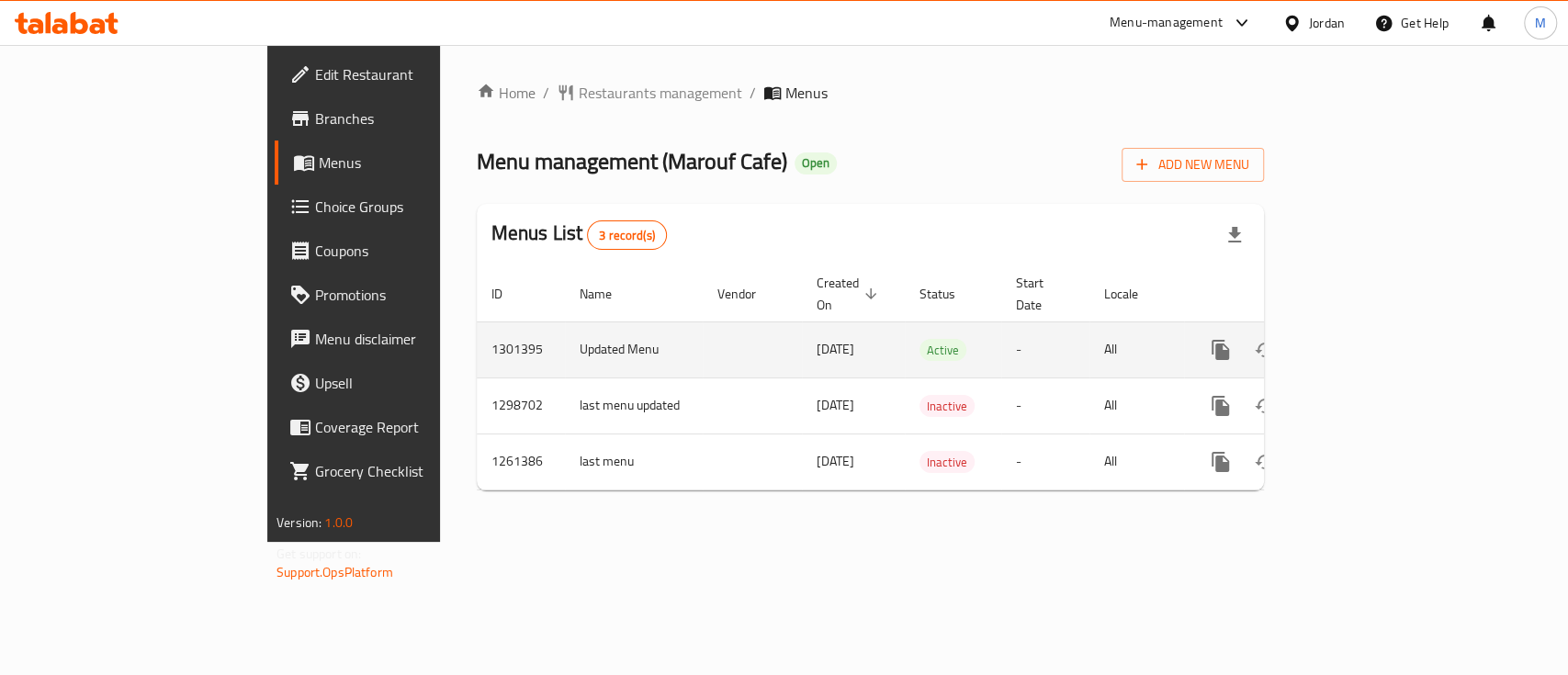
click at [1361, 341] on icon "enhanced table" at bounding box center [1352, 349] width 17 height 17
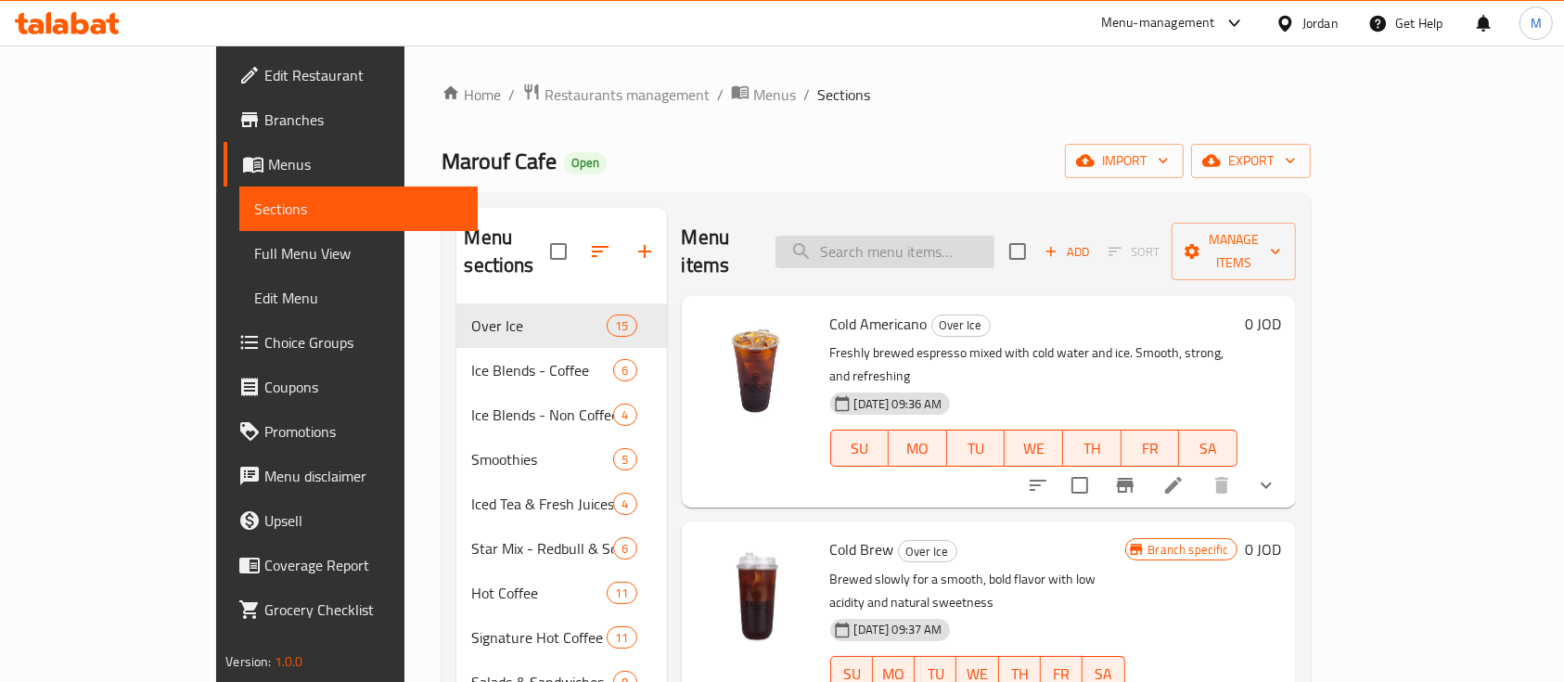
click at [995, 242] on input "search" at bounding box center [885, 252] width 219 height 32
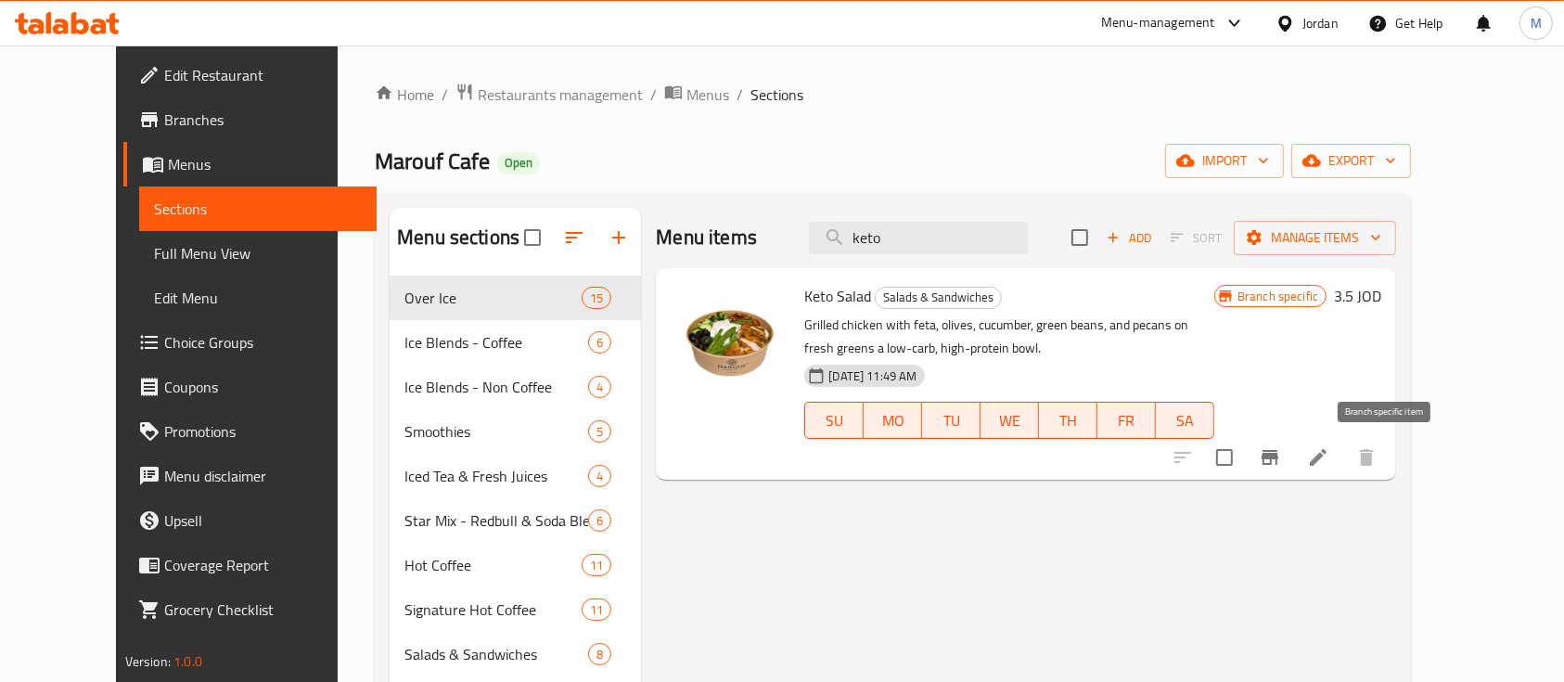
type input "keto"
click at [1278, 455] on icon "Branch-specific-item" at bounding box center [1270, 457] width 17 height 15
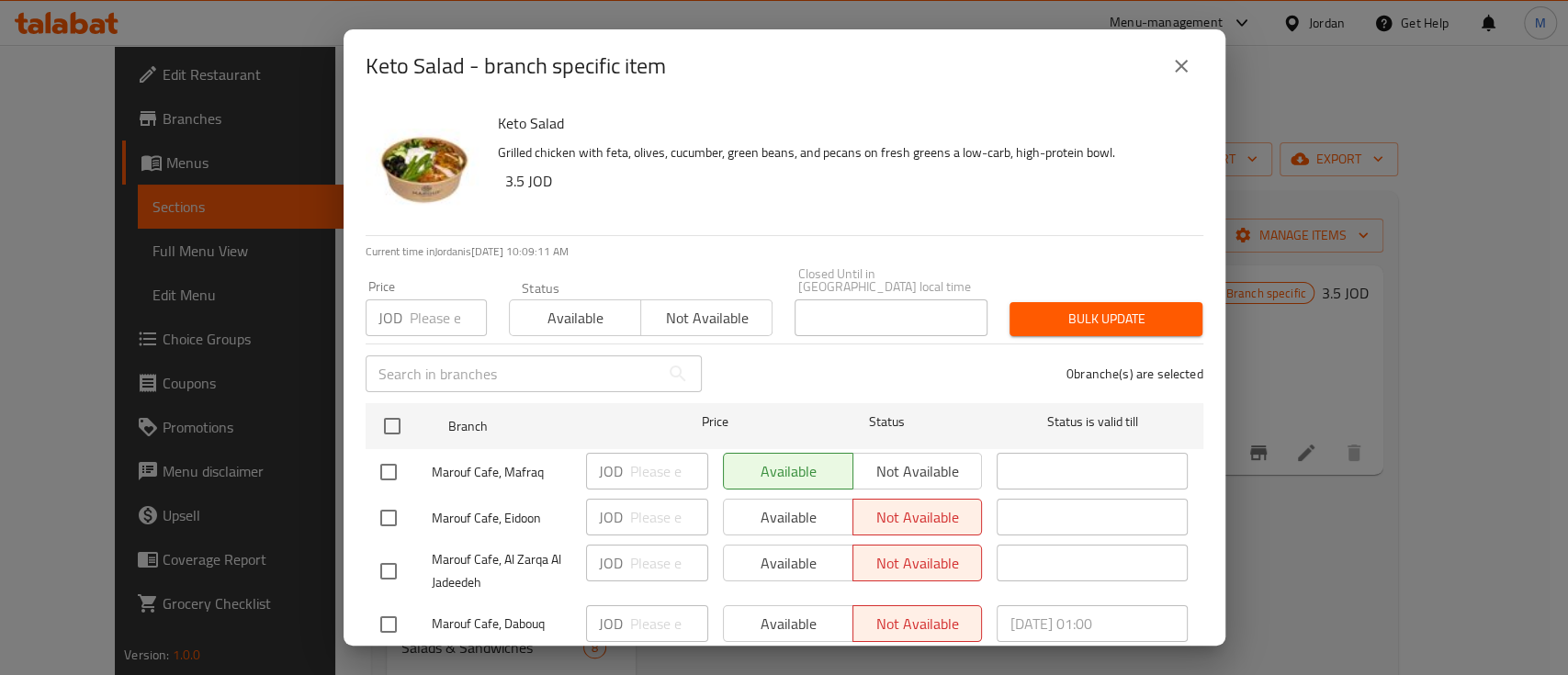
click at [389, 460] on input "checkbox" at bounding box center [388, 471] width 39 height 39
checkbox input "true"
click at [1118, 308] on span "Bulk update" at bounding box center [1105, 319] width 163 height 23
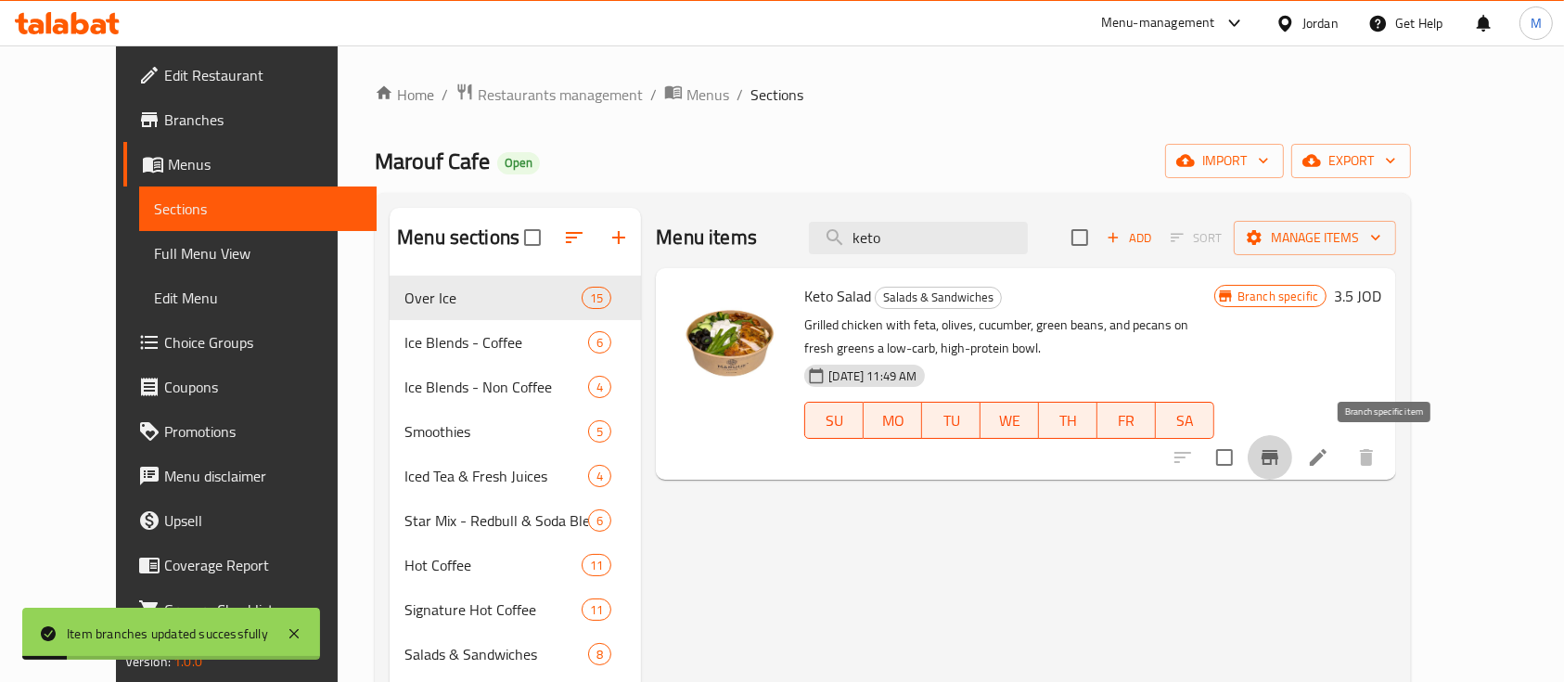
click at [1278, 453] on icon "Branch-specific-item" at bounding box center [1270, 457] width 17 height 15
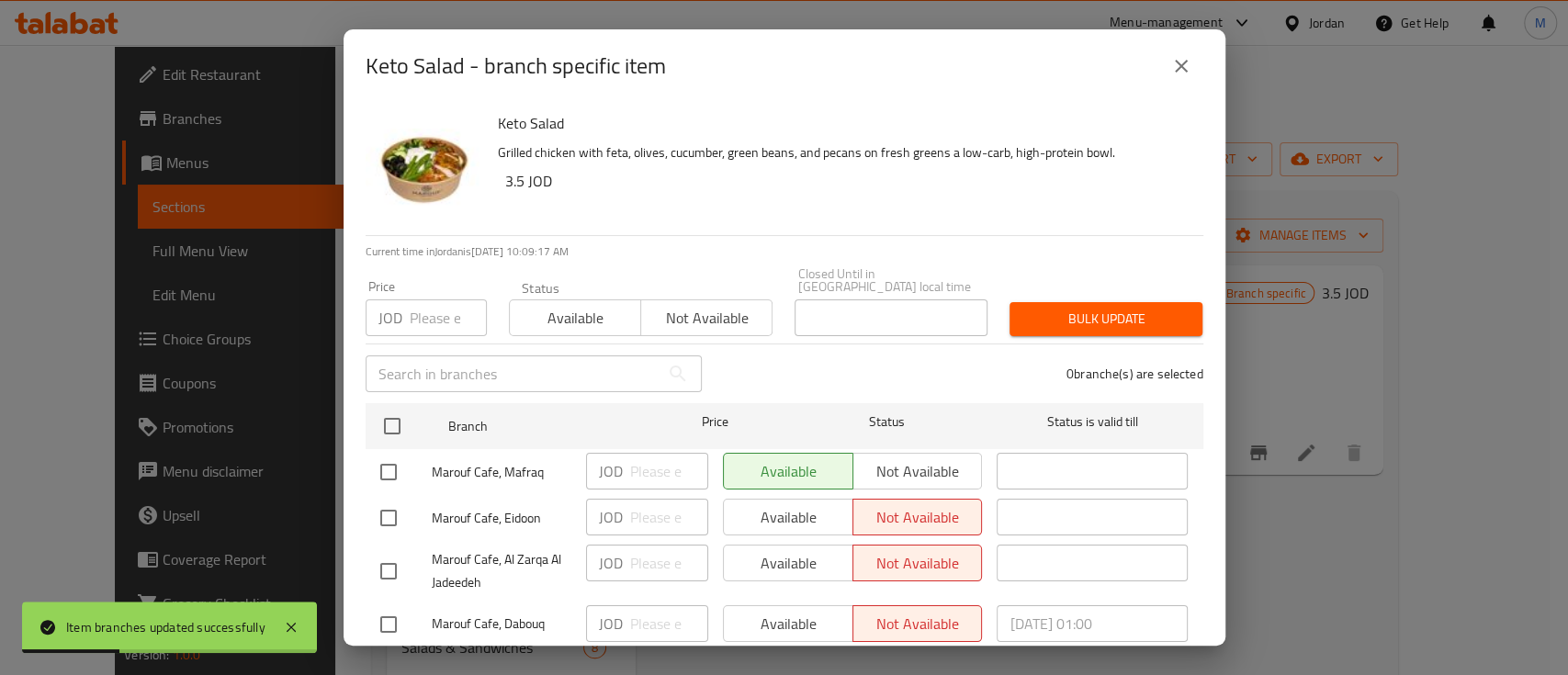
click at [388, 452] on input "checkbox" at bounding box center [388, 471] width 39 height 39
checkbox input "true"
click at [396, 502] on input "checkbox" at bounding box center [388, 518] width 39 height 39
checkbox input "true"
click at [769, 510] on span "Available" at bounding box center [789, 517] width 115 height 27
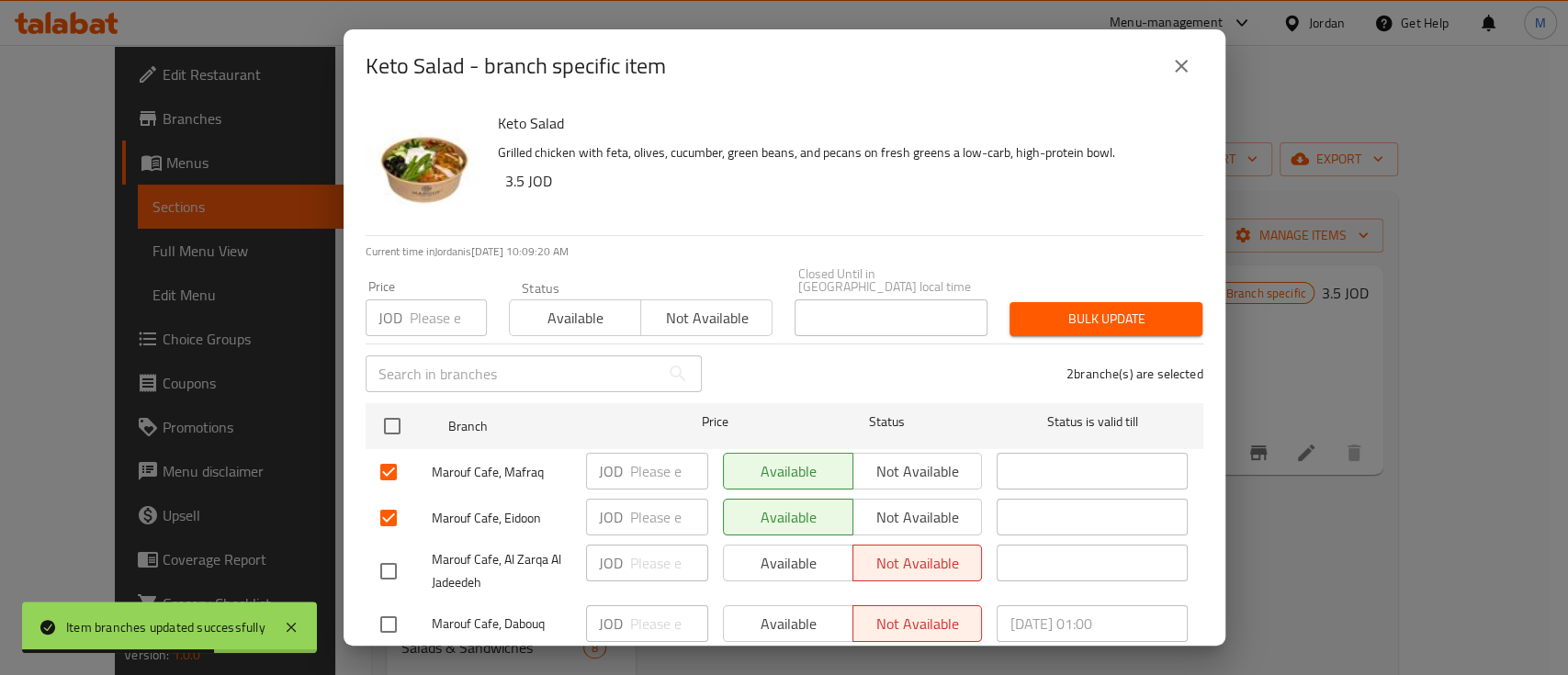
click at [782, 544] on div "Available Not available" at bounding box center [852, 562] width 260 height 37
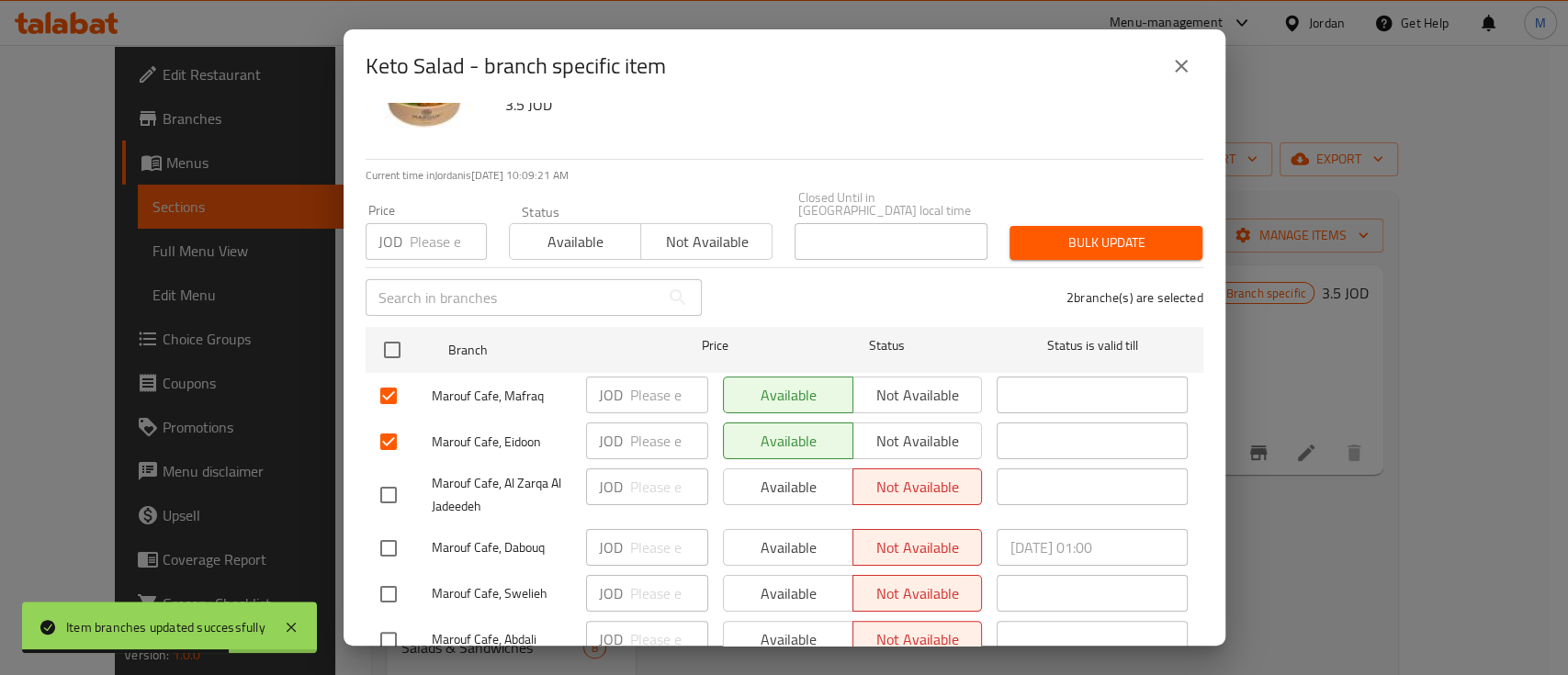
scroll to position [122, 0]
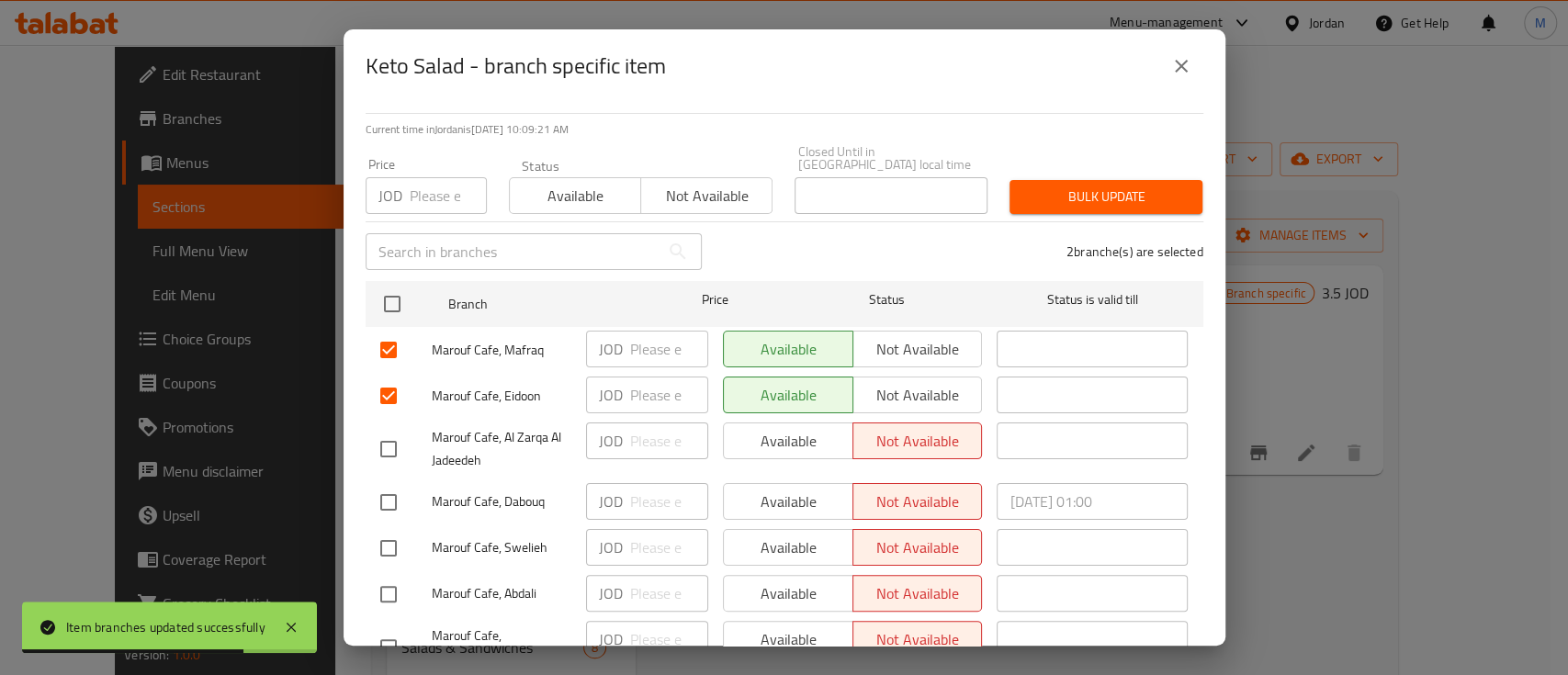
click at [784, 437] on div "Available Not available" at bounding box center [852, 440] width 260 height 37
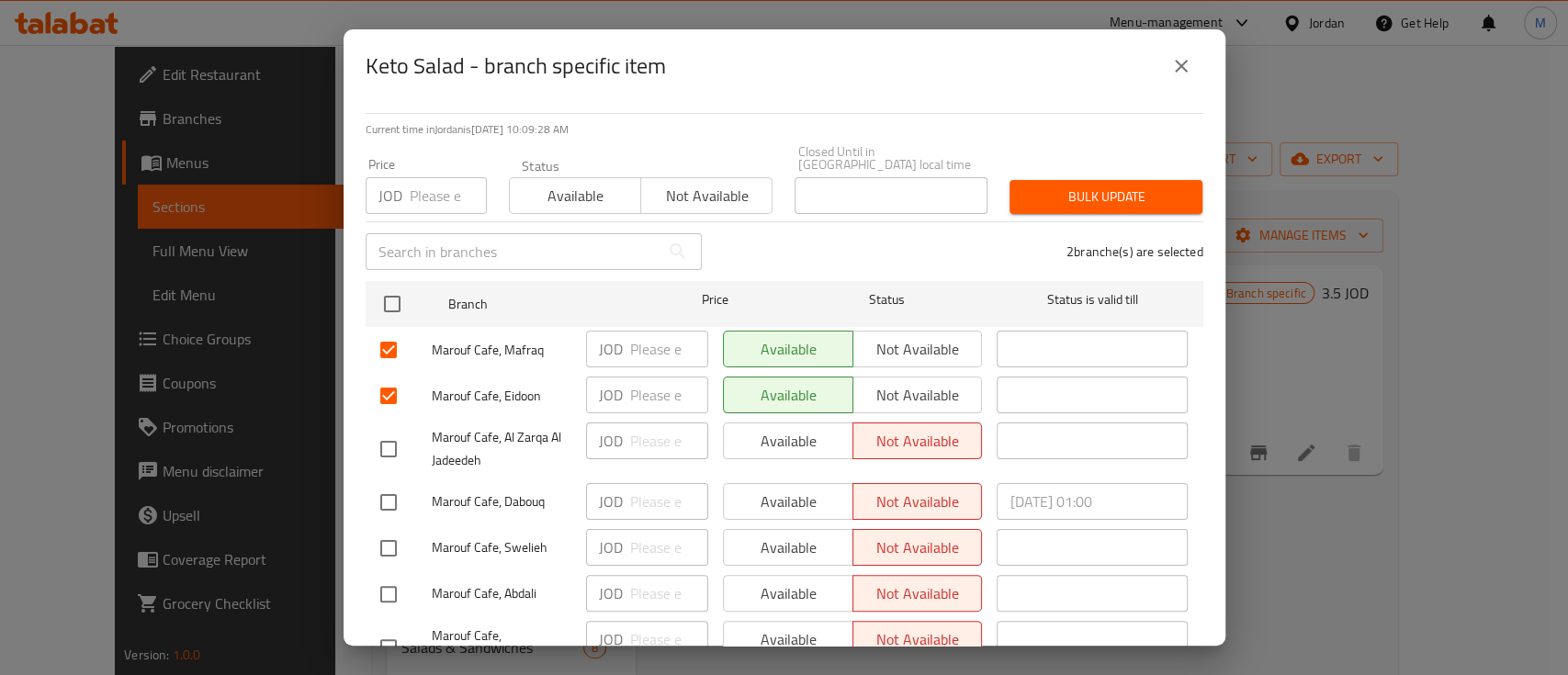
click at [377, 434] on input "checkbox" at bounding box center [388, 448] width 39 height 39
checkbox input "true"
click at [755, 428] on span "Available" at bounding box center [789, 440] width 115 height 27
click at [1070, 185] on span "Bulk update" at bounding box center [1105, 196] width 163 height 23
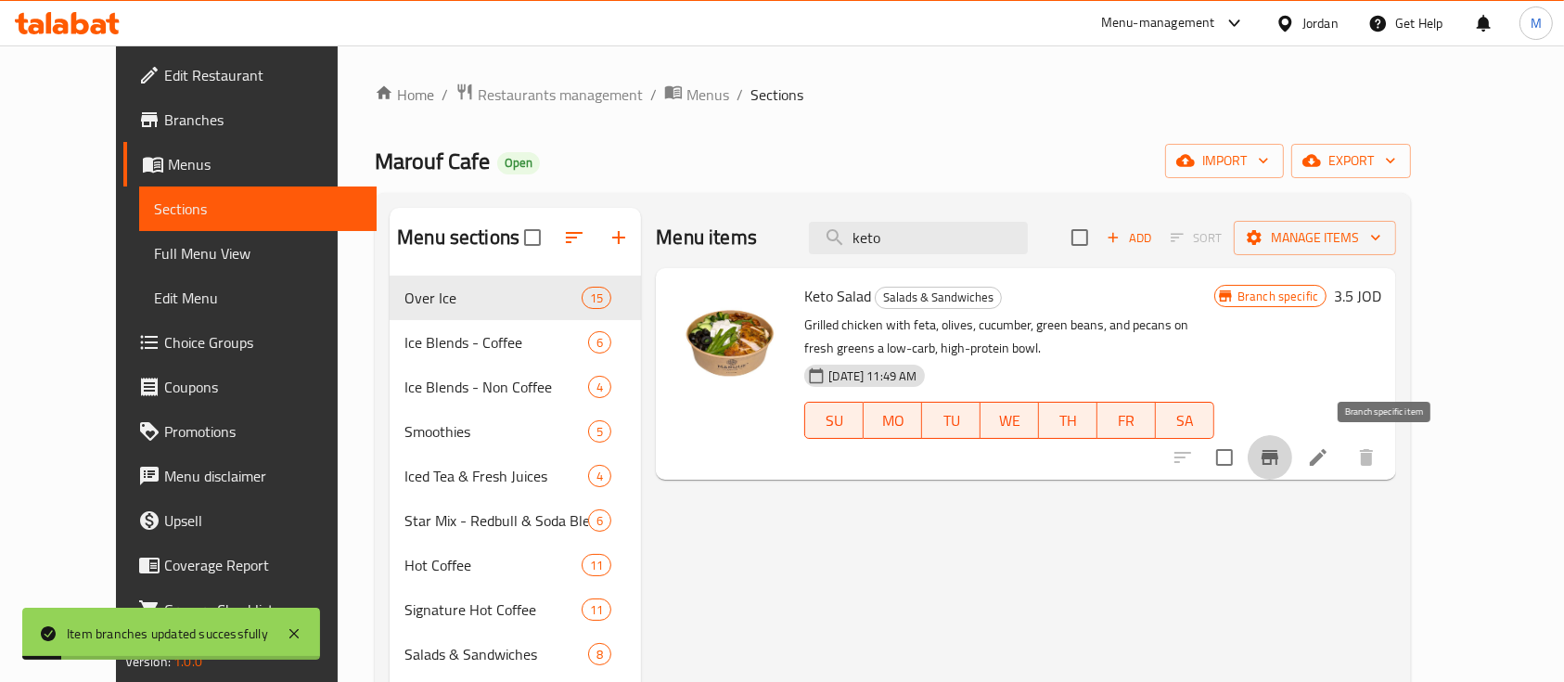
click at [1281, 448] on icon "Branch-specific-item" at bounding box center [1270, 457] width 22 height 22
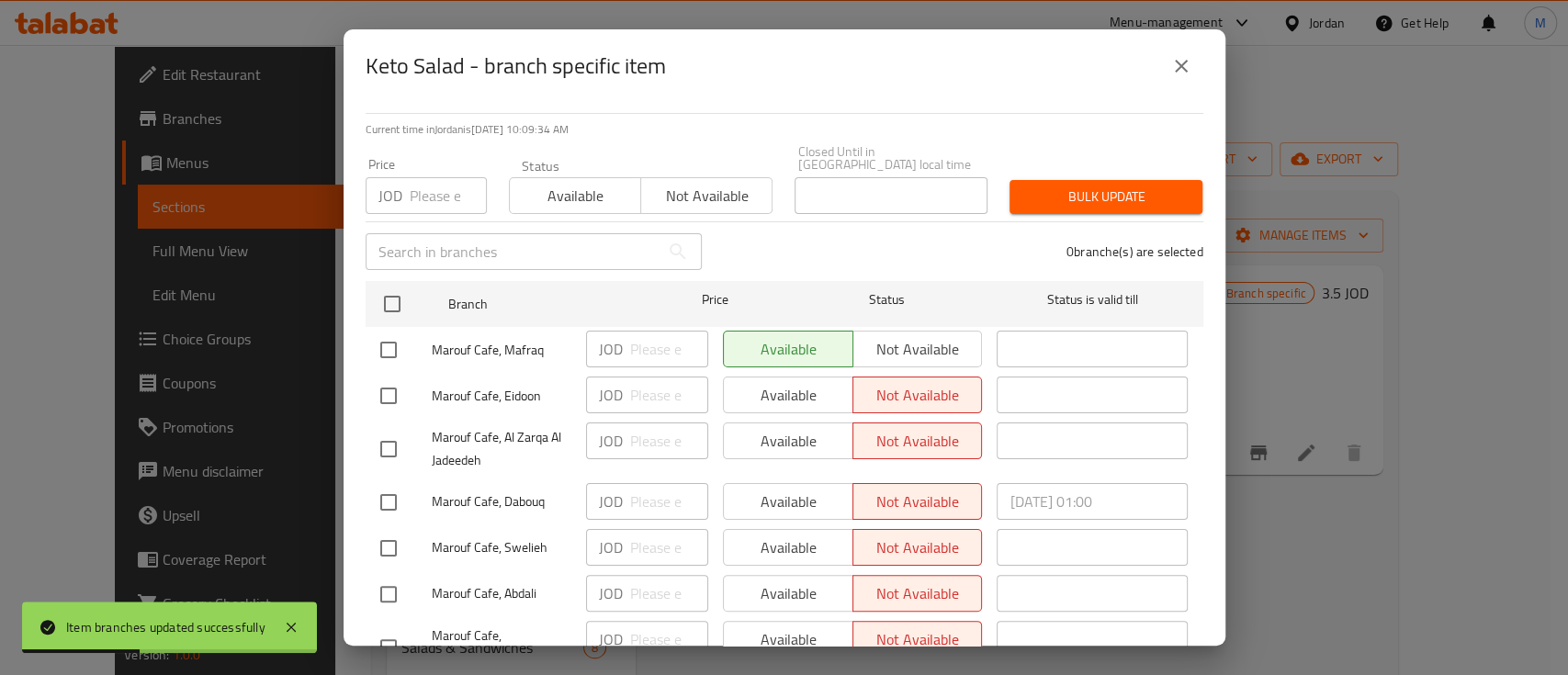
scroll to position [0, 0]
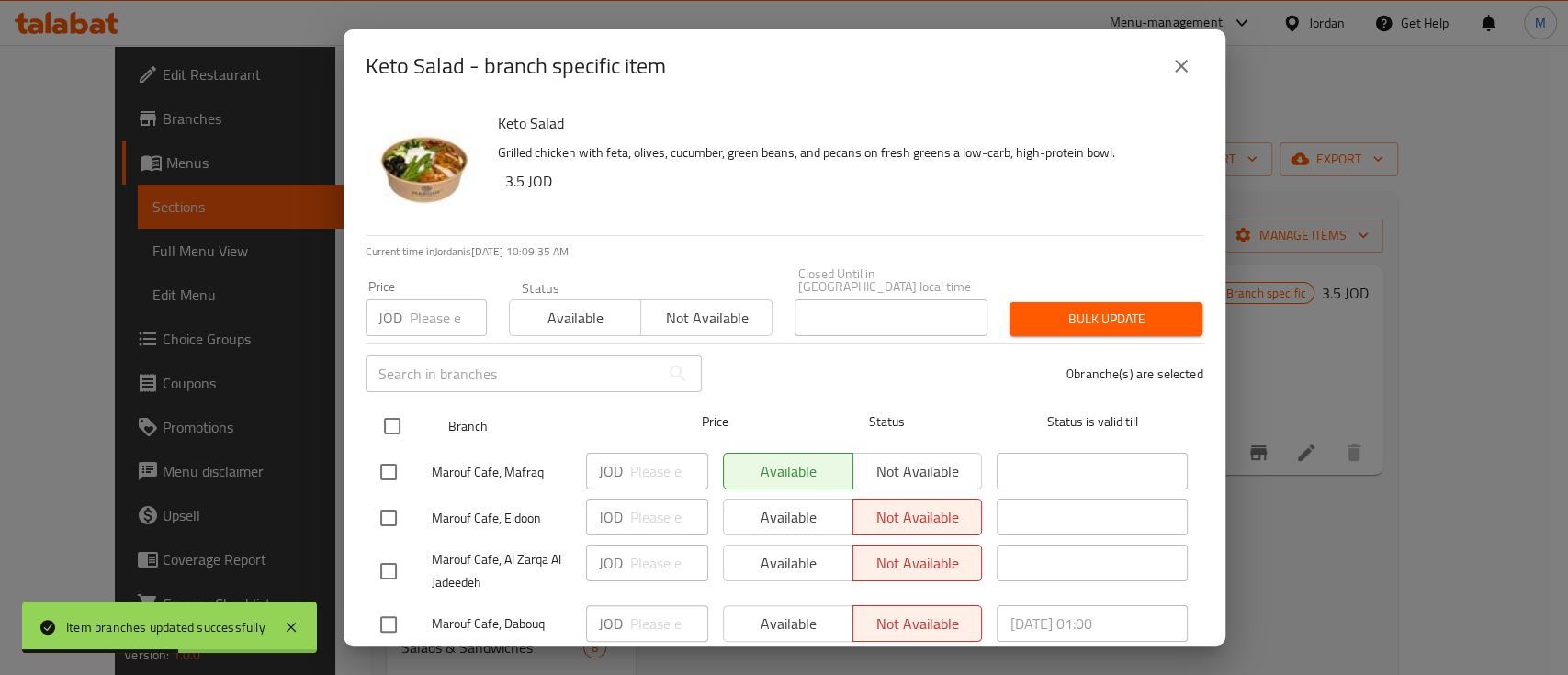
click at [380, 412] on input "checkbox" at bounding box center [392, 426] width 39 height 39
checkbox input "true"
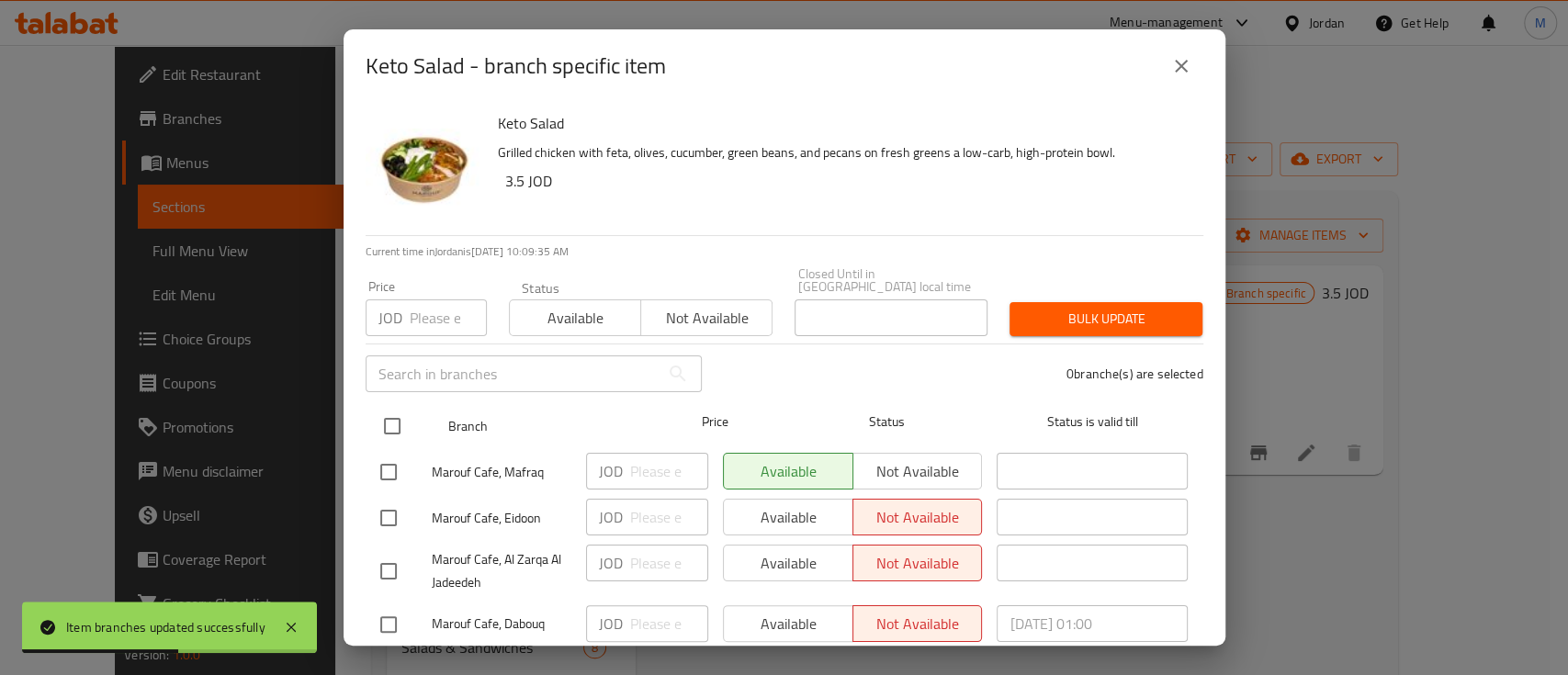
checkbox input "true"
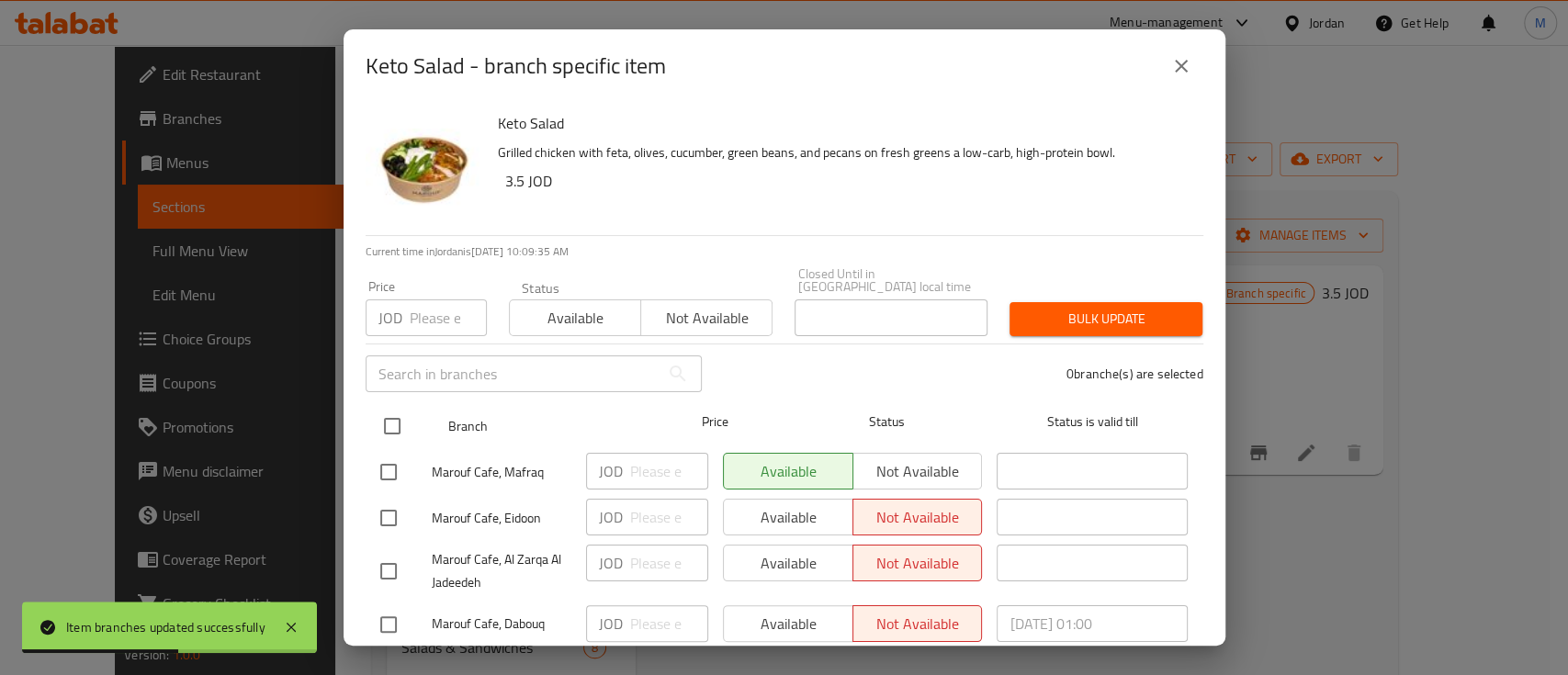
checkbox input "true"
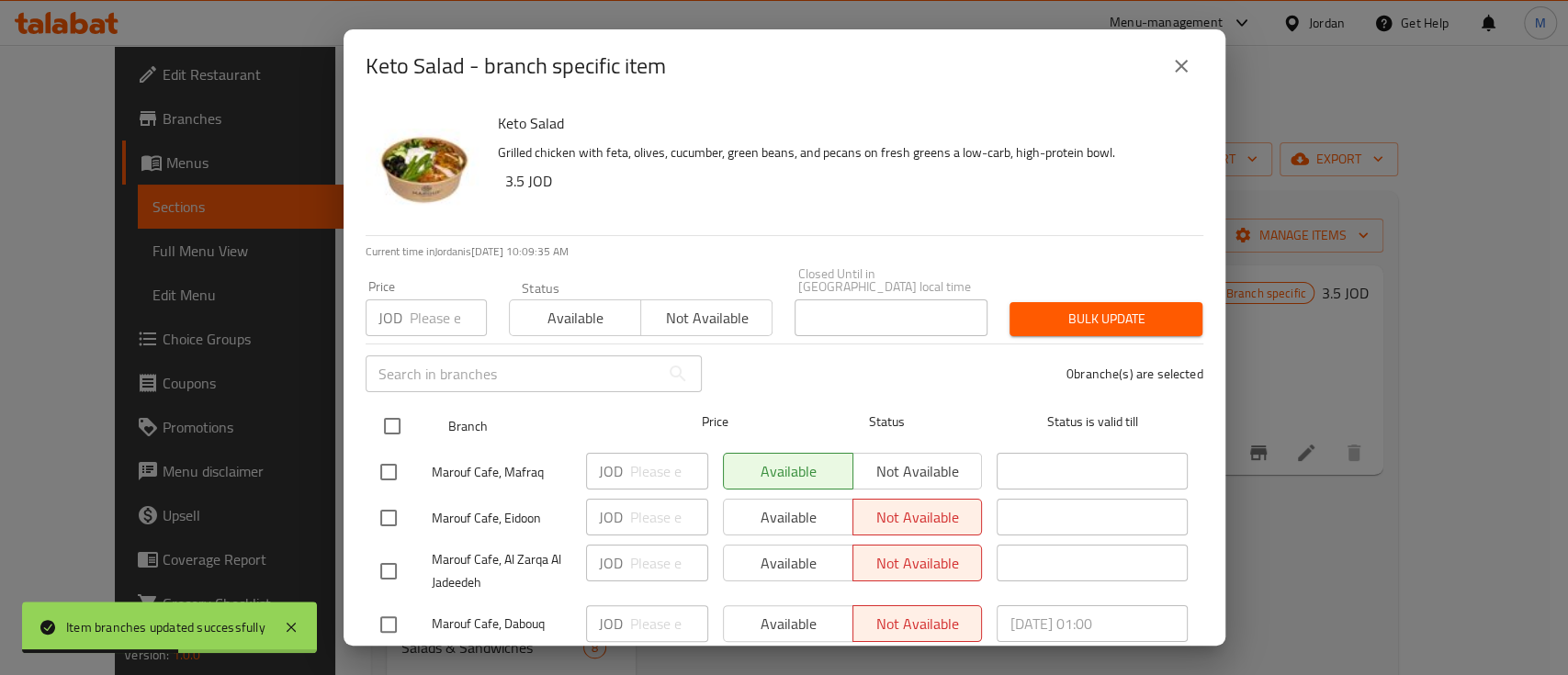
checkbox input "true"
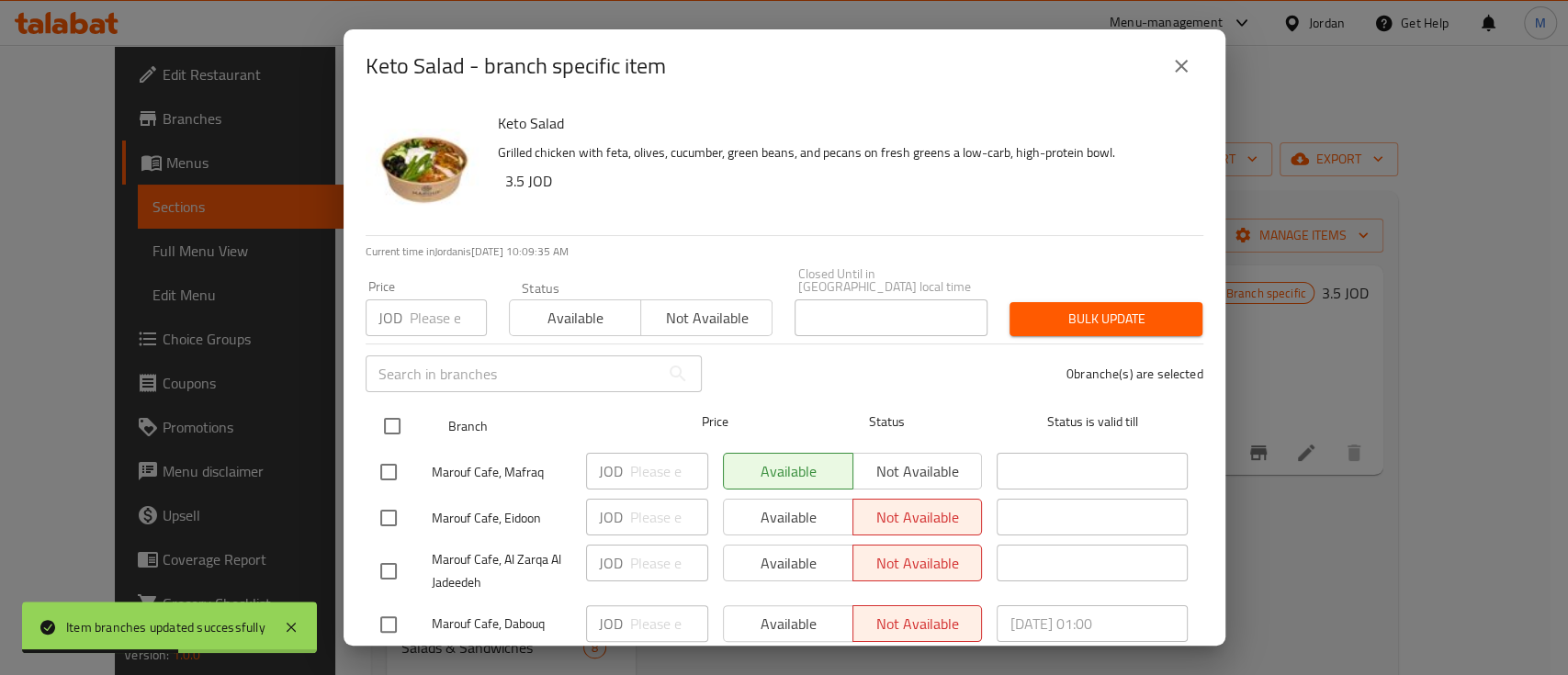
checkbox input "true"
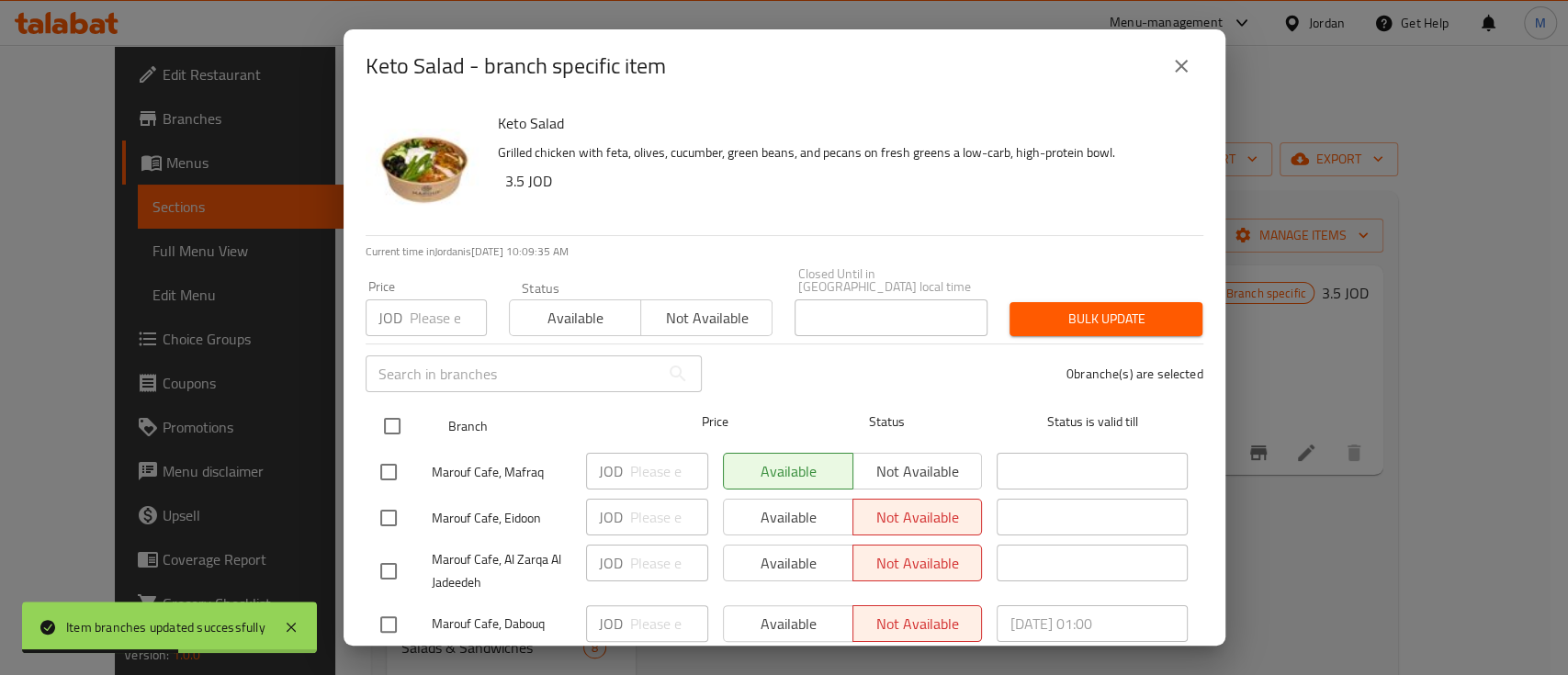
checkbox input "true"
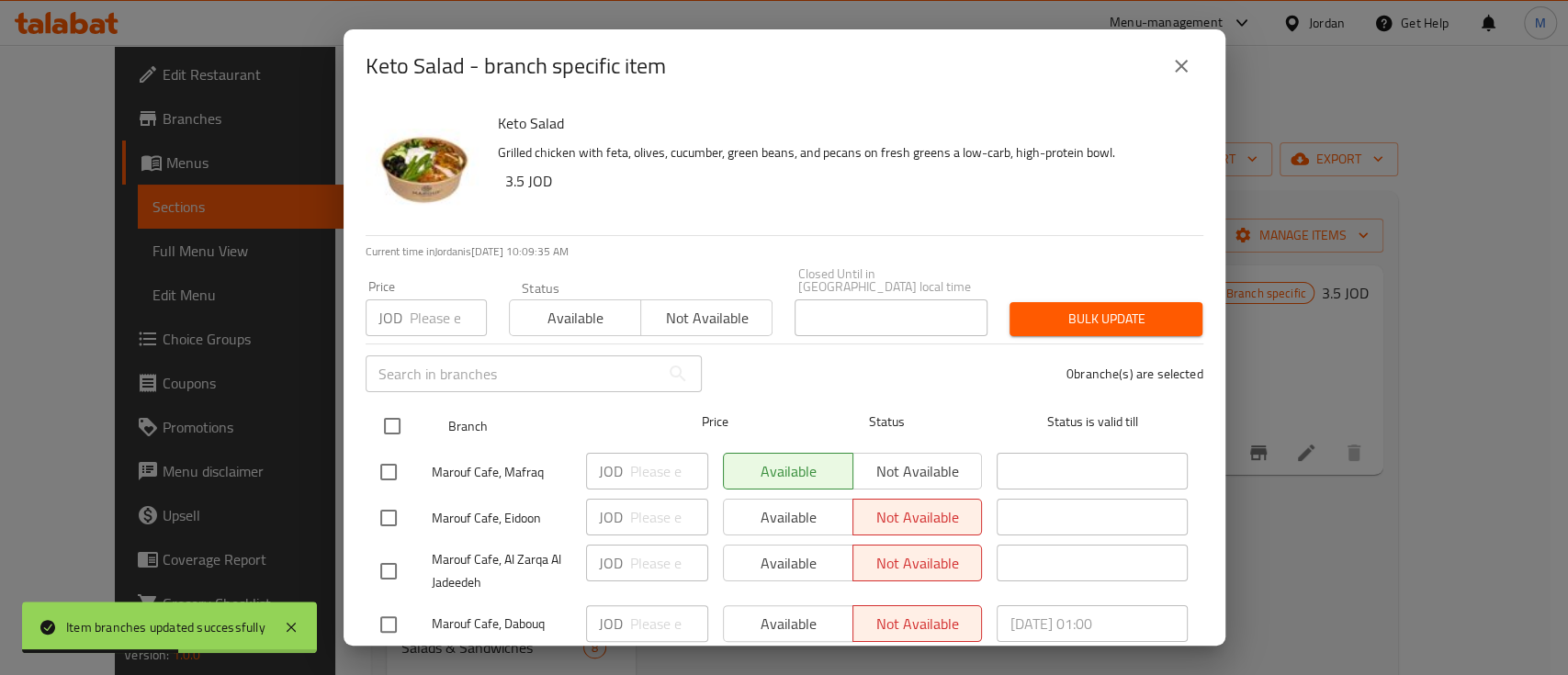
checkbox input "true"
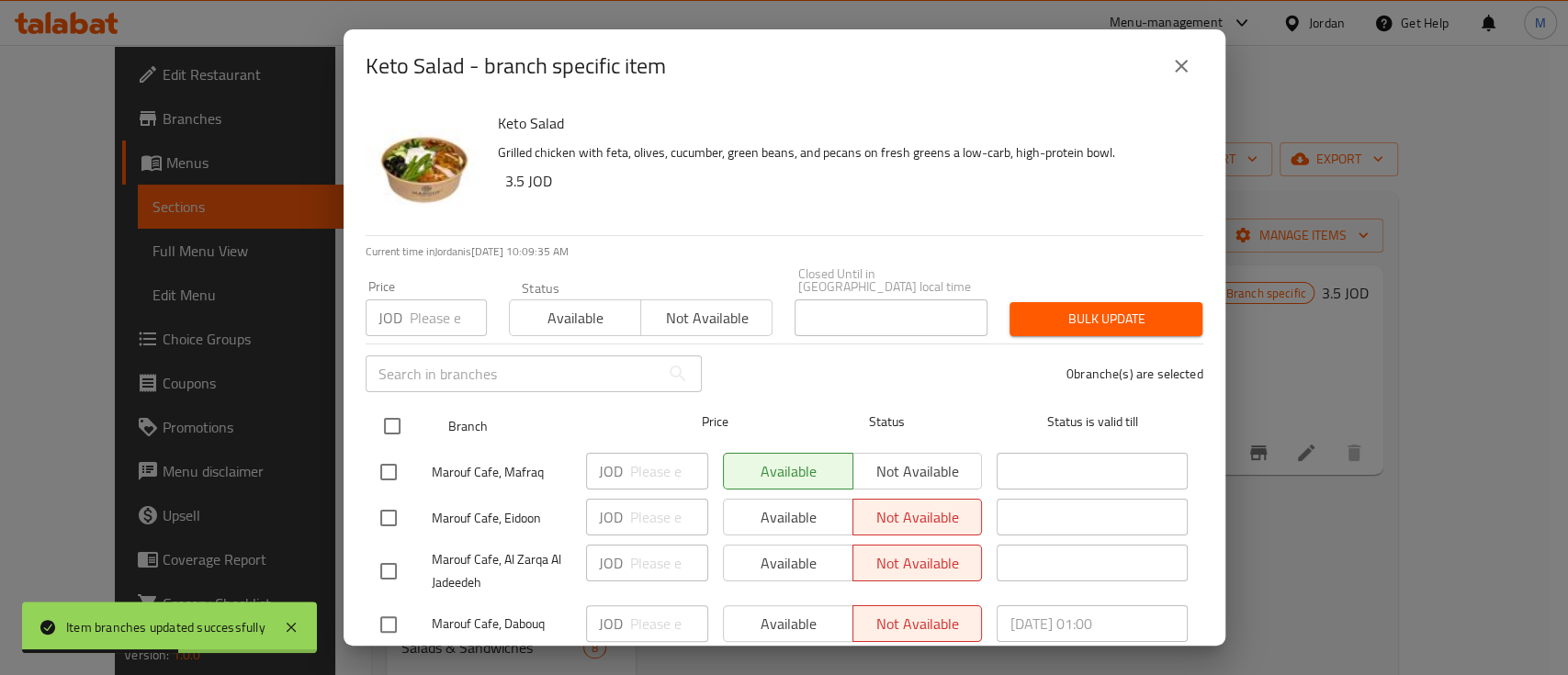
checkbox input "true"
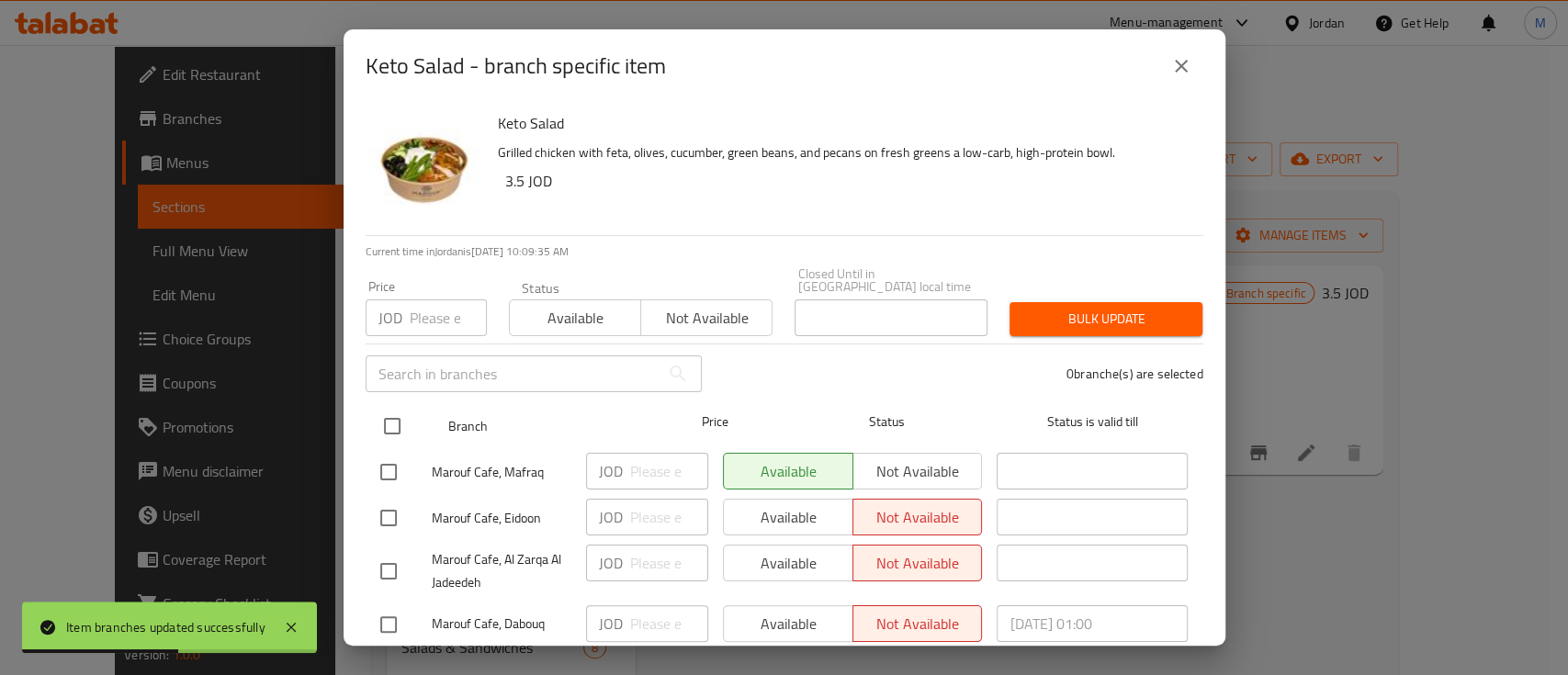
checkbox input "true"
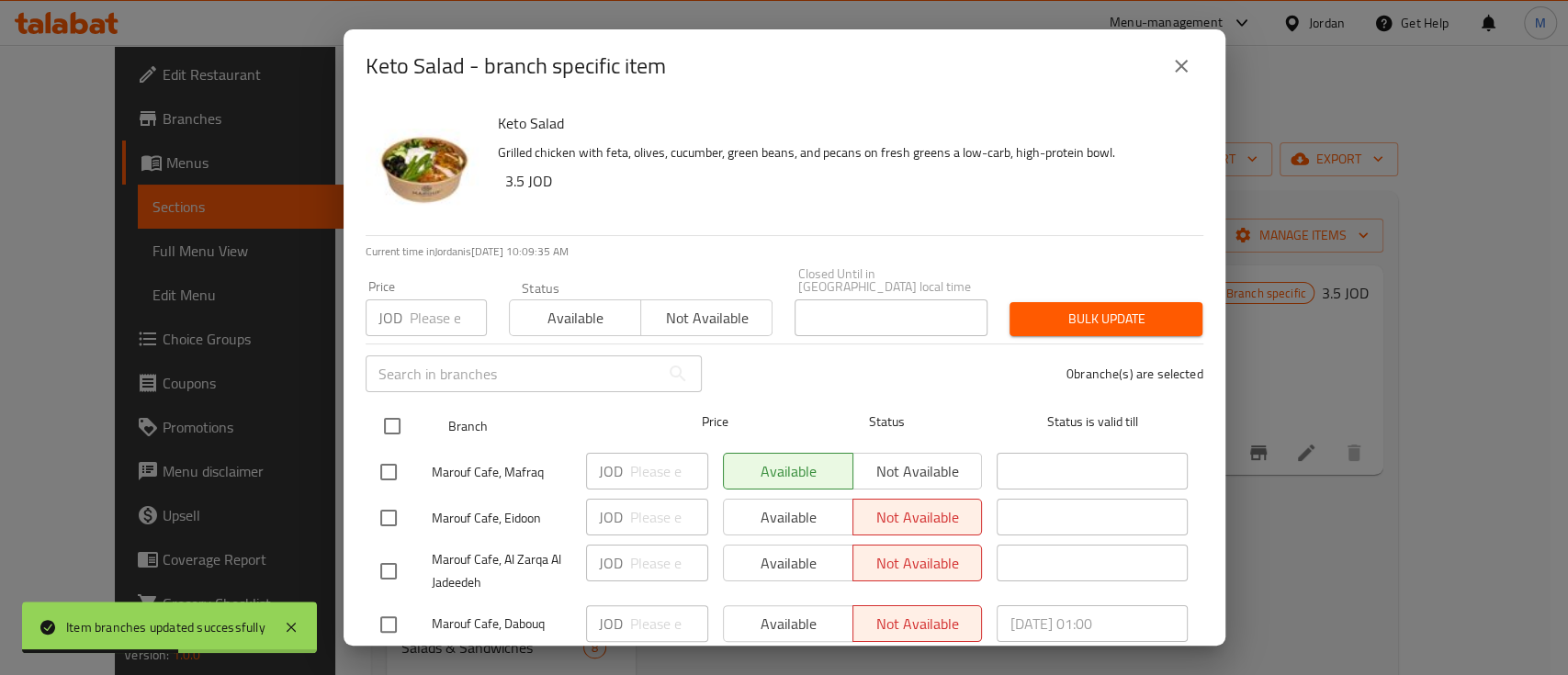
checkbox input "true"
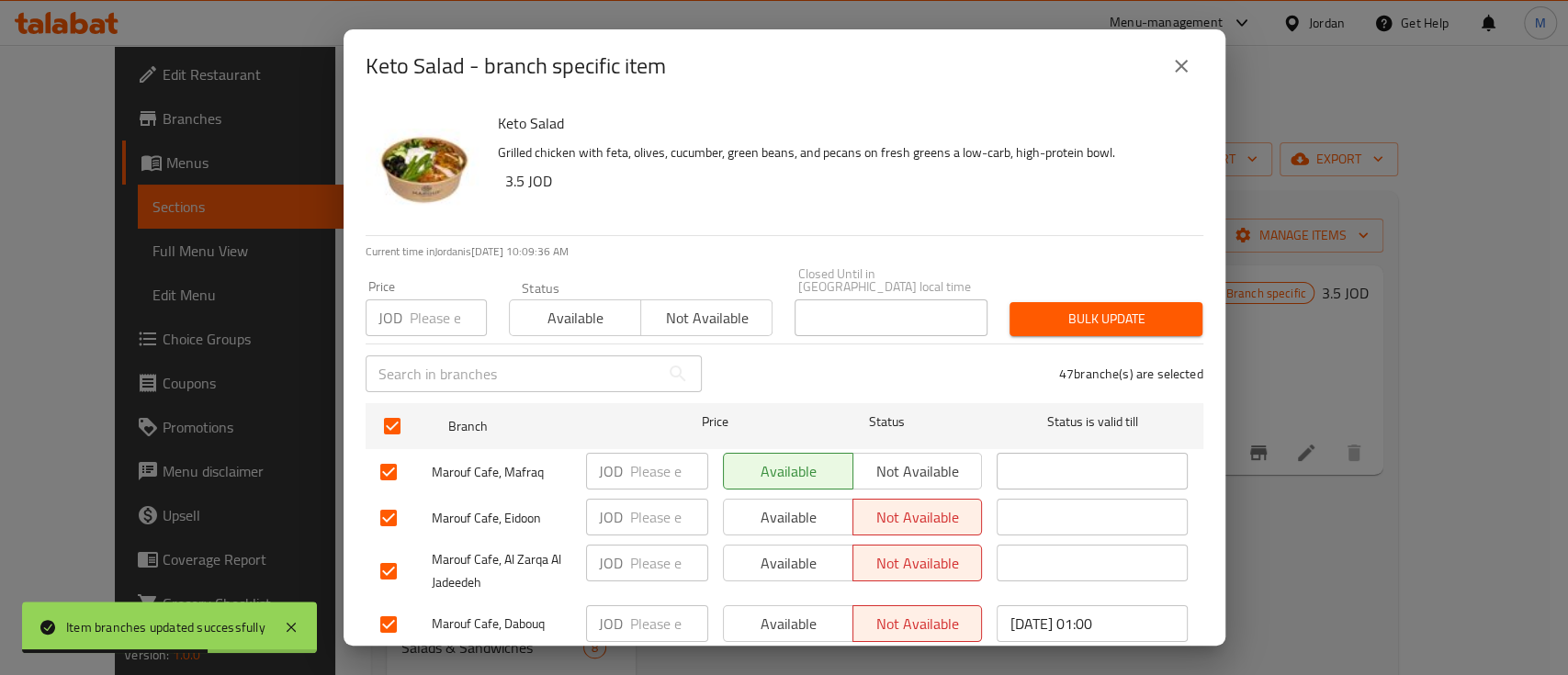
click at [542, 320] on button "Available" at bounding box center [575, 317] width 133 height 37
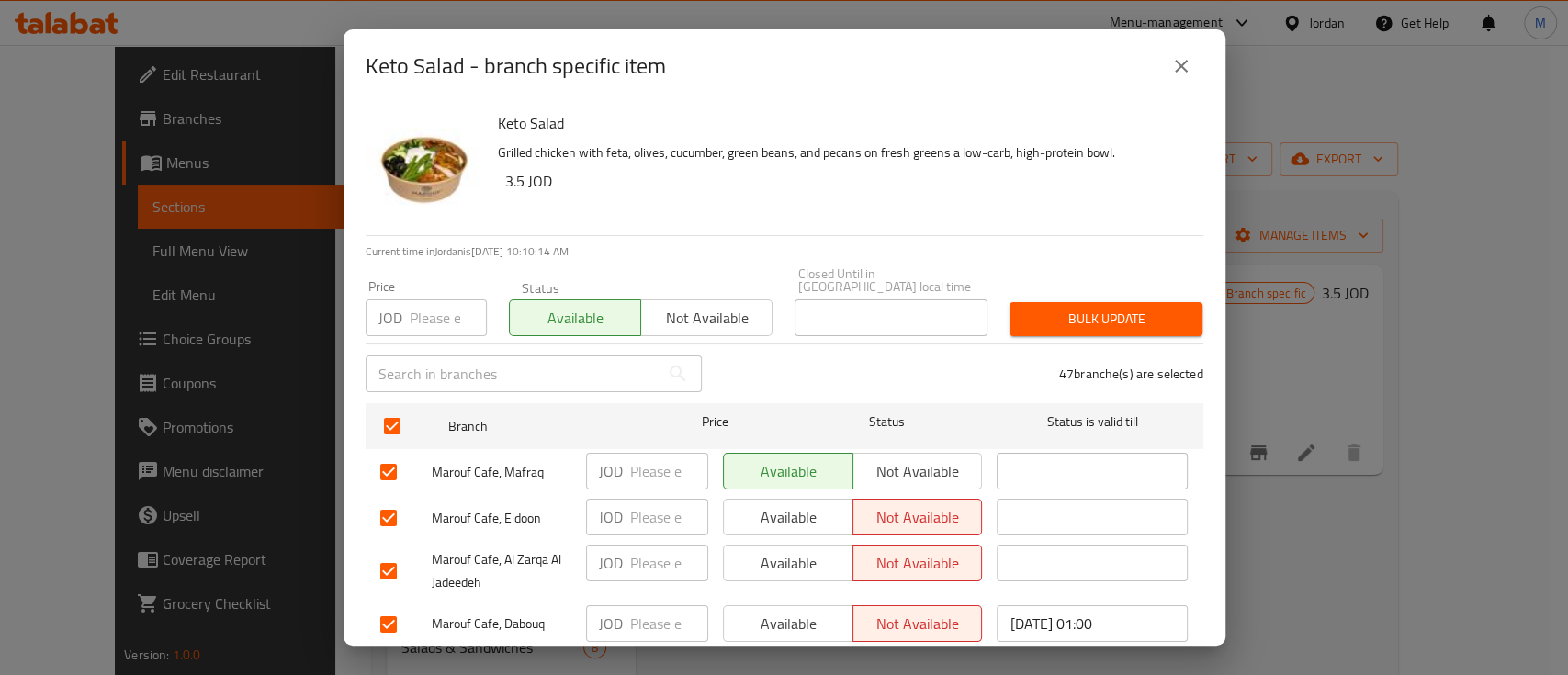
click at [443, 312] on input "number" at bounding box center [448, 317] width 77 height 37
click at [433, 300] on input "number" at bounding box center [448, 317] width 77 height 37
type input "4"
click at [655, 452] on input "number" at bounding box center [668, 470] width 78 height 37
type input "4"
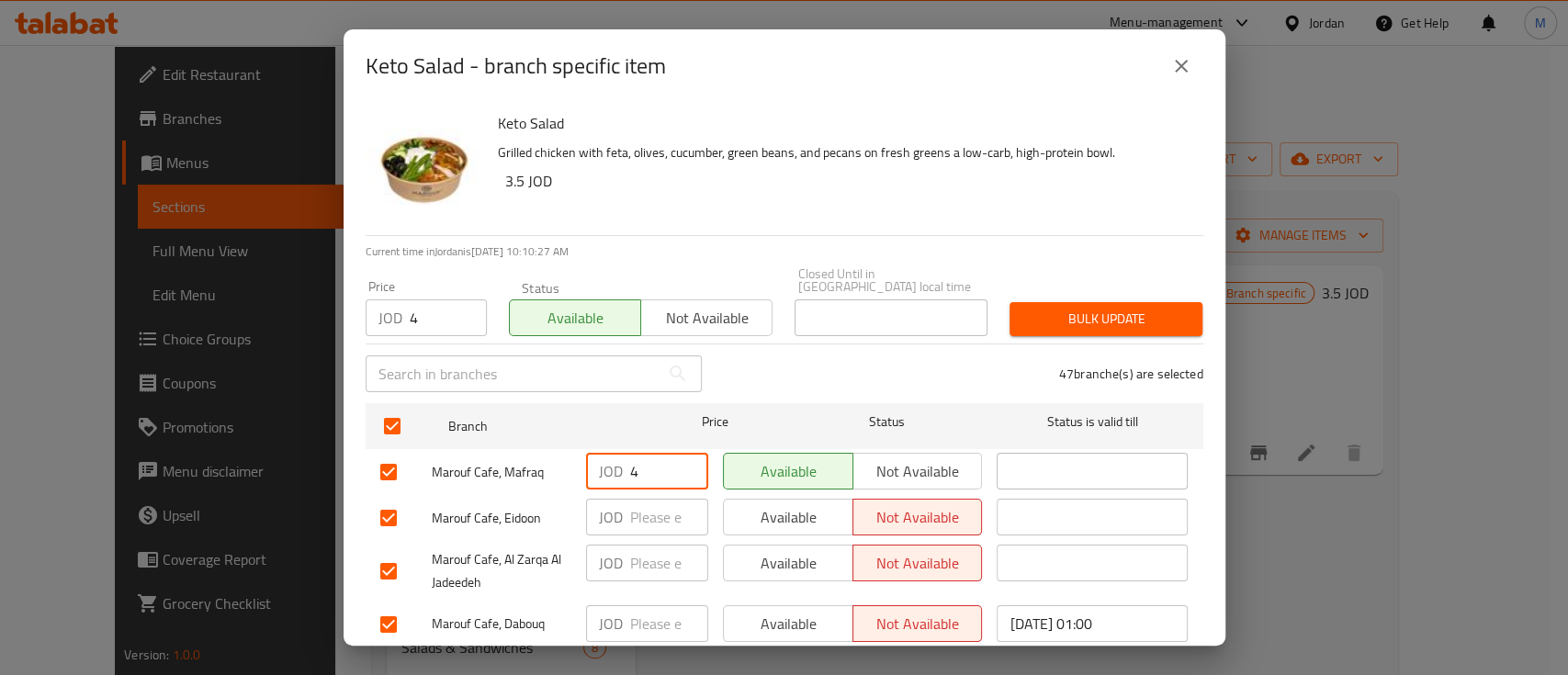
click at [1095, 308] on span "Bulk update" at bounding box center [1105, 319] width 163 height 23
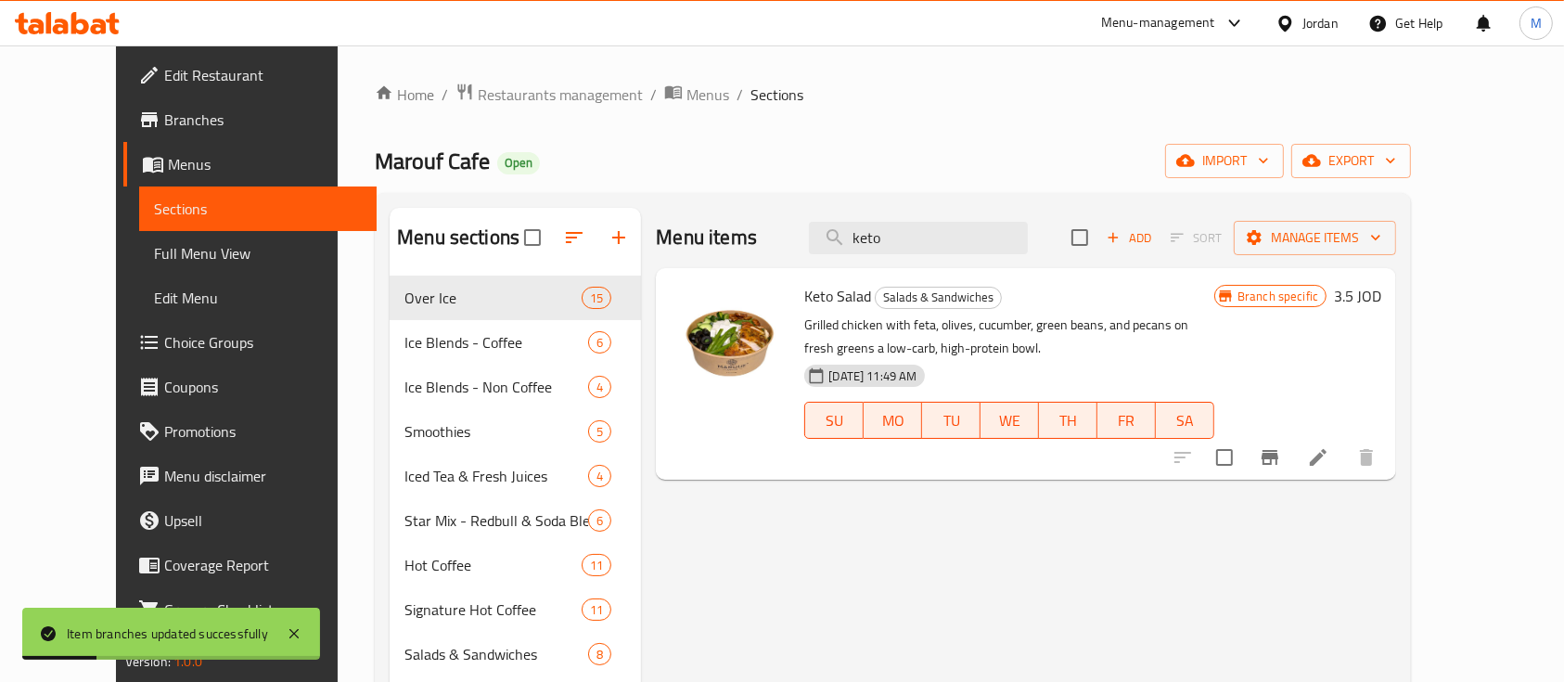
click at [1292, 444] on button "Branch-specific-item" at bounding box center [1270, 457] width 45 height 45
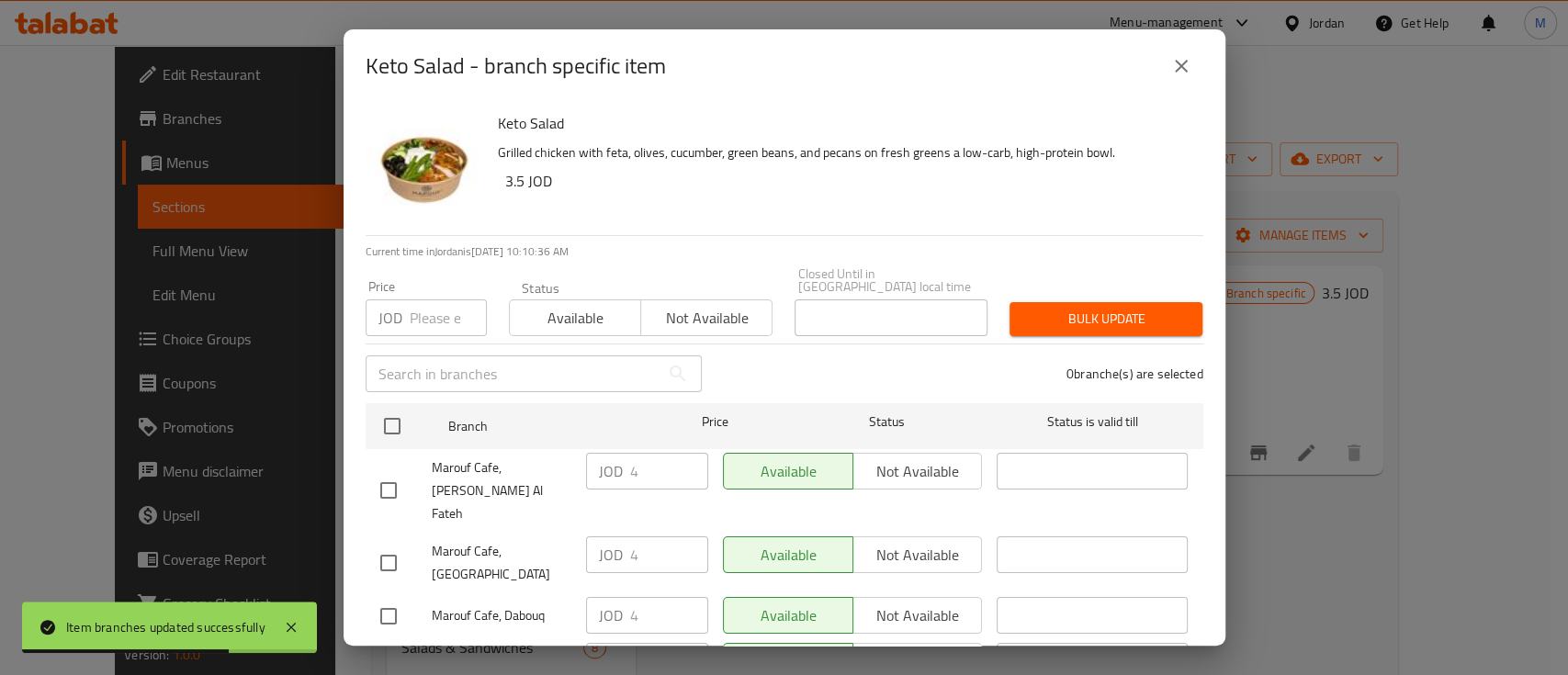
drag, startPoint x: 1183, startPoint y: 65, endPoint x: 1132, endPoint y: 133, distance: 85.0
click at [1183, 64] on icon "close" at bounding box center [1181, 66] width 22 height 22
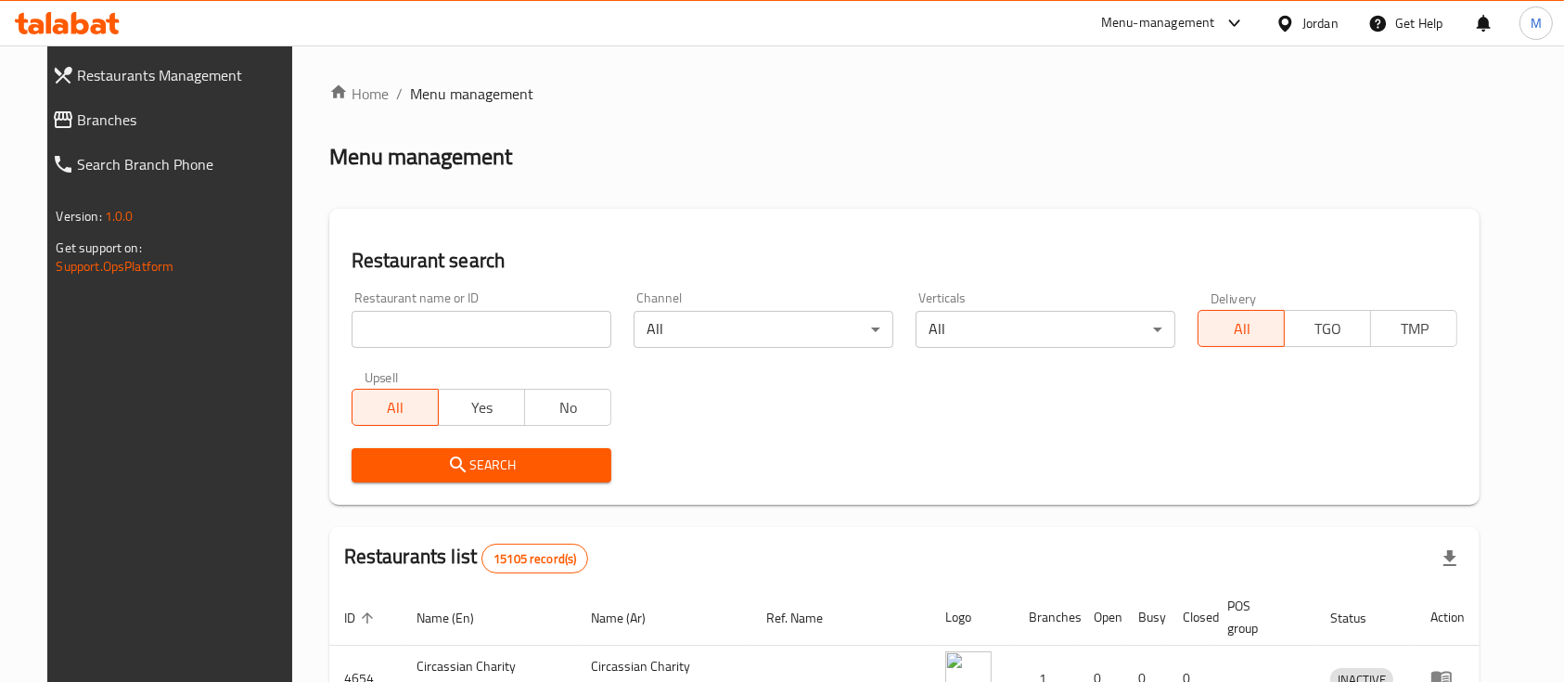
click at [163, 116] on span "Branches" at bounding box center [186, 120] width 216 height 22
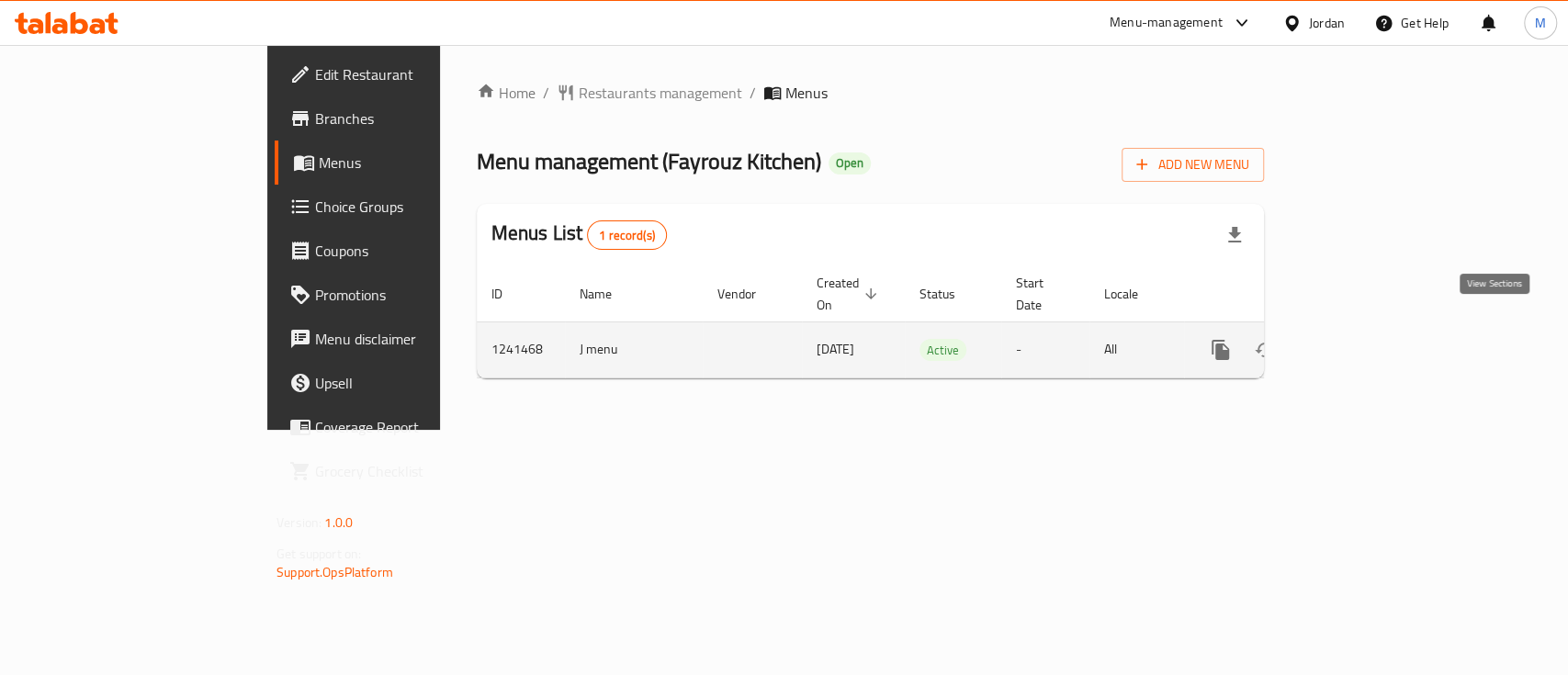
click at [1364, 338] on icon "enhanced table" at bounding box center [1352, 349] width 22 height 22
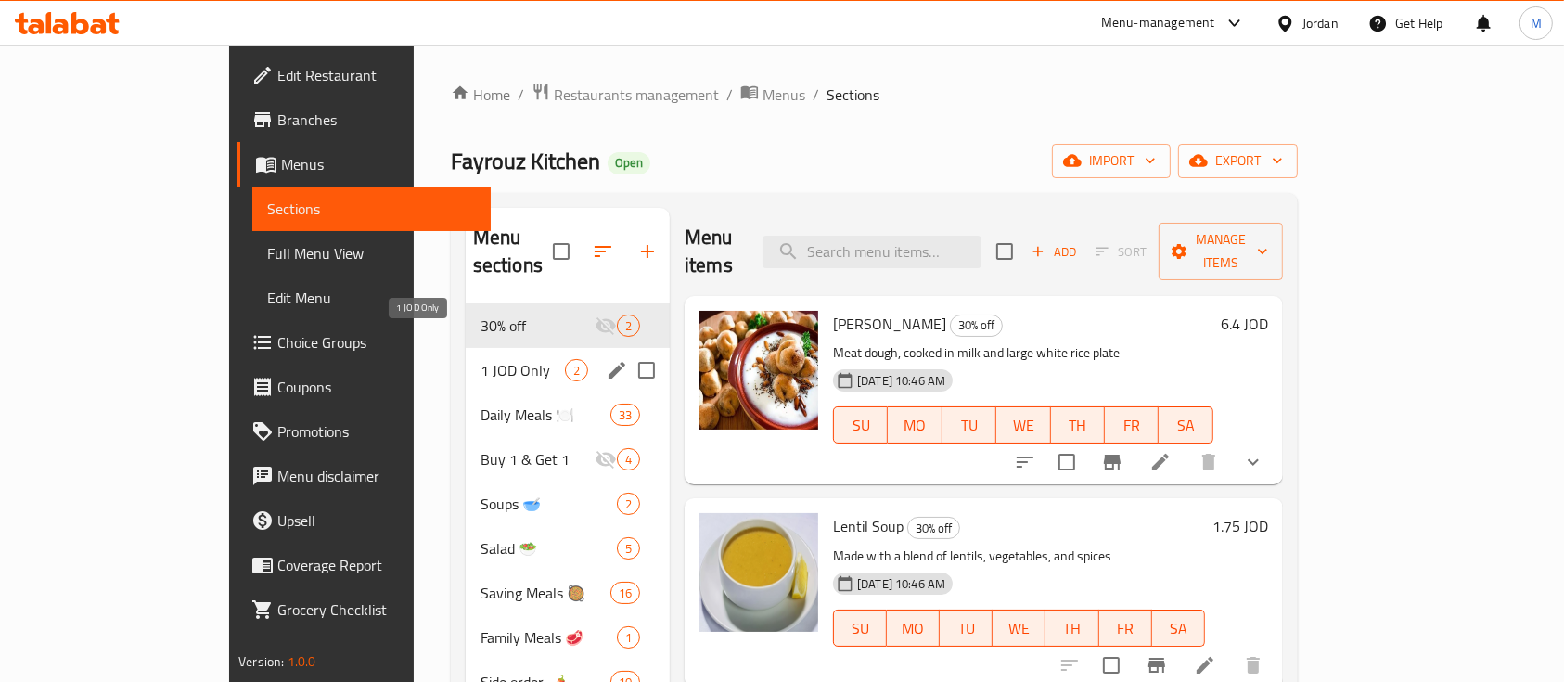
click at [481, 359] on span "1 JOD Only" at bounding box center [523, 370] width 84 height 22
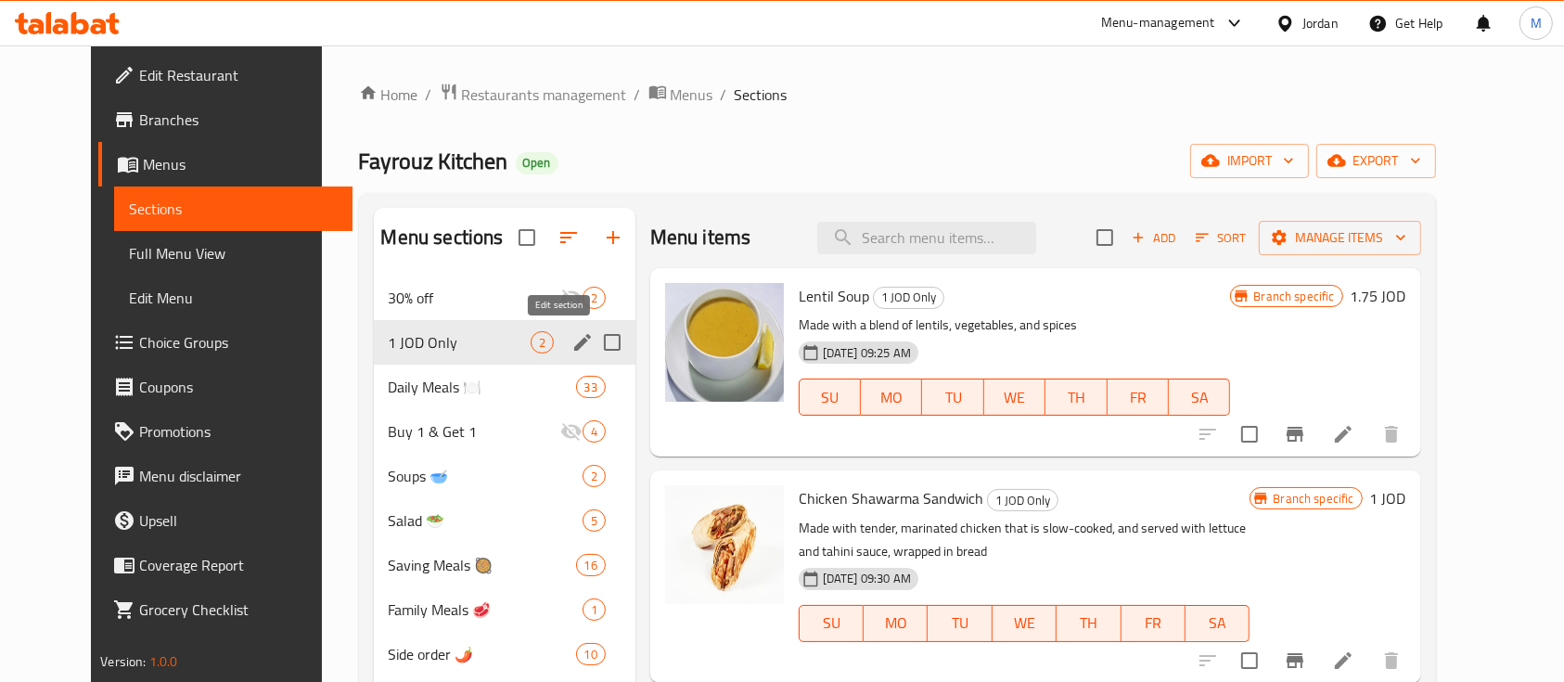
click at [574, 345] on icon "edit" at bounding box center [582, 342] width 17 height 17
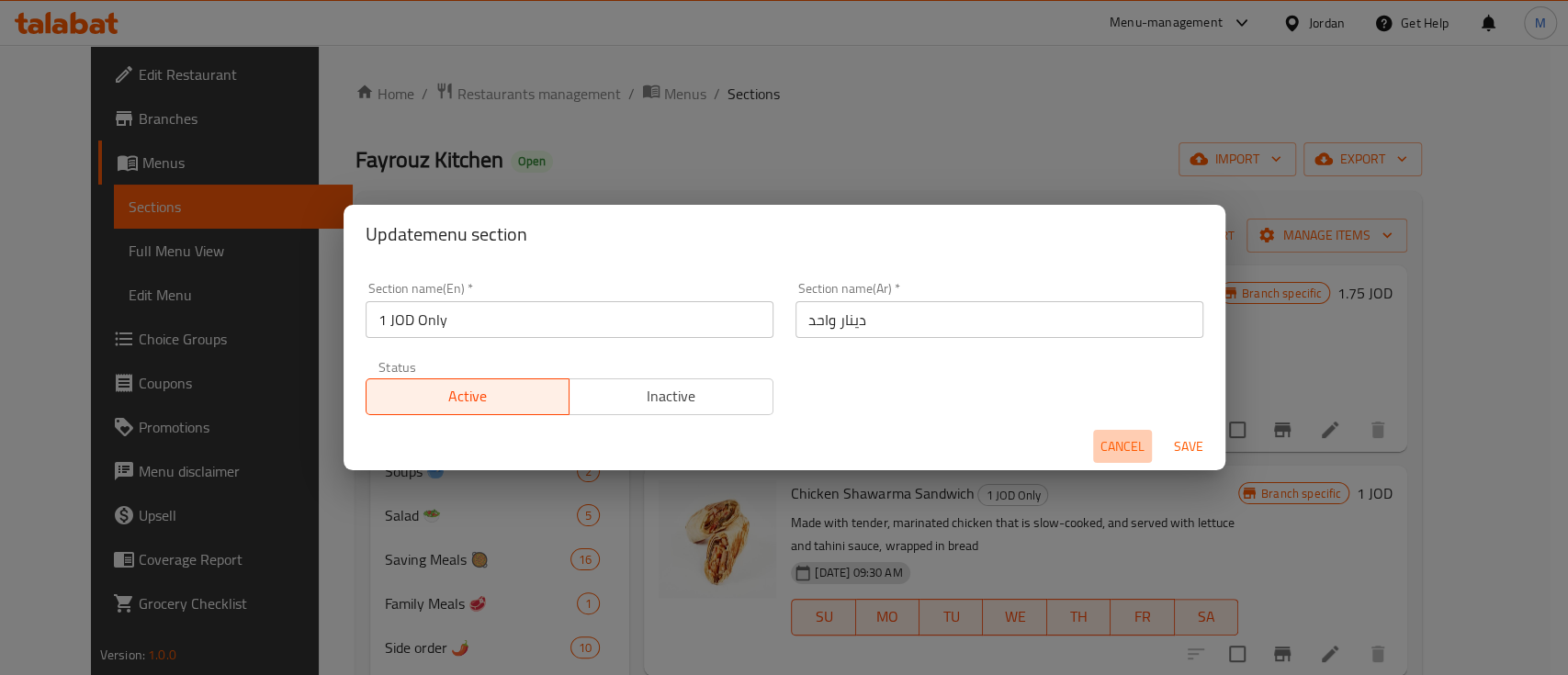
click at [1131, 444] on span "Cancel" at bounding box center [1122, 446] width 45 height 23
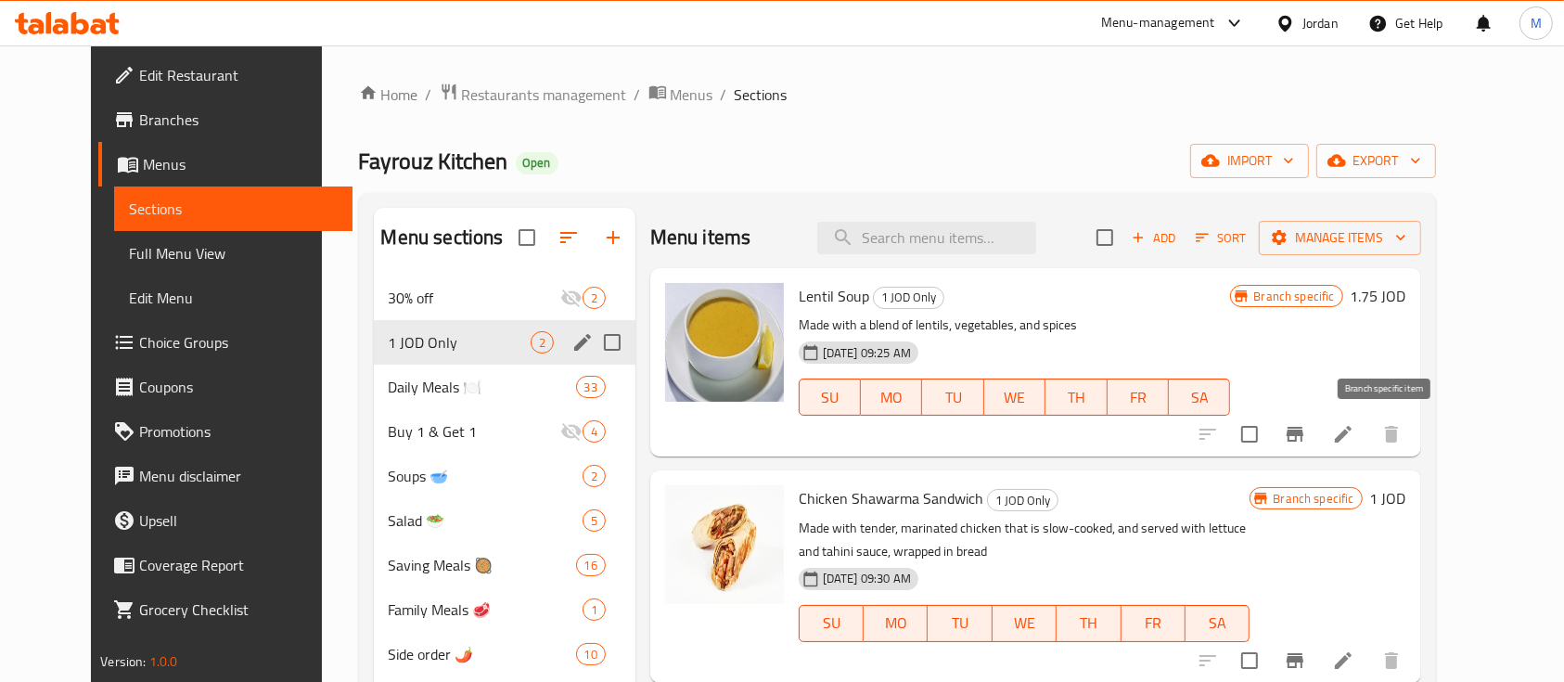
click at [1306, 423] on icon "Branch-specific-item" at bounding box center [1295, 434] width 22 height 22
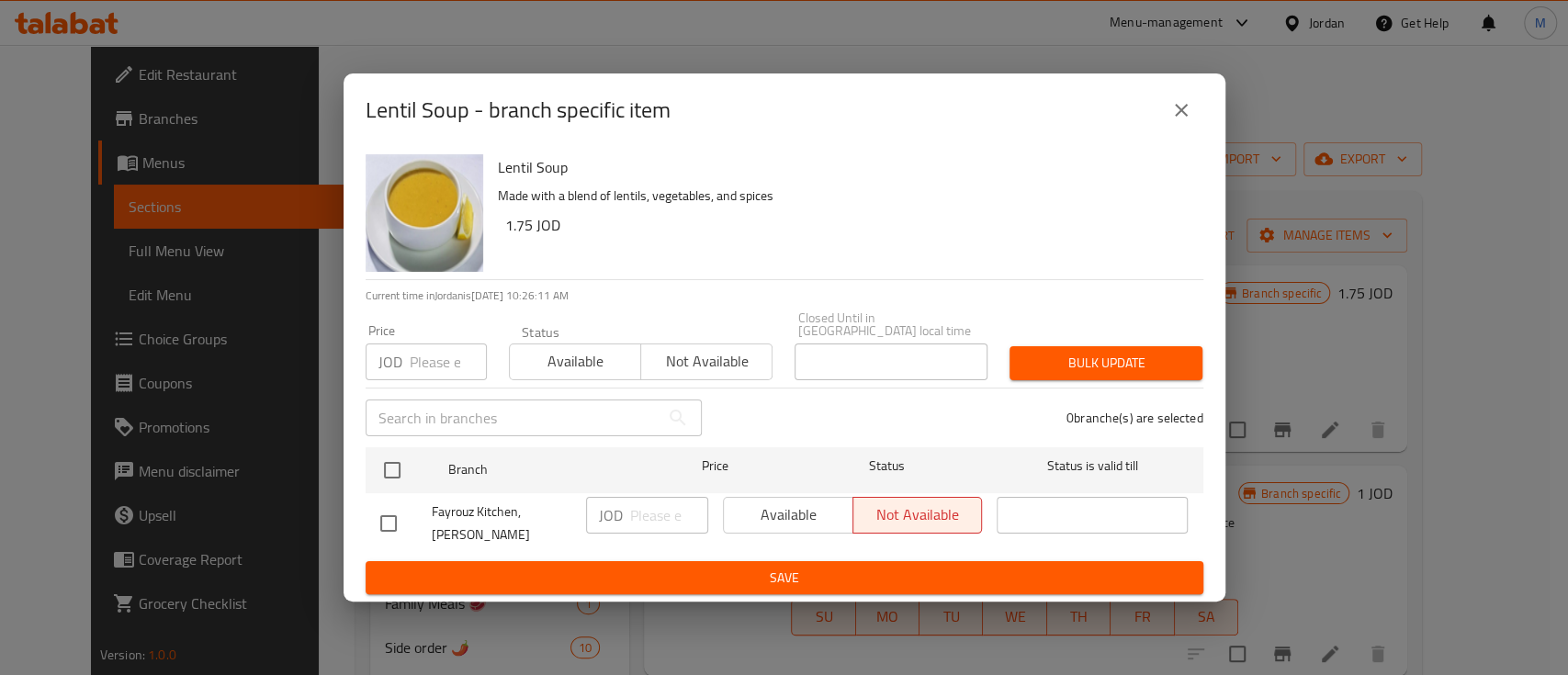
click at [384, 515] on input "checkbox" at bounding box center [388, 523] width 39 height 39
checkbox input "true"
click at [740, 509] on span "Available" at bounding box center [789, 515] width 115 height 27
click at [625, 513] on div "JOD ​" at bounding box center [646, 515] width 122 height 37
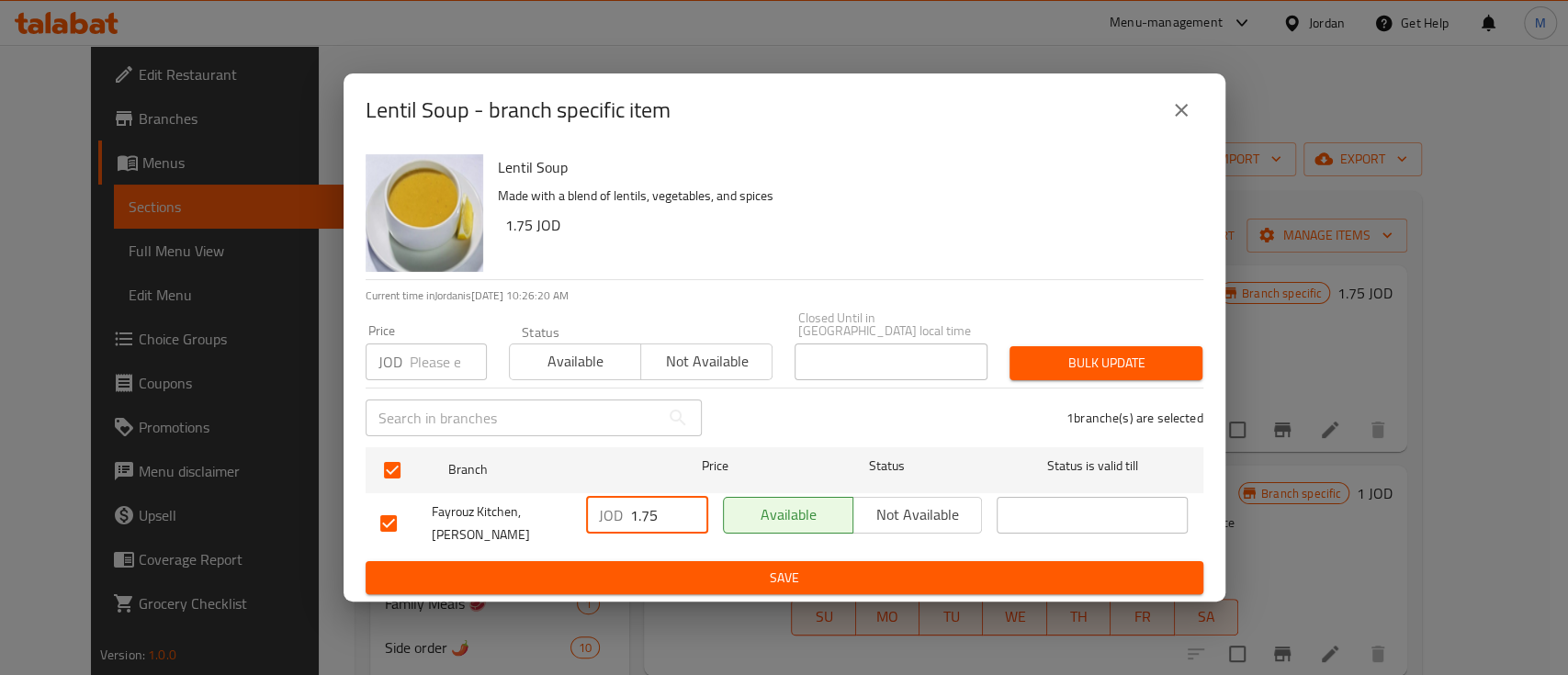
type input "1.75"
click at [997, 576] on span "Save" at bounding box center [784, 577] width 808 height 23
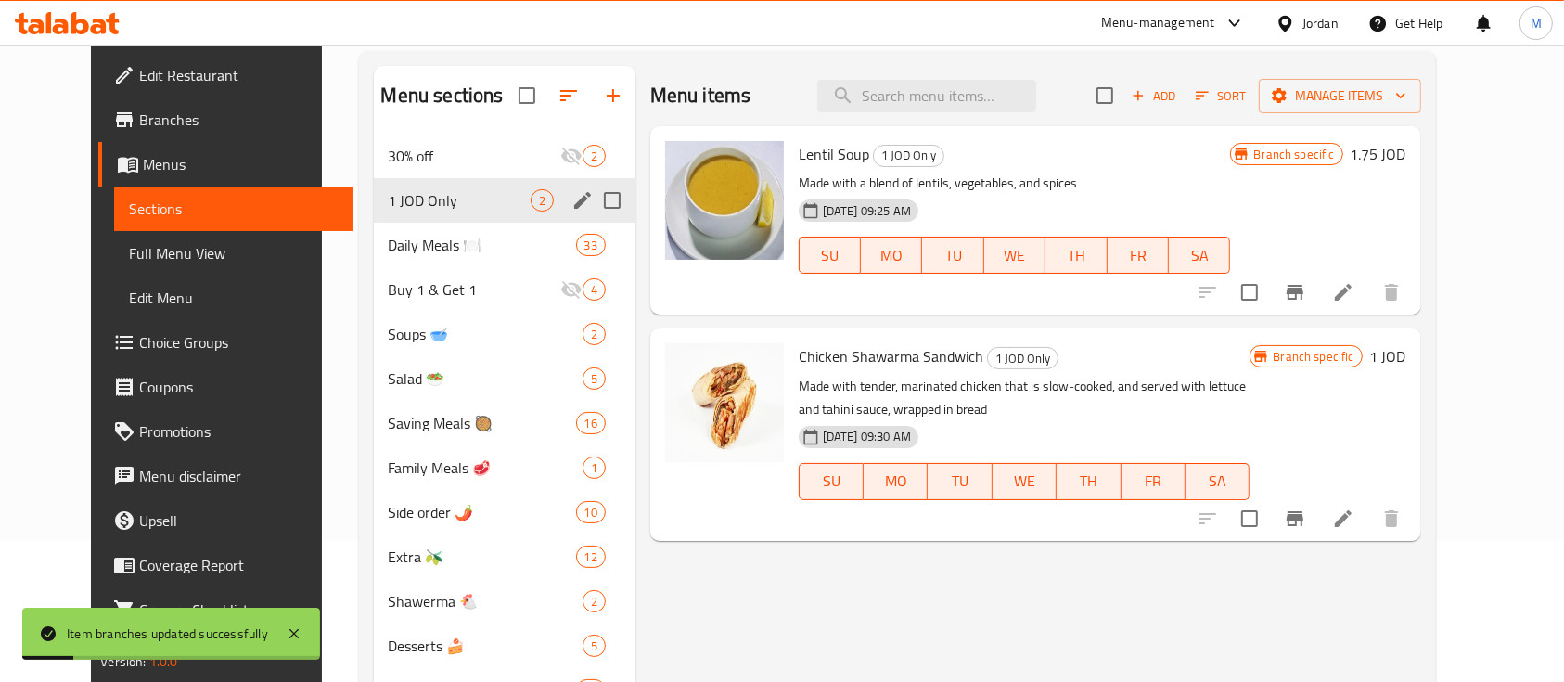
scroll to position [260, 0]
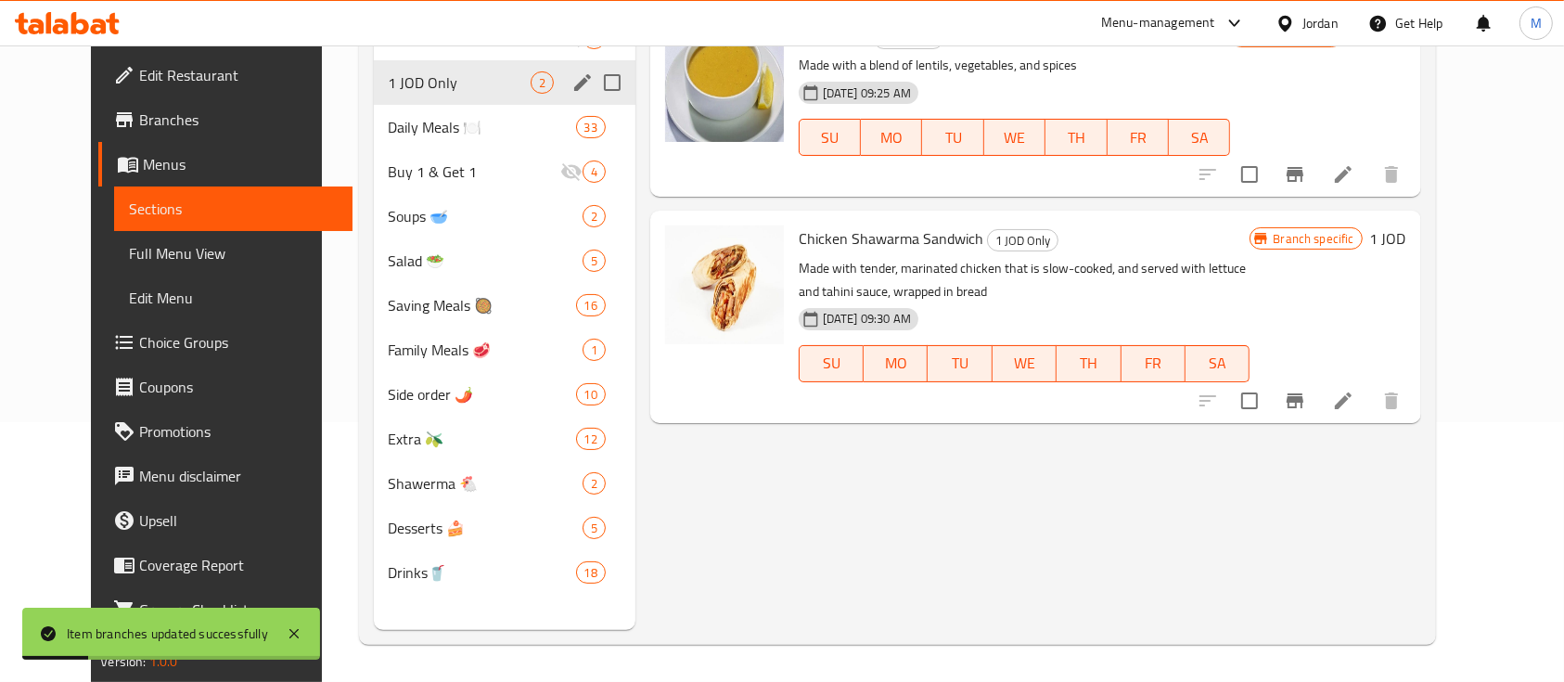
click at [1306, 395] on icon "Branch-specific-item" at bounding box center [1295, 401] width 22 height 22
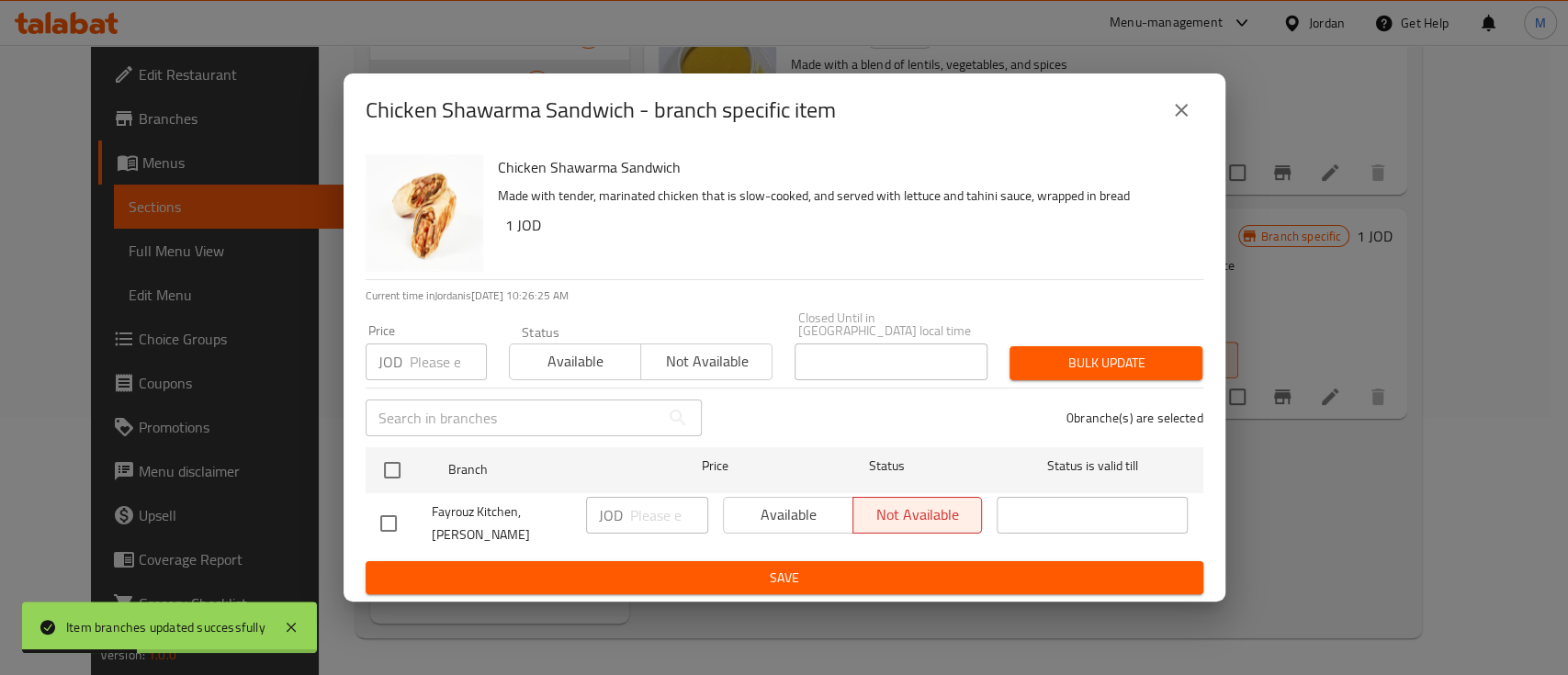
click at [389, 509] on input "checkbox" at bounding box center [388, 523] width 39 height 39
checkbox input "true"
click at [649, 522] on input "number" at bounding box center [668, 515] width 78 height 37
click at [771, 503] on span "Available" at bounding box center [789, 515] width 115 height 27
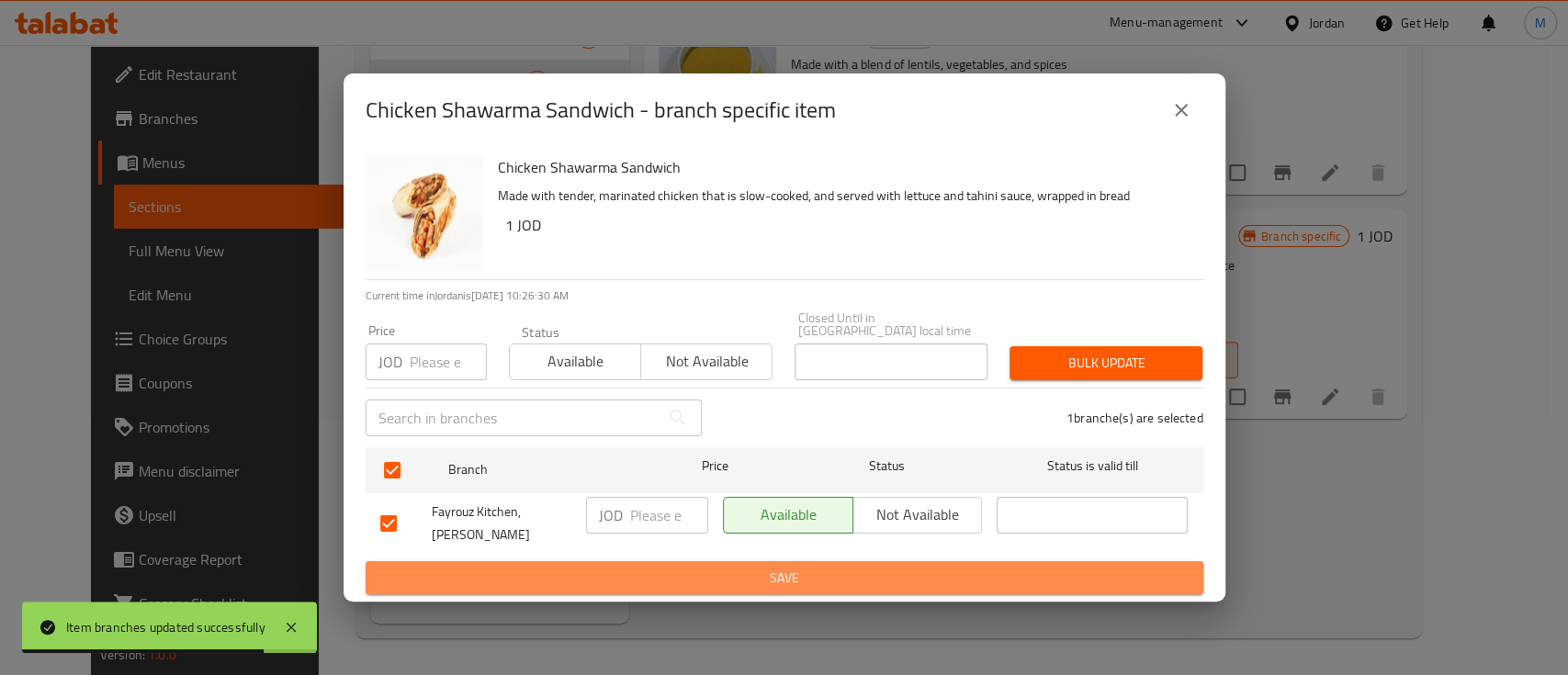
click at [728, 566] on span "Save" at bounding box center [784, 577] width 808 height 23
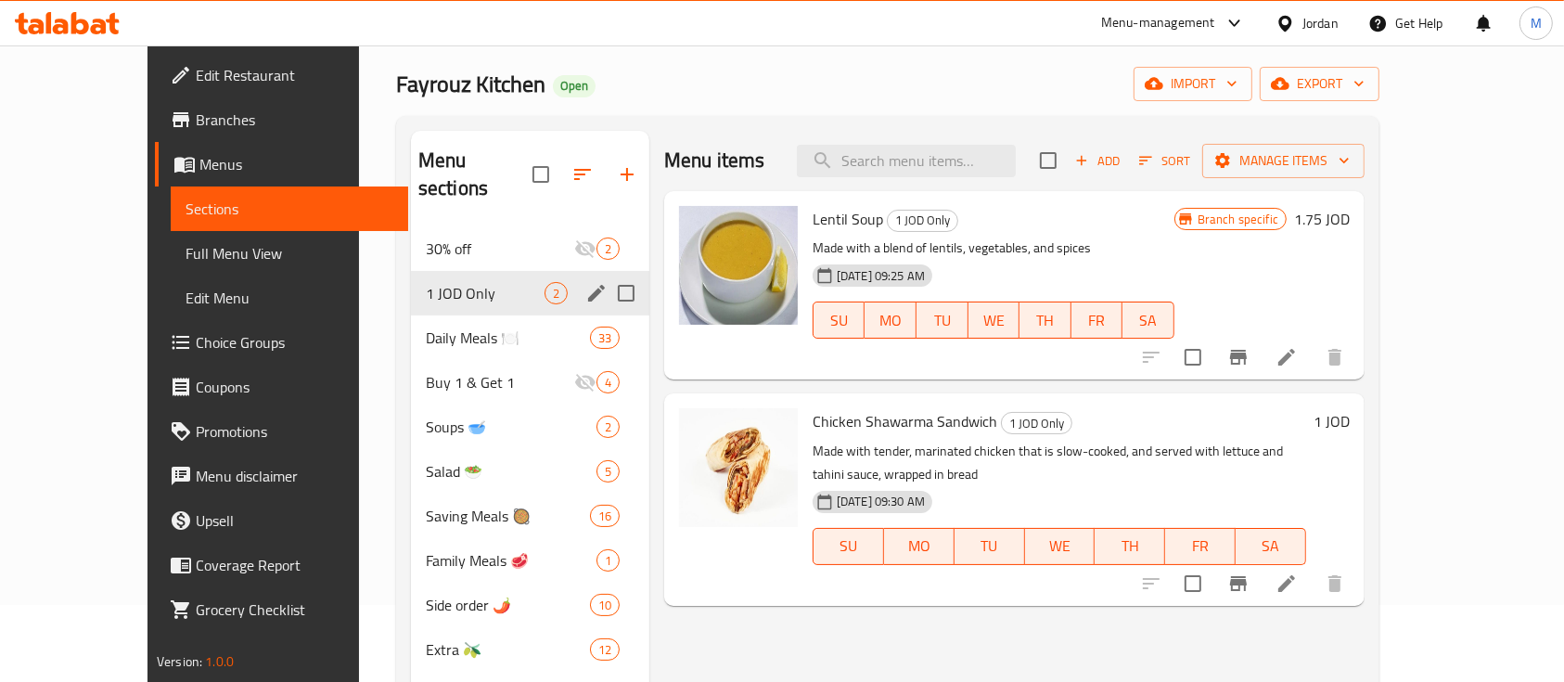
scroll to position [123, 0]
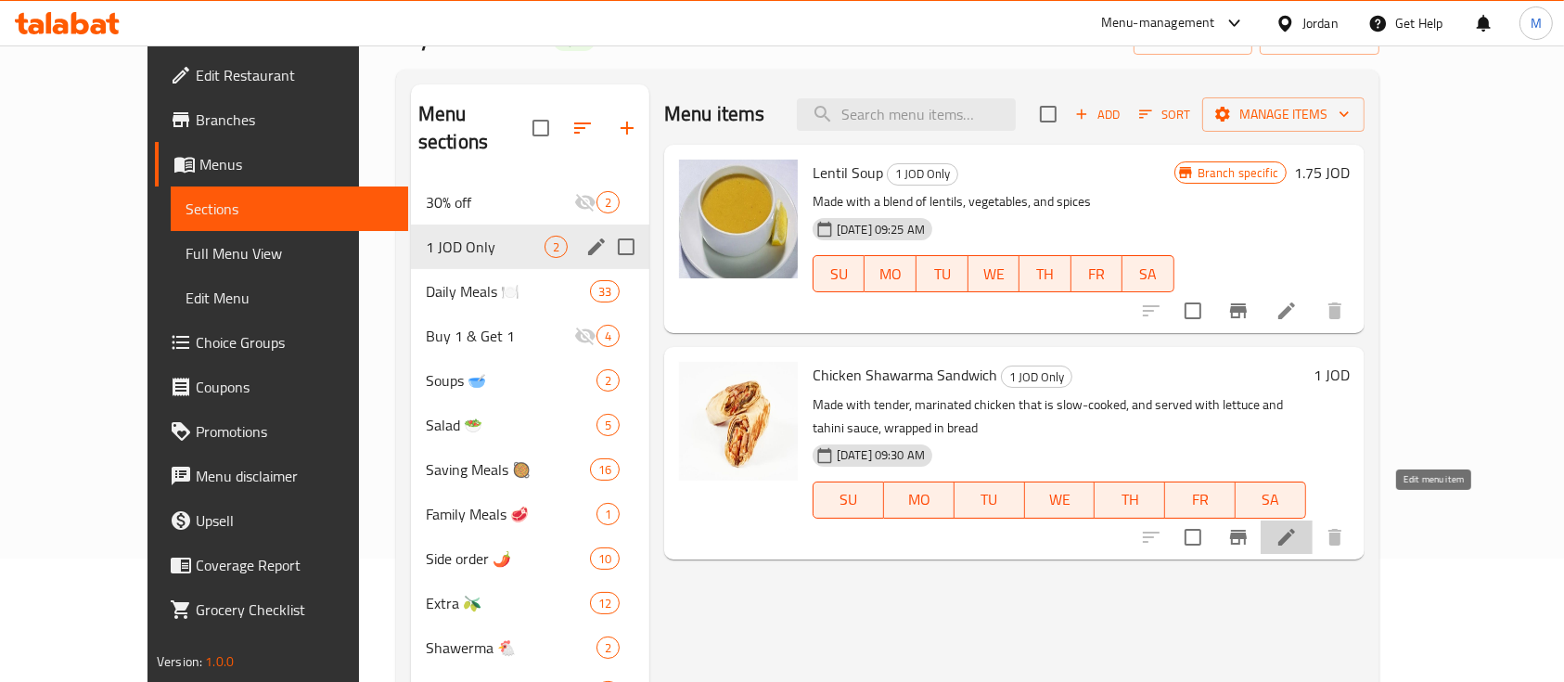
click at [1295, 529] on icon at bounding box center [1286, 537] width 17 height 17
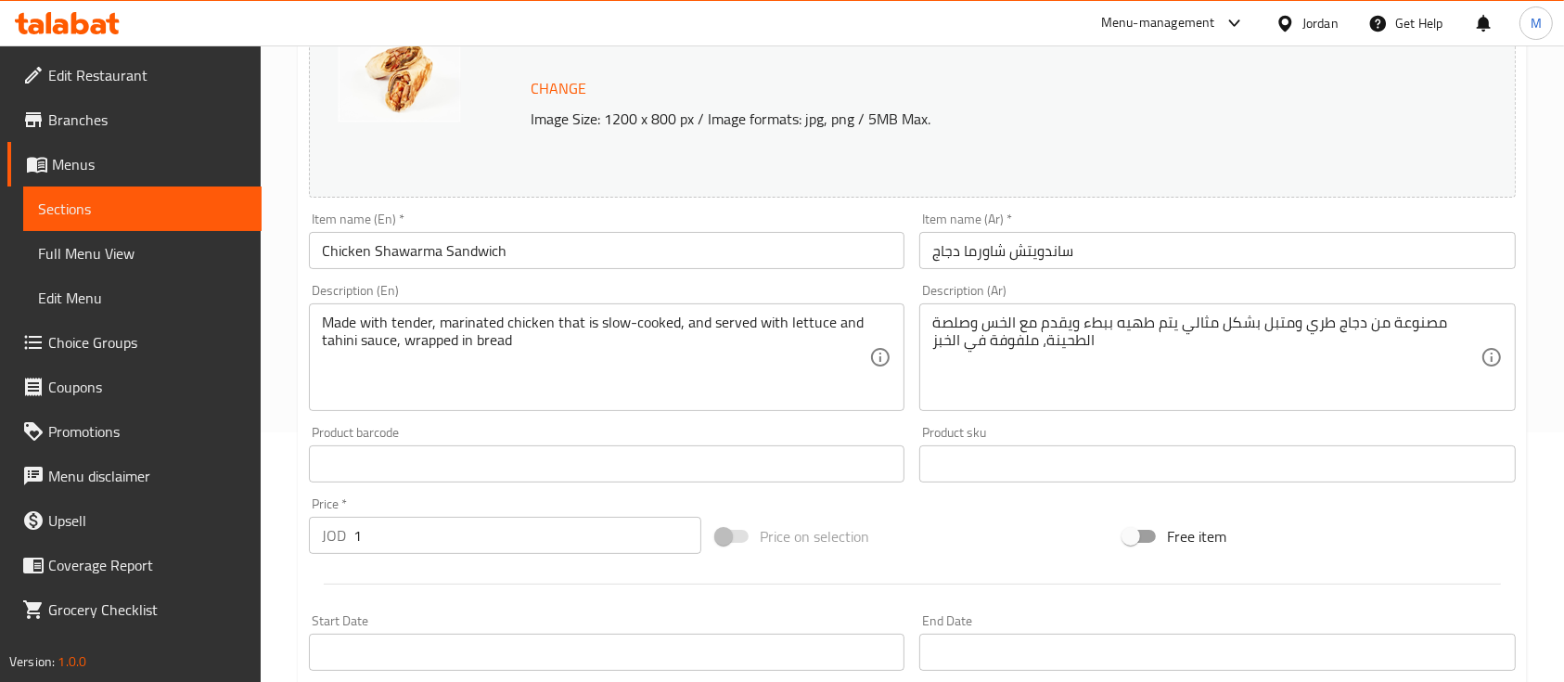
scroll to position [371, 0]
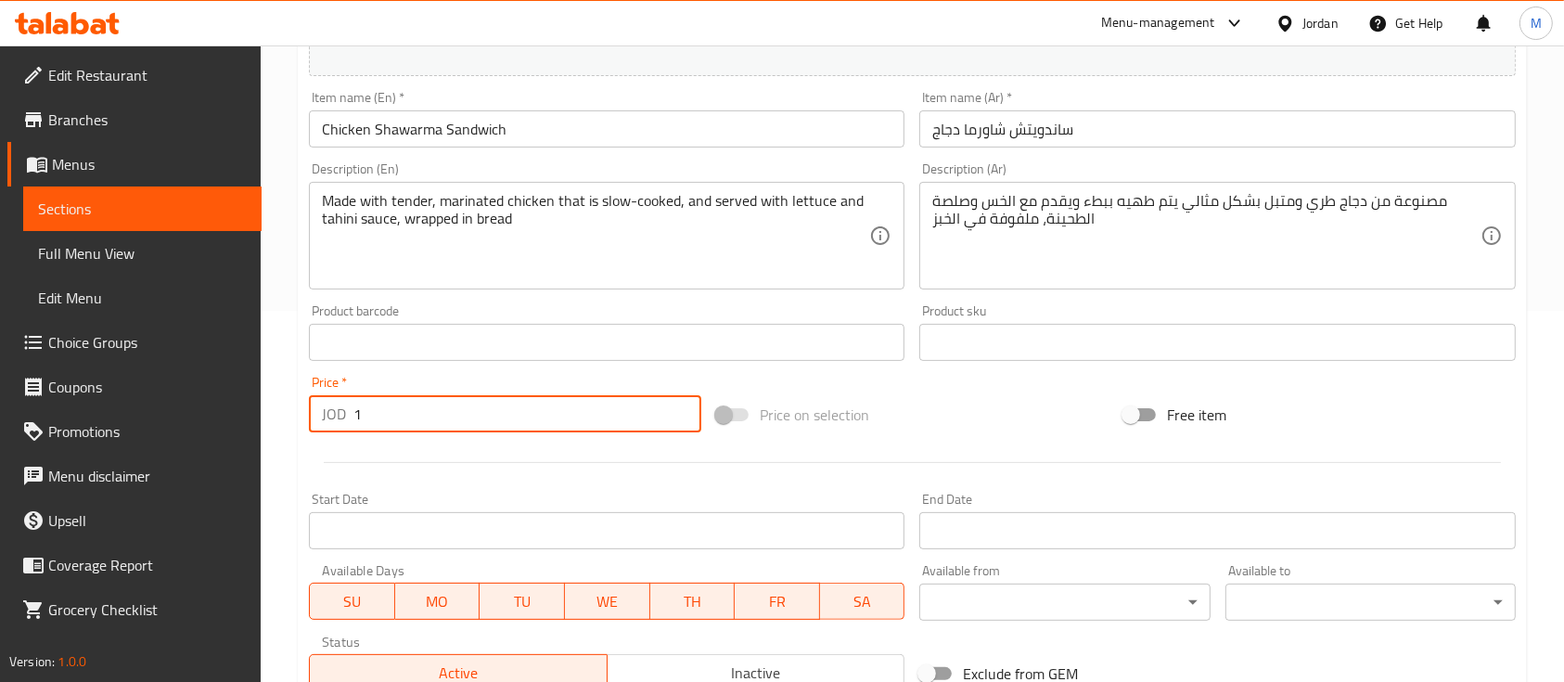
click at [514, 414] on input "1" at bounding box center [527, 413] width 348 height 37
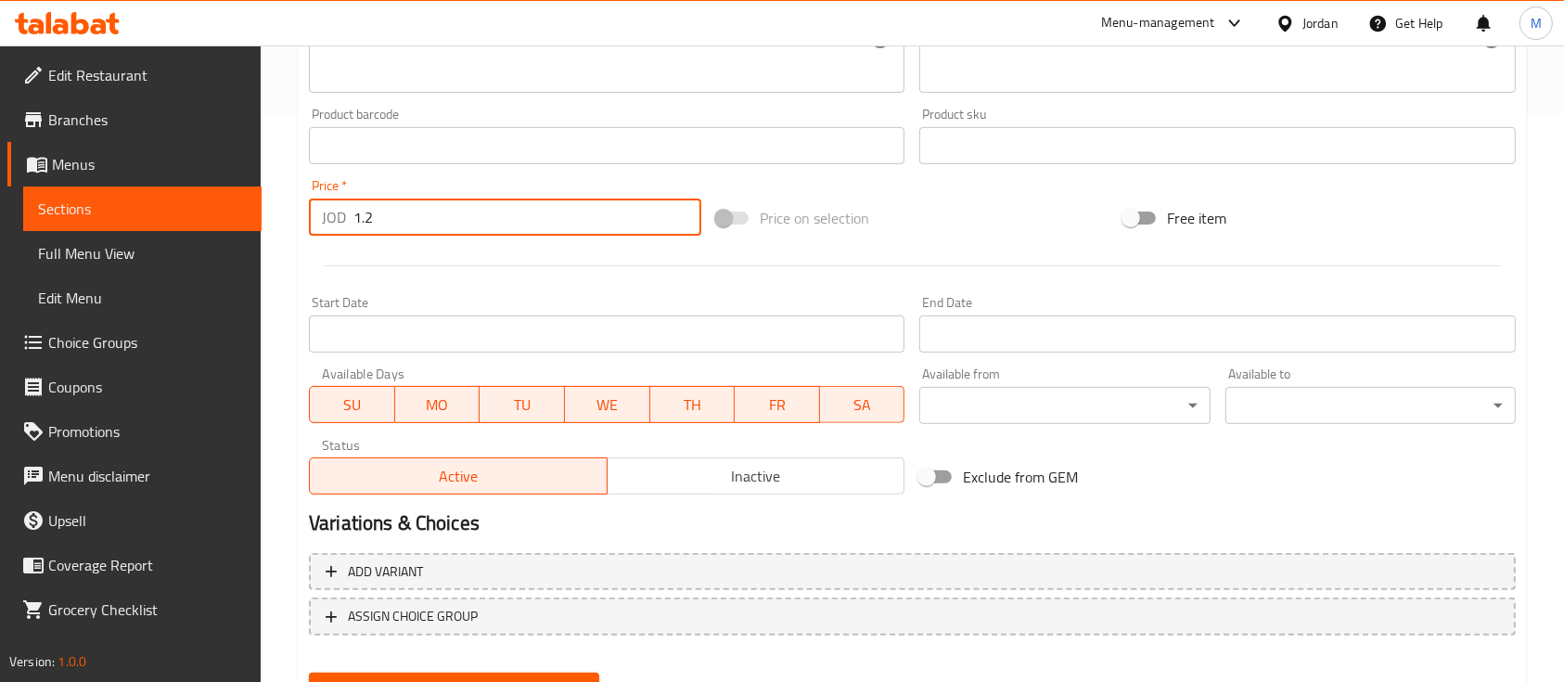
scroll to position [655, 0]
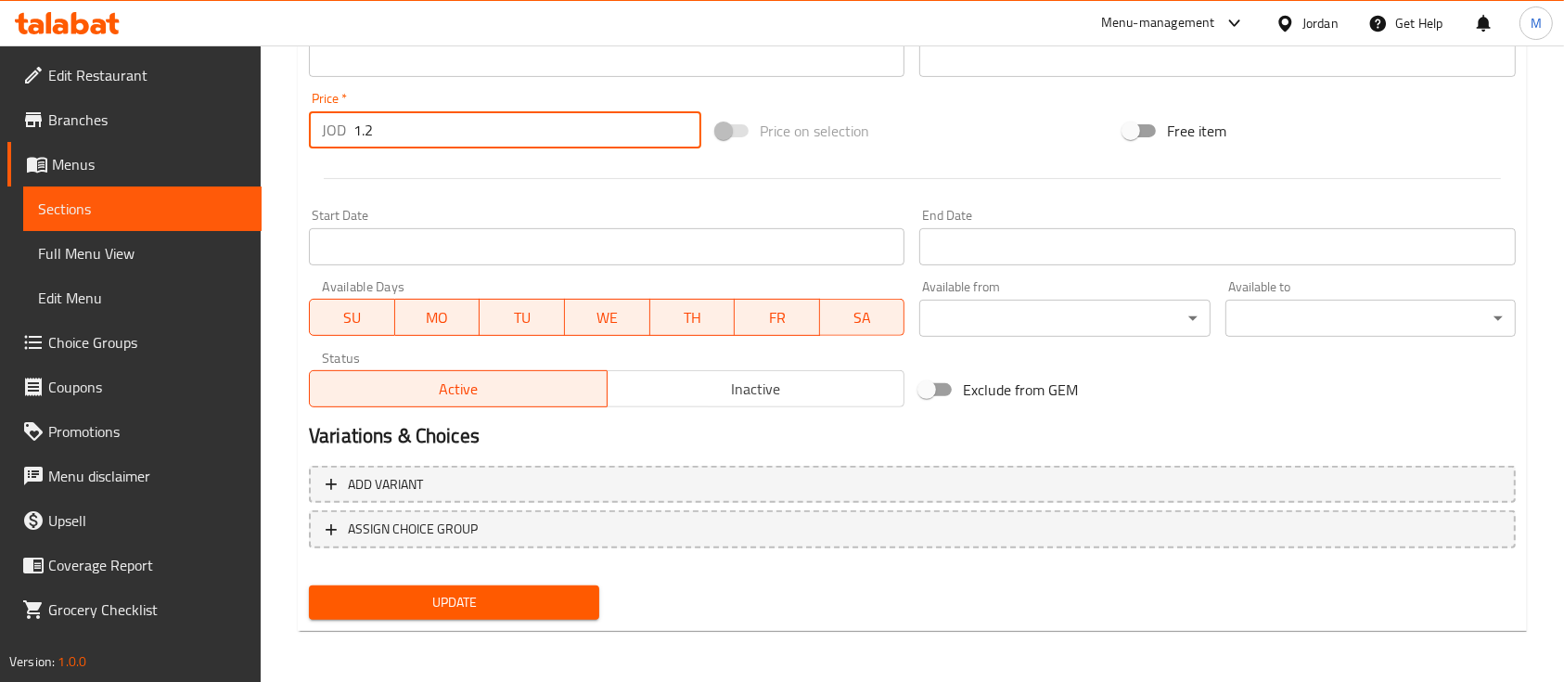
type input "1.2"
click at [425, 598] on span "Update" at bounding box center [454, 602] width 261 height 23
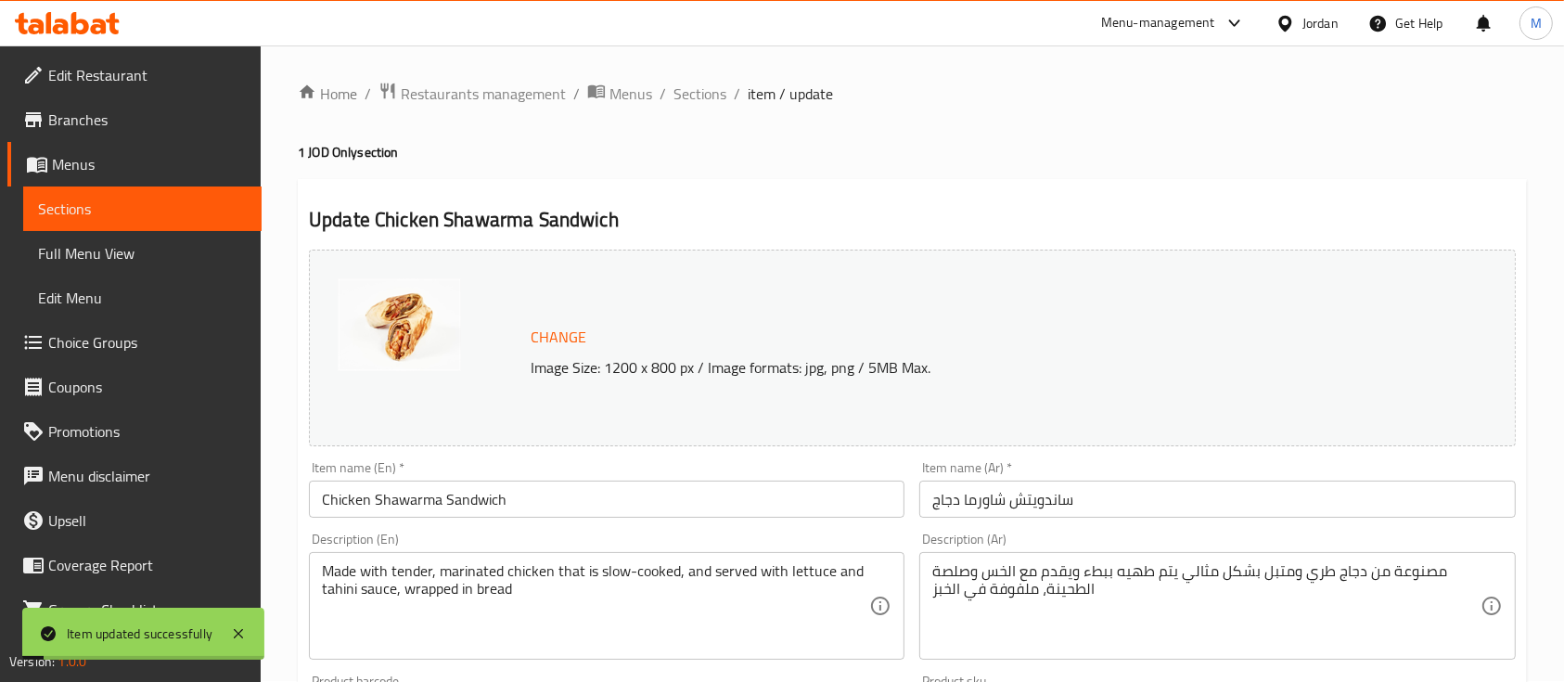
scroll to position [0, 0]
click at [97, 167] on span "Menus" at bounding box center [149, 164] width 195 height 22
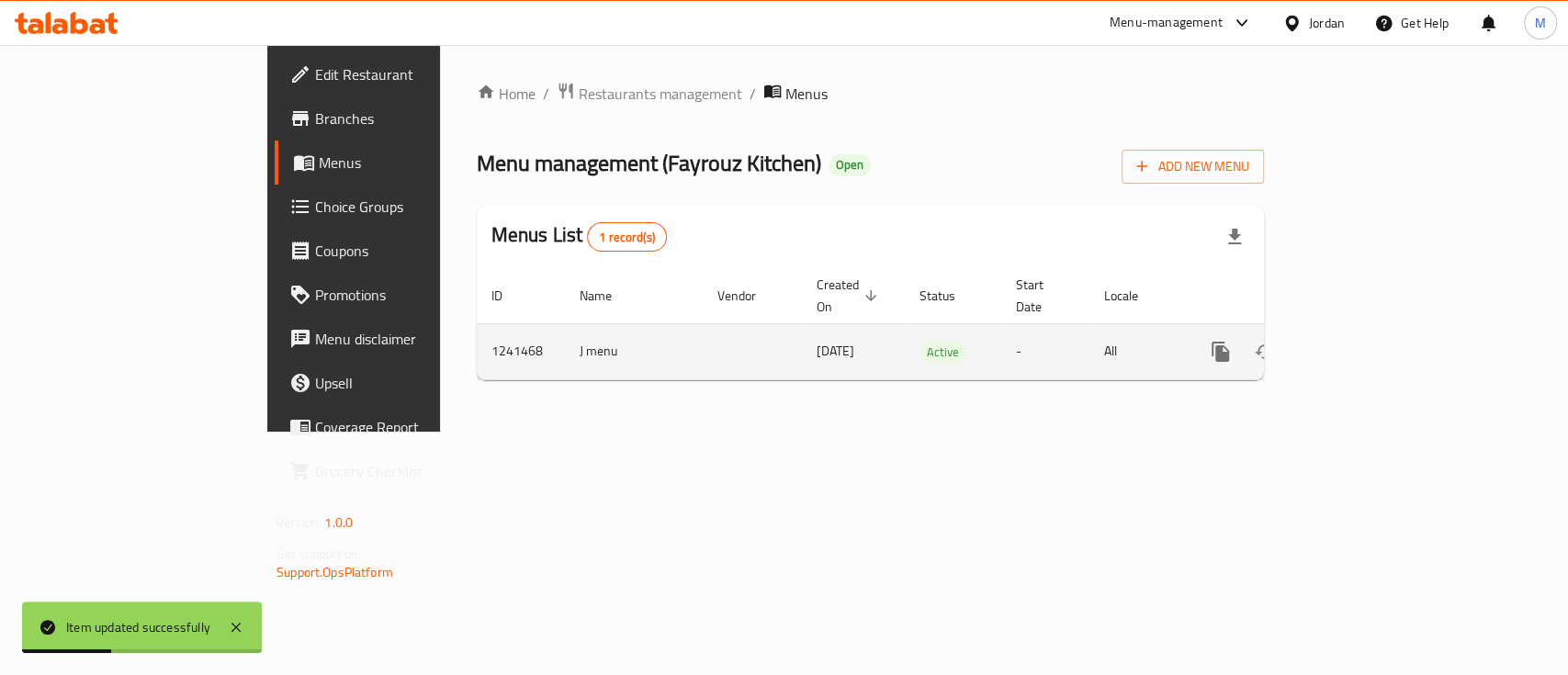
click at [1361, 343] on icon "enhanced table" at bounding box center [1352, 351] width 17 height 17
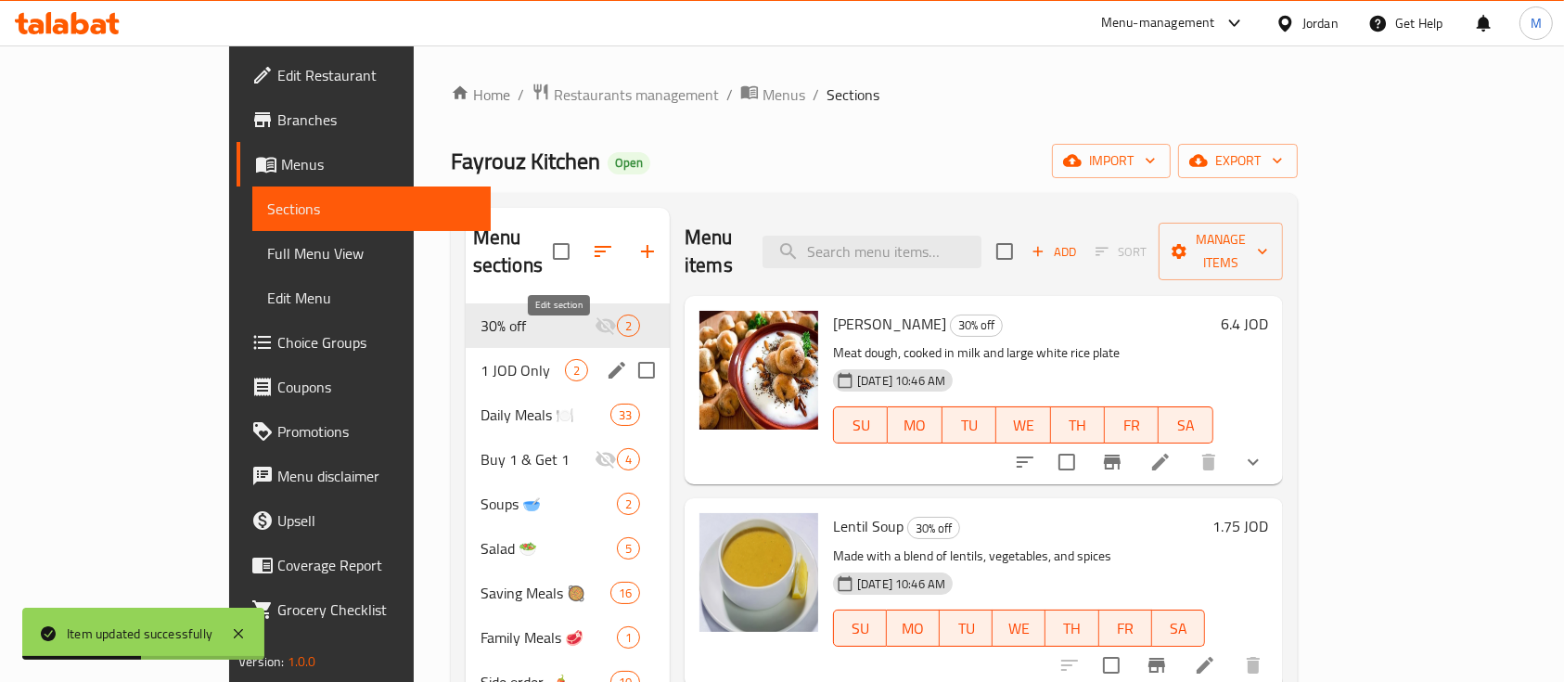
click at [606, 359] on icon "edit" at bounding box center [617, 370] width 22 height 22
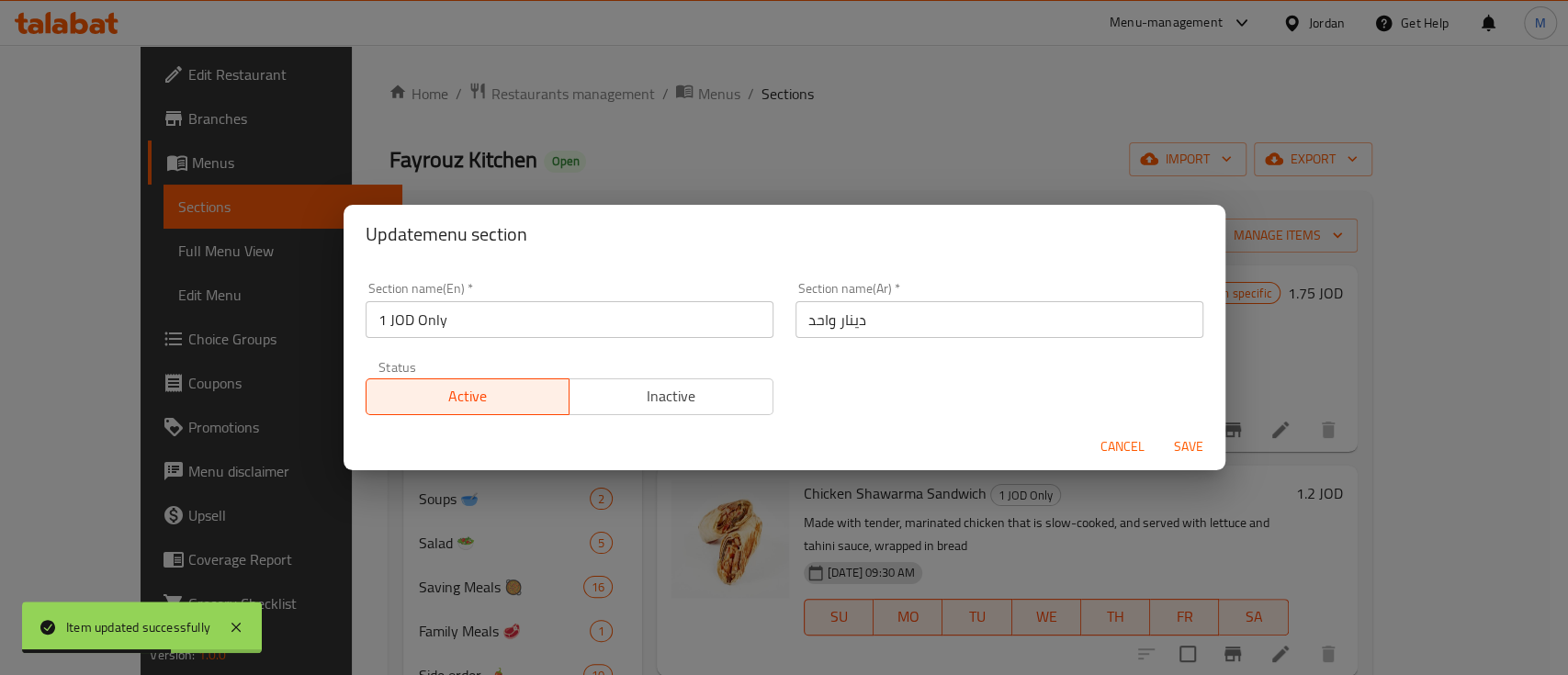
click at [400, 325] on input "1 JOD Only" at bounding box center [569, 319] width 408 height 37
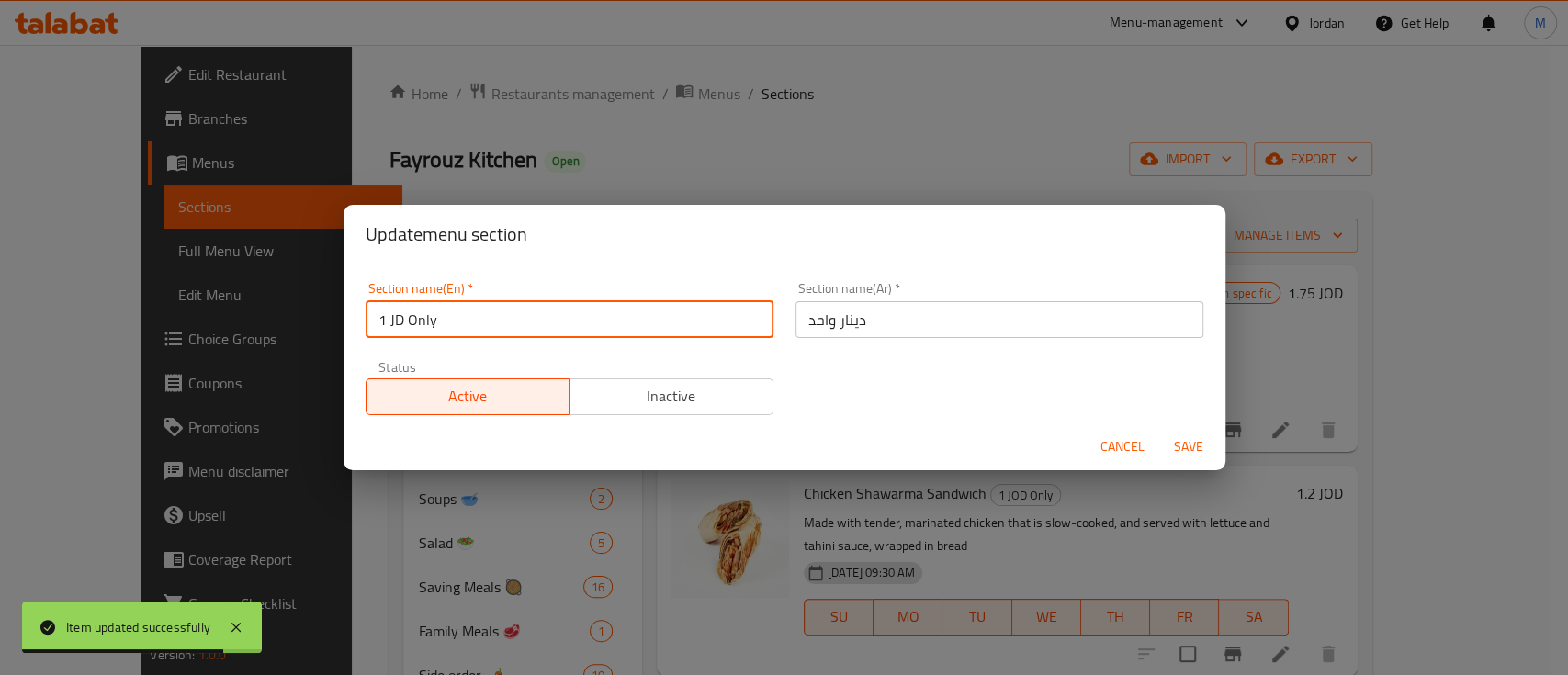
type input "1 JD Only"
click at [886, 327] on input "دينار واحد" at bounding box center [999, 319] width 408 height 37
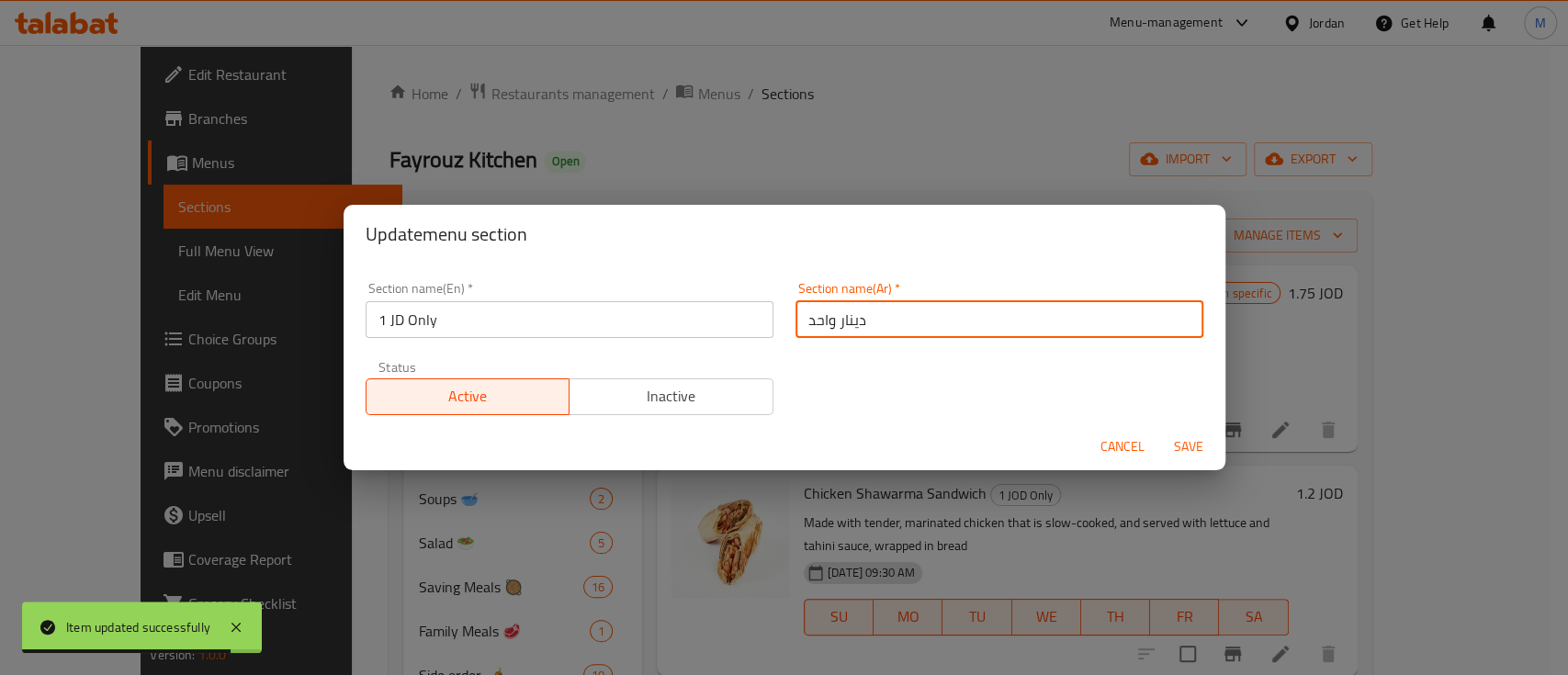
click at [886, 327] on input "دينار واحد" at bounding box center [999, 319] width 408 height 37
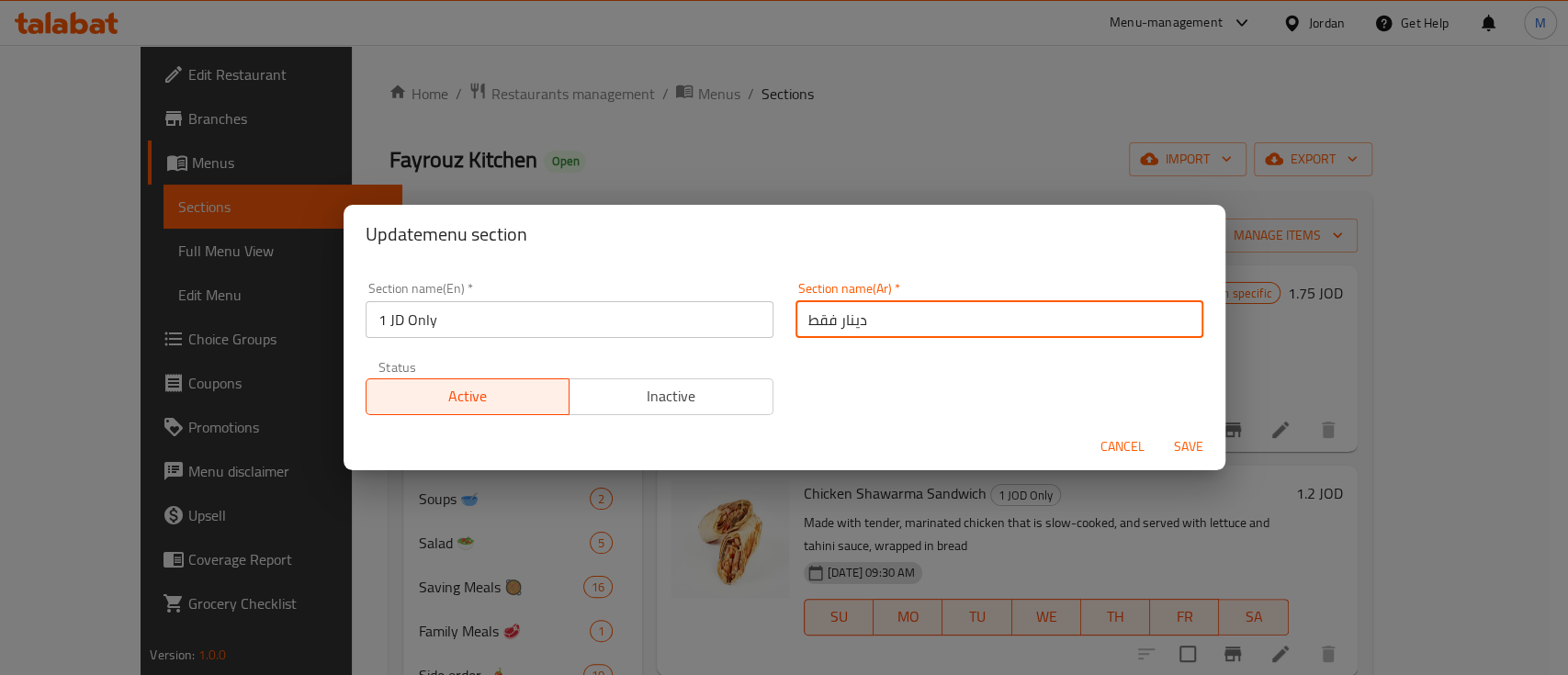
type input "دينار فقط"
click at [1189, 446] on span "Save" at bounding box center [1188, 446] width 45 height 23
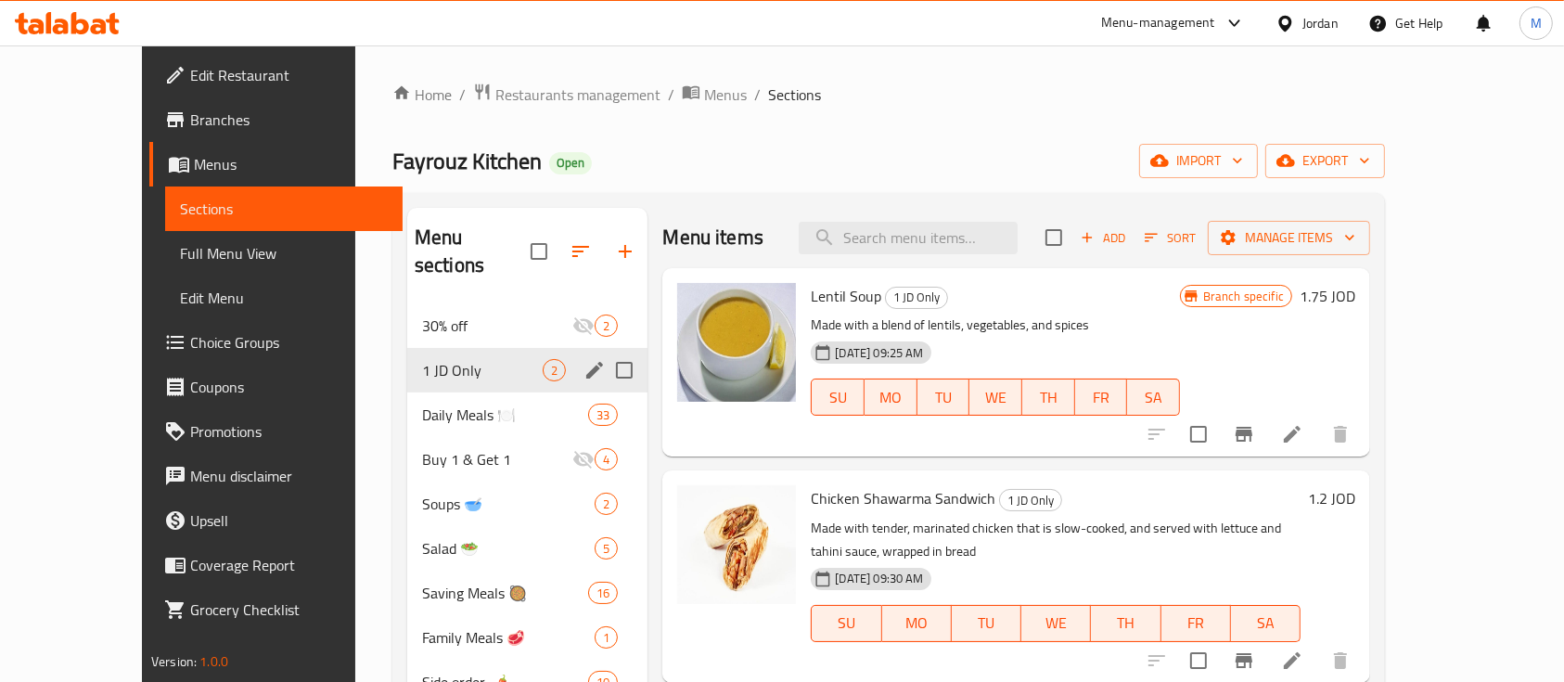
click at [973, 126] on div "Home / Restaurants management / Menus / Sections Fayrouz Kitchen Open import ex…" at bounding box center [888, 494] width 993 height 822
click at [855, 175] on div "Fayrouz Kitchen Open import export" at bounding box center [888, 161] width 993 height 34
click at [951, 86] on ol "Home / Restaurants management / Menus / Sections" at bounding box center [888, 95] width 993 height 24
click at [1255, 440] on icon "Branch-specific-item" at bounding box center [1244, 434] width 22 height 22
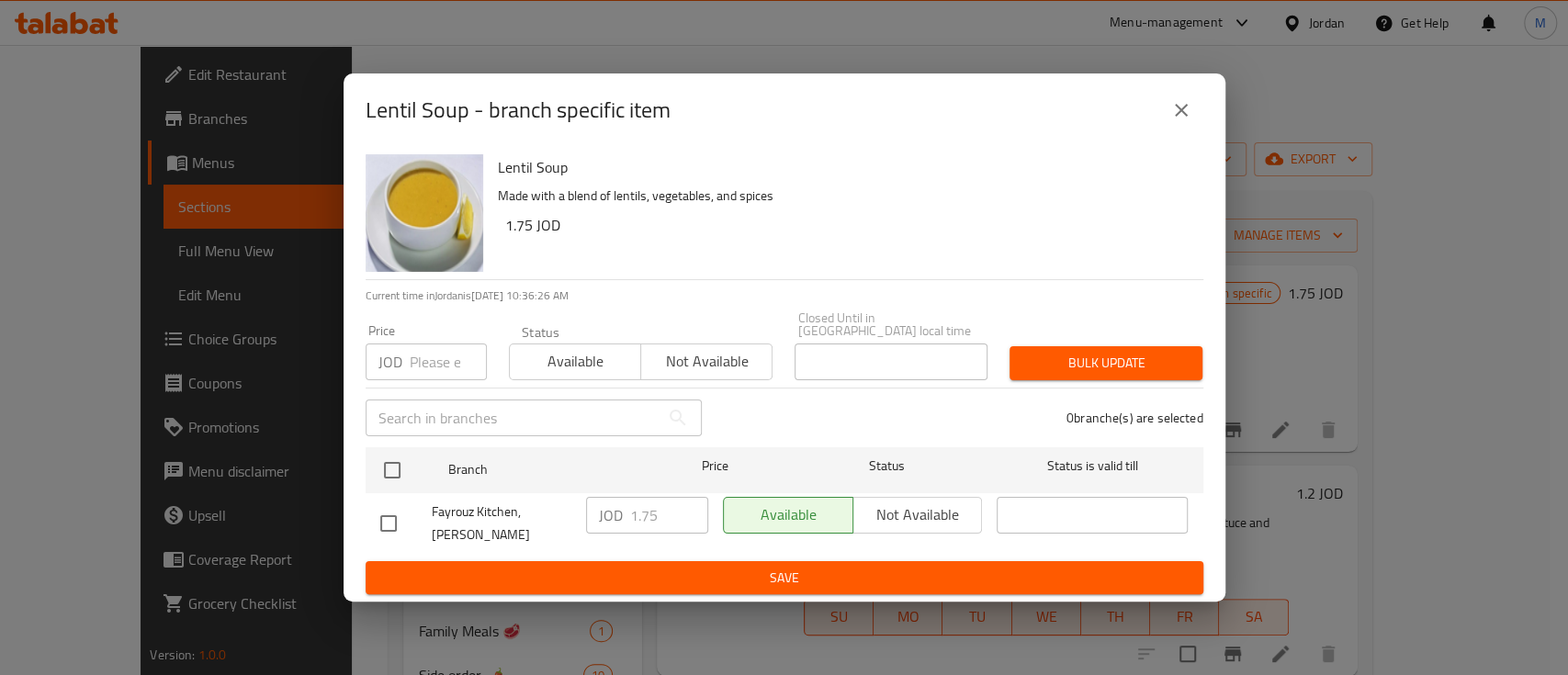
drag, startPoint x: 390, startPoint y: 523, endPoint x: 406, endPoint y: 517, distance: 17.1
click at [390, 522] on input "checkbox" at bounding box center [388, 523] width 39 height 39
checkbox input "true"
click at [641, 510] on input "1.75" at bounding box center [668, 515] width 78 height 37
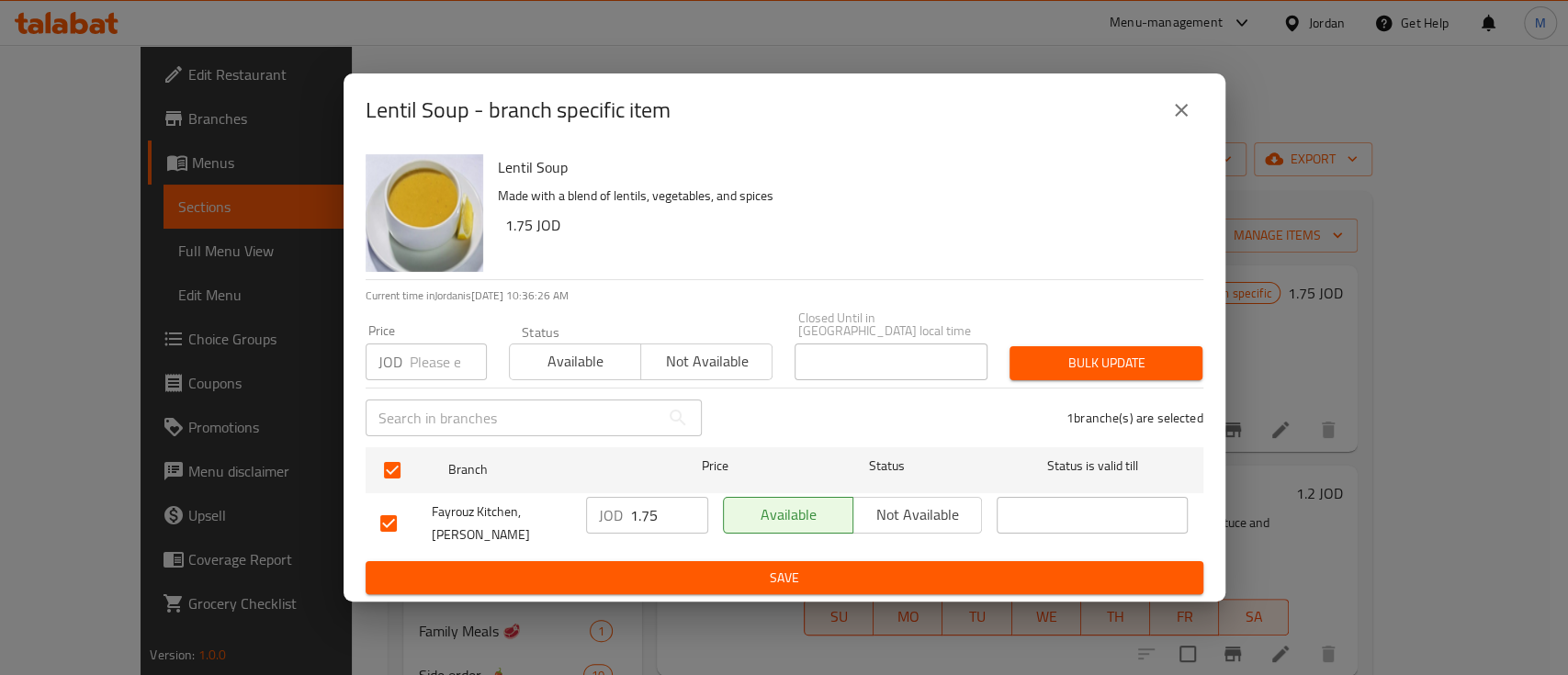
click at [641, 510] on input "1.75" at bounding box center [668, 515] width 78 height 37
type input "2"
click at [746, 569] on span "Save" at bounding box center [784, 577] width 808 height 23
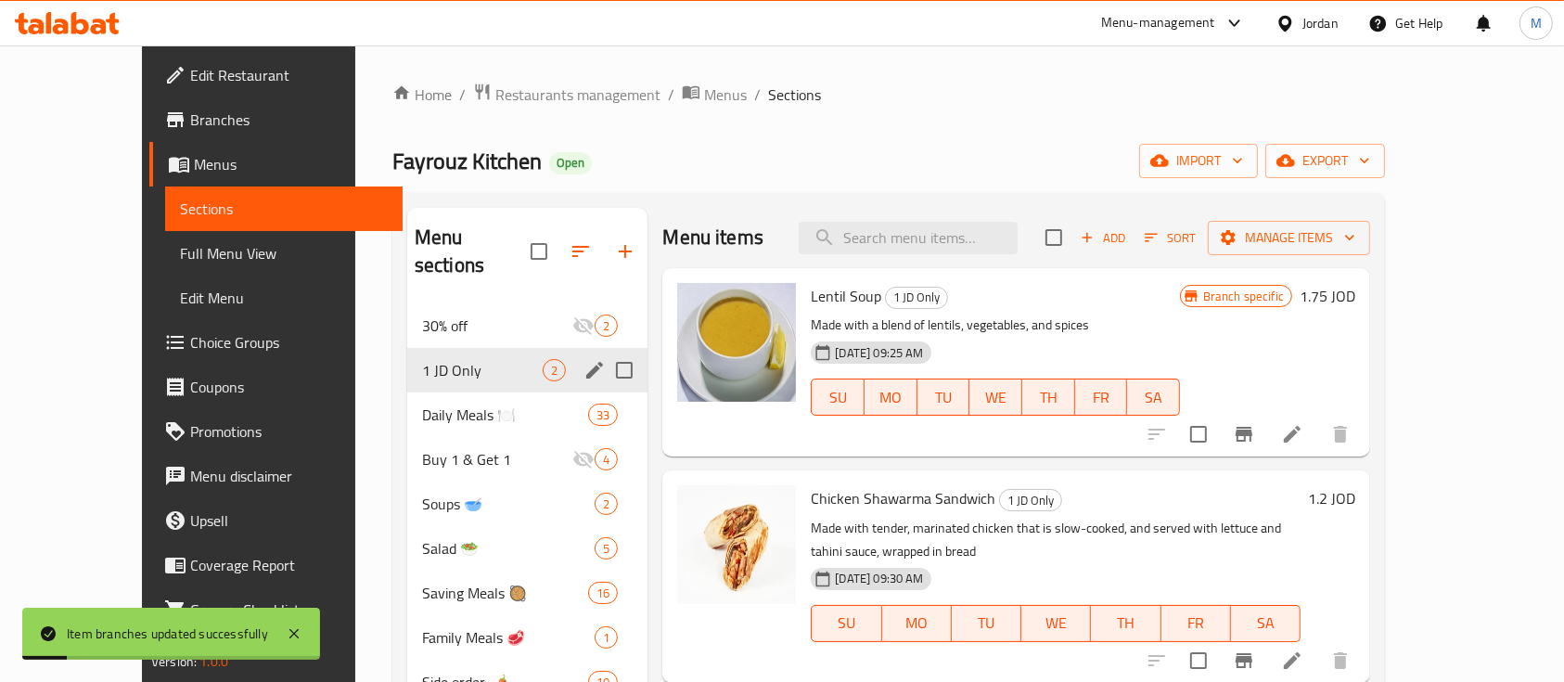
drag, startPoint x: 1327, startPoint y: 531, endPoint x: 1059, endPoint y: 288, distance: 361.9
click at [832, 85] on ol "Home / Restaurants management / Menus / Sections" at bounding box center [888, 95] width 993 height 24
click at [1301, 652] on icon at bounding box center [1292, 660] width 17 height 17
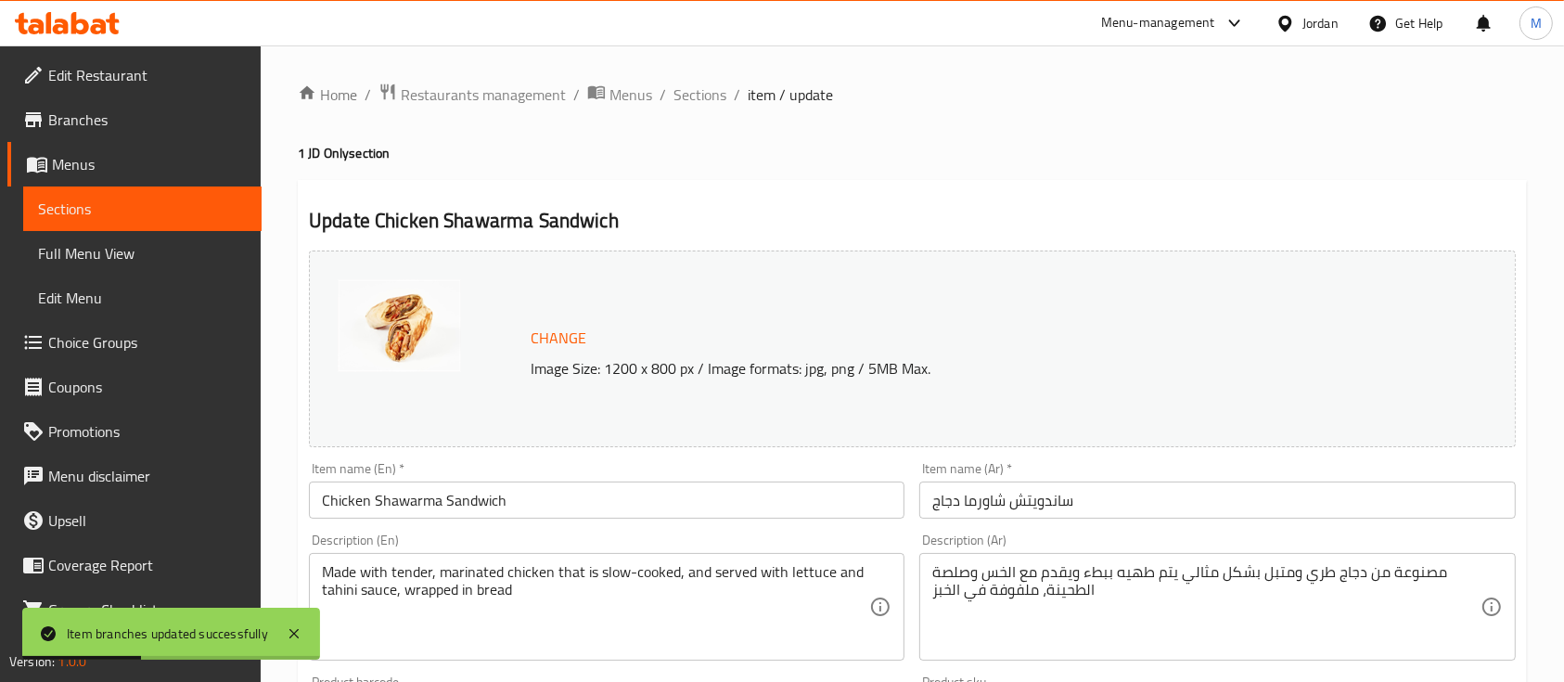
scroll to position [247, 0]
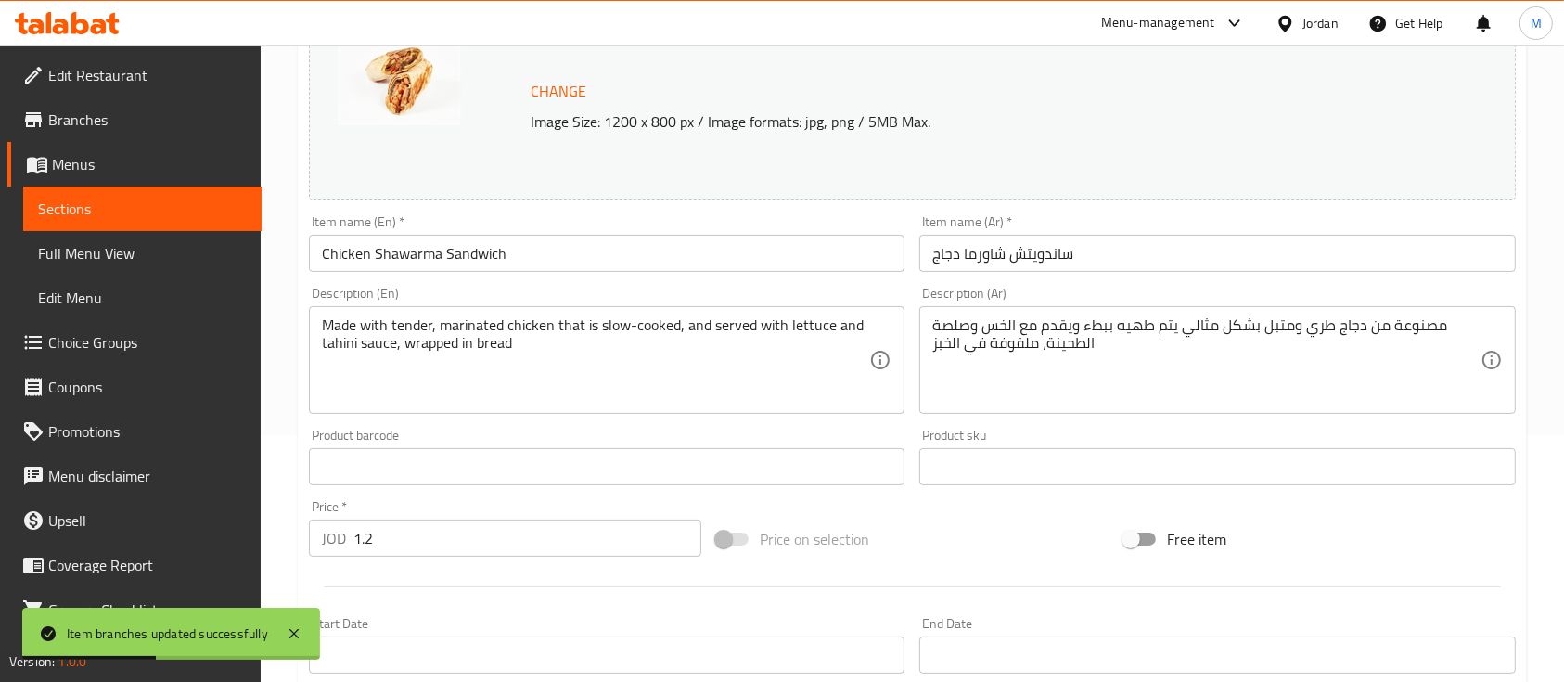
click at [405, 557] on div "Price   * JOD 1.2 Price *" at bounding box center [505, 528] width 407 height 71
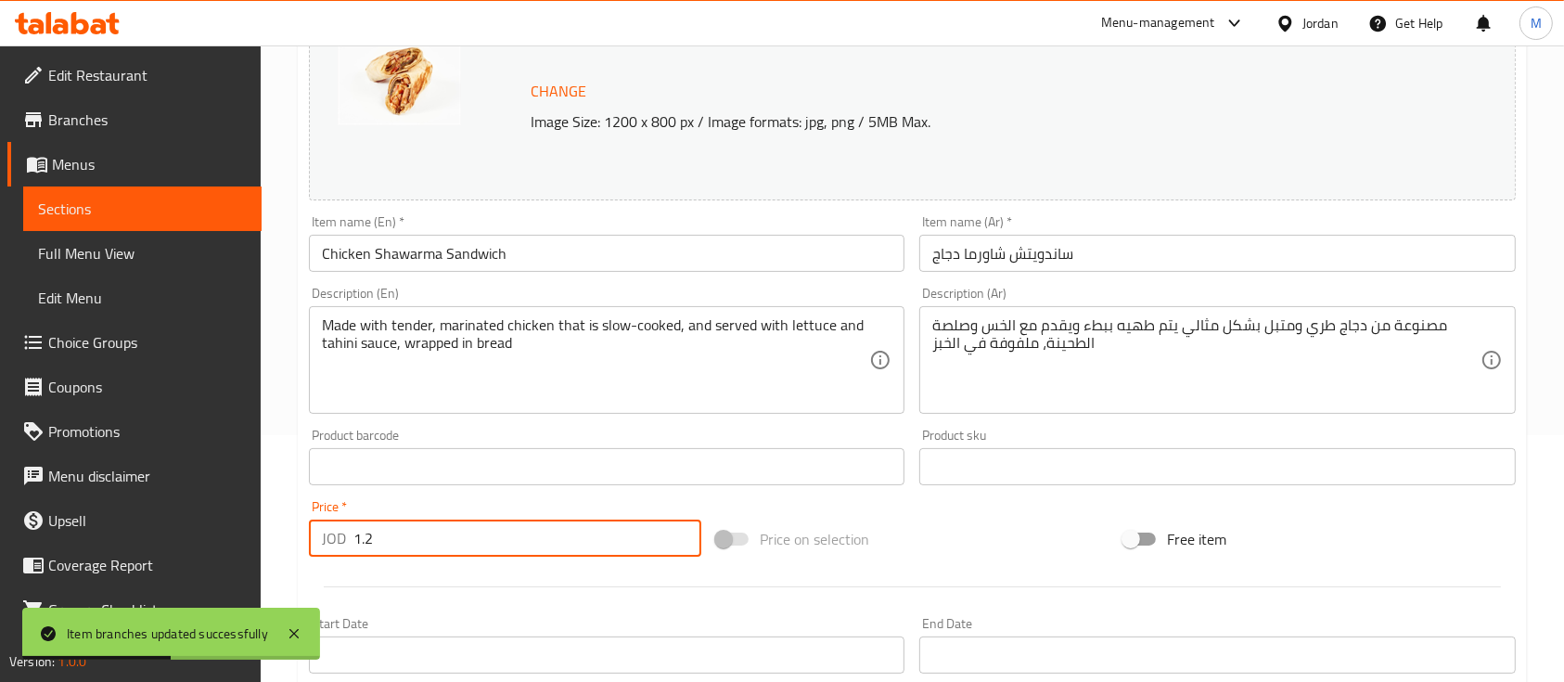
click at [405, 553] on input "1.2" at bounding box center [527, 538] width 348 height 37
click at [409, 546] on input "1.2" at bounding box center [527, 538] width 348 height 37
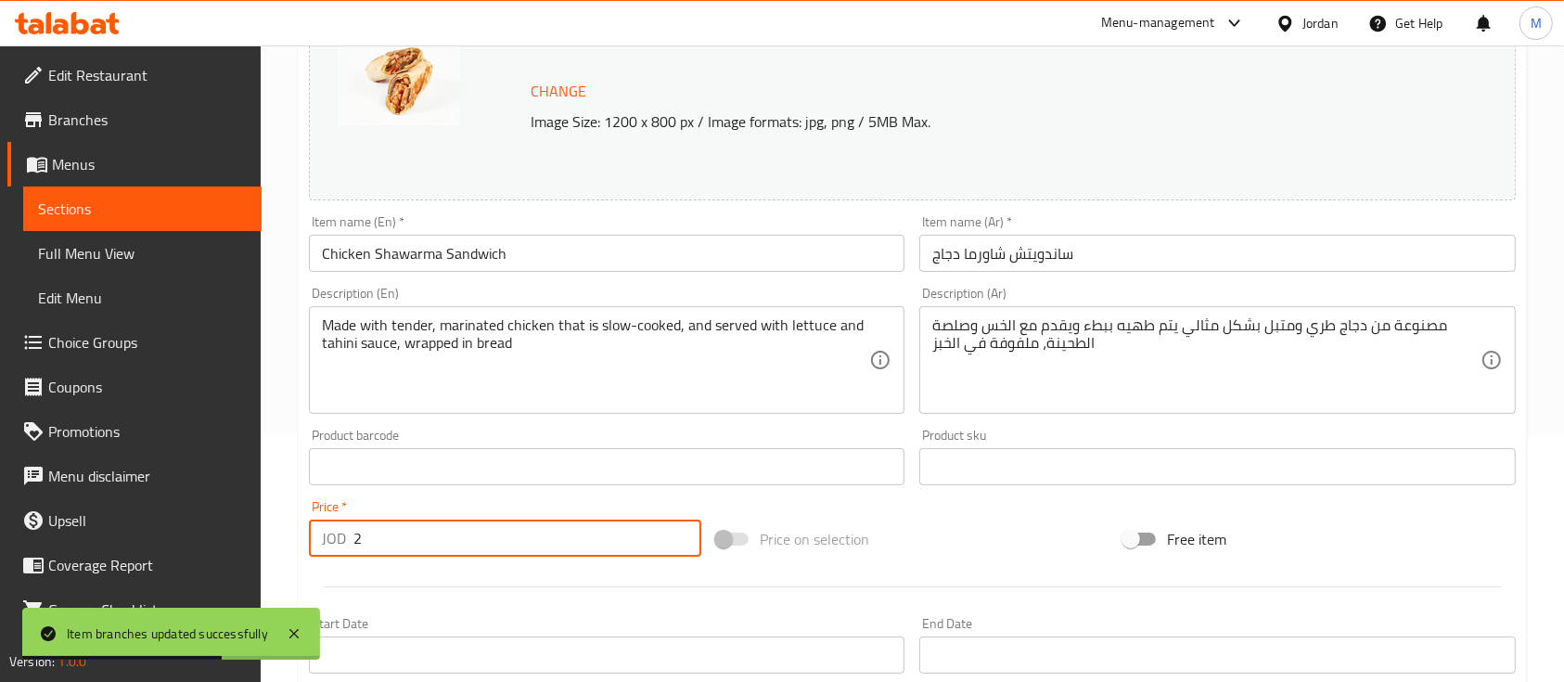
scroll to position [655, 0]
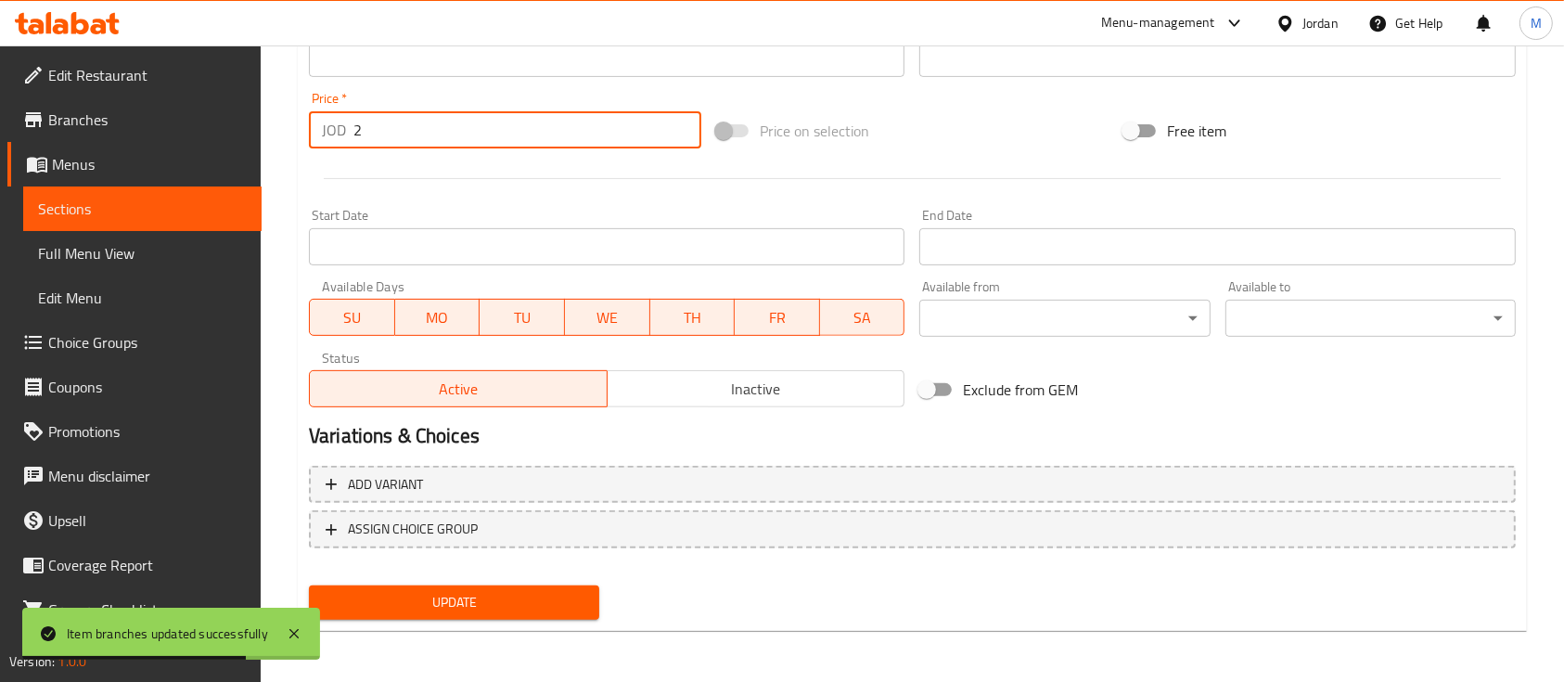
type input "2"
click at [449, 591] on span "Update" at bounding box center [454, 602] width 261 height 23
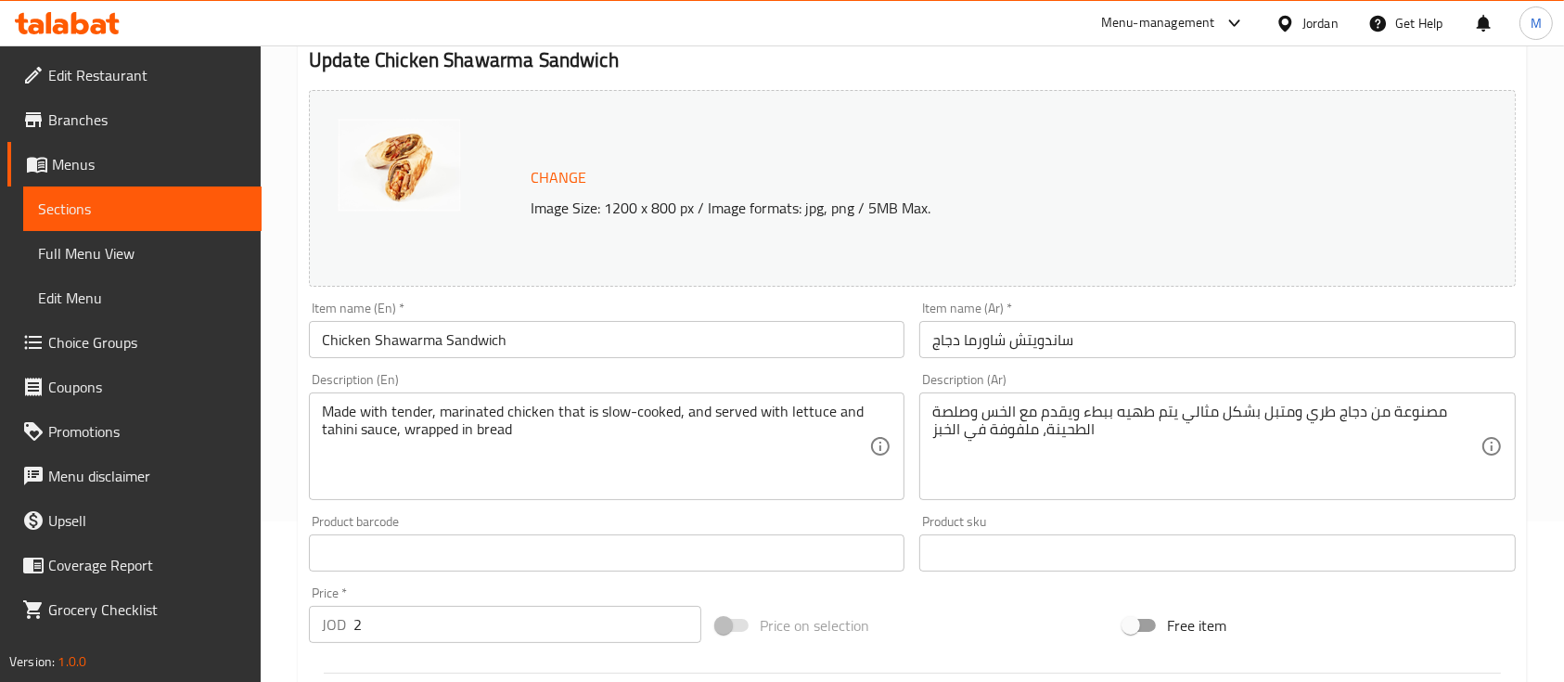
scroll to position [0, 0]
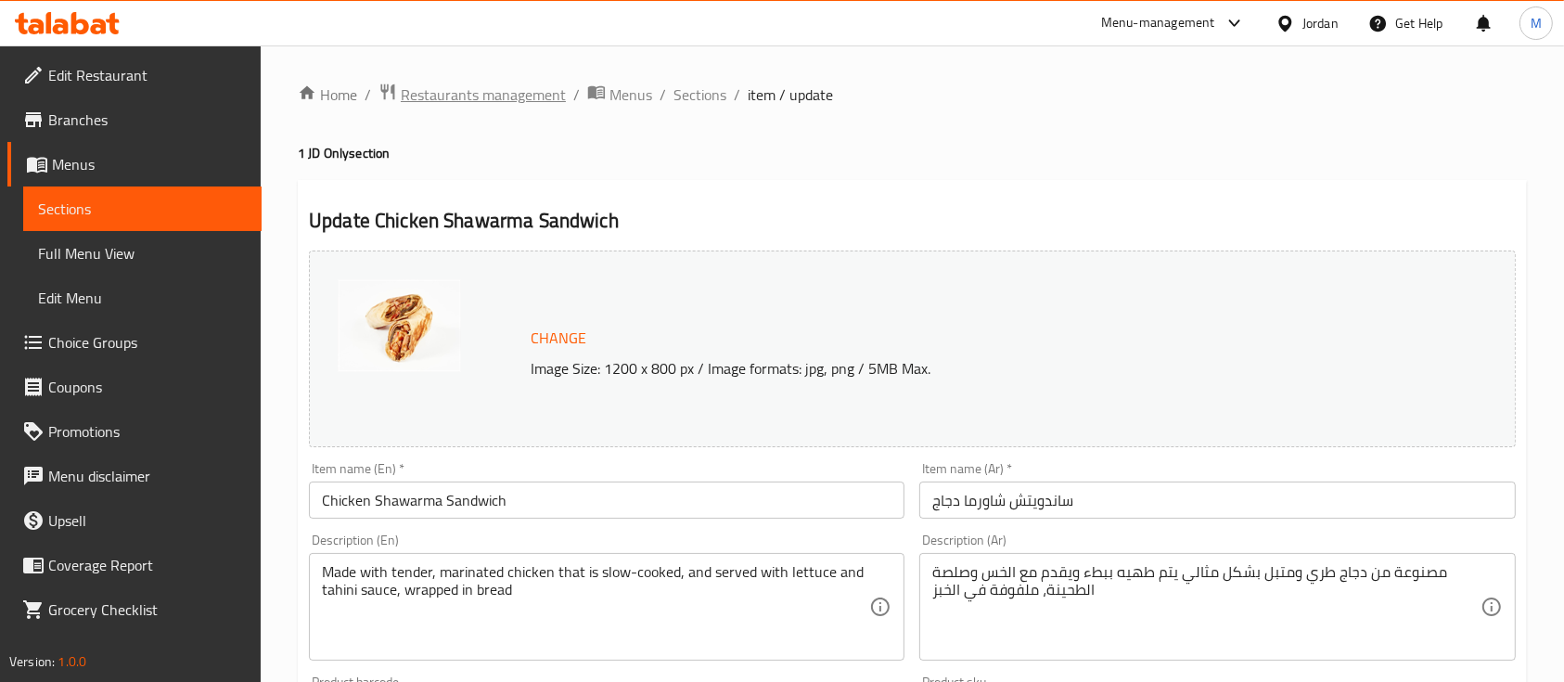
click at [455, 91] on span "Restaurants management" at bounding box center [483, 95] width 165 height 22
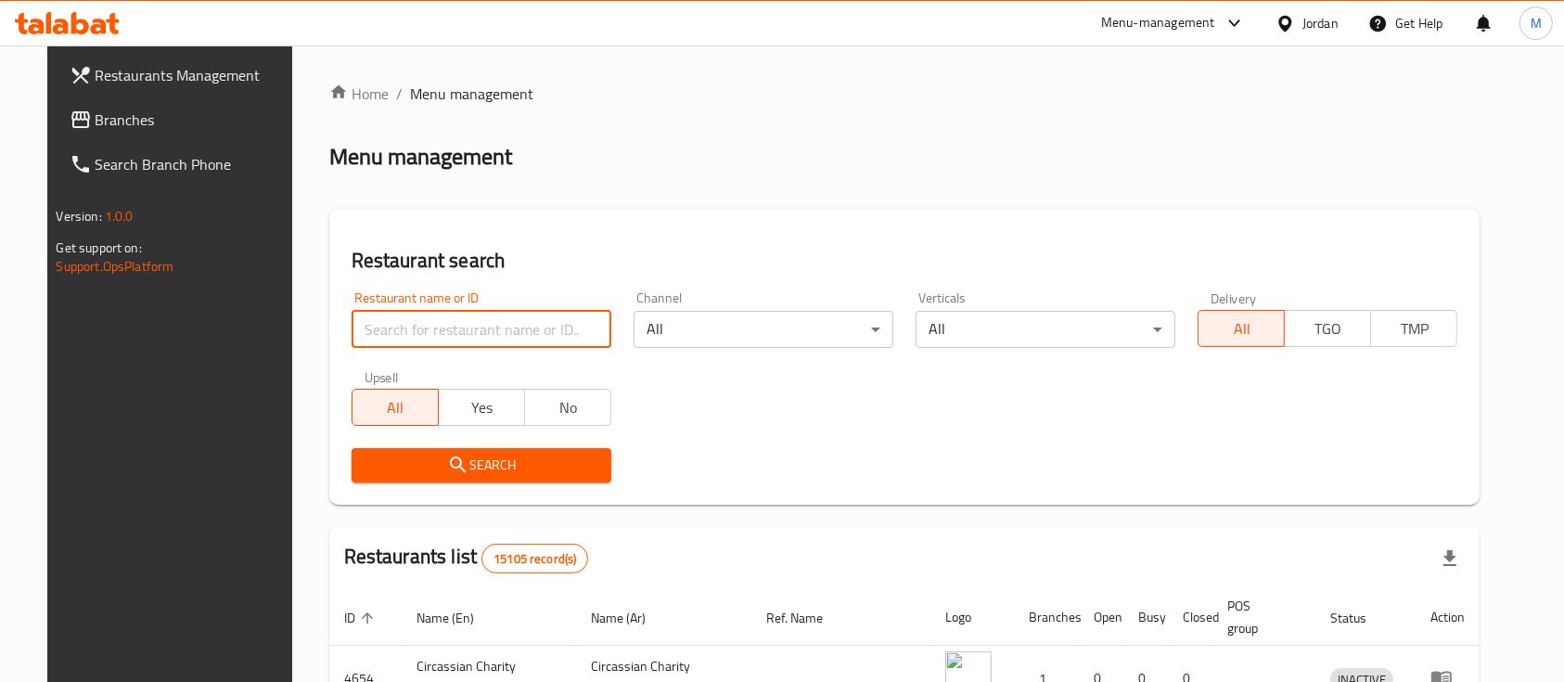
drag, startPoint x: 446, startPoint y: 318, endPoint x: 418, endPoint y: 304, distance: 31.1
click at [446, 318] on input "search" at bounding box center [482, 329] width 260 height 37
paste input "680708"
type input "680708"
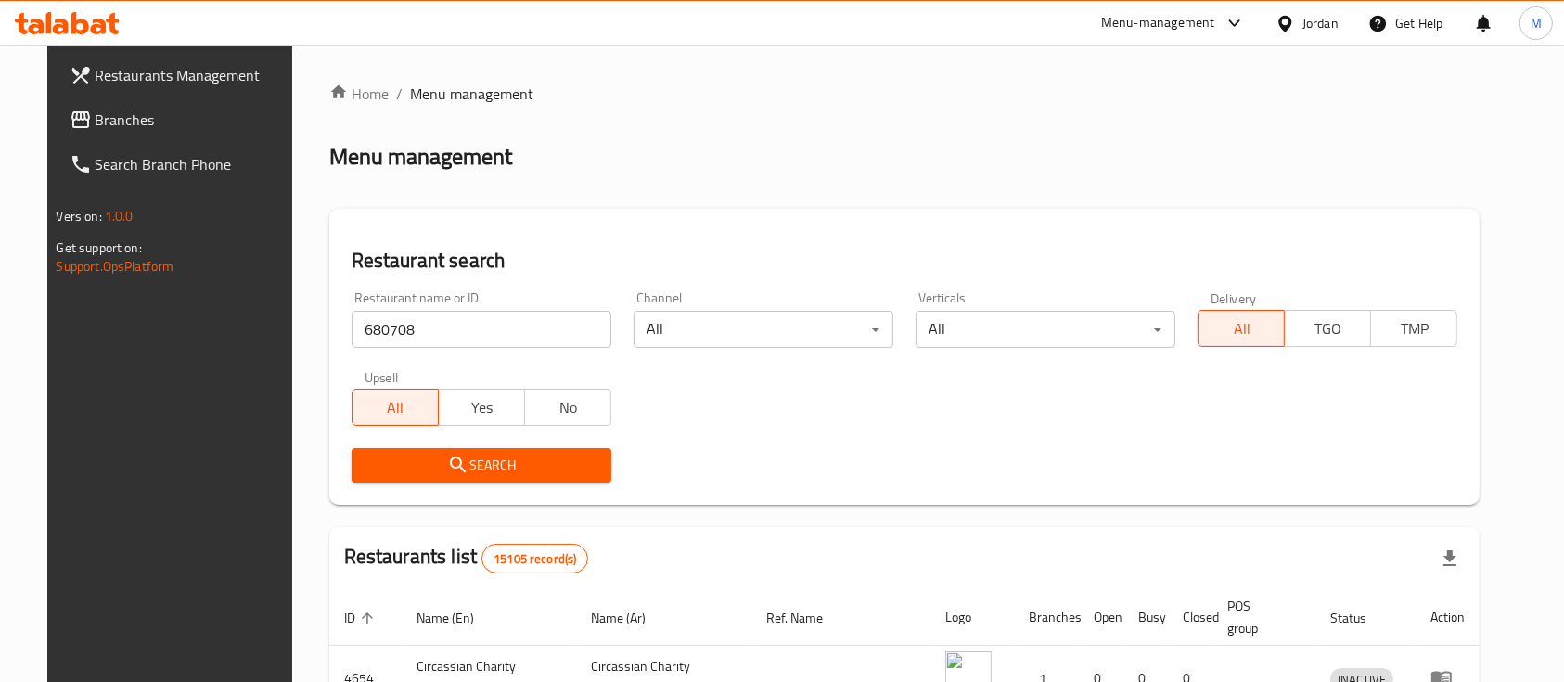
click at [504, 464] on span "Search" at bounding box center [481, 465] width 230 height 23
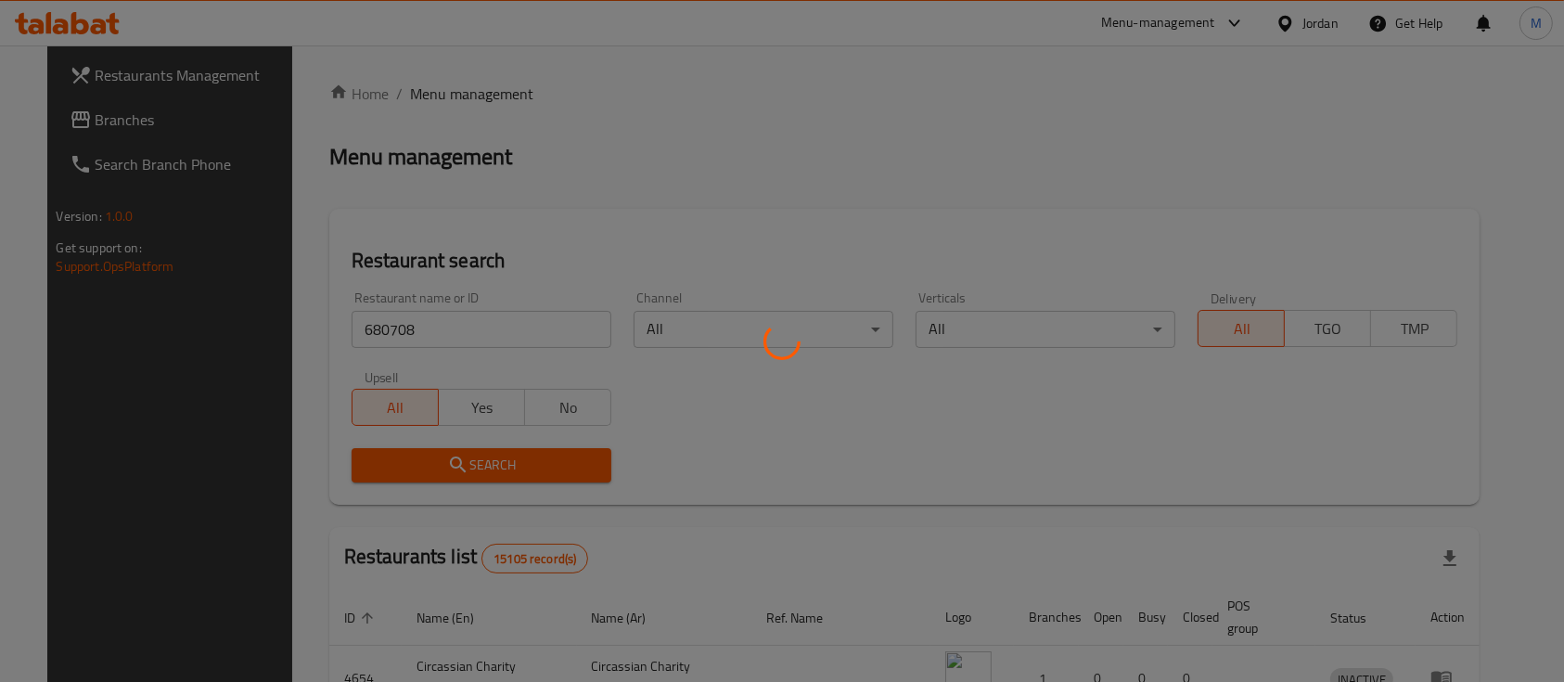
drag, startPoint x: 507, startPoint y: 467, endPoint x: 536, endPoint y: 480, distance: 31.6
click at [508, 467] on div at bounding box center [782, 341] width 1564 height 682
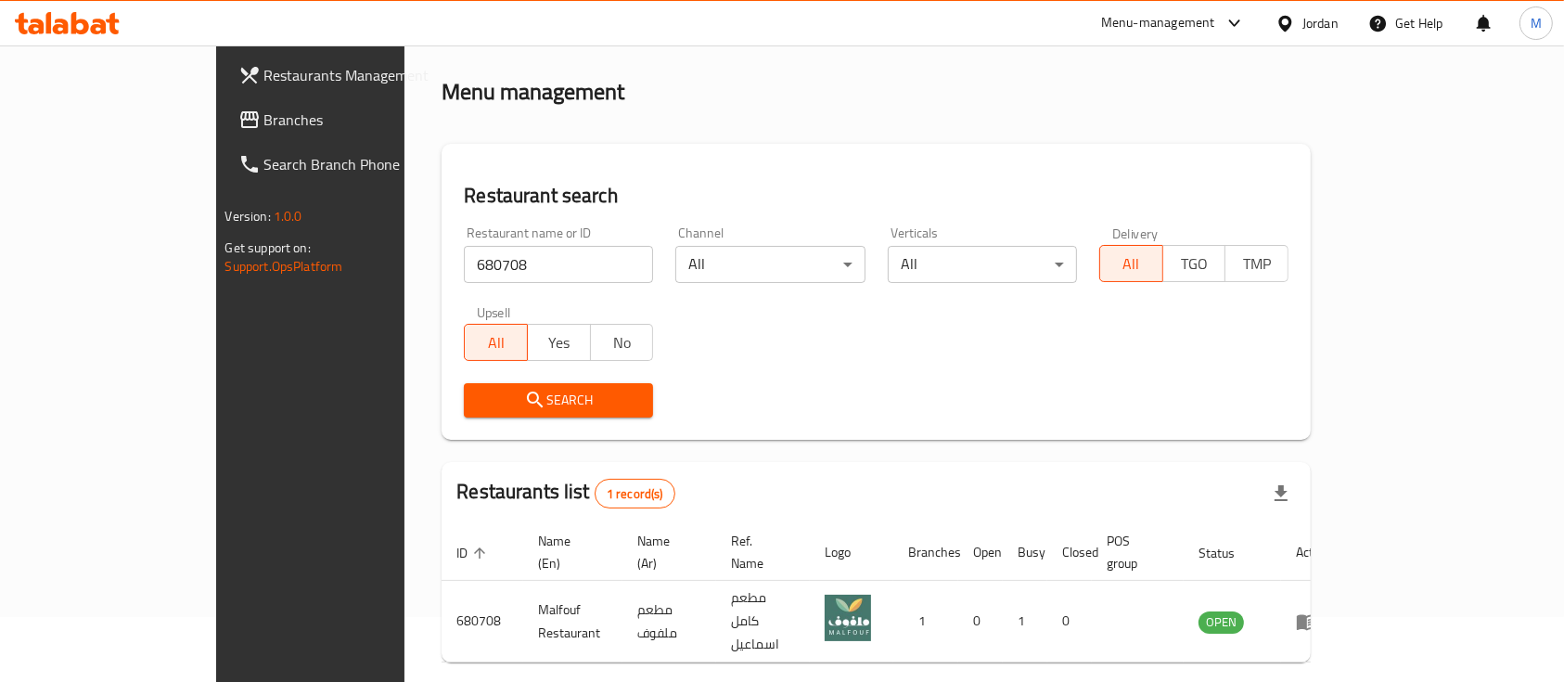
scroll to position [109, 0]
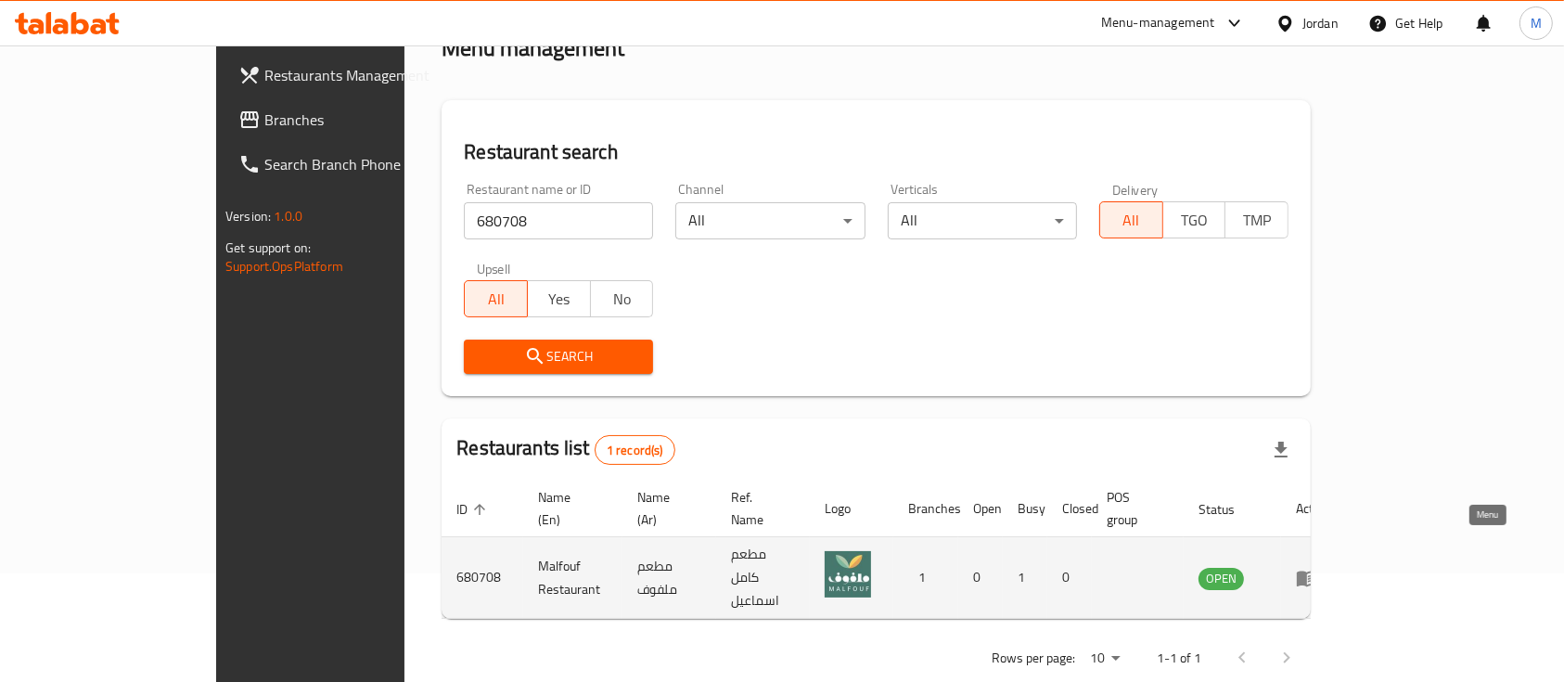
click at [1318, 567] on icon "enhanced table" at bounding box center [1307, 578] width 22 height 22
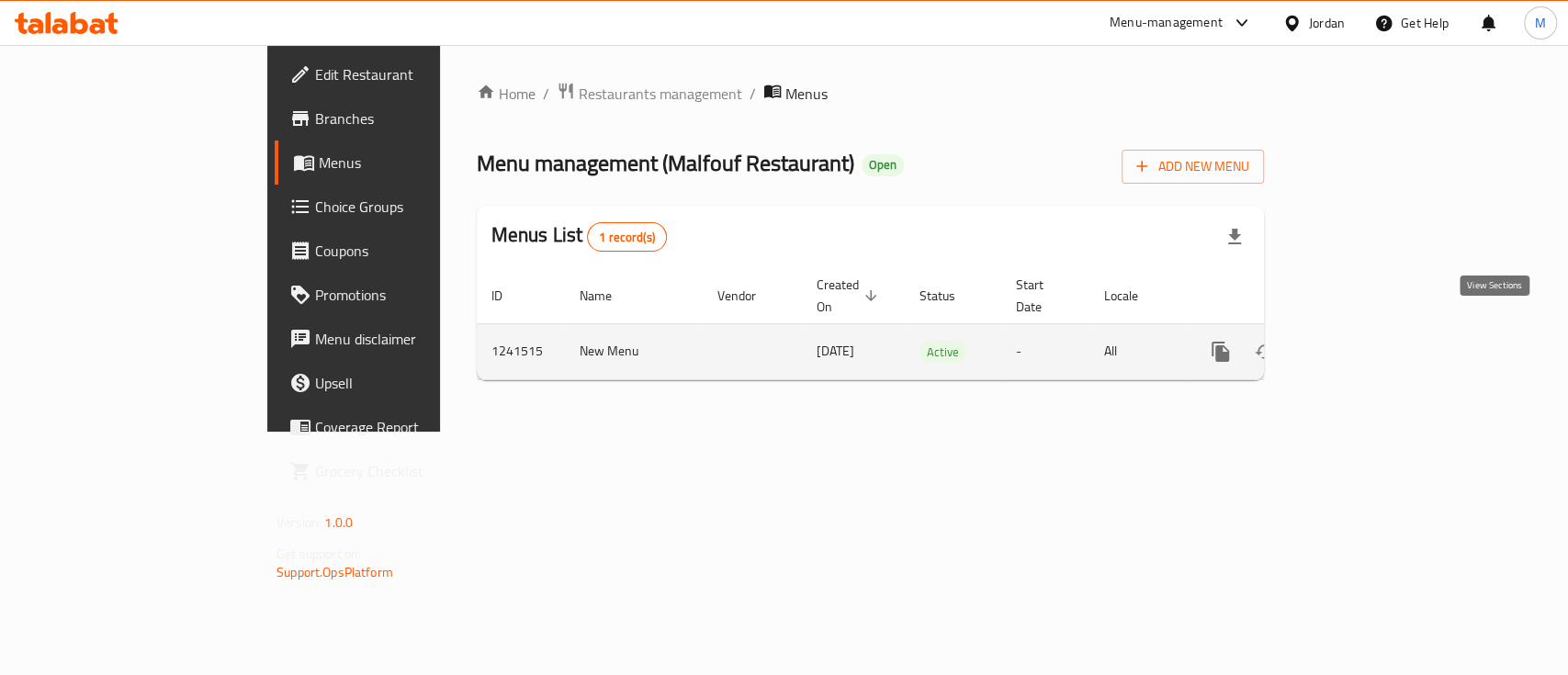
click at [1364, 340] on icon "enhanced table" at bounding box center [1352, 351] width 22 height 22
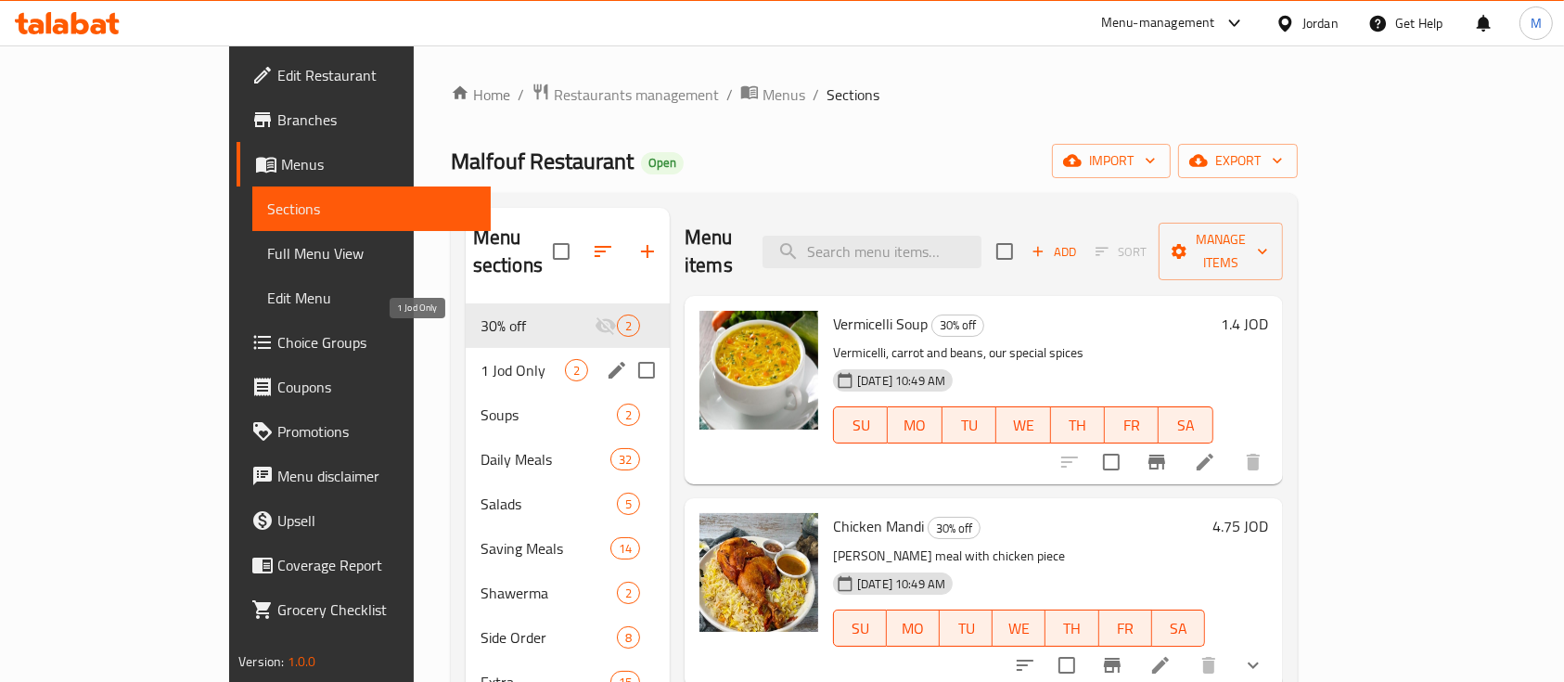
click at [481, 359] on span "1 Jod Only" at bounding box center [523, 370] width 84 height 22
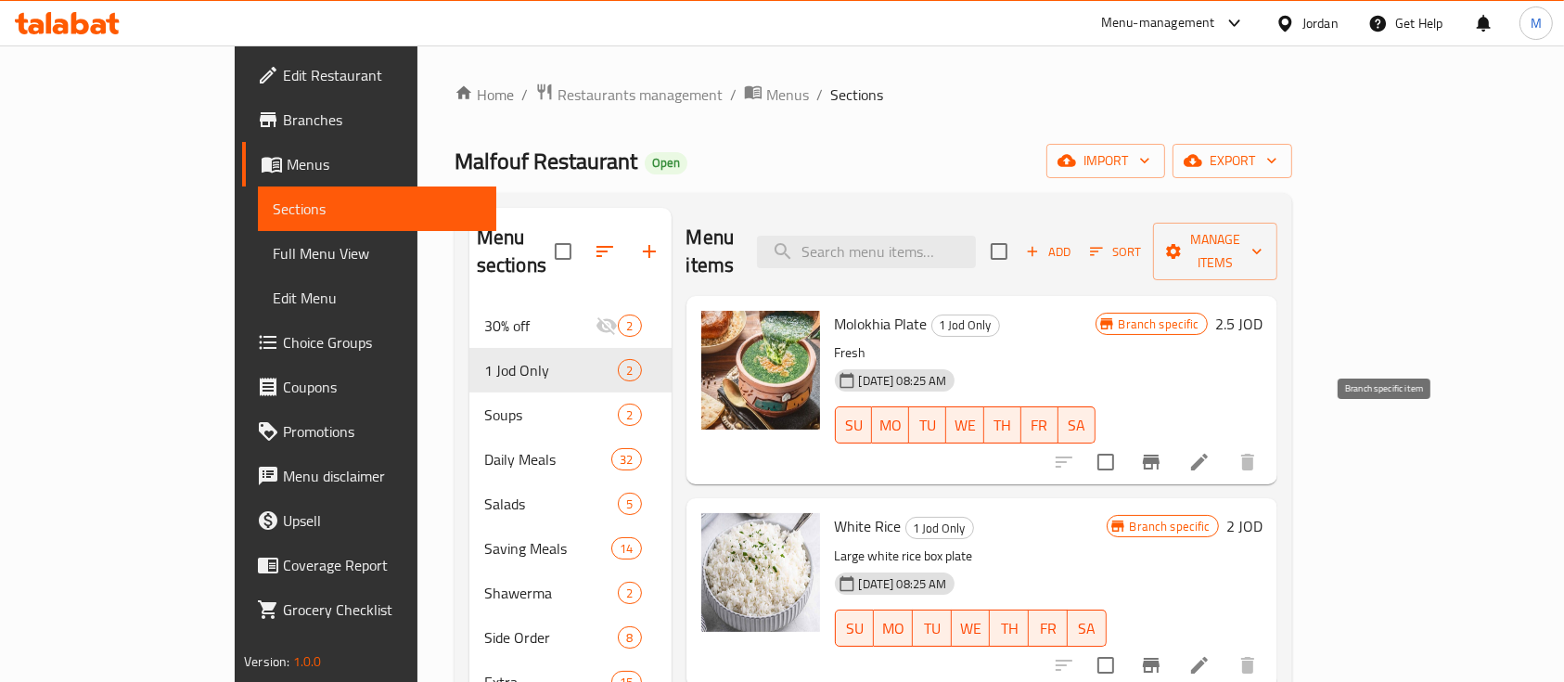
click at [1163, 451] on icon "Branch-specific-item" at bounding box center [1151, 462] width 22 height 22
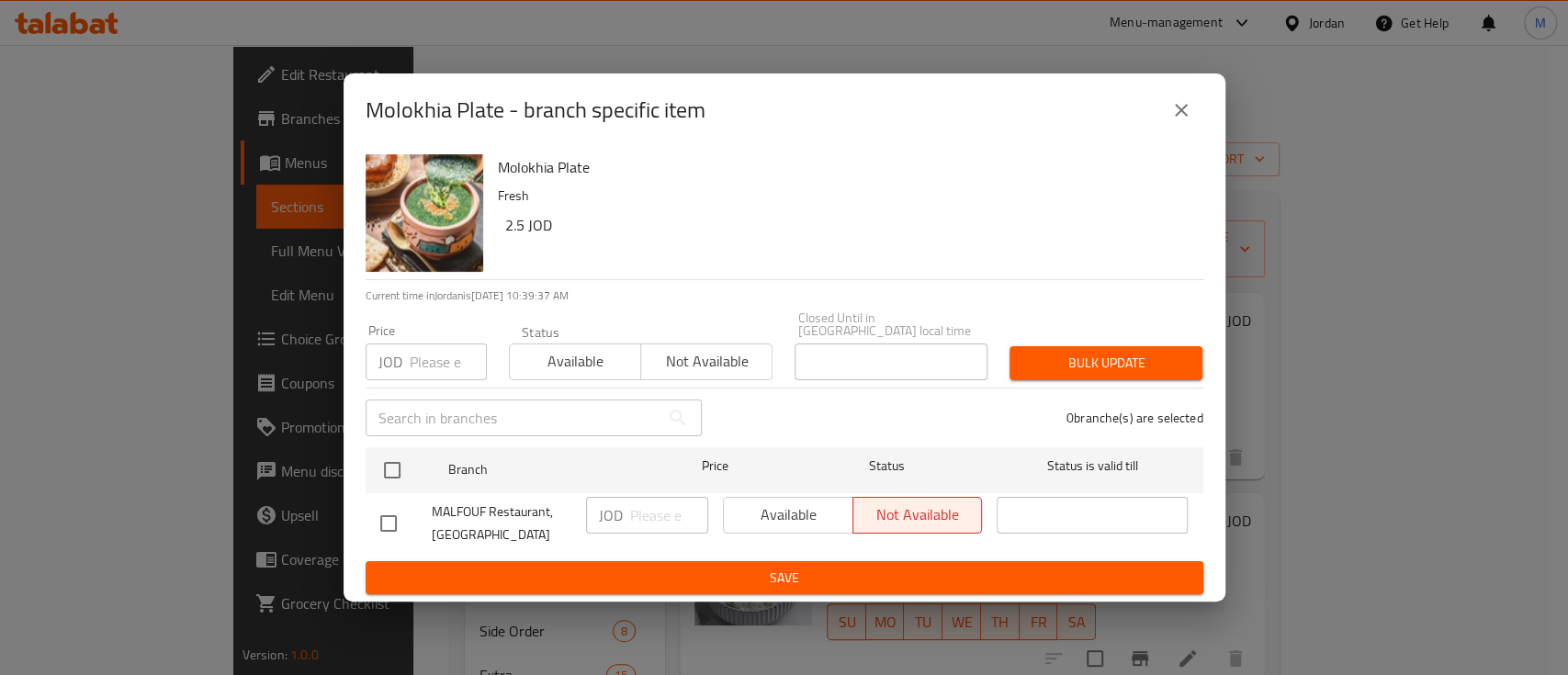
click at [388, 508] on input "checkbox" at bounding box center [388, 523] width 39 height 39
checkbox input "true"
click at [663, 507] on input "number" at bounding box center [668, 515] width 78 height 37
type input "3"
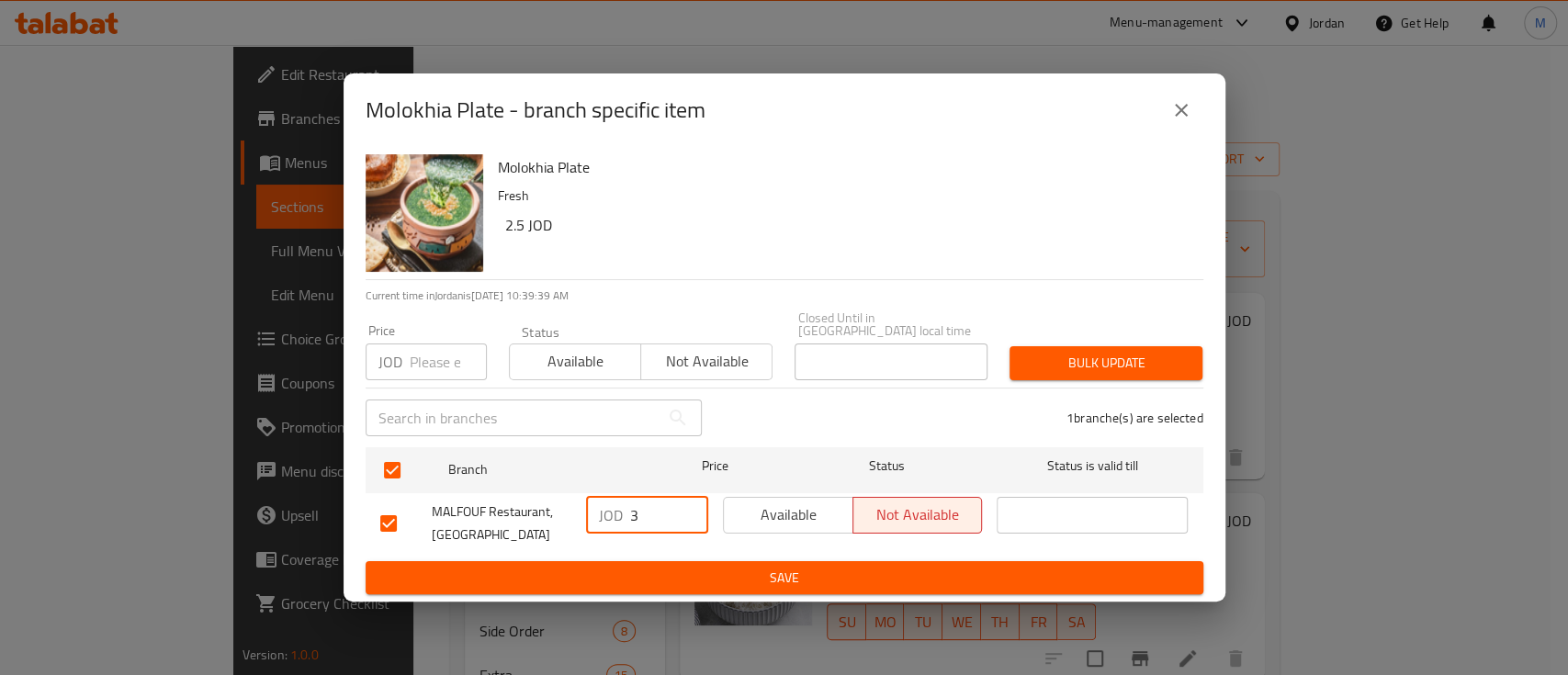
click at [756, 490] on div "Available Not available" at bounding box center [852, 524] width 274 height 68
click at [764, 512] on span "Available" at bounding box center [789, 515] width 115 height 27
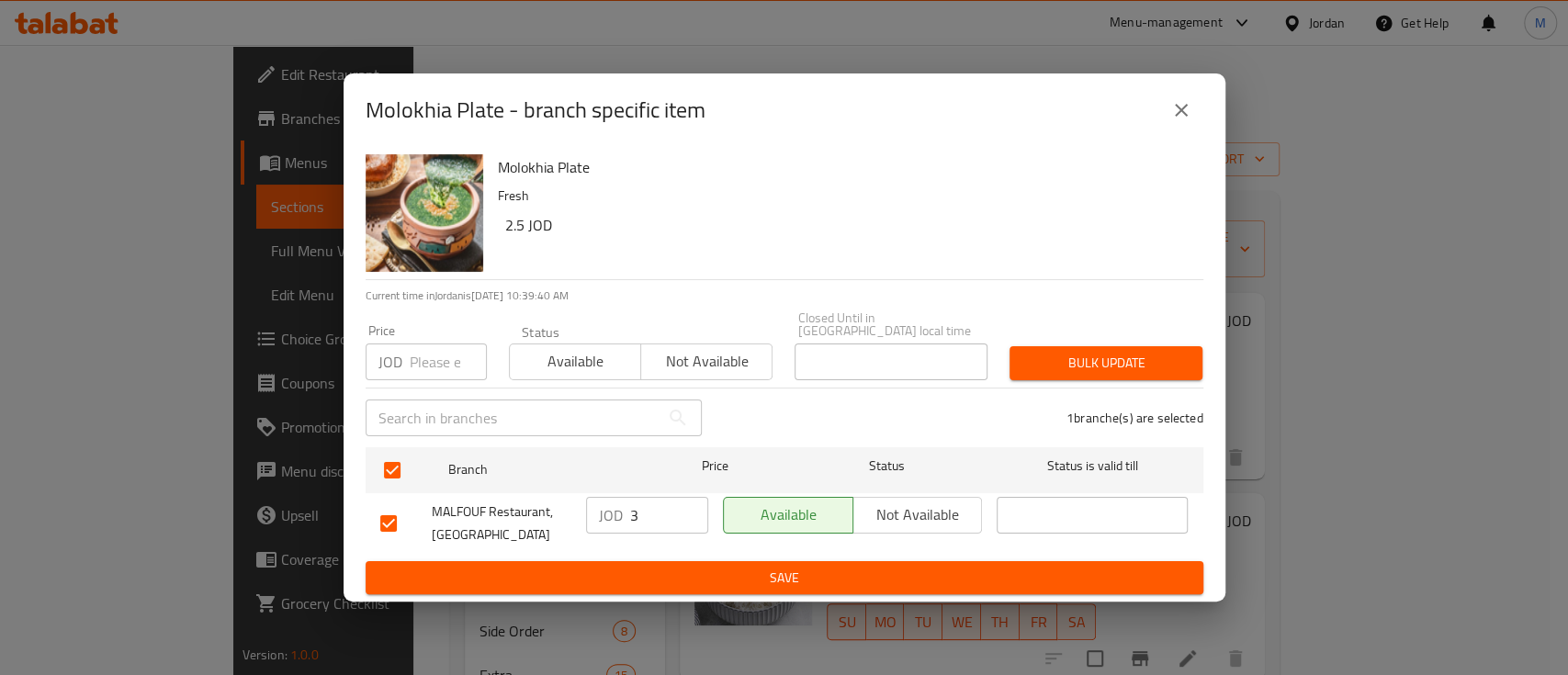
click at [767, 561] on button "Save" at bounding box center [784, 578] width 837 height 34
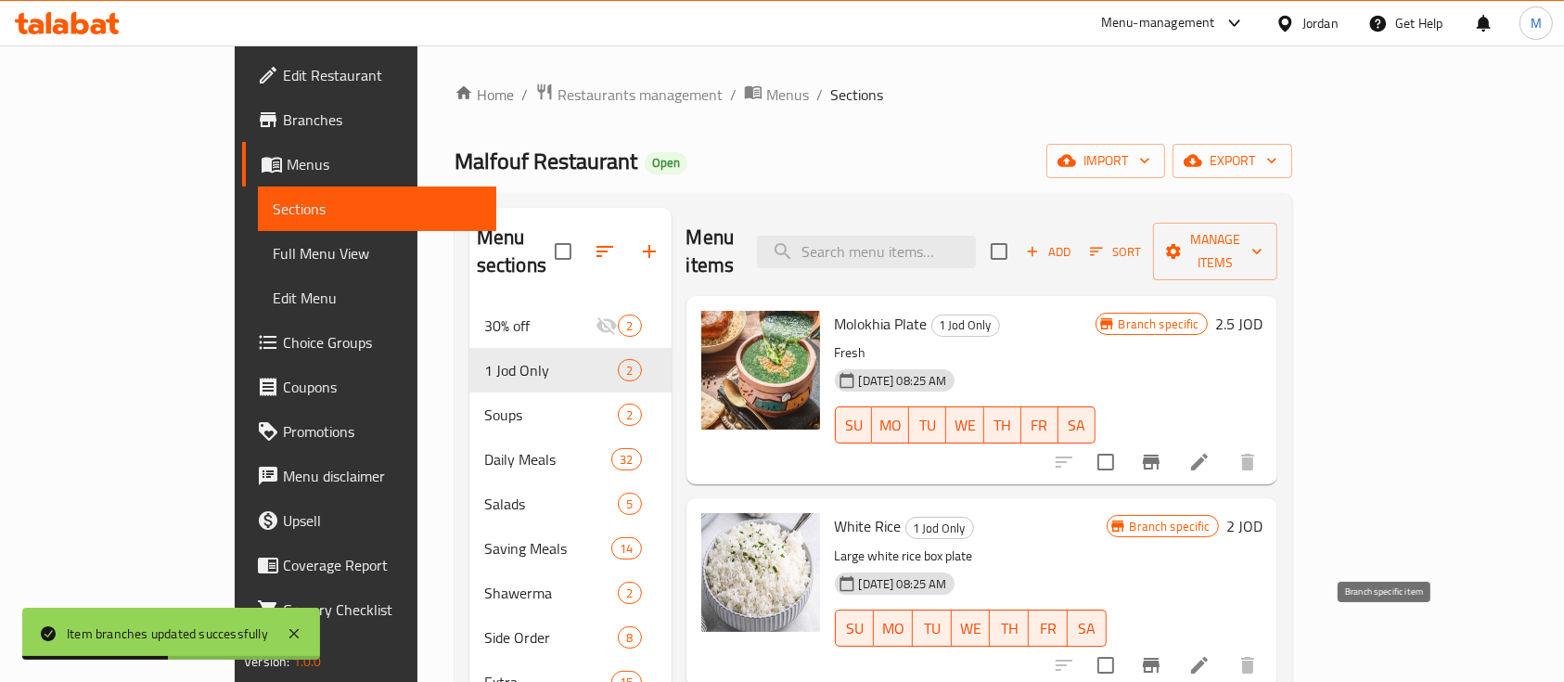
click at [1163, 654] on icon "Branch-specific-item" at bounding box center [1151, 665] width 22 height 22
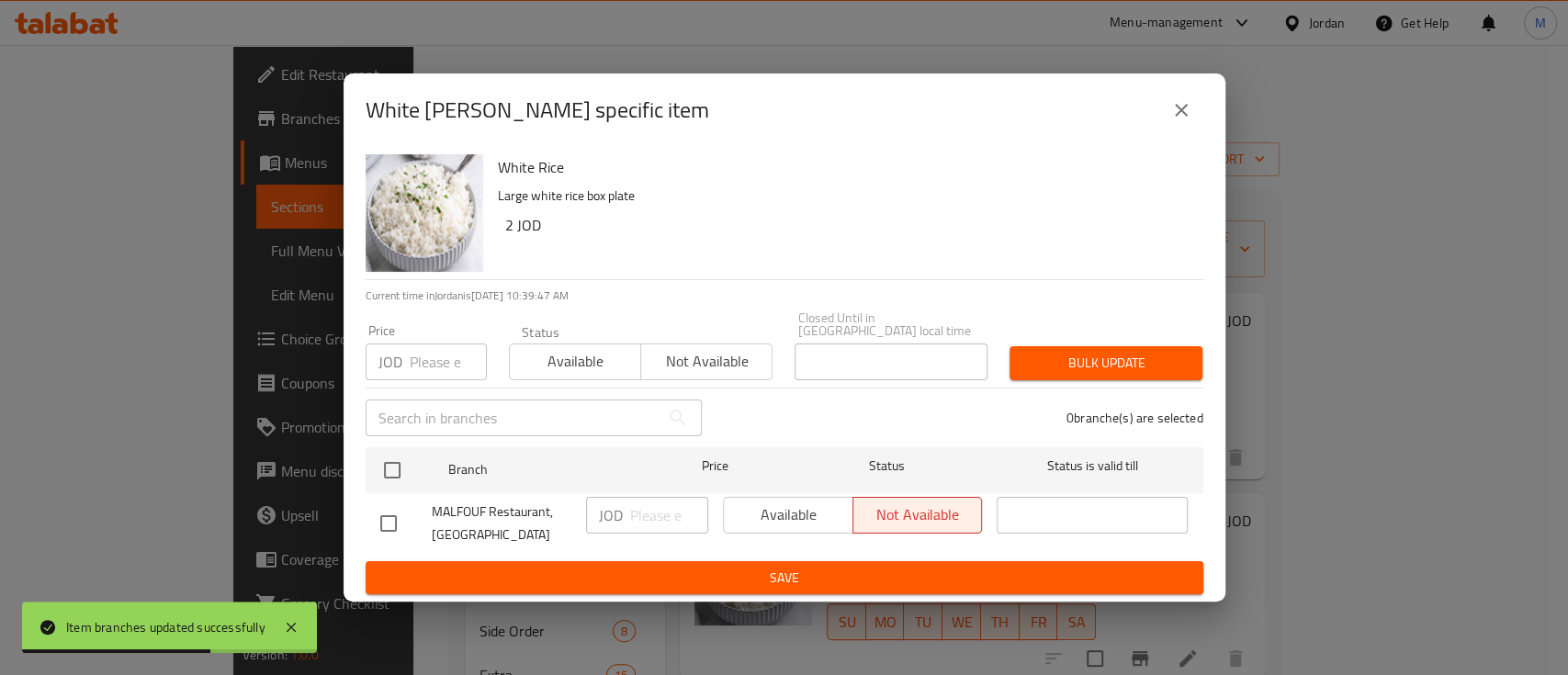
click at [365, 512] on li "MALFOUF Restaurant, Shmaisani JOD ​ Available Not available ​" at bounding box center [784, 523] width 837 height 60
click at [378, 519] on input "checkbox" at bounding box center [388, 523] width 39 height 39
checkbox input "true"
click at [639, 510] on input "number" at bounding box center [668, 515] width 78 height 37
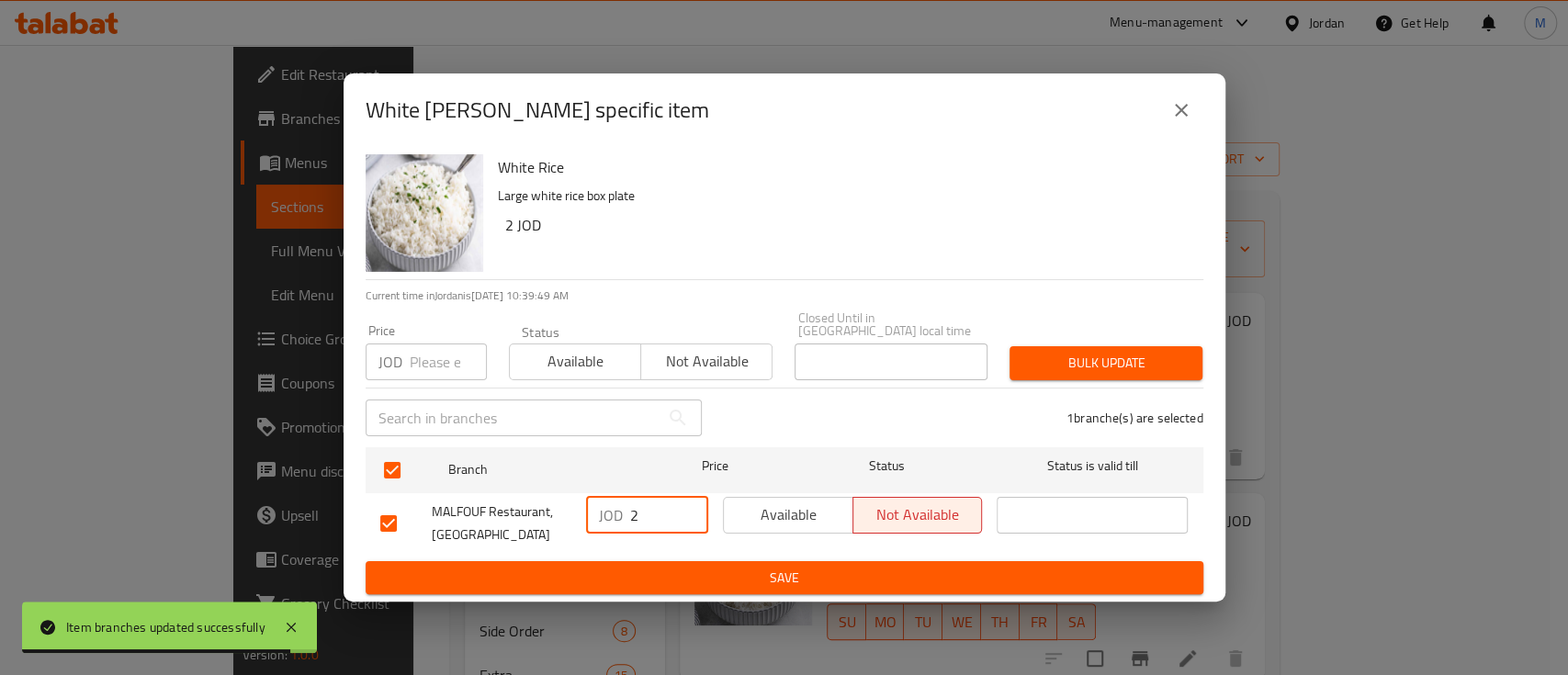
type input "2"
click at [819, 515] on span "Available" at bounding box center [789, 515] width 115 height 27
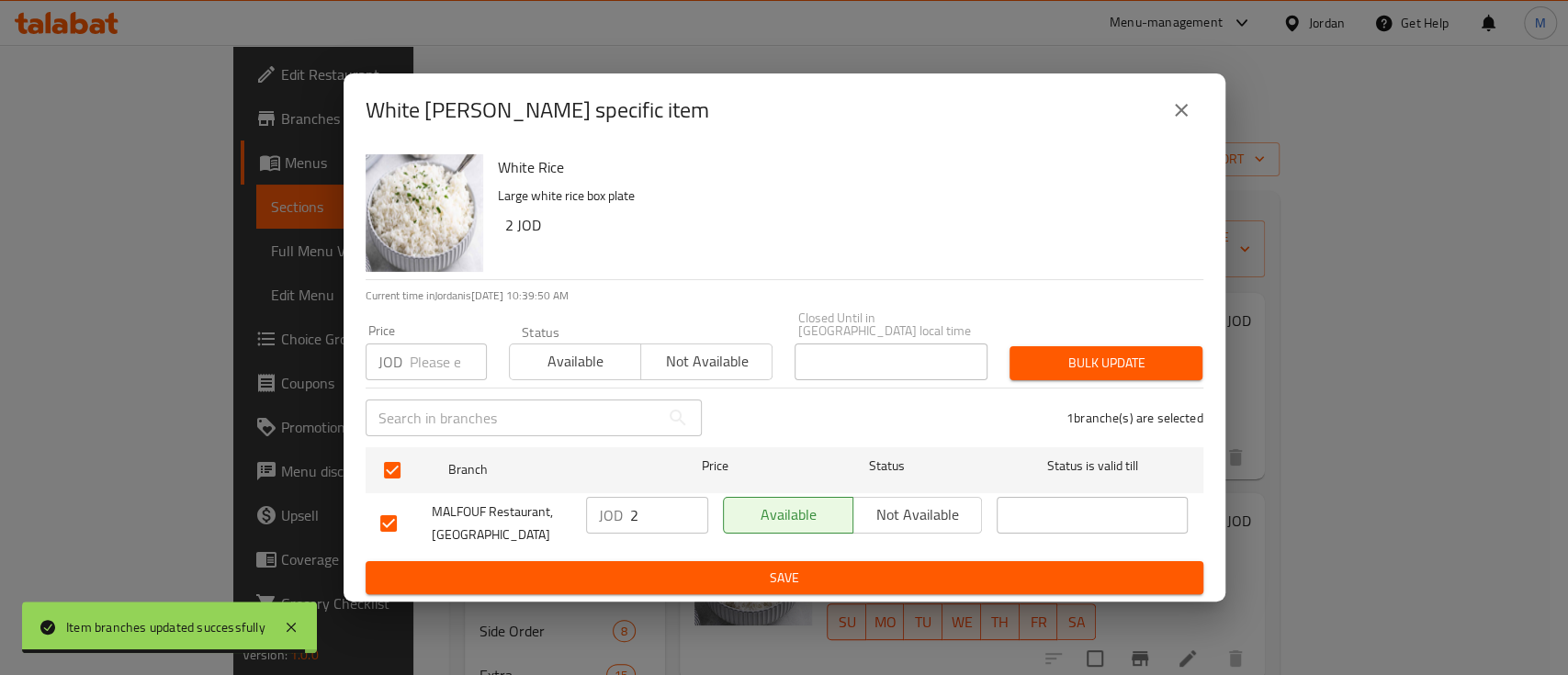
click at [819, 566] on span "Save" at bounding box center [784, 577] width 808 height 23
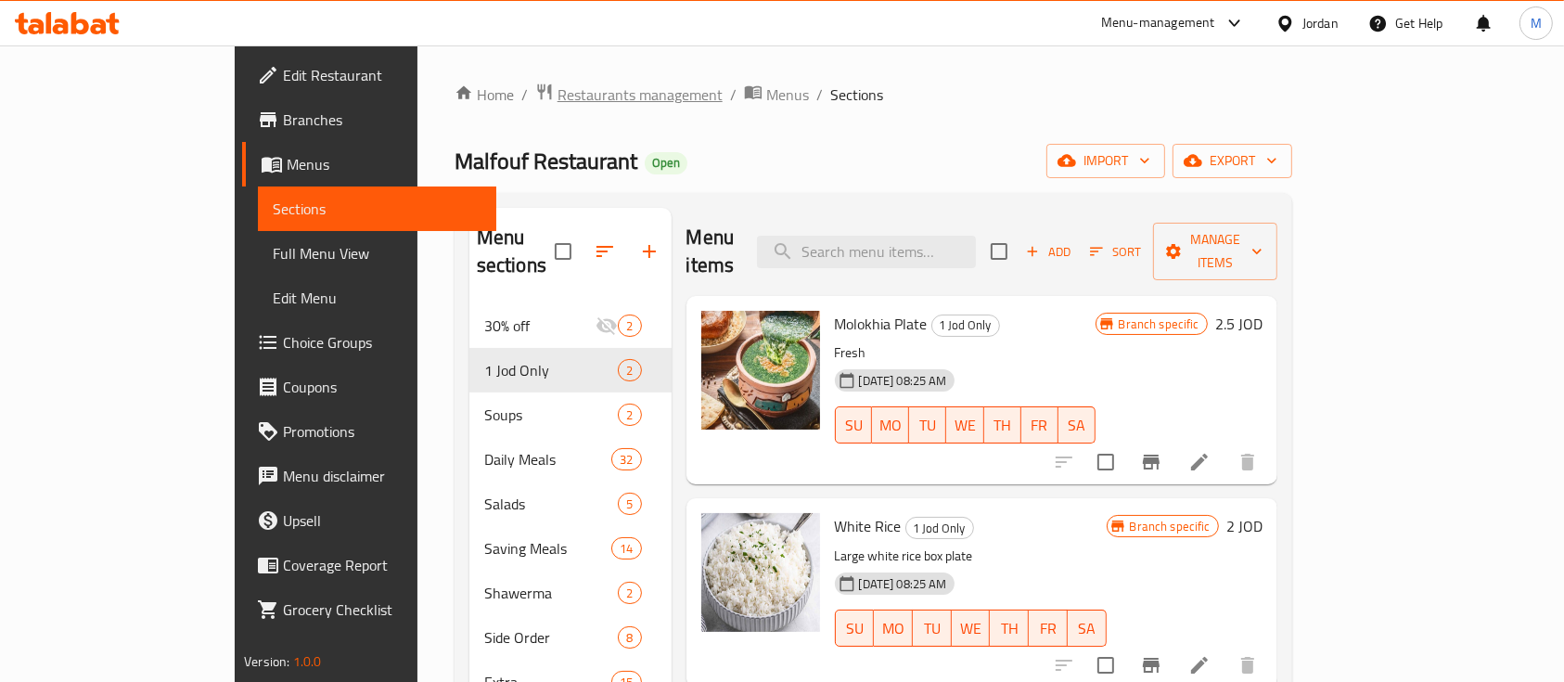
click at [558, 102] on span "Restaurants management" at bounding box center [640, 95] width 165 height 22
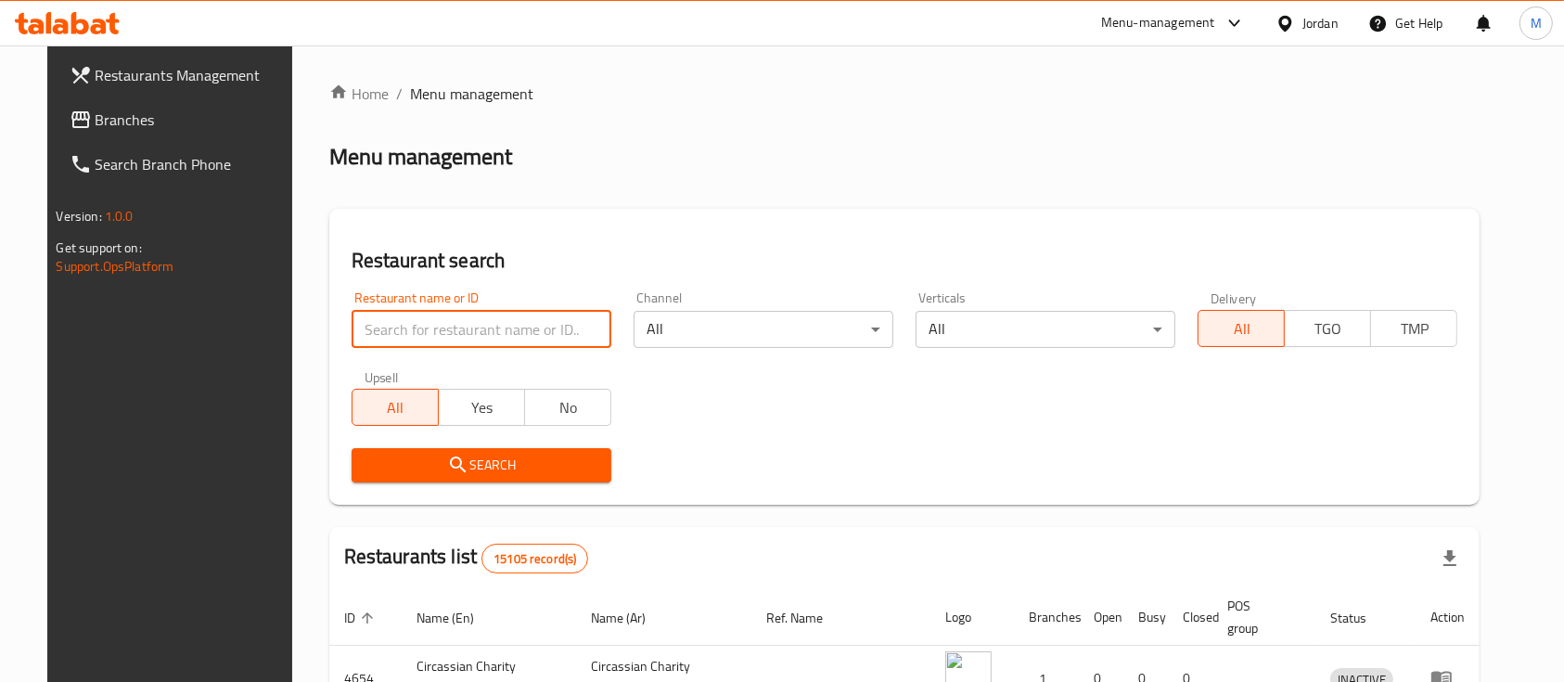
click at [532, 324] on input "search" at bounding box center [482, 329] width 260 height 37
paste input "680702"
type input "680702"
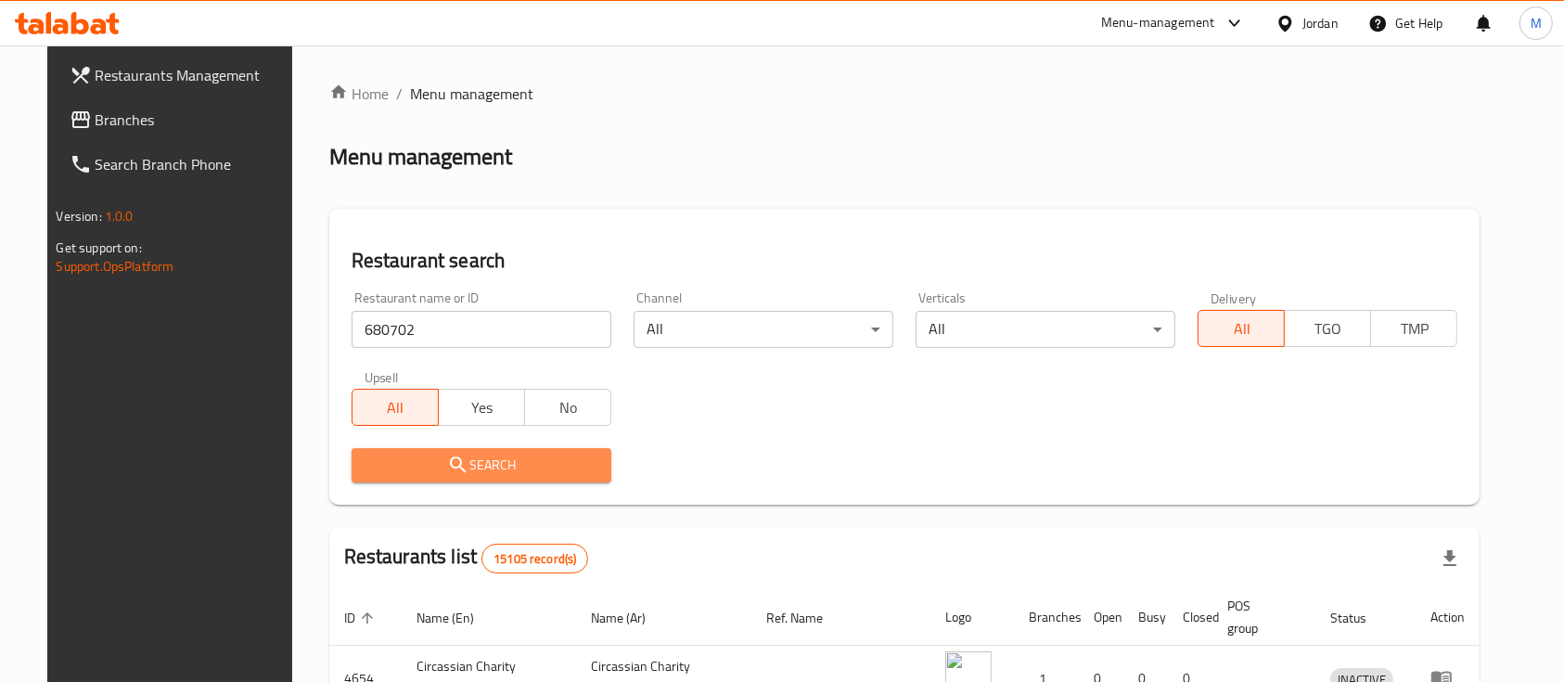
click at [495, 474] on span "Search" at bounding box center [481, 465] width 230 height 23
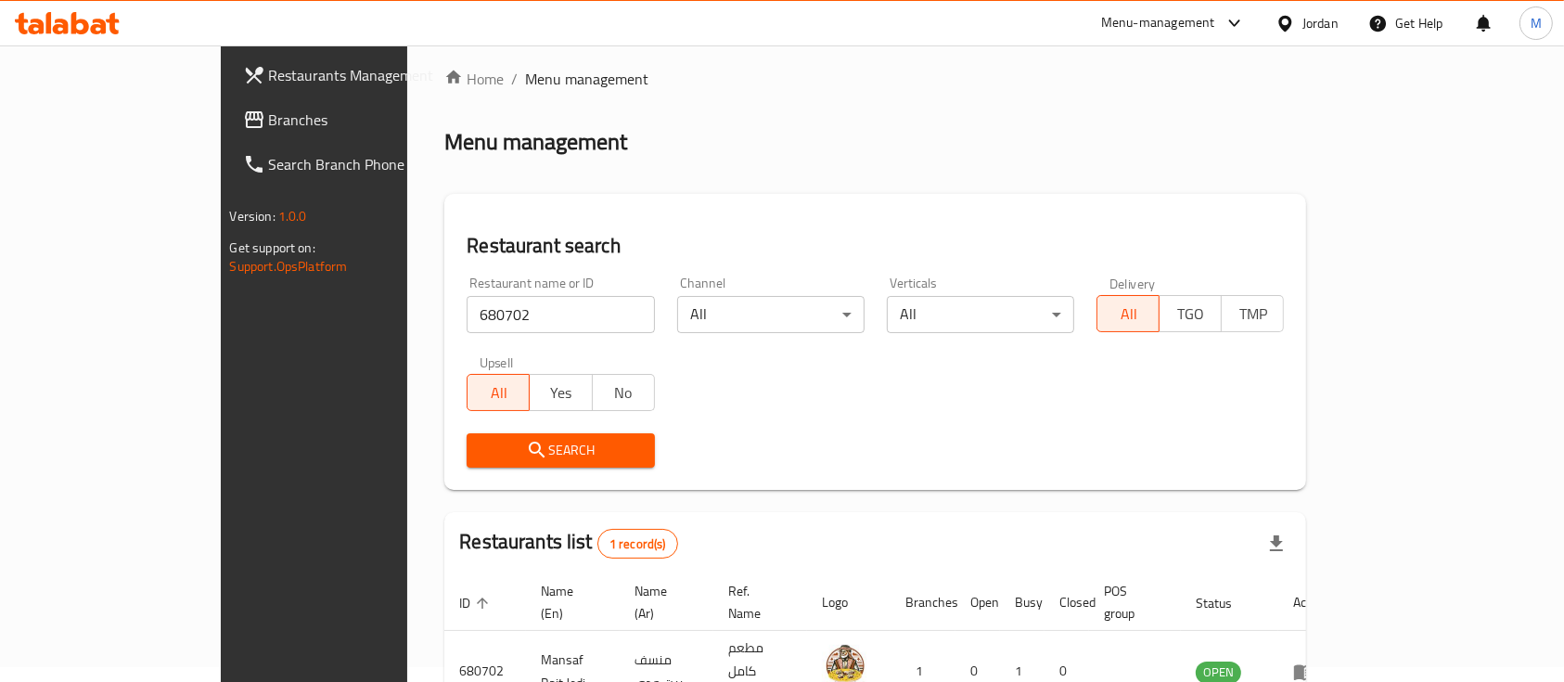
scroll to position [109, 0]
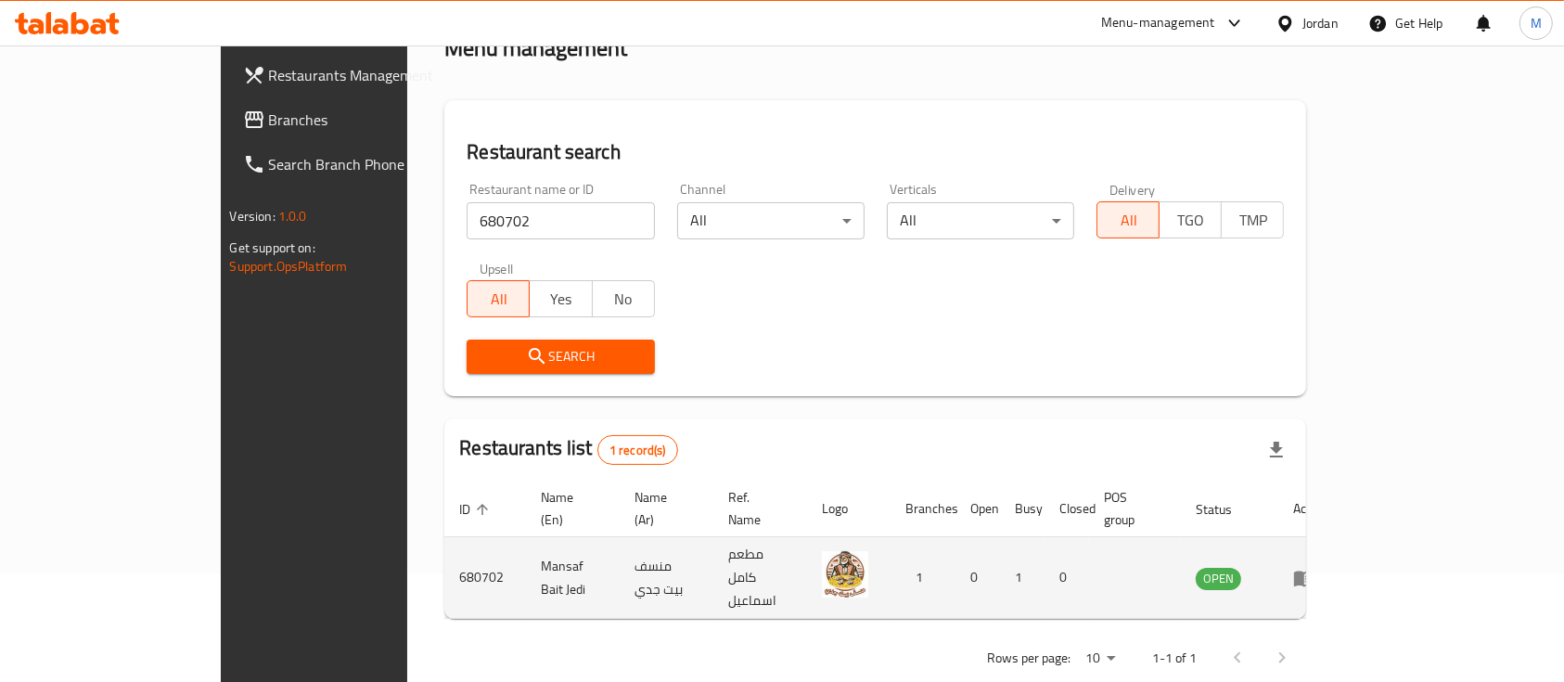
click at [1342, 537] on td "enhanced table" at bounding box center [1310, 578] width 64 height 82
click at [1315, 571] on icon "enhanced table" at bounding box center [1304, 579] width 20 height 16
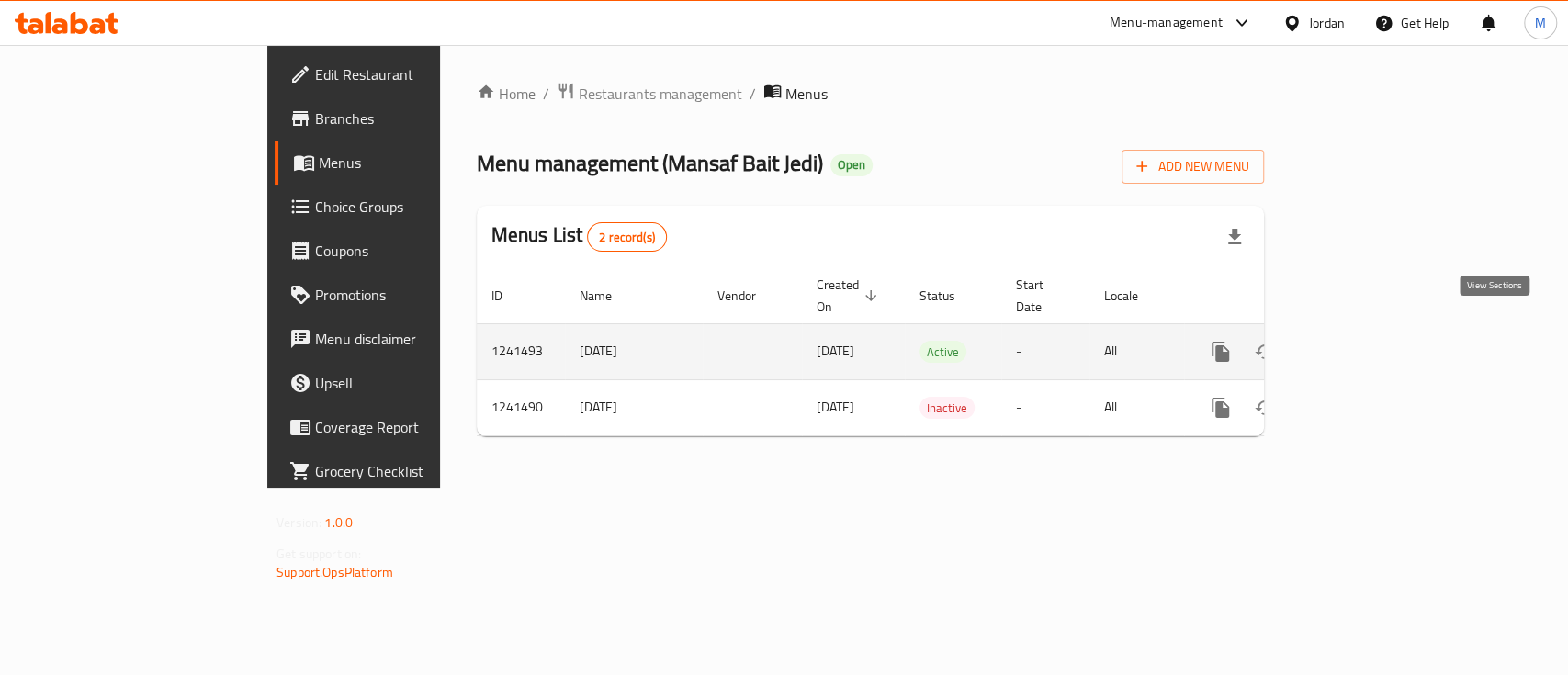
click at [1364, 340] on icon "enhanced table" at bounding box center [1352, 351] width 22 height 22
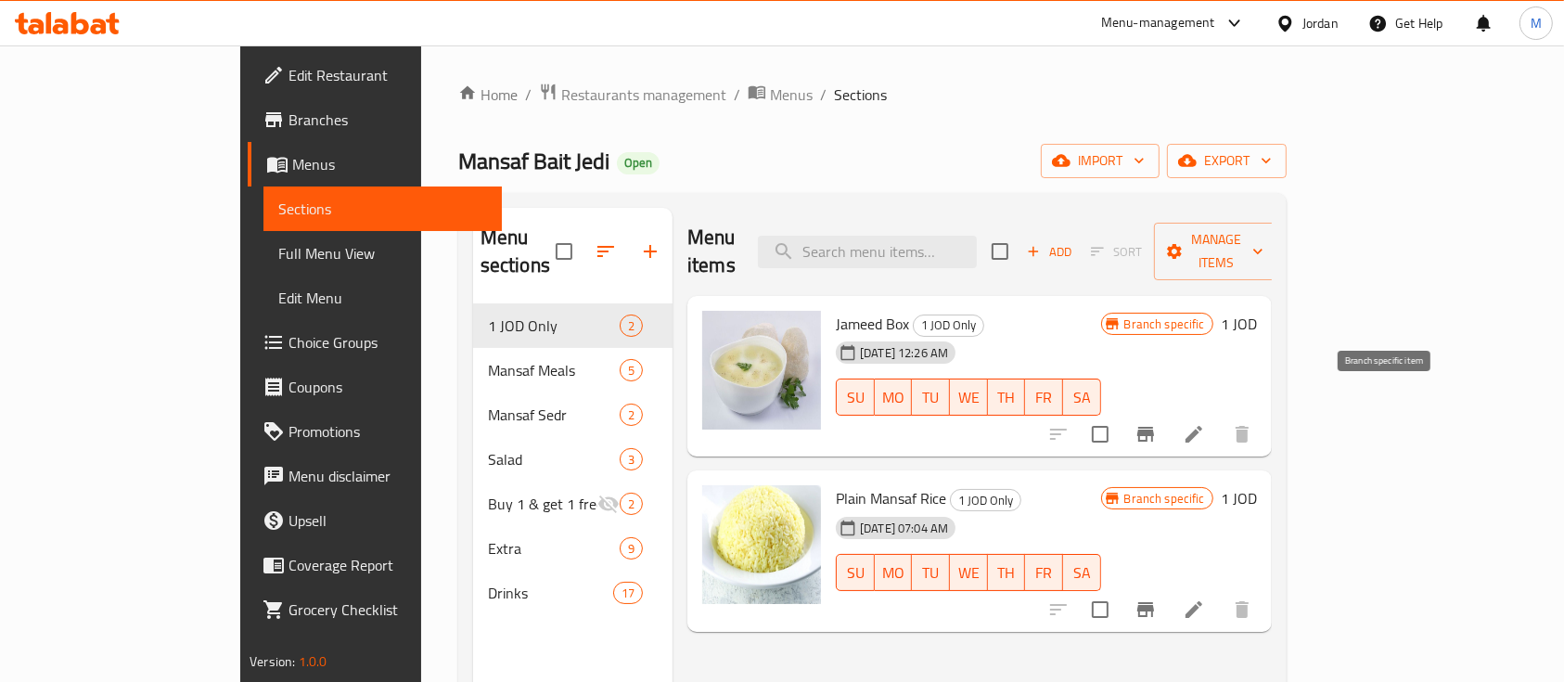
click at [1154, 427] on icon "Branch-specific-item" at bounding box center [1145, 434] width 17 height 15
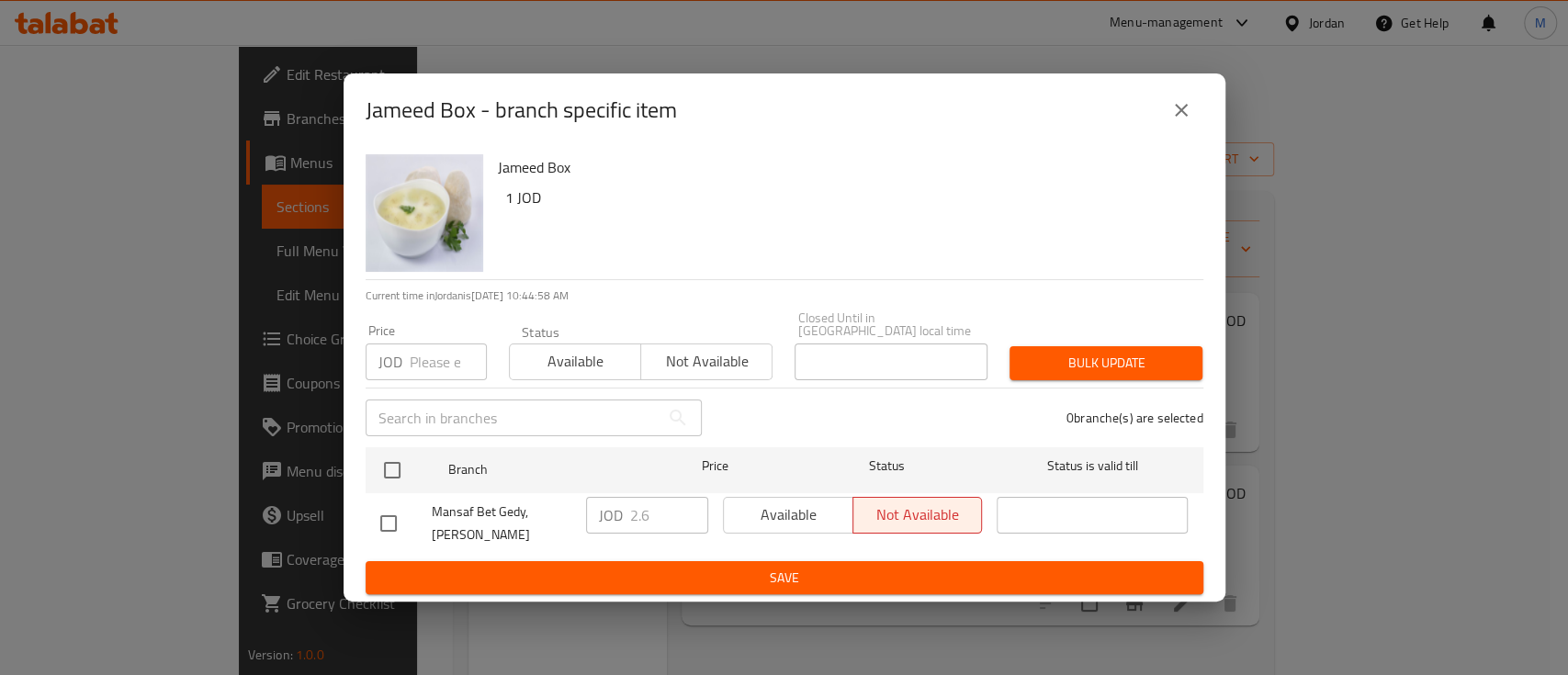
click at [383, 517] on input "checkbox" at bounding box center [388, 523] width 39 height 39
checkbox input "true"
click at [630, 511] on input "2.6" at bounding box center [668, 515] width 78 height 37
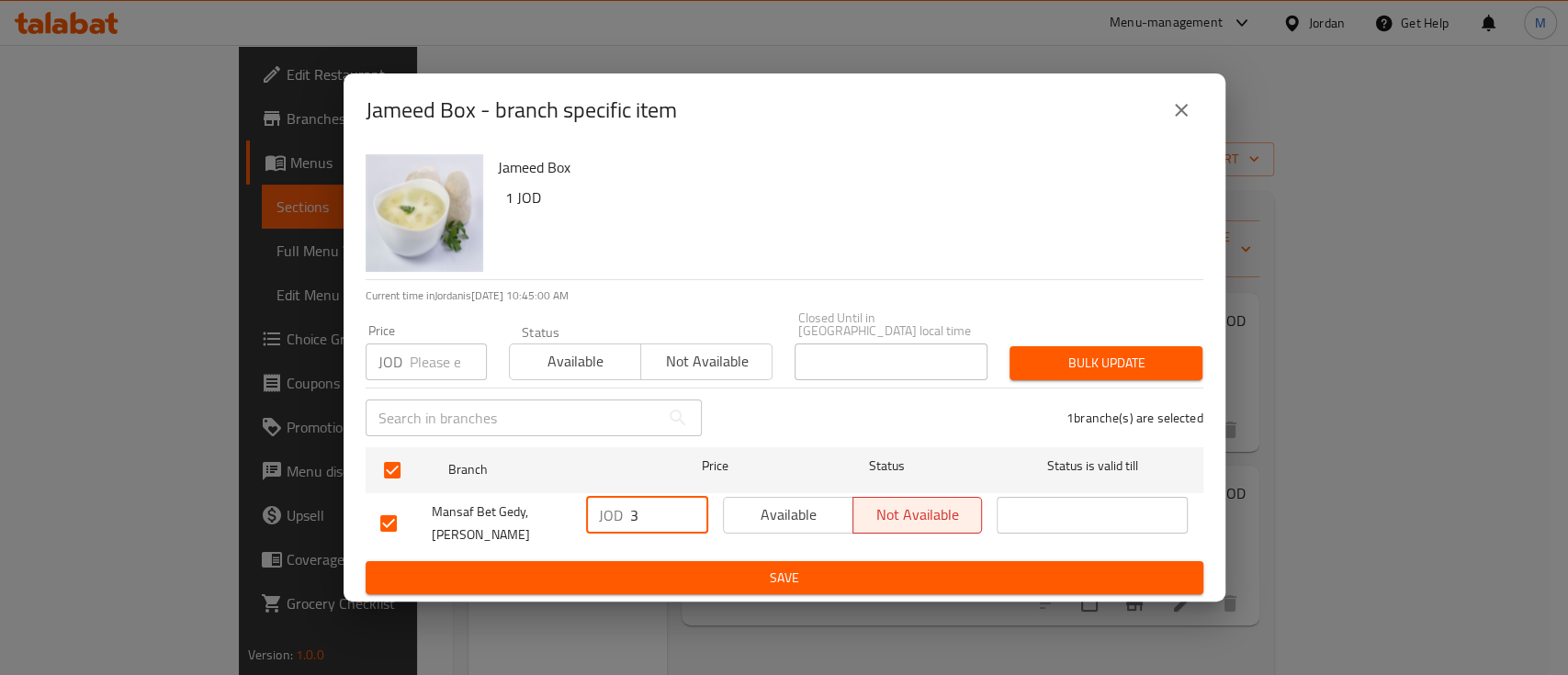
type input "3"
click at [655, 561] on button "Save" at bounding box center [784, 578] width 837 height 34
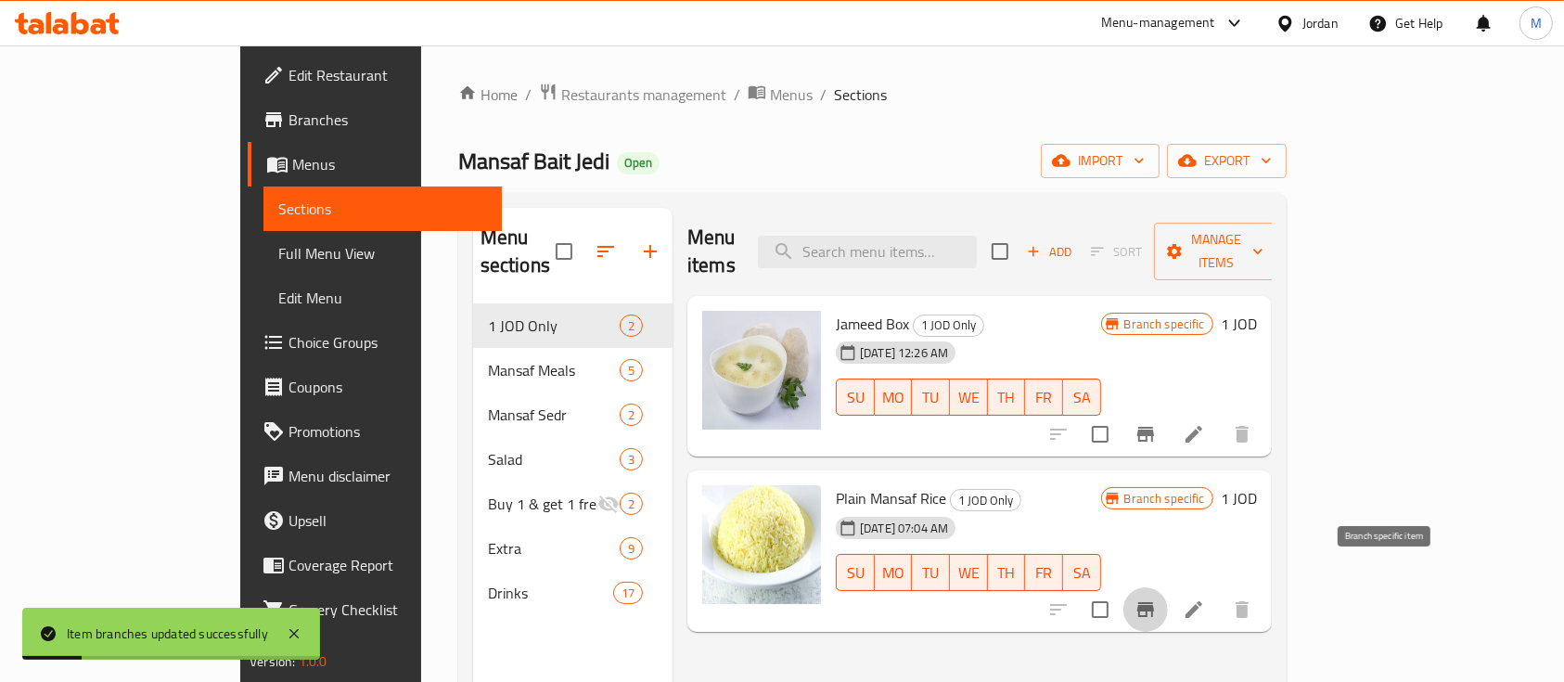
click at [1154, 602] on icon "Branch-specific-item" at bounding box center [1145, 609] width 17 height 15
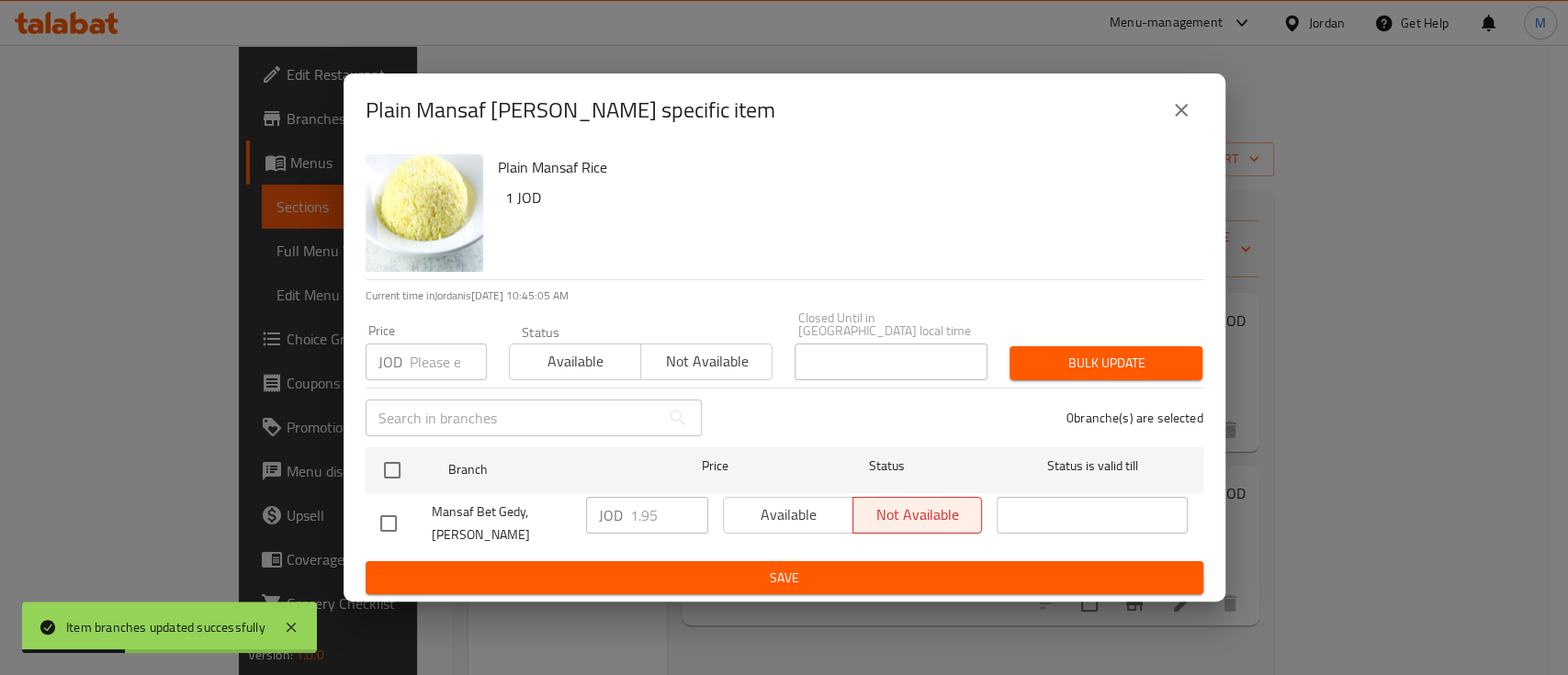
click at [386, 515] on input "checkbox" at bounding box center [388, 523] width 39 height 39
checkbox input "true"
click at [647, 512] on input "1.95" at bounding box center [668, 515] width 78 height 37
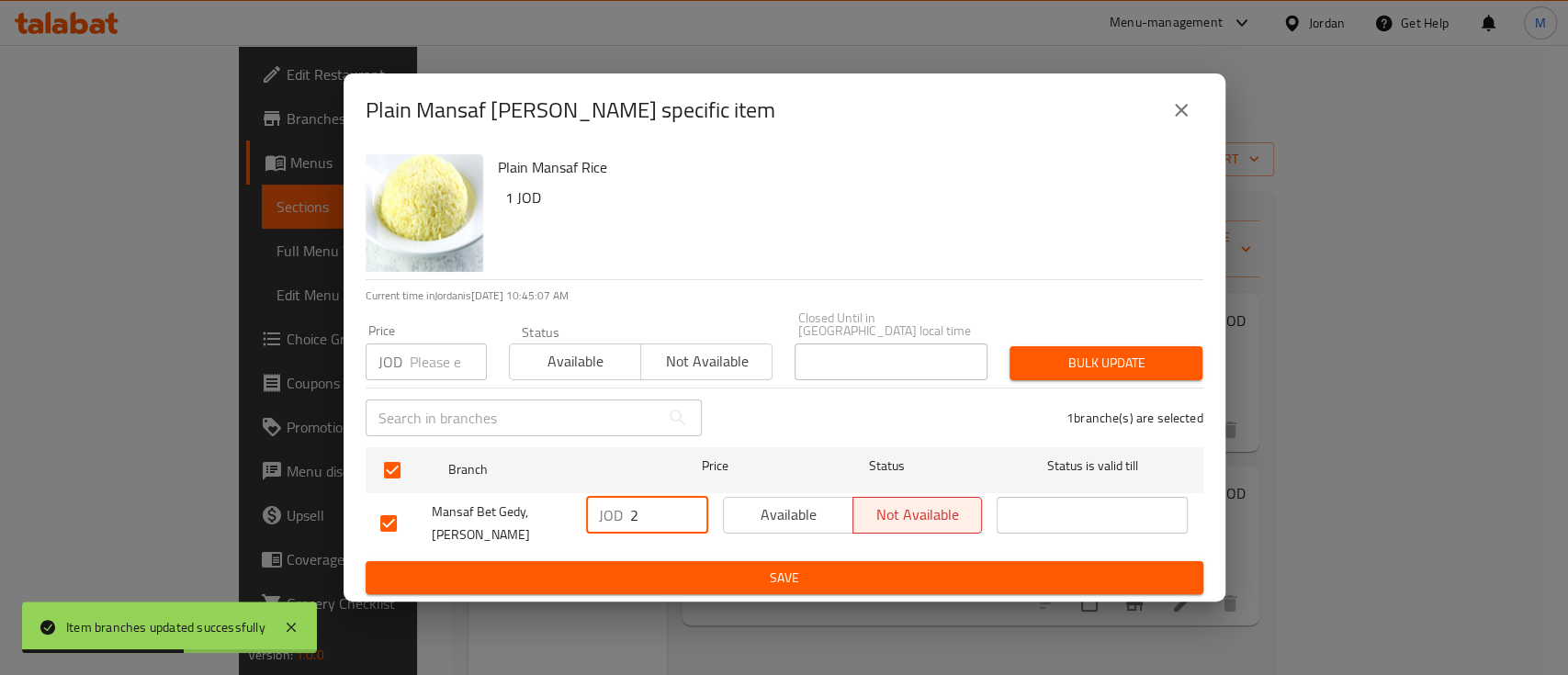
type input "2"
click at [780, 510] on span "Available" at bounding box center [789, 515] width 115 height 27
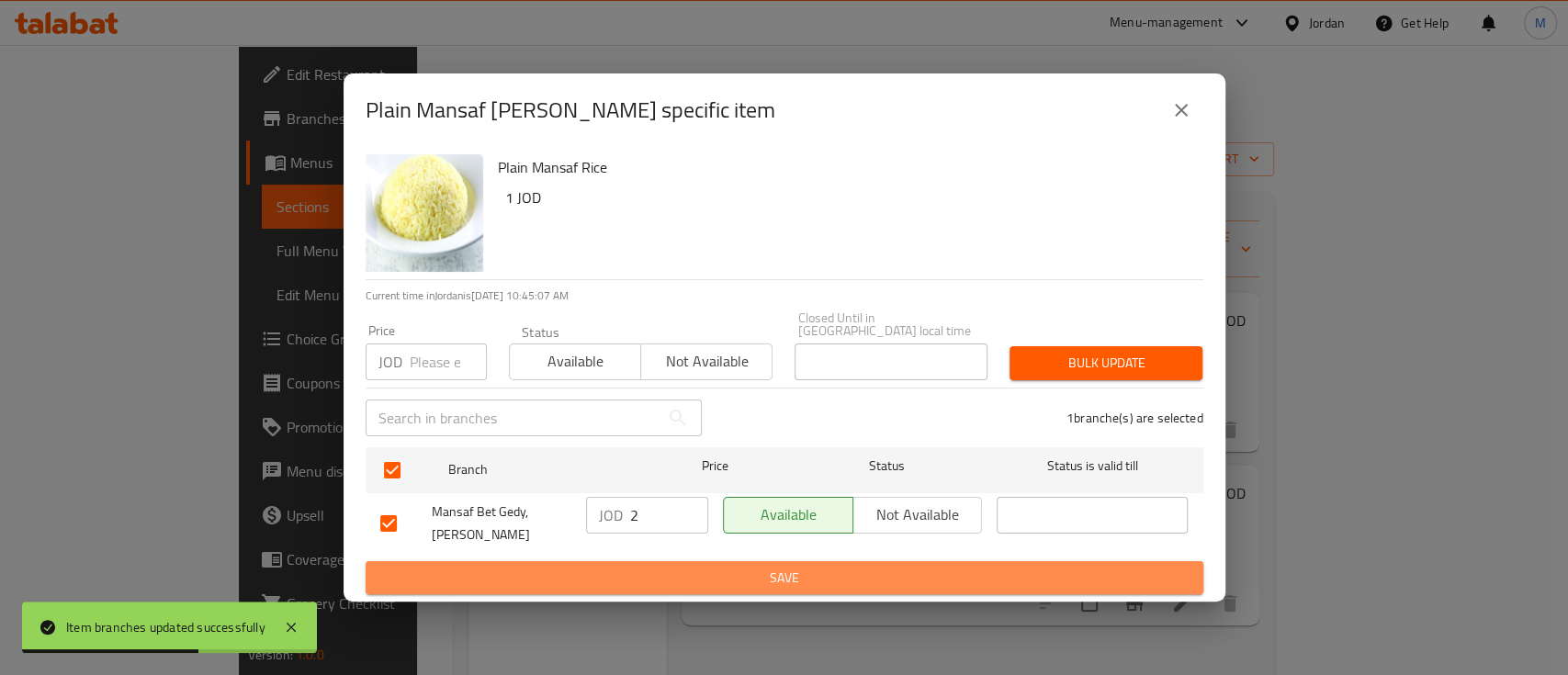
click at [785, 566] on span "Save" at bounding box center [784, 577] width 808 height 23
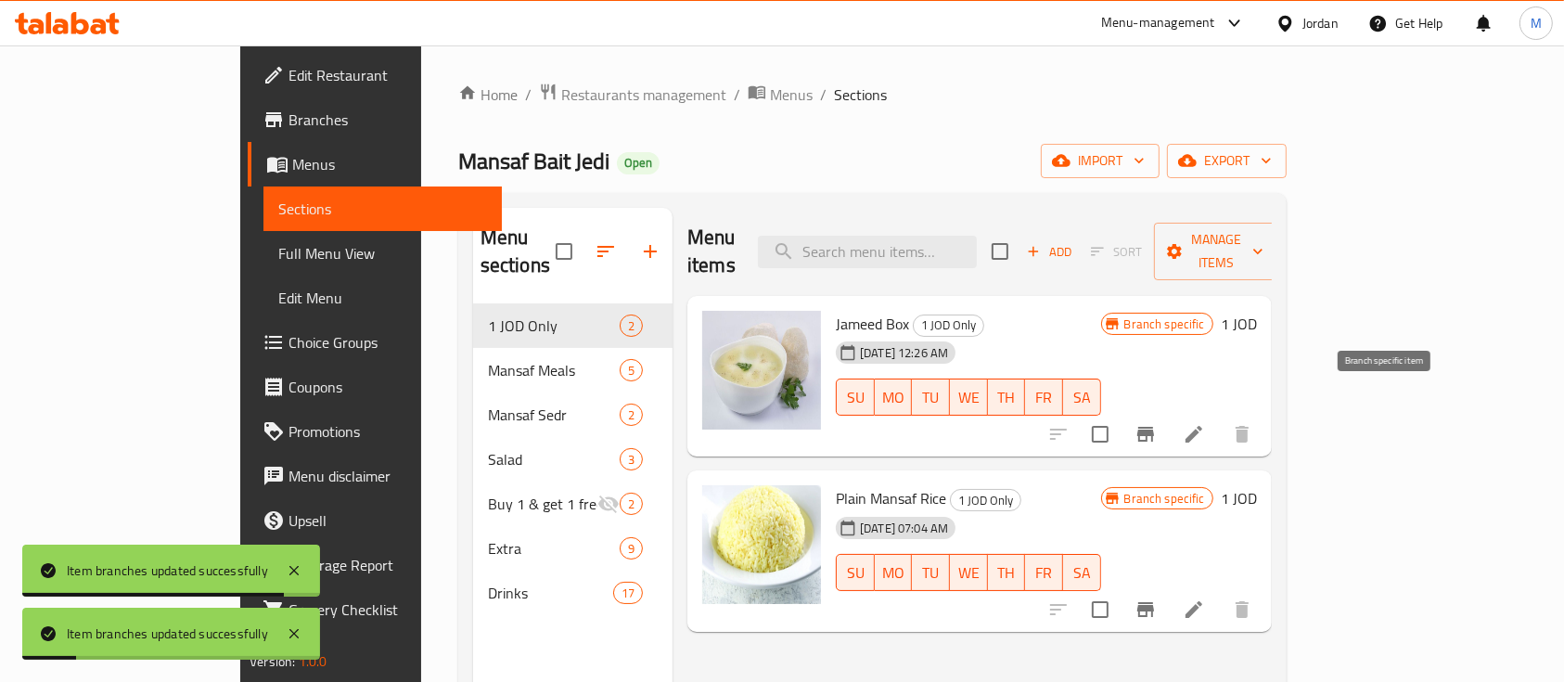
click at [1154, 427] on icon "Branch-specific-item" at bounding box center [1145, 434] width 17 height 15
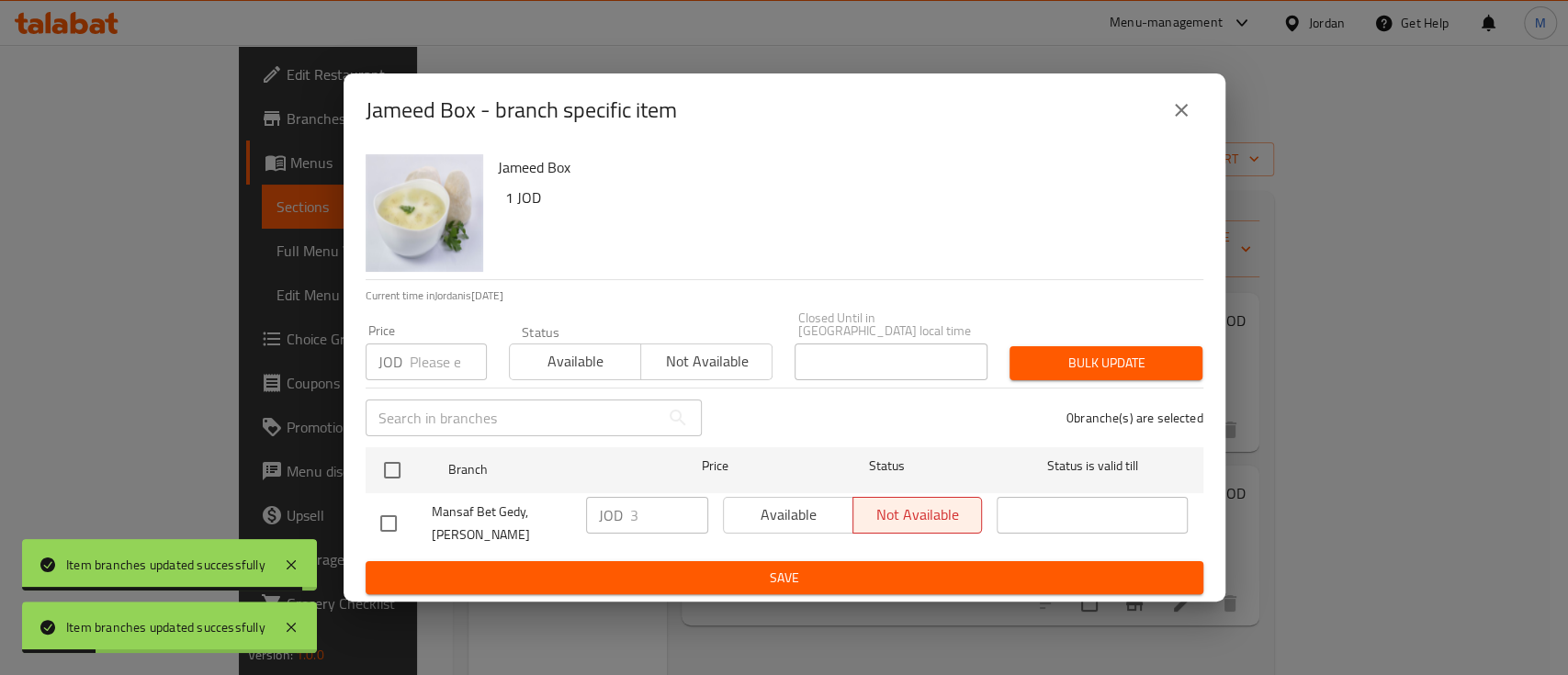
click at [772, 497] on div "Available Not available" at bounding box center [852, 515] width 260 height 37
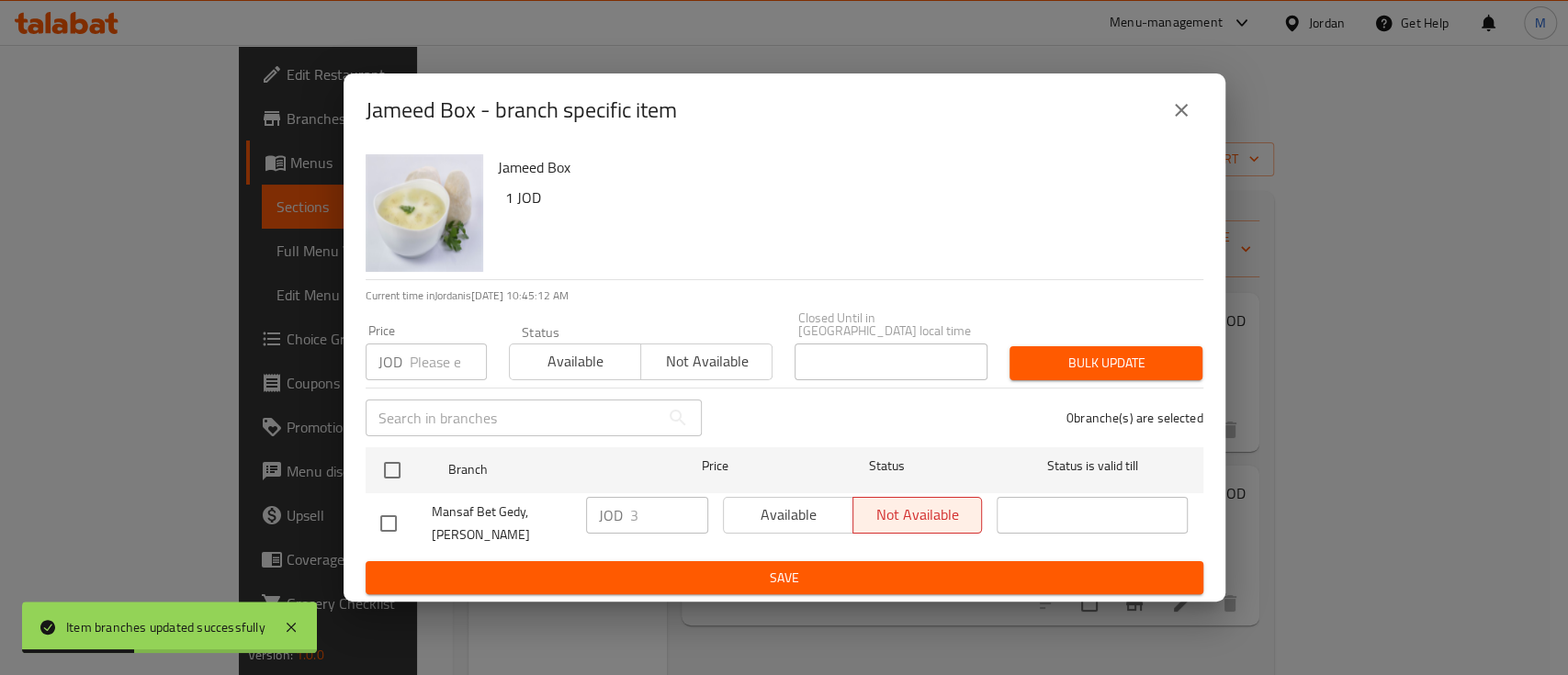
drag, startPoint x: 382, startPoint y: 509, endPoint x: 417, endPoint y: 513, distance: 35.2
click at [382, 509] on input "checkbox" at bounding box center [388, 523] width 39 height 39
checkbox input "true"
click at [758, 511] on span "Available" at bounding box center [789, 515] width 115 height 27
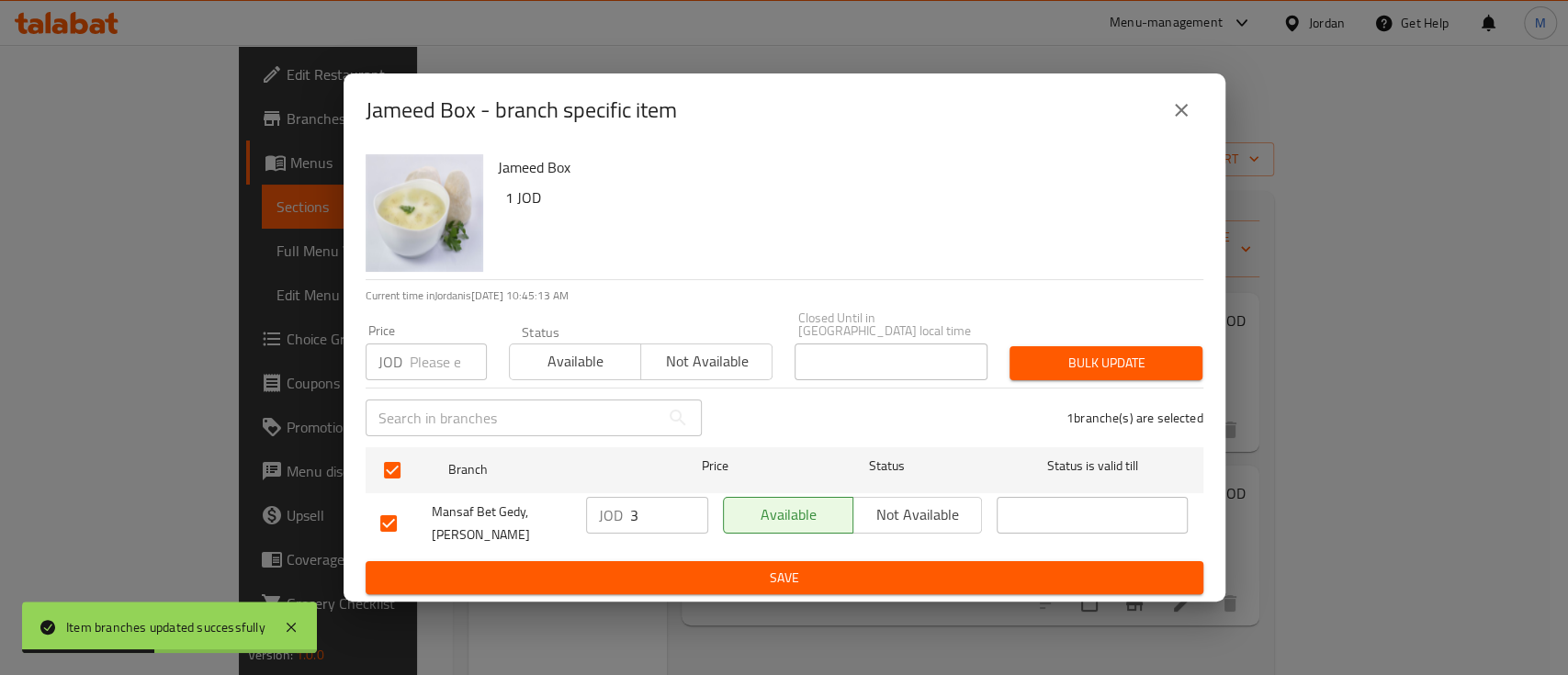
click at [758, 566] on span "Save" at bounding box center [784, 577] width 808 height 23
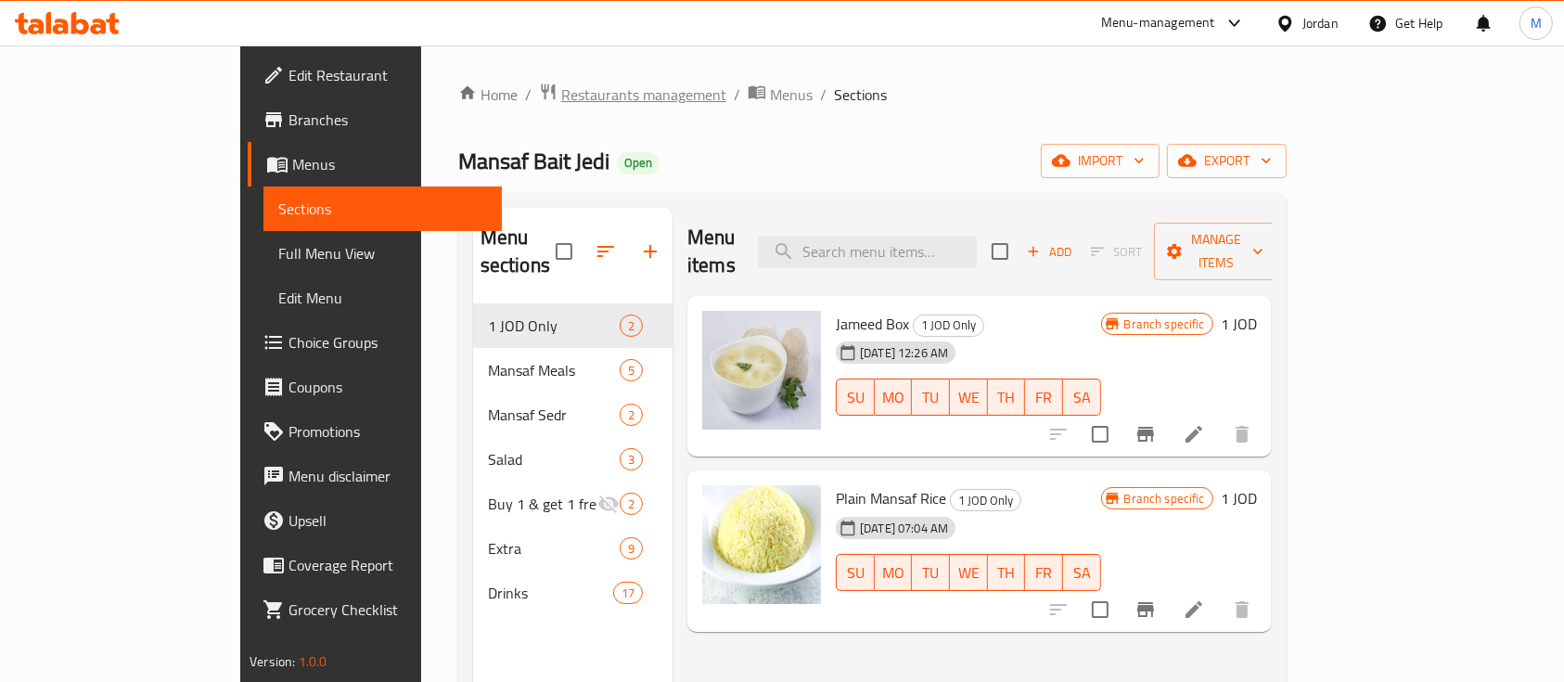
click at [561, 95] on span "Restaurants management" at bounding box center [643, 95] width 165 height 22
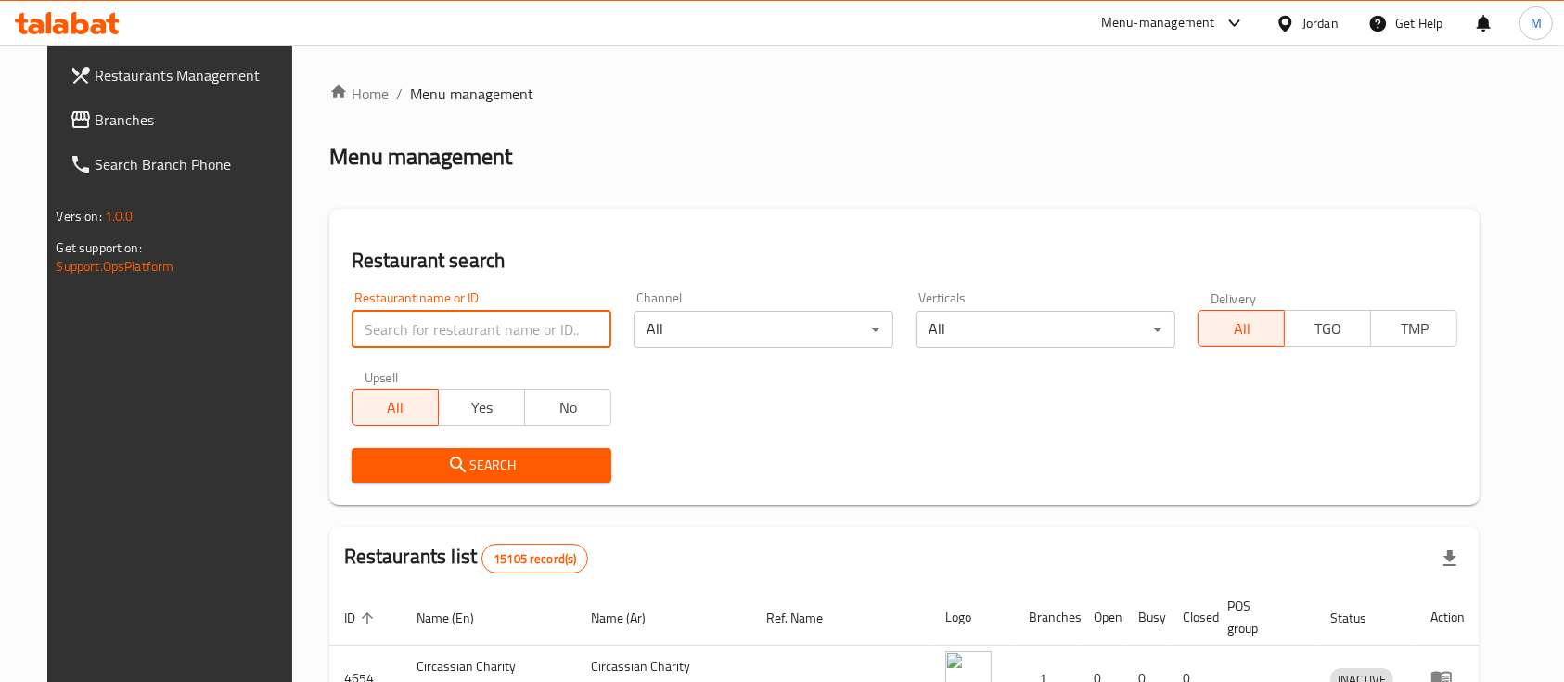
click at [535, 326] on input "search" at bounding box center [482, 329] width 260 height 37
paste input "682862"
type input "682862"
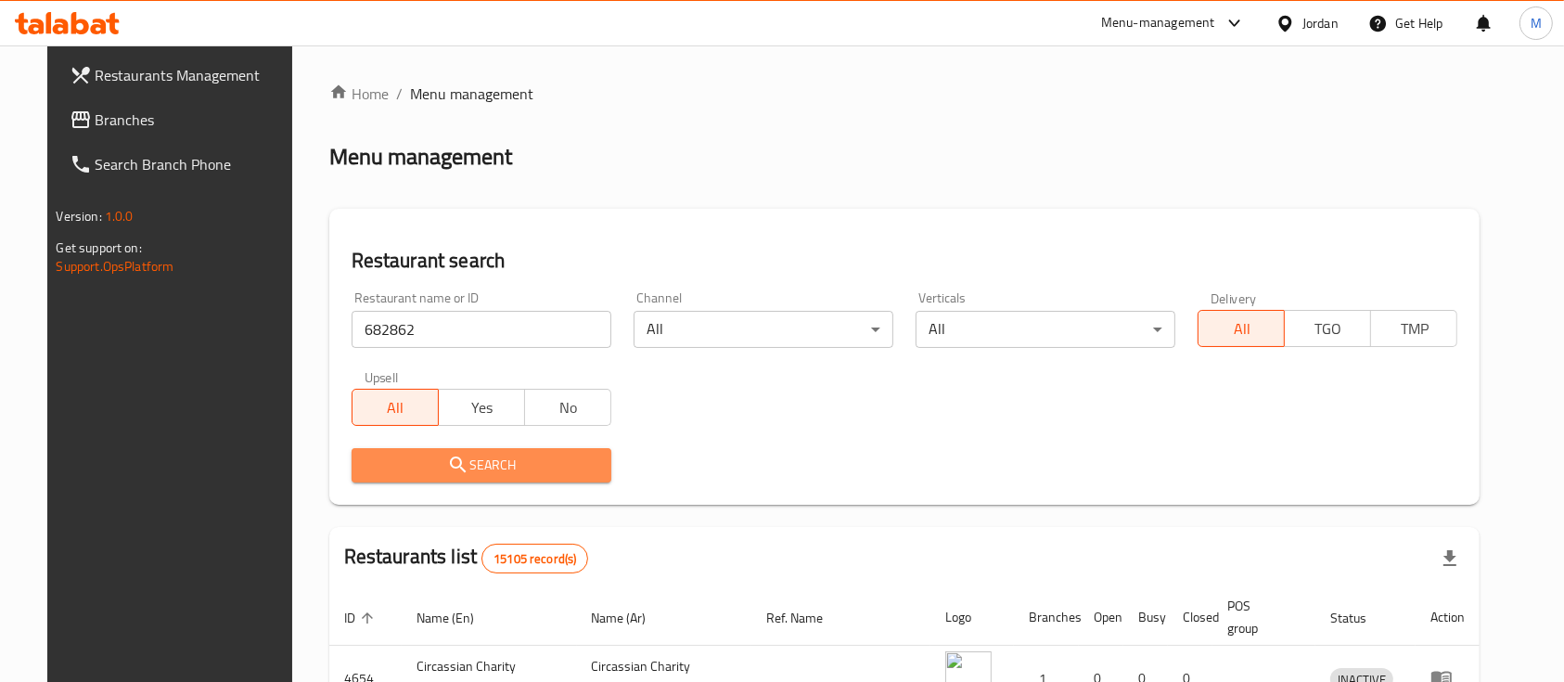
click at [479, 470] on span "Search" at bounding box center [481, 465] width 230 height 23
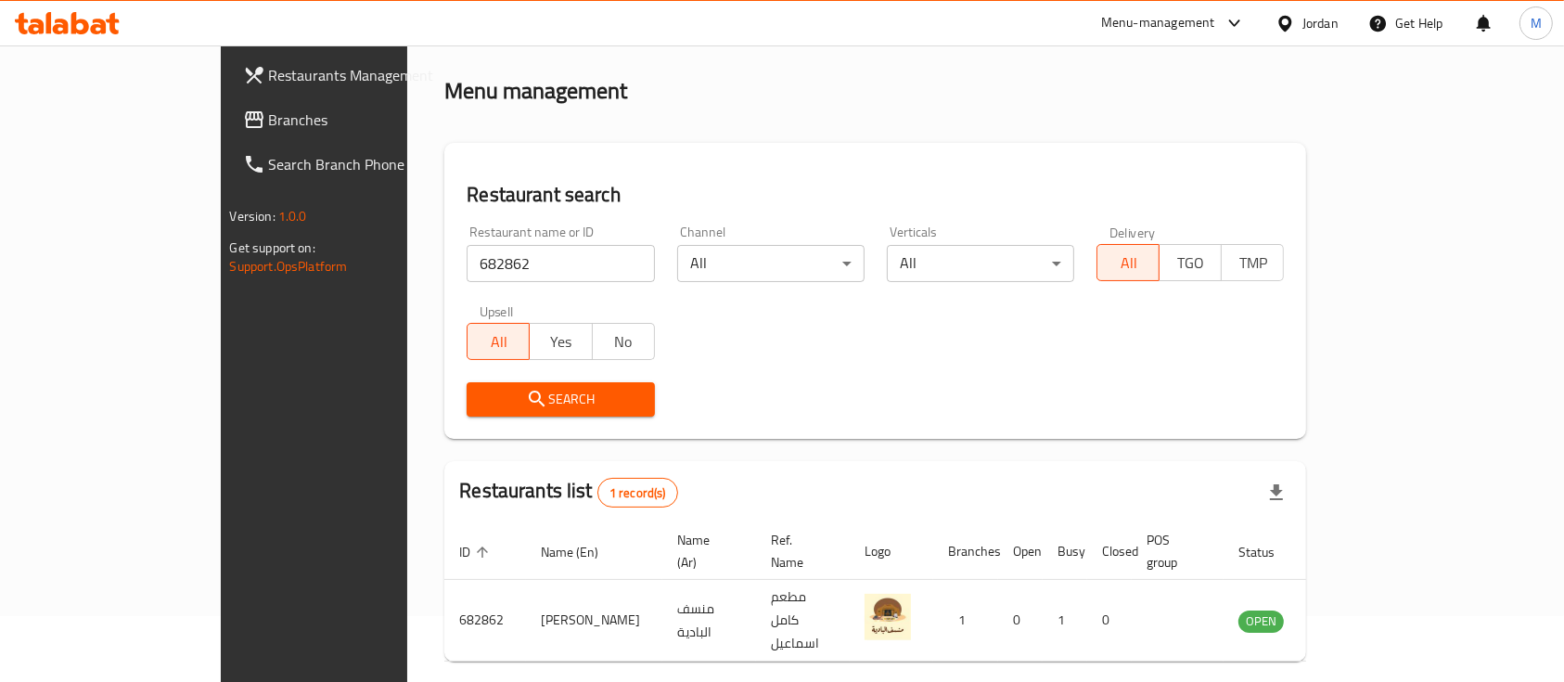
scroll to position [109, 0]
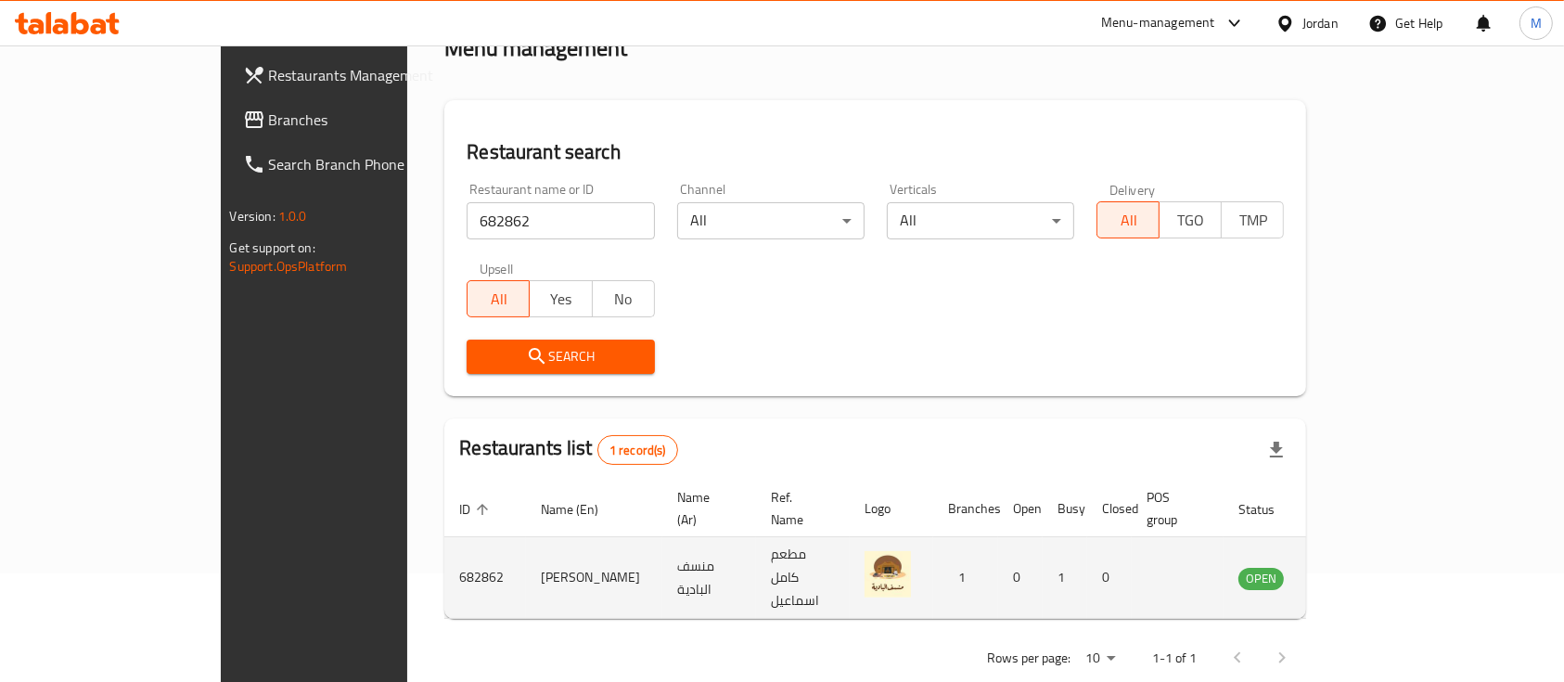
click at [1357, 571] on icon "enhanced table" at bounding box center [1347, 579] width 20 height 16
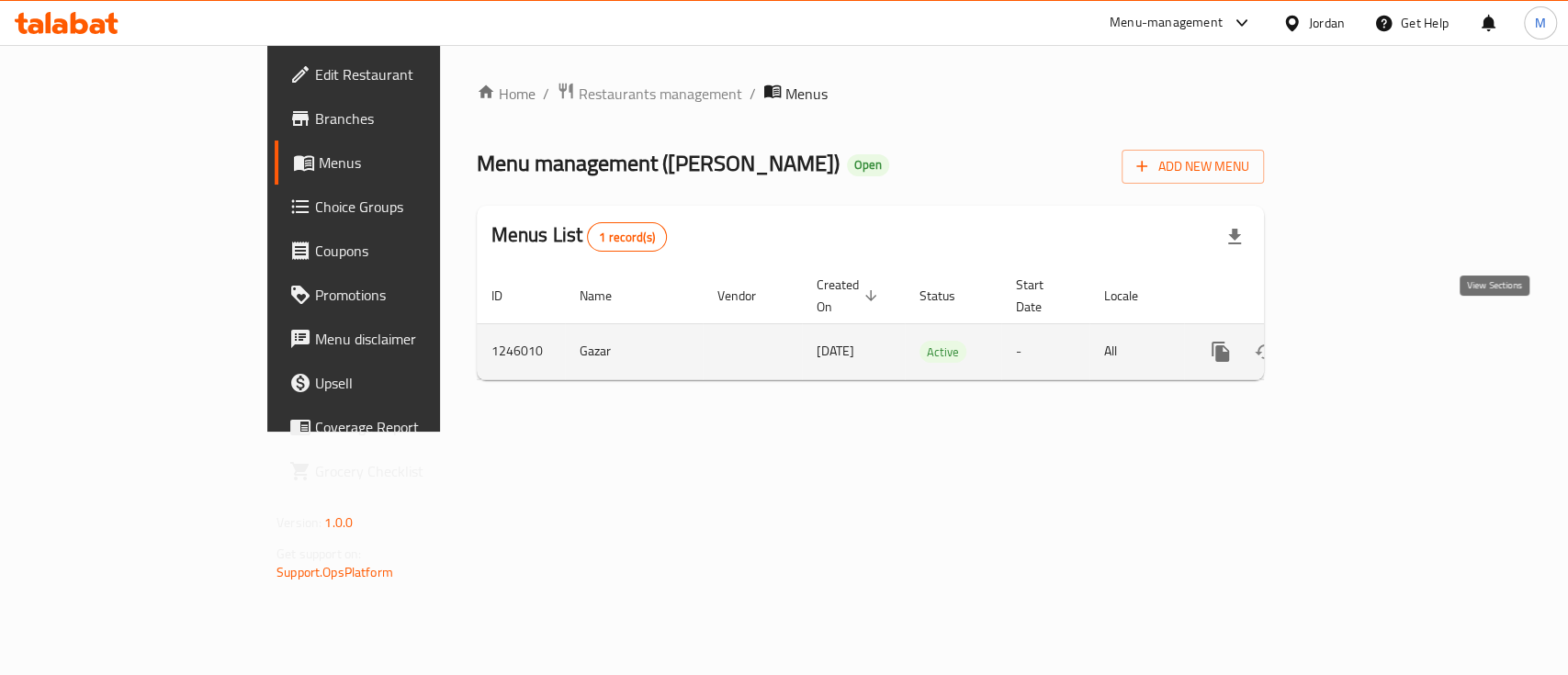
click at [1364, 340] on icon "enhanced table" at bounding box center [1352, 351] width 22 height 22
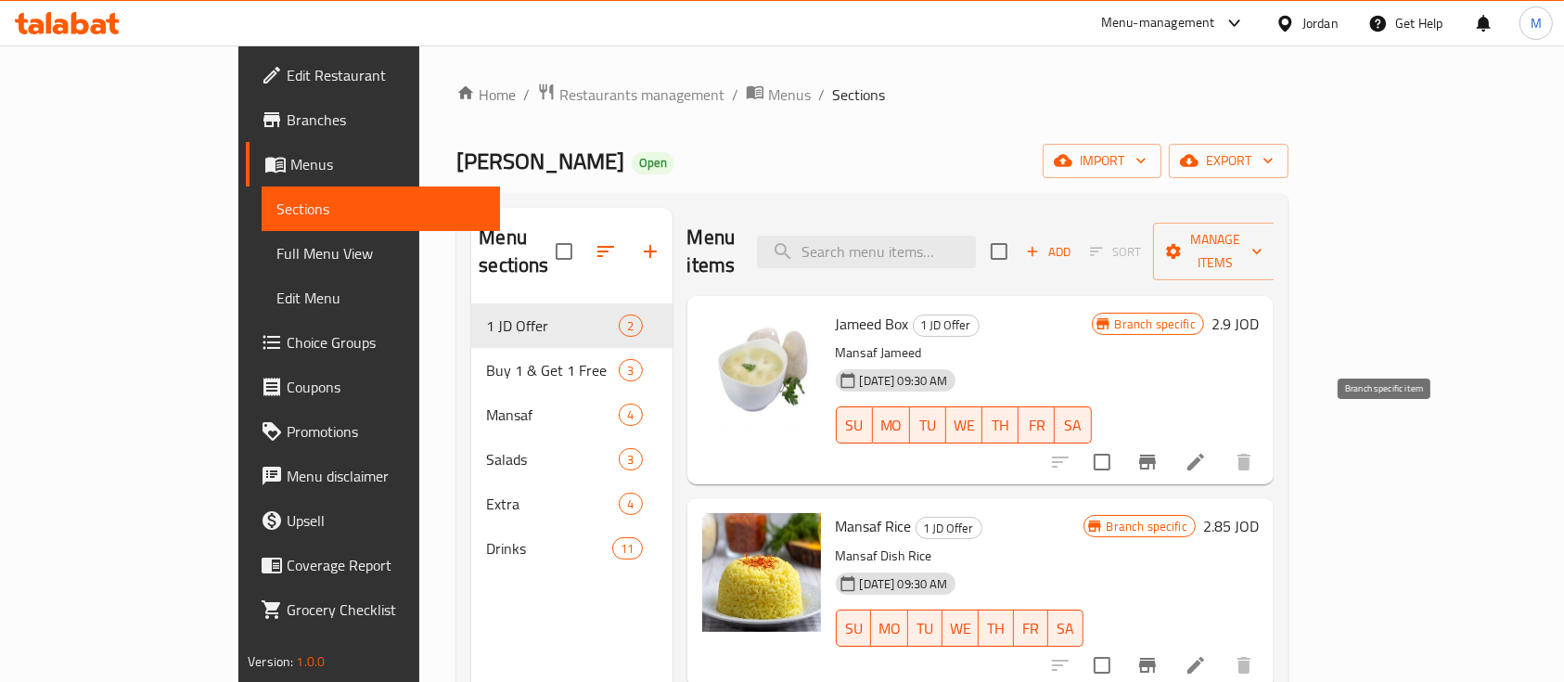
click at [1170, 440] on button "Branch-specific-item" at bounding box center [1147, 462] width 45 height 45
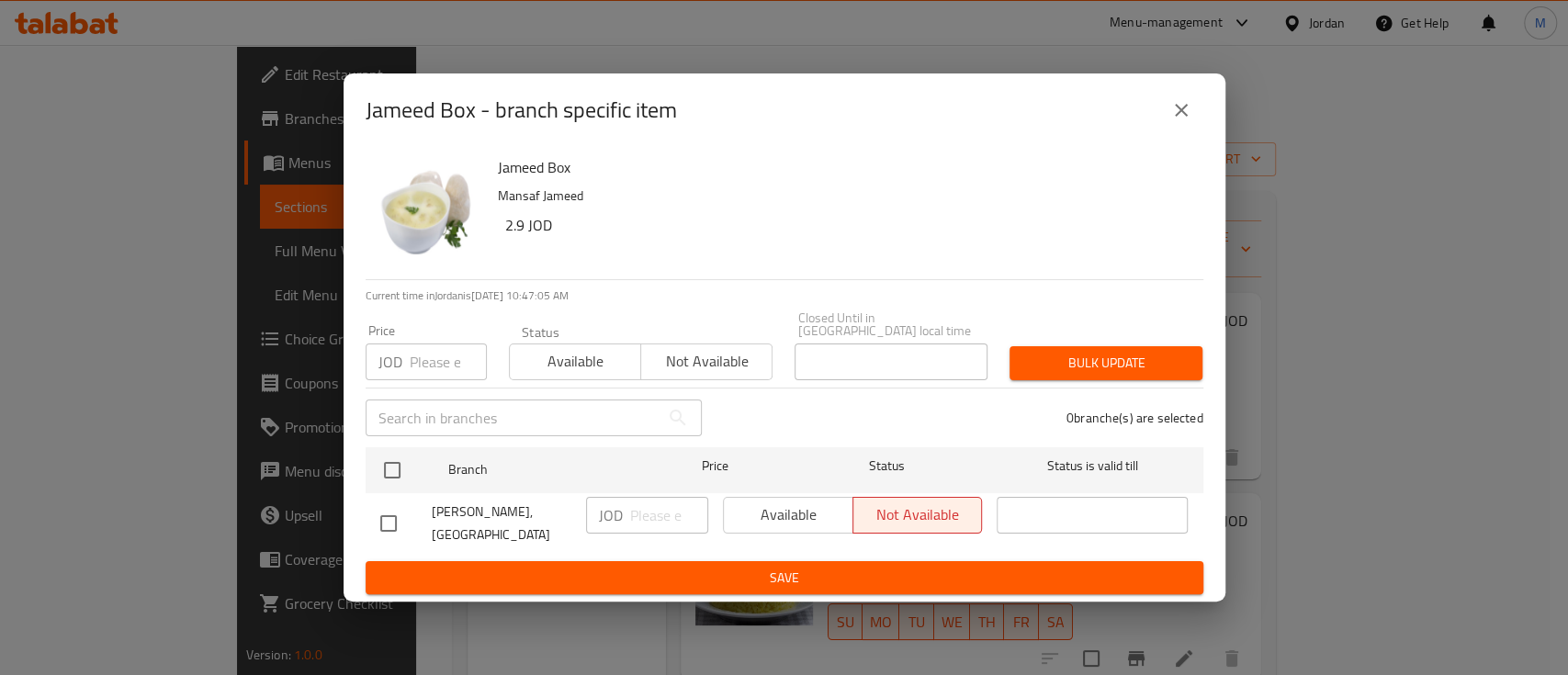
click at [392, 518] on input "checkbox" at bounding box center [388, 523] width 39 height 39
checkbox input "true"
click at [617, 509] on p "JOD" at bounding box center [611, 515] width 24 height 22
click at [713, 500] on div "JOD ​" at bounding box center [647, 524] width 137 height 68
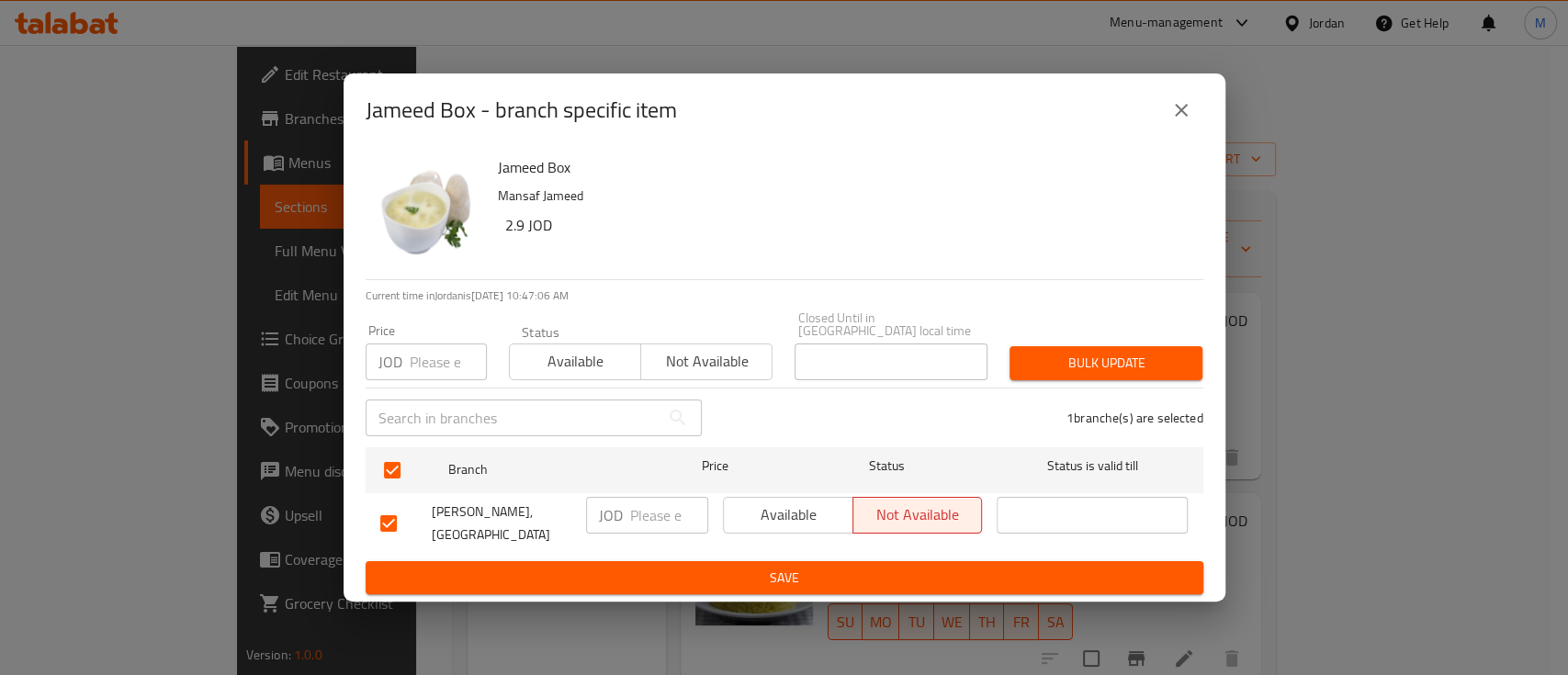
click at [703, 511] on input "number" at bounding box center [668, 515] width 78 height 37
type input "3"
click at [786, 506] on span "Available" at bounding box center [789, 515] width 115 height 27
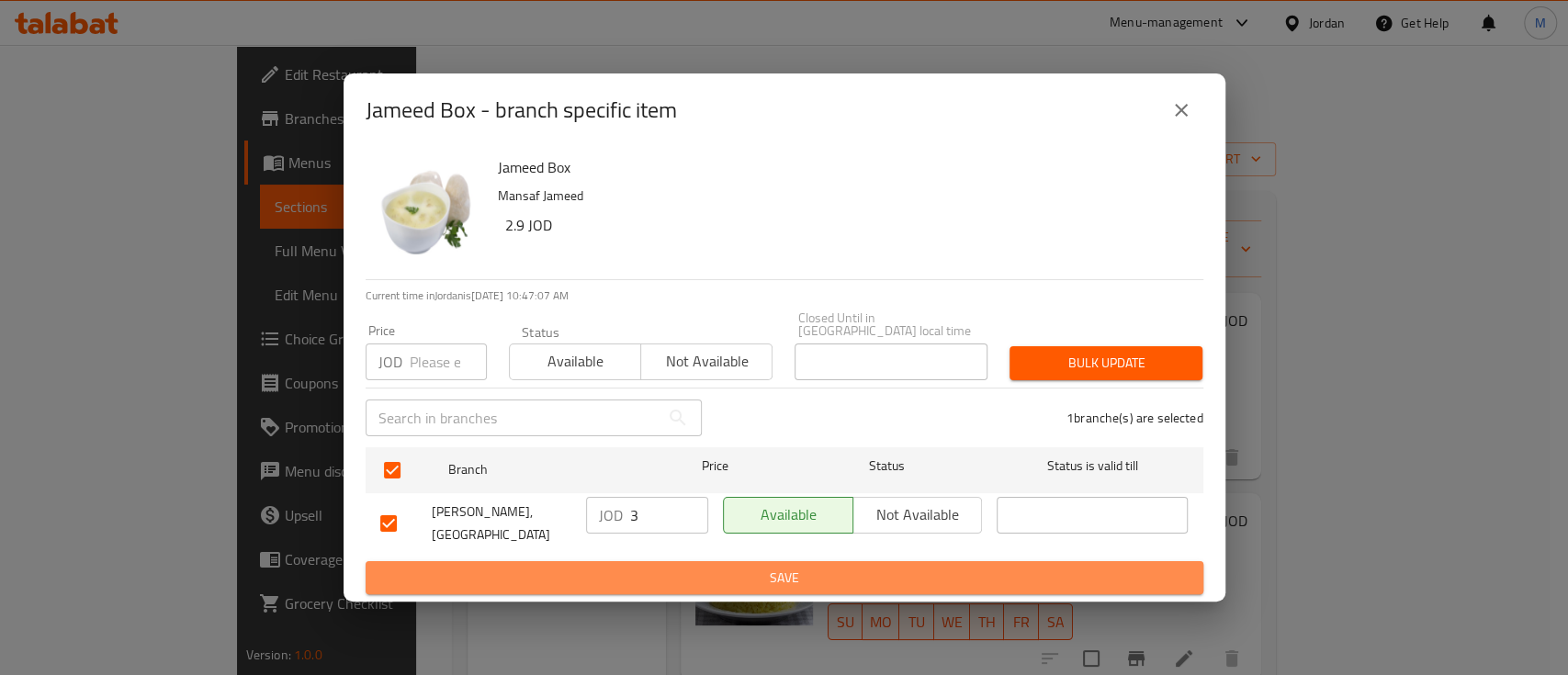
click at [788, 573] on span "Save" at bounding box center [784, 577] width 808 height 23
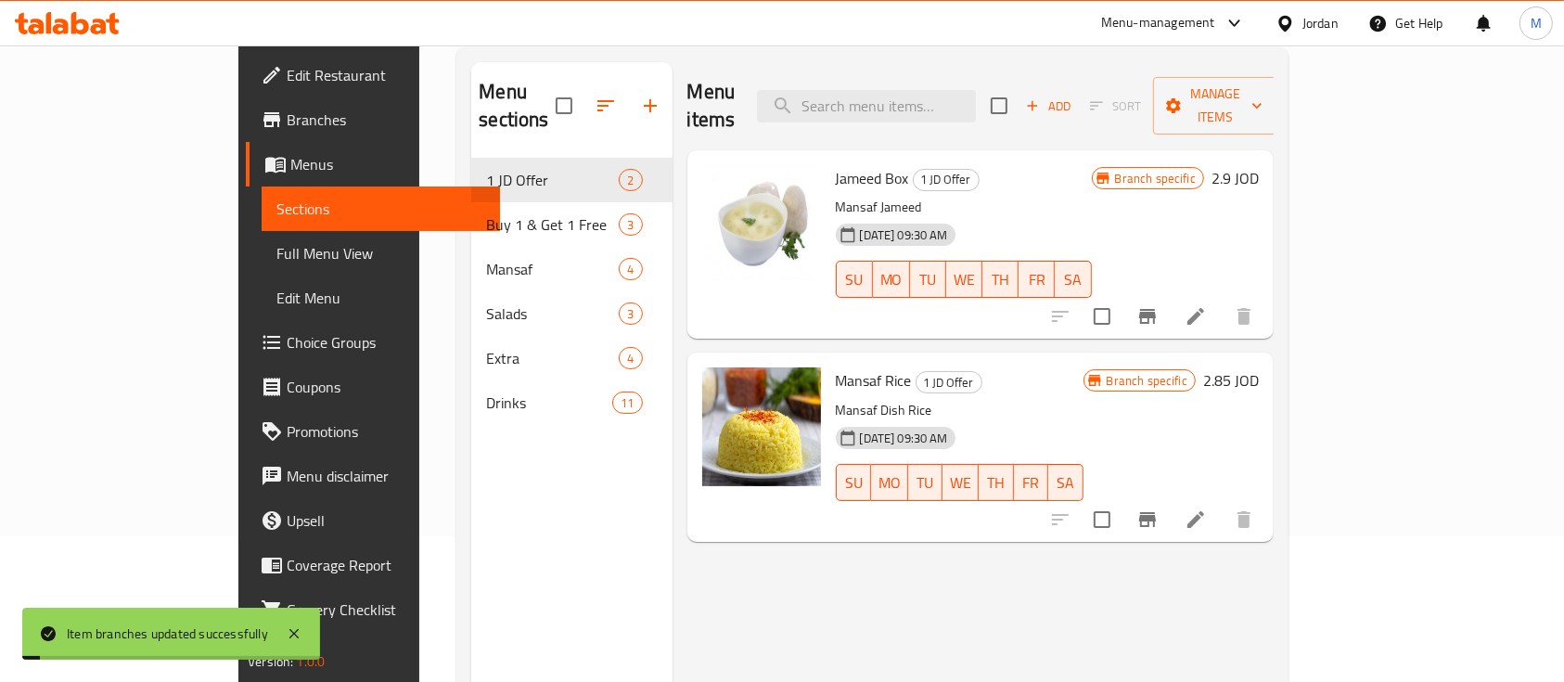
scroll to position [247, 0]
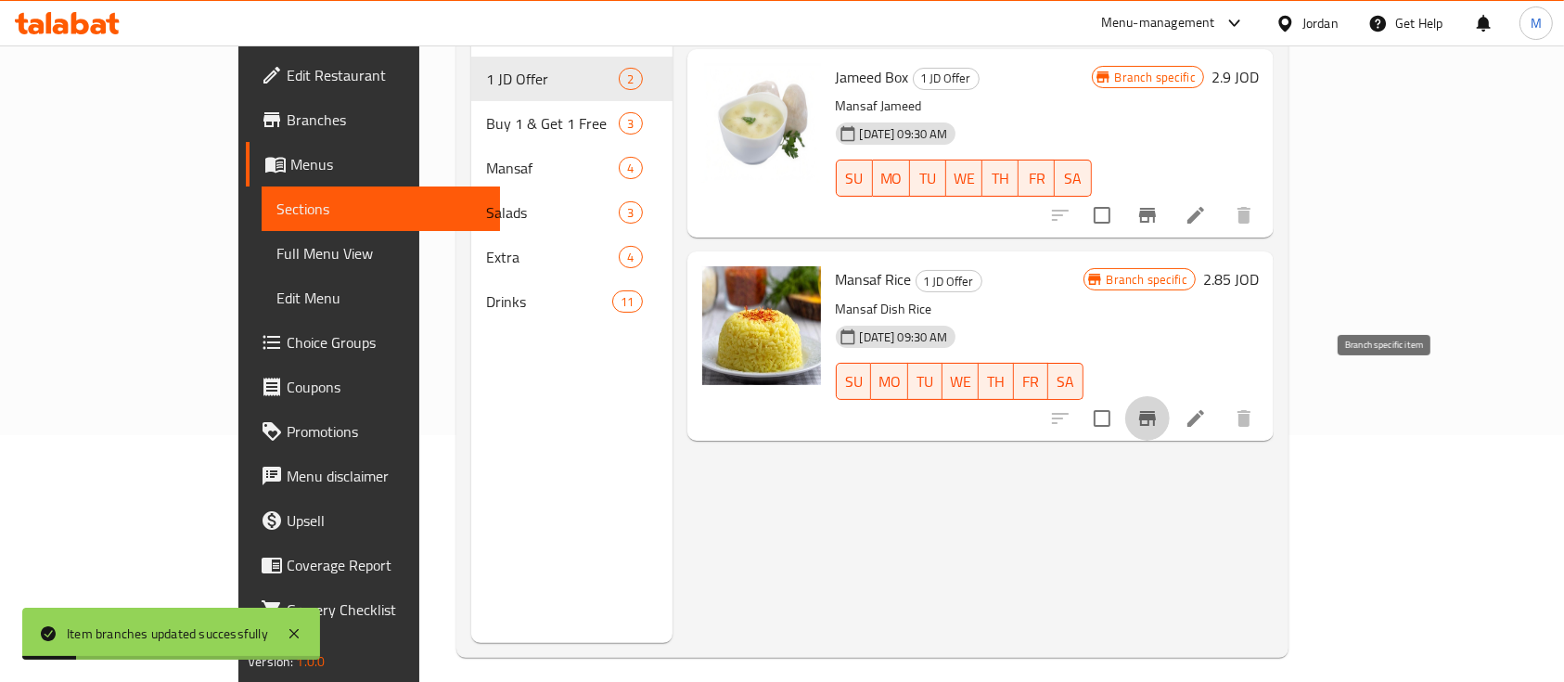
click at [1159, 407] on icon "Branch-specific-item" at bounding box center [1148, 418] width 22 height 22
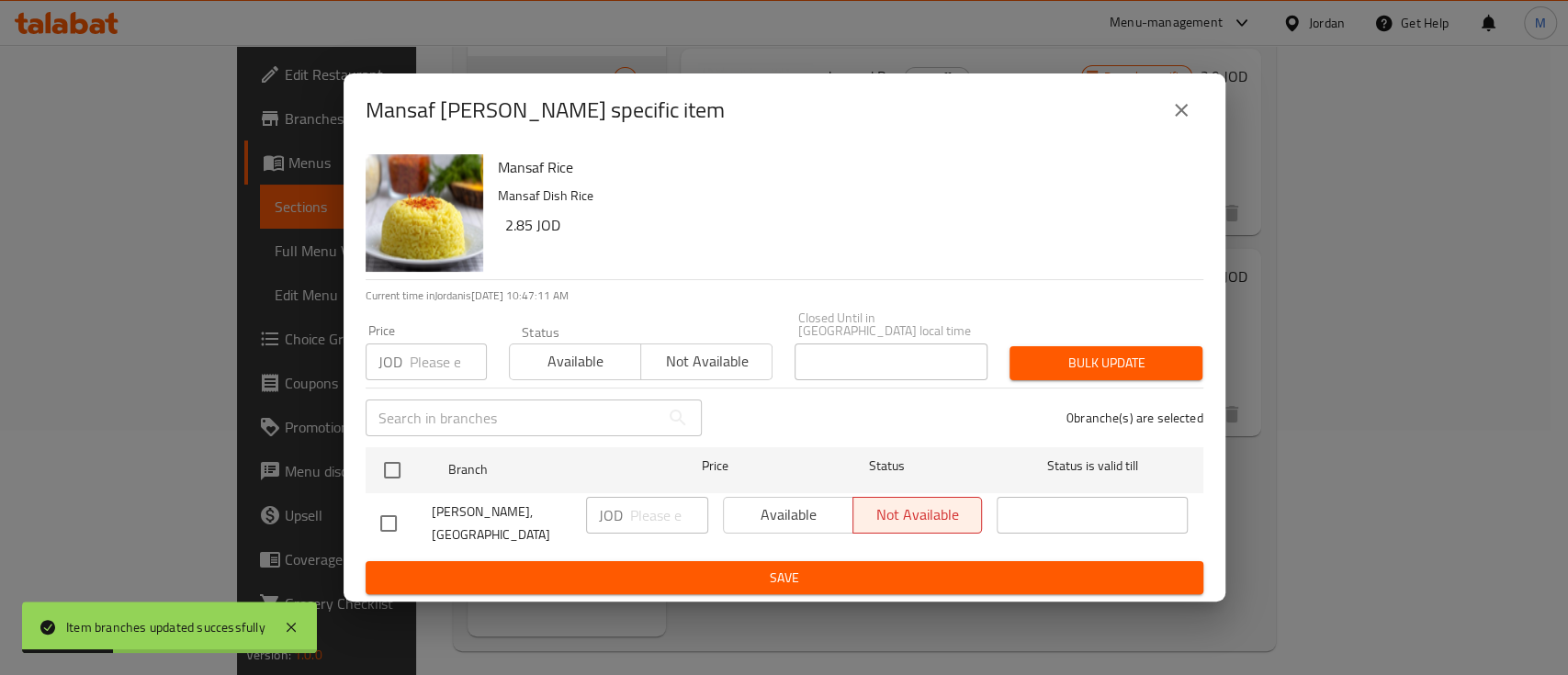
click at [404, 512] on input "checkbox" at bounding box center [388, 523] width 39 height 39
checkbox input "true"
click at [651, 514] on input "number" at bounding box center [668, 515] width 78 height 37
type input "3"
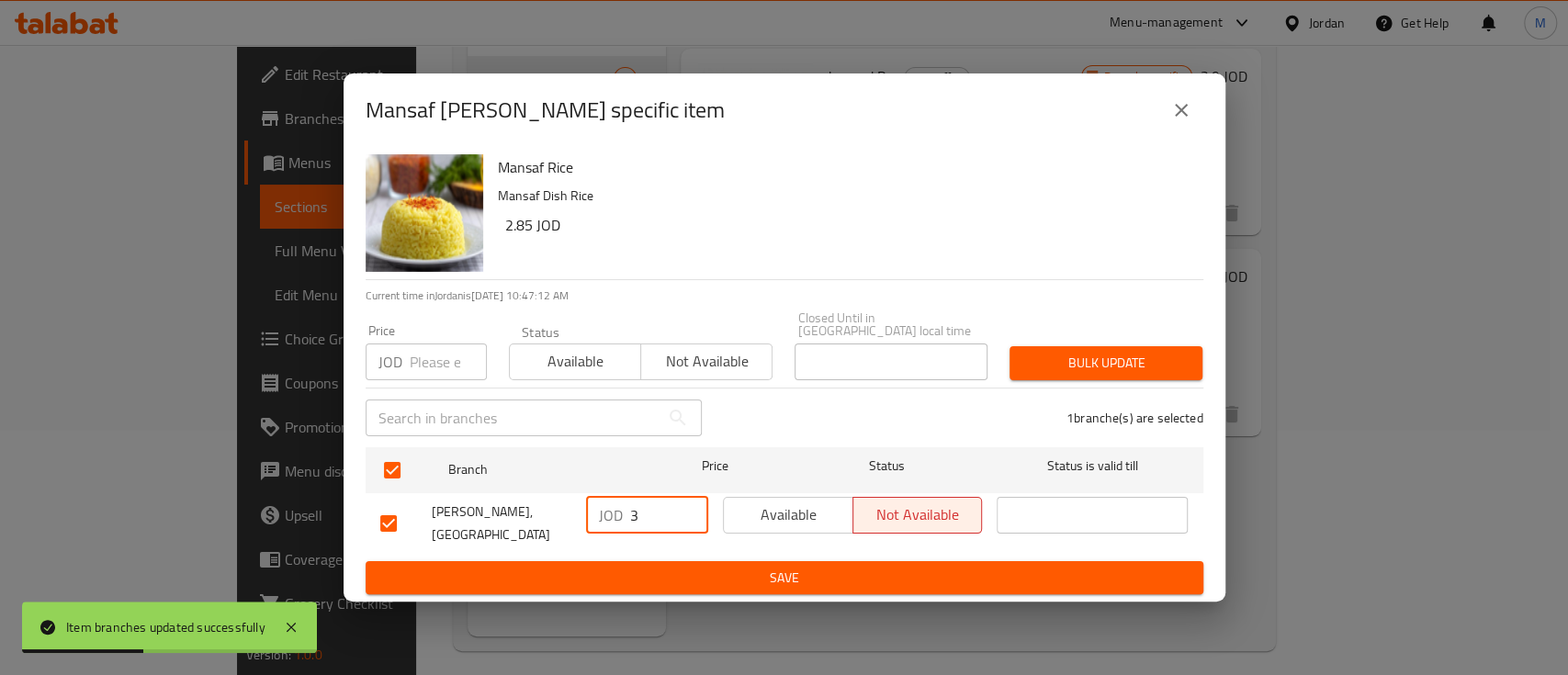
click at [816, 503] on span "Available" at bounding box center [789, 515] width 115 height 27
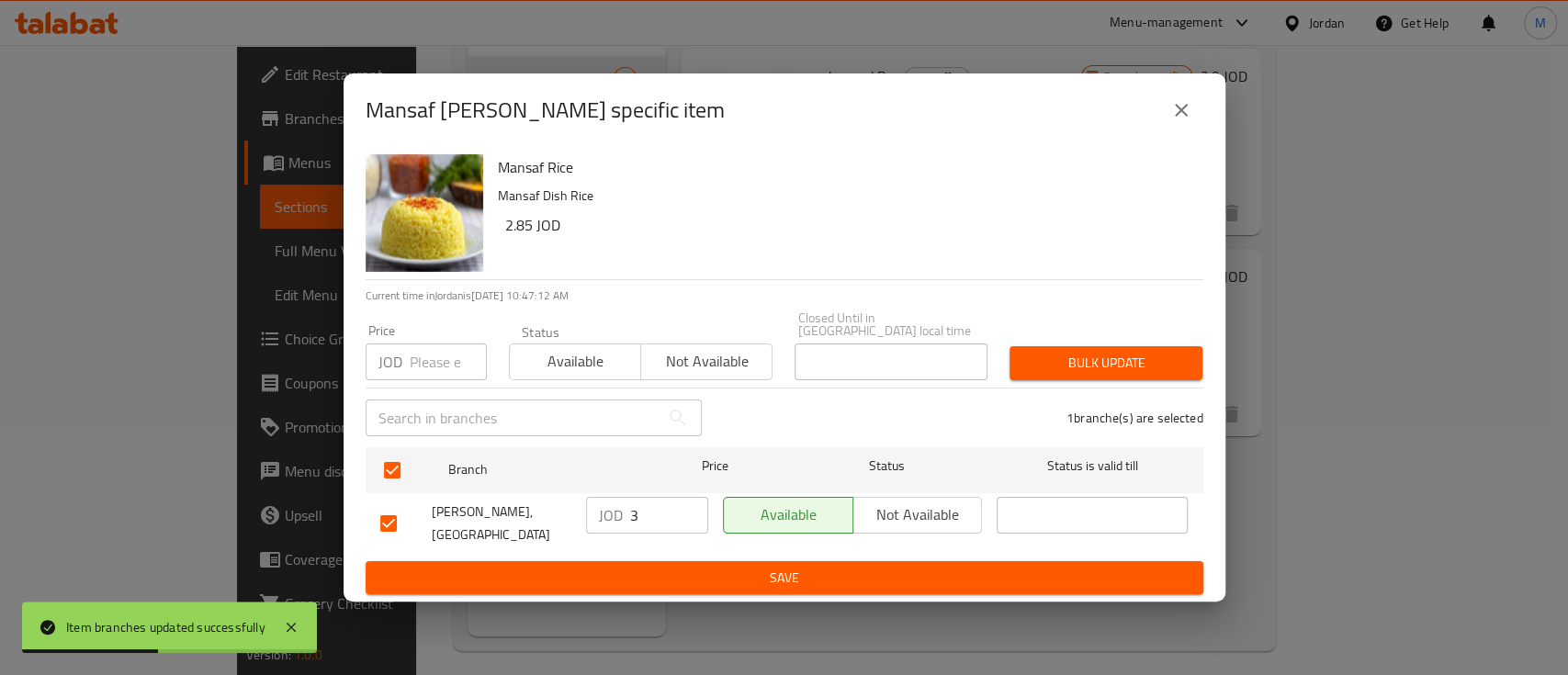
click at [793, 575] on span "Save" at bounding box center [784, 577] width 808 height 23
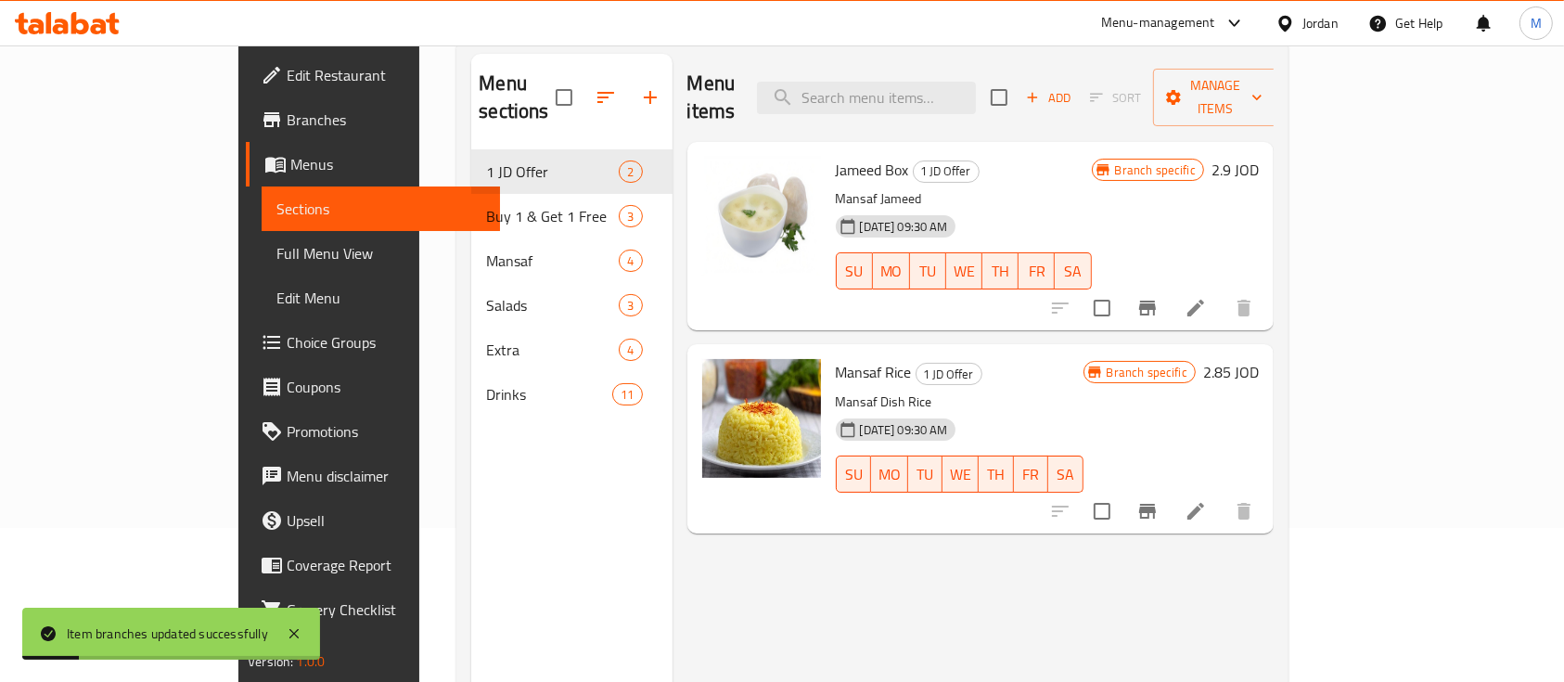
scroll to position [123, 0]
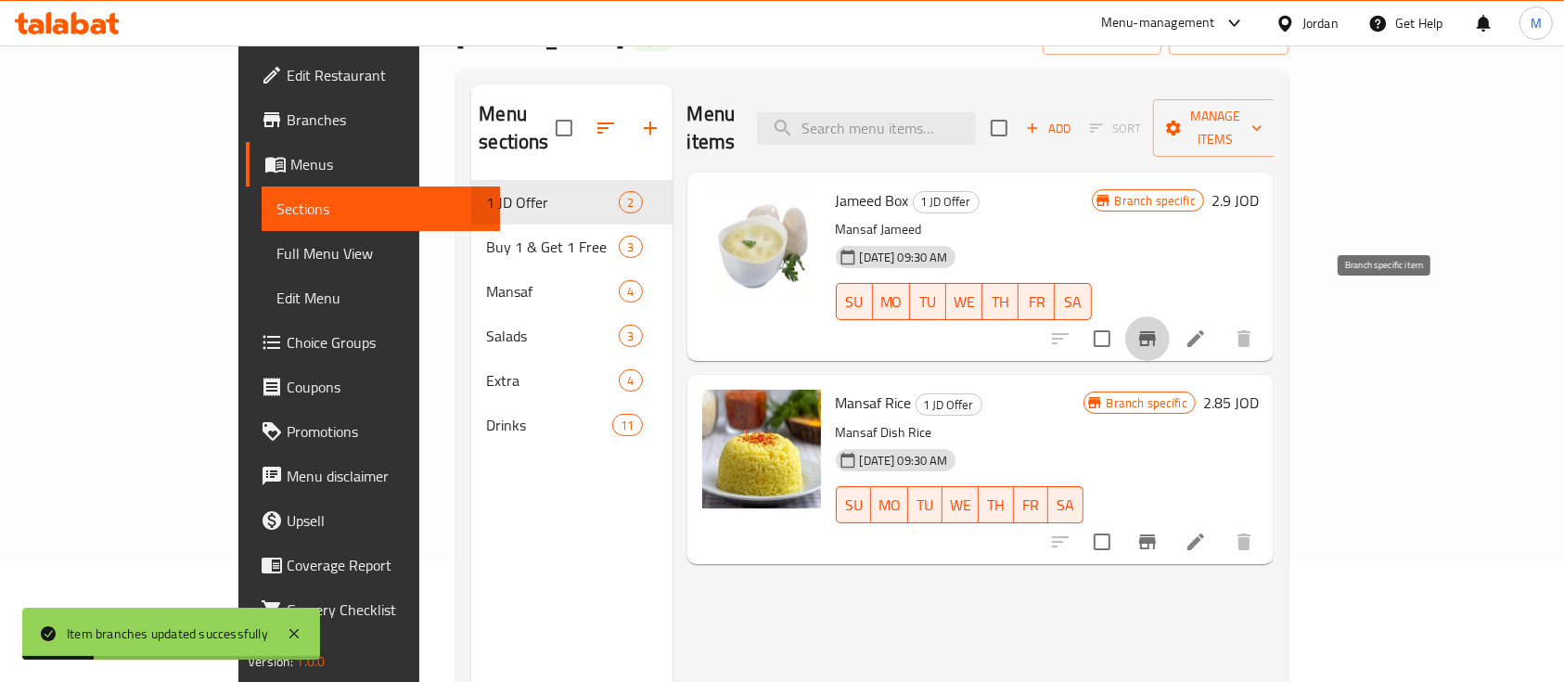
click at [1156, 331] on icon "Branch-specific-item" at bounding box center [1147, 338] width 17 height 15
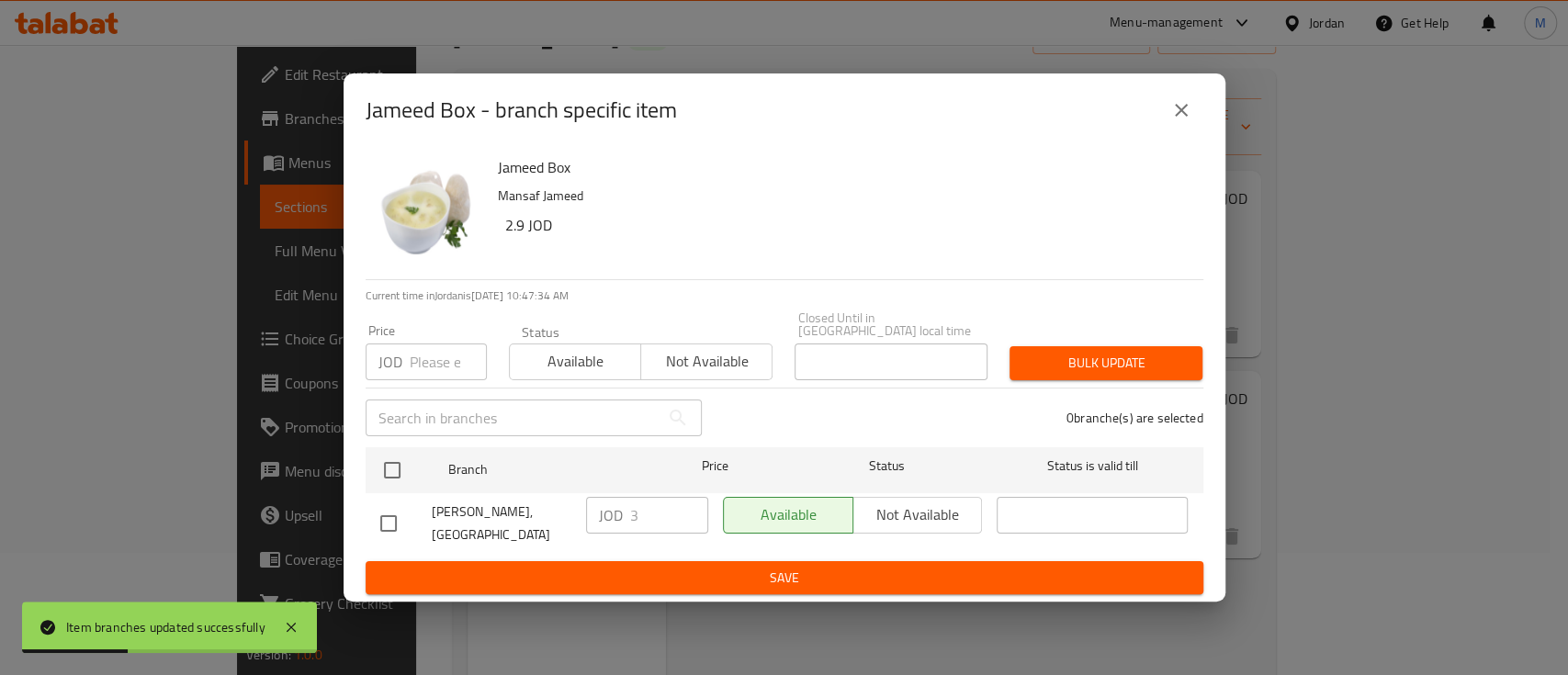
click at [1189, 107] on icon "close" at bounding box center [1181, 110] width 22 height 22
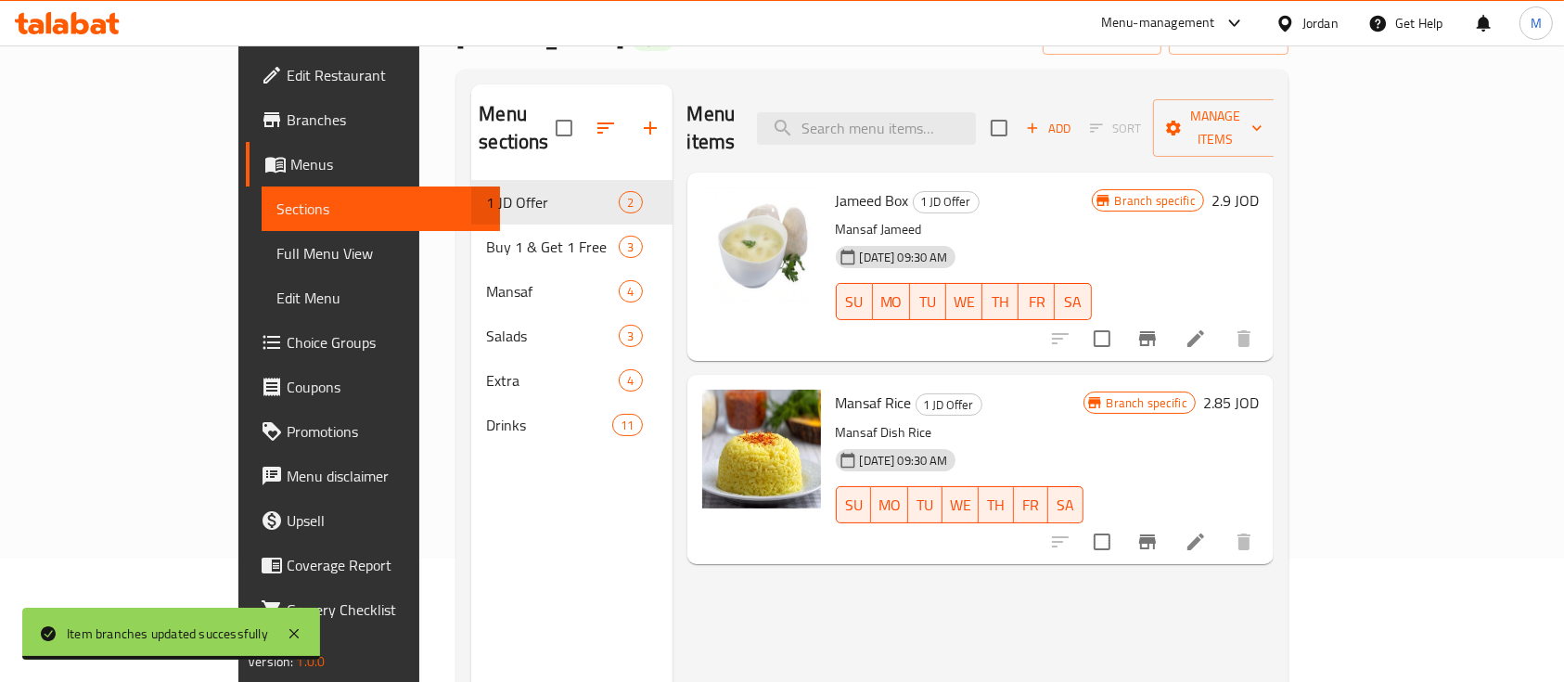
click at [1156, 534] on icon "Branch-specific-item" at bounding box center [1147, 541] width 17 height 15
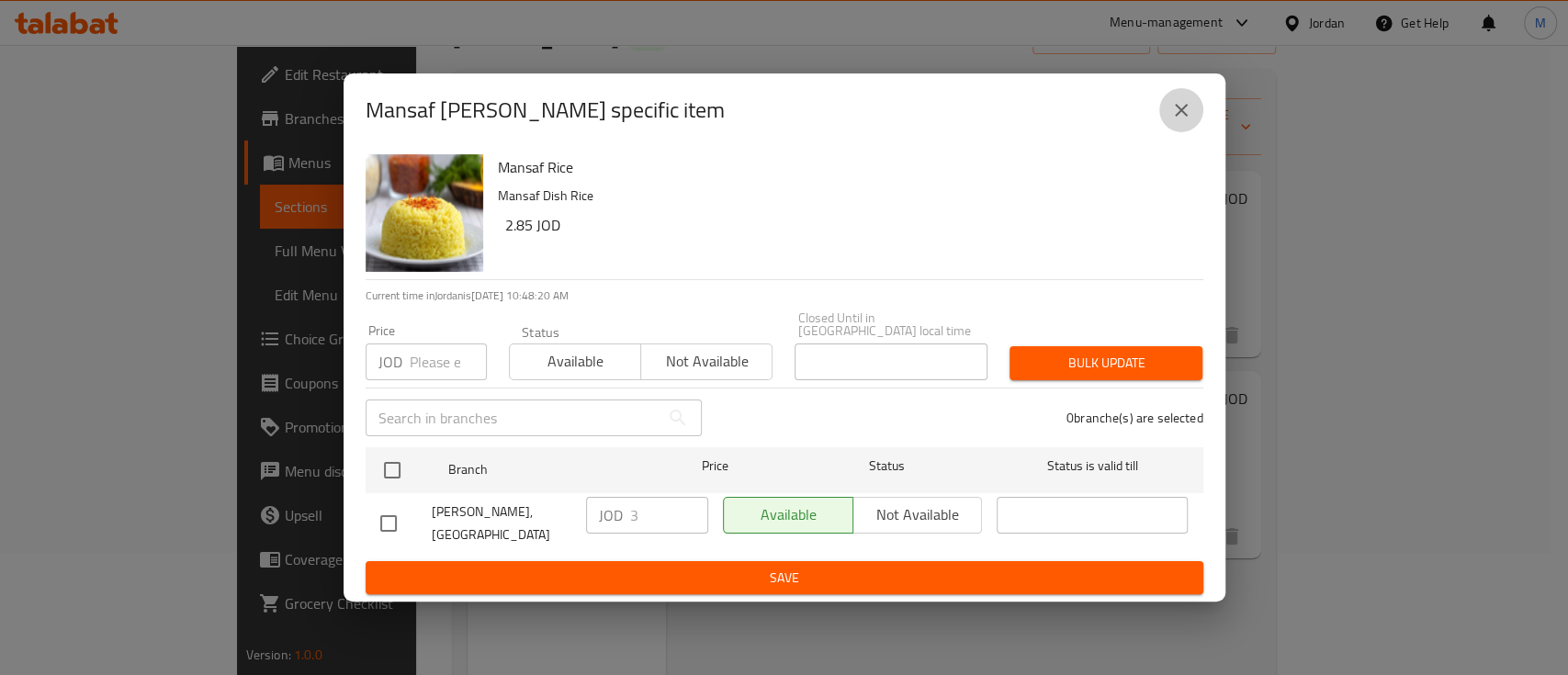
click at [1181, 121] on icon "close" at bounding box center [1181, 110] width 22 height 22
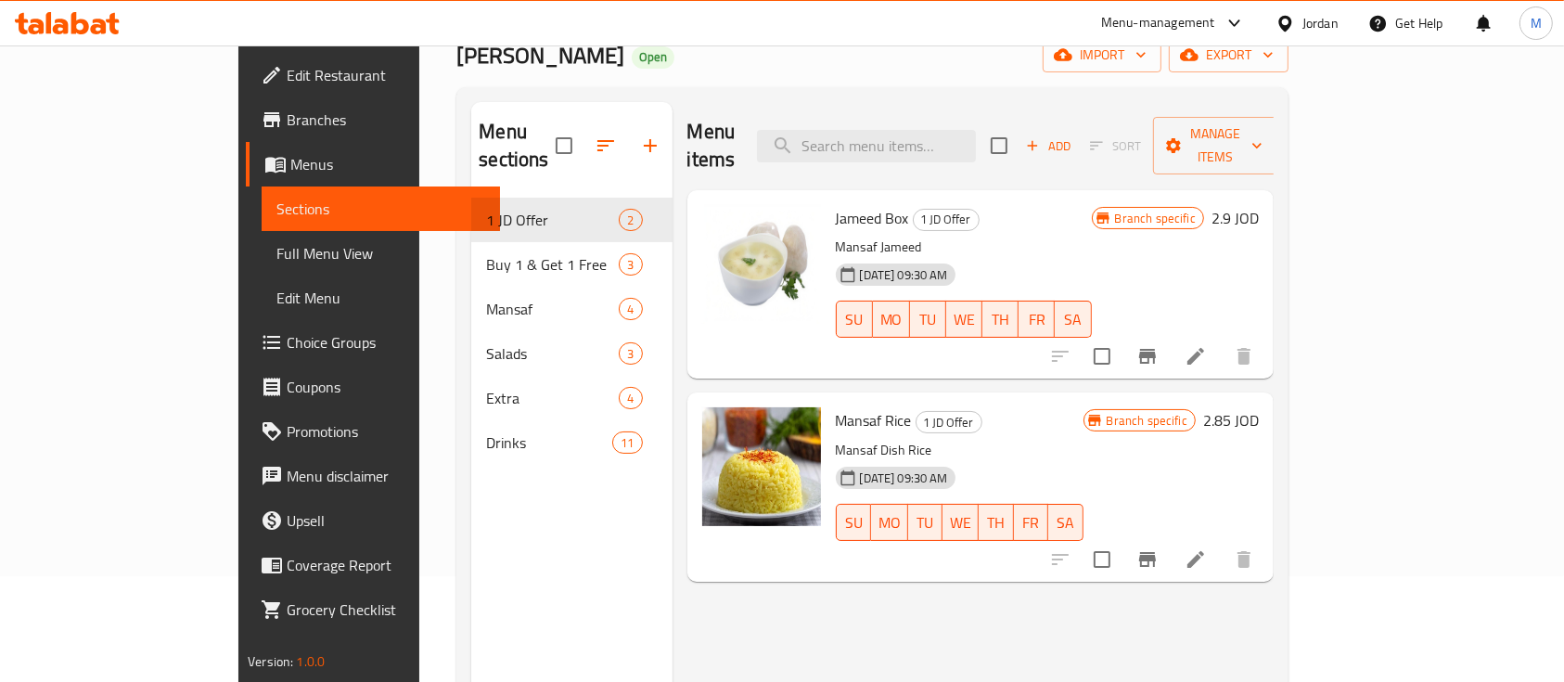
scroll to position [0, 0]
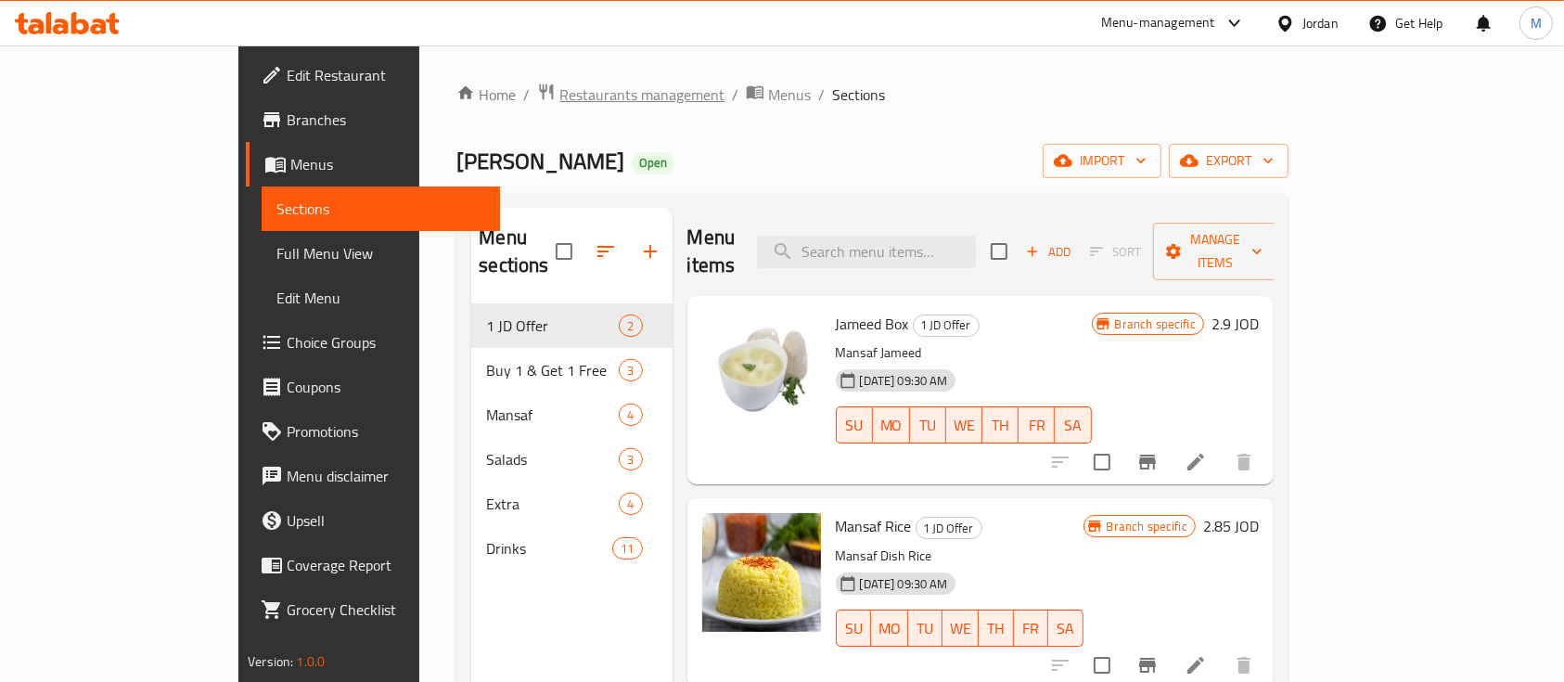
click at [559, 95] on span "Restaurants management" at bounding box center [641, 95] width 165 height 22
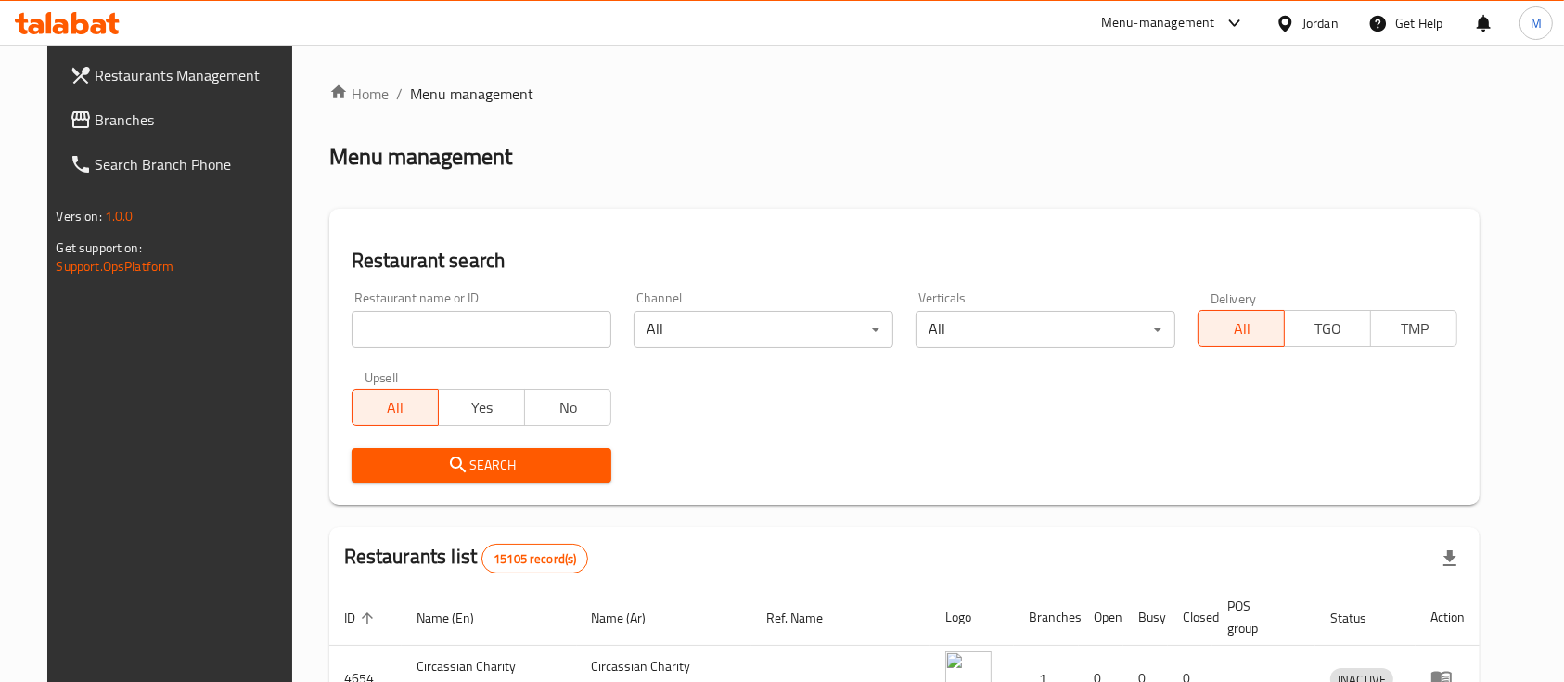
click at [527, 315] on input "search" at bounding box center [482, 329] width 260 height 37
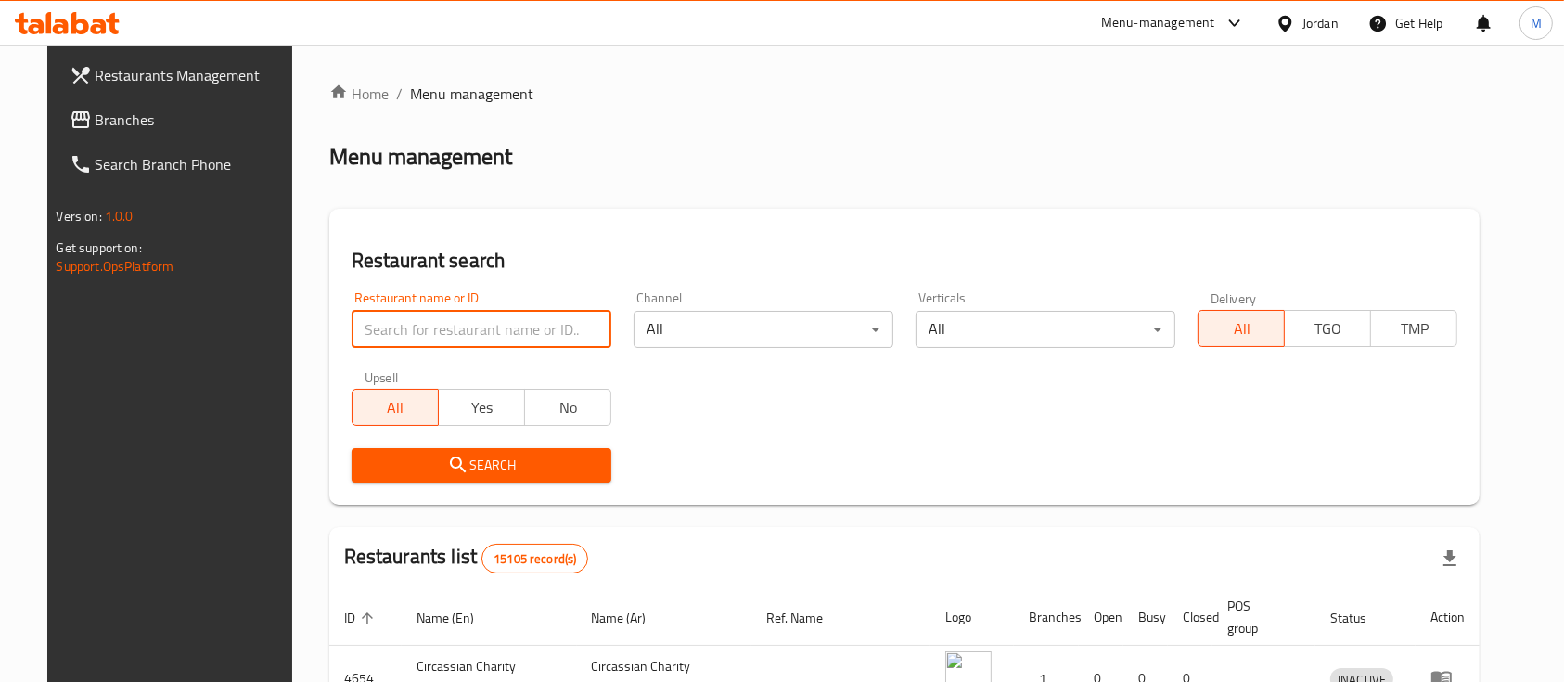
paste input "702420"
type input "702420"
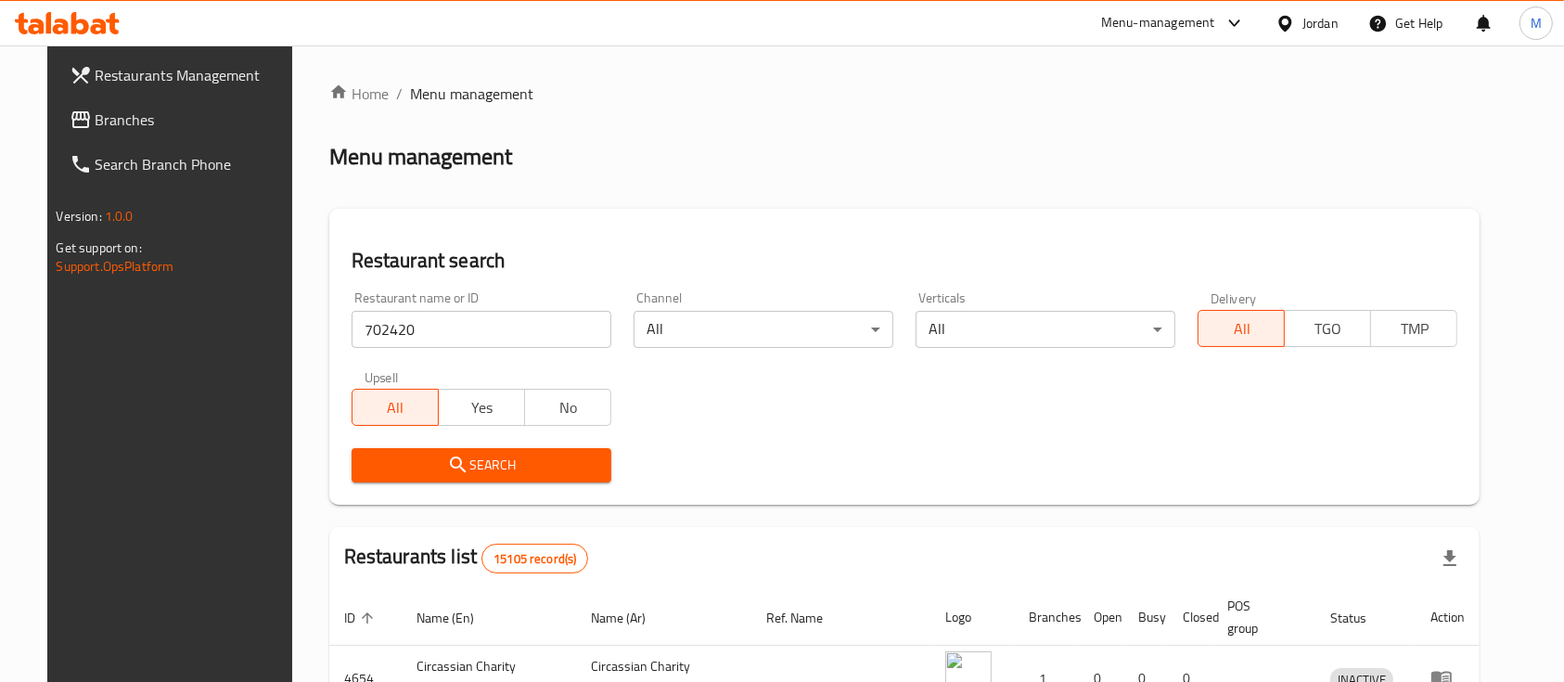
click at [511, 470] on span "Search" at bounding box center [481, 465] width 230 height 23
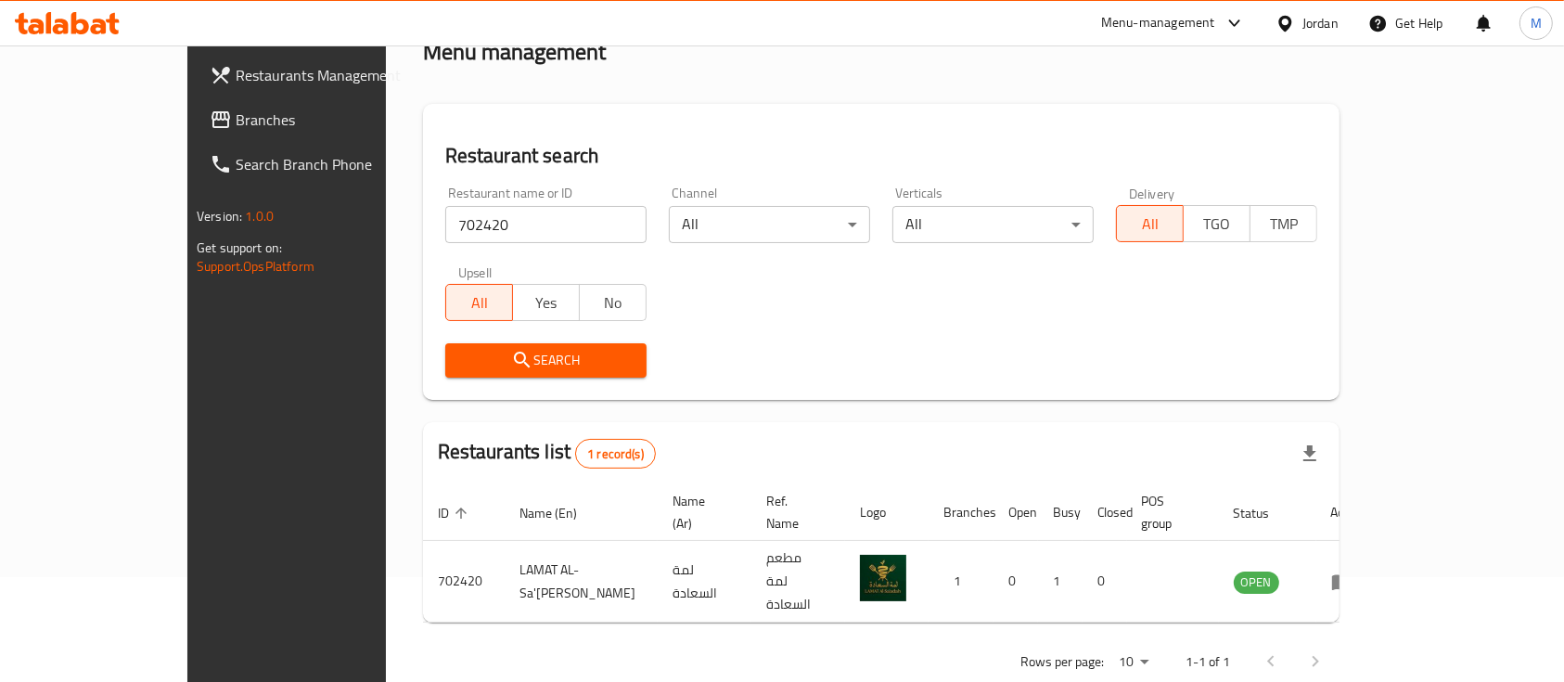
scroll to position [109, 0]
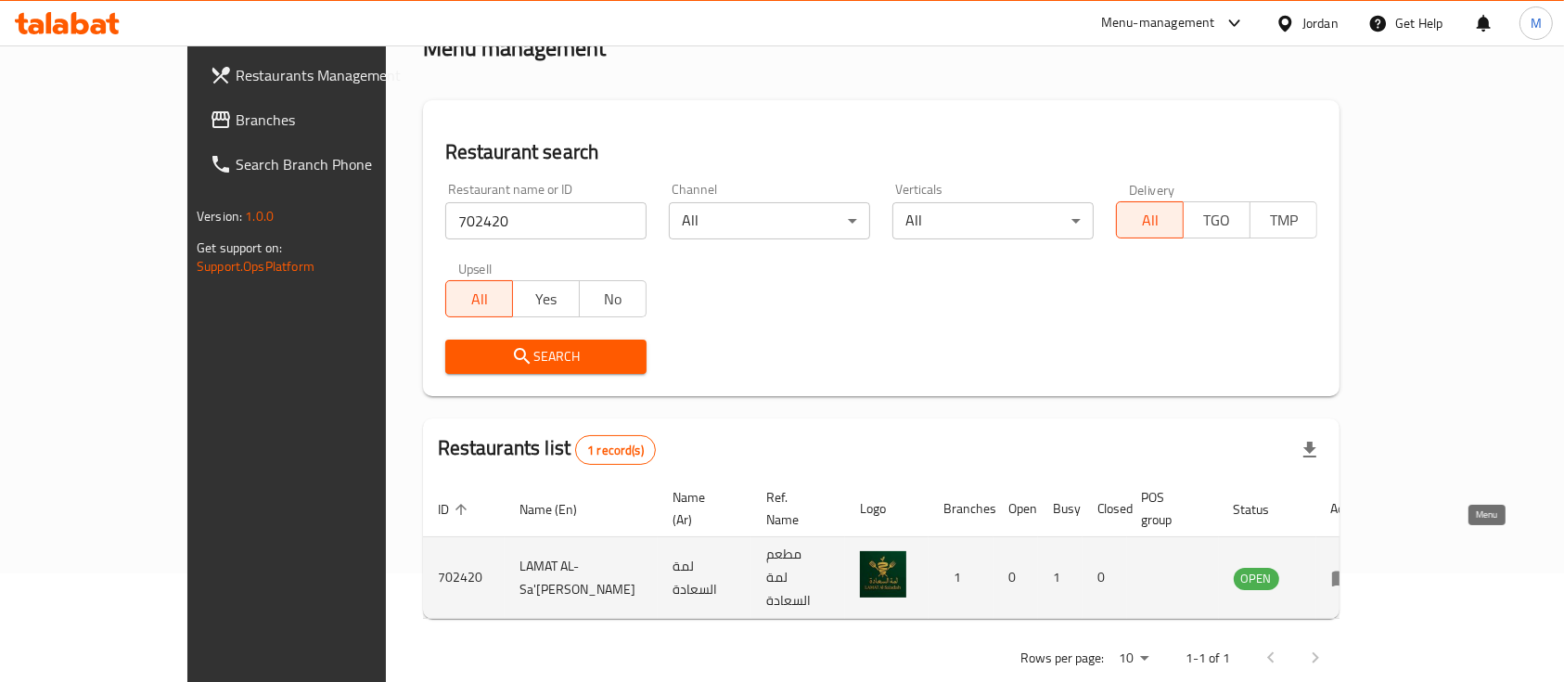
click at [1353, 571] on icon "enhanced table" at bounding box center [1342, 579] width 20 height 16
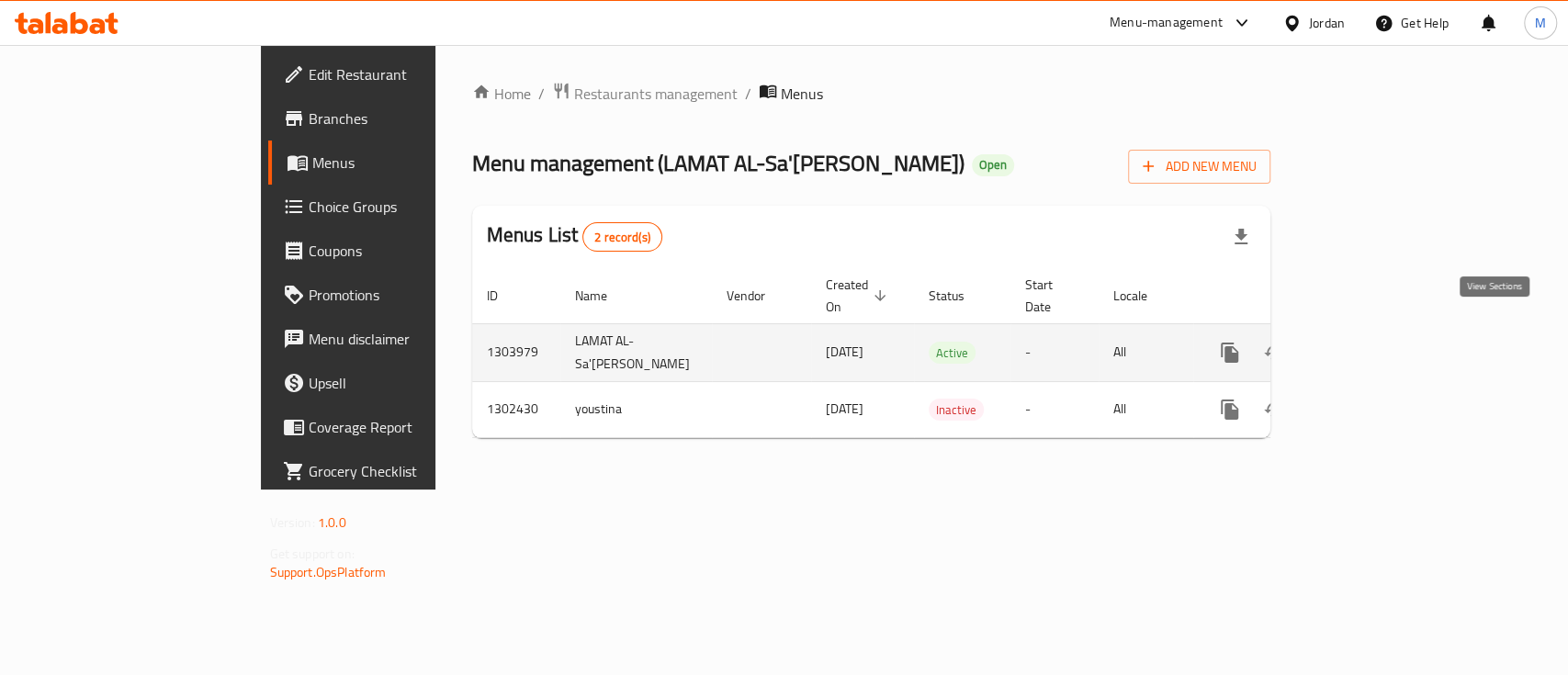
click at [1373, 341] on icon "enhanced table" at bounding box center [1362, 352] width 22 height 22
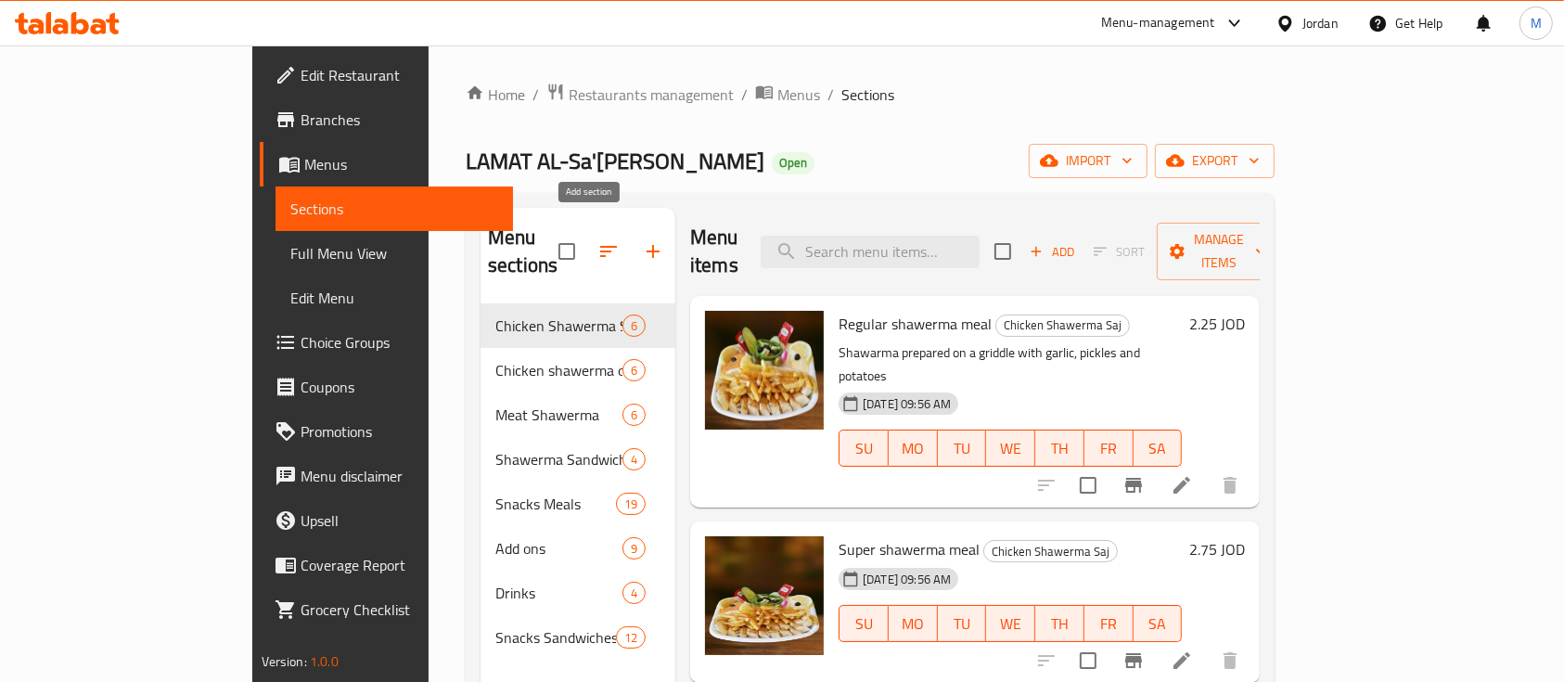
click at [642, 240] on icon "button" at bounding box center [653, 251] width 22 height 22
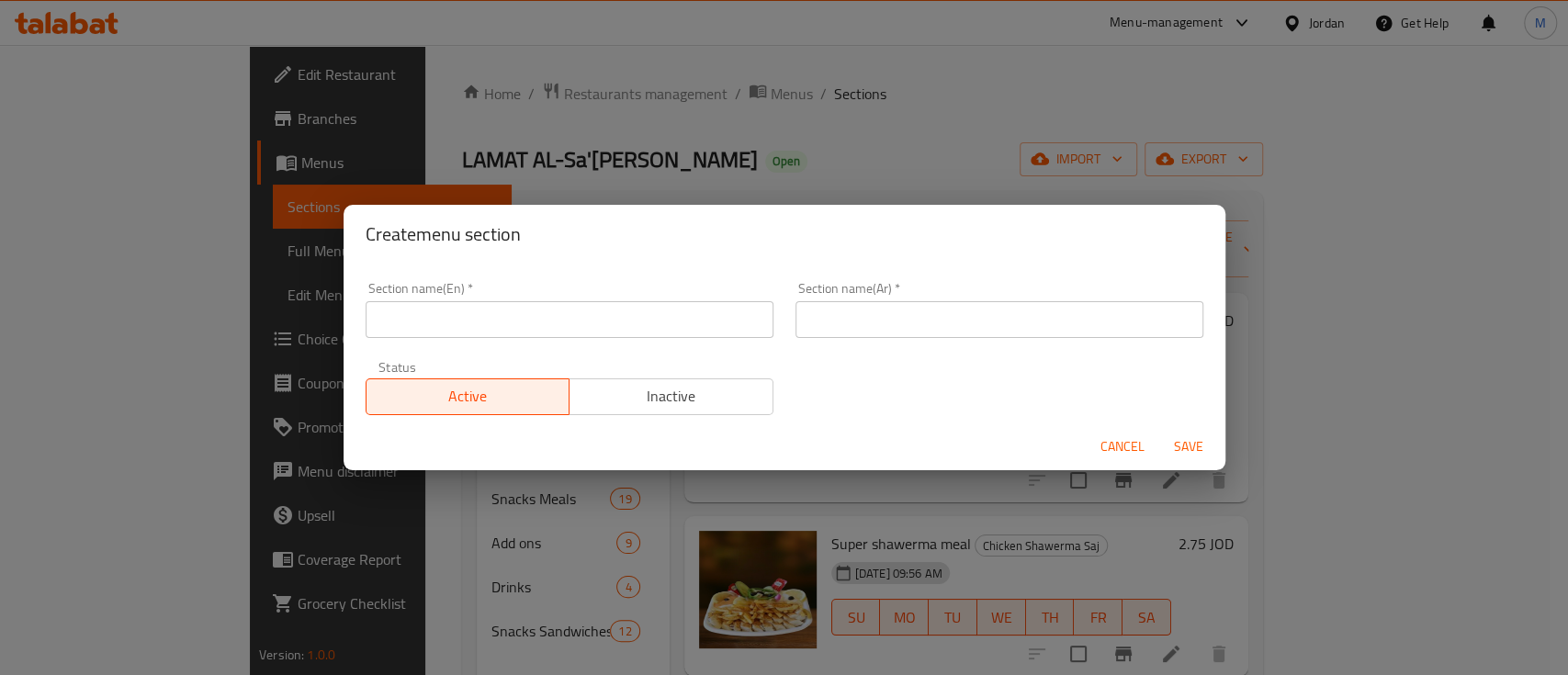
click at [566, 332] on input "text" at bounding box center [569, 319] width 408 height 37
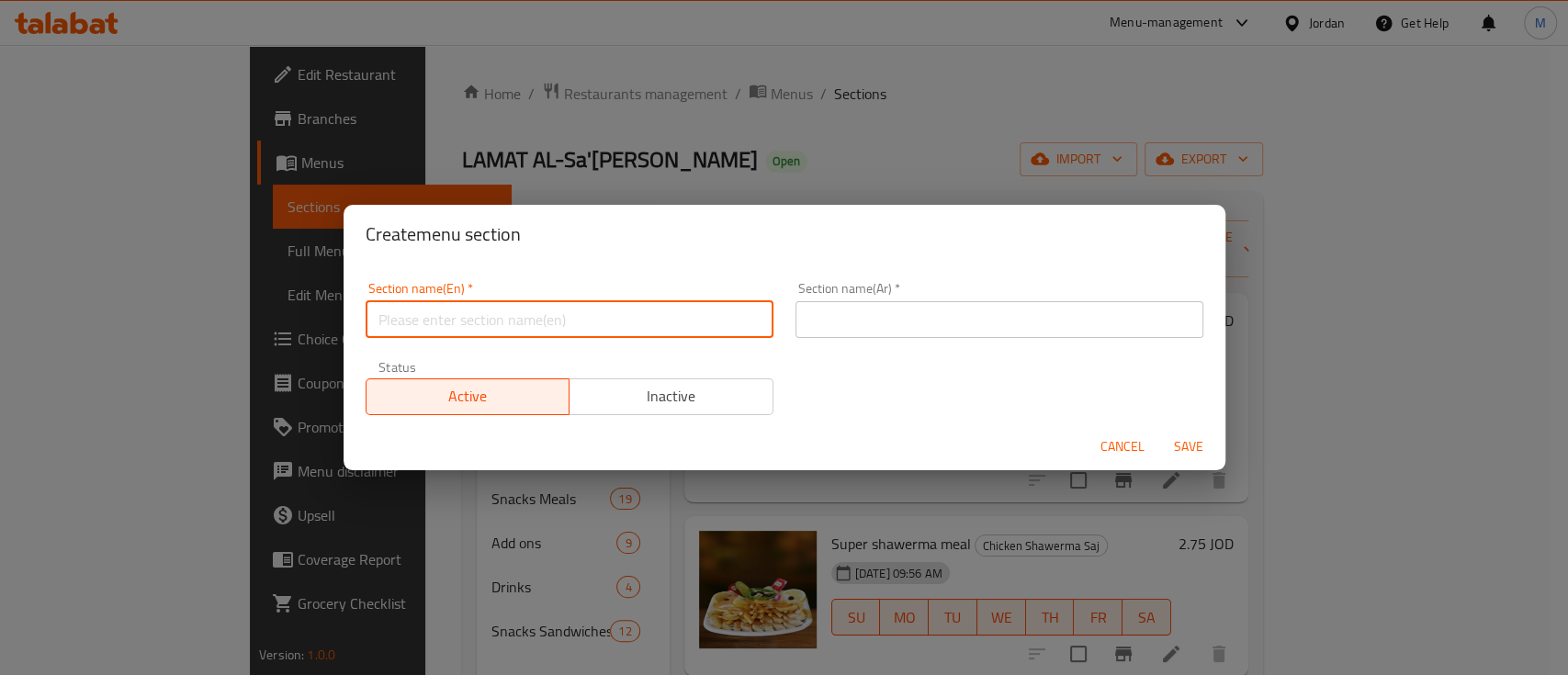
type input "1 JD Only"
click at [926, 316] on input "text" at bounding box center [999, 319] width 408 height 37
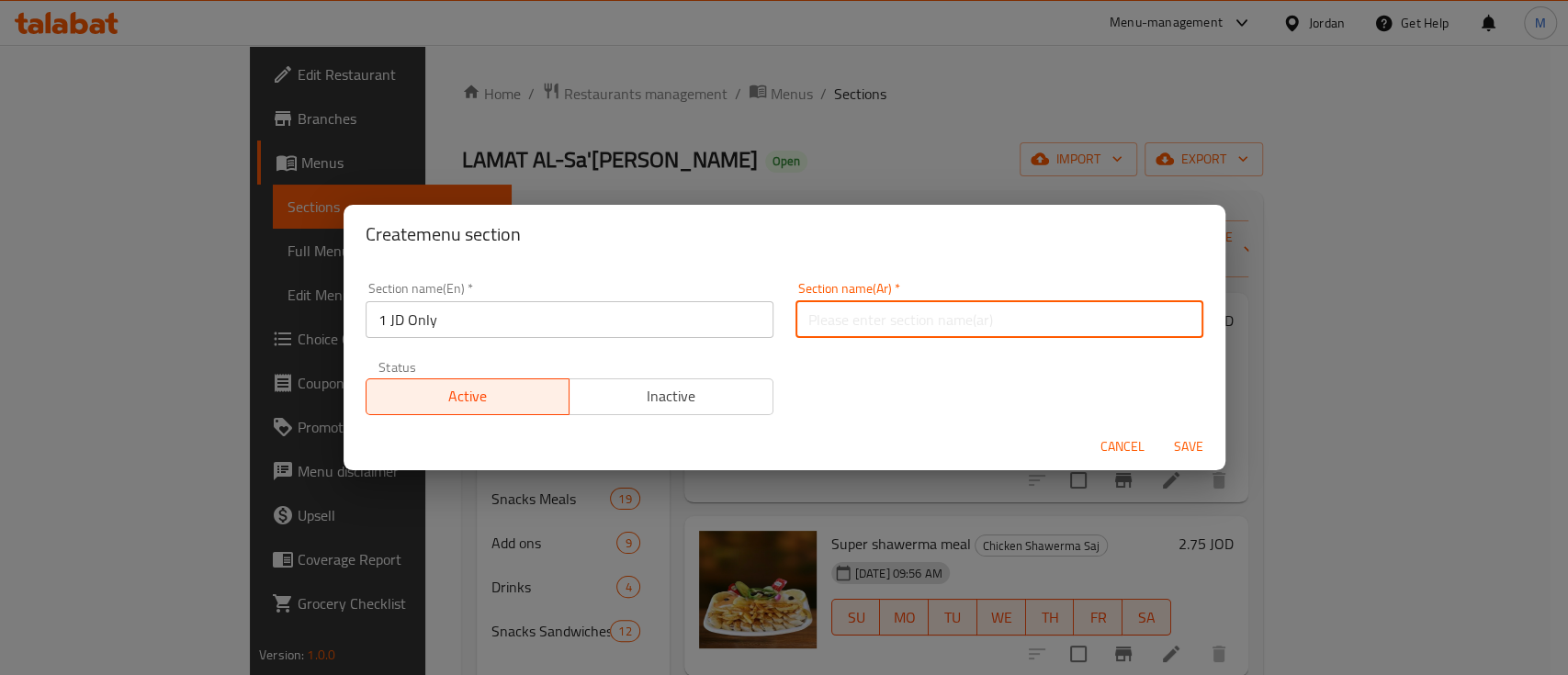
type input "دينار فقط"
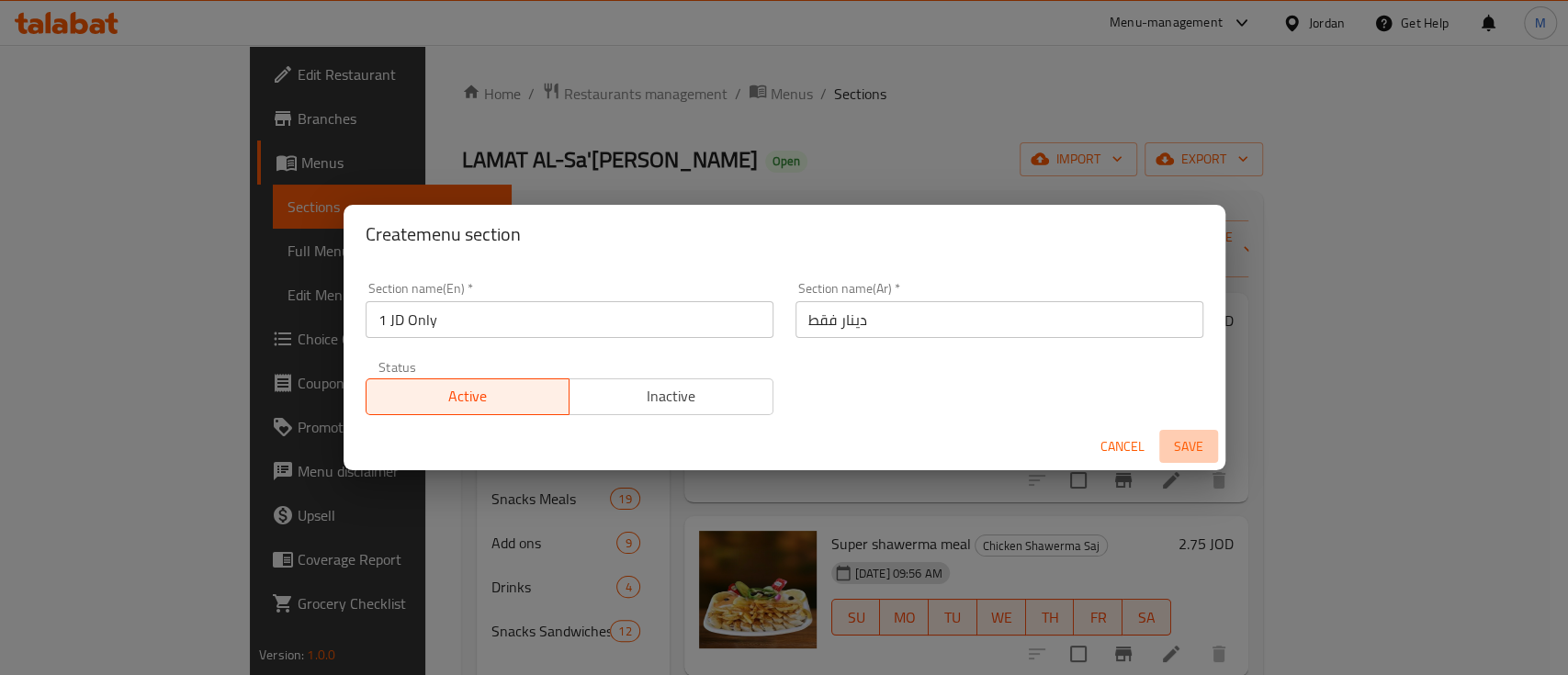
click at [1184, 451] on span "Save" at bounding box center [1188, 446] width 45 height 23
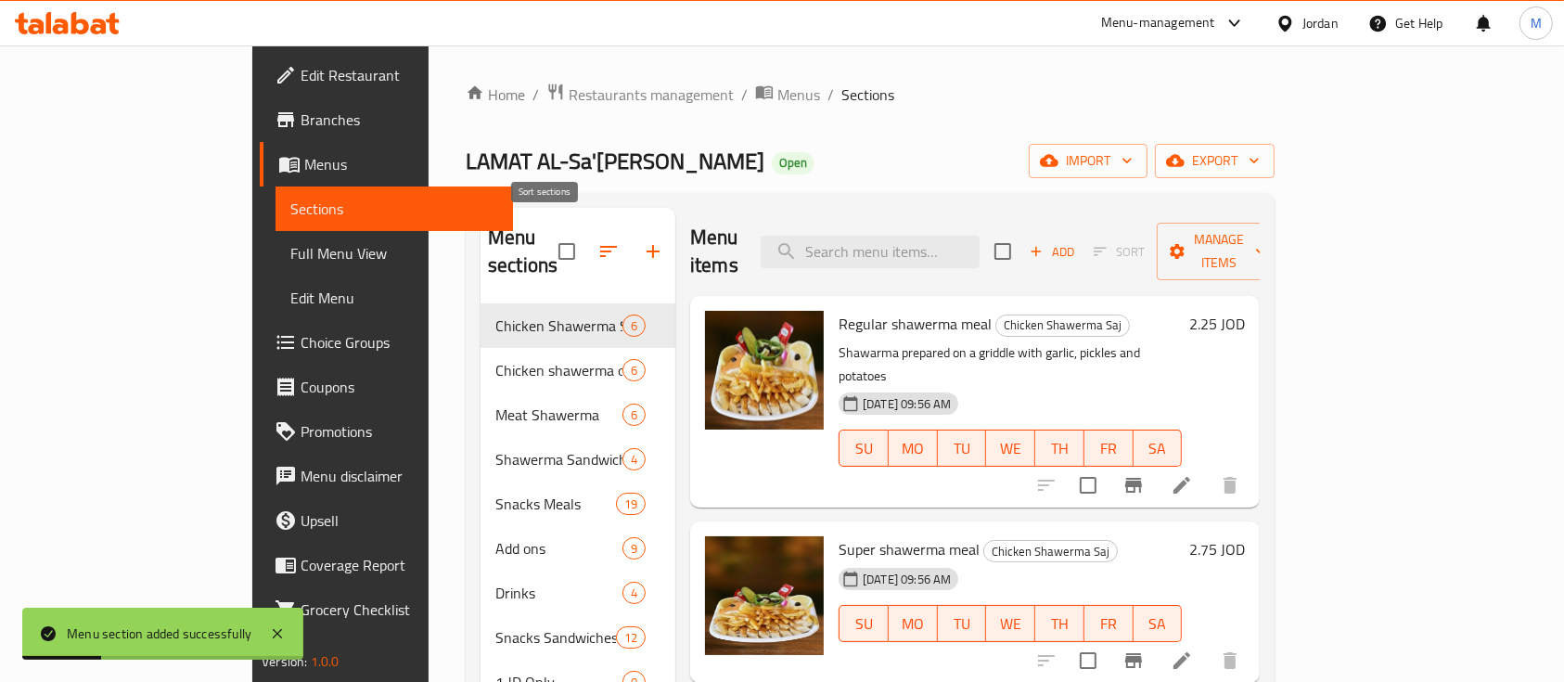
click at [597, 245] on icon "button" at bounding box center [608, 251] width 22 height 22
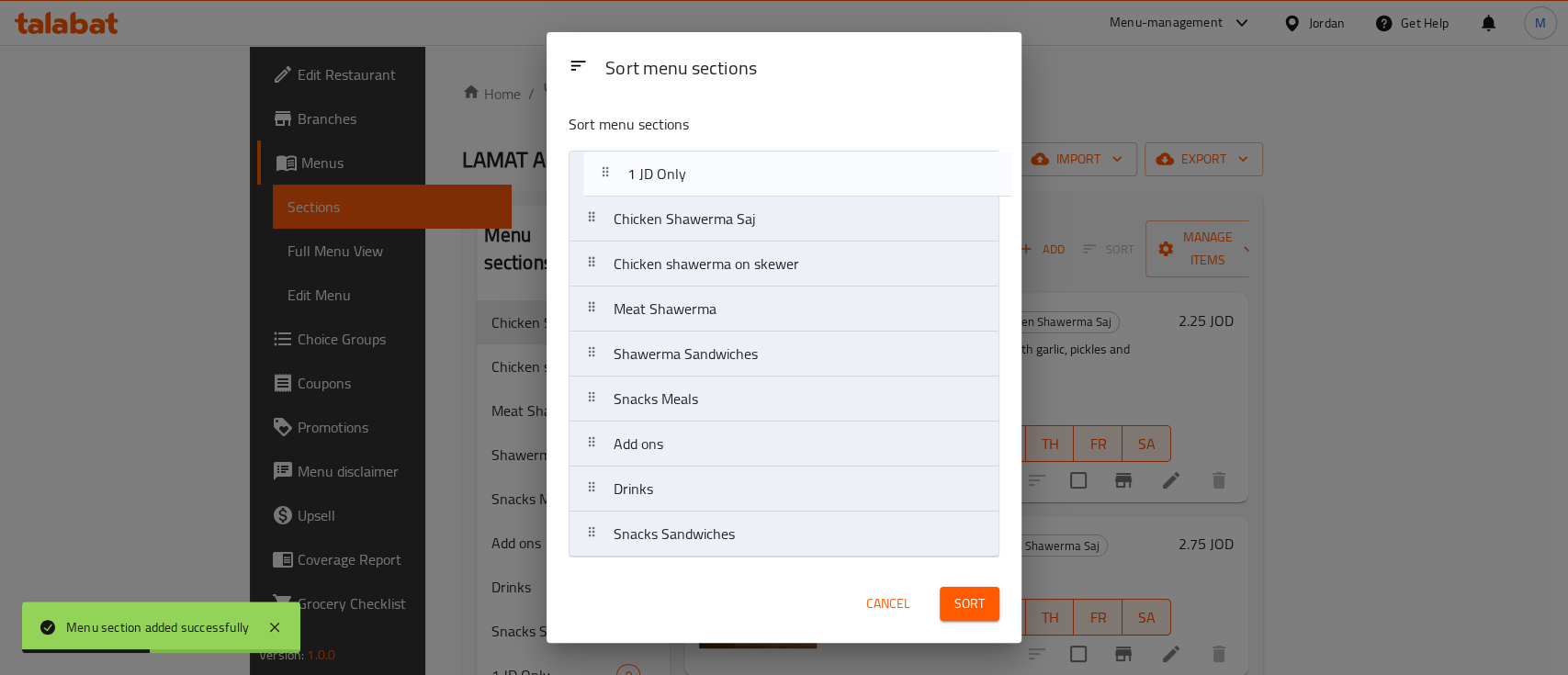
drag, startPoint x: 688, startPoint y: 536, endPoint x: 698, endPoint y: 151, distance: 385.1
click at [698, 151] on nav "Chicken Shawerma Saj Chicken shawerma on skewer Meat Shawerma Shawerma Sandwich…" at bounding box center [783, 353] width 431 height 407
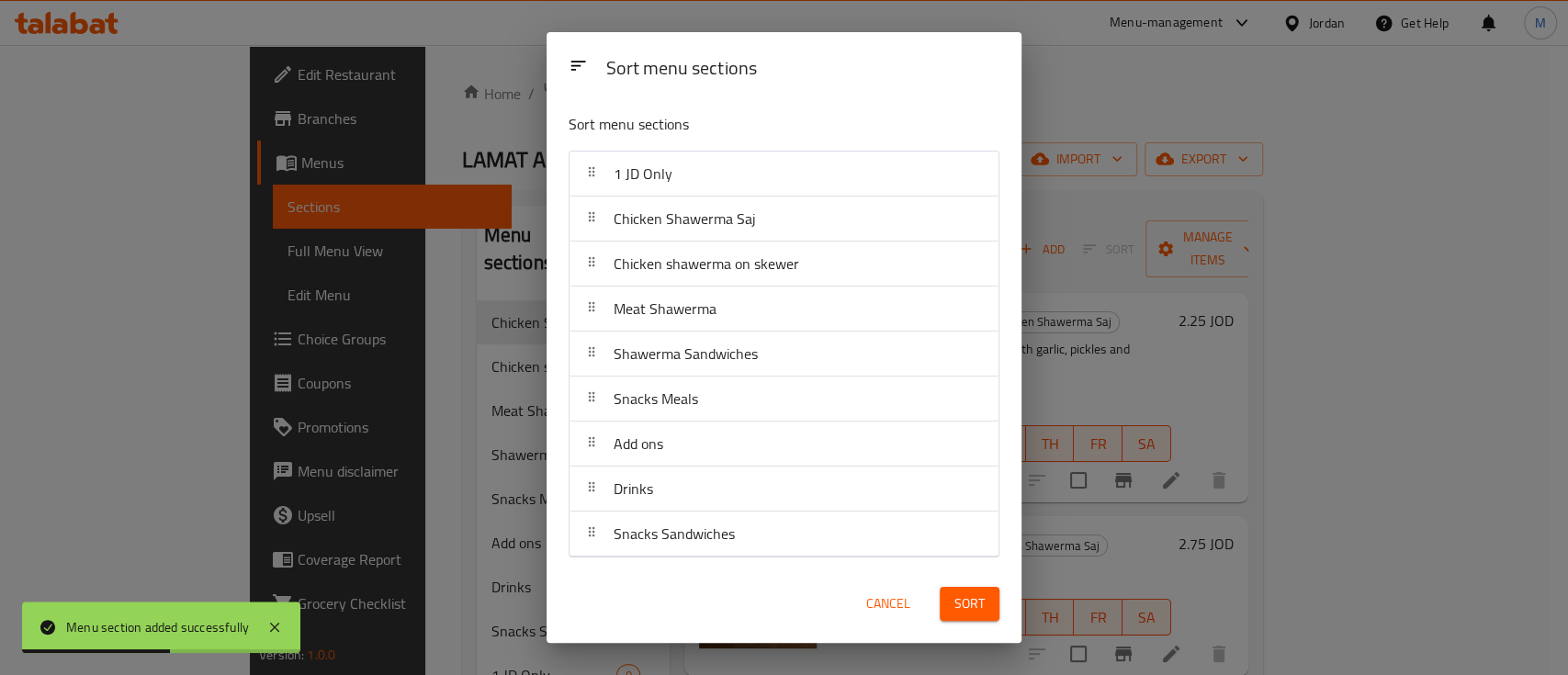
click at [952, 602] on button "Sort" at bounding box center [969, 604] width 59 height 34
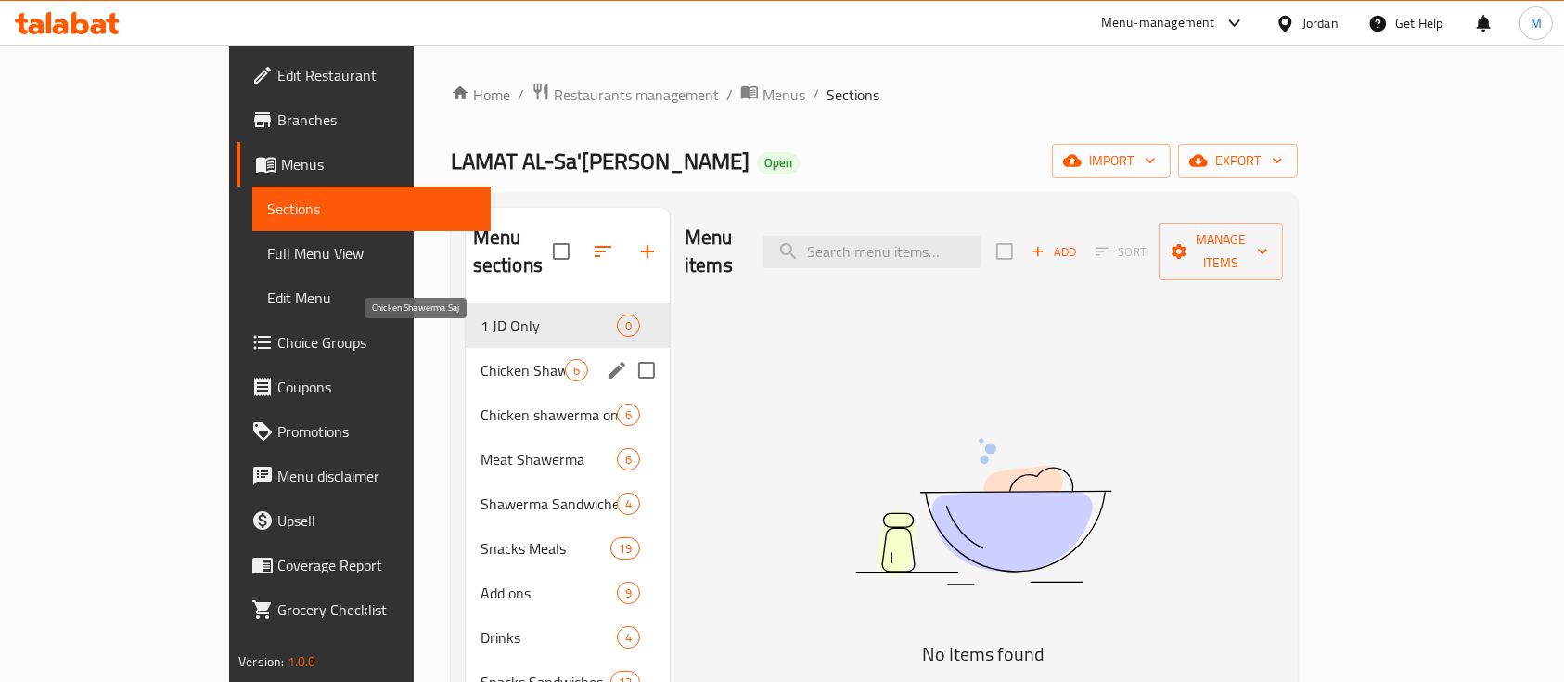
click at [481, 359] on span "Chicken Shawerma Saj" at bounding box center [523, 370] width 84 height 22
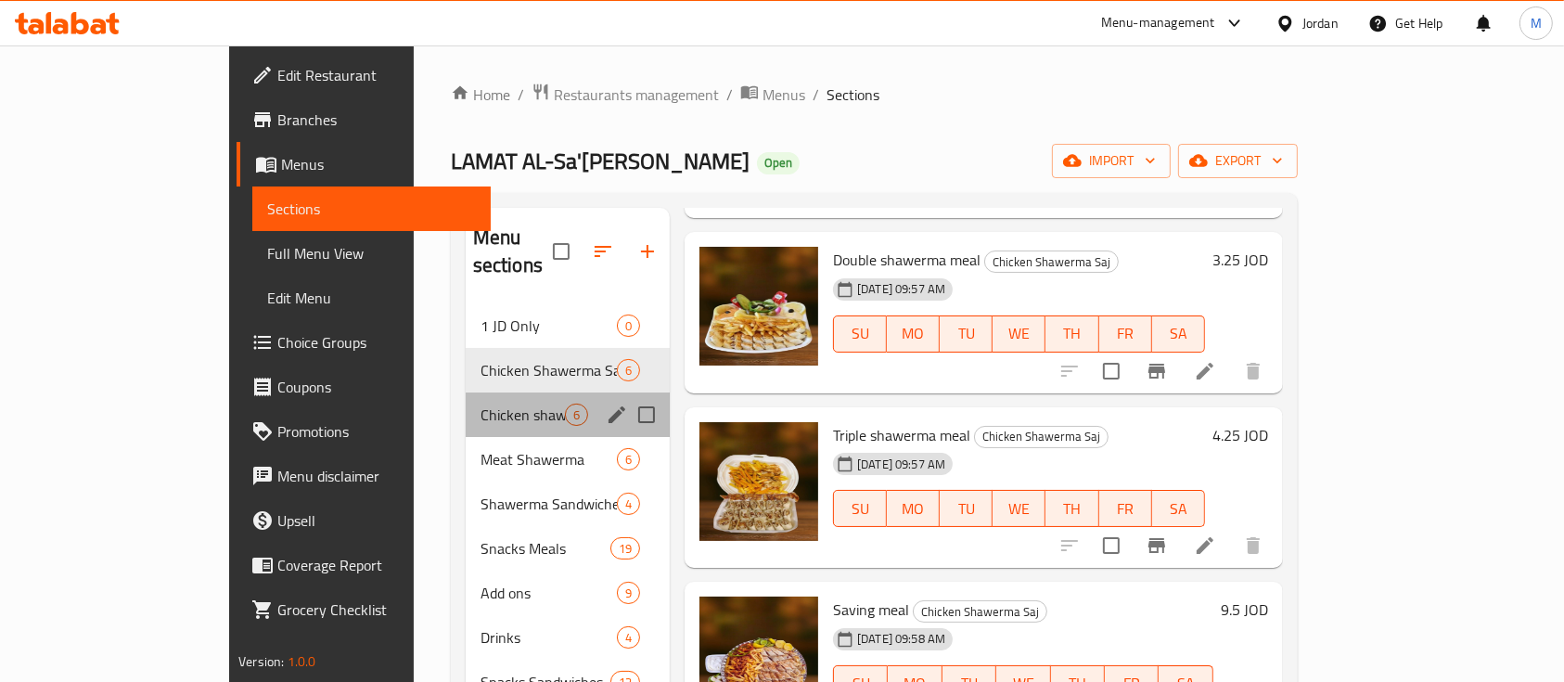
click at [466, 392] on div "Chicken shawerma on skewer 6" at bounding box center [568, 414] width 204 height 45
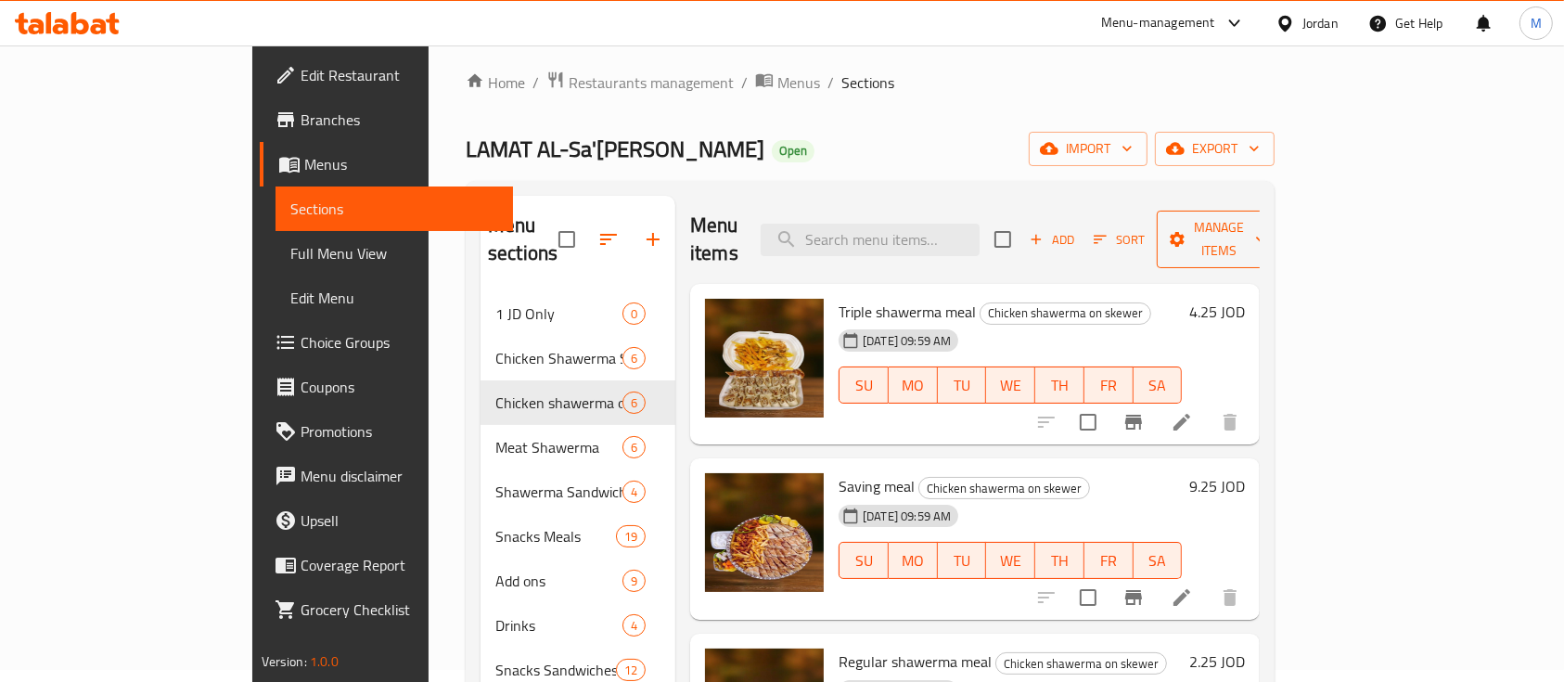
click at [1266, 221] on span "Manage items" at bounding box center [1219, 239] width 95 height 46
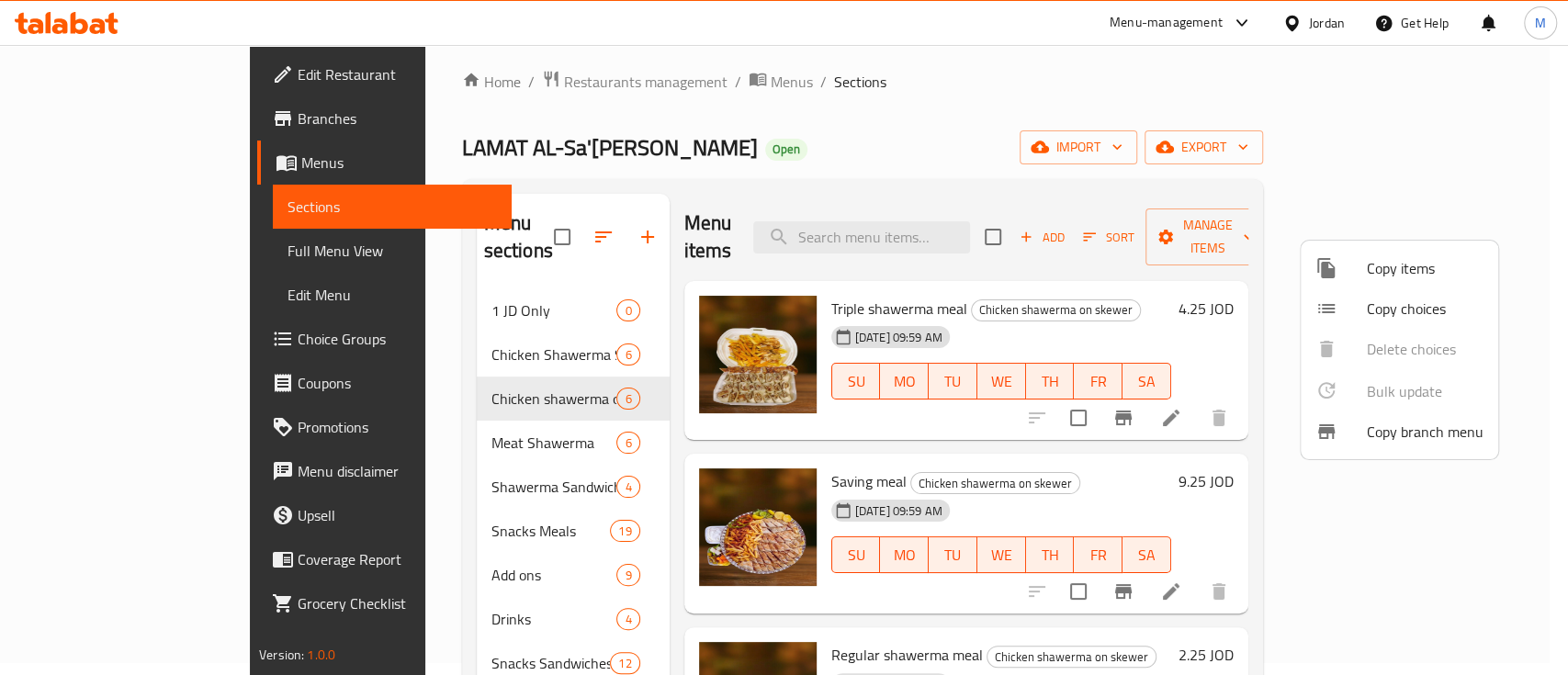
click at [1380, 274] on span "Copy items" at bounding box center [1425, 268] width 117 height 22
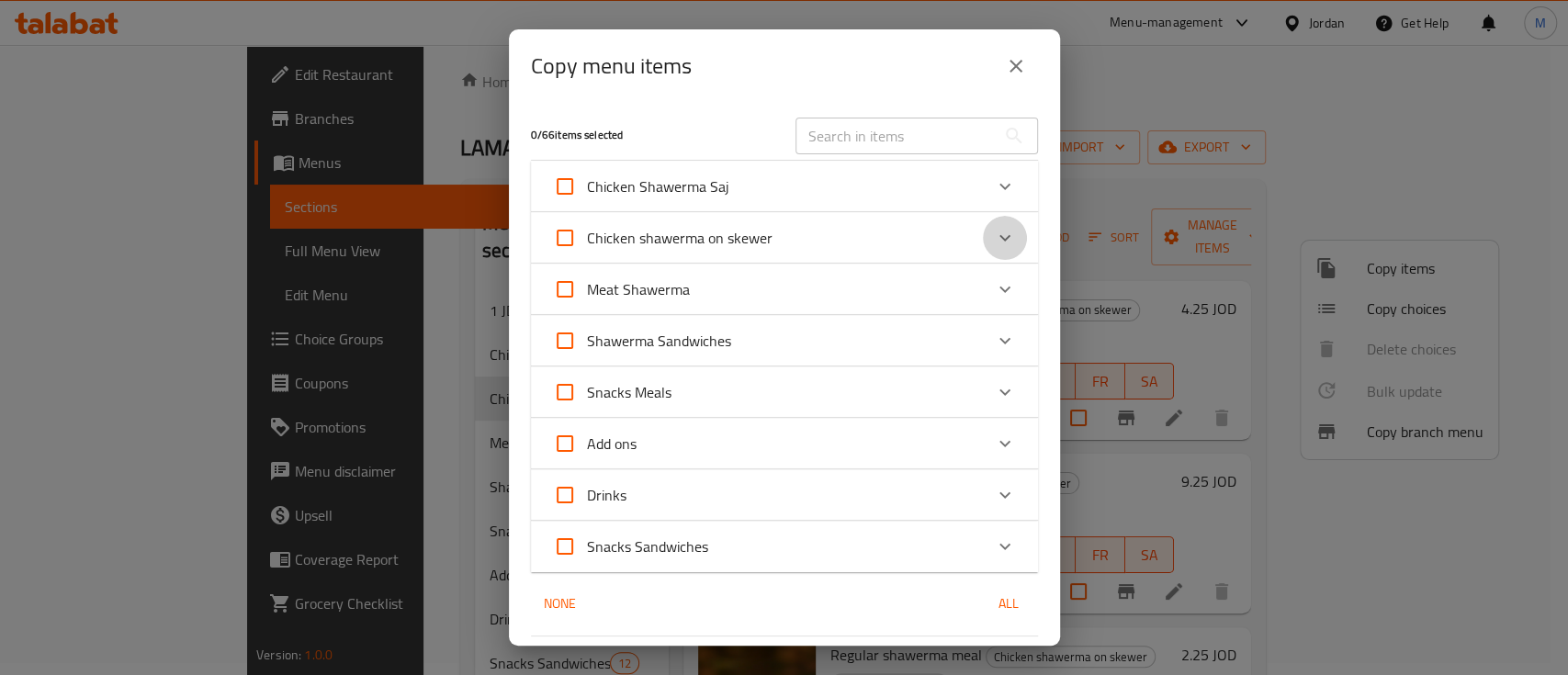
click at [994, 235] on icon "Expand" at bounding box center [1005, 238] width 22 height 22
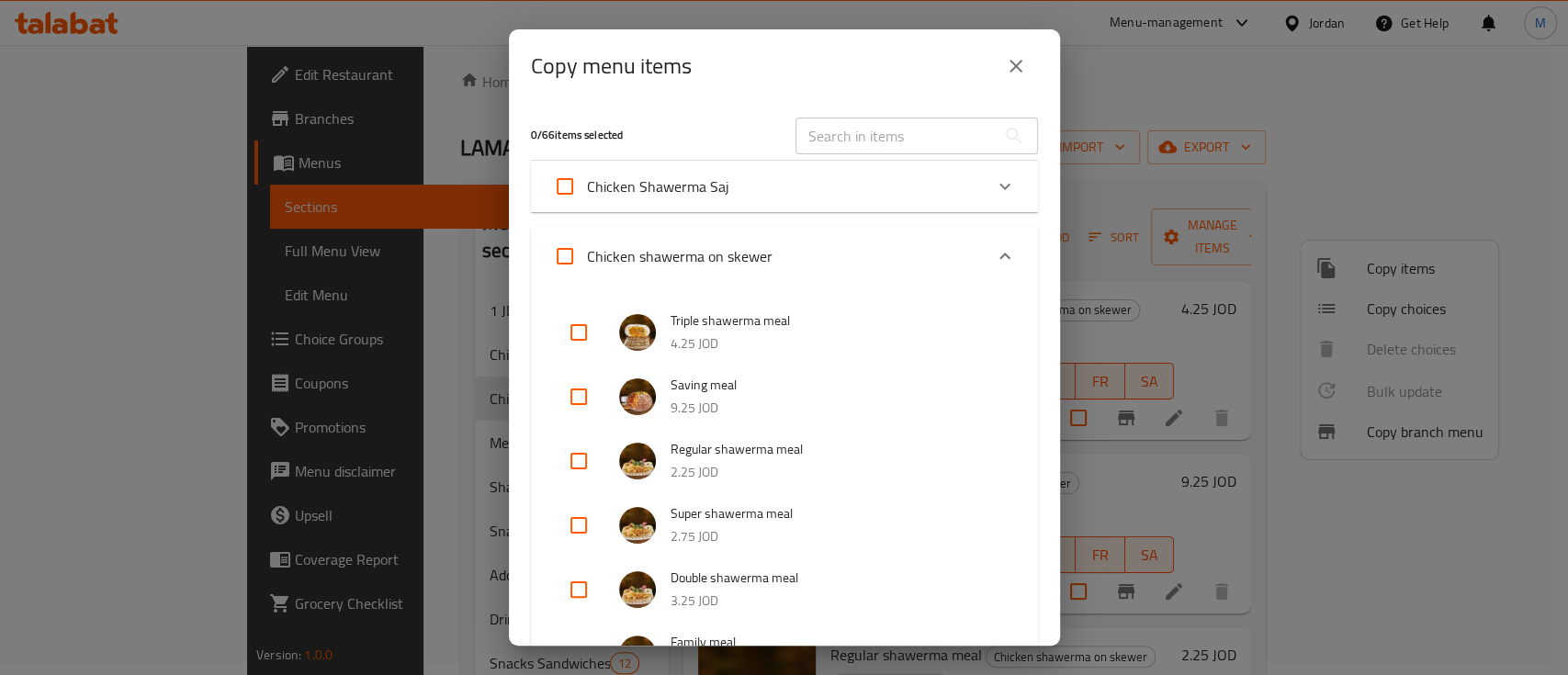
scroll to position [122, 0]
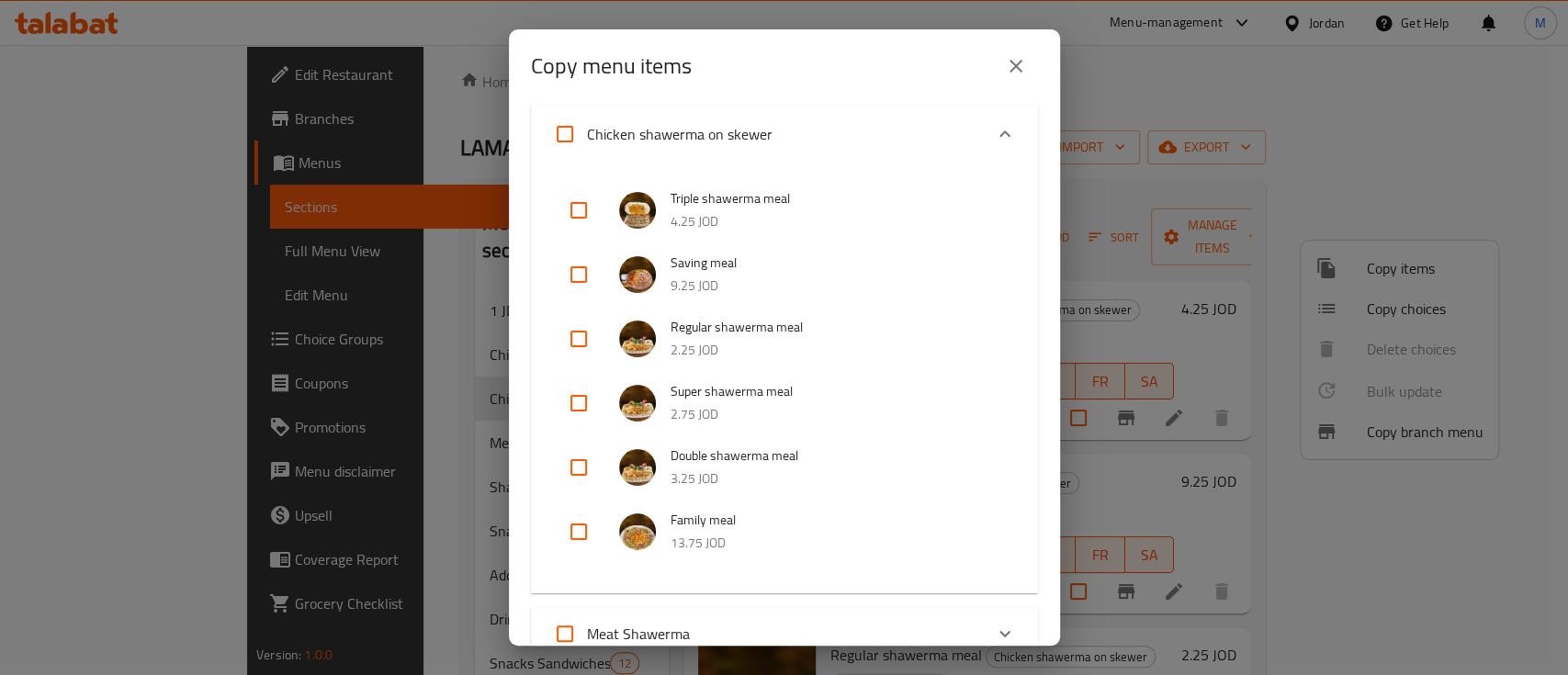
click at [577, 339] on input "checkbox" at bounding box center [578, 338] width 45 height 45
checkbox input "true"
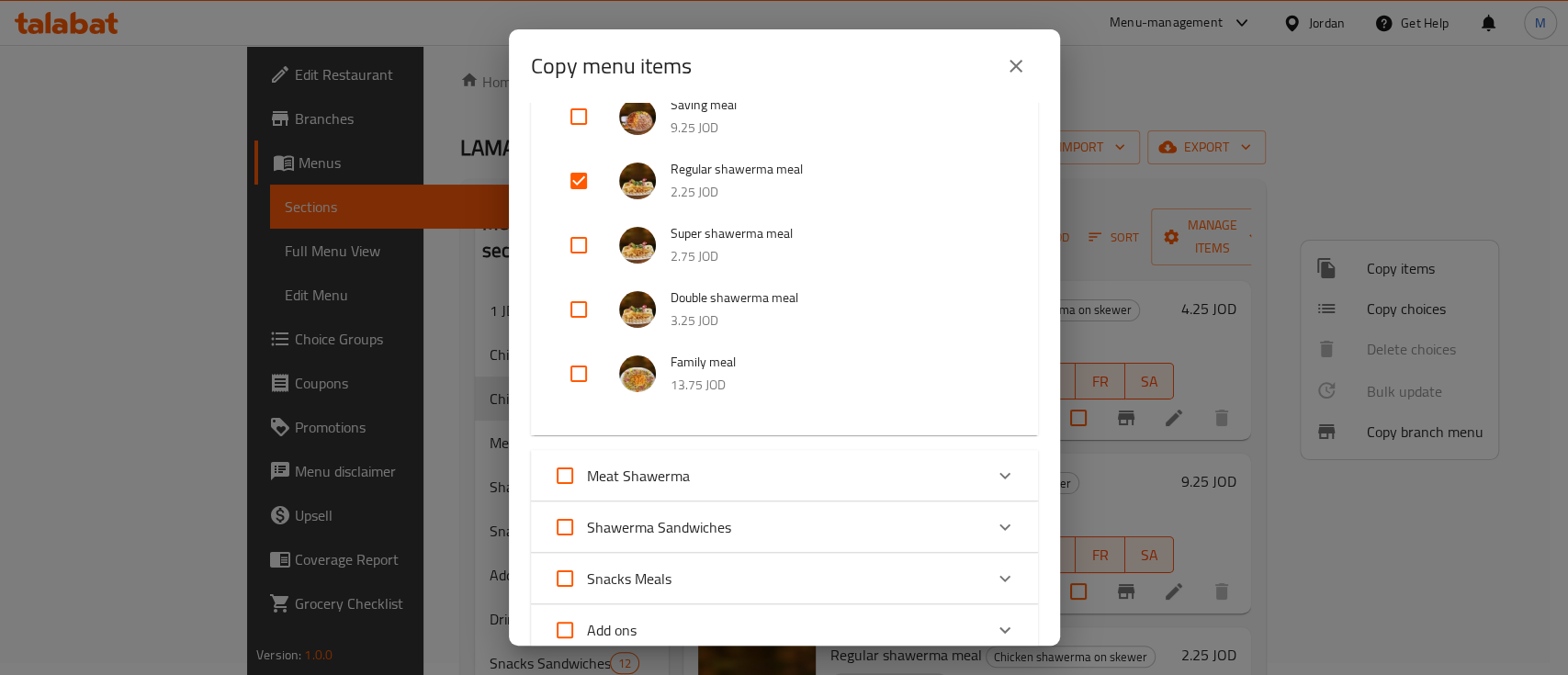
scroll to position [244, 0]
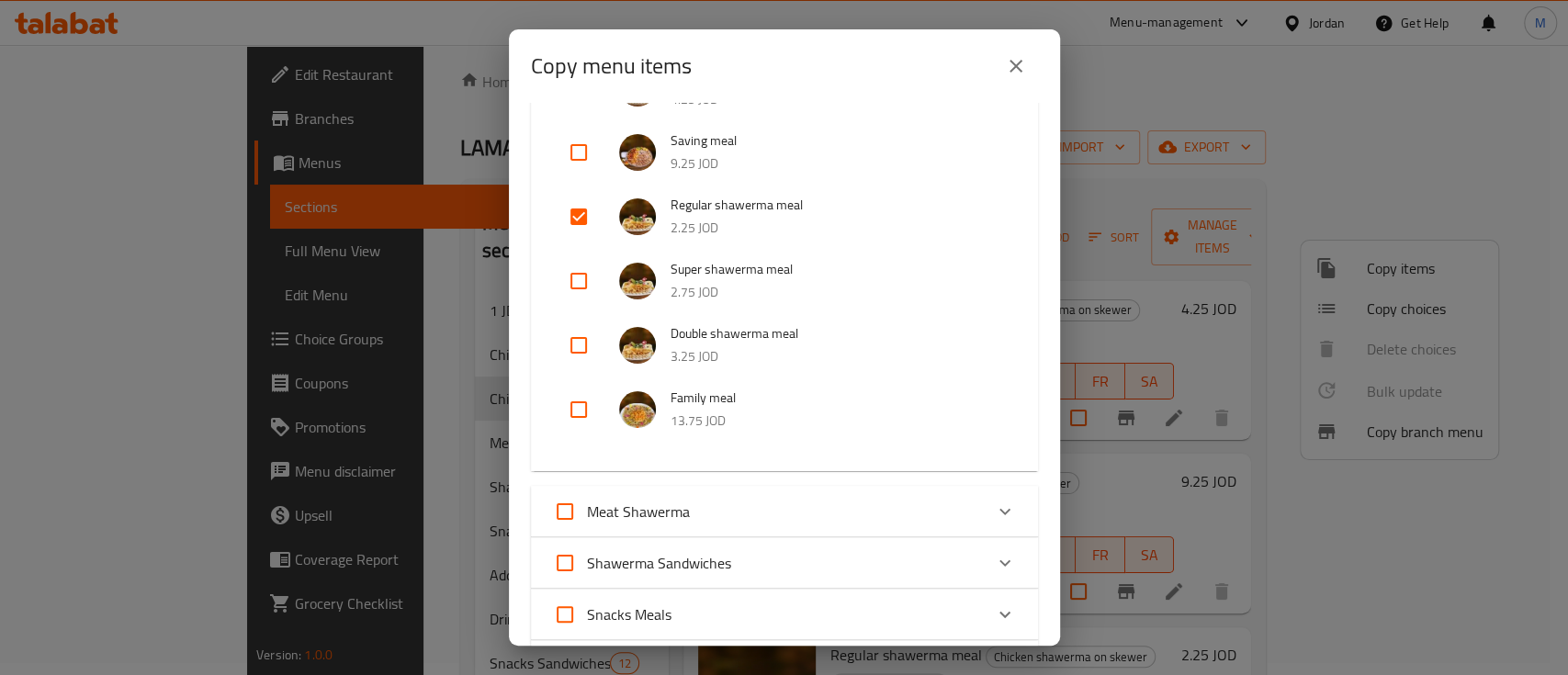
click at [801, 495] on div "Meat Shawerma" at bounding box center [768, 512] width 430 height 45
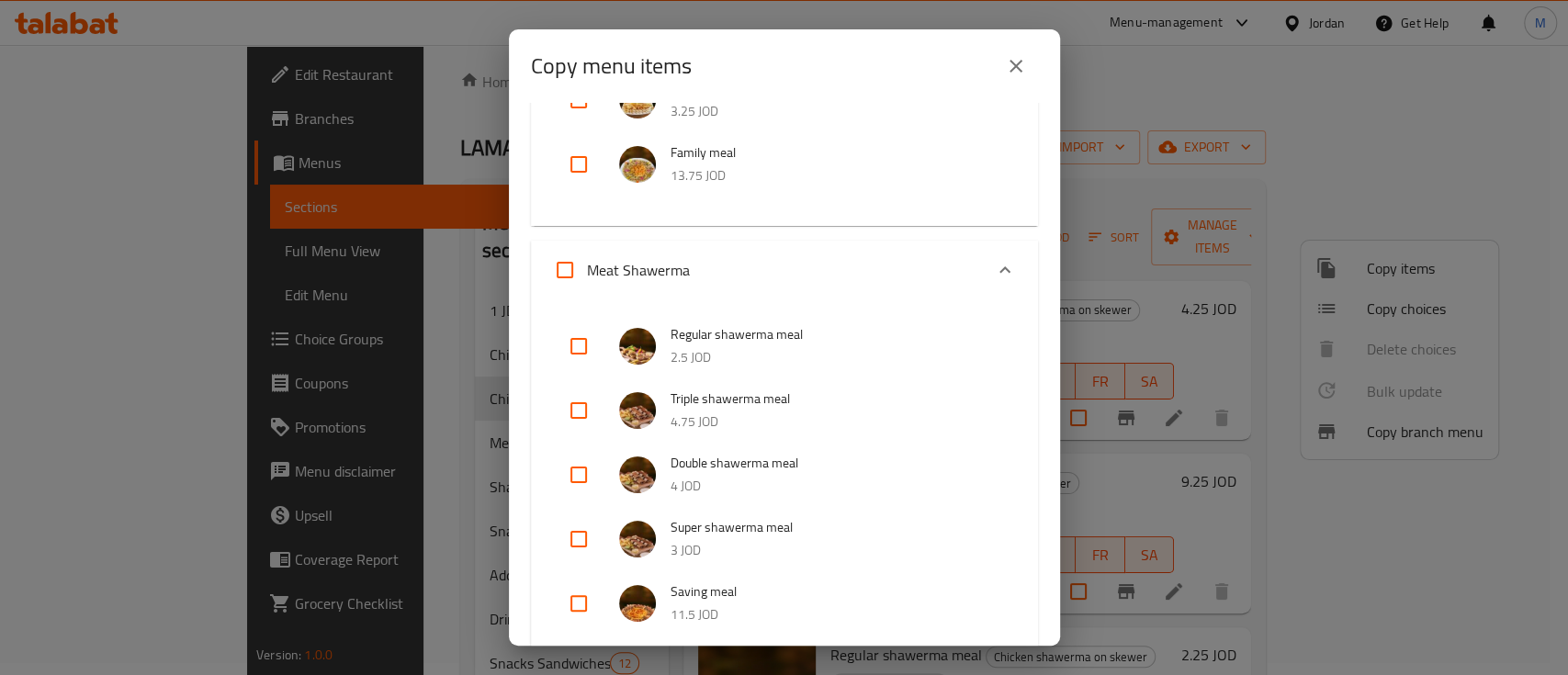
scroll to position [0, 0]
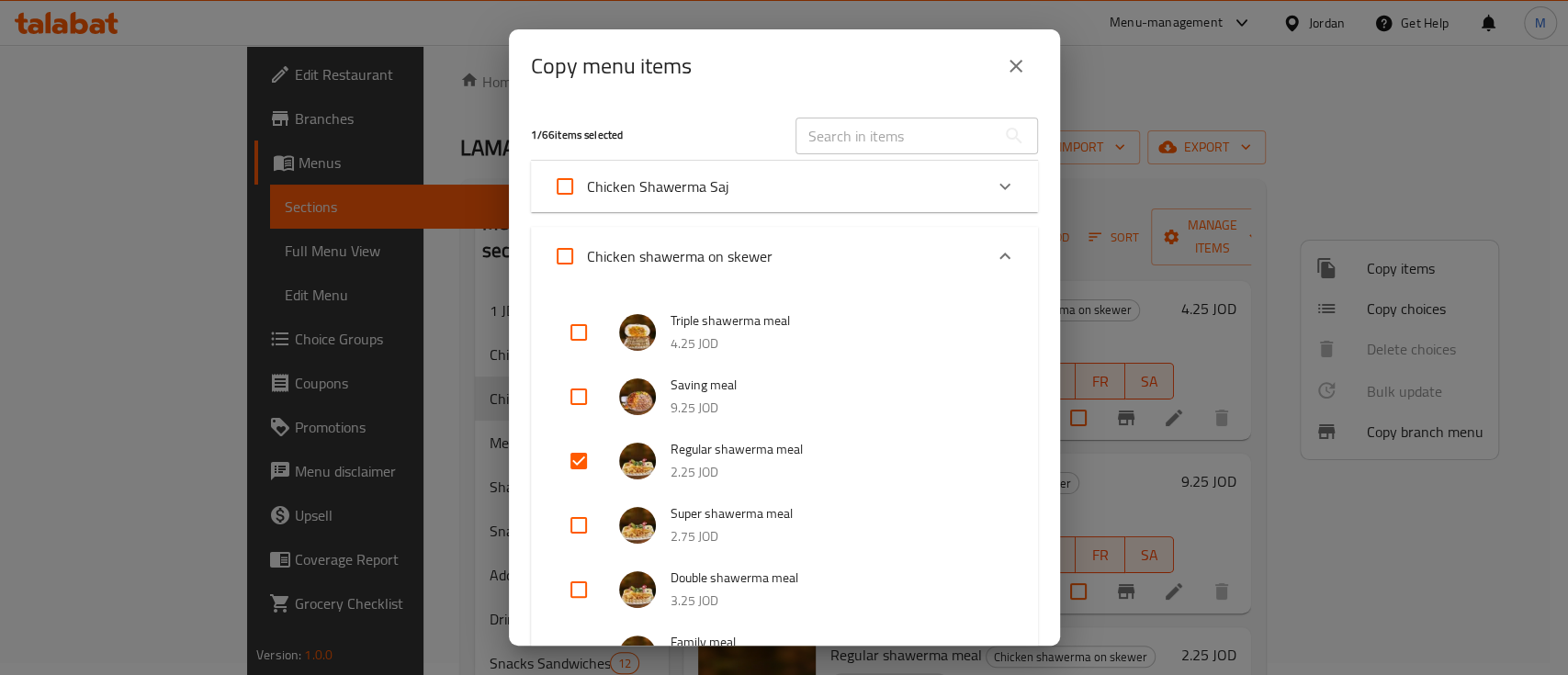
click at [872, 136] on input "text" at bounding box center [895, 136] width 200 height 37
click at [735, 191] on div "Chicken Shawerma Saj" at bounding box center [768, 186] width 430 height 45
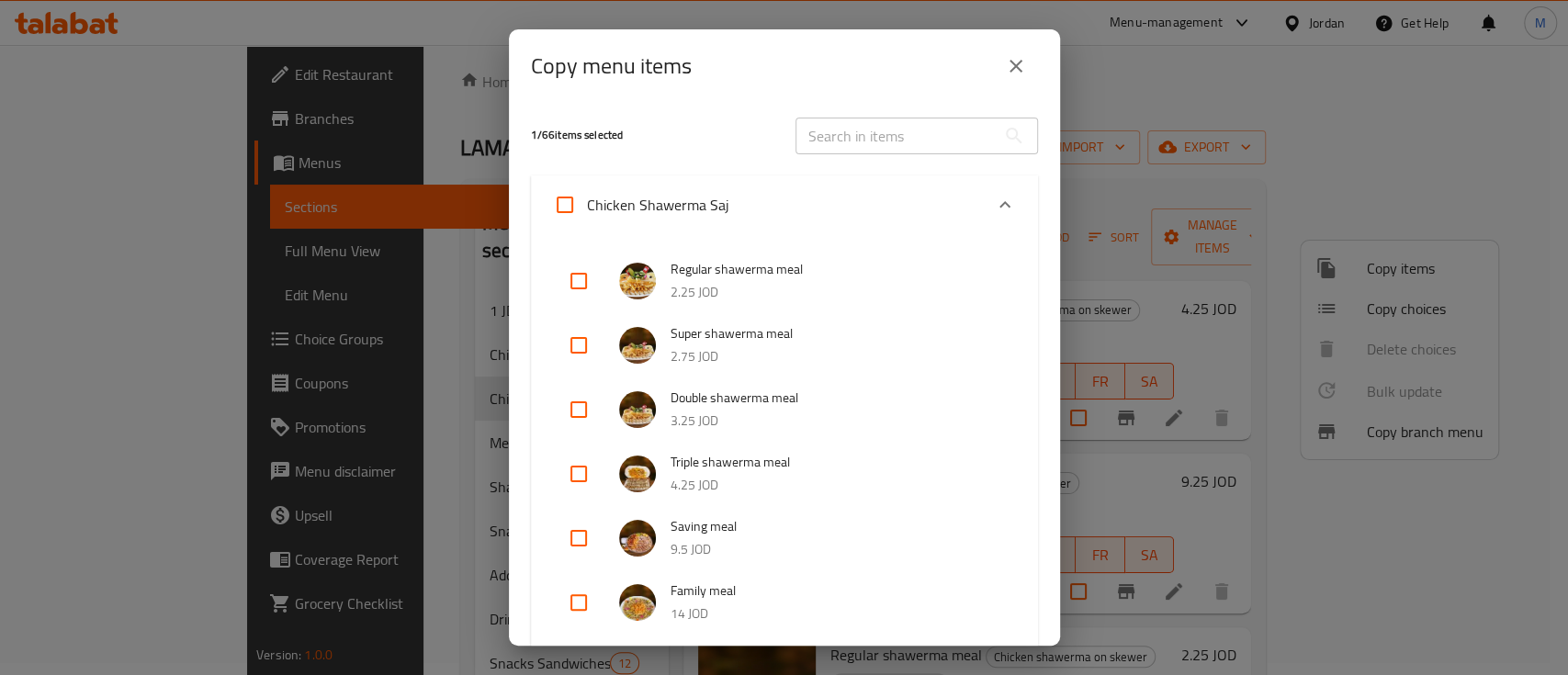
click at [579, 279] on input "checkbox" at bounding box center [578, 281] width 45 height 45
checkbox input "true"
click at [994, 206] on icon "Expand" at bounding box center [1005, 205] width 22 height 22
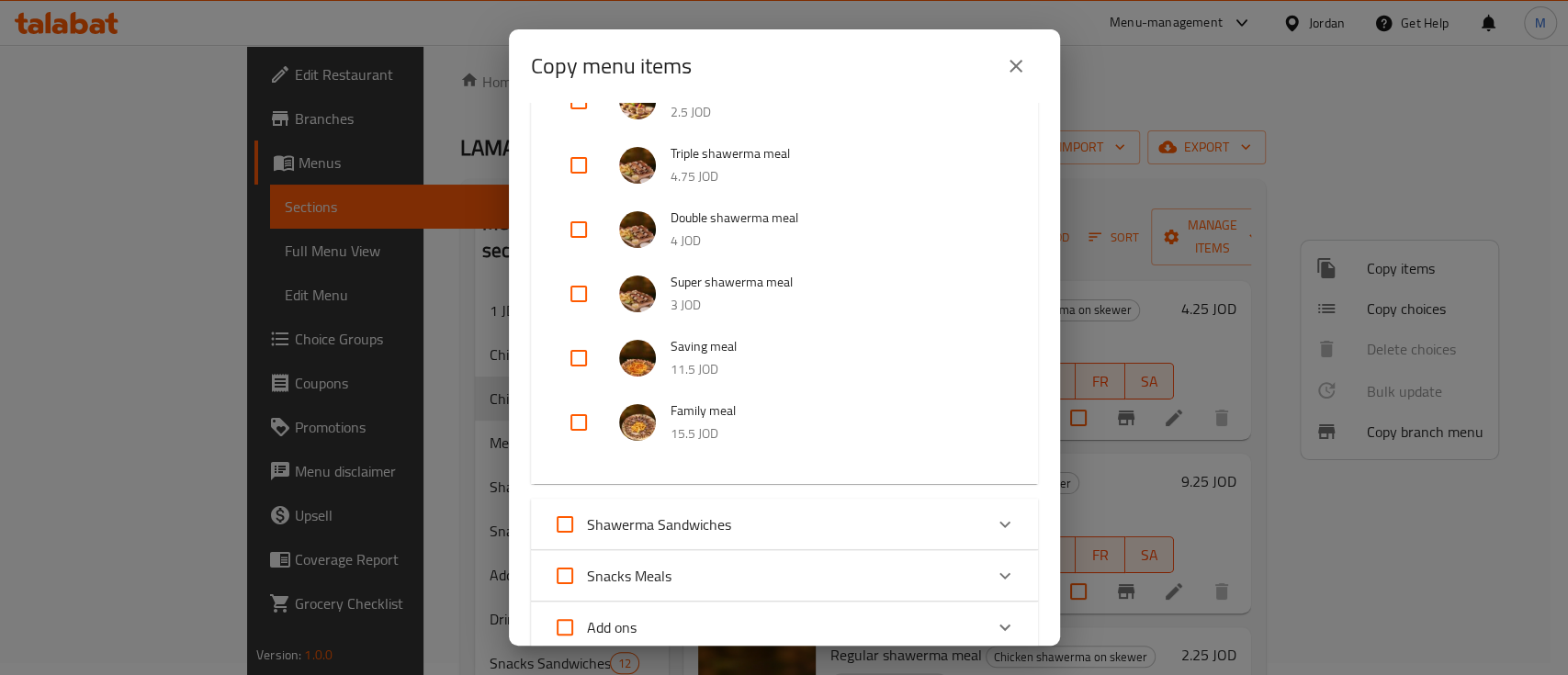
scroll to position [612, 0]
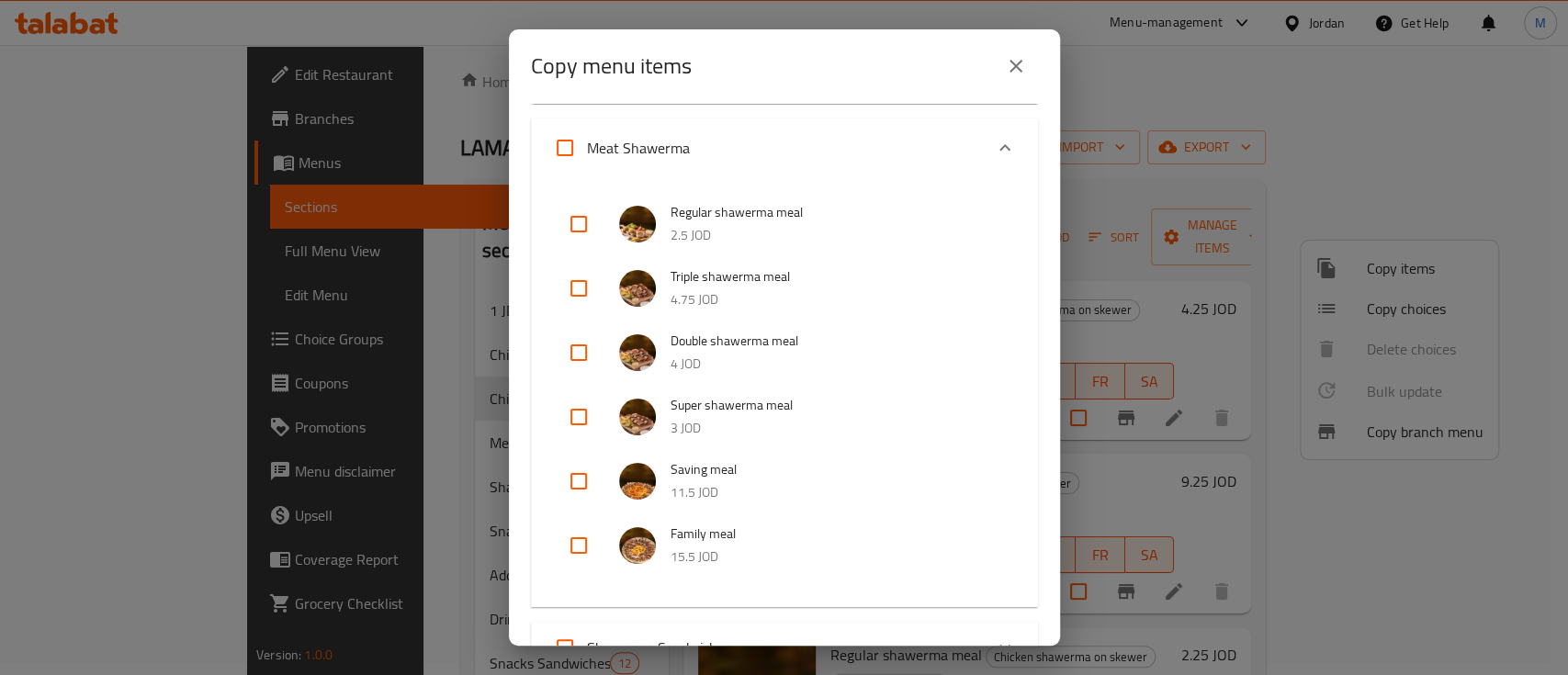
click at [577, 219] on input "checkbox" at bounding box center [578, 224] width 45 height 45
checkbox input "true"
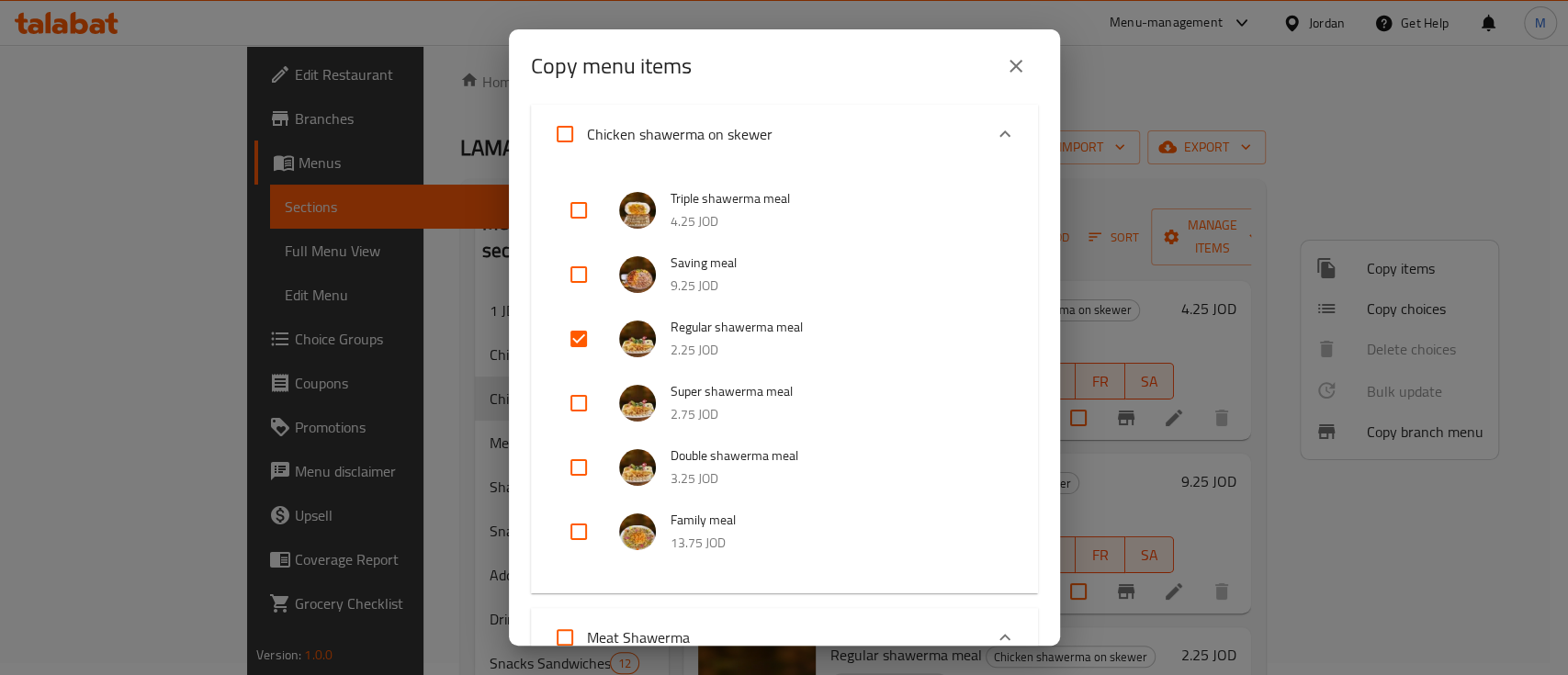
scroll to position [0, 0]
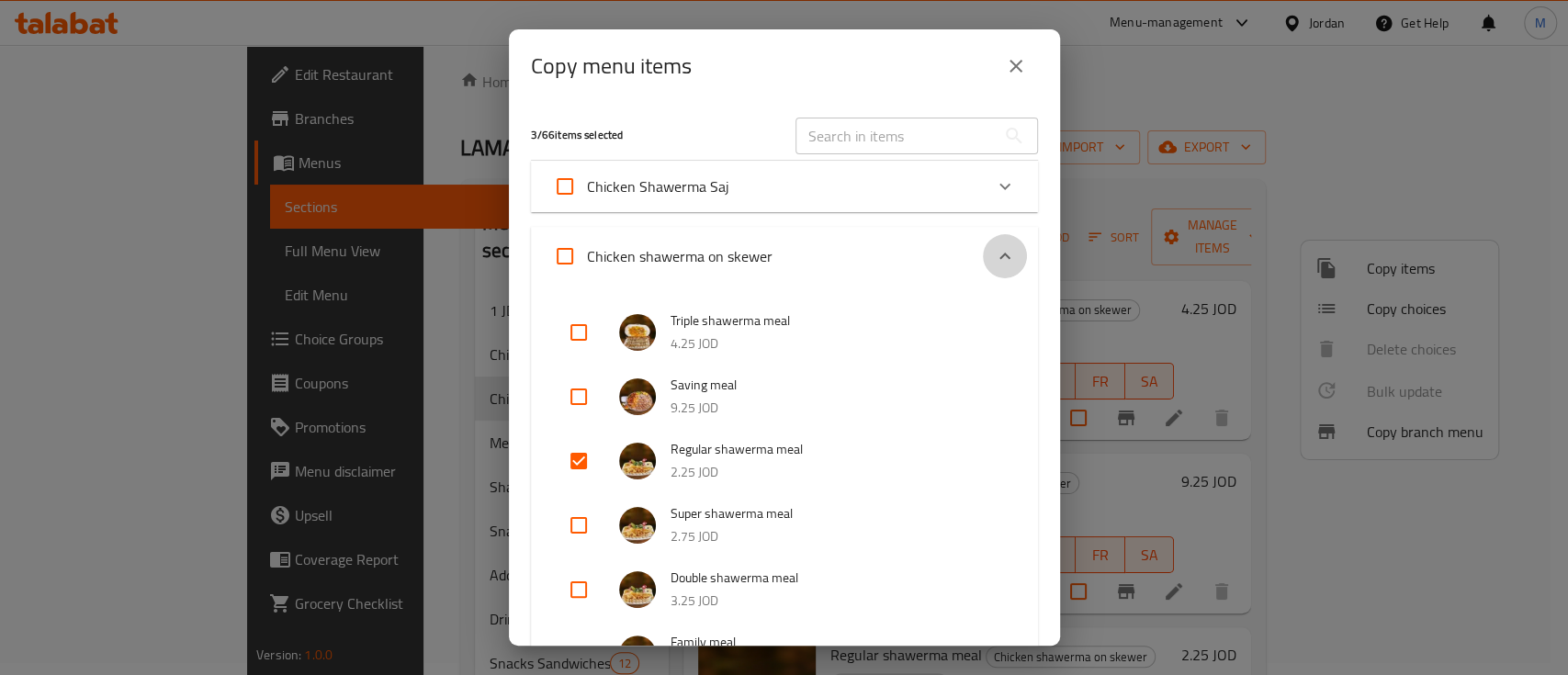
click at [999, 254] on icon "Expand" at bounding box center [1004, 255] width 11 height 6
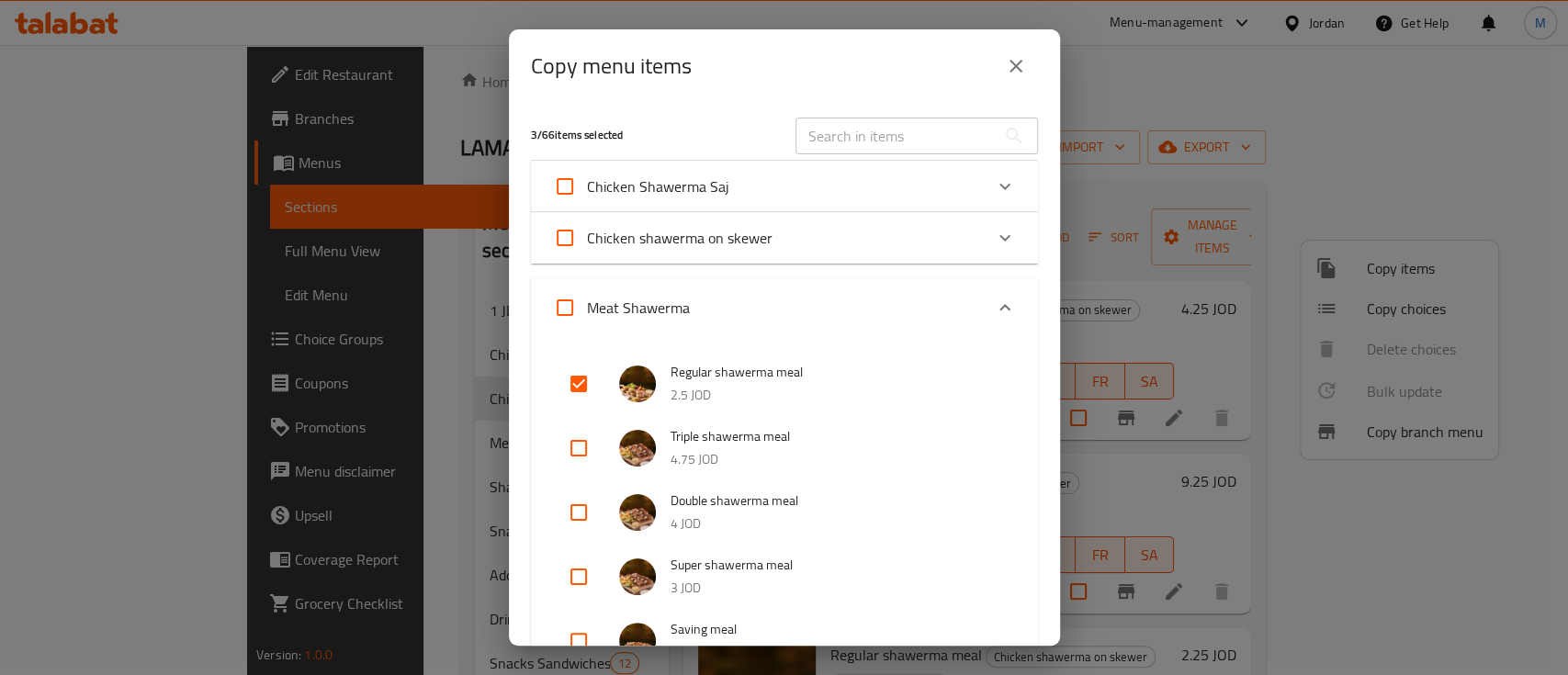
click at [995, 286] on div "Meat Shawerma" at bounding box center [784, 307] width 507 height 58
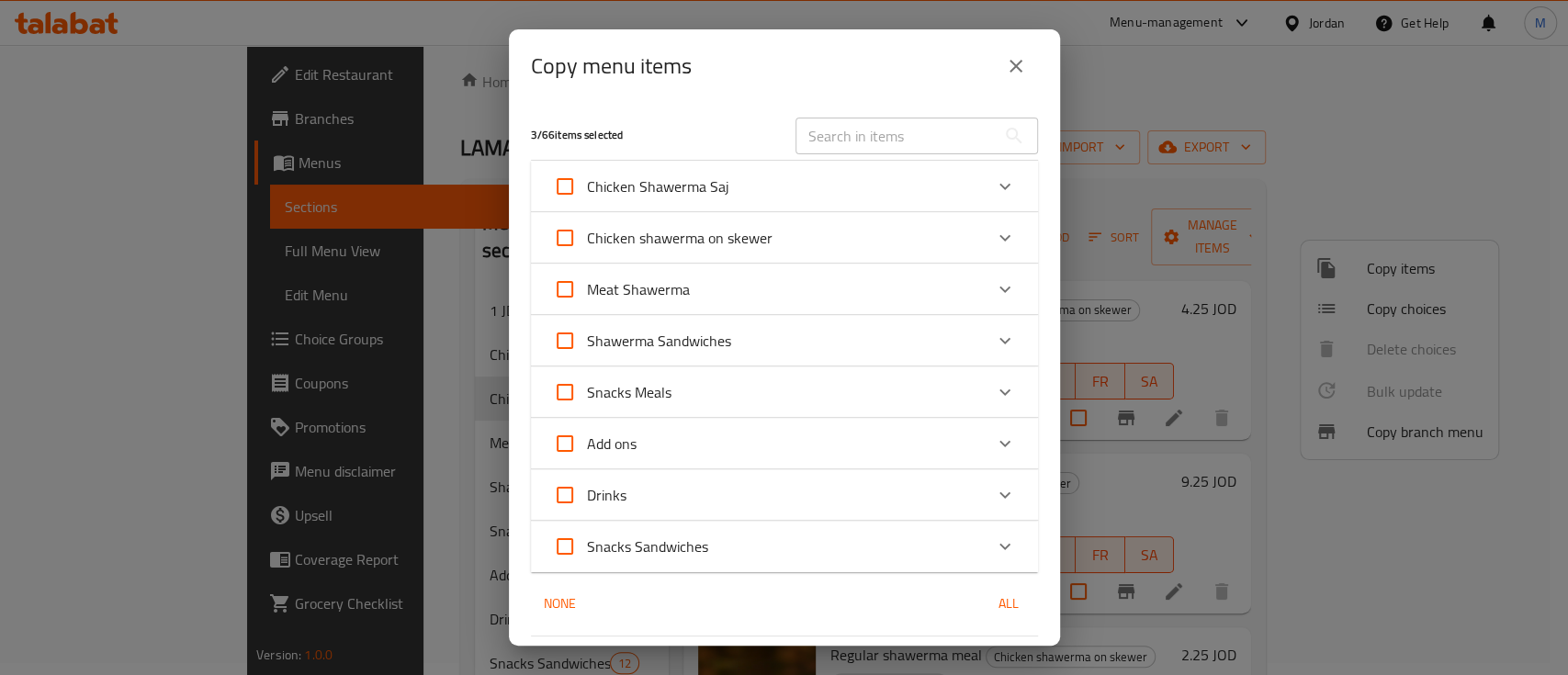
click at [994, 176] on icon "Expand" at bounding box center [1005, 186] width 22 height 22
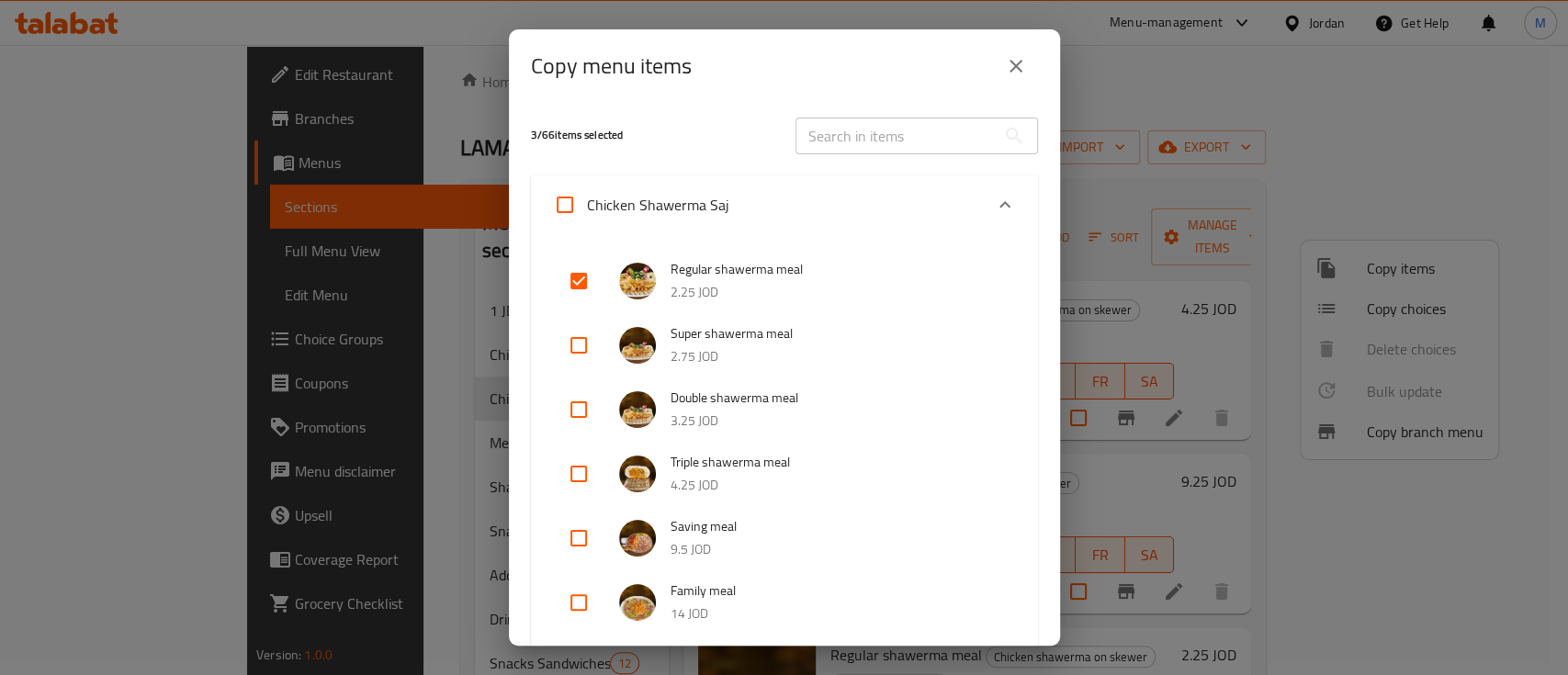
click at [990, 187] on div "Expand" at bounding box center [1005, 205] width 45 height 45
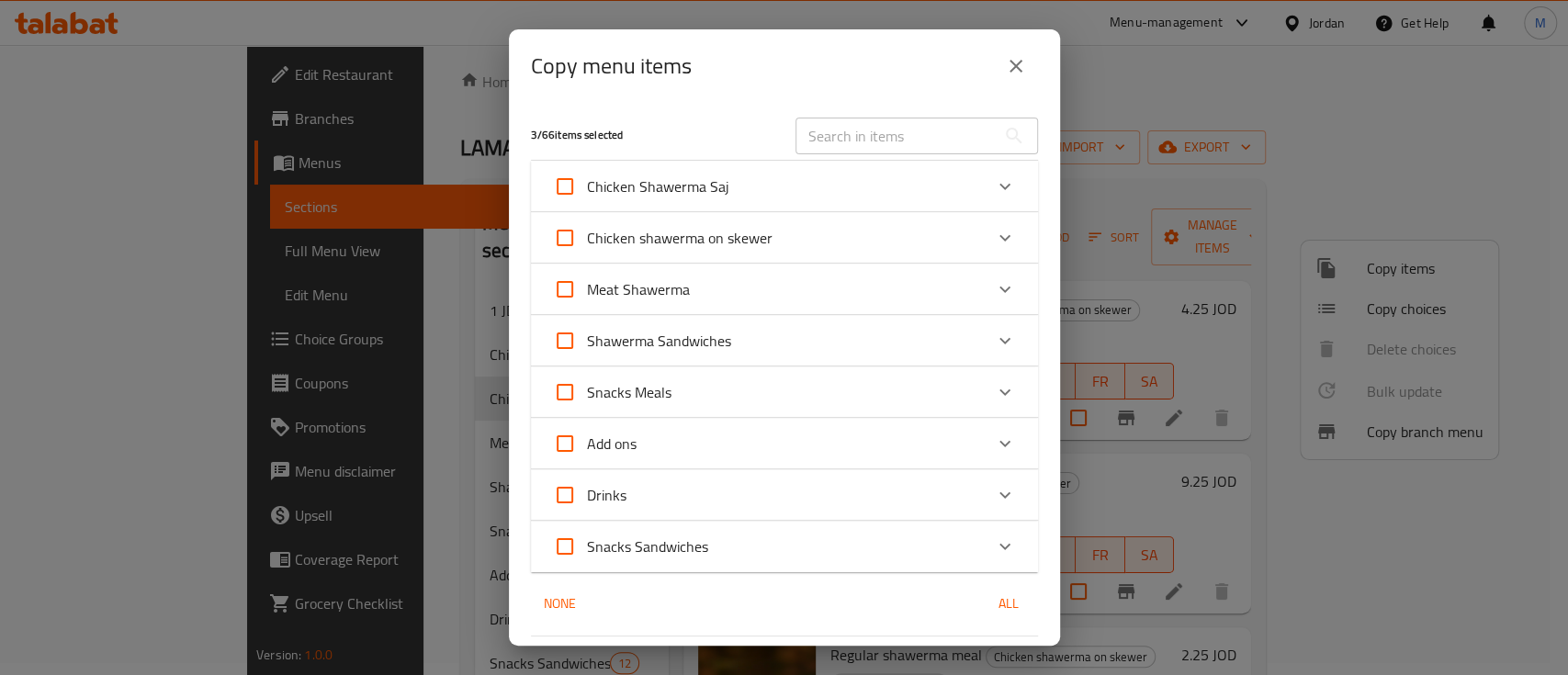
click at [994, 338] on icon "Expand" at bounding box center [1005, 340] width 22 height 22
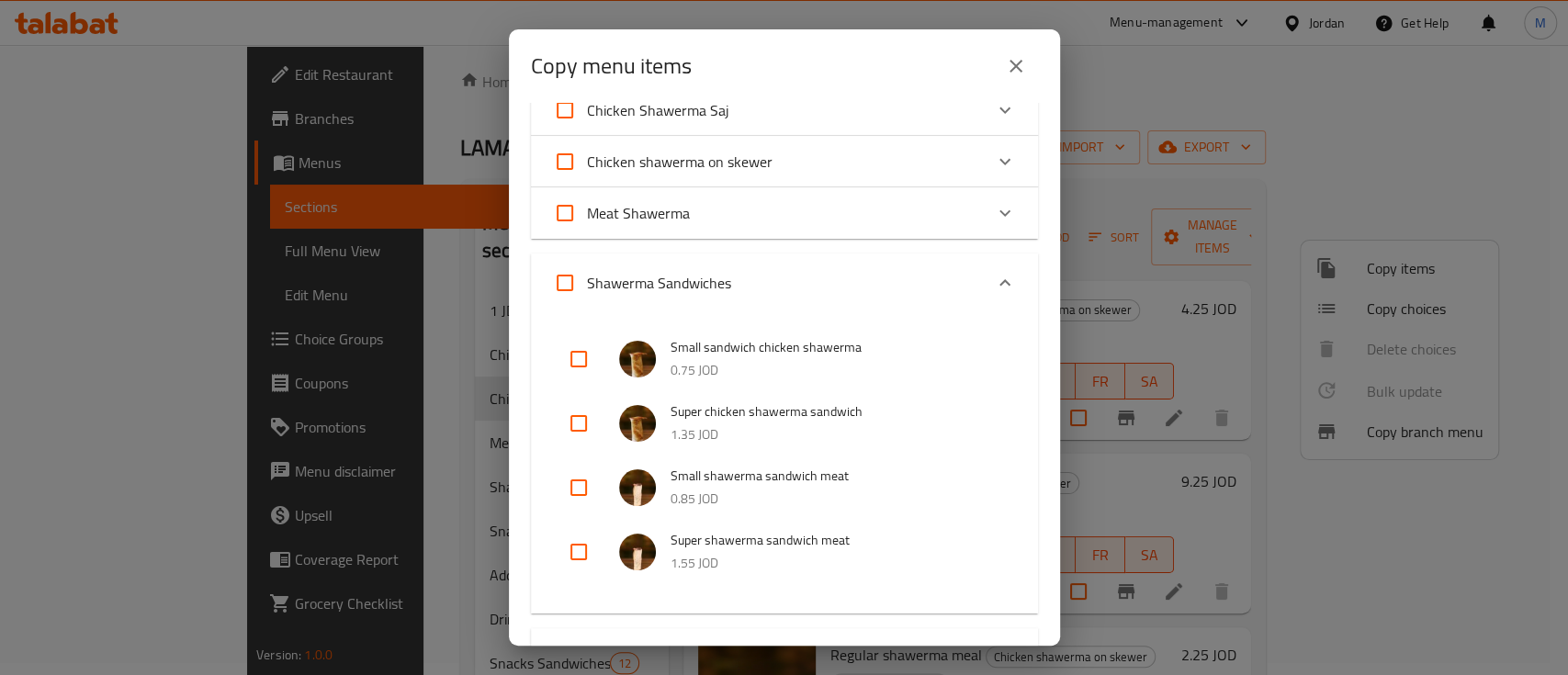
scroll to position [122, 0]
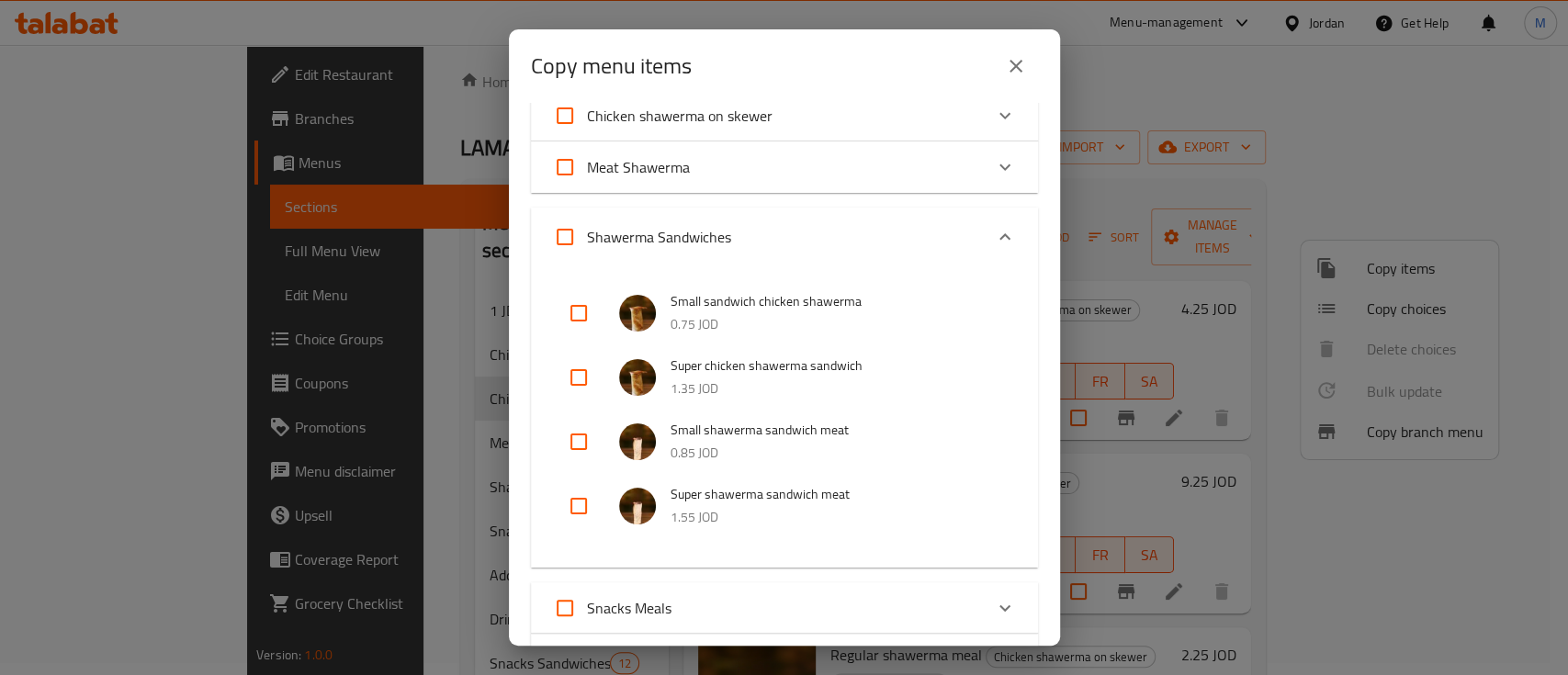
click at [585, 502] on input "checkbox" at bounding box center [578, 506] width 45 height 45
checkbox input "true"
click at [579, 373] on input "checkbox" at bounding box center [578, 377] width 45 height 45
checkbox input "true"
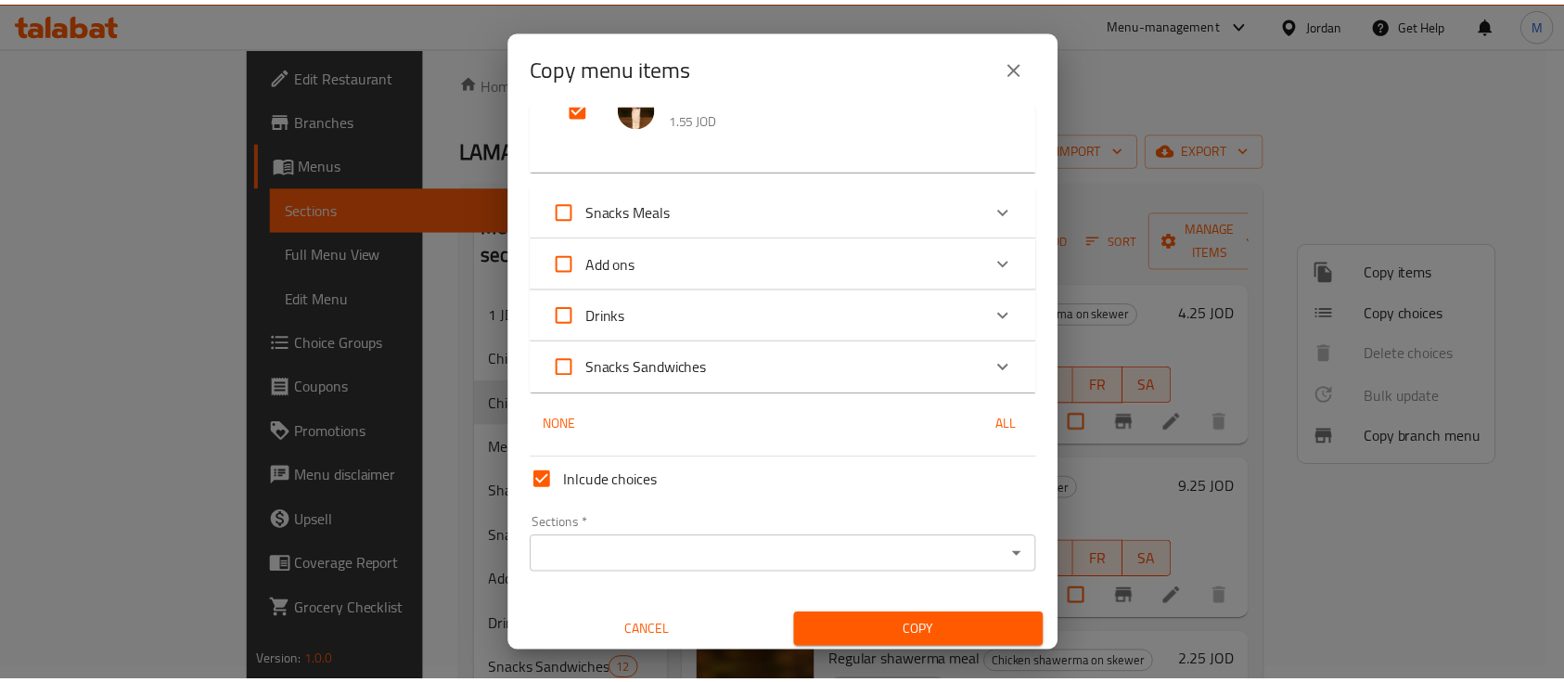
scroll to position [534, 0]
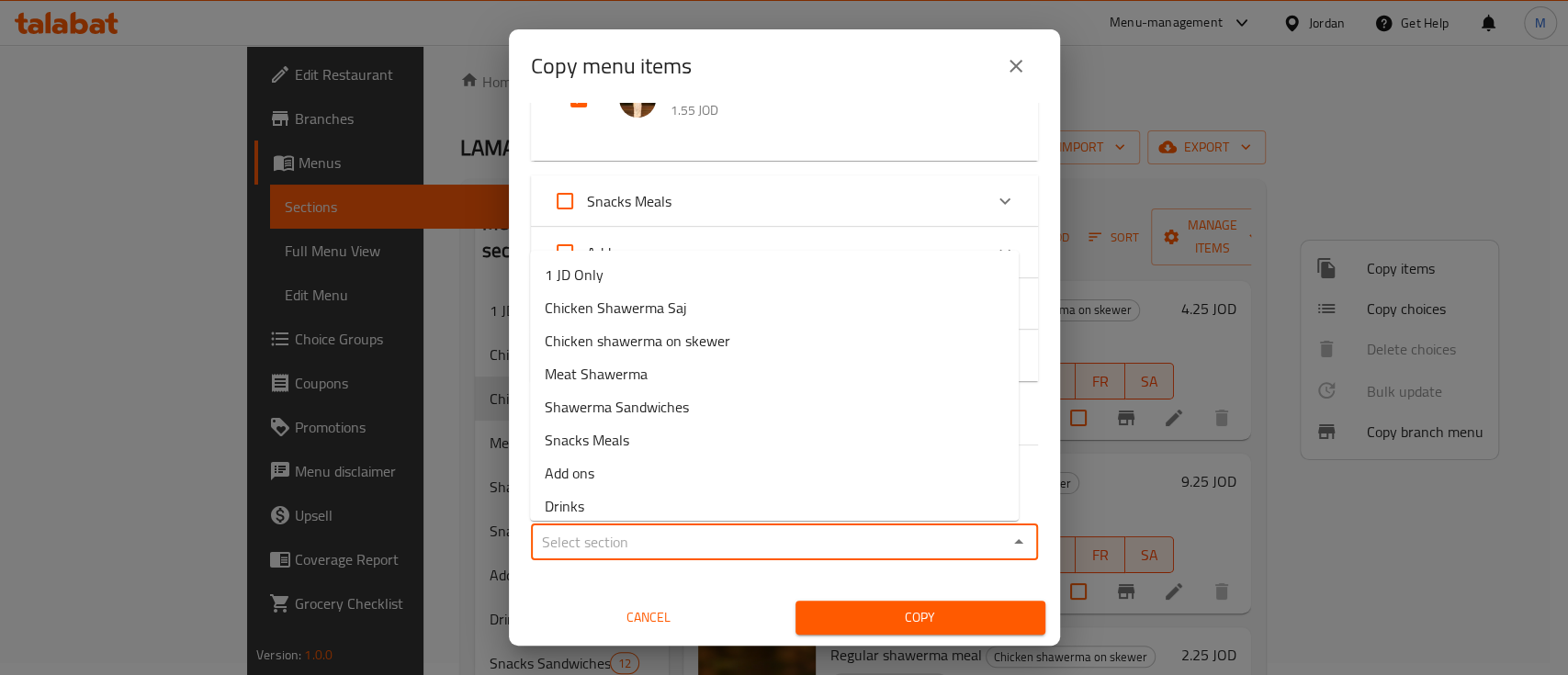
click at [752, 534] on input "Sections   *" at bounding box center [769, 541] width 465 height 26
click at [686, 273] on li "1 JD Only" at bounding box center [774, 274] width 489 height 33
type input "1 JD Only"
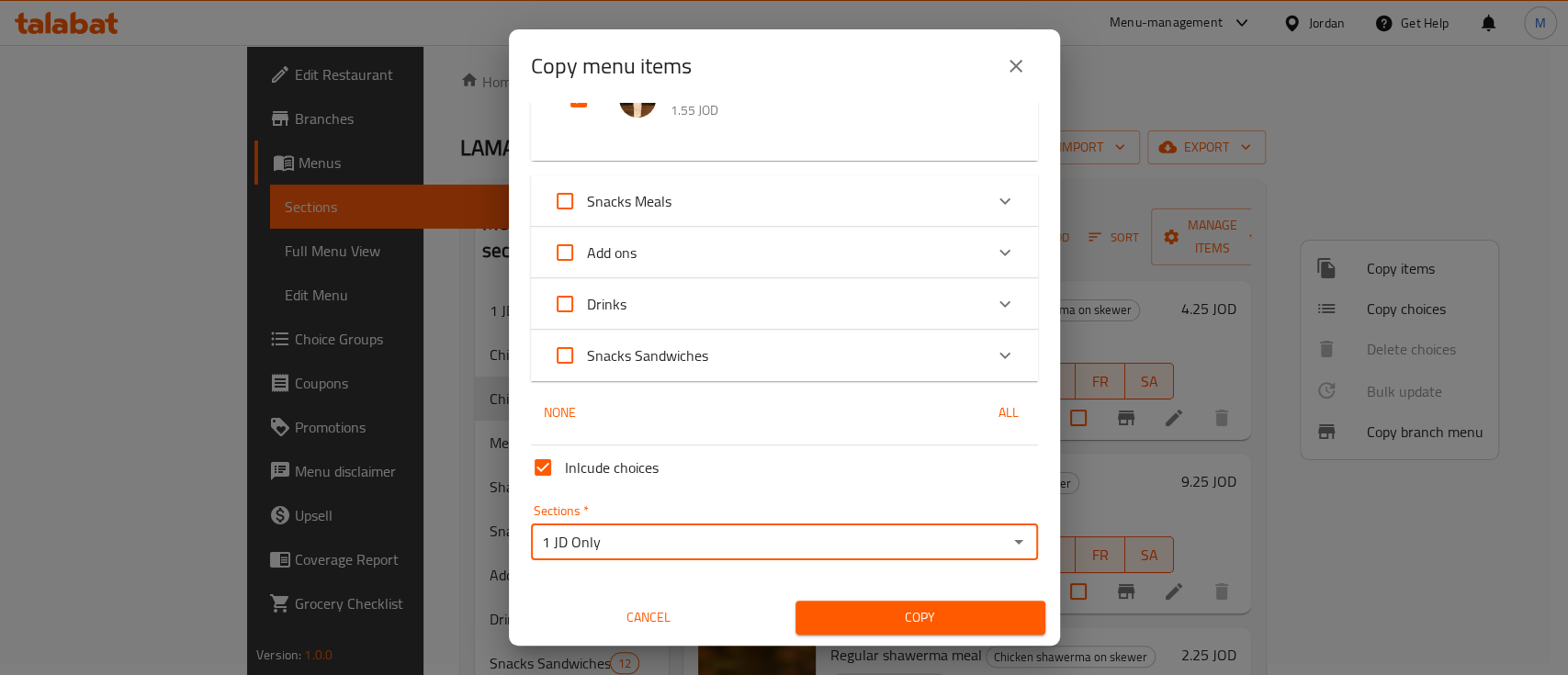
click at [891, 617] on span "Copy" at bounding box center [920, 617] width 221 height 23
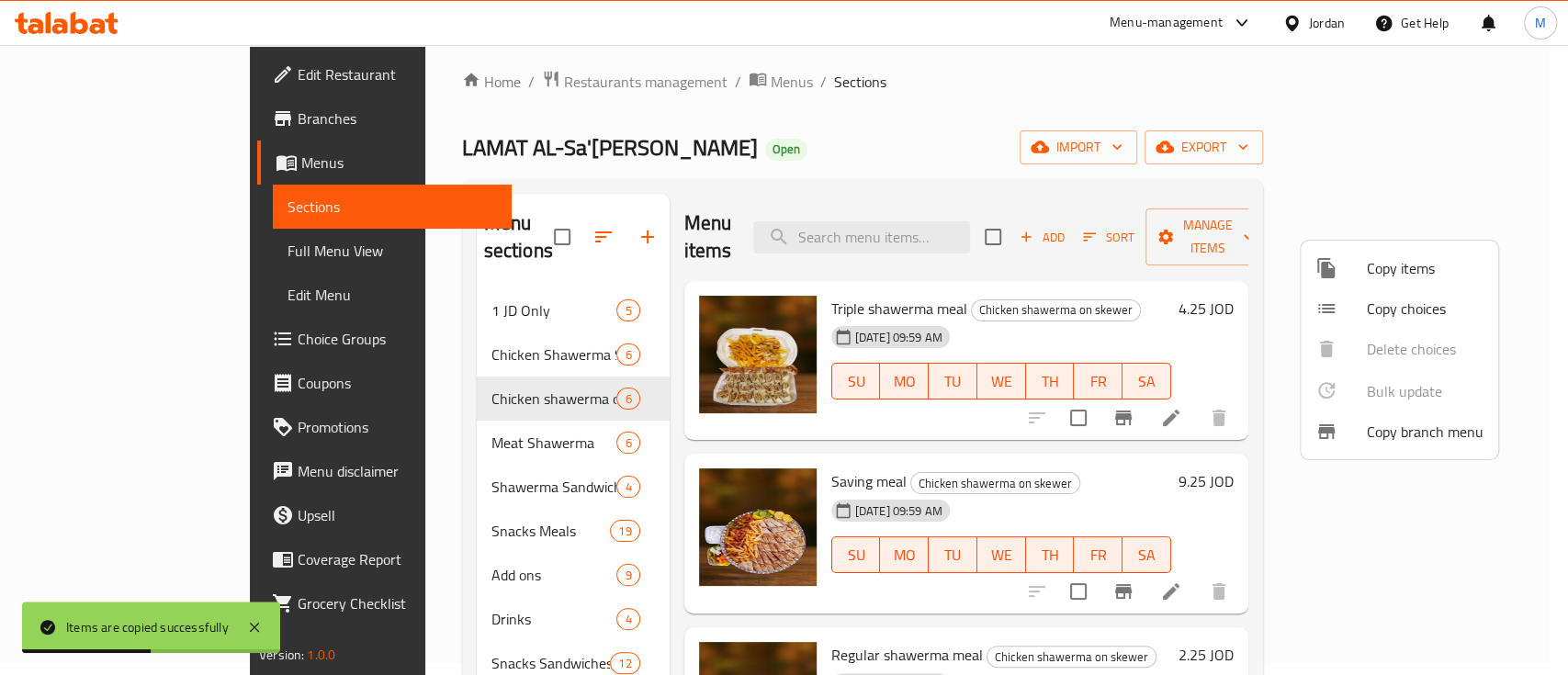
click at [377, 284] on div at bounding box center [784, 338] width 1568 height 675
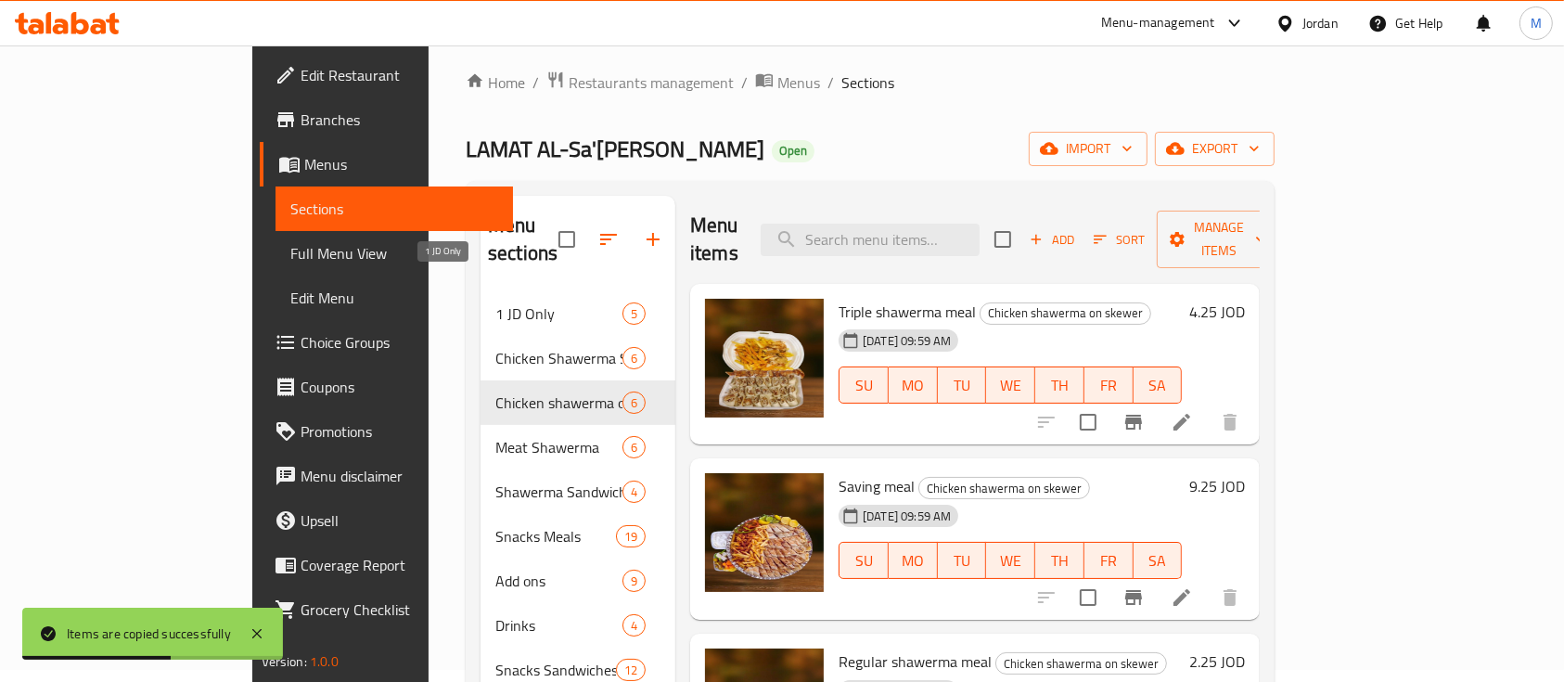
click at [495, 302] on span "1 JD Only" at bounding box center [558, 313] width 127 height 22
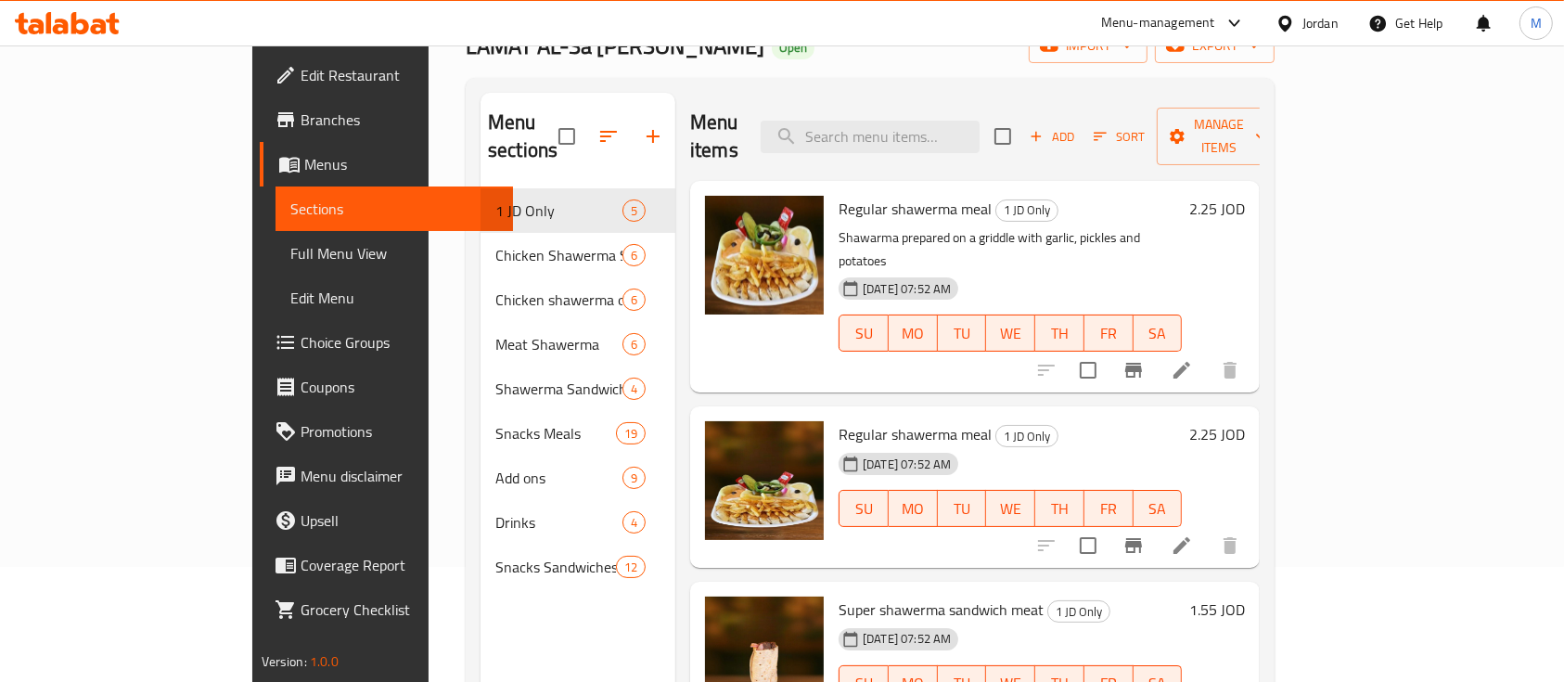
scroll to position [12, 0]
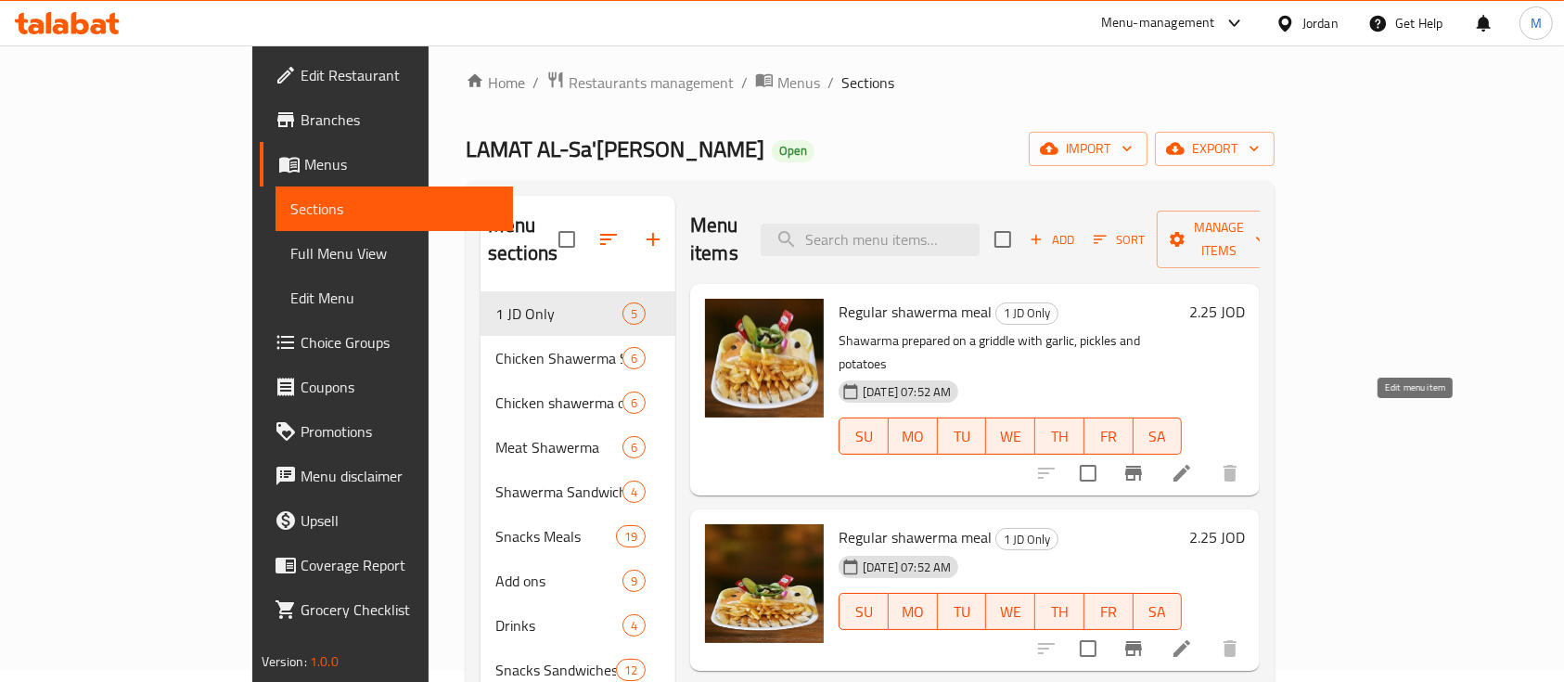
click at [1190, 465] on icon at bounding box center [1182, 473] width 17 height 17
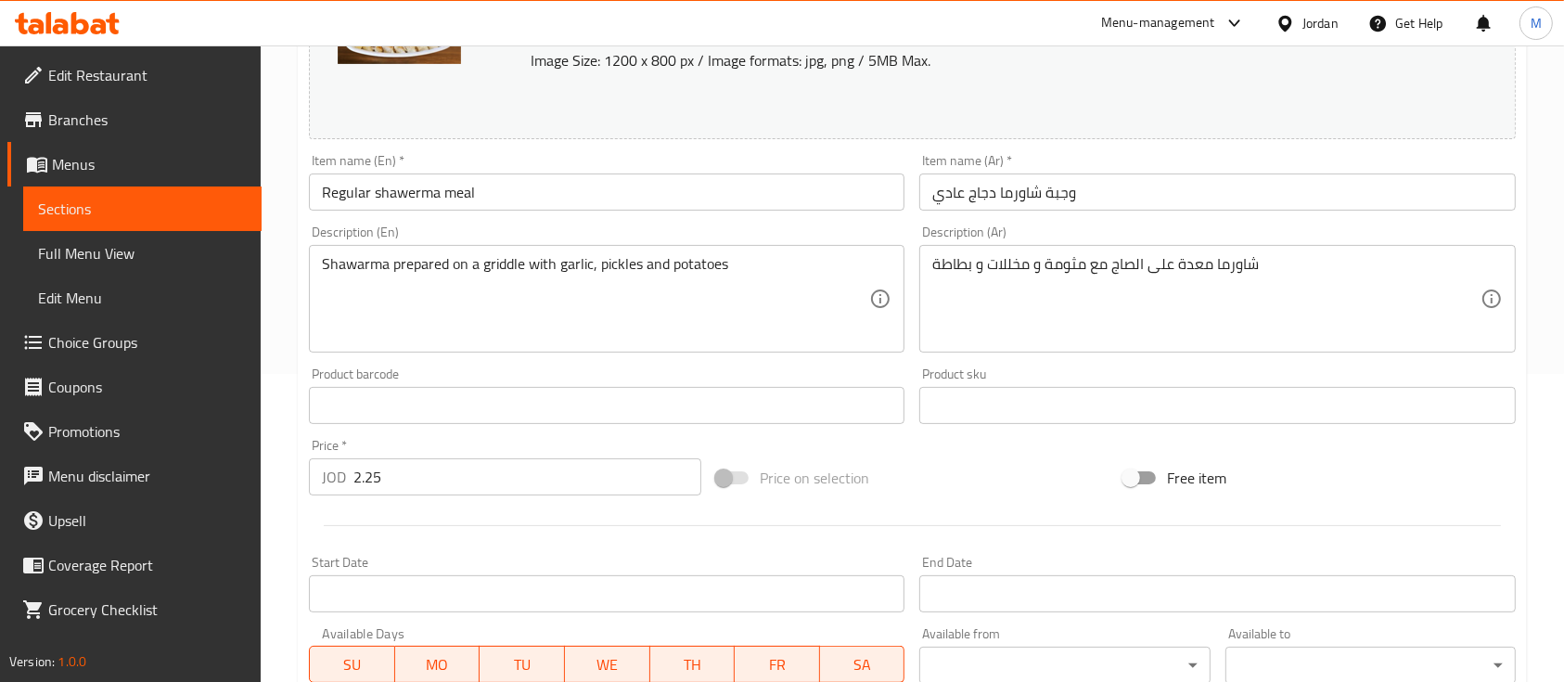
scroll to position [371, 0]
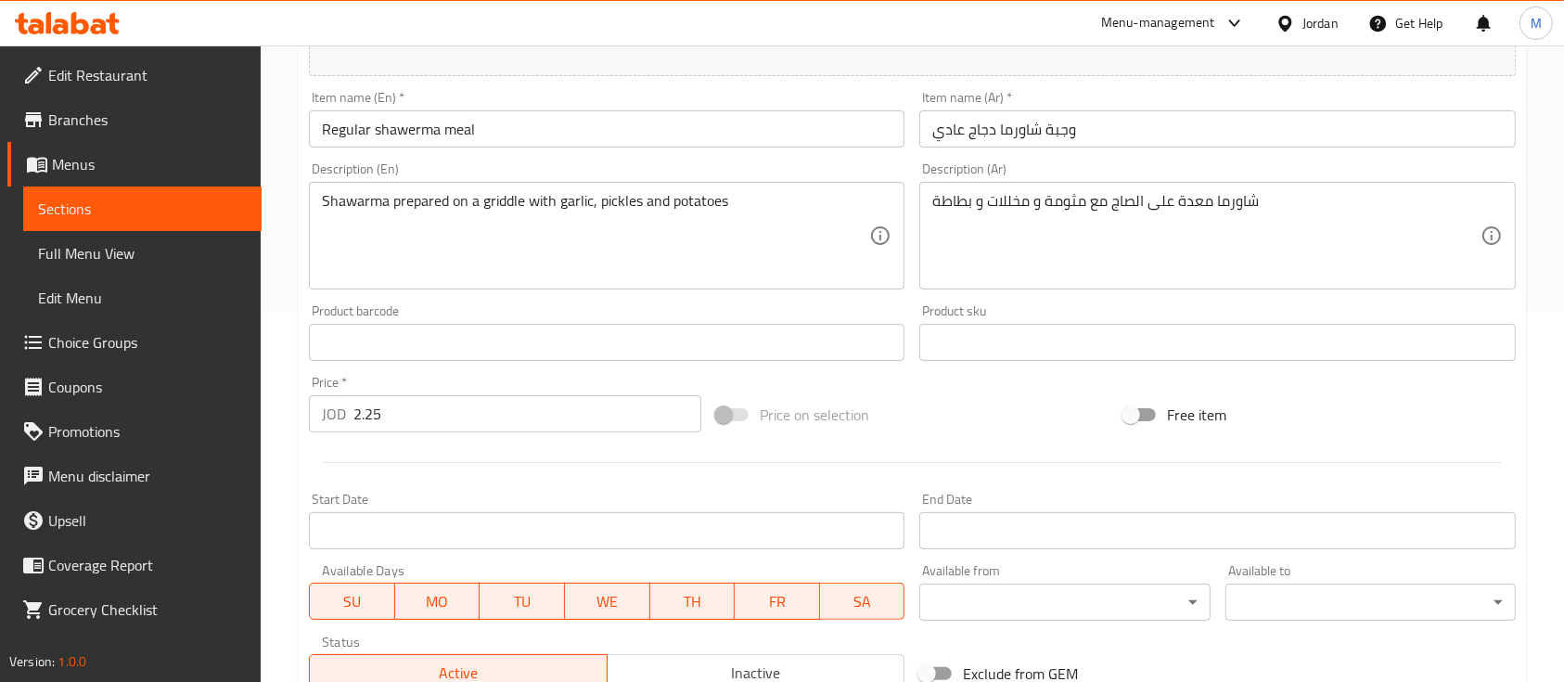
click at [554, 428] on input "2.25" at bounding box center [527, 413] width 348 height 37
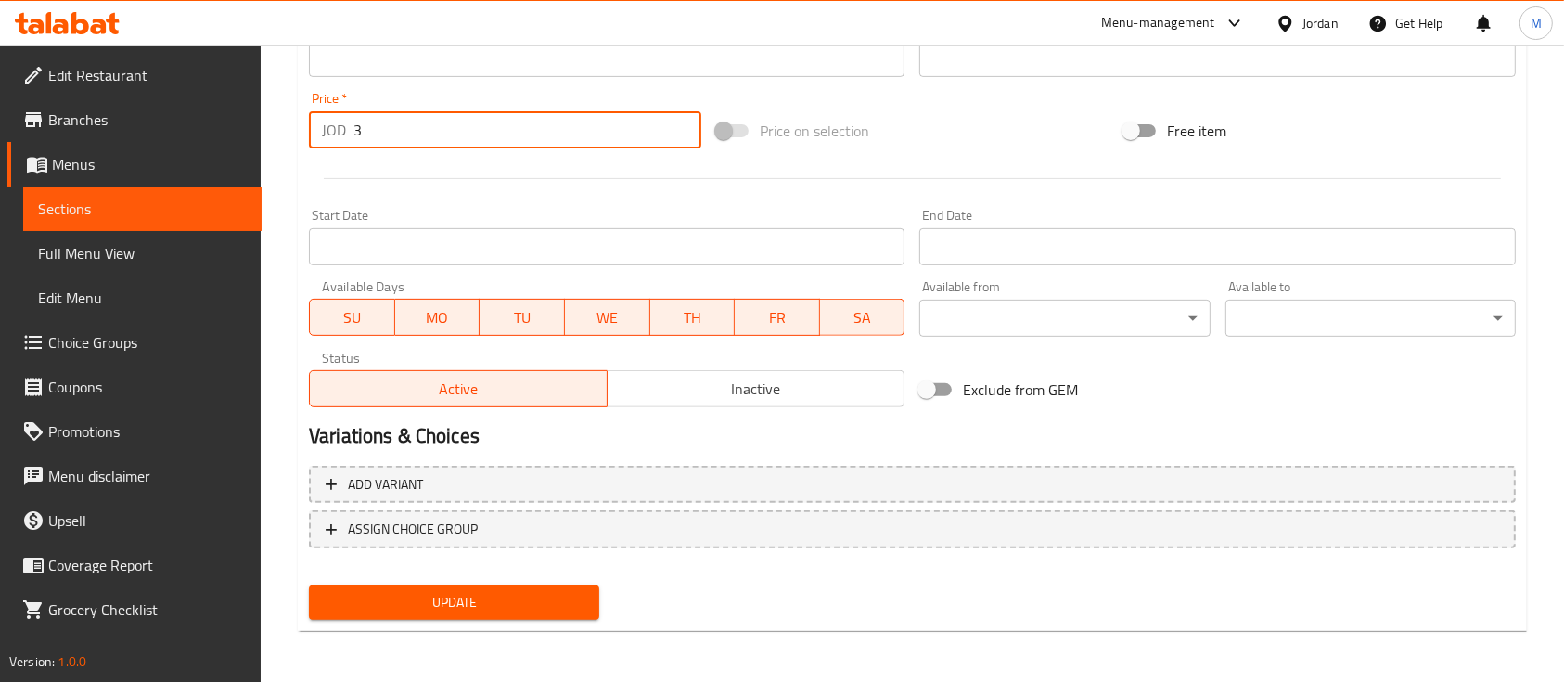
type input "3"
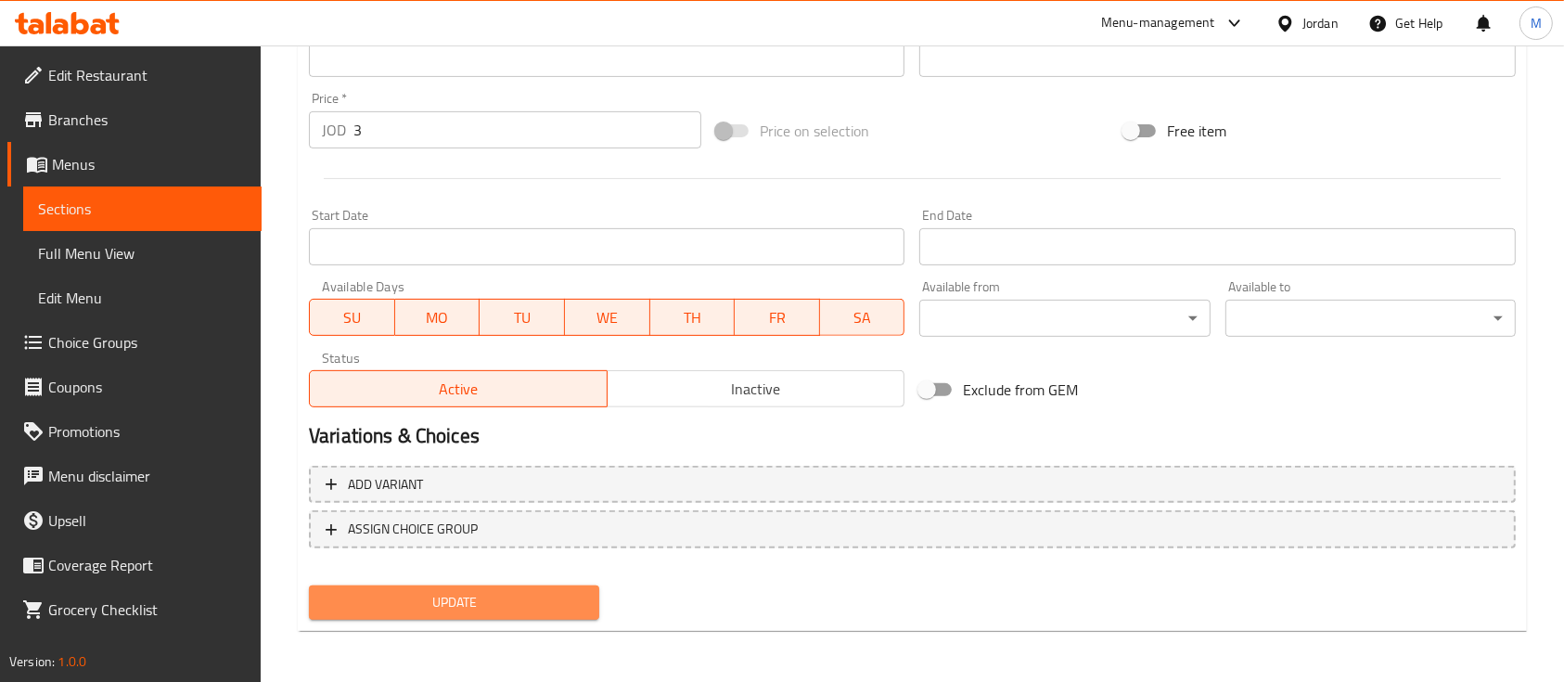
click at [590, 593] on button "Update" at bounding box center [454, 602] width 290 height 34
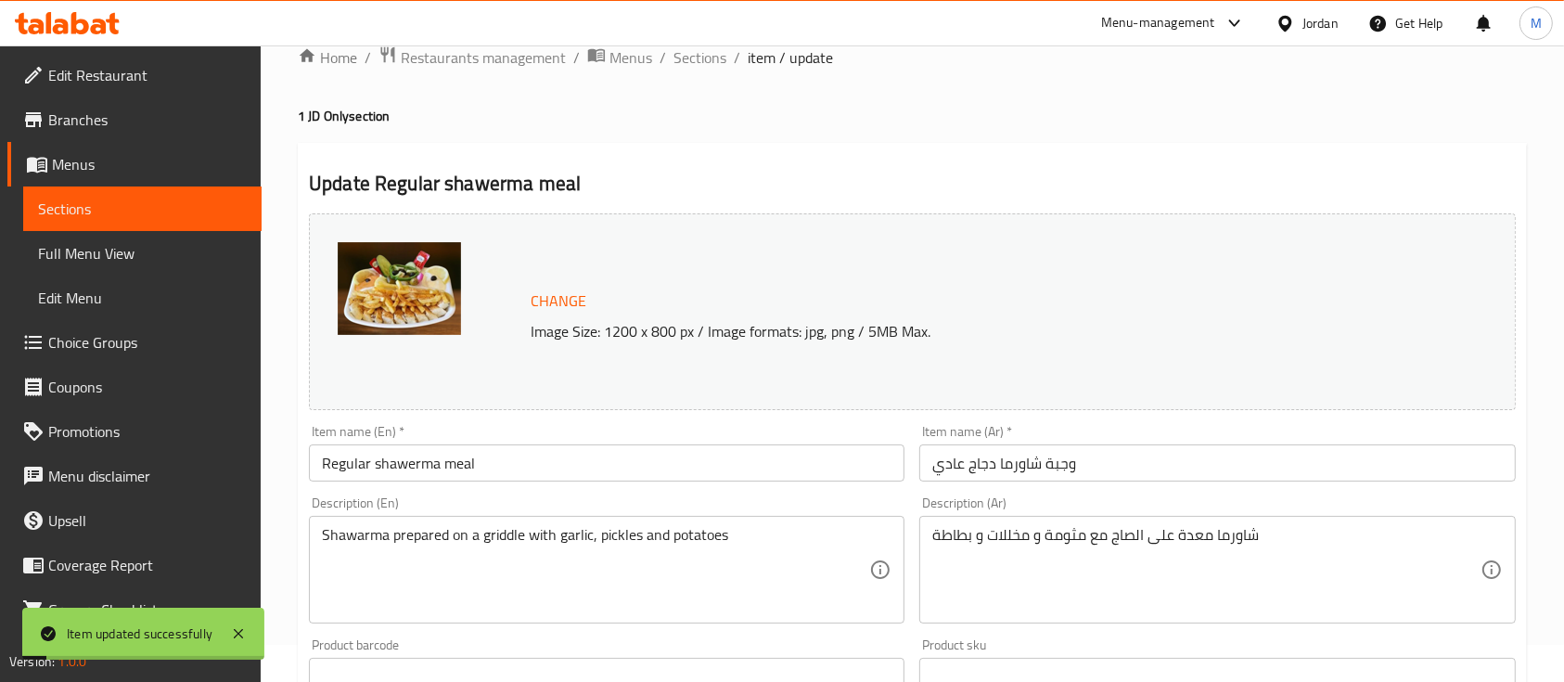
scroll to position [0, 0]
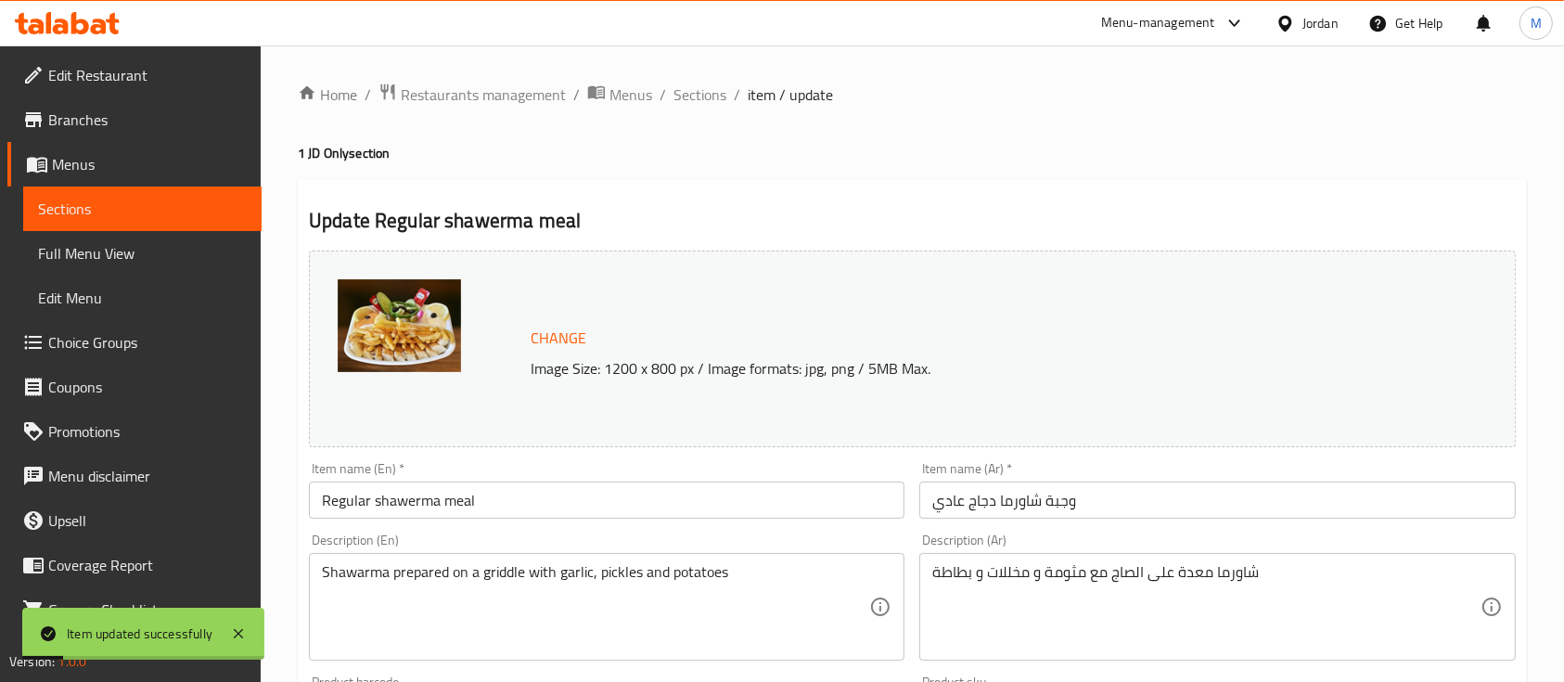
click at [95, 227] on link "Sections" at bounding box center [142, 208] width 238 height 45
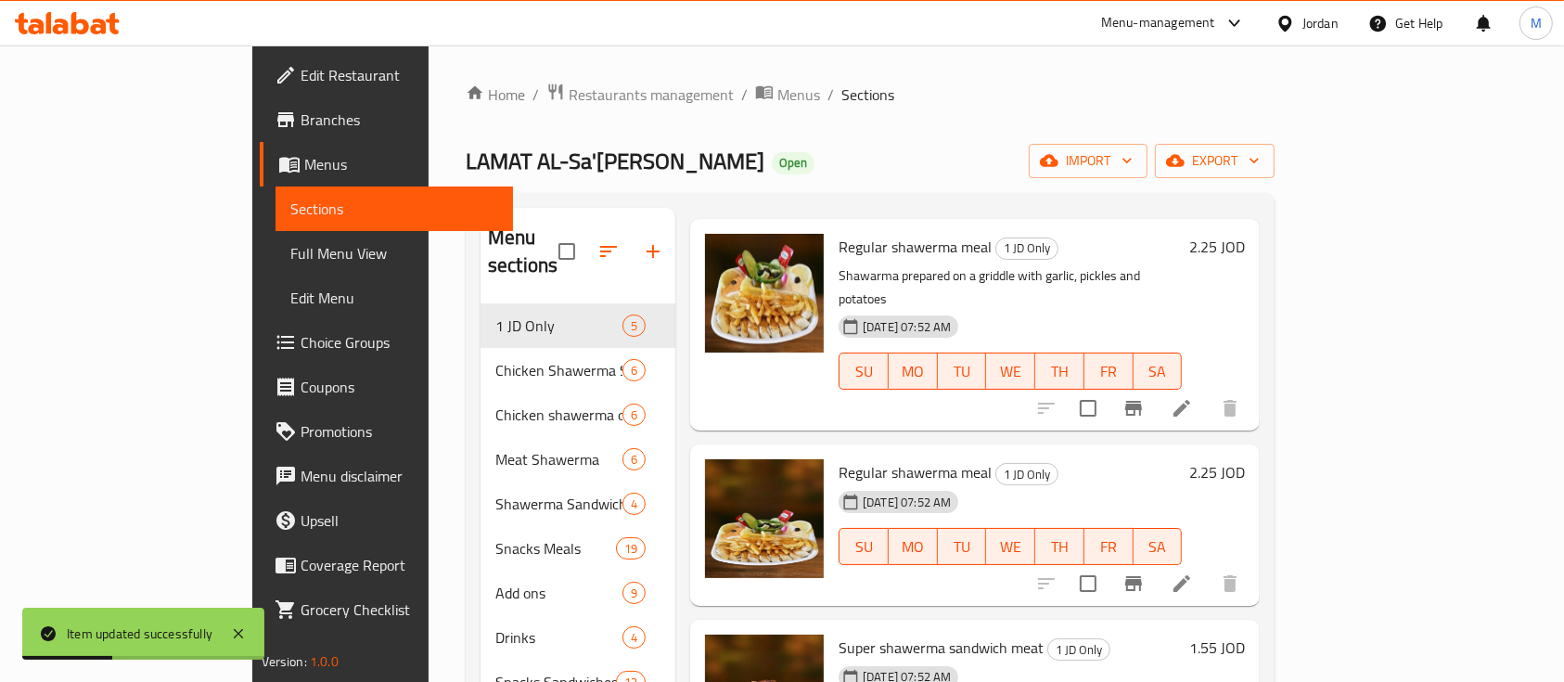
scroll to position [123, 0]
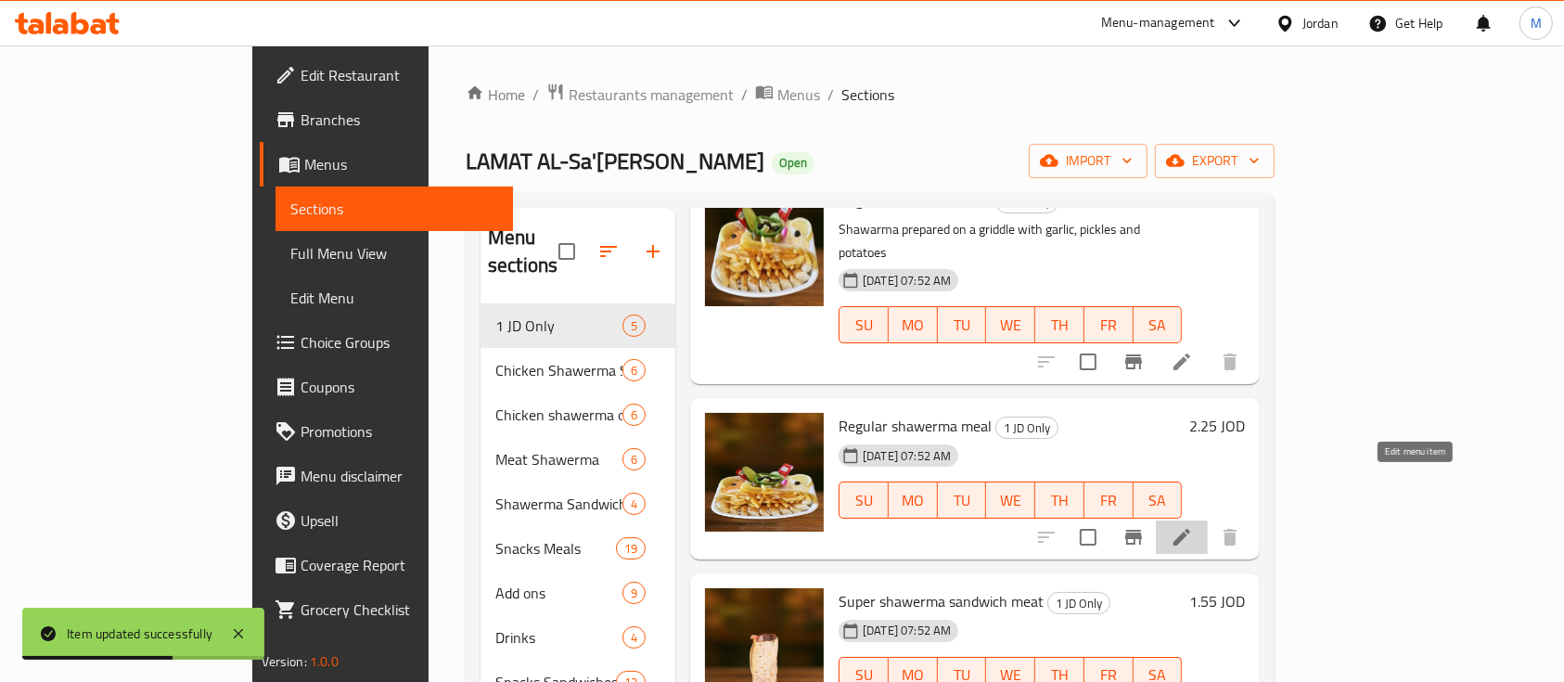
click at [1190, 529] on icon at bounding box center [1182, 537] width 17 height 17
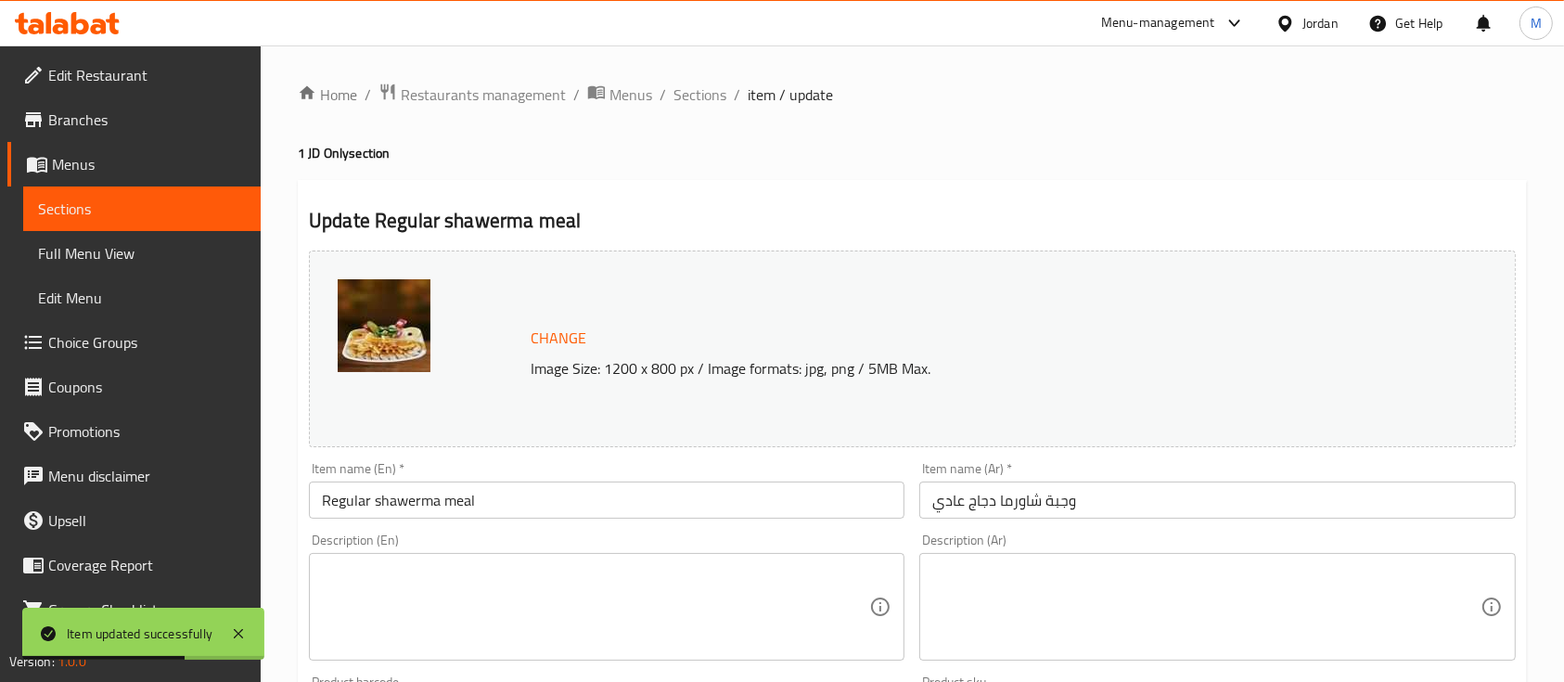
scroll to position [123, 0]
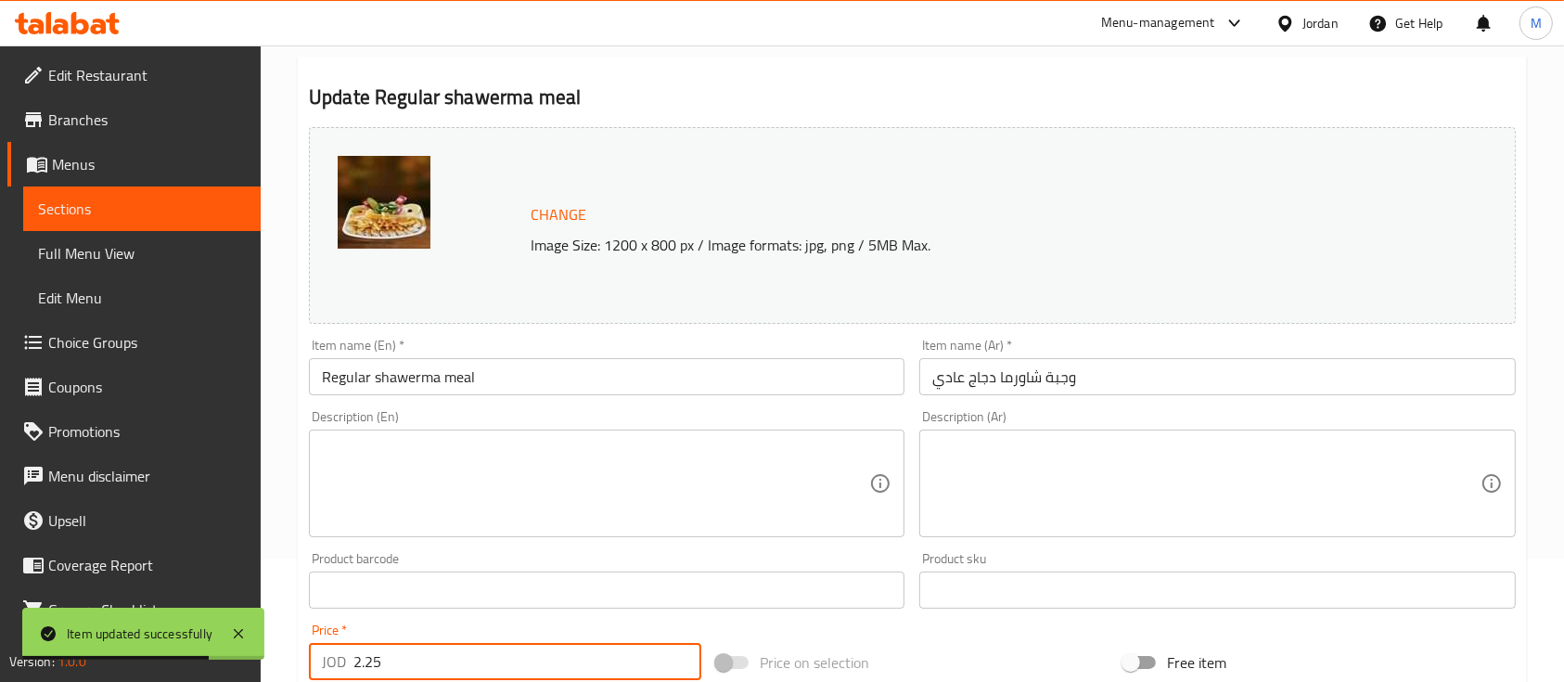
click at [505, 655] on input "2.25" at bounding box center [527, 661] width 348 height 37
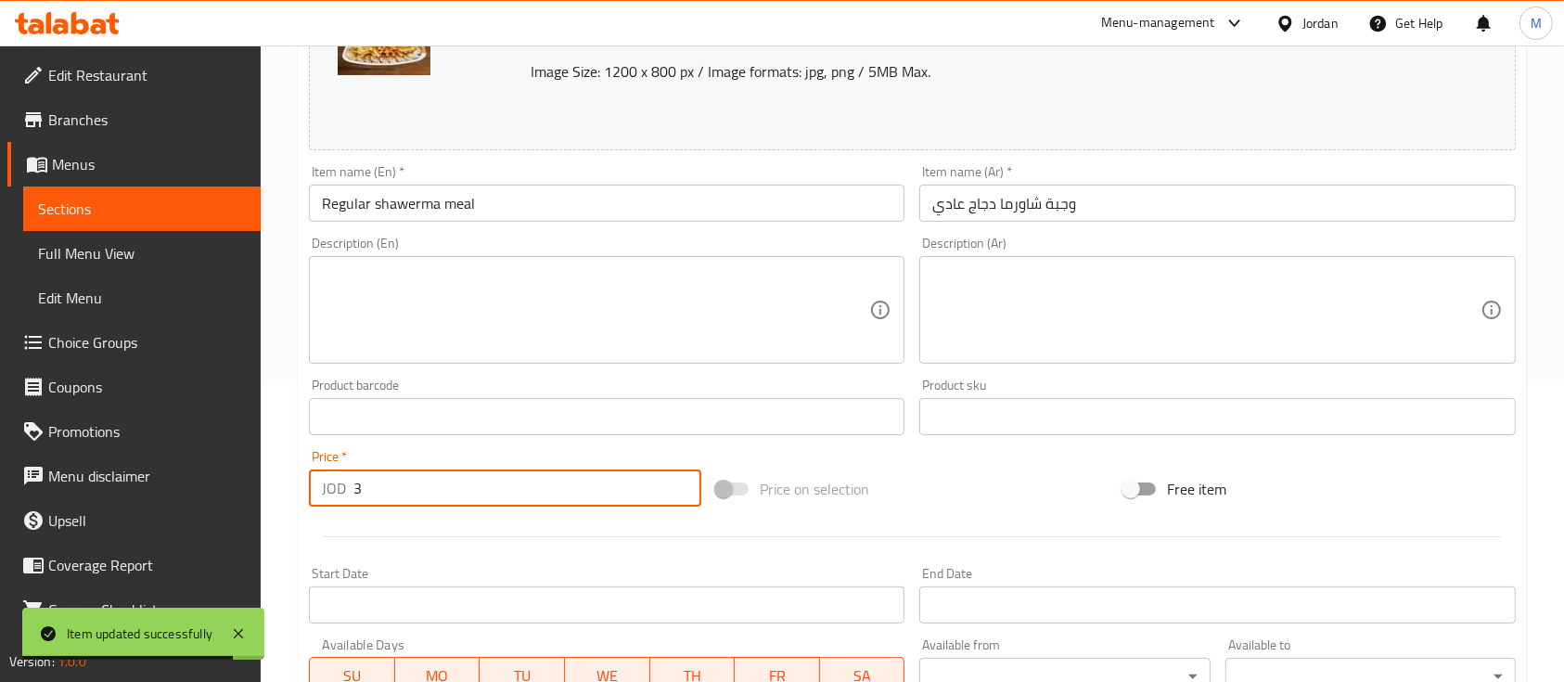
scroll to position [655, 0]
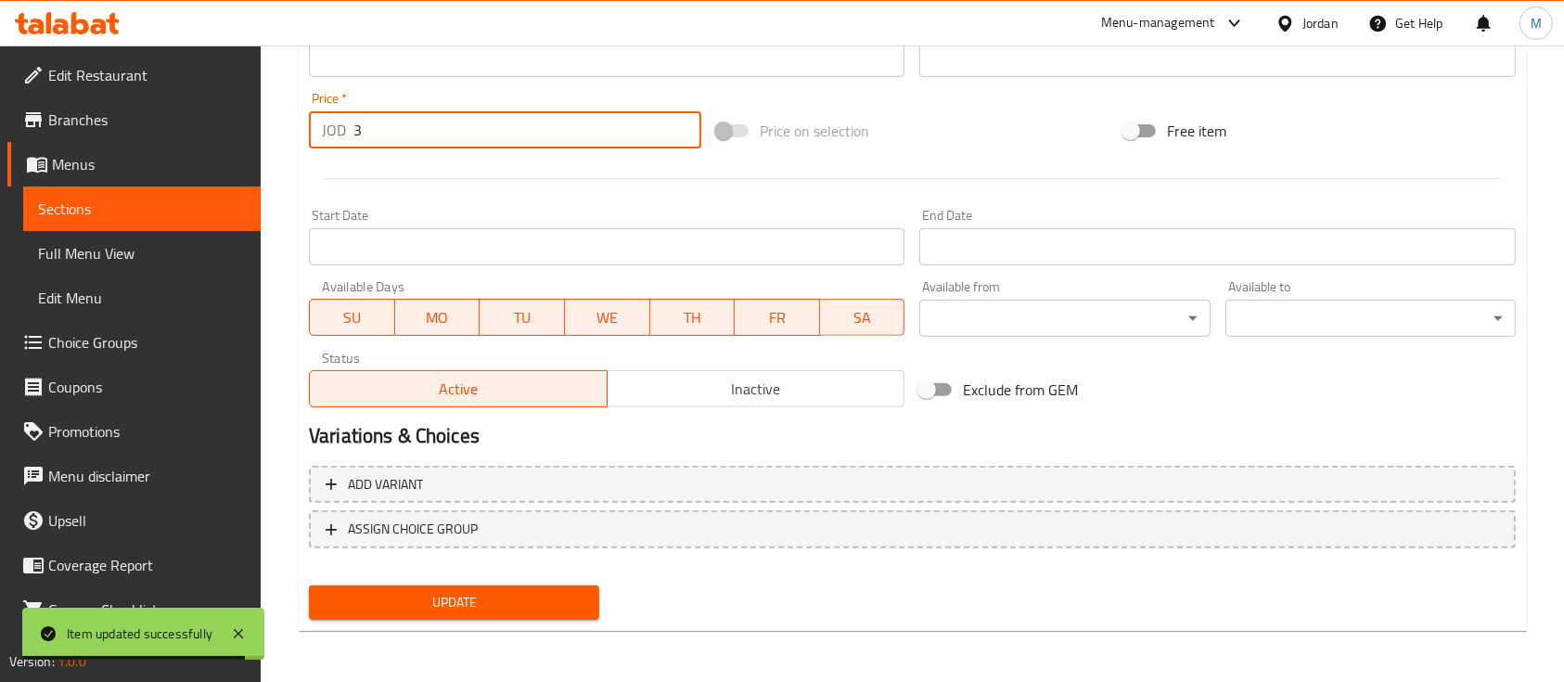
type input "3"
click at [493, 614] on button "Update" at bounding box center [454, 602] width 290 height 34
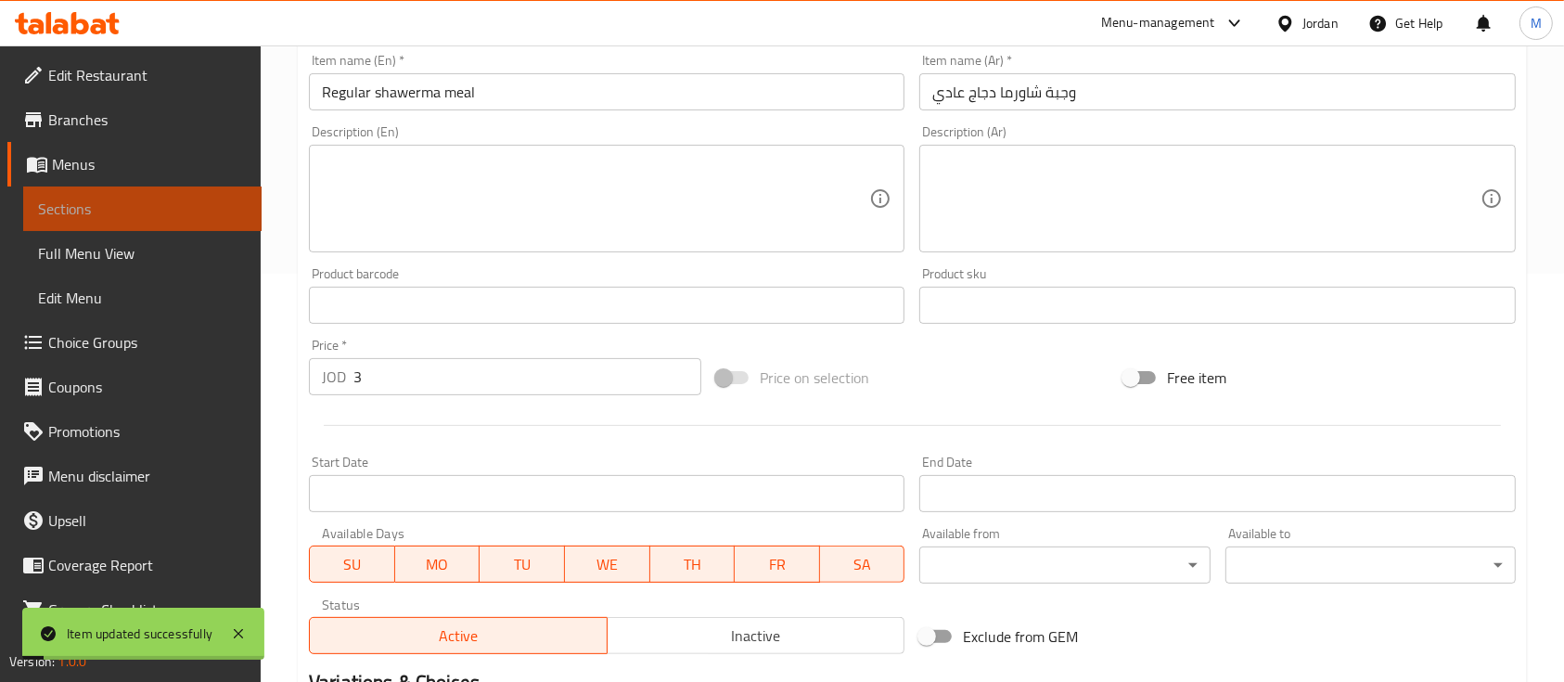
click at [199, 204] on span "Sections" at bounding box center [142, 209] width 209 height 22
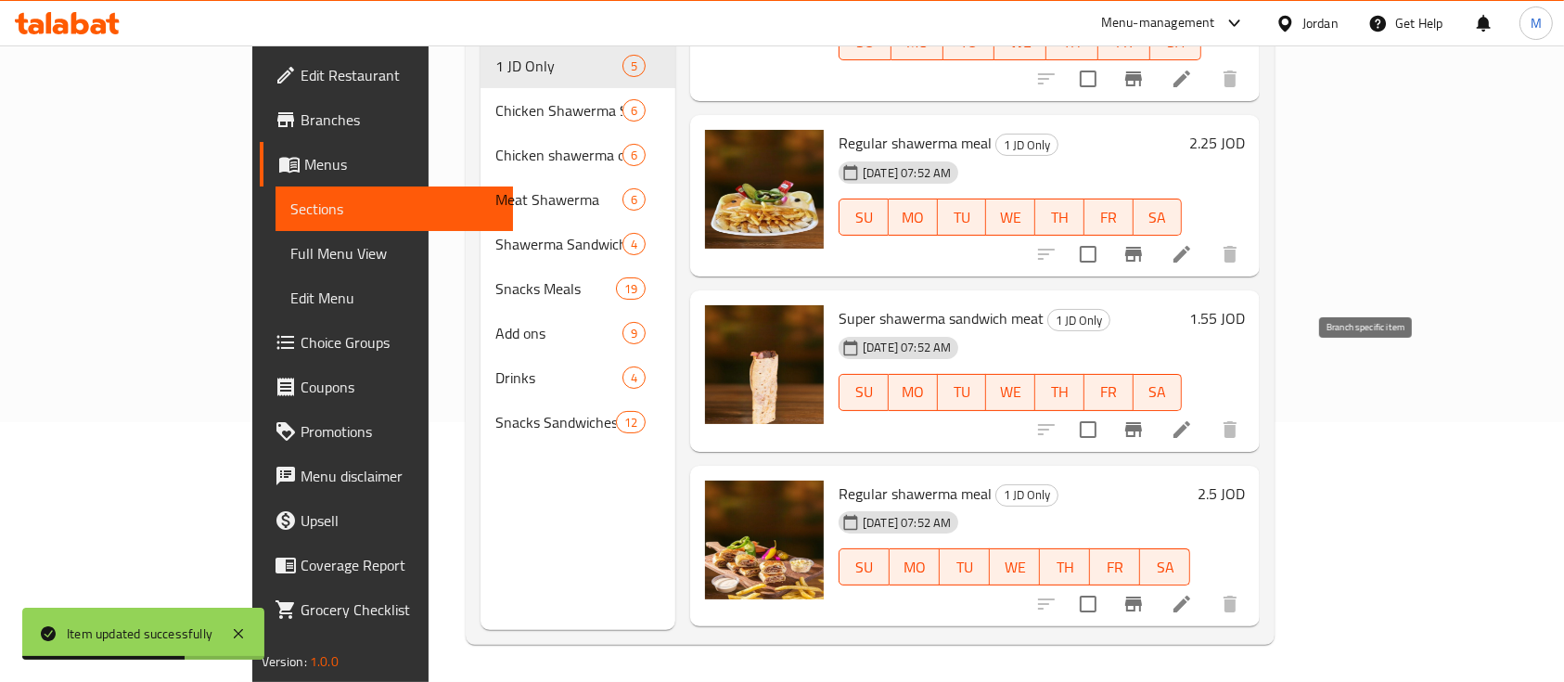
scroll to position [247, 0]
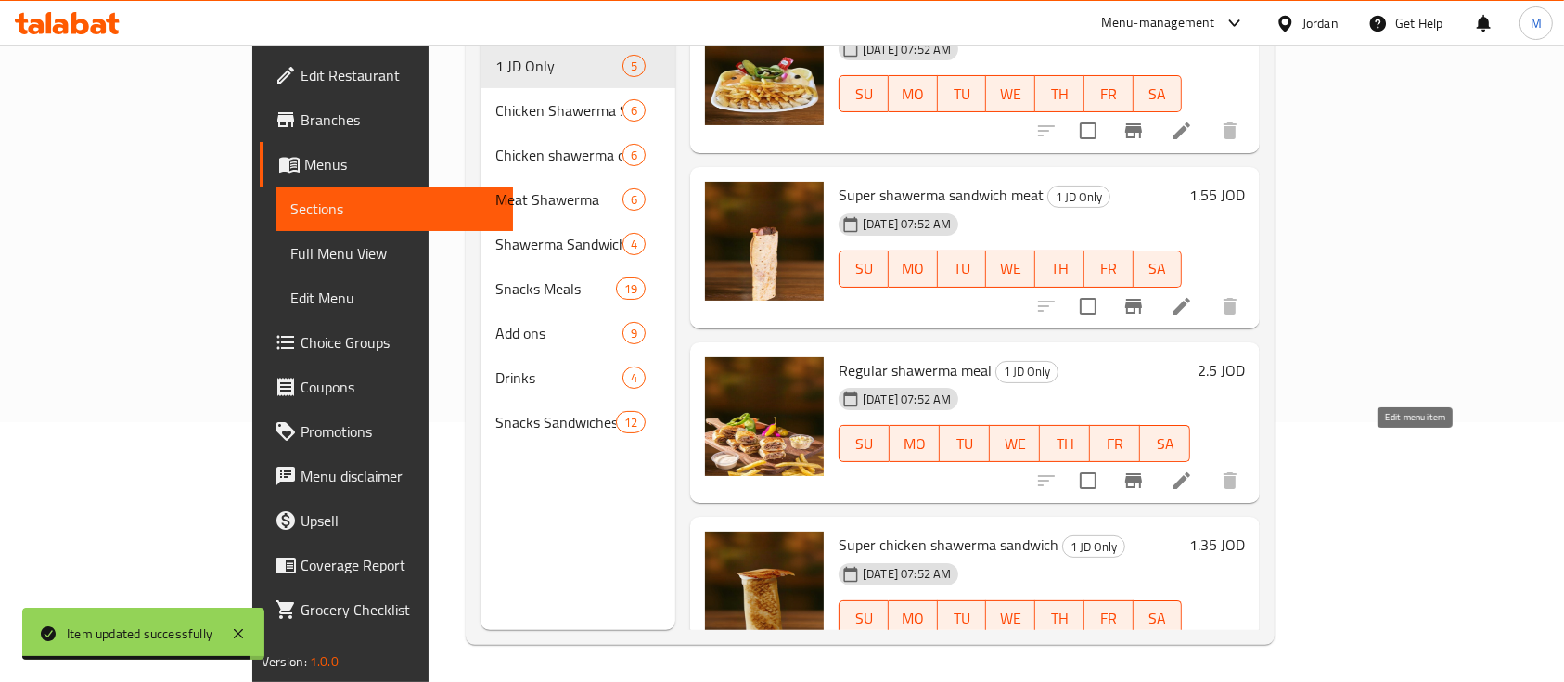
click at [1190, 472] on icon at bounding box center [1182, 480] width 17 height 17
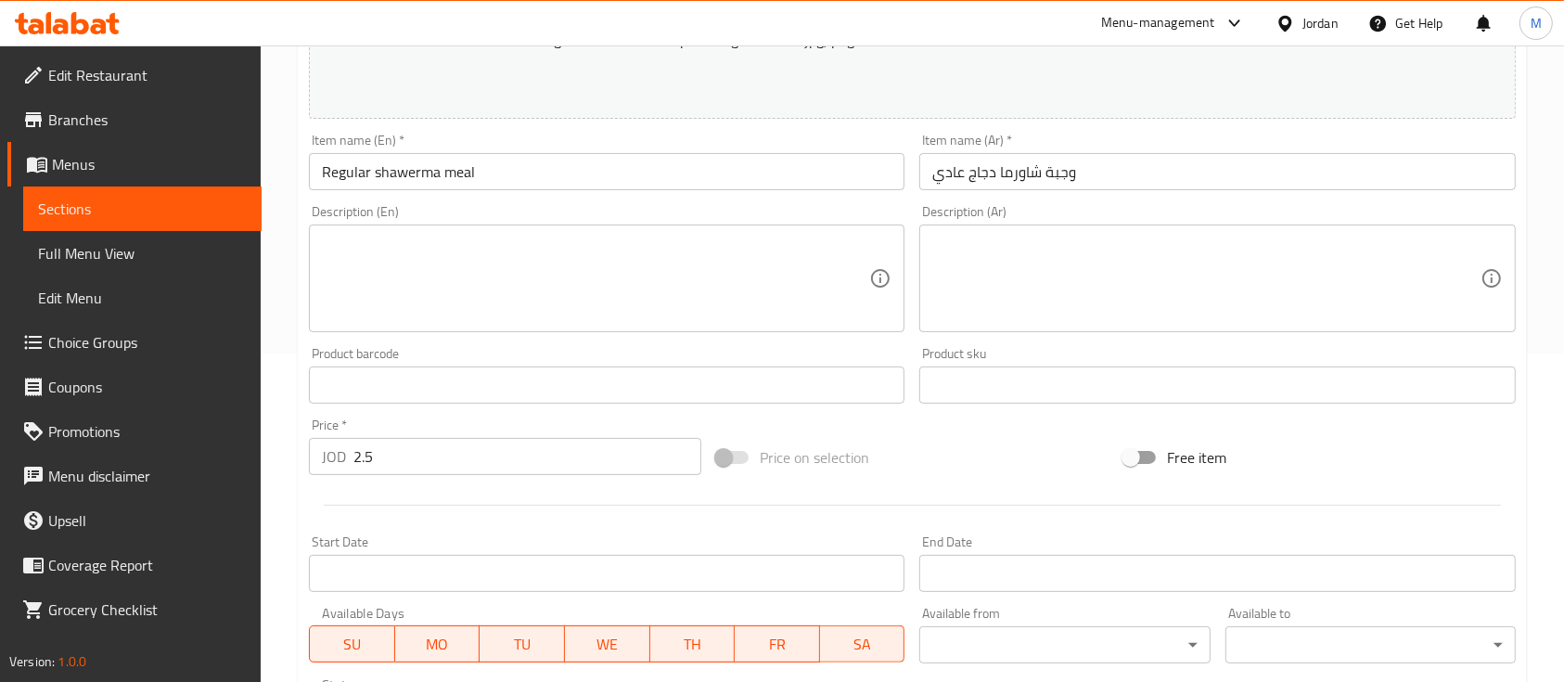
scroll to position [371, 0]
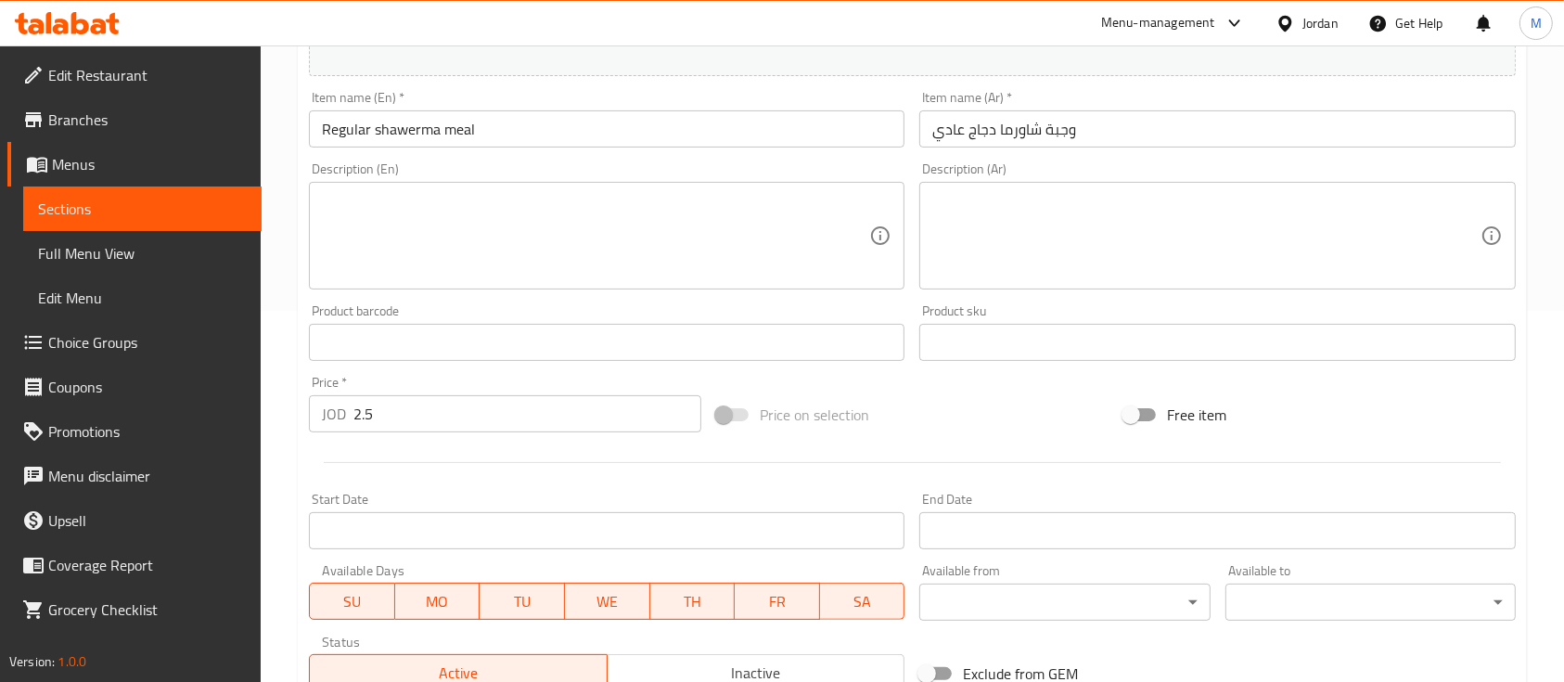
click at [478, 413] on input "2.5" at bounding box center [527, 413] width 348 height 37
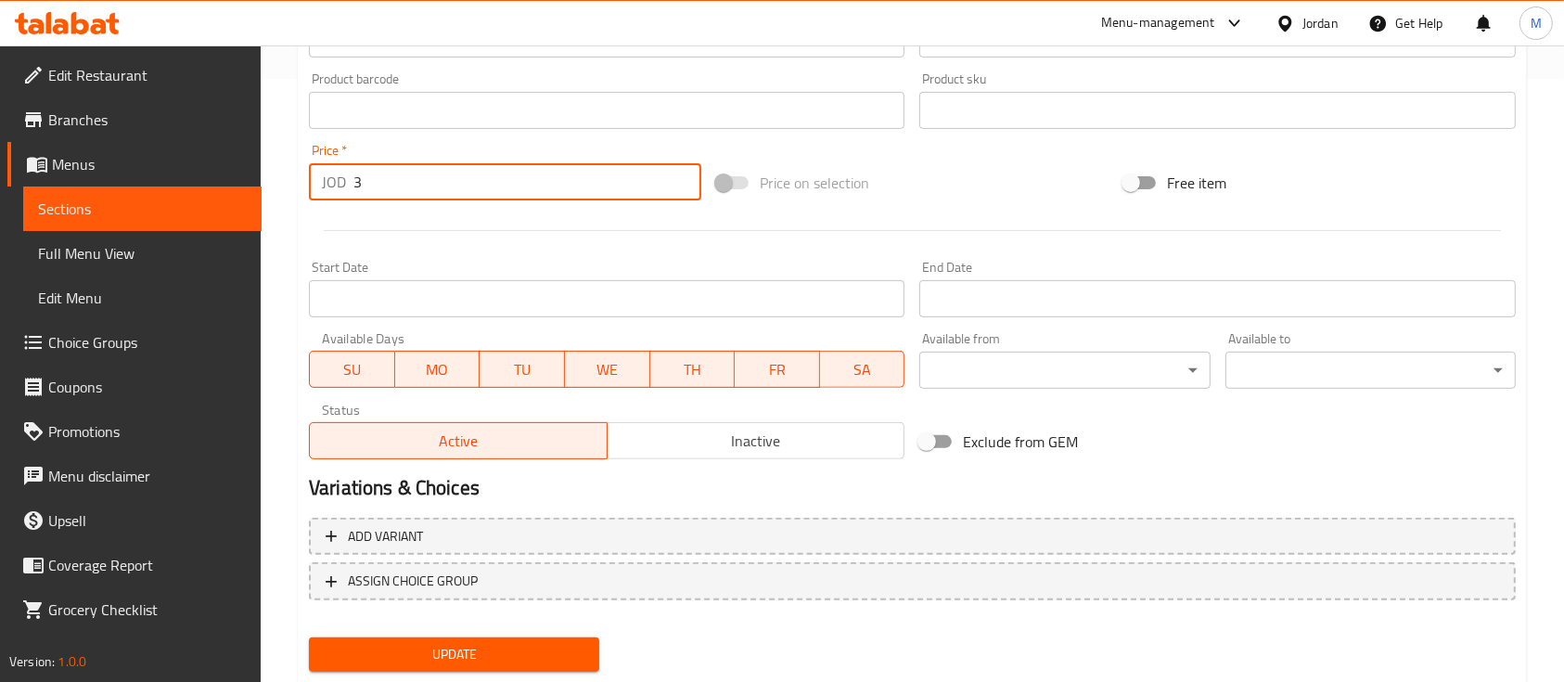
scroll to position [655, 0]
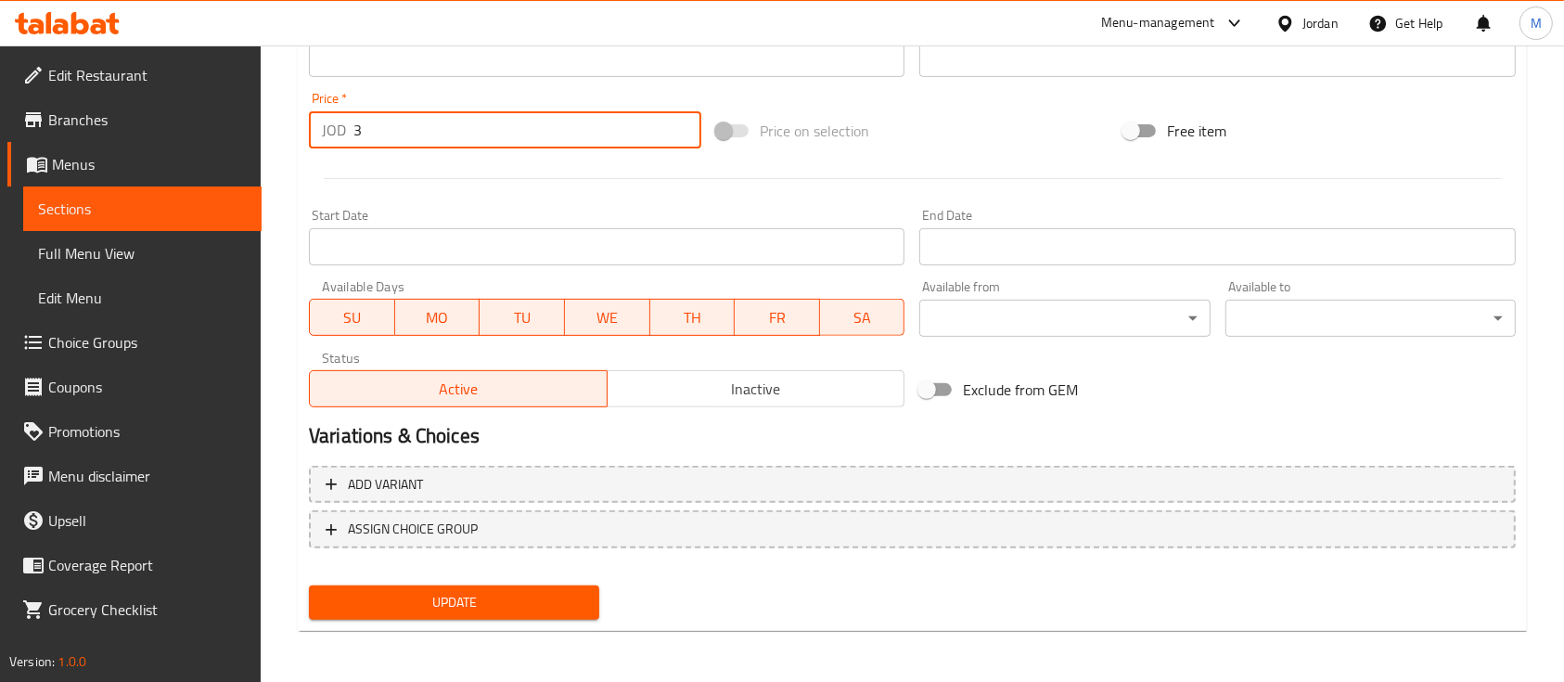
type input "3"
click at [505, 599] on span "Update" at bounding box center [454, 602] width 261 height 23
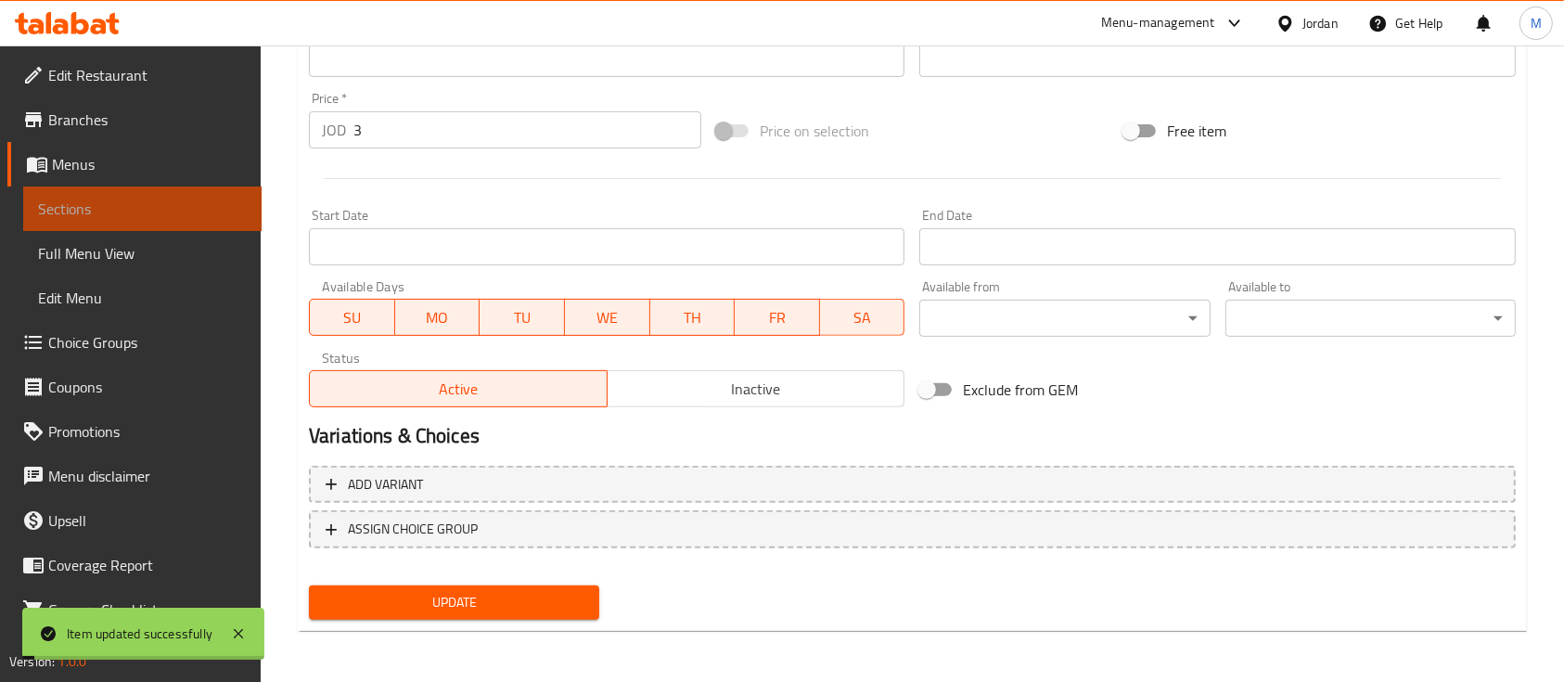
click at [183, 212] on span "Sections" at bounding box center [142, 209] width 209 height 22
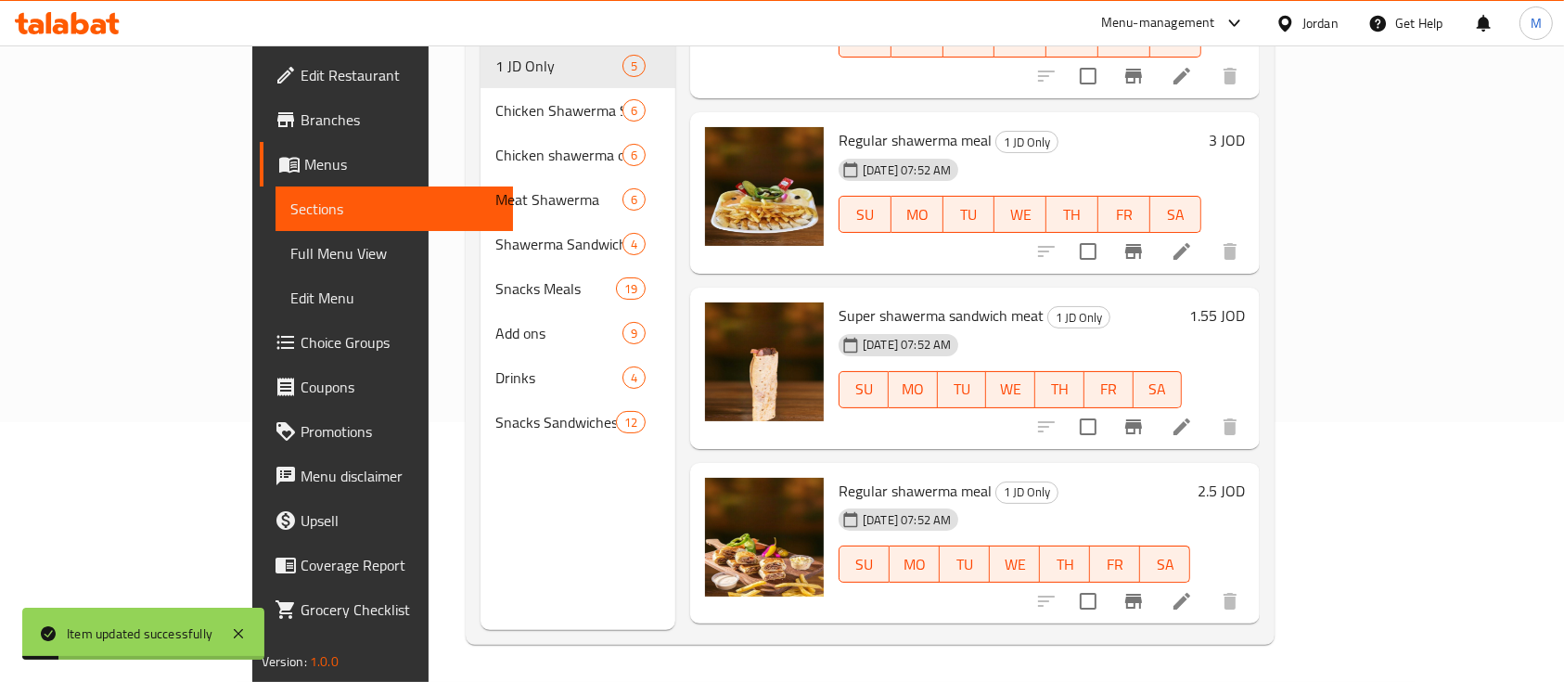
scroll to position [247, 0]
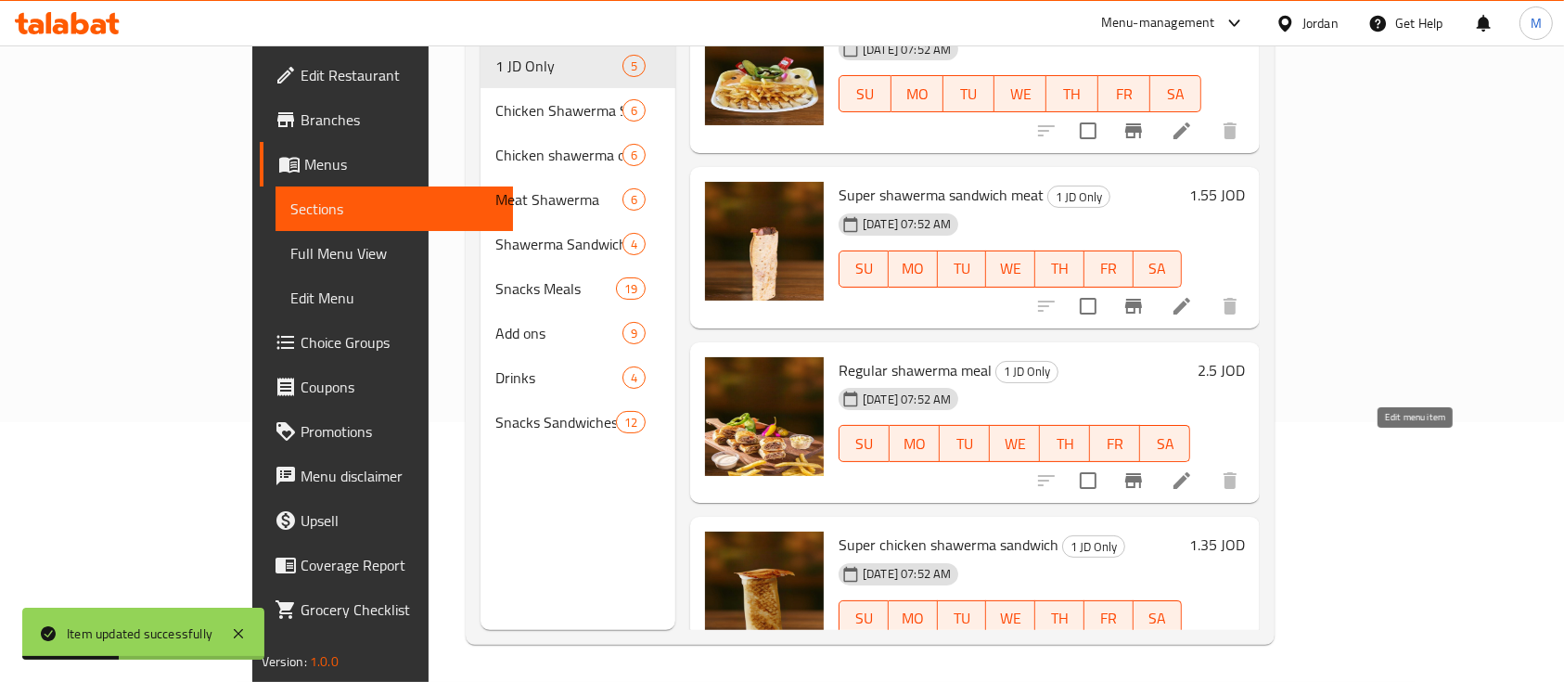
click at [1193, 469] on icon at bounding box center [1182, 480] width 22 height 22
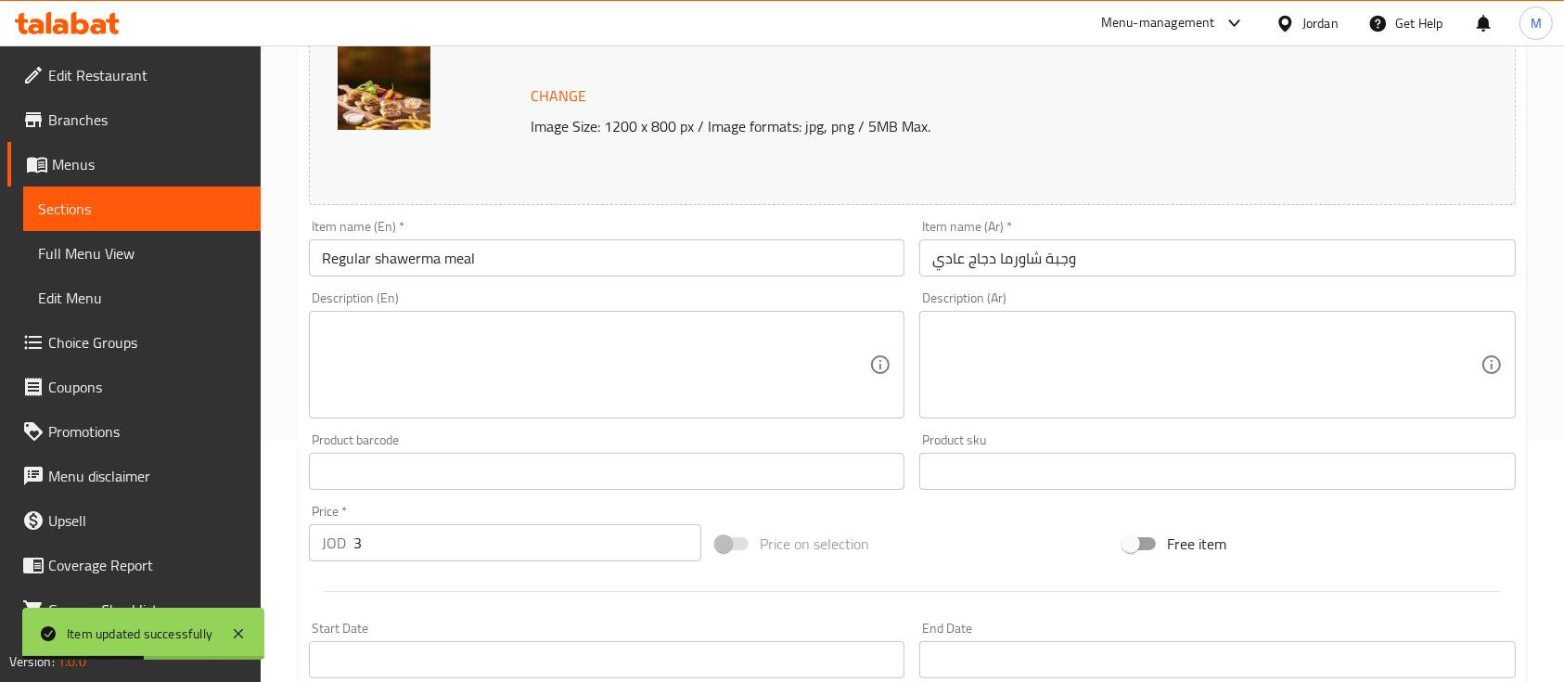
scroll to position [371, 0]
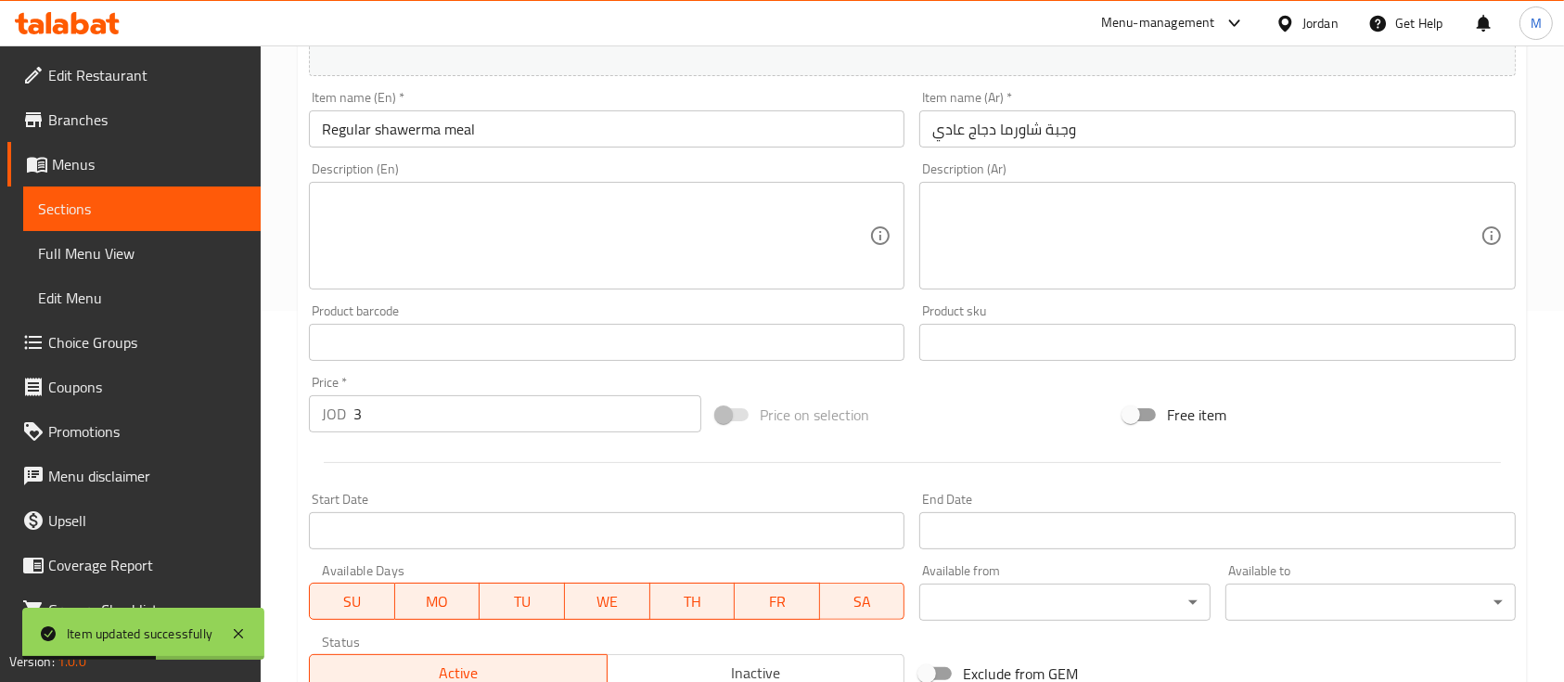
click at [447, 412] on input "3" at bounding box center [527, 413] width 348 height 37
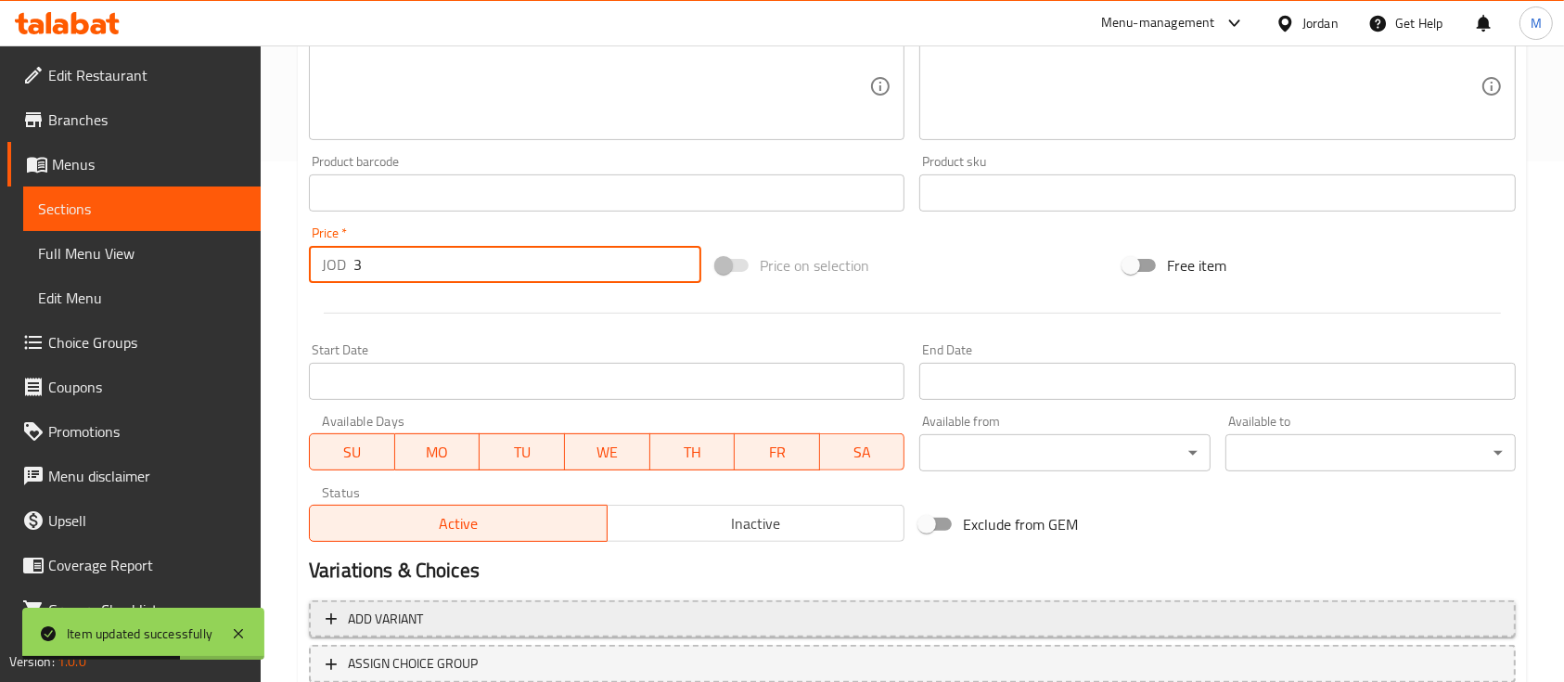
scroll to position [655, 0]
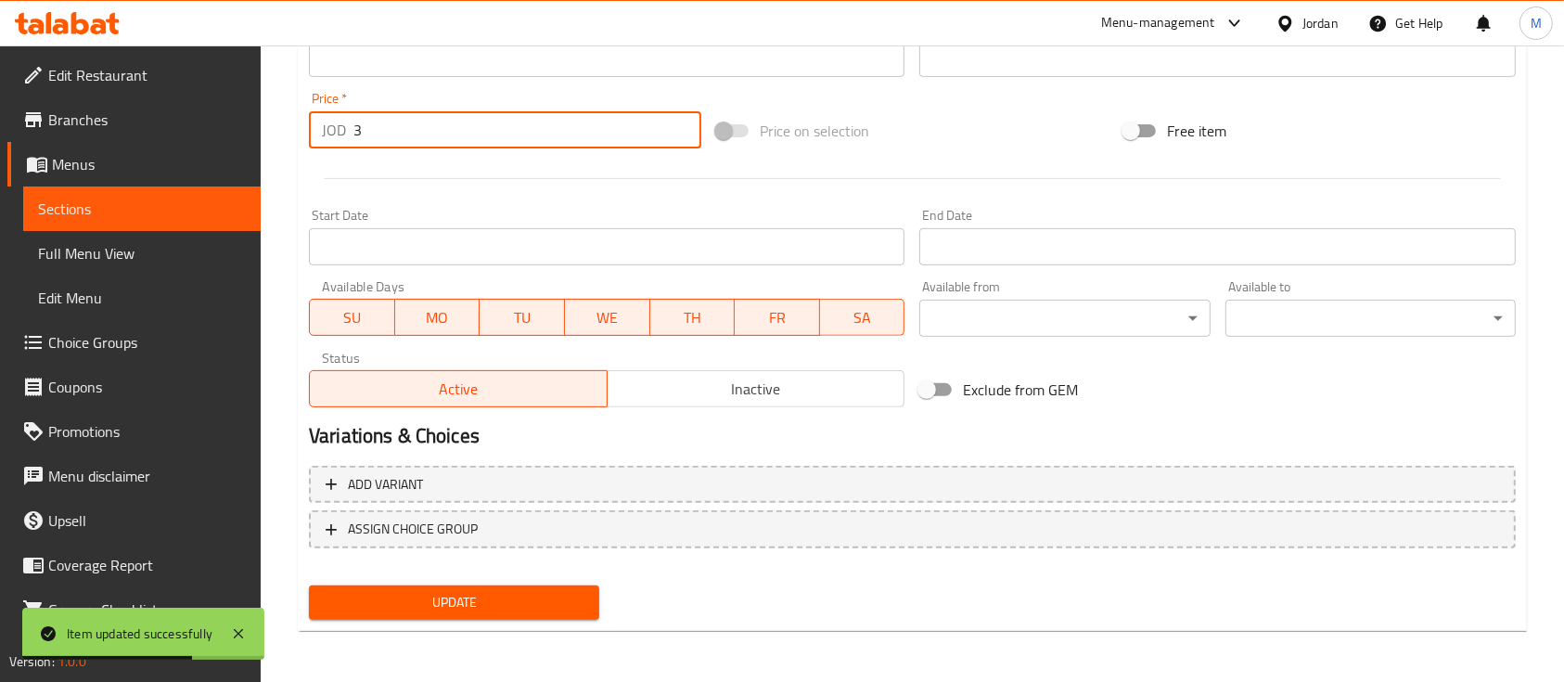
click at [466, 585] on button "Update" at bounding box center [454, 602] width 290 height 34
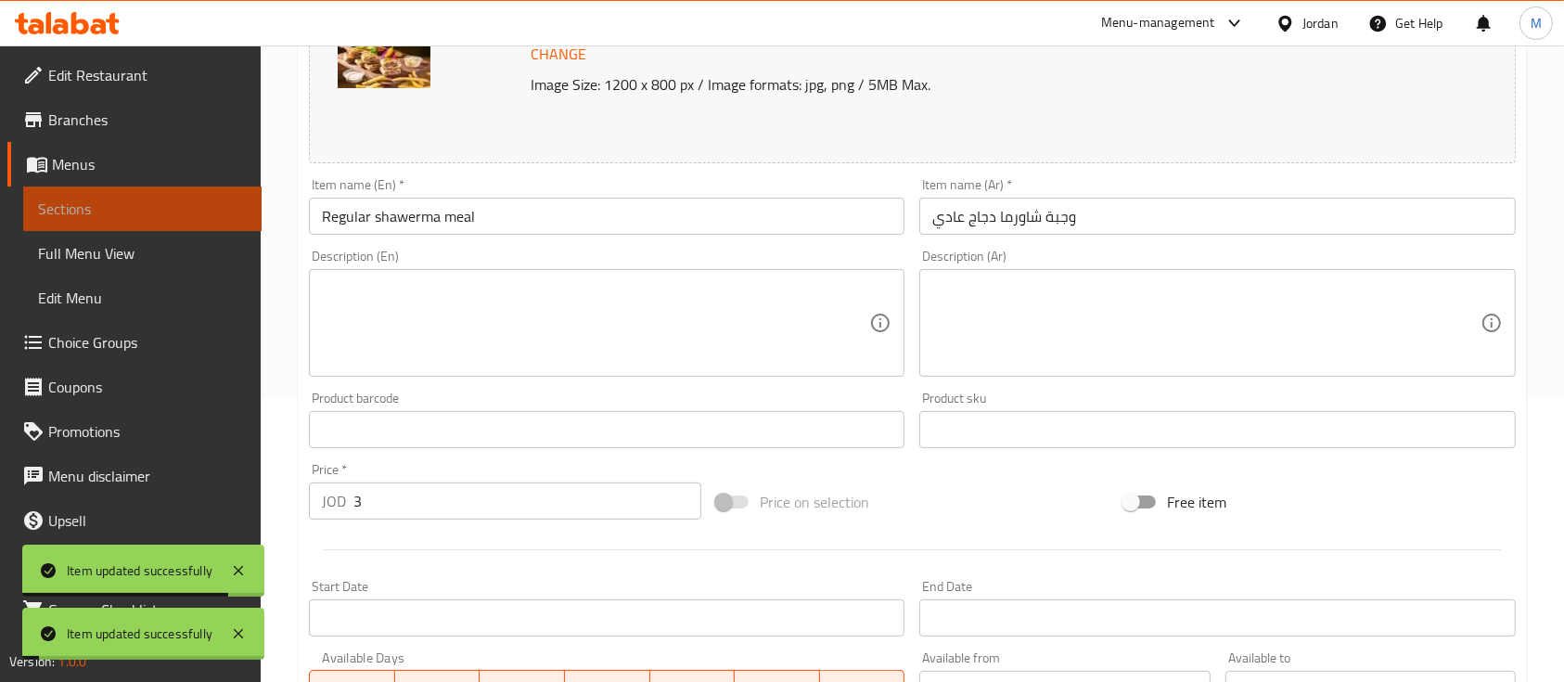
click at [176, 202] on span "Sections" at bounding box center [142, 209] width 209 height 22
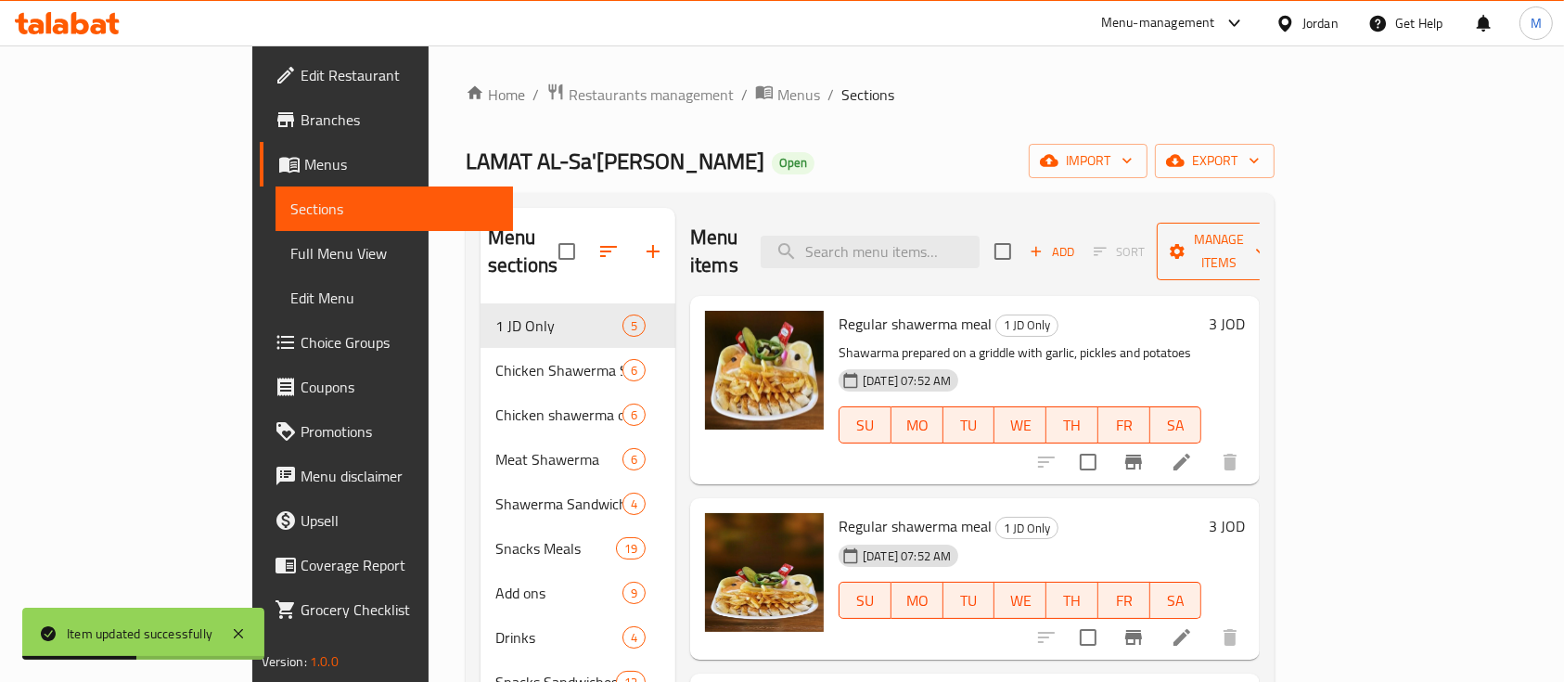
click at [1266, 247] on span "Manage items" at bounding box center [1219, 251] width 95 height 46
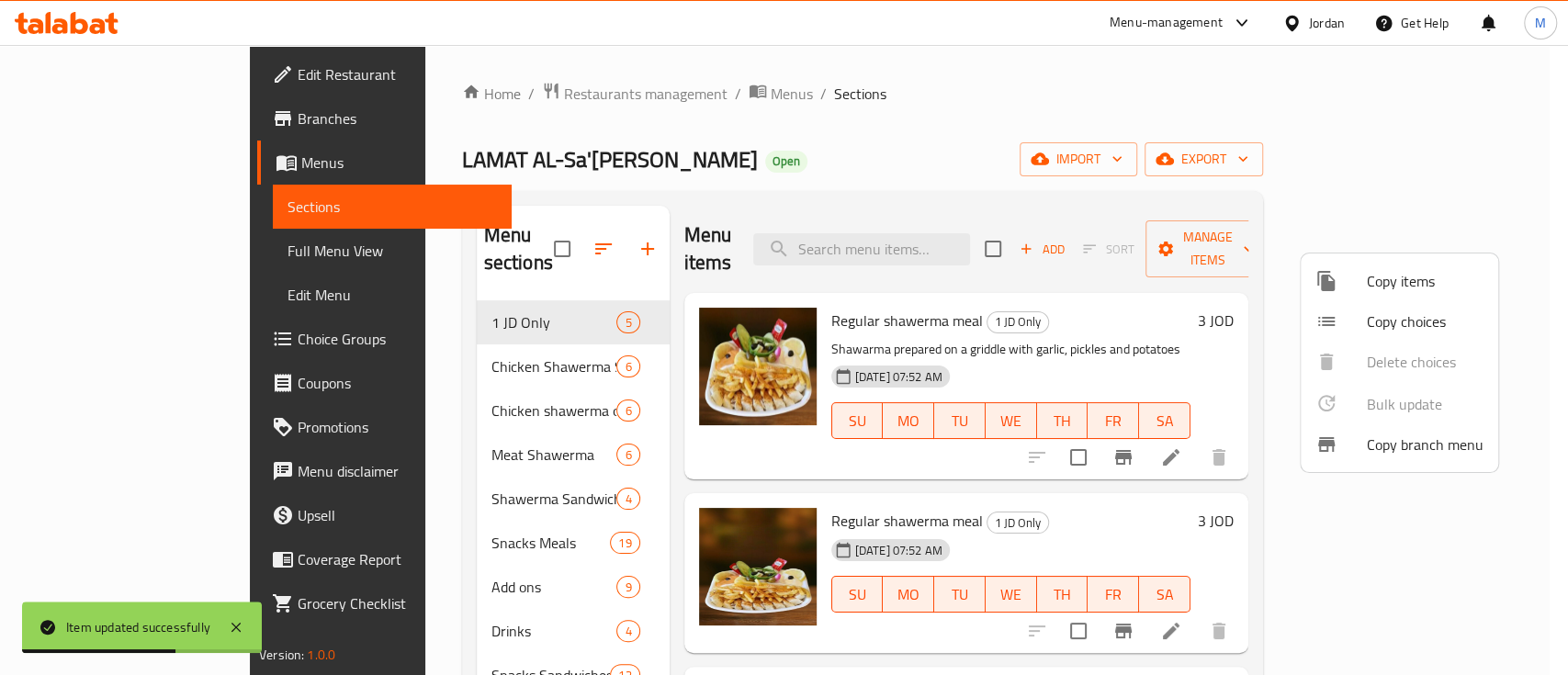
click at [1531, 429] on div at bounding box center [784, 338] width 1568 height 675
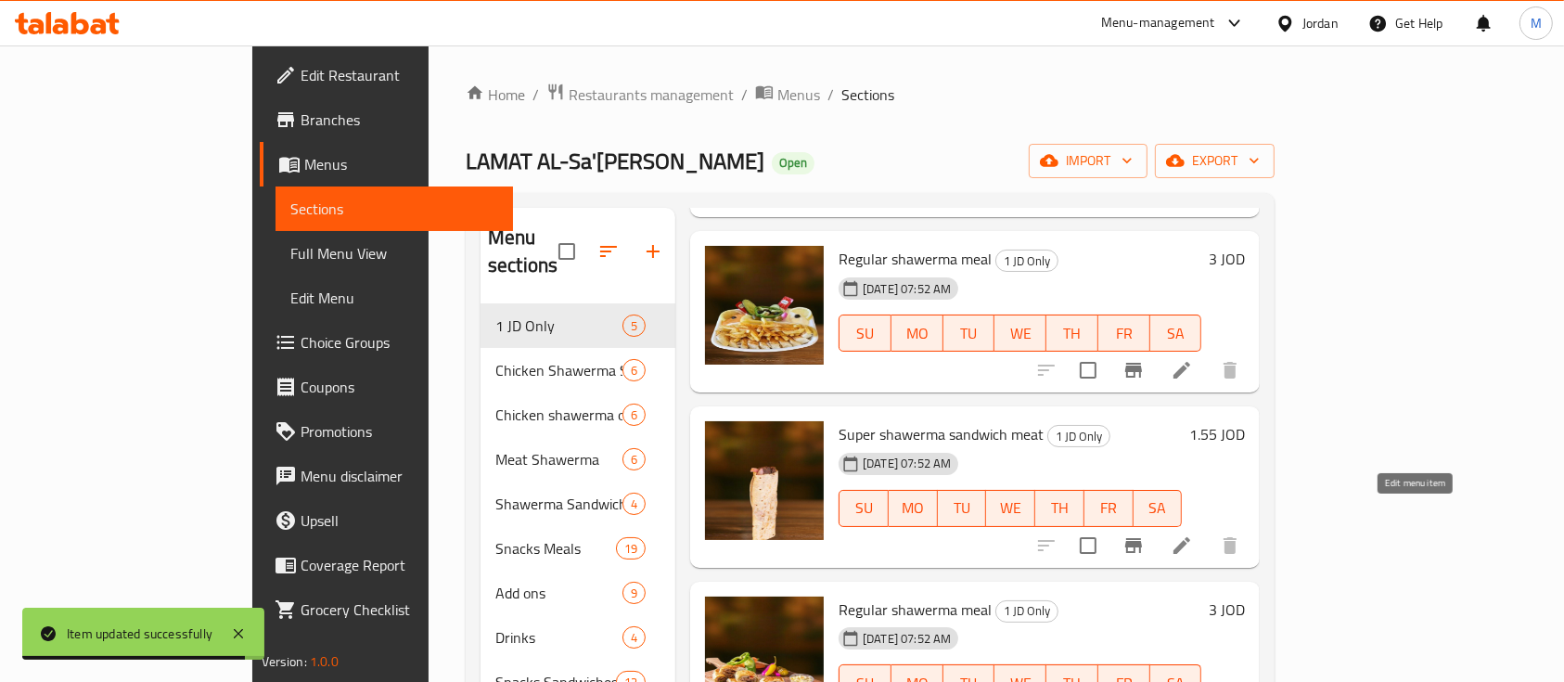
click at [1190, 537] on icon at bounding box center [1182, 545] width 17 height 17
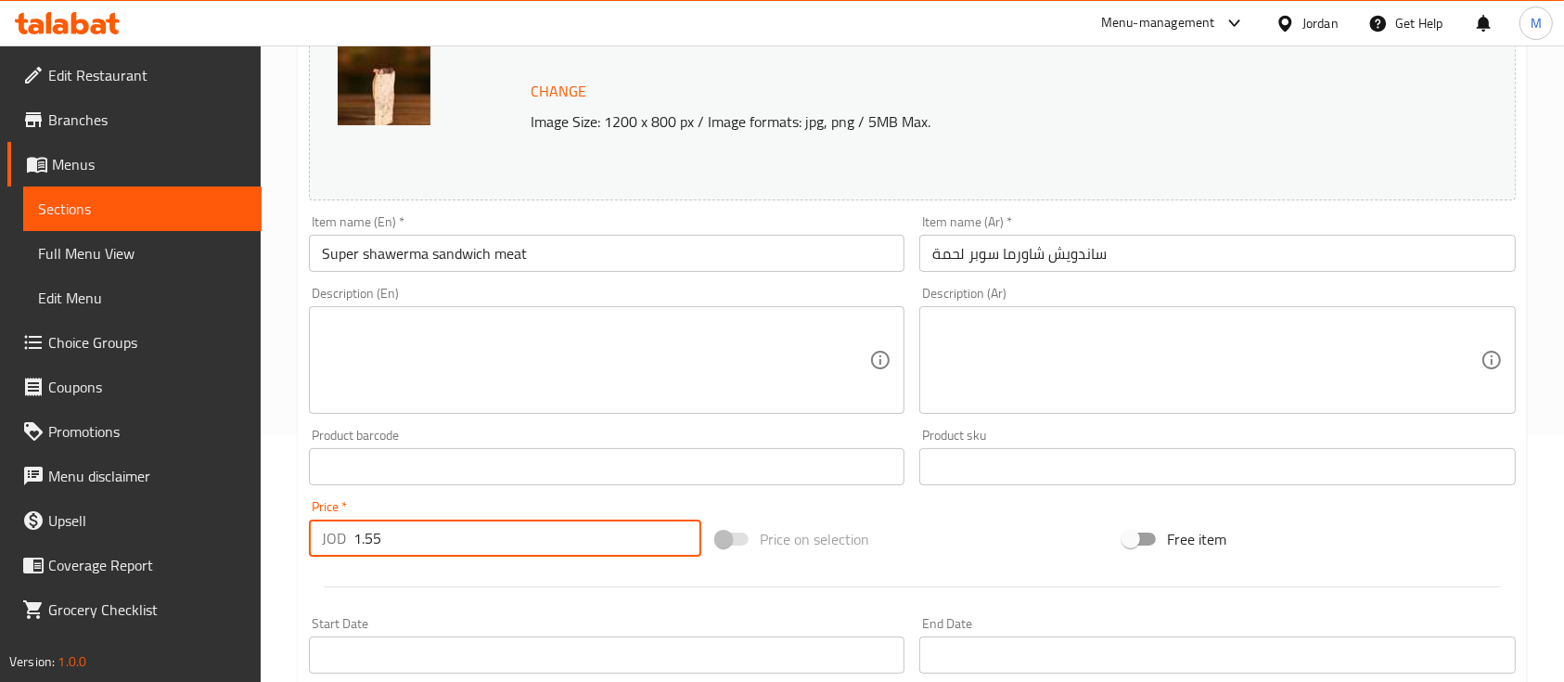
click at [480, 536] on input "1.55" at bounding box center [527, 538] width 348 height 37
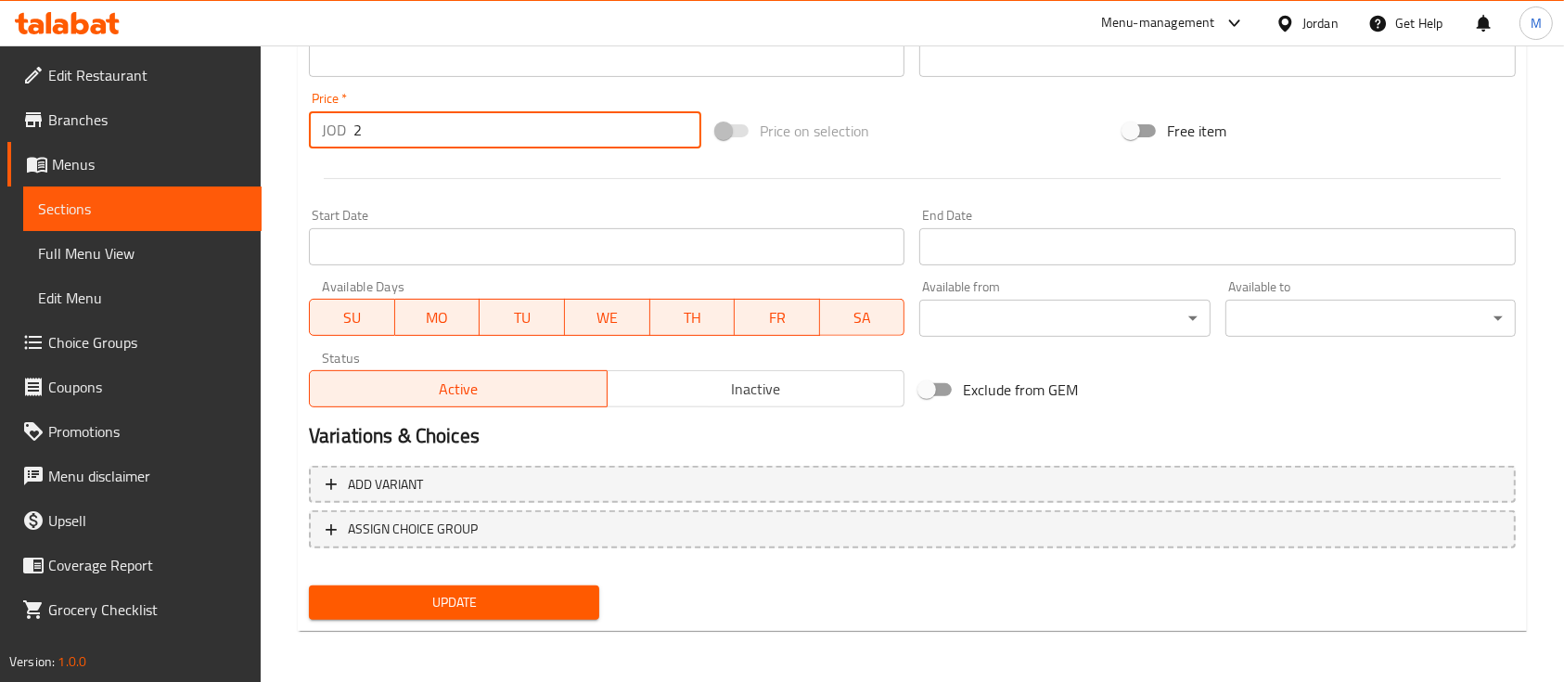
type input "2"
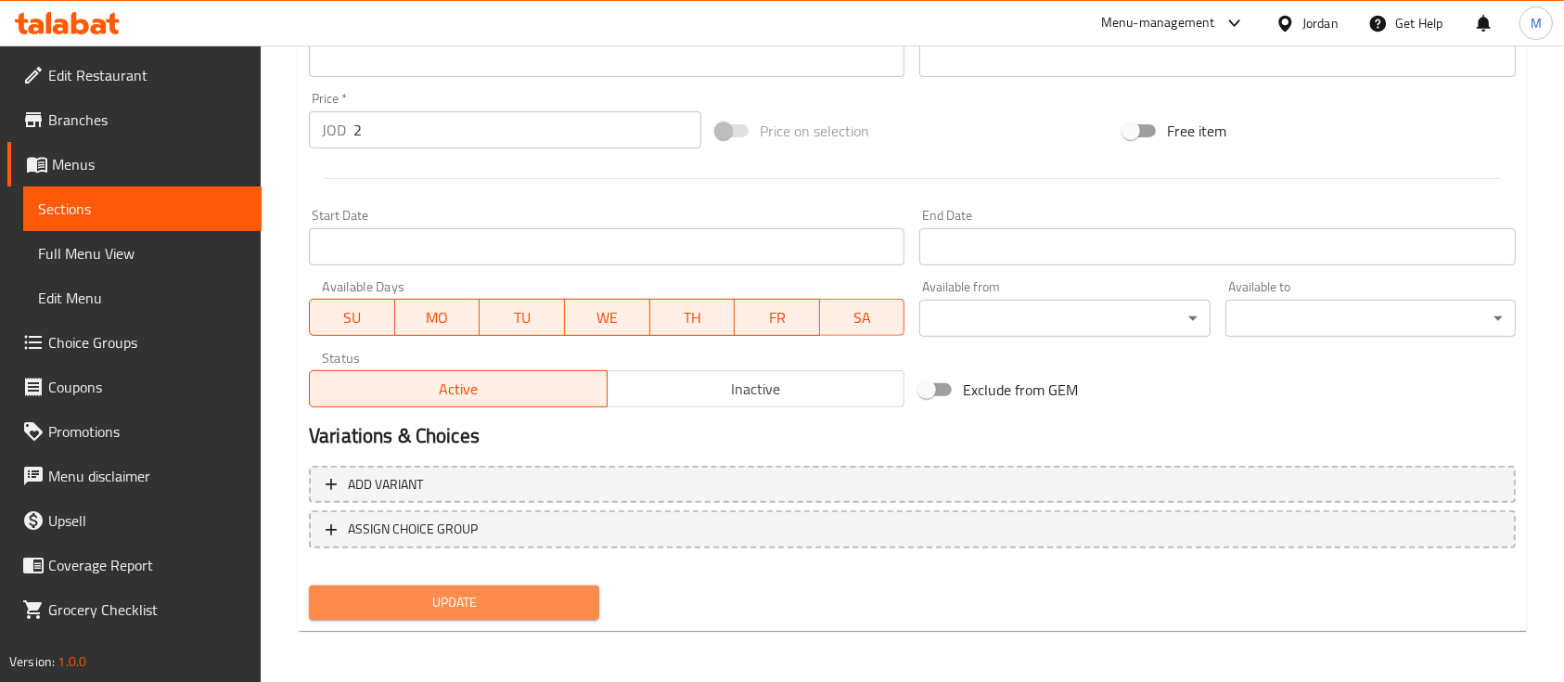
click at [482, 595] on span "Update" at bounding box center [454, 602] width 261 height 23
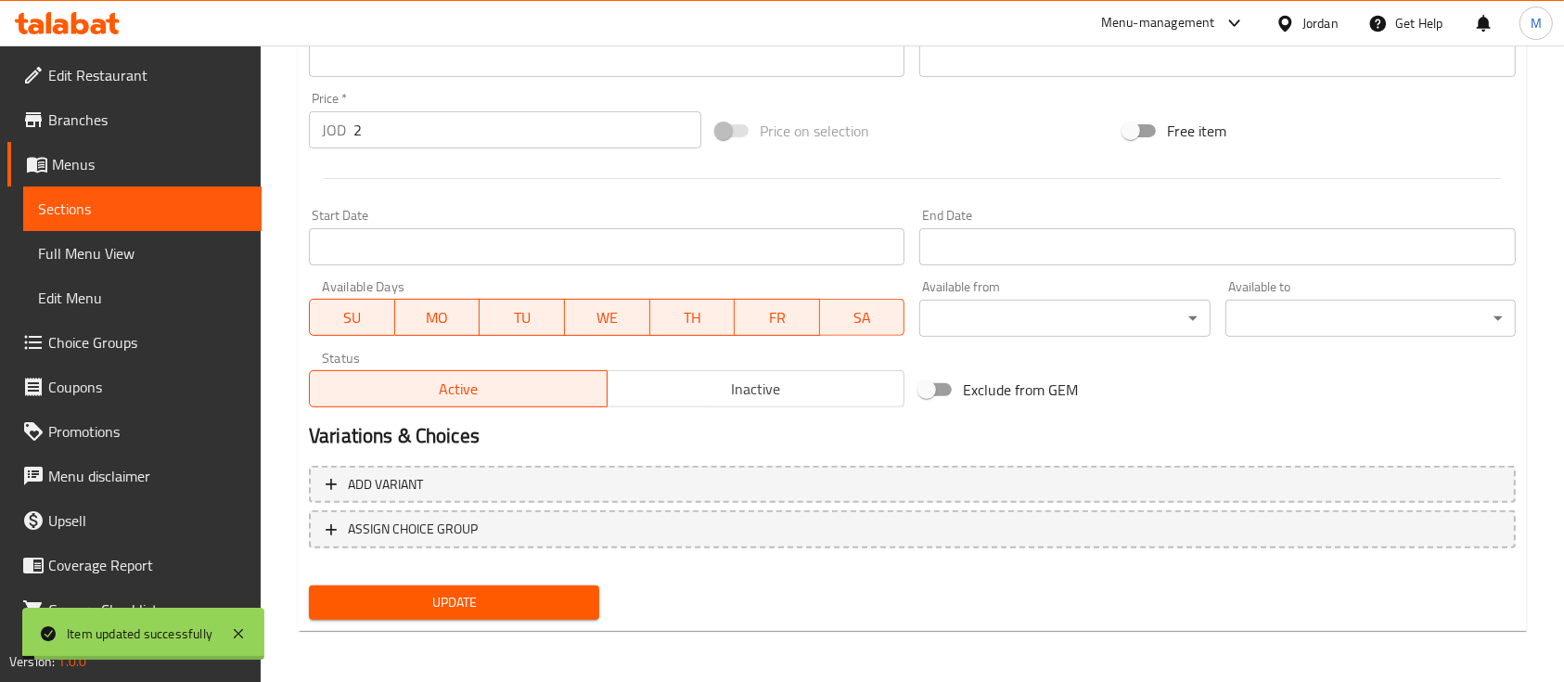
click at [169, 209] on span "Sections" at bounding box center [142, 209] width 209 height 22
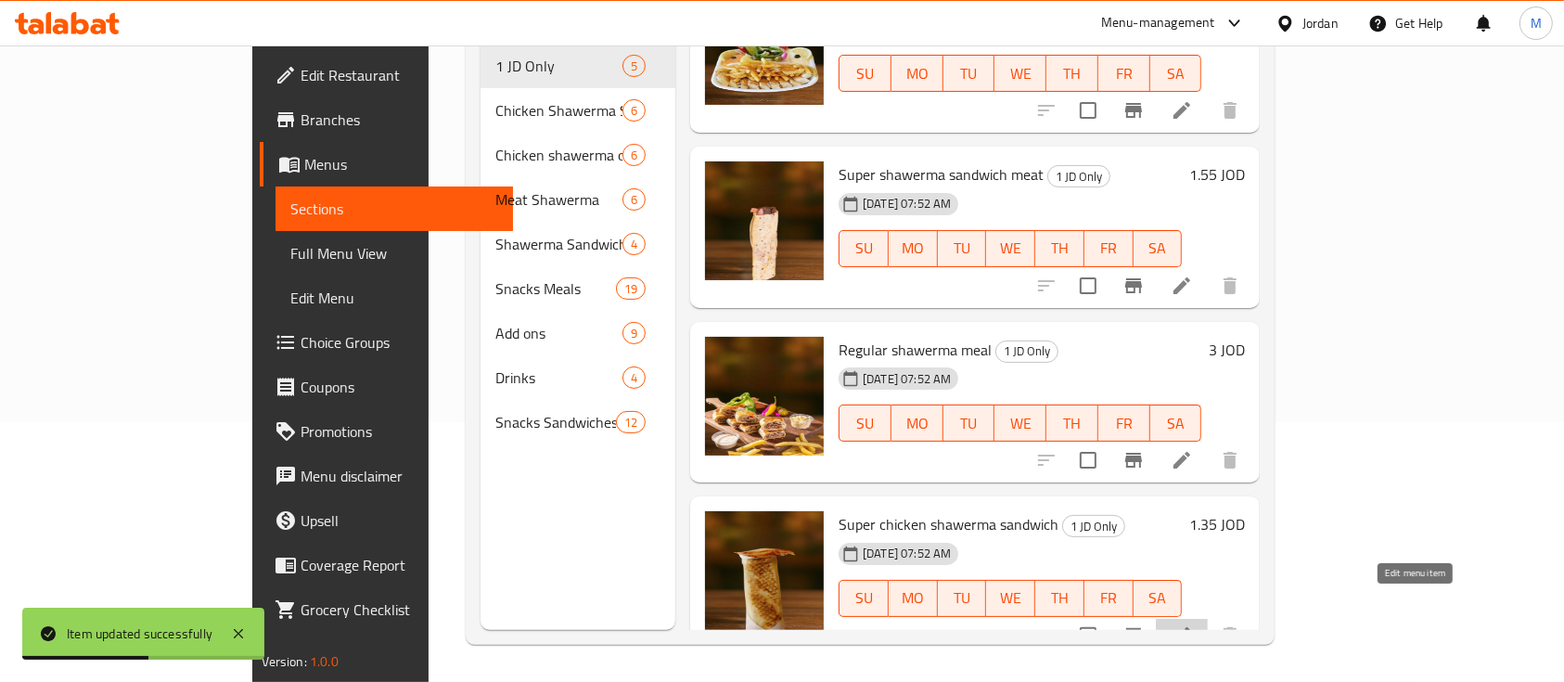
click at [1193, 624] on icon at bounding box center [1182, 635] width 22 height 22
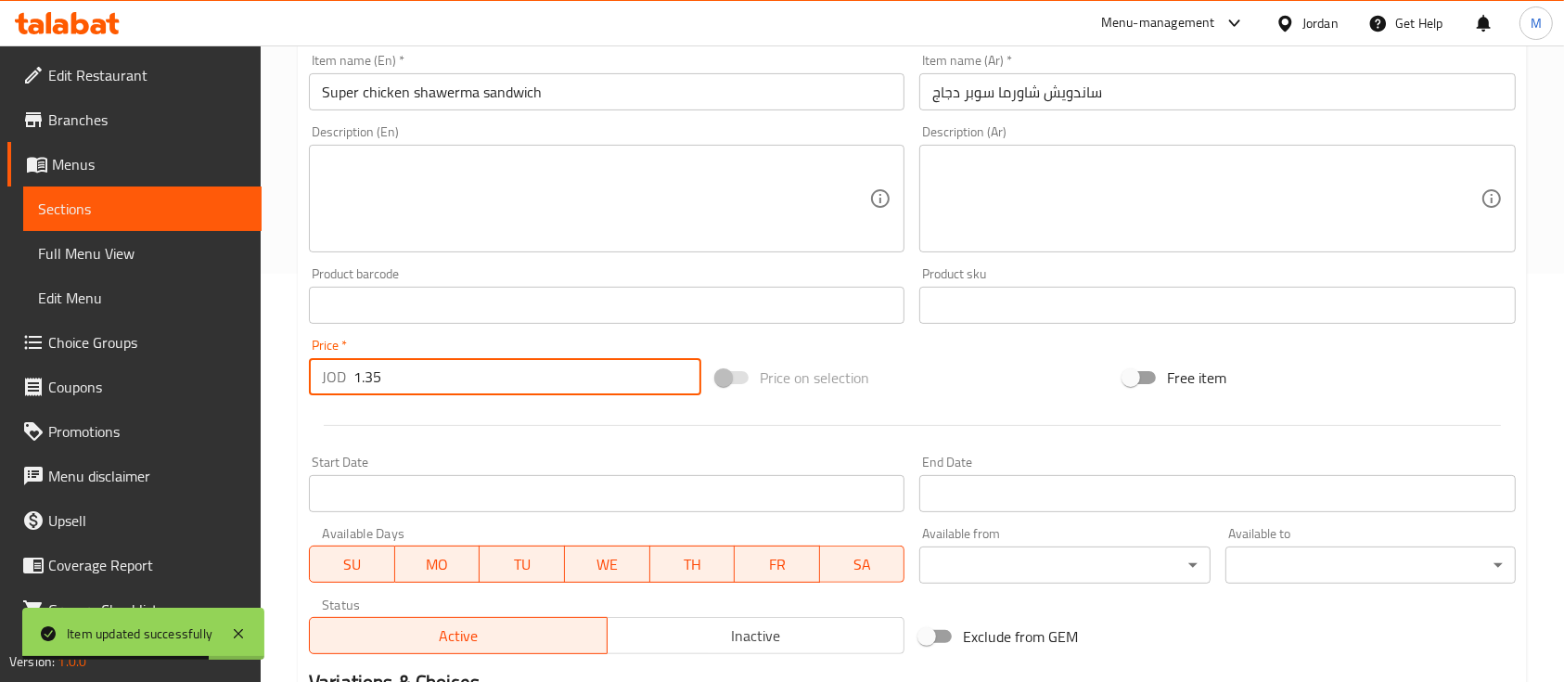
click at [430, 381] on input "1.35" at bounding box center [527, 376] width 348 height 37
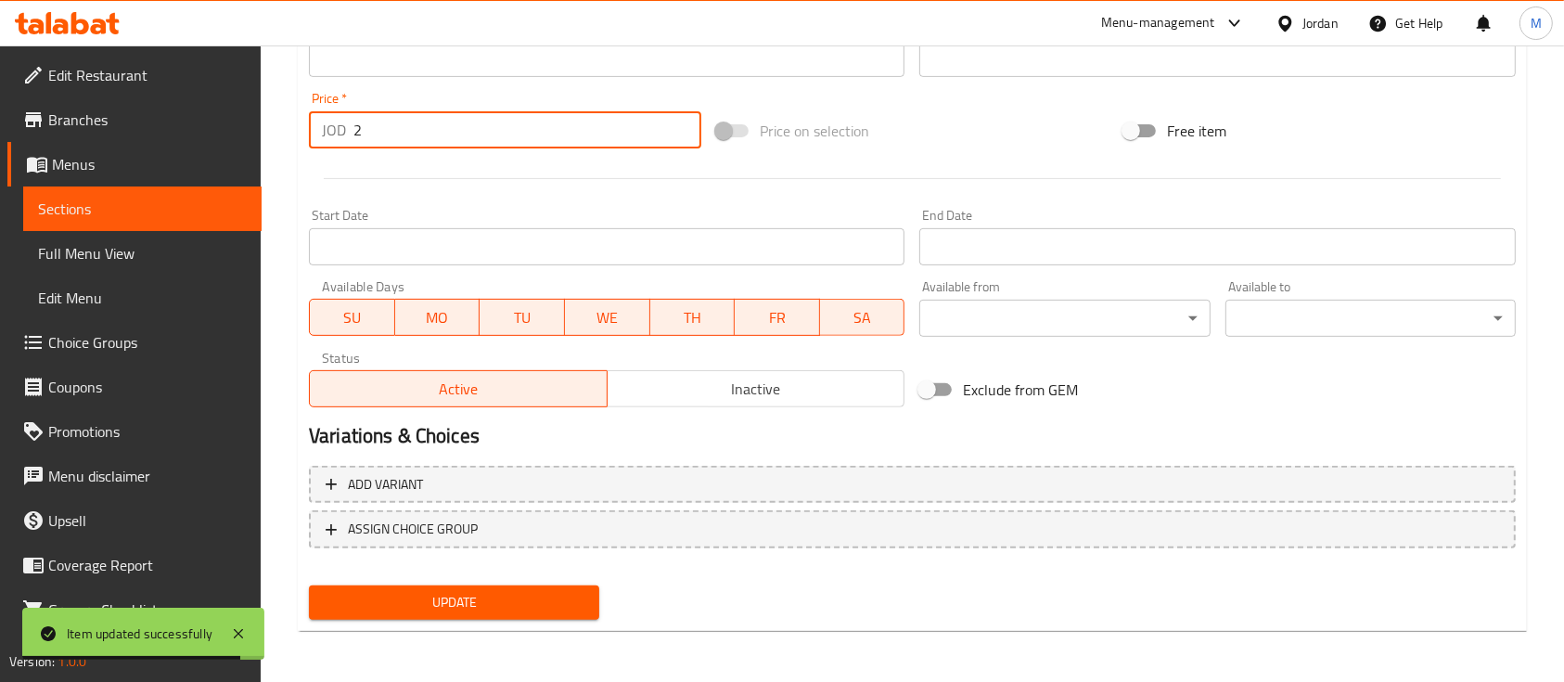
type input "2"
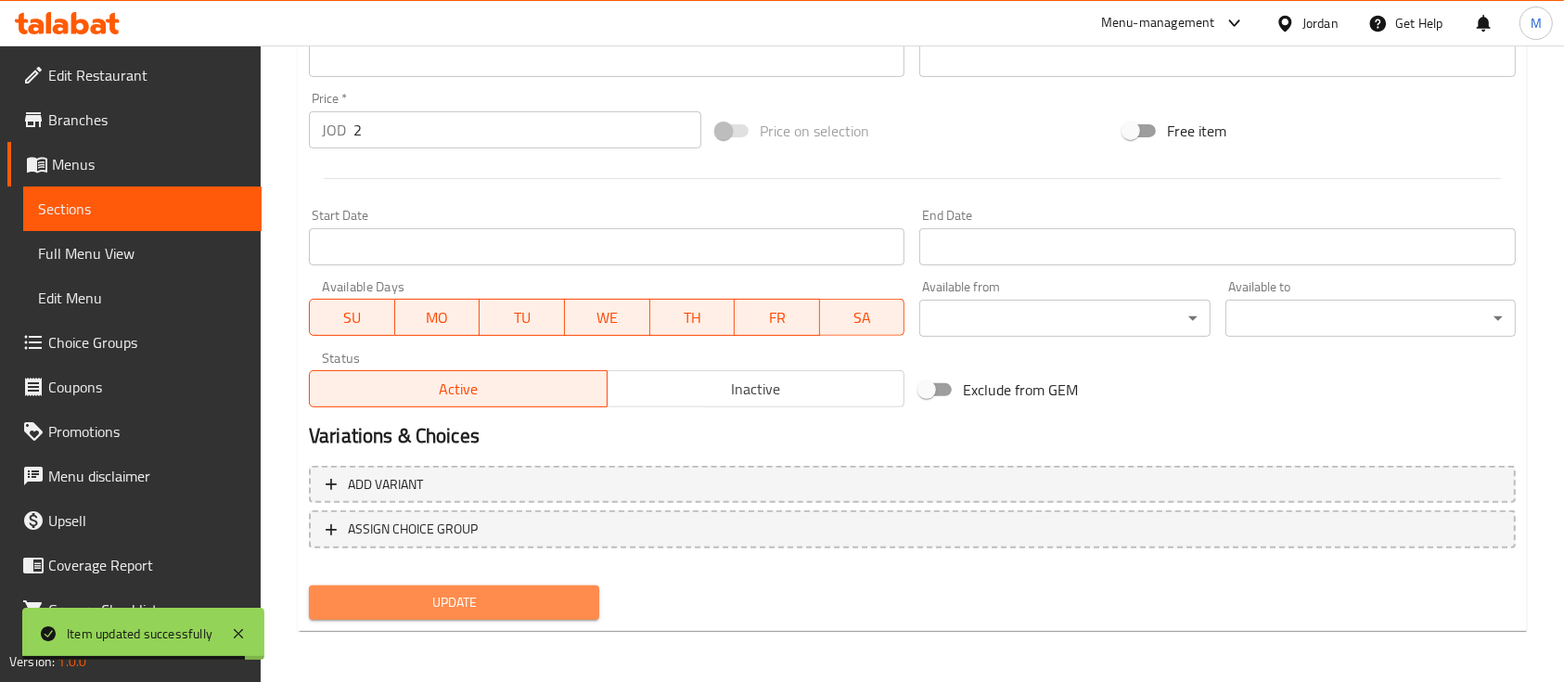
click at [445, 591] on span "Update" at bounding box center [454, 602] width 261 height 23
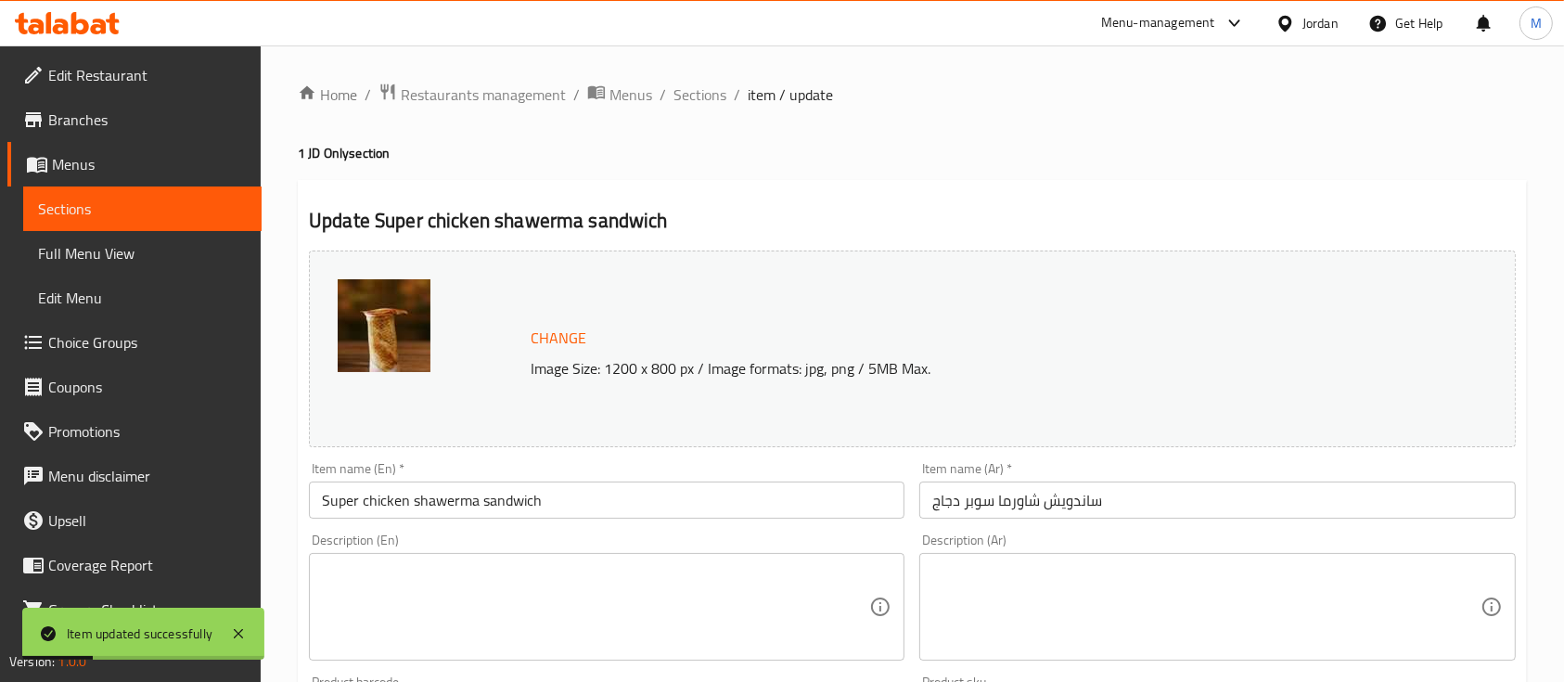
click at [138, 198] on span "Sections" at bounding box center [142, 209] width 209 height 22
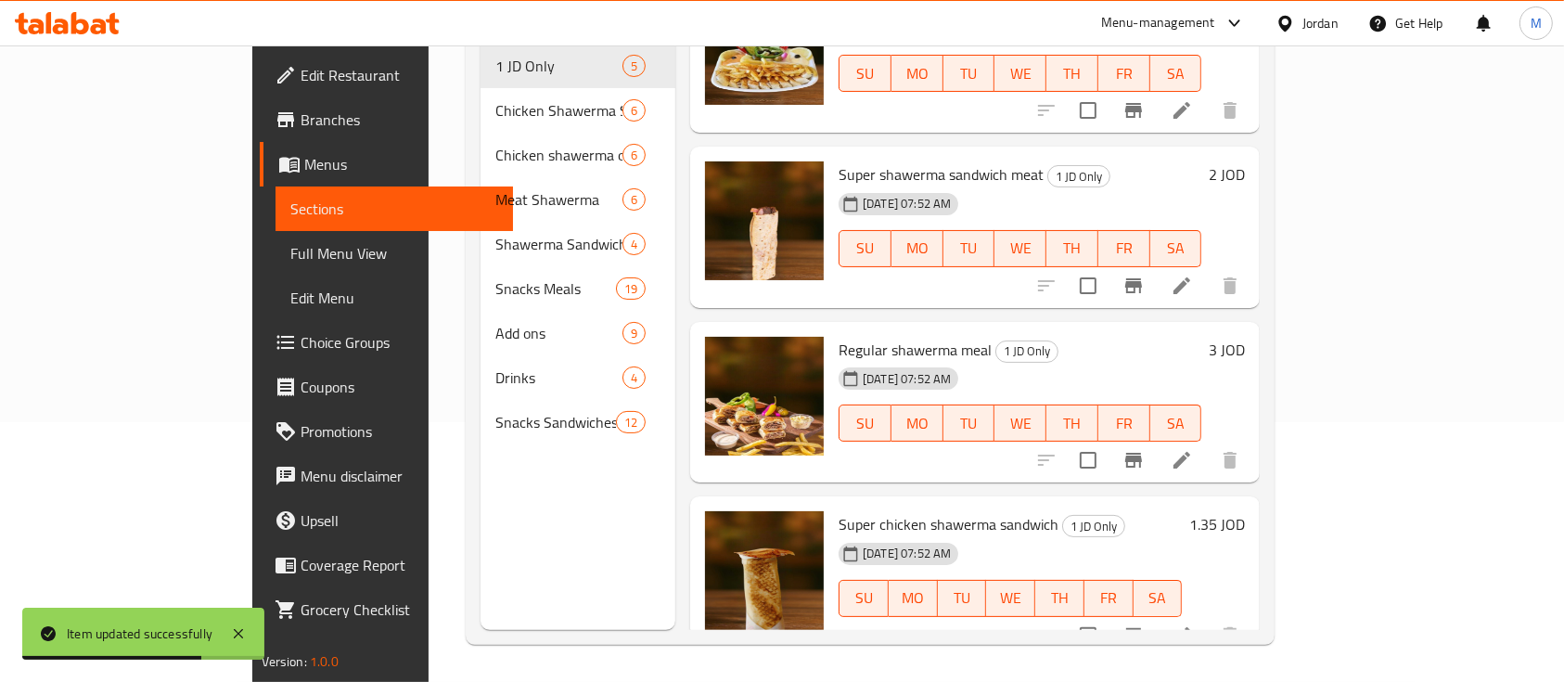
click at [1208, 619] on li at bounding box center [1182, 635] width 52 height 33
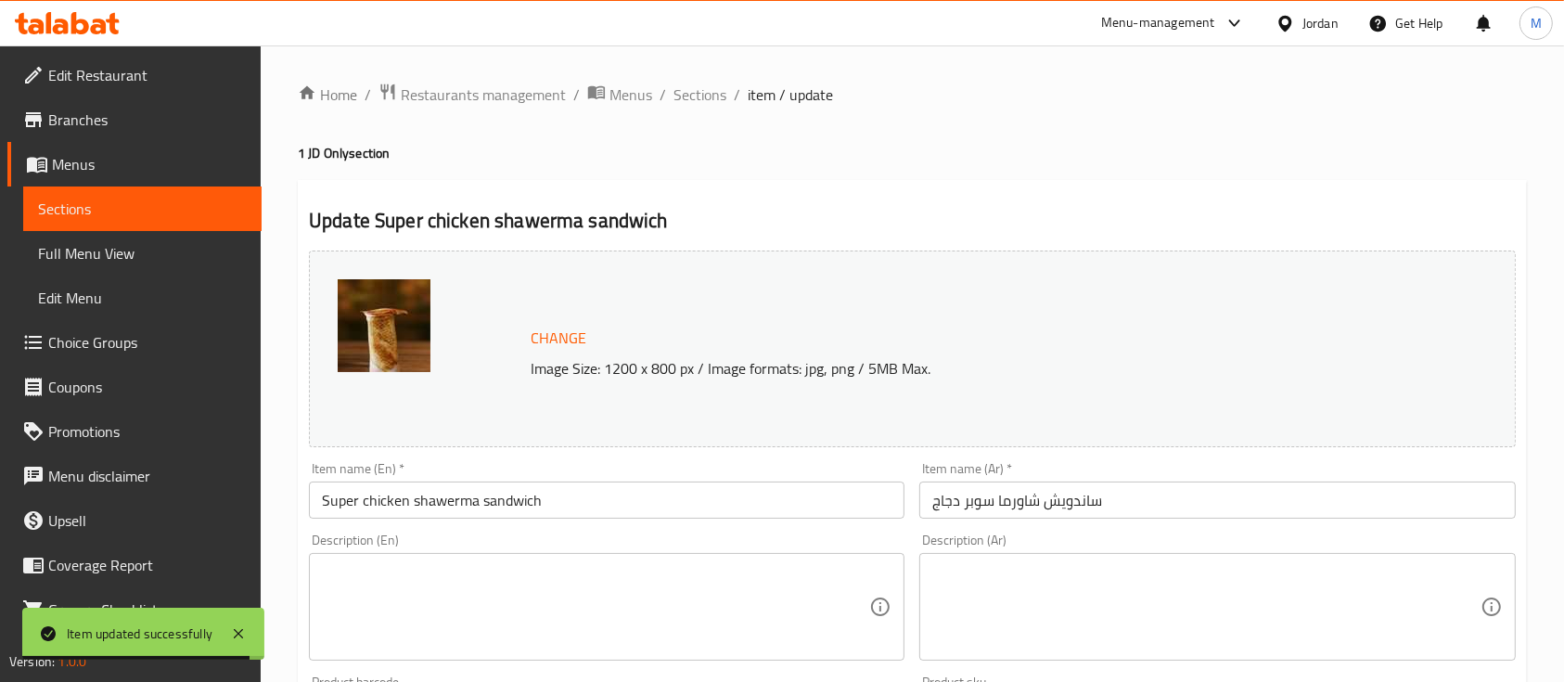
click at [173, 202] on span "Sections" at bounding box center [142, 209] width 209 height 22
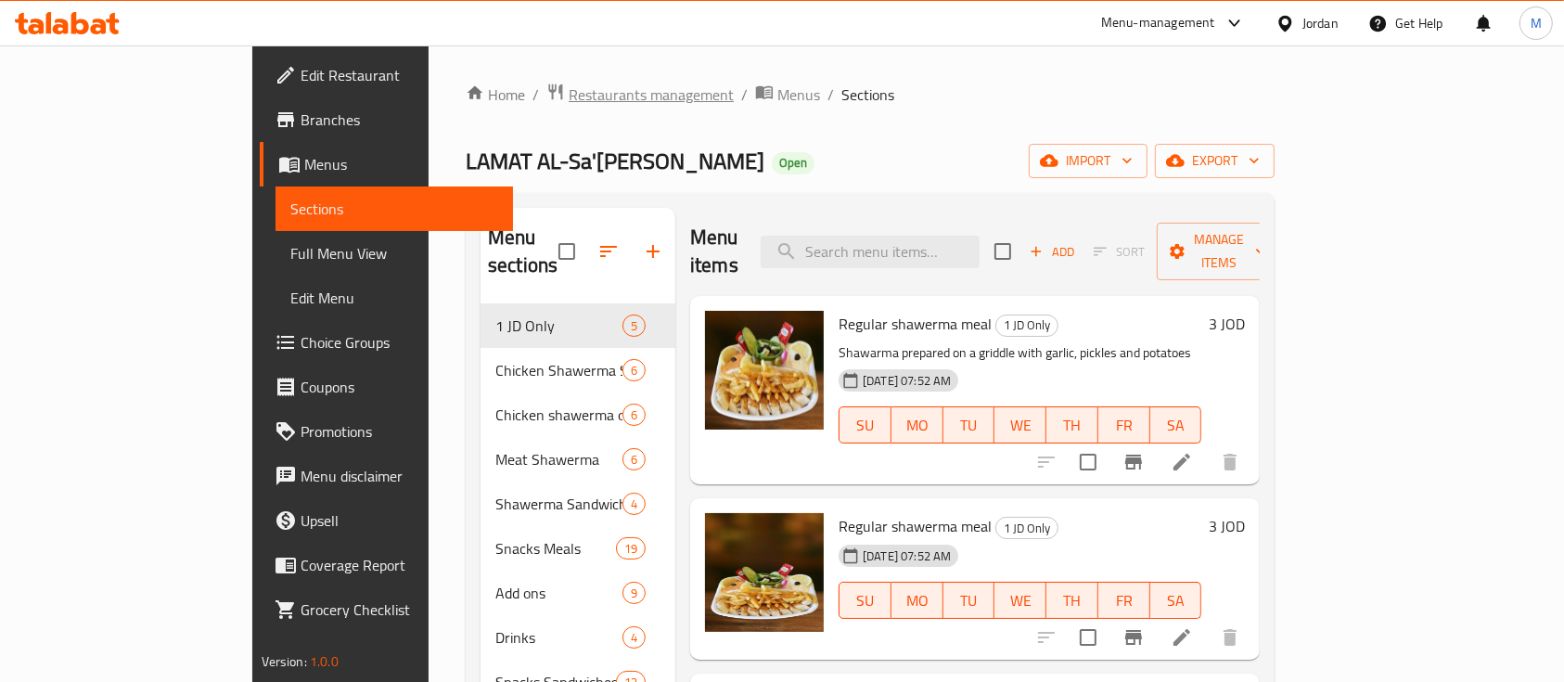
click at [569, 86] on span "Restaurants management" at bounding box center [651, 95] width 165 height 22
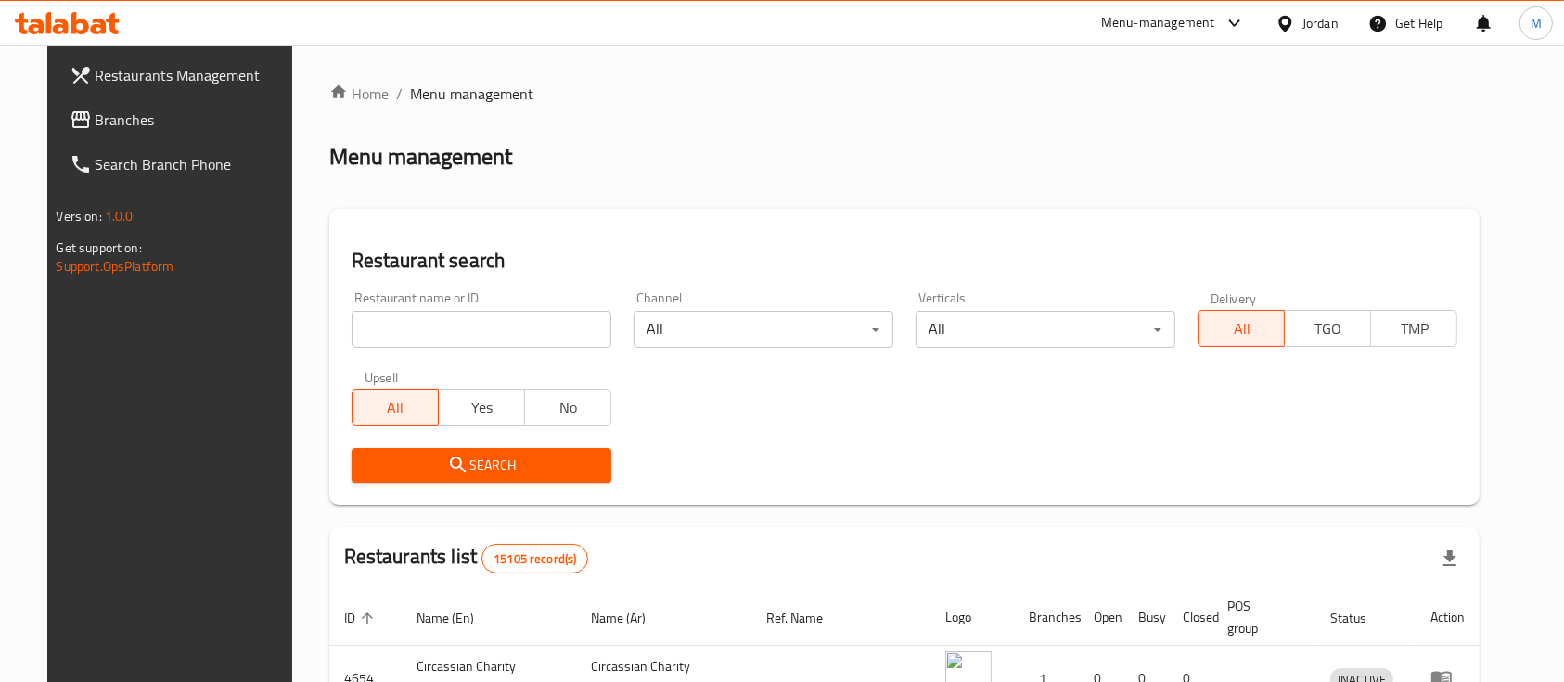
click at [496, 332] on input "search" at bounding box center [482, 329] width 260 height 37
paste input "691327"
type input "691327"
click at [475, 469] on span "Search" at bounding box center [481, 465] width 230 height 23
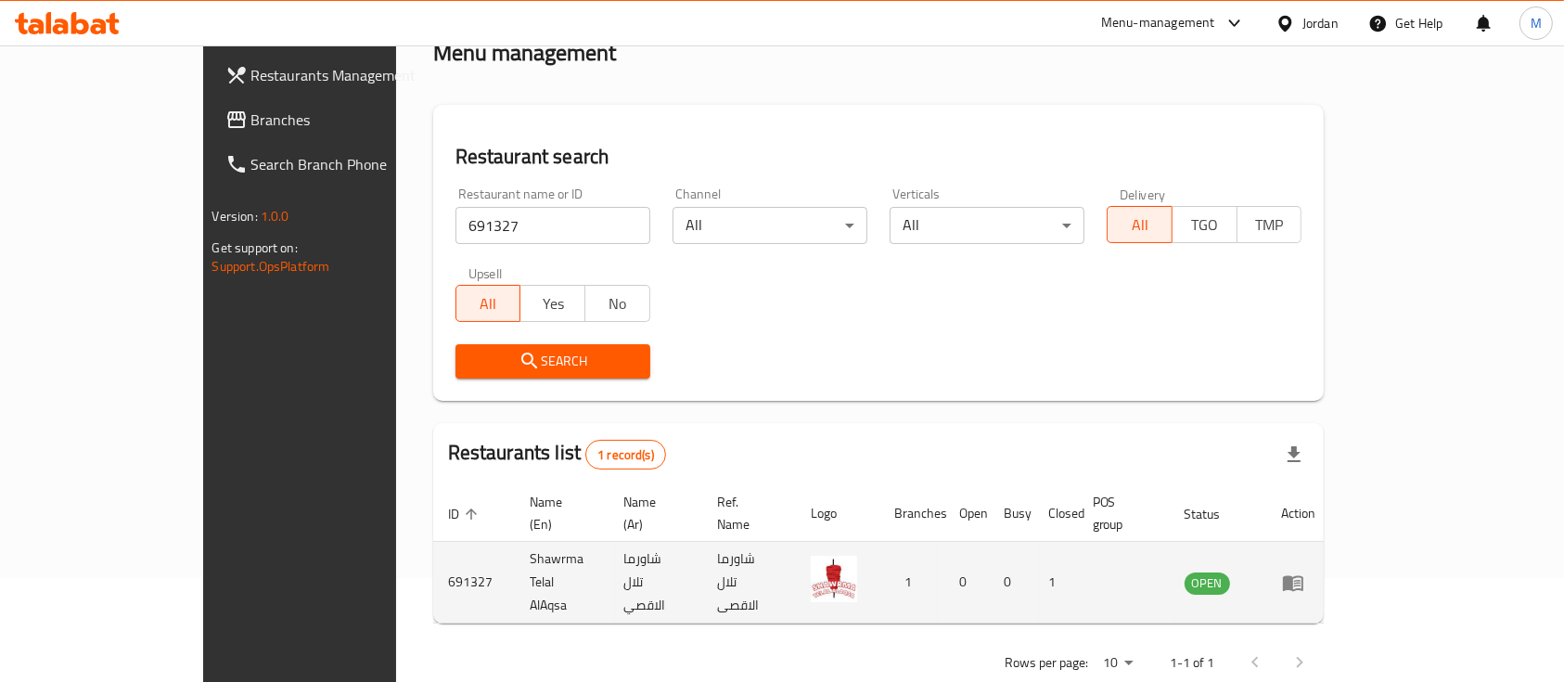
scroll to position [109, 0]
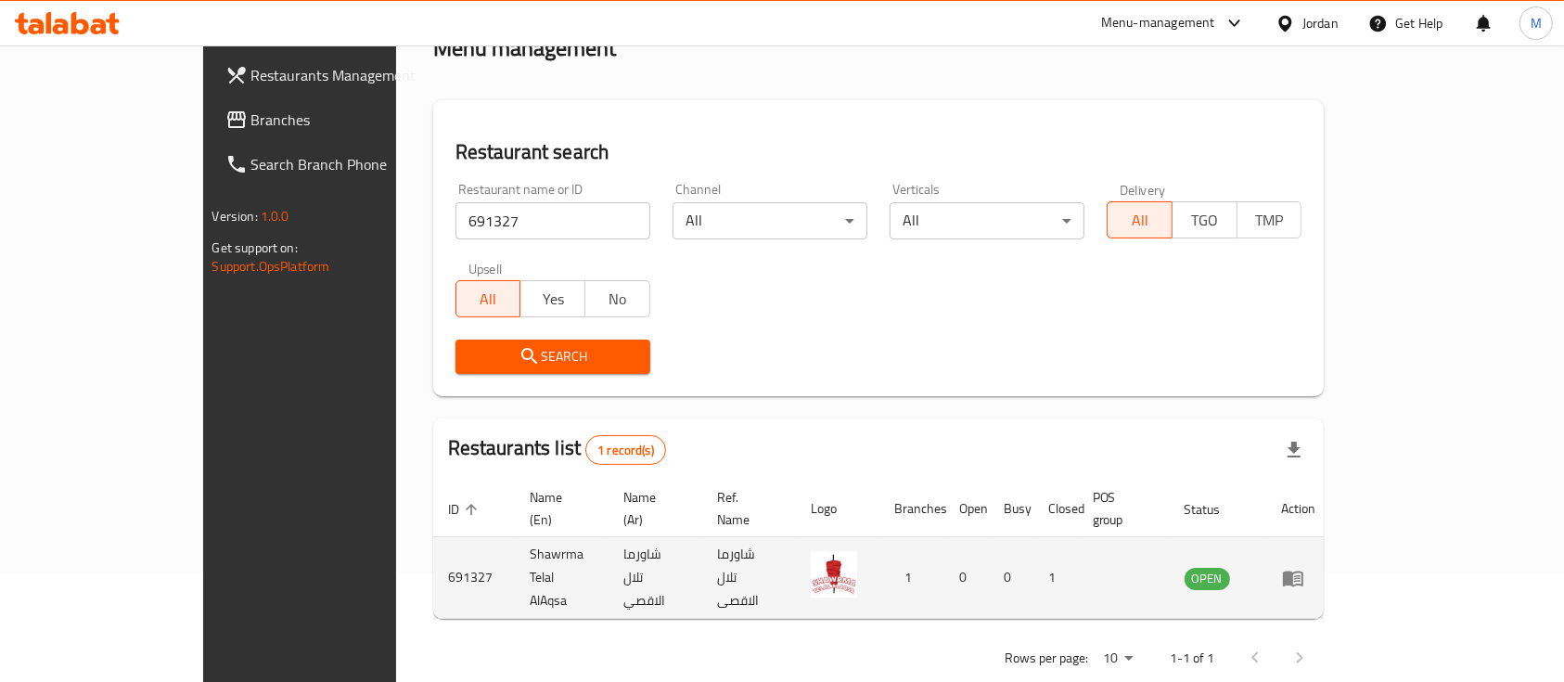
click at [1304, 571] on icon "enhanced table" at bounding box center [1293, 579] width 20 height 16
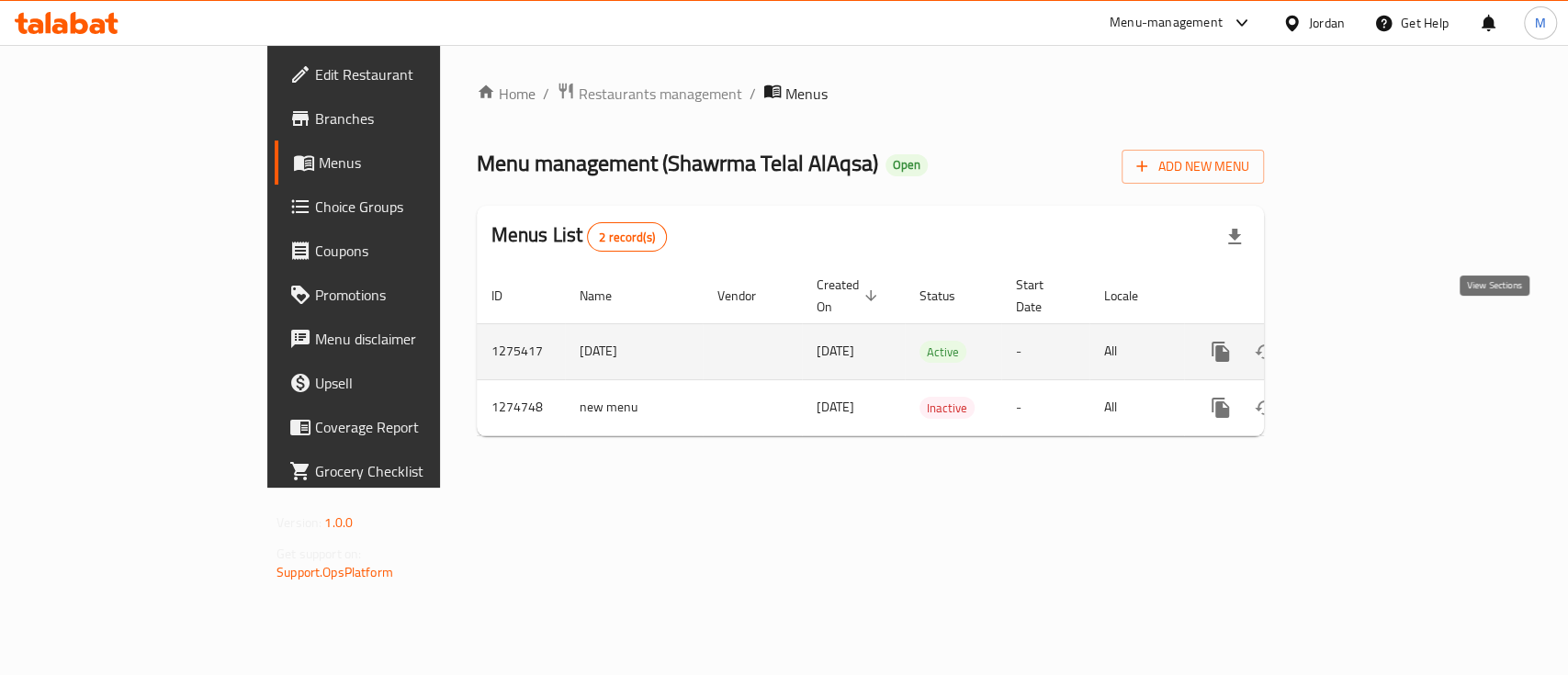
click at [1375, 330] on link "enhanced table" at bounding box center [1352, 351] width 45 height 45
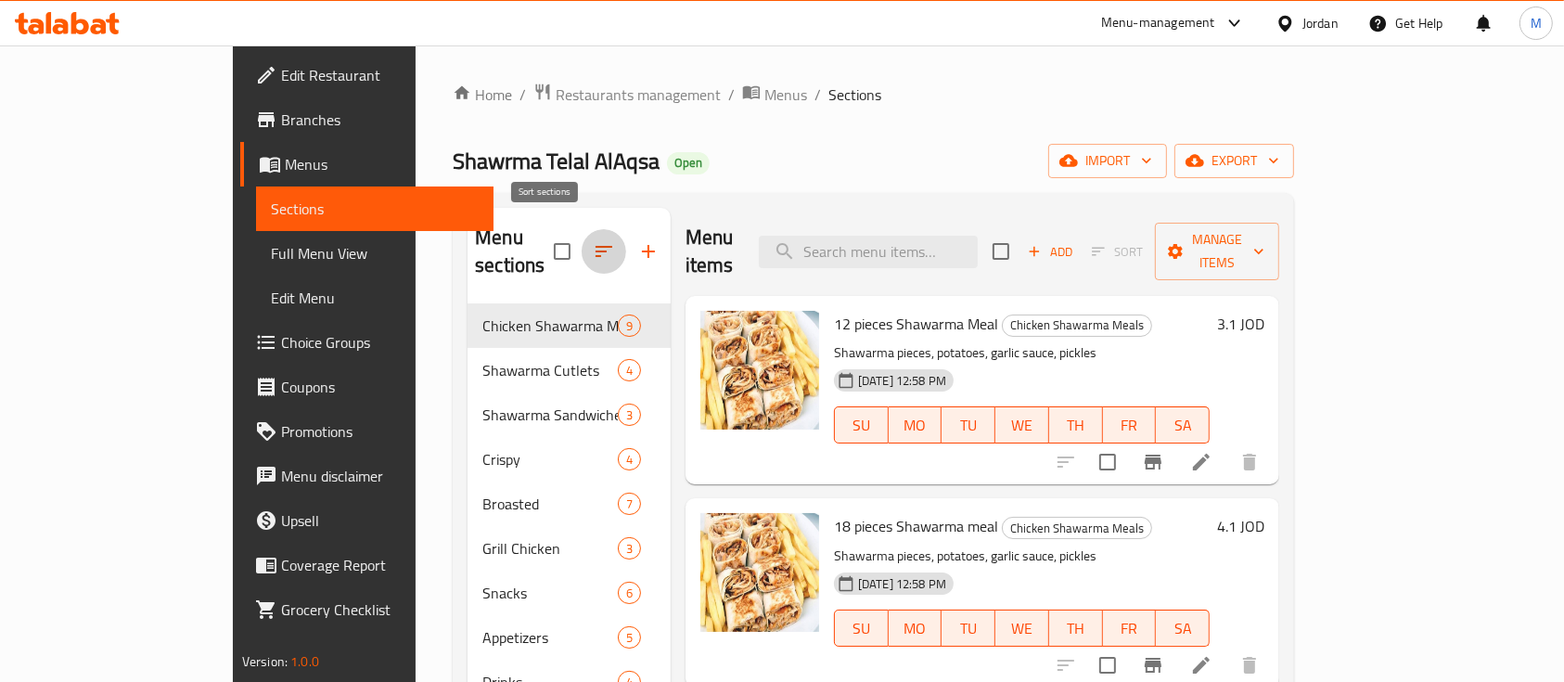
click at [596, 246] on icon "button" at bounding box center [604, 251] width 17 height 11
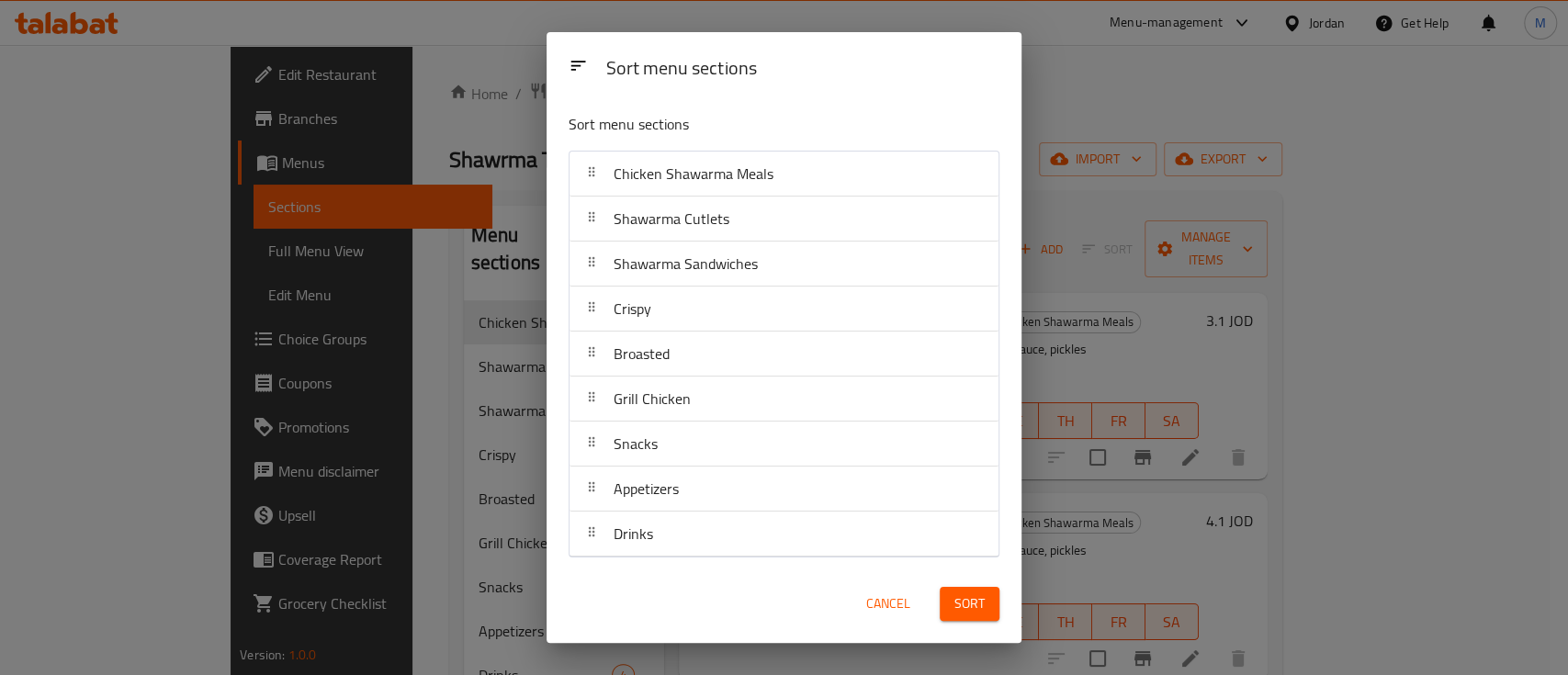
click at [878, 610] on span "Cancel" at bounding box center [888, 603] width 45 height 23
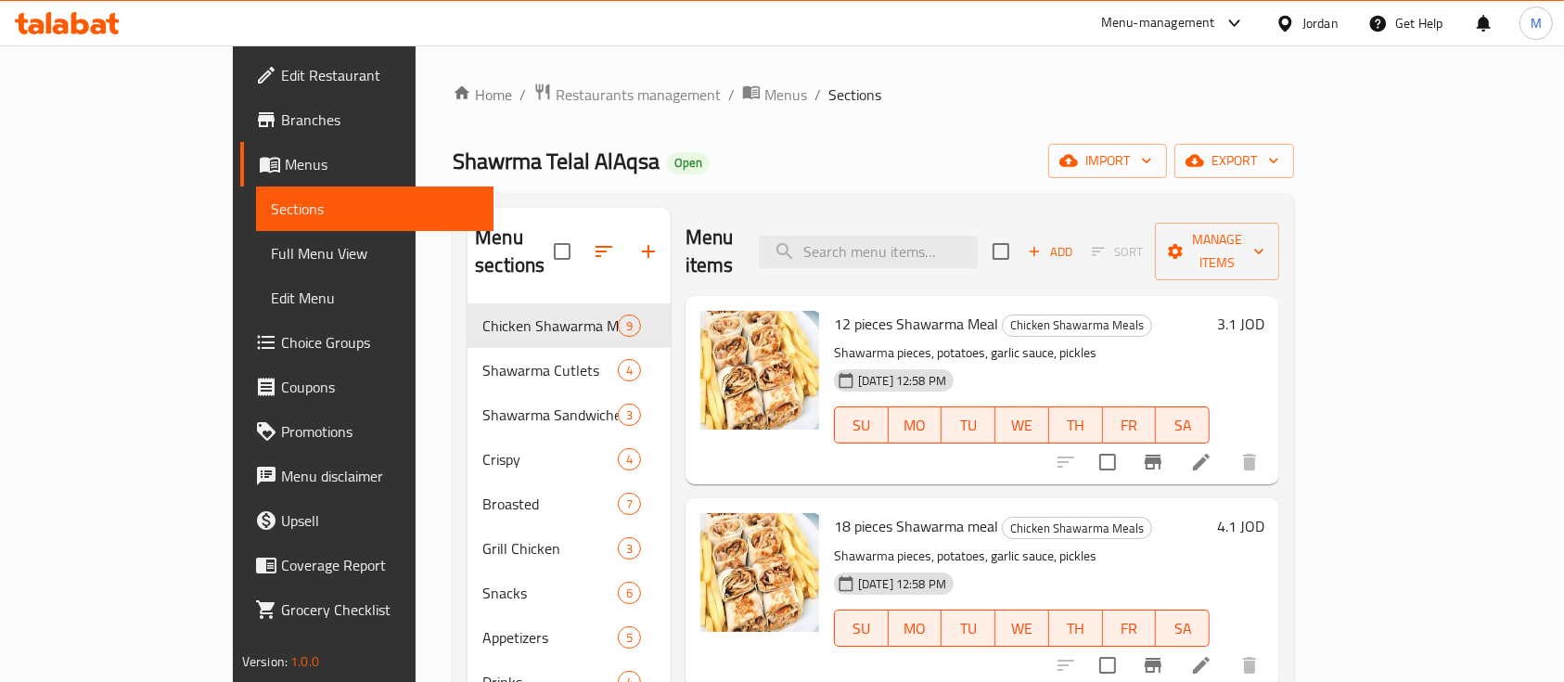
click at [626, 239] on button "button" at bounding box center [648, 251] width 45 height 45
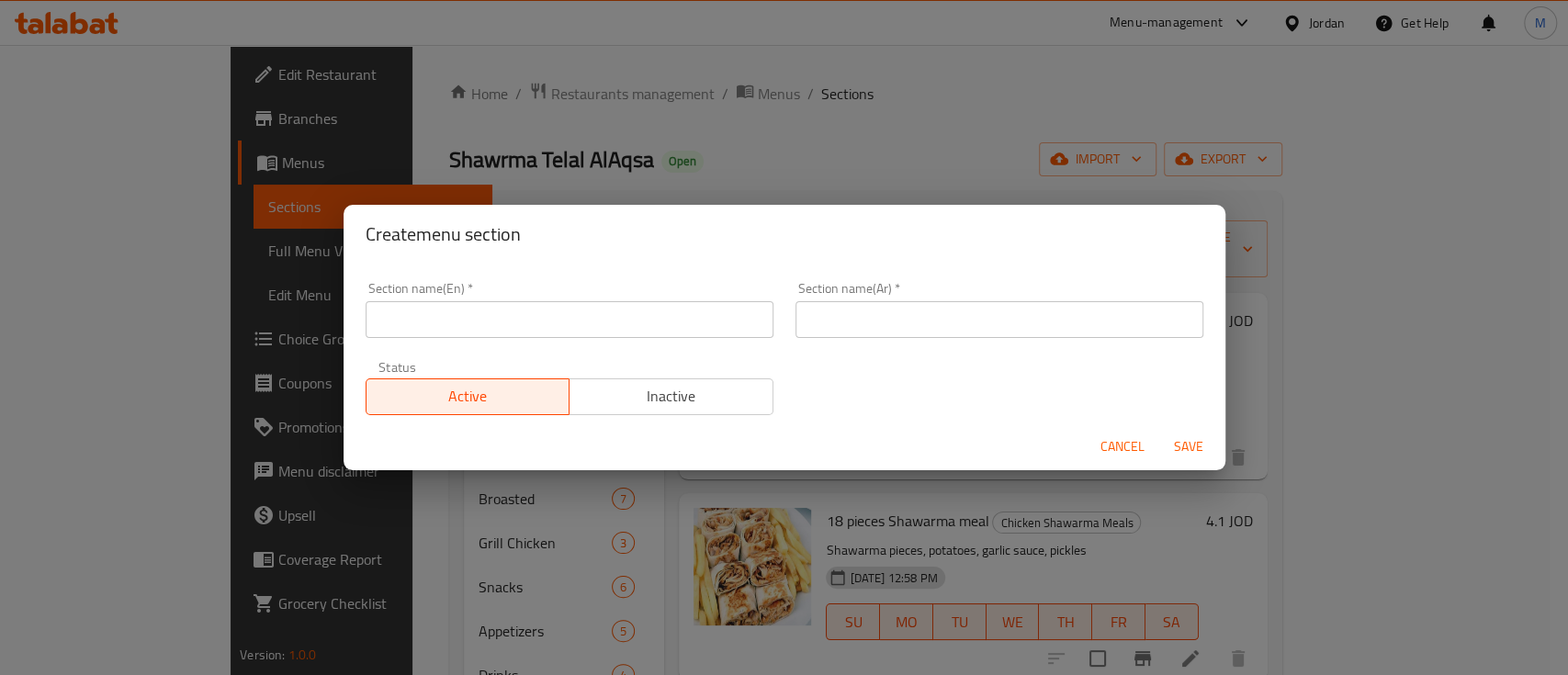
click at [676, 304] on input "text" at bounding box center [569, 319] width 408 height 37
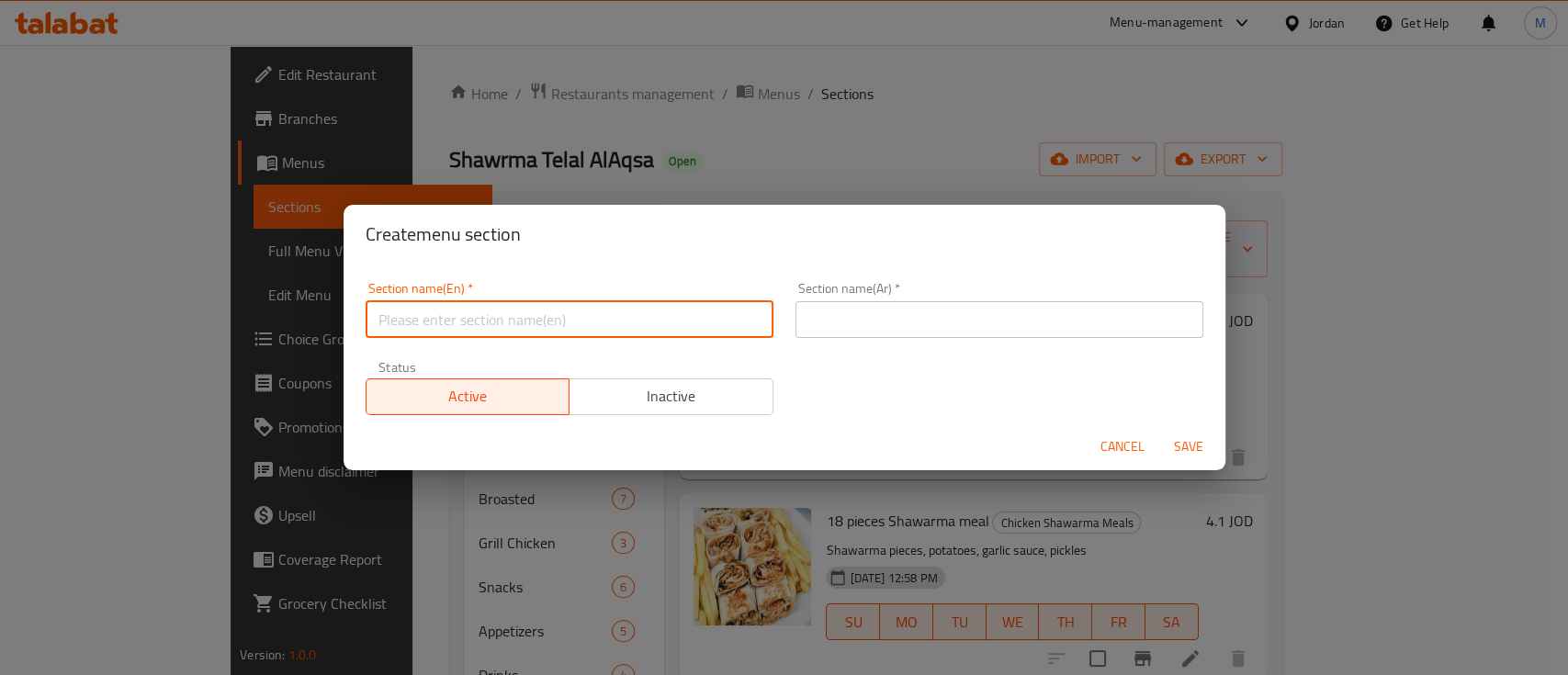
type input "1 JD Only"
click at [861, 312] on input "text" at bounding box center [999, 319] width 408 height 37
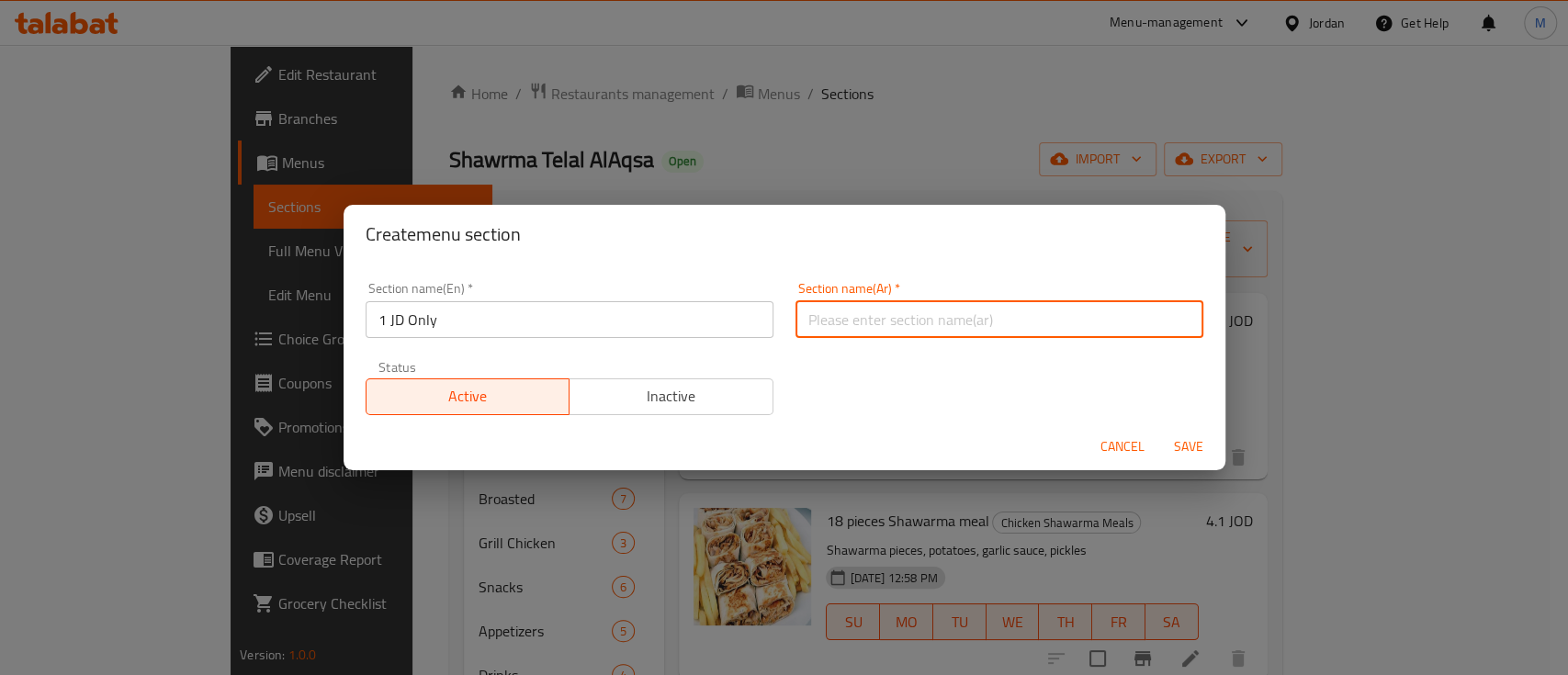
type input "دينار فقط"
click at [1177, 444] on span "Save" at bounding box center [1188, 446] width 45 height 23
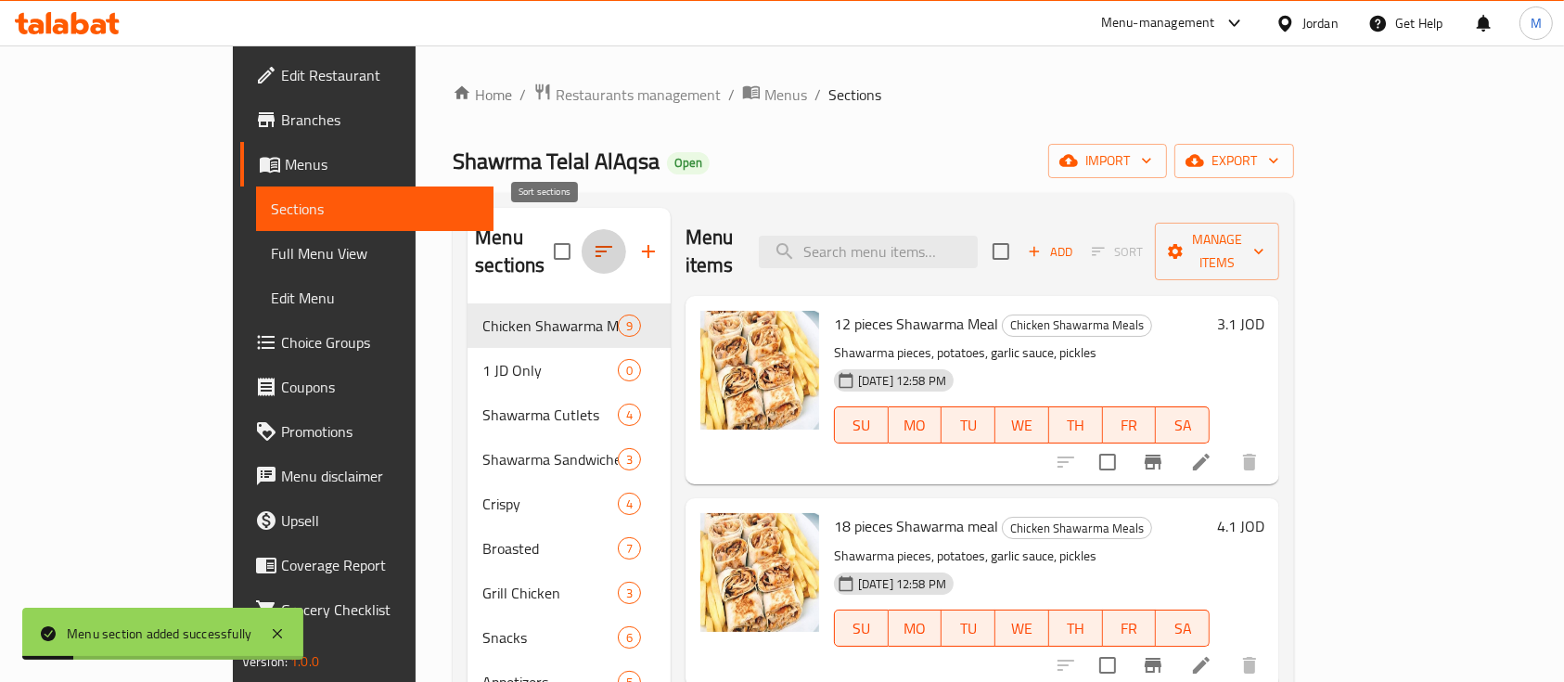
click at [593, 240] on icon "button" at bounding box center [604, 251] width 22 height 22
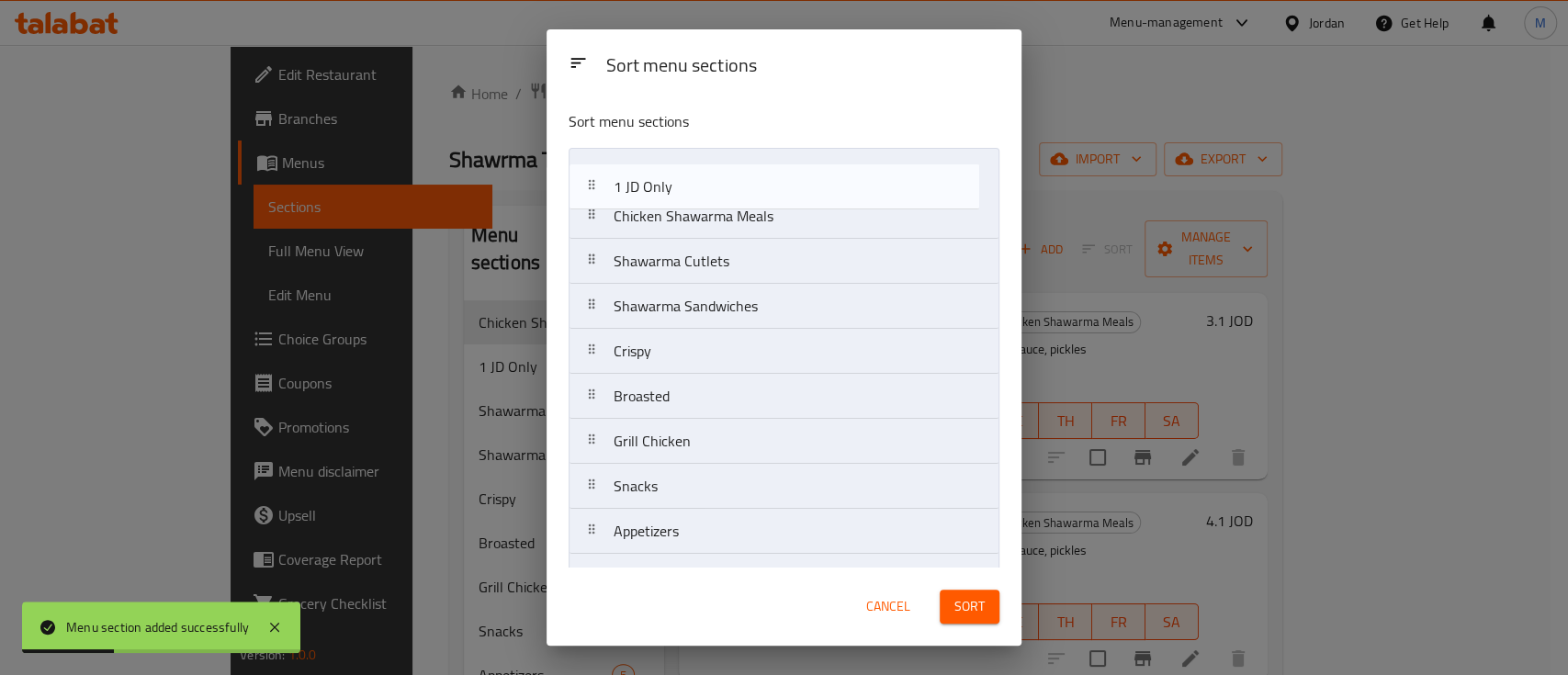
drag, startPoint x: 642, startPoint y: 229, endPoint x: 641, endPoint y: 177, distance: 52.0
click at [641, 177] on nav "Chicken Shawarma Meals 1 JD Only Shawarma Cutlets Shawarma Sandwiches Crispy Br…" at bounding box center [783, 373] width 431 height 451
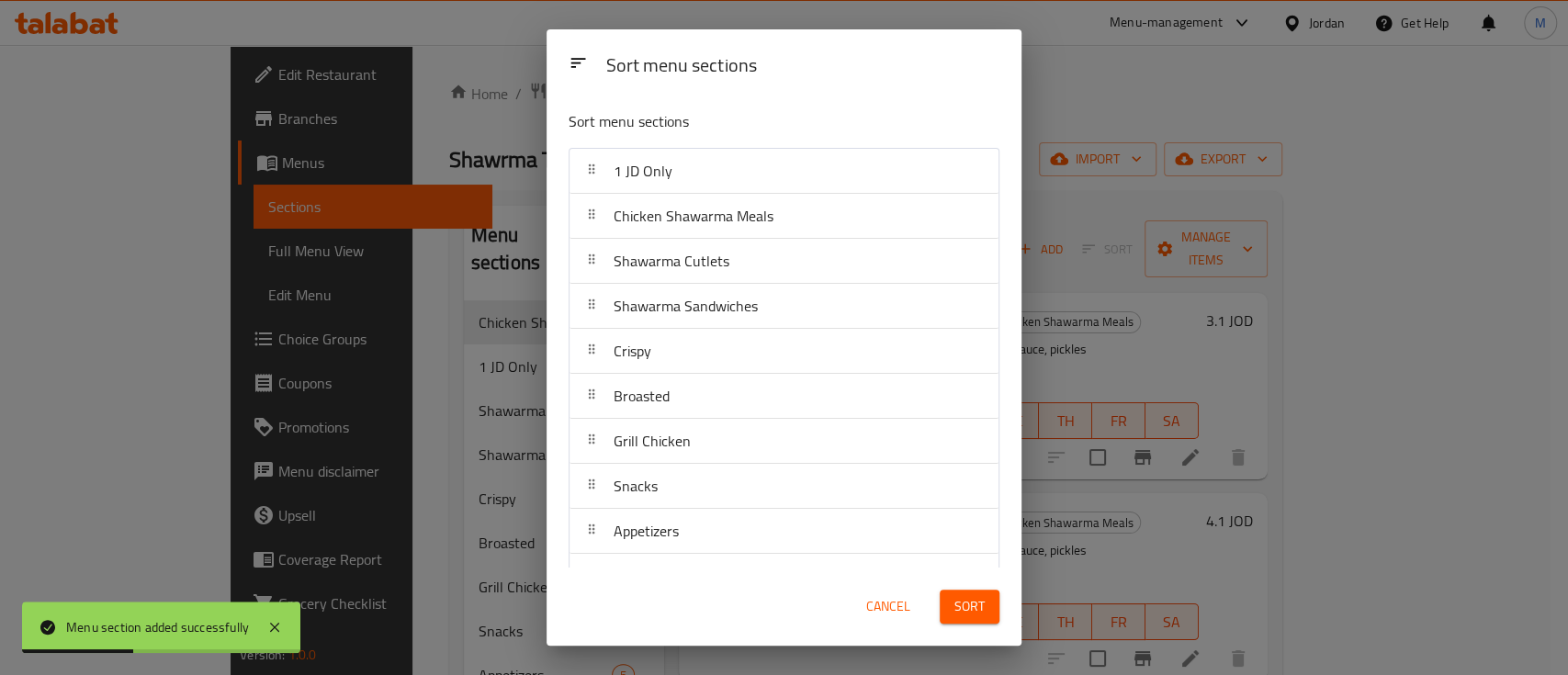
click at [970, 611] on span "Sort" at bounding box center [969, 606] width 31 height 23
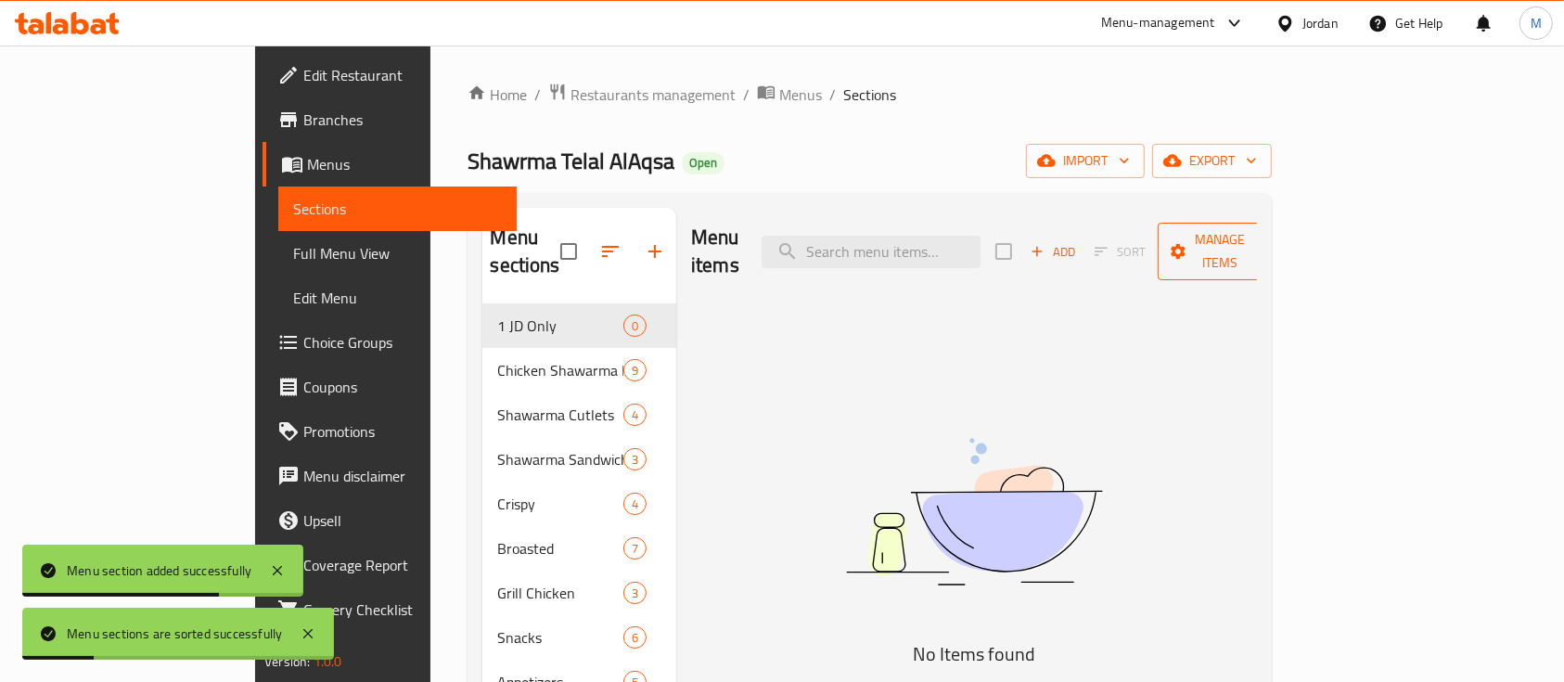
click at [1267, 234] on span "Manage items" at bounding box center [1220, 251] width 95 height 46
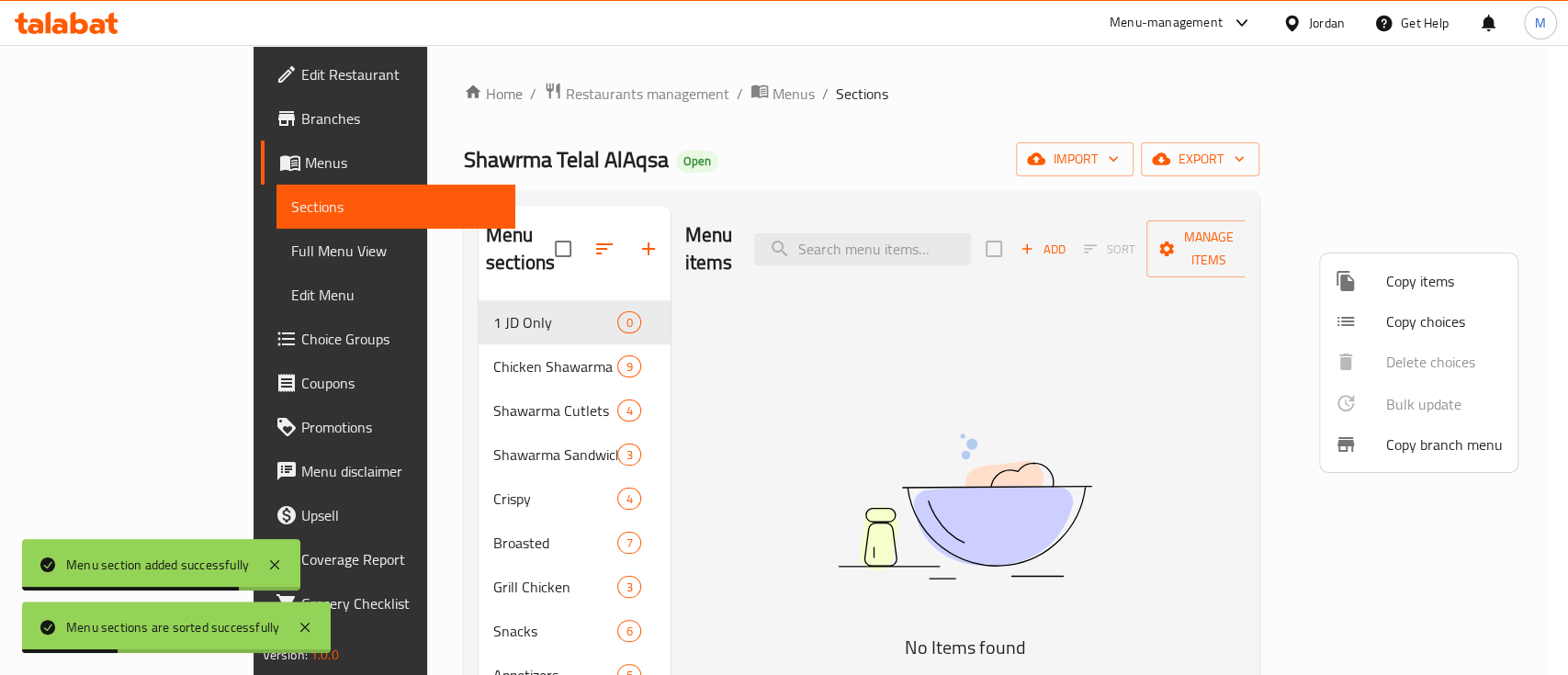
click at [1382, 283] on div at bounding box center [1360, 281] width 51 height 22
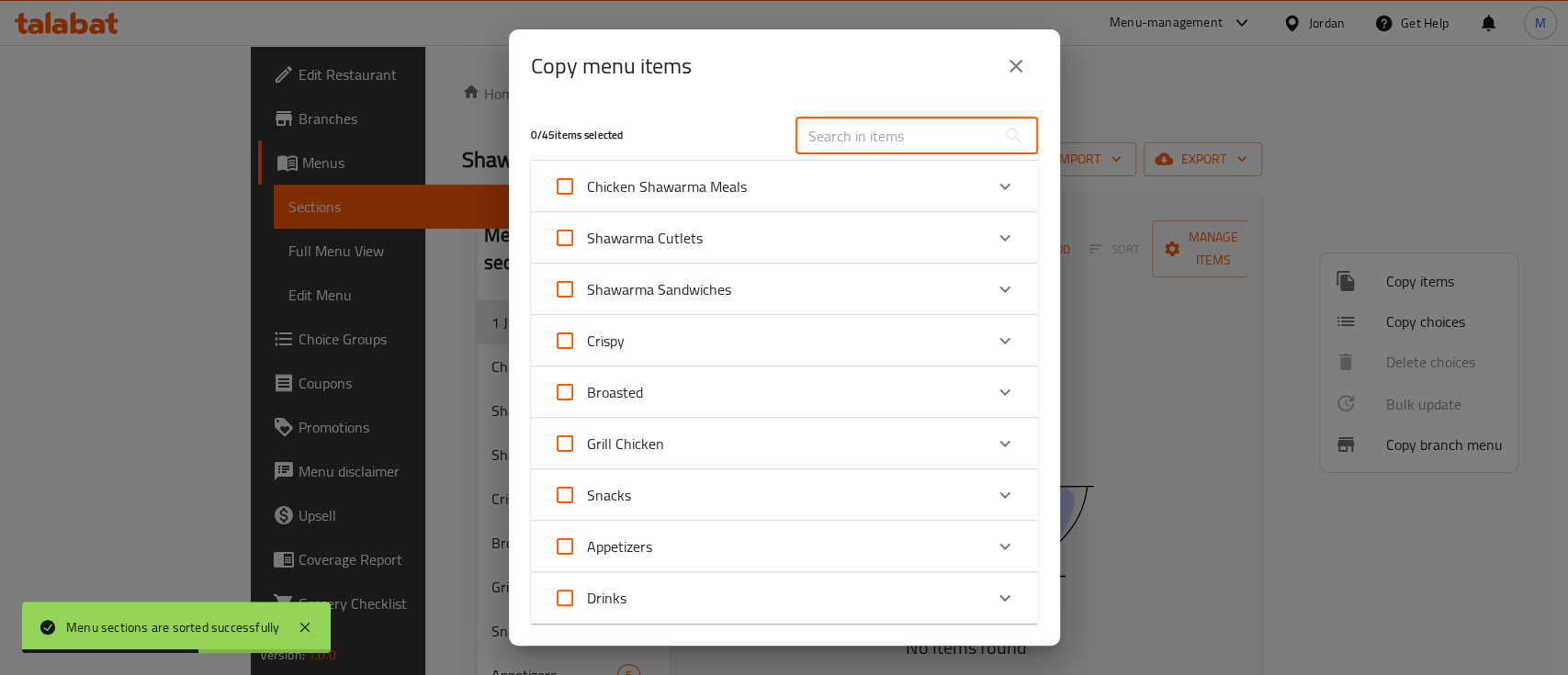
click at [870, 145] on input "text" at bounding box center [895, 136] width 200 height 37
type input "س"
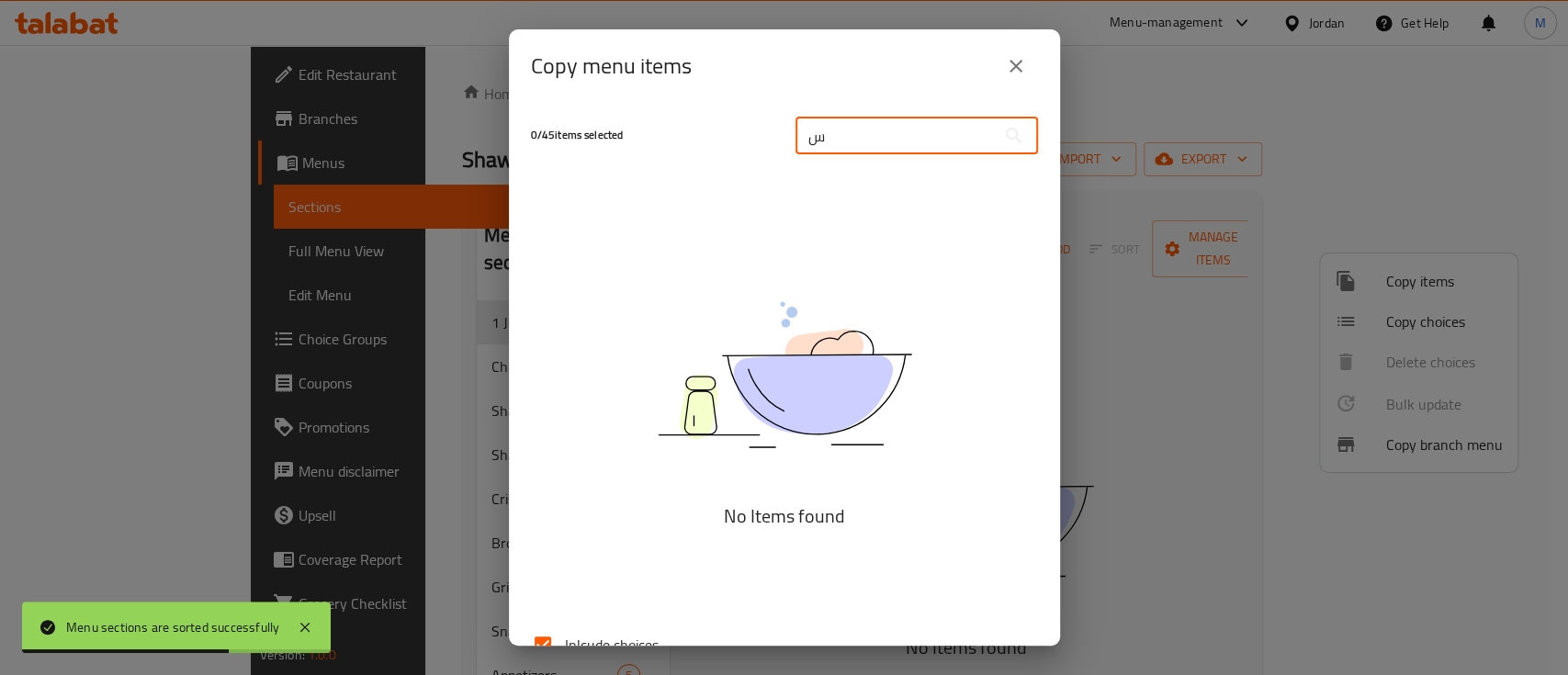
click at [870, 145] on input "س" at bounding box center [895, 136] width 200 height 37
click at [869, 145] on input "س" at bounding box center [895, 136] width 200 height 37
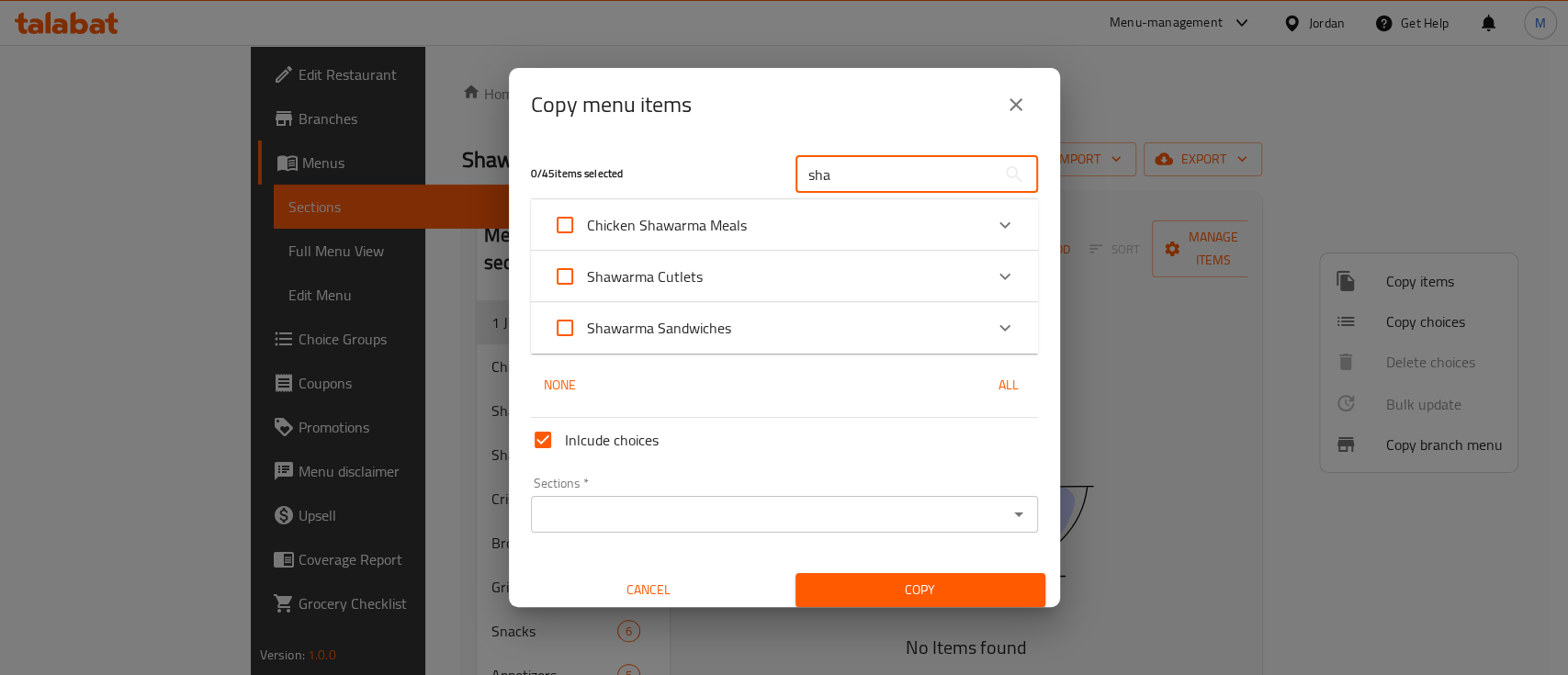
type input "sha"
click at [811, 341] on div "Shawarma Sandwiches" at bounding box center [768, 328] width 430 height 45
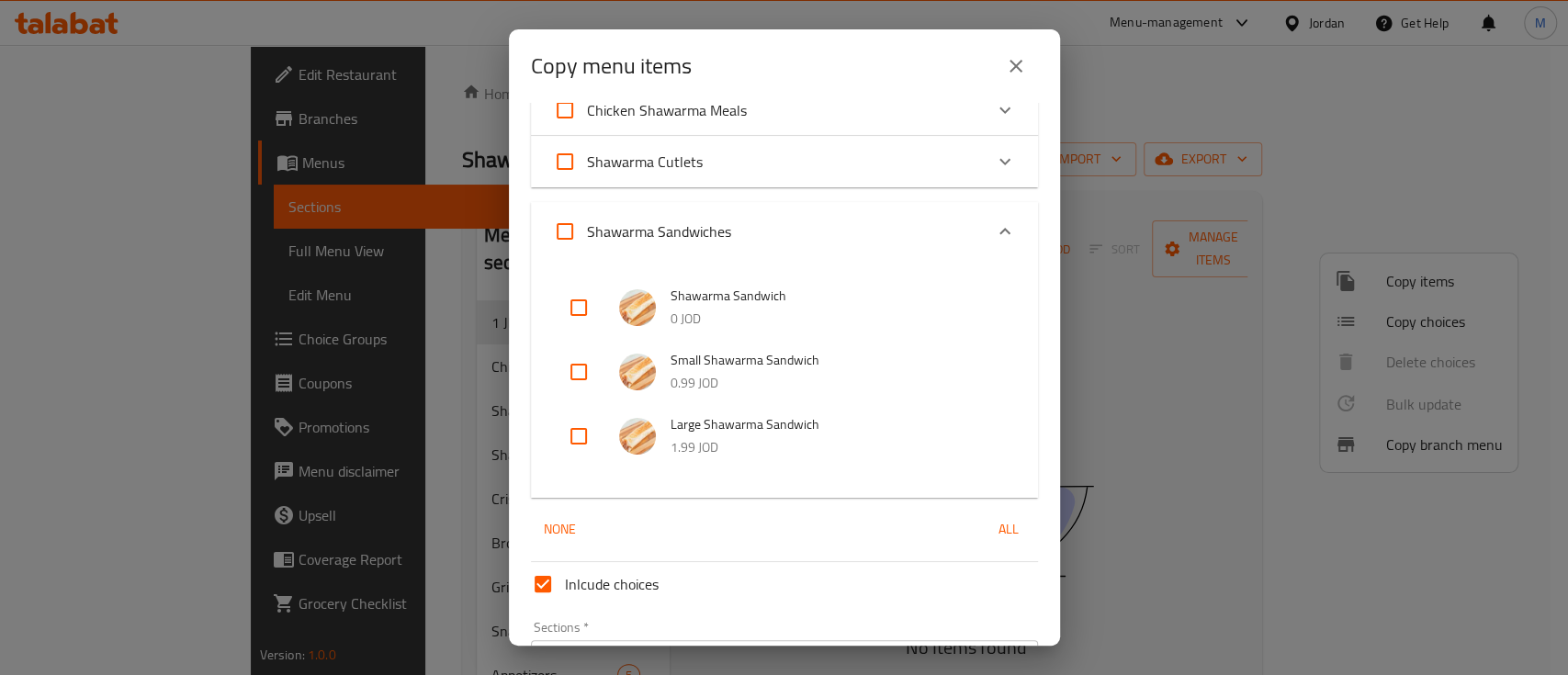
scroll to position [122, 0]
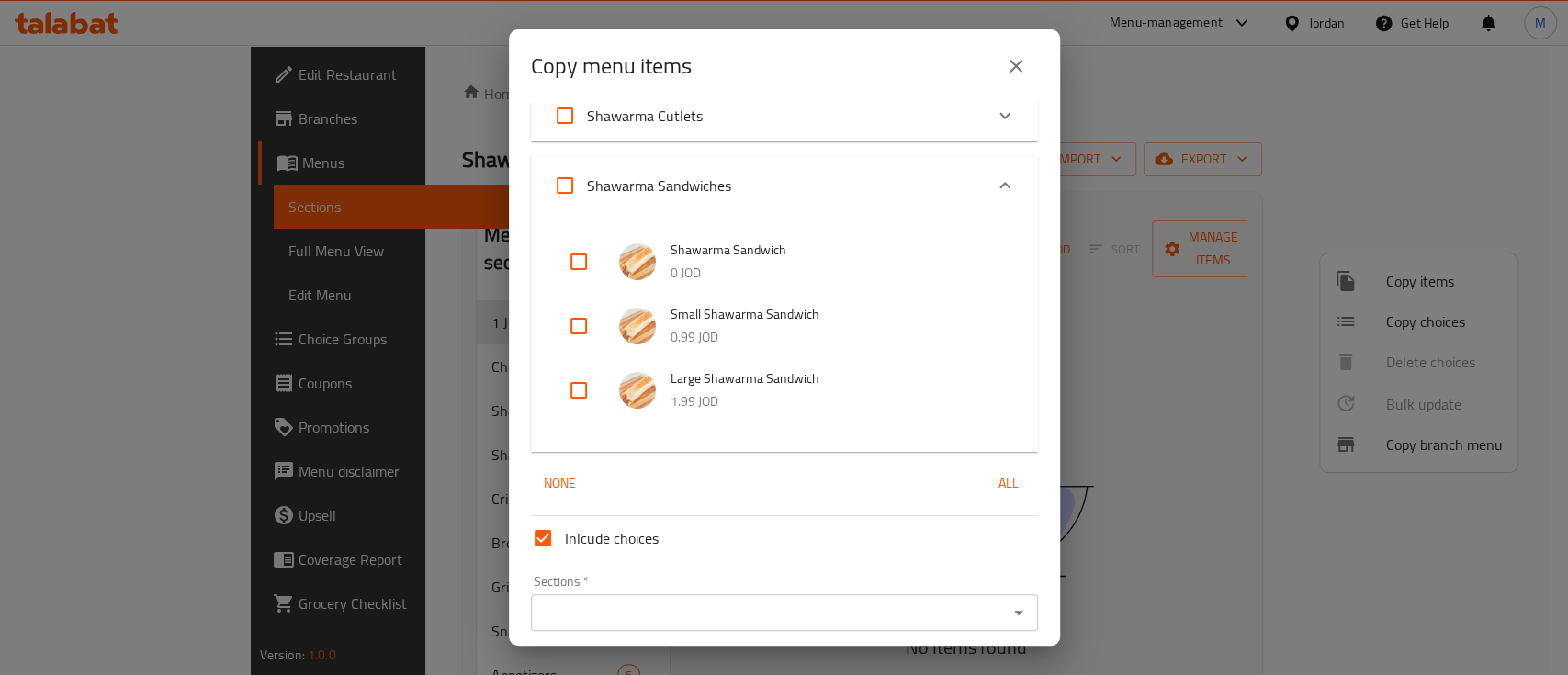
click at [577, 382] on input "checkbox" at bounding box center [578, 390] width 45 height 45
checkbox input "true"
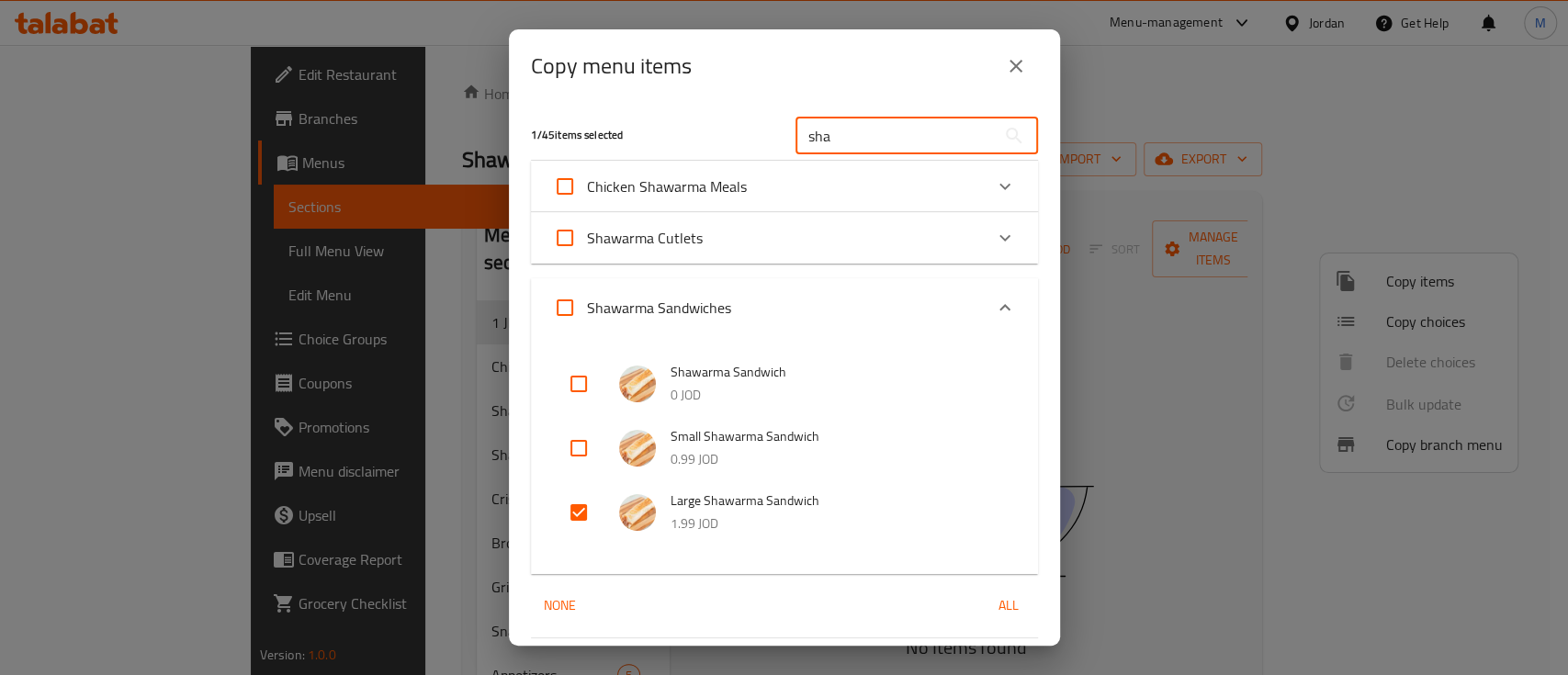
click at [833, 129] on input "sha" at bounding box center [895, 136] width 200 height 37
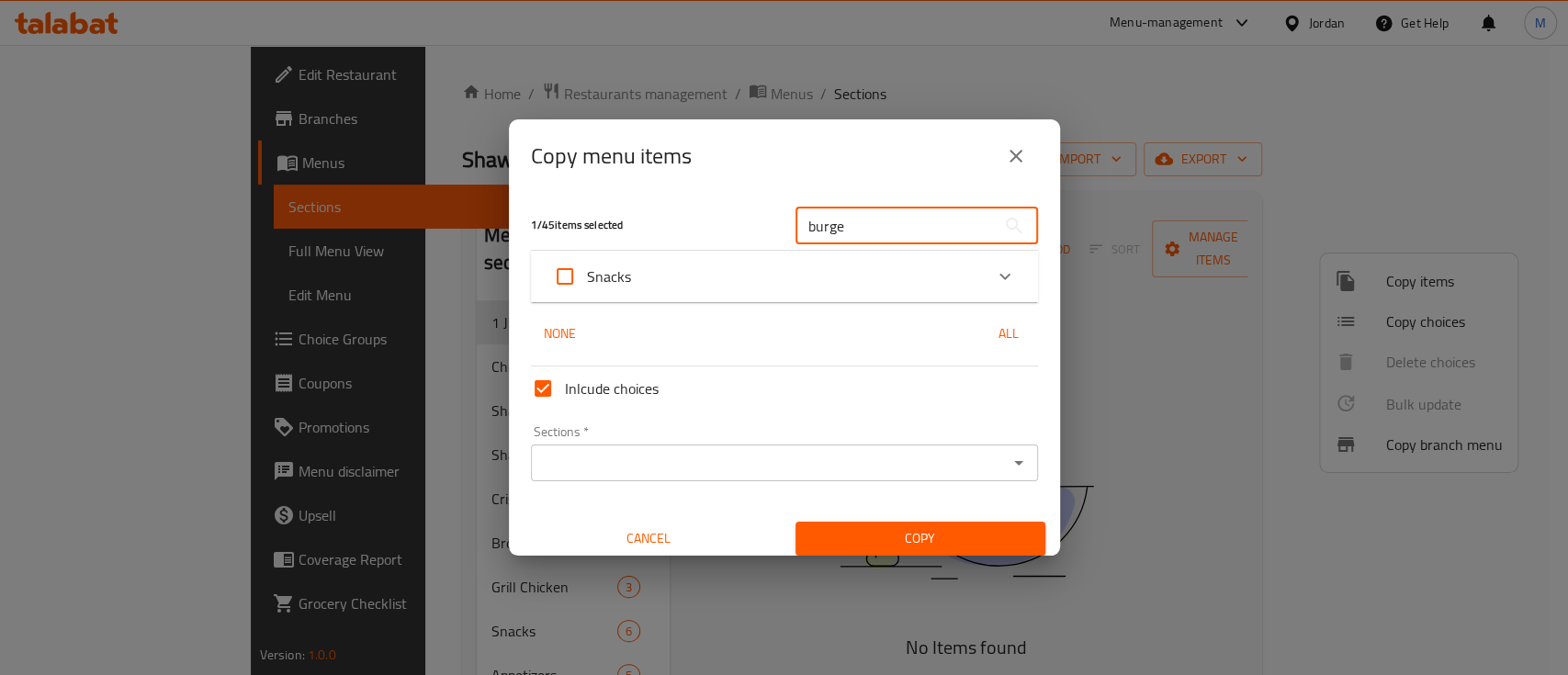
click at [911, 269] on div "Snacks" at bounding box center [768, 276] width 430 height 45
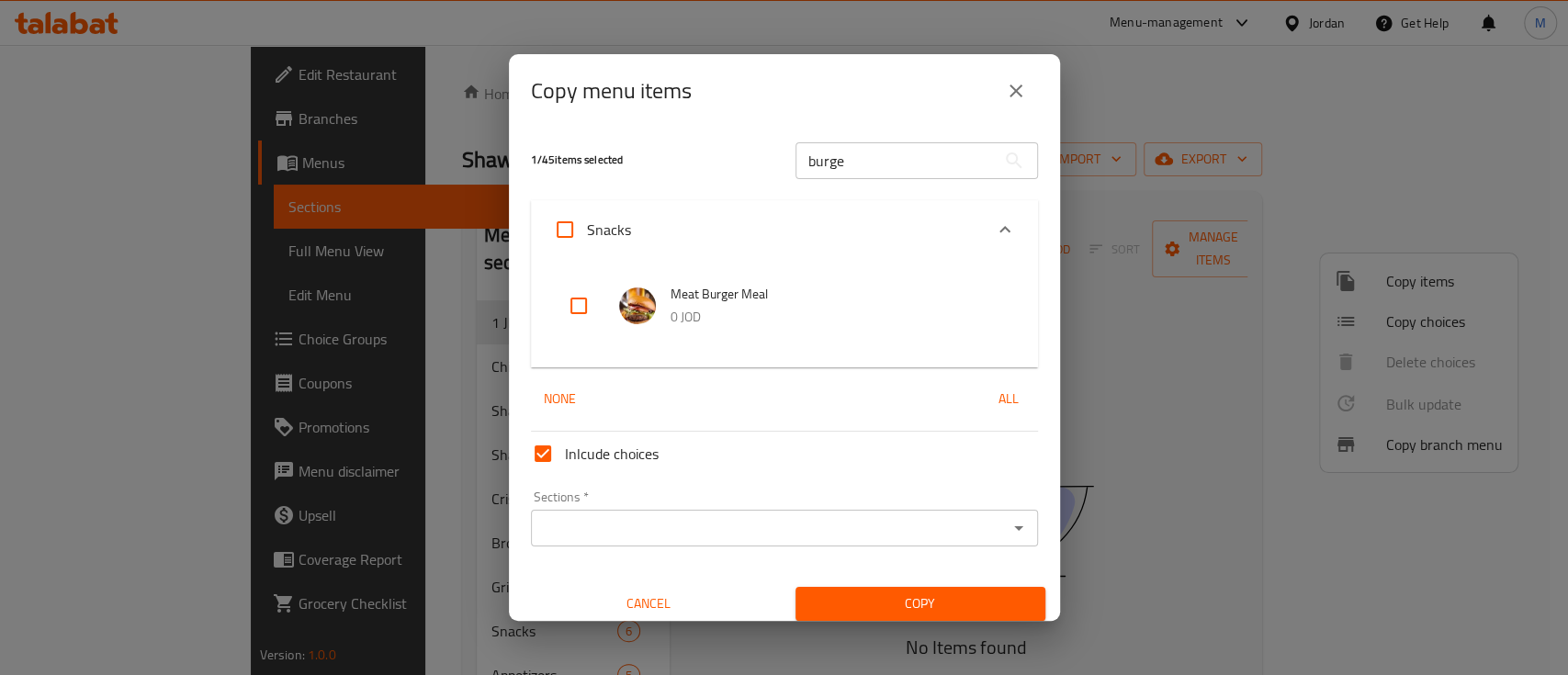
click at [872, 171] on input "burge" at bounding box center [895, 160] width 200 height 37
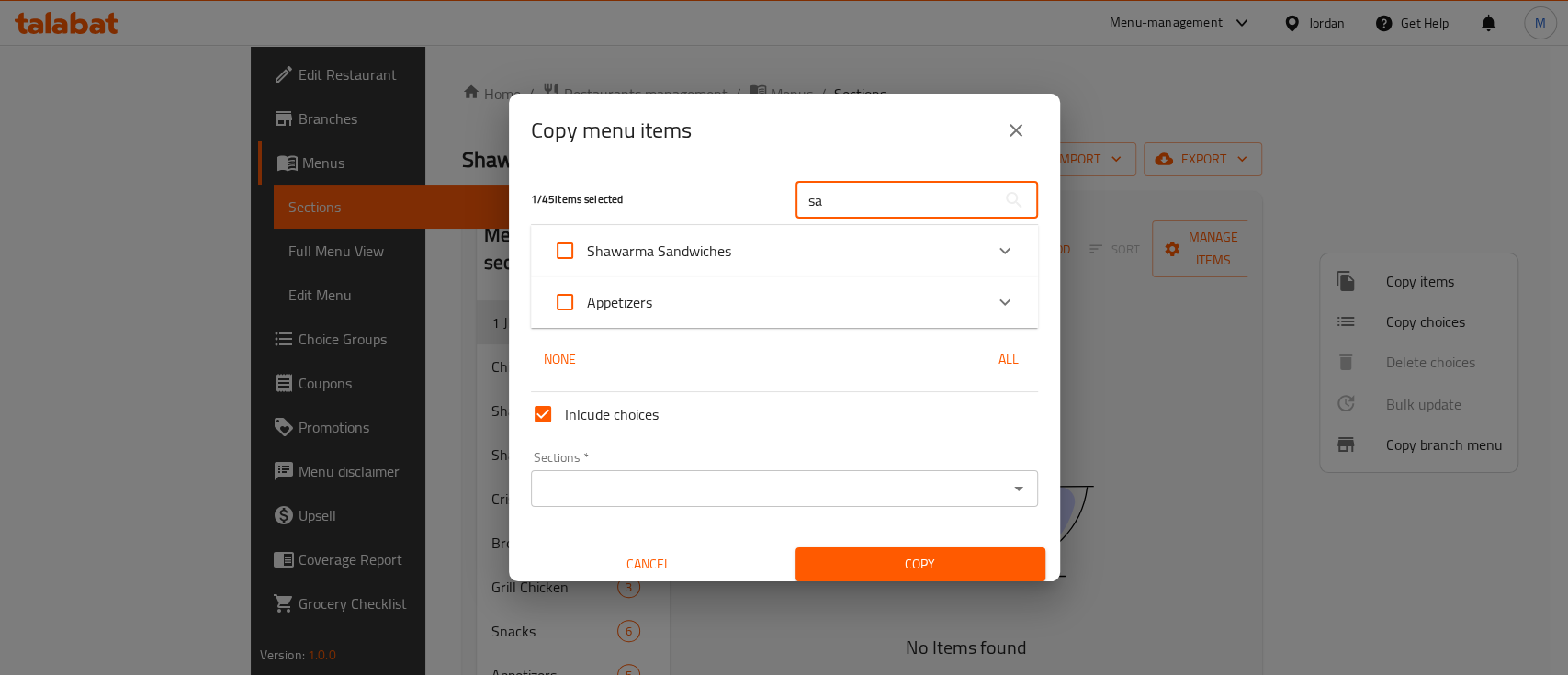
click at [833, 314] on div "Appetizers" at bounding box center [768, 302] width 430 height 45
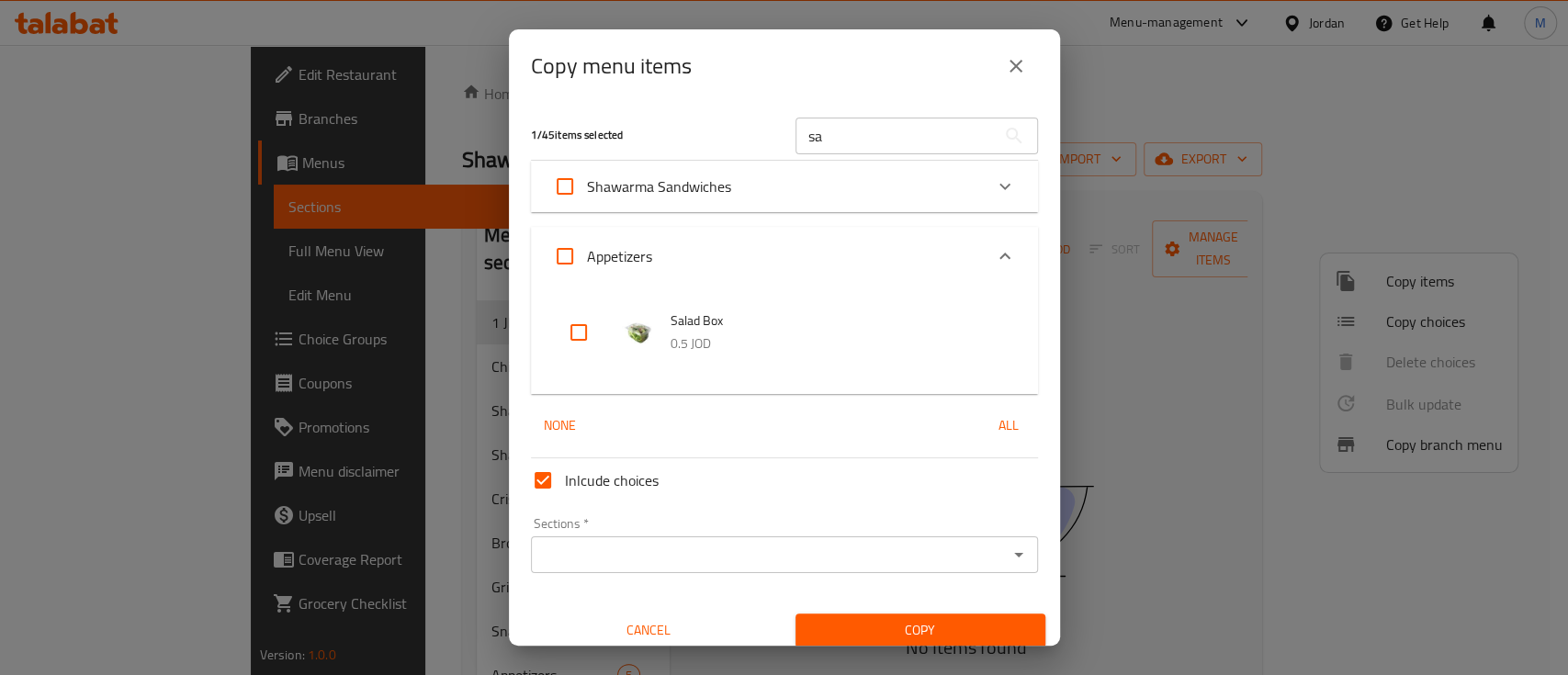
click at [819, 196] on div "Shawarma Sandwiches" at bounding box center [768, 186] width 430 height 45
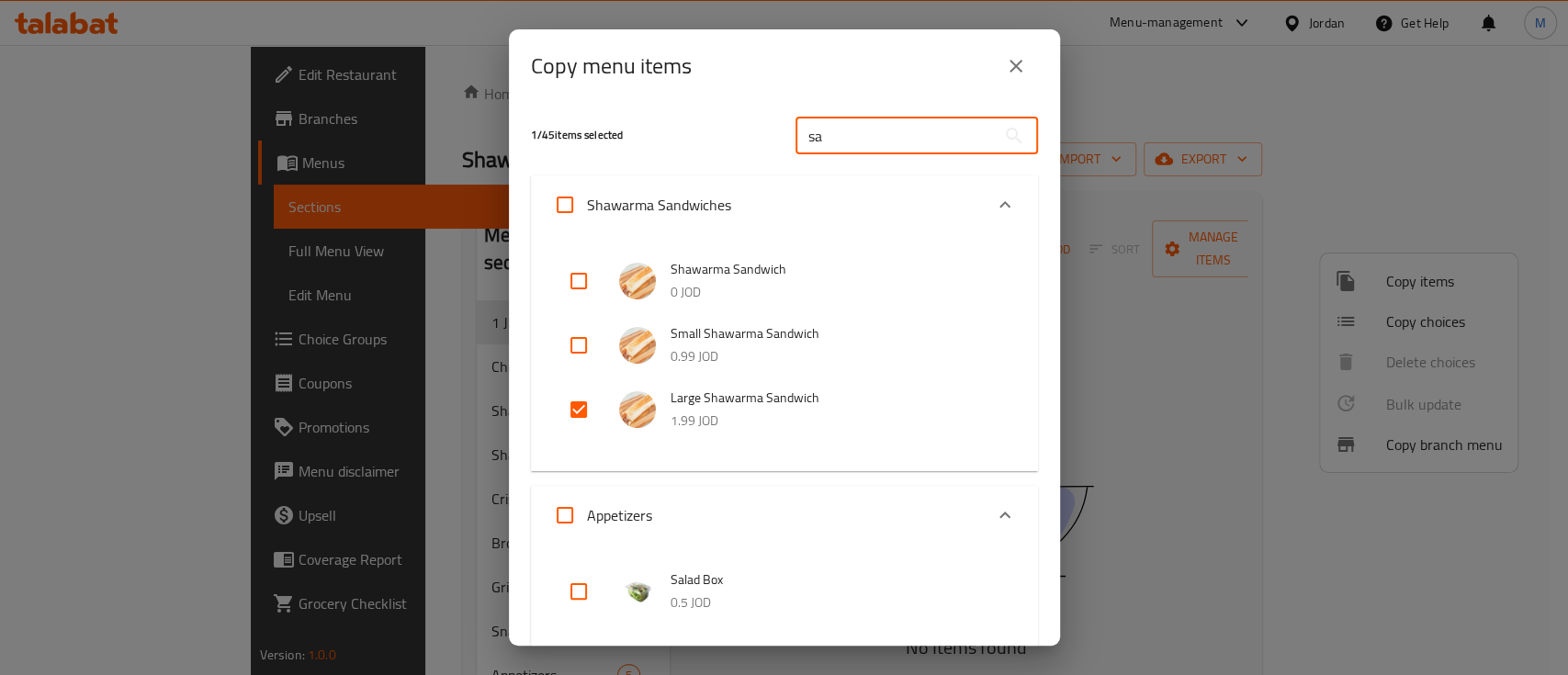
click at [862, 144] on input "sa" at bounding box center [895, 136] width 200 height 37
type input "sand"
click at [859, 146] on input "sand" at bounding box center [895, 136] width 200 height 37
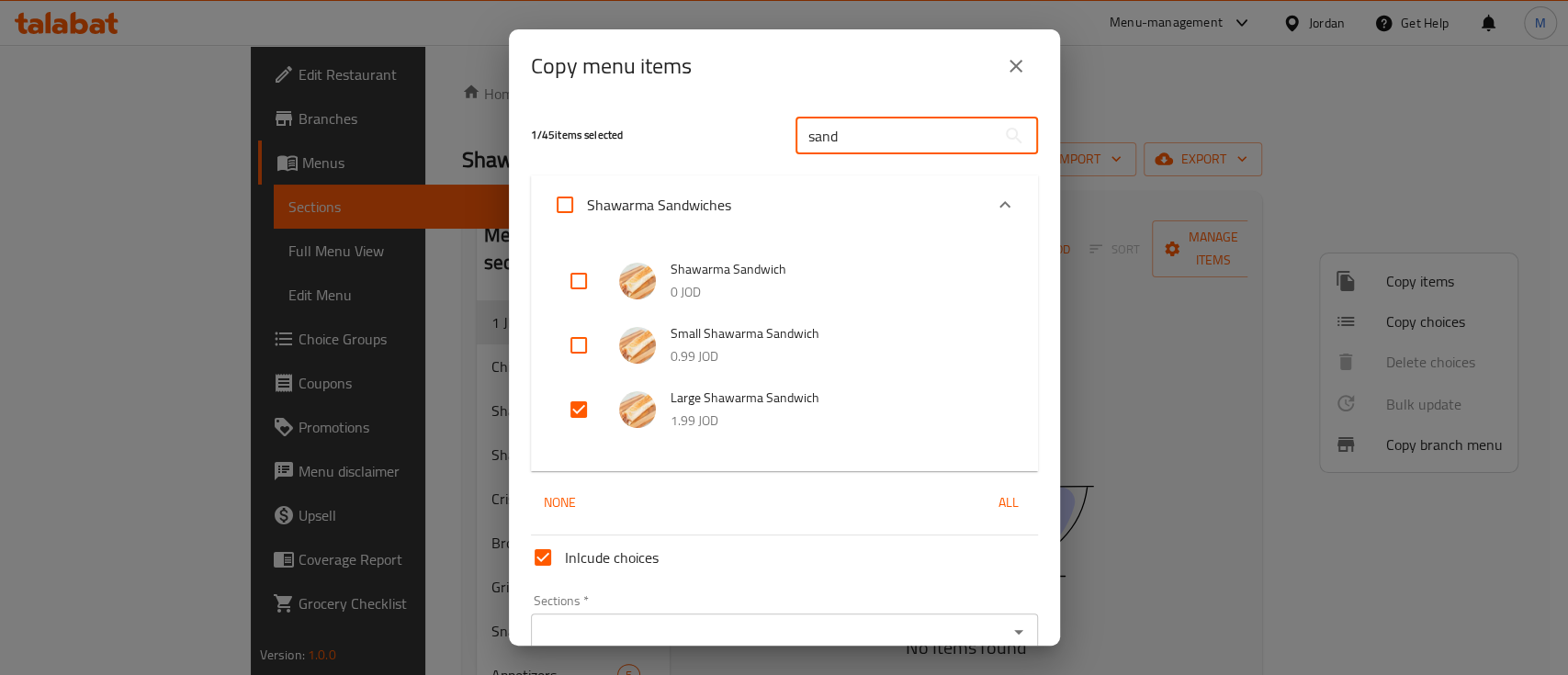
click at [859, 146] on input "sand" at bounding box center [895, 136] width 200 height 37
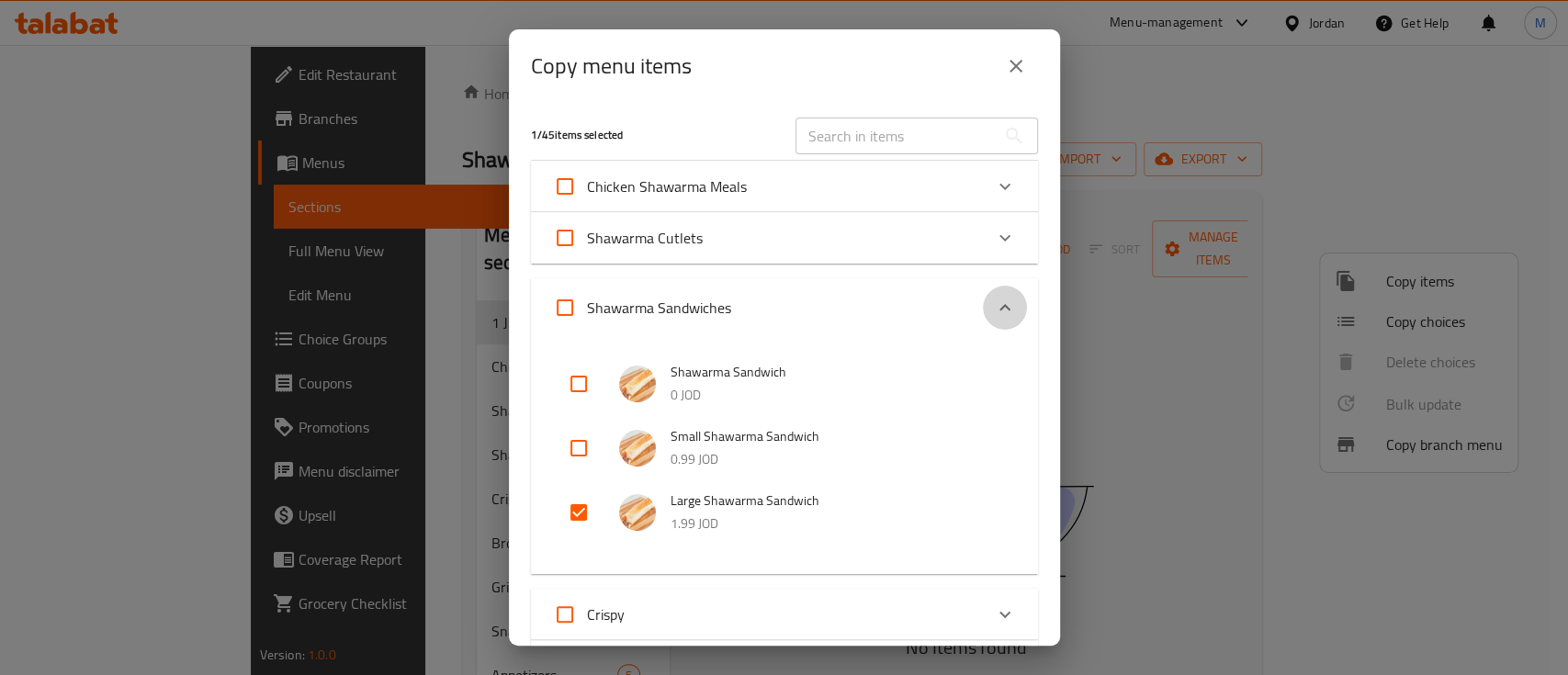
click at [994, 300] on icon "Expand" at bounding box center [1005, 308] width 22 height 22
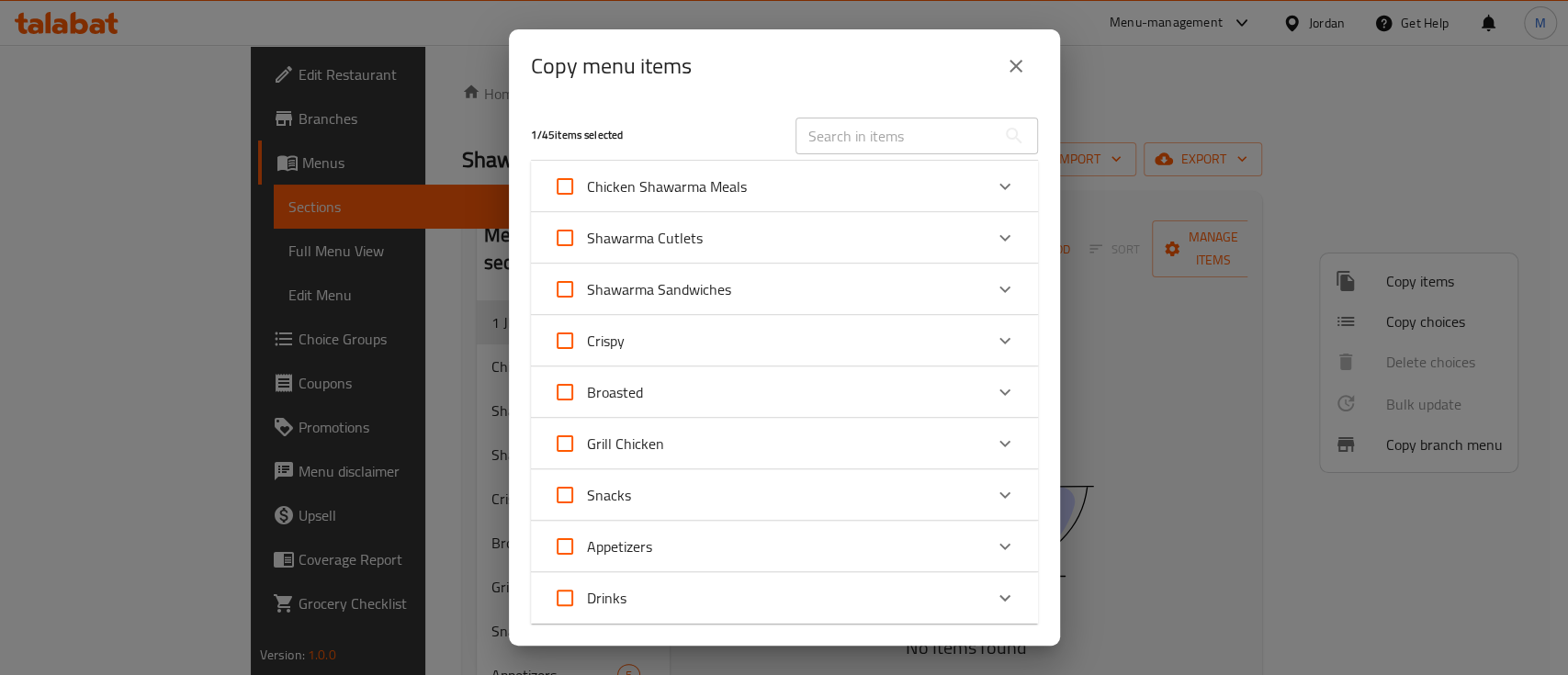
click at [994, 189] on icon "Expand" at bounding box center [1005, 186] width 22 height 22
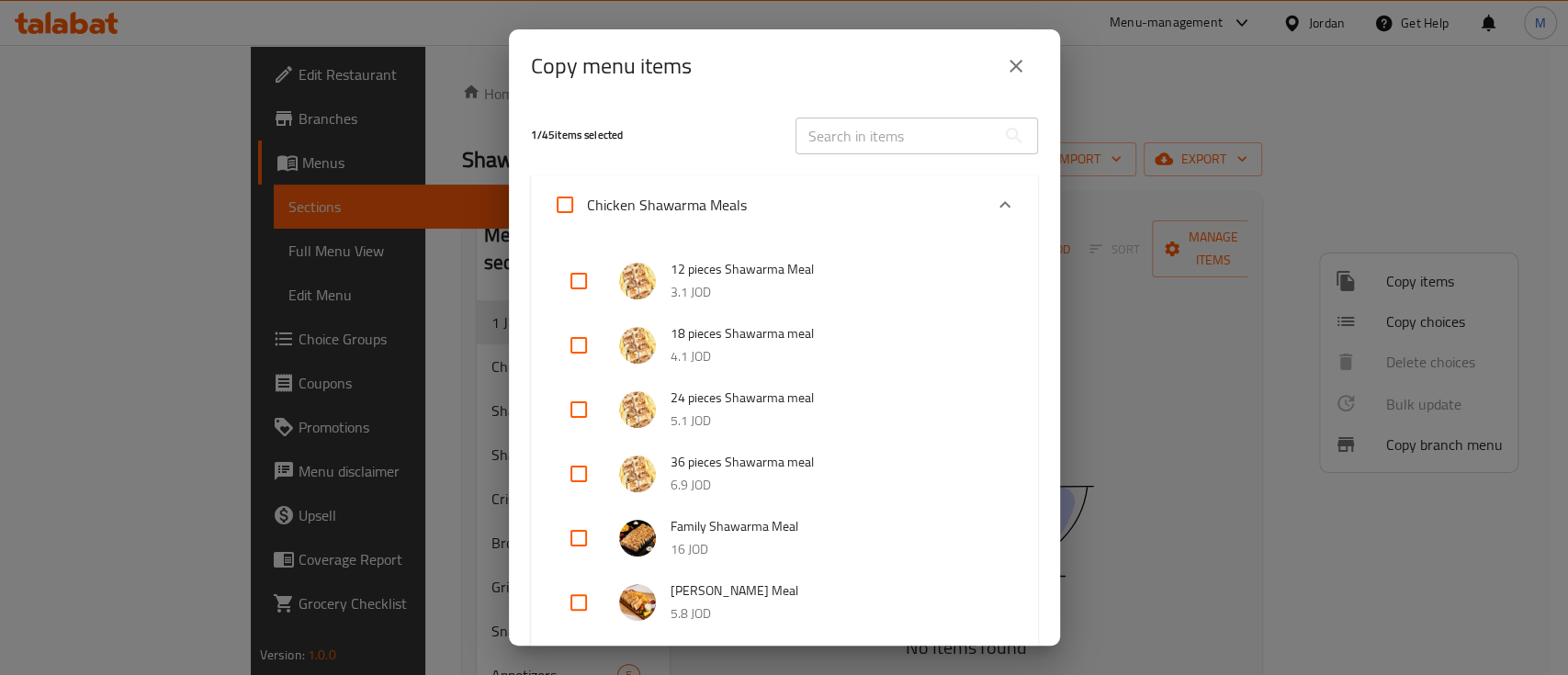
click at [994, 198] on icon "Expand" at bounding box center [1005, 205] width 22 height 22
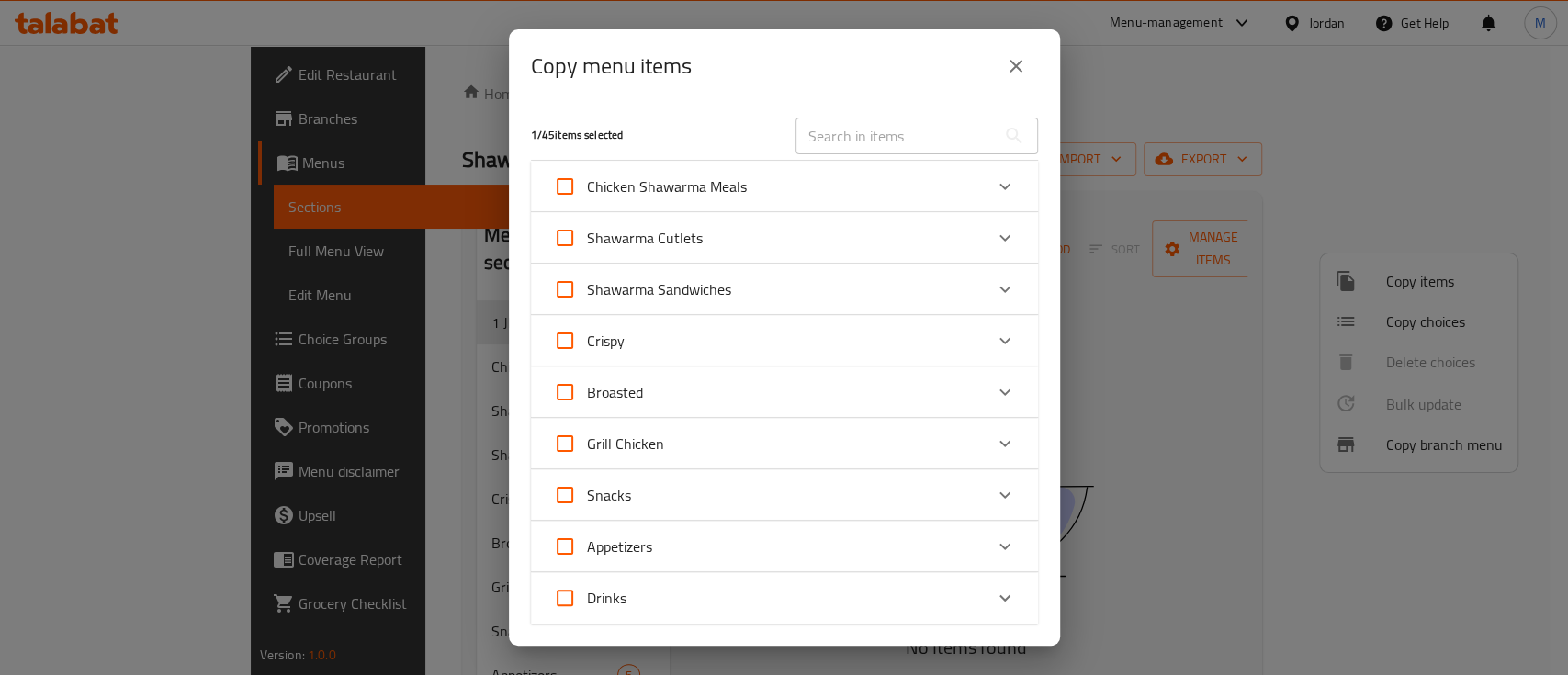
click at [994, 244] on icon "Expand" at bounding box center [1005, 238] width 22 height 22
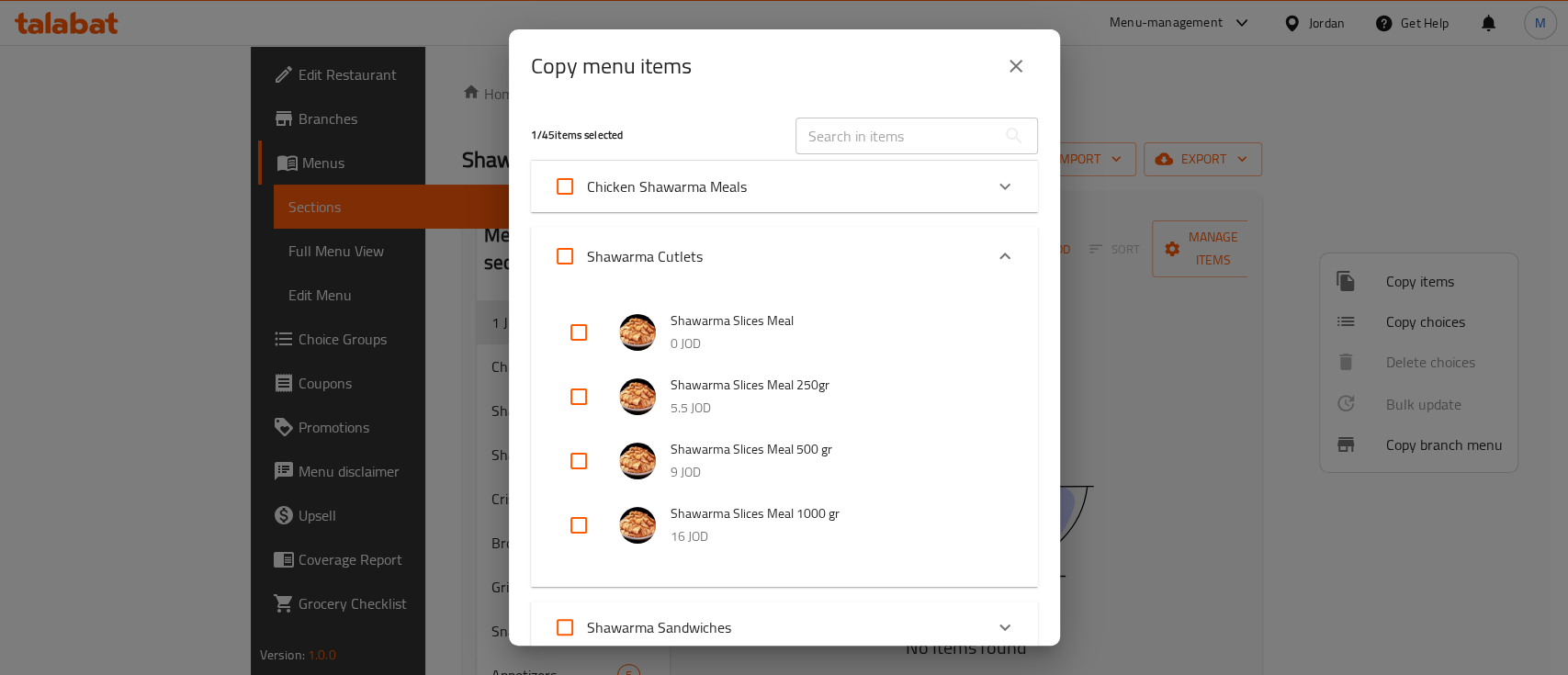
click at [1012, 213] on div "1 / 45 items selected ​ Chicken Shawarma Meals 12 pieces Shawarma Meal 3.1 JOD …" at bounding box center [784, 374] width 551 height 542
click at [994, 259] on icon "Expand" at bounding box center [1005, 256] width 22 height 22
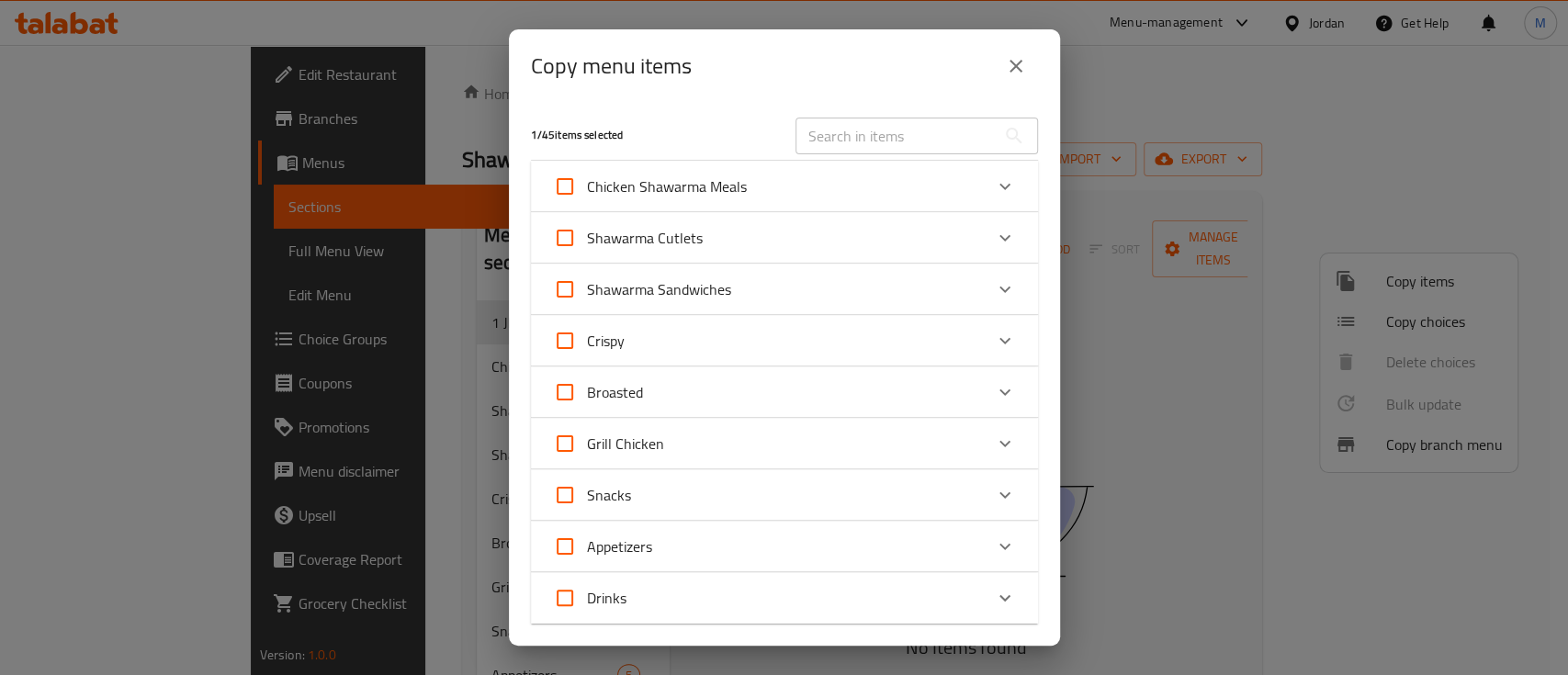
scroll to position [122, 0]
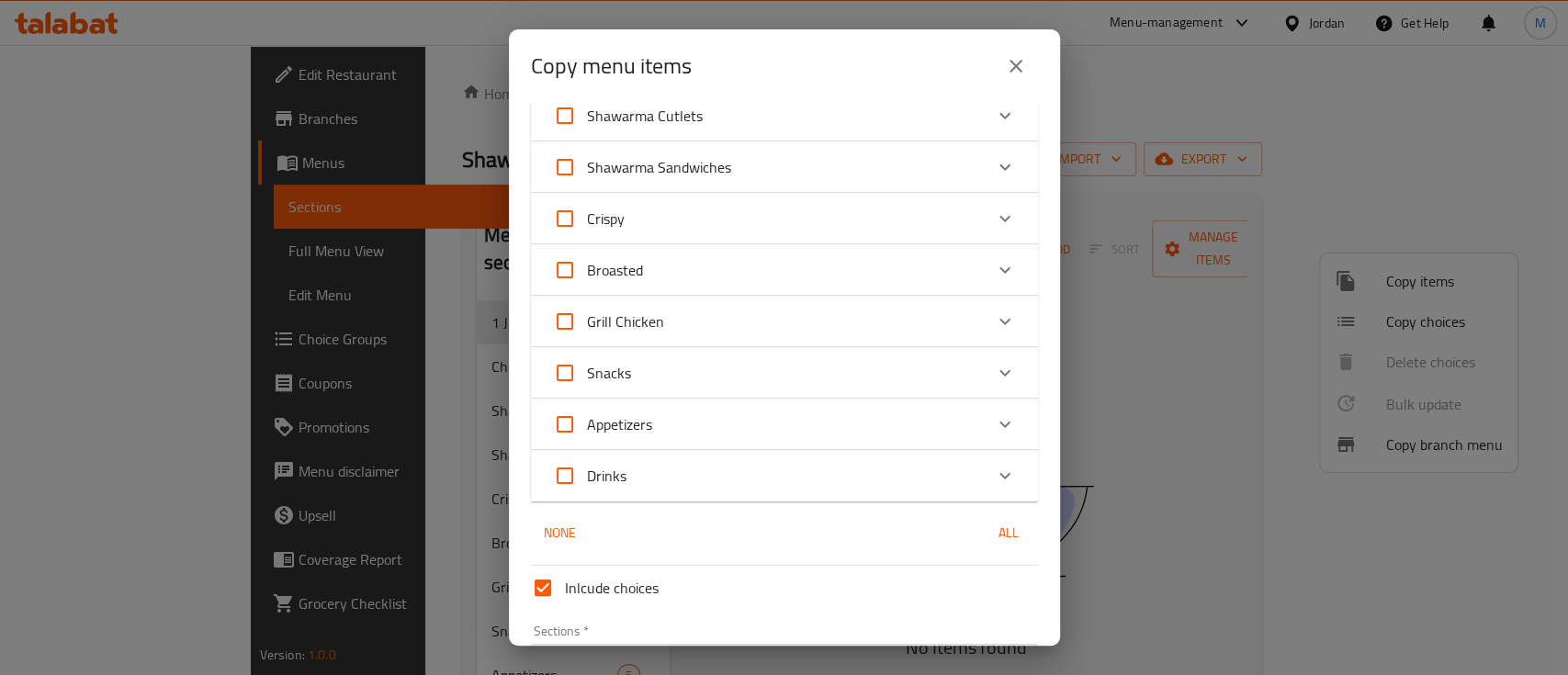
click at [999, 170] on div "Expand" at bounding box center [1005, 167] width 45 height 45
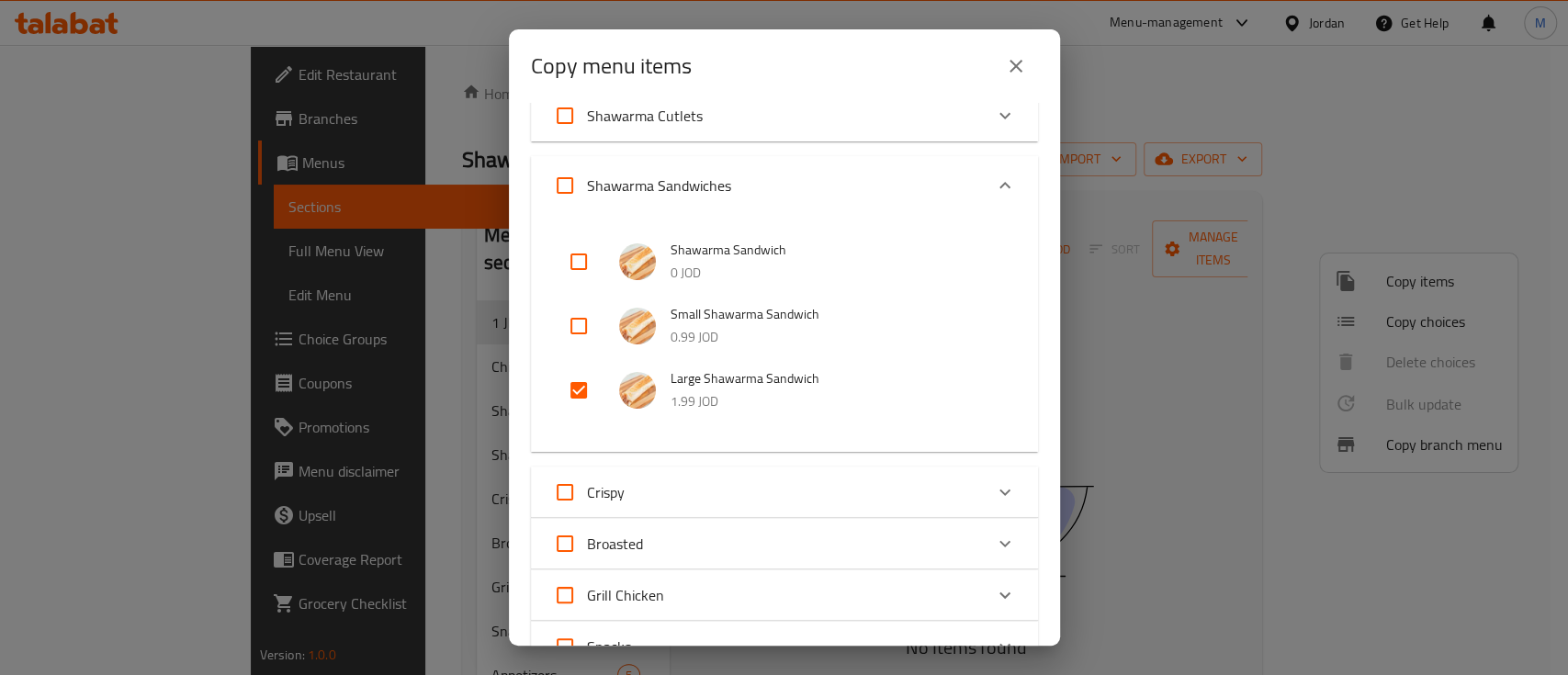
click at [999, 170] on div "Expand" at bounding box center [1005, 185] width 45 height 45
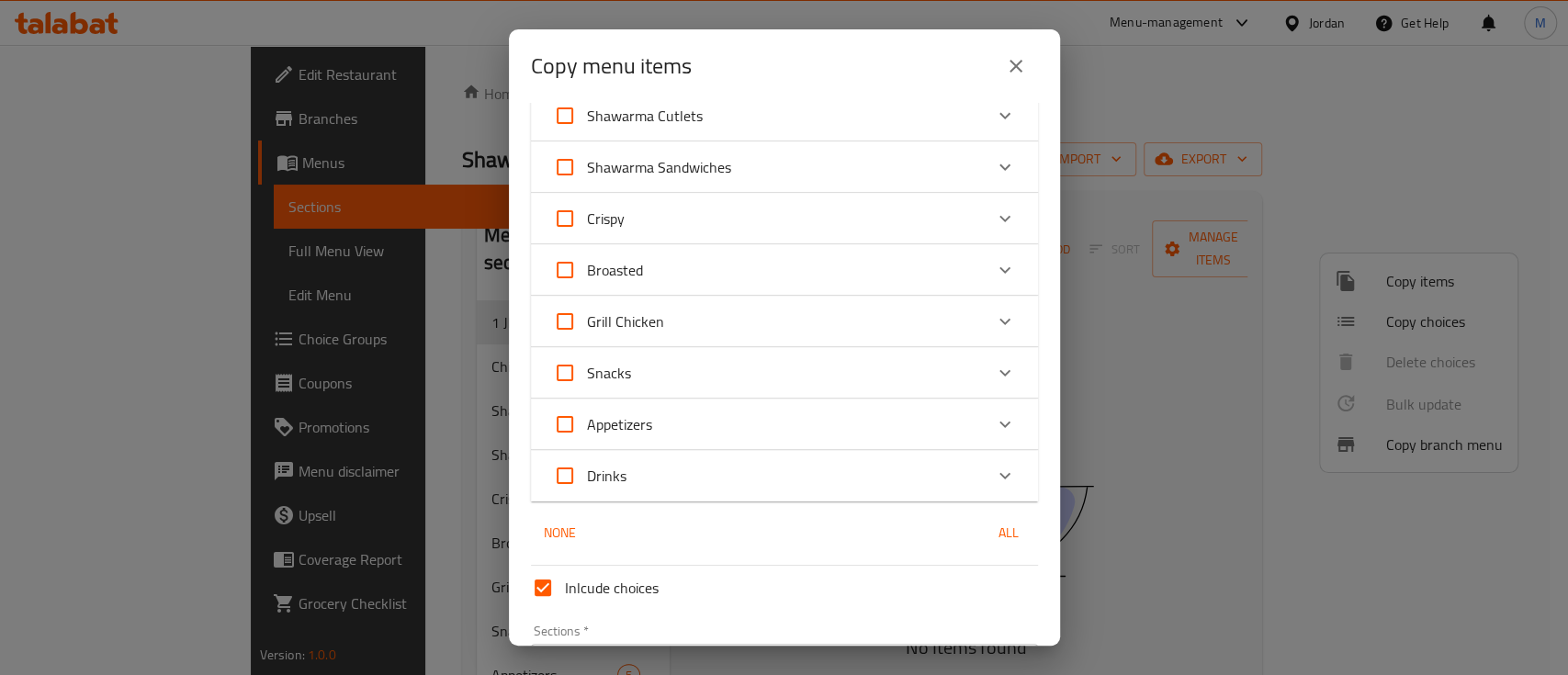
click at [994, 217] on icon "Expand" at bounding box center [1005, 219] width 22 height 22
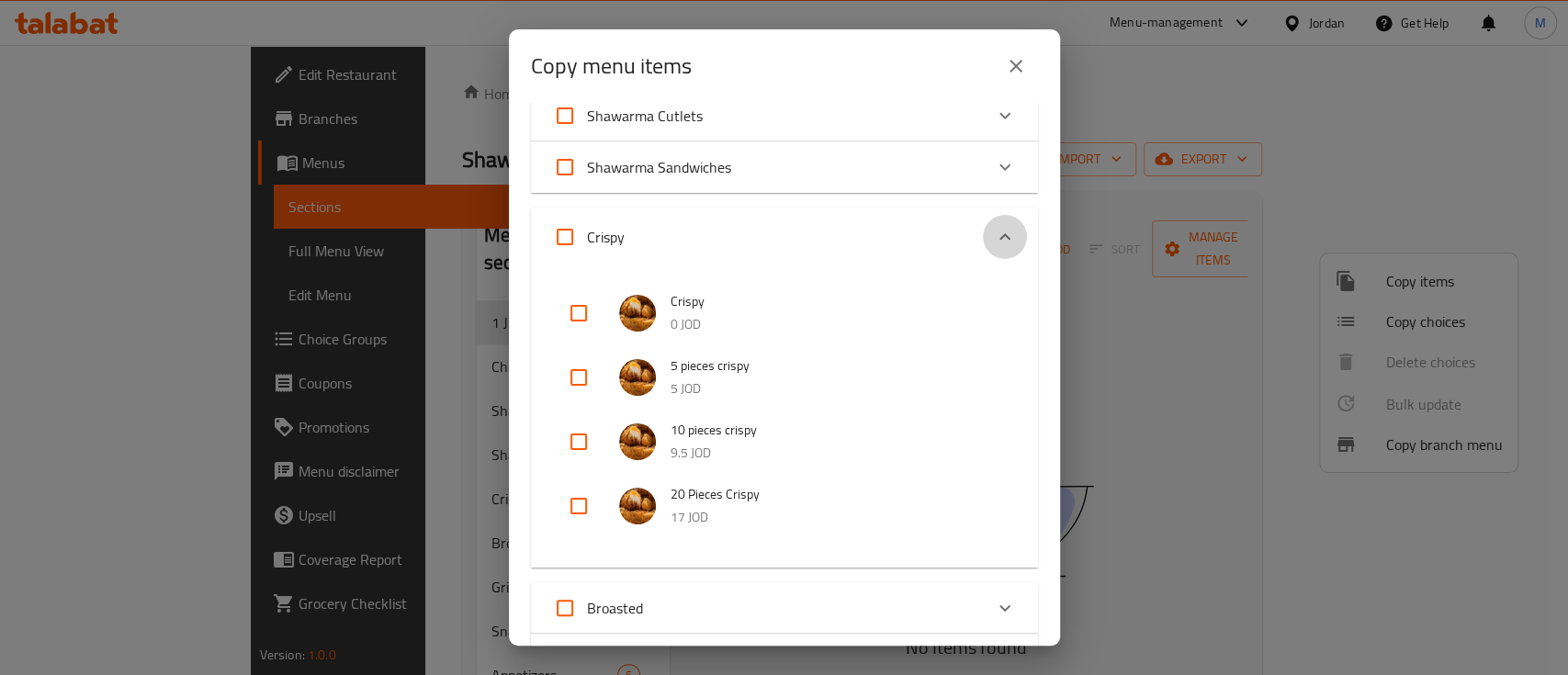
click at [986, 217] on div "Expand" at bounding box center [1005, 237] width 45 height 45
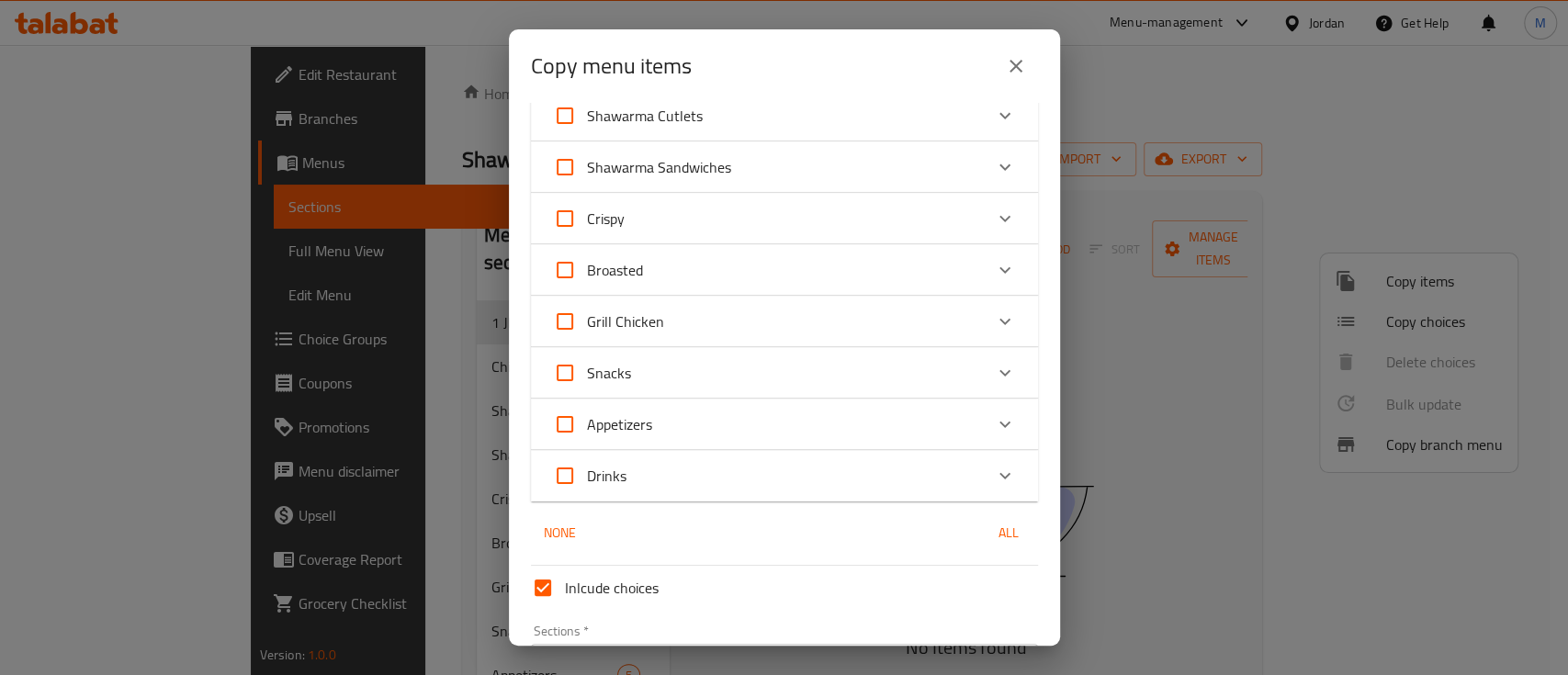
click at [961, 289] on div "Broasted" at bounding box center [768, 270] width 430 height 45
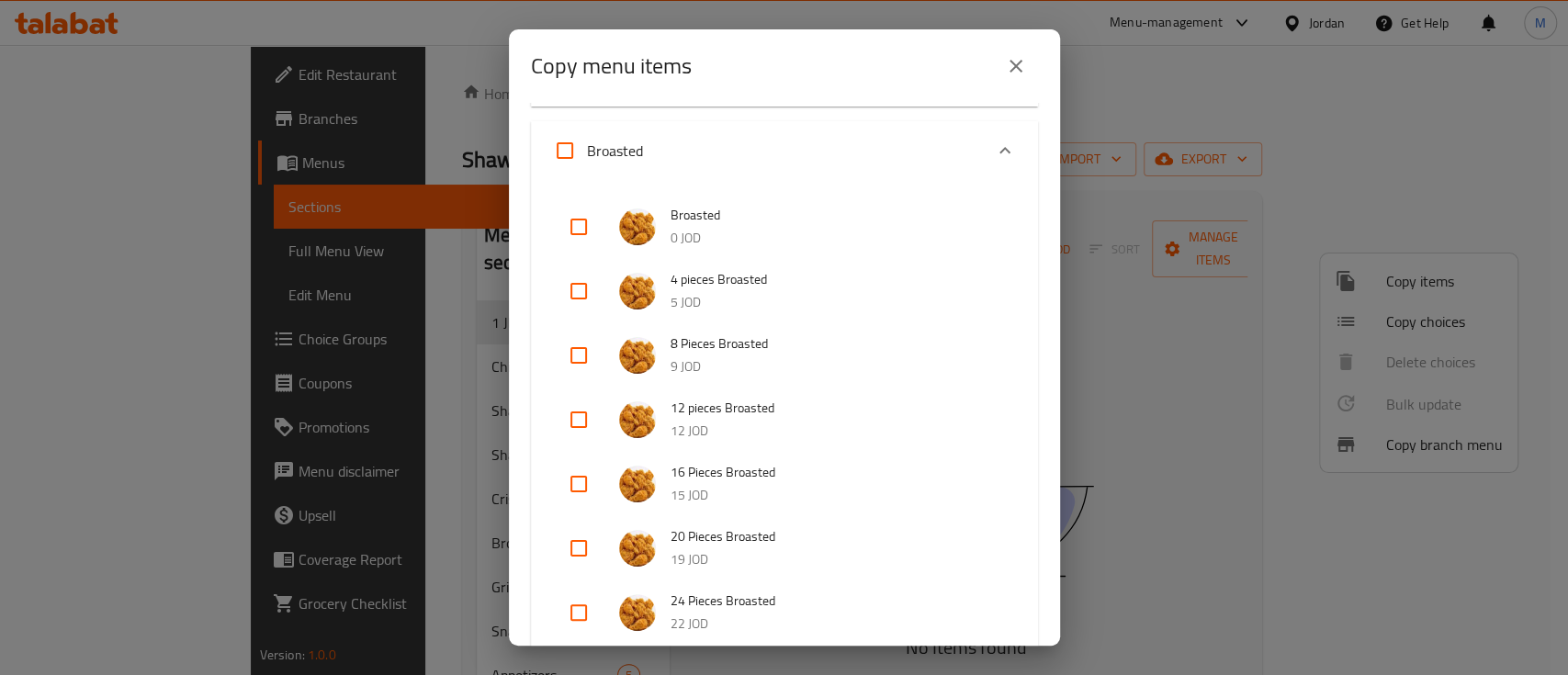
scroll to position [734, 0]
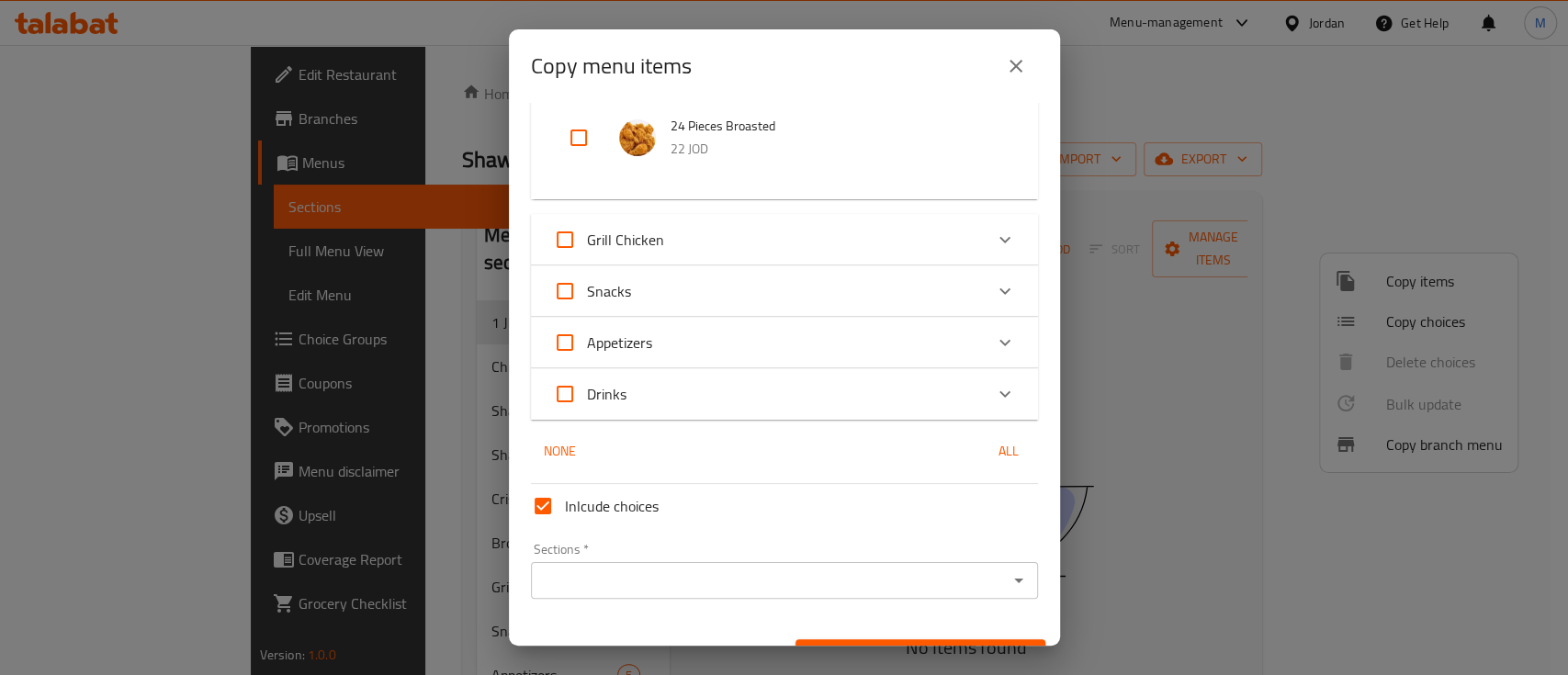
click at [920, 250] on div "Grill Chicken" at bounding box center [768, 240] width 430 height 45
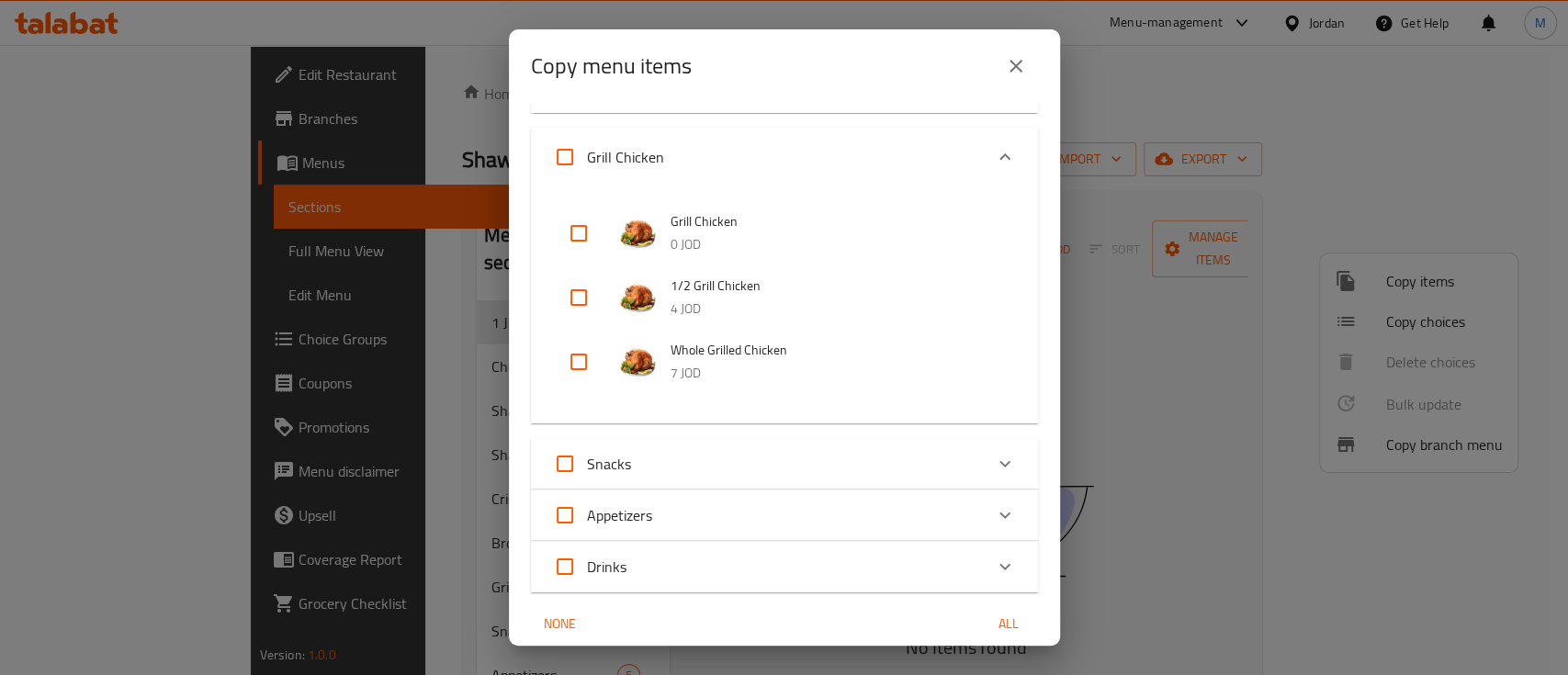
scroll to position [979, 0]
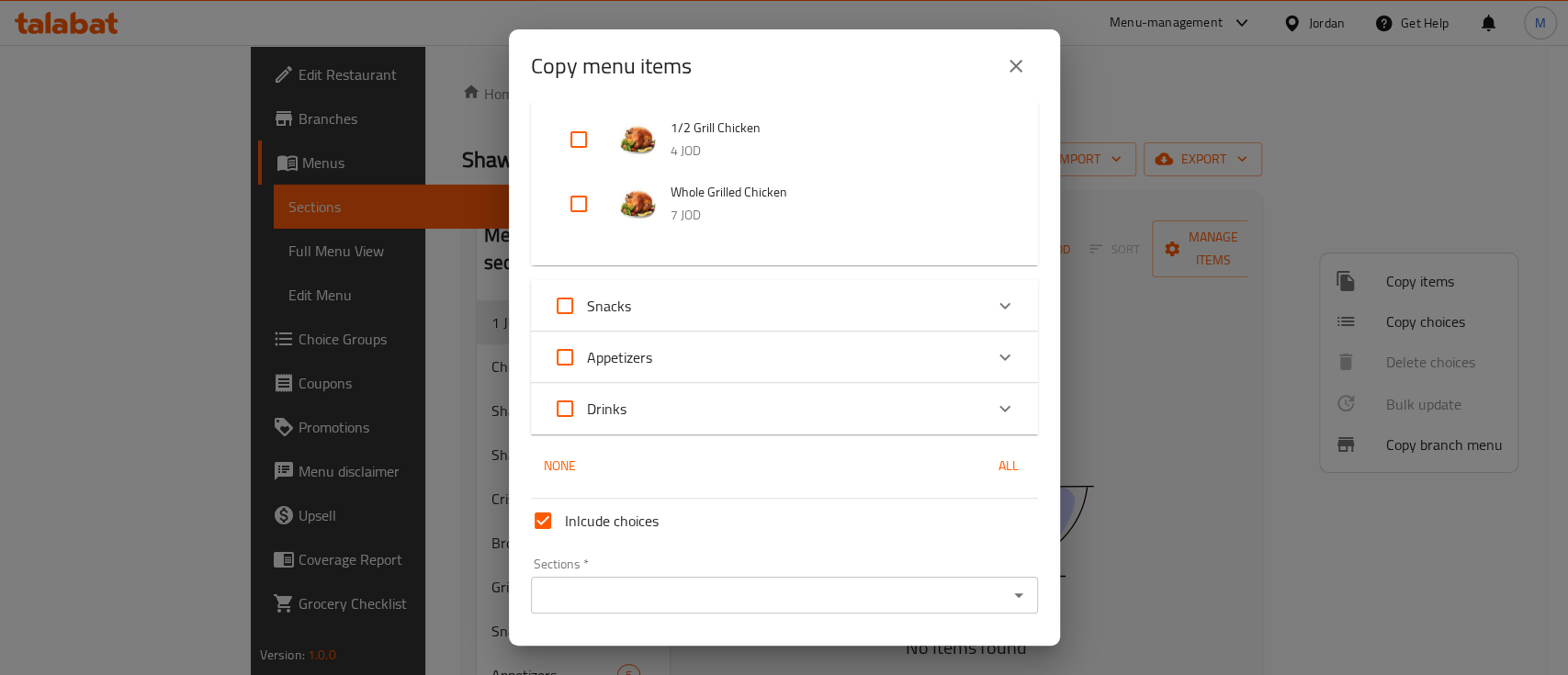
click at [768, 298] on div "Snacks" at bounding box center [768, 306] width 430 height 45
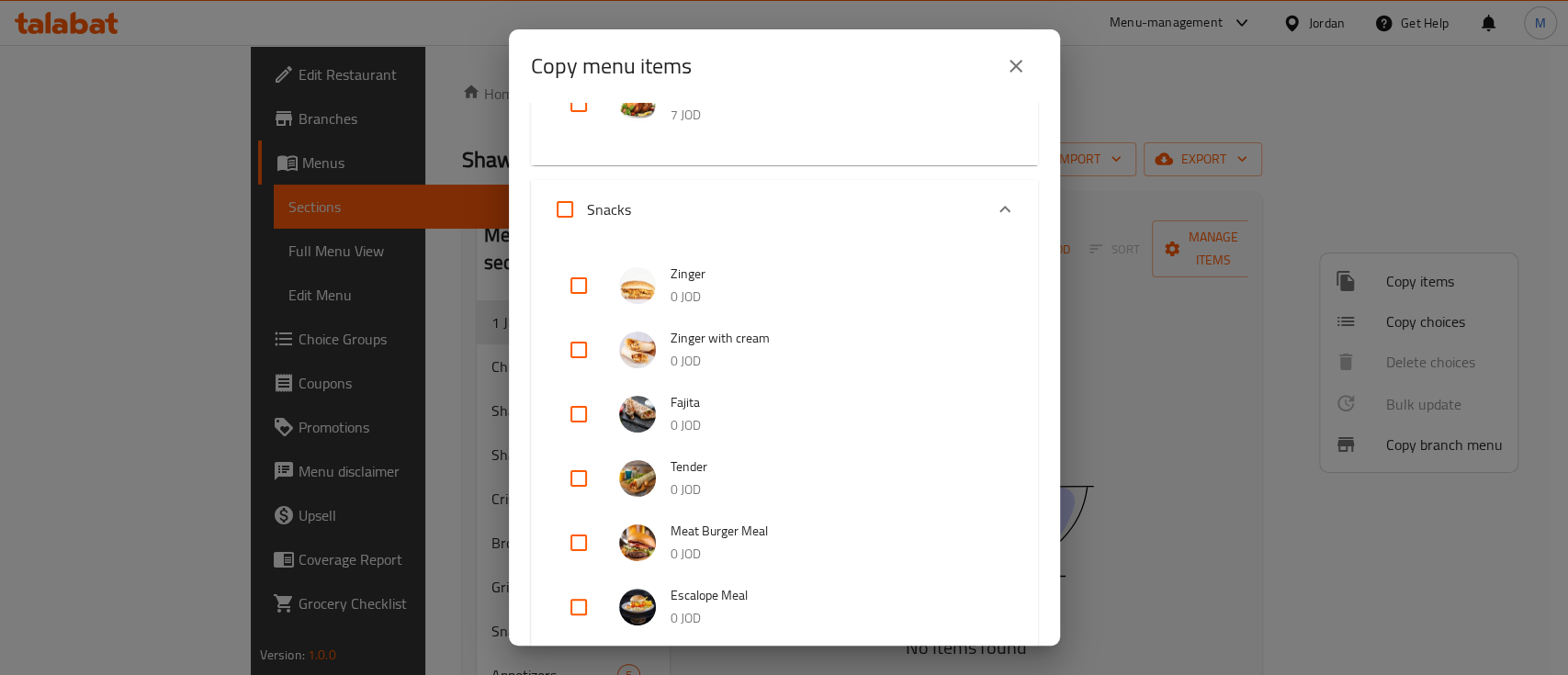
scroll to position [1224, 0]
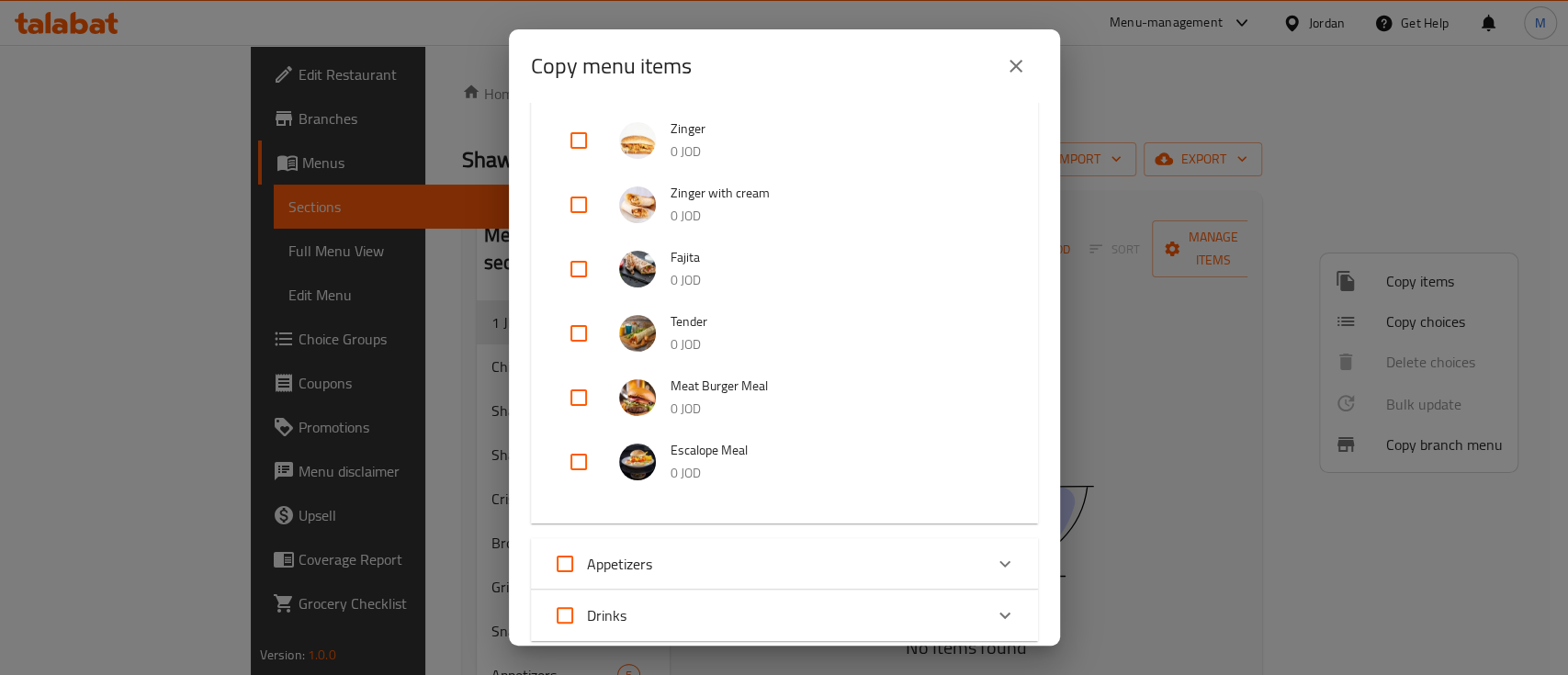
click at [588, 456] on input "checkbox" at bounding box center [578, 461] width 45 height 45
checkbox input "true"
click at [582, 401] on input "checkbox" at bounding box center [578, 397] width 45 height 45
checkbox input "true"
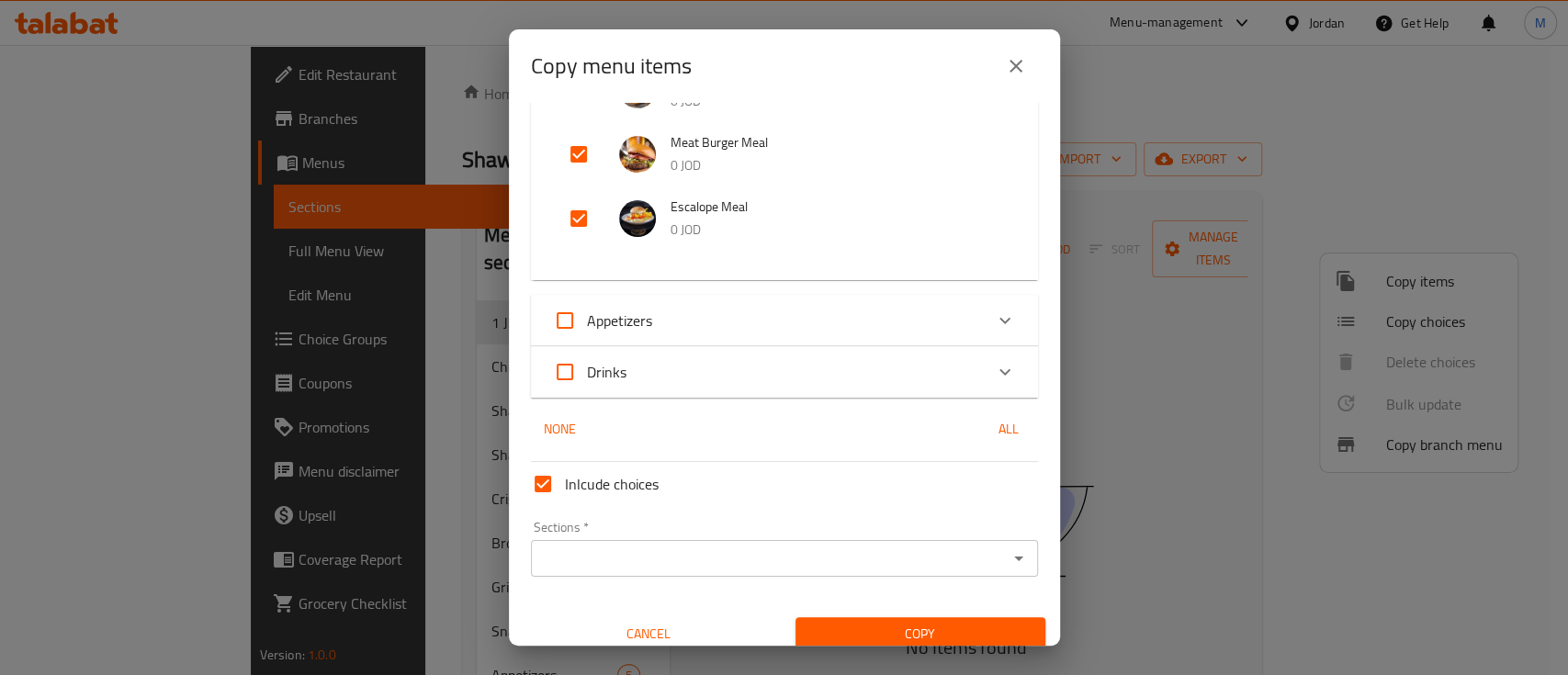
scroll to position [1469, 0]
click at [801, 320] on div "Appetizers" at bounding box center [768, 319] width 430 height 45
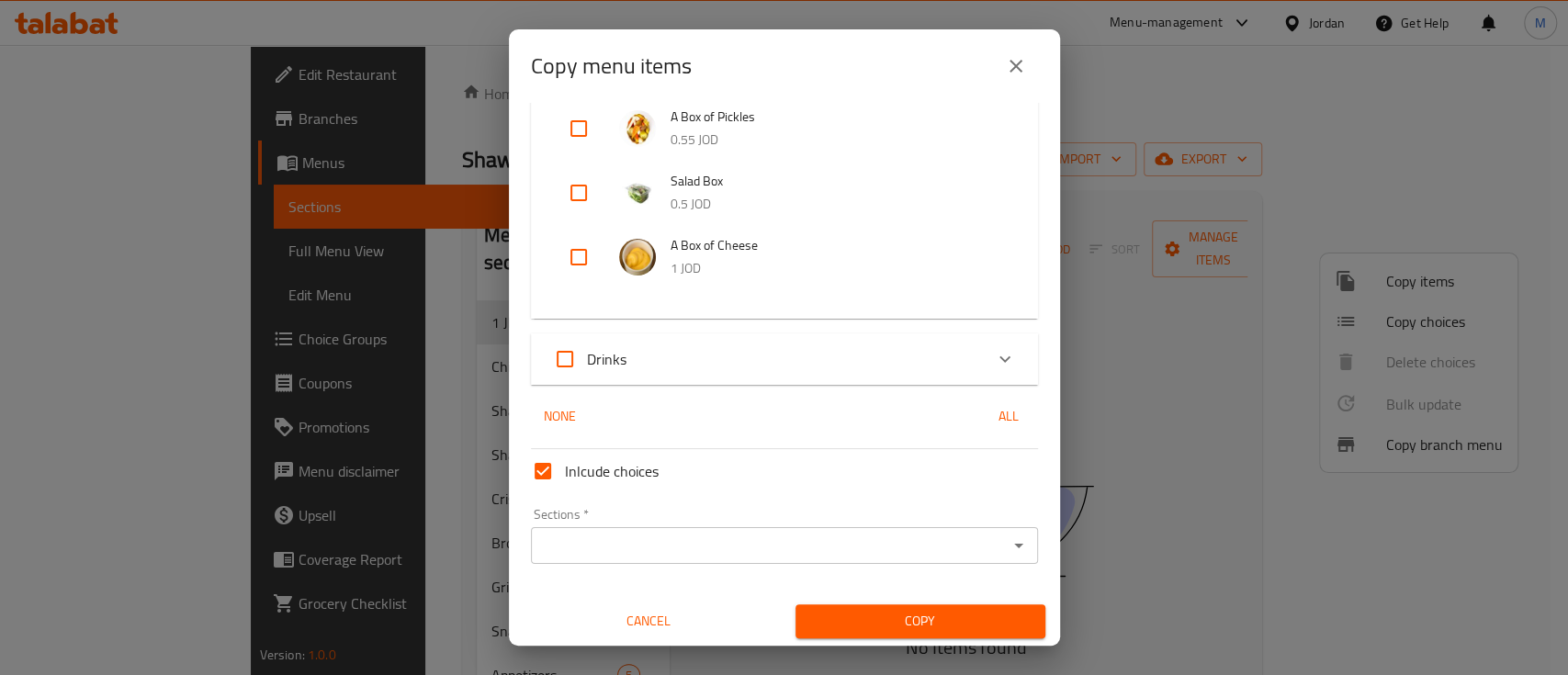
scroll to position [1871, 0]
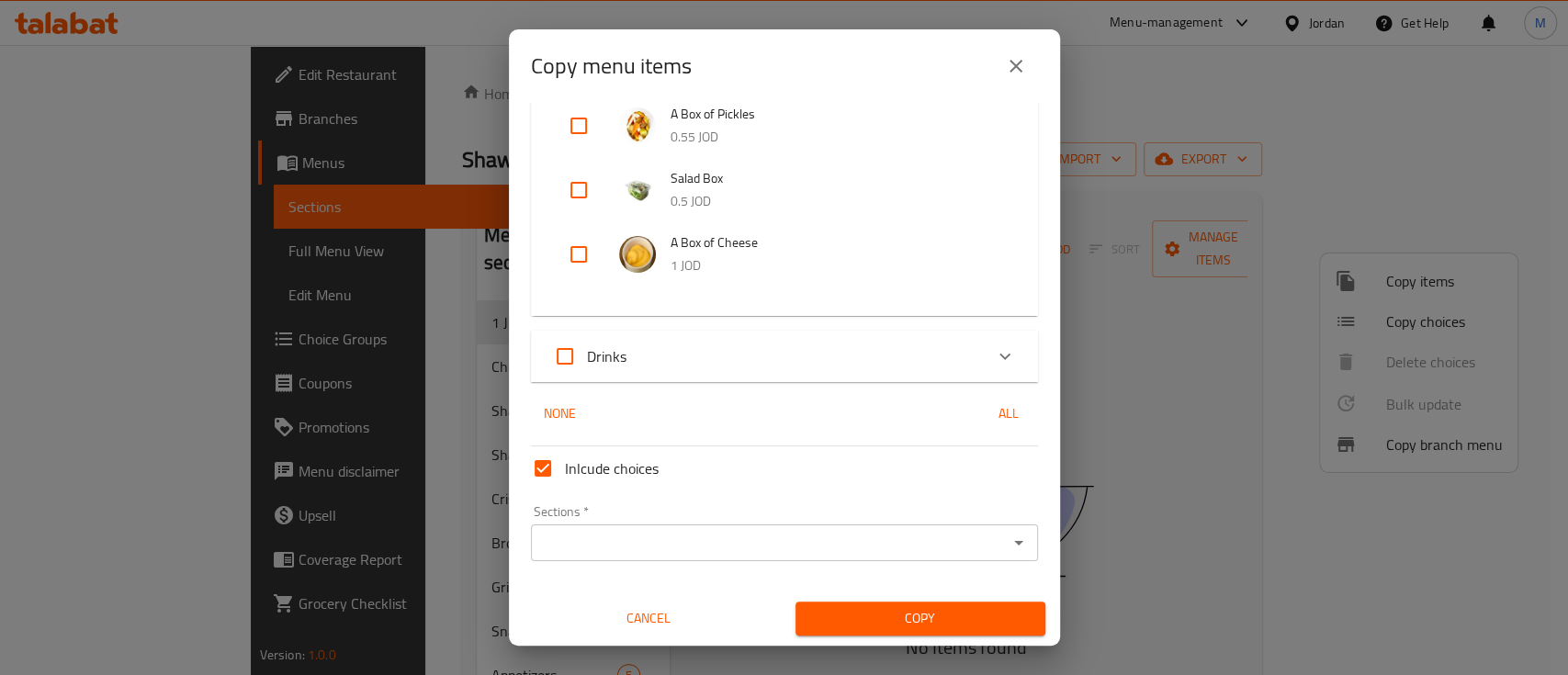
click at [756, 365] on div "Drinks" at bounding box center [768, 356] width 430 height 45
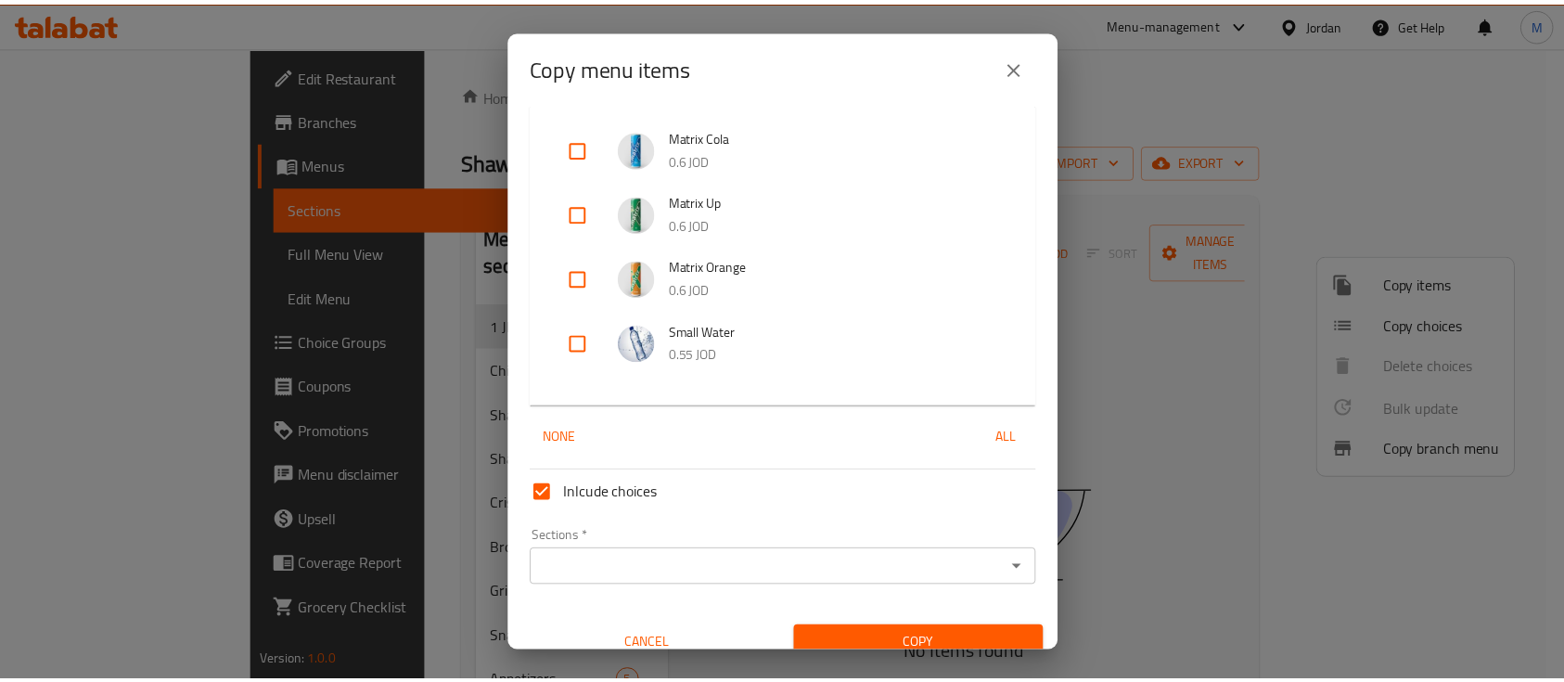
scroll to position [2202, 0]
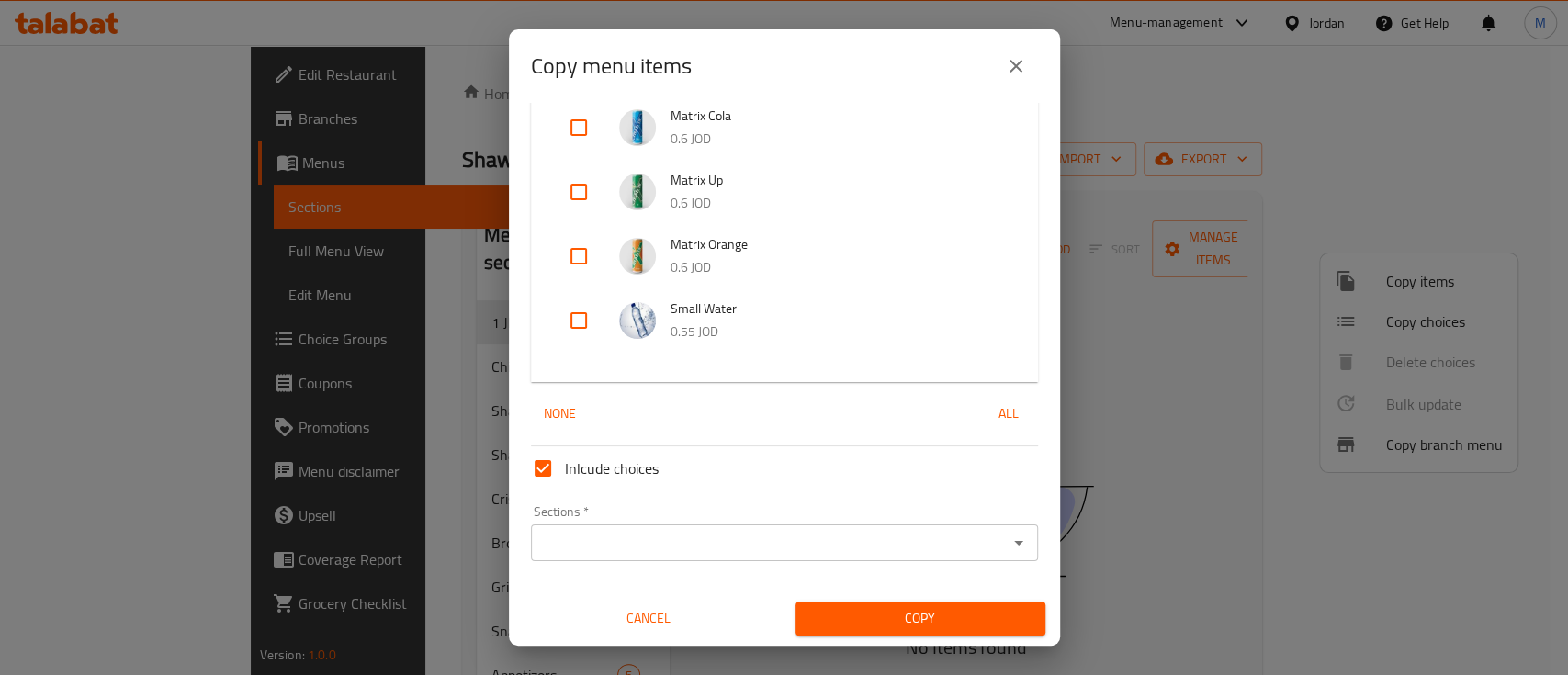
click at [786, 547] on input "Sections   *" at bounding box center [769, 542] width 465 height 26
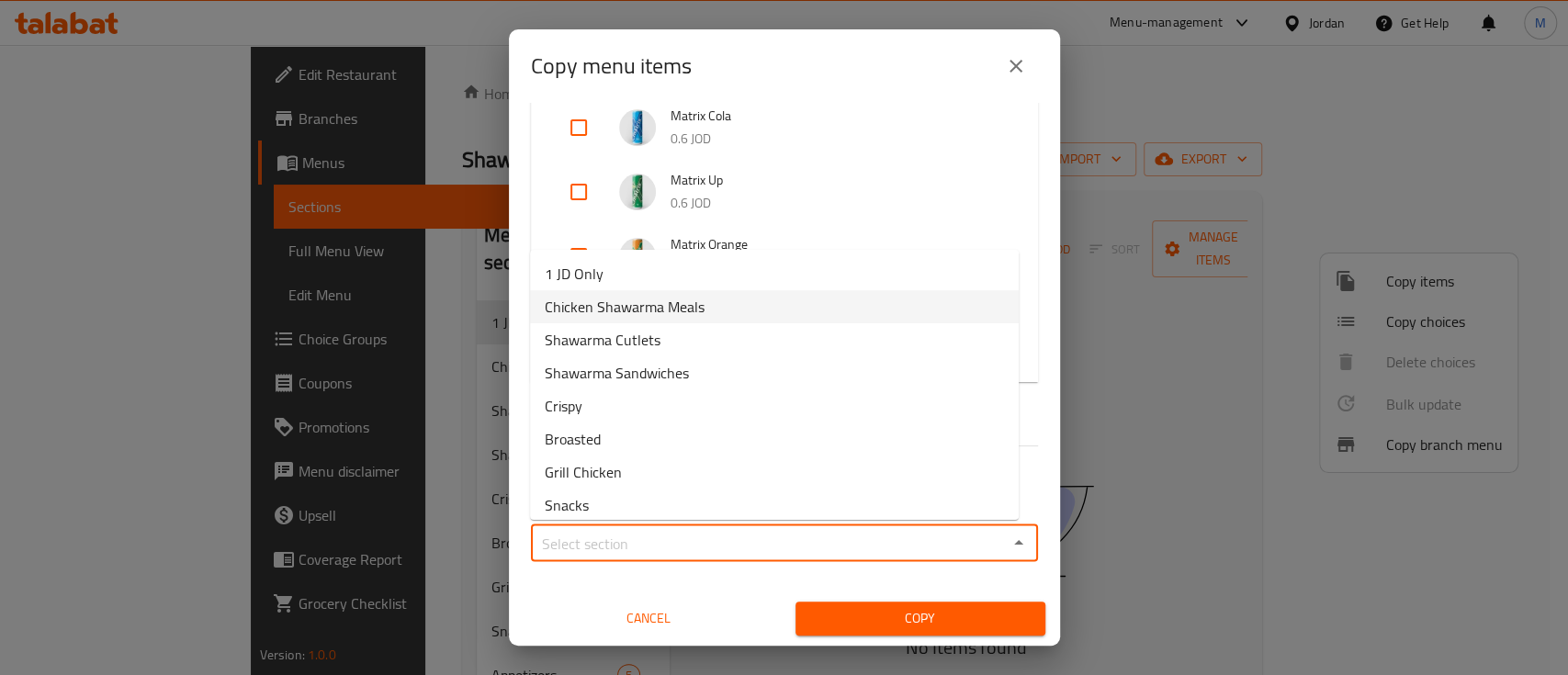
click at [667, 290] on li "Chicken Shawarma Meals" at bounding box center [774, 306] width 489 height 33
type input "Chicken Shawarma Meals"
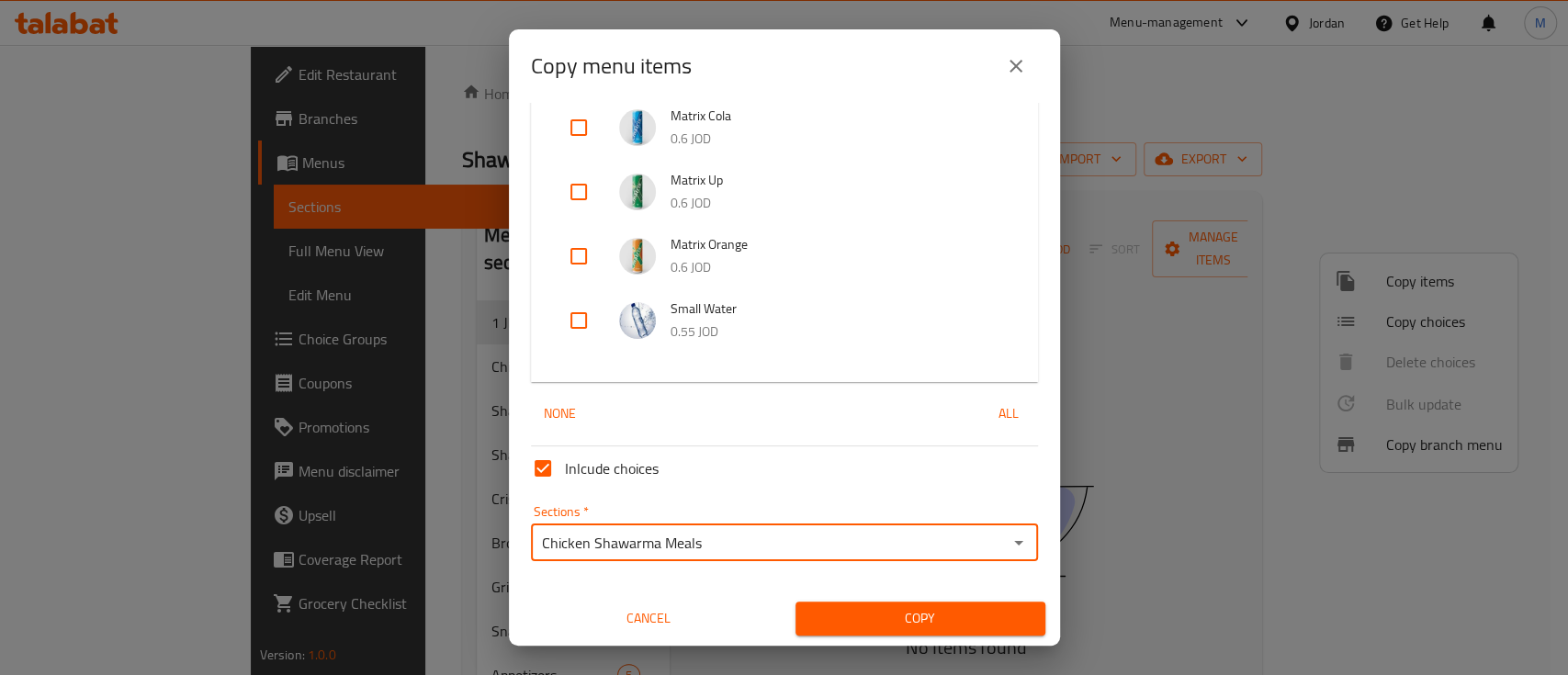
click at [699, 540] on input "Chicken Shawarma Meals" at bounding box center [769, 542] width 465 height 26
click at [699, 539] on input "Chicken Shawarma Meals" at bounding box center [769, 542] width 465 height 26
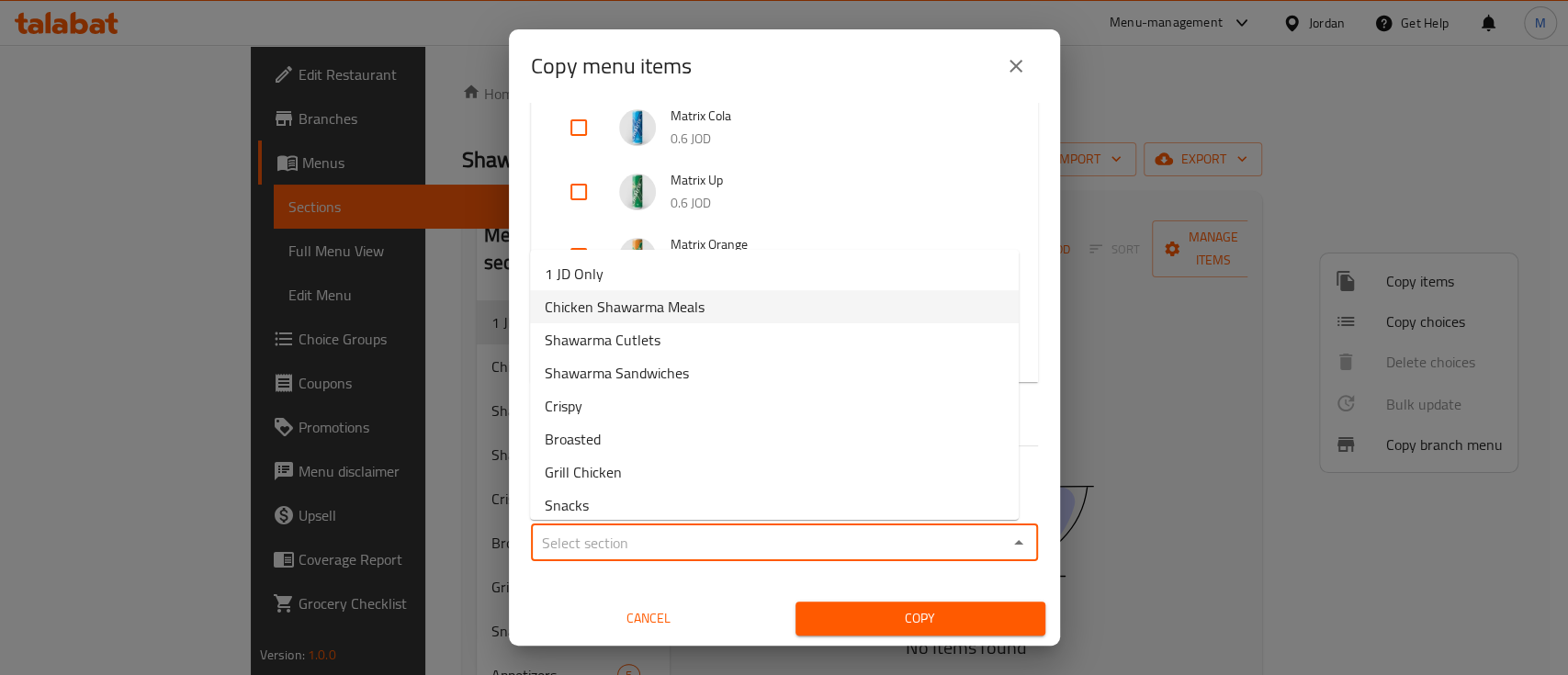
click at [738, 549] on input "Sections   *" at bounding box center [769, 542] width 465 height 26
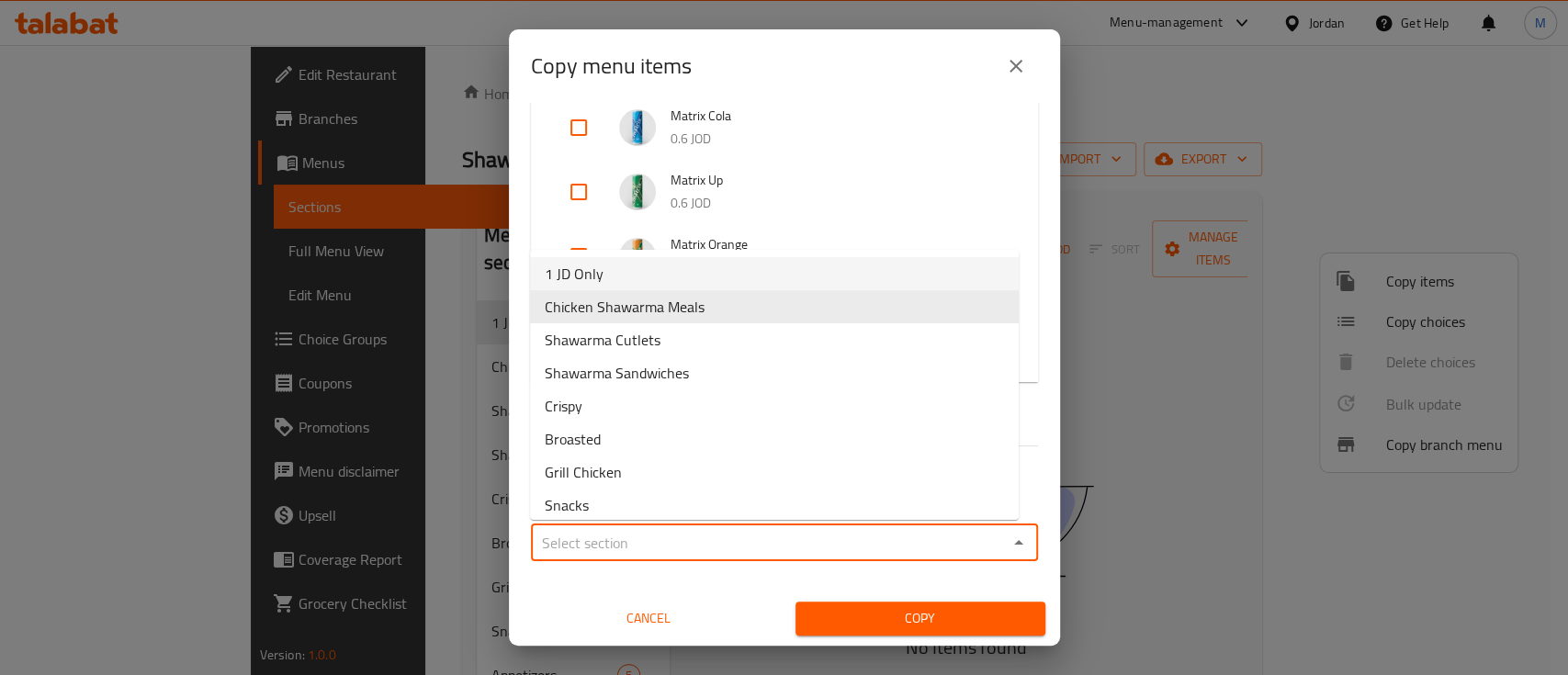
click at [667, 278] on li "1 JD Only" at bounding box center [774, 273] width 489 height 33
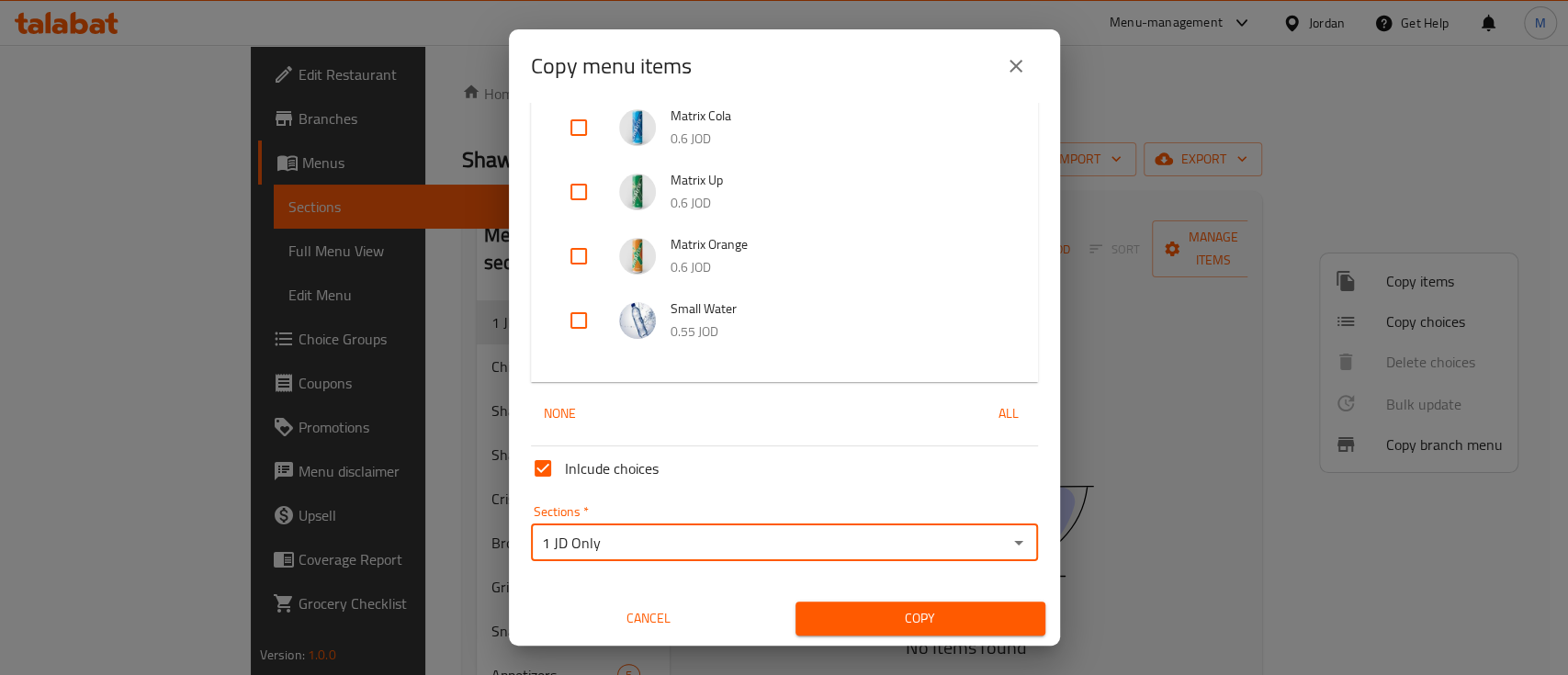
type input "1 JD Only"
click at [877, 611] on span "Copy" at bounding box center [920, 618] width 221 height 23
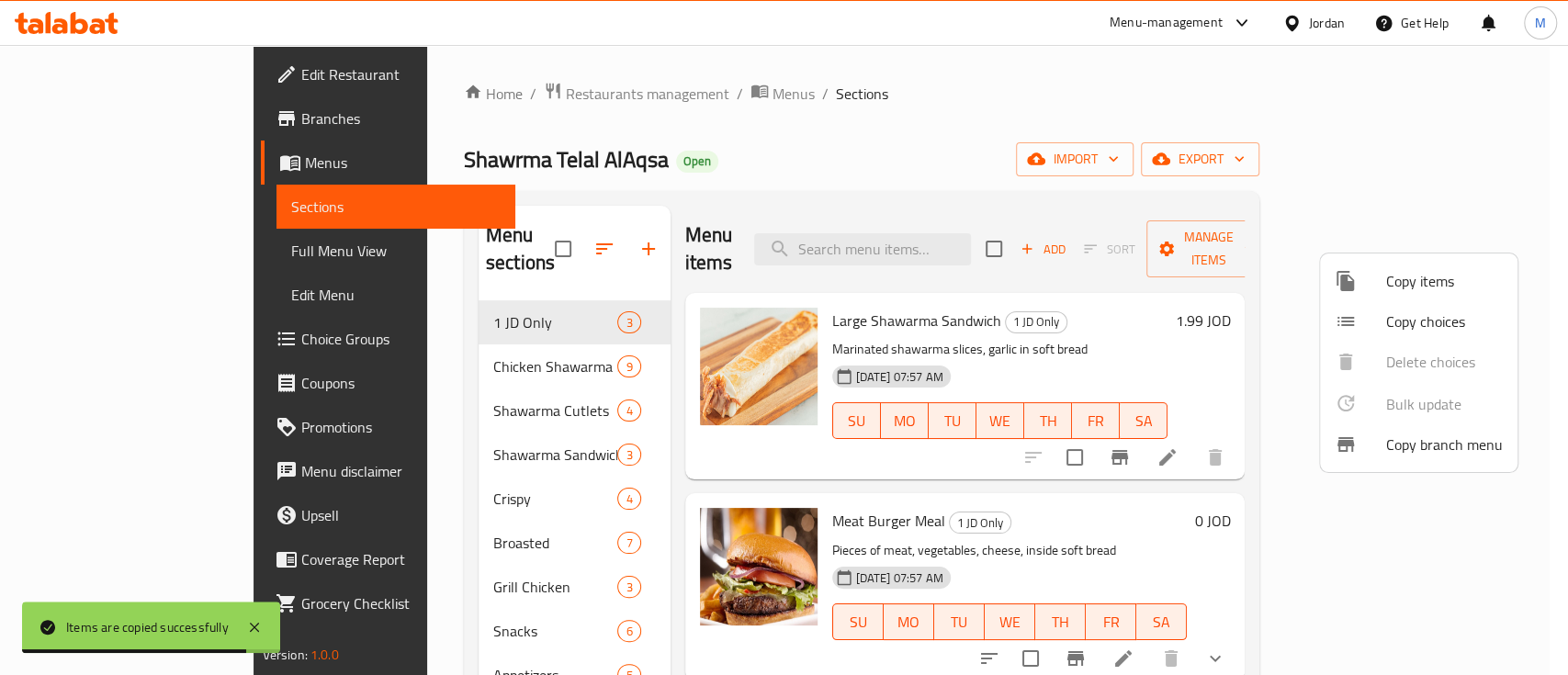
click at [979, 126] on div at bounding box center [784, 338] width 1568 height 675
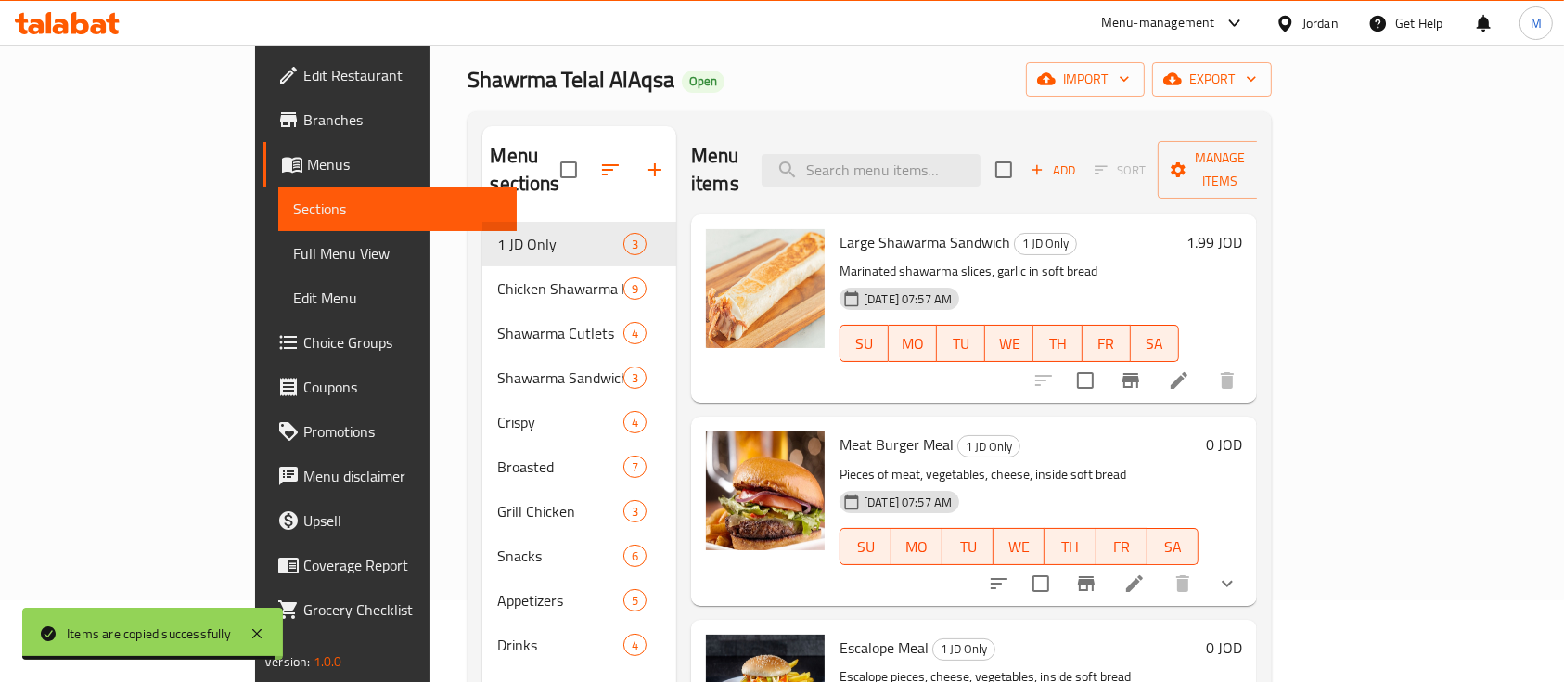
scroll to position [260, 0]
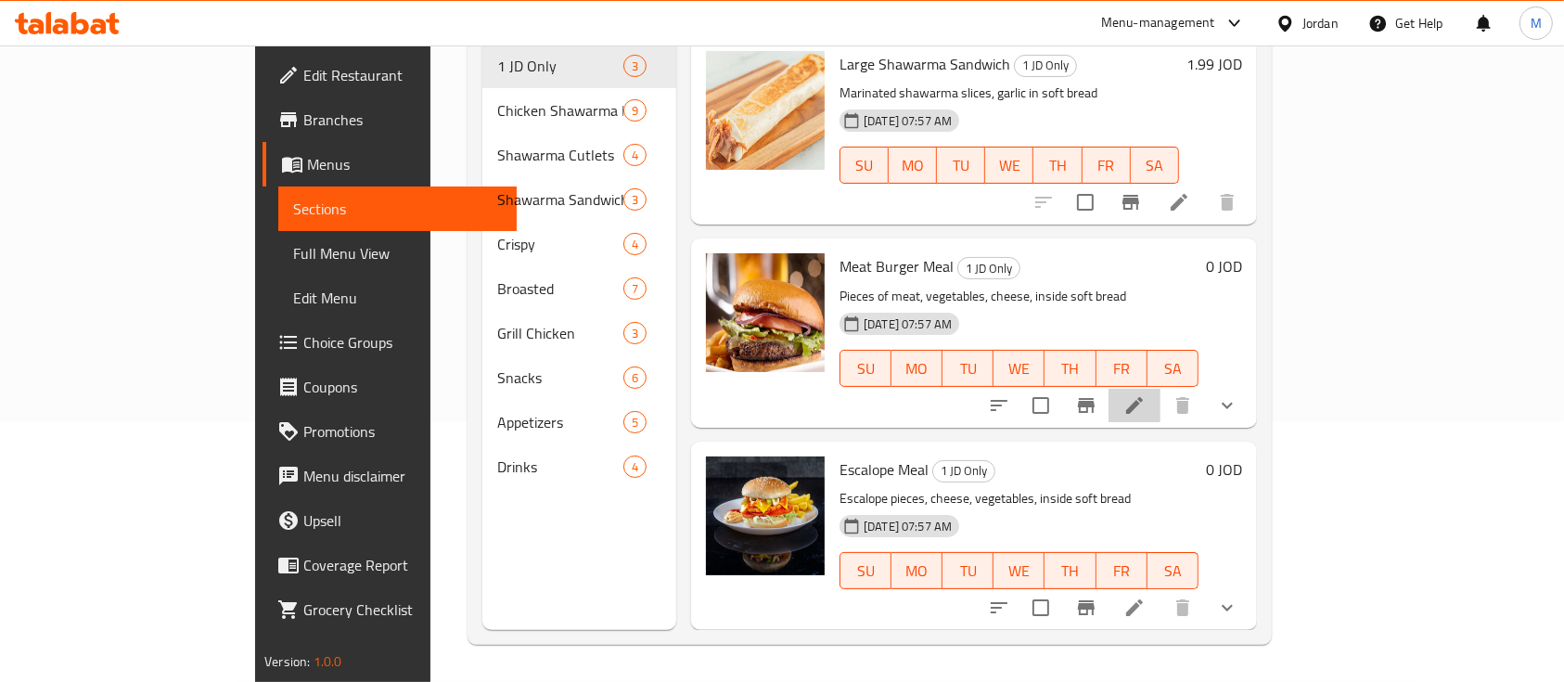
click at [1161, 389] on li at bounding box center [1135, 405] width 52 height 33
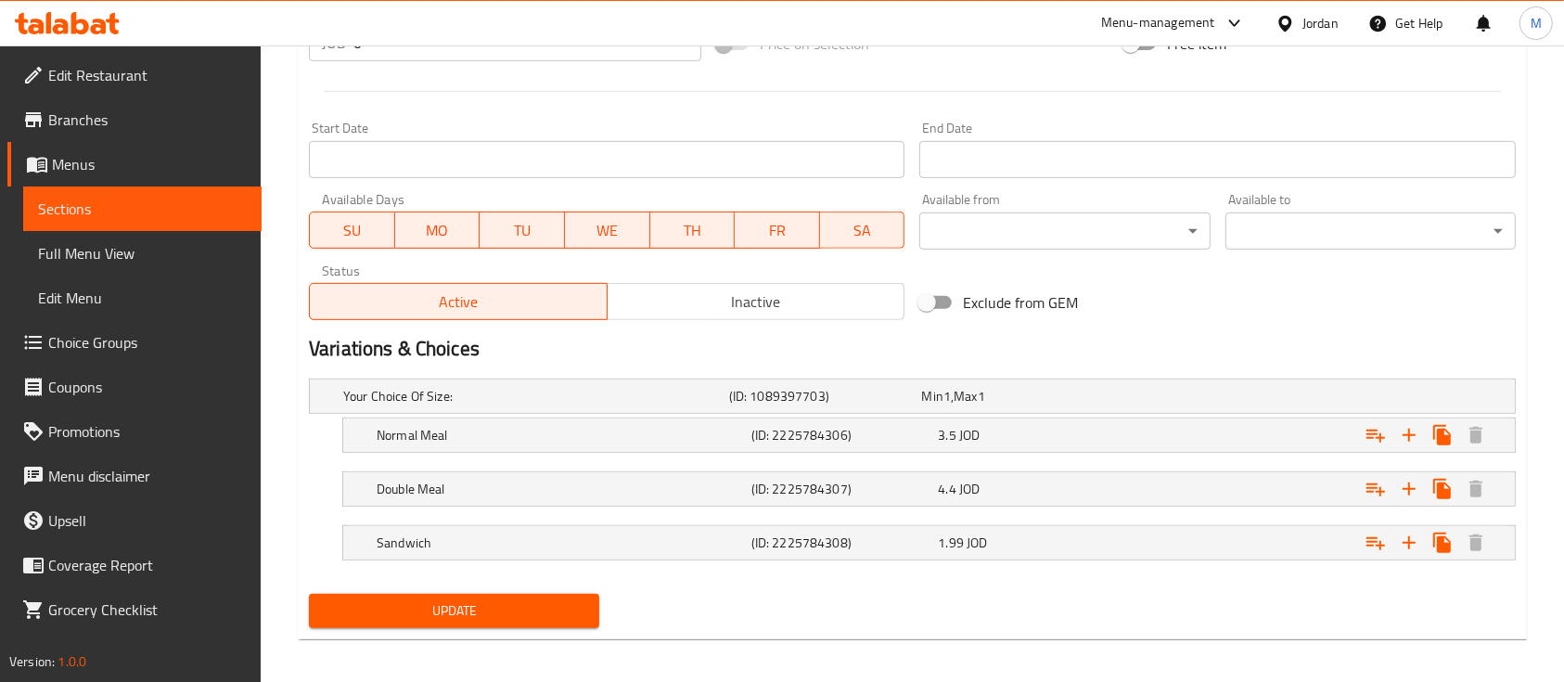
scroll to position [750, 0]
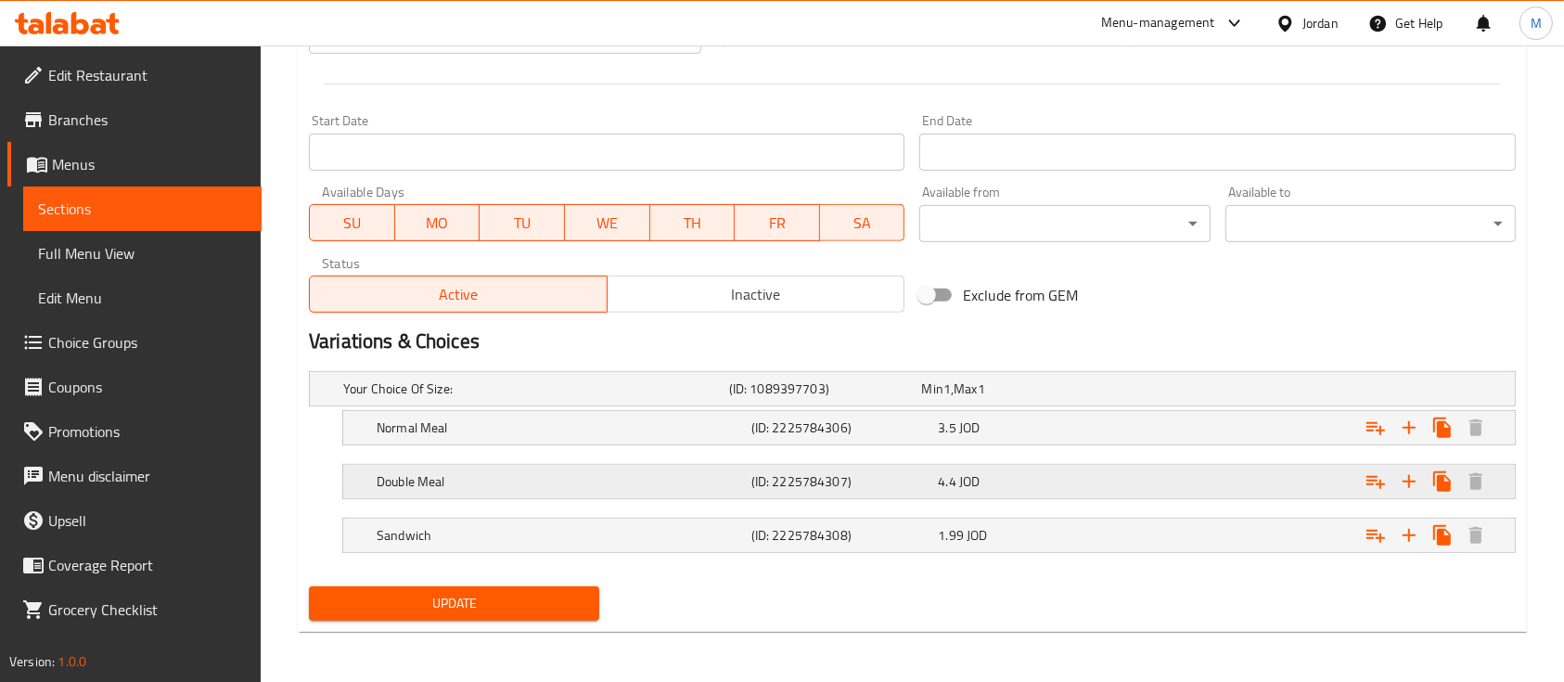
click at [716, 409] on div "Double Meal (ID: 2225784307) 4.4 JOD" at bounding box center [918, 388] width 1157 height 41
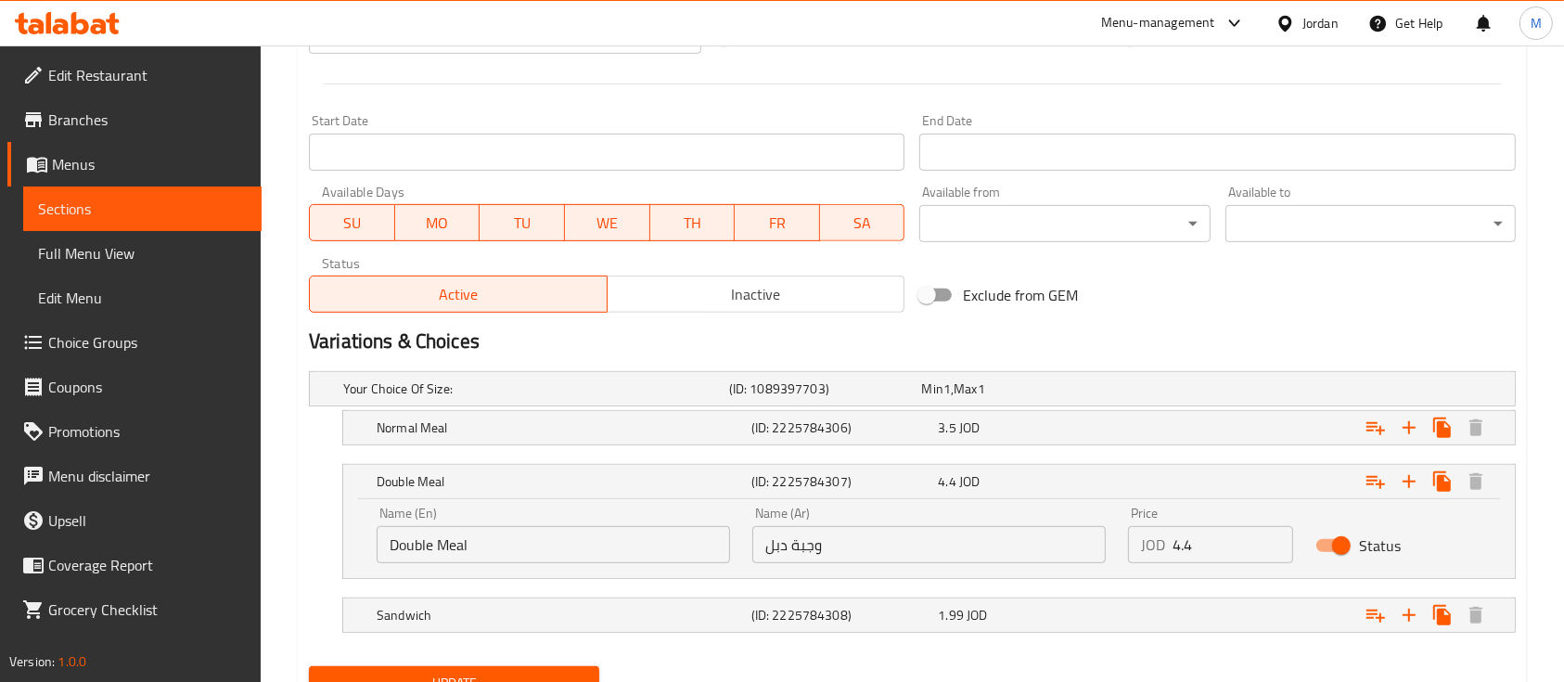
click at [1348, 542] on input "Status" at bounding box center [1342, 545] width 106 height 35
checkbox input "false"
click at [1022, 398] on div "3.5 JOD" at bounding box center [1014, 388] width 186 height 19
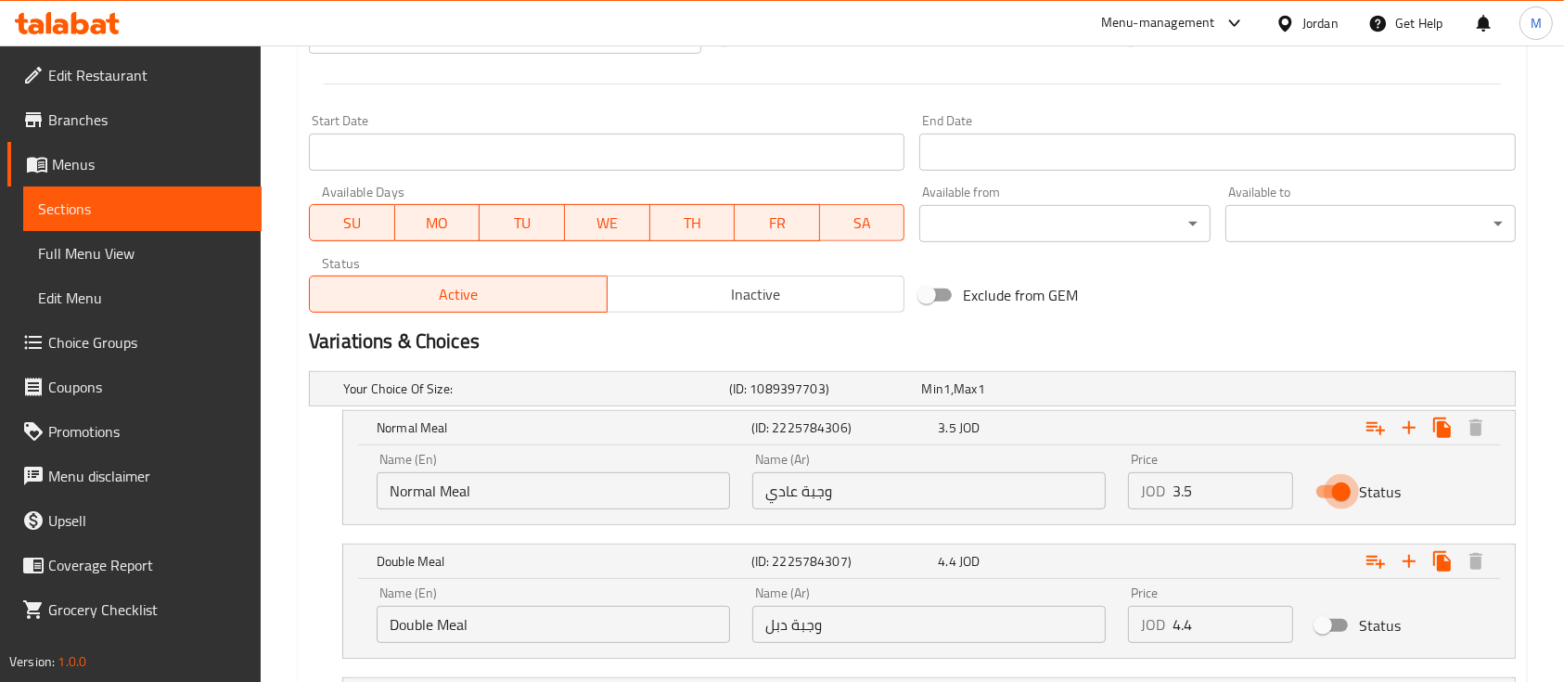
click at [1336, 494] on input "Status" at bounding box center [1342, 491] width 106 height 35
checkbox input "false"
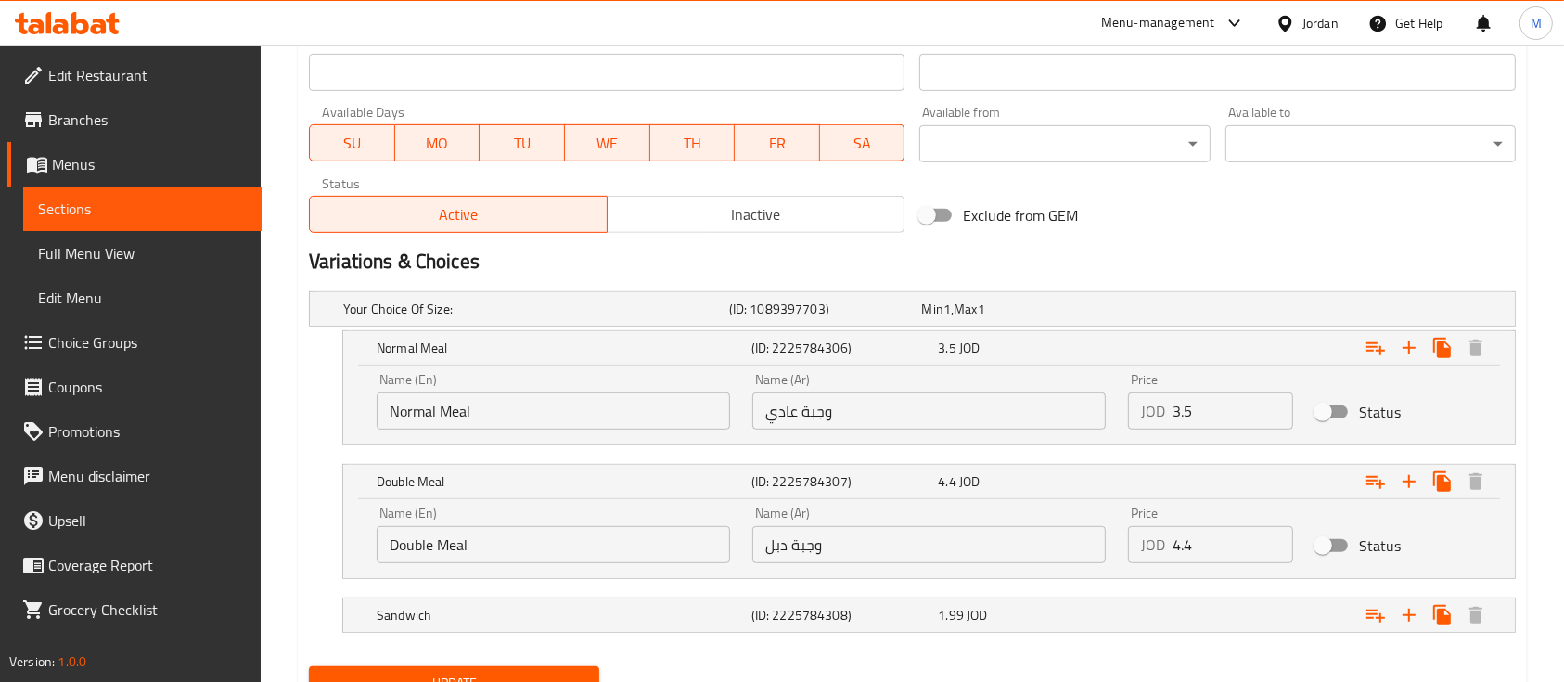
scroll to position [909, 0]
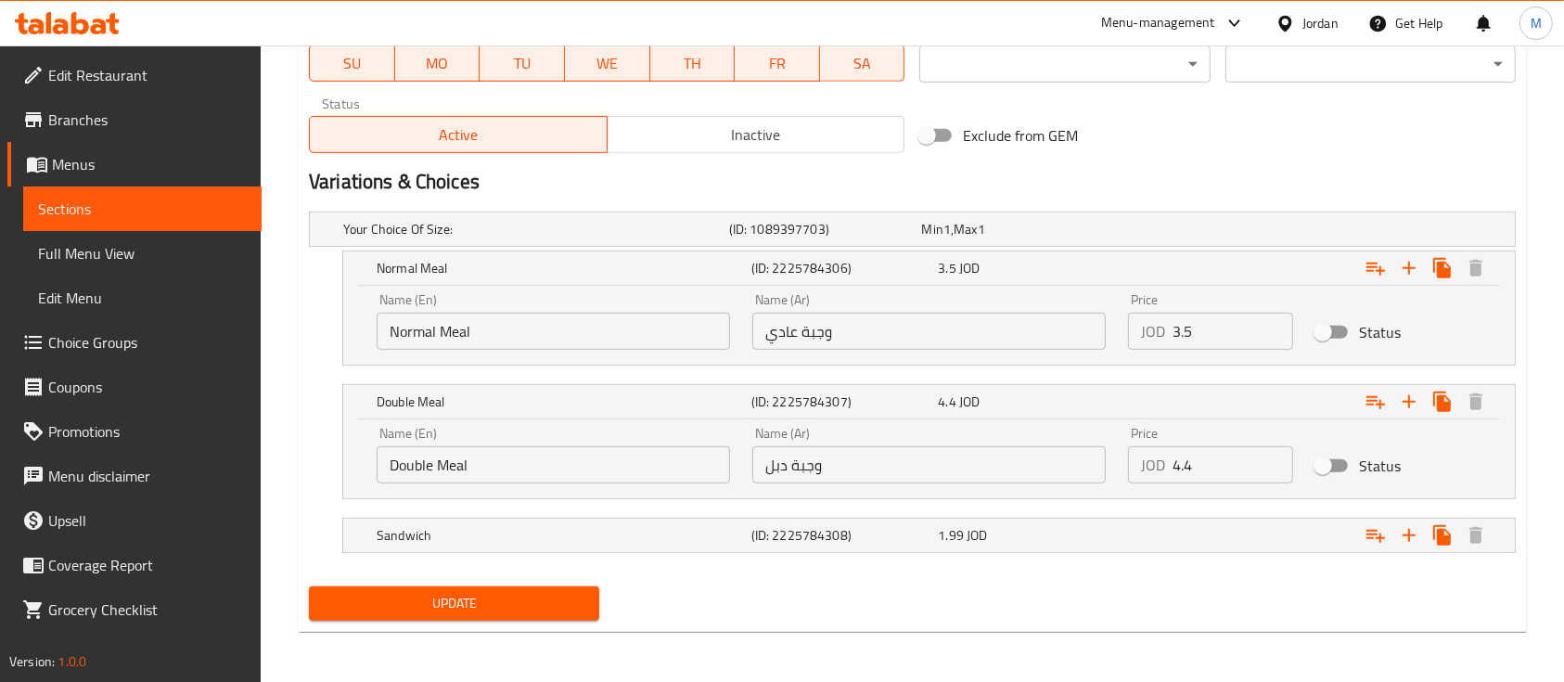
click at [518, 598] on span "Update" at bounding box center [454, 603] width 261 height 23
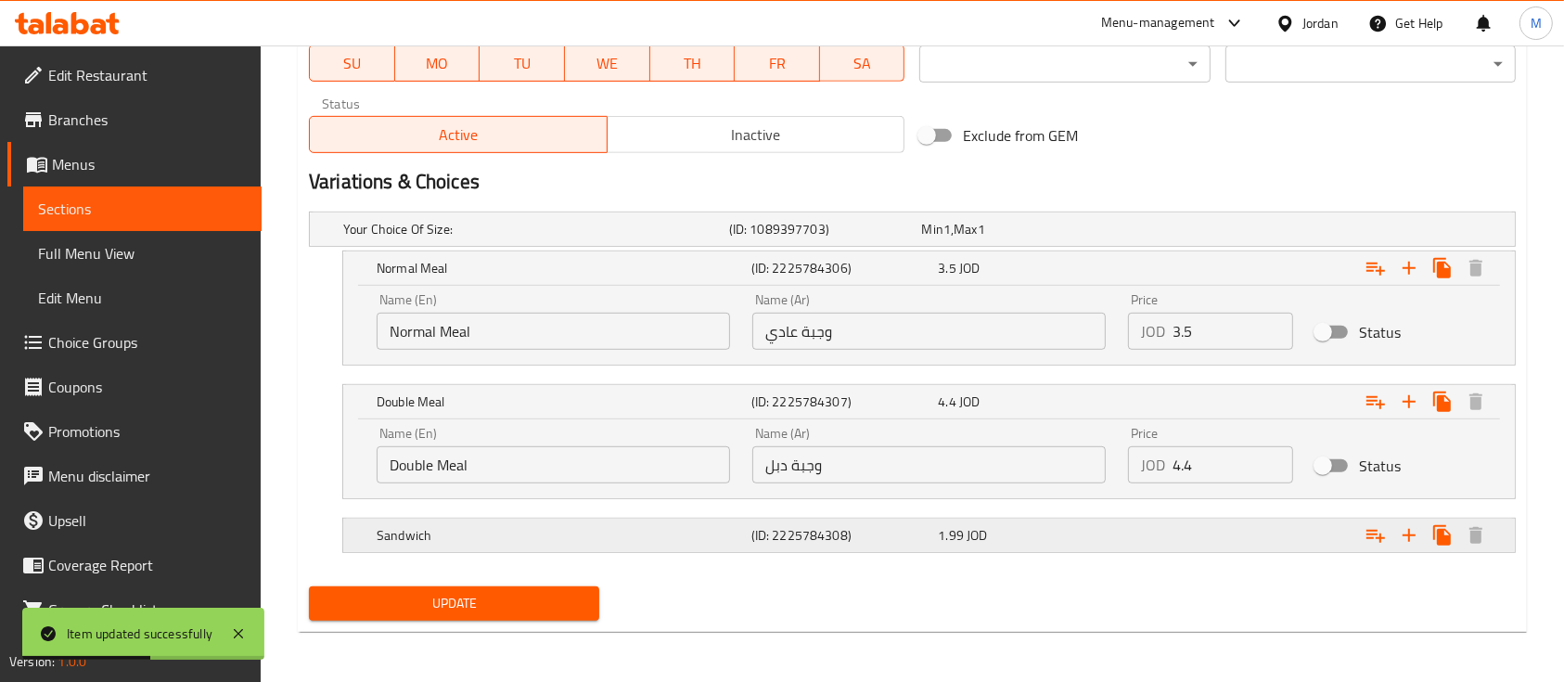
click at [1301, 233] on div "Expand" at bounding box center [1304, 228] width 386 height 7
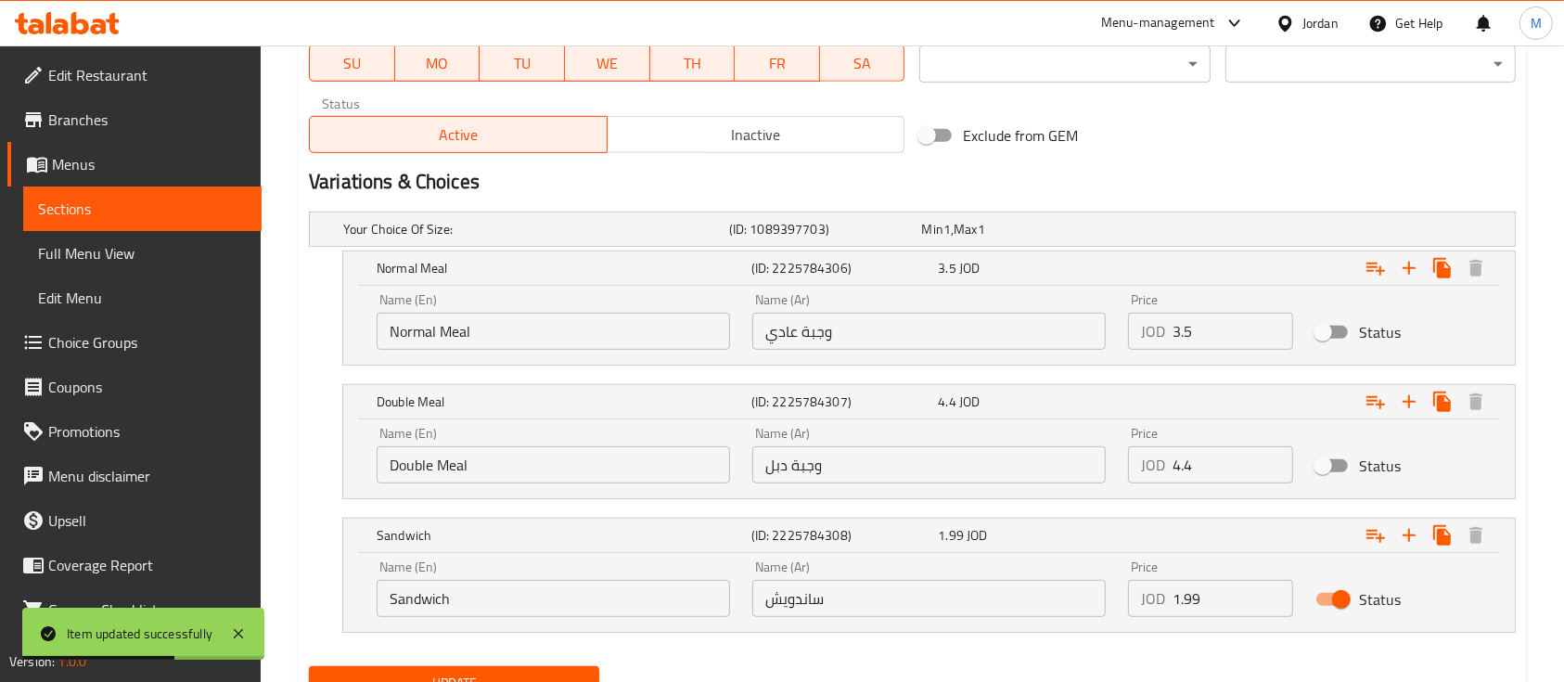
click at [1224, 599] on input "1.99" at bounding box center [1233, 598] width 121 height 37
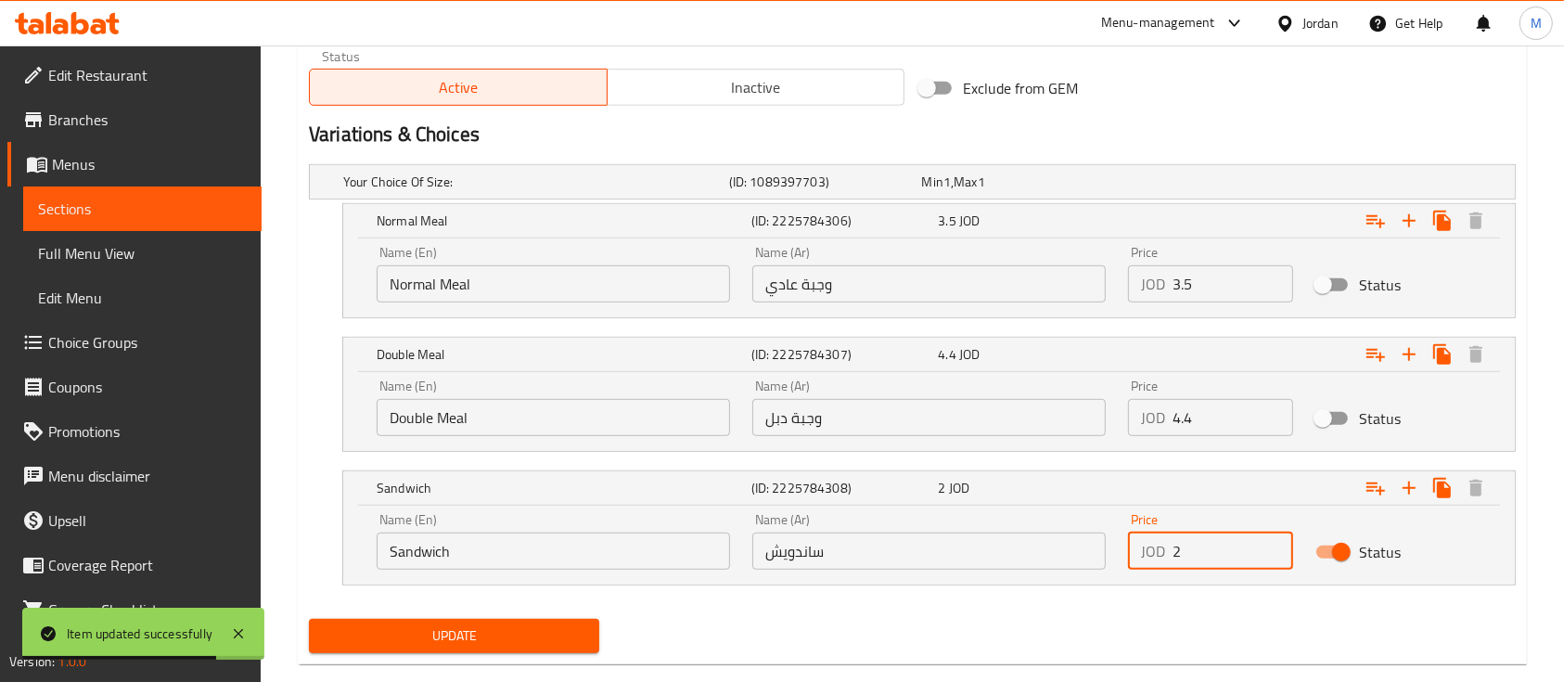
scroll to position [989, 0]
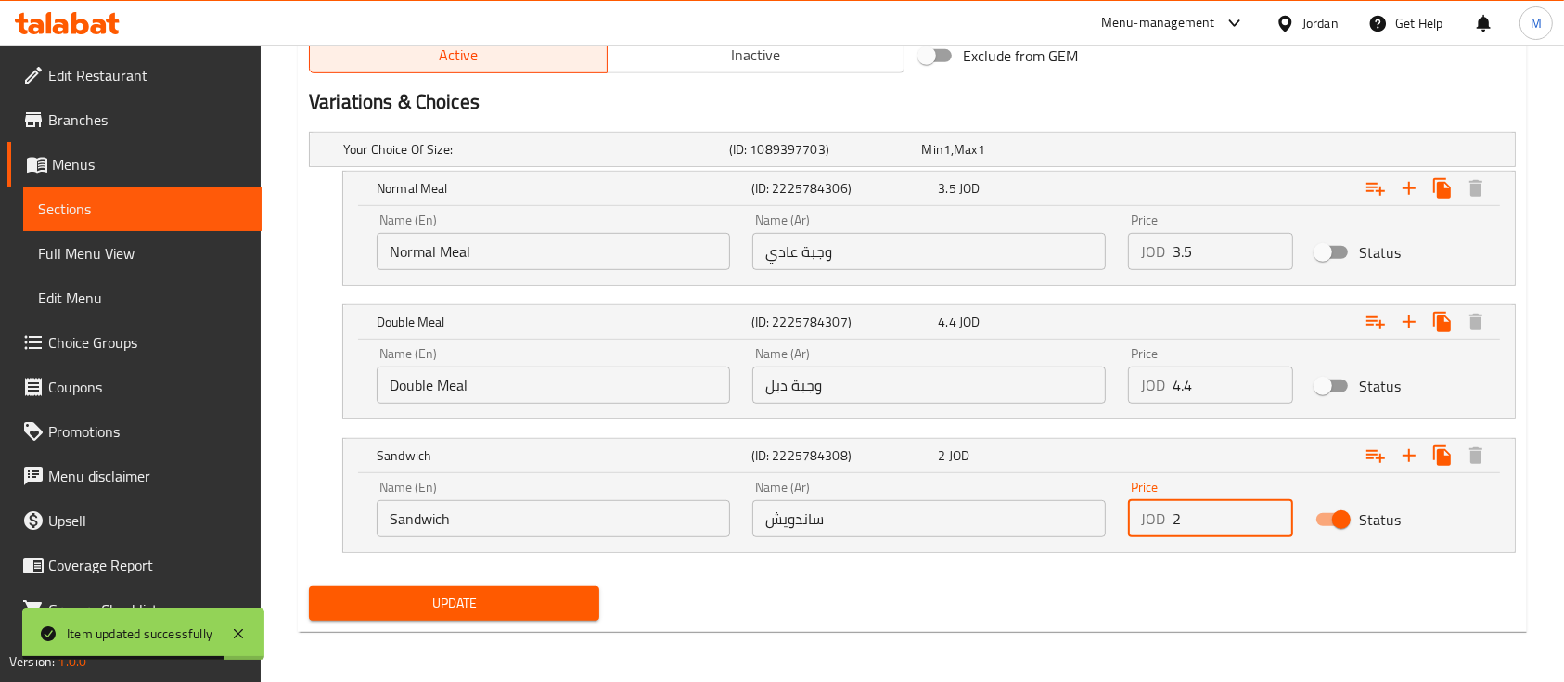
type input "2"
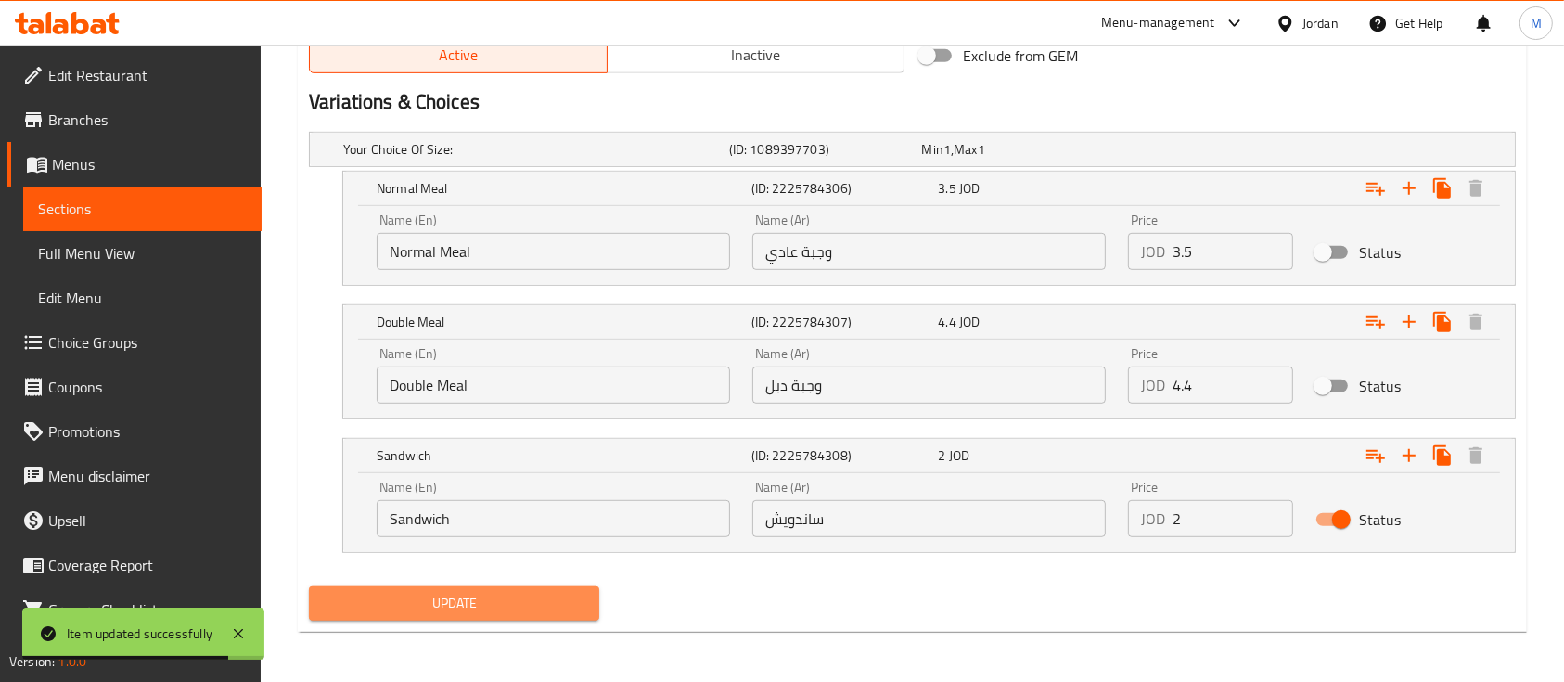
click at [507, 592] on span "Update" at bounding box center [454, 603] width 261 height 23
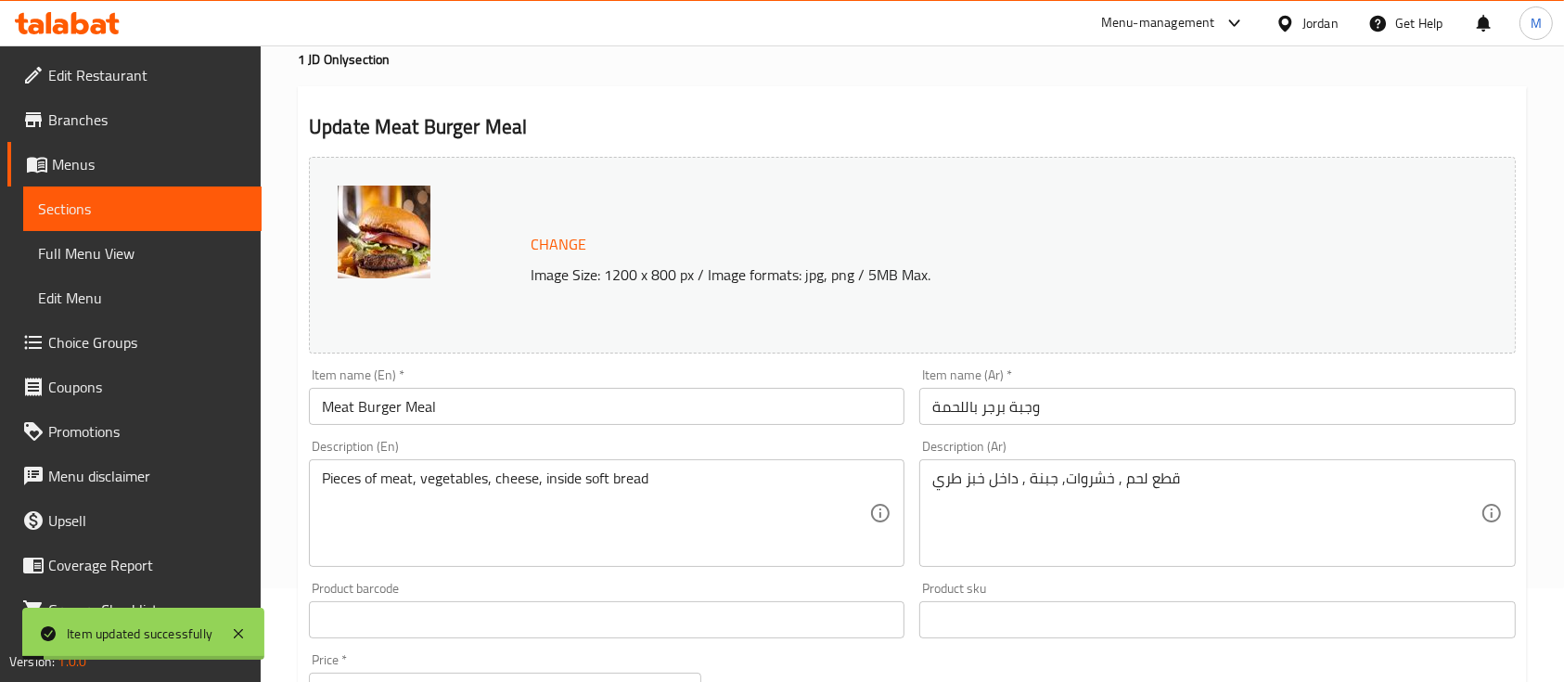
scroll to position [0, 0]
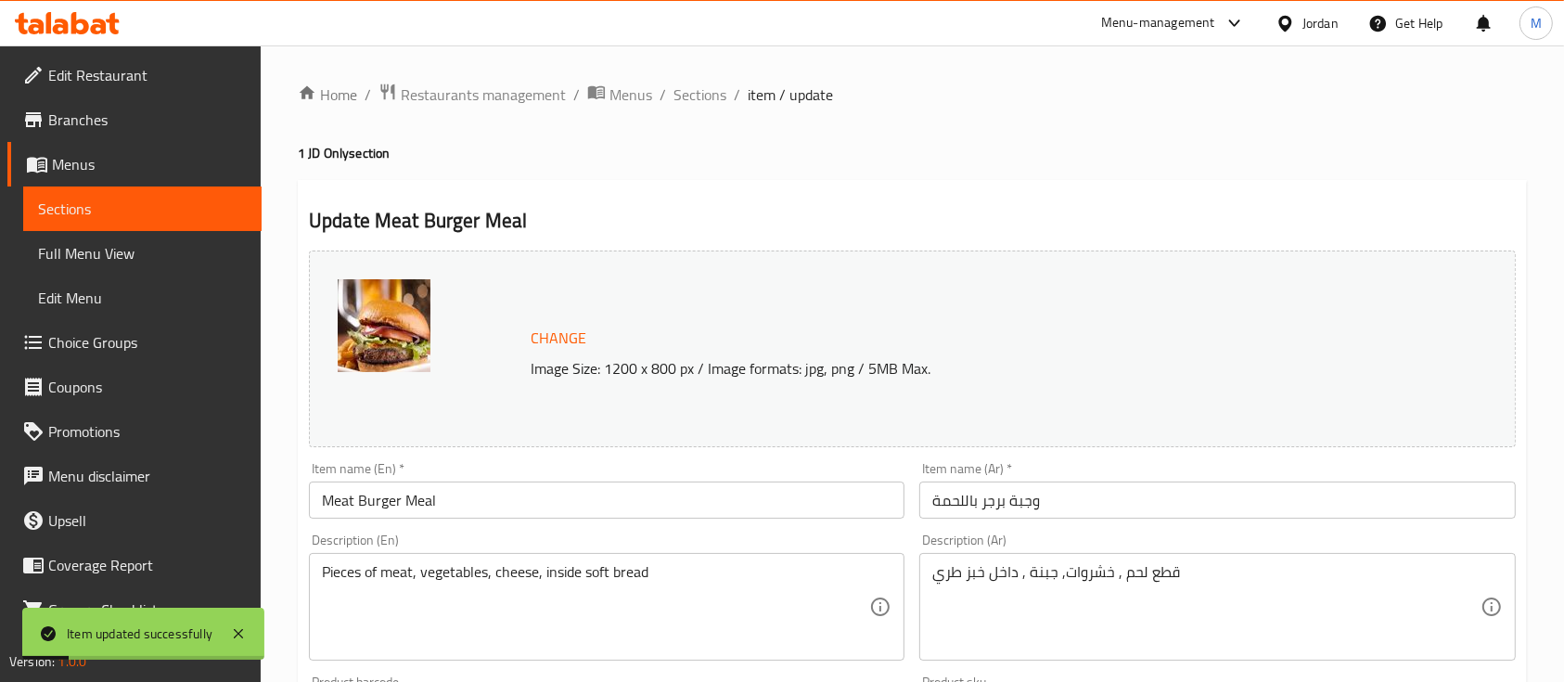
click at [183, 212] on span "Sections" at bounding box center [142, 209] width 209 height 22
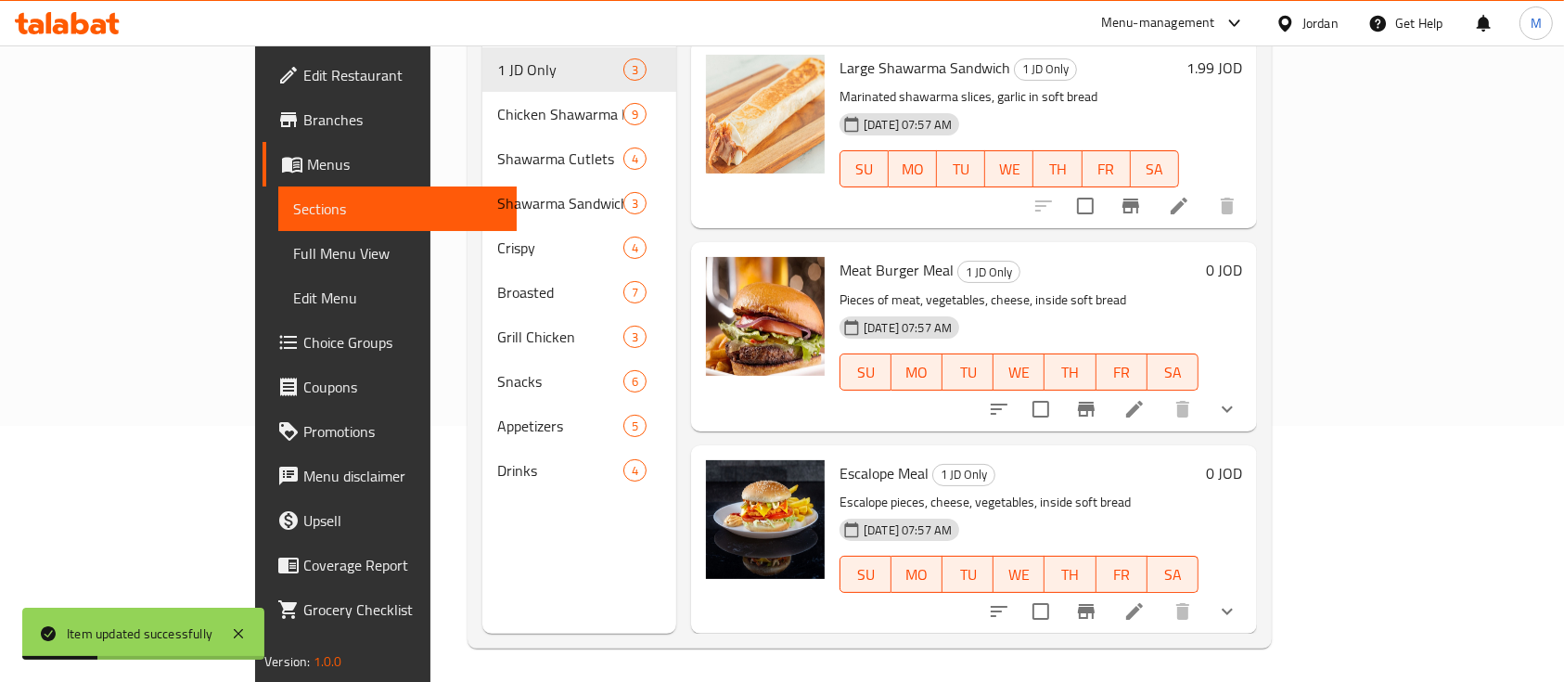
scroll to position [260, 0]
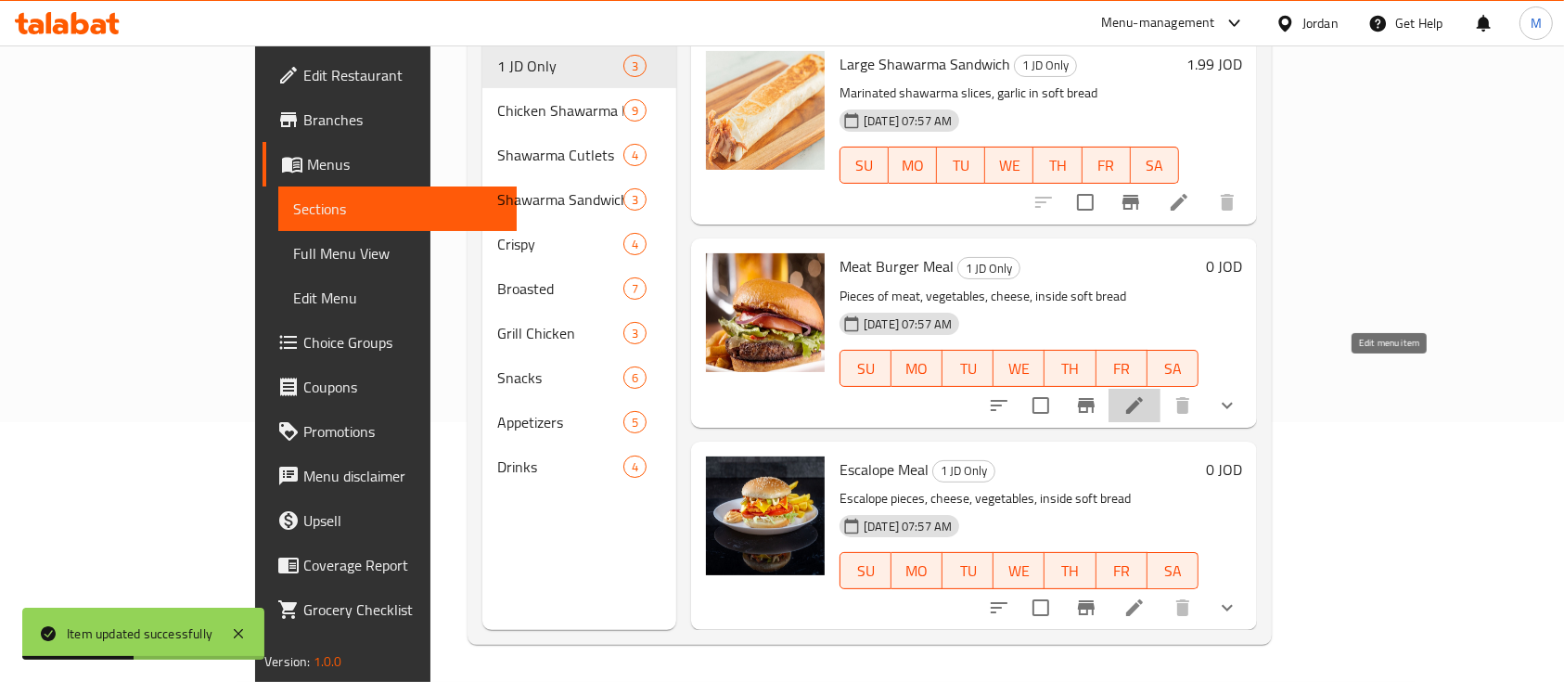
click at [1146, 394] on icon at bounding box center [1135, 405] width 22 height 22
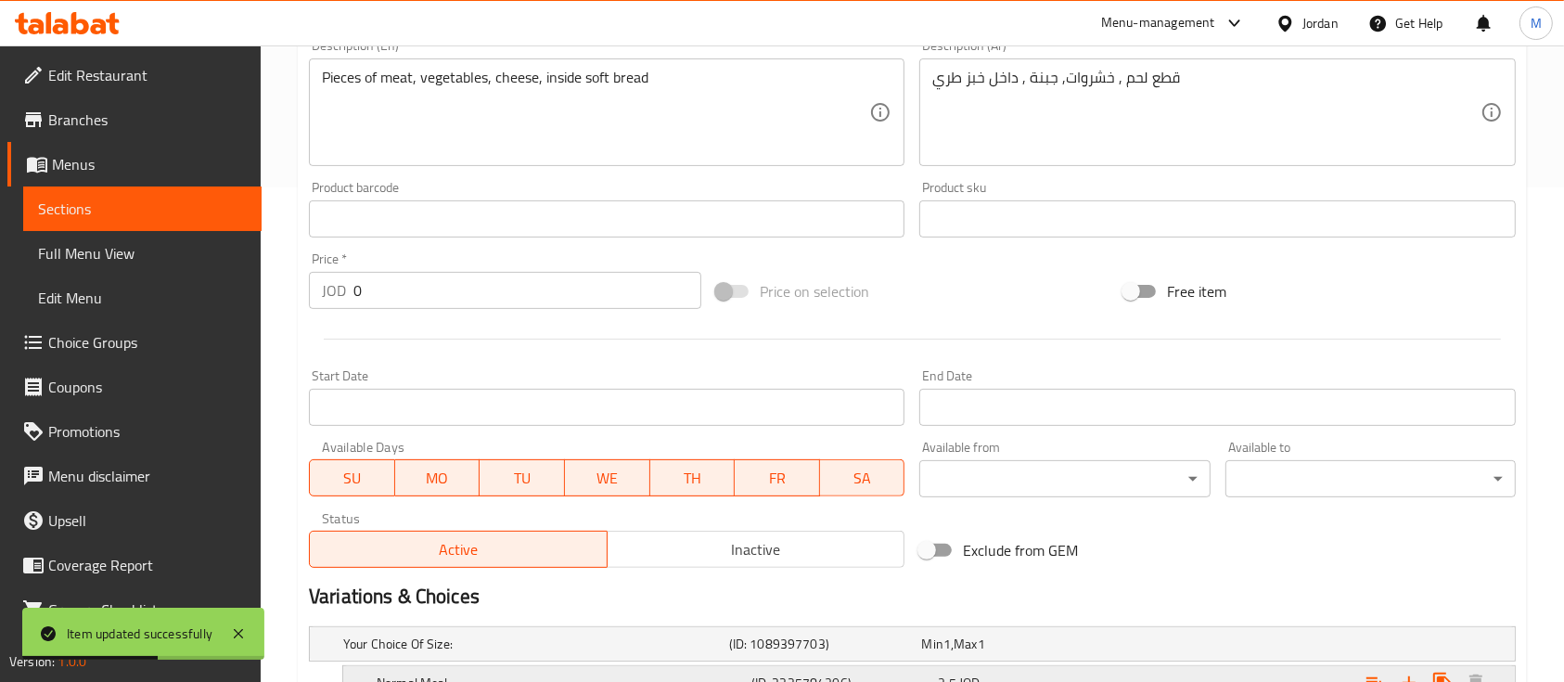
scroll to position [742, 0]
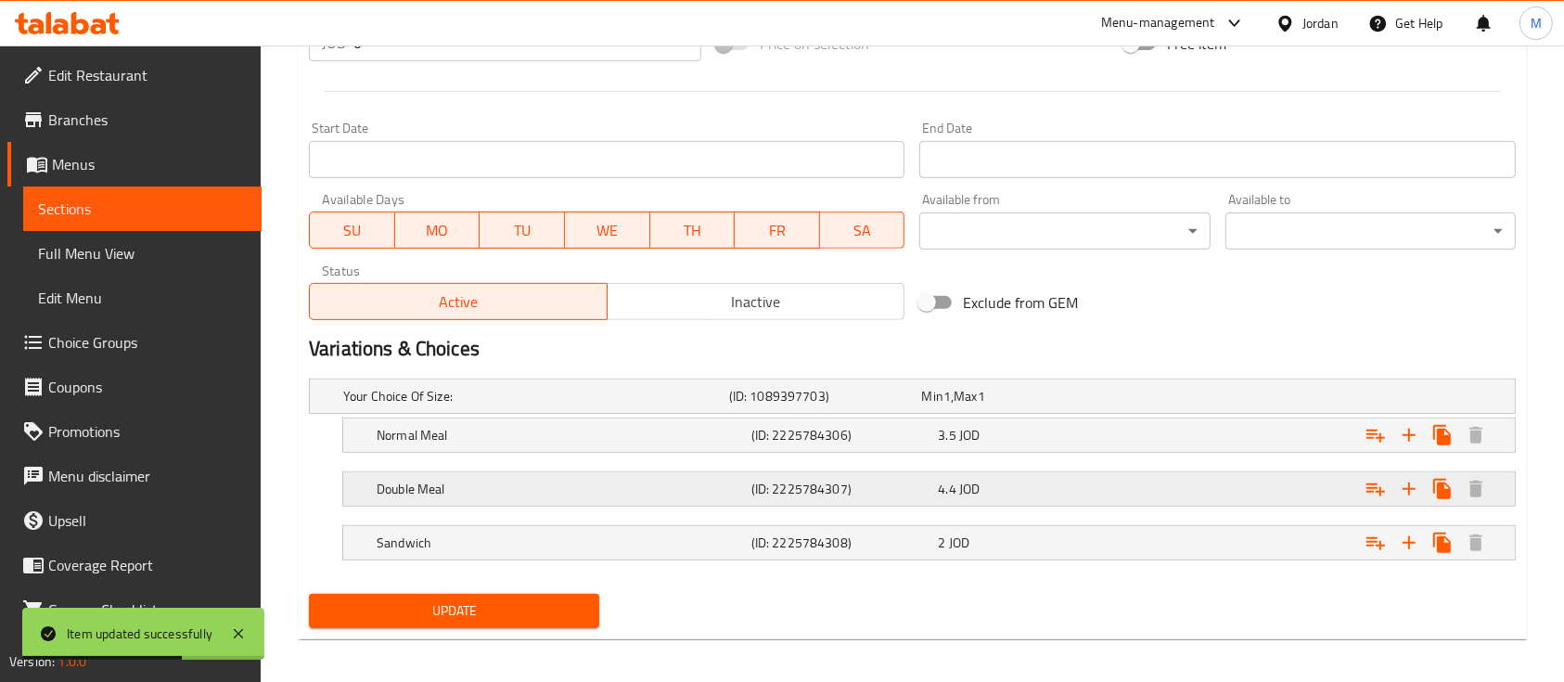
click at [992, 409] on div "4.4 JOD" at bounding box center [1014, 396] width 193 height 26
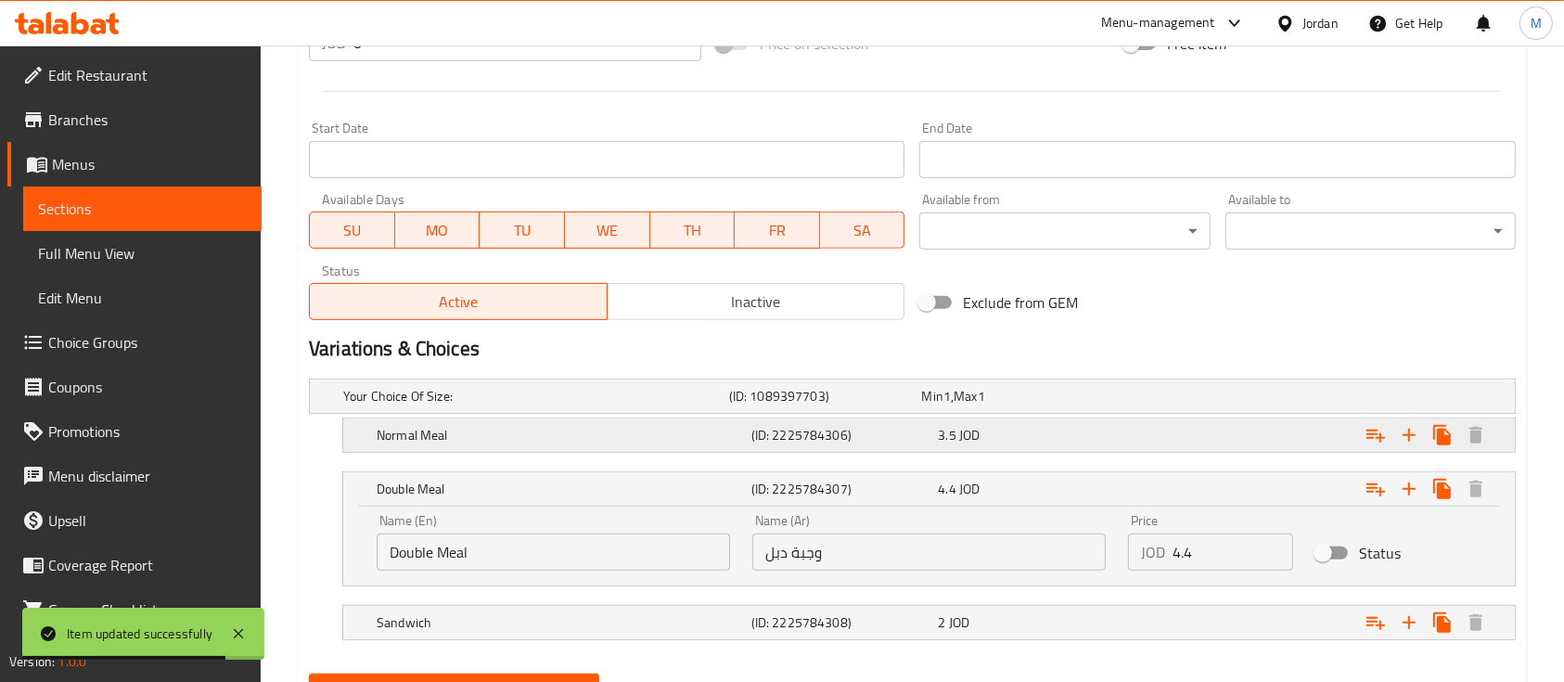
click at [1259, 400] on div "Expand" at bounding box center [1304, 395] width 386 height 7
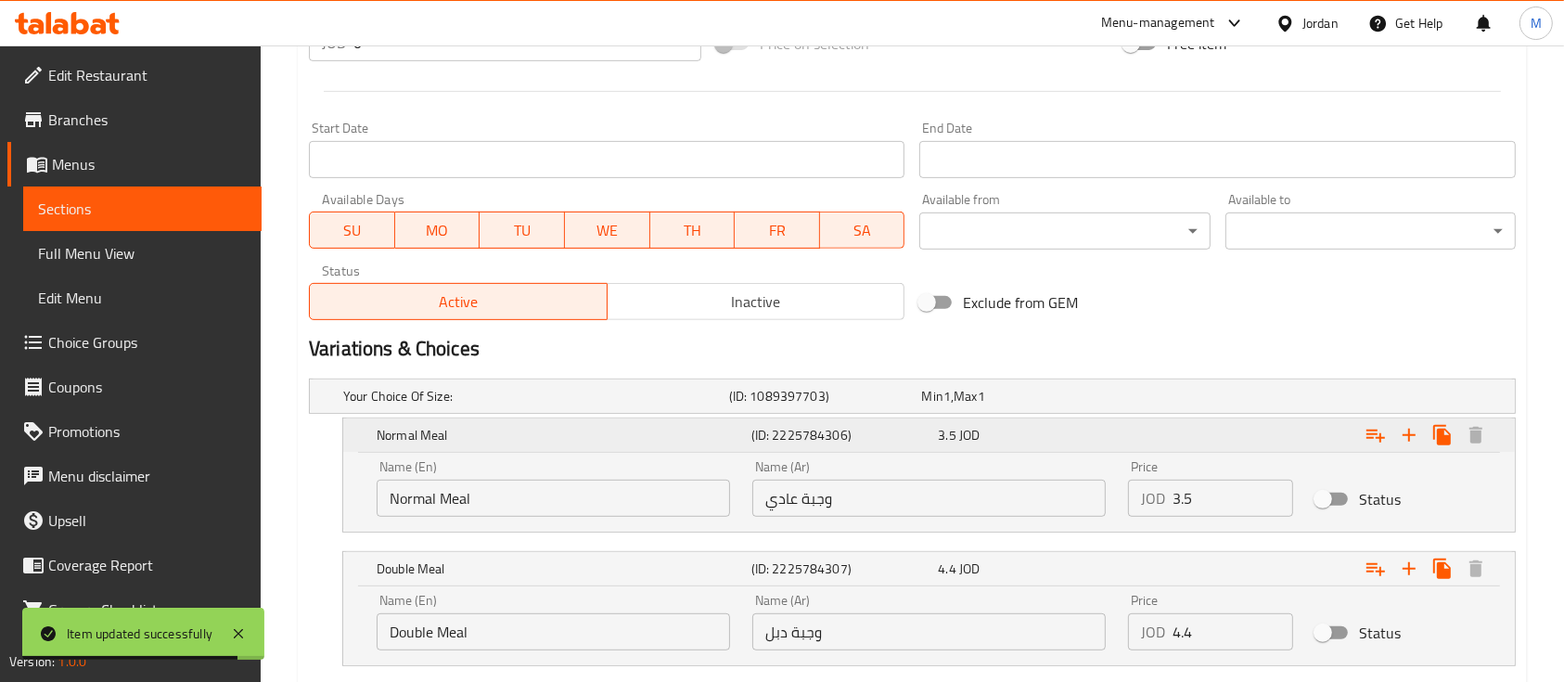
scroll to position [909, 0]
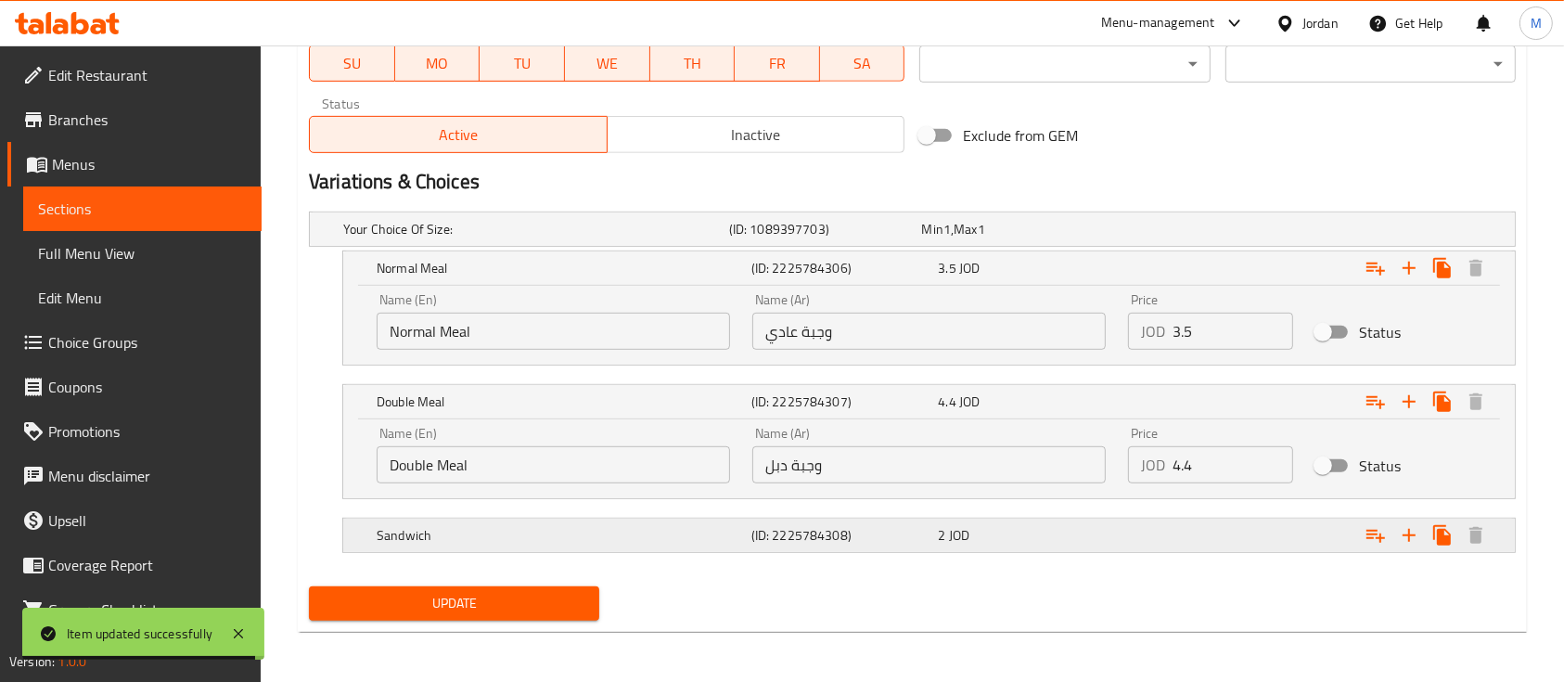
click at [1232, 233] on div "Expand" at bounding box center [1304, 228] width 386 height 7
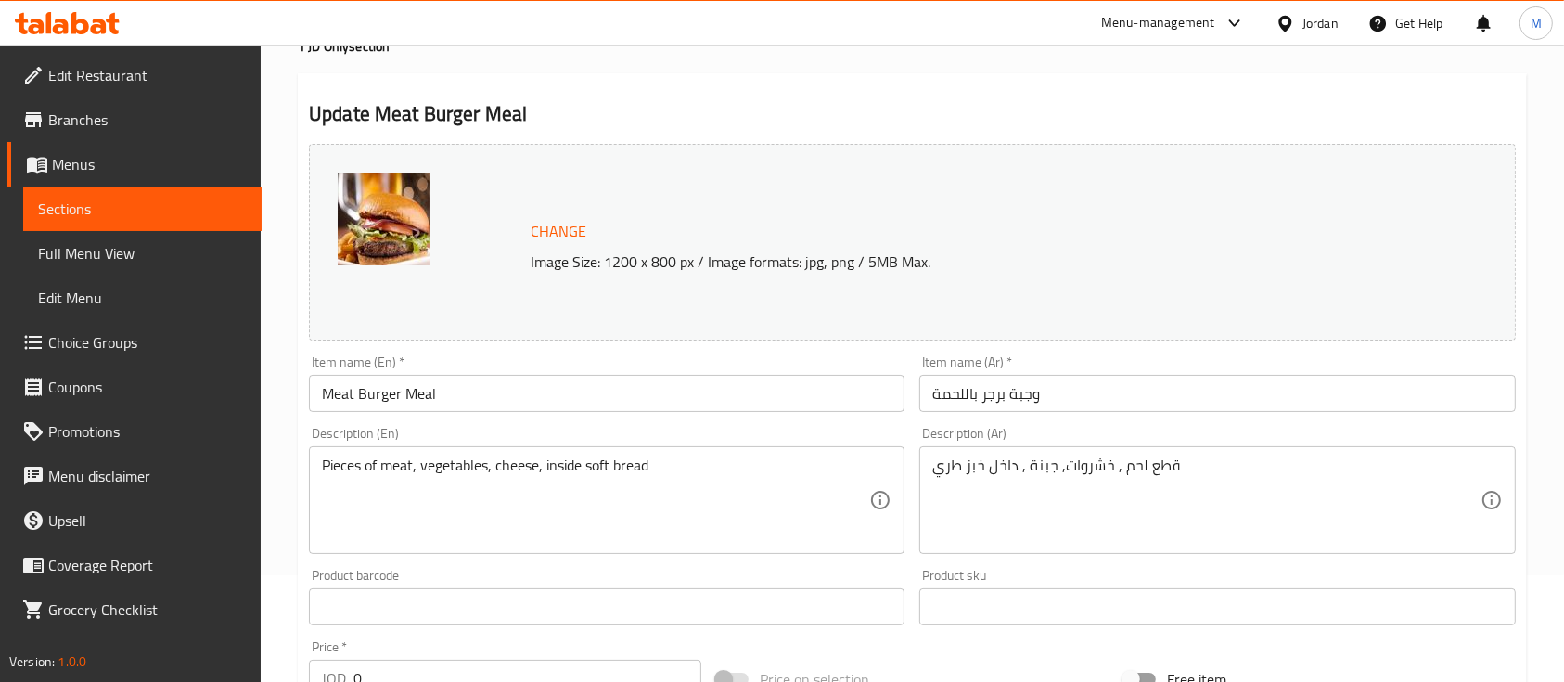
scroll to position [0, 0]
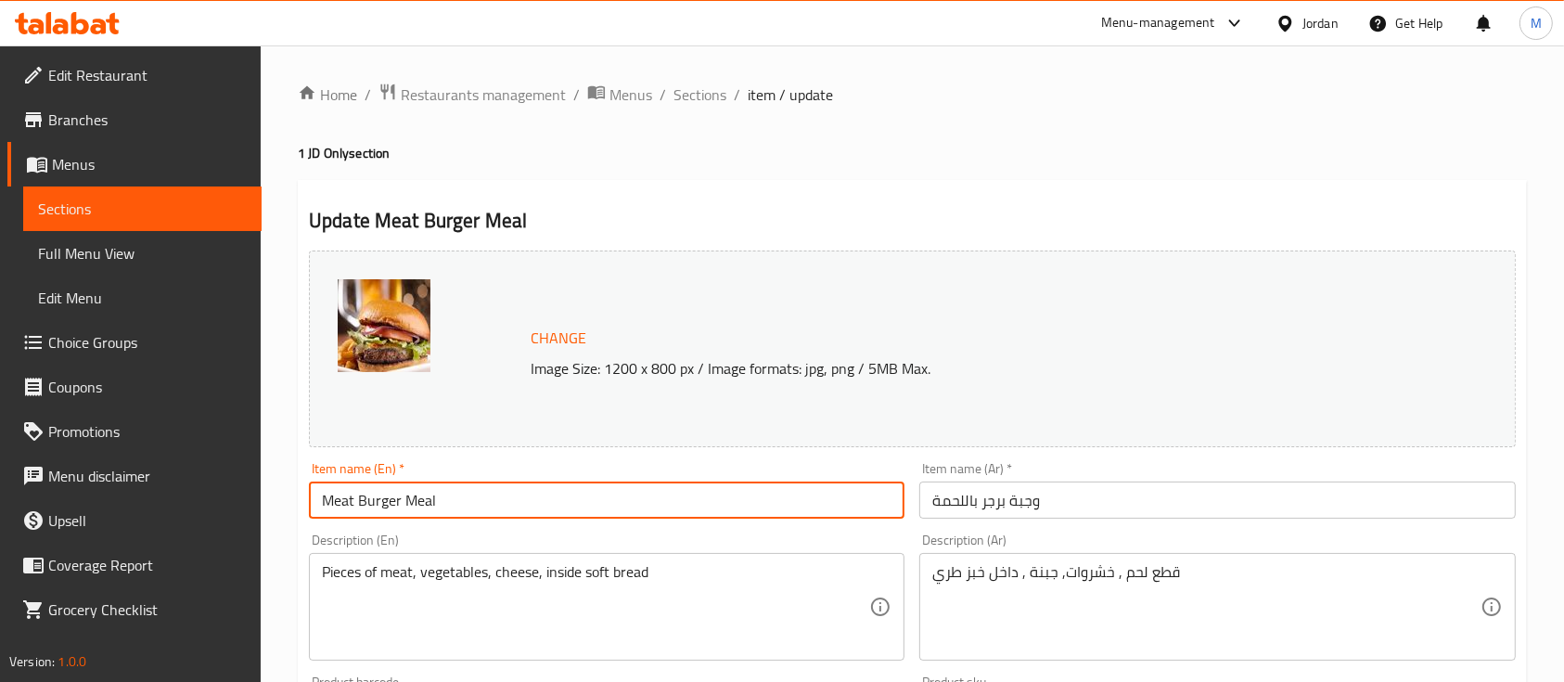
drag, startPoint x: 507, startPoint y: 497, endPoint x: 401, endPoint y: 493, distance: 105.9
click at [401, 493] on input "Meat Burger Meal" at bounding box center [607, 500] width 596 height 37
type input "Meat Burger Sandwich"
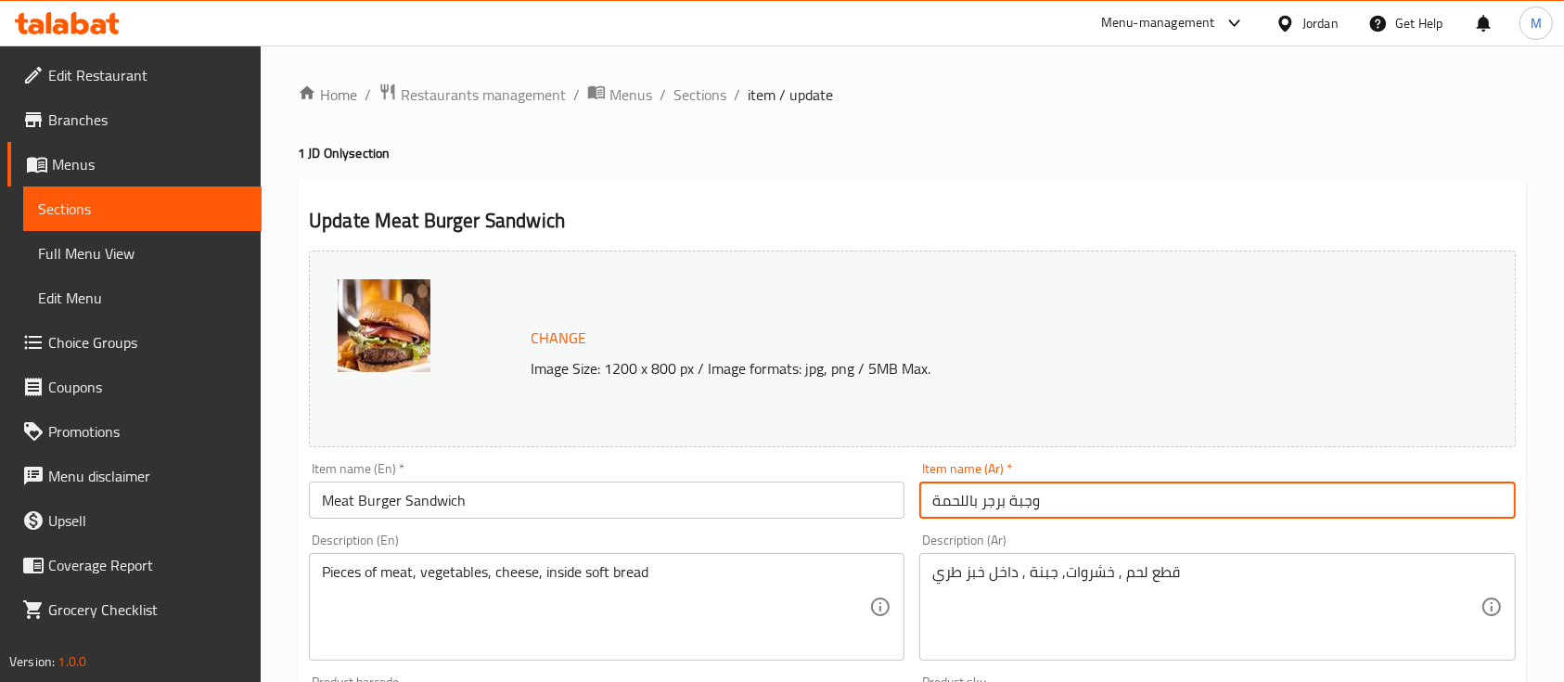
drag, startPoint x: 1041, startPoint y: 502, endPoint x: 1018, endPoint y: 497, distance: 23.7
click at [1018, 497] on input "وجبة برجر باللحمة" at bounding box center [1217, 500] width 596 height 37
drag, startPoint x: 1009, startPoint y: 501, endPoint x: 1037, endPoint y: 501, distance: 27.8
click at [1037, 501] on input "وجبة برجر باللحمة" at bounding box center [1217, 500] width 596 height 37
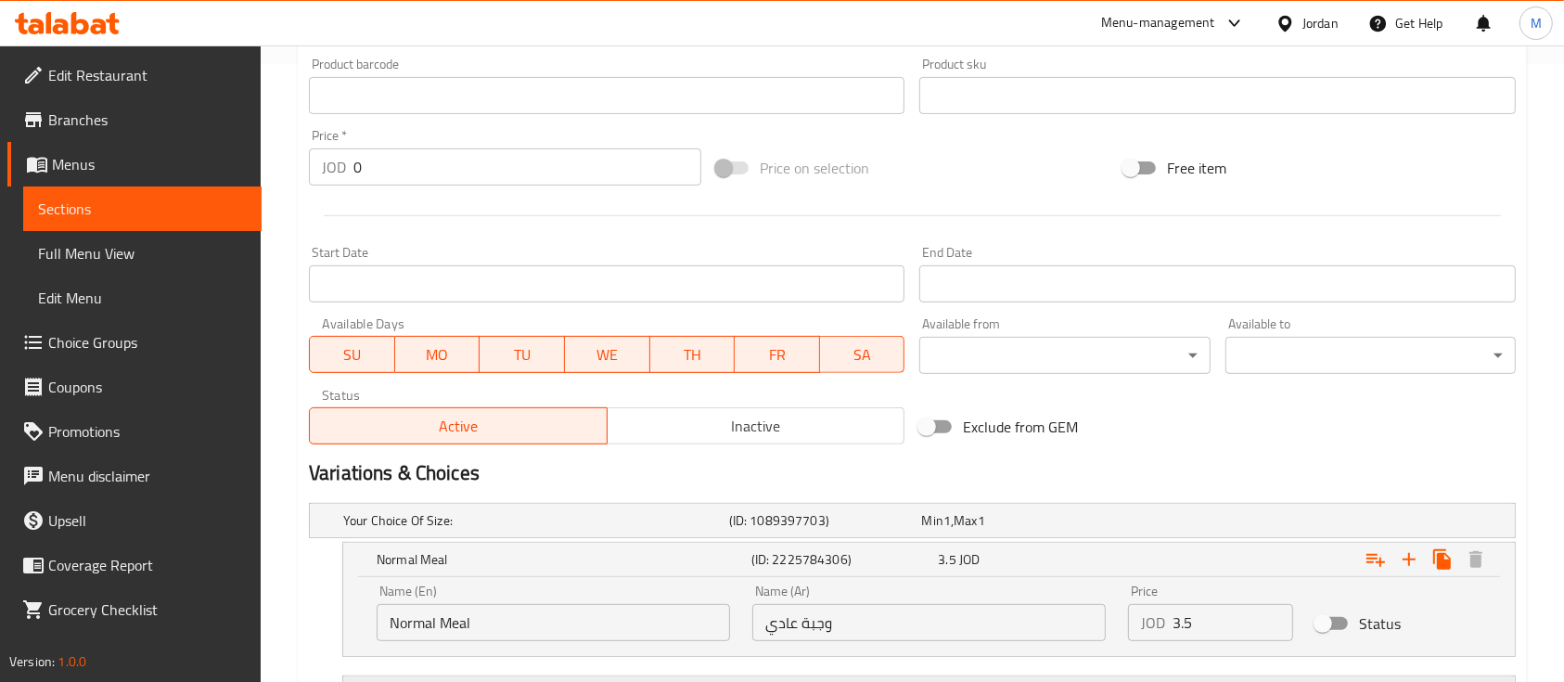
scroll to position [989, 0]
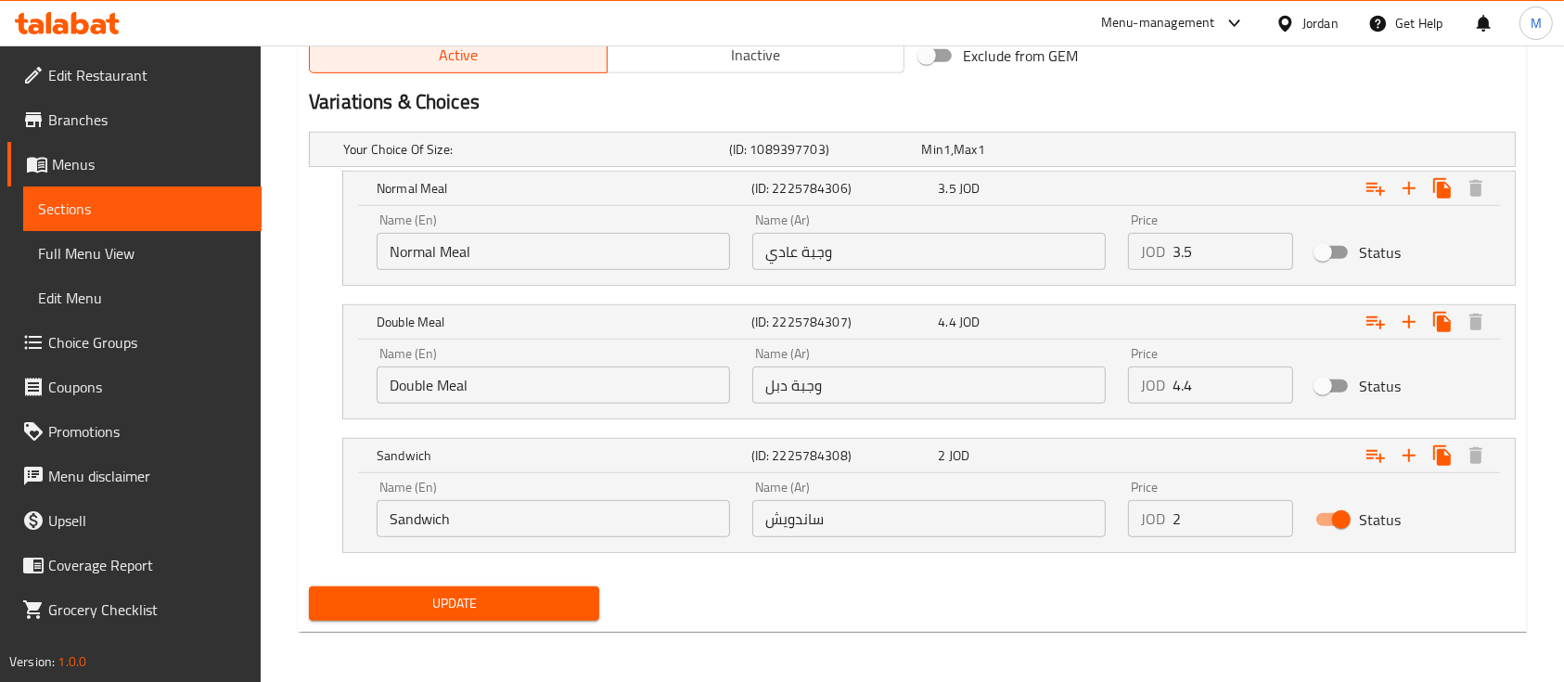
type input "ساندويش برجر باللحمة"
click at [571, 601] on span "Update" at bounding box center [454, 603] width 261 height 23
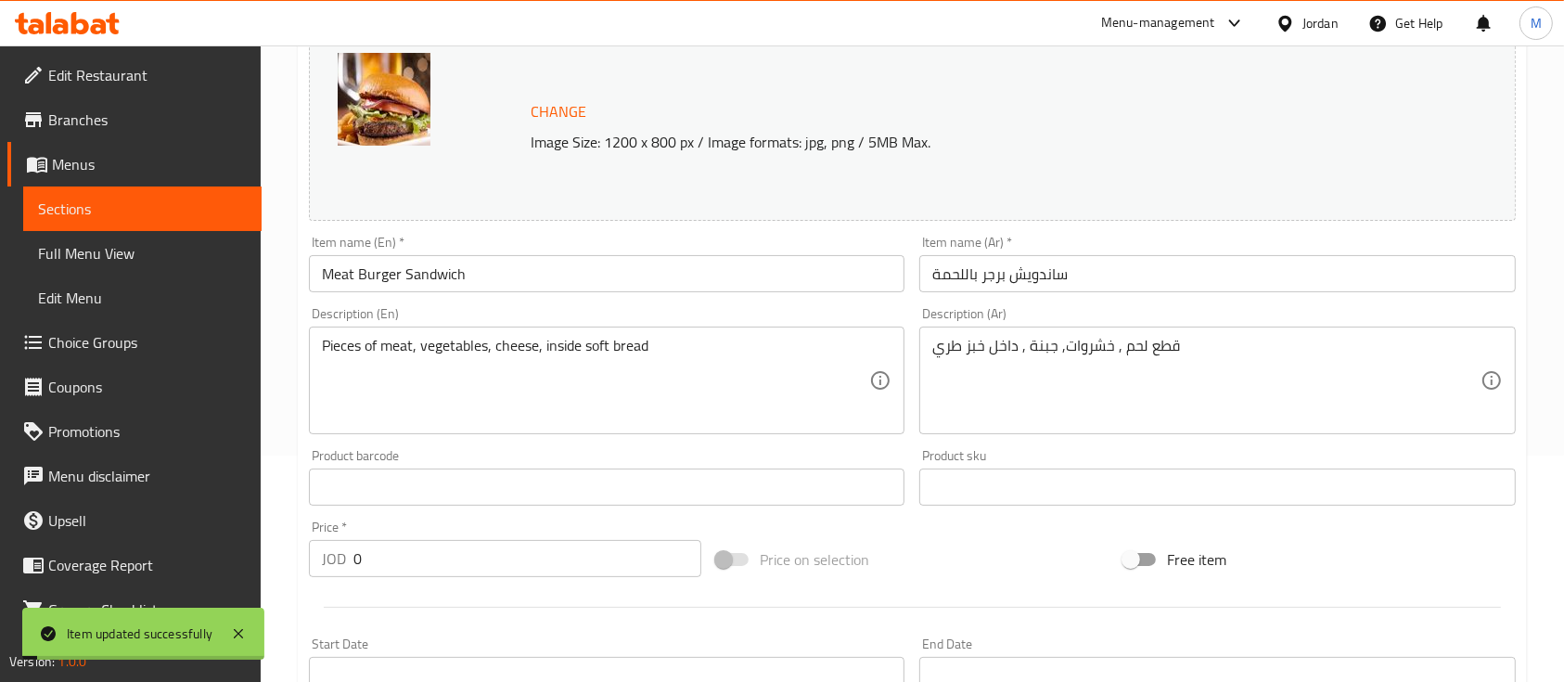
scroll to position [123, 0]
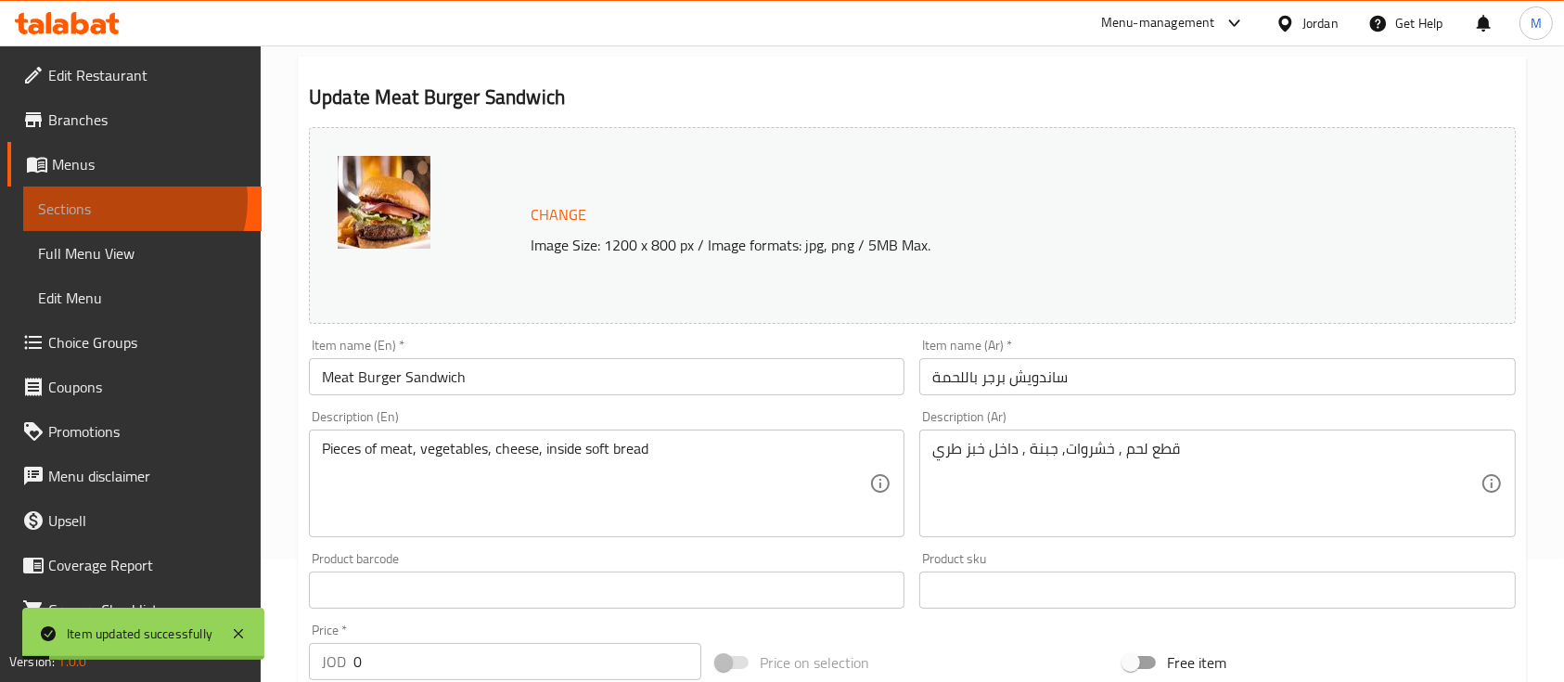
click at [131, 200] on span "Sections" at bounding box center [142, 209] width 209 height 22
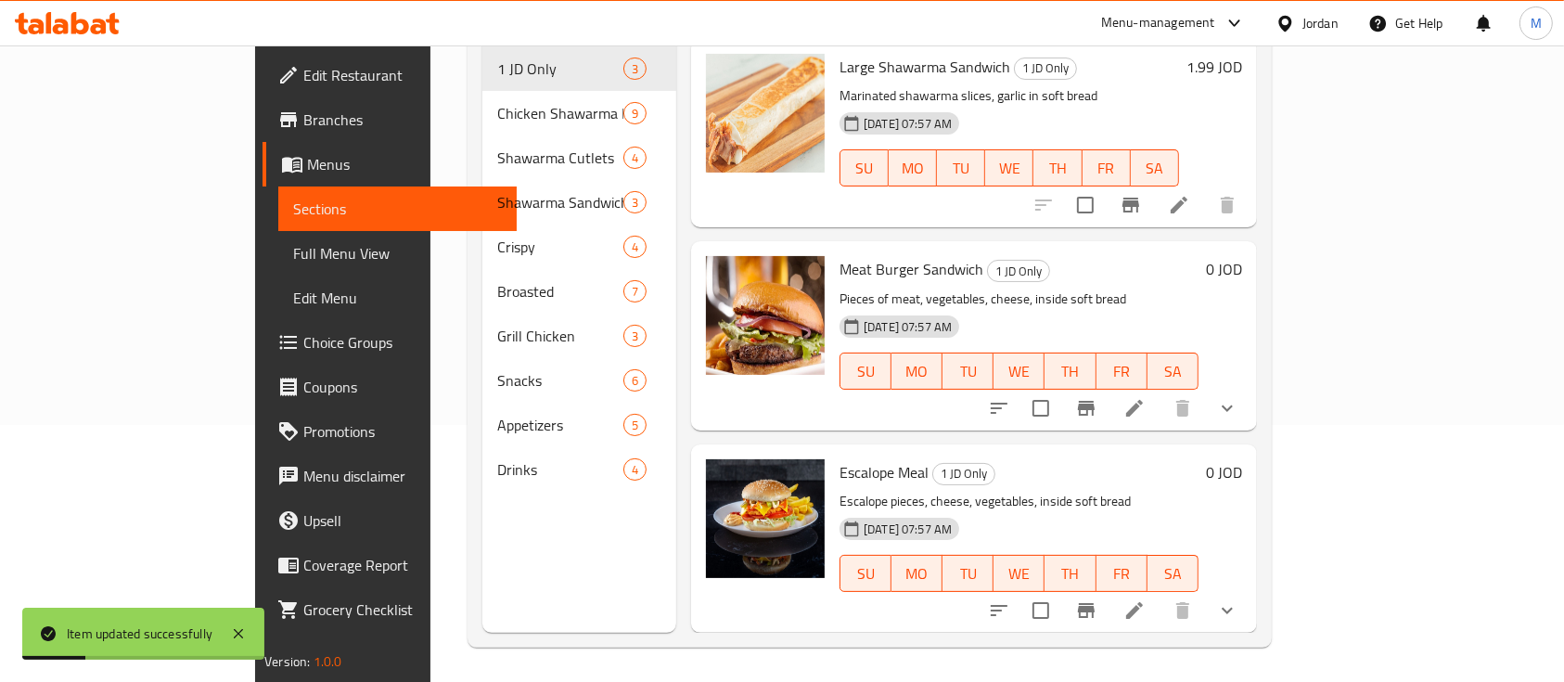
scroll to position [260, 0]
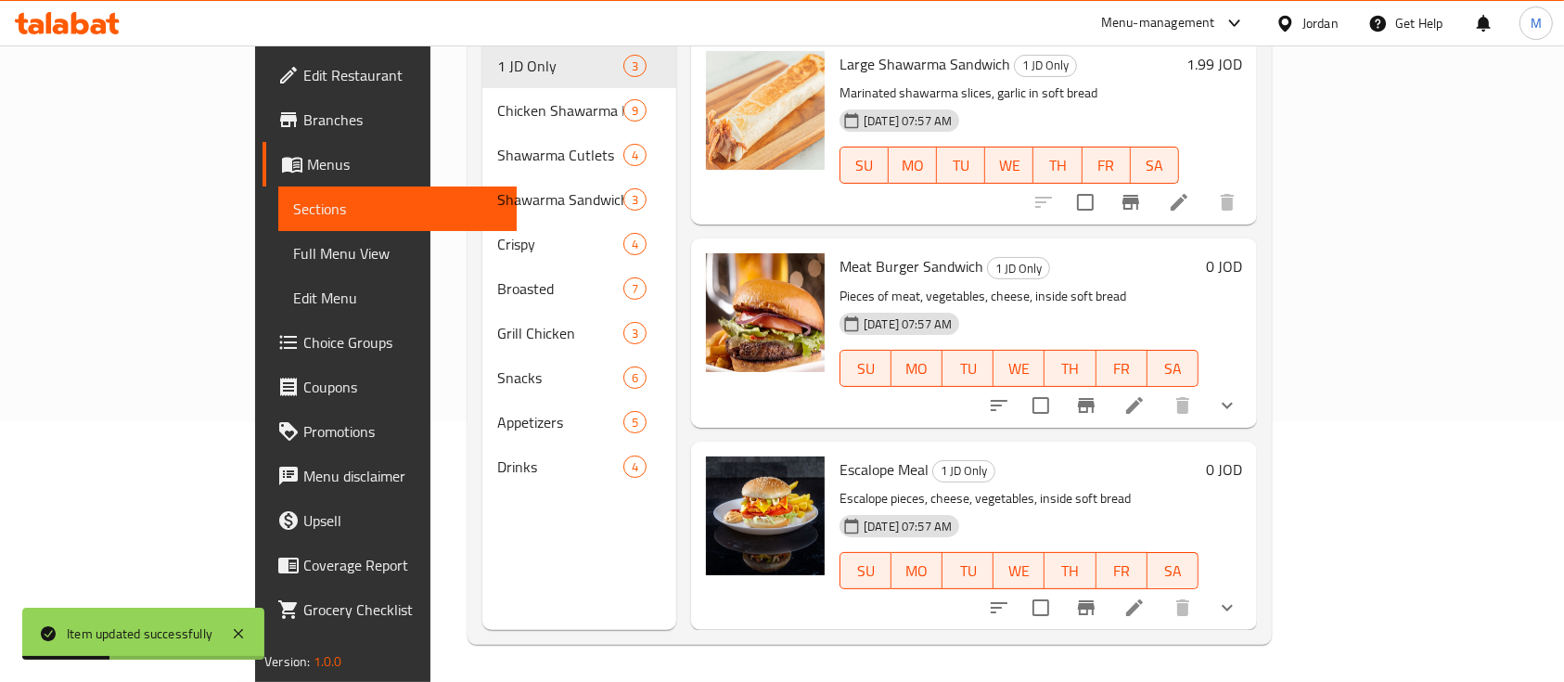
click at [1143, 599] on icon at bounding box center [1134, 607] width 17 height 17
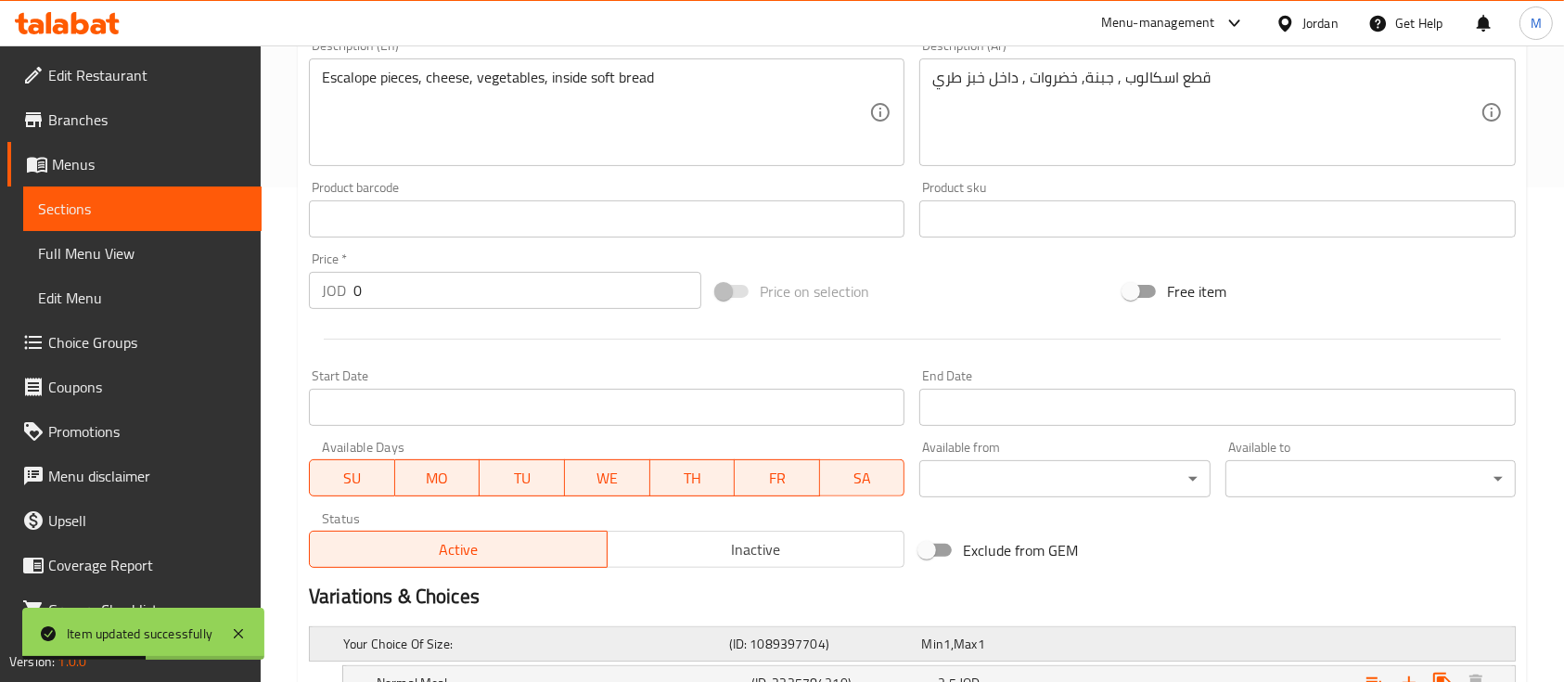
scroll to position [750, 0]
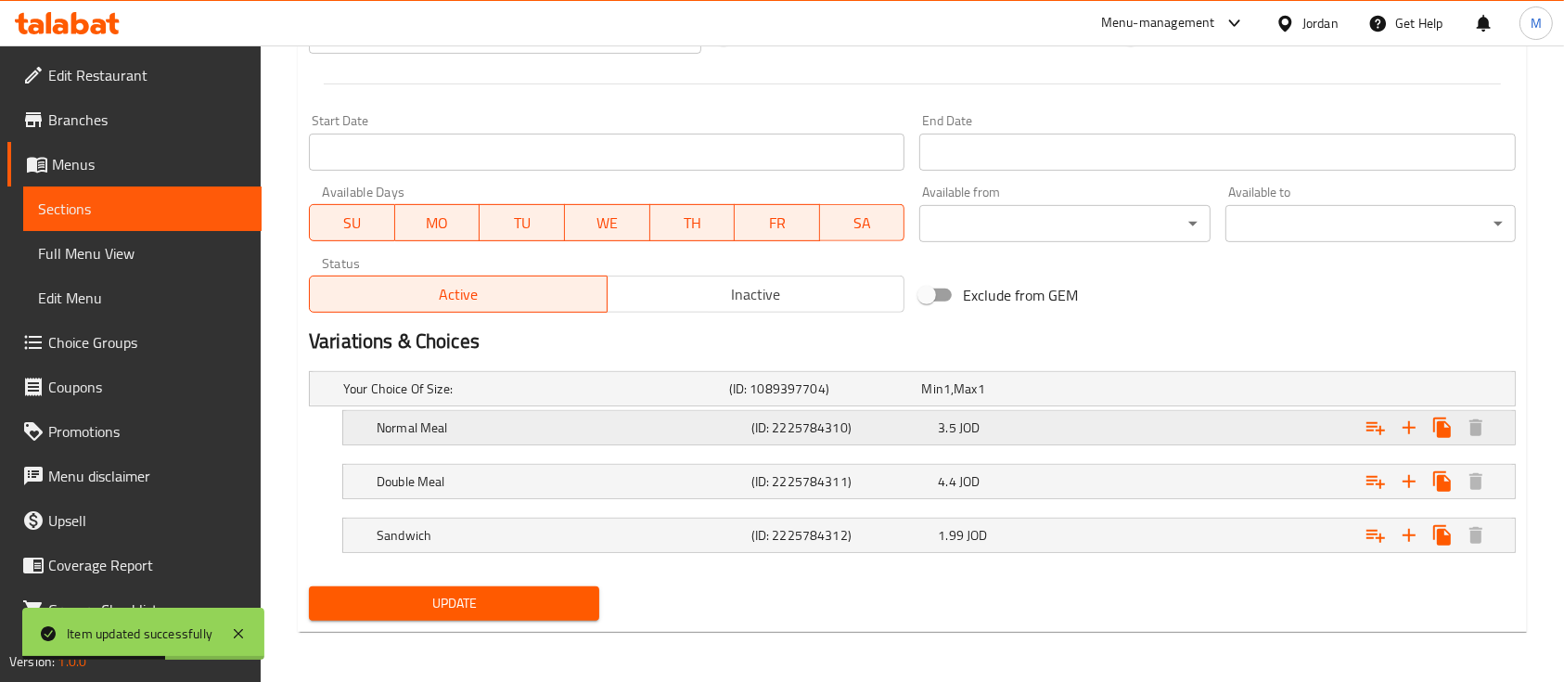
click at [959, 409] on div "Normal Meal (ID: 2225784310) 3.5 JOD" at bounding box center [918, 388] width 1157 height 41
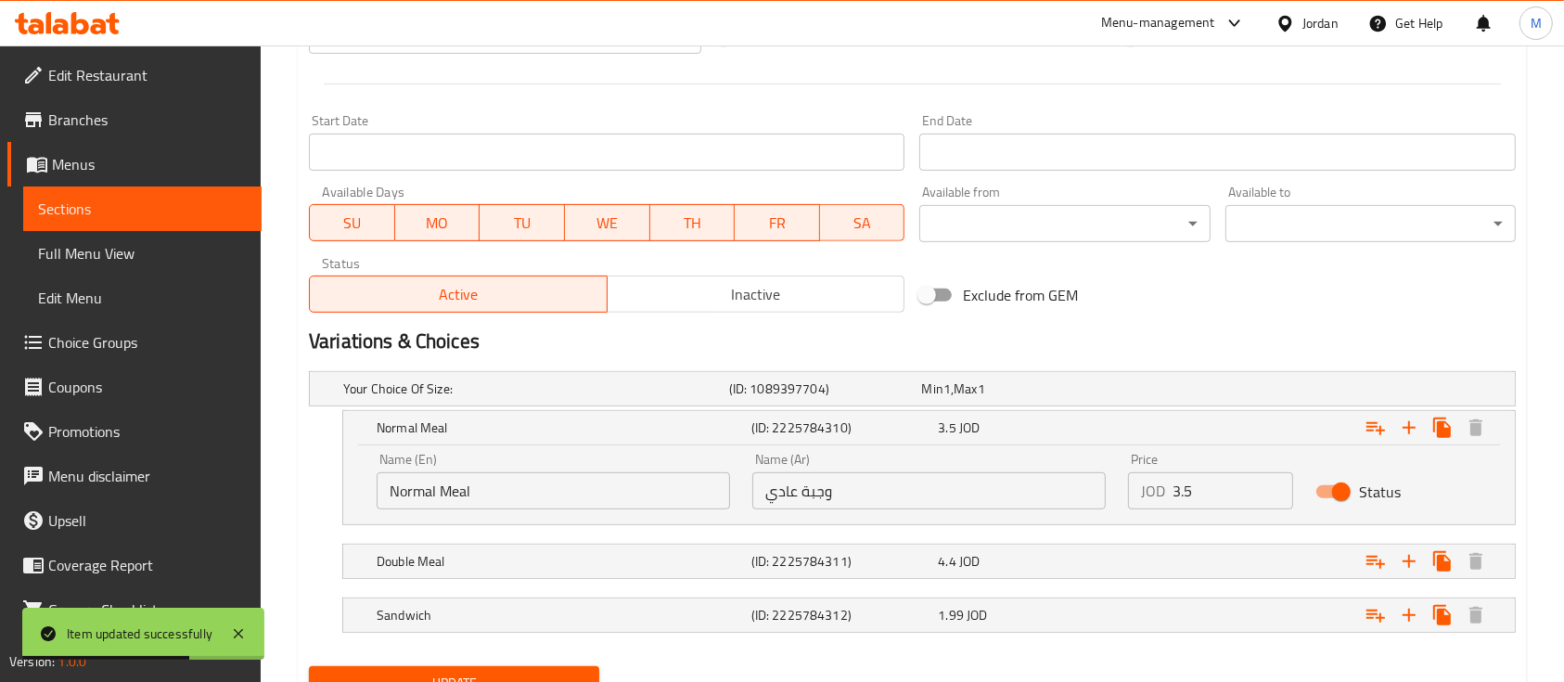
click at [1334, 490] on input "Status" at bounding box center [1342, 491] width 106 height 35
checkbox input "false"
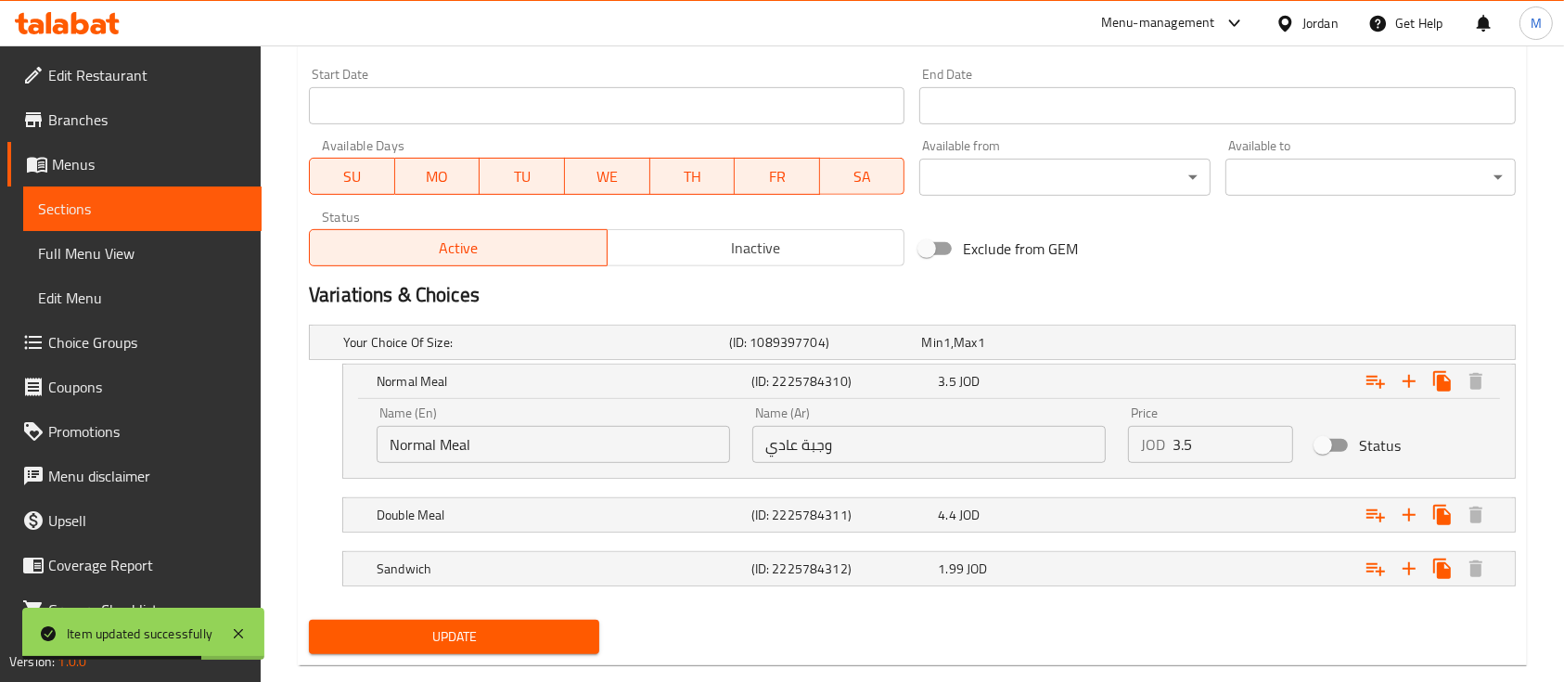
scroll to position [829, 0]
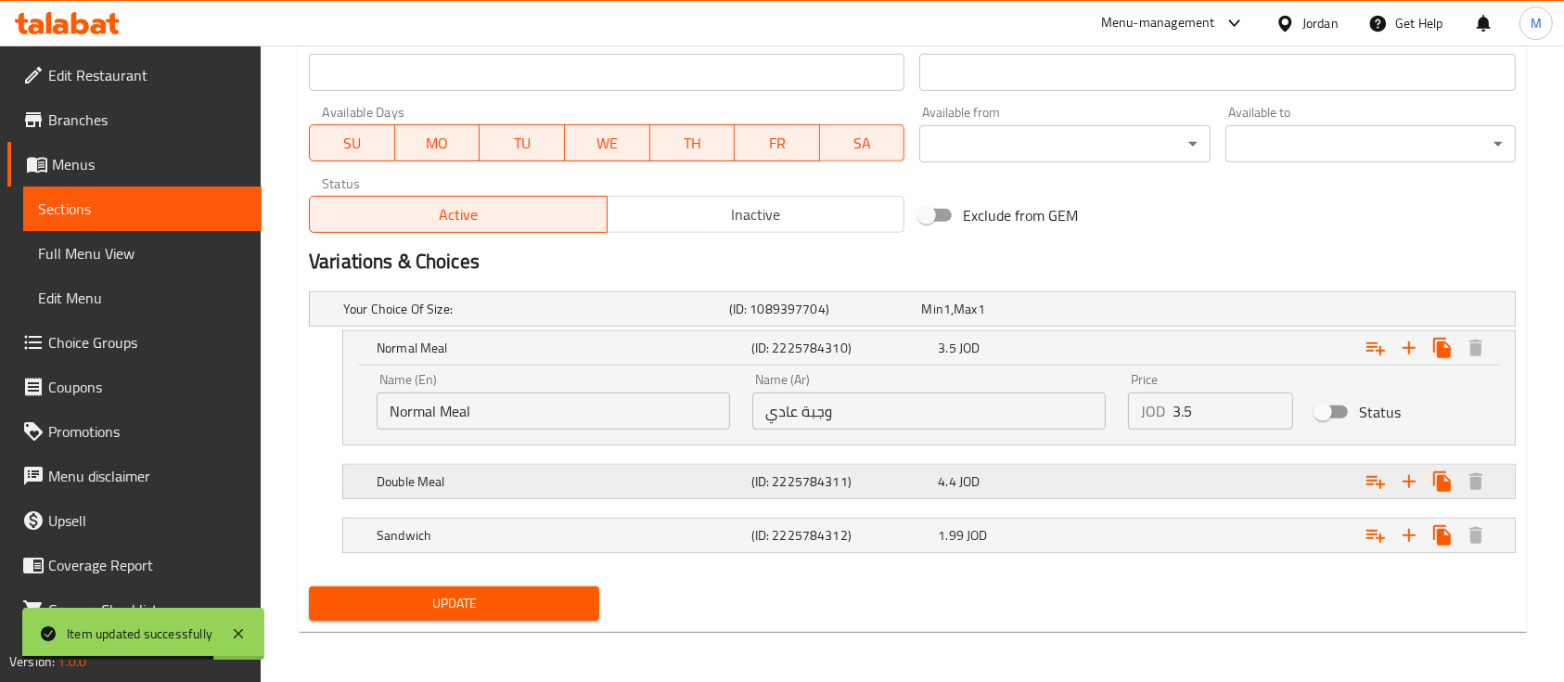
click at [1158, 313] on div "Expand" at bounding box center [1304, 308] width 386 height 7
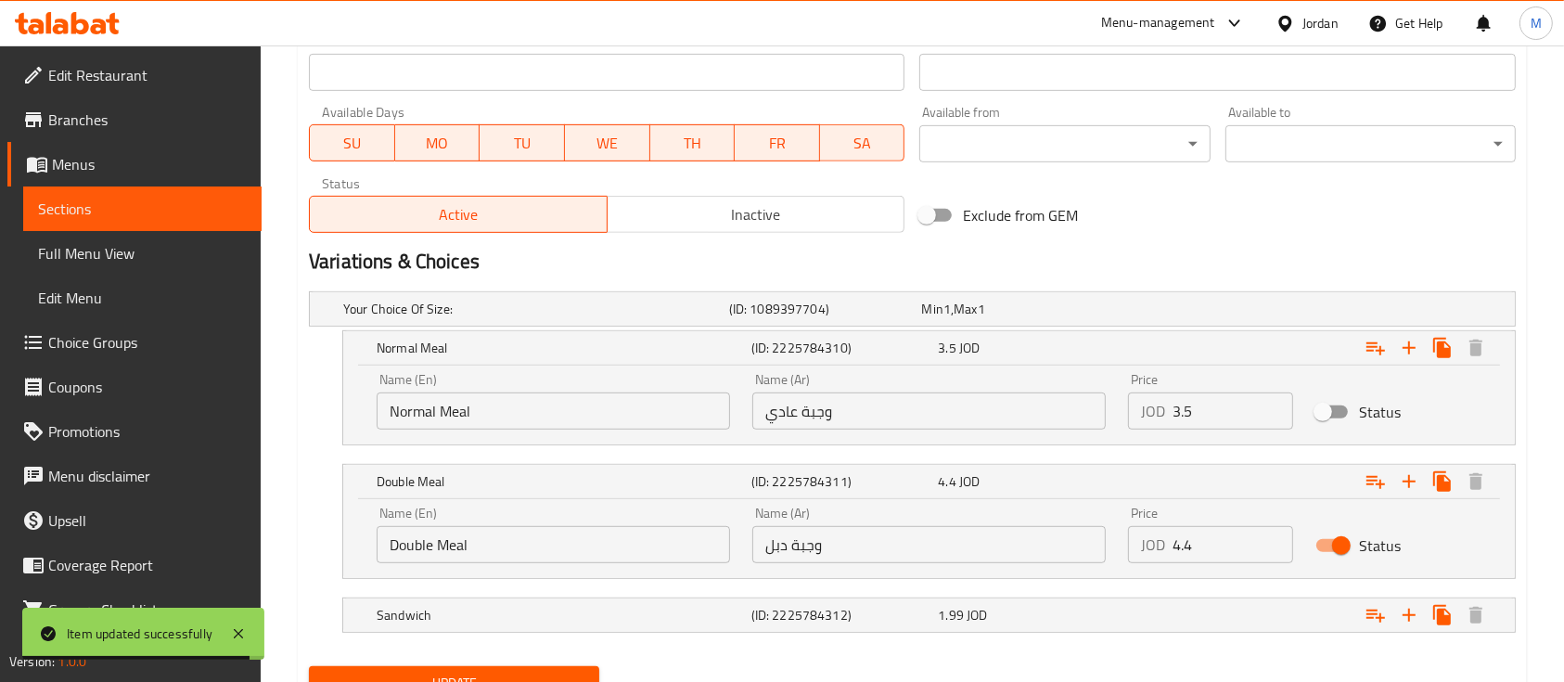
click at [1336, 545] on input "Status" at bounding box center [1342, 545] width 106 height 35
checkbox input "false"
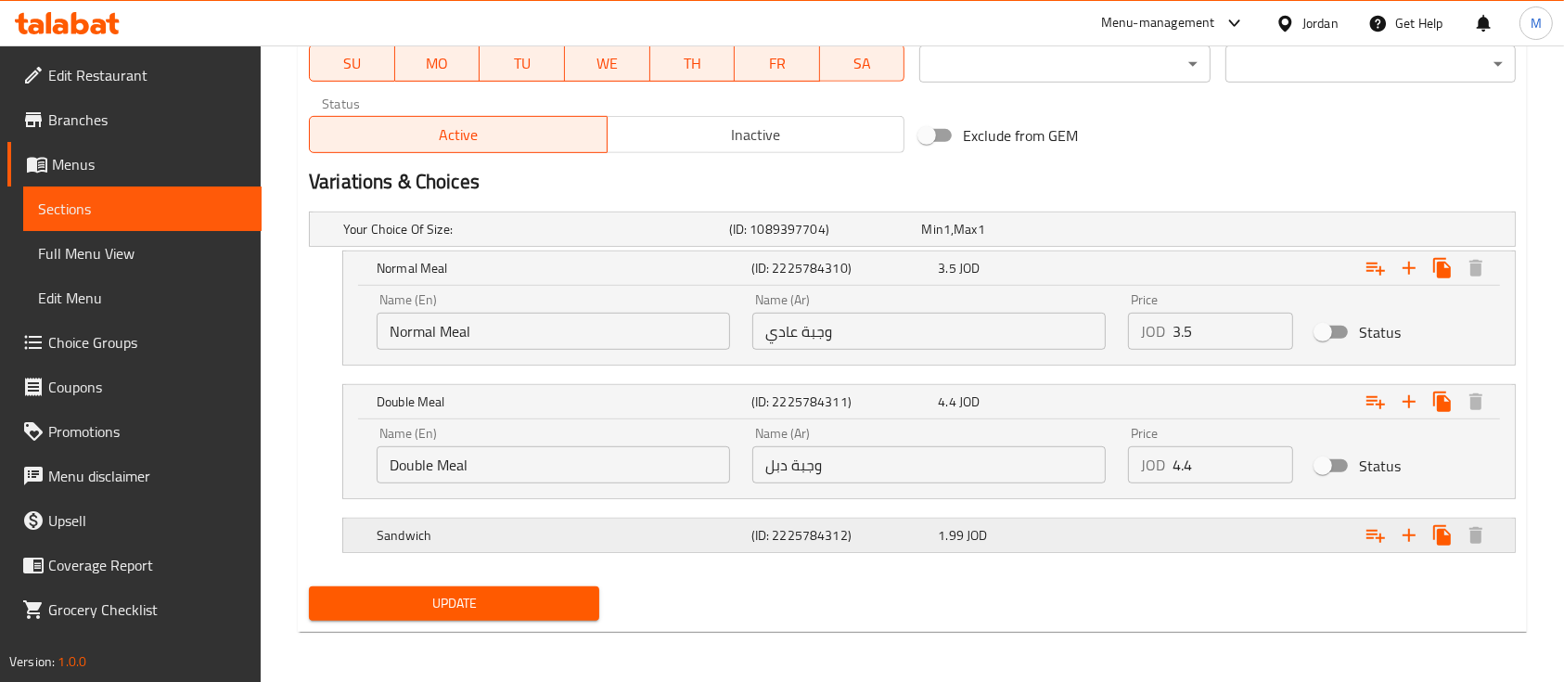
click at [1080, 238] on div "1.99 JOD" at bounding box center [1014, 229] width 186 height 19
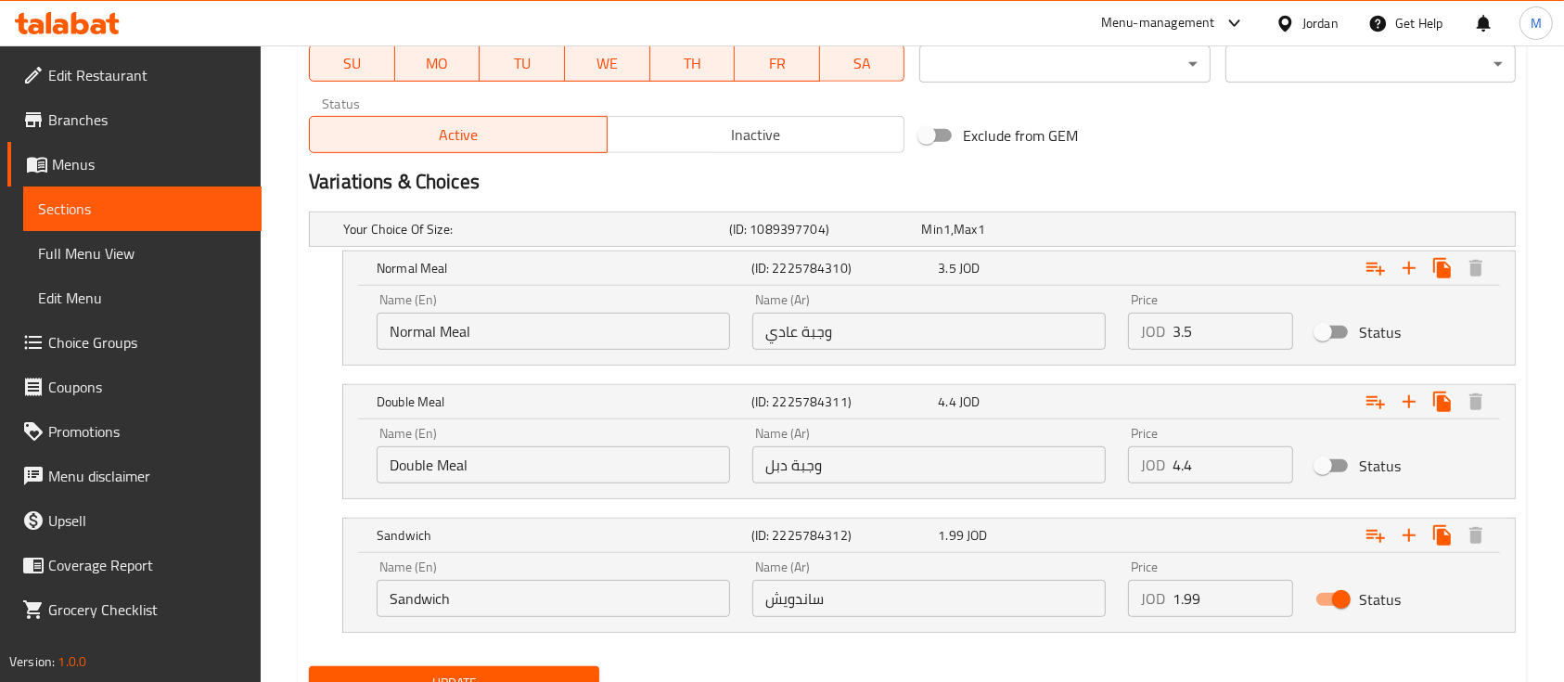
click at [1188, 602] on input "1.99" at bounding box center [1233, 598] width 121 height 37
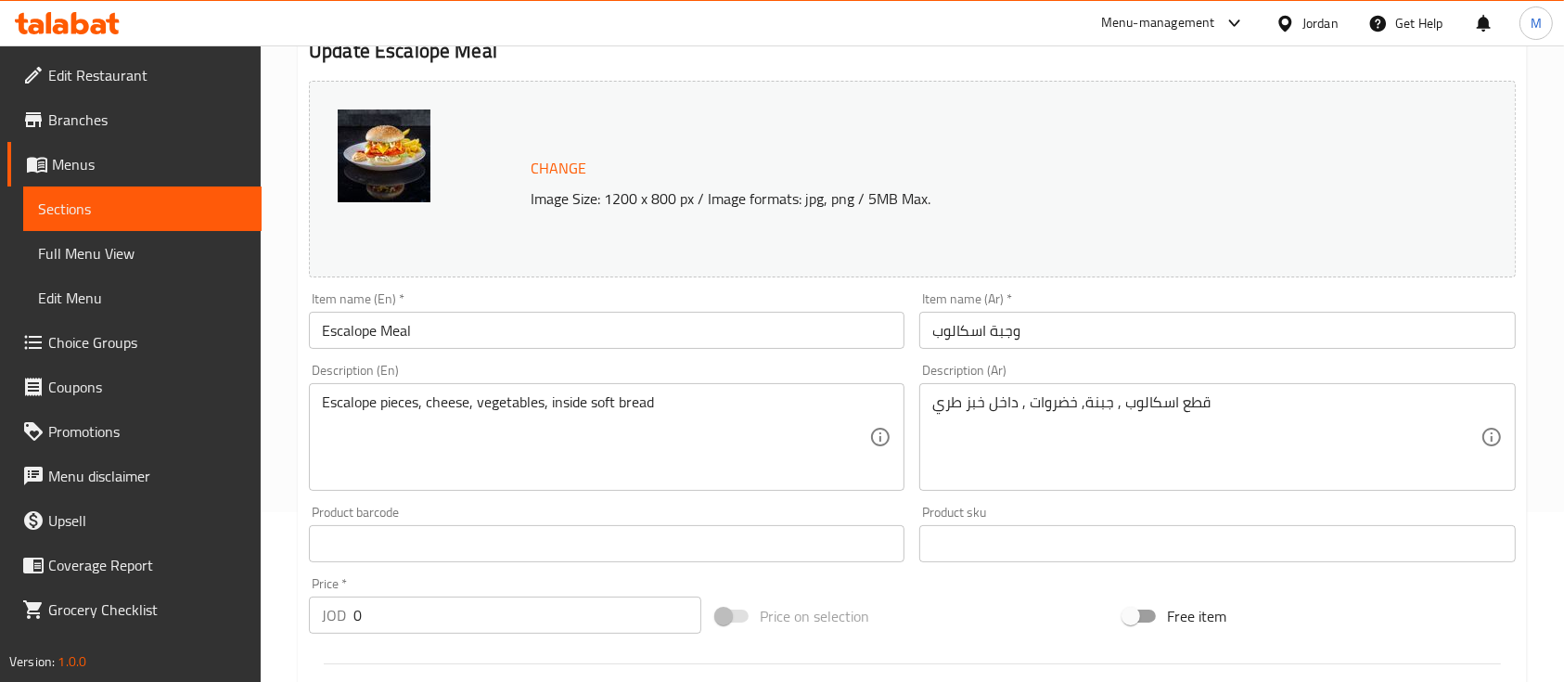
scroll to position [123, 0]
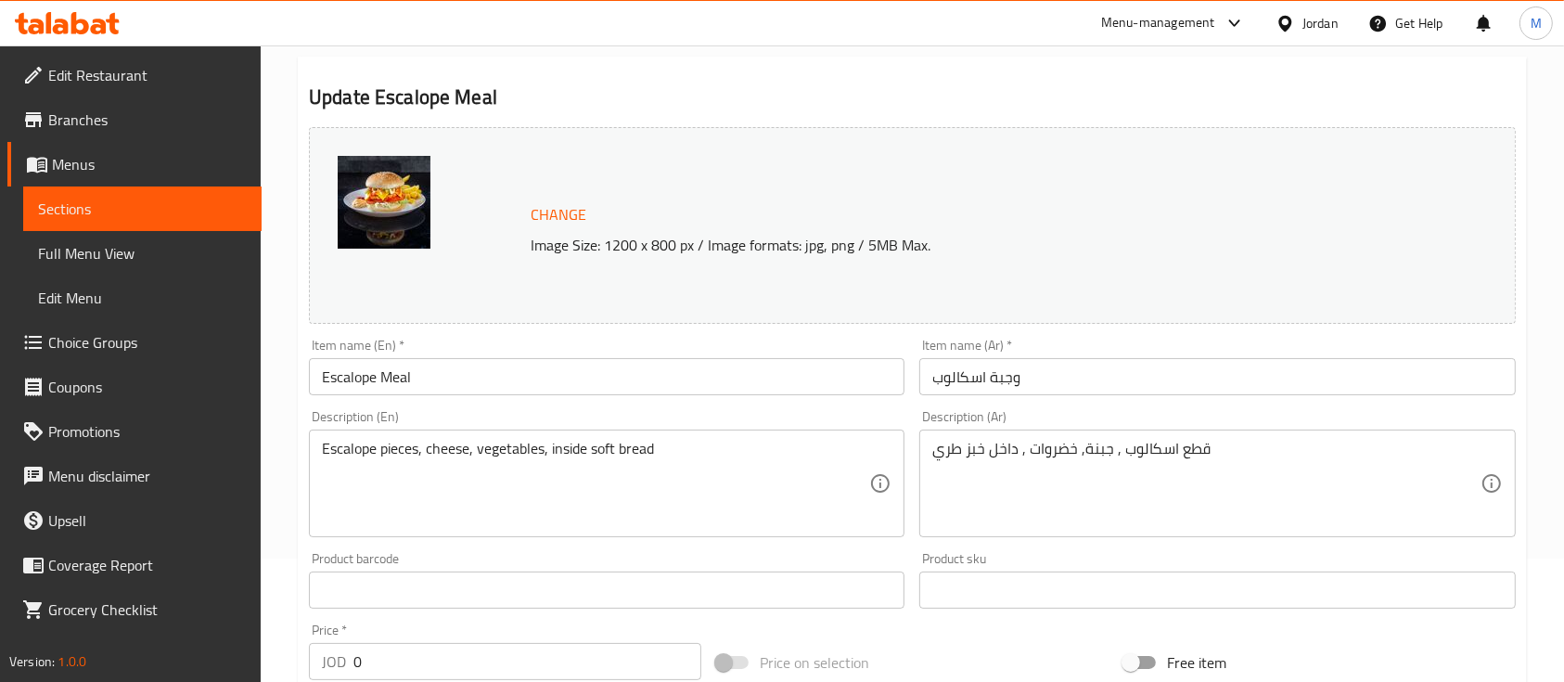
type input "2"
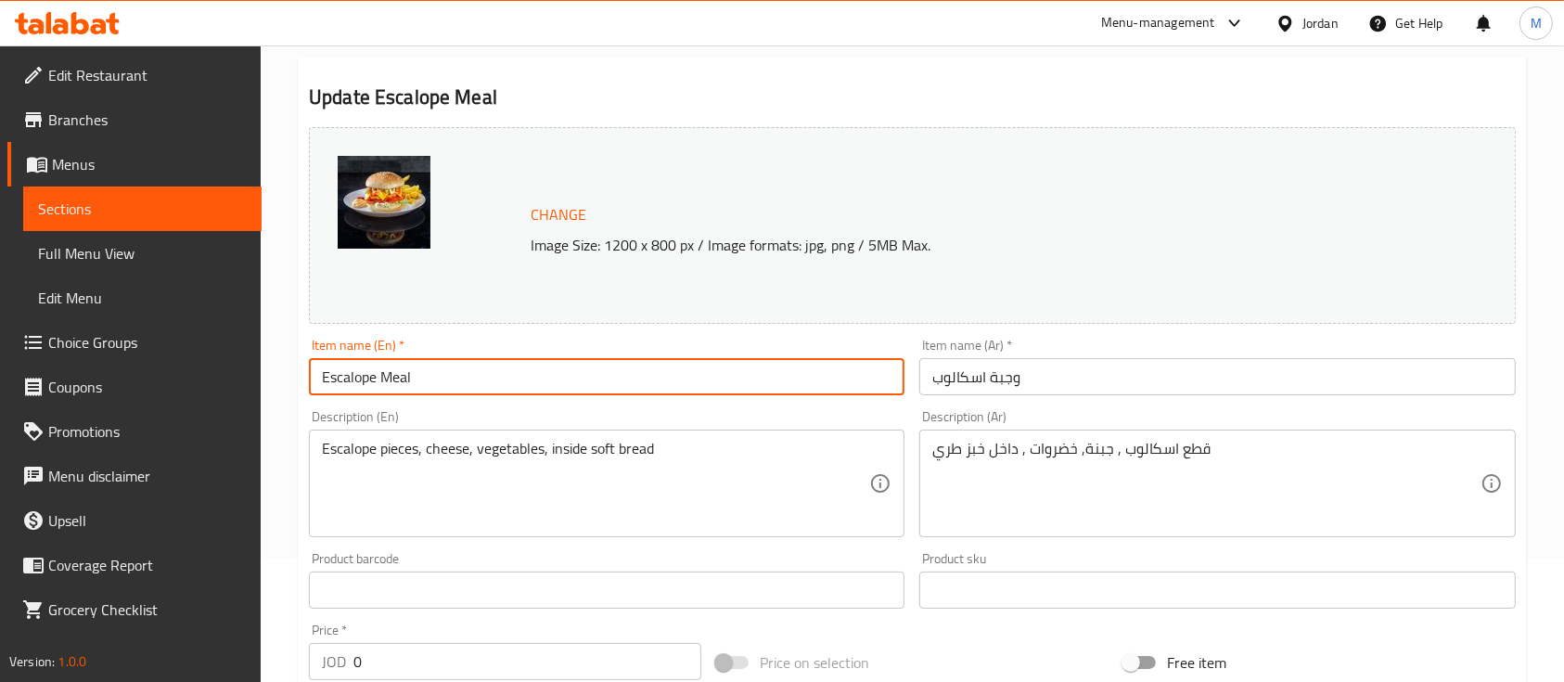
drag, startPoint x: 485, startPoint y: 393, endPoint x: 386, endPoint y: 373, distance: 101.3
click at [386, 373] on input "Escalope Meal" at bounding box center [607, 376] width 596 height 37
type input "Escalope Sandwich"
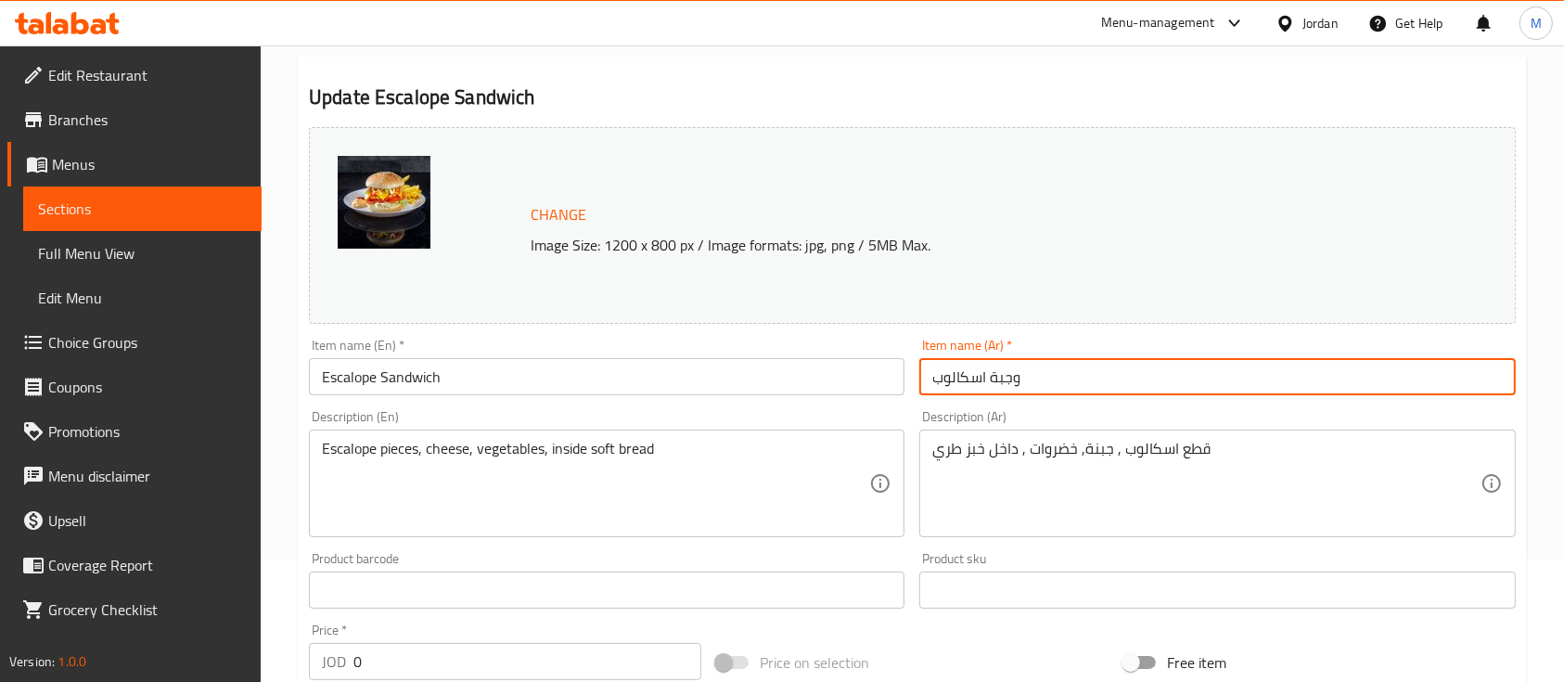
drag, startPoint x: 1027, startPoint y: 377, endPoint x: 988, endPoint y: 373, distance: 39.1
click at [988, 373] on input "وجبة اسكالوب" at bounding box center [1217, 376] width 596 height 37
drag, startPoint x: 988, startPoint y: 375, endPoint x: 1010, endPoint y: 380, distance: 23.0
click at [1010, 380] on input "وجبة اسكالوب" at bounding box center [1217, 376] width 596 height 37
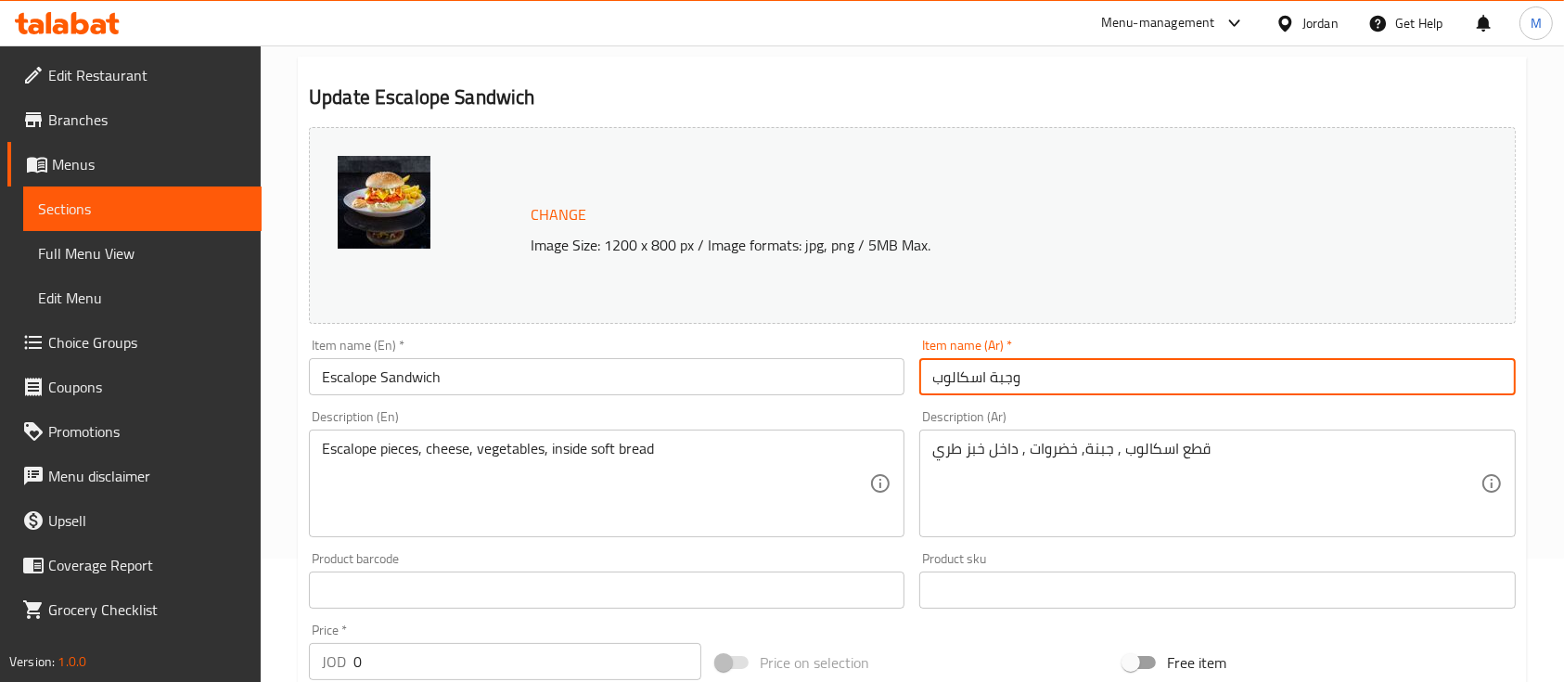
click at [1010, 377] on input "وجبة اسكالوب" at bounding box center [1217, 376] width 596 height 37
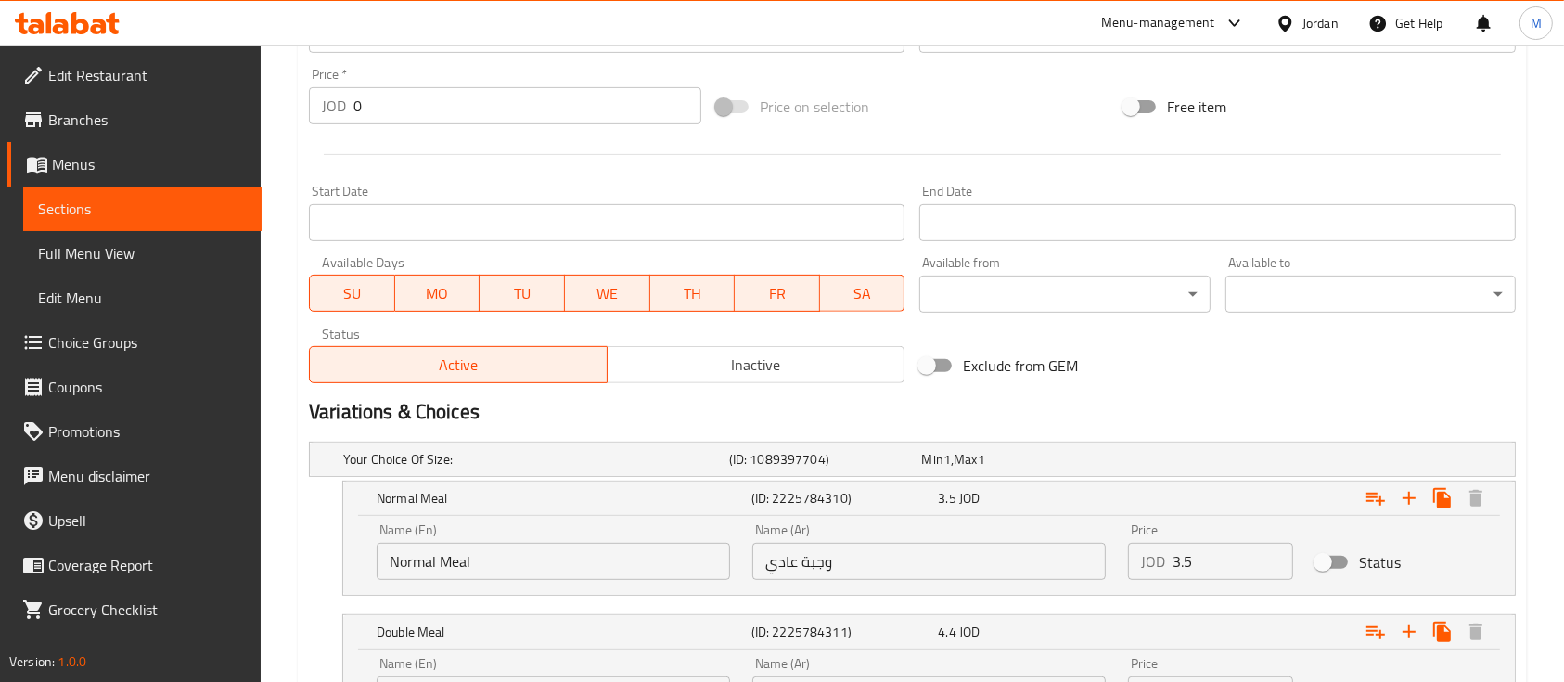
scroll to position [989, 0]
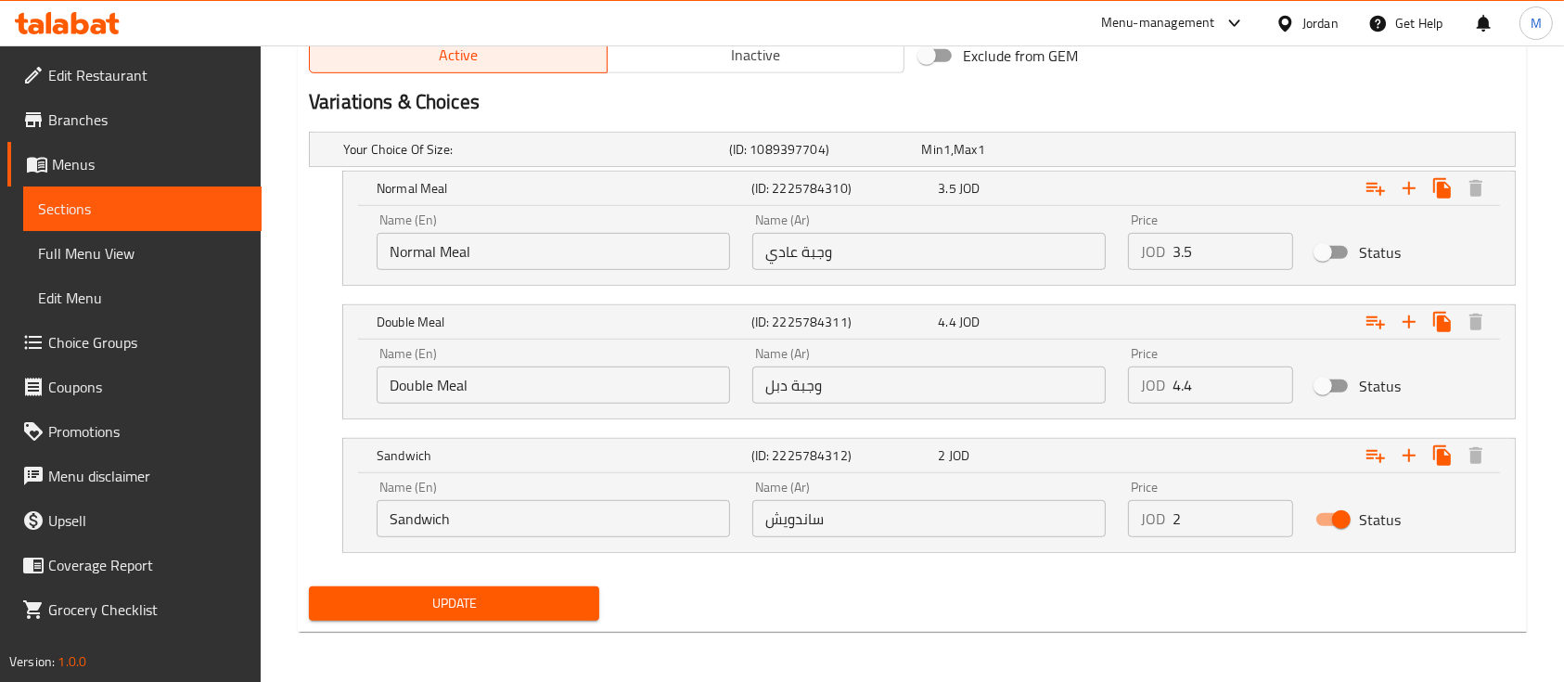
type input "ساندويش اسكالوب"
click at [552, 605] on span "Update" at bounding box center [454, 603] width 261 height 23
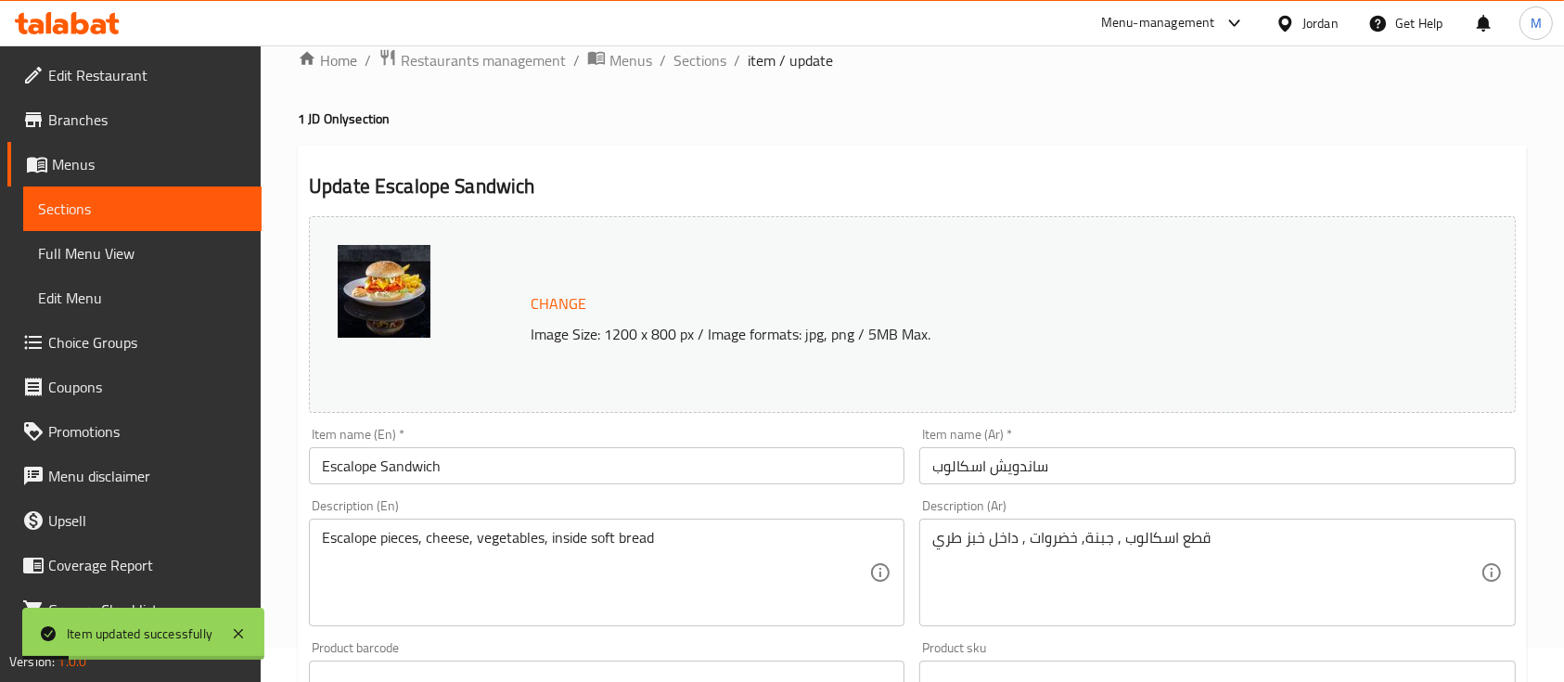
scroll to position [0, 0]
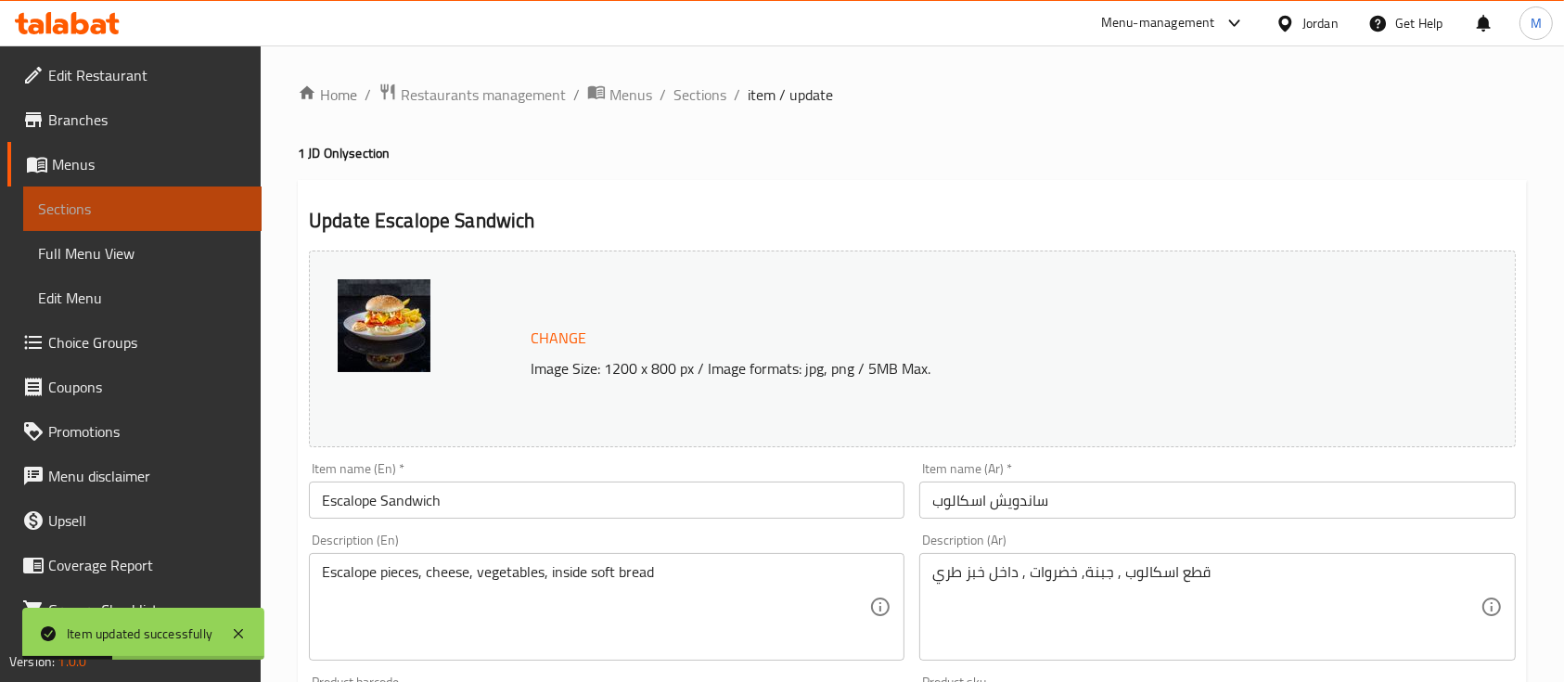
click at [142, 197] on link "Sections" at bounding box center [142, 208] width 238 height 45
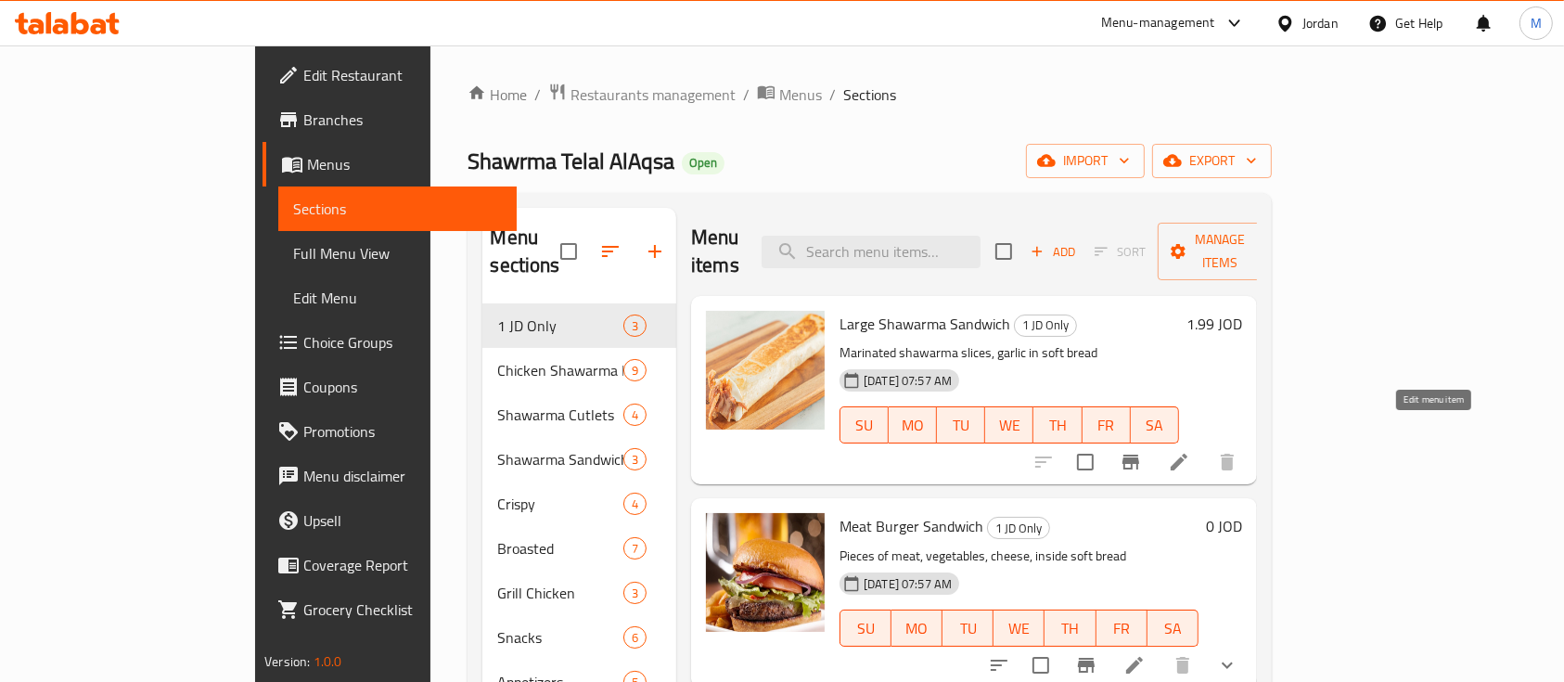
click at [1190, 451] on icon at bounding box center [1179, 462] width 22 height 22
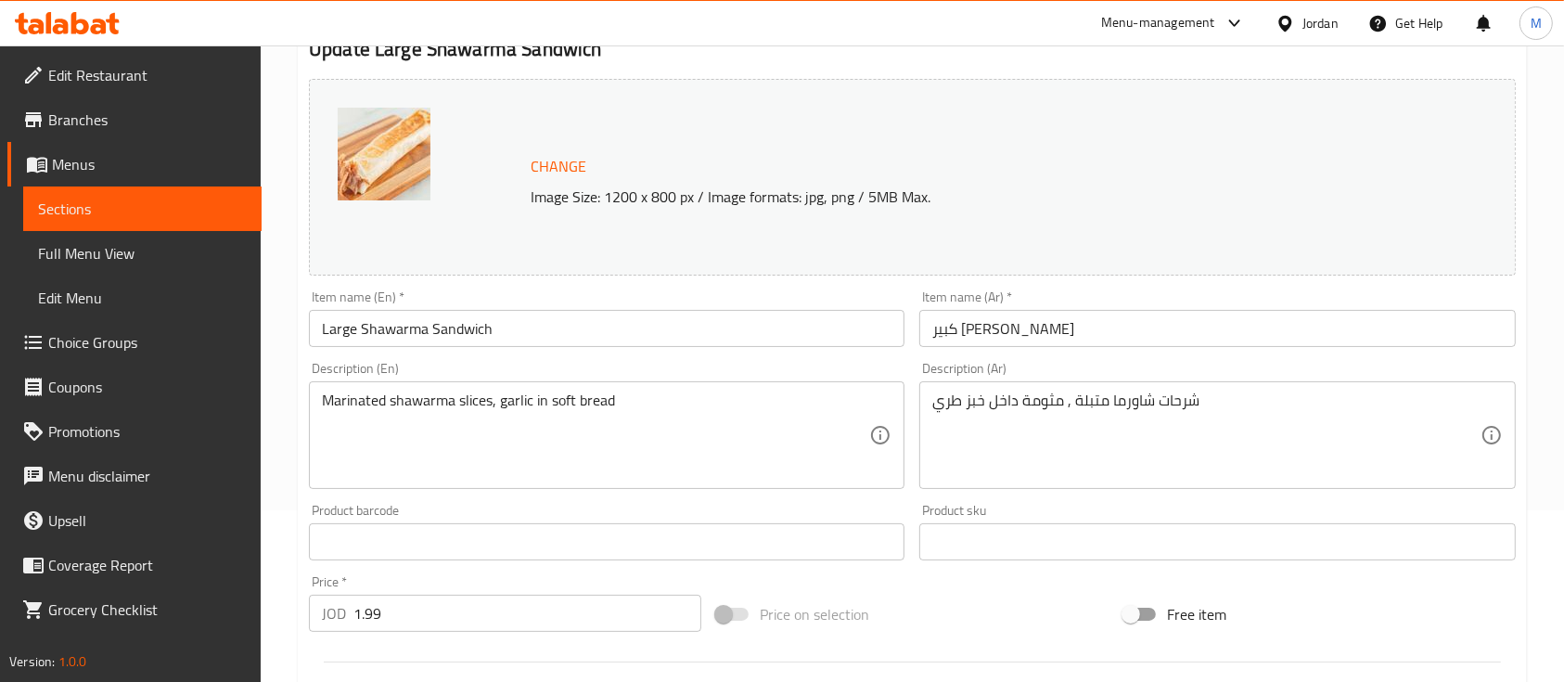
scroll to position [371, 0]
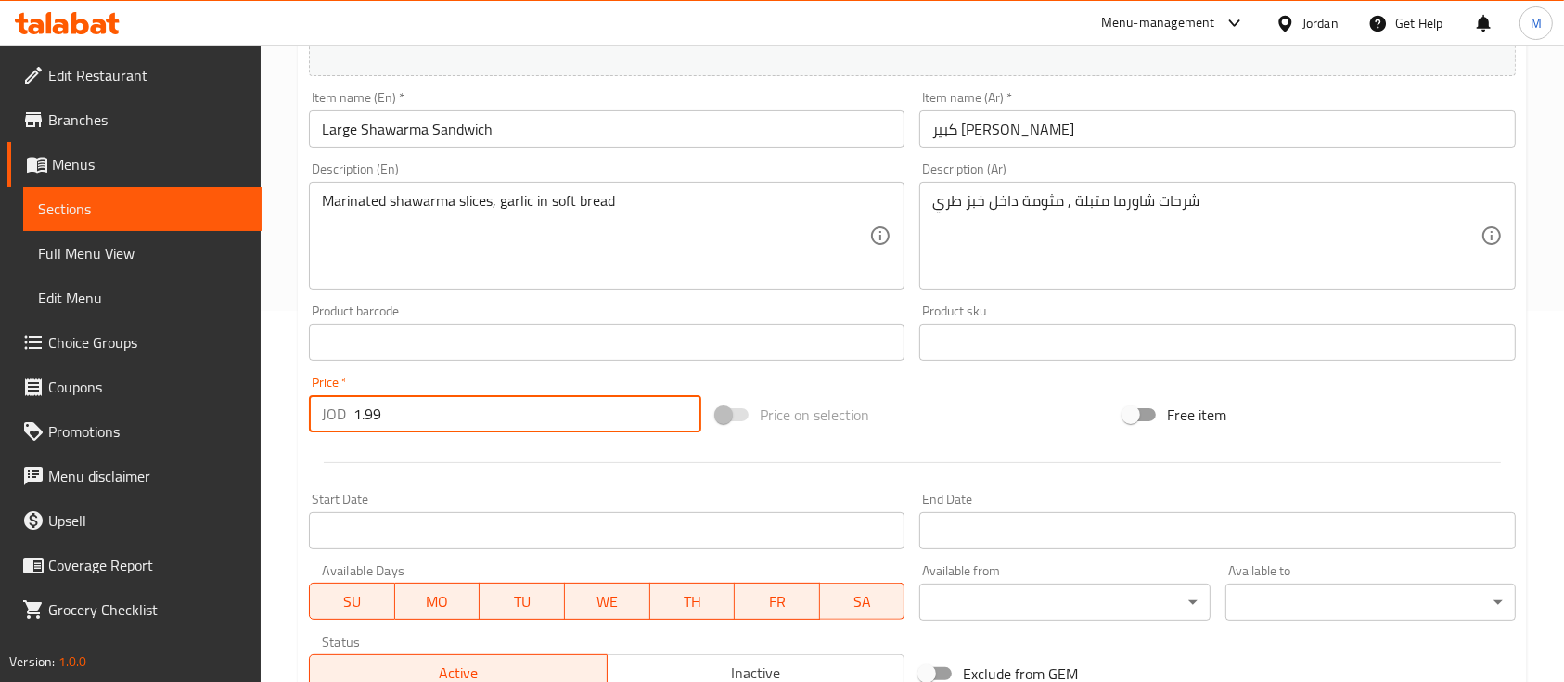
click at [603, 424] on input "1.99" at bounding box center [527, 413] width 348 height 37
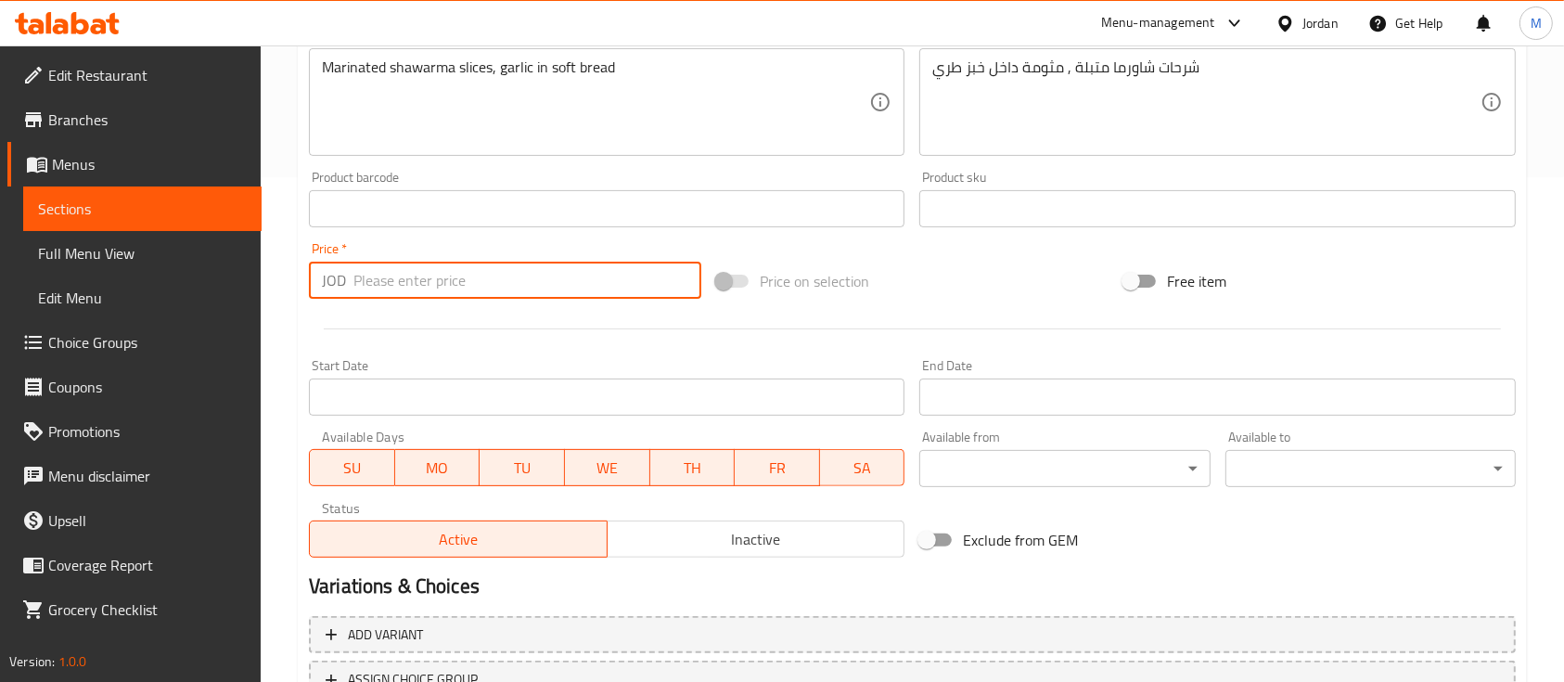
scroll to position [655, 0]
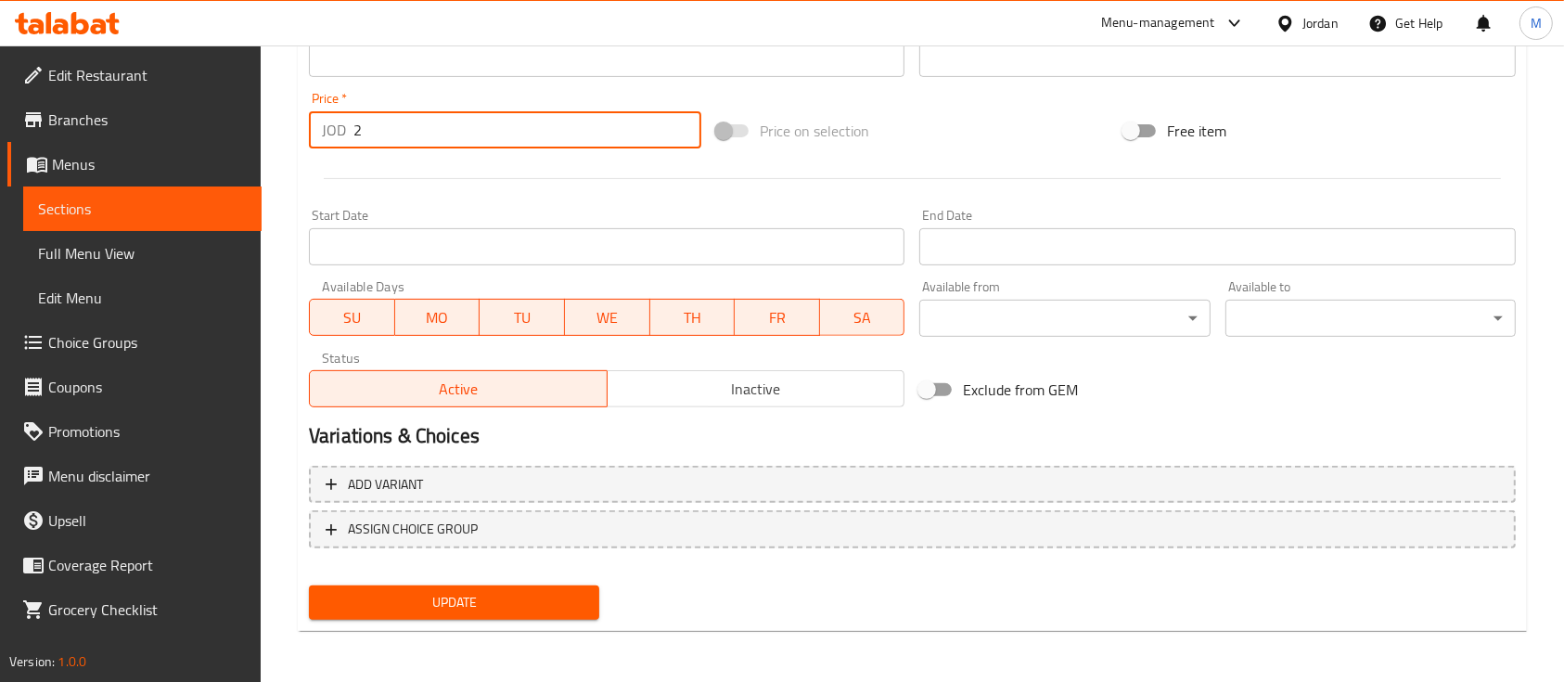
type input "2"
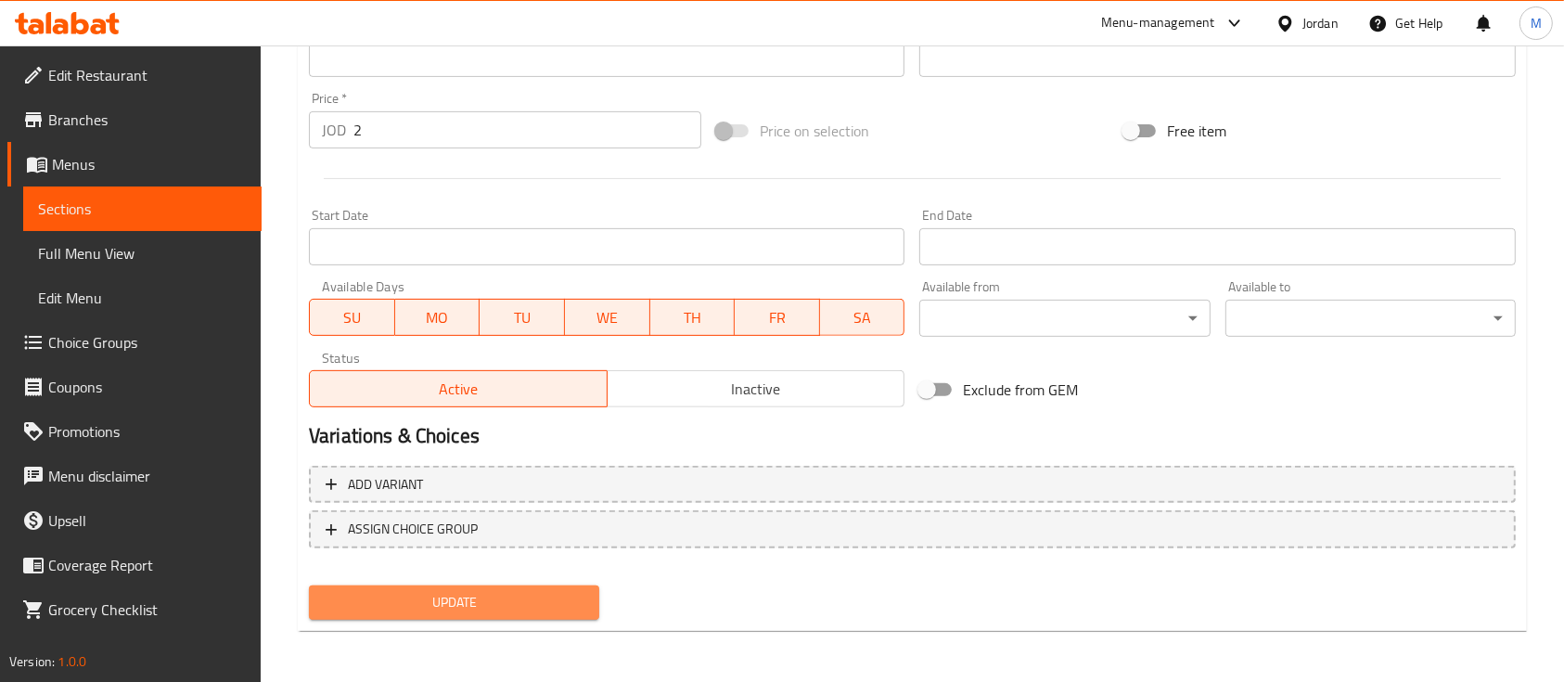
click at [482, 588] on button "Update" at bounding box center [454, 602] width 290 height 34
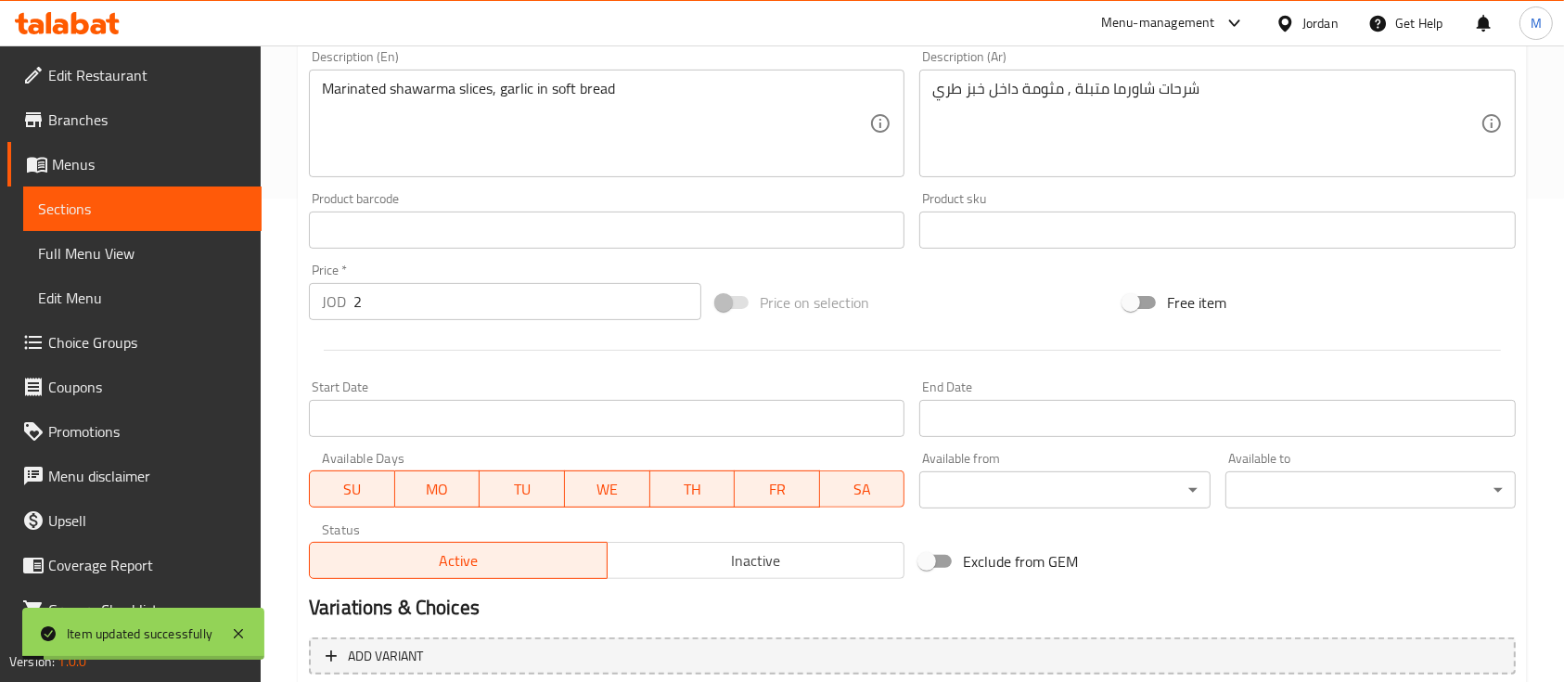
scroll to position [284, 0]
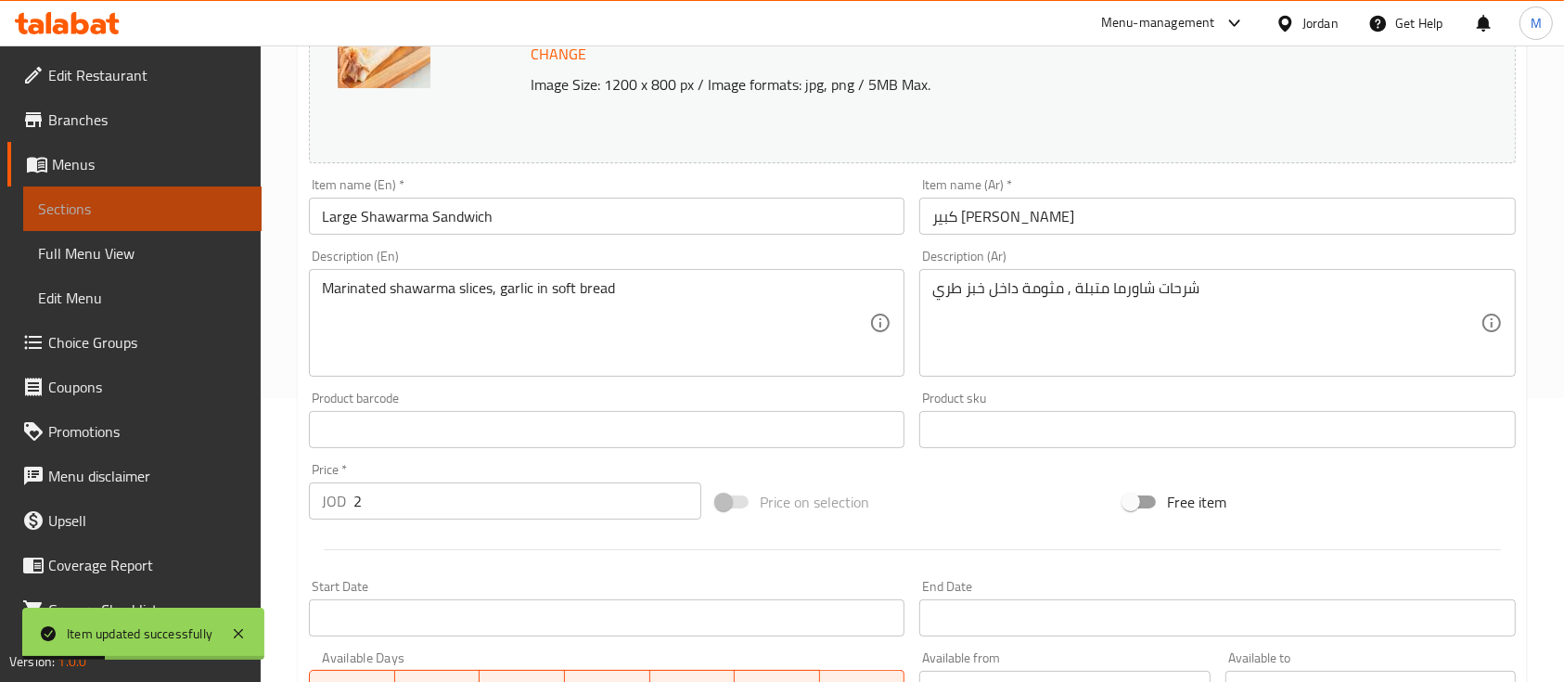
click at [165, 212] on span "Sections" at bounding box center [142, 209] width 209 height 22
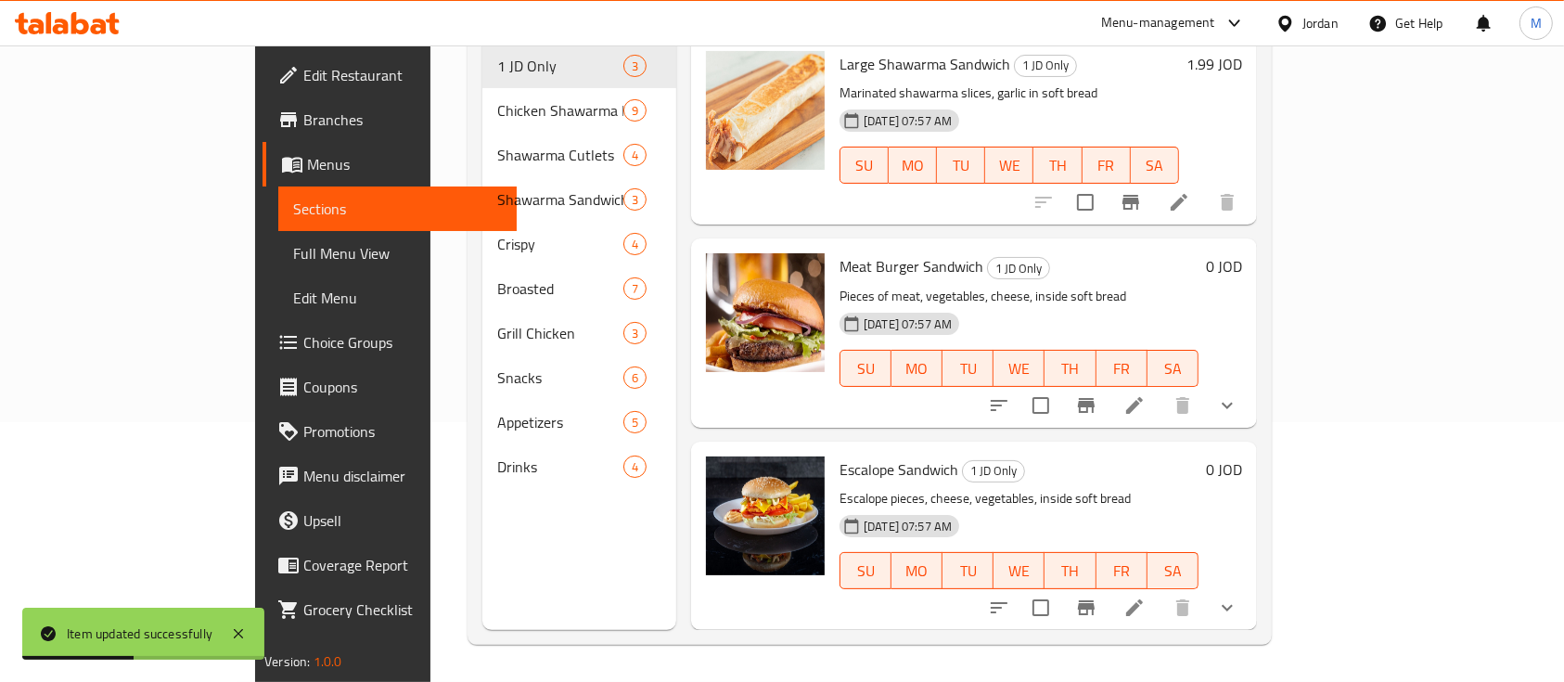
click at [1161, 591] on li at bounding box center [1135, 607] width 52 height 33
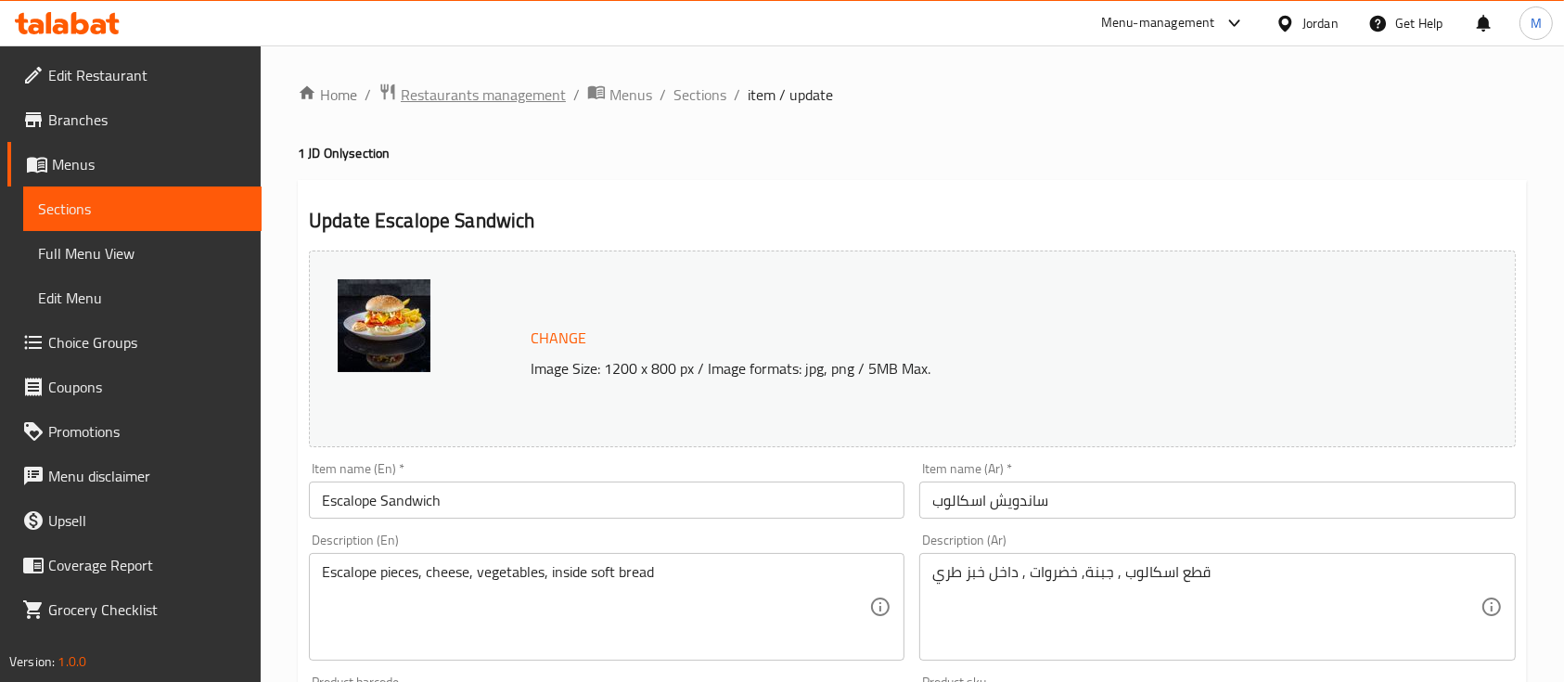
click at [445, 98] on span "Restaurants management" at bounding box center [483, 95] width 165 height 22
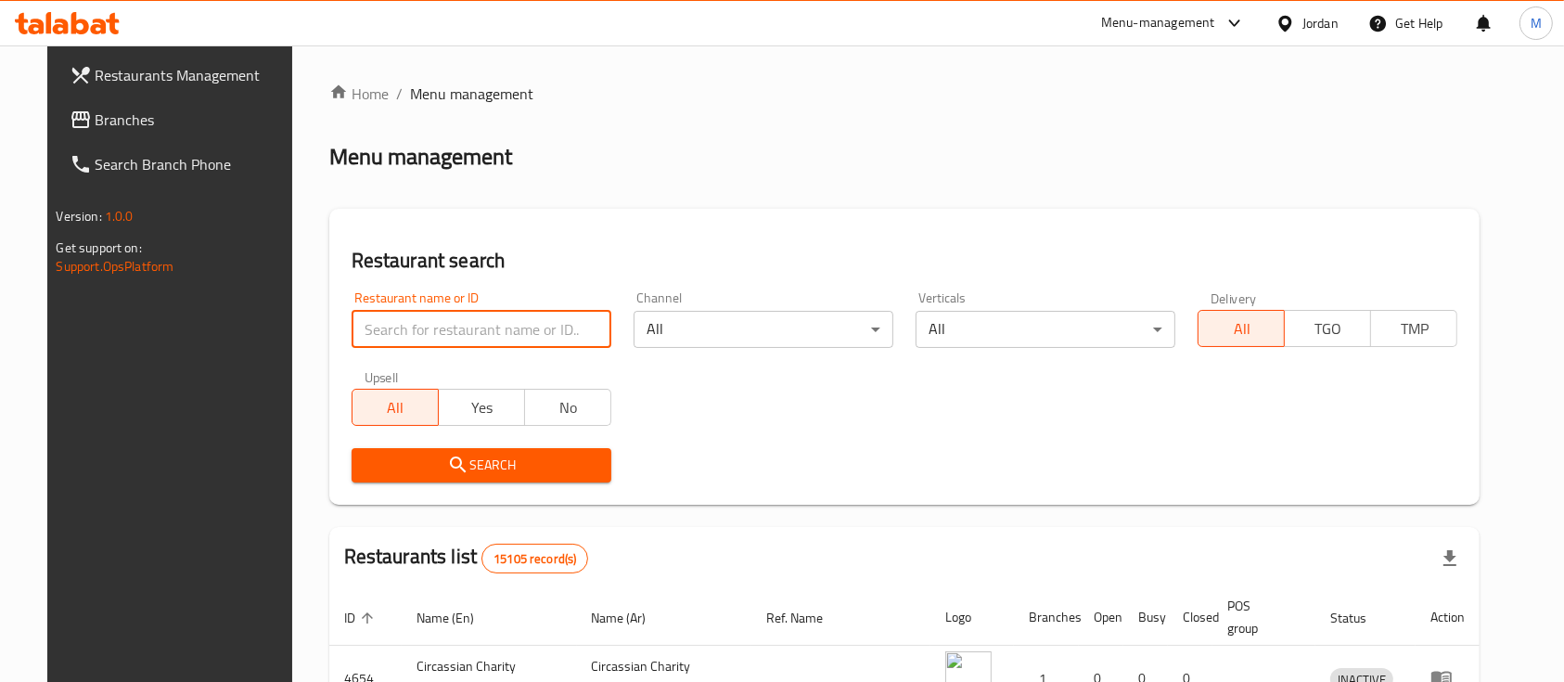
click at [544, 332] on input "search" at bounding box center [482, 329] width 260 height 37
paste input "659214"
type input "659214"
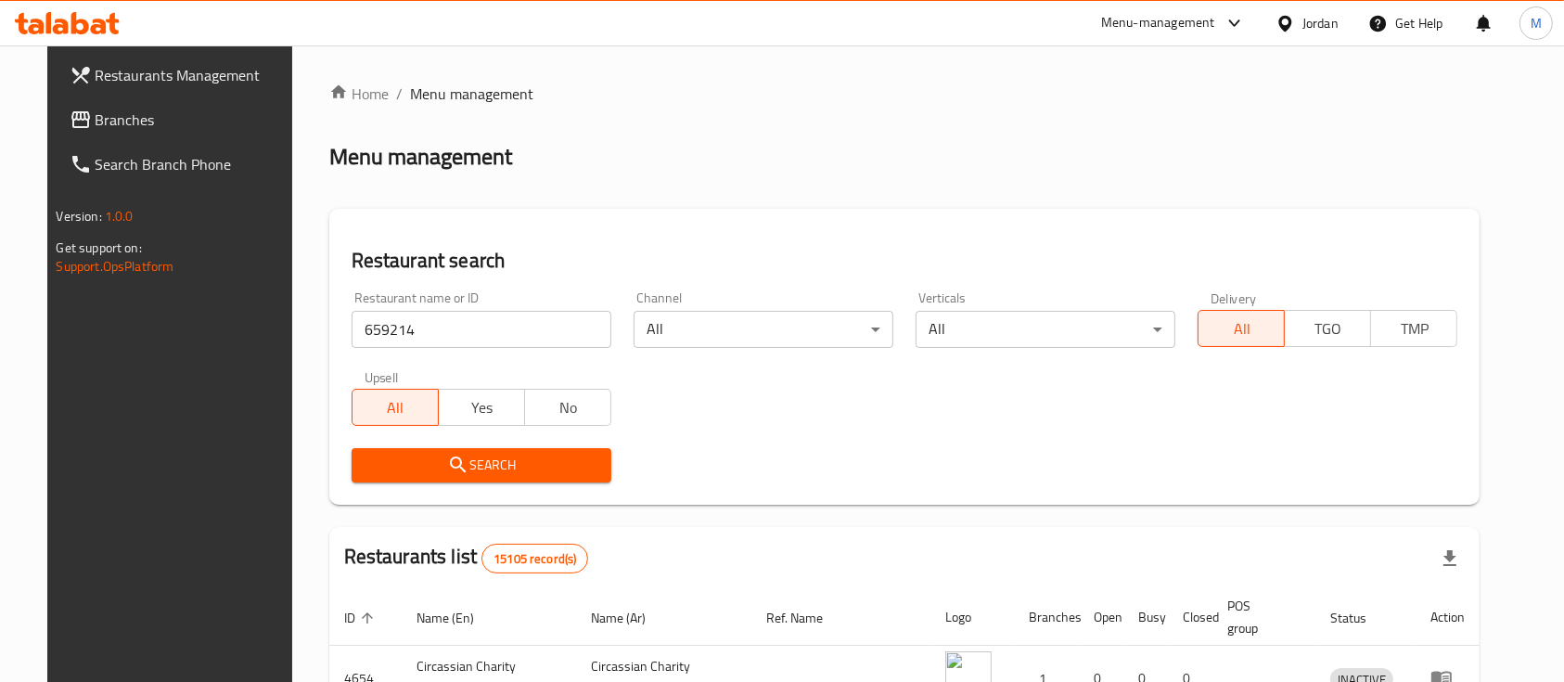
click at [455, 459] on span "Search" at bounding box center [481, 465] width 230 height 23
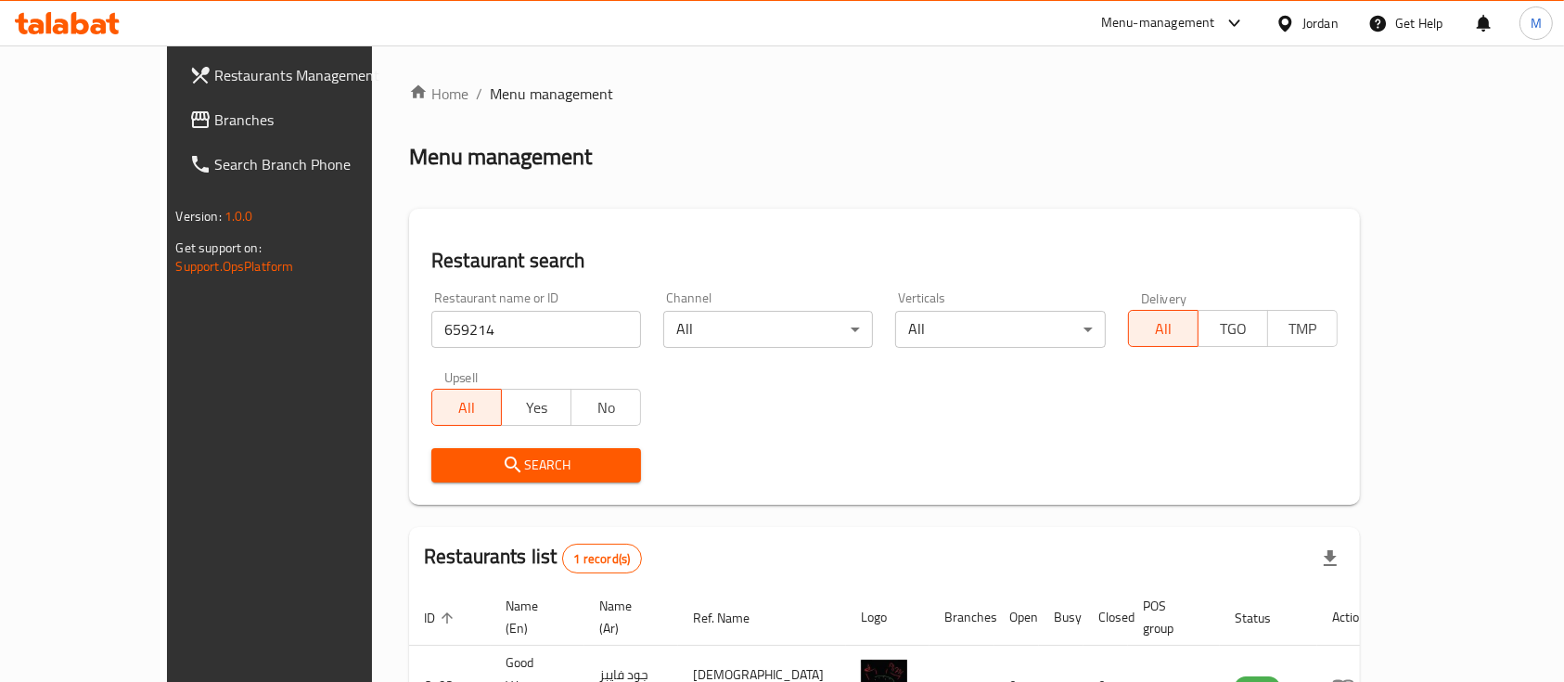
scroll to position [109, 0]
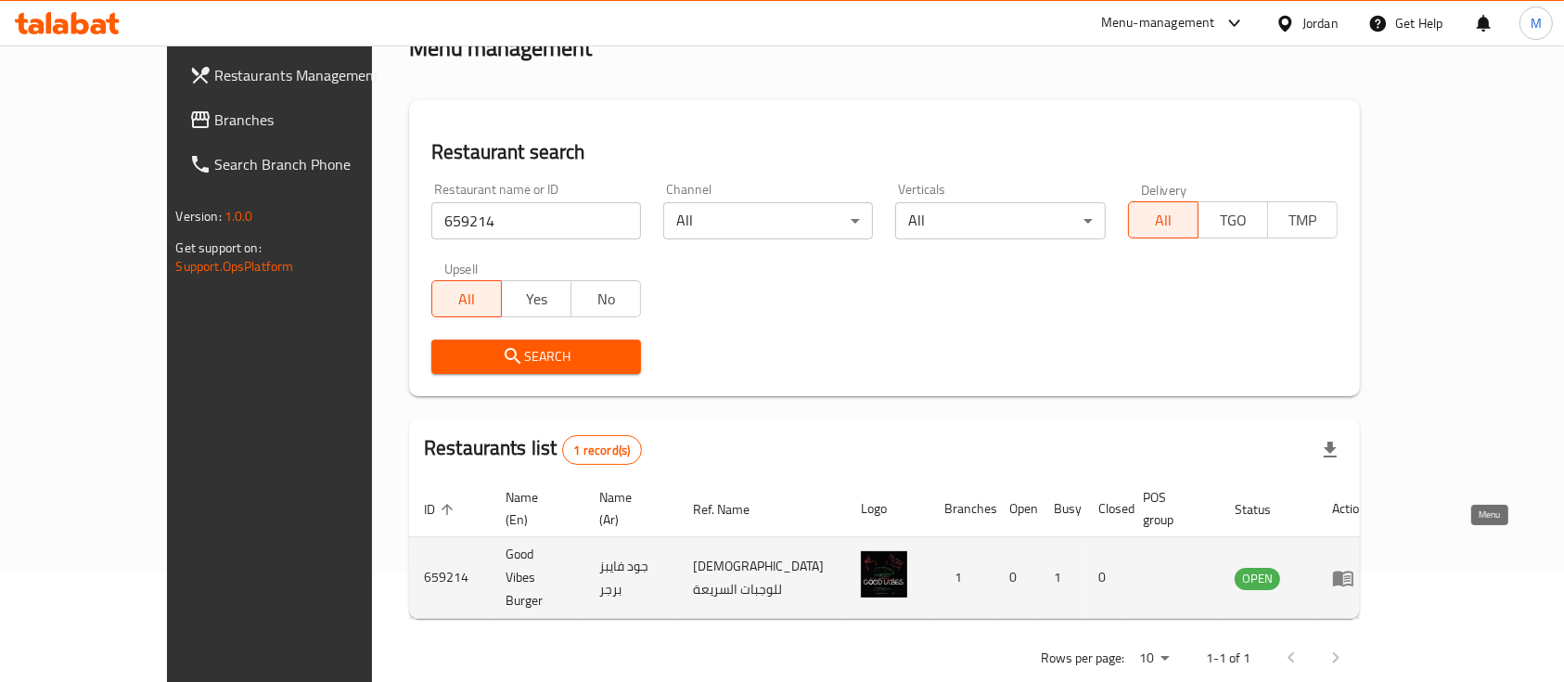
click at [1355, 567] on icon "enhanced table" at bounding box center [1343, 578] width 22 height 22
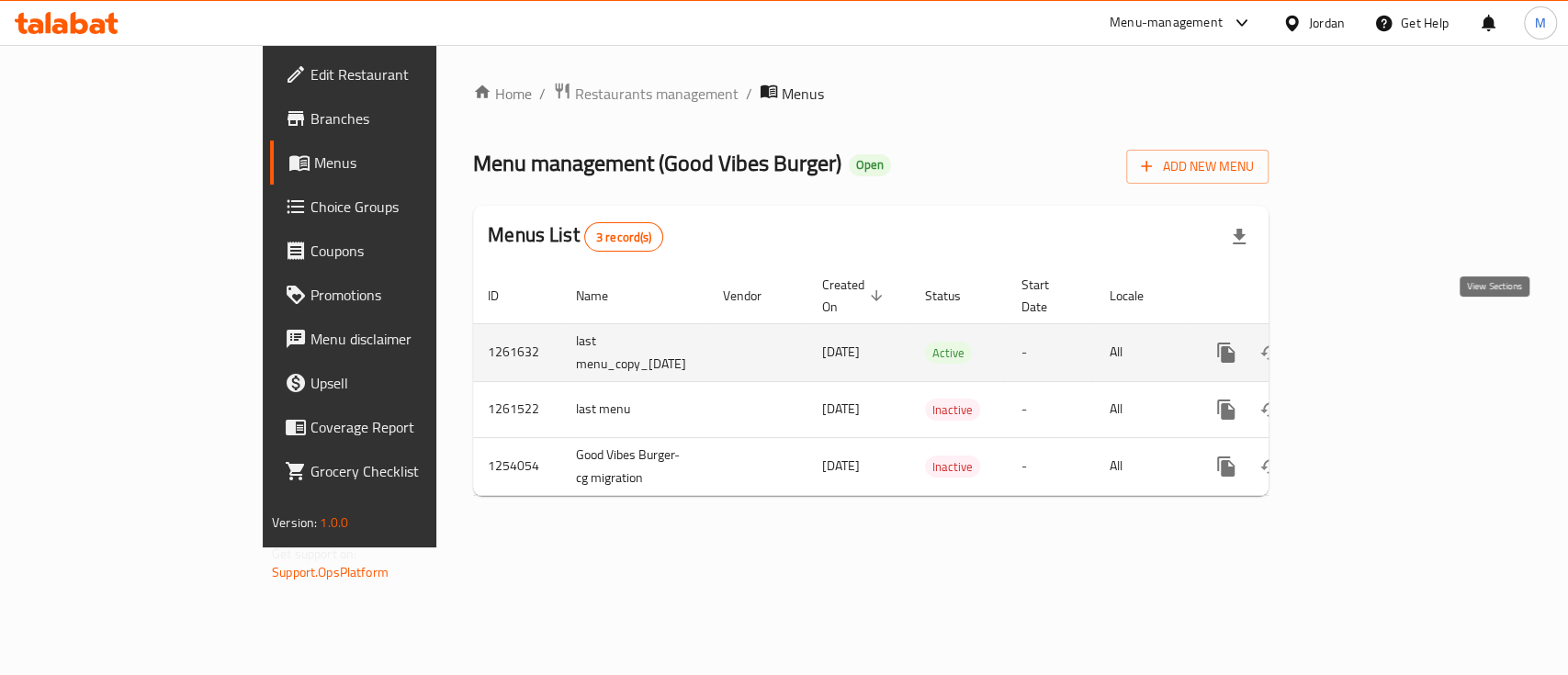
click at [1367, 344] on icon "enhanced table" at bounding box center [1358, 352] width 17 height 17
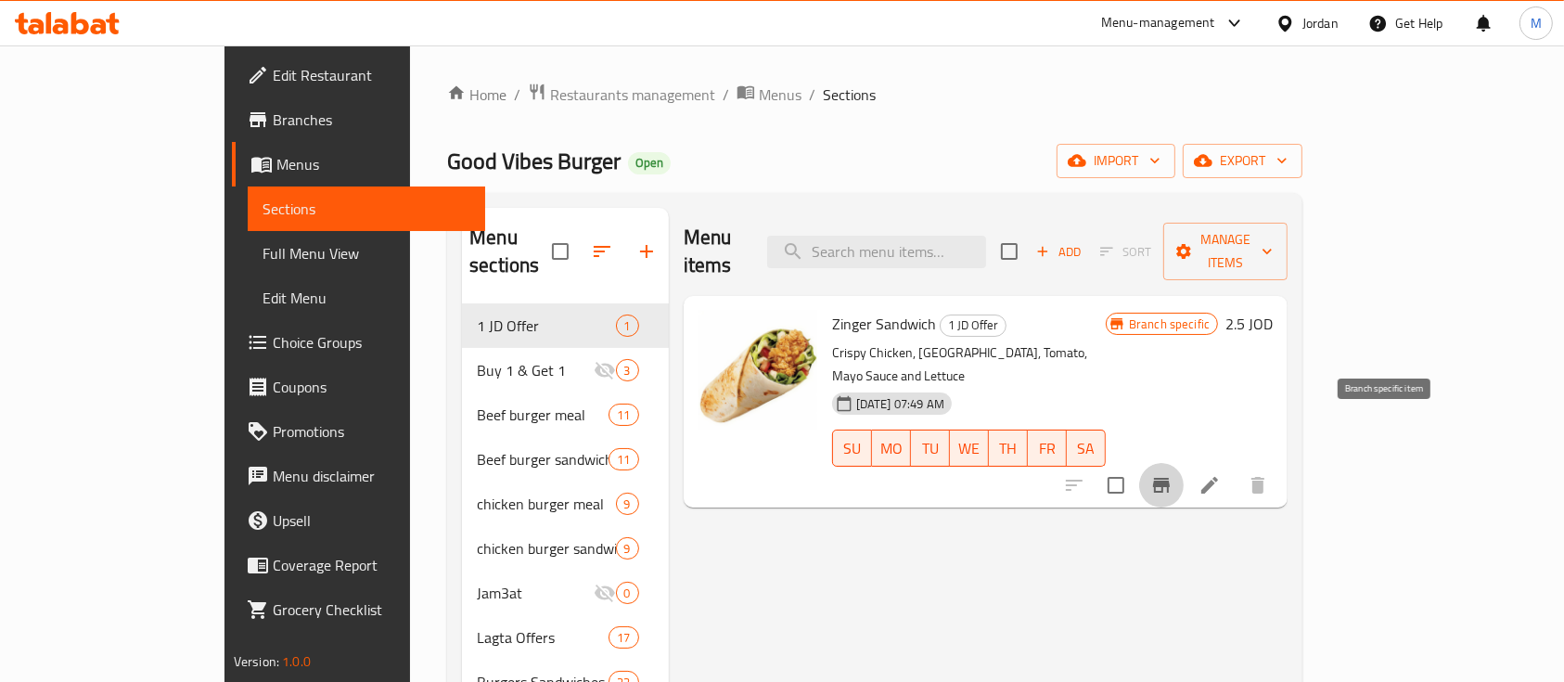
click at [1170, 478] on icon "Branch-specific-item" at bounding box center [1161, 485] width 17 height 15
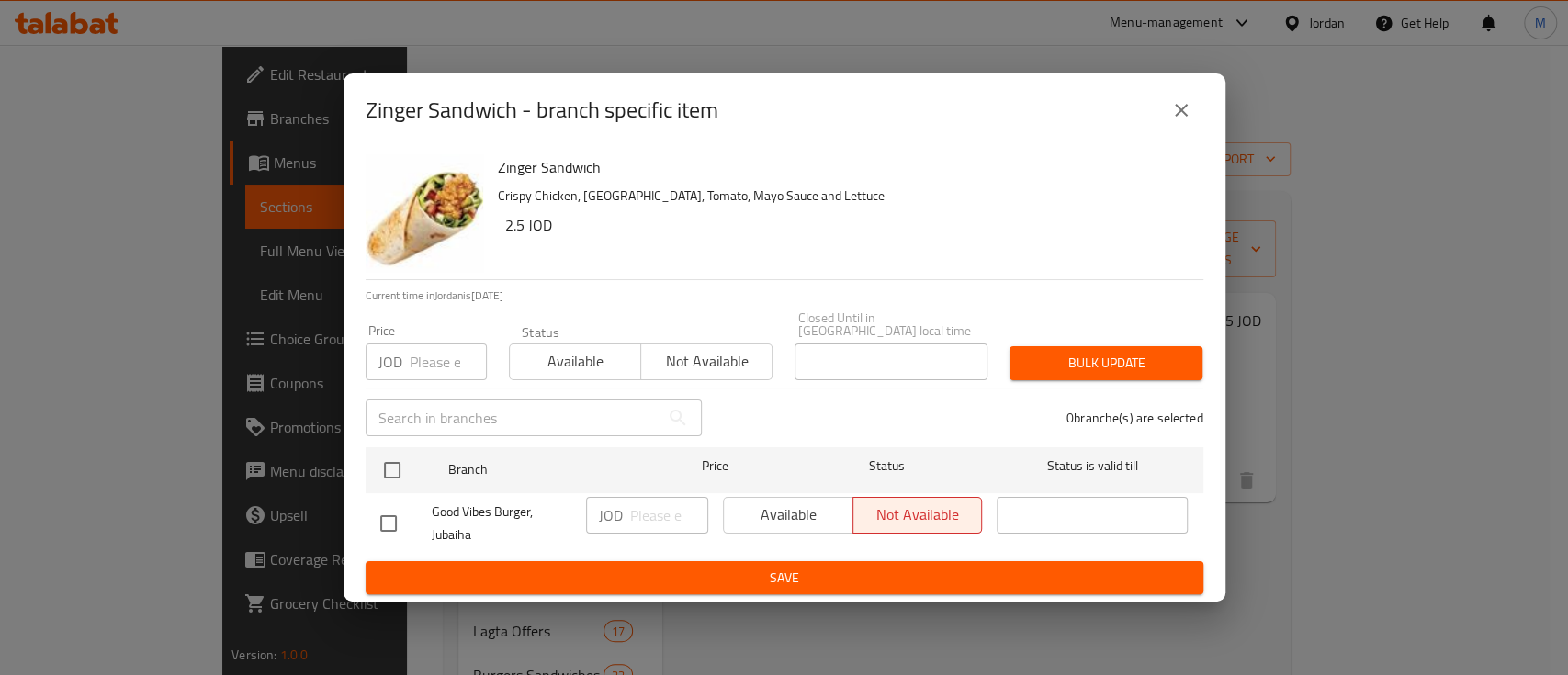
click at [810, 498] on div "Available Not available" at bounding box center [852, 515] width 260 height 37
click at [761, 511] on div "Available Not available" at bounding box center [852, 515] width 260 height 37
click at [376, 517] on input "checkbox" at bounding box center [388, 523] width 39 height 39
checkbox input "true"
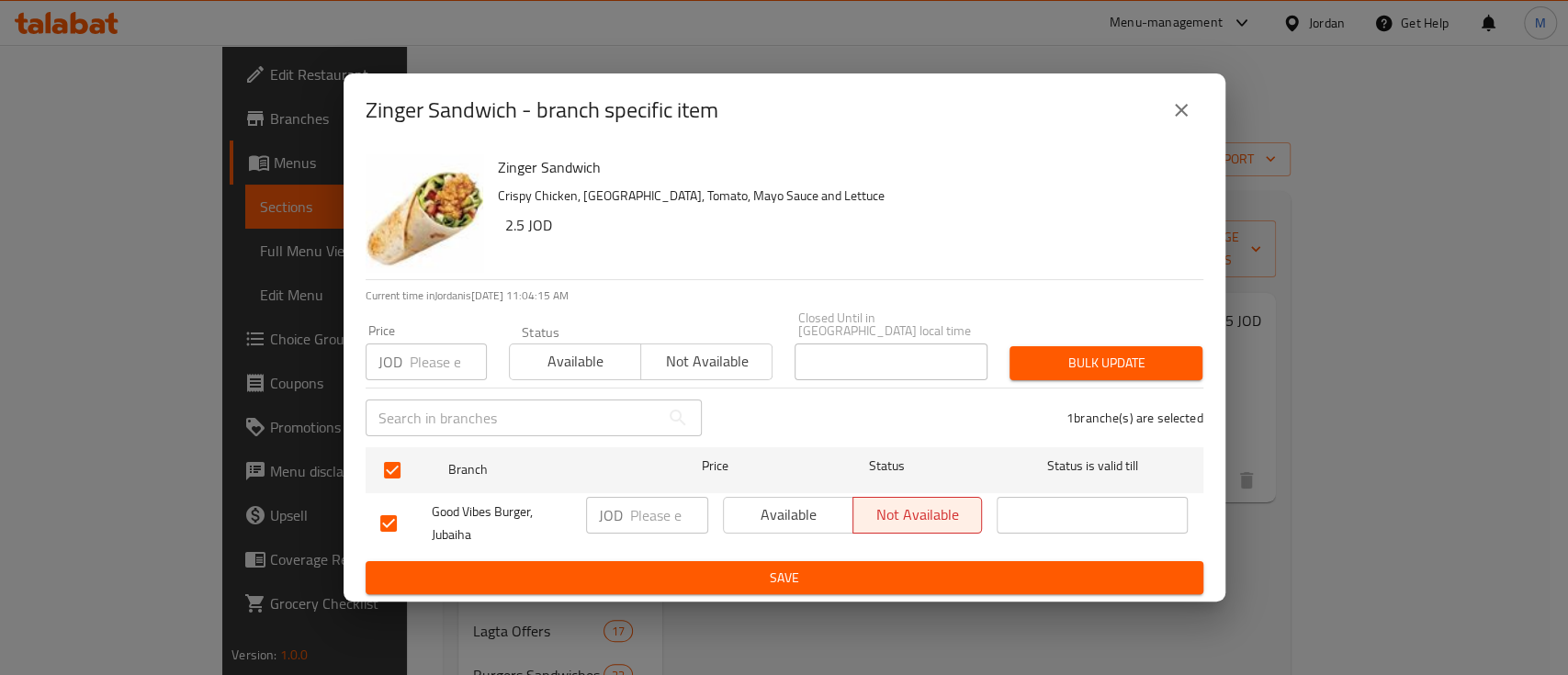
click at [637, 503] on input "number" at bounding box center [668, 515] width 78 height 37
type input "3"
click at [756, 512] on span "Available" at bounding box center [789, 515] width 115 height 27
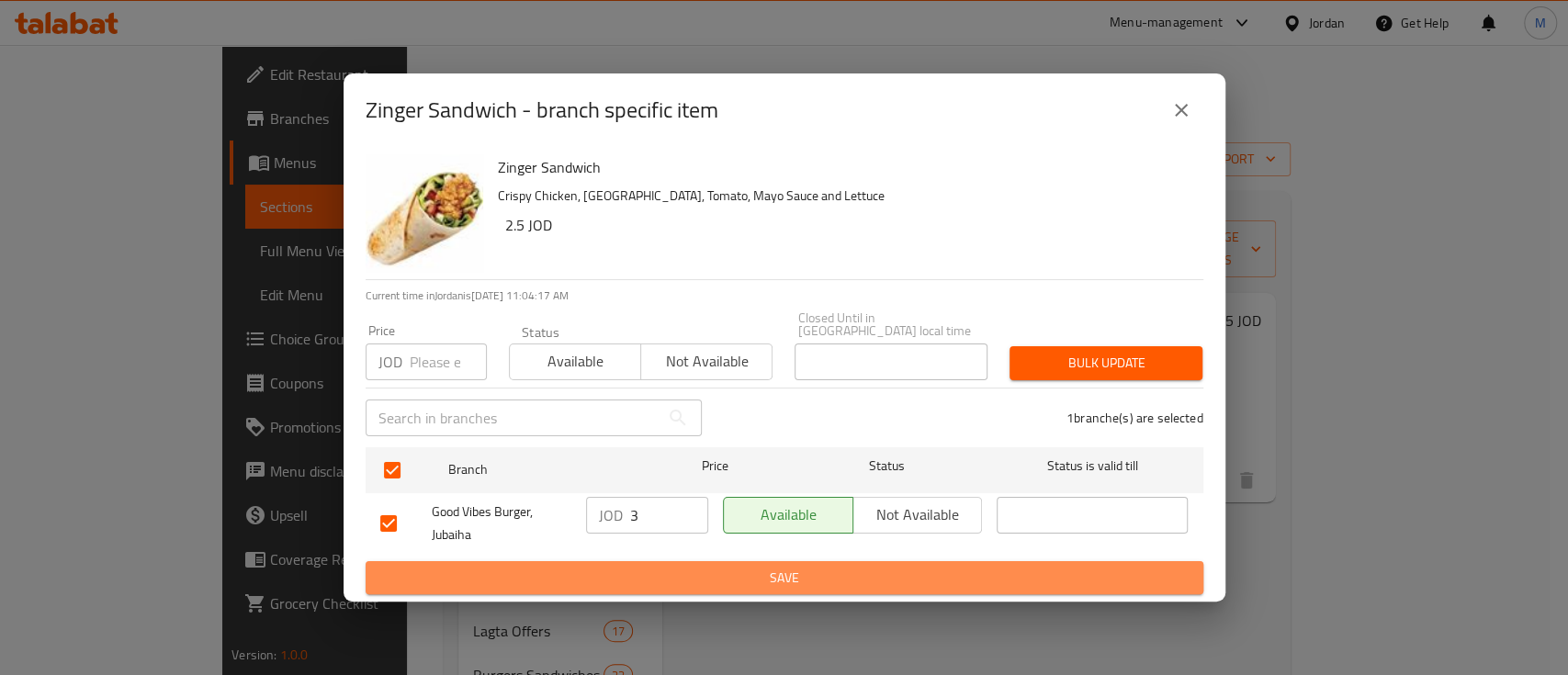
click at [769, 566] on span "Save" at bounding box center [784, 577] width 808 height 23
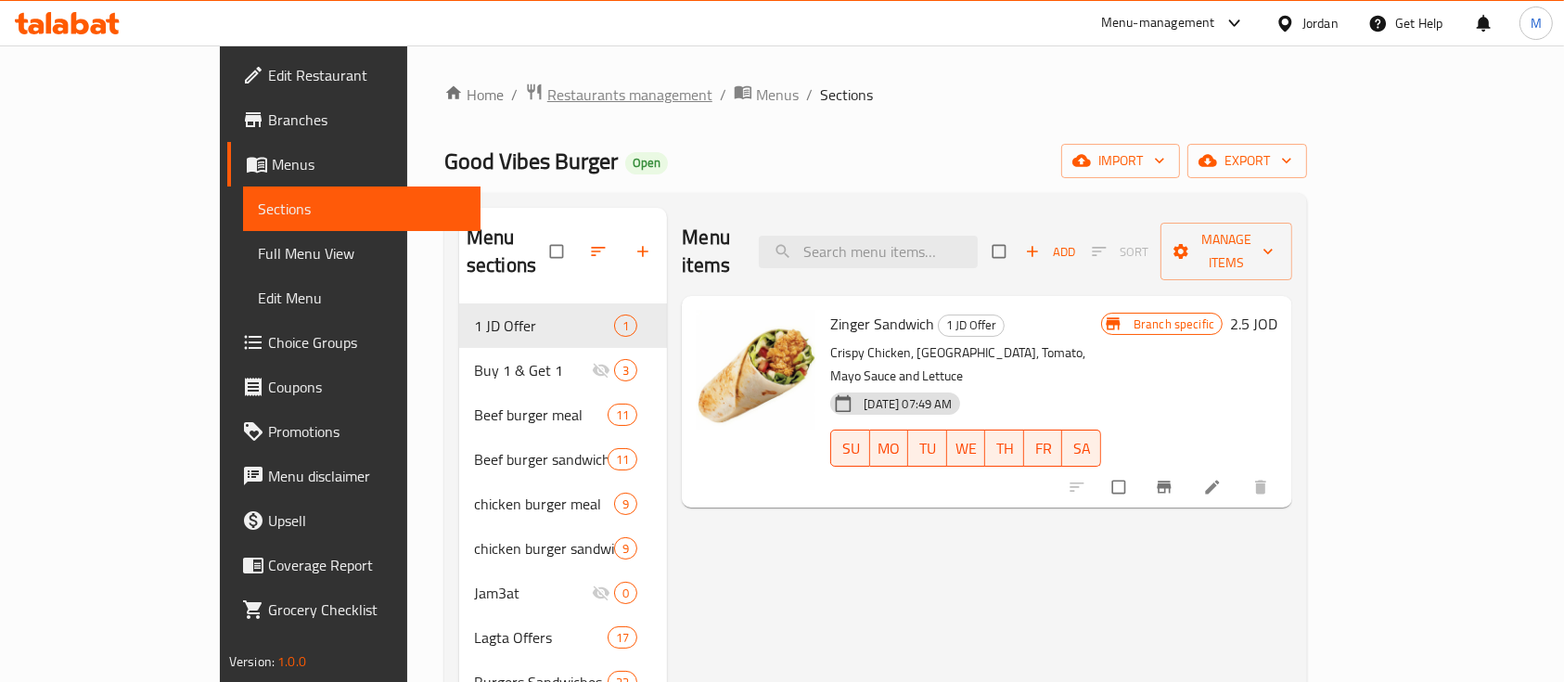
click at [547, 98] on span "Restaurants management" at bounding box center [629, 95] width 165 height 22
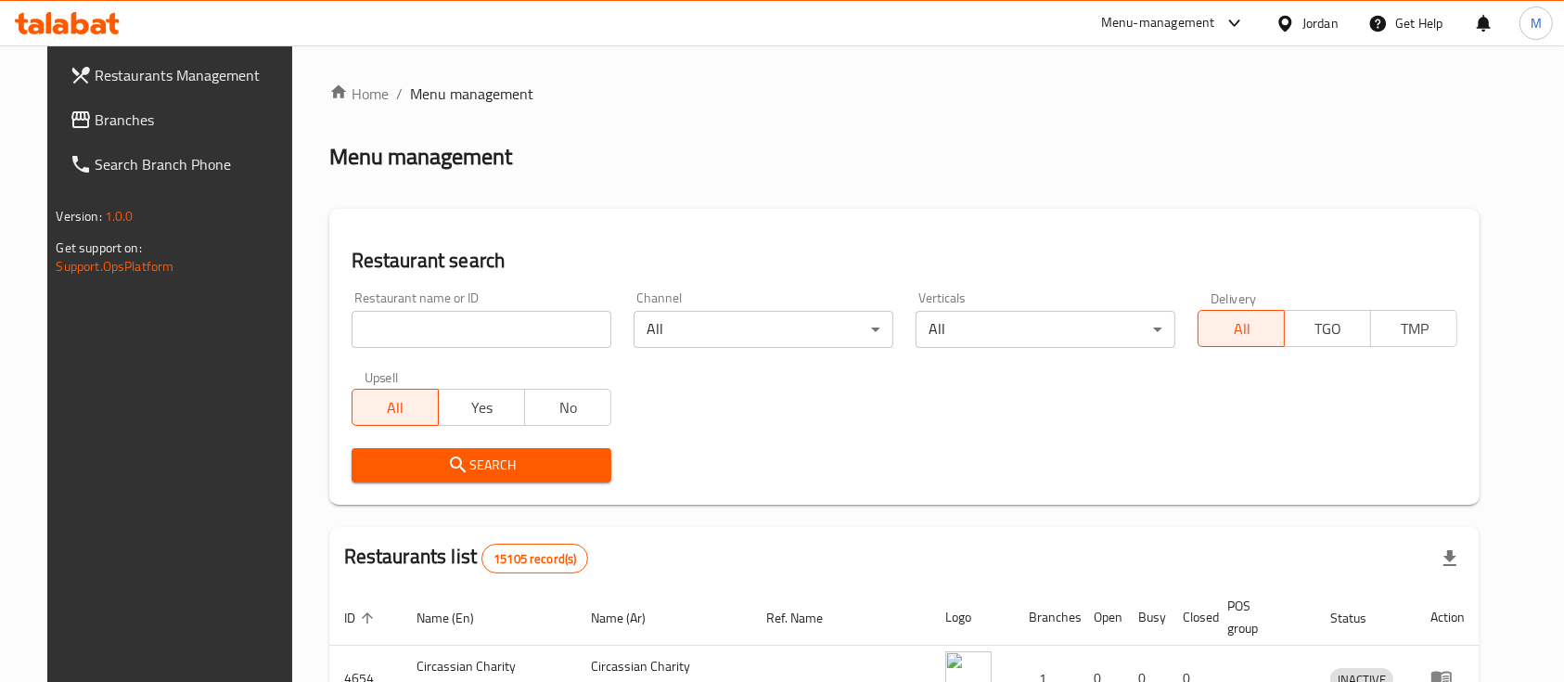
click at [512, 327] on input "search" at bounding box center [482, 329] width 260 height 37
paste input "677781"
type input "677781"
click at [464, 465] on span "Search" at bounding box center [481, 465] width 230 height 23
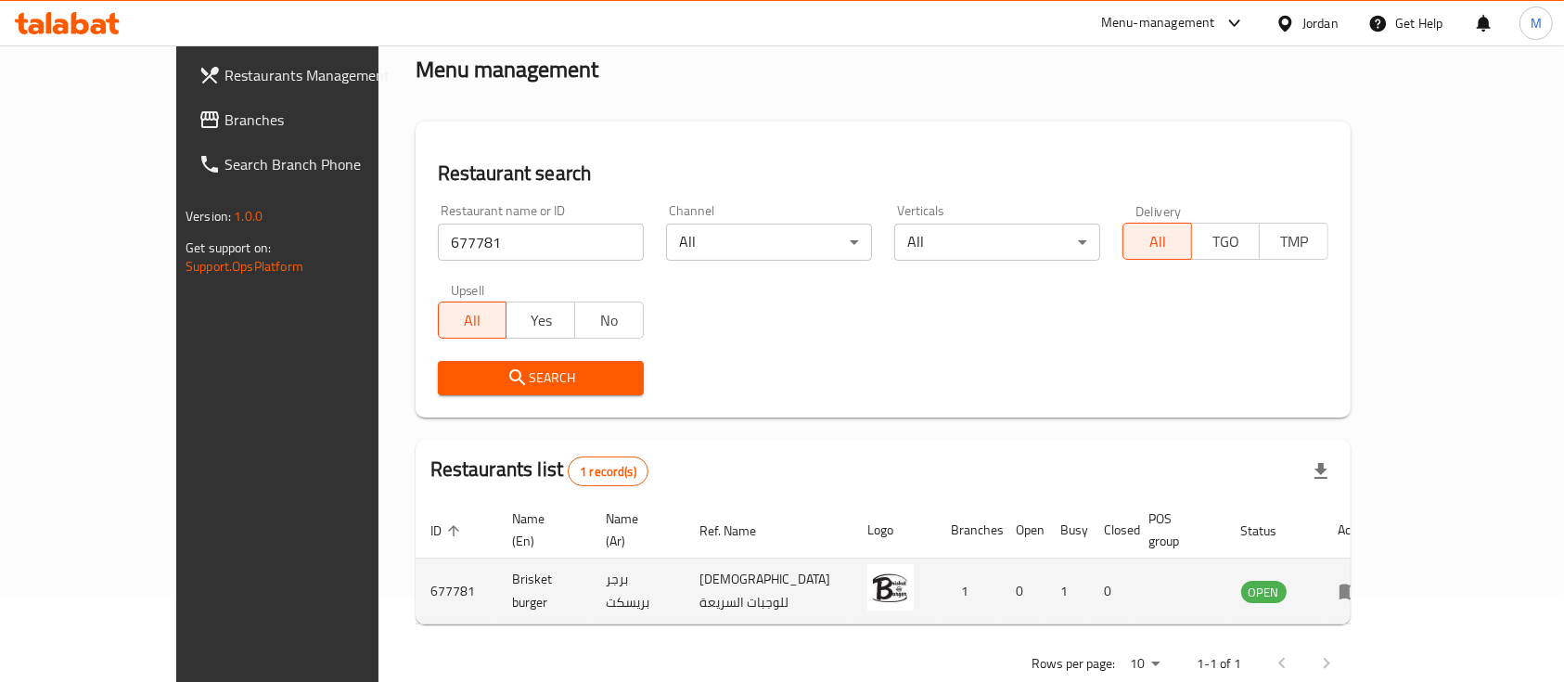
scroll to position [109, 0]
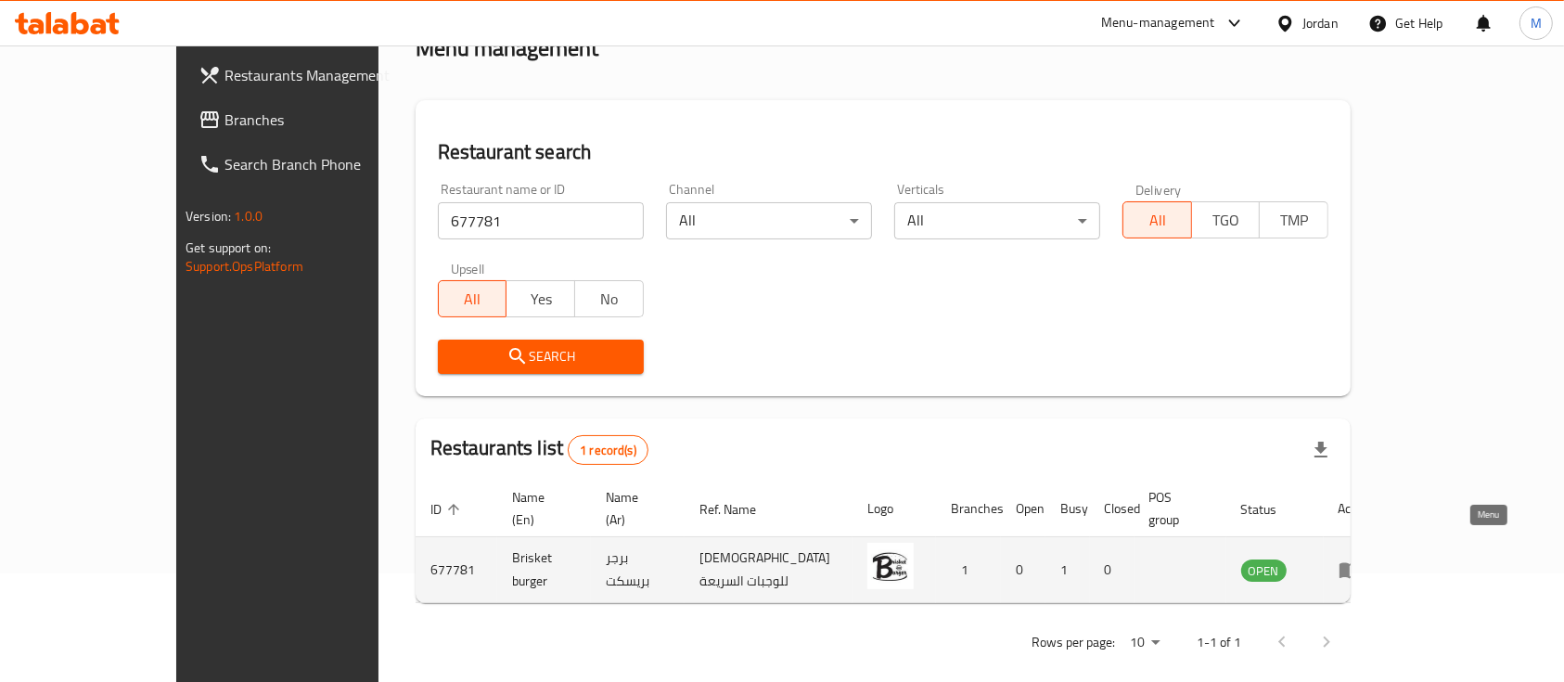
click at [1361, 559] on icon "enhanced table" at bounding box center [1350, 570] width 22 height 22
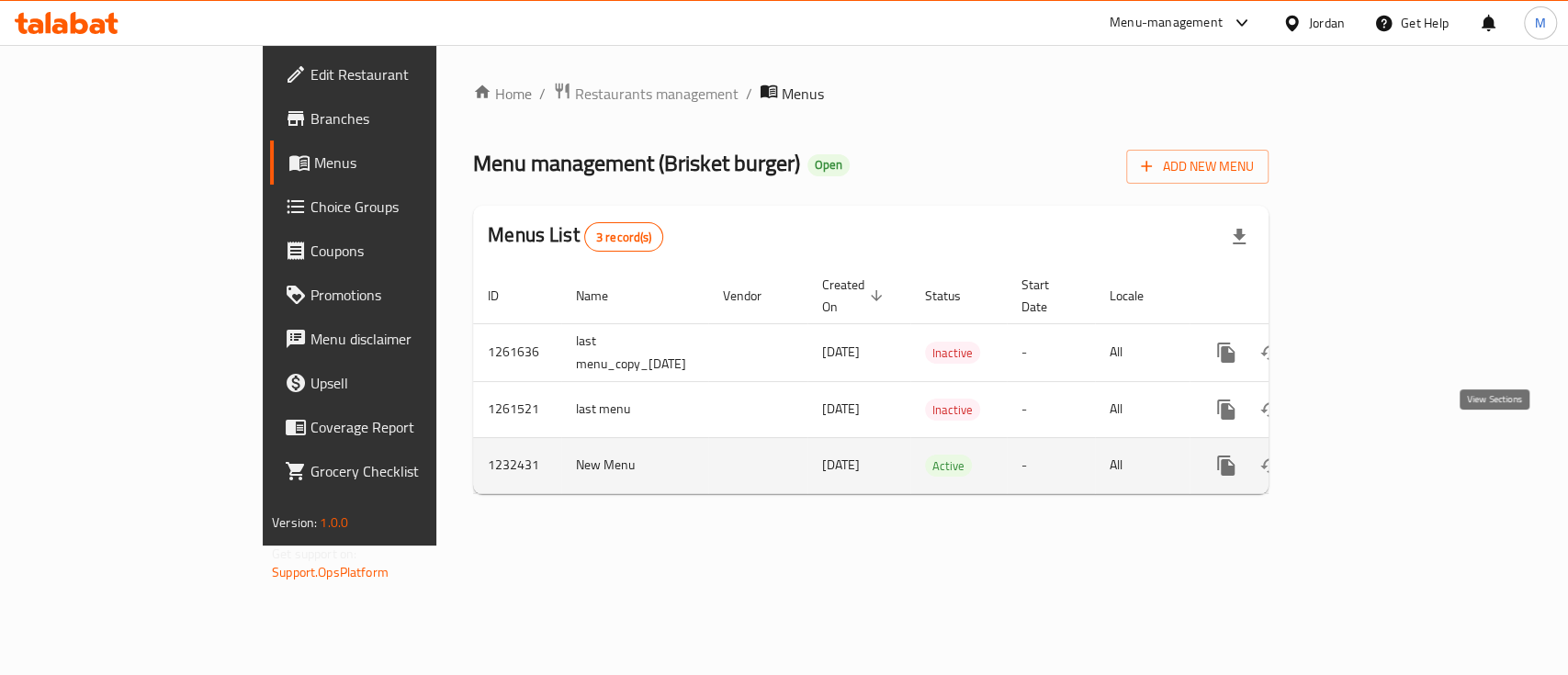
click at [1369, 454] on icon "enhanced table" at bounding box center [1358, 465] width 22 height 22
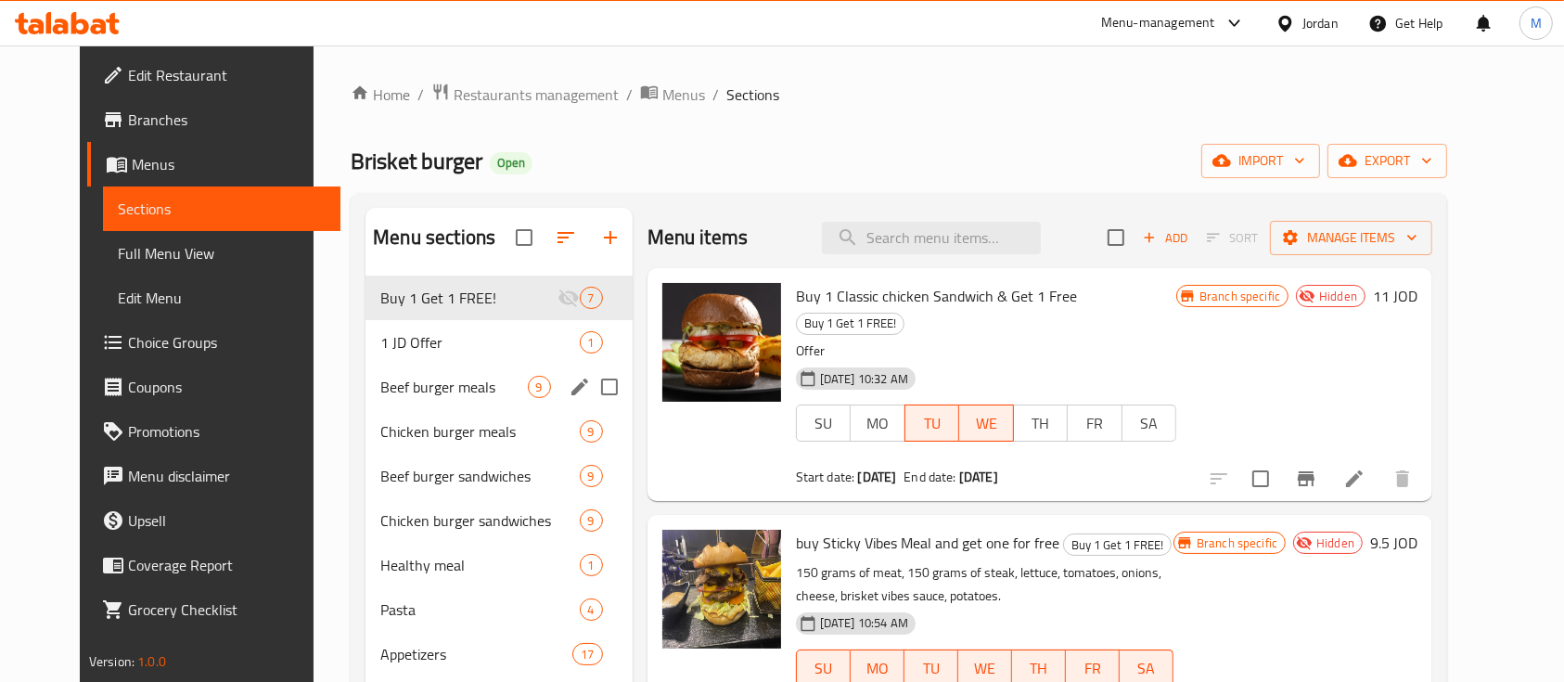
click at [471, 363] on div "1 JD Offer 1" at bounding box center [499, 342] width 266 height 45
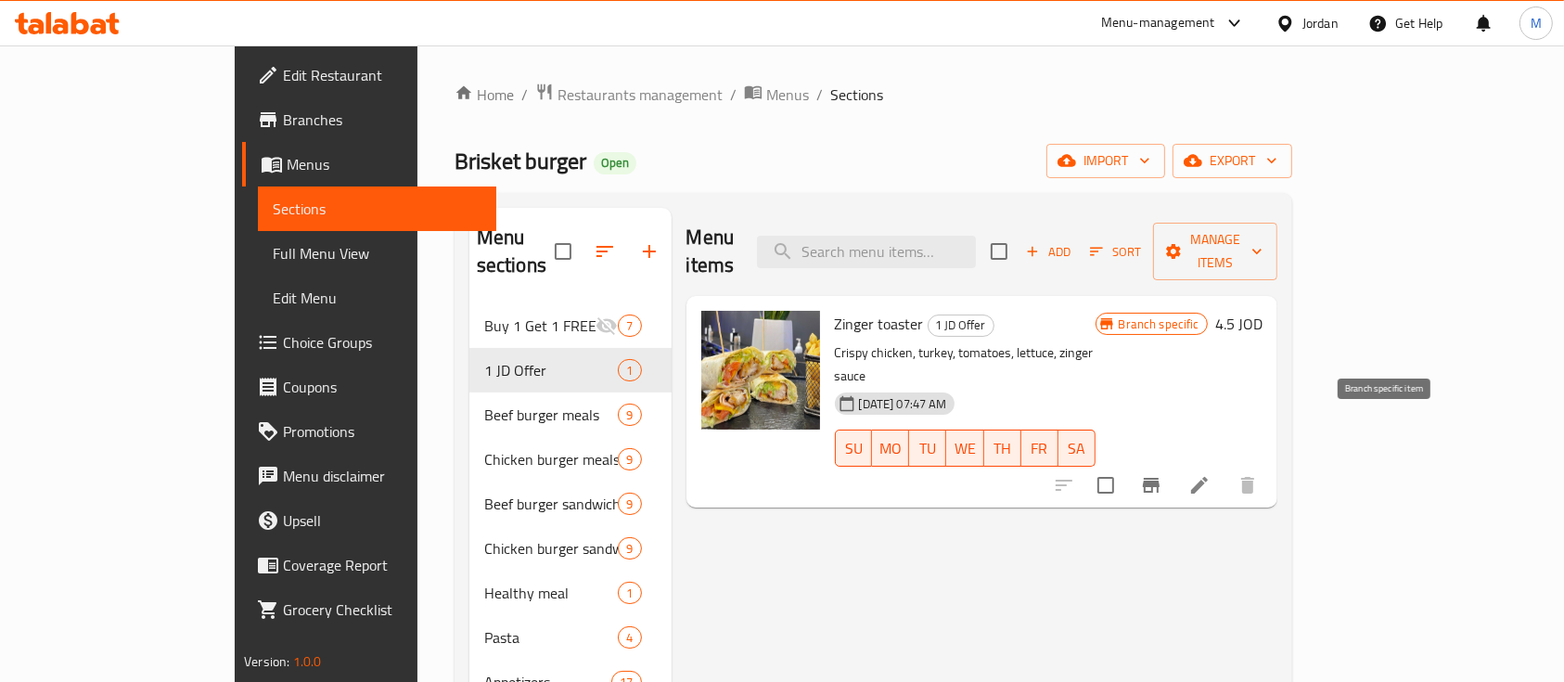
click at [1174, 463] on button "Branch-specific-item" at bounding box center [1151, 485] width 45 height 45
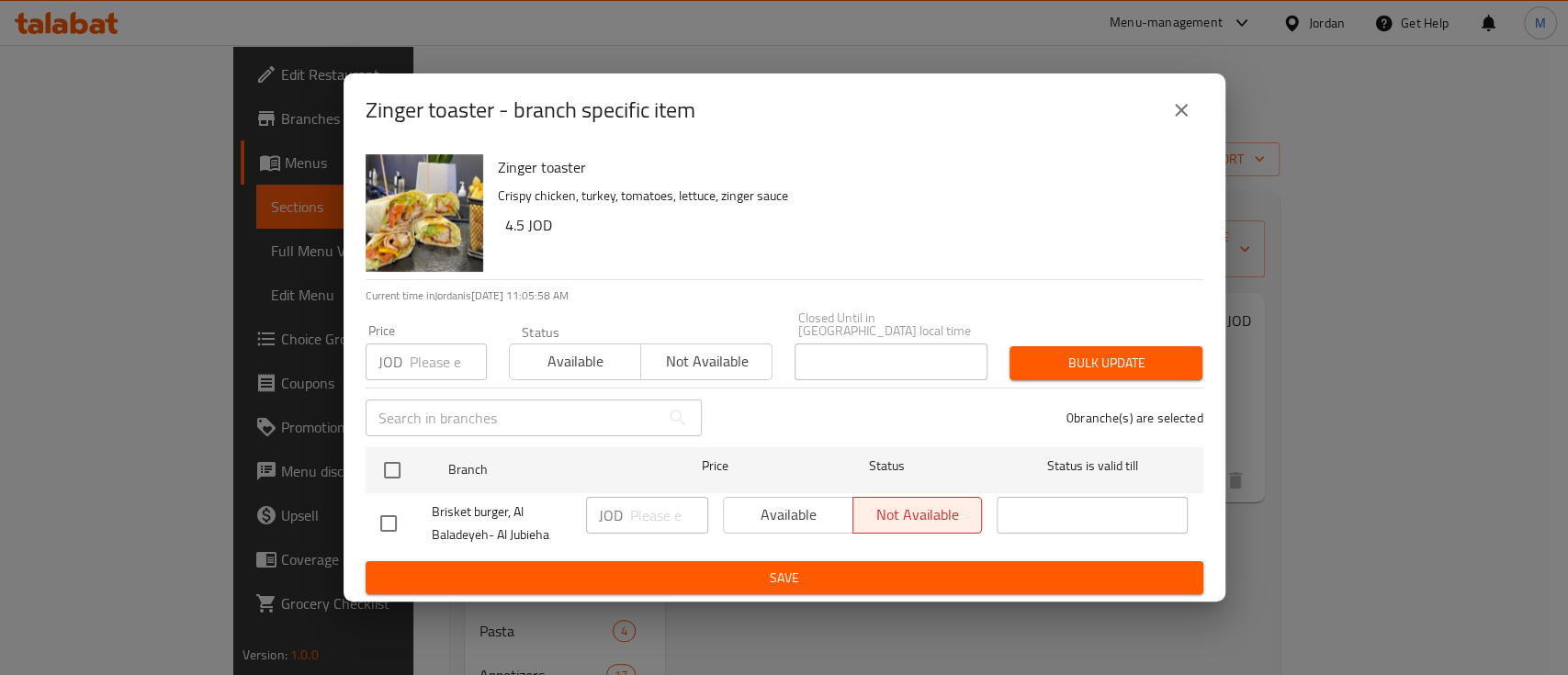
click at [381, 513] on input "checkbox" at bounding box center [388, 523] width 39 height 39
checkbox input "true"
click at [639, 507] on input "number" at bounding box center [668, 515] width 78 height 37
type input "3"
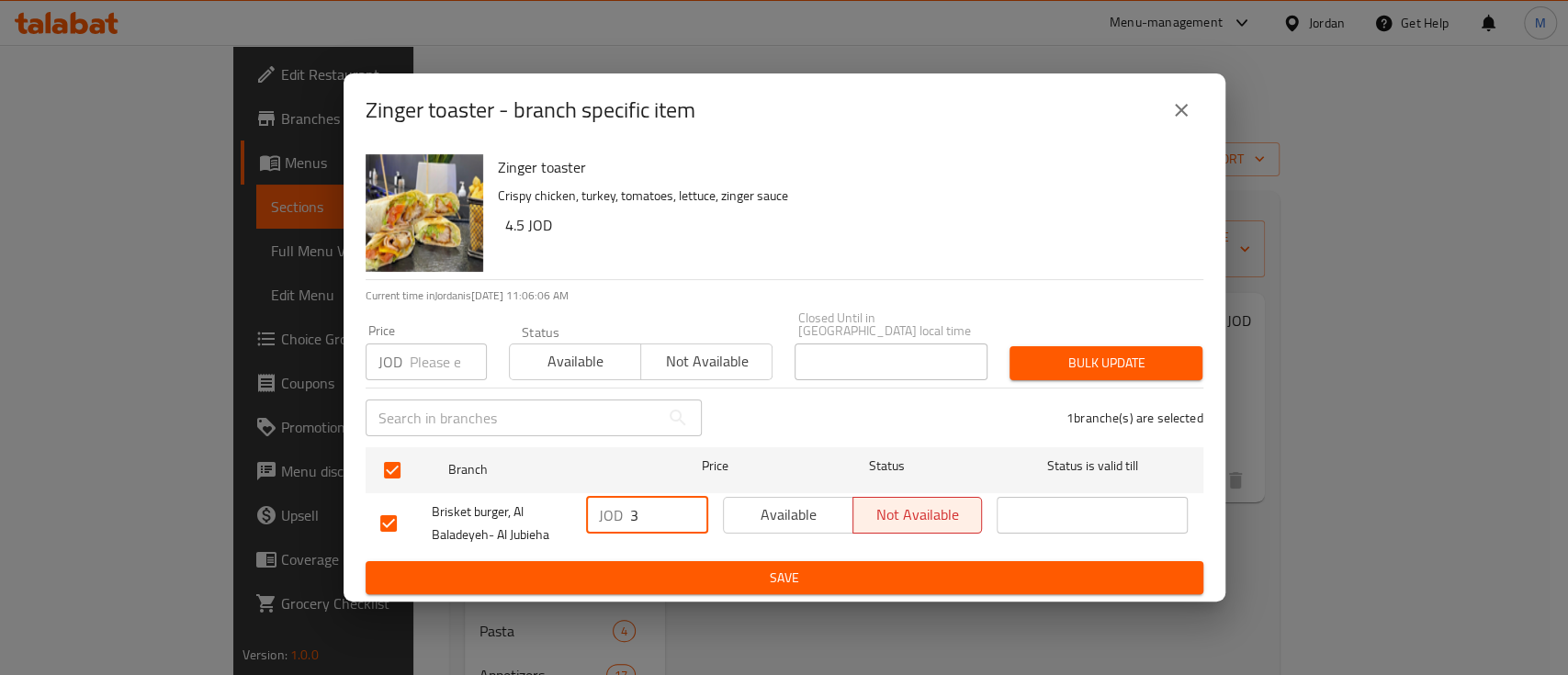
click at [624, 566] on span "Save" at bounding box center [784, 577] width 808 height 23
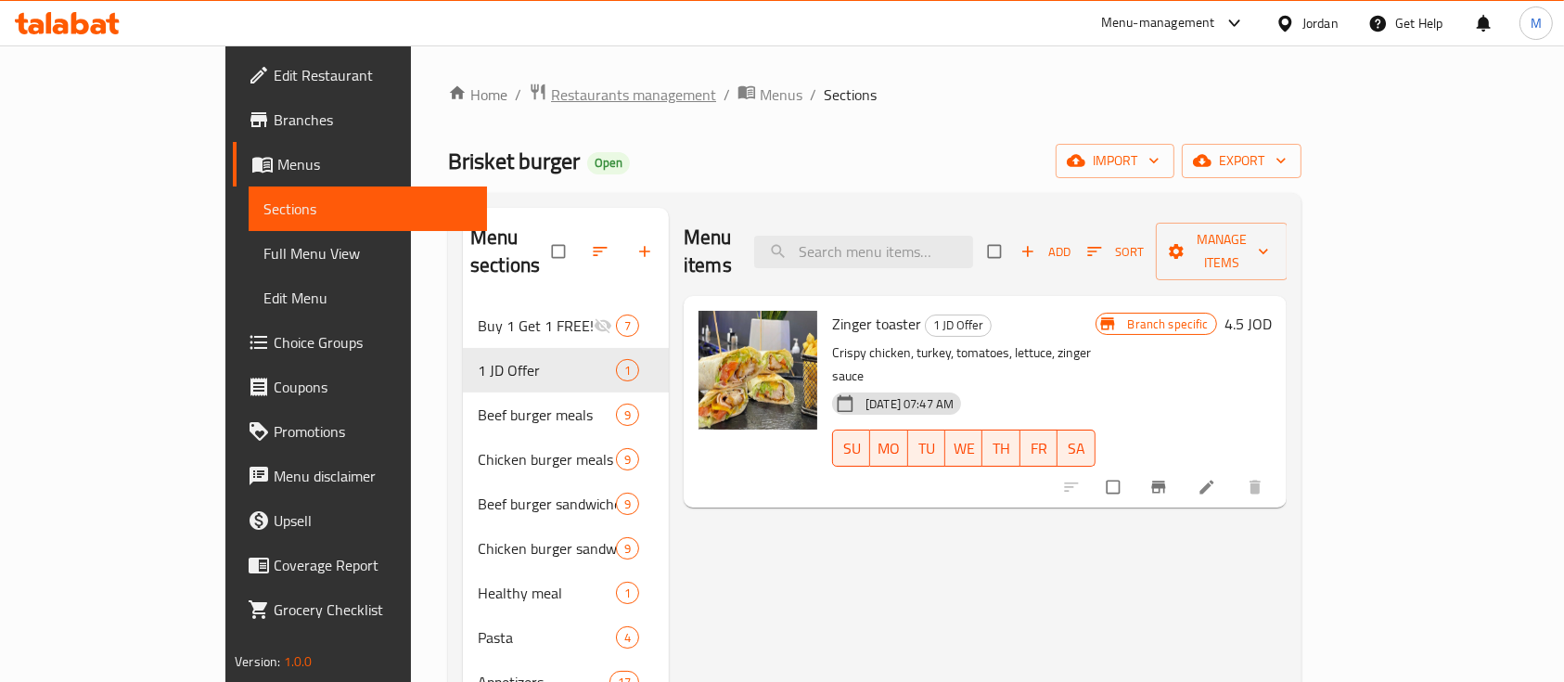
click at [551, 84] on span "Restaurants management" at bounding box center [633, 95] width 165 height 22
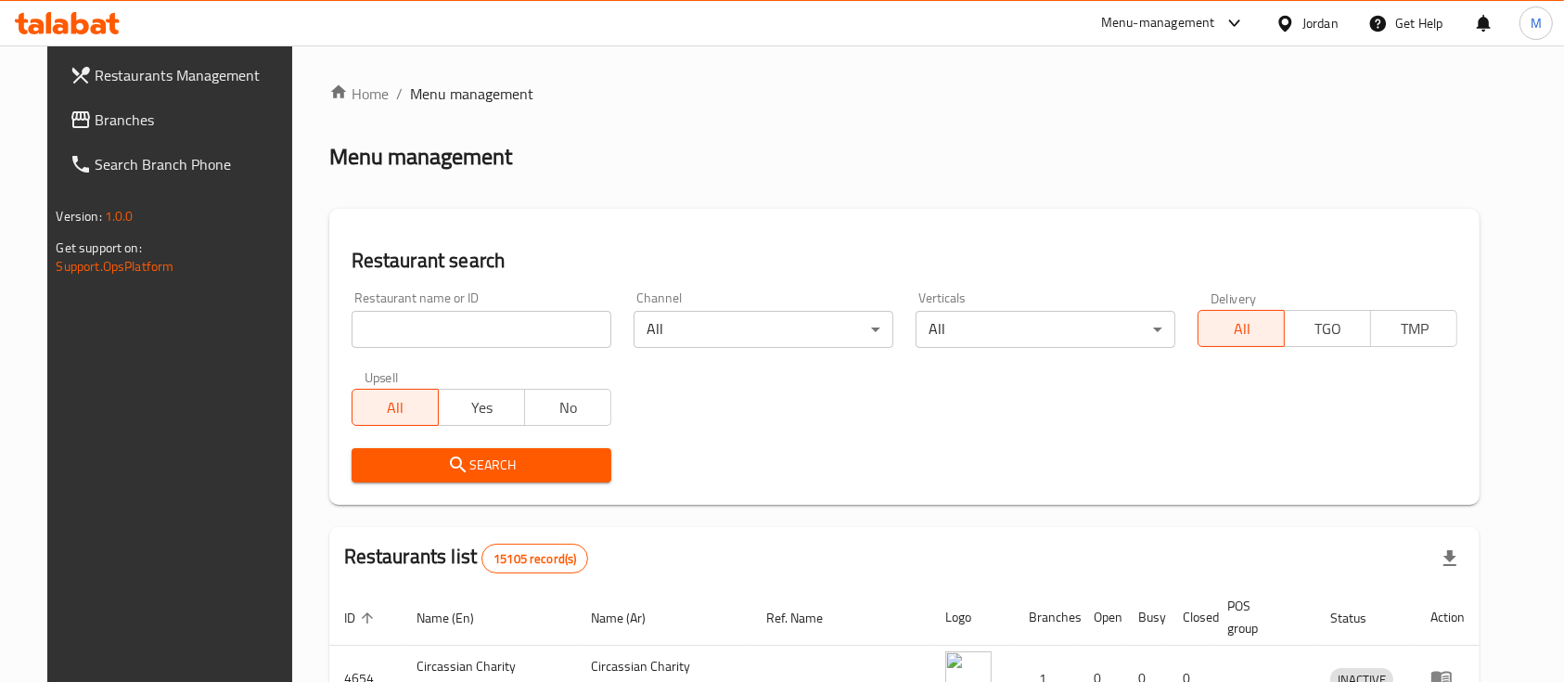
click at [507, 338] on input "search" at bounding box center [482, 329] width 260 height 37
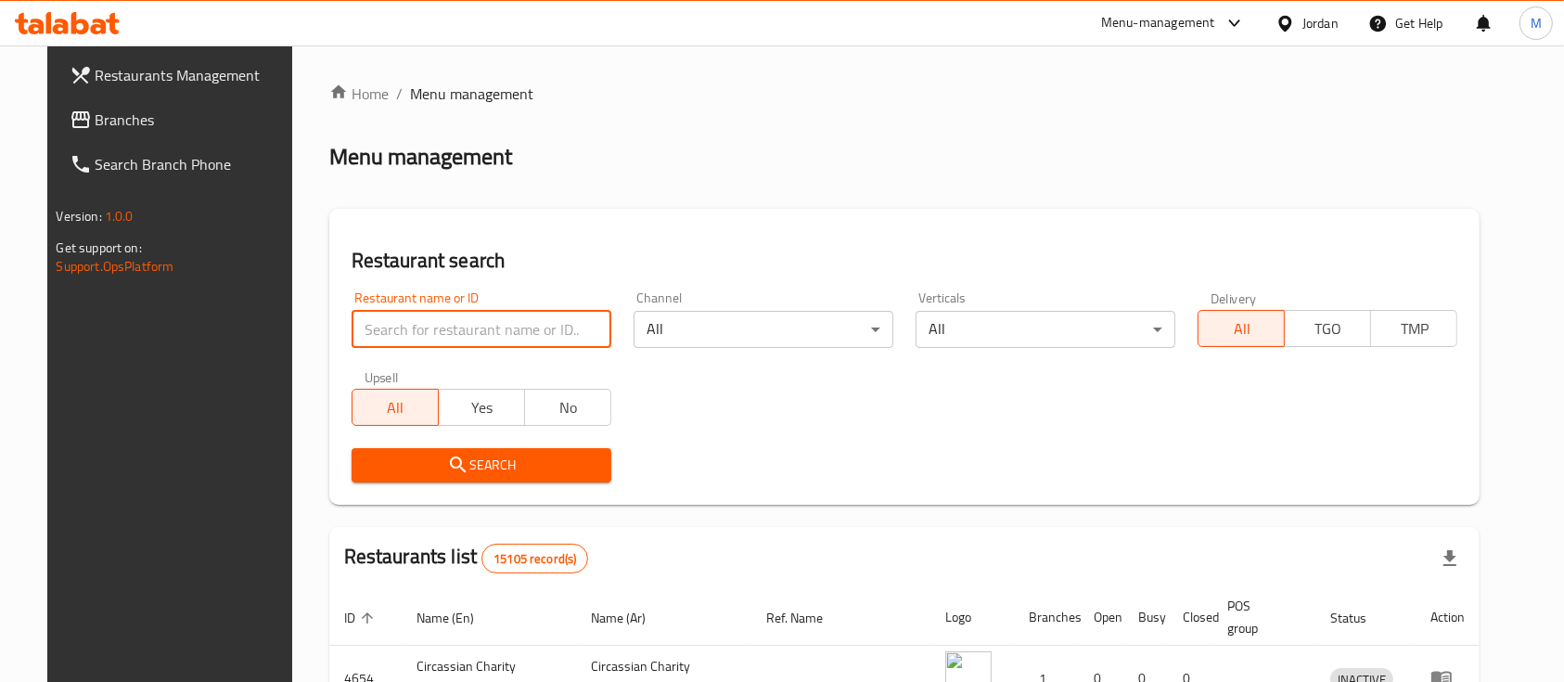
paste input "695691"
type input "695691"
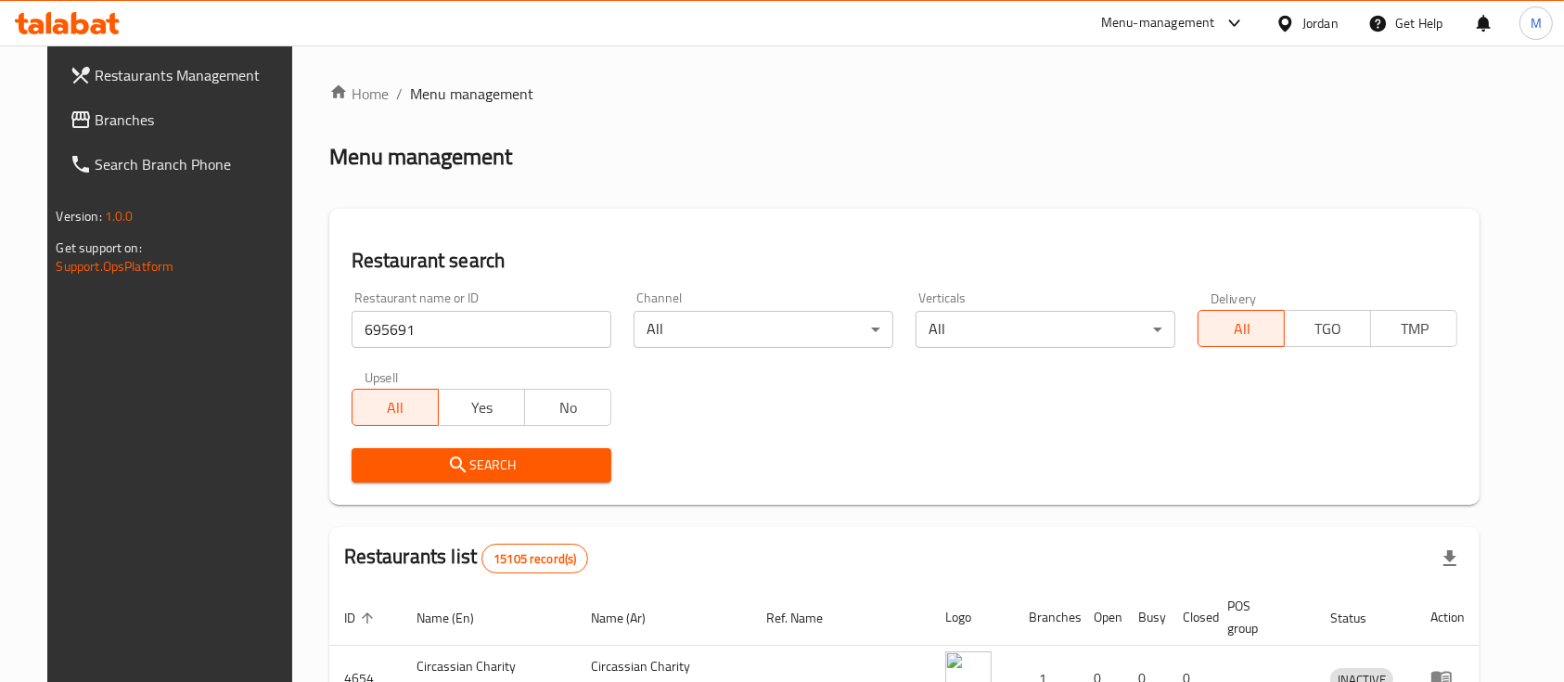
click at [510, 455] on span "Search" at bounding box center [481, 465] width 230 height 23
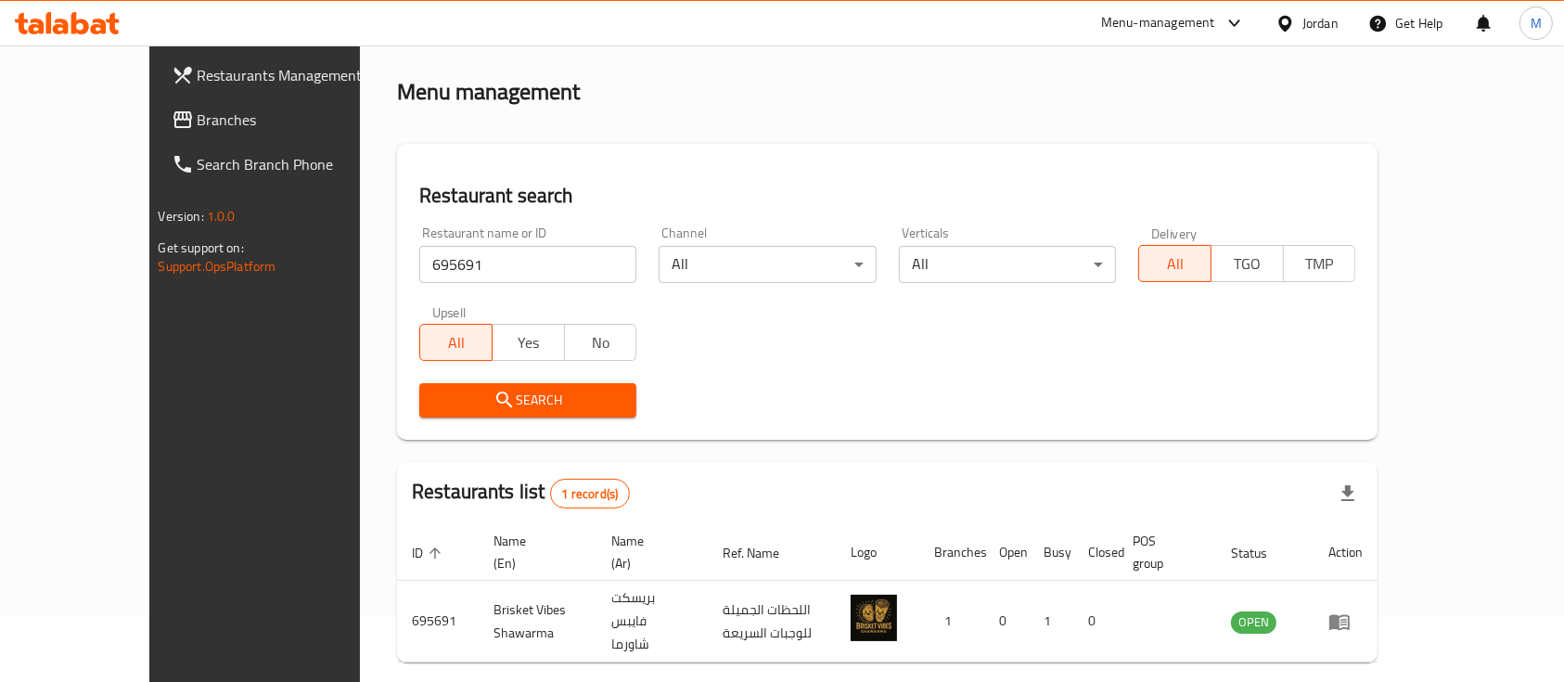
scroll to position [109, 0]
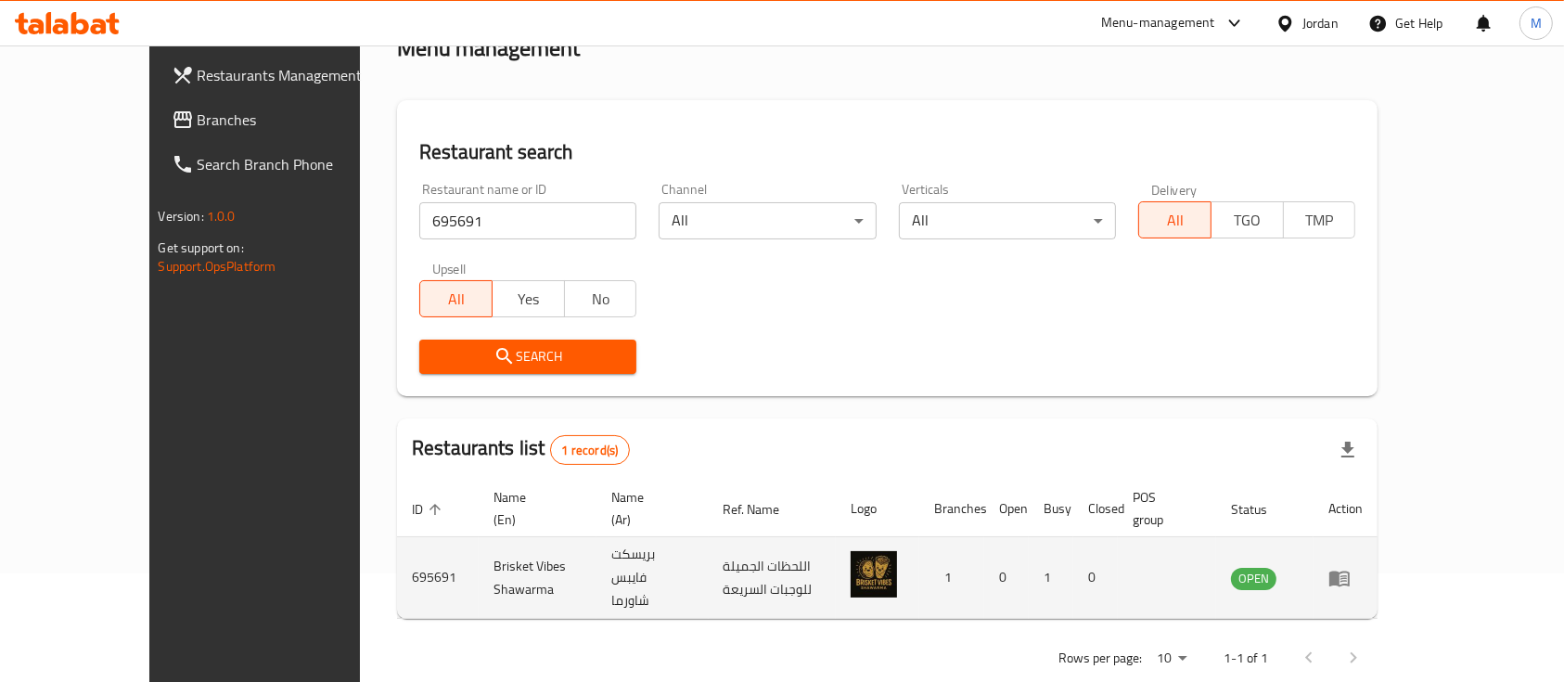
click at [1351, 567] on icon "enhanced table" at bounding box center [1340, 578] width 22 height 22
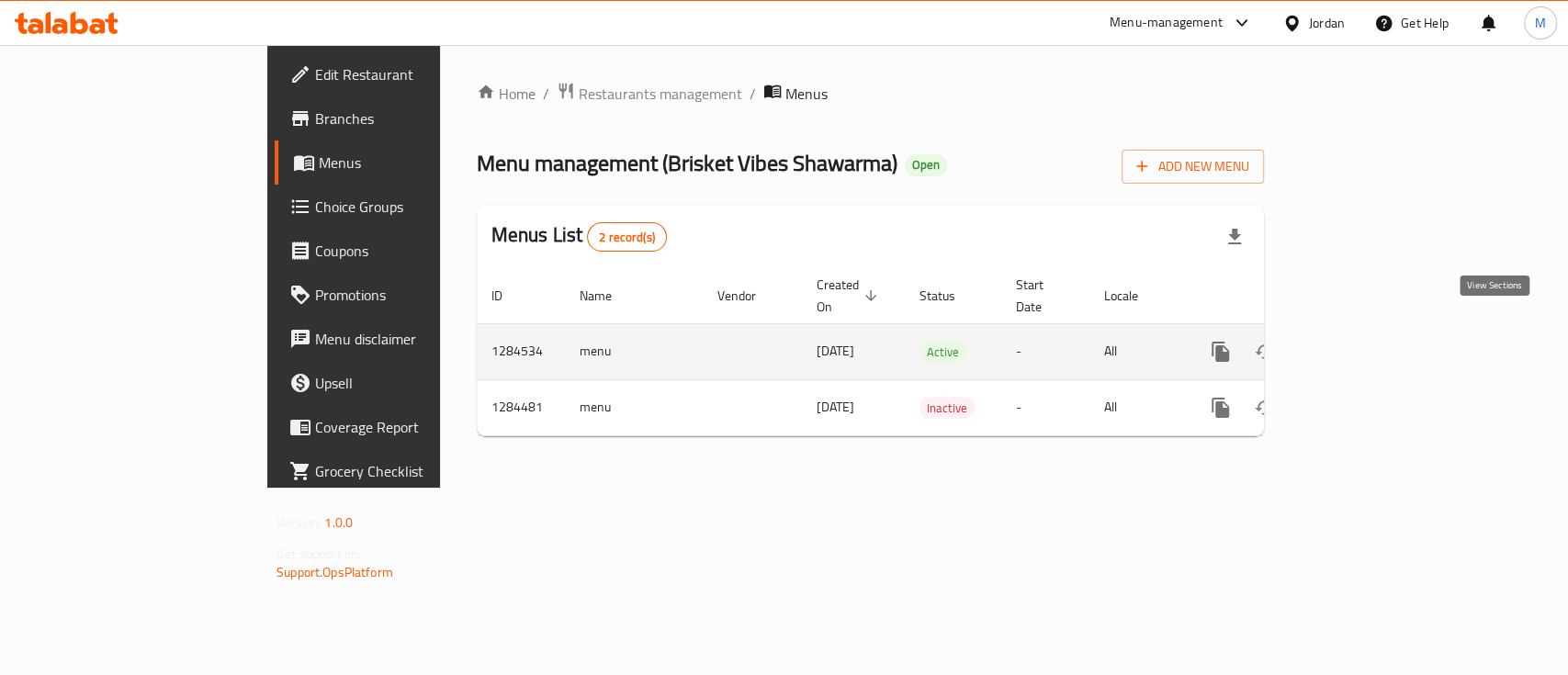
click at [1375, 342] on link "enhanced table" at bounding box center [1352, 351] width 45 height 45
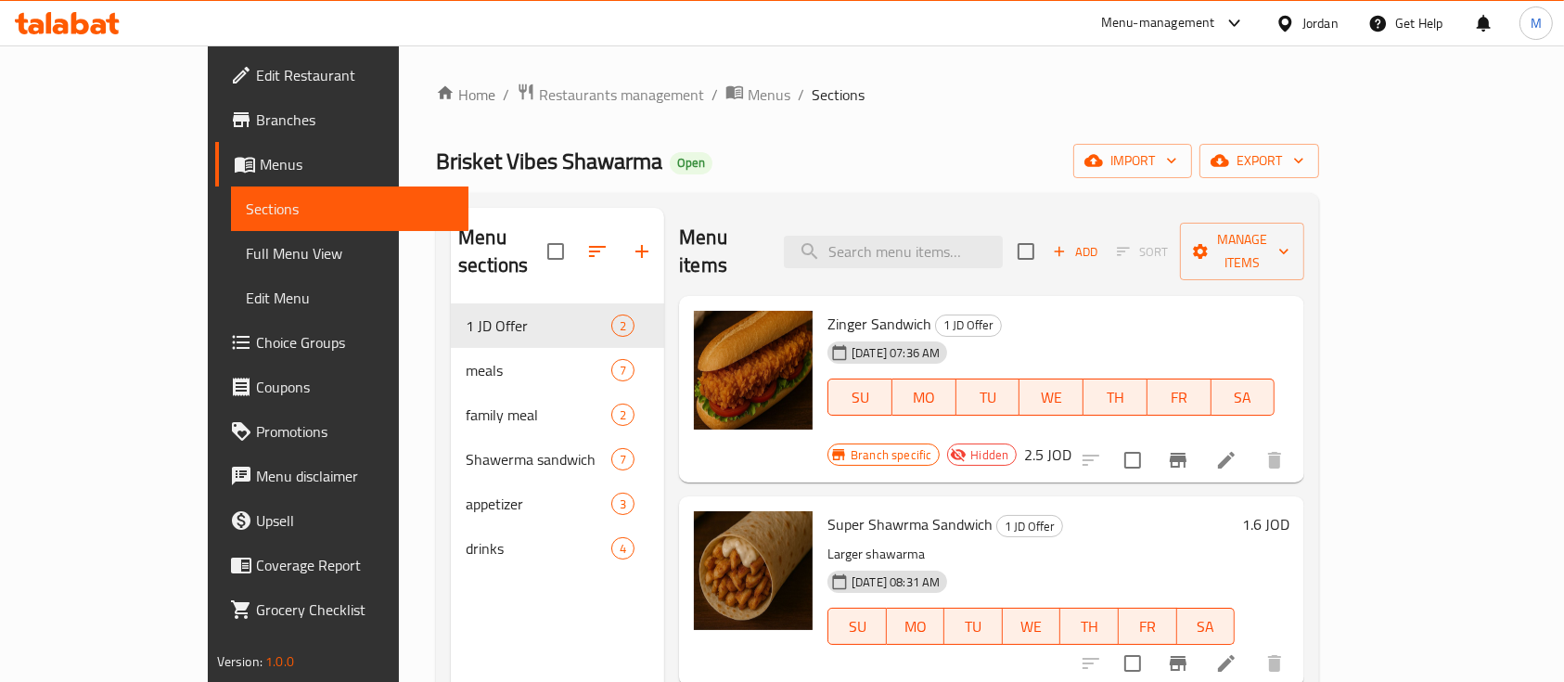
scroll to position [123, 0]
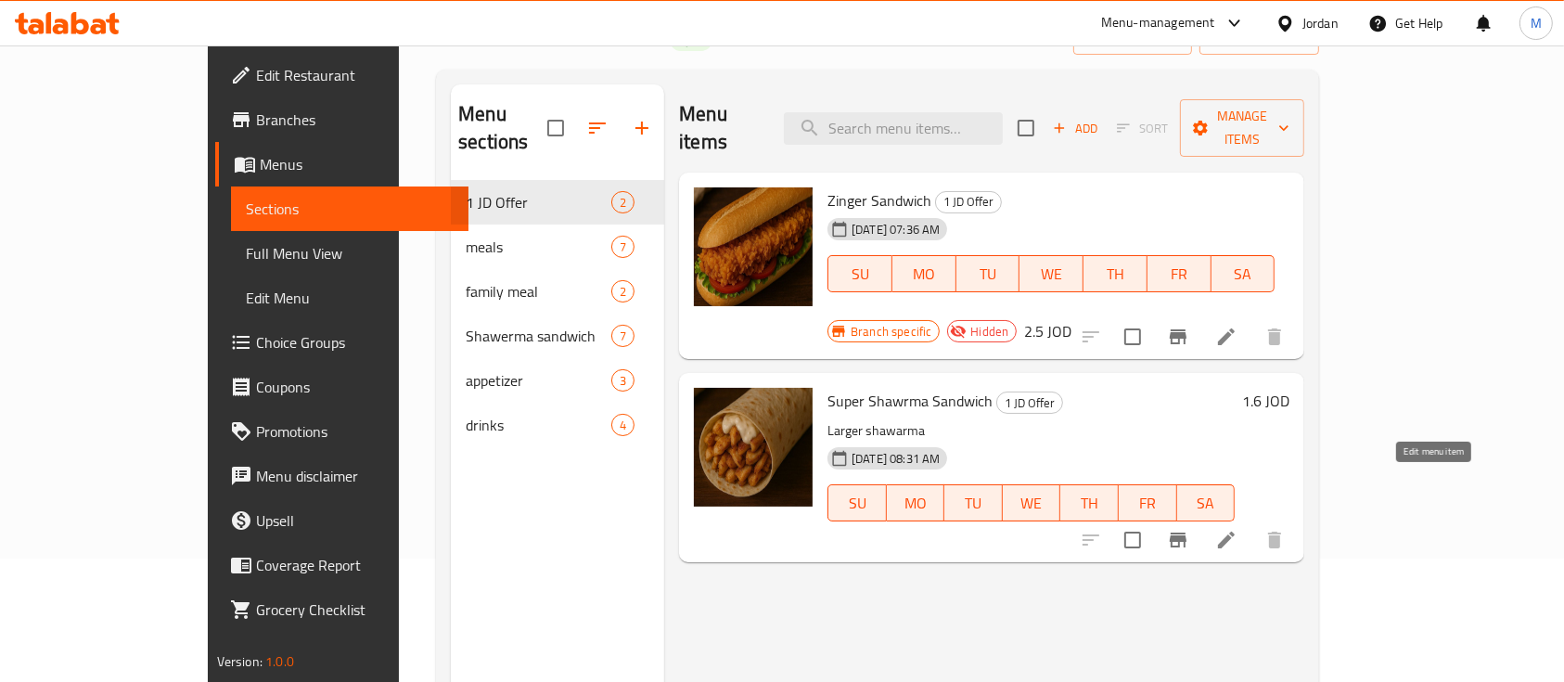
click at [1235, 532] on icon at bounding box center [1226, 540] width 17 height 17
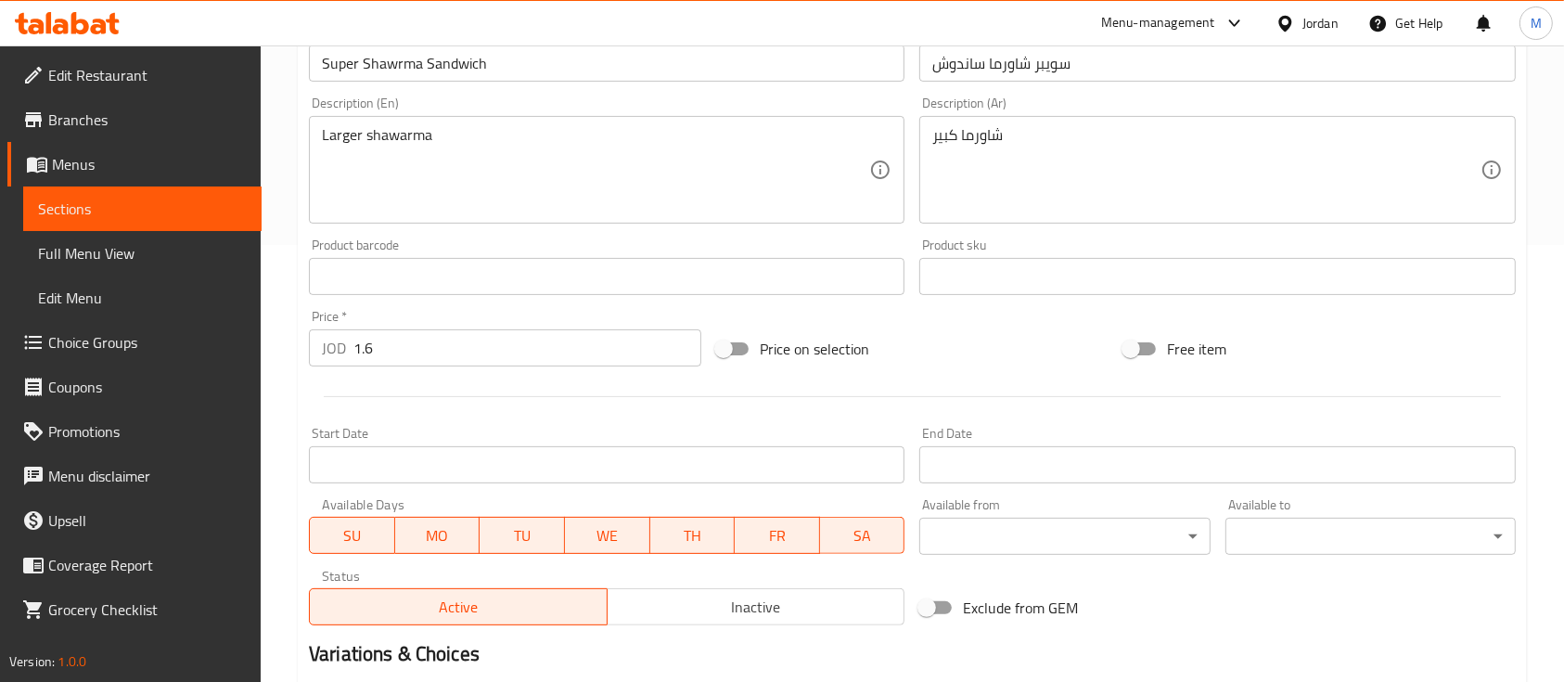
scroll to position [495, 0]
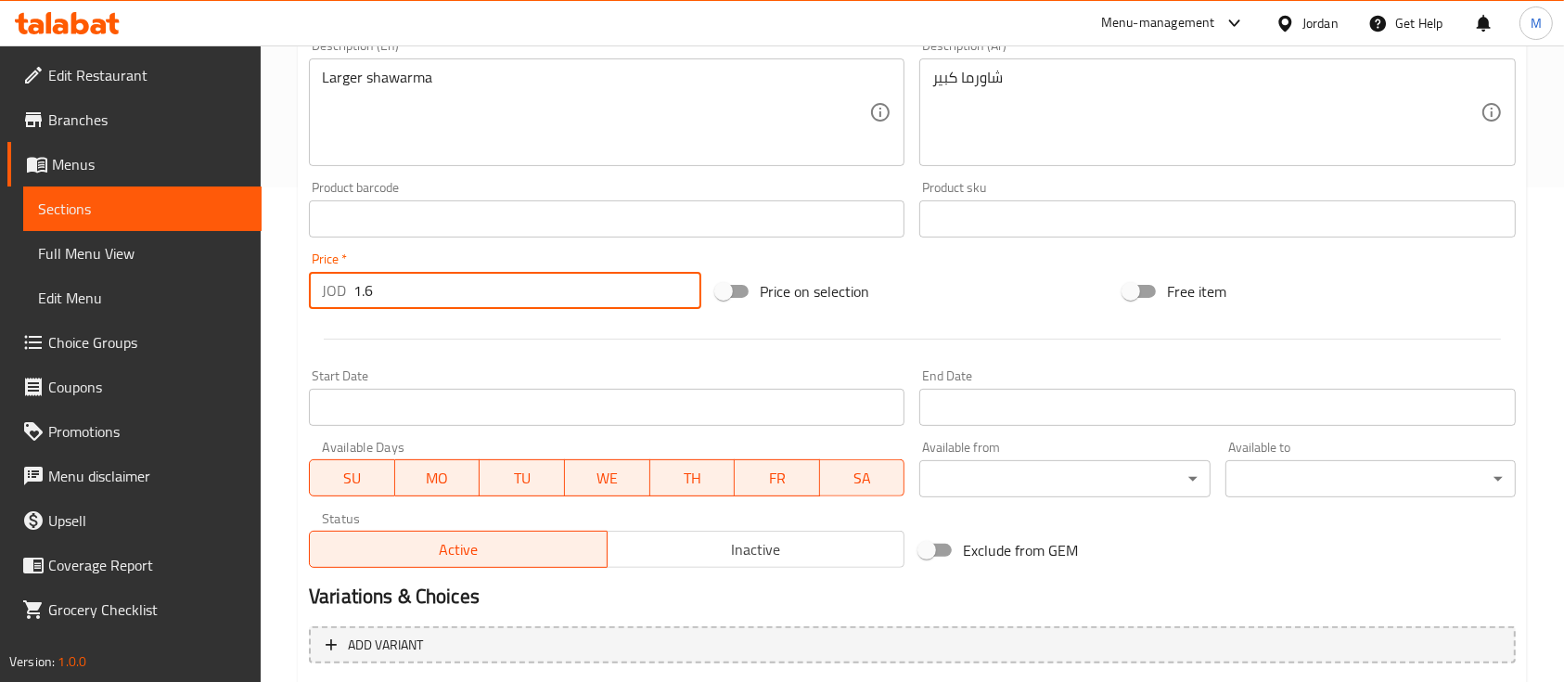
click at [487, 286] on input "1.6" at bounding box center [527, 290] width 348 height 37
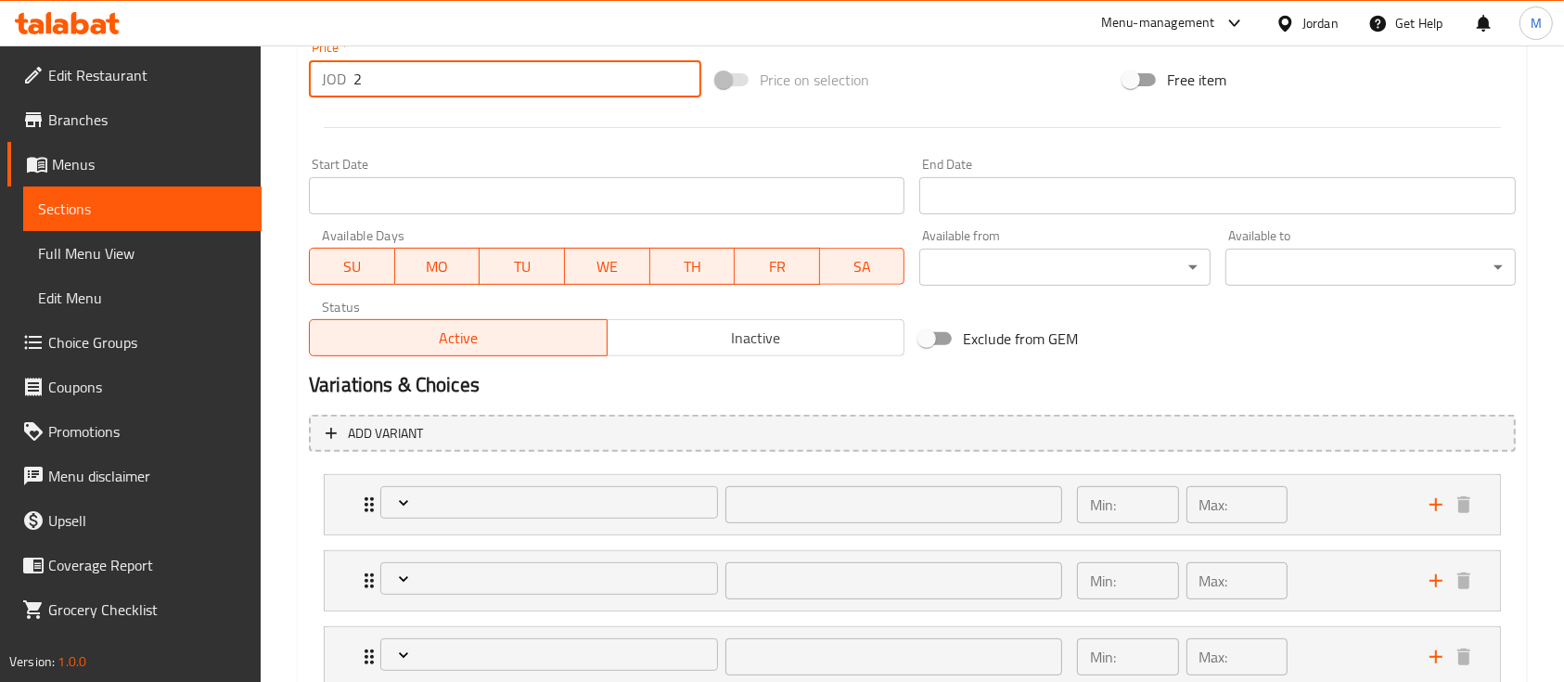
scroll to position [913, 0]
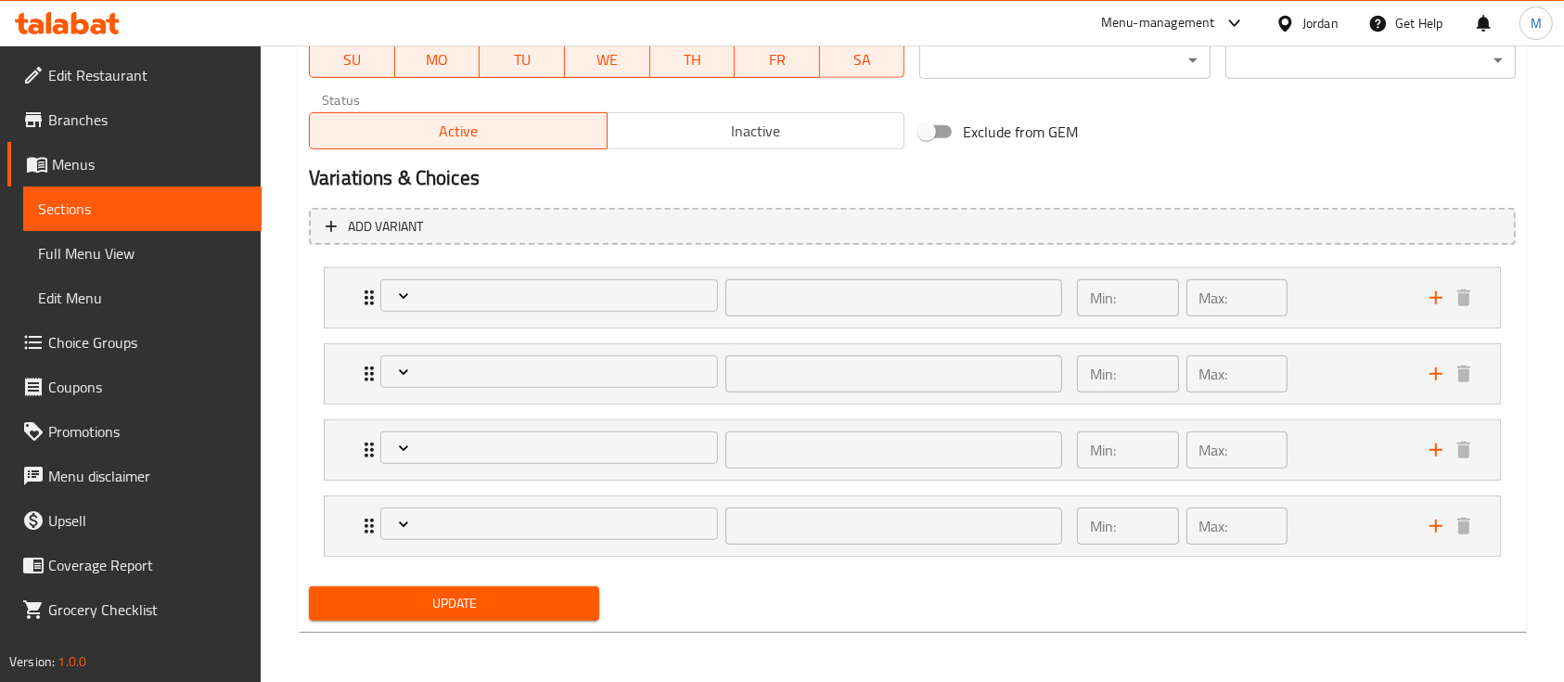
type input "2"
click at [513, 597] on span "Update" at bounding box center [454, 603] width 261 height 23
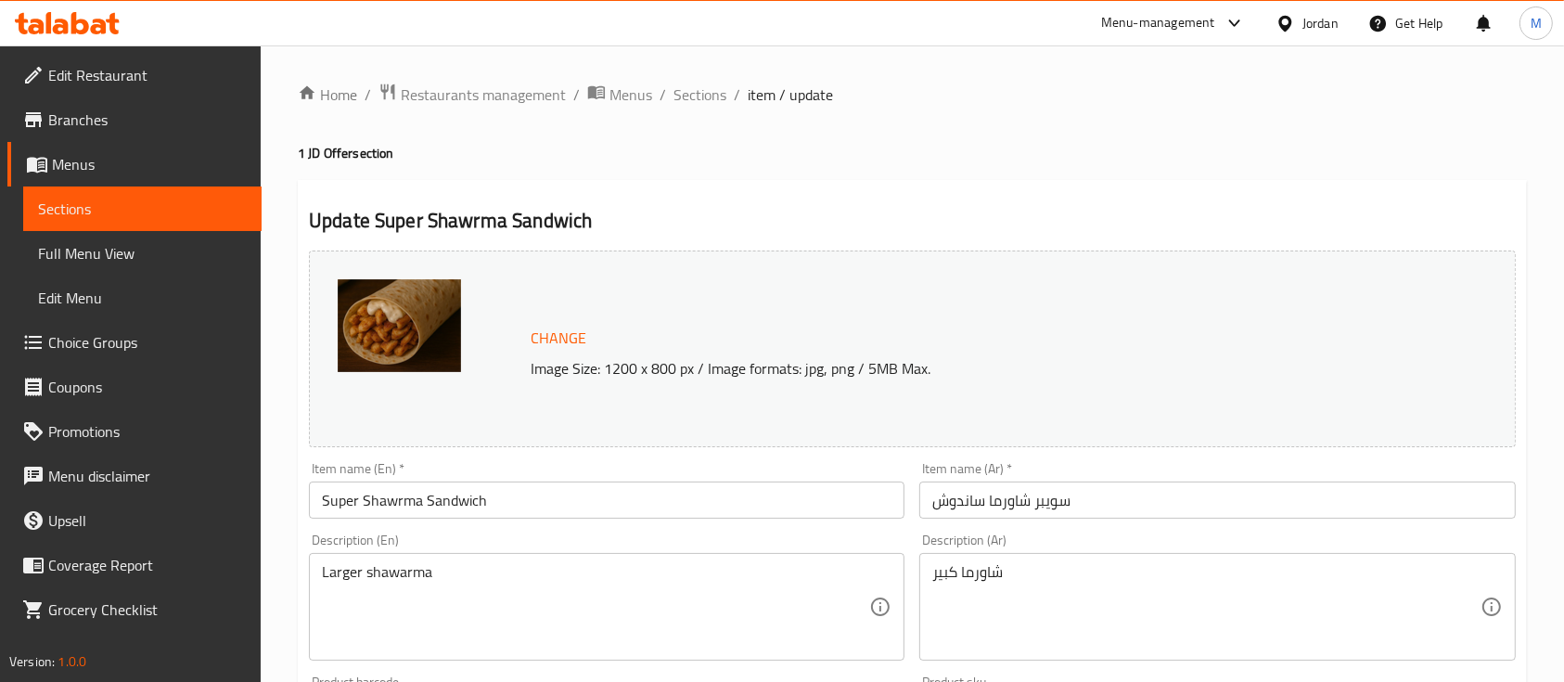
scroll to position [866, 0]
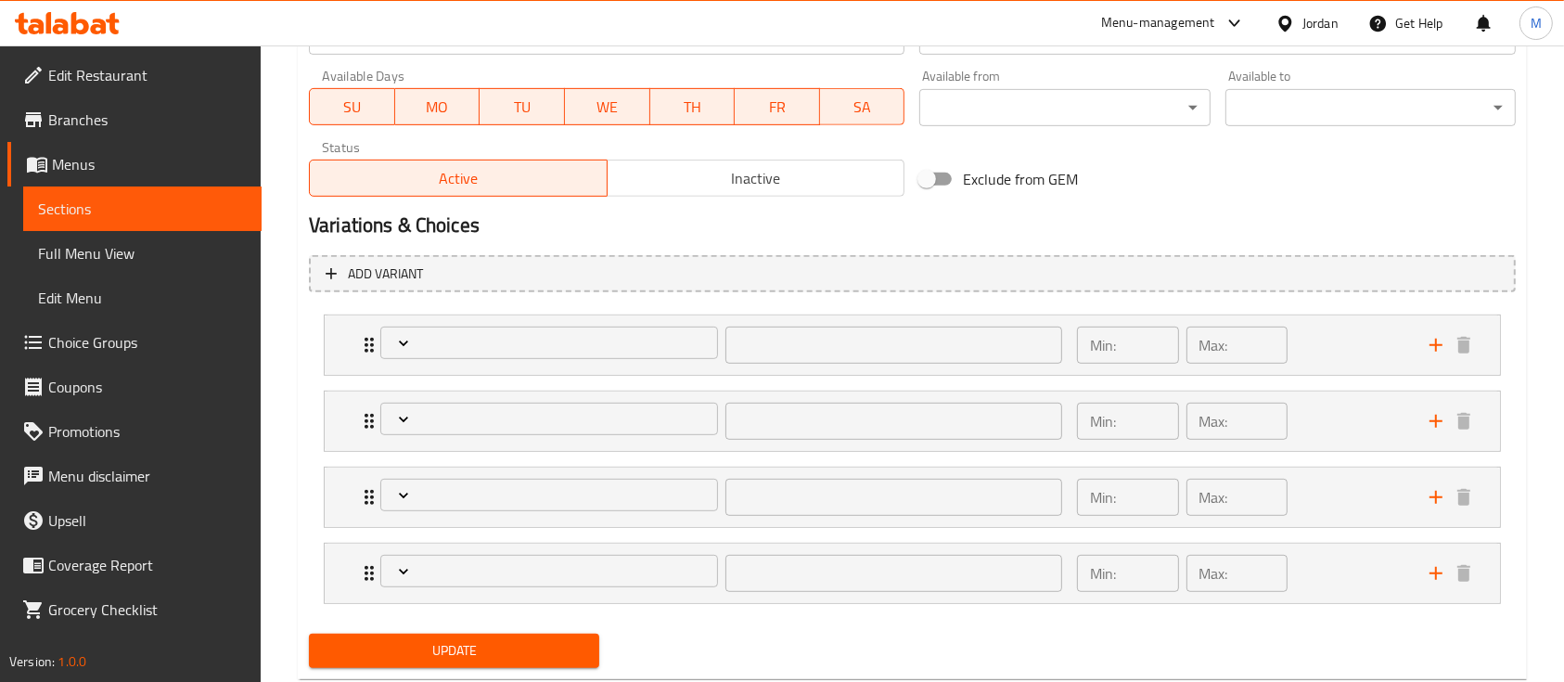
click at [535, 634] on button "Update" at bounding box center [454, 651] width 290 height 34
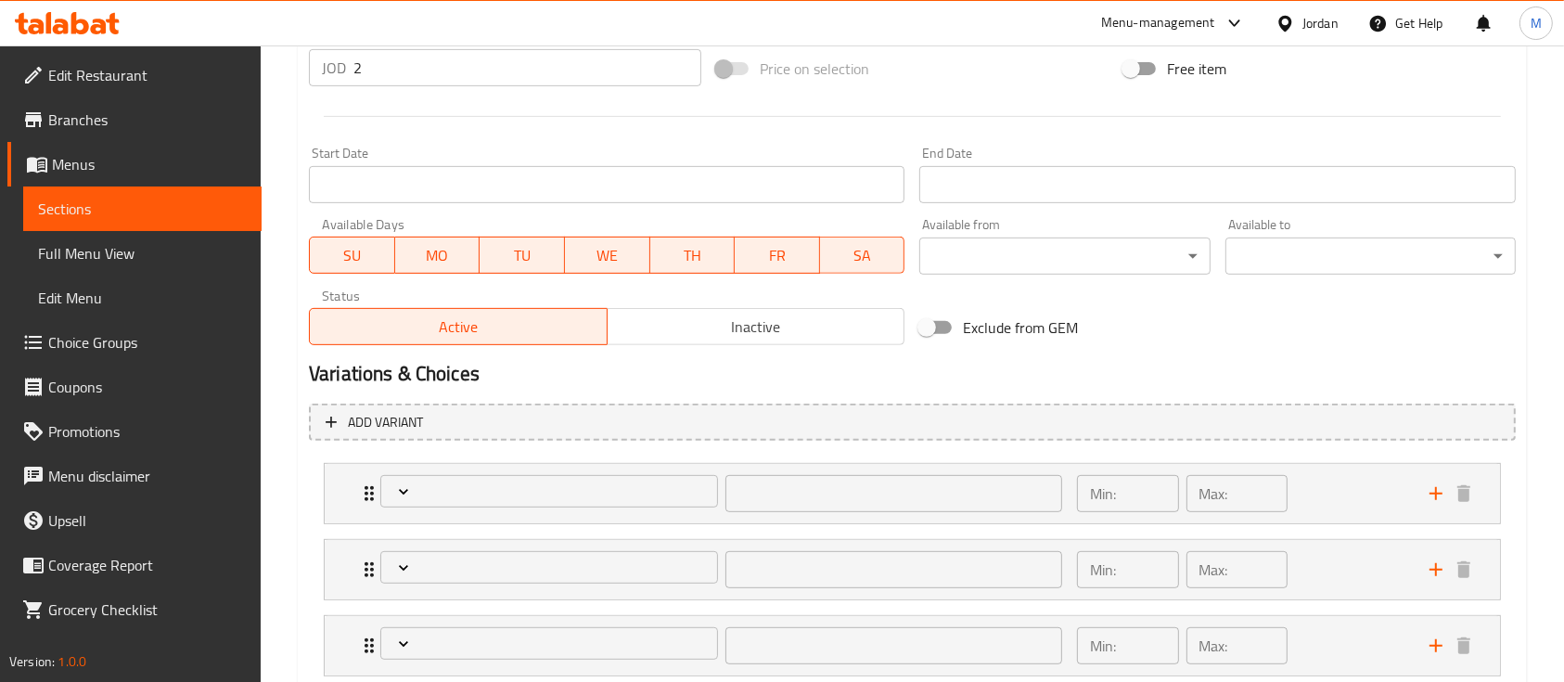
scroll to position [913, 0]
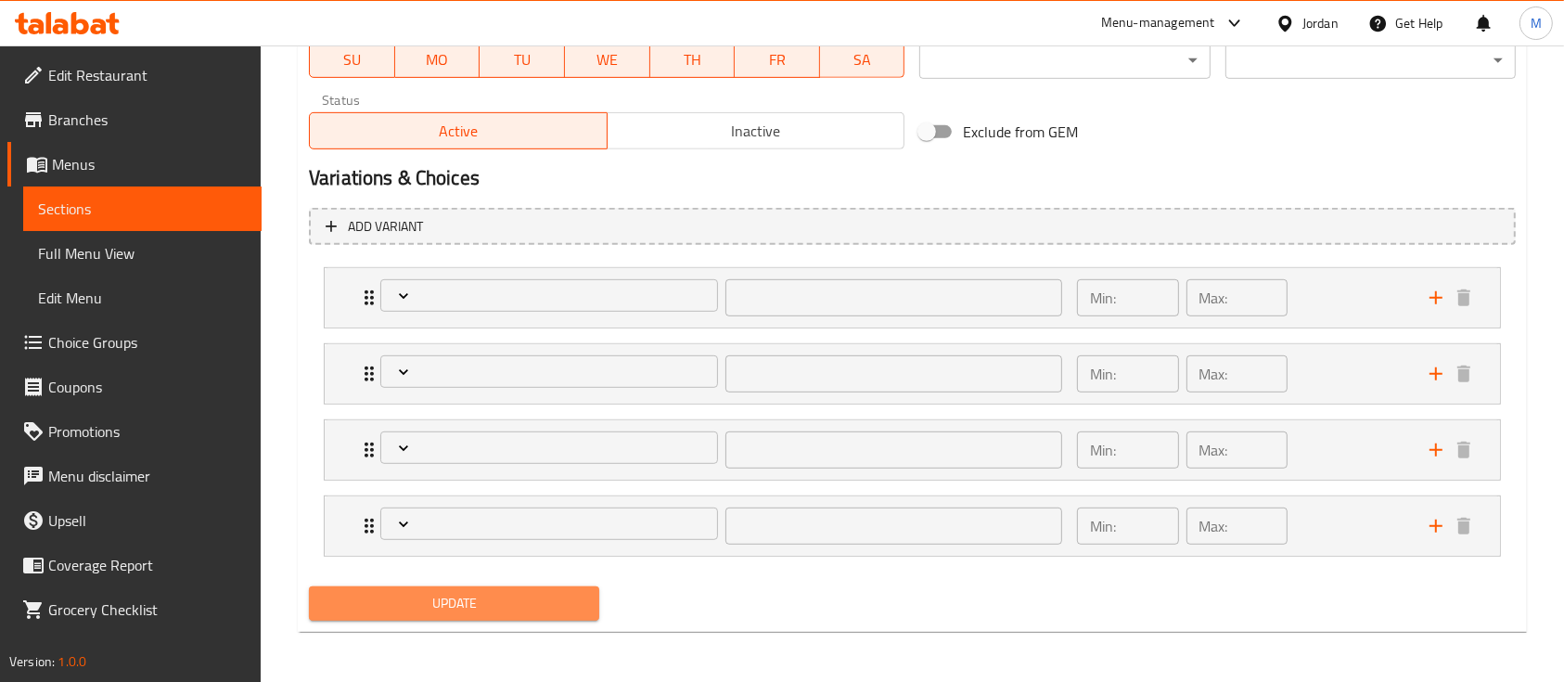
click at [472, 605] on span "Update" at bounding box center [454, 603] width 261 height 23
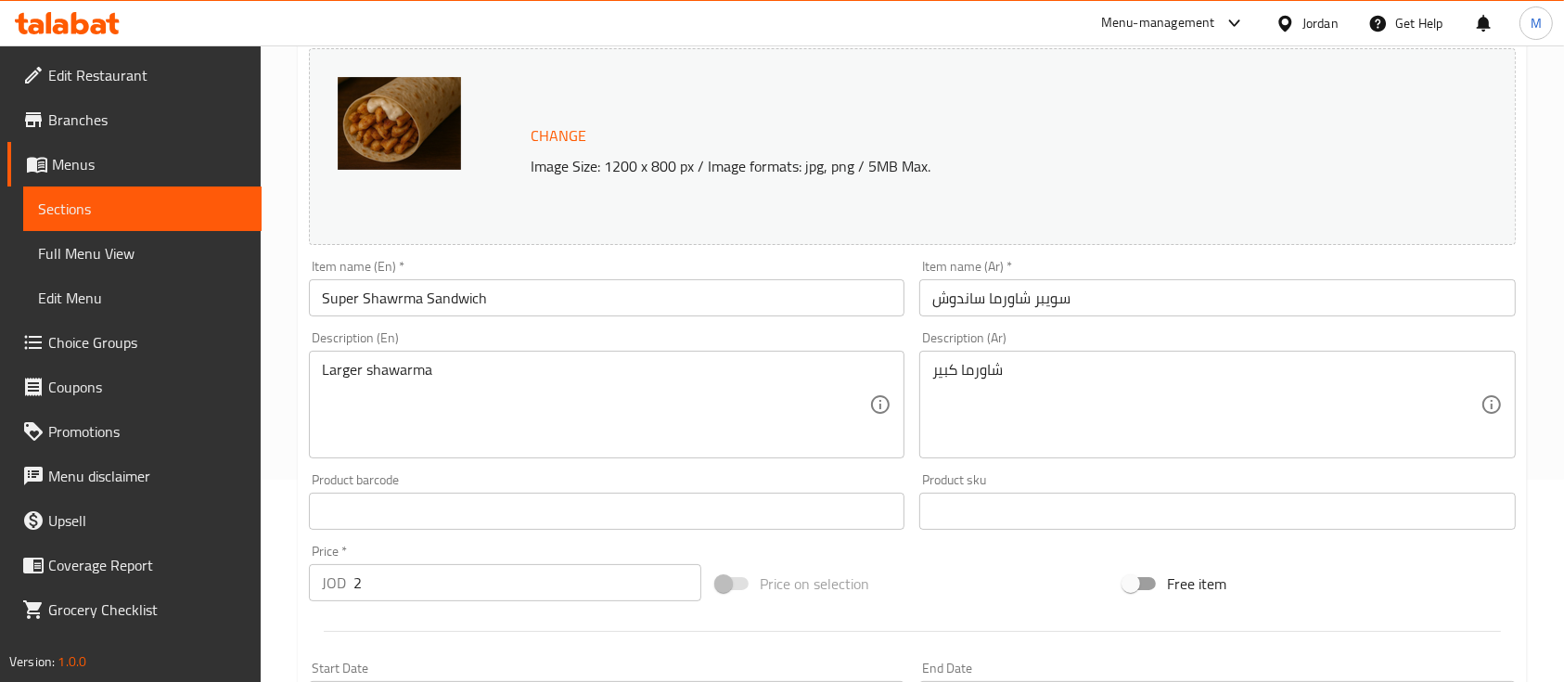
scroll to position [0, 0]
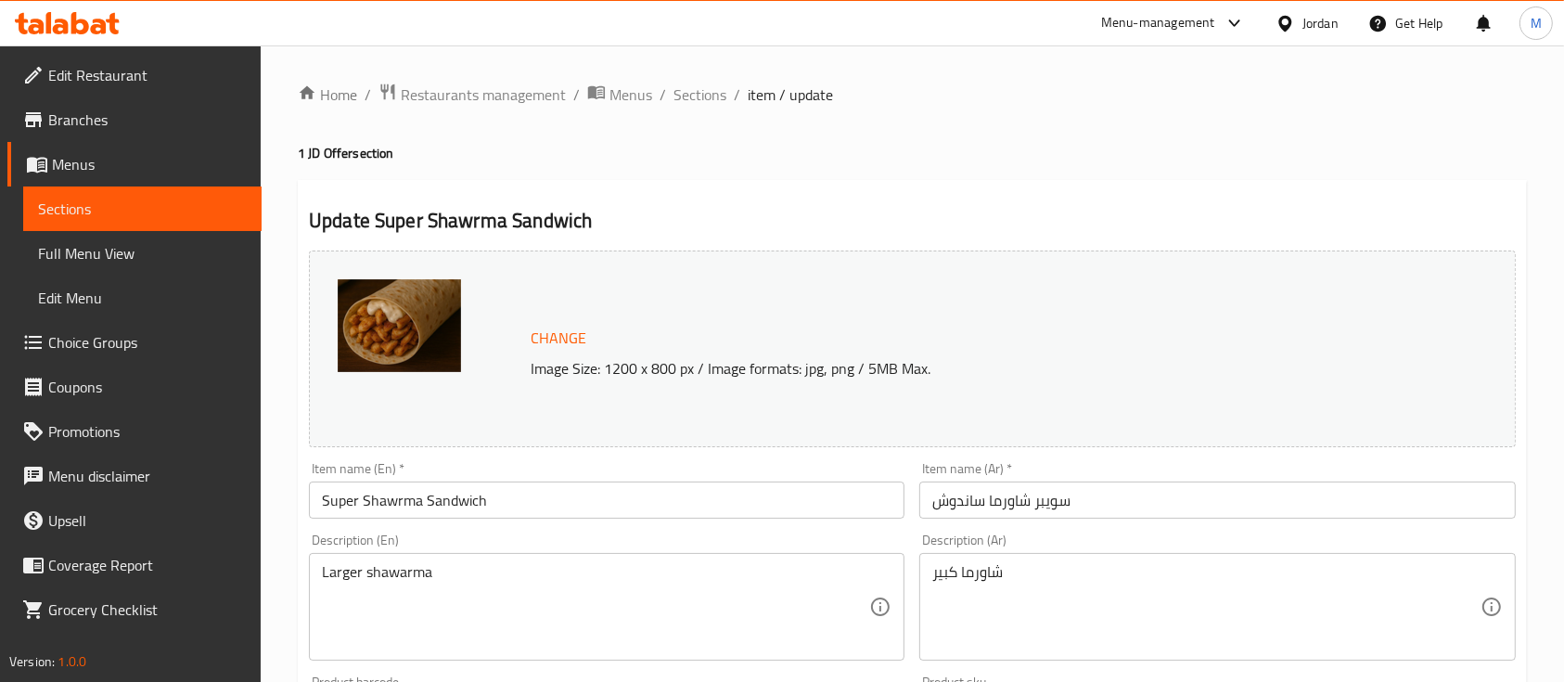
click at [134, 213] on span "Sections" at bounding box center [142, 209] width 209 height 22
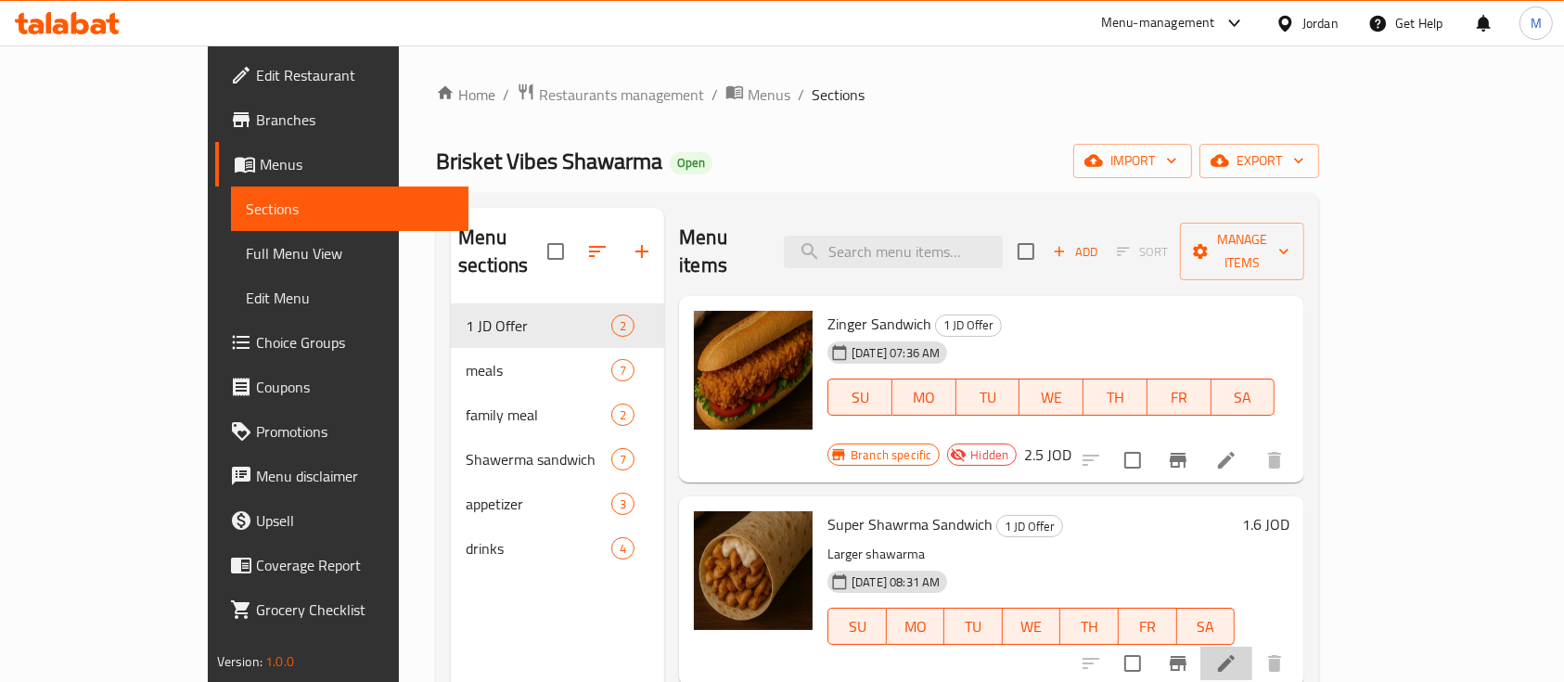
click at [1253, 647] on li at bounding box center [1227, 663] width 52 height 33
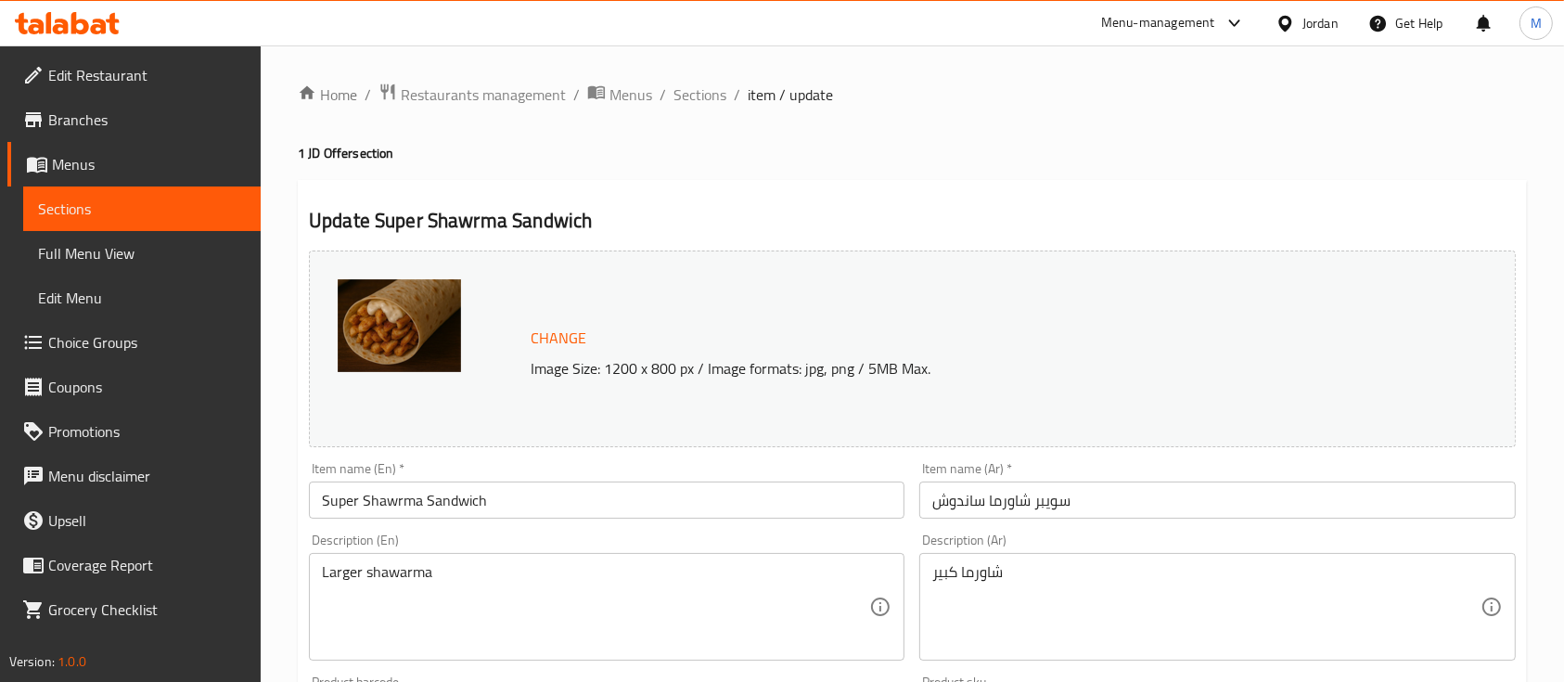
scroll to position [495, 0]
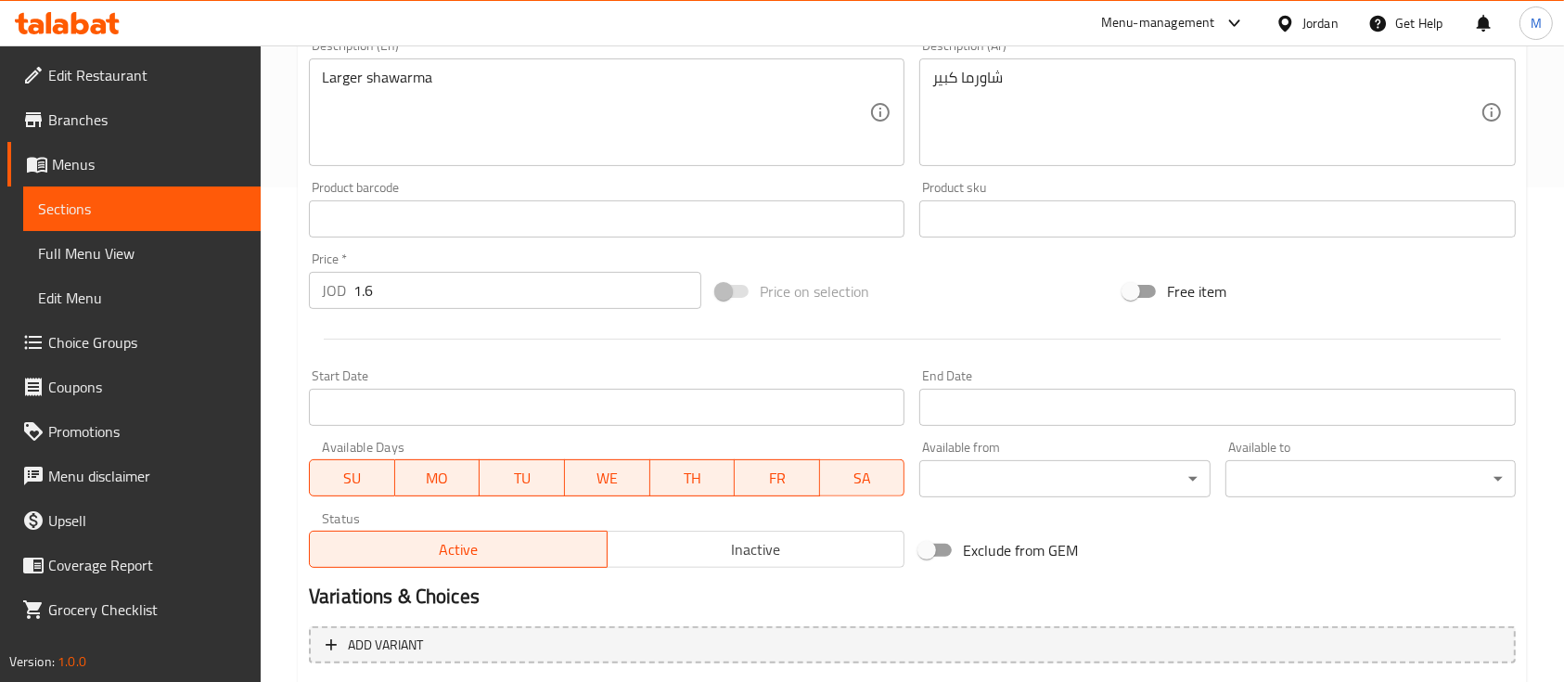
click at [513, 285] on input "1.6" at bounding box center [527, 290] width 348 height 37
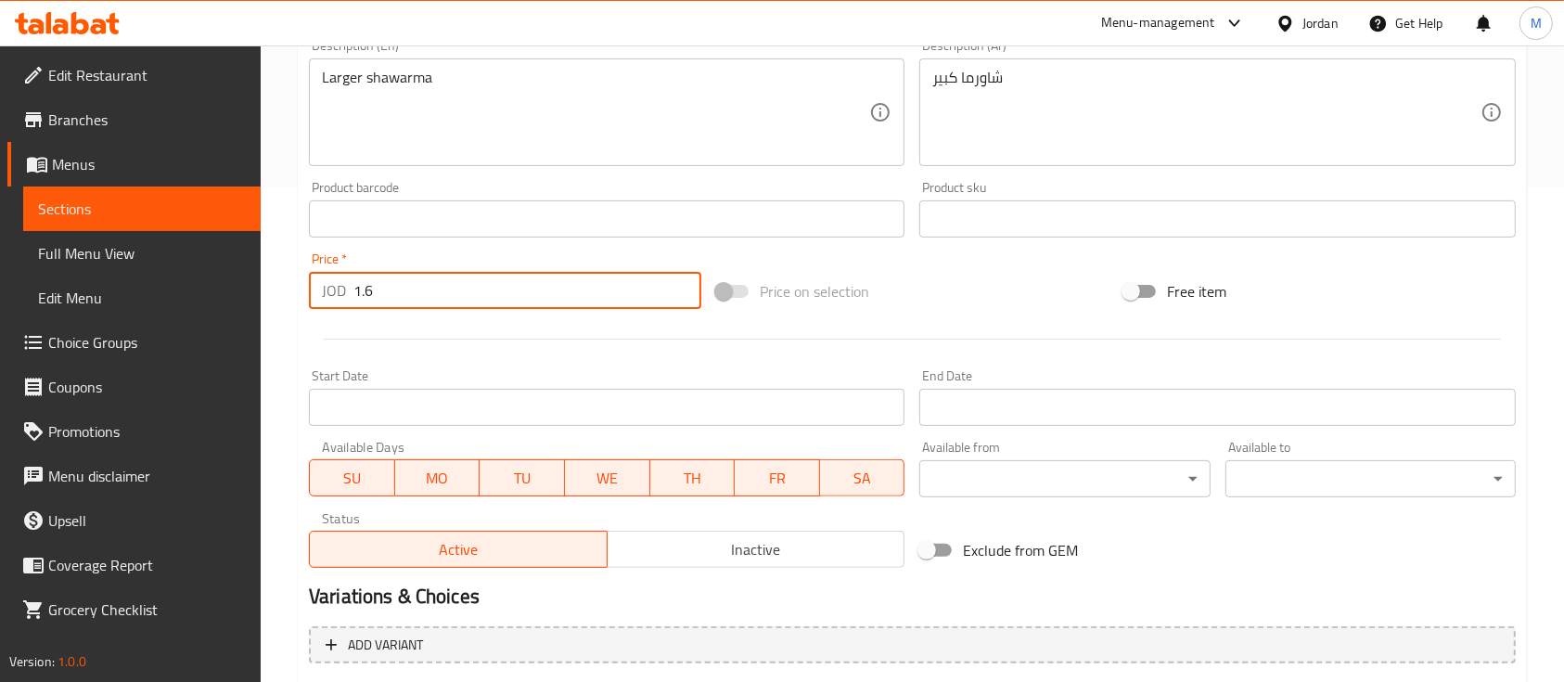
click at [513, 285] on input "1.6" at bounding box center [527, 290] width 348 height 37
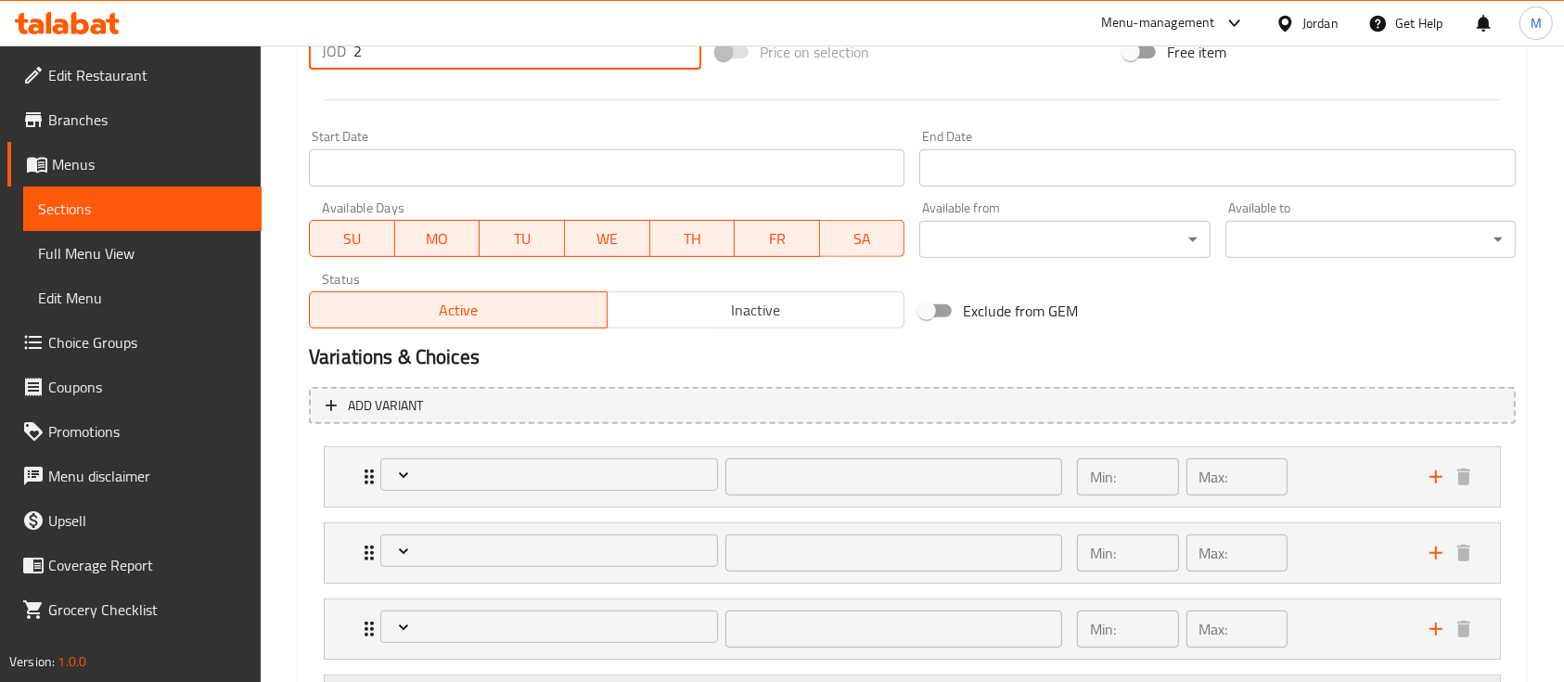
scroll to position [913, 0]
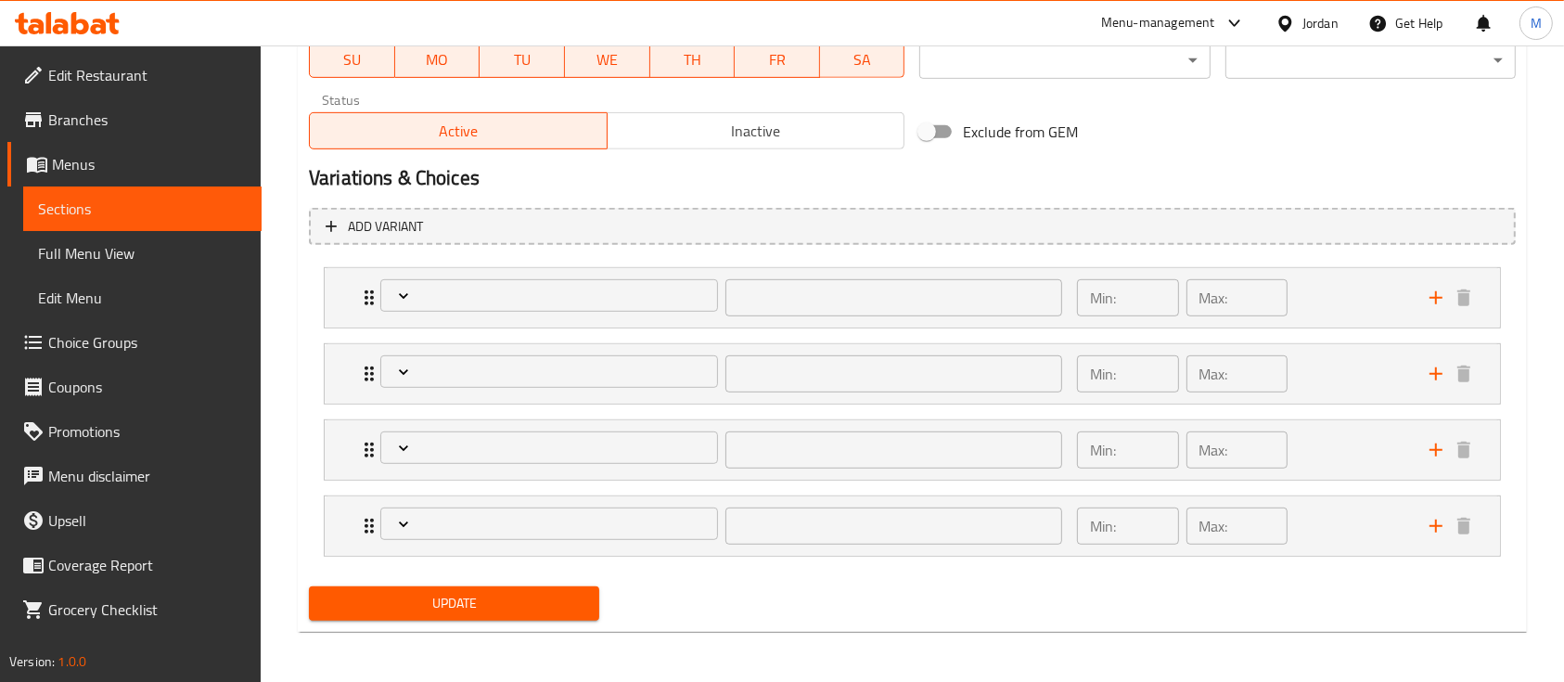
type input "2"
click at [520, 595] on span "Update" at bounding box center [454, 603] width 261 height 23
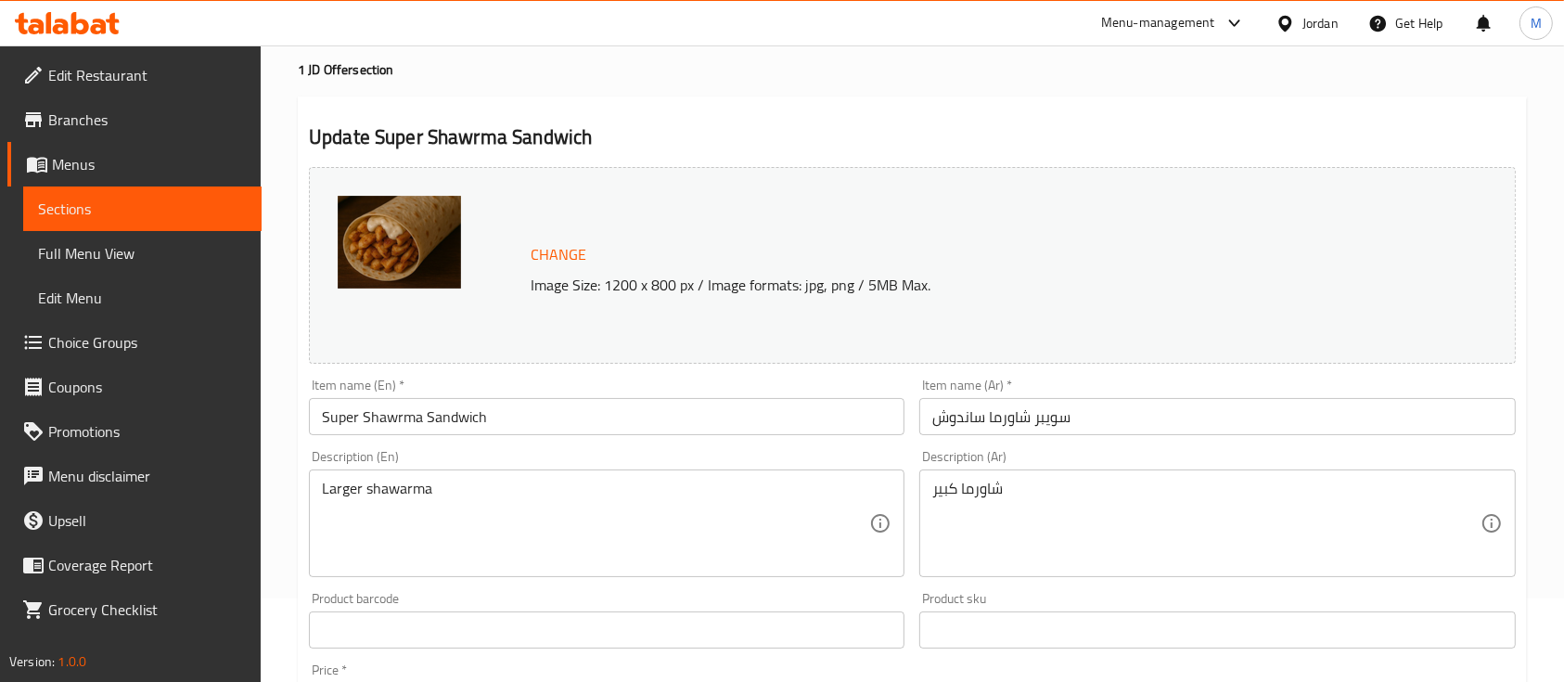
scroll to position [0, 0]
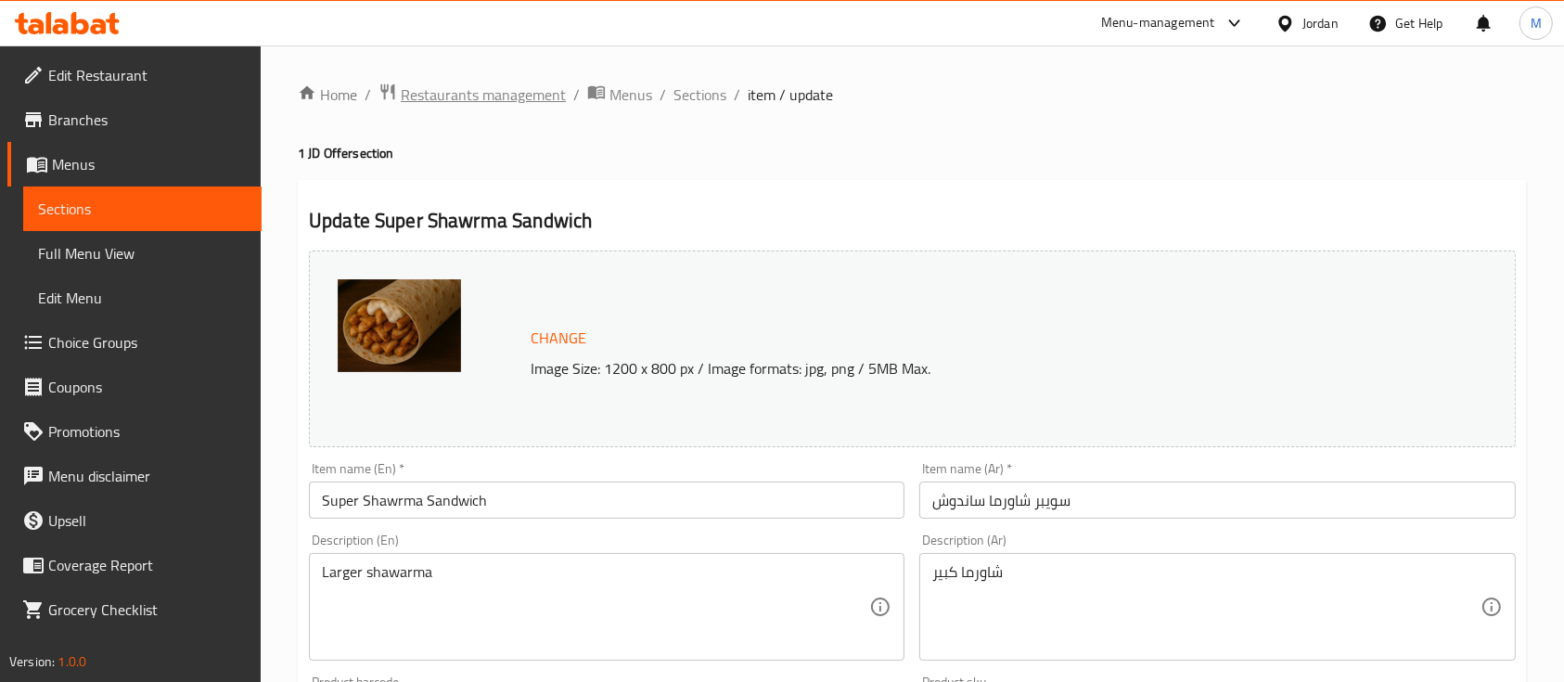
click at [501, 87] on span "Restaurants management" at bounding box center [483, 95] width 165 height 22
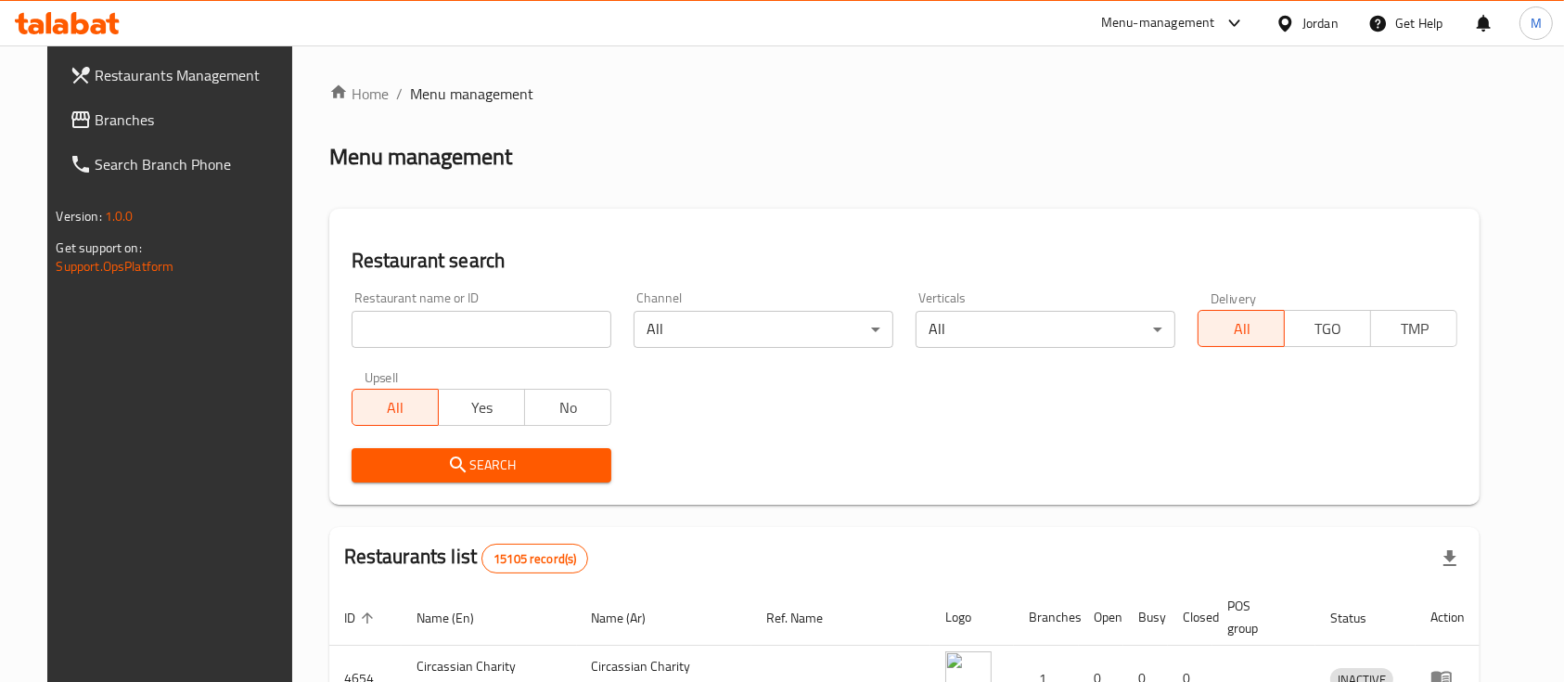
click at [542, 314] on input "search" at bounding box center [482, 329] width 260 height 37
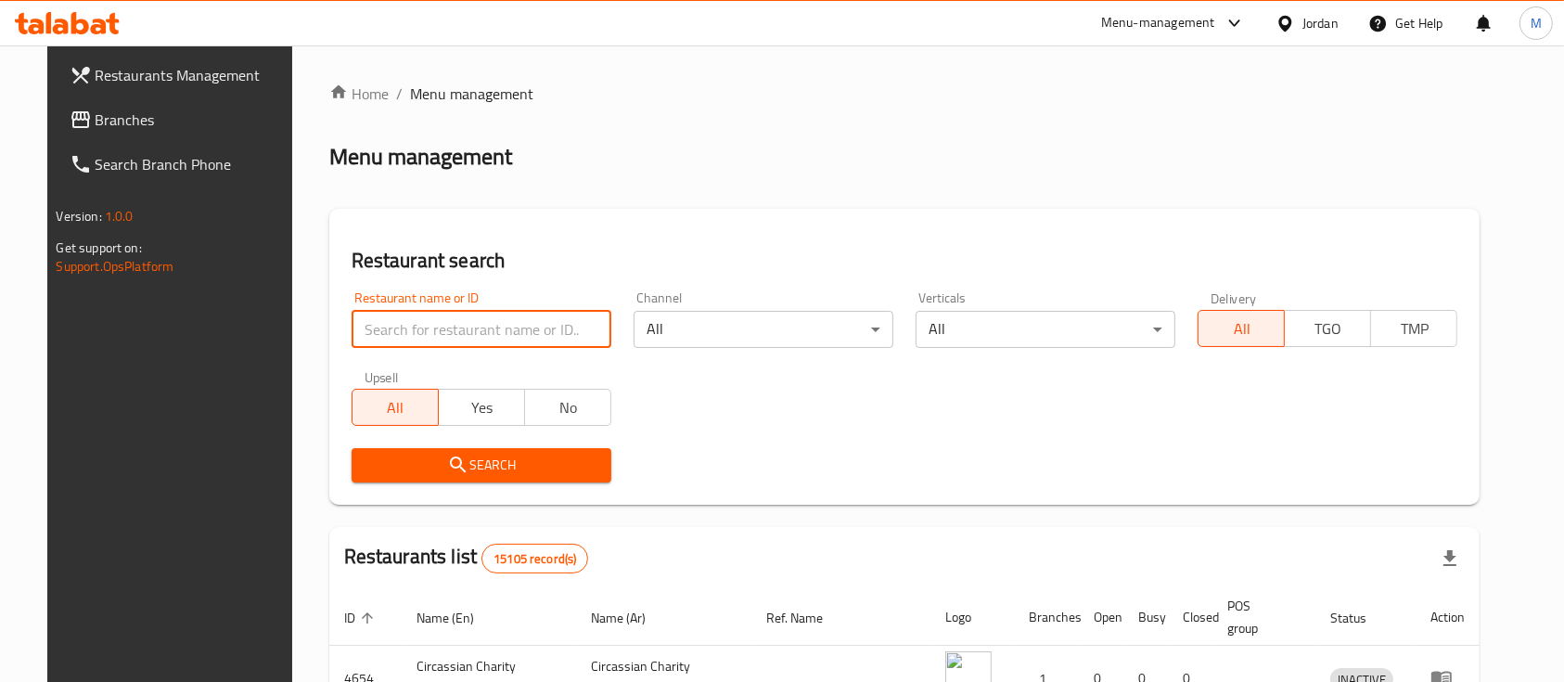
paste input "695691"
type input "695691"
click at [498, 478] on button "Search" at bounding box center [482, 465] width 260 height 34
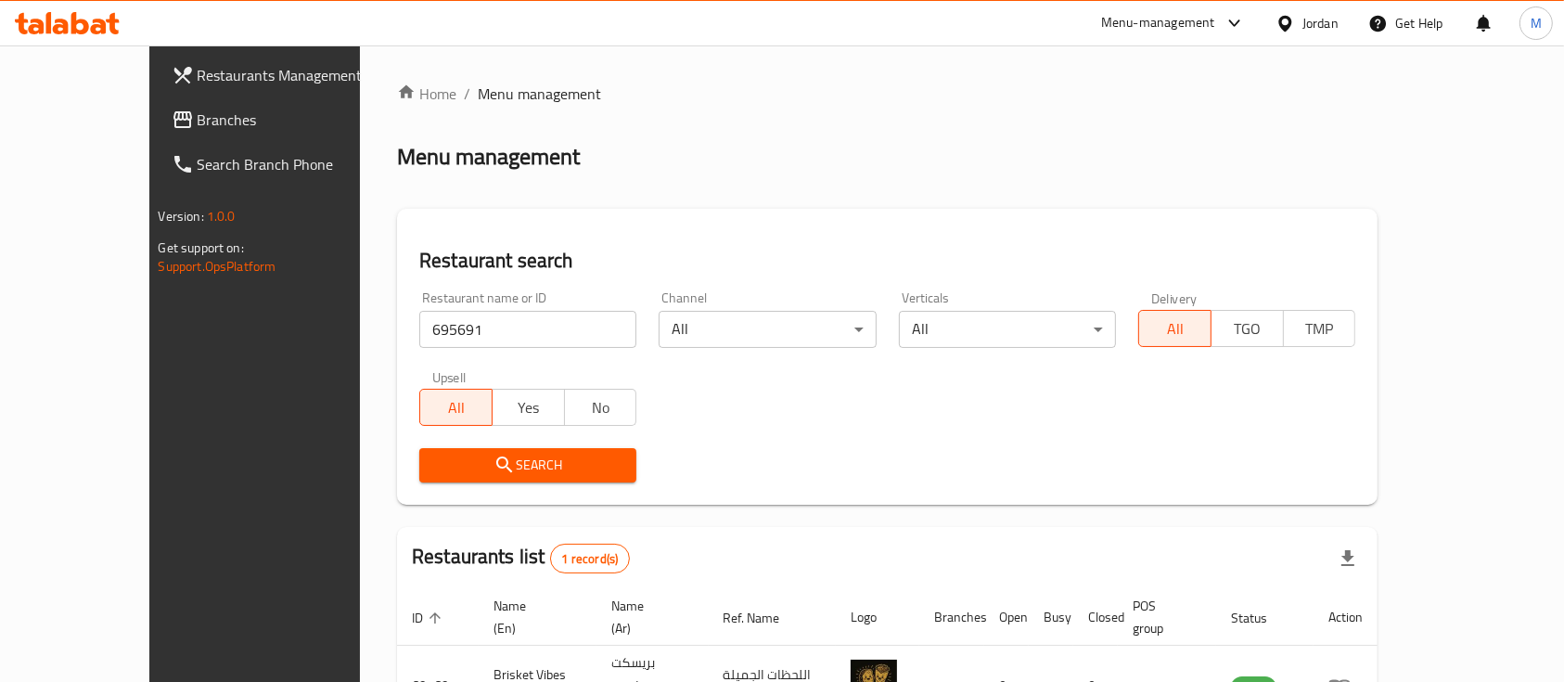
click at [497, 477] on button "Search" at bounding box center [527, 465] width 217 height 34
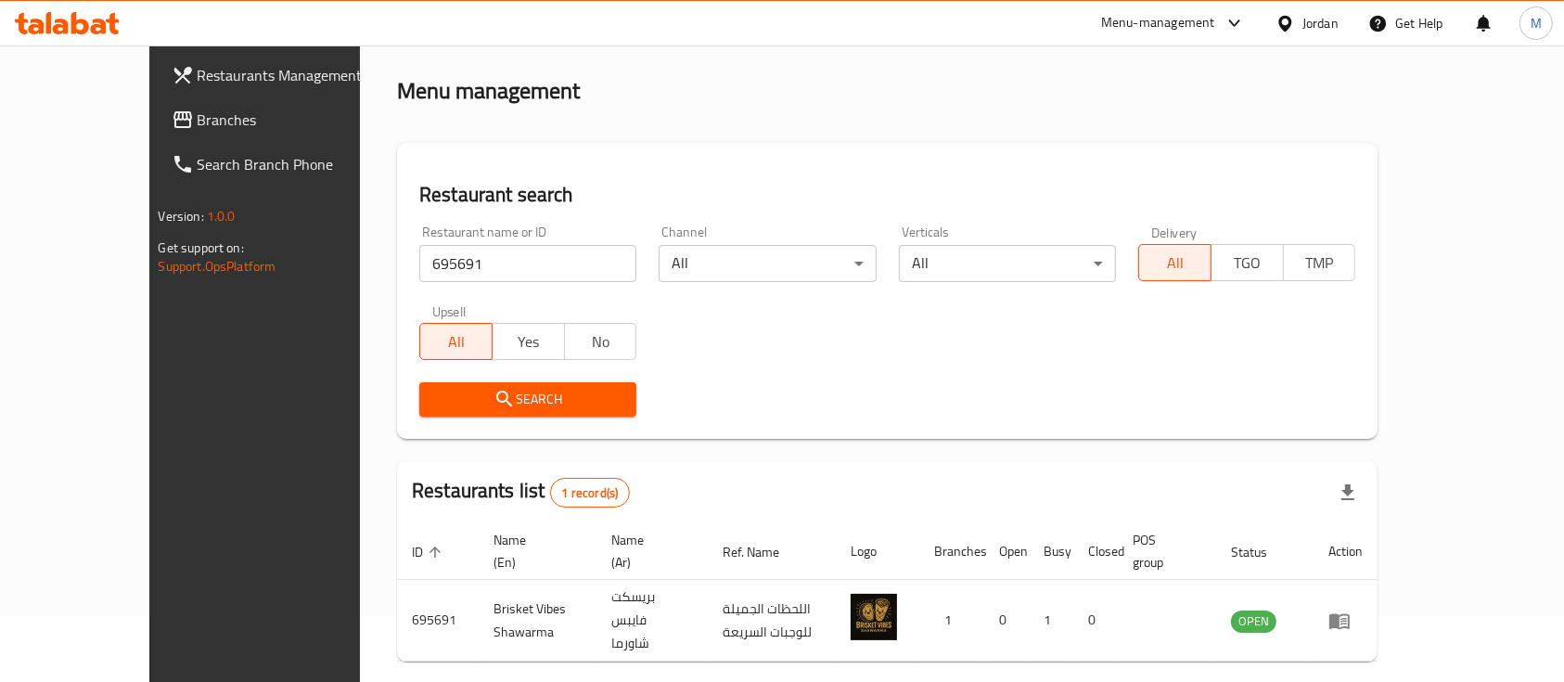
scroll to position [109, 0]
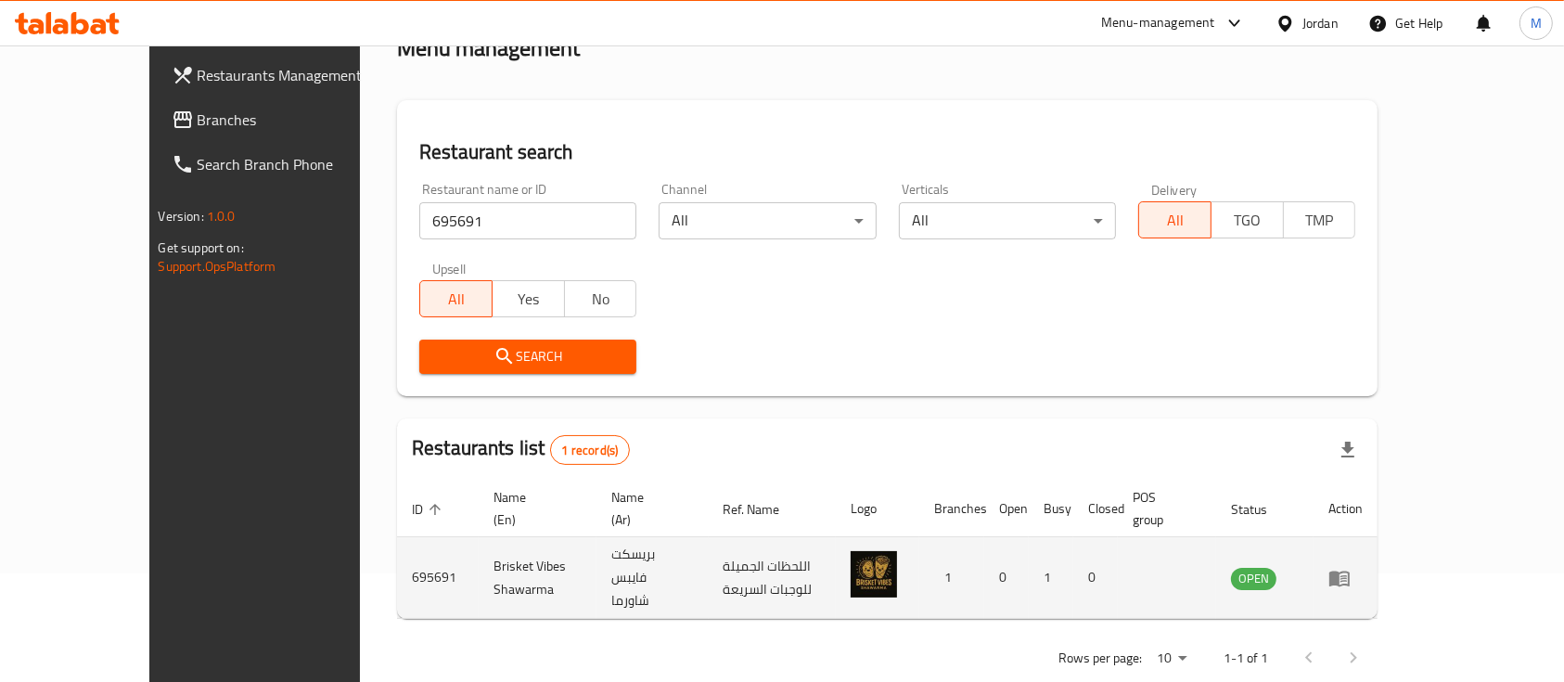
click at [1350, 571] on icon "enhanced table" at bounding box center [1340, 579] width 20 height 16
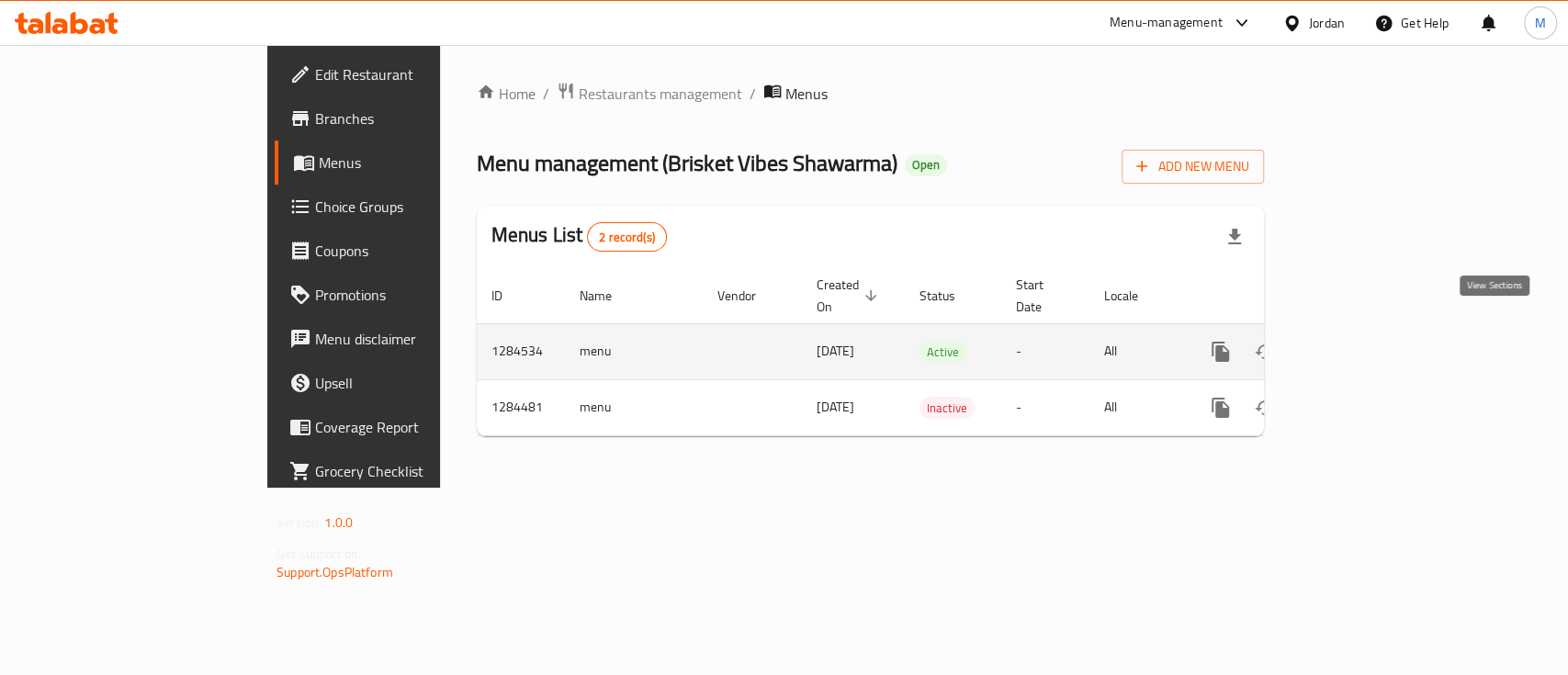
click at [1375, 330] on link "enhanced table" at bounding box center [1352, 351] width 45 height 45
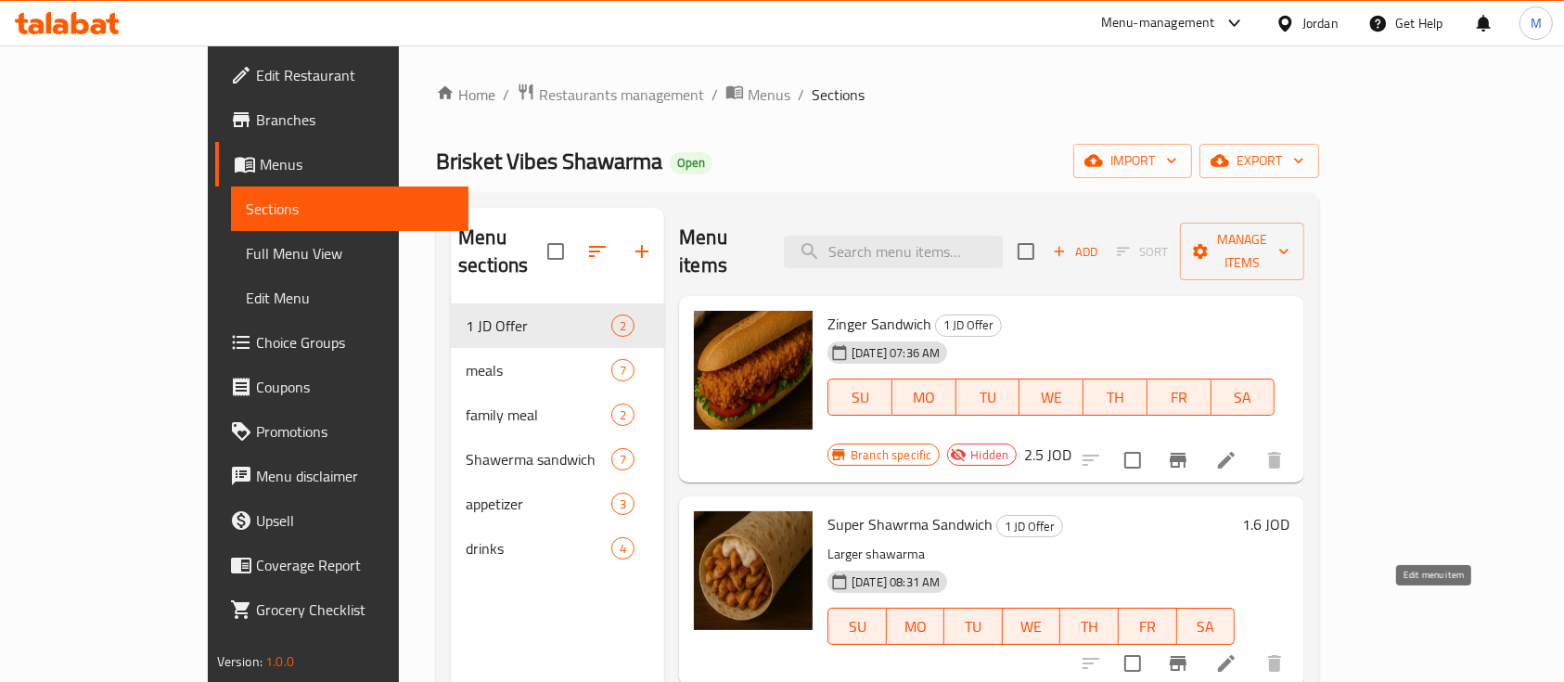
click at [1235, 655] on icon at bounding box center [1226, 663] width 17 height 17
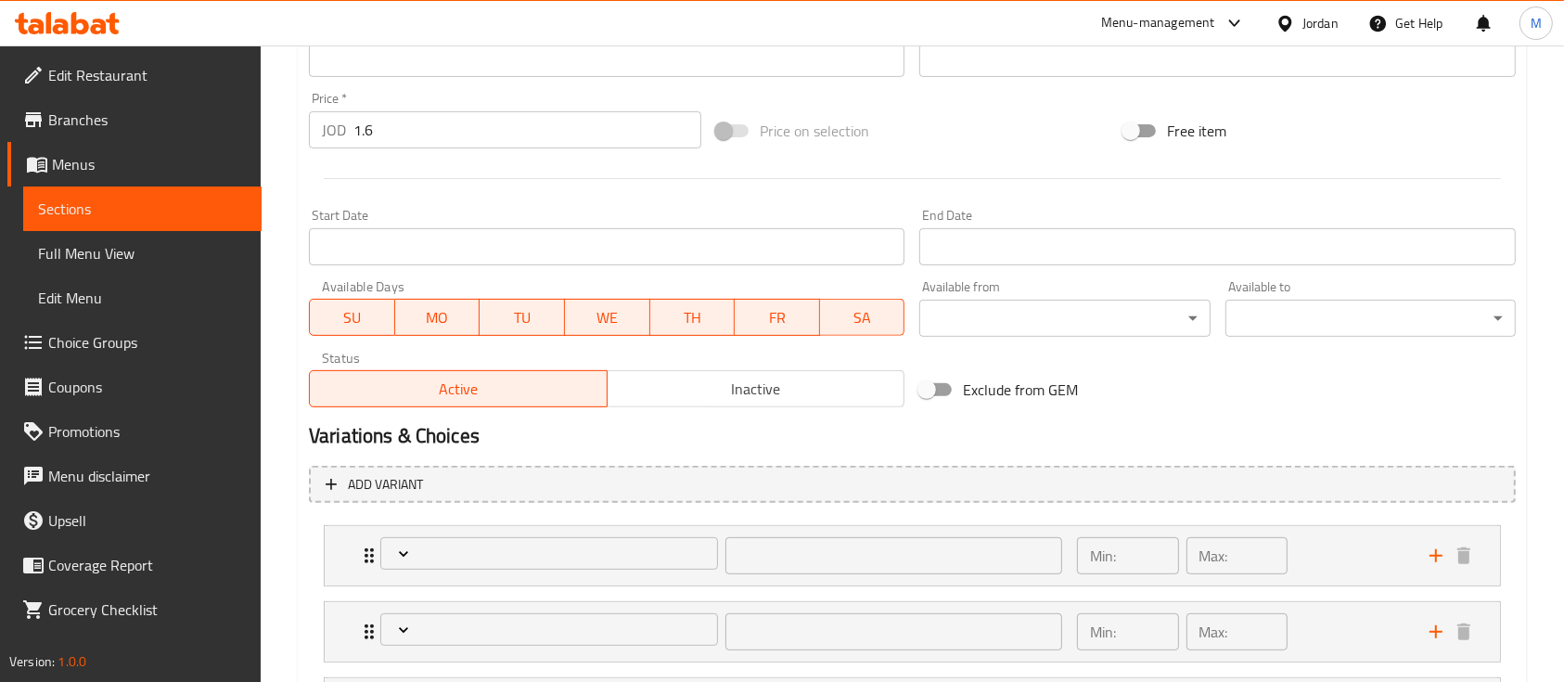
scroll to position [618, 0]
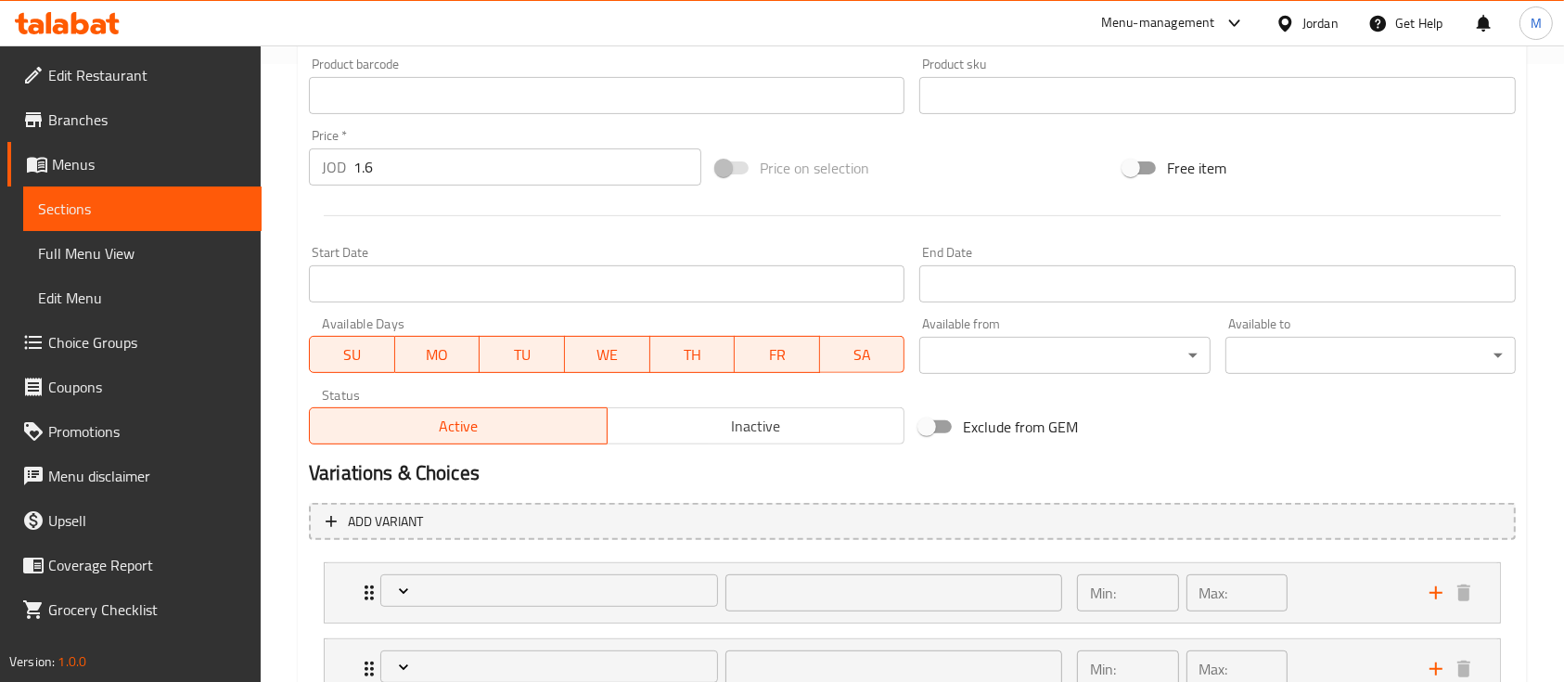
click at [720, 173] on span at bounding box center [733, 167] width 32 height 13
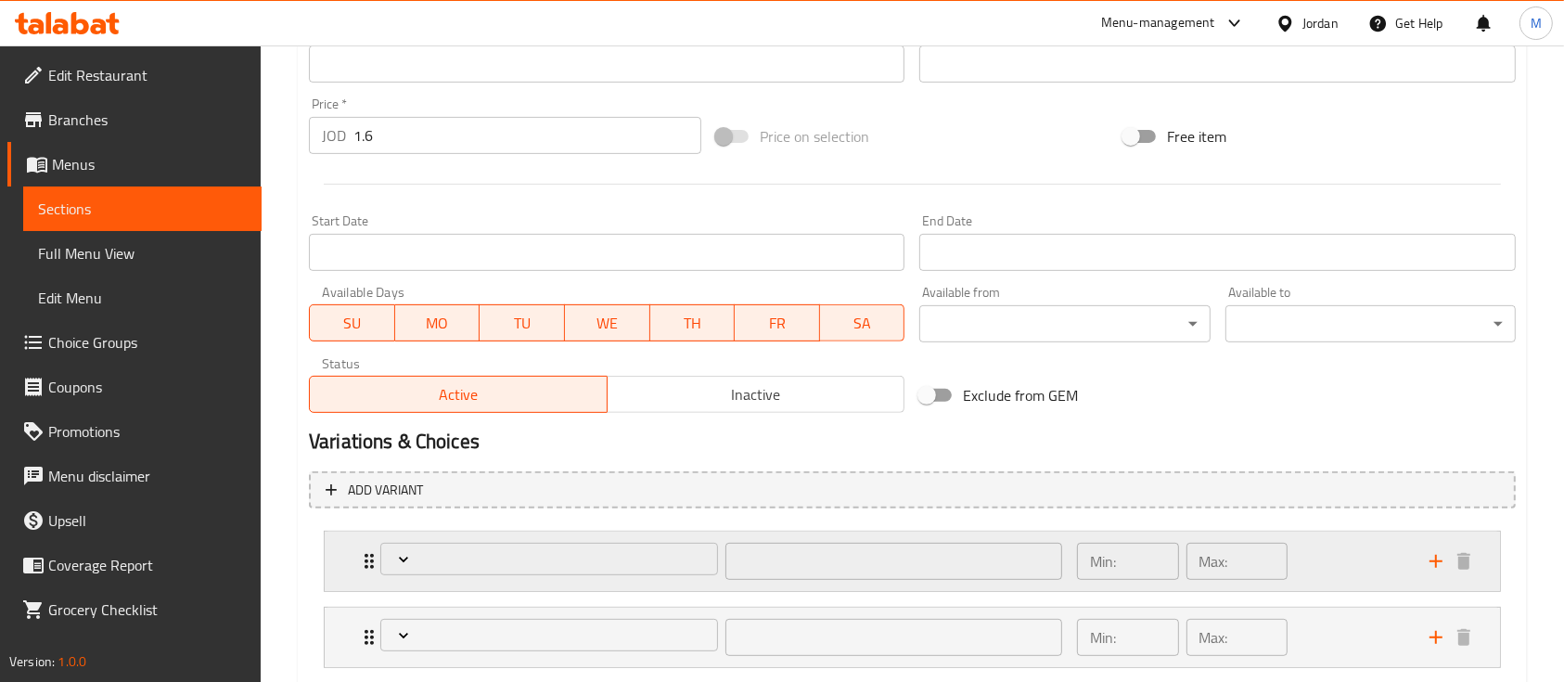
scroll to position [418, 0]
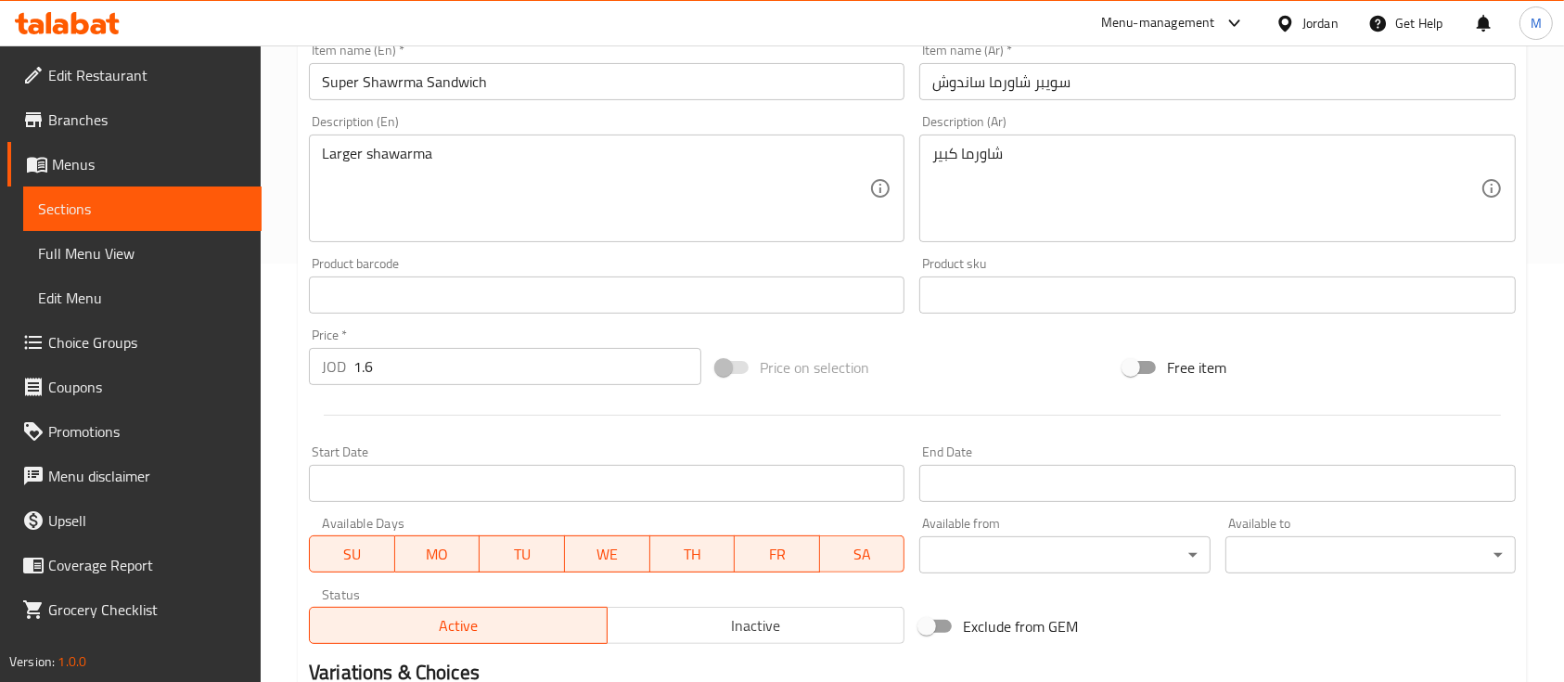
click at [471, 370] on input "1.6" at bounding box center [527, 366] width 348 height 37
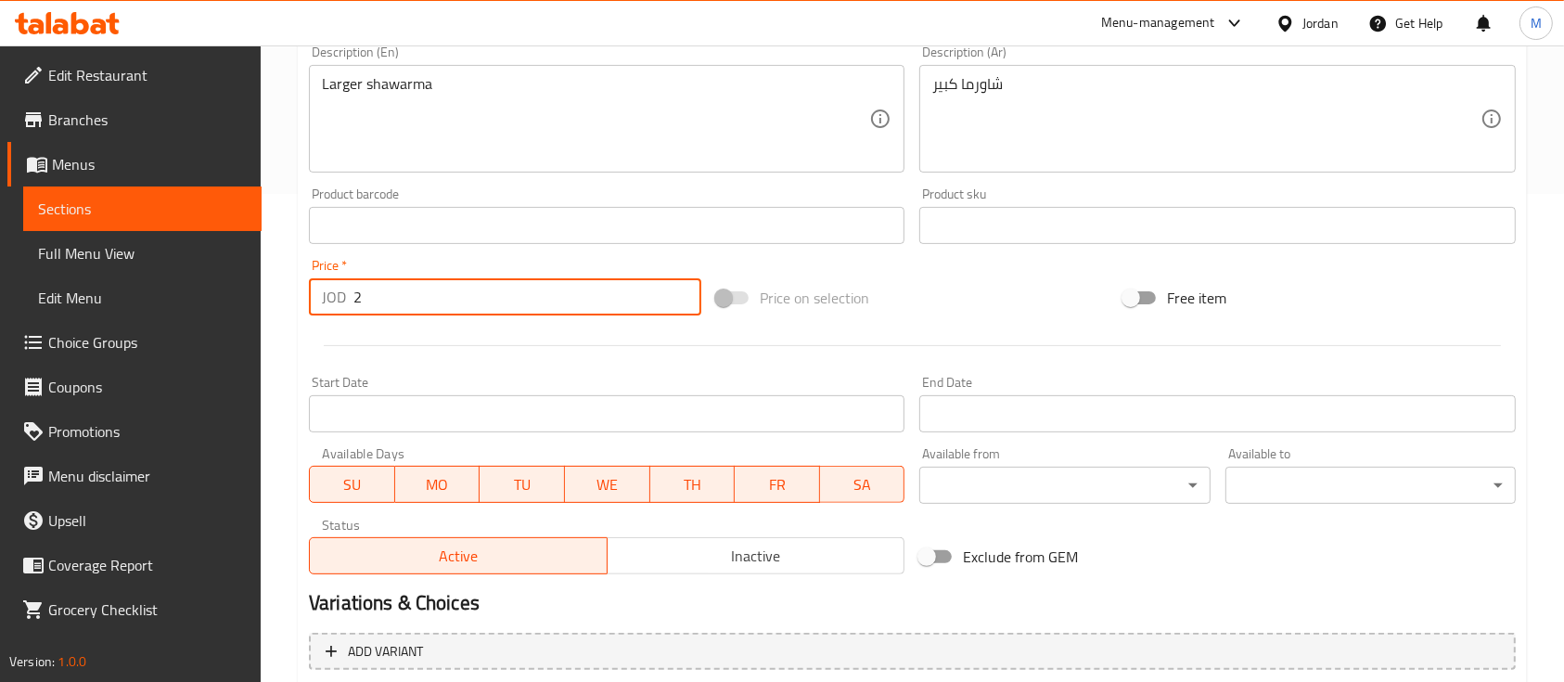
scroll to position [913, 0]
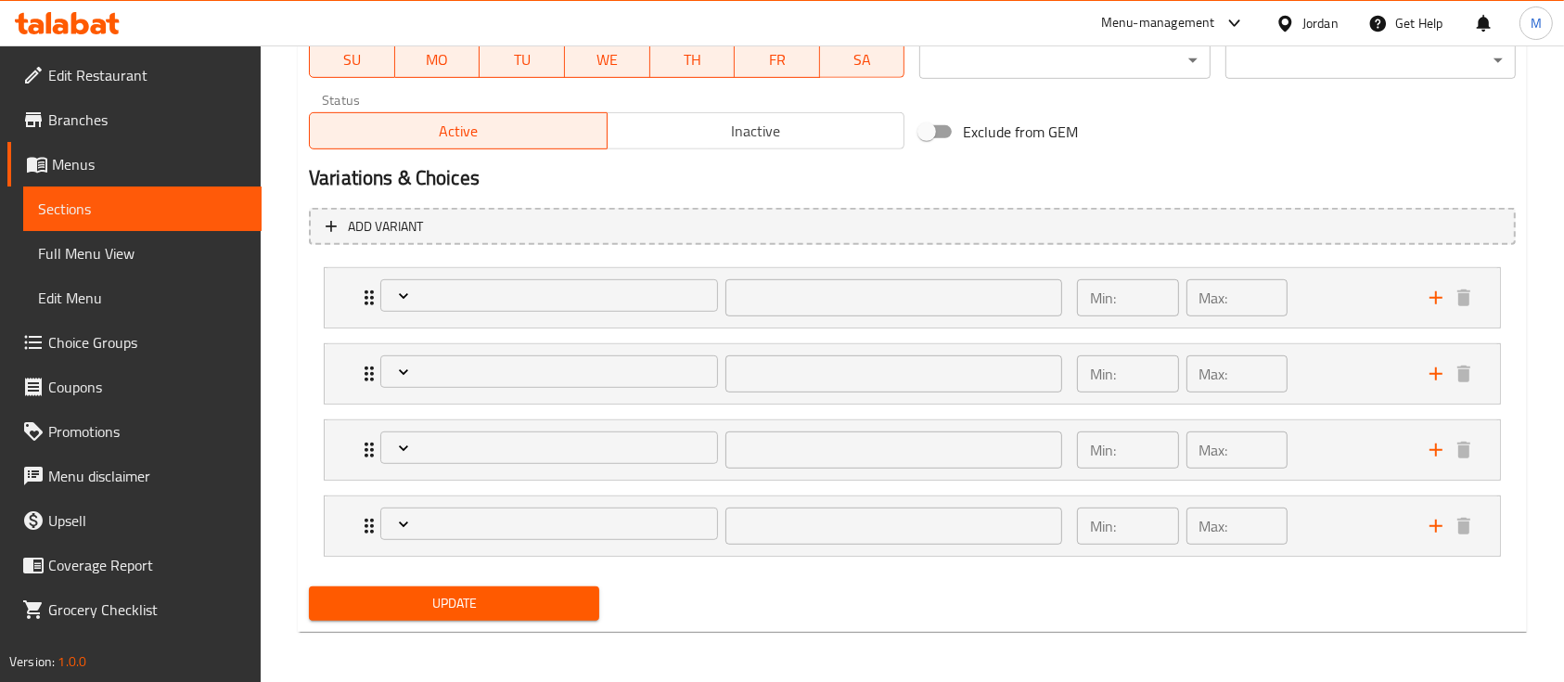
type input "2"
click at [427, 605] on span "Update" at bounding box center [454, 603] width 261 height 23
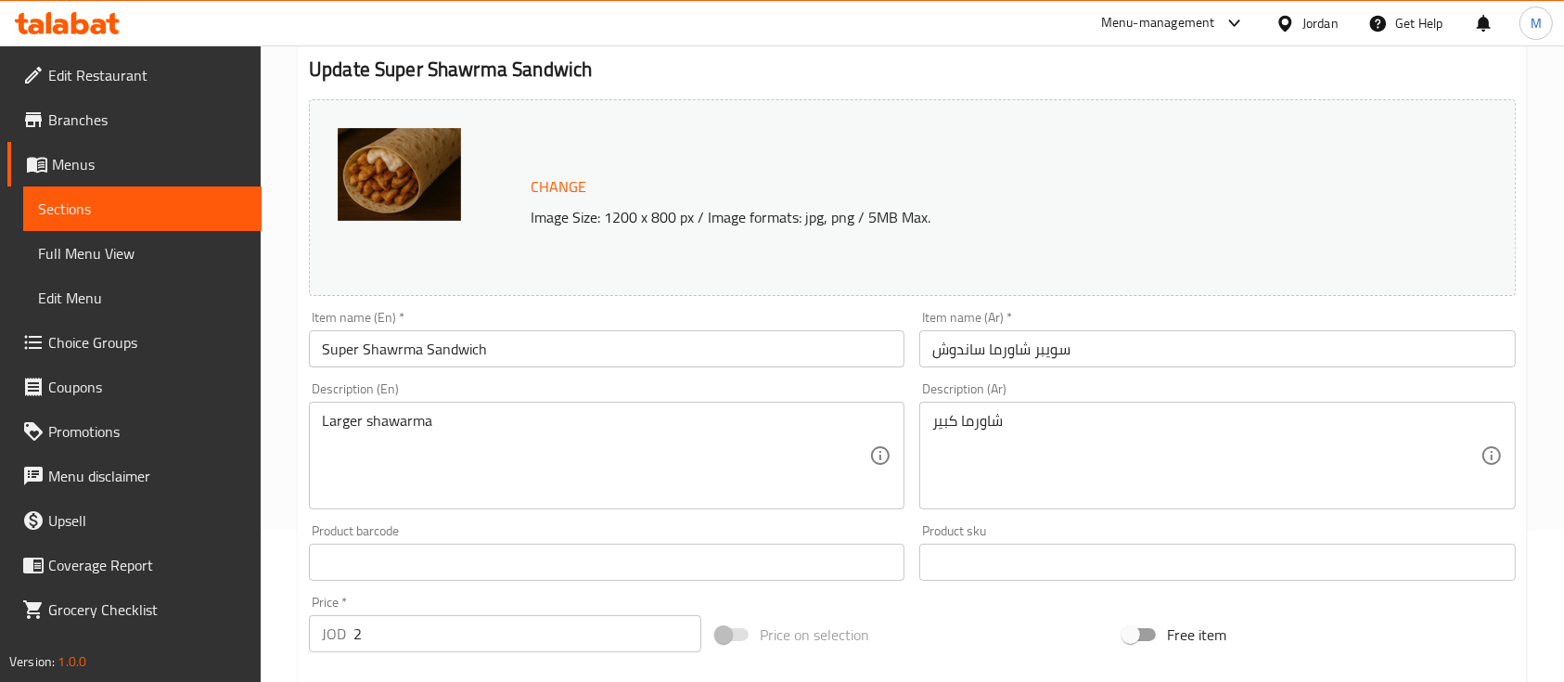
scroll to position [0, 0]
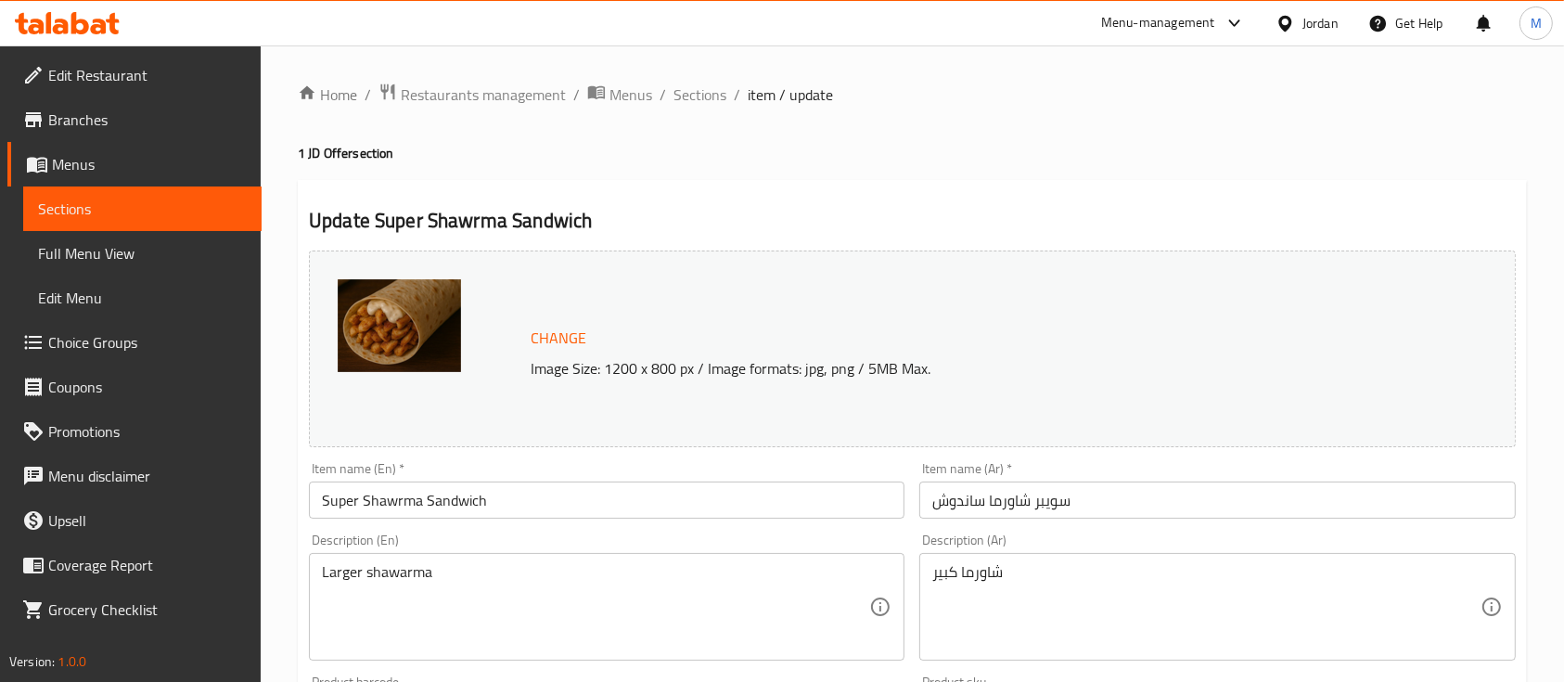
click at [161, 206] on span "Sections" at bounding box center [142, 209] width 209 height 22
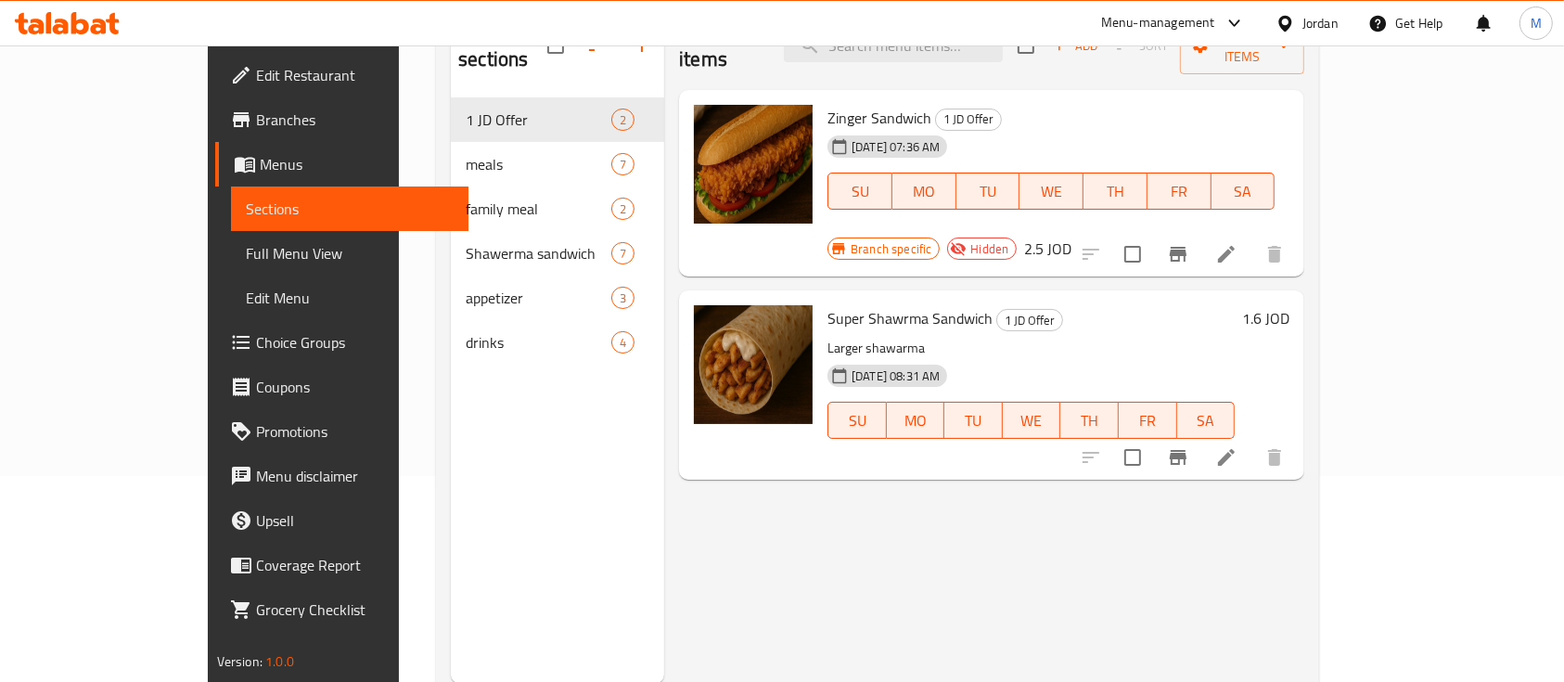
scroll to position [260, 0]
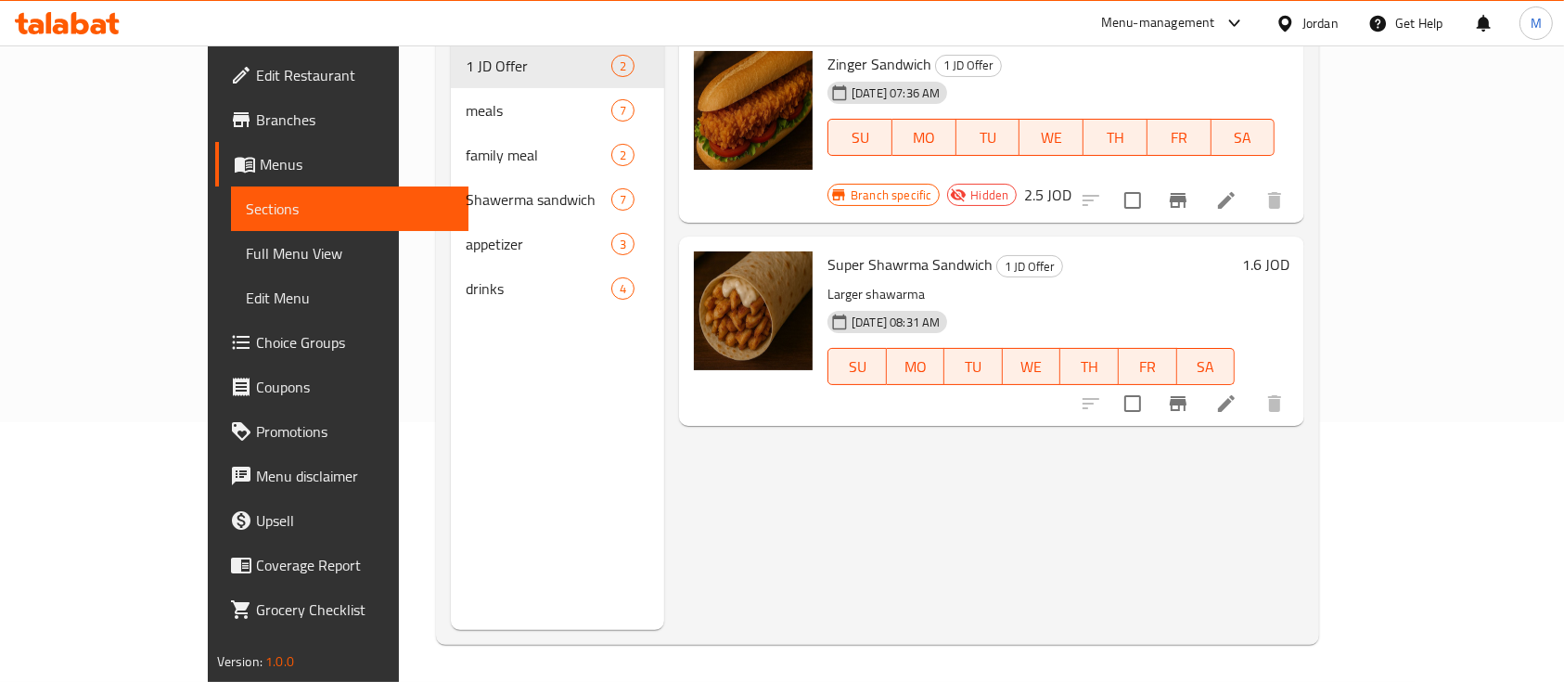
click at [1235, 395] on icon at bounding box center [1226, 403] width 17 height 17
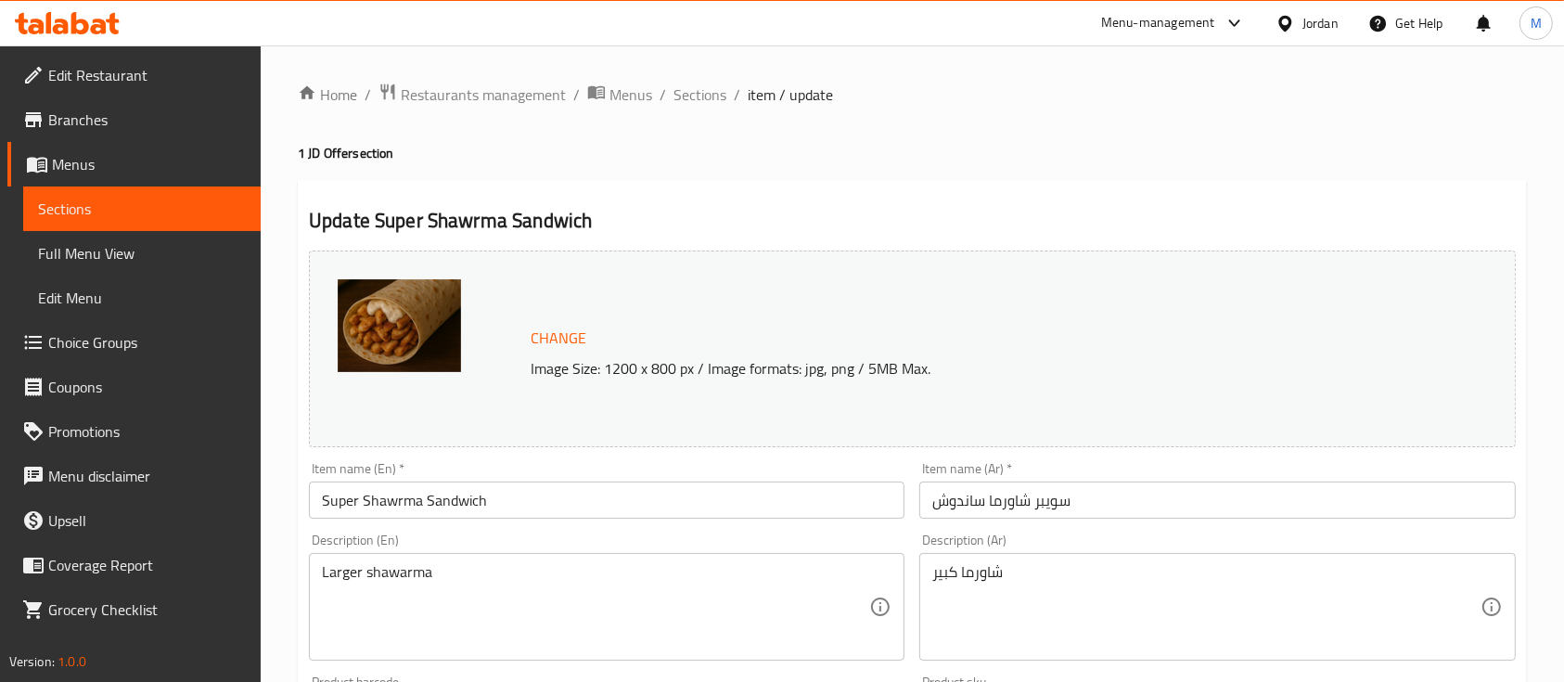
scroll to position [495, 0]
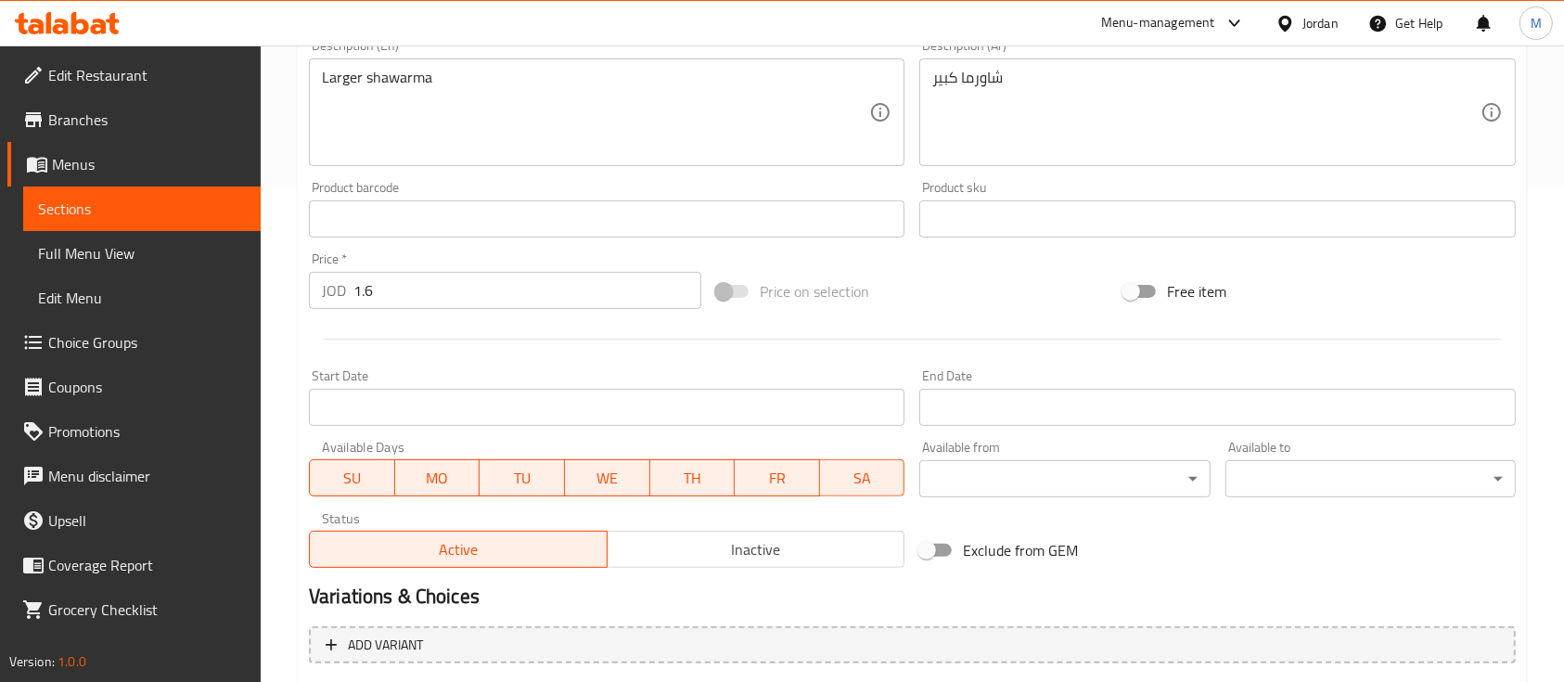
click at [489, 301] on input "1.6" at bounding box center [527, 290] width 348 height 37
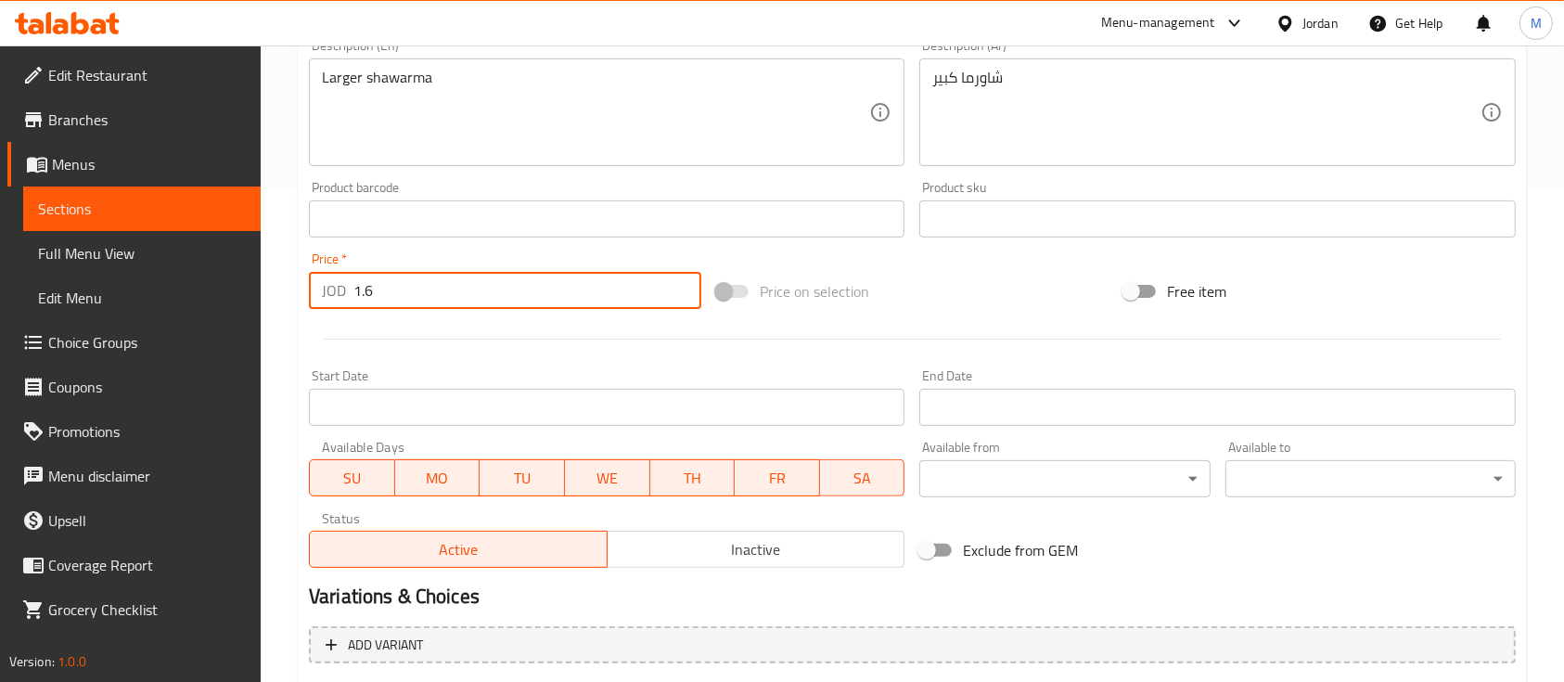
click at [489, 301] on input "1.6" at bounding box center [527, 290] width 348 height 37
click at [490, 301] on input "1.6" at bounding box center [527, 290] width 348 height 37
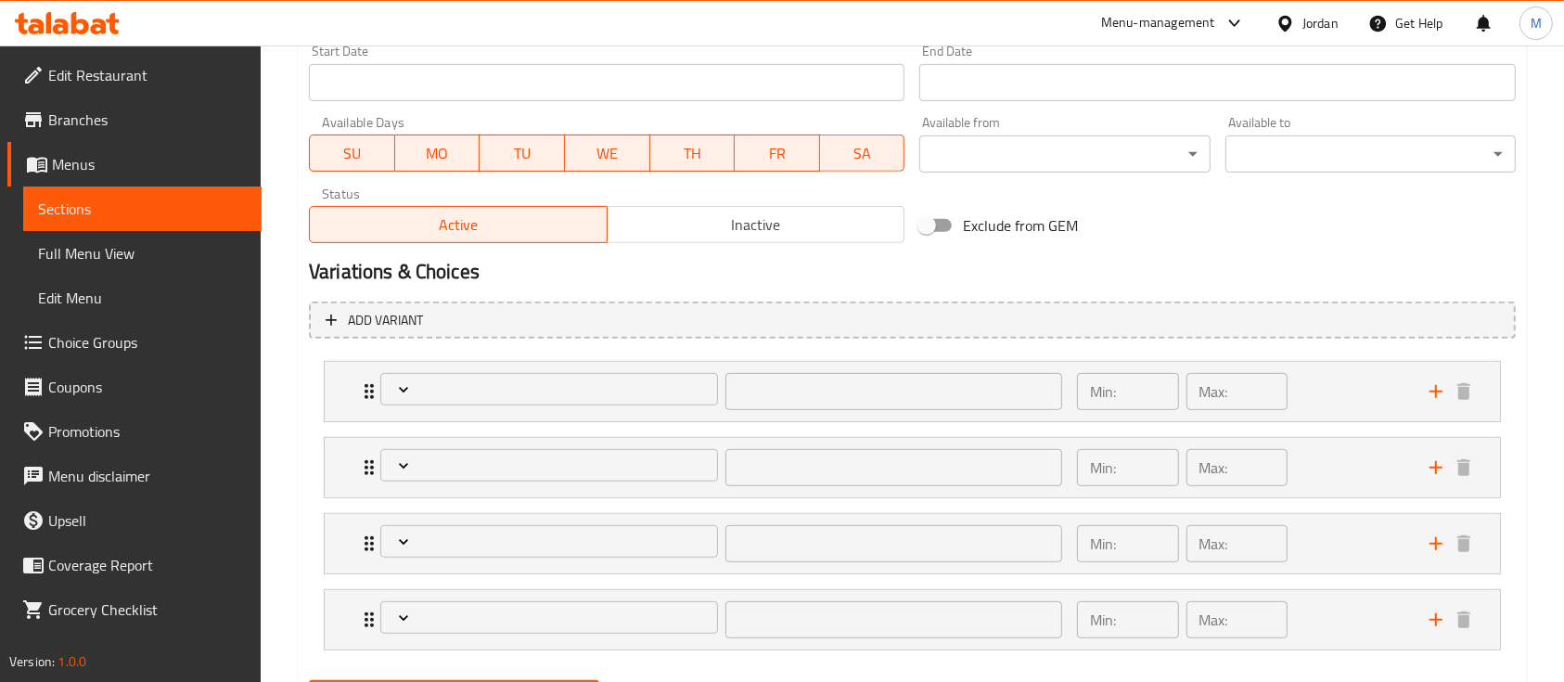
scroll to position [913, 0]
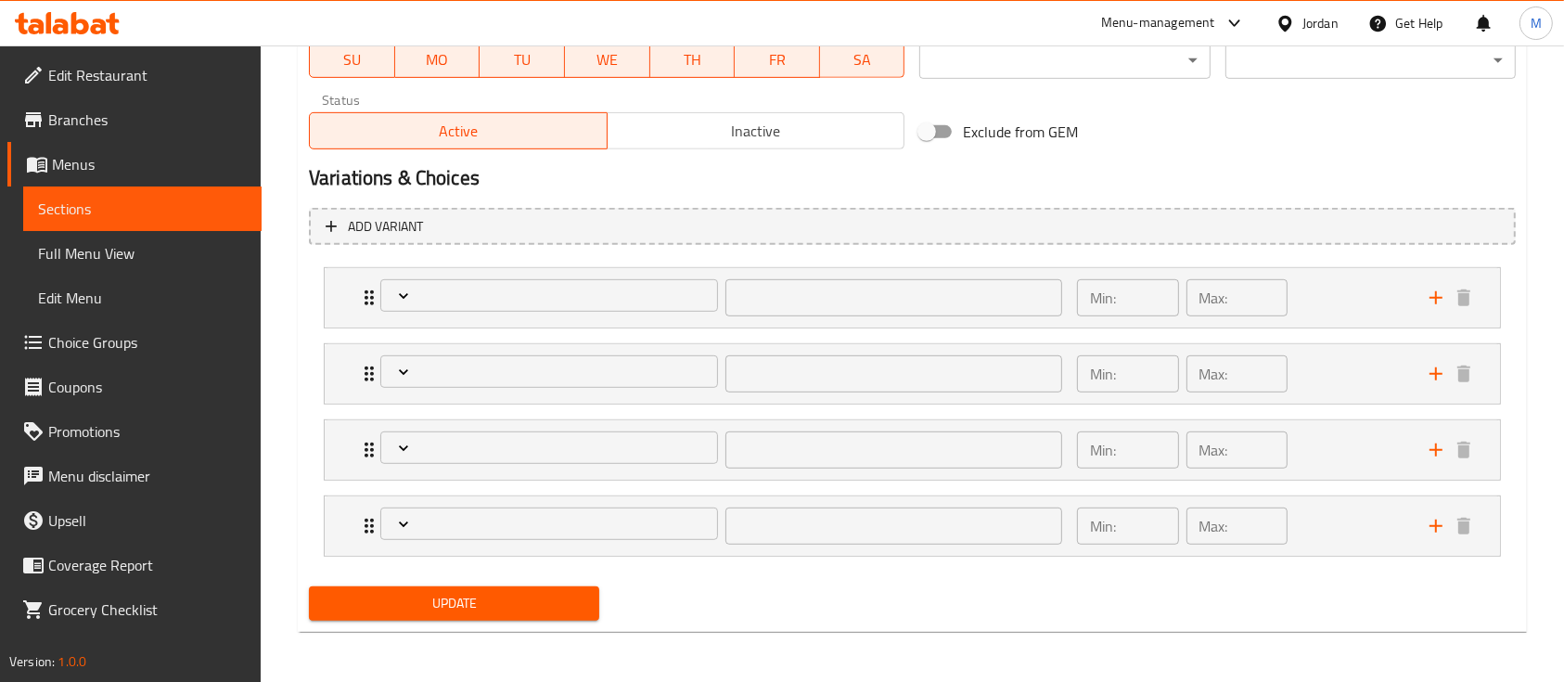
type input "2"
click at [559, 610] on span "Update" at bounding box center [454, 603] width 261 height 23
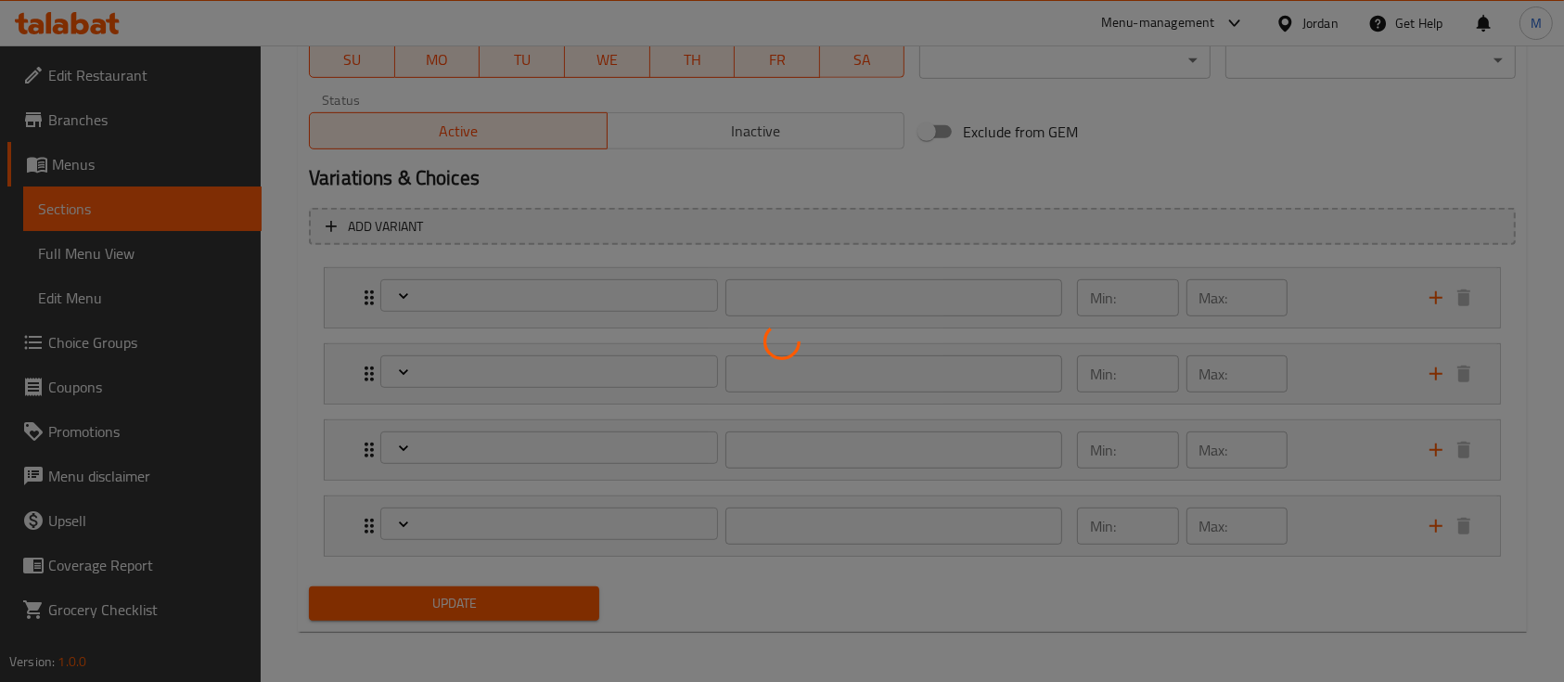
click at [564, 606] on div at bounding box center [782, 341] width 1564 height 682
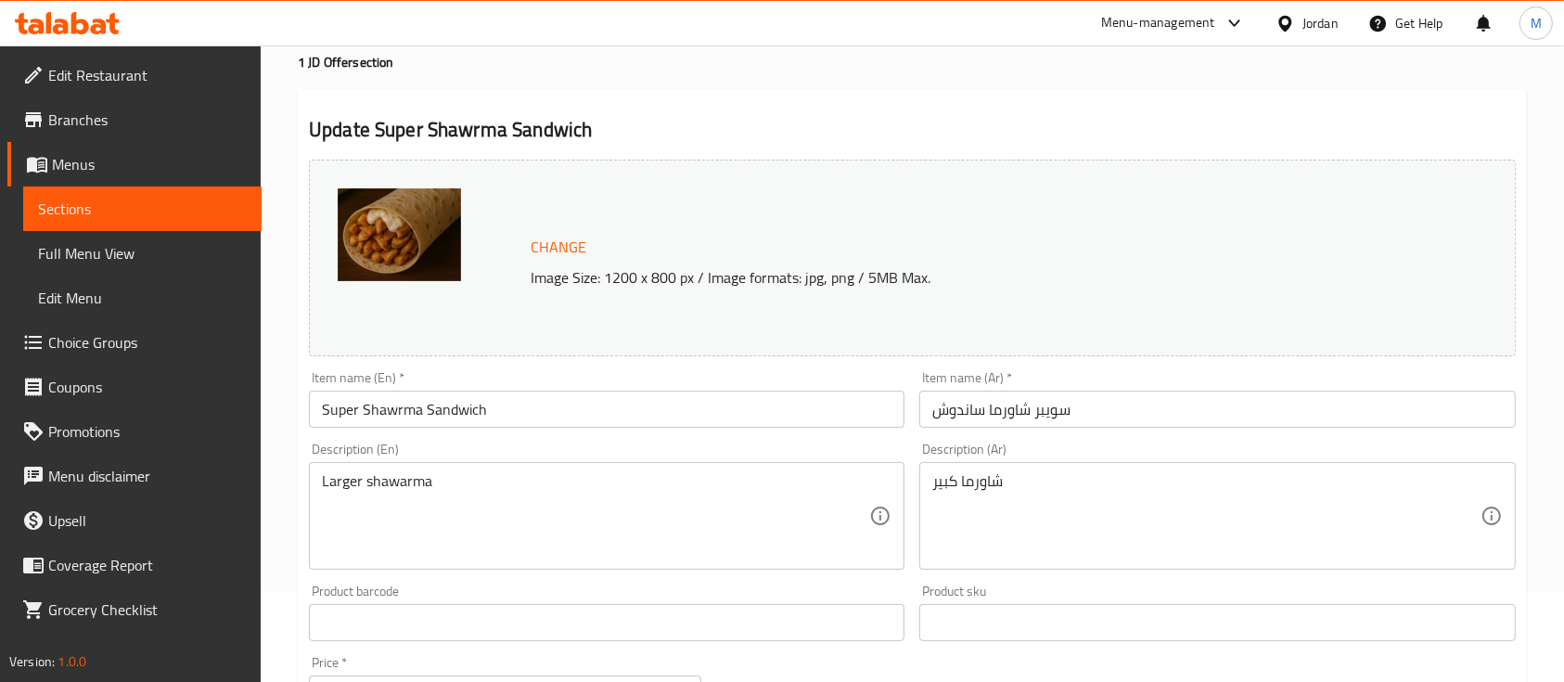
scroll to position [0, 0]
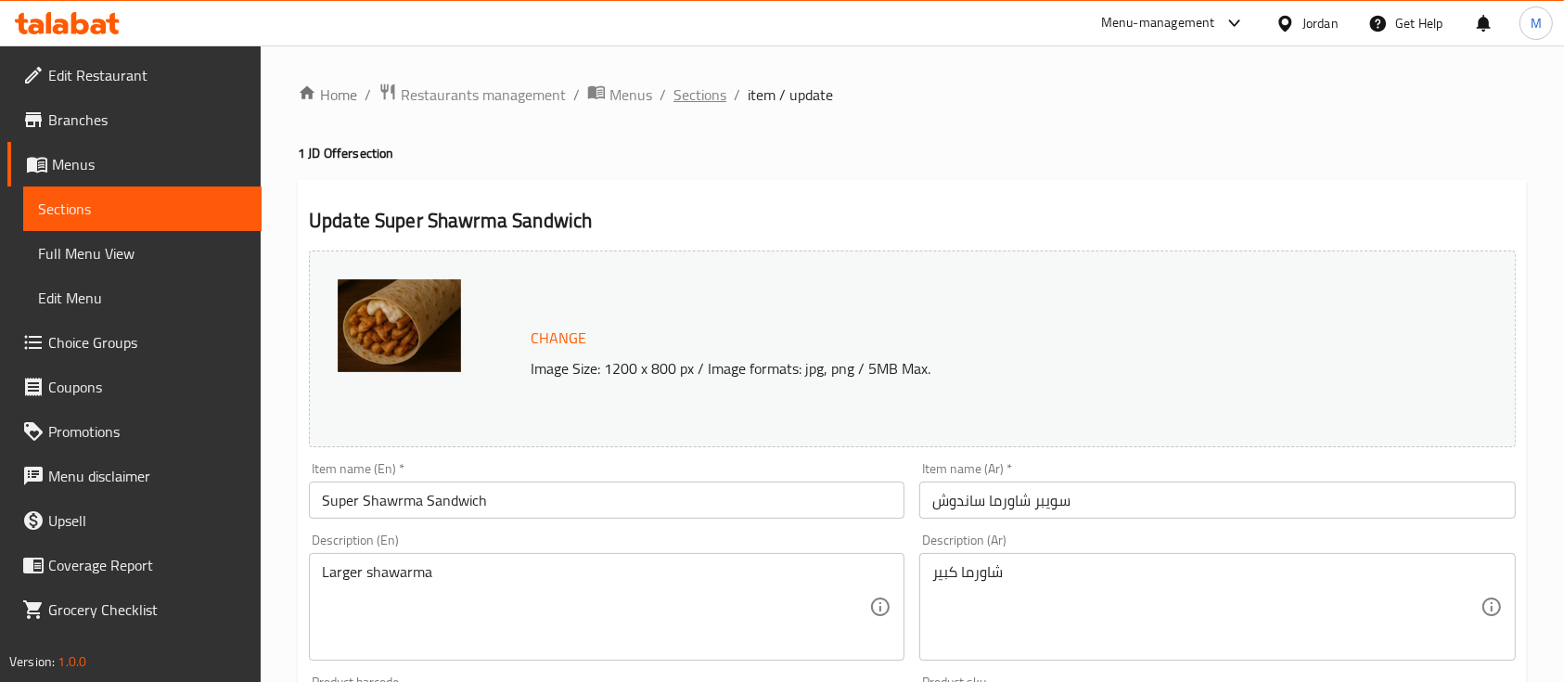
click at [687, 91] on span "Sections" at bounding box center [700, 95] width 53 height 22
click at [515, 84] on span "Restaurants management" at bounding box center [483, 95] width 165 height 22
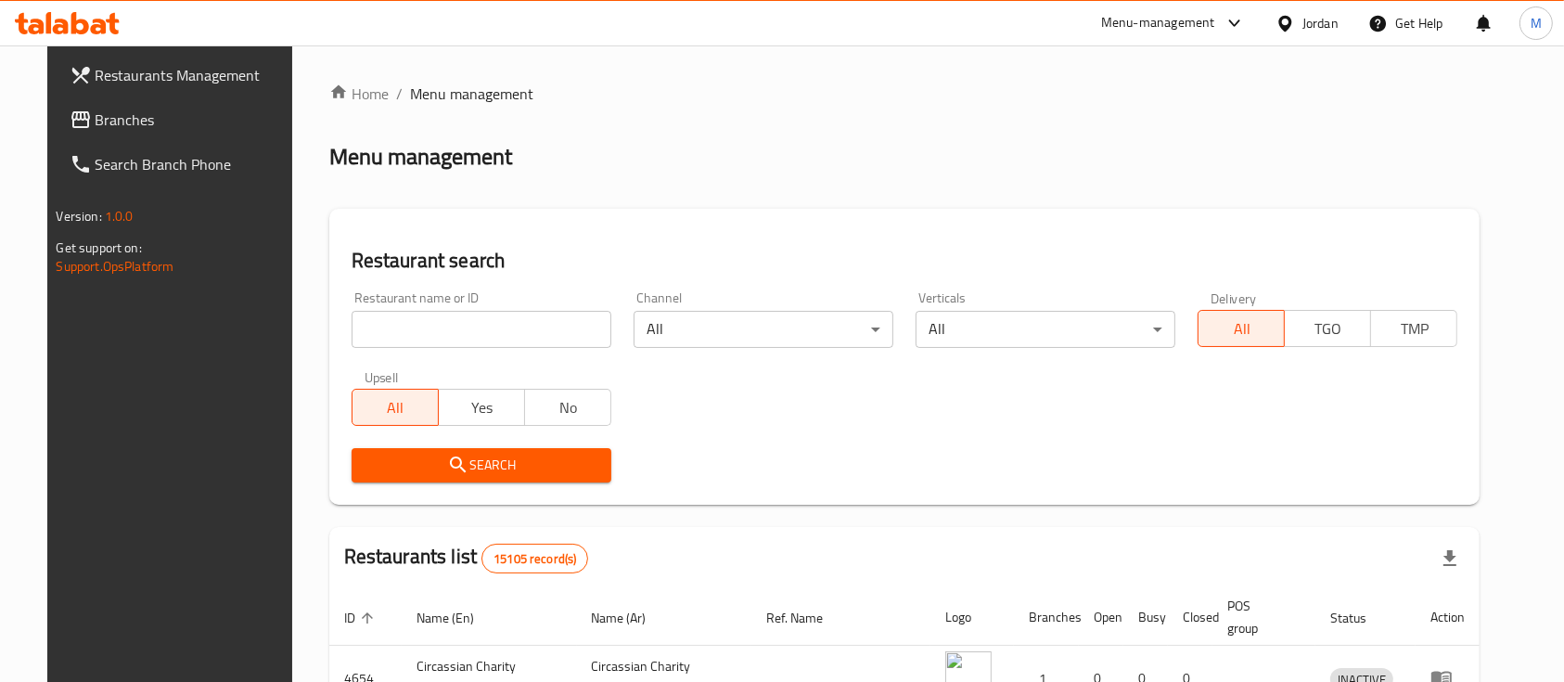
click at [557, 332] on input "search" at bounding box center [482, 329] width 260 height 37
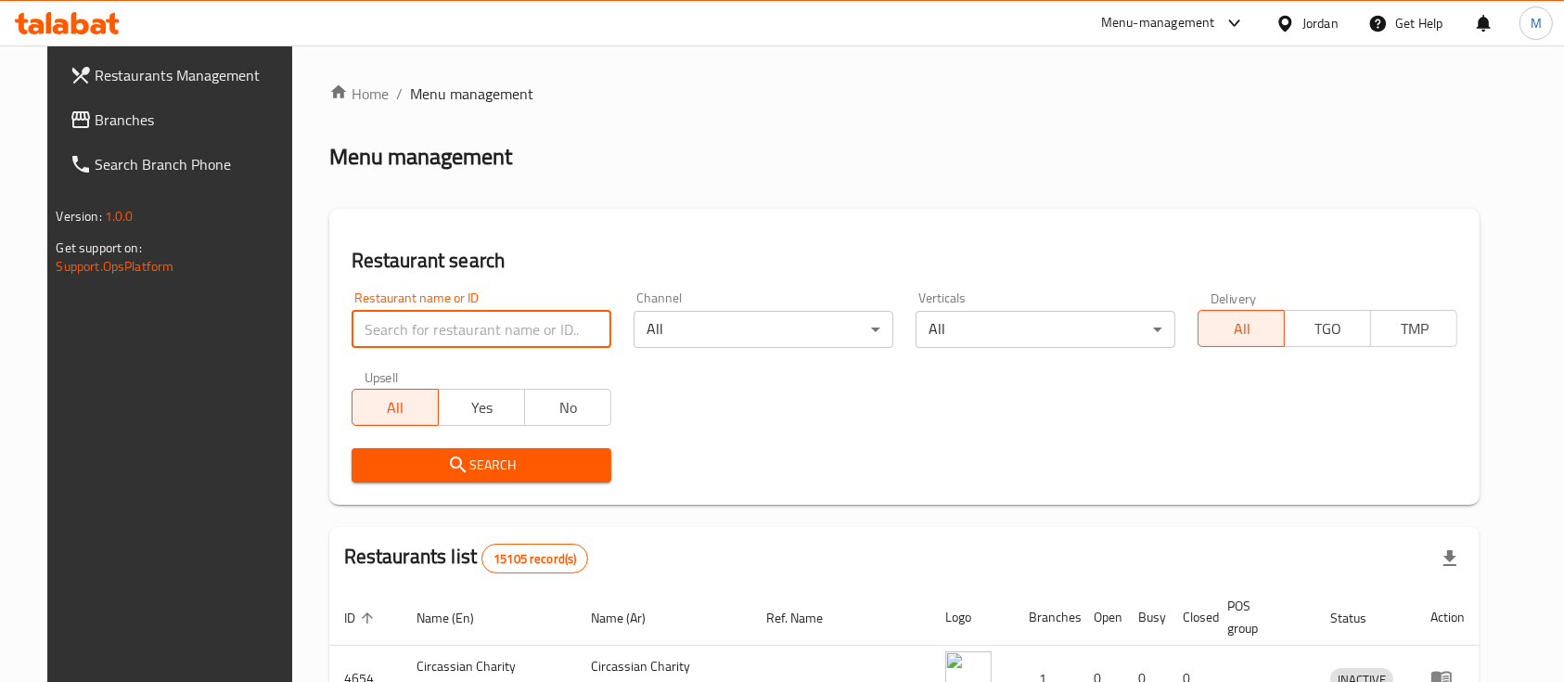
paste input "695681"
type input "695681"
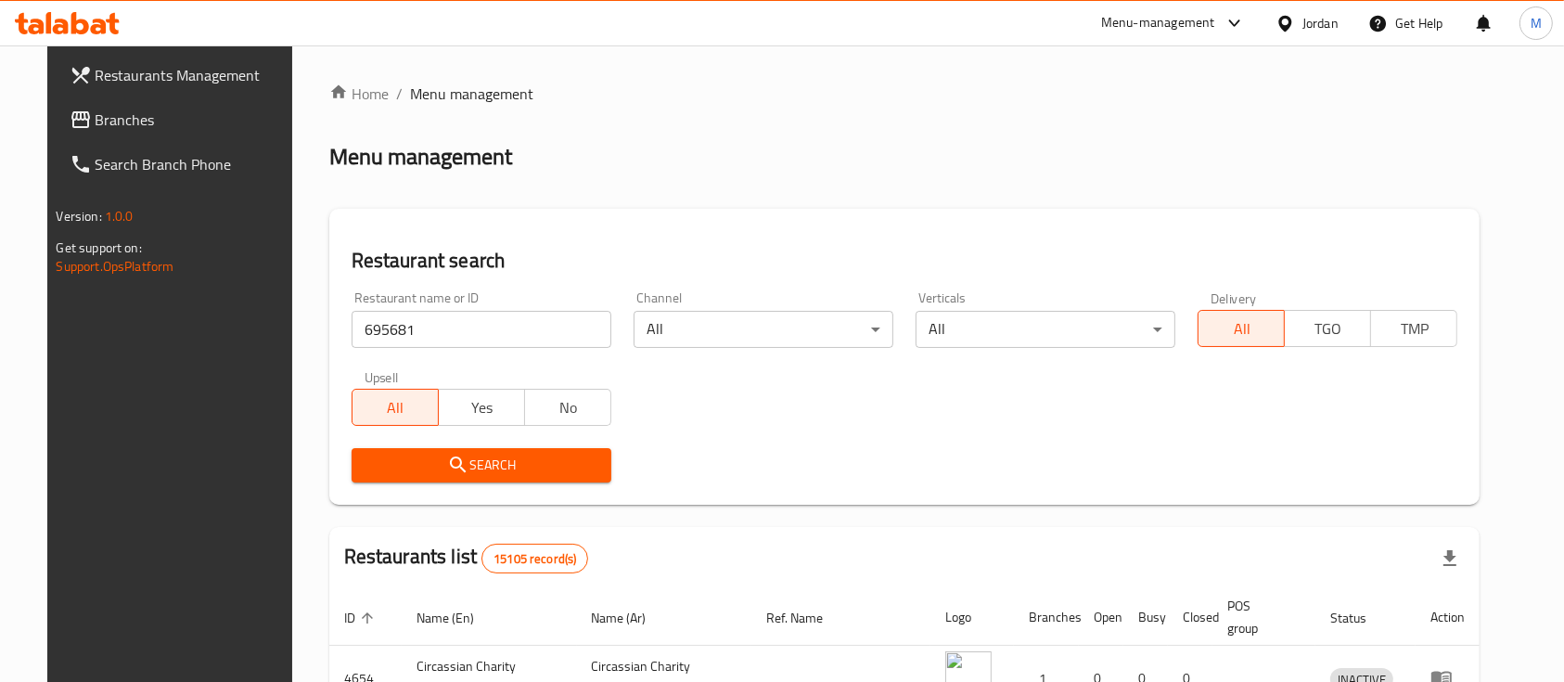
drag, startPoint x: 490, startPoint y: 473, endPoint x: 498, endPoint y: 467, distance: 10.6
click at [490, 474] on span "Search" at bounding box center [481, 465] width 230 height 23
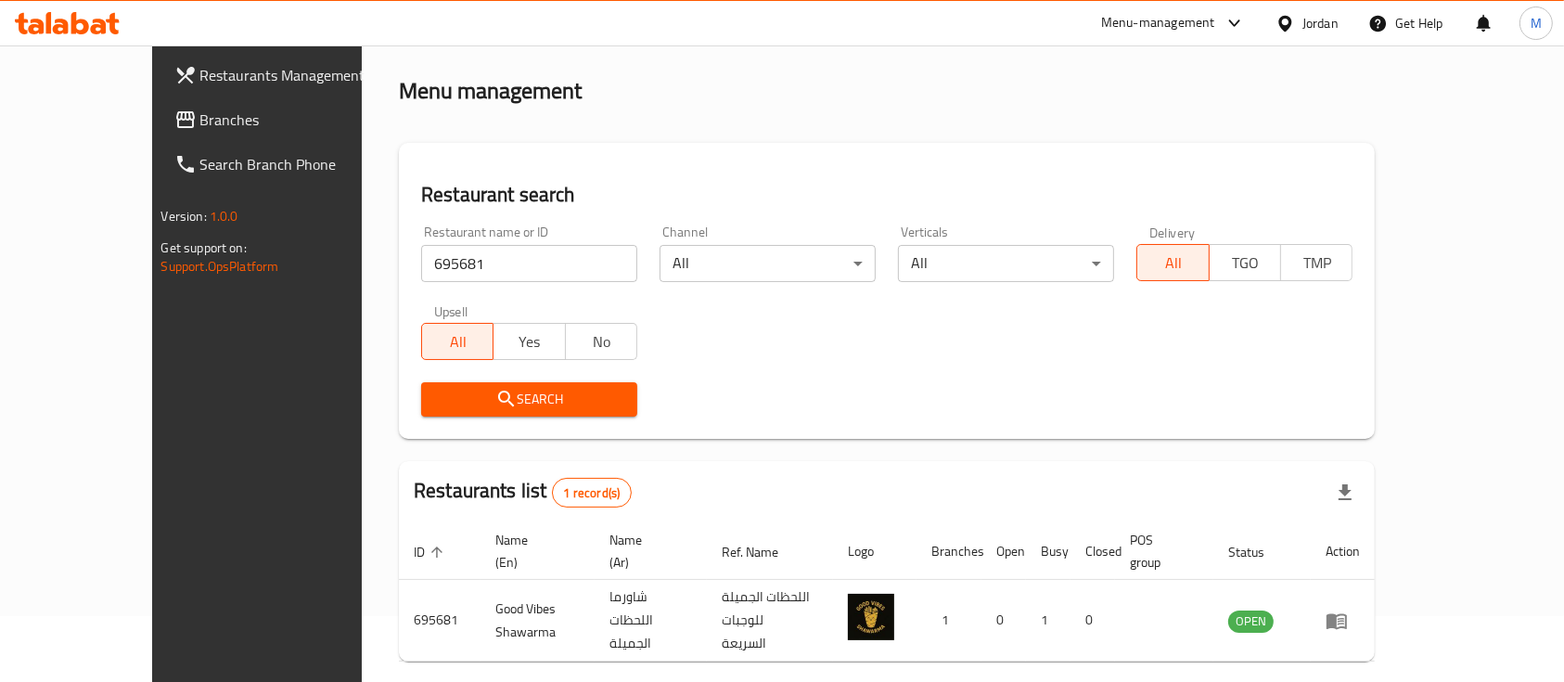
scroll to position [109, 0]
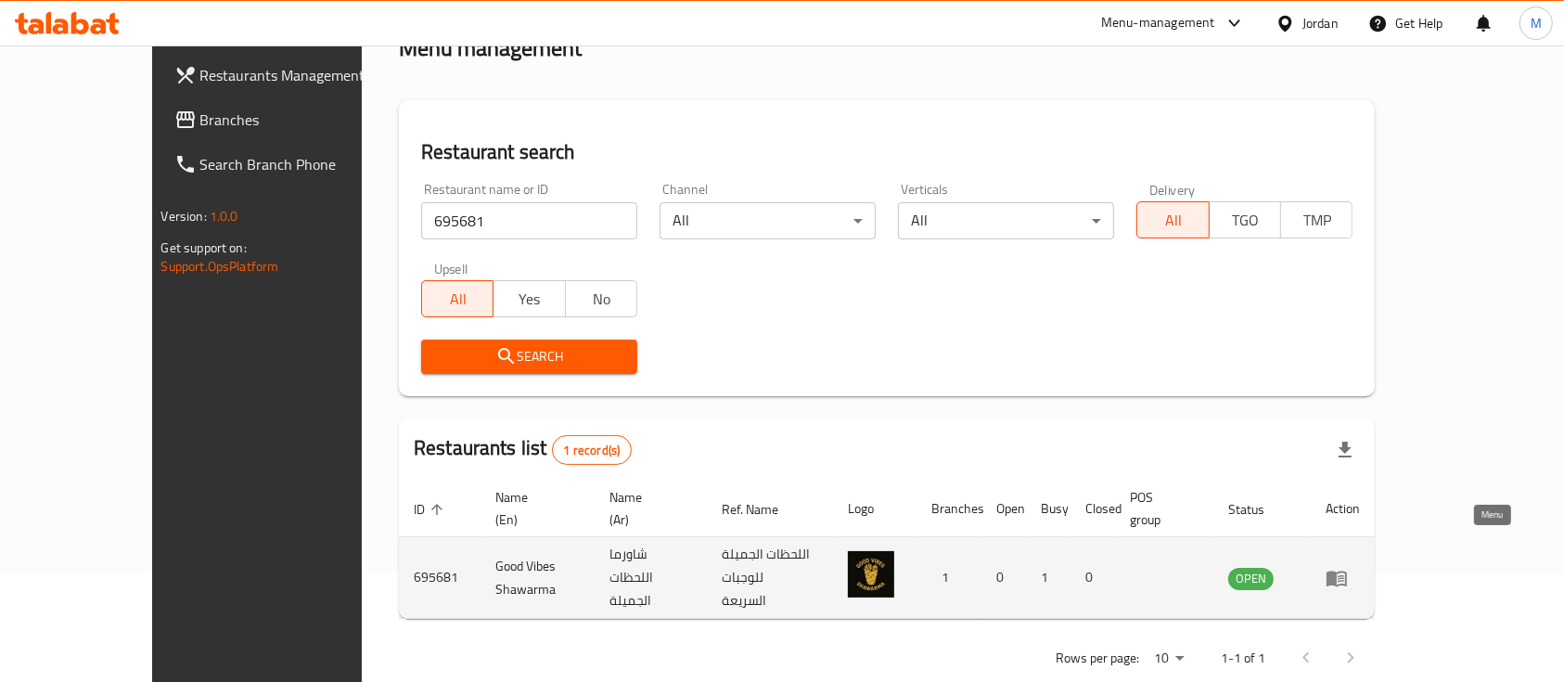
click at [1348, 567] on icon "enhanced table" at bounding box center [1337, 578] width 22 height 22
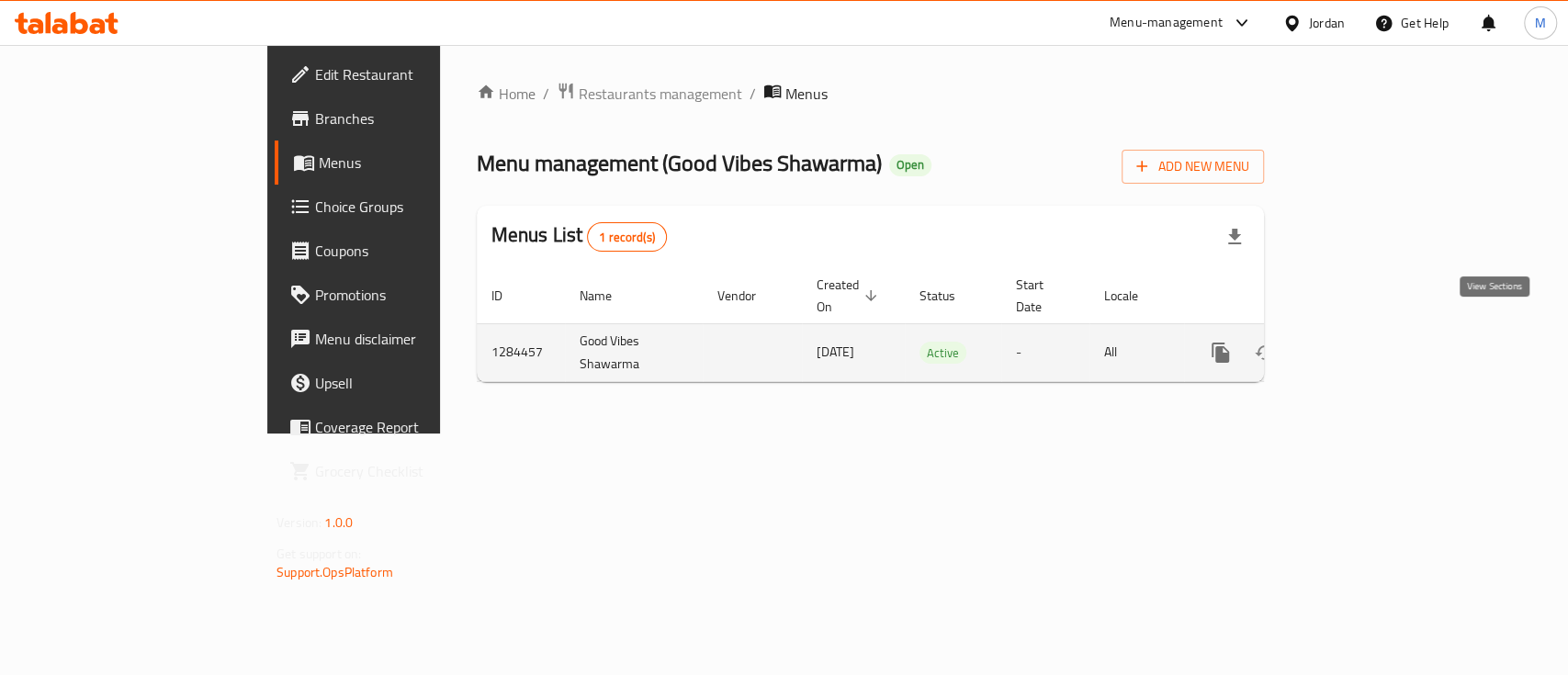
click at [1375, 331] on link "enhanced table" at bounding box center [1352, 352] width 45 height 45
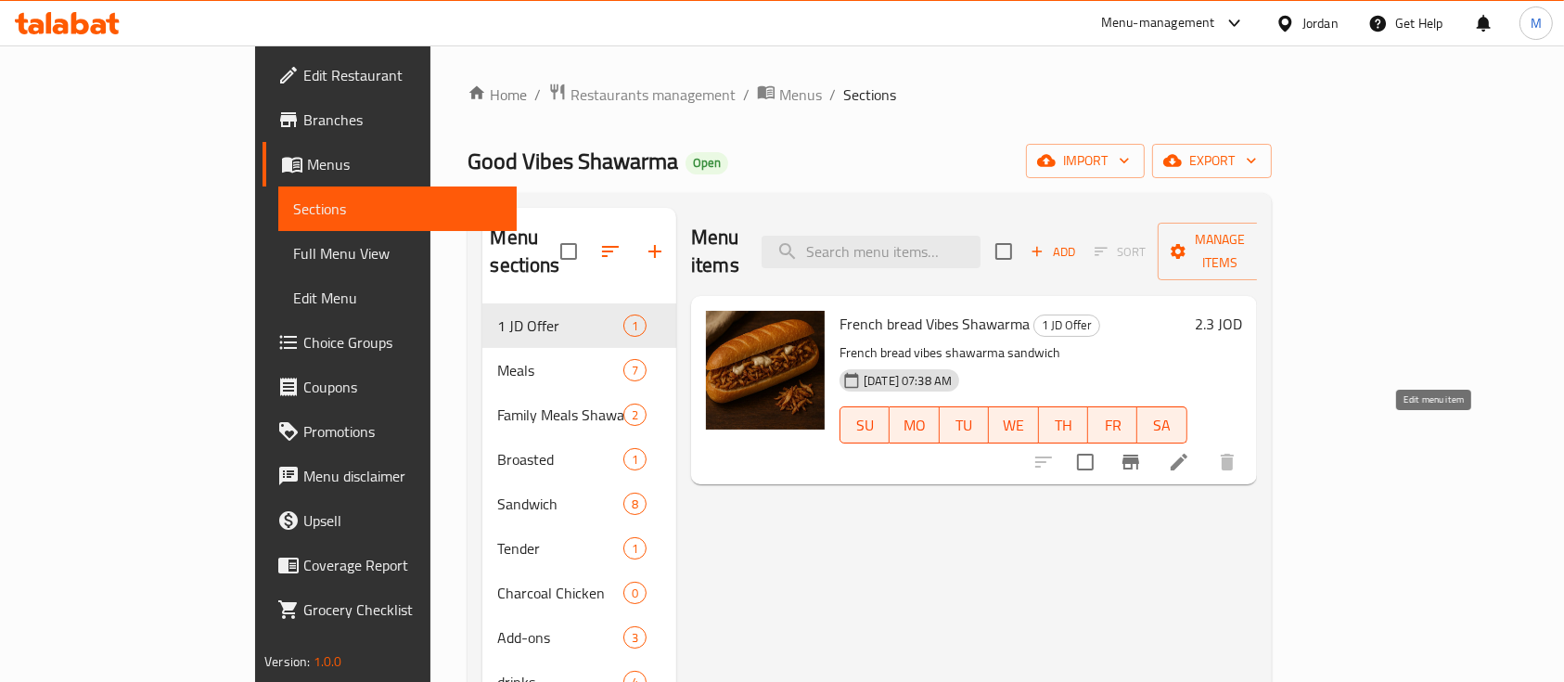
click at [1190, 451] on icon at bounding box center [1179, 462] width 22 height 22
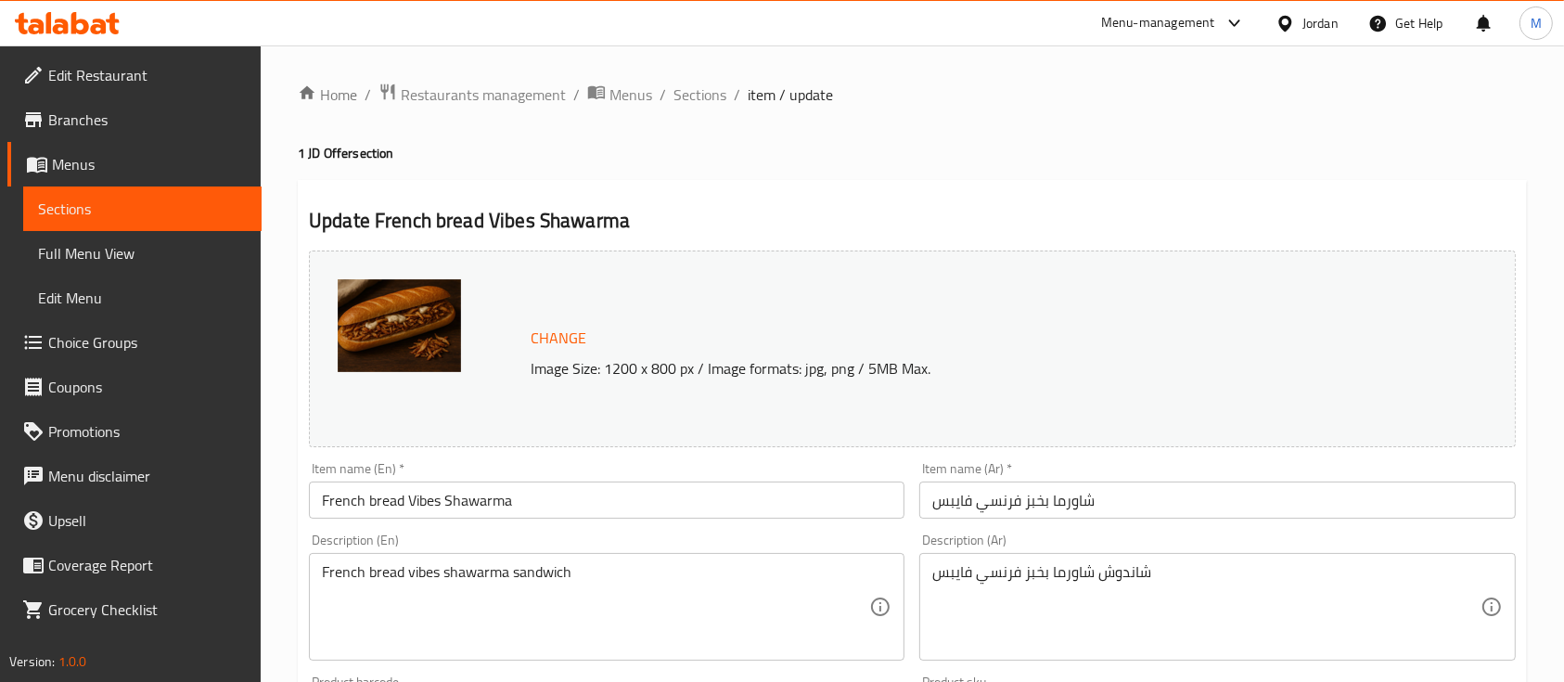
scroll to position [495, 0]
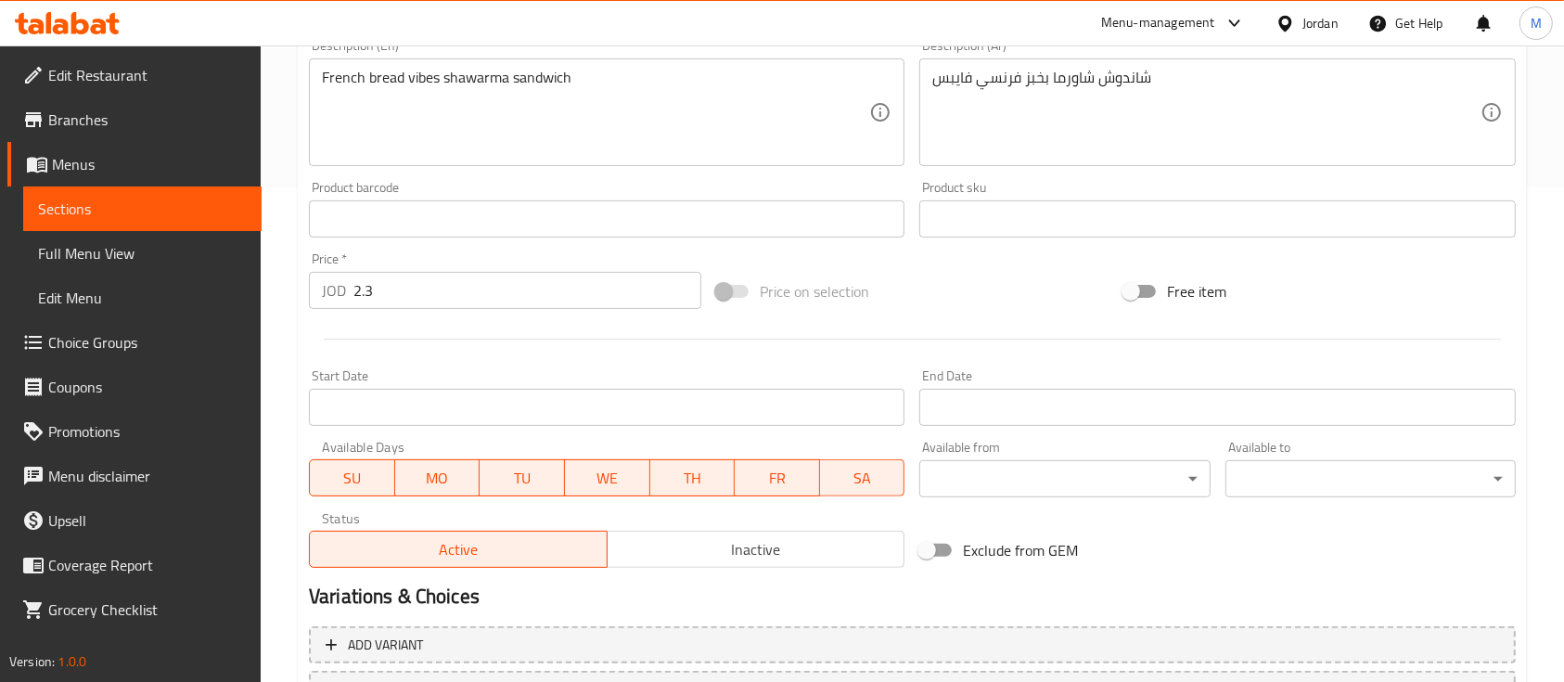
click at [426, 298] on input "2.3" at bounding box center [527, 290] width 348 height 37
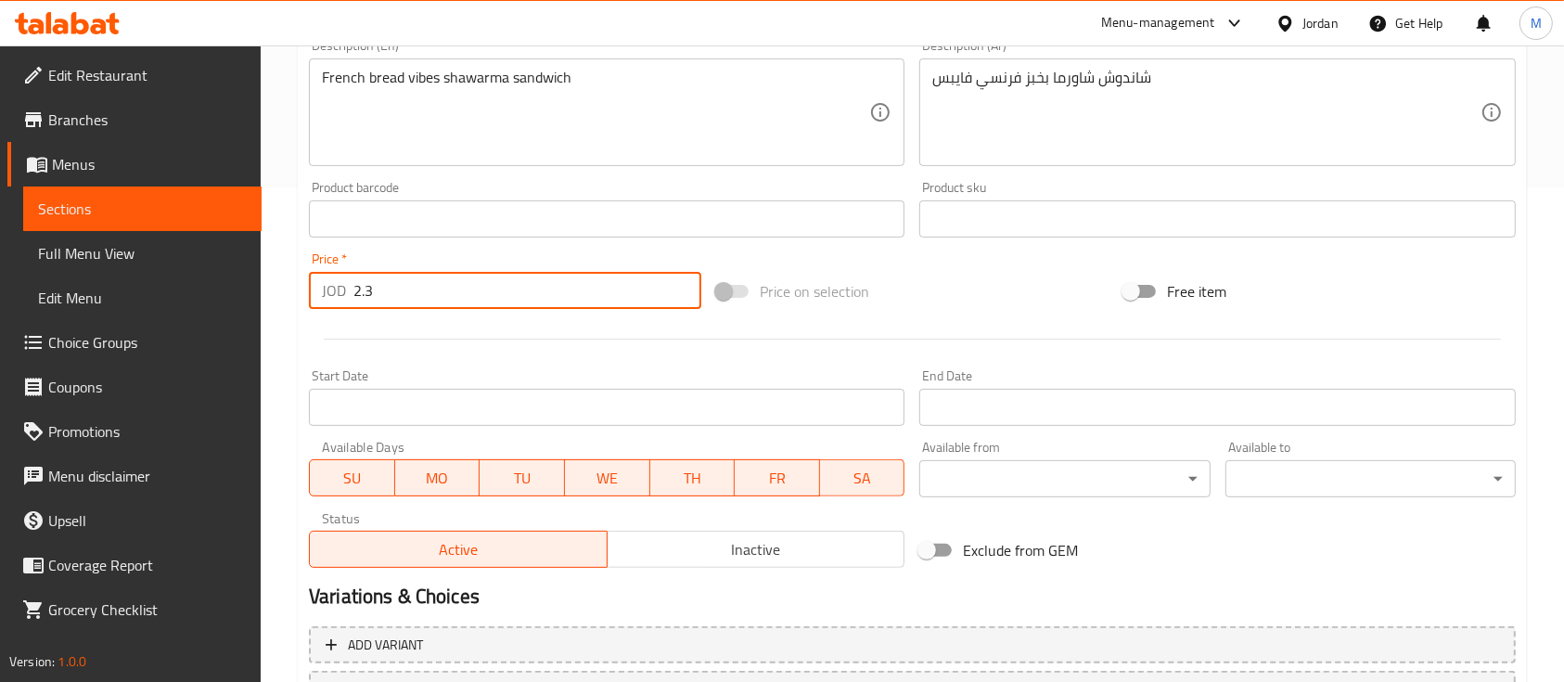
click at [426, 298] on input "2.3" at bounding box center [527, 290] width 348 height 37
click at [425, 298] on input "2.3" at bounding box center [527, 290] width 348 height 37
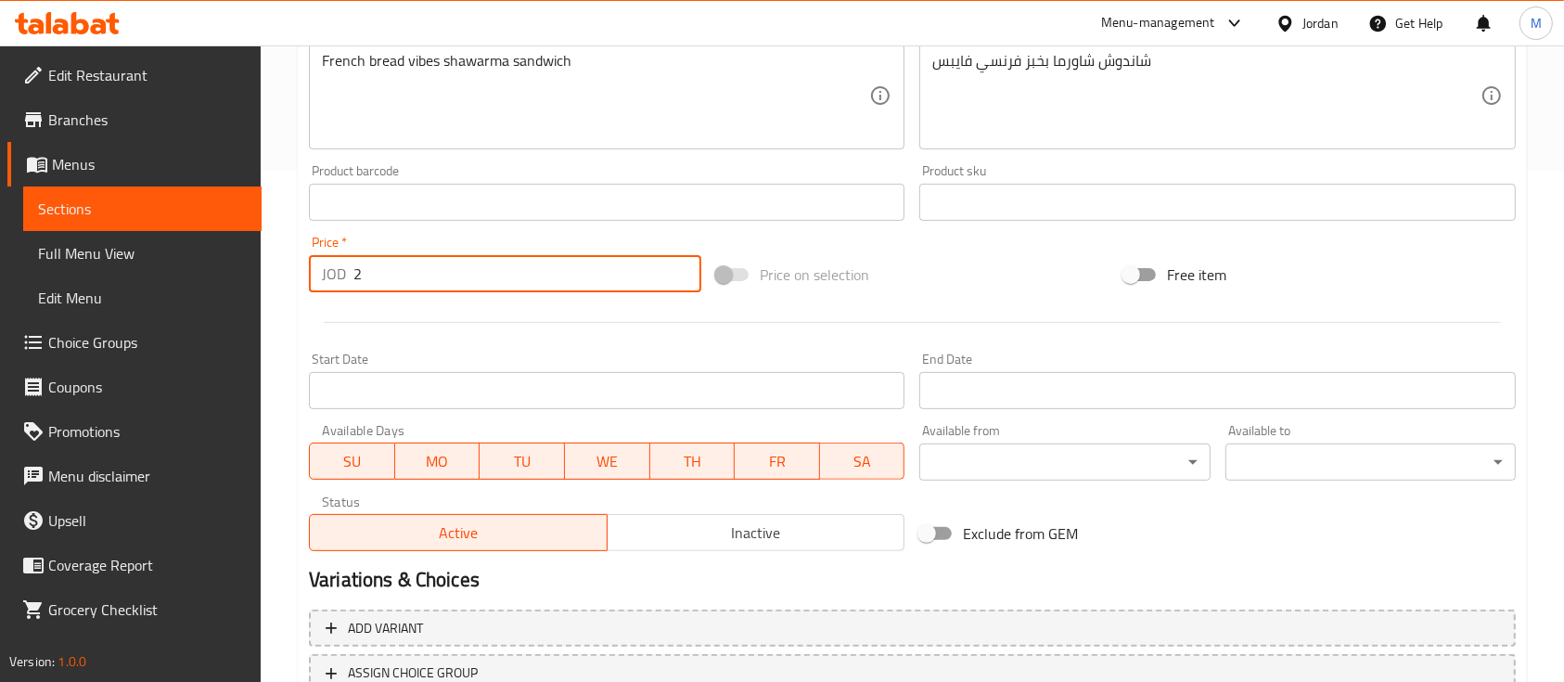
scroll to position [284, 0]
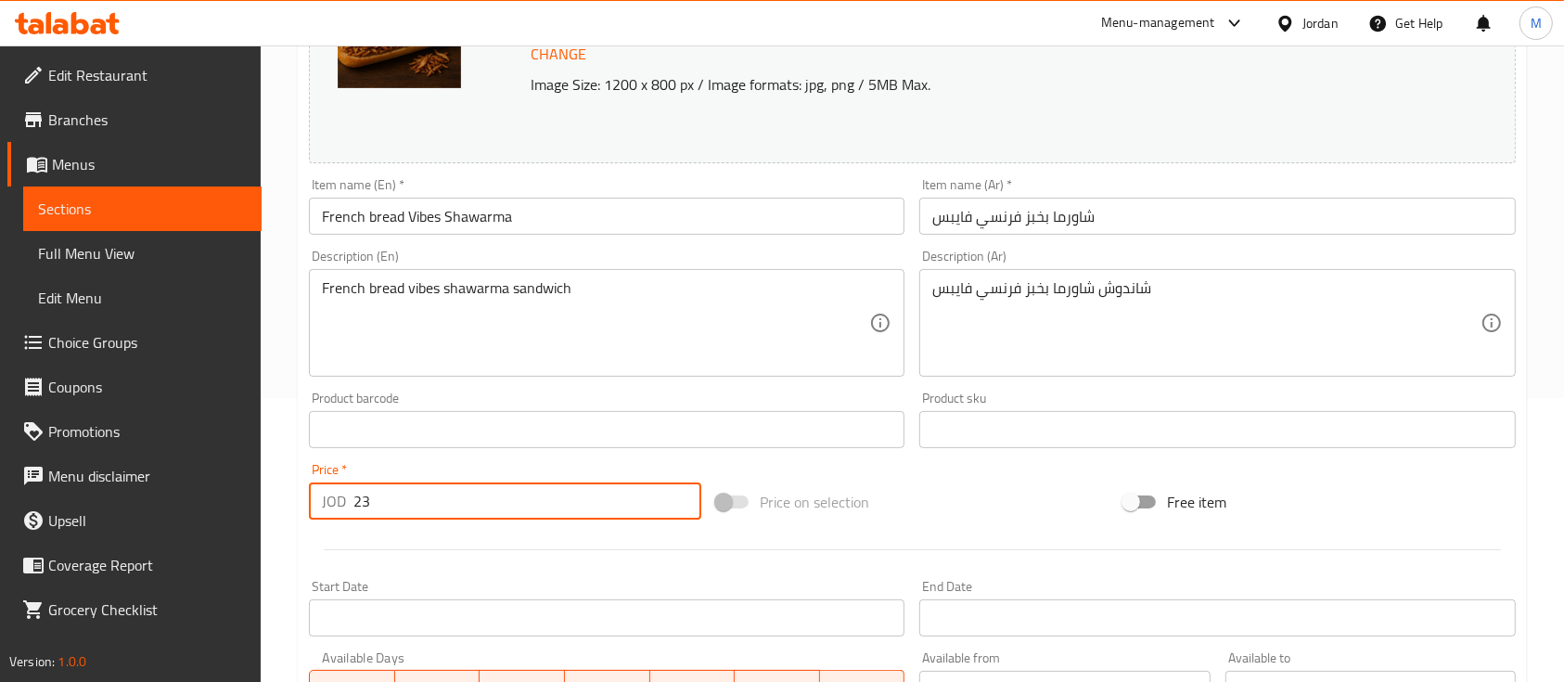
click at [436, 504] on input "23" at bounding box center [527, 500] width 348 height 37
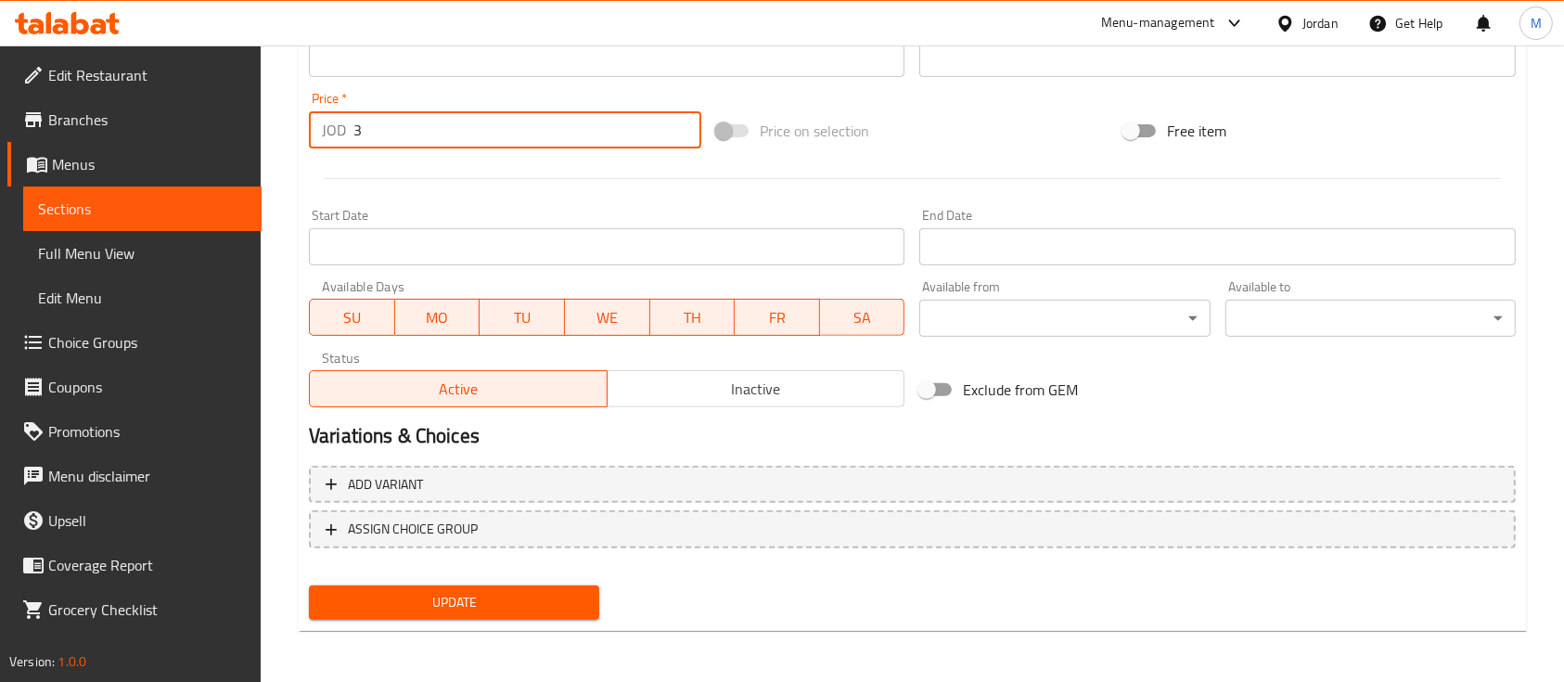
type input "3"
click at [473, 585] on button "Update" at bounding box center [454, 602] width 290 height 34
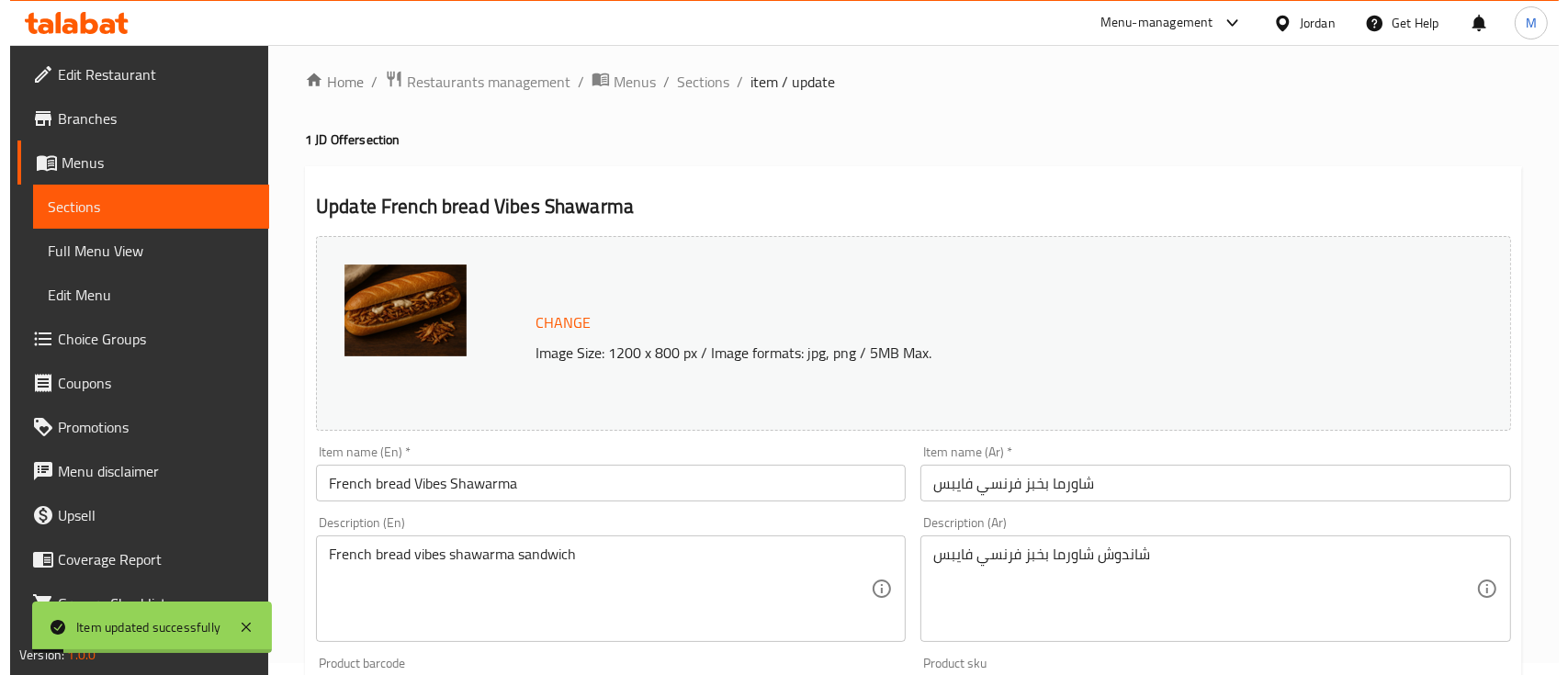
scroll to position [0, 0]
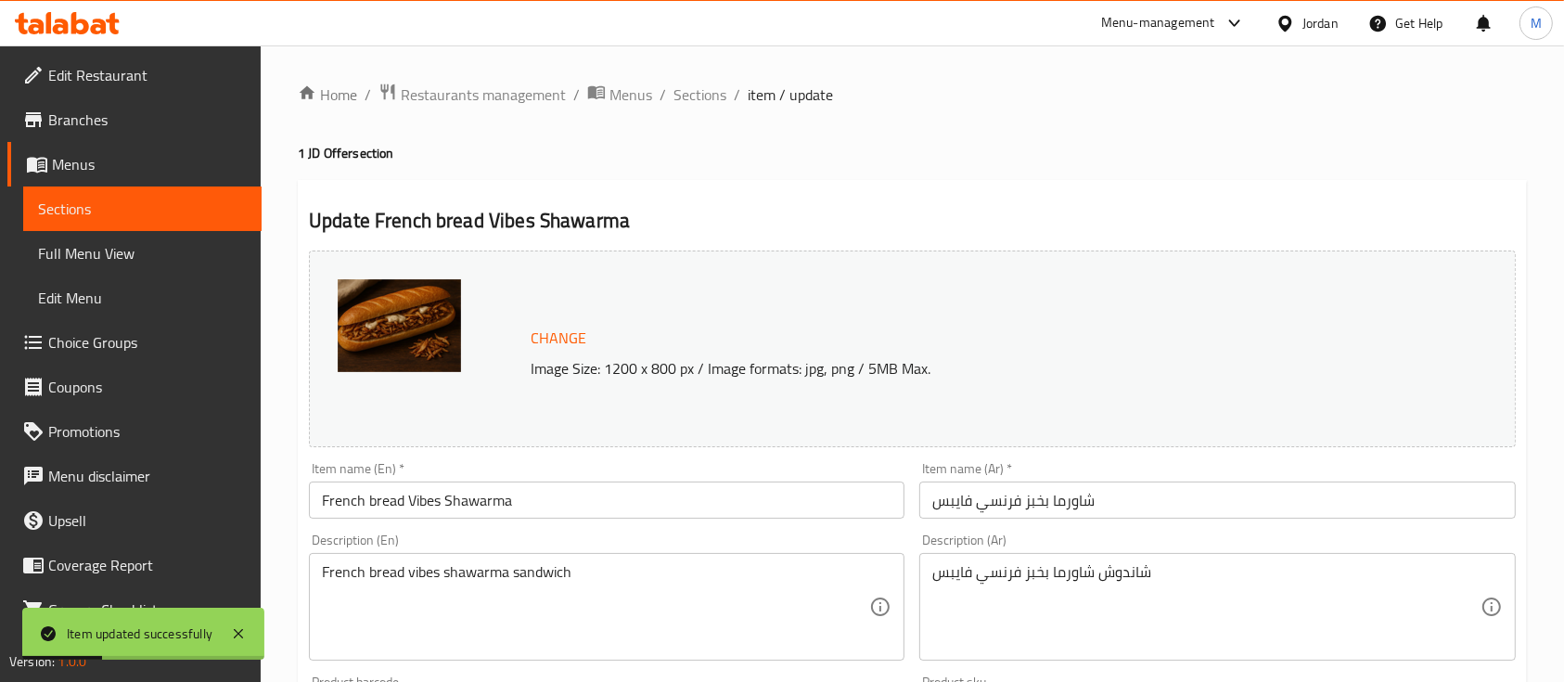
click at [148, 203] on span "Sections" at bounding box center [142, 209] width 209 height 22
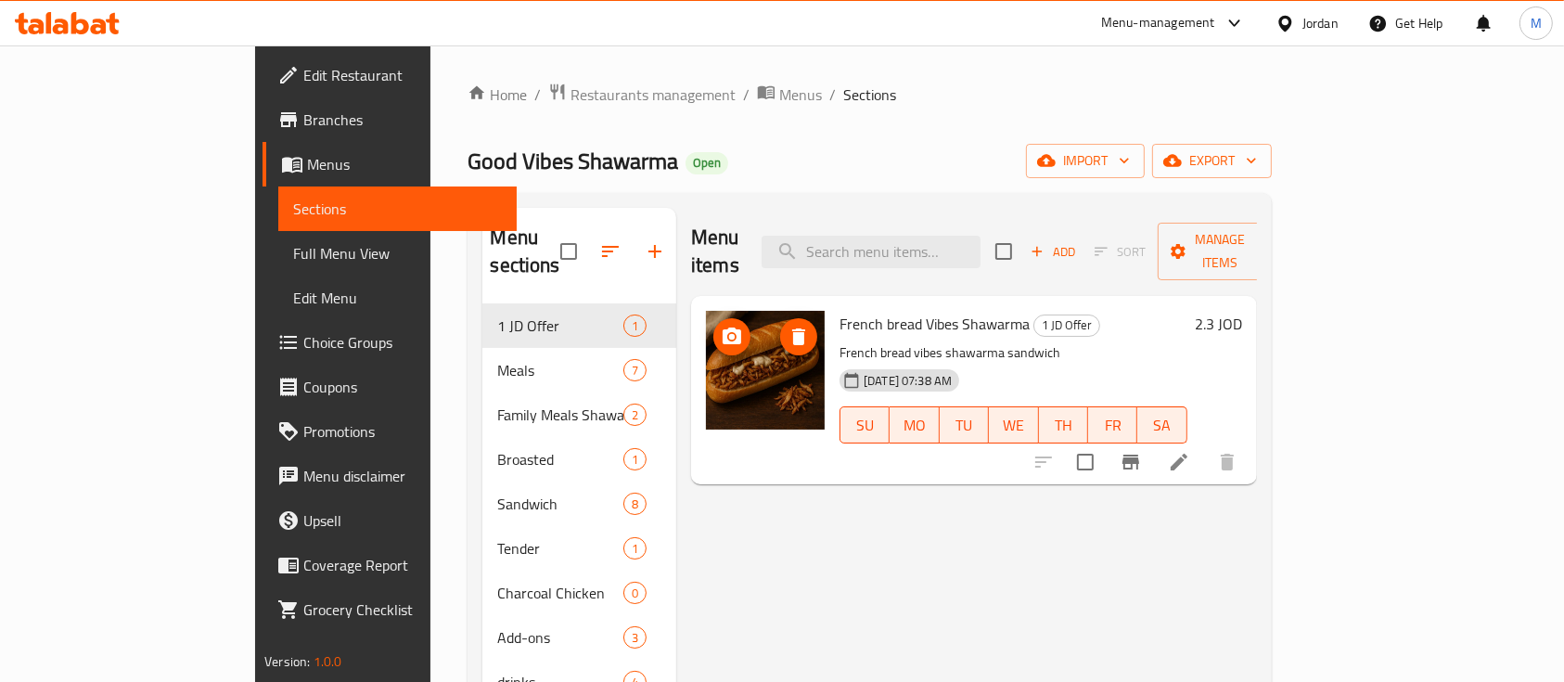
click at [706, 351] on img at bounding box center [765, 370] width 119 height 119
click at [1267, 246] on span "Manage items" at bounding box center [1220, 251] width 95 height 46
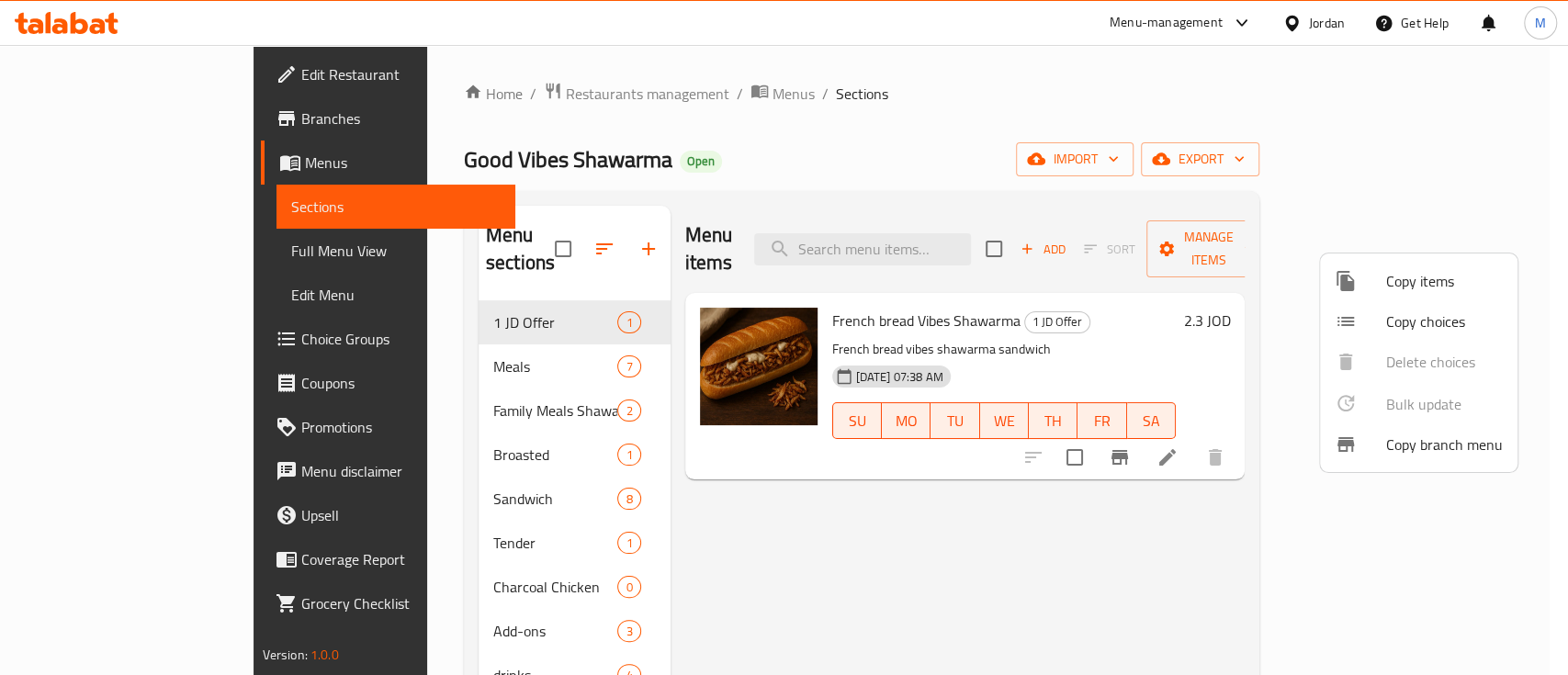
click at [1392, 291] on span "Copy items" at bounding box center [1444, 281] width 117 height 22
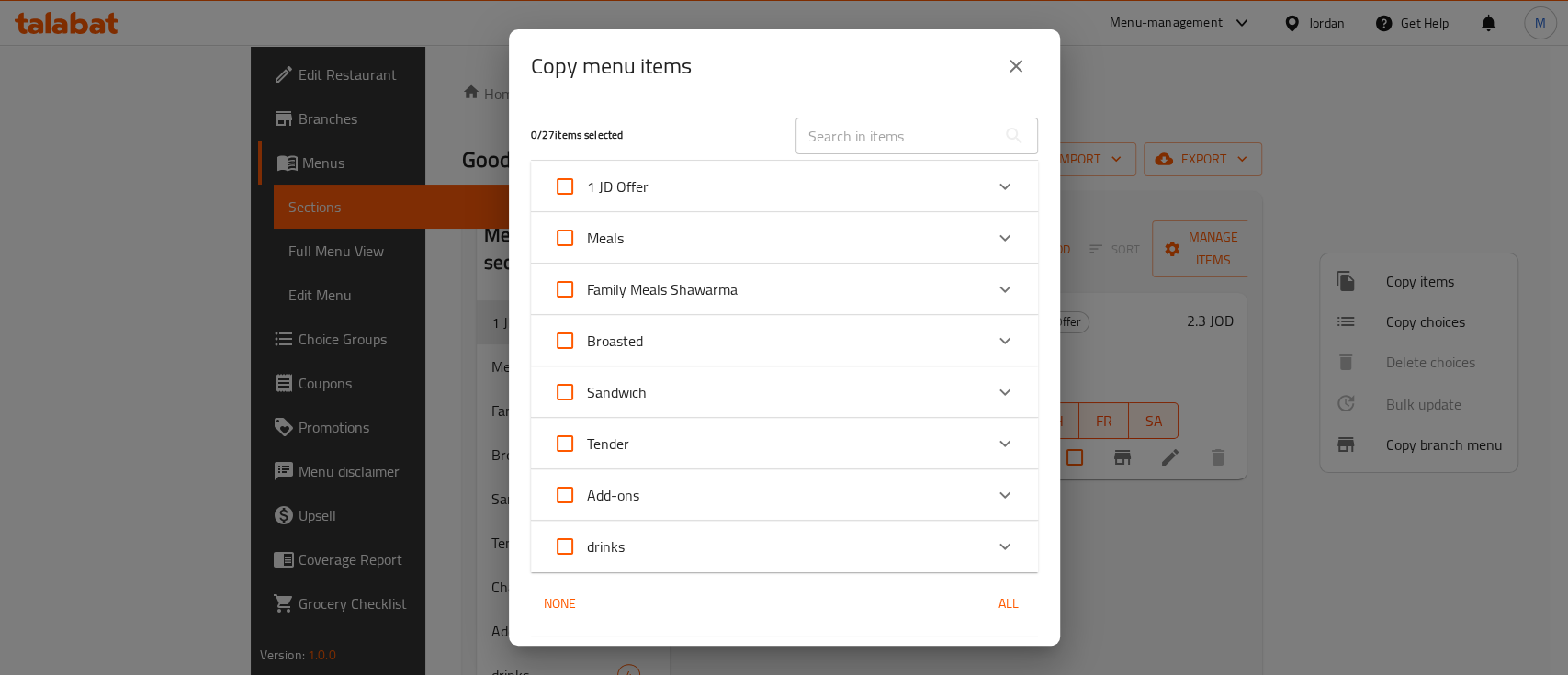
click at [992, 378] on div "Expand" at bounding box center [1005, 392] width 45 height 45
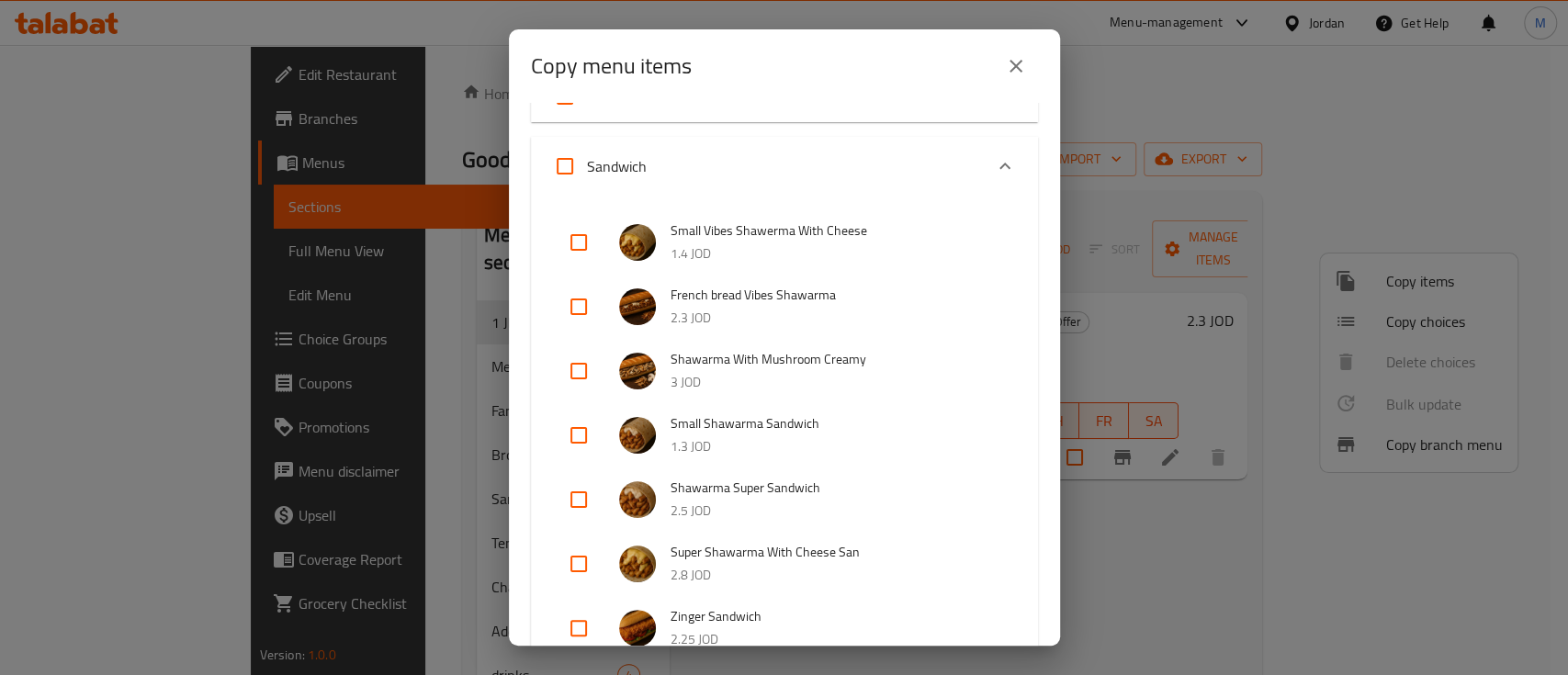
scroll to position [367, 0]
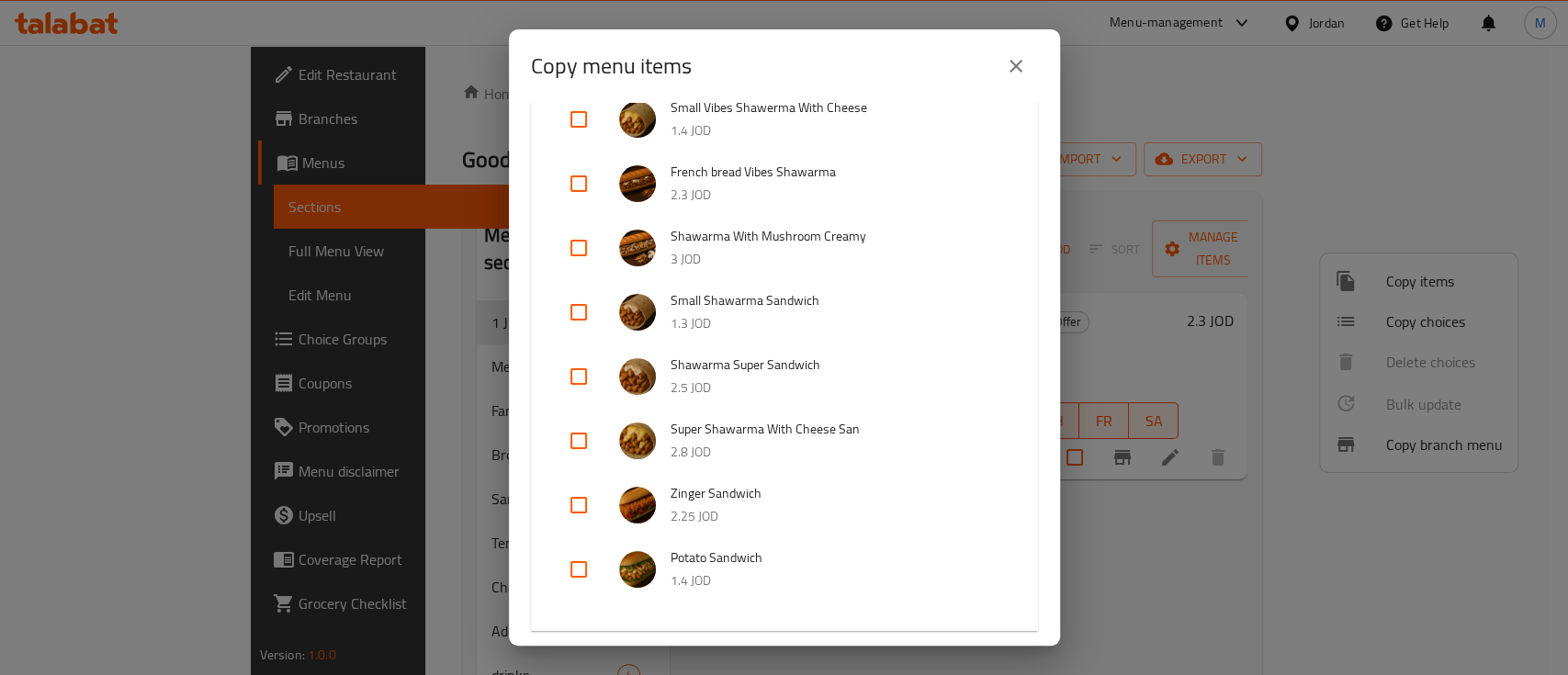
click at [561, 369] on input "checkbox" at bounding box center [578, 376] width 45 height 45
checkbox input "true"
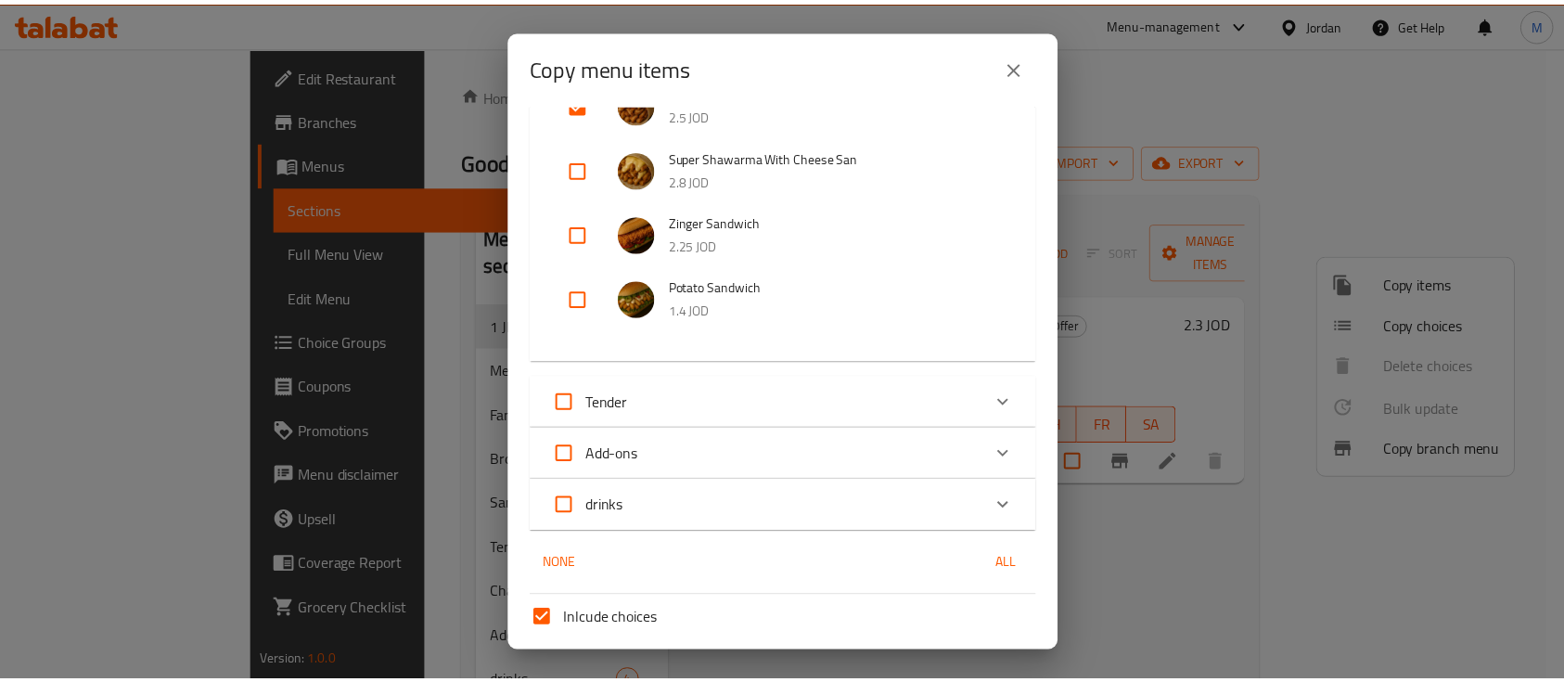
scroll to position [794, 0]
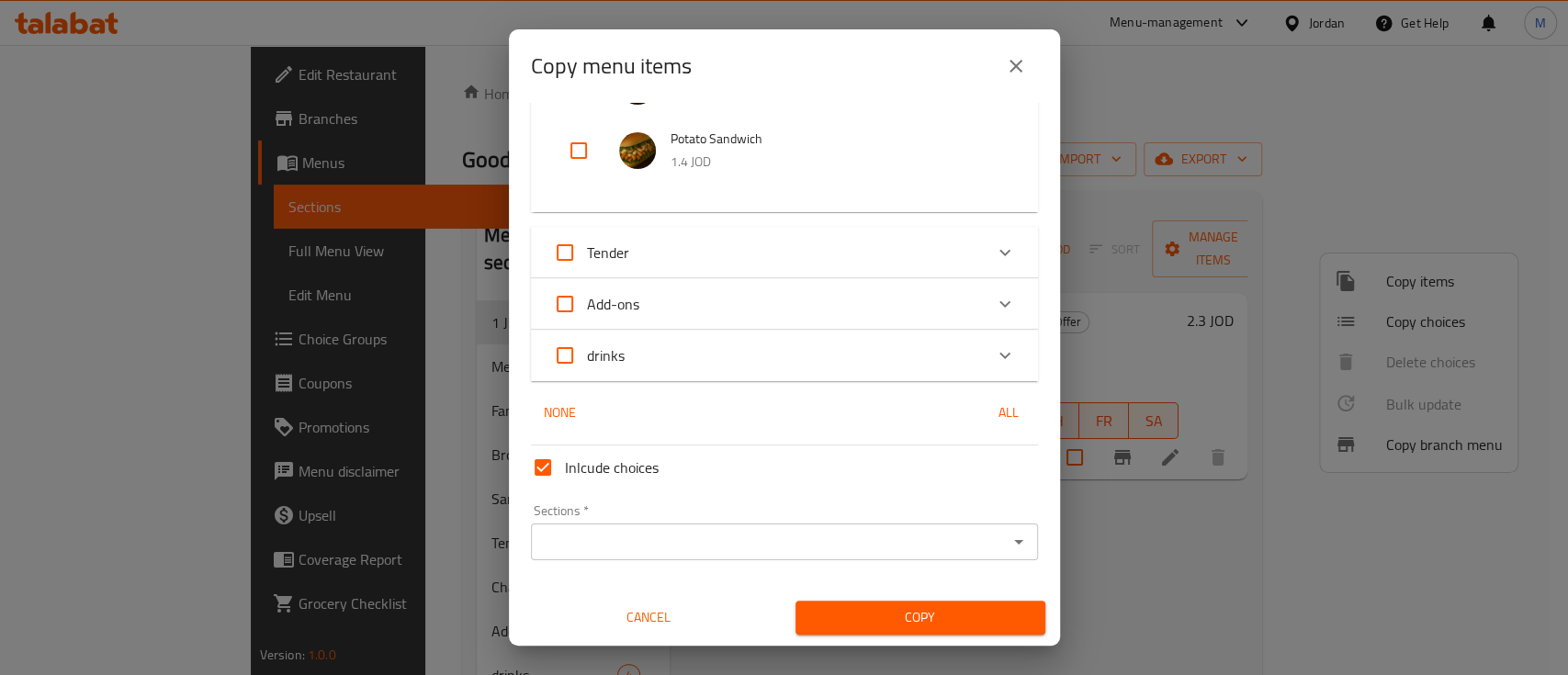
click at [938, 546] on input "Sections   *" at bounding box center [769, 541] width 465 height 26
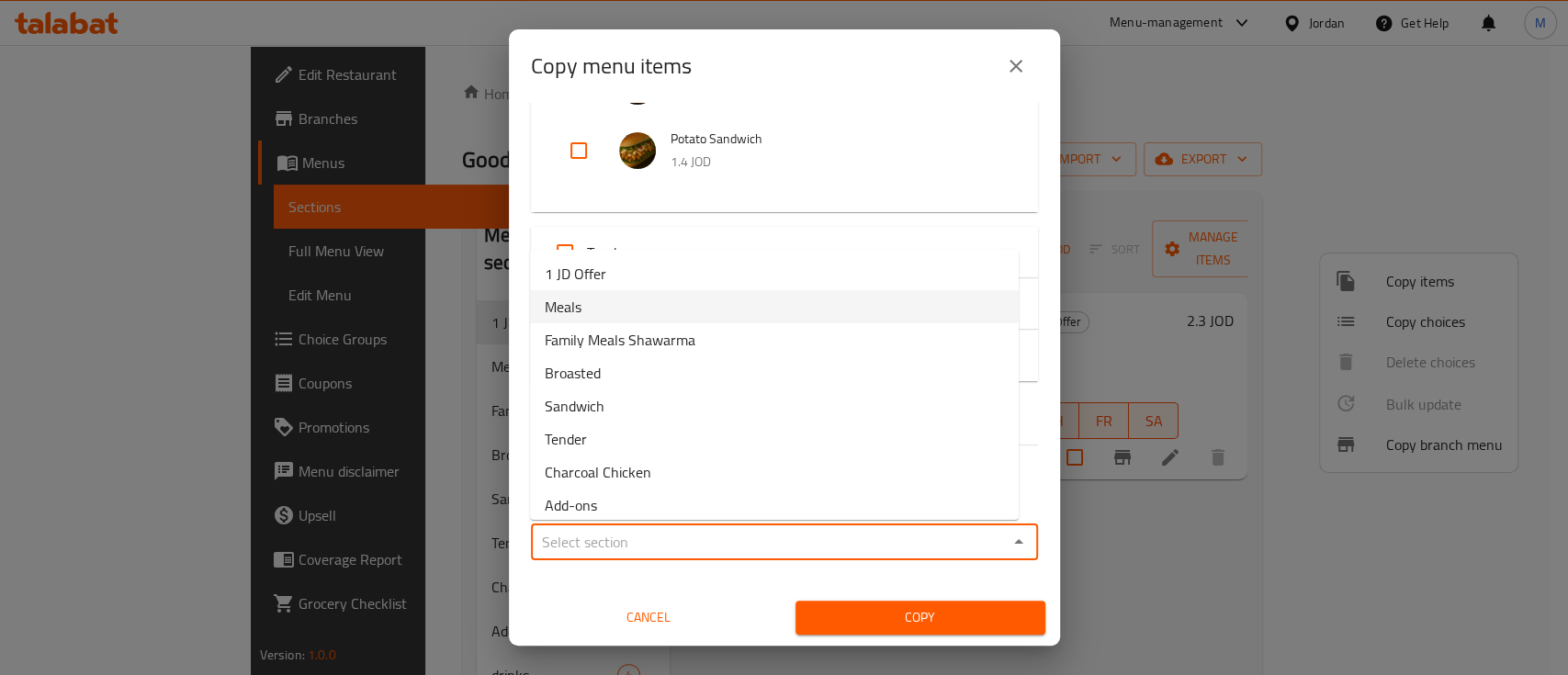
click at [622, 284] on li "1 JD Offer" at bounding box center [774, 273] width 489 height 33
type input "1 JD Offer"
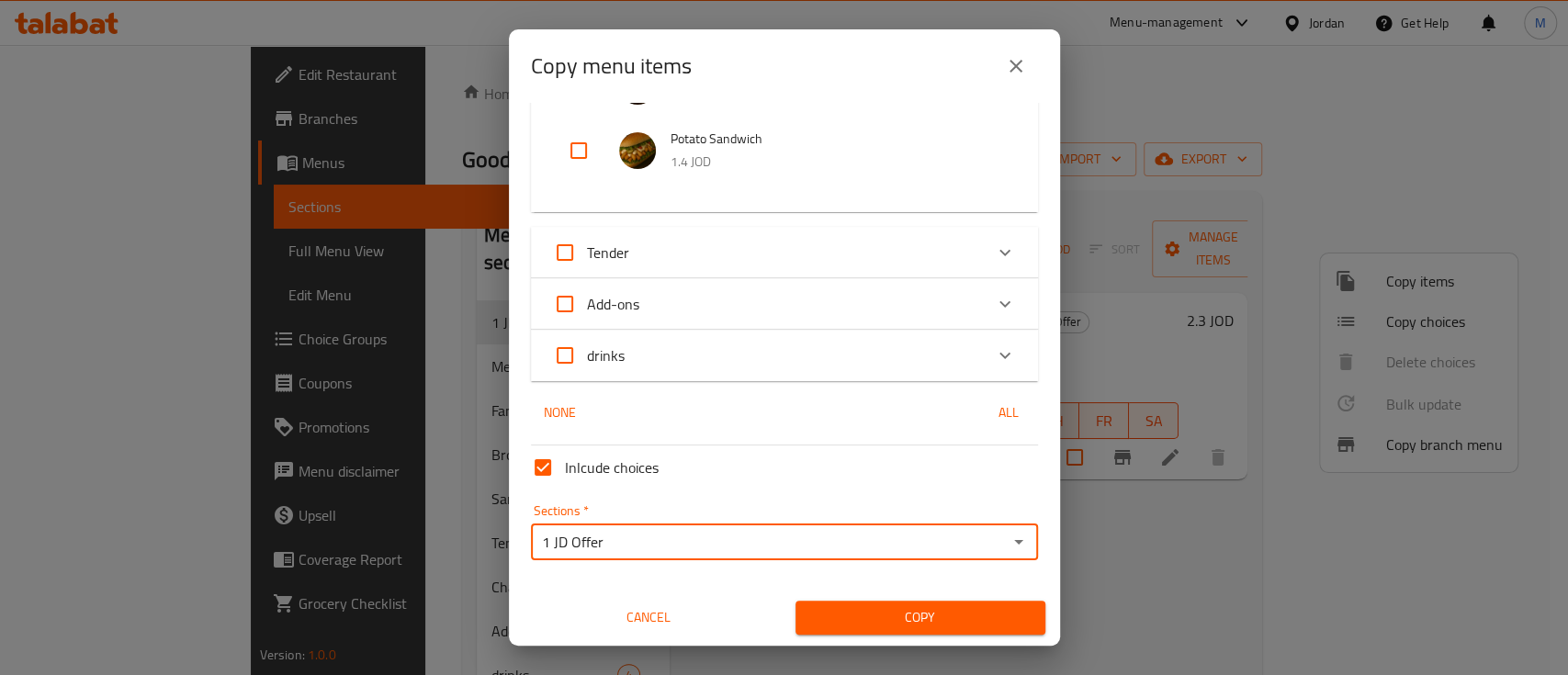
click at [896, 608] on span "Copy" at bounding box center [920, 617] width 221 height 23
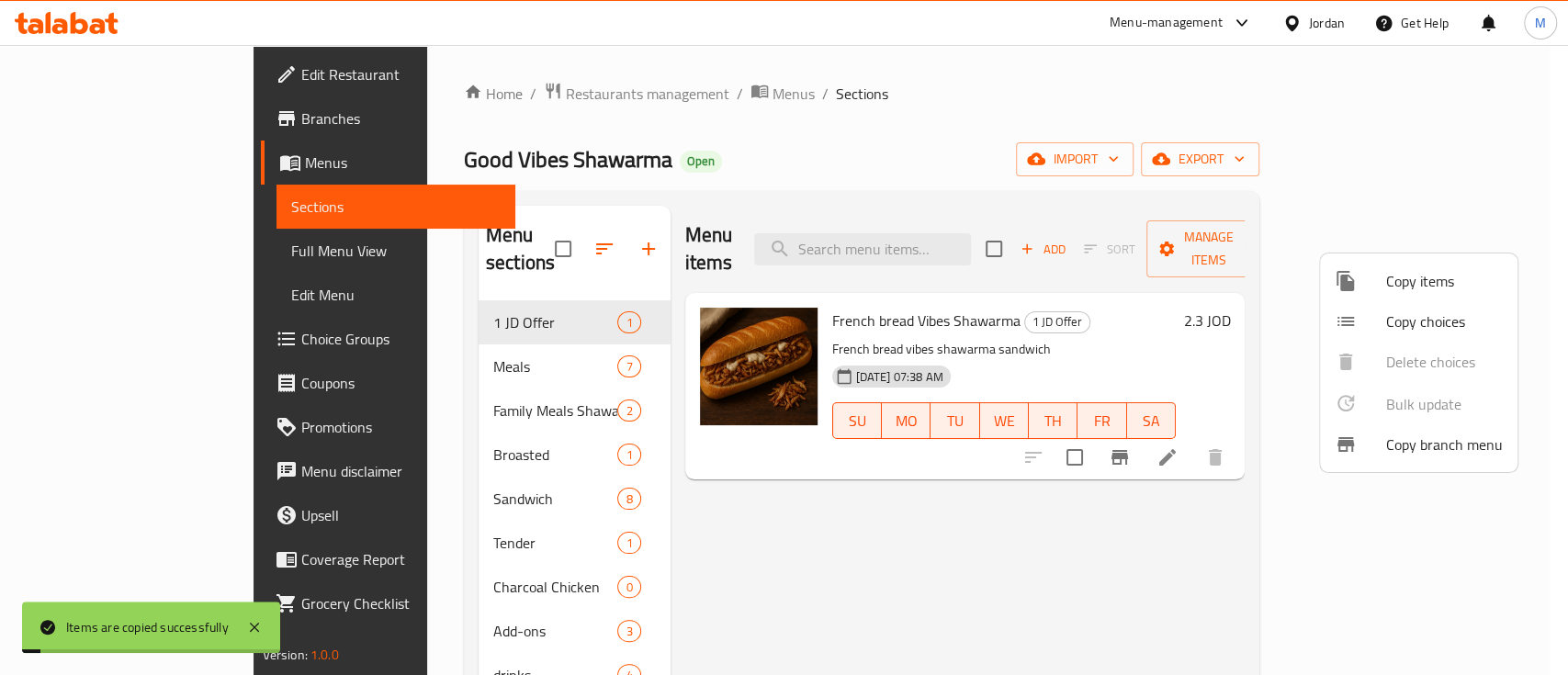
click at [1235, 553] on div at bounding box center [784, 338] width 1568 height 675
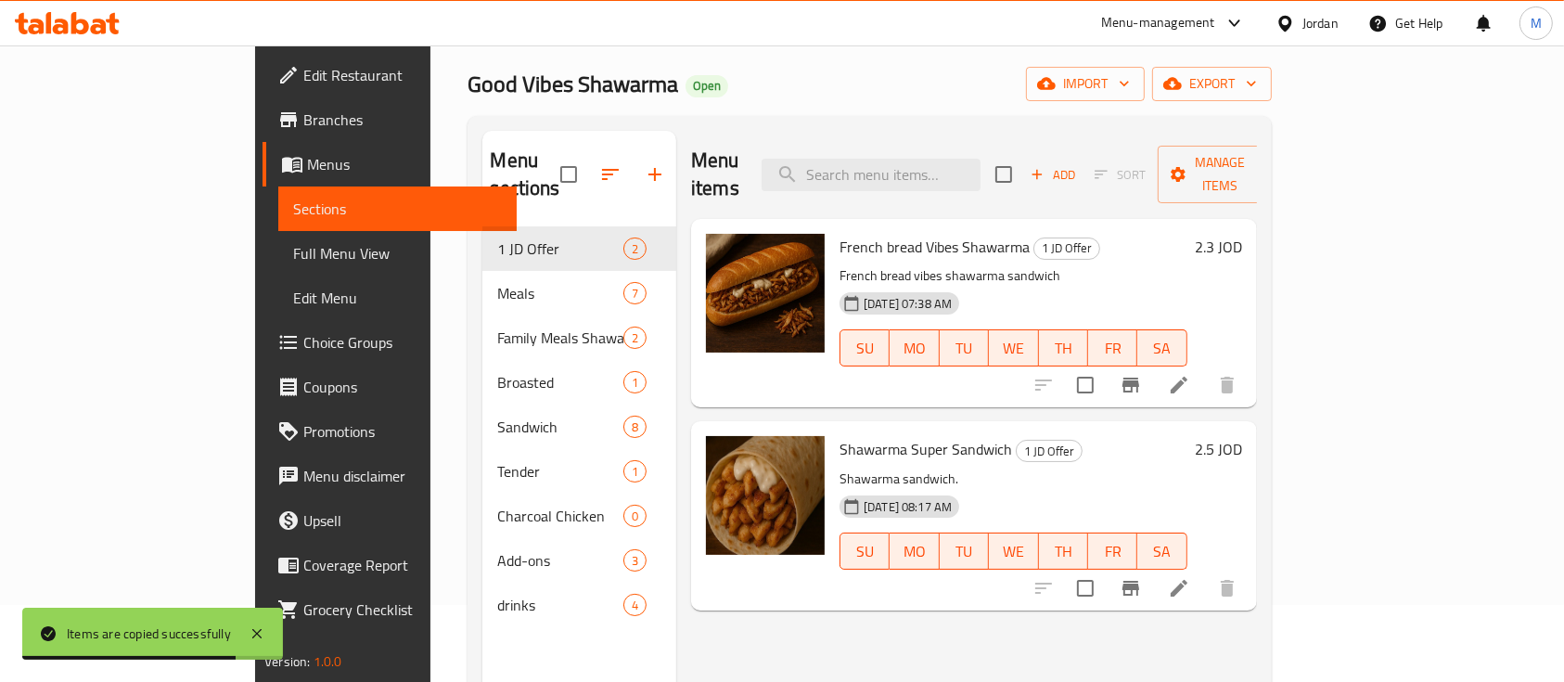
scroll to position [123, 0]
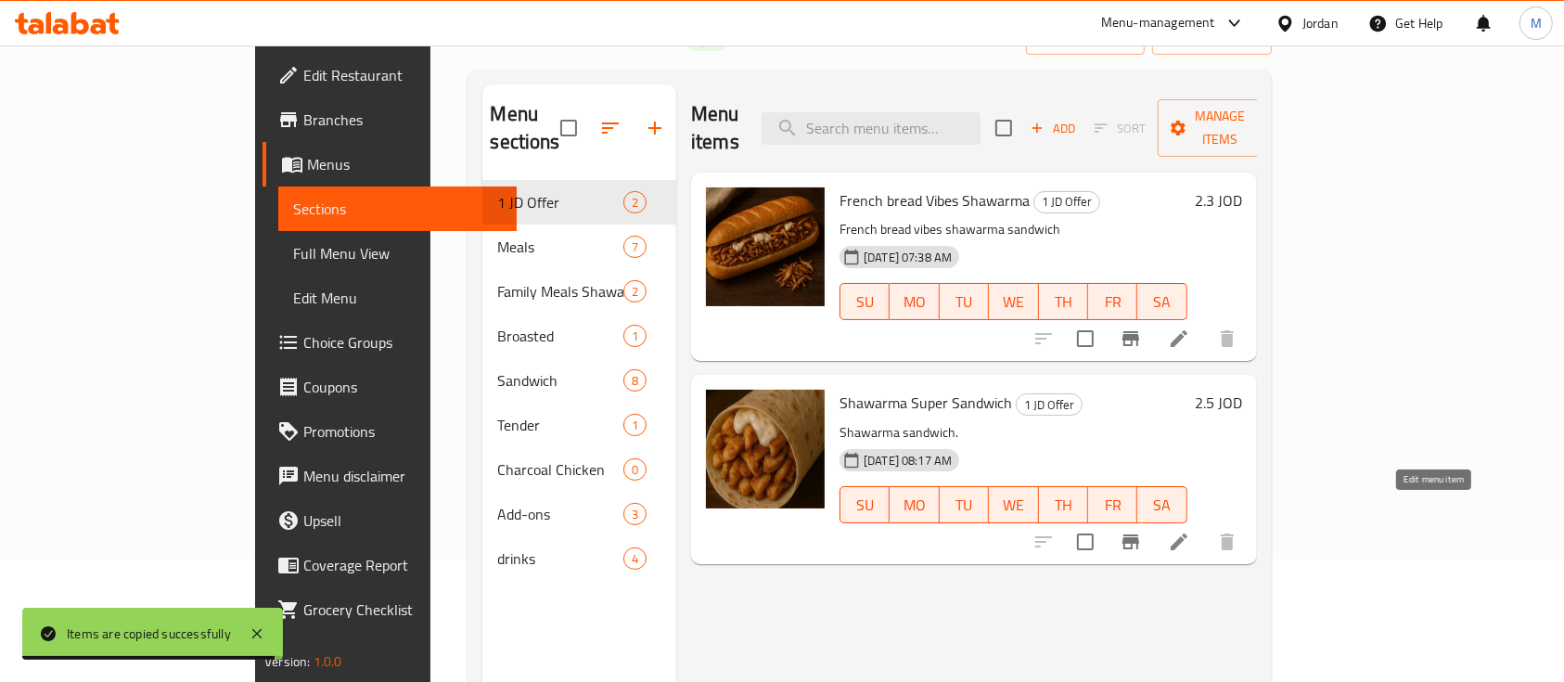
click at [1190, 531] on icon at bounding box center [1179, 542] width 22 height 22
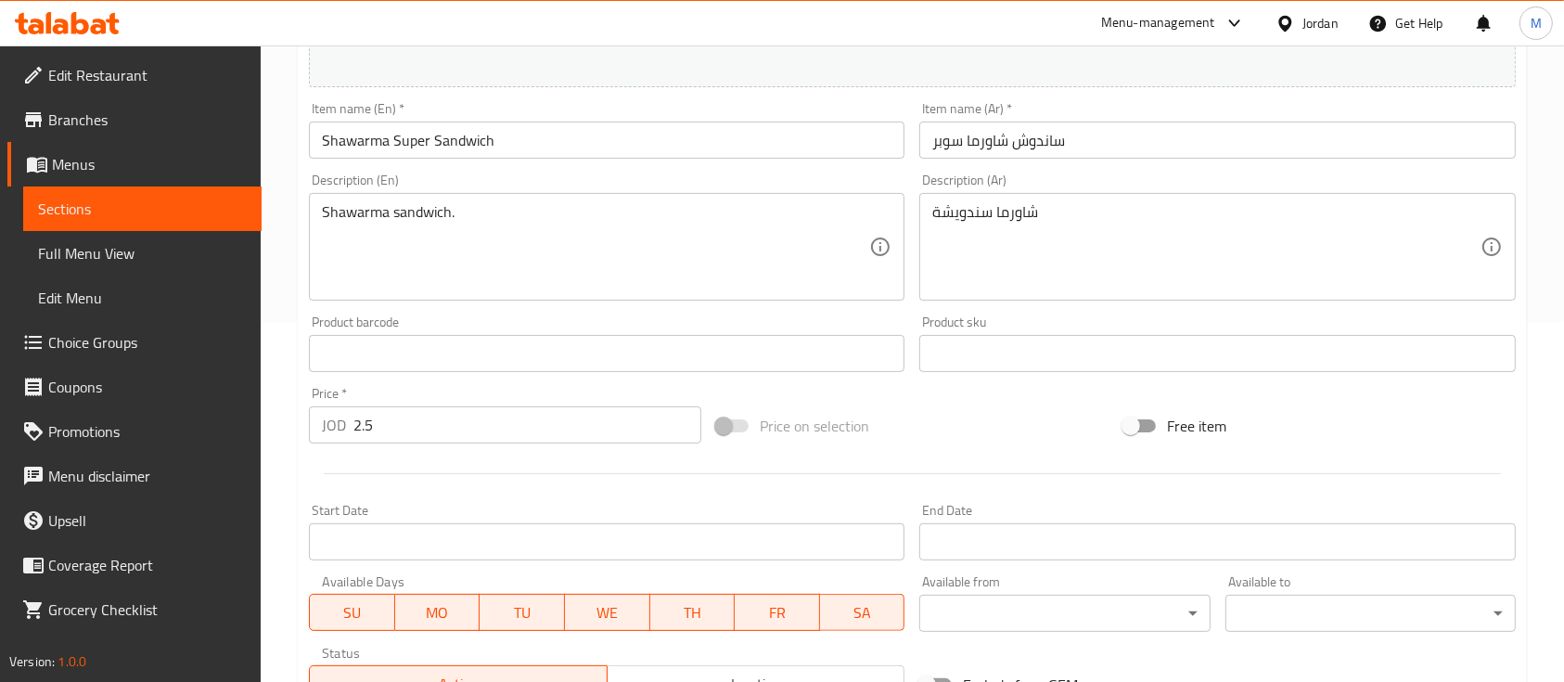
scroll to position [371, 0]
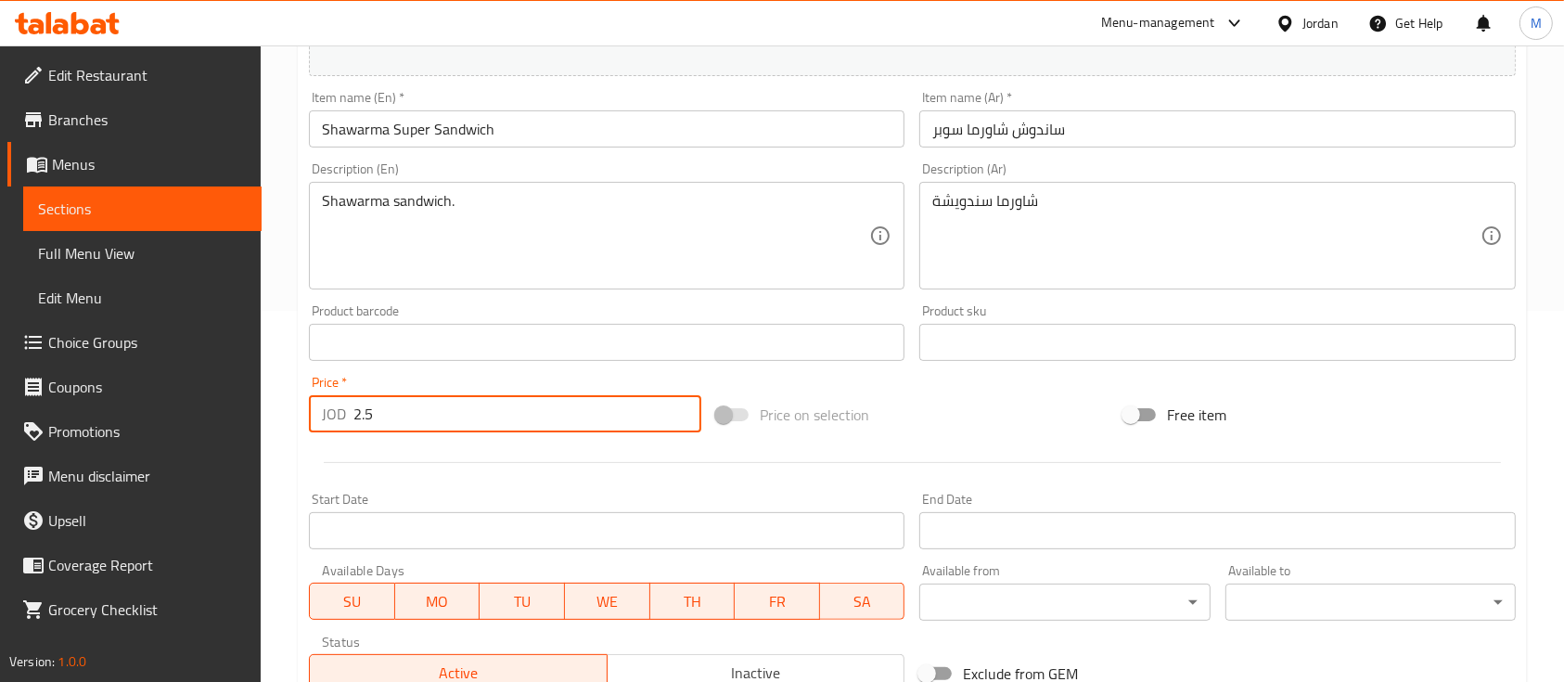
click at [503, 427] on input "2.5" at bounding box center [527, 413] width 348 height 37
click at [503, 428] on input "2.5" at bounding box center [527, 413] width 348 height 37
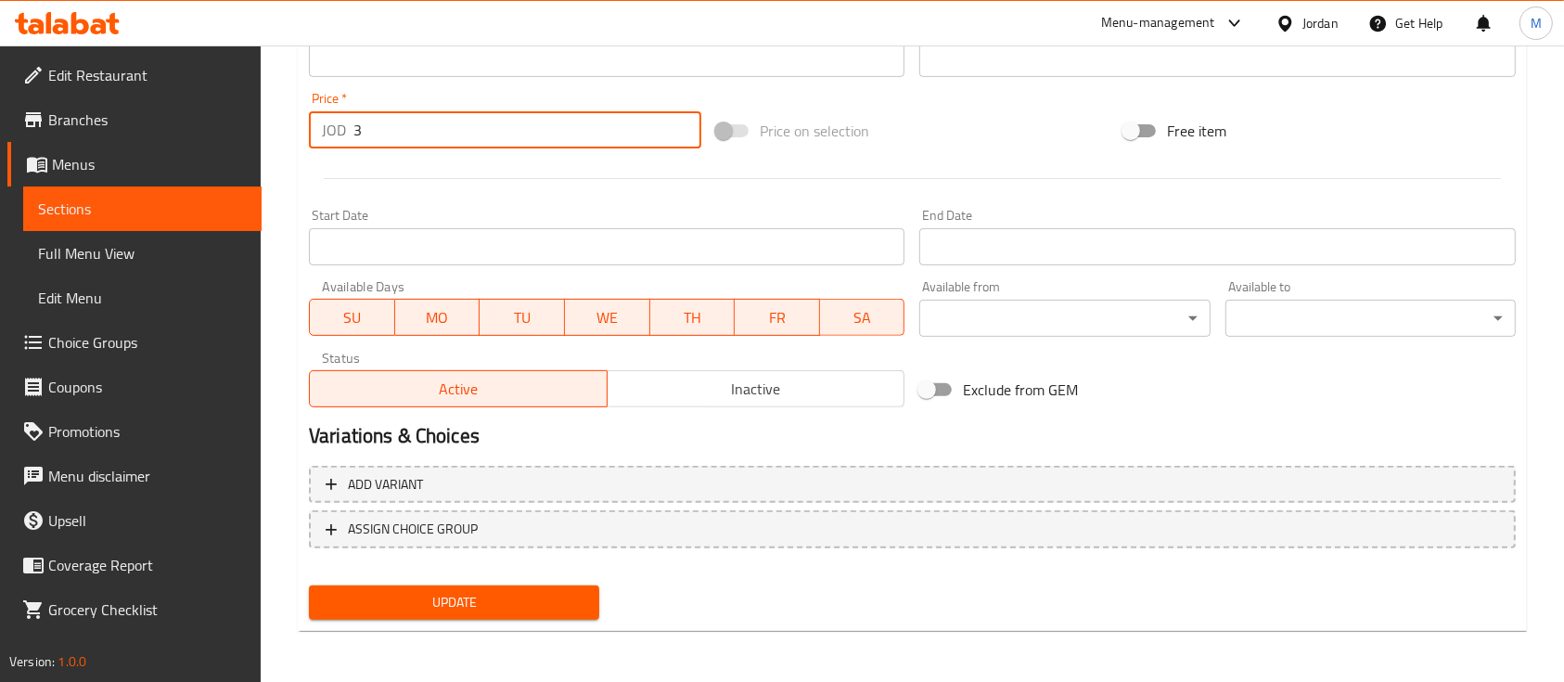
type input "3"
click at [507, 599] on span "Update" at bounding box center [454, 602] width 261 height 23
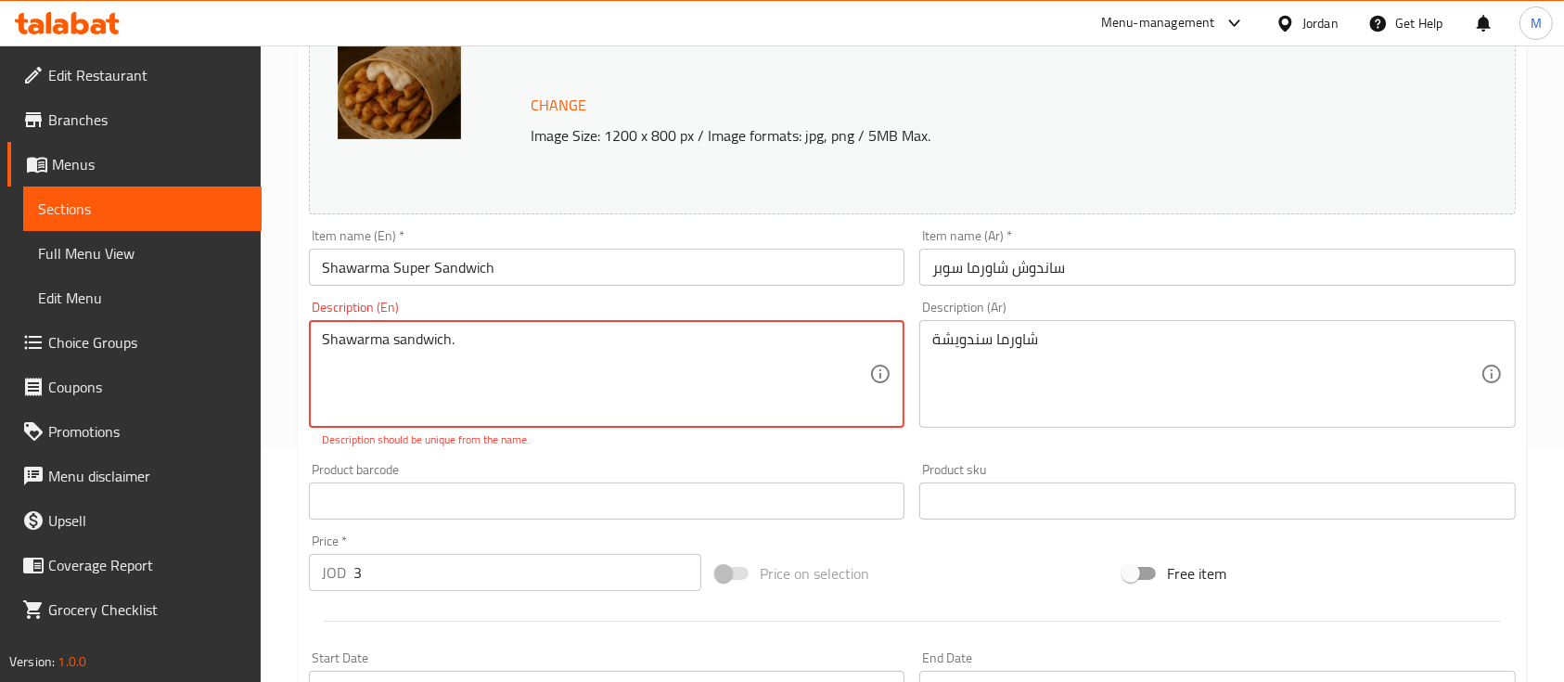
click at [540, 352] on textarea "Shawarma sandwich." at bounding box center [595, 374] width 547 height 88
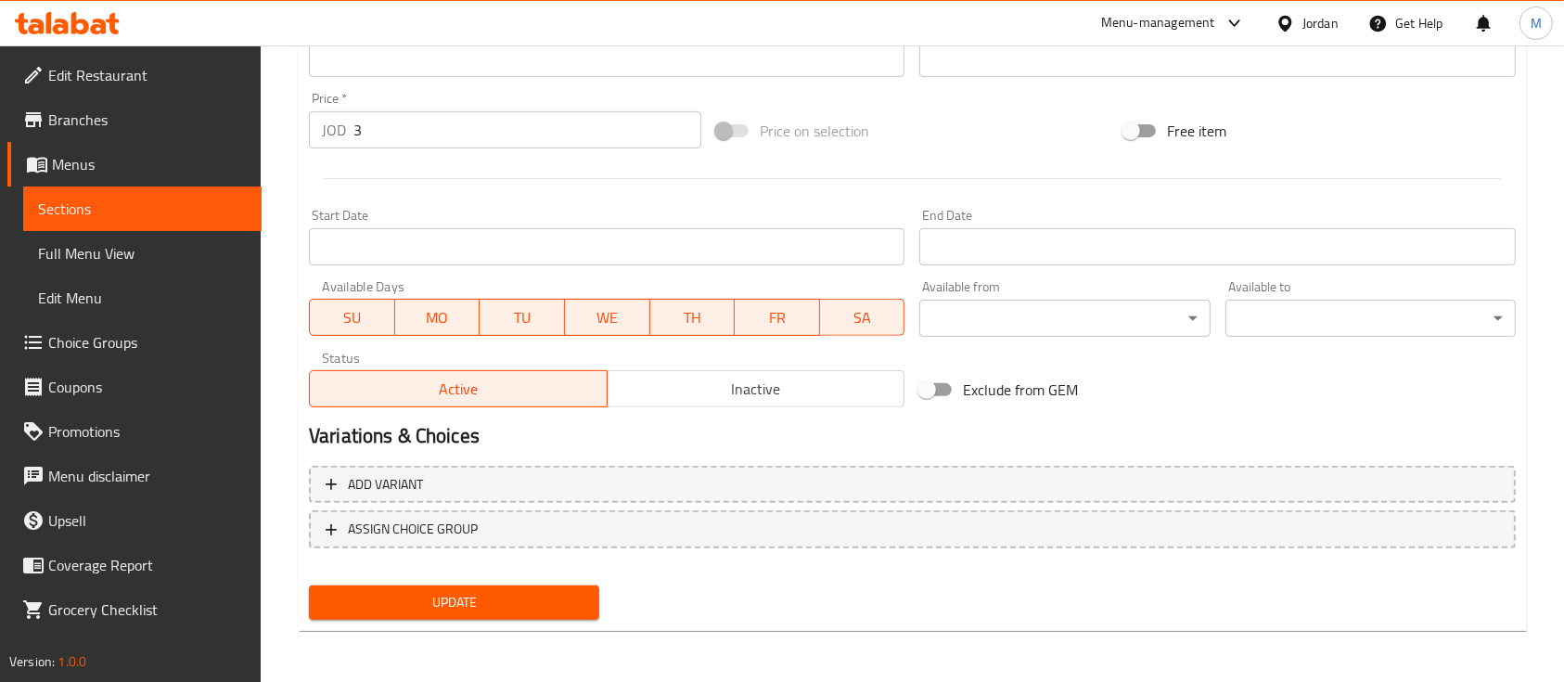
type textarea "Shawarma sandwich"
click at [453, 599] on span "Update" at bounding box center [454, 602] width 261 height 23
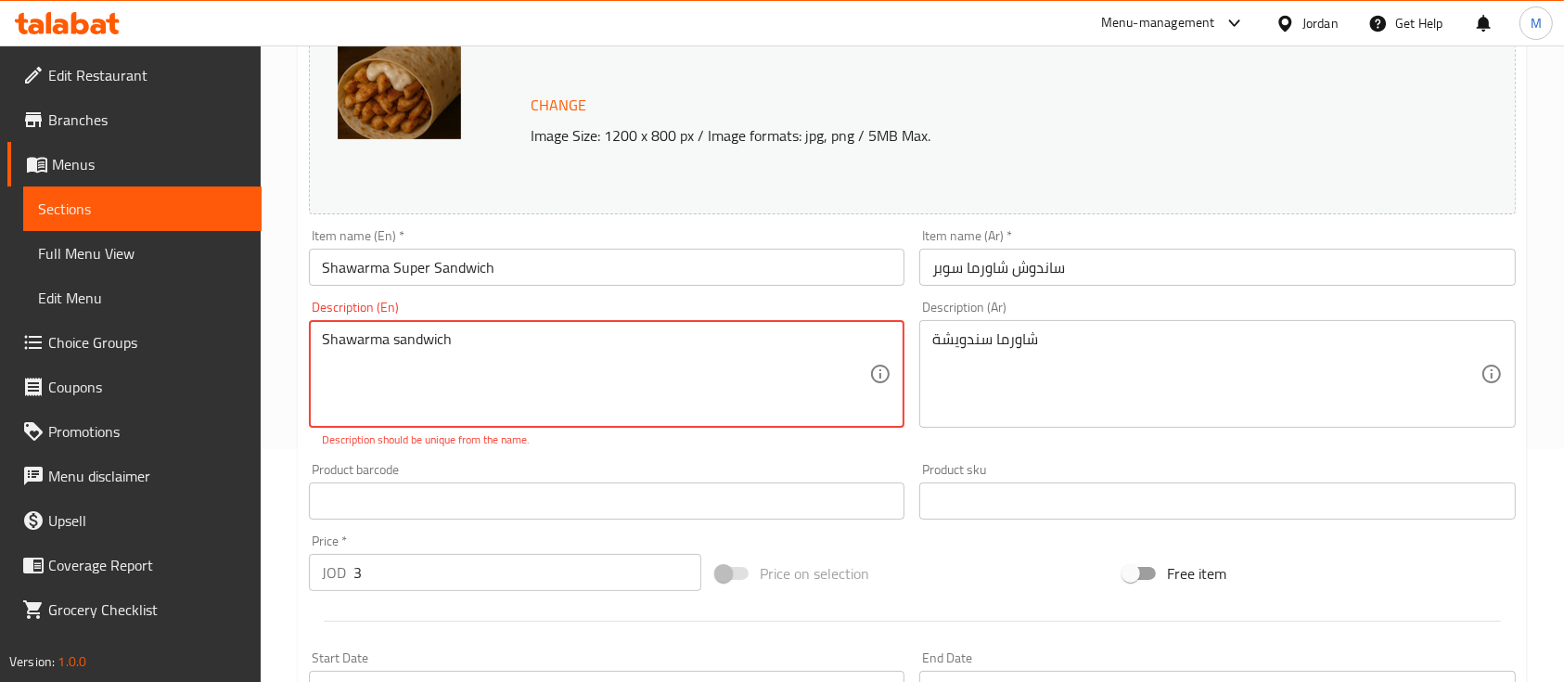
click at [469, 330] on textarea "Shawarma sandwich" at bounding box center [595, 374] width 547 height 88
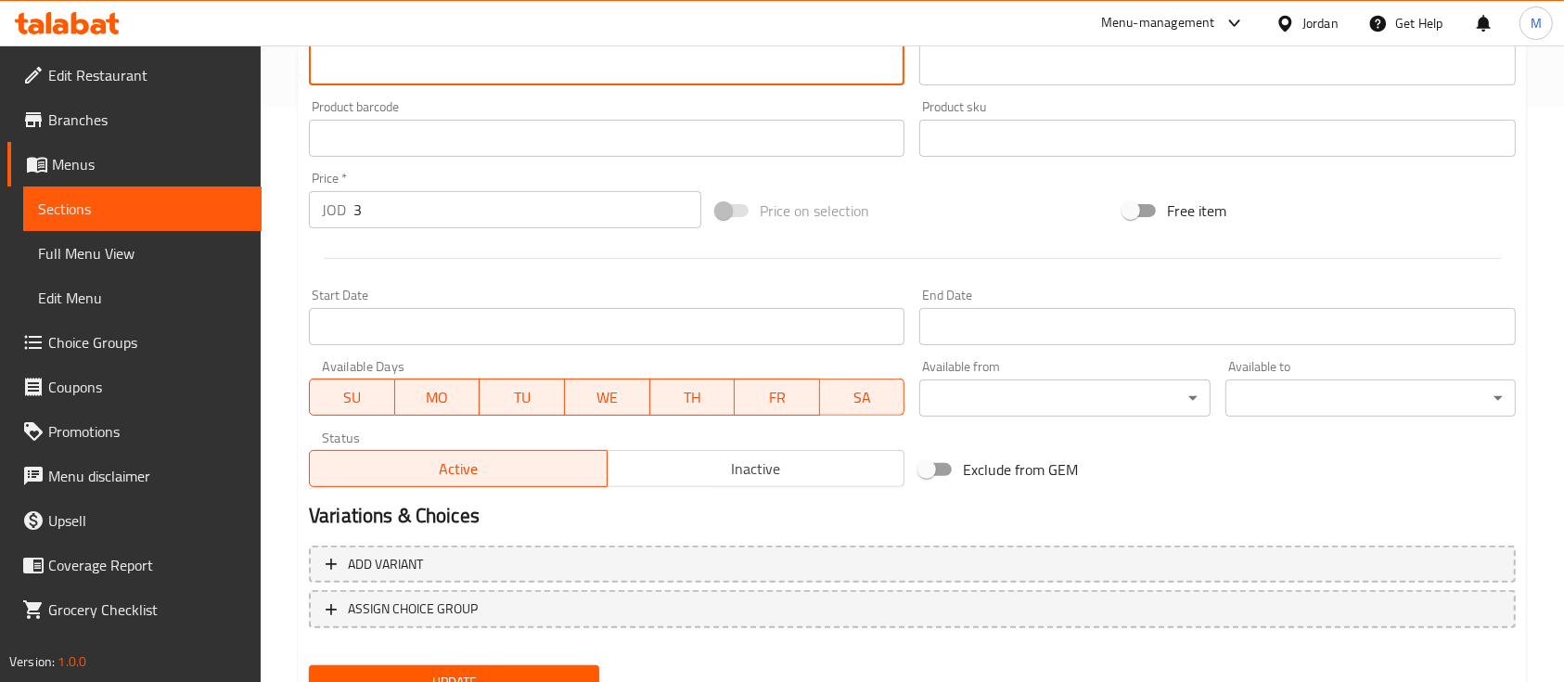
scroll to position [655, 0]
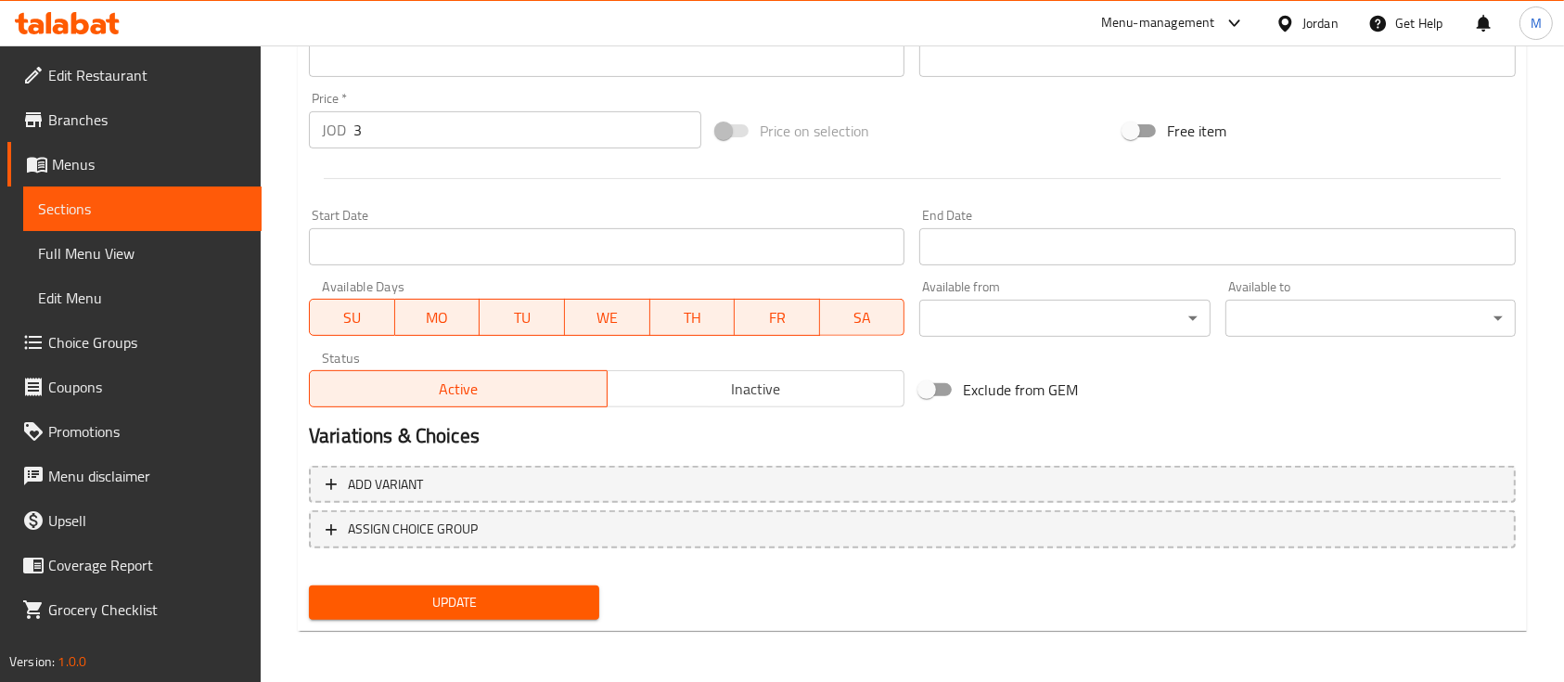
click at [406, 618] on button "Update" at bounding box center [454, 602] width 290 height 34
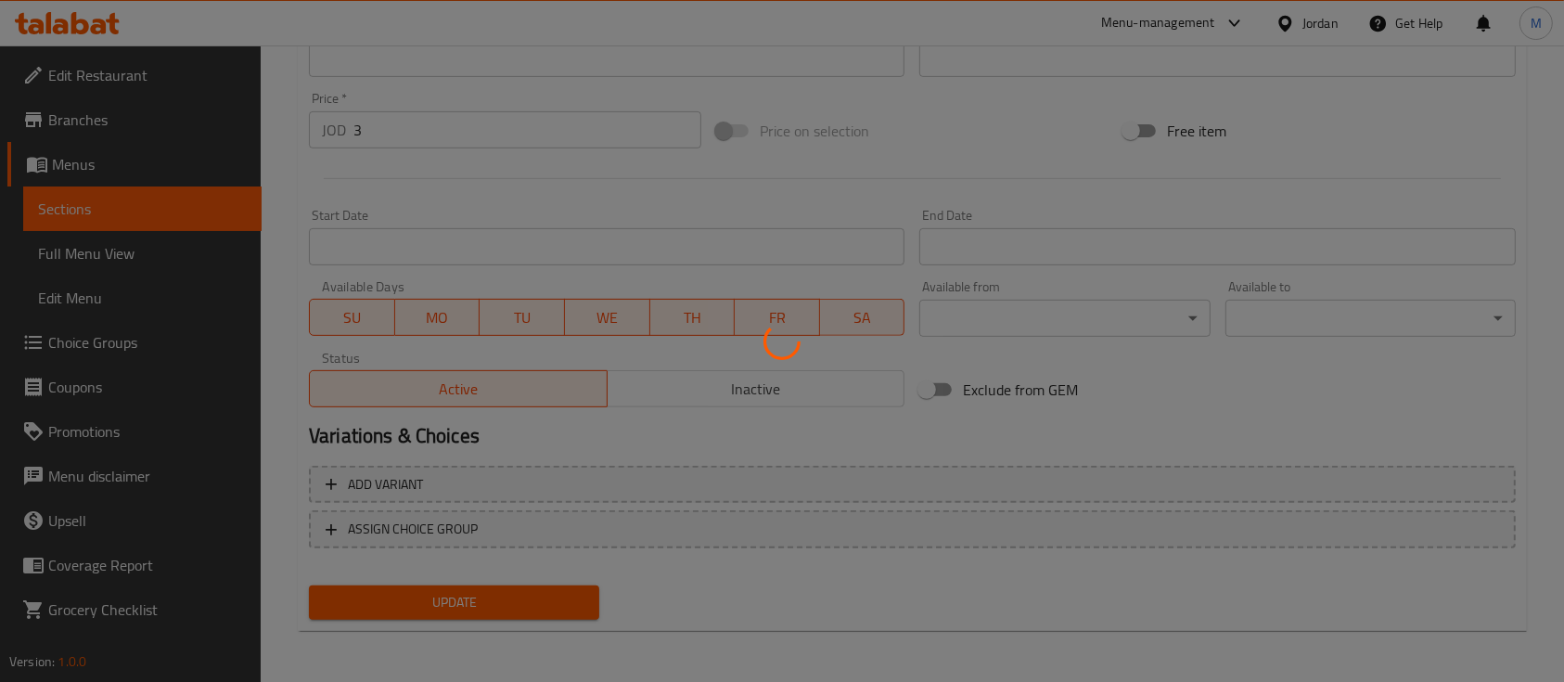
click at [406, 597] on div at bounding box center [782, 341] width 1564 height 682
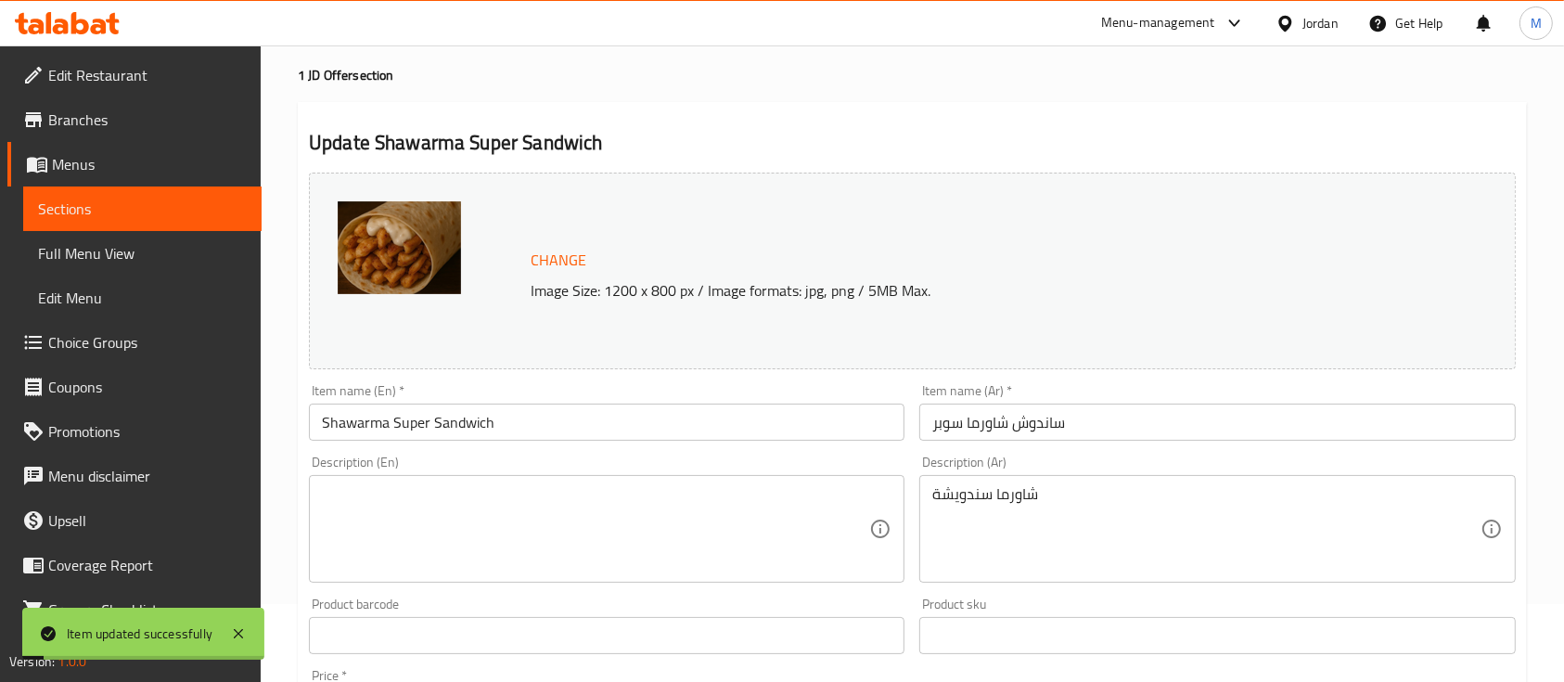
scroll to position [0, 0]
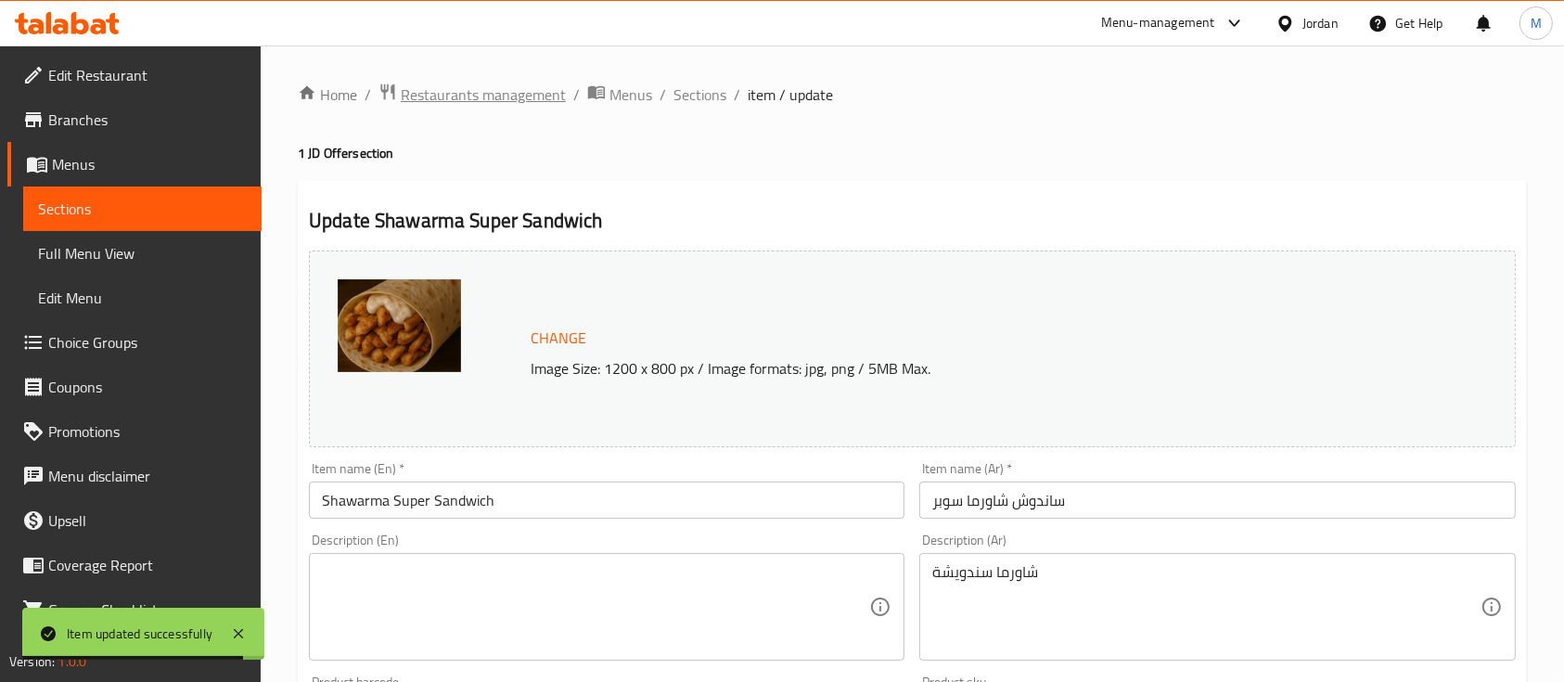
click at [490, 88] on span "Restaurants management" at bounding box center [483, 95] width 165 height 22
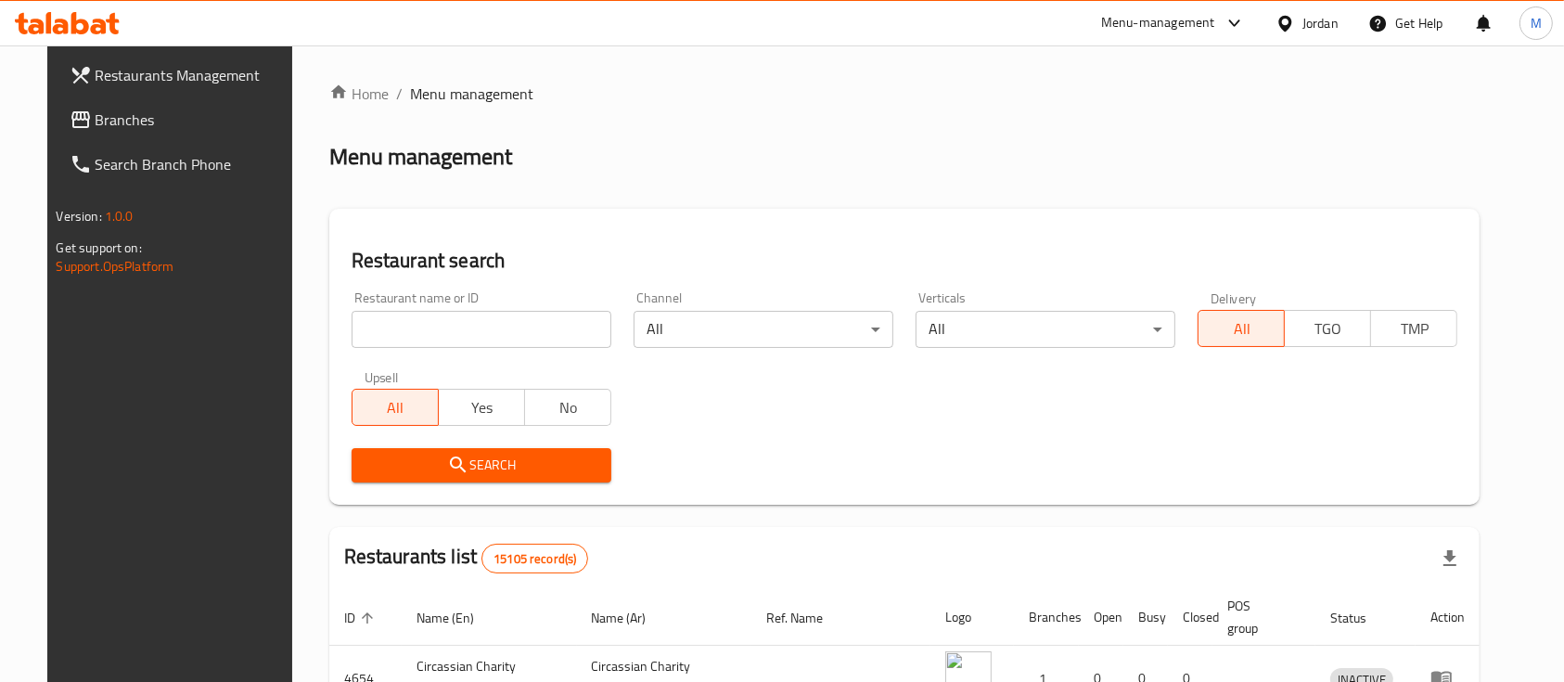
click at [466, 312] on input "search" at bounding box center [482, 329] width 260 height 37
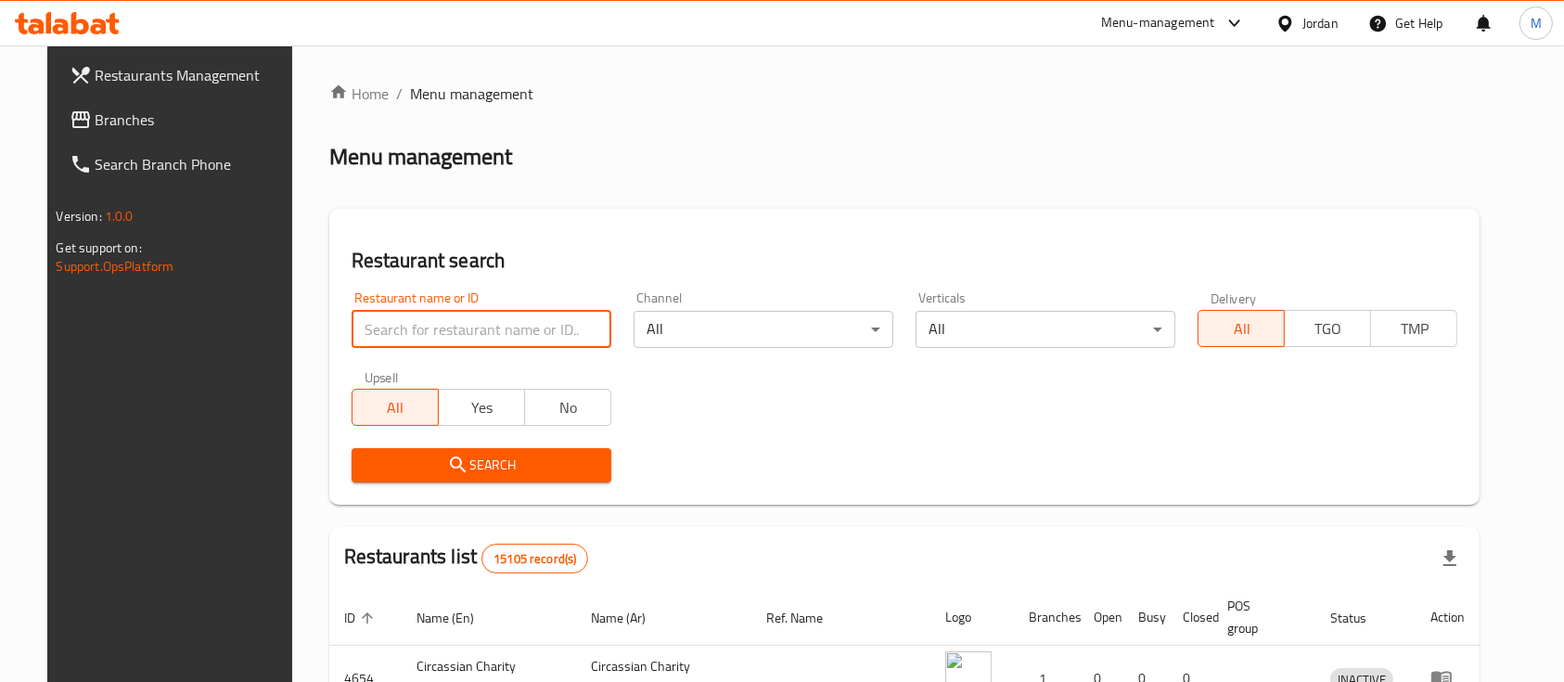
paste input "685626"
type input "685626"
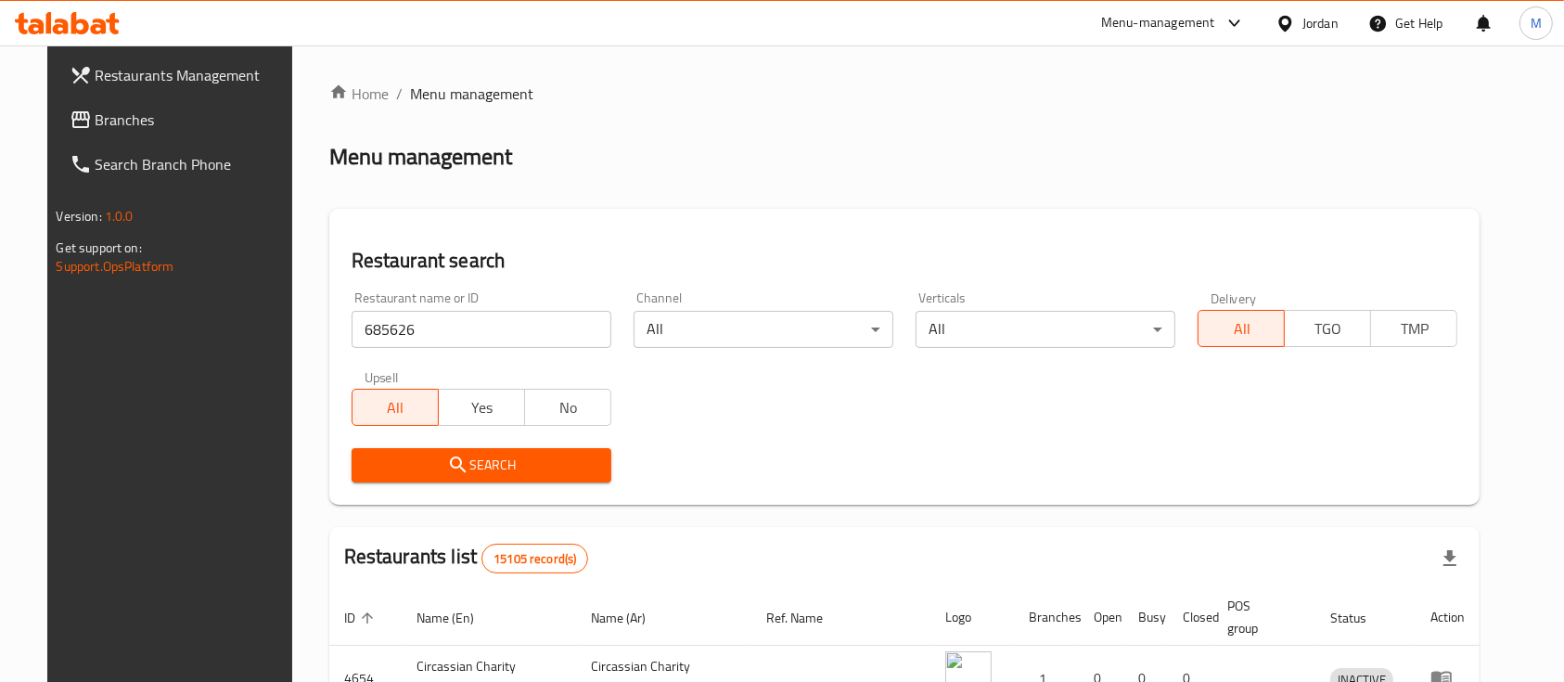
click at [468, 471] on span "Search" at bounding box center [481, 465] width 230 height 23
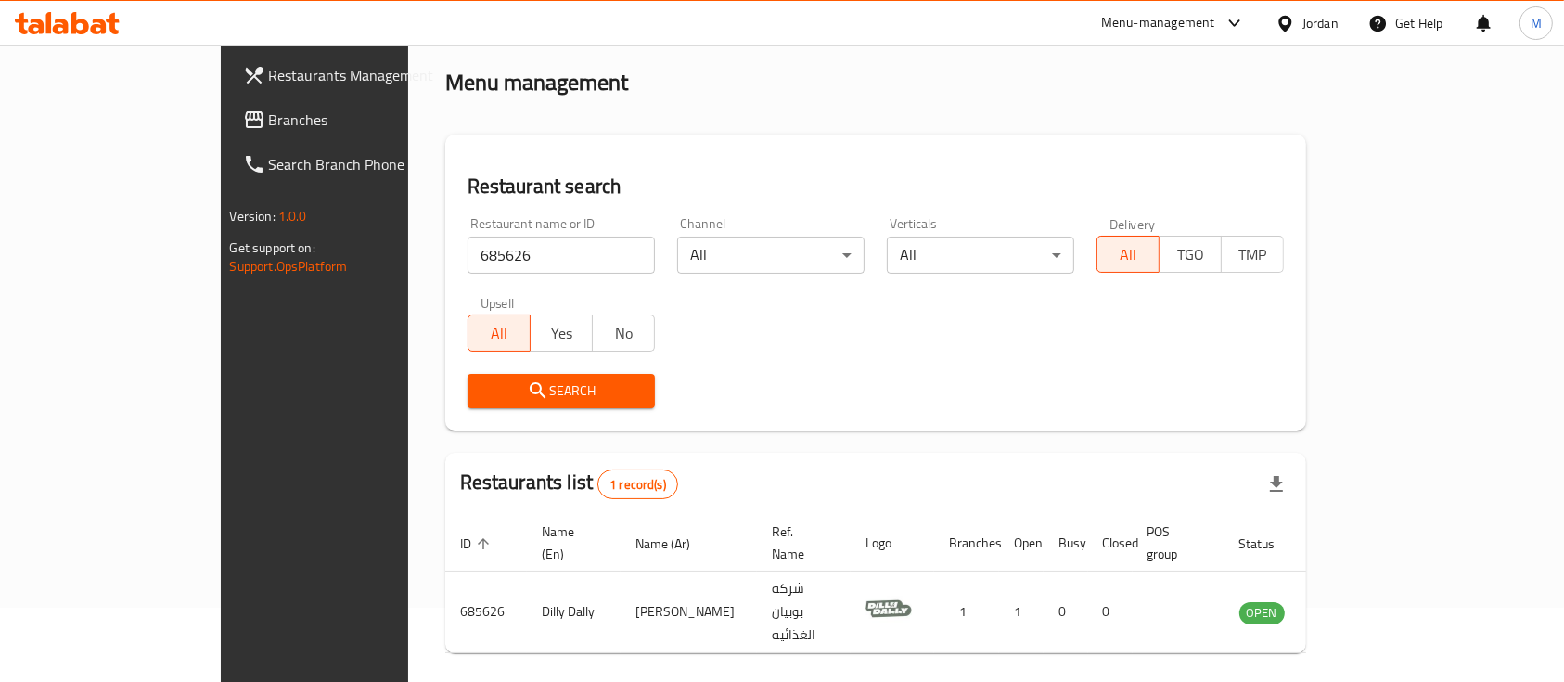
scroll to position [109, 0]
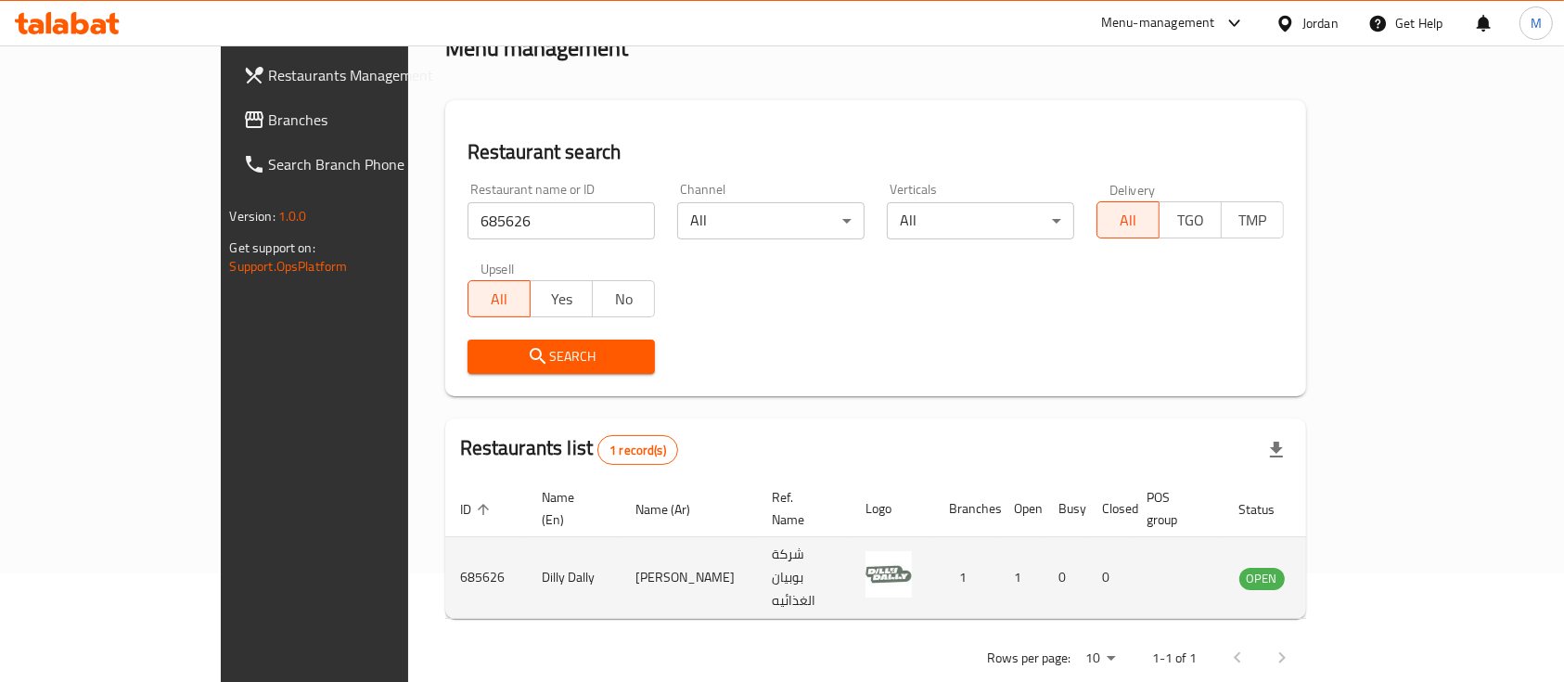
click at [1386, 549] on td "enhanced table" at bounding box center [1354, 578] width 64 height 82
click at [1358, 571] on icon "enhanced table" at bounding box center [1348, 579] width 20 height 16
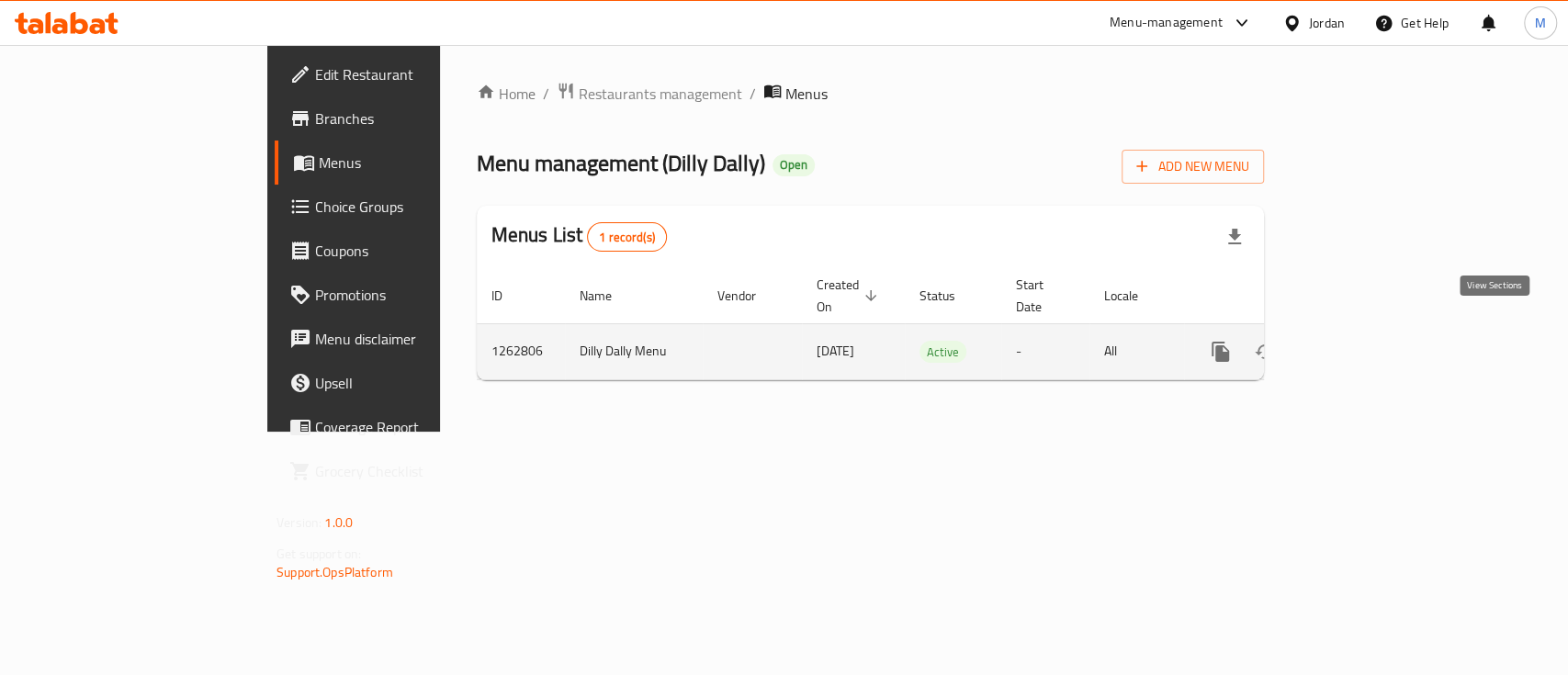
click at [1364, 340] on icon "enhanced table" at bounding box center [1352, 351] width 22 height 22
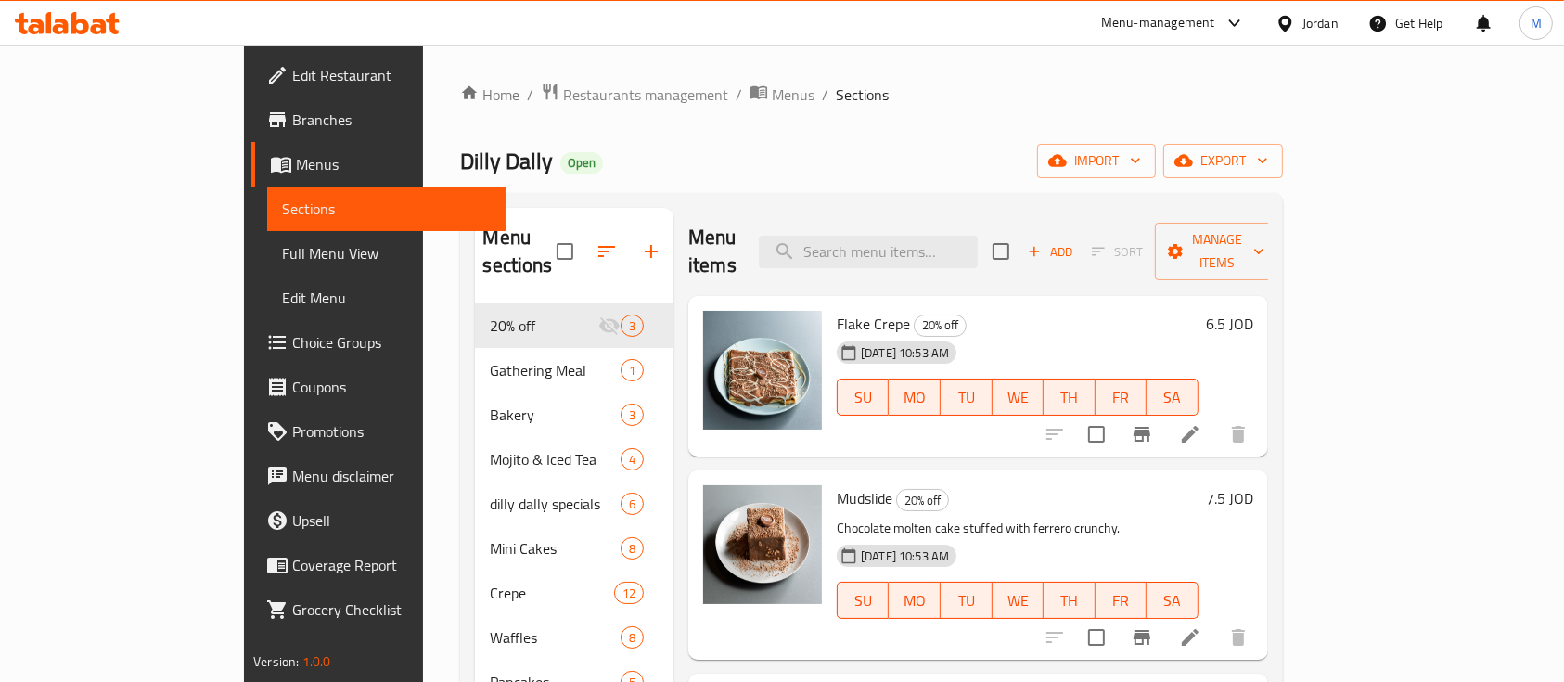
click at [640, 240] on icon "button" at bounding box center [651, 251] width 22 height 22
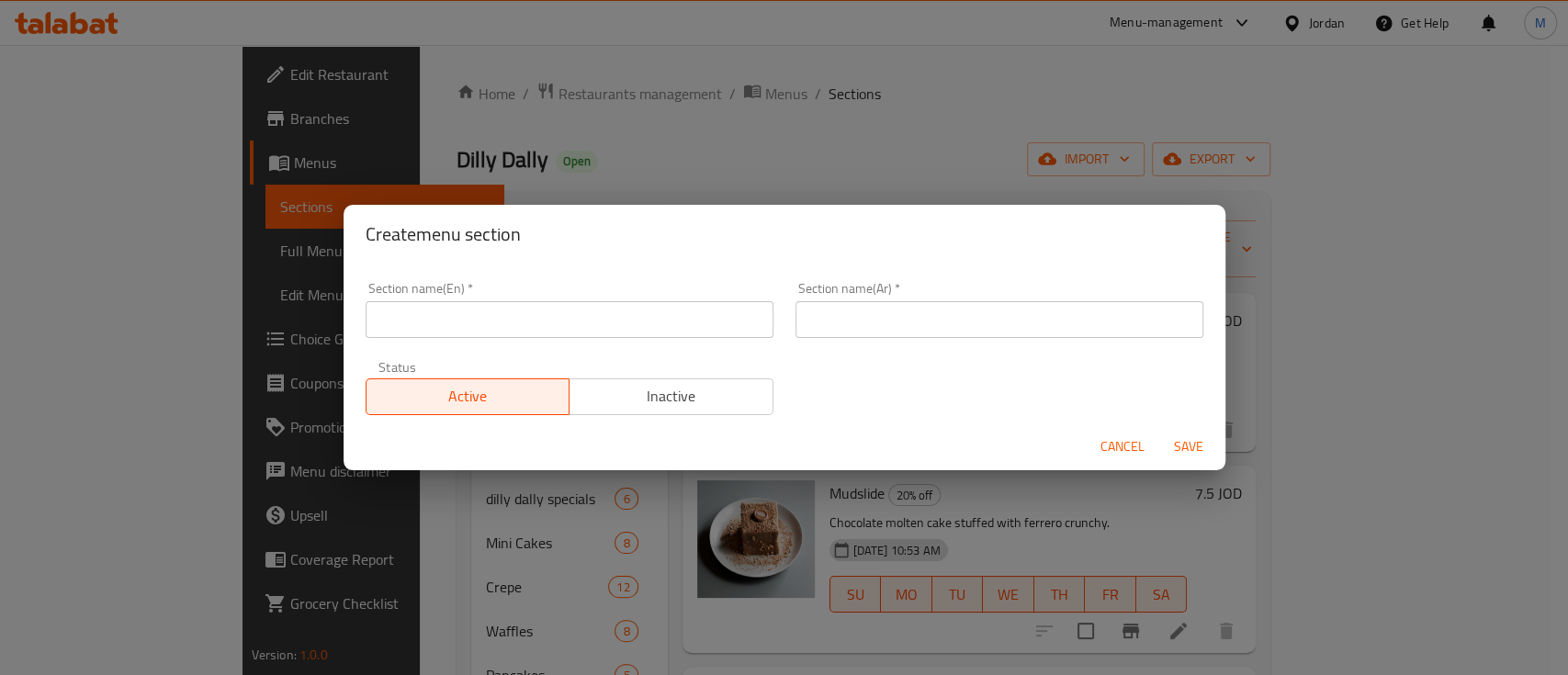
click at [676, 308] on input "text" at bounding box center [569, 319] width 408 height 37
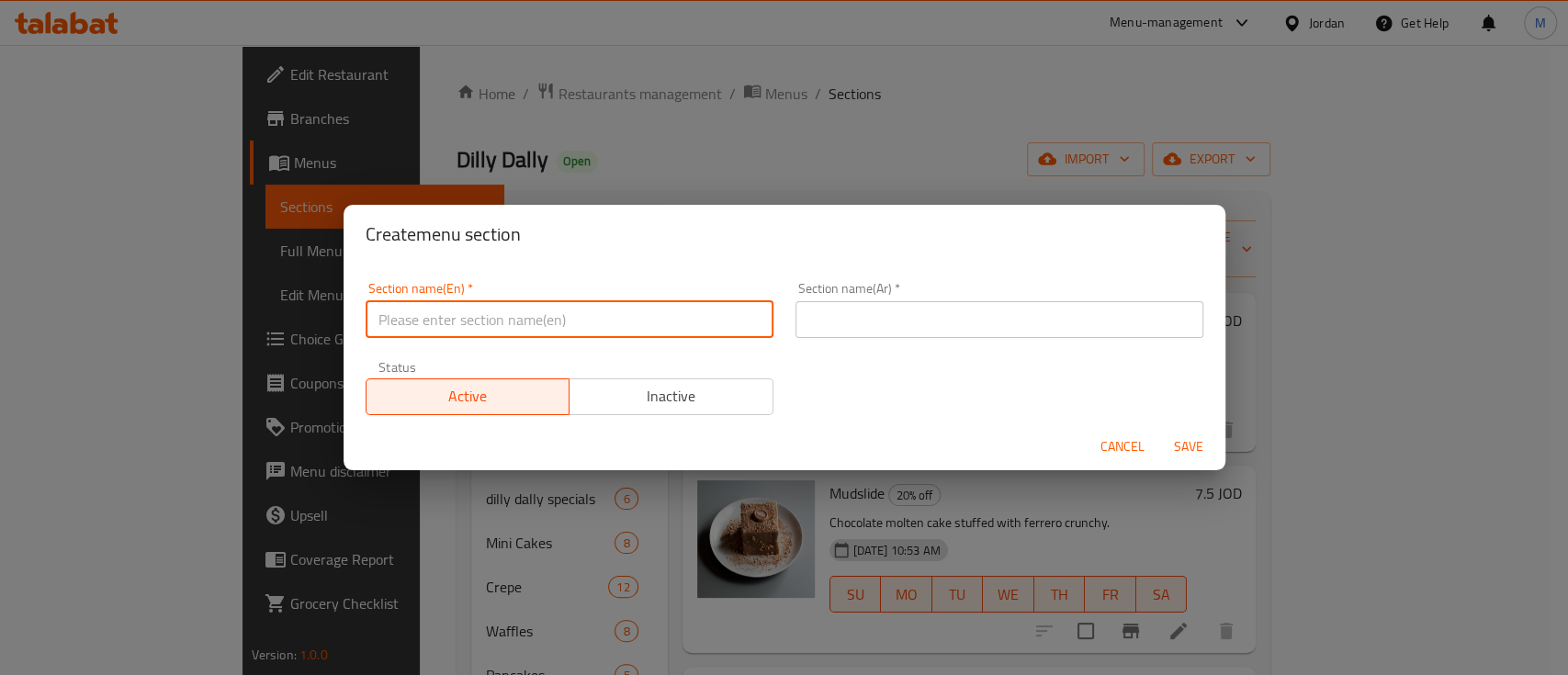
type input "1 JD Only"
click at [866, 309] on input "text" at bounding box center [999, 319] width 408 height 37
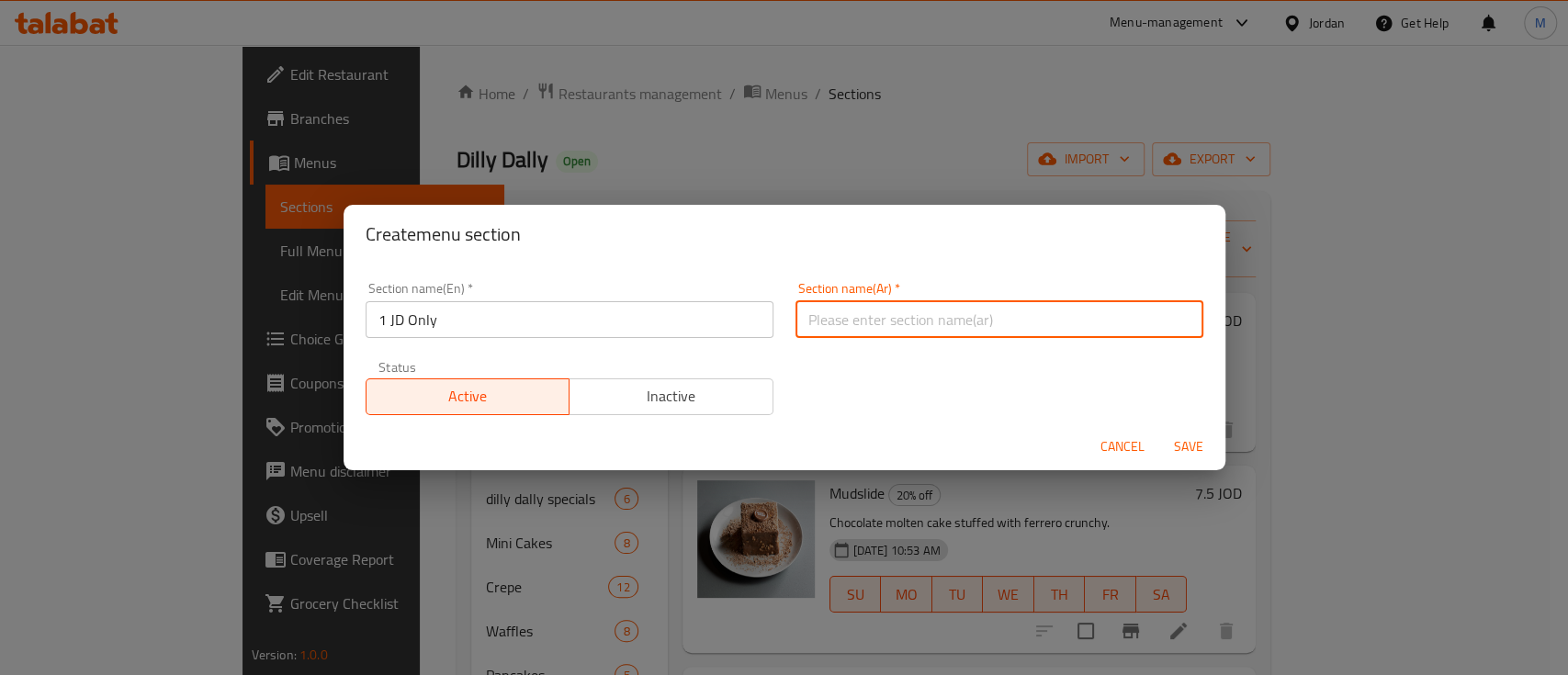
type input "دينار فقط"
click at [663, 325] on input "1 JD Only" at bounding box center [569, 319] width 408 height 37
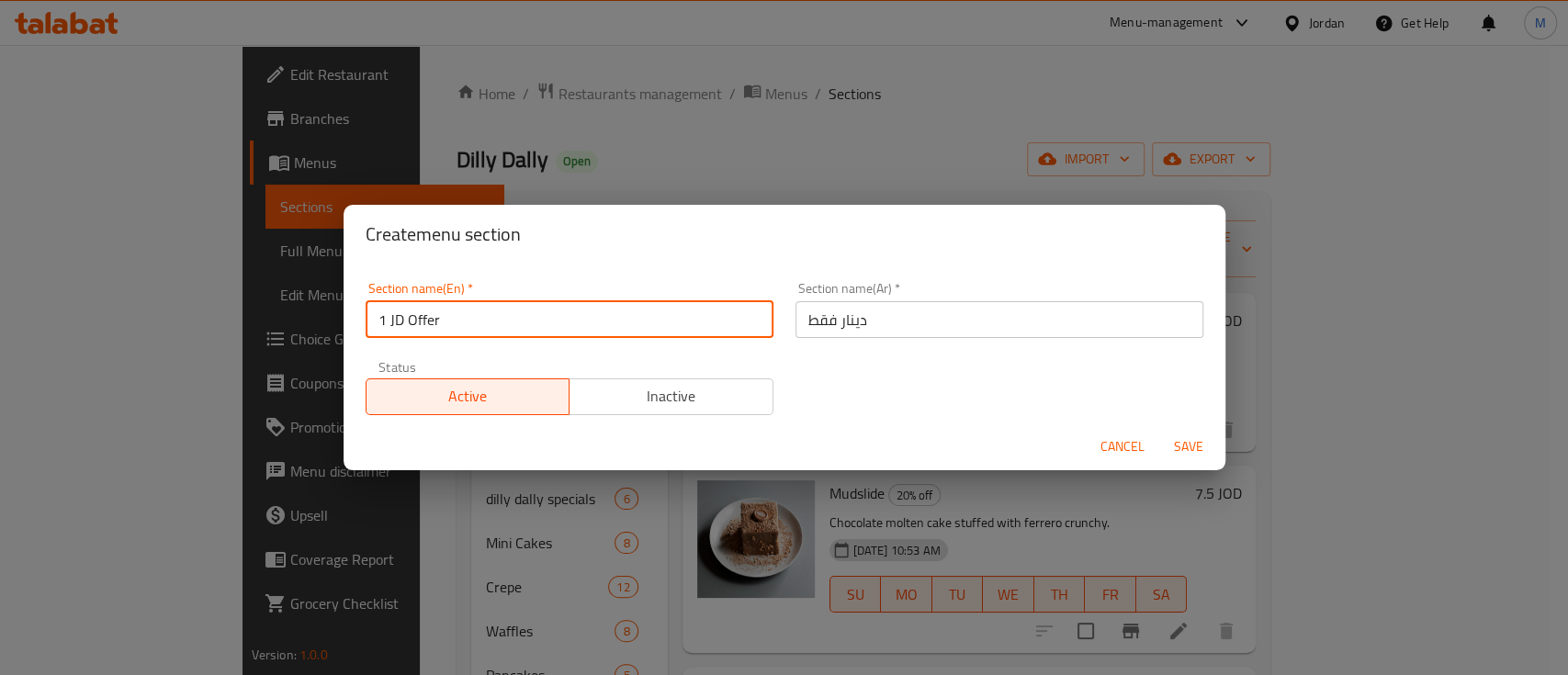
type input "1 JD Offer"
click at [1182, 447] on span "Save" at bounding box center [1188, 446] width 45 height 23
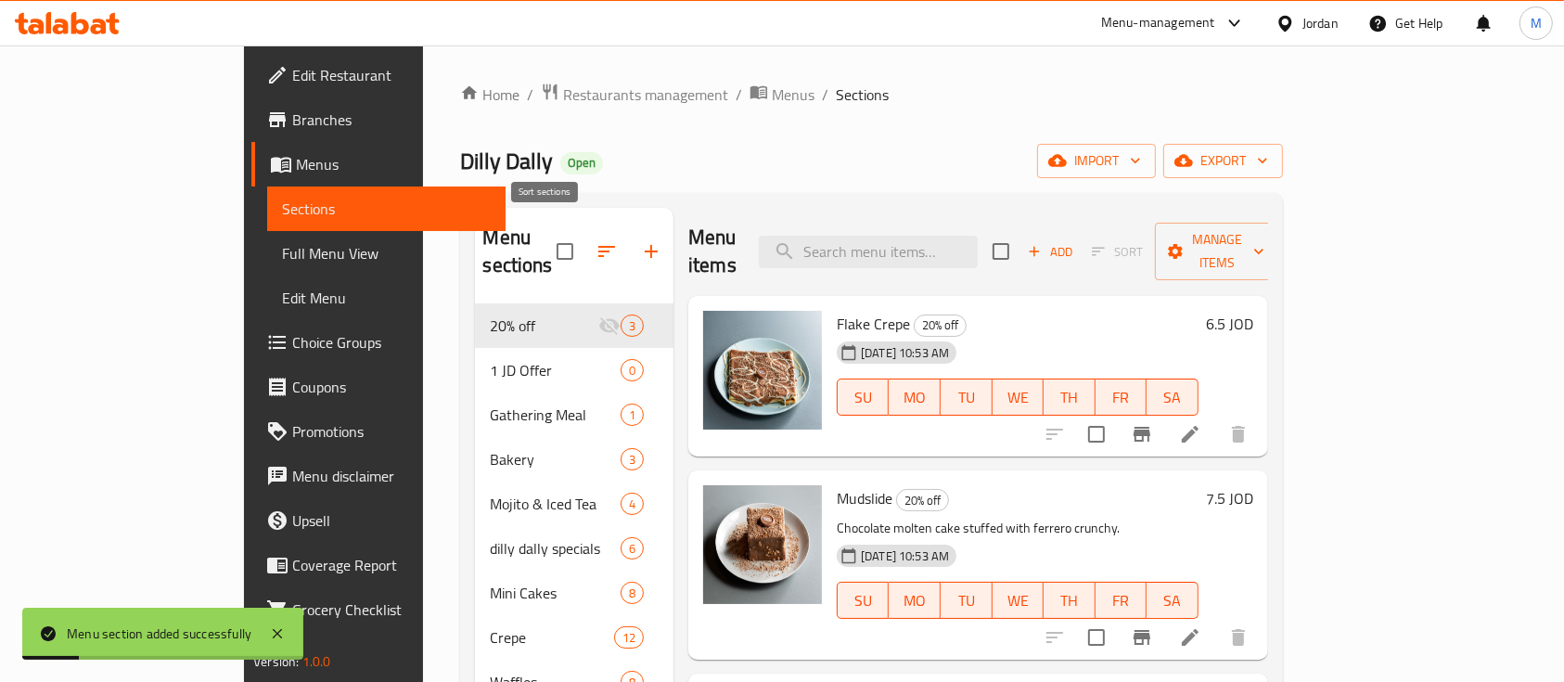
click at [596, 240] on icon "button" at bounding box center [607, 251] width 22 height 22
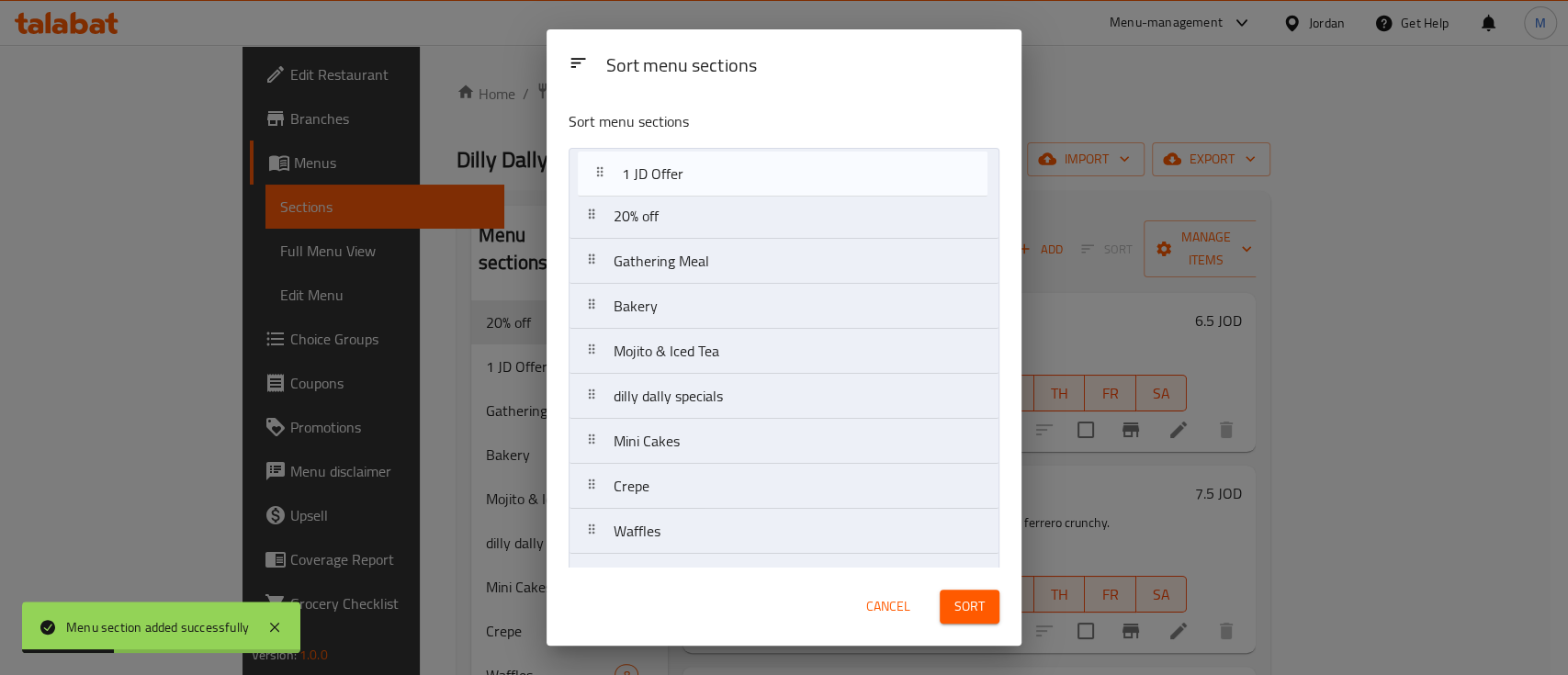
drag, startPoint x: 627, startPoint y: 226, endPoint x: 635, endPoint y: 174, distance: 52.6
click at [635, 174] on nav "20% off 1 JD Offer Gathering Meal Bakery Mojito & Iced Tea dilly dally specials…" at bounding box center [783, 553] width 431 height 812
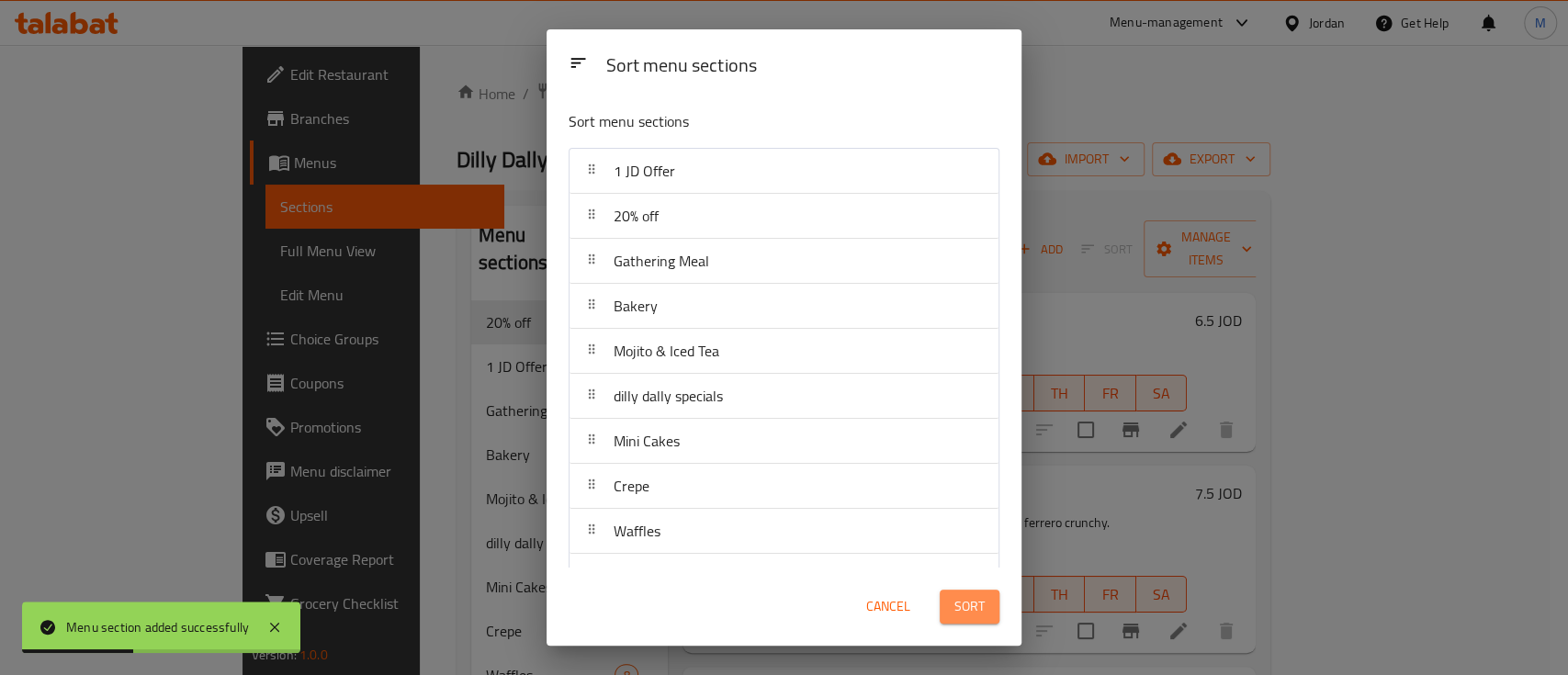
click at [960, 603] on span "Sort" at bounding box center [969, 606] width 31 height 23
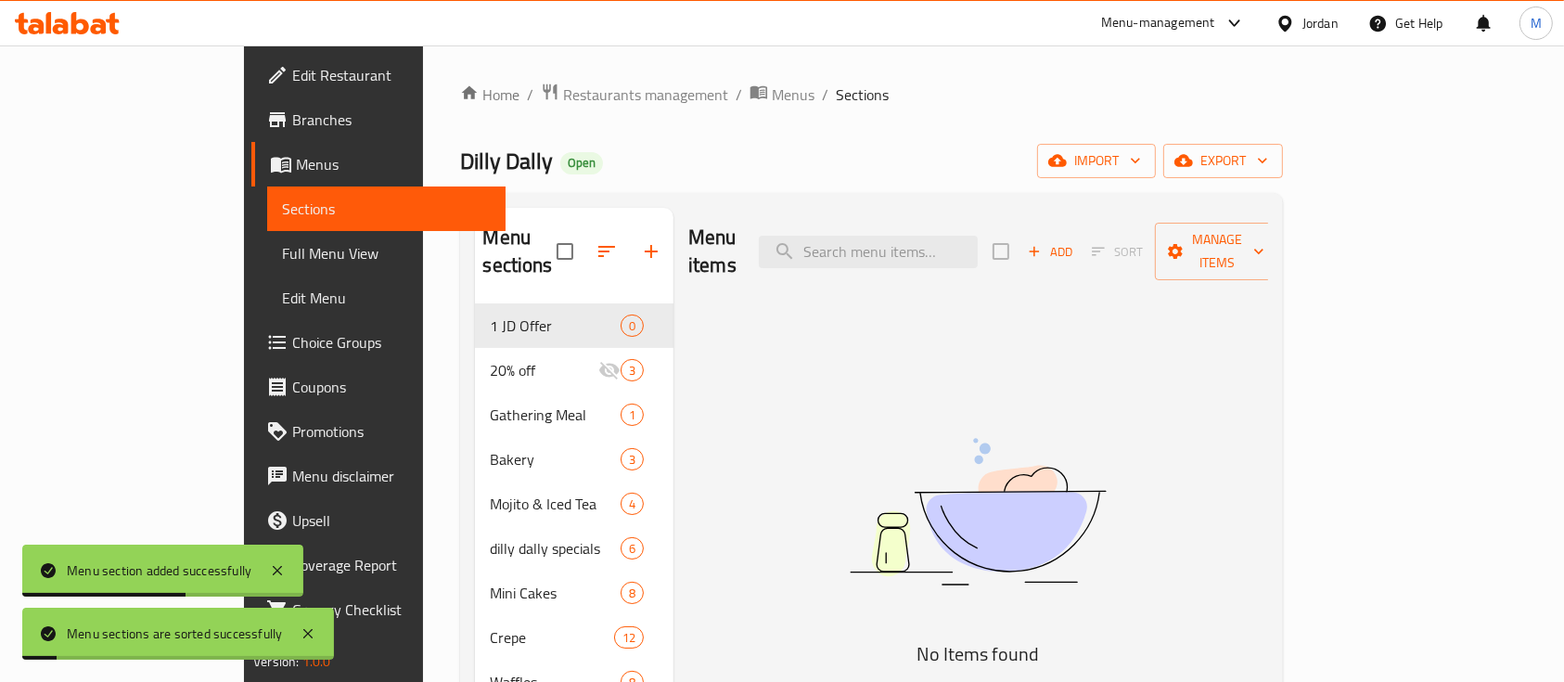
click at [1279, 223] on div "Add Sort Manage items" at bounding box center [1136, 252] width 287 height 58
click at [1265, 240] on span "Manage items" at bounding box center [1217, 251] width 95 height 46
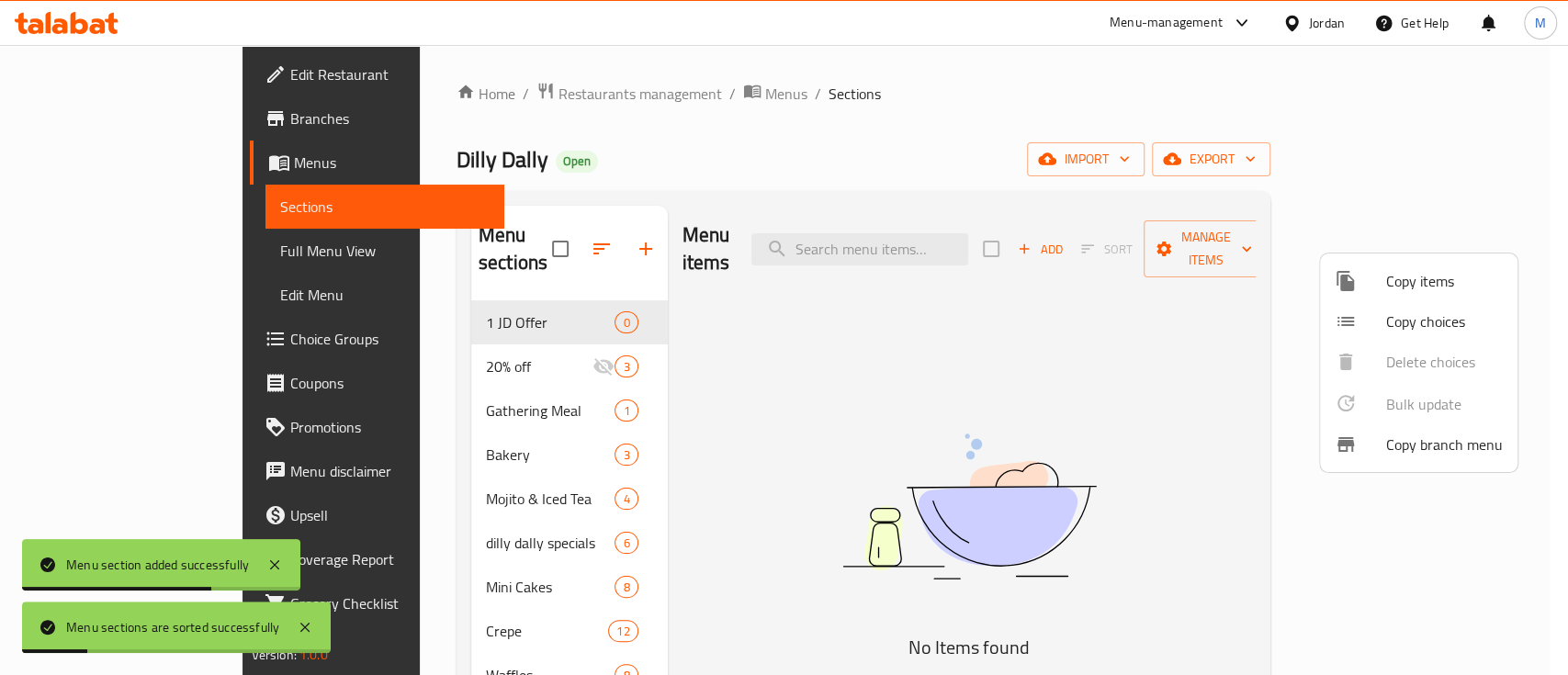
click at [1390, 277] on span "Copy items" at bounding box center [1444, 281] width 117 height 22
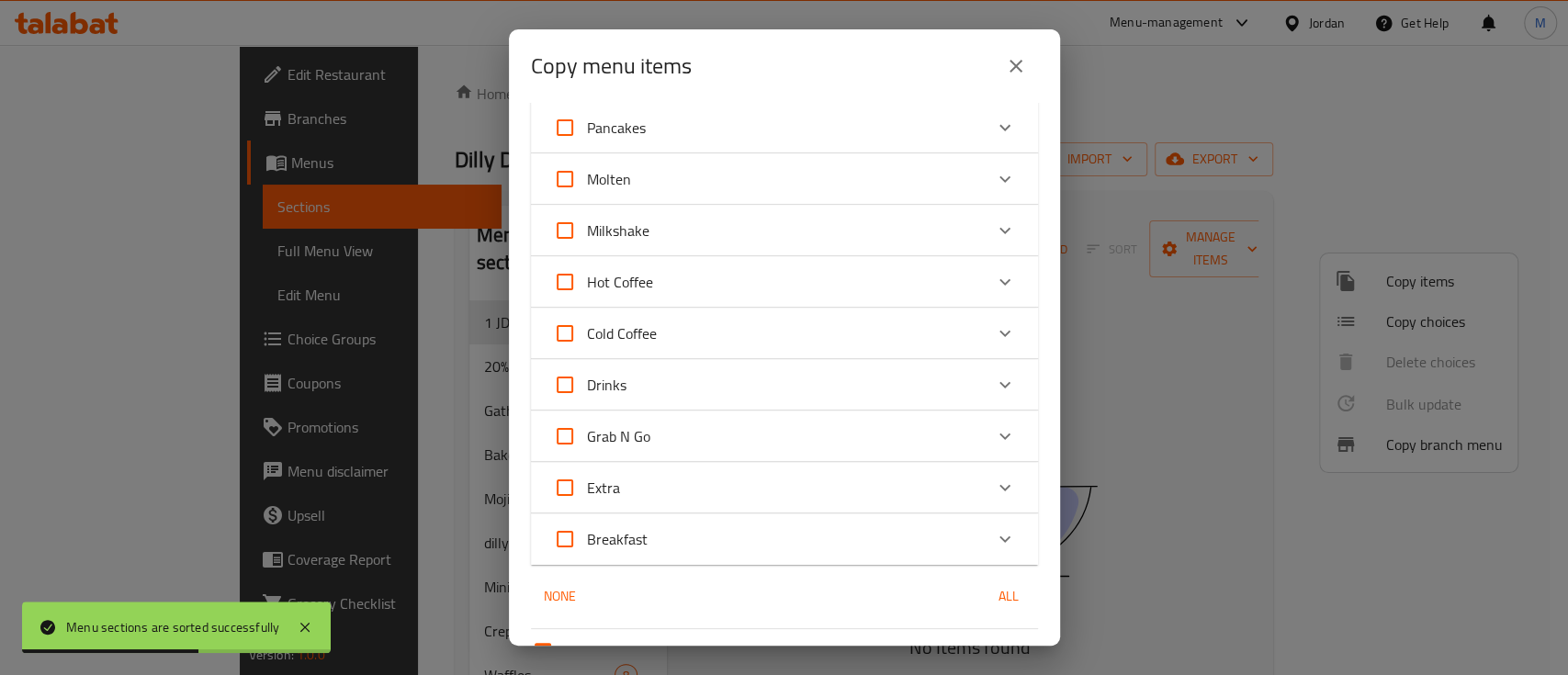
scroll to position [490, 0]
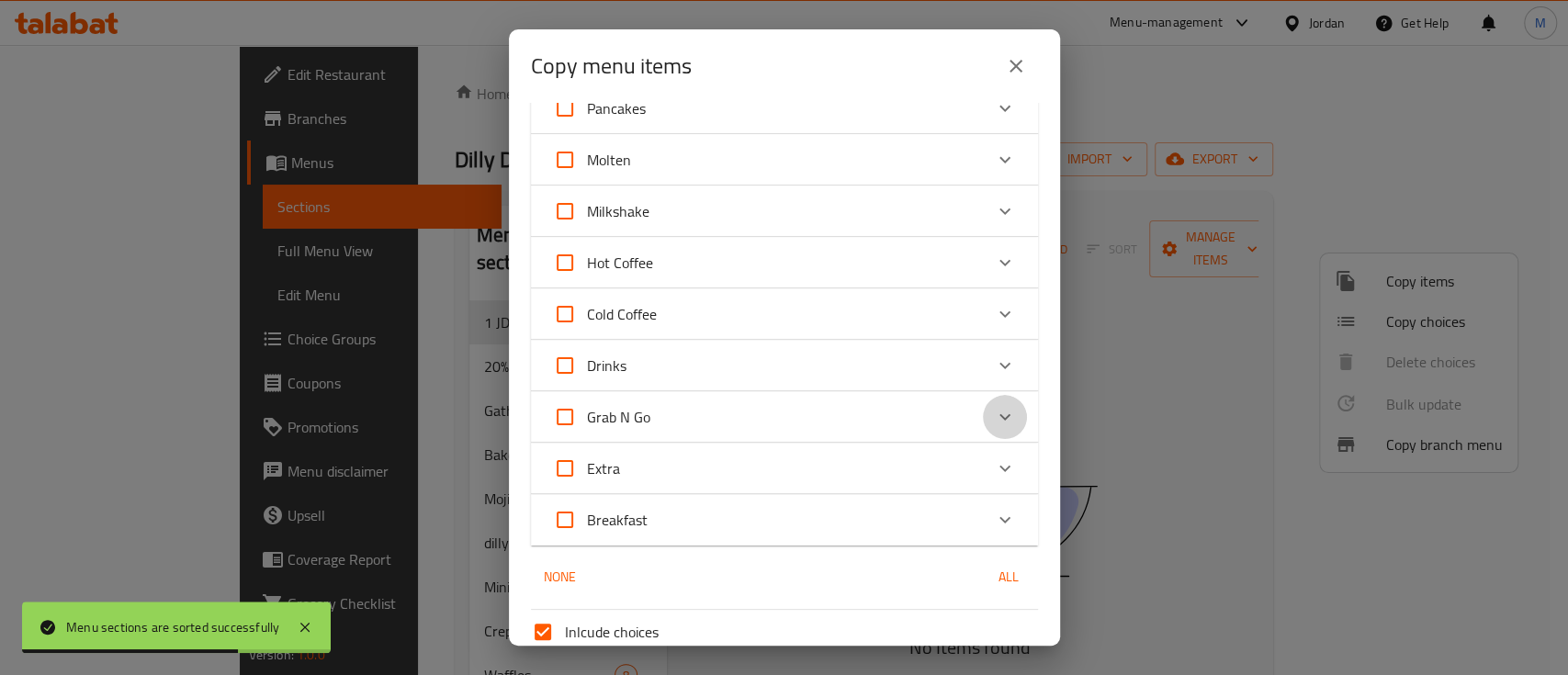
click at [994, 420] on icon "Expand" at bounding box center [1005, 417] width 22 height 22
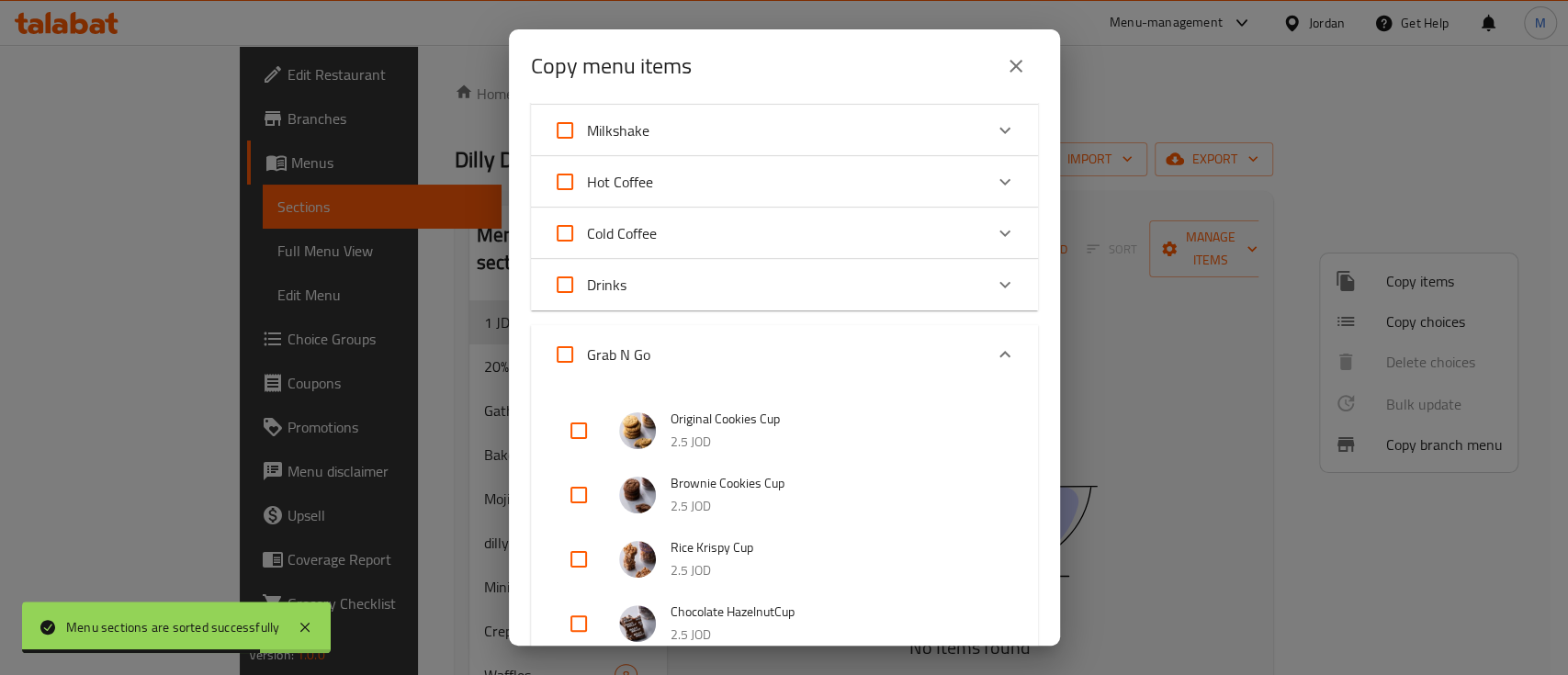
scroll to position [612, 0]
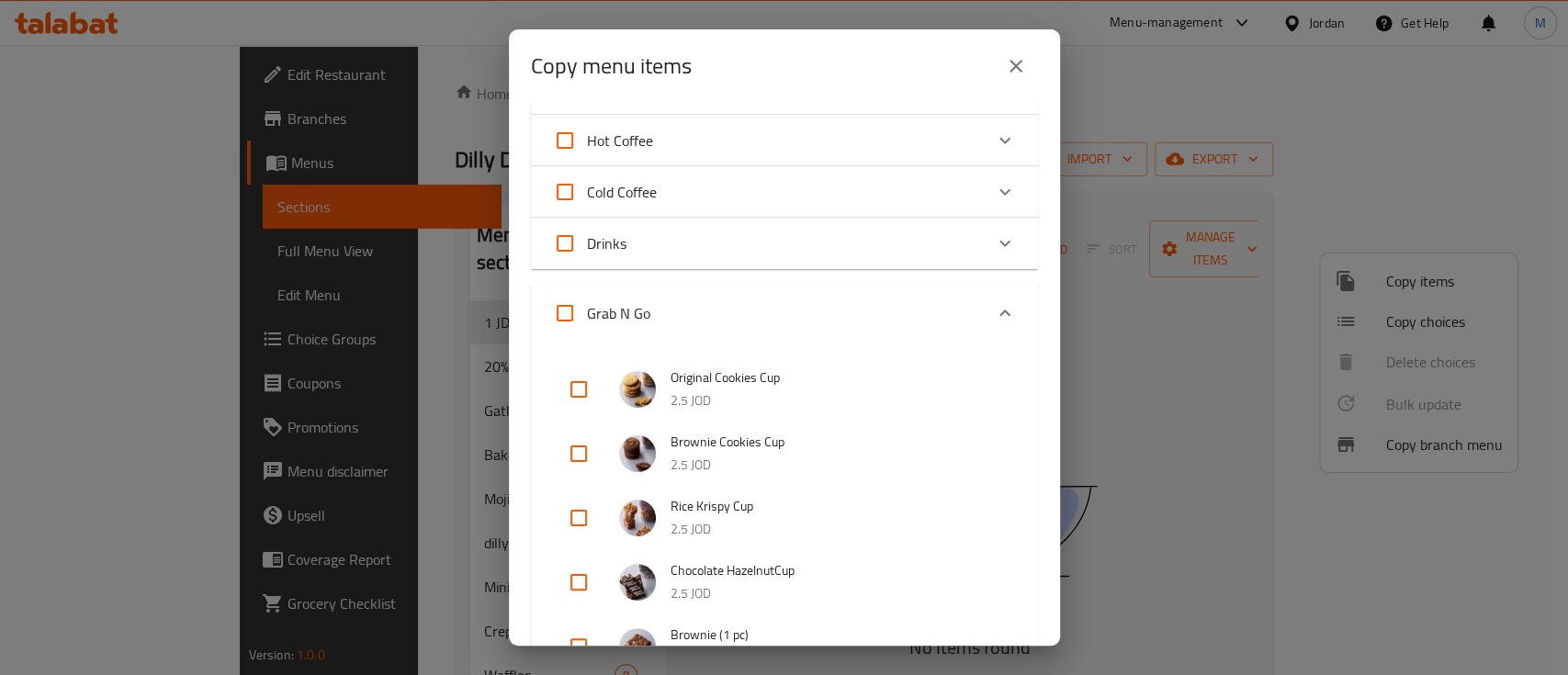
click at [574, 386] on input "checkbox" at bounding box center [578, 389] width 45 height 45
checkbox input "true"
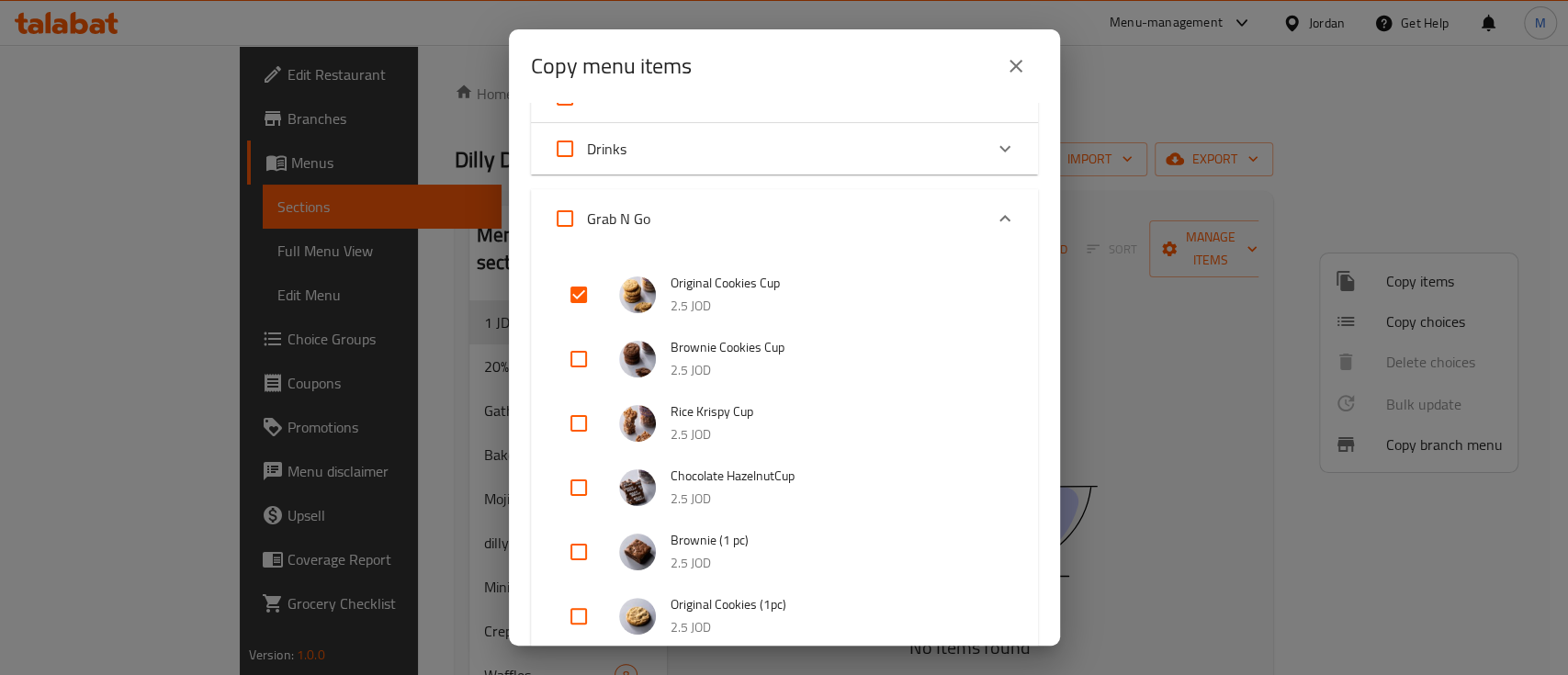
scroll to position [857, 0]
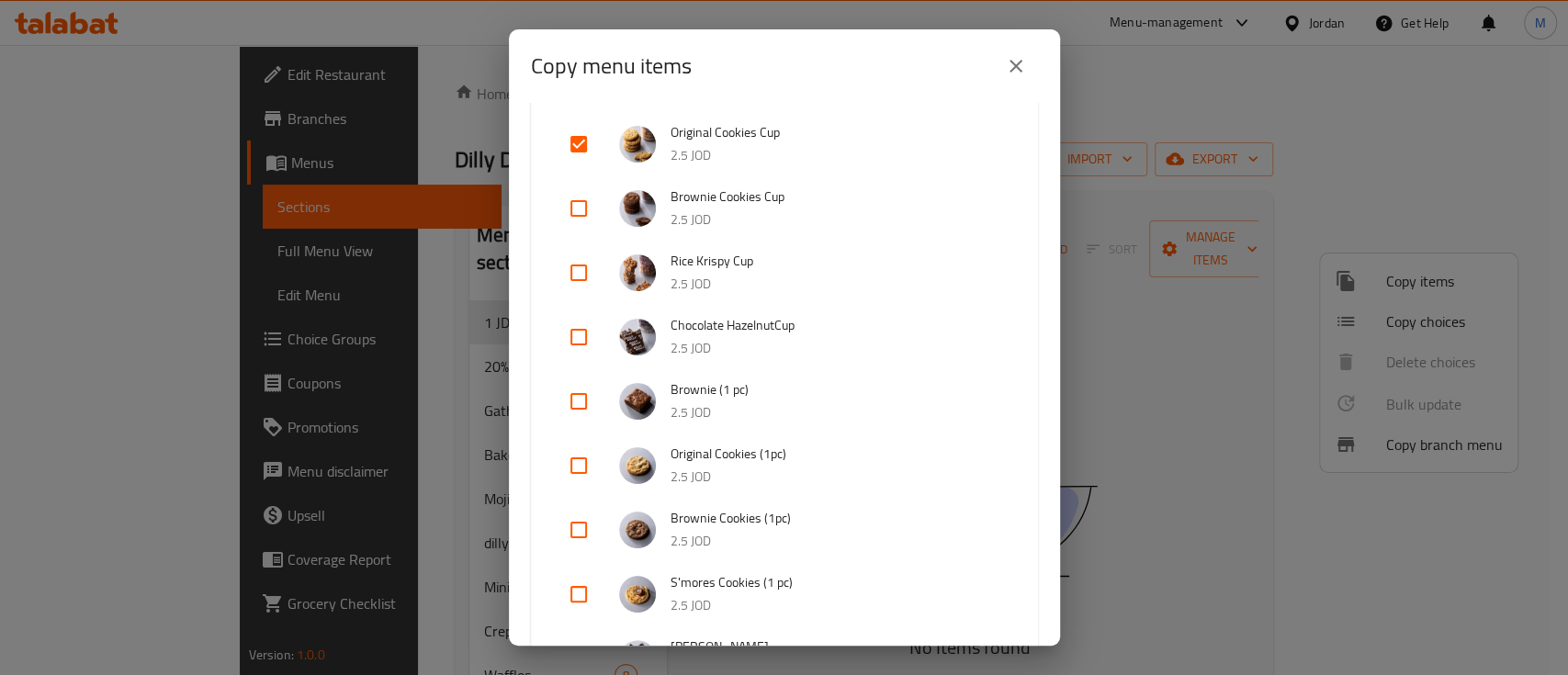
click at [571, 202] on input "checkbox" at bounding box center [578, 208] width 45 height 45
checkbox input "true"
click at [579, 266] on input "checkbox" at bounding box center [578, 272] width 45 height 45
checkbox input "true"
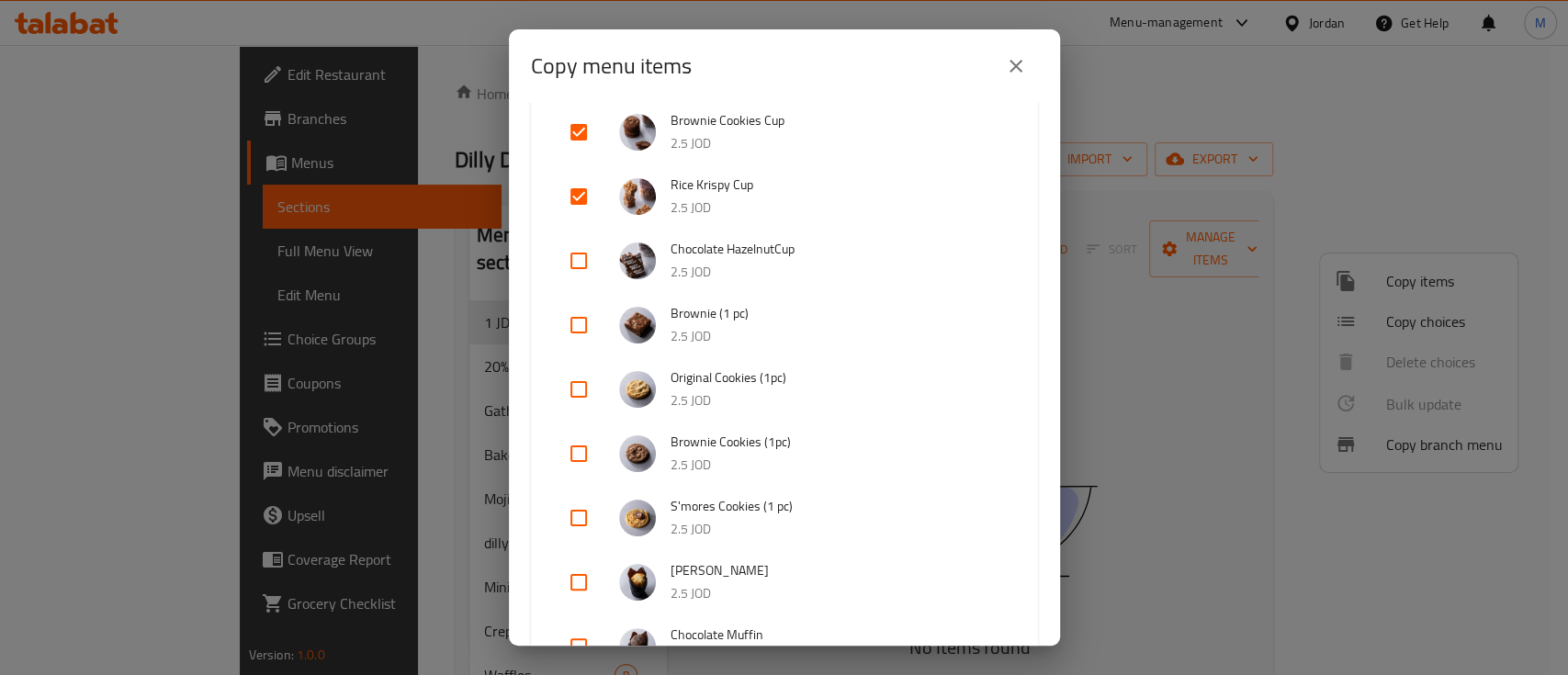
scroll to position [979, 0]
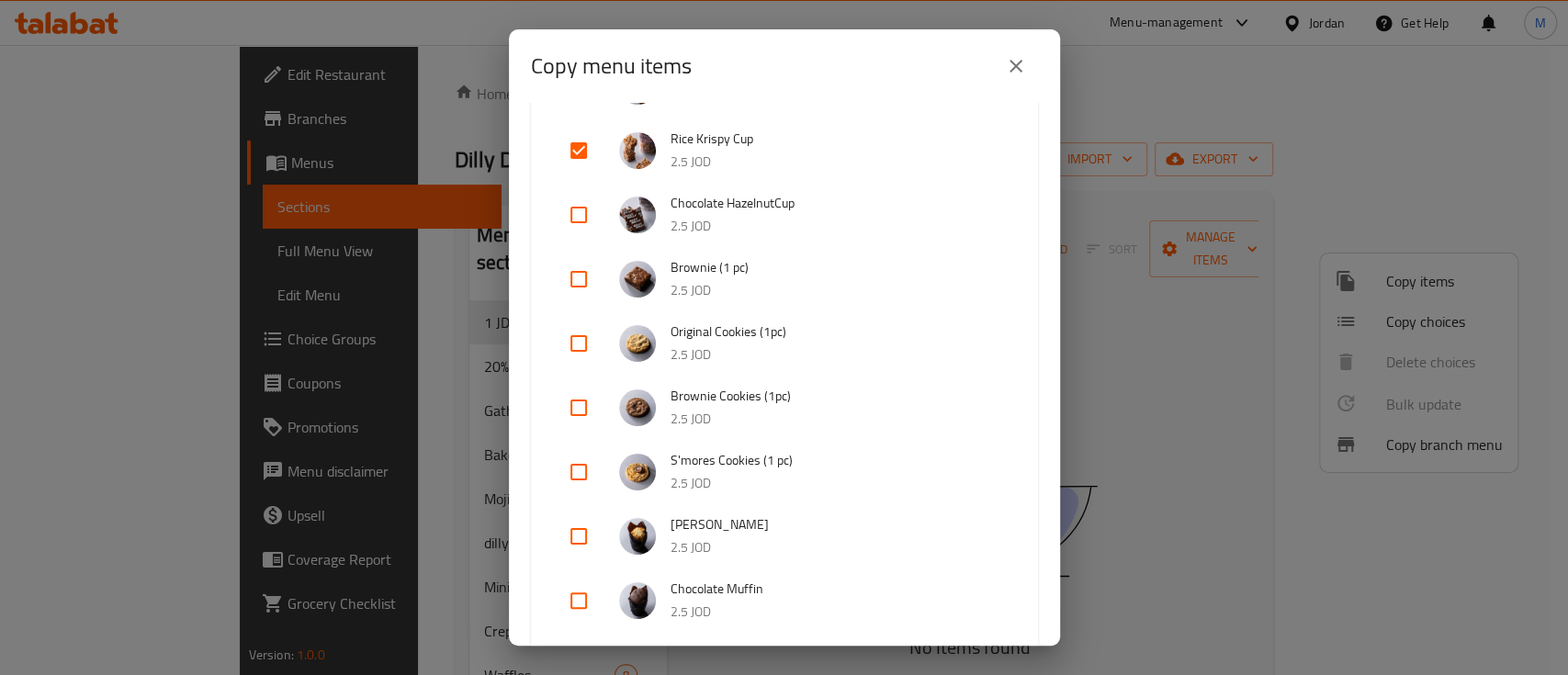
click at [582, 218] on input "checkbox" at bounding box center [578, 215] width 45 height 45
checkbox input "true"
click at [574, 282] on input "checkbox" at bounding box center [578, 279] width 45 height 45
checkbox input "true"
click at [584, 327] on input "checkbox" at bounding box center [578, 343] width 45 height 45
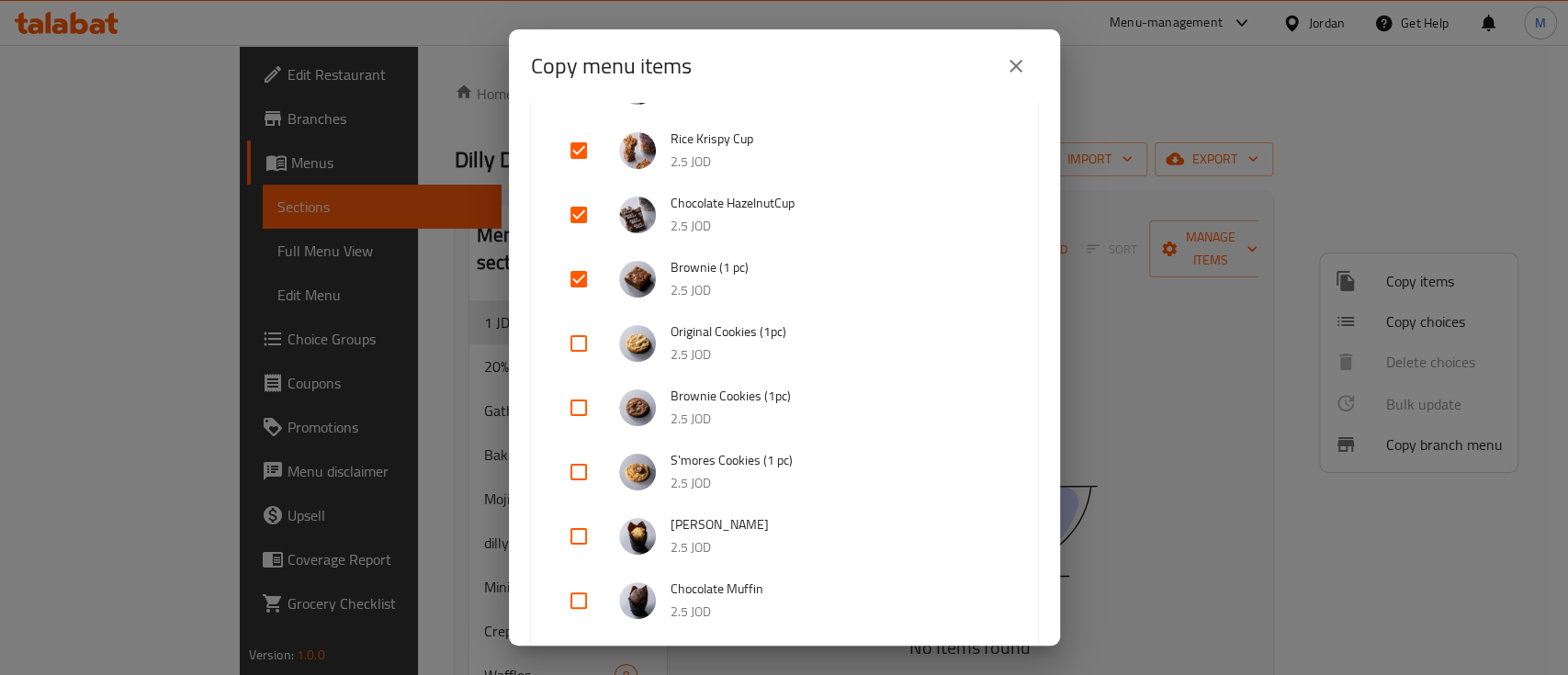
checkbox input "true"
click at [583, 401] on input "checkbox" at bounding box center [578, 408] width 45 height 45
checkbox input "true"
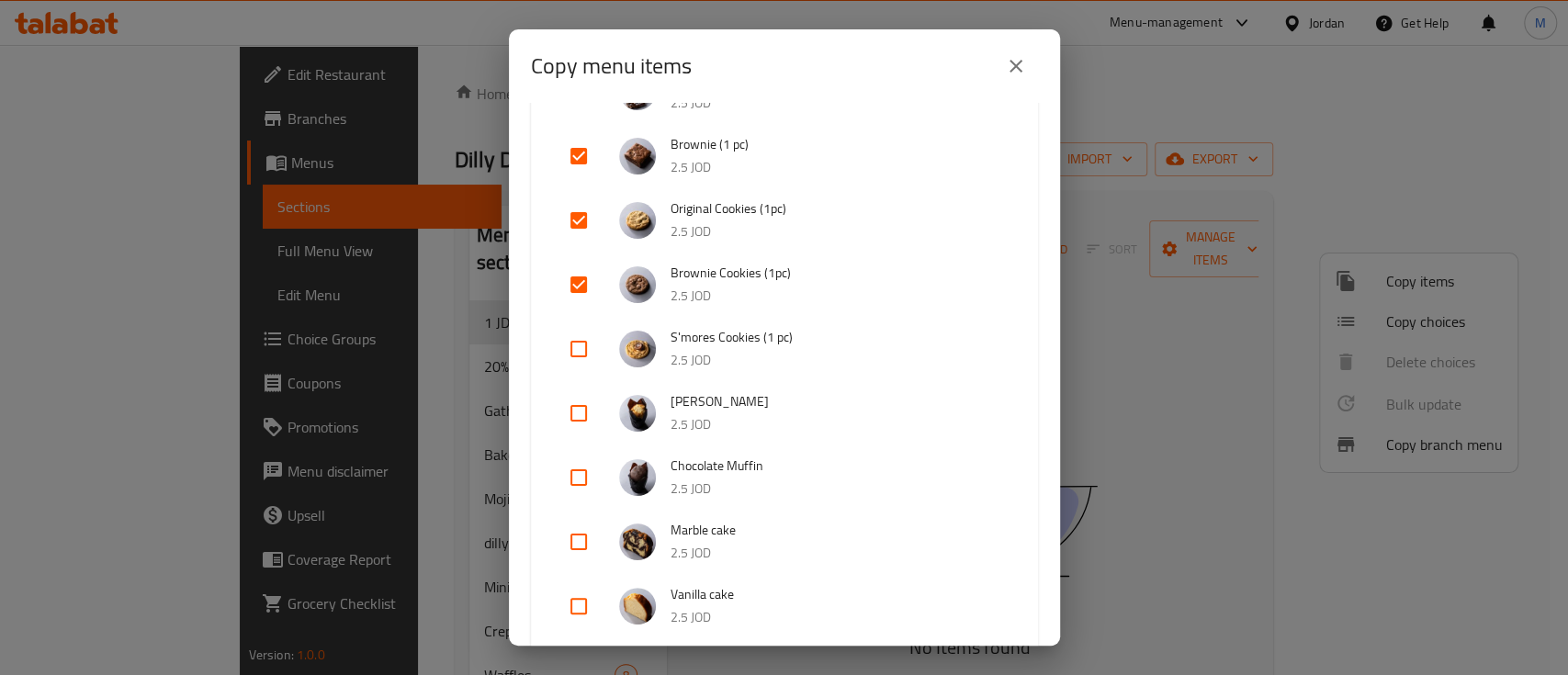
click at [575, 353] on input "checkbox" at bounding box center [578, 348] width 45 height 45
checkbox input "true"
click at [584, 420] on input "checkbox" at bounding box center [578, 413] width 45 height 45
checkbox input "true"
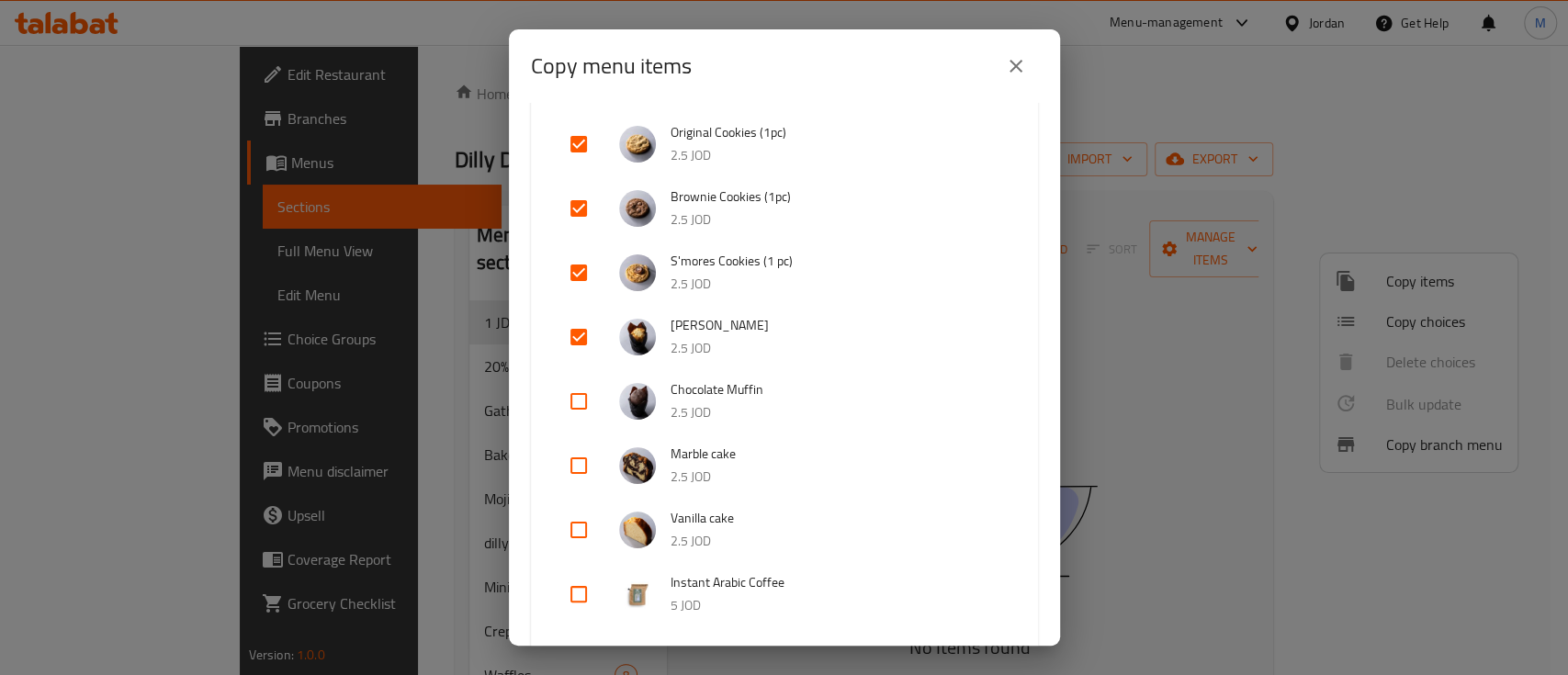
scroll to position [1224, 0]
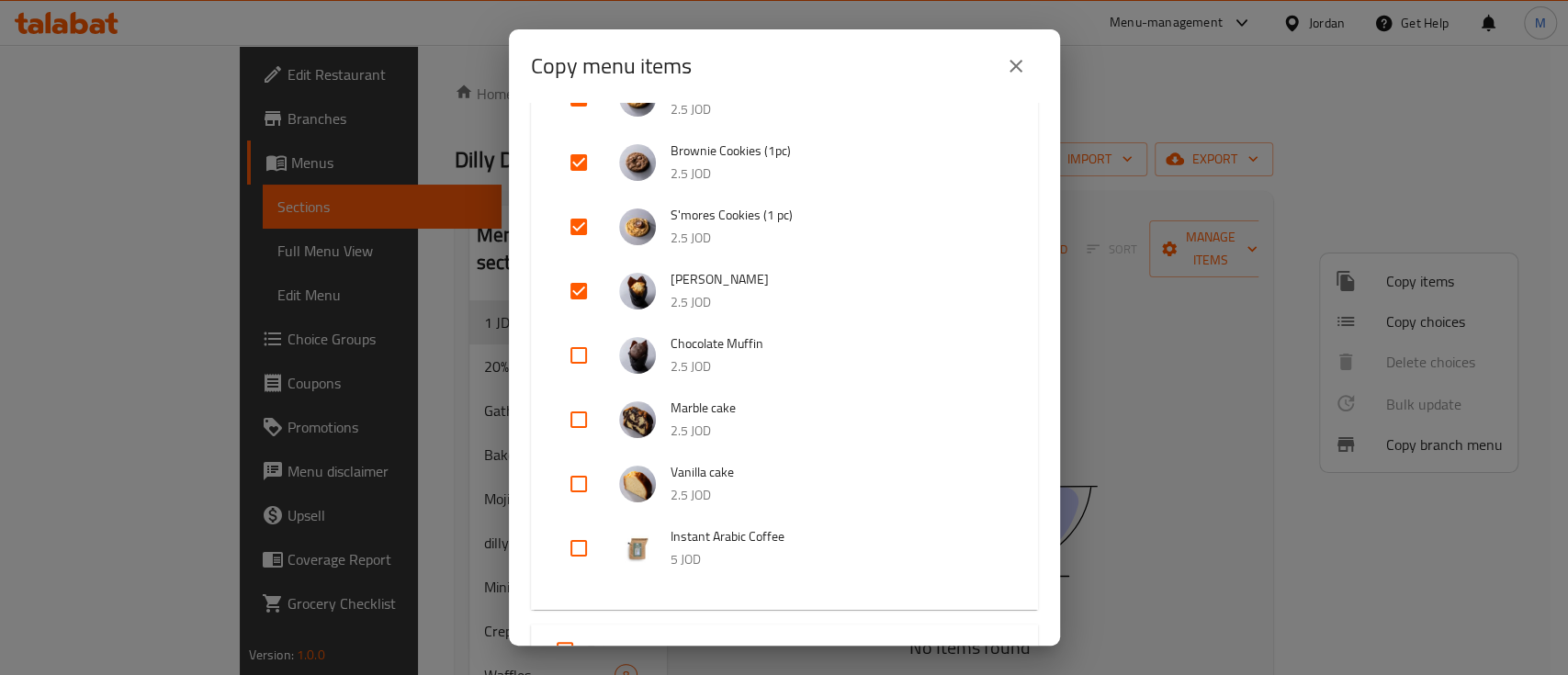
click at [569, 348] on input "checkbox" at bounding box center [578, 355] width 45 height 45
checkbox input "true"
click at [579, 411] on input "checkbox" at bounding box center [578, 420] width 45 height 45
checkbox input "true"
click at [580, 489] on input "checkbox" at bounding box center [578, 484] width 45 height 45
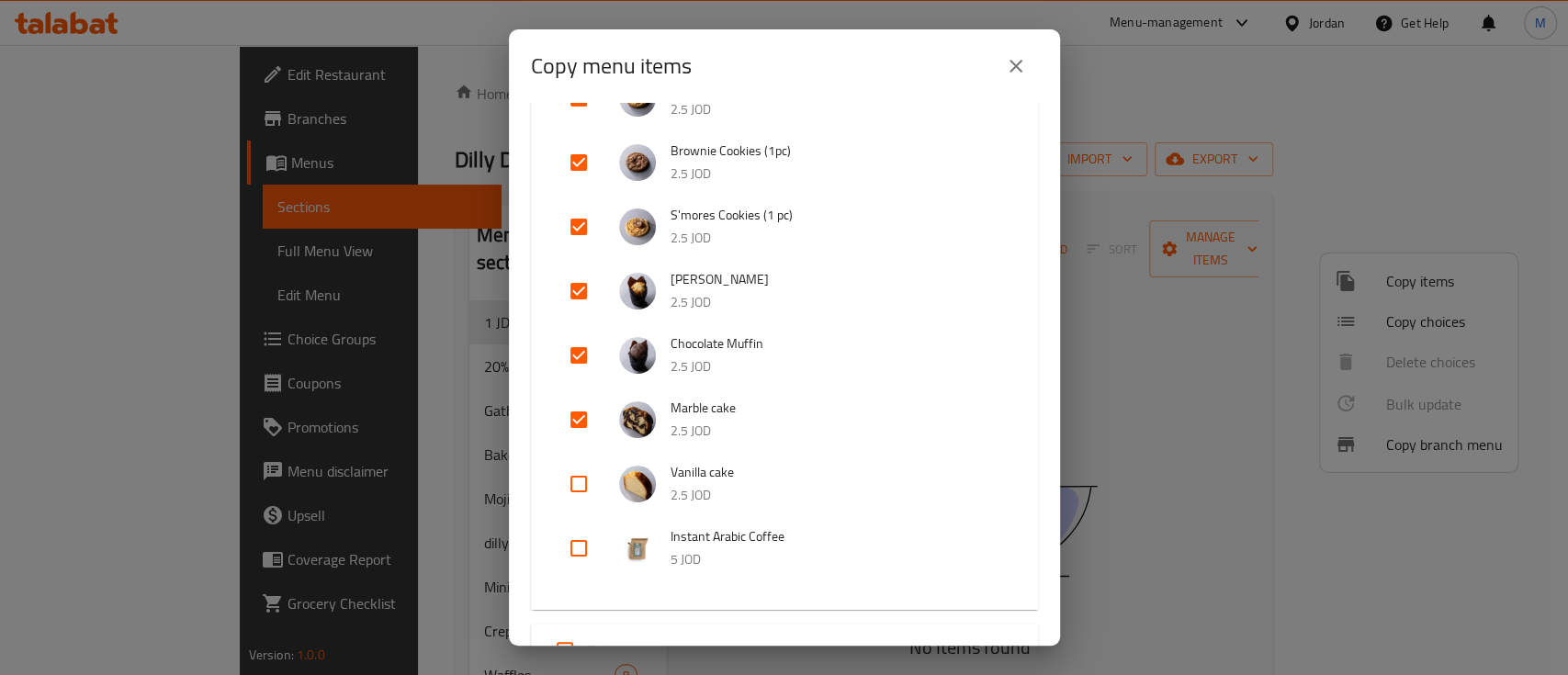
checkbox input "true"
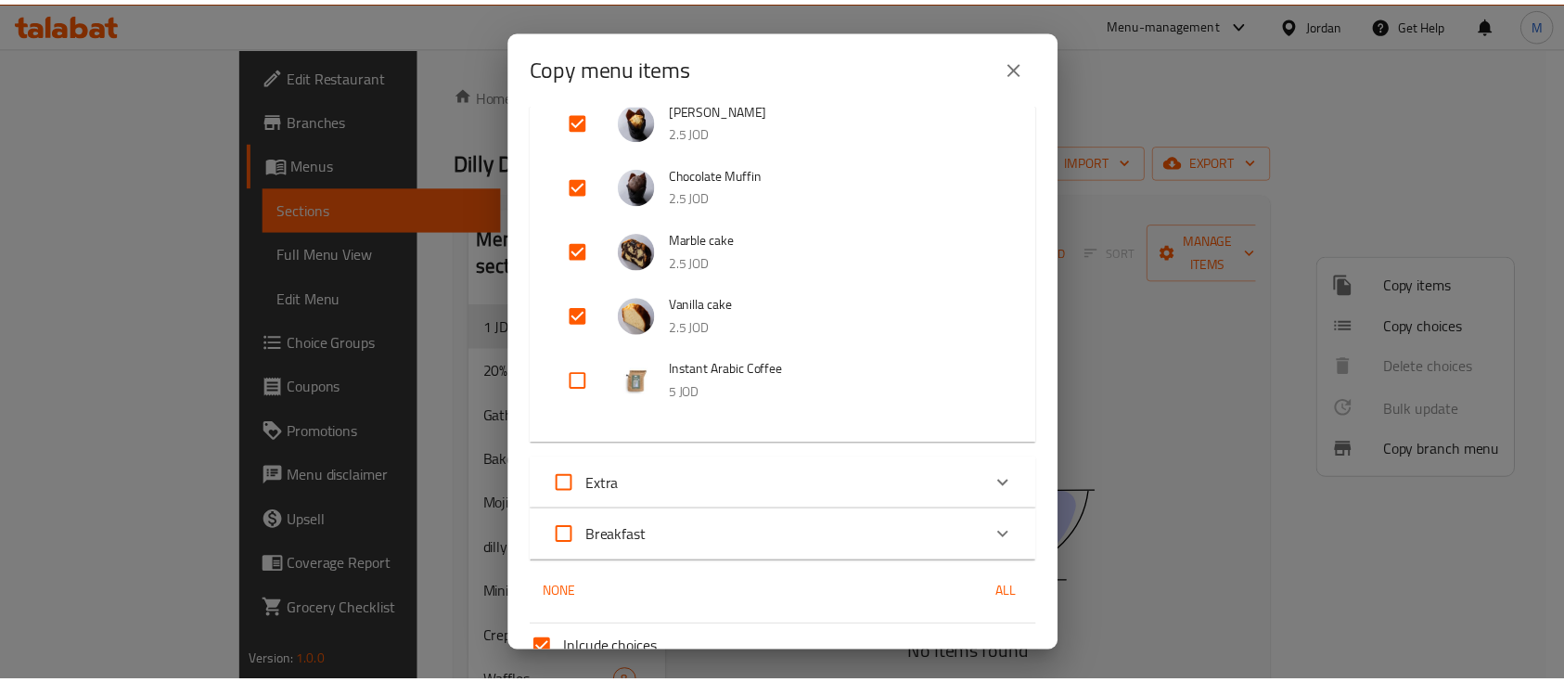
scroll to position [1587, 0]
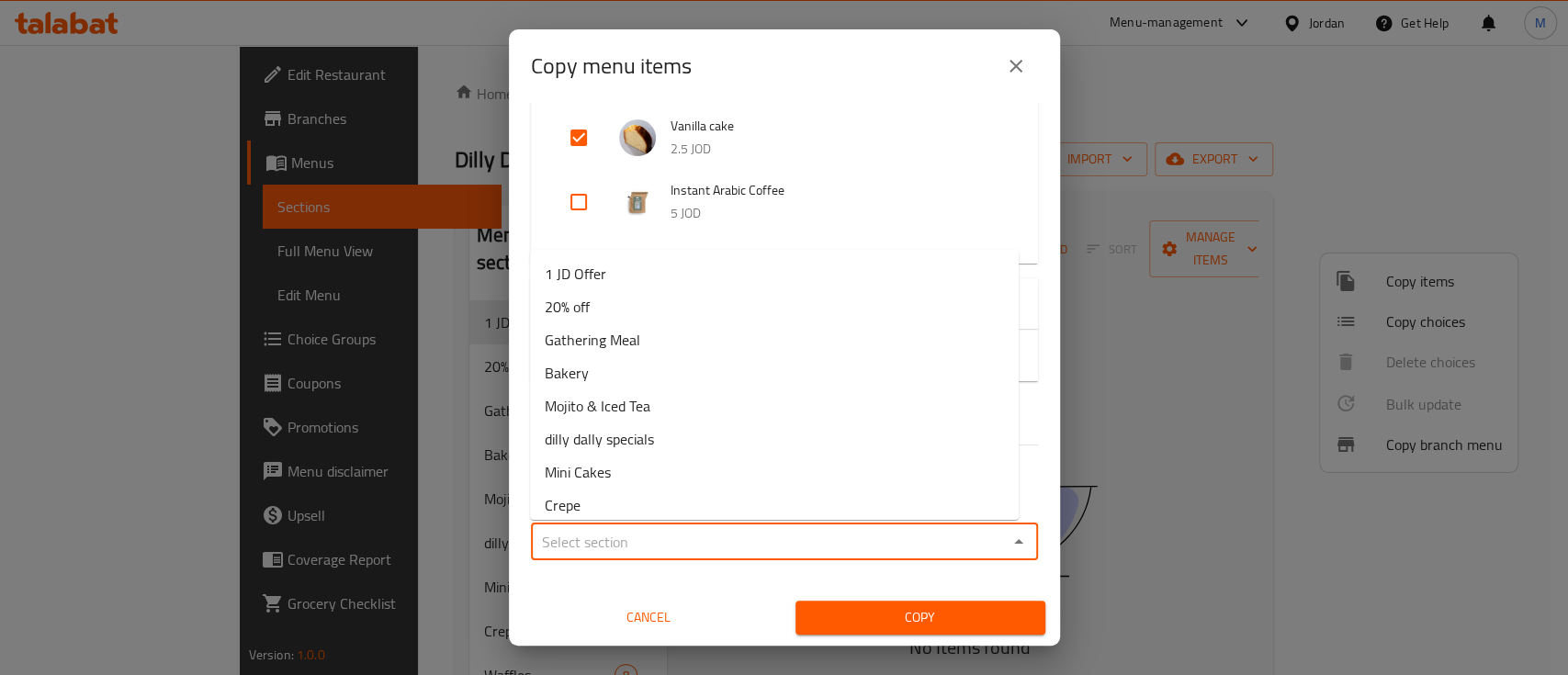
click at [883, 560] on div "Sections   * Sections *" at bounding box center [784, 531] width 522 height 70
click at [681, 276] on li "1 JD Offer" at bounding box center [774, 273] width 489 height 33
type input "1 JD Offer"
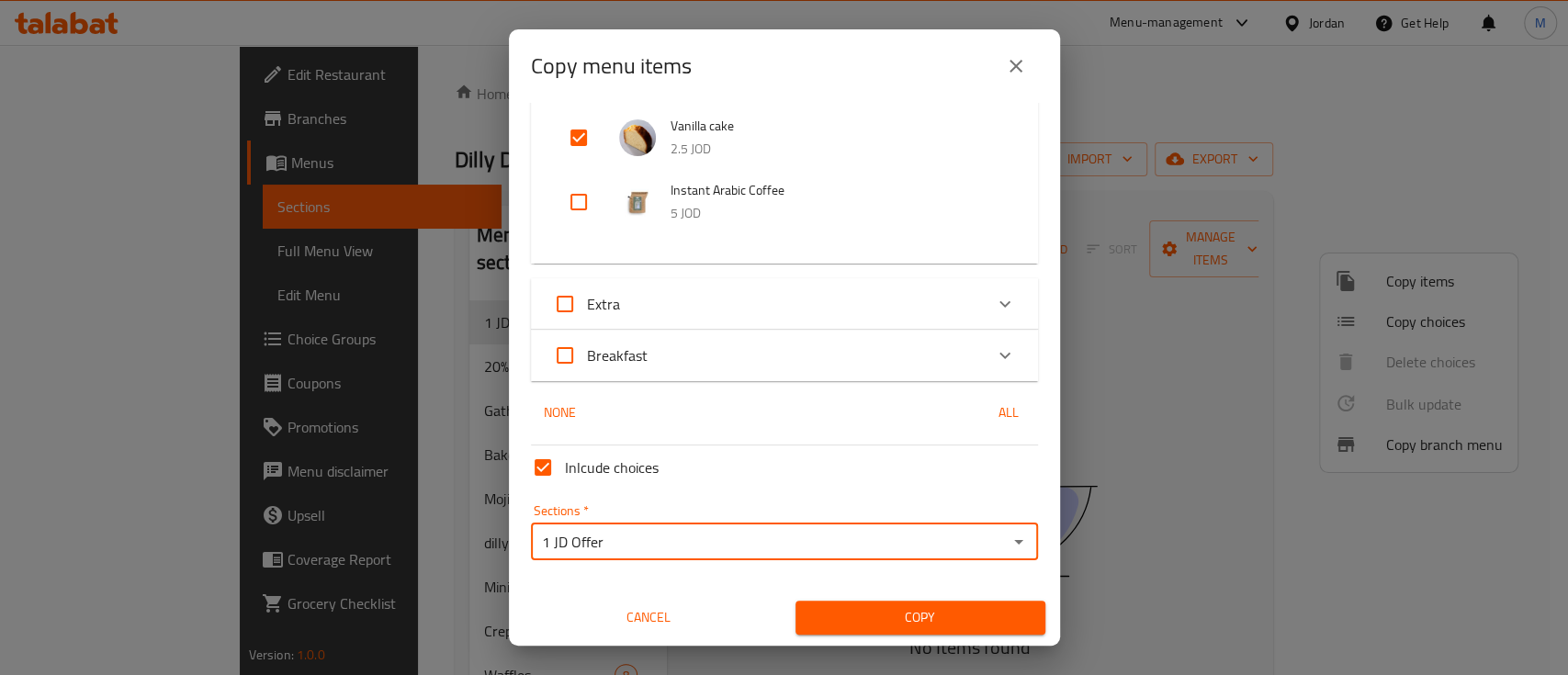
click at [910, 619] on span "Copy" at bounding box center [920, 617] width 221 height 23
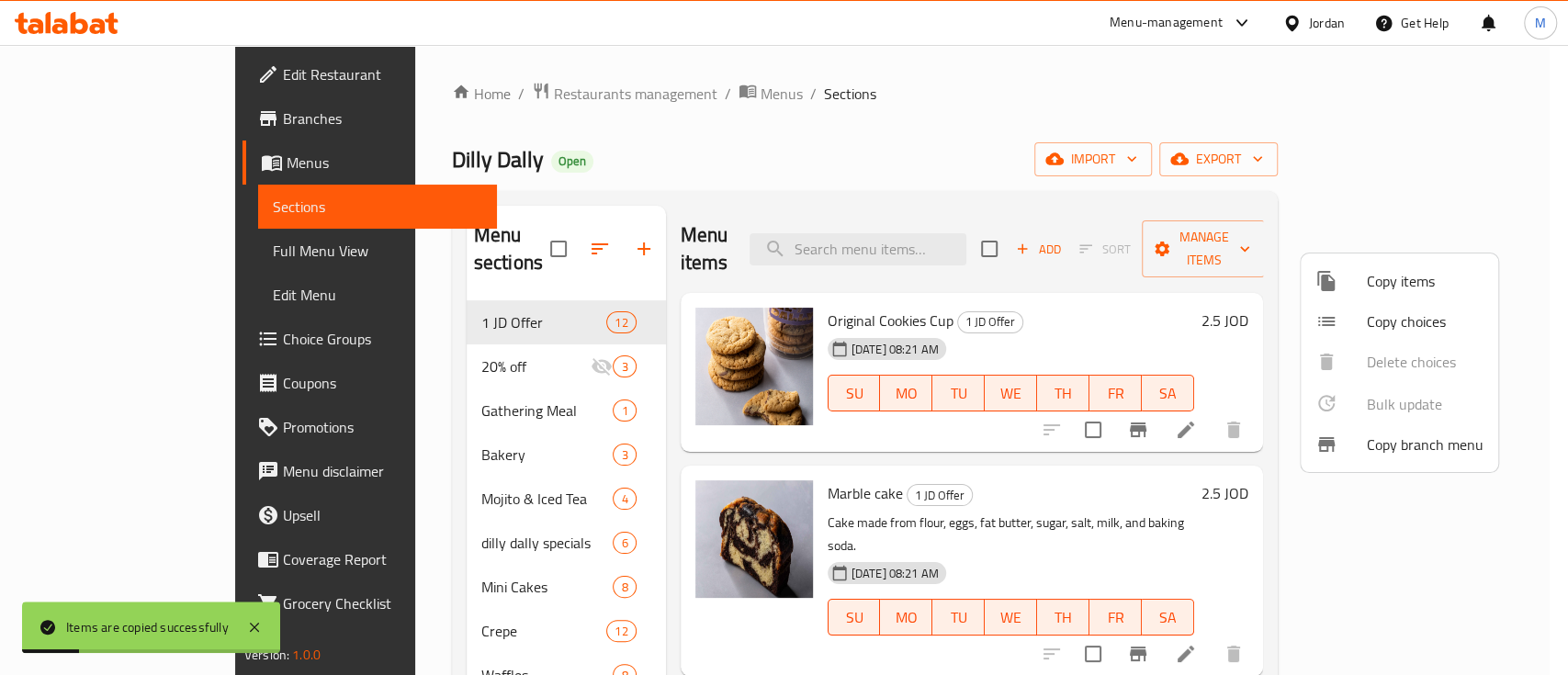
click at [992, 107] on div at bounding box center [784, 338] width 1568 height 675
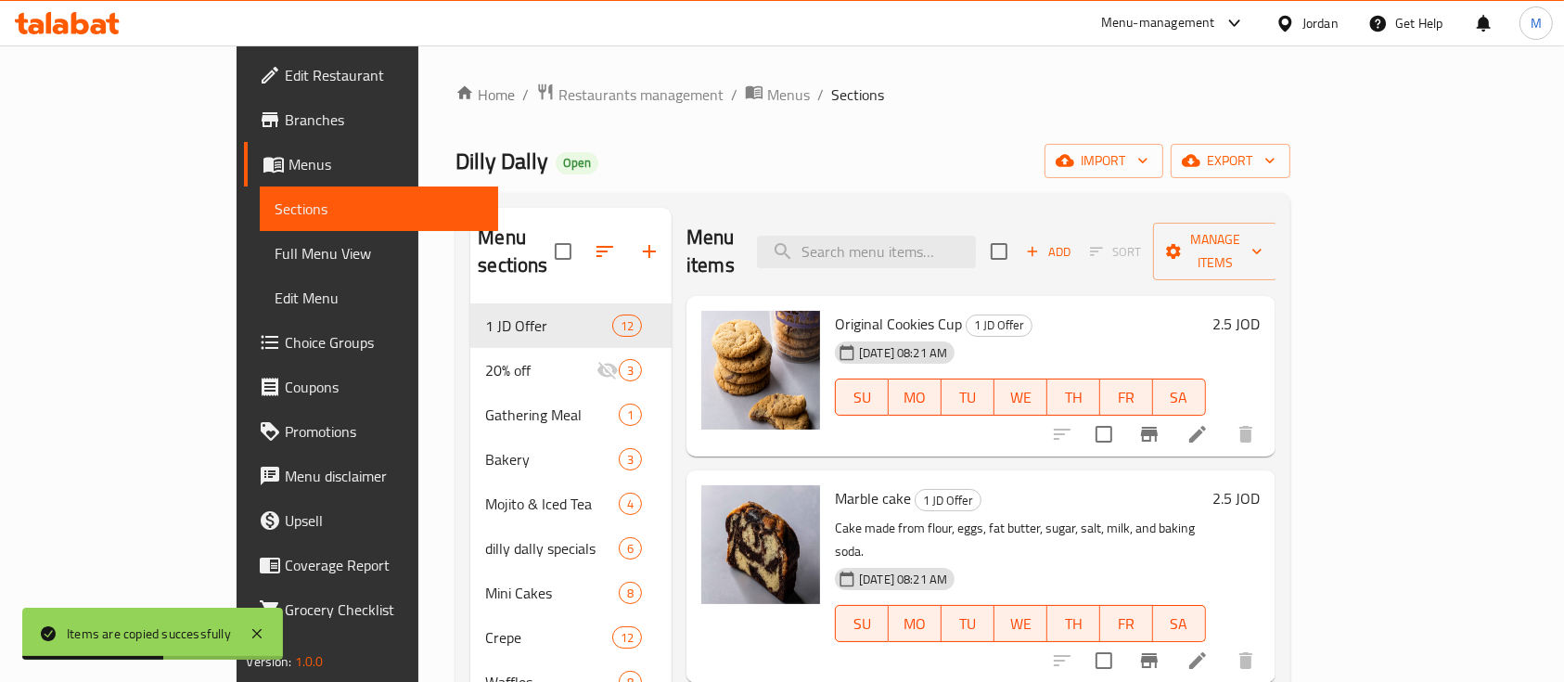
click at [1224, 418] on li at bounding box center [1198, 434] width 52 height 33
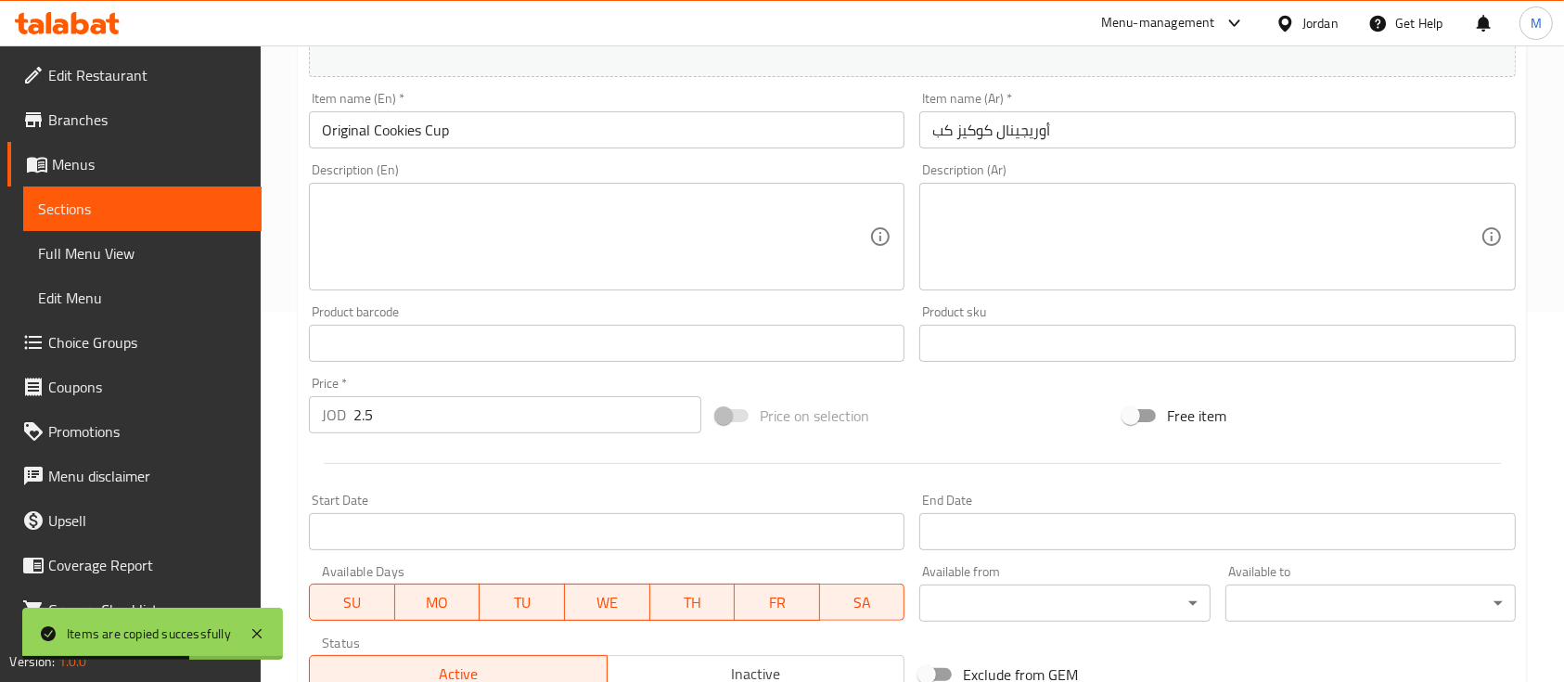
scroll to position [371, 0]
click at [606, 419] on input "2.5" at bounding box center [527, 413] width 348 height 37
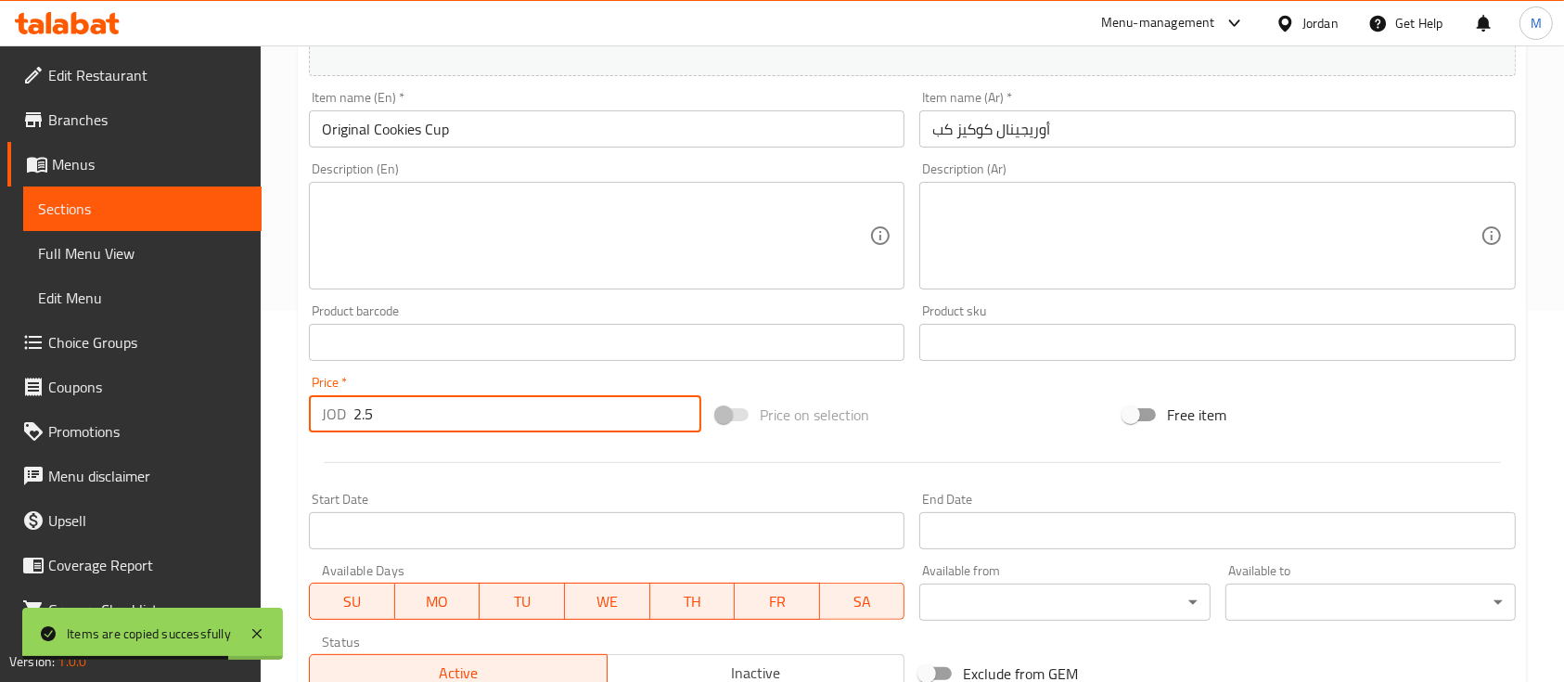
click at [606, 418] on input "2.5" at bounding box center [527, 413] width 348 height 37
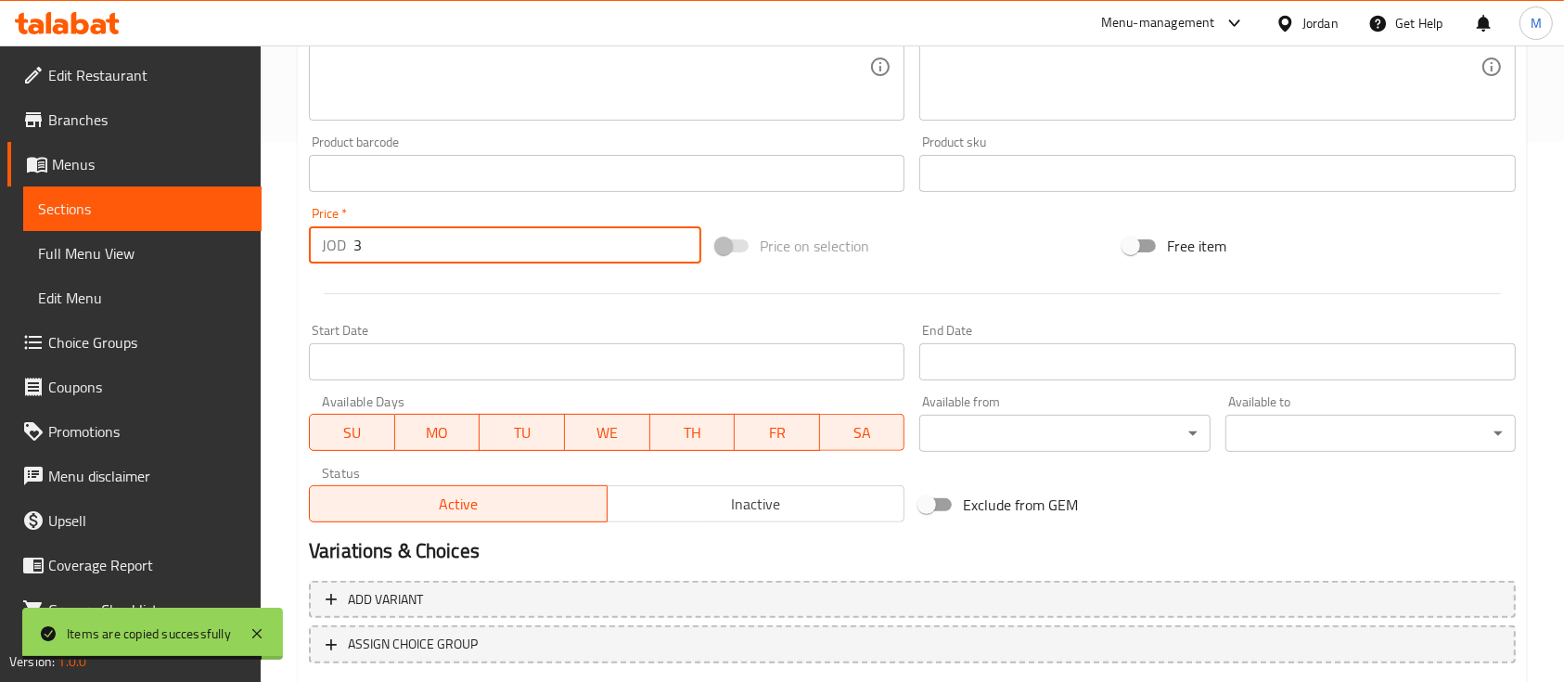
scroll to position [655, 0]
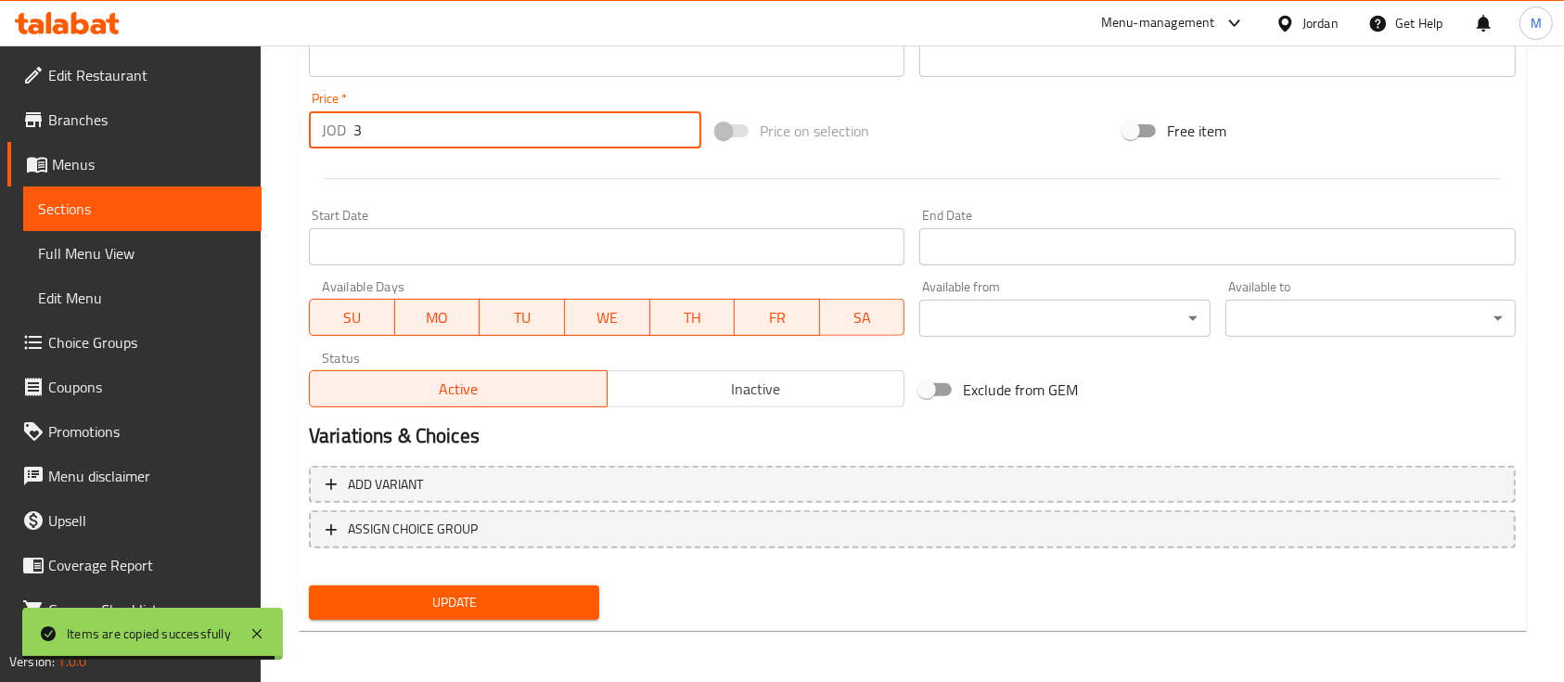
type input "3"
click at [591, 604] on button "Update" at bounding box center [454, 602] width 290 height 34
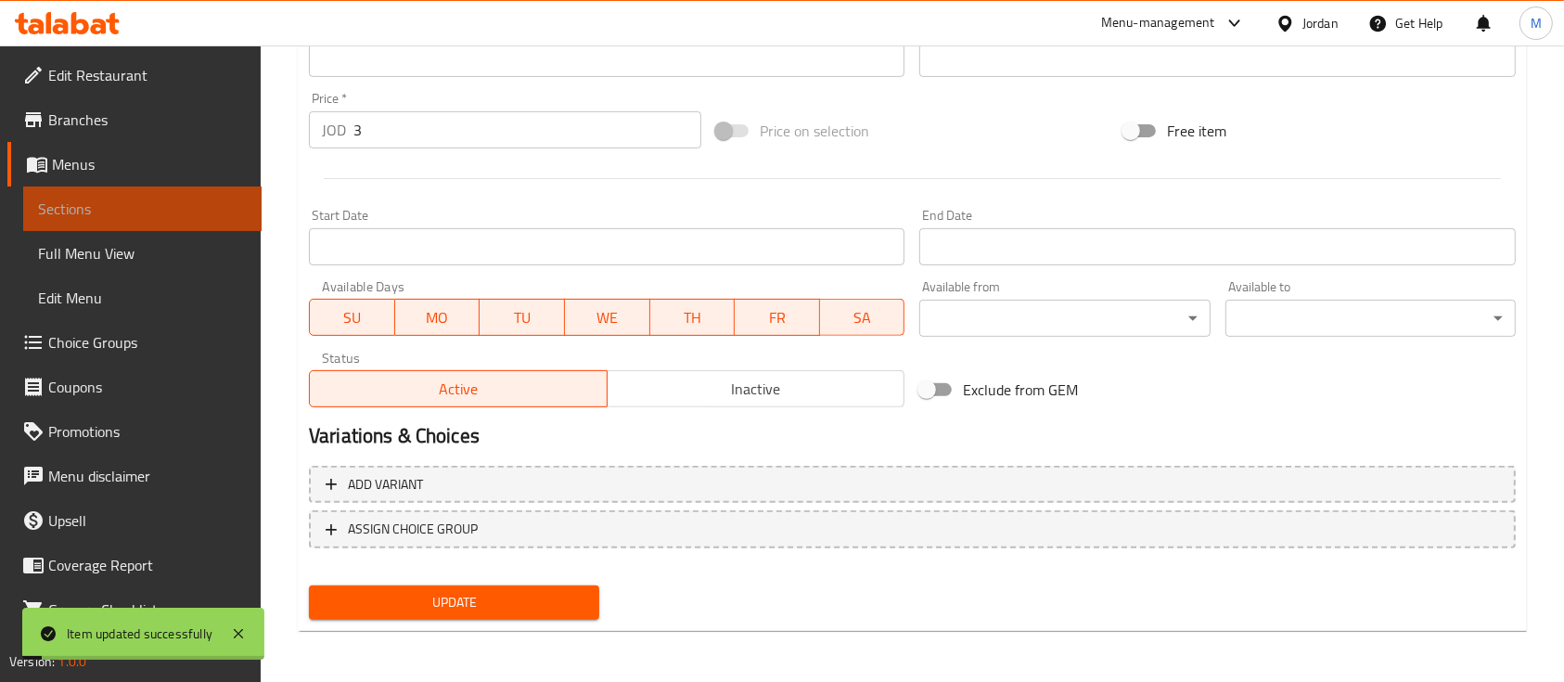
drag, startPoint x: 171, startPoint y: 212, endPoint x: 233, endPoint y: 212, distance: 62.2
click at [170, 212] on span "Sections" at bounding box center [142, 209] width 209 height 22
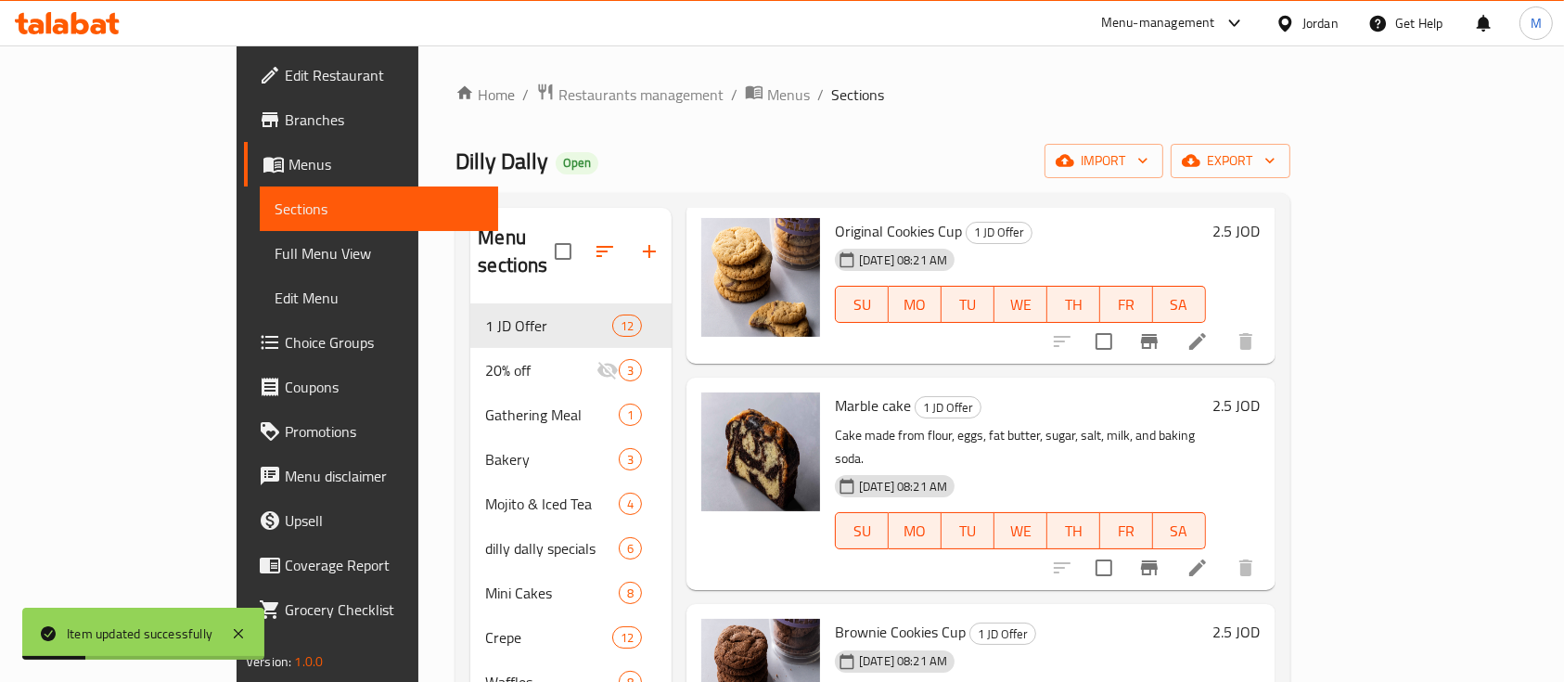
scroll to position [123, 0]
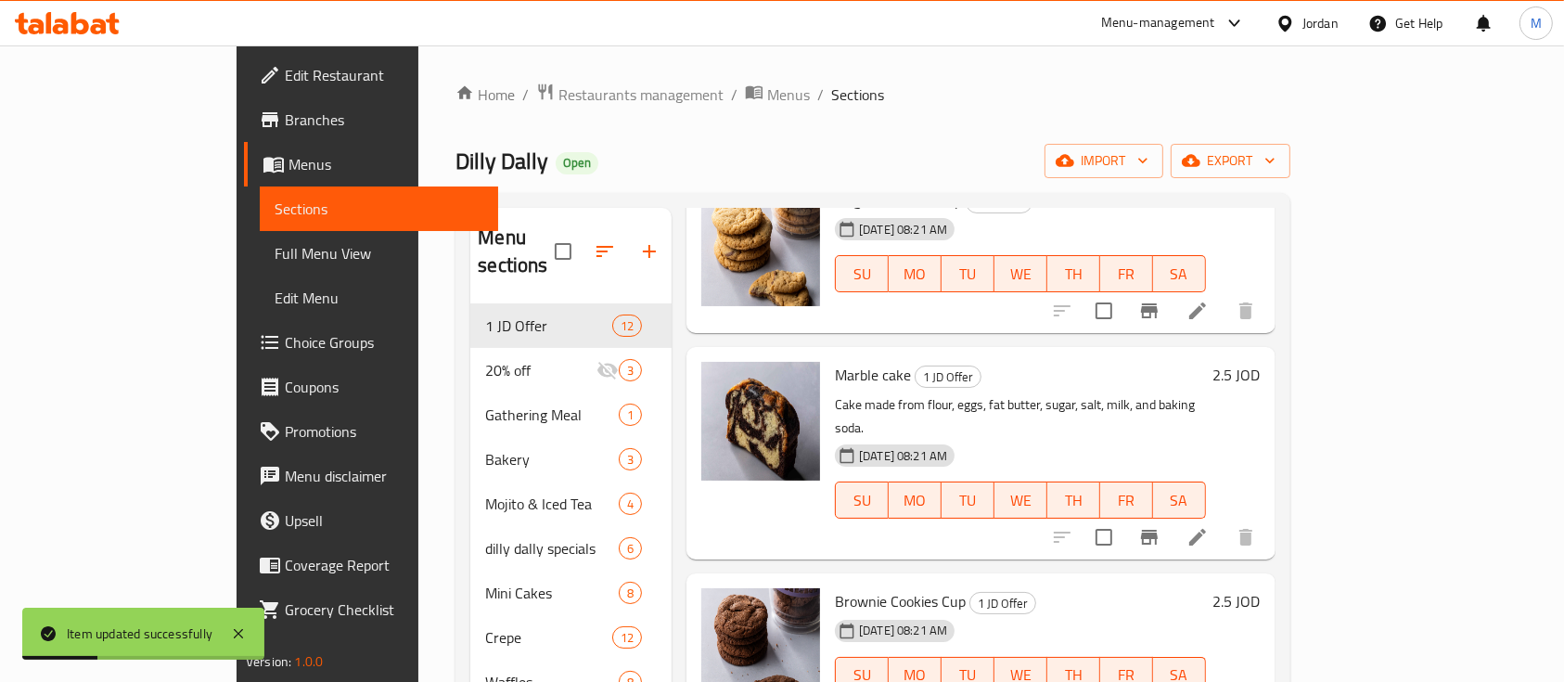
click at [1224, 520] on li at bounding box center [1198, 536] width 52 height 33
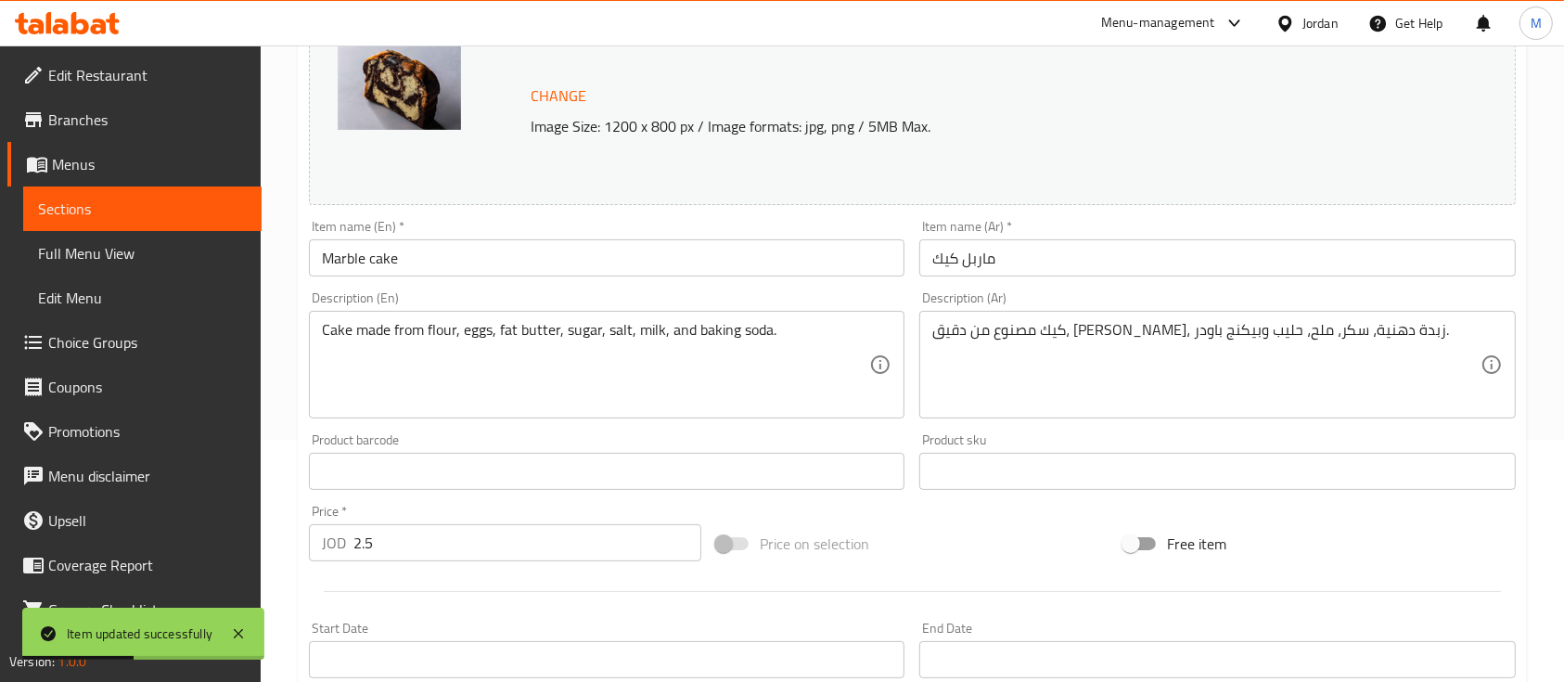
scroll to position [247, 0]
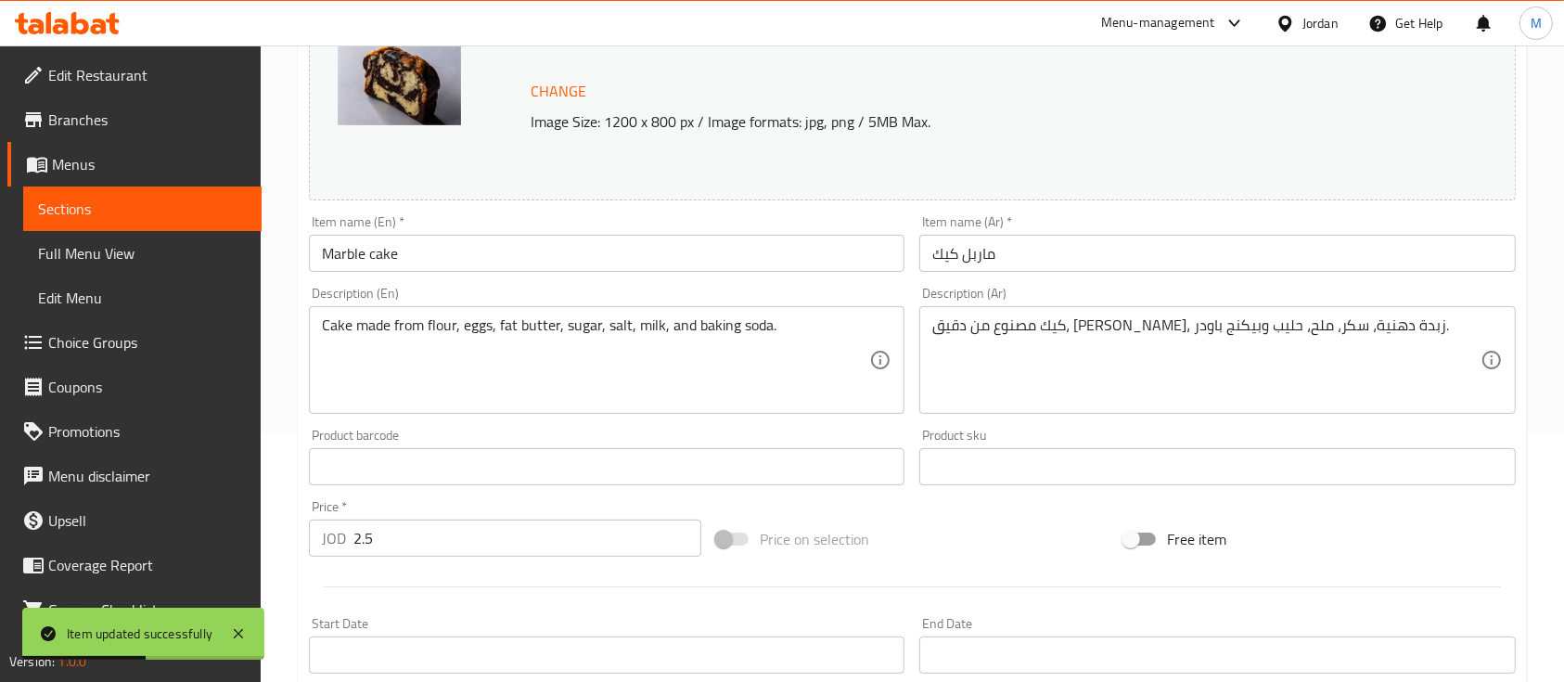
click at [403, 534] on input "2.5" at bounding box center [527, 538] width 348 height 37
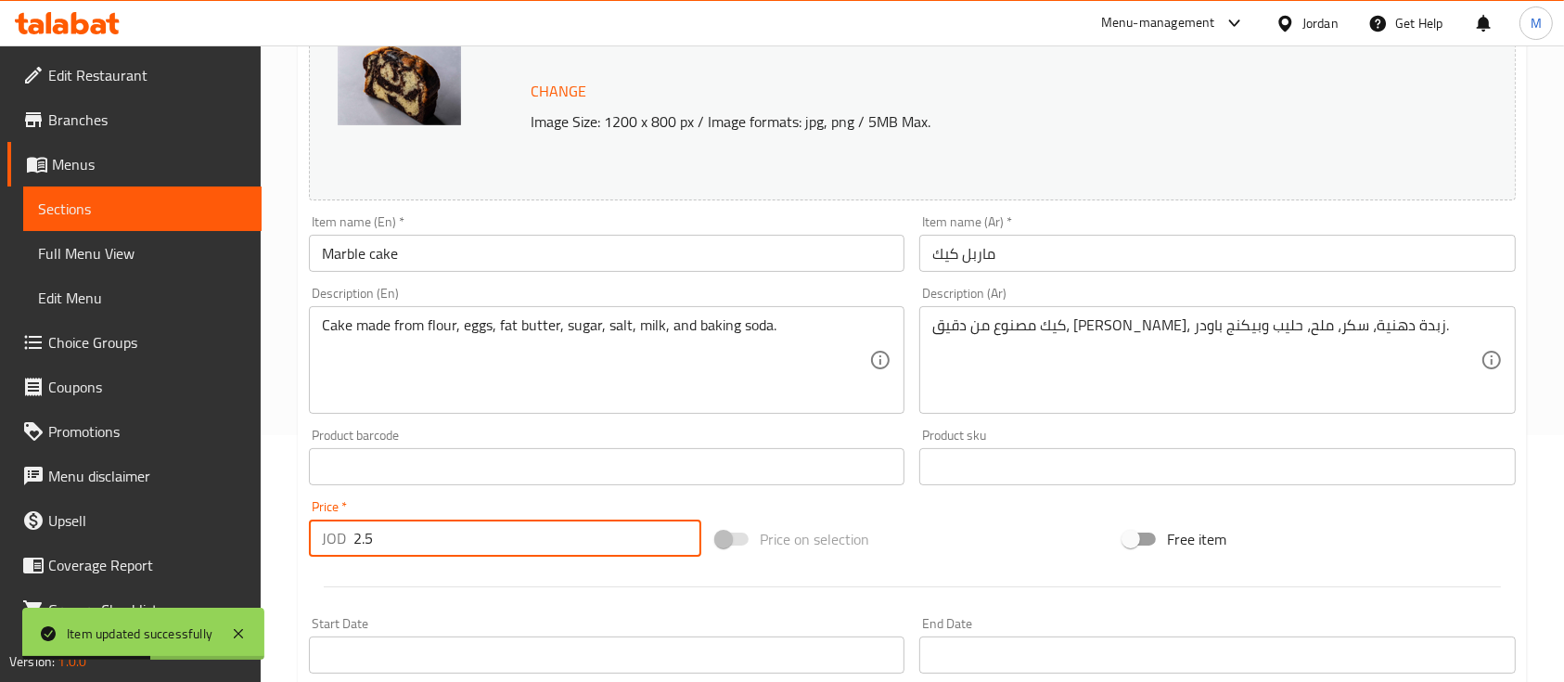
click at [403, 534] on input "2.5" at bounding box center [527, 538] width 348 height 37
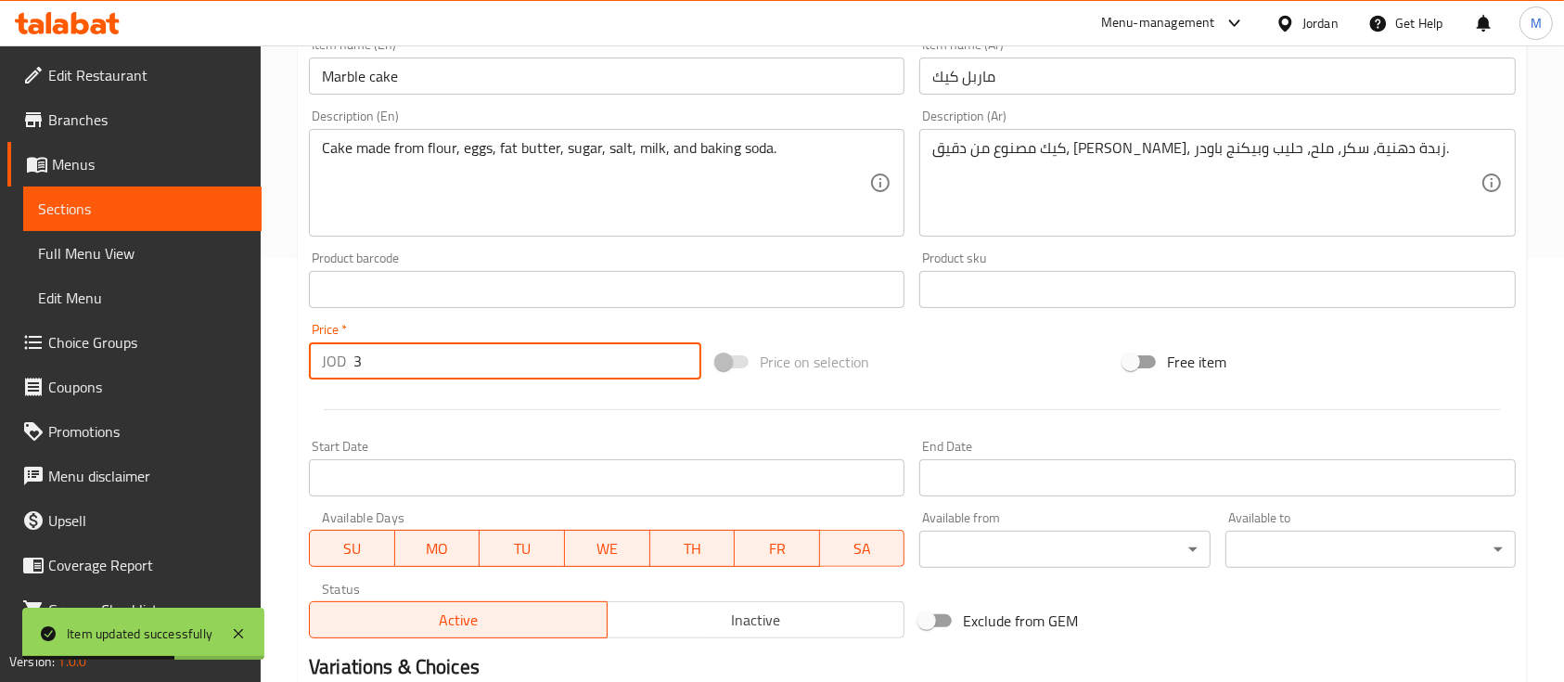
scroll to position [655, 0]
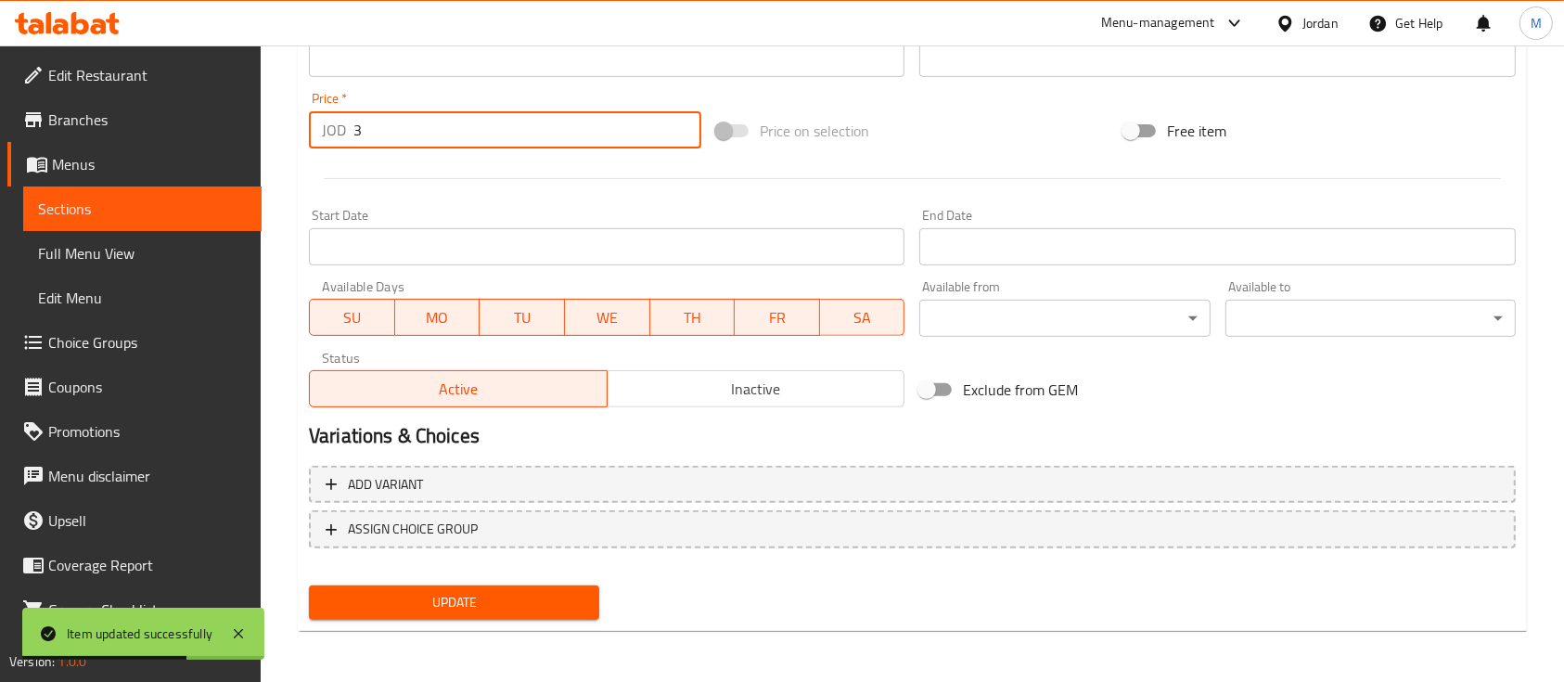
type input "3"
click at [446, 613] on button "Update" at bounding box center [454, 602] width 290 height 34
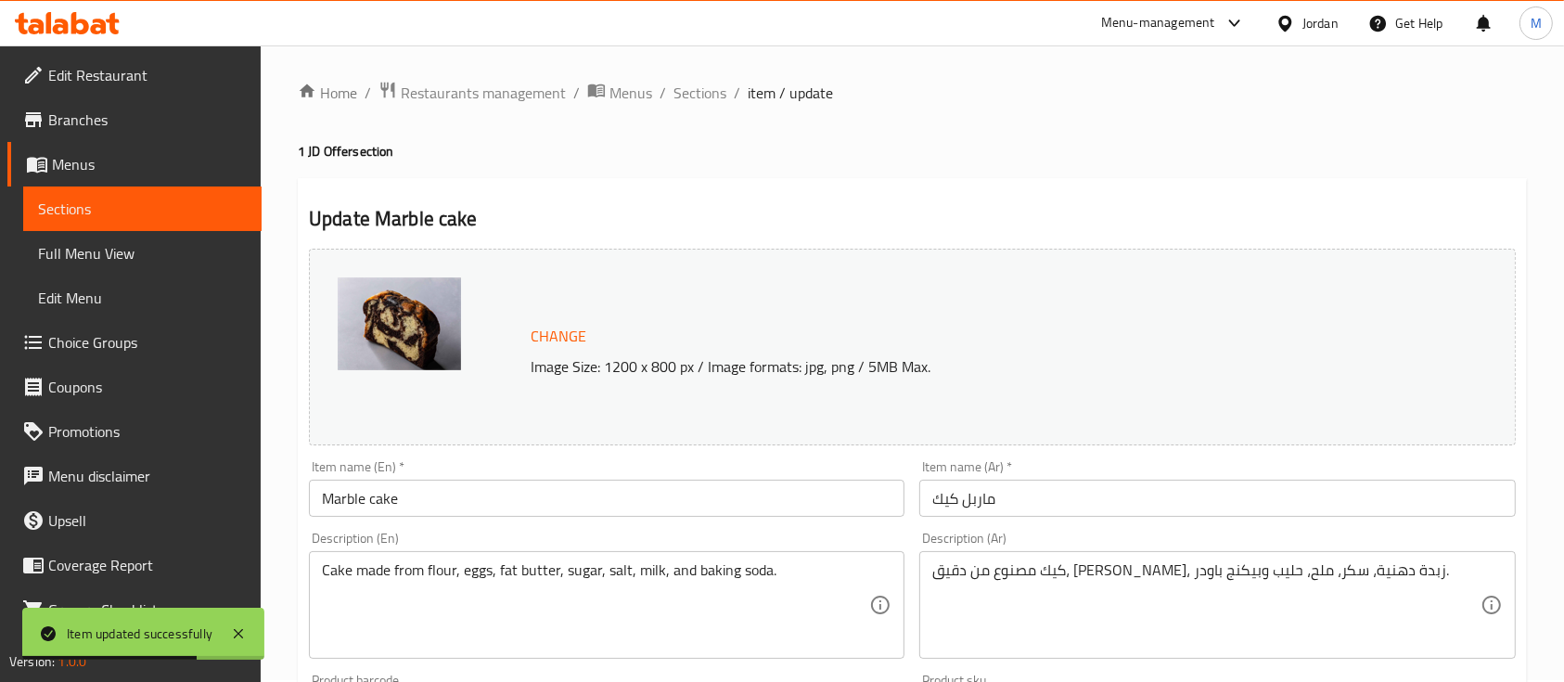
scroll to position [0, 0]
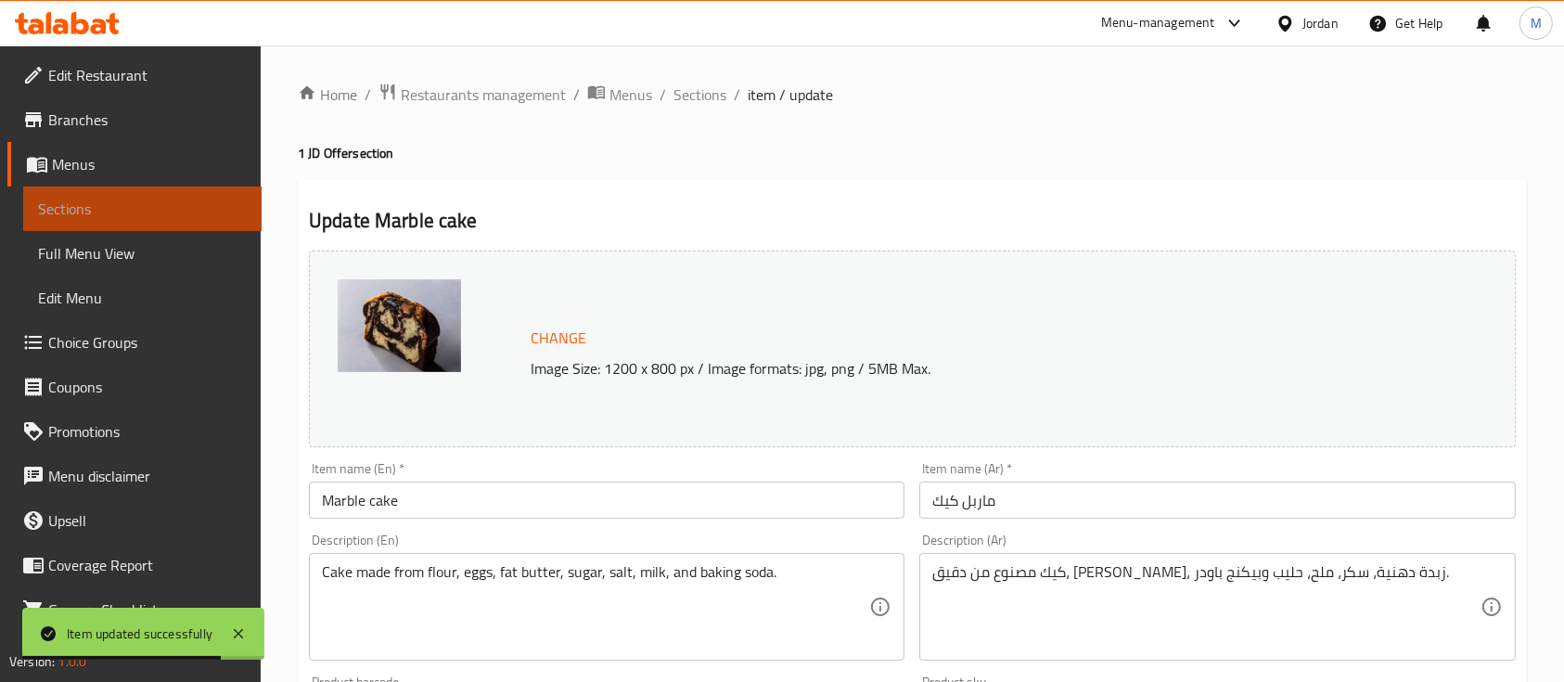
click at [179, 205] on span "Sections" at bounding box center [142, 209] width 209 height 22
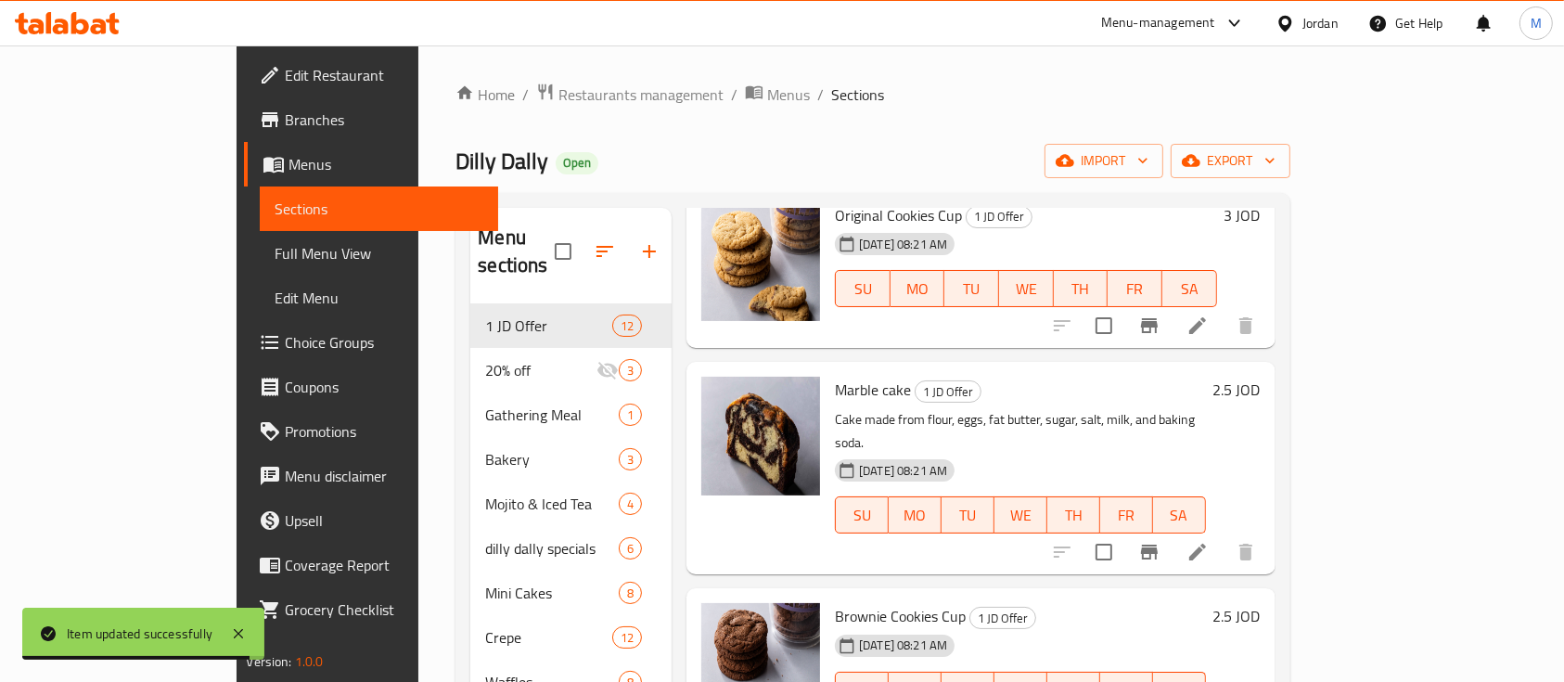
scroll to position [247, 0]
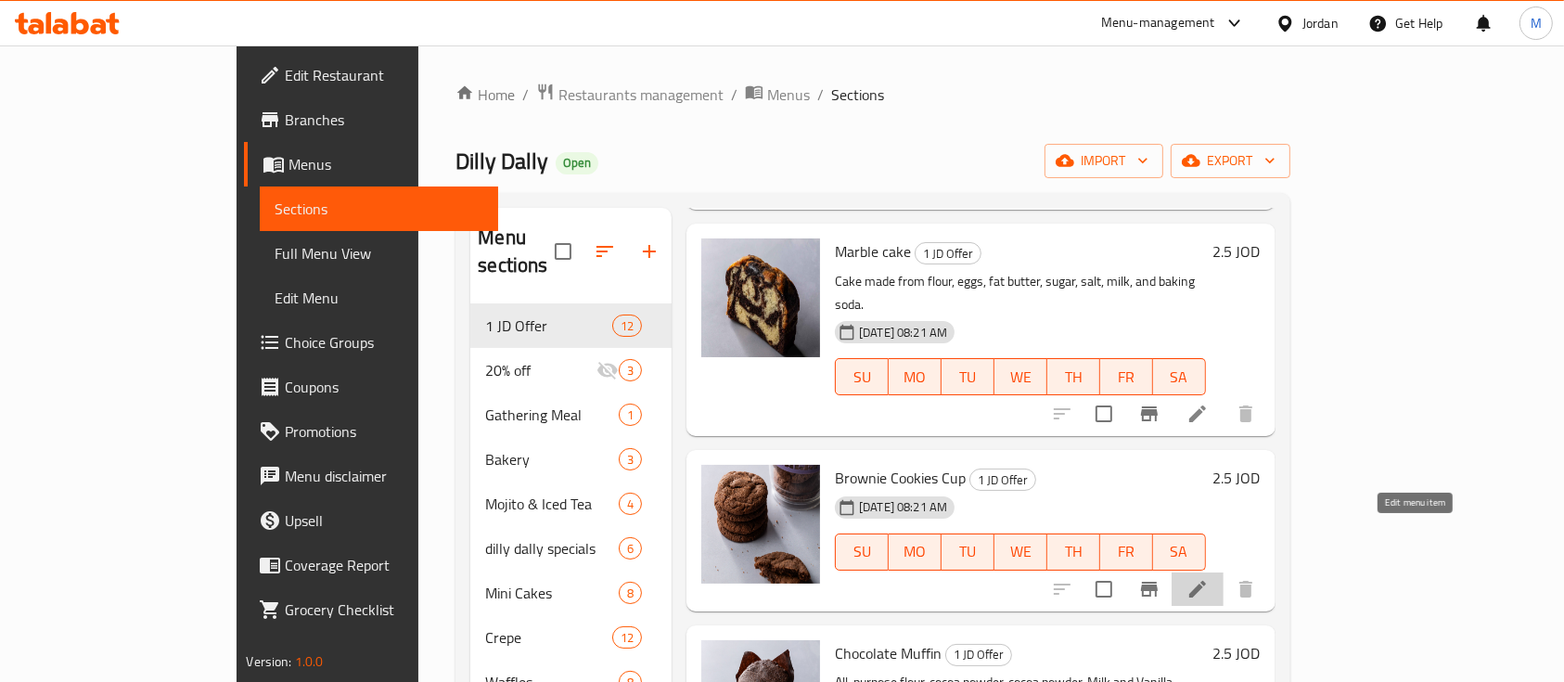
click at [1209, 578] on icon at bounding box center [1198, 589] width 22 height 22
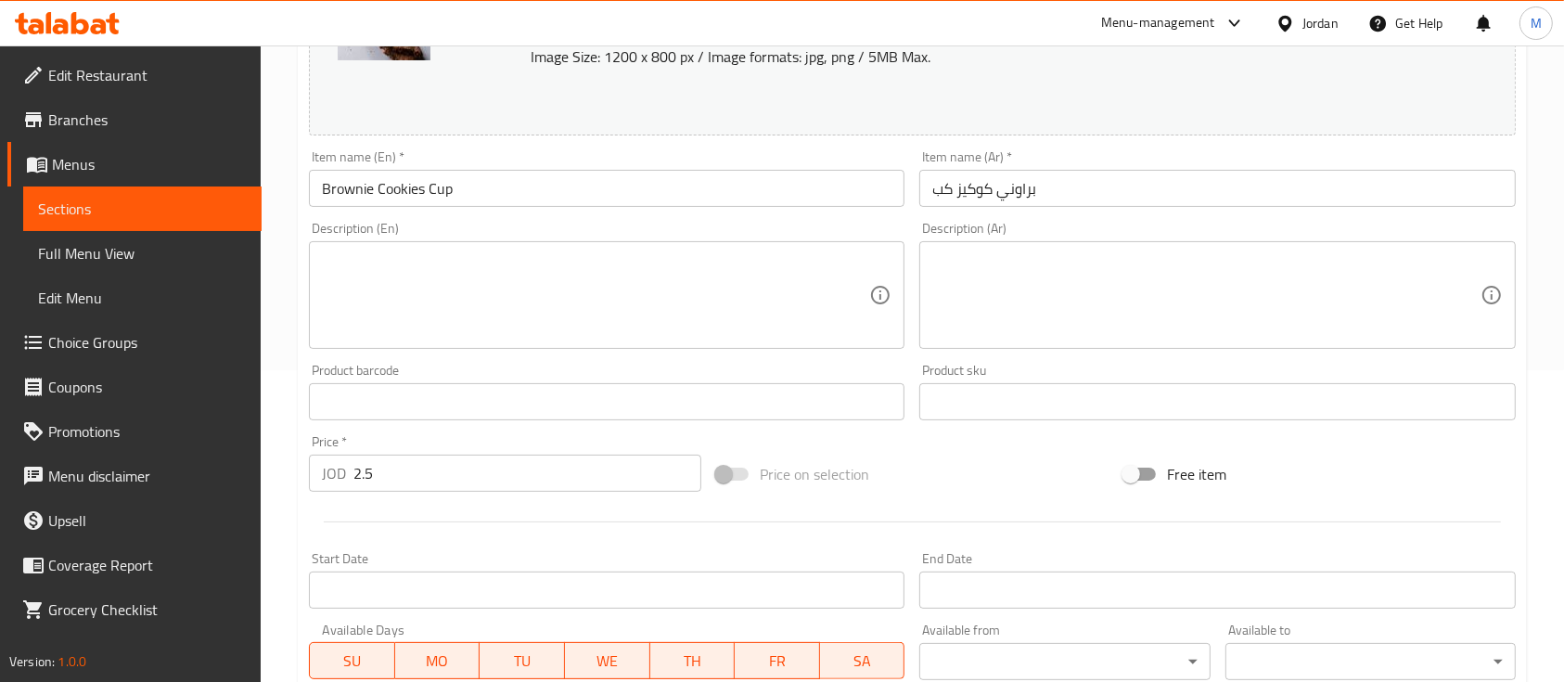
scroll to position [495, 0]
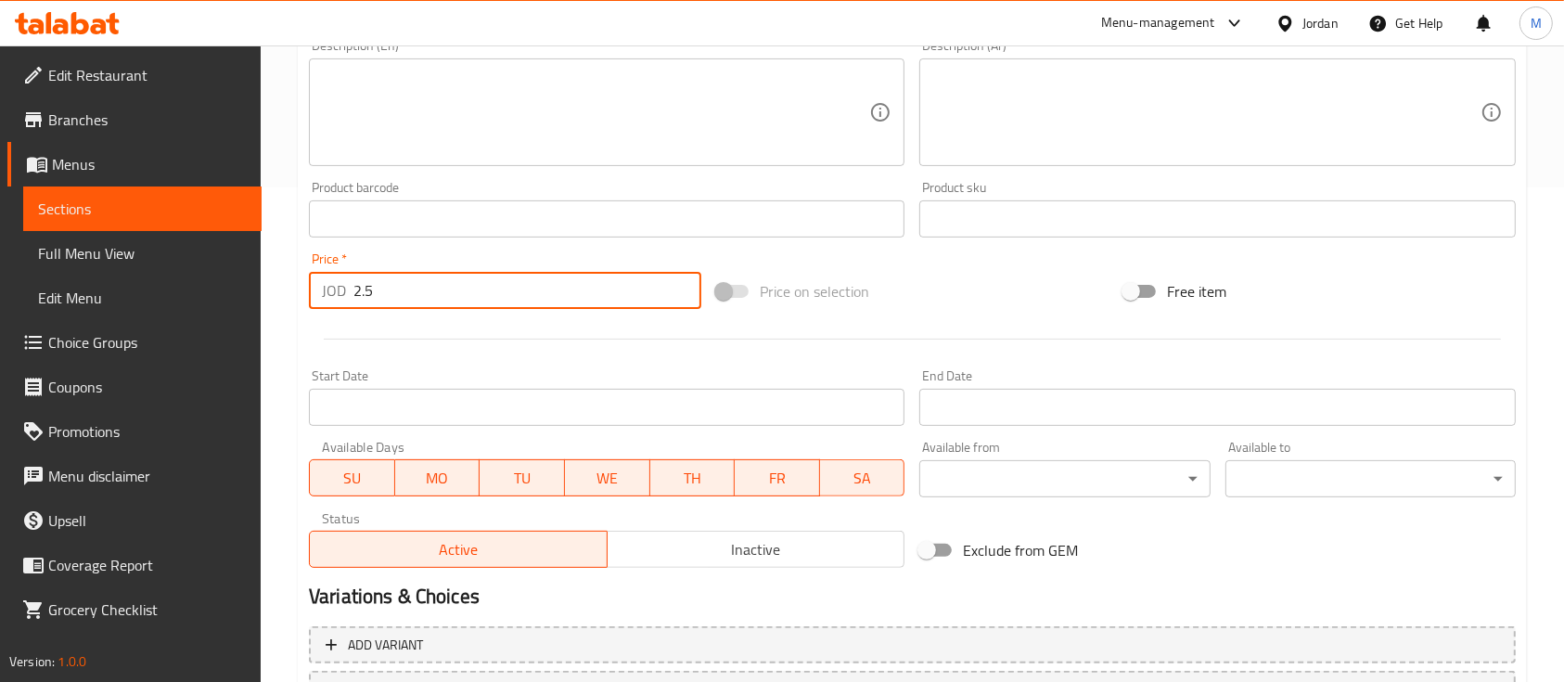
click at [477, 290] on input "2.5" at bounding box center [527, 290] width 348 height 37
click at [476, 291] on input "2.5" at bounding box center [527, 290] width 348 height 37
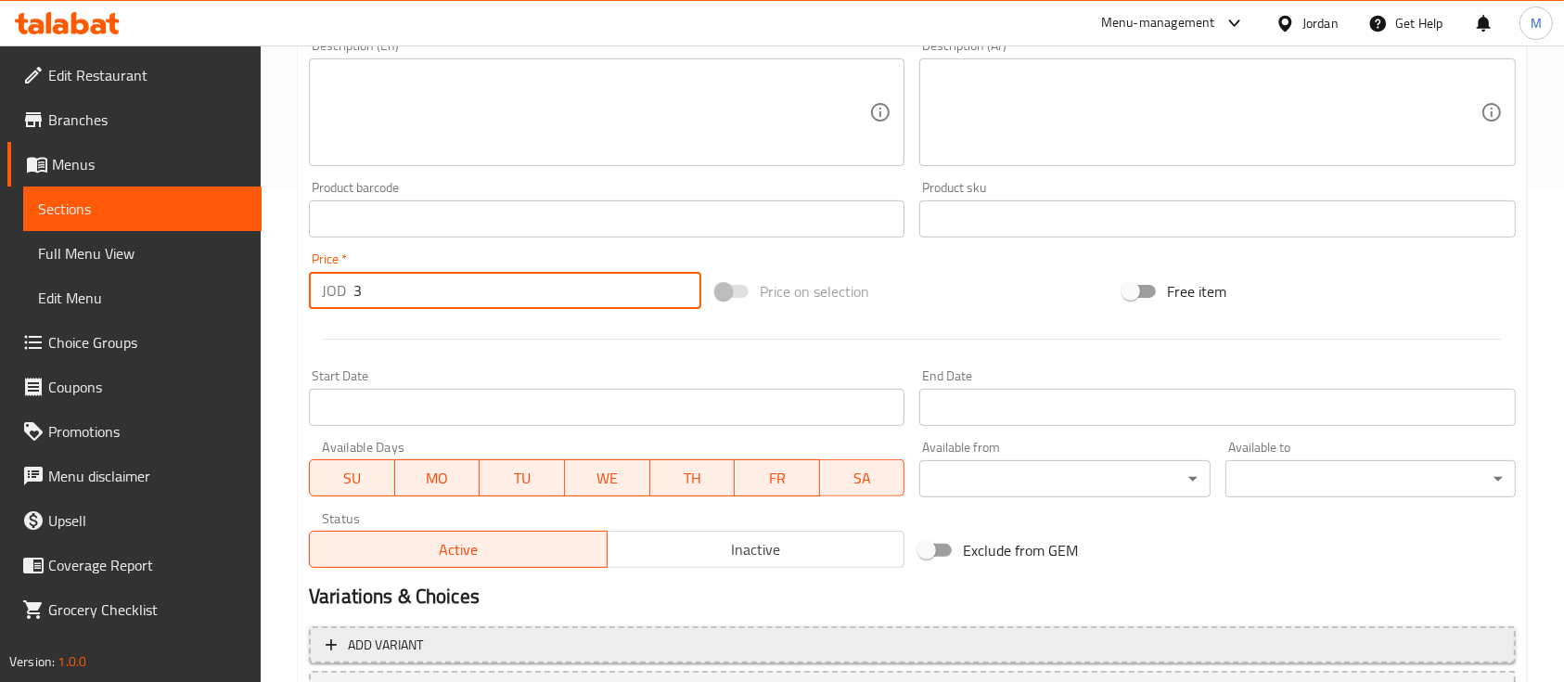
scroll to position [655, 0]
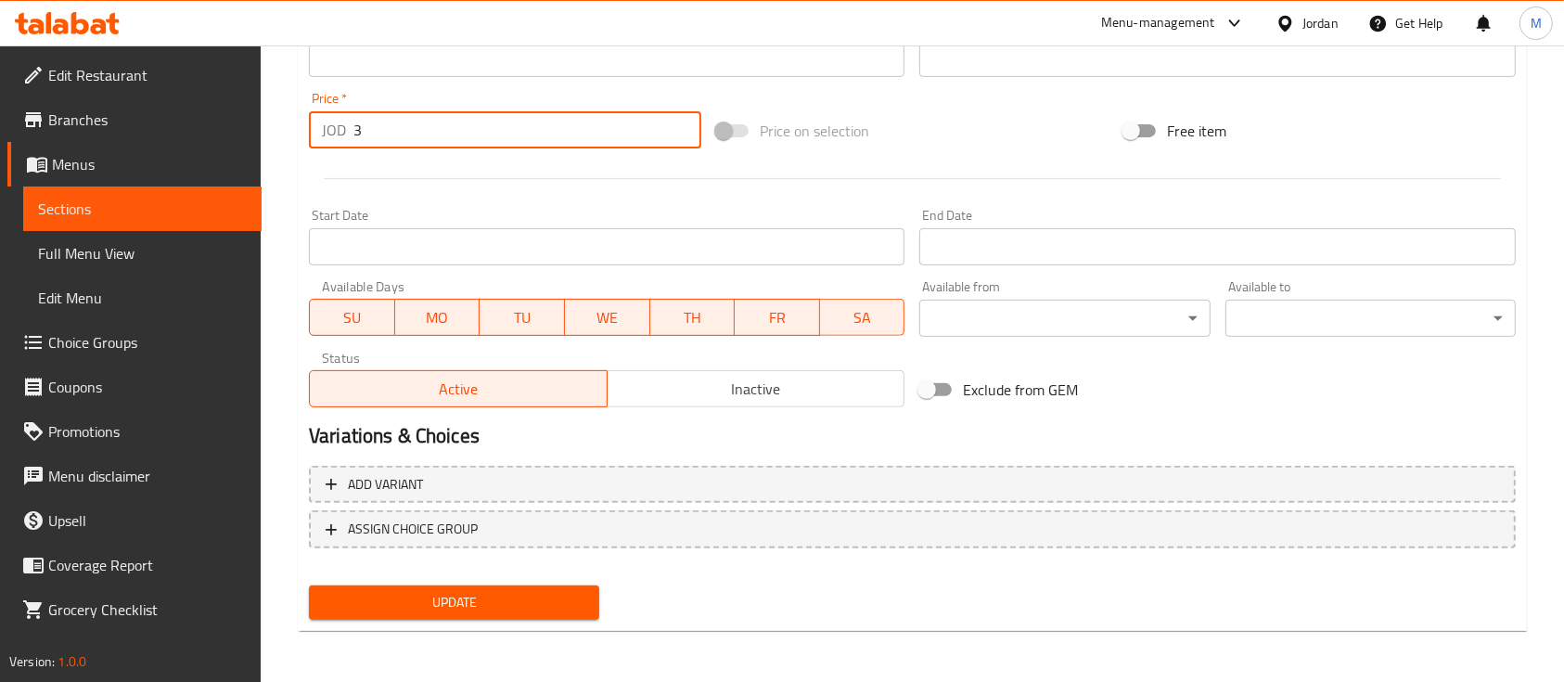
type input "3"
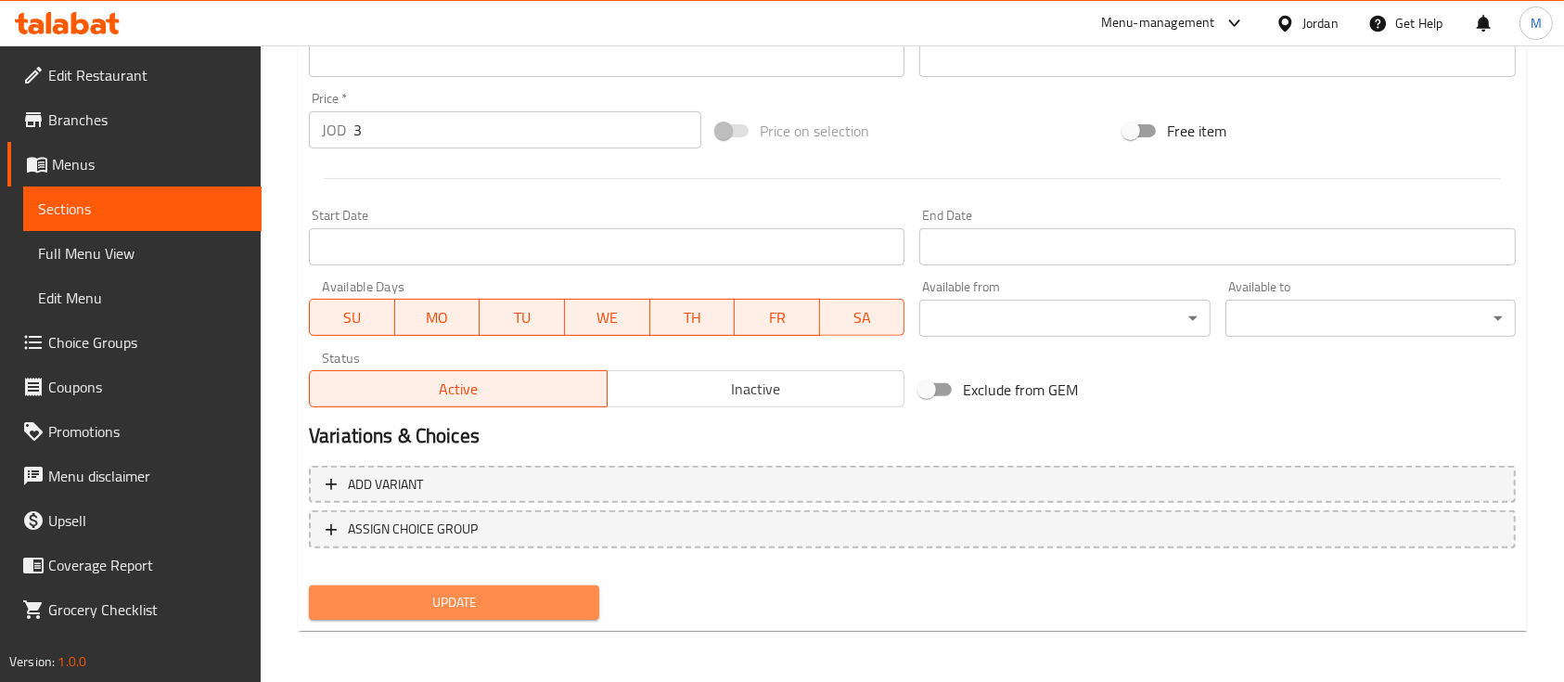
click at [512, 610] on span "Update" at bounding box center [454, 602] width 261 height 23
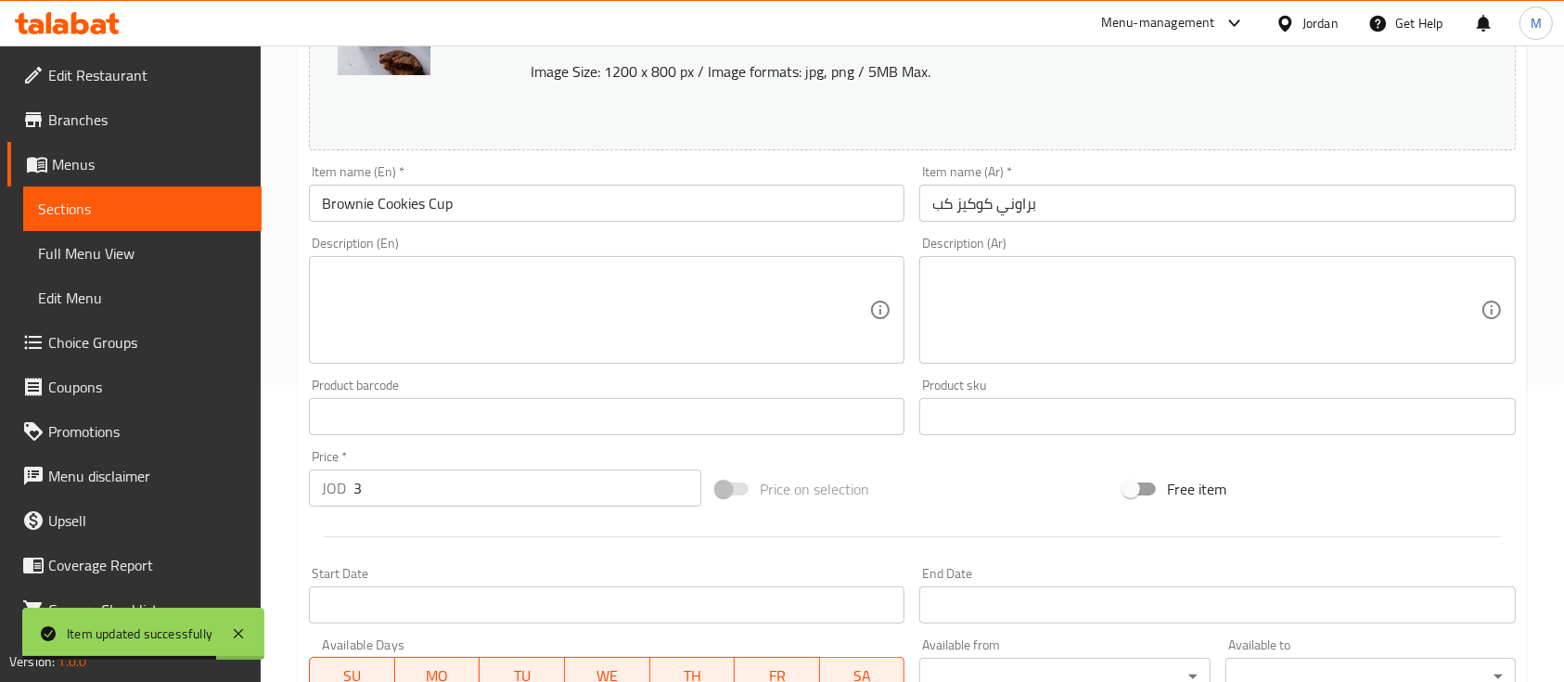
scroll to position [161, 0]
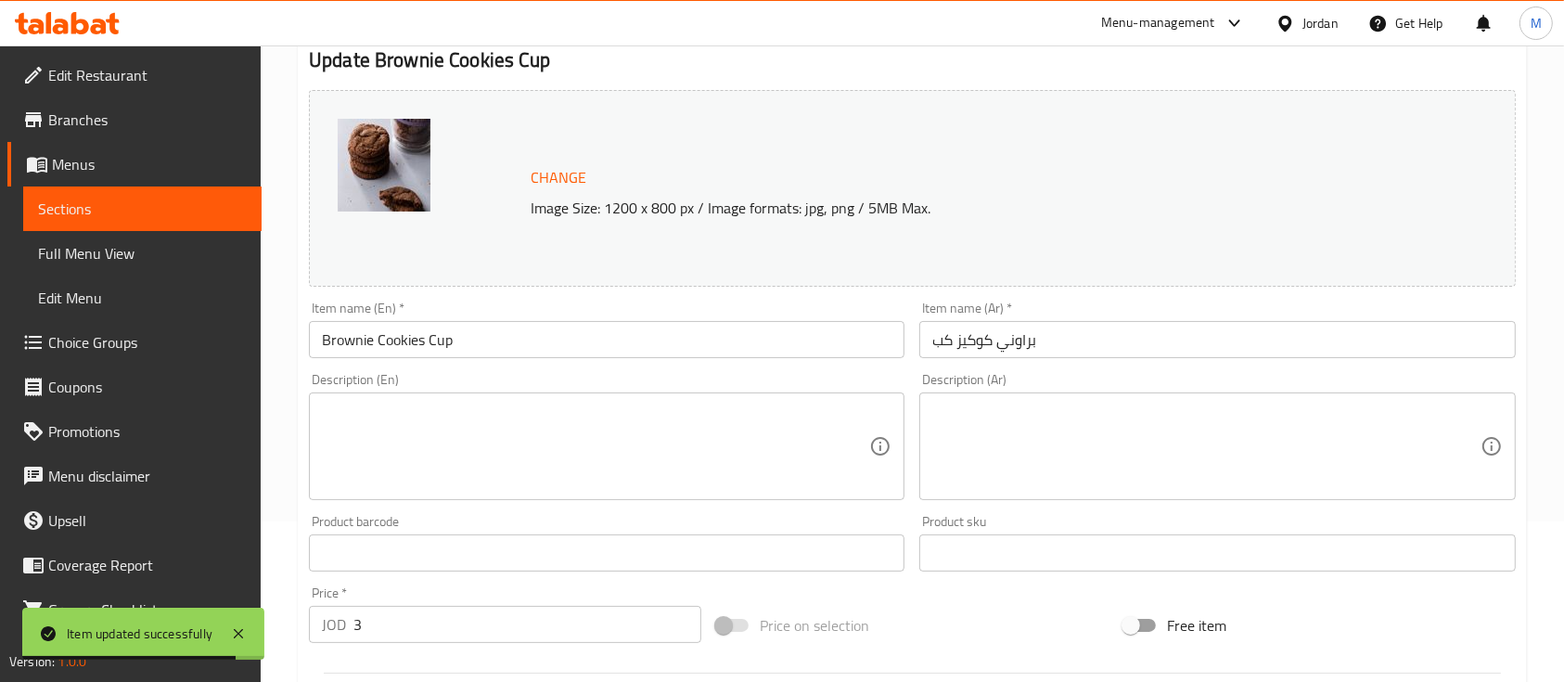
click at [173, 217] on span "Sections" at bounding box center [142, 209] width 209 height 22
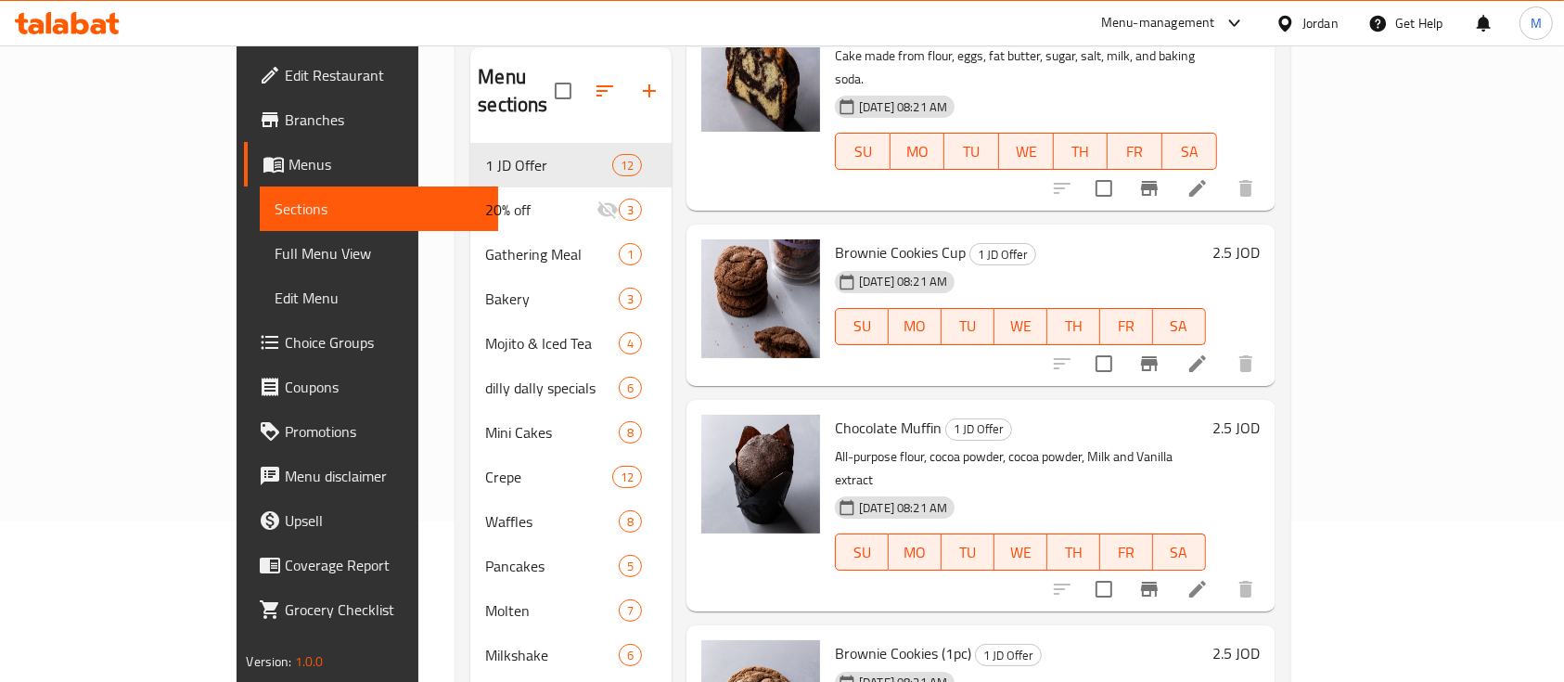
scroll to position [371, 0]
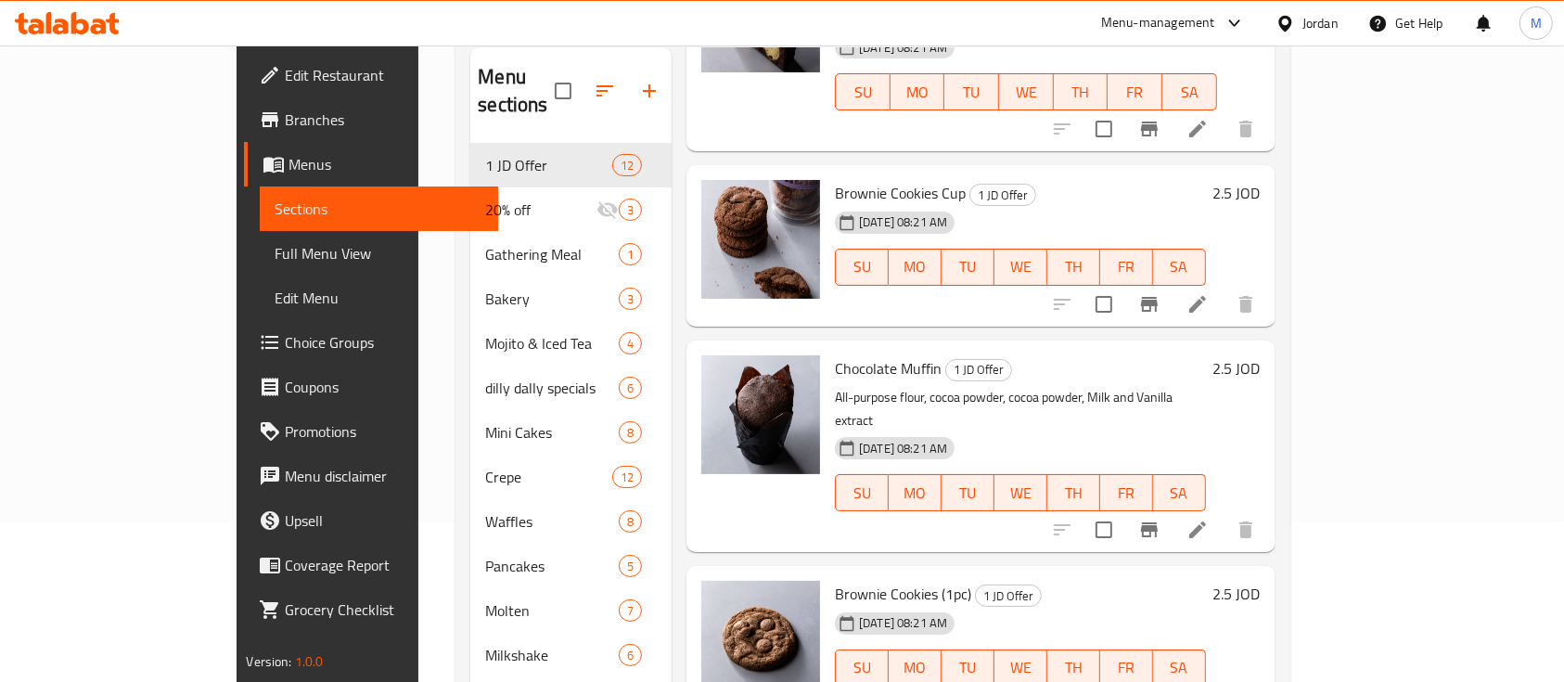
click at [1224, 513] on li at bounding box center [1198, 529] width 52 height 33
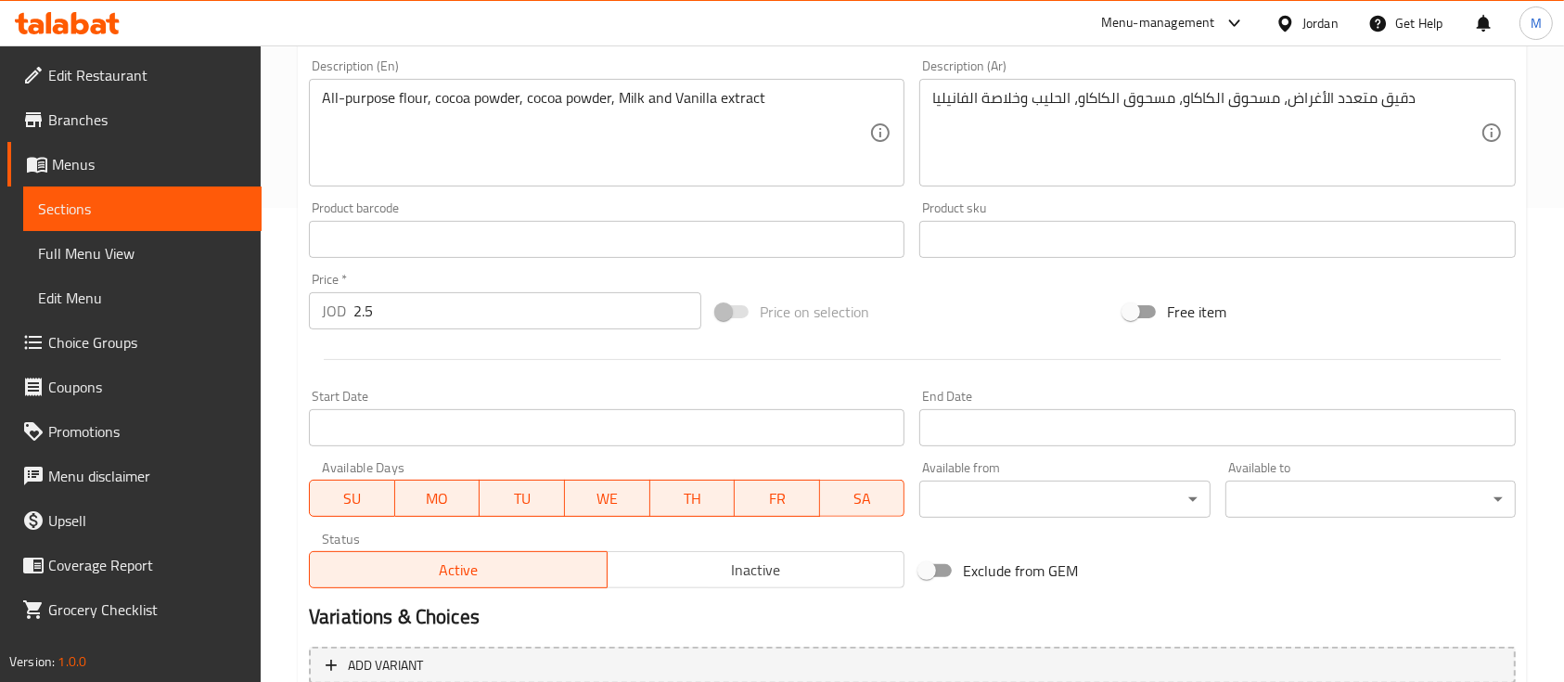
scroll to position [495, 0]
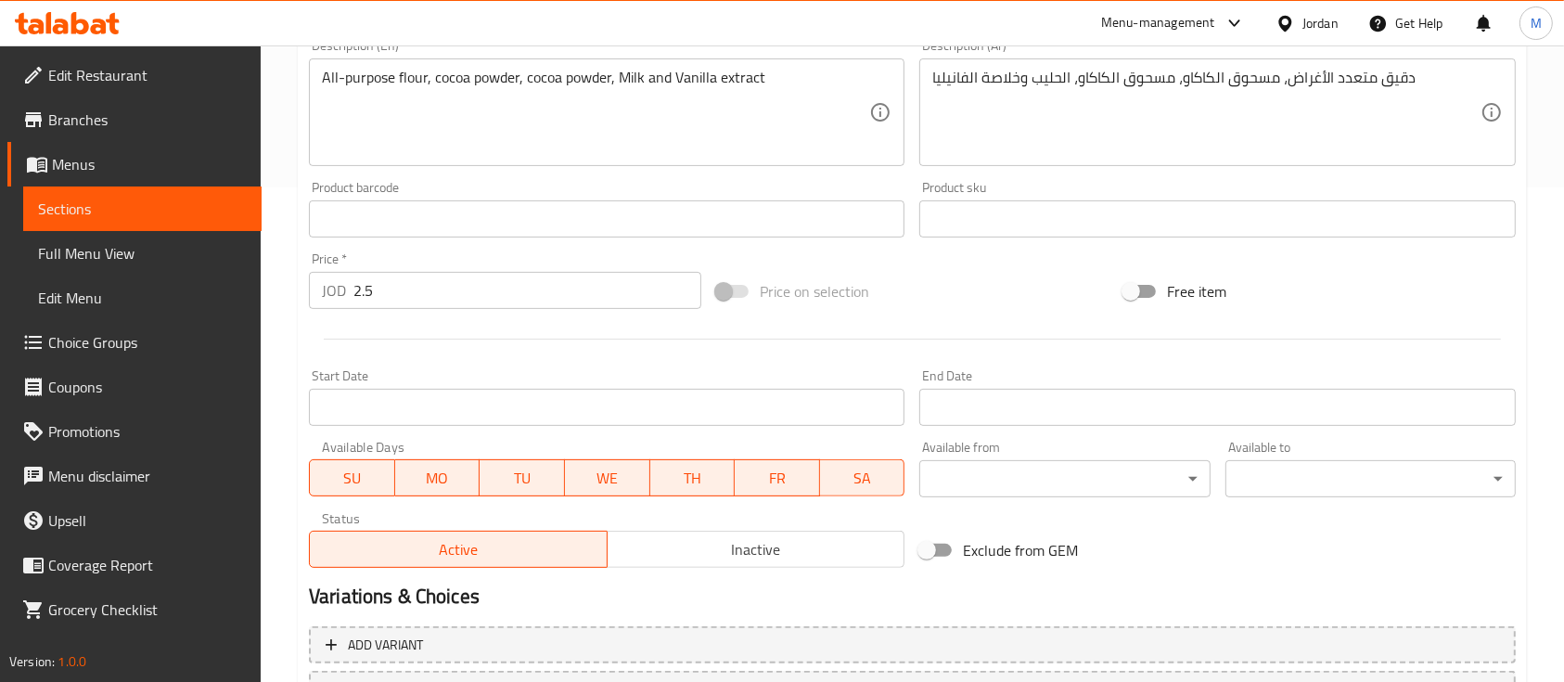
click at [416, 295] on input "2.5" at bounding box center [527, 290] width 348 height 37
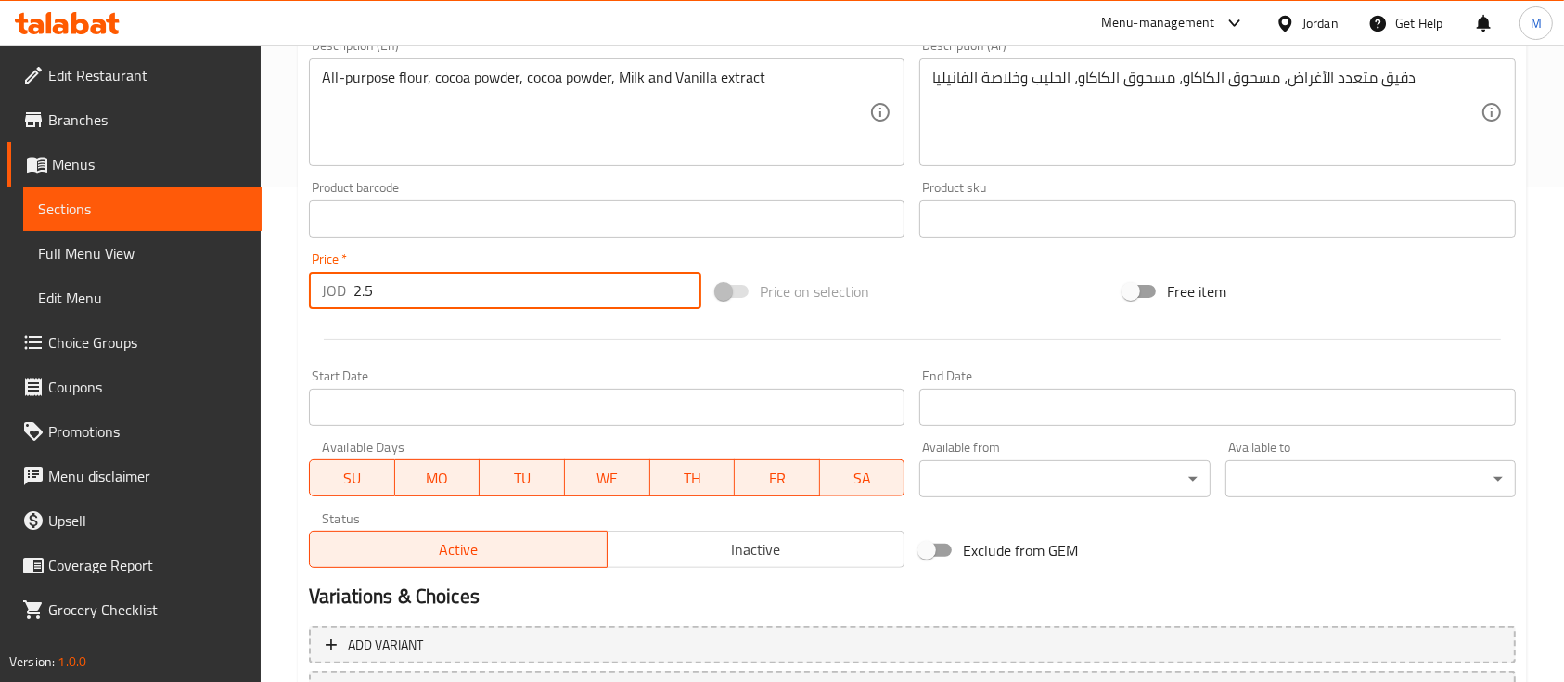
click at [413, 297] on input "2.5" at bounding box center [527, 290] width 348 height 37
click at [413, 297] on input "2.53" at bounding box center [527, 290] width 348 height 37
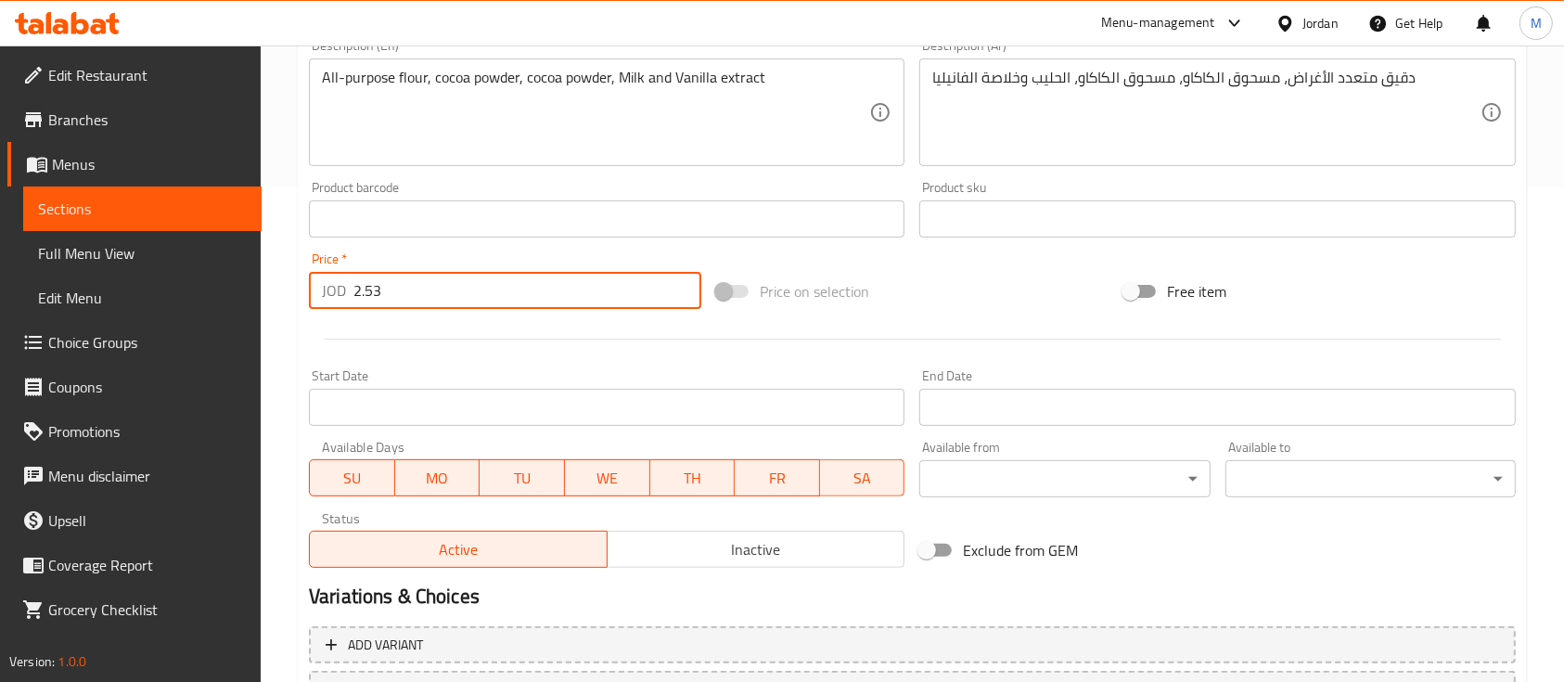
click at [413, 297] on input "2.53" at bounding box center [527, 290] width 348 height 37
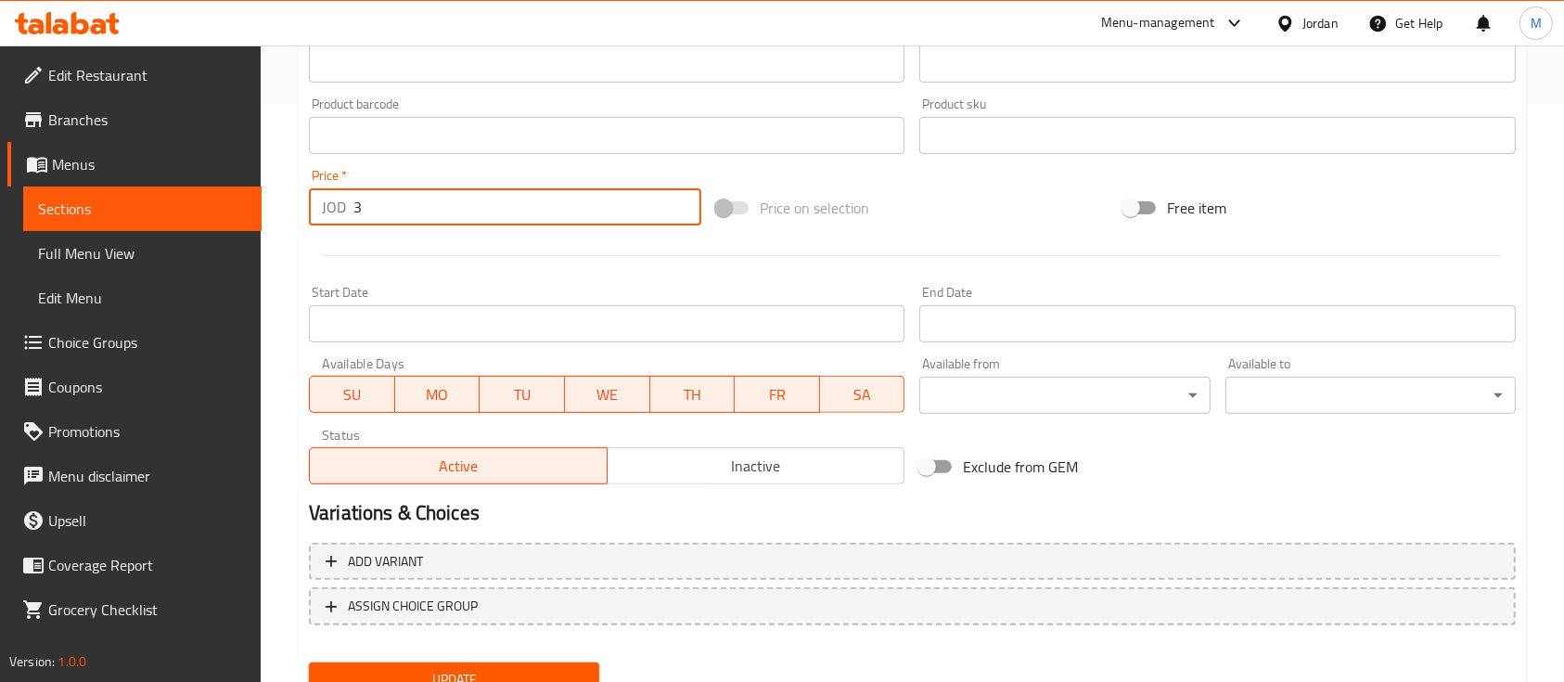
scroll to position [655, 0]
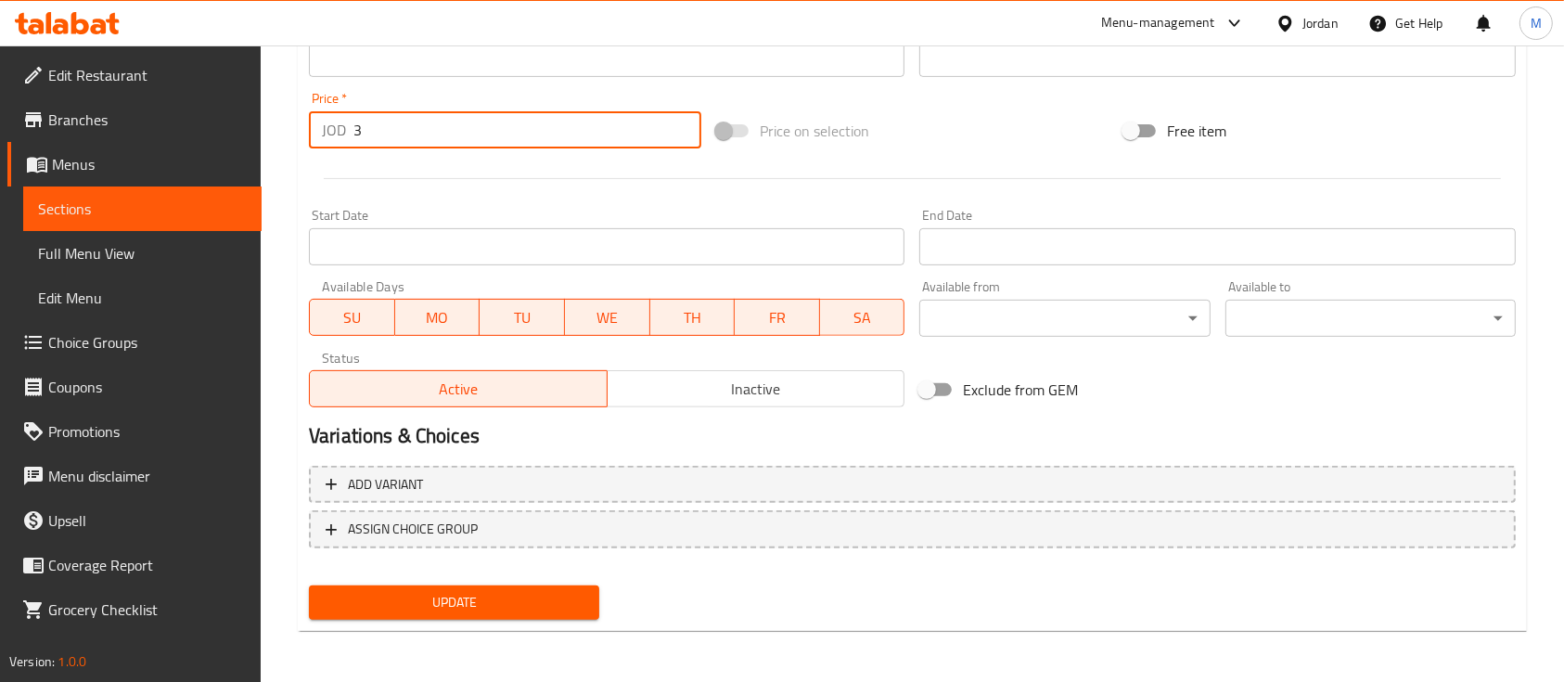
type input "3"
click at [478, 592] on span "Update" at bounding box center [454, 602] width 261 height 23
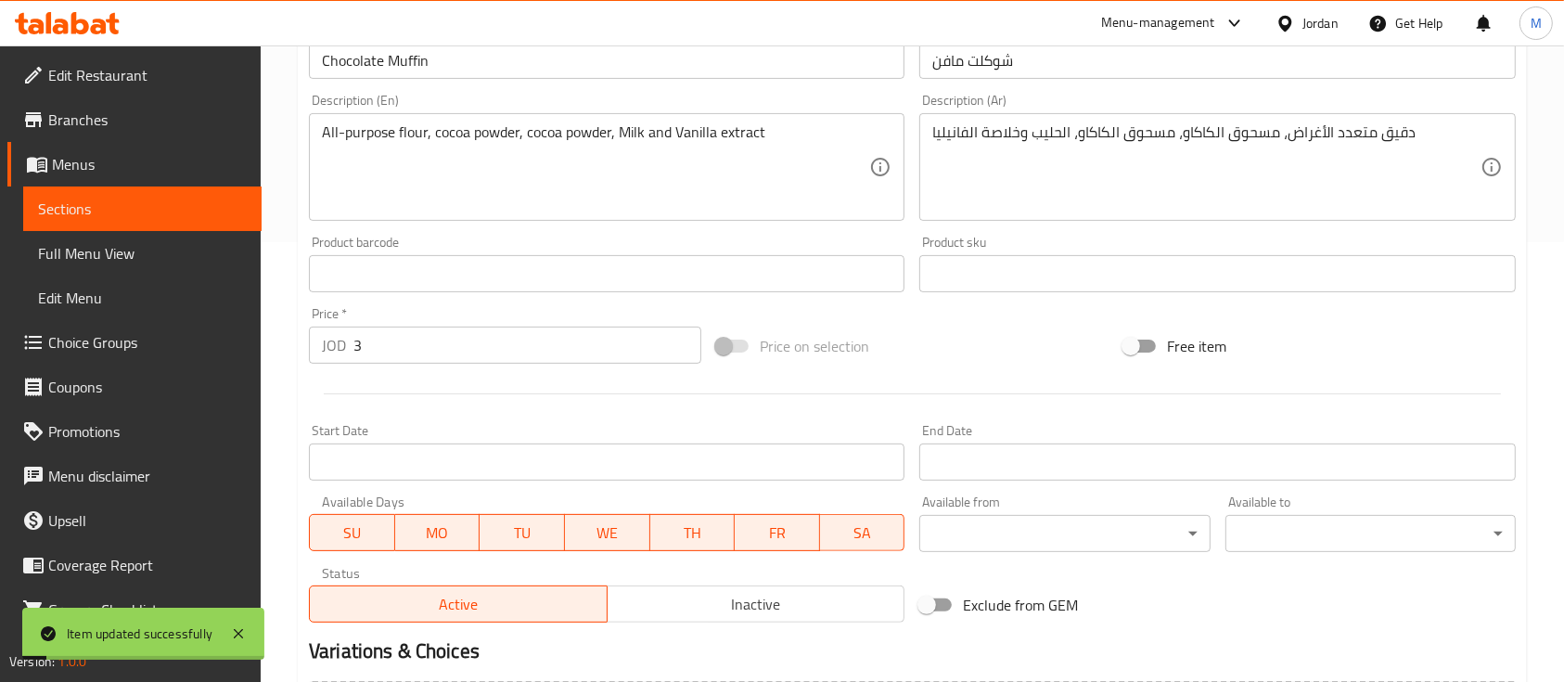
scroll to position [408, 0]
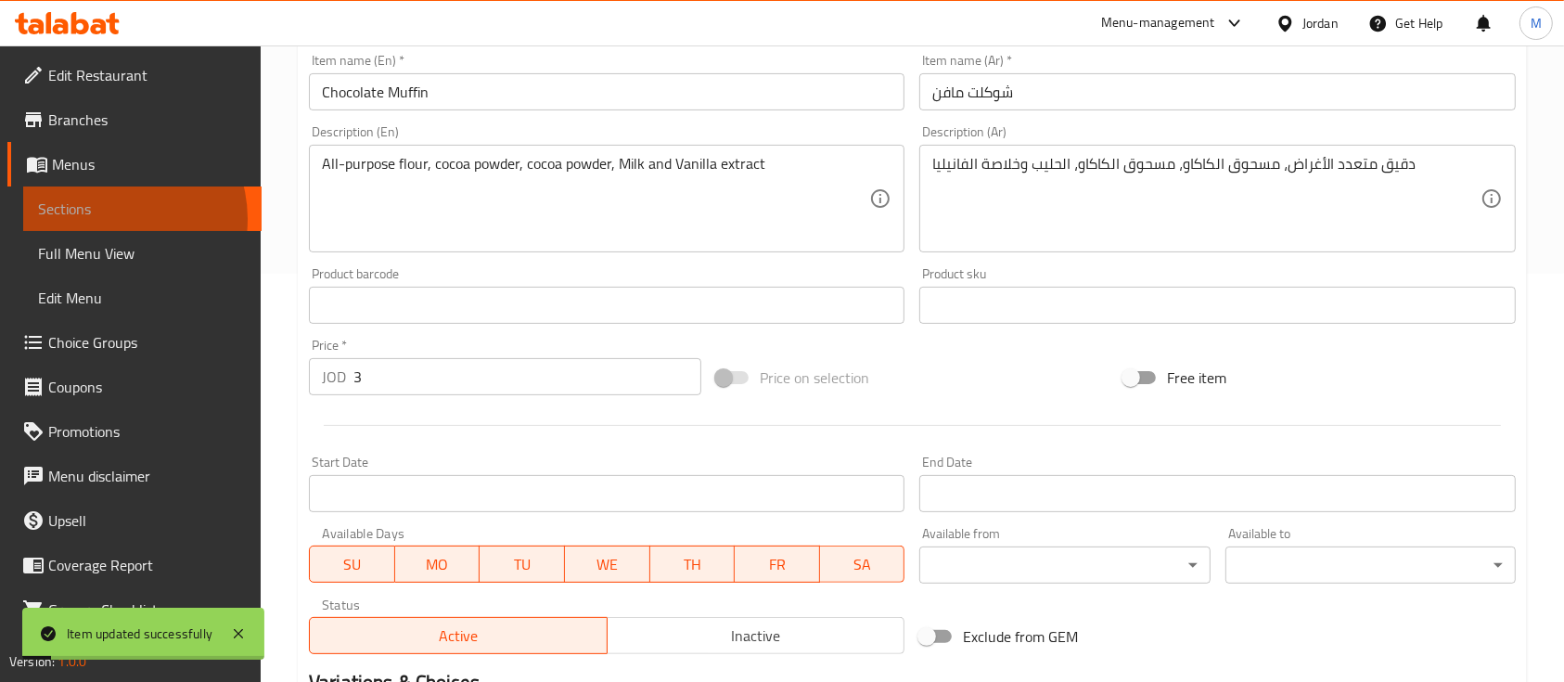
click at [111, 219] on span "Sections" at bounding box center [142, 209] width 209 height 22
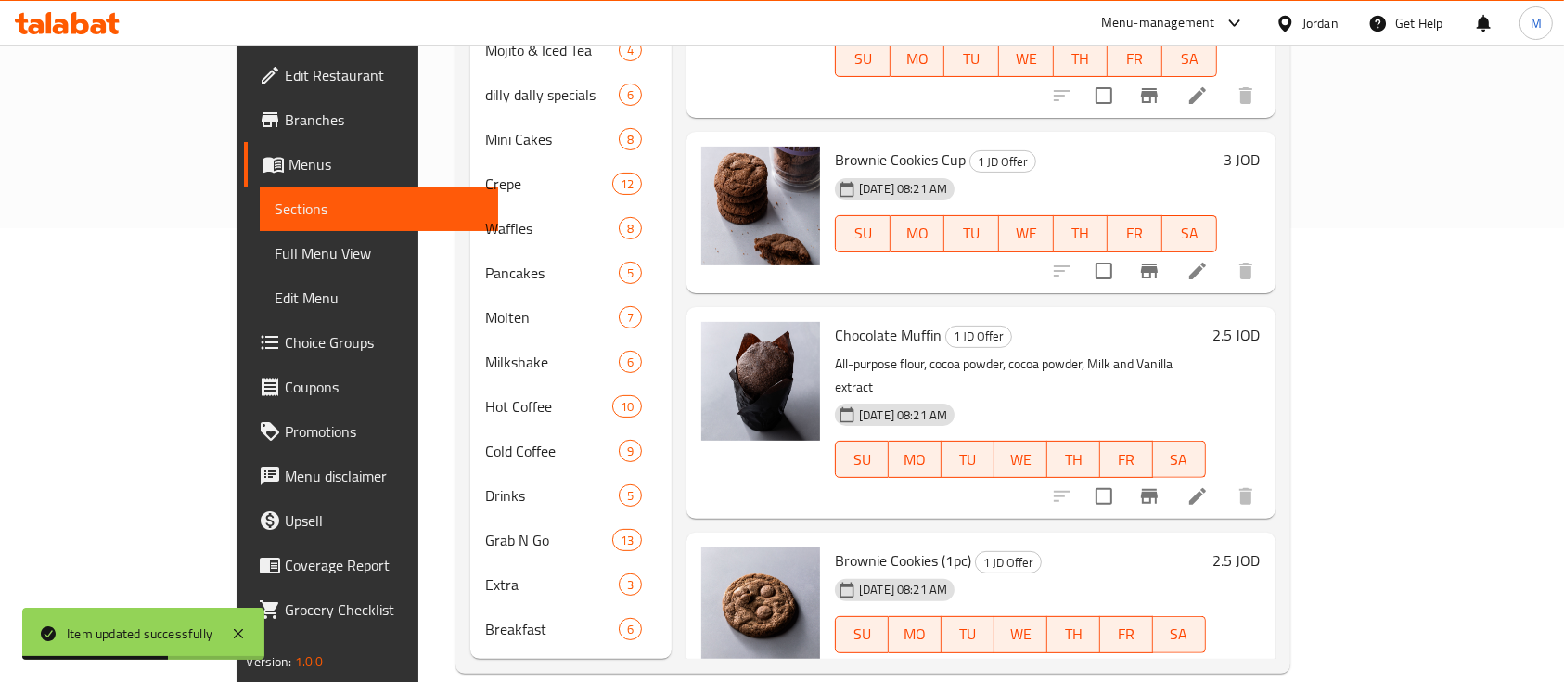
scroll to position [247, 0]
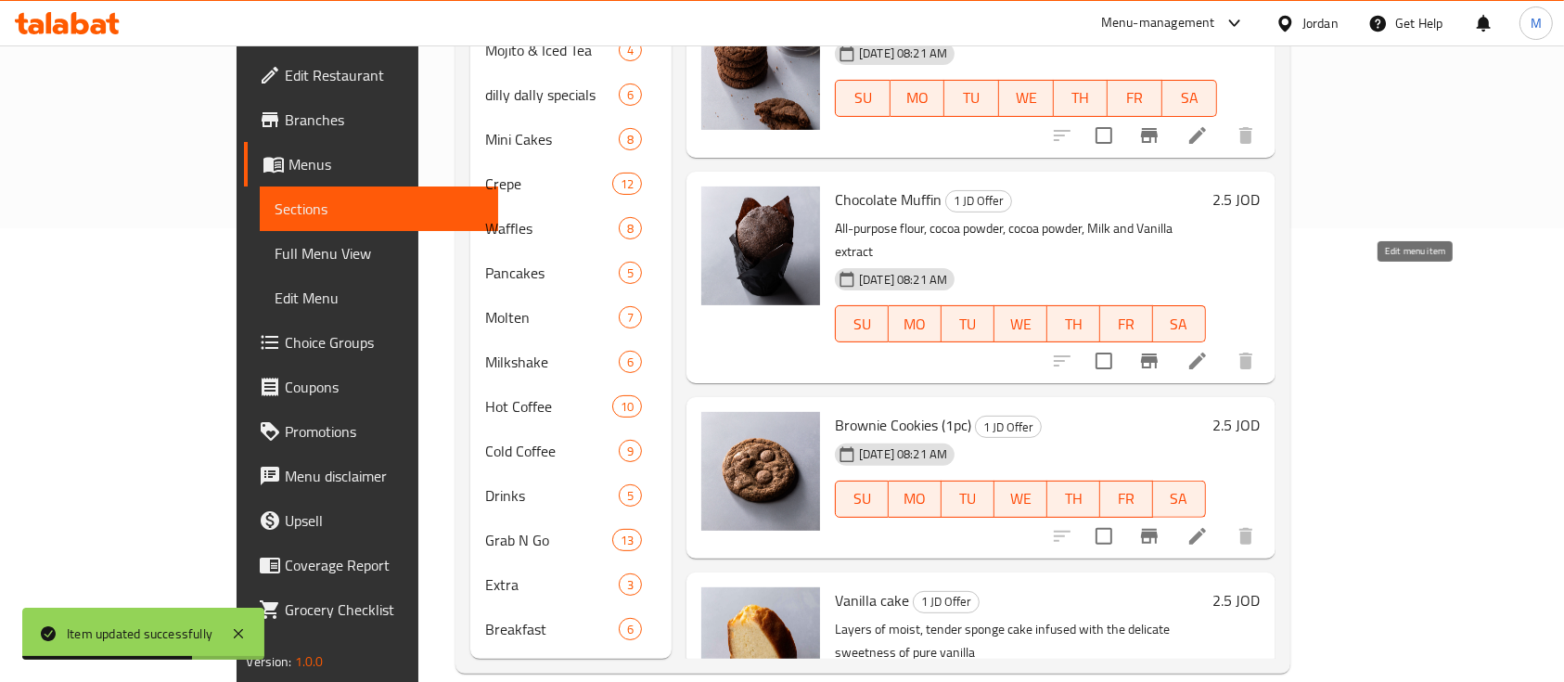
click at [1209, 350] on icon at bounding box center [1198, 361] width 22 height 22
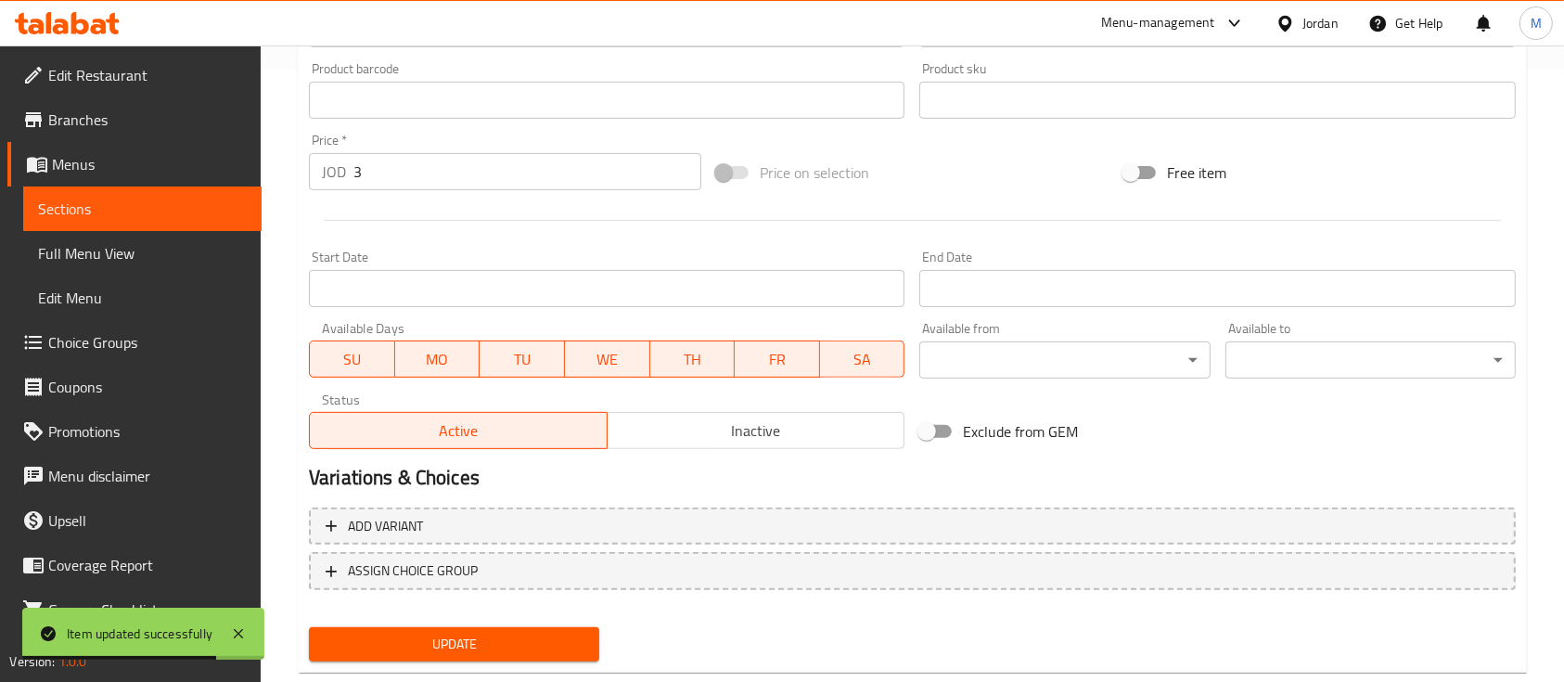
scroll to position [618, 0]
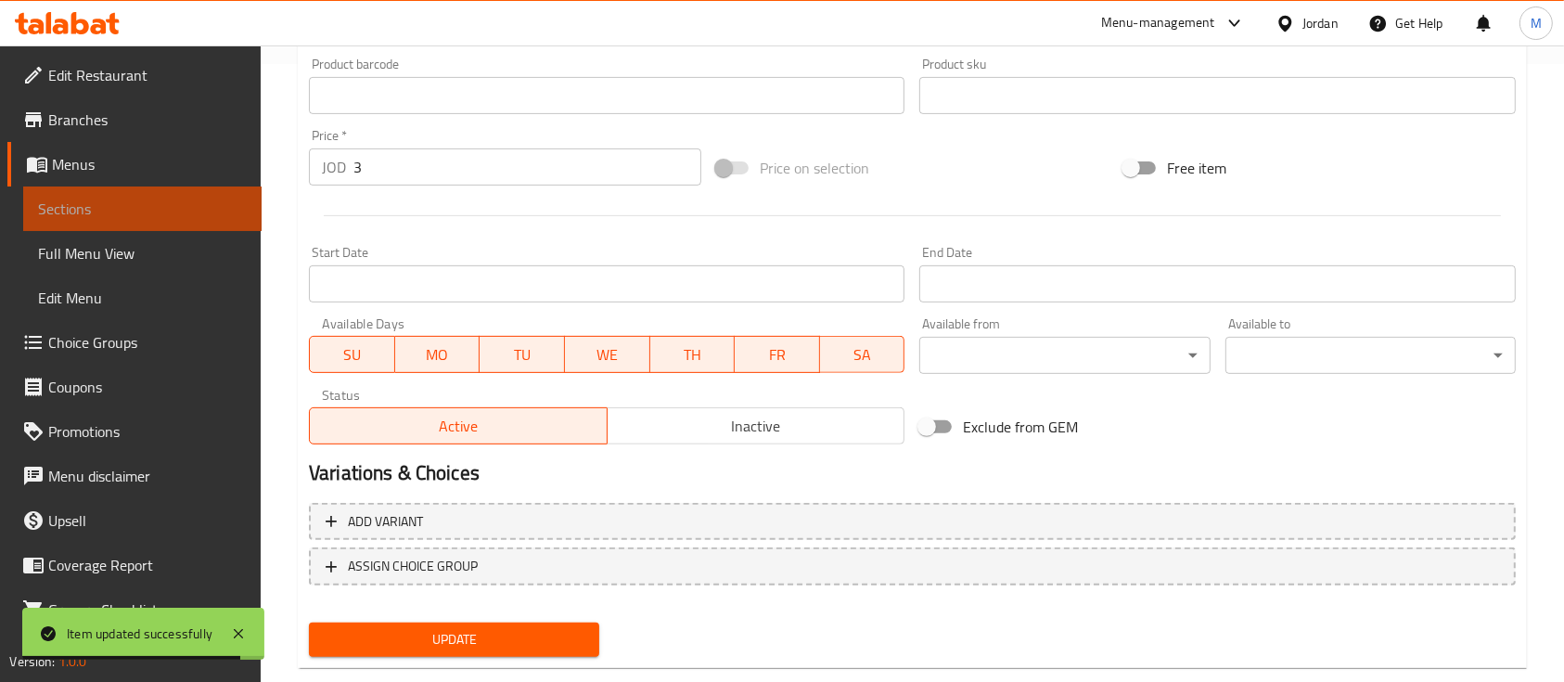
drag, startPoint x: 156, startPoint y: 203, endPoint x: 178, endPoint y: 197, distance: 23.2
click at [156, 202] on span "Sections" at bounding box center [142, 209] width 209 height 22
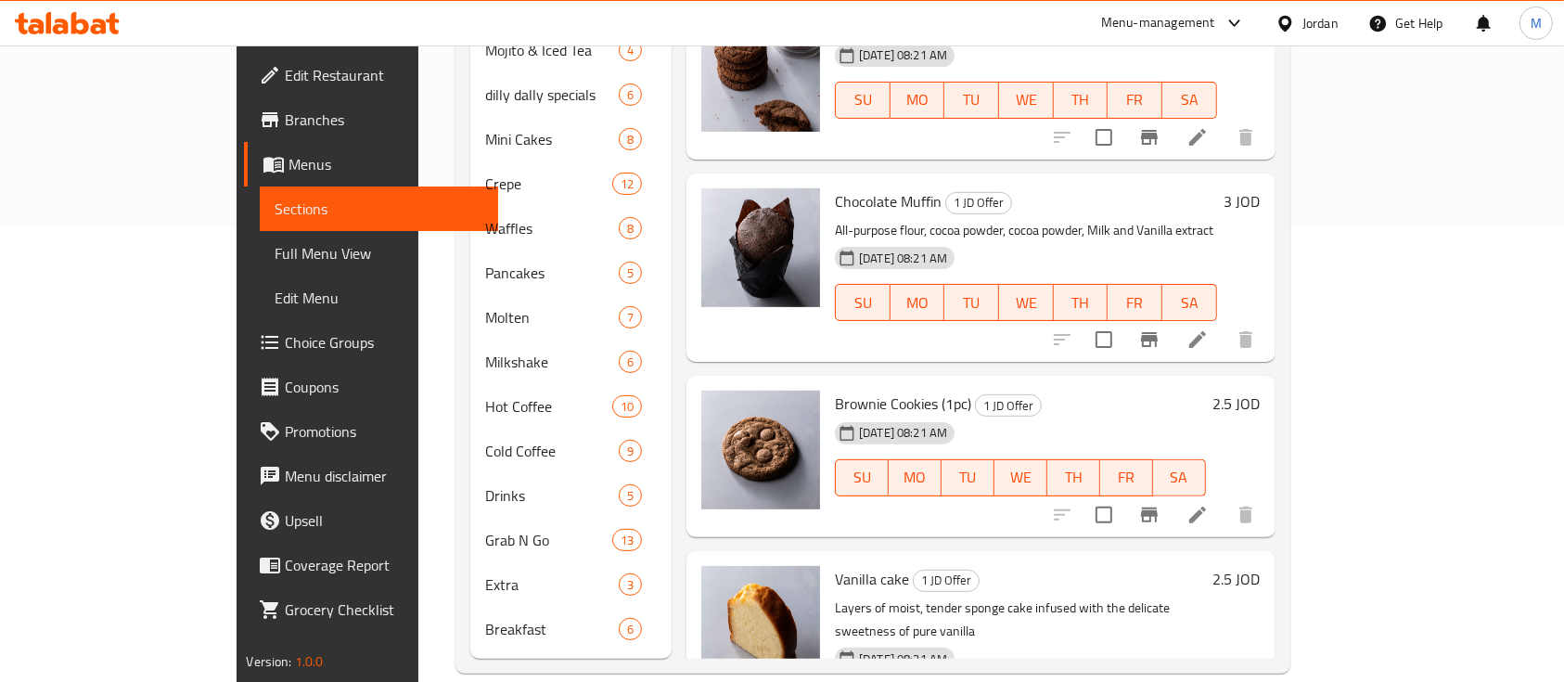
scroll to position [371, 0]
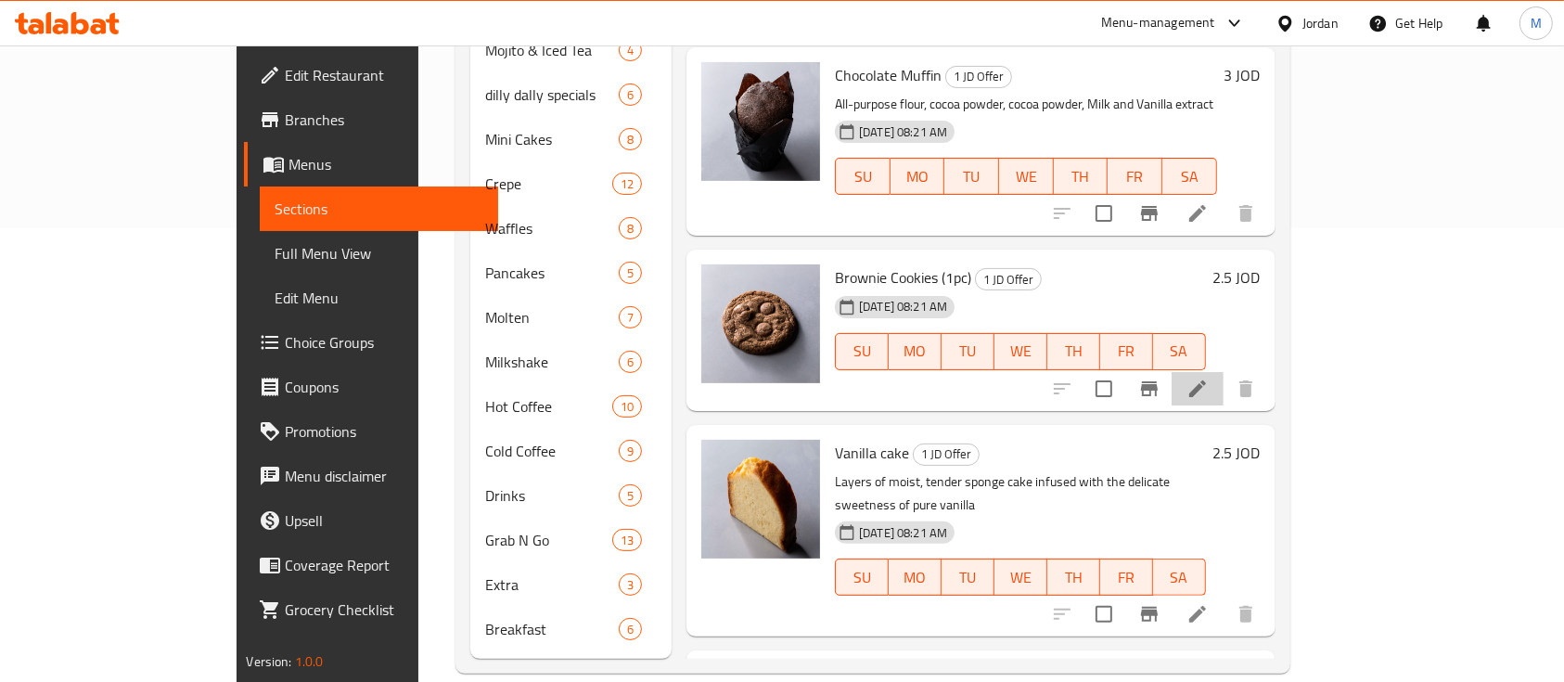
click at [1224, 372] on li at bounding box center [1198, 388] width 52 height 33
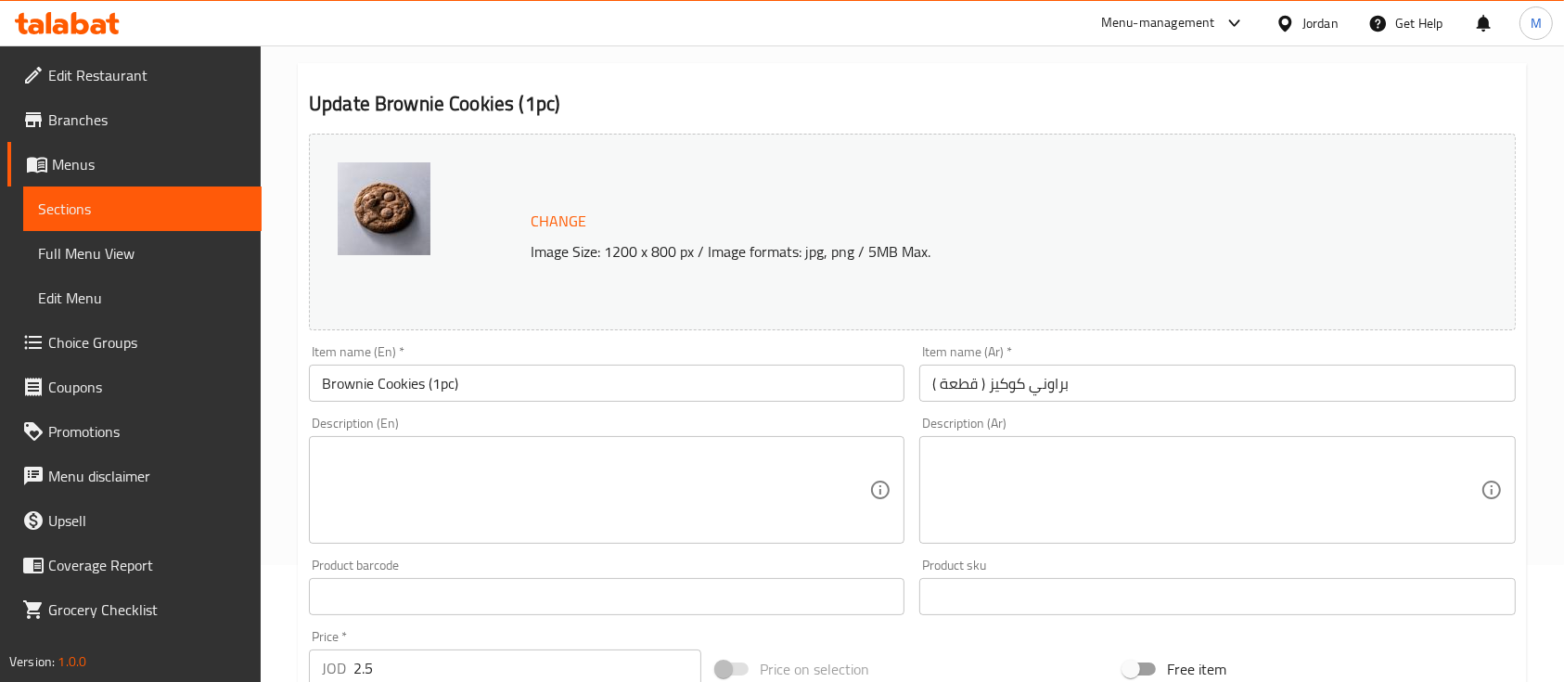
scroll to position [247, 0]
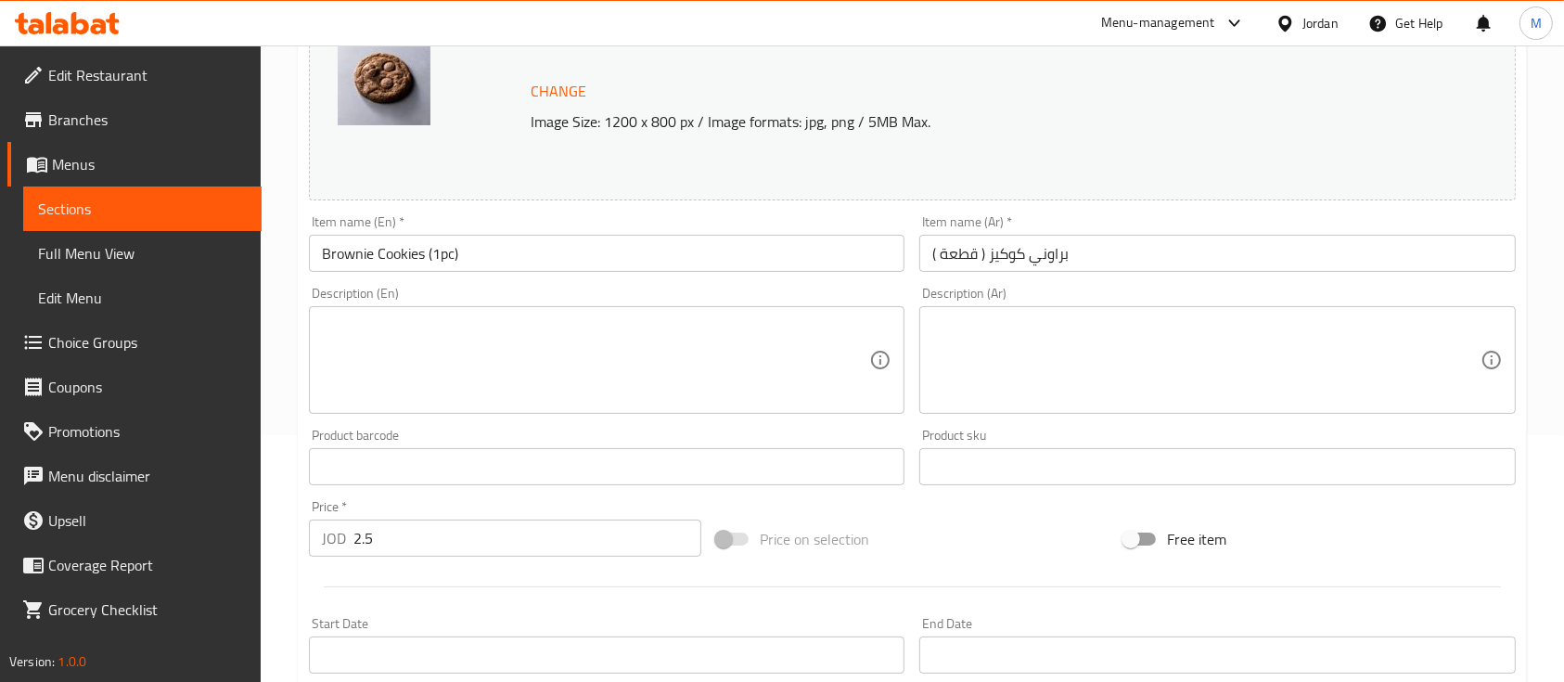
click at [444, 531] on input "2.5" at bounding box center [527, 538] width 348 height 37
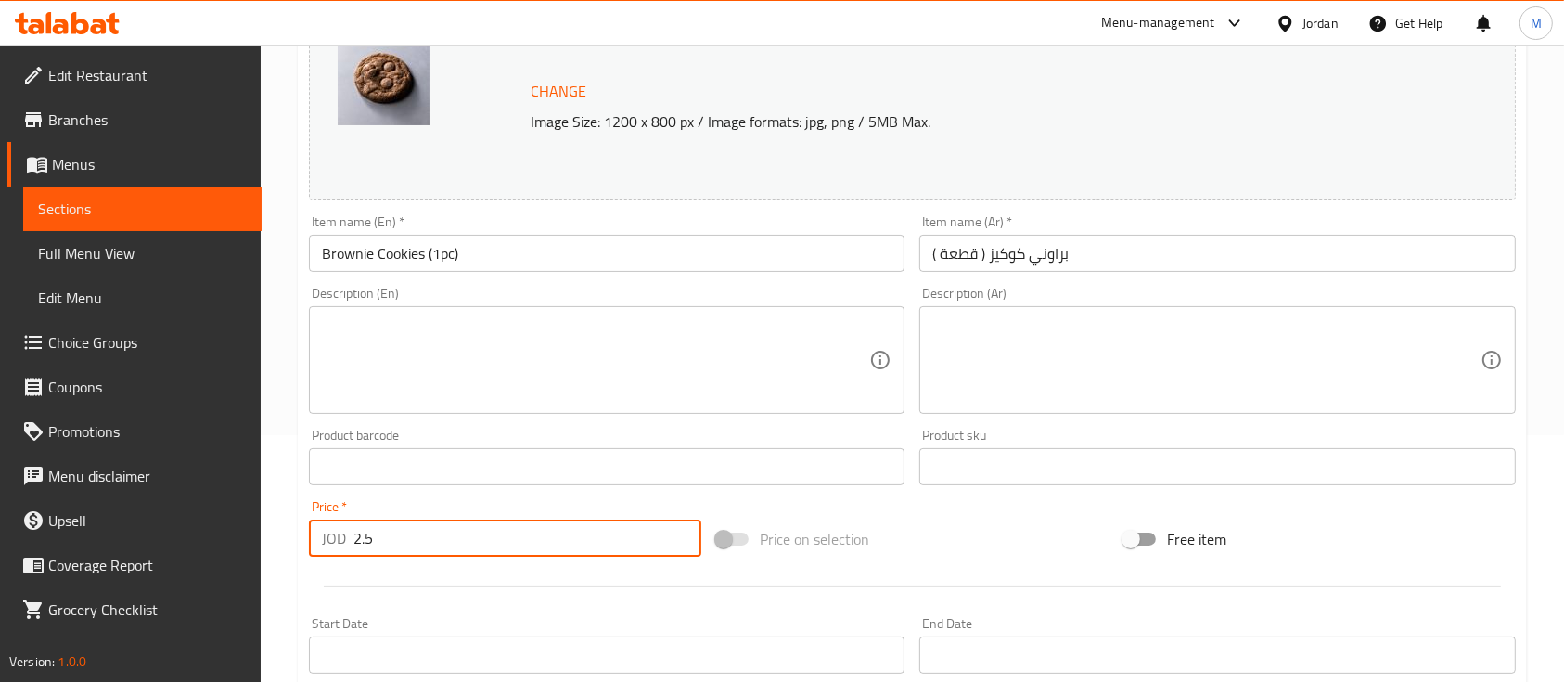
click at [444, 531] on input "2.5" at bounding box center [527, 538] width 348 height 37
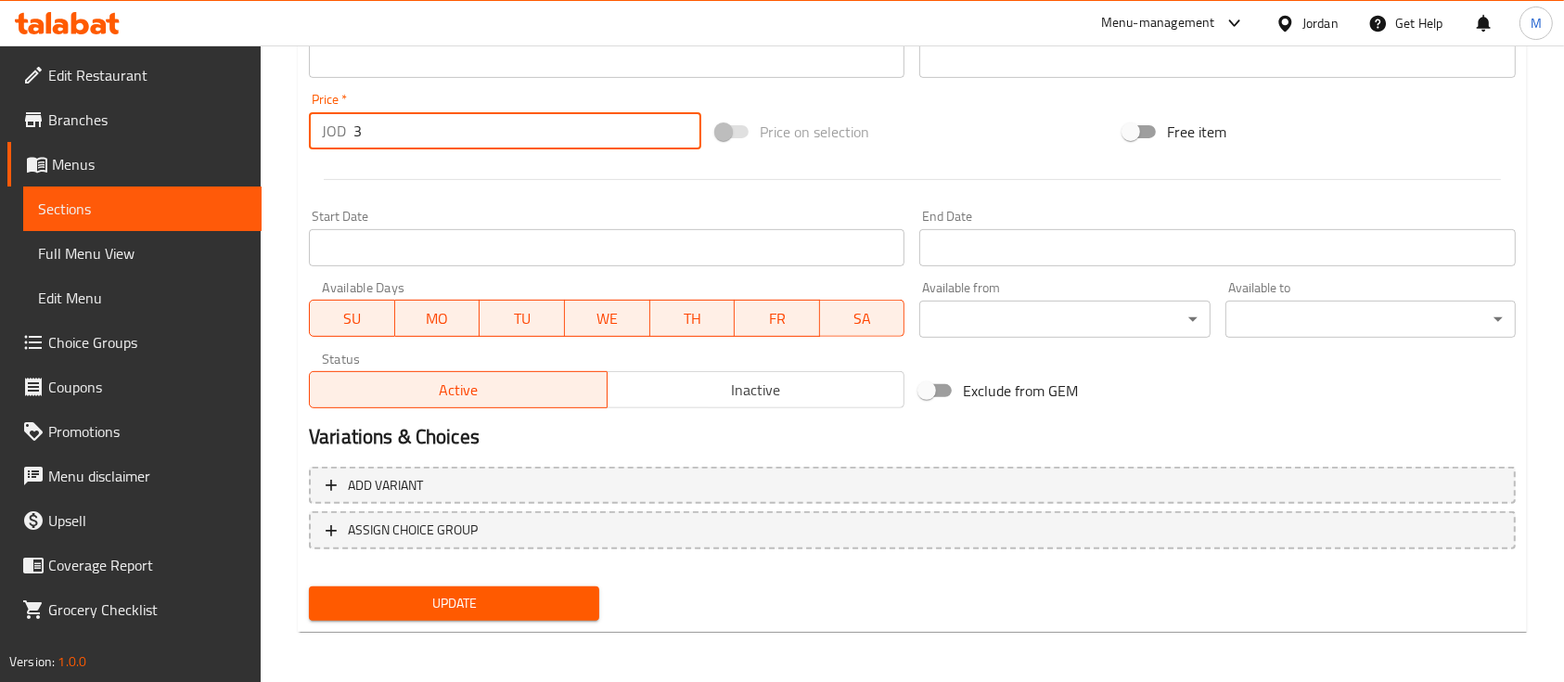
scroll to position [655, 0]
type input "3"
click at [475, 604] on span "Update" at bounding box center [454, 602] width 261 height 23
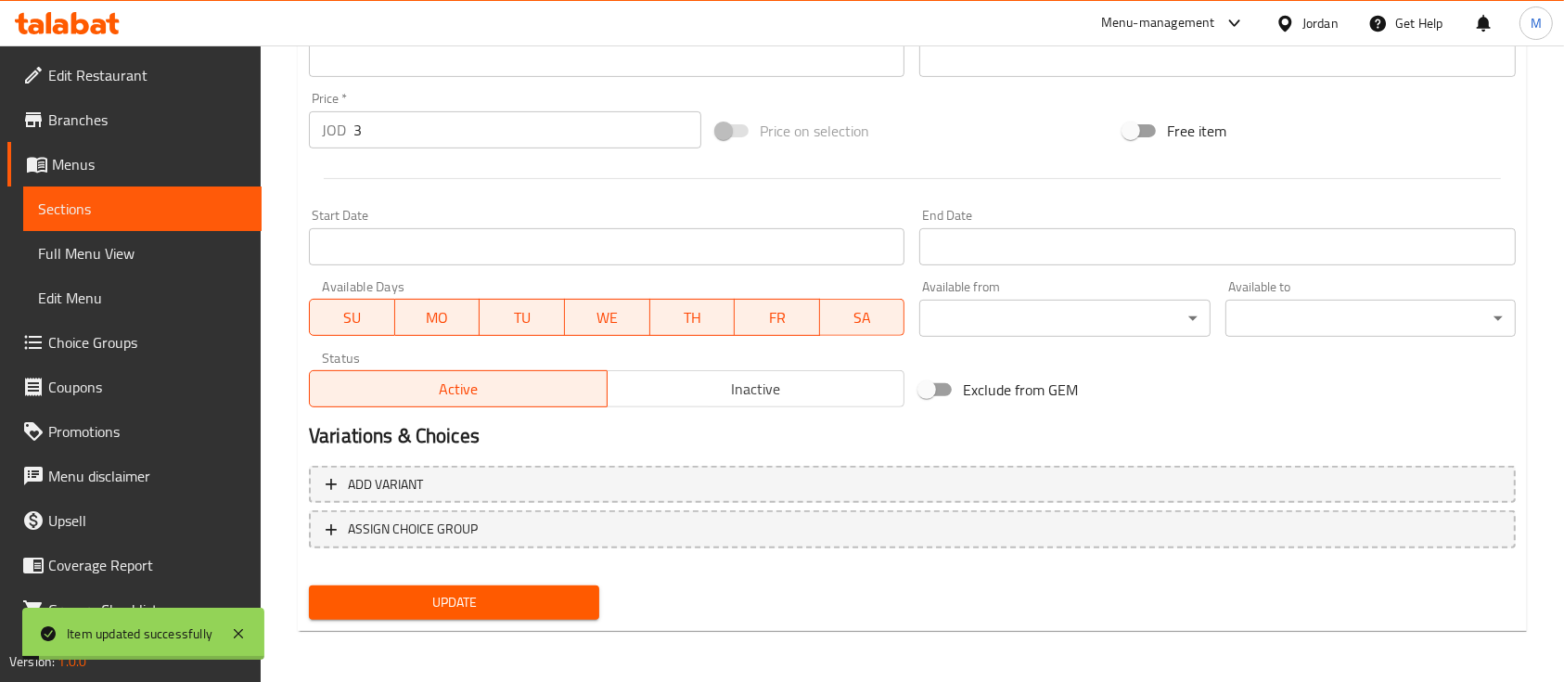
click at [199, 203] on span "Sections" at bounding box center [142, 209] width 209 height 22
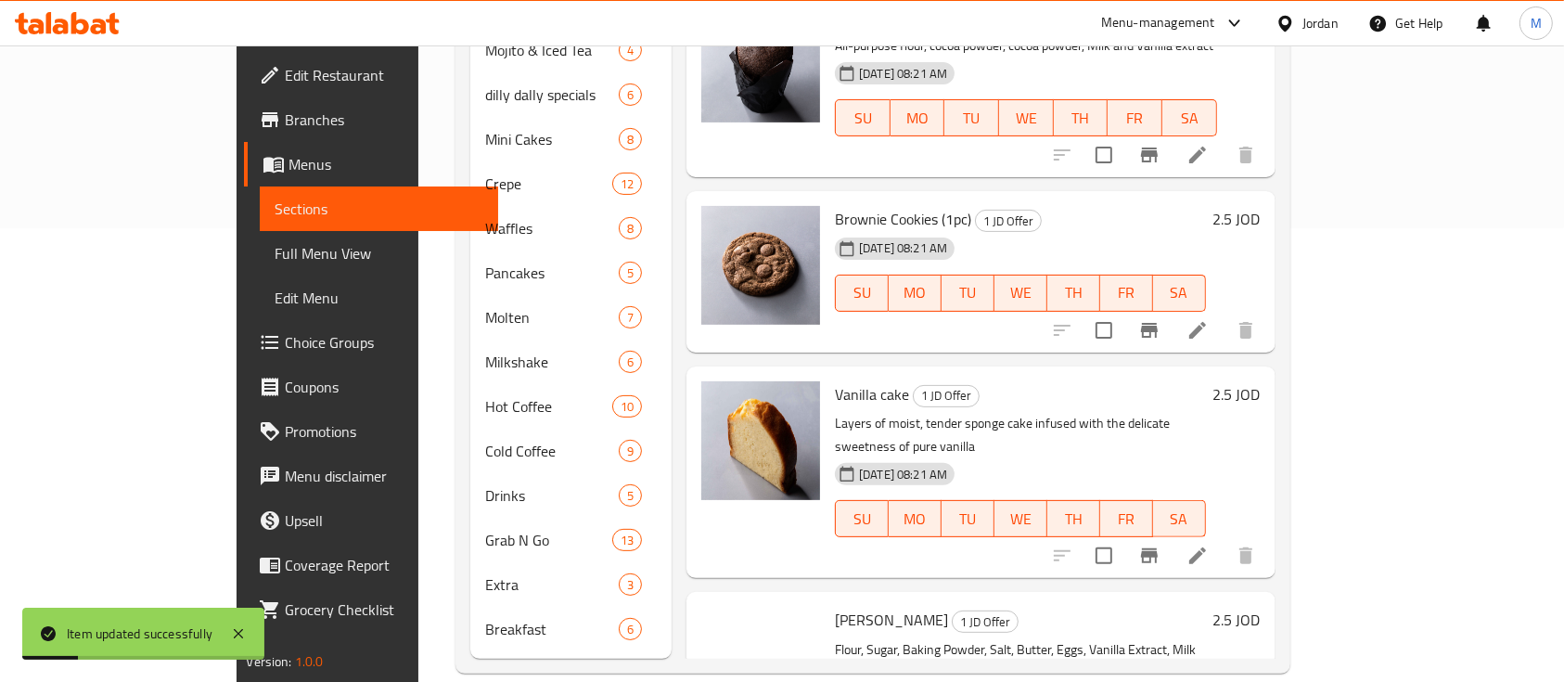
scroll to position [495, 0]
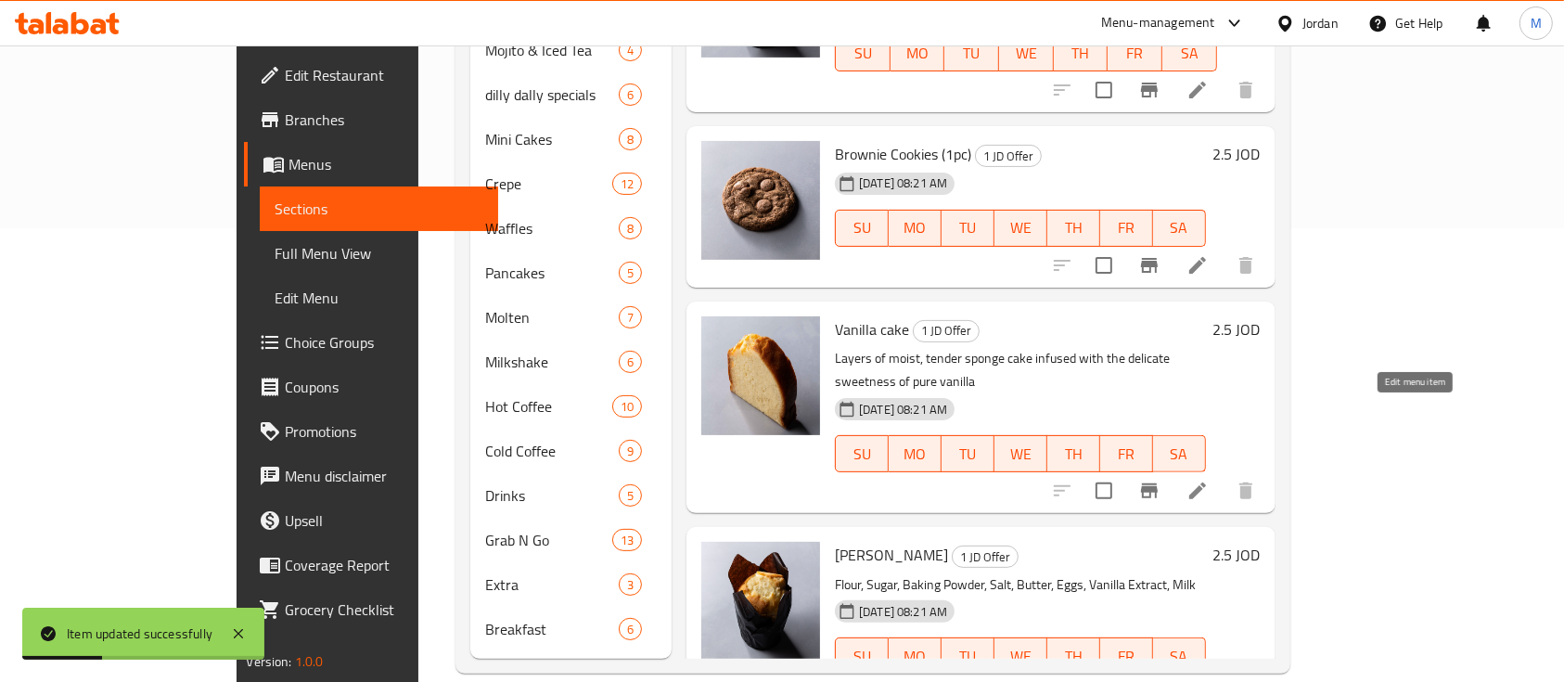
click at [1206, 482] on icon at bounding box center [1197, 490] width 17 height 17
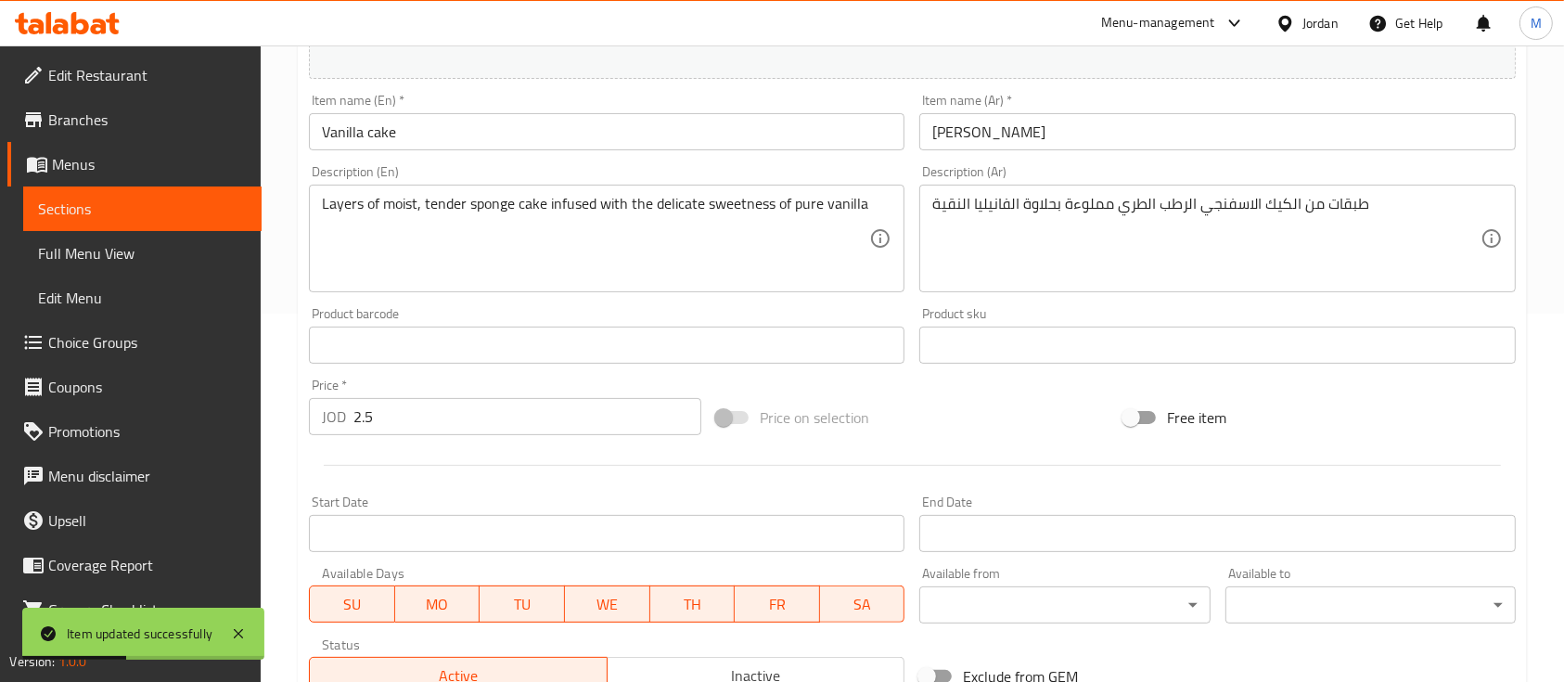
scroll to position [371, 0]
click at [455, 413] on input "2.5" at bounding box center [527, 413] width 348 height 37
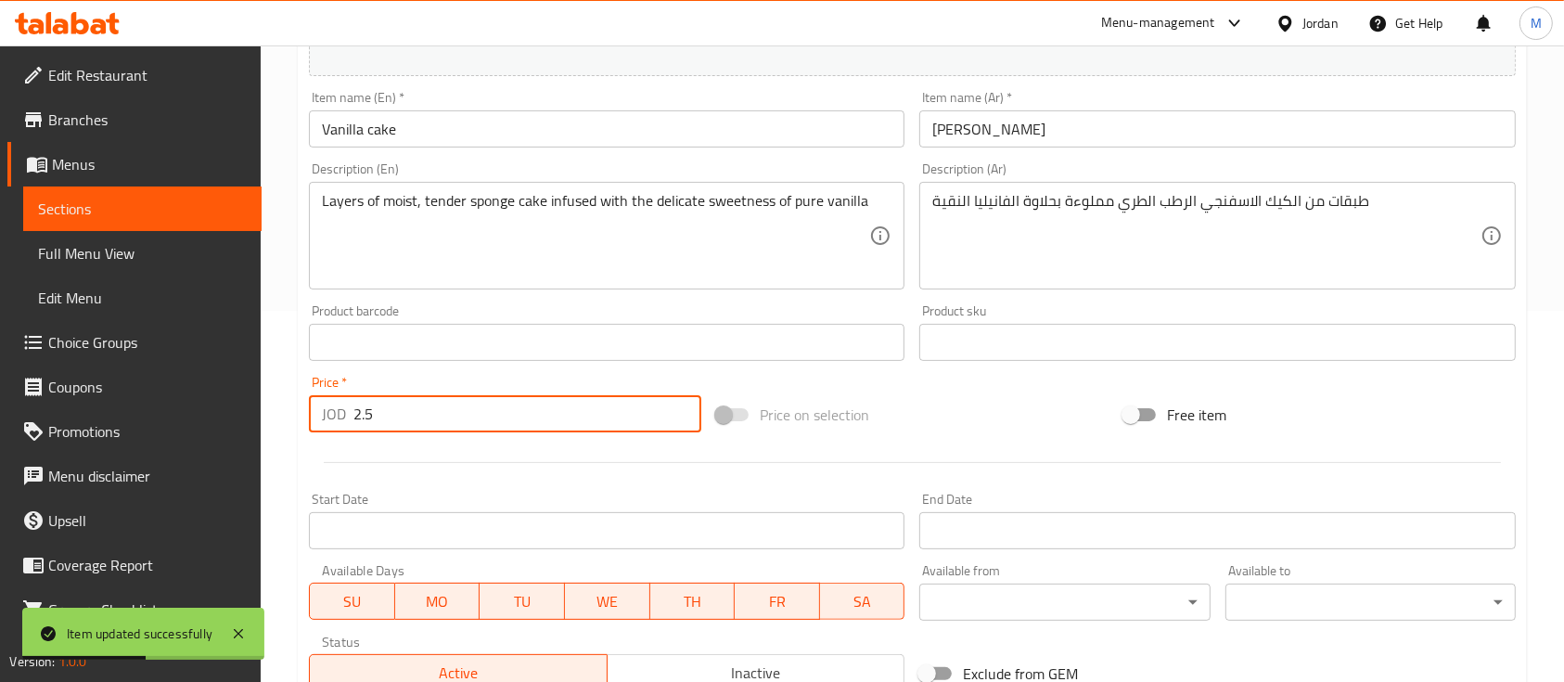
click at [455, 413] on input "2.5" at bounding box center [527, 413] width 348 height 37
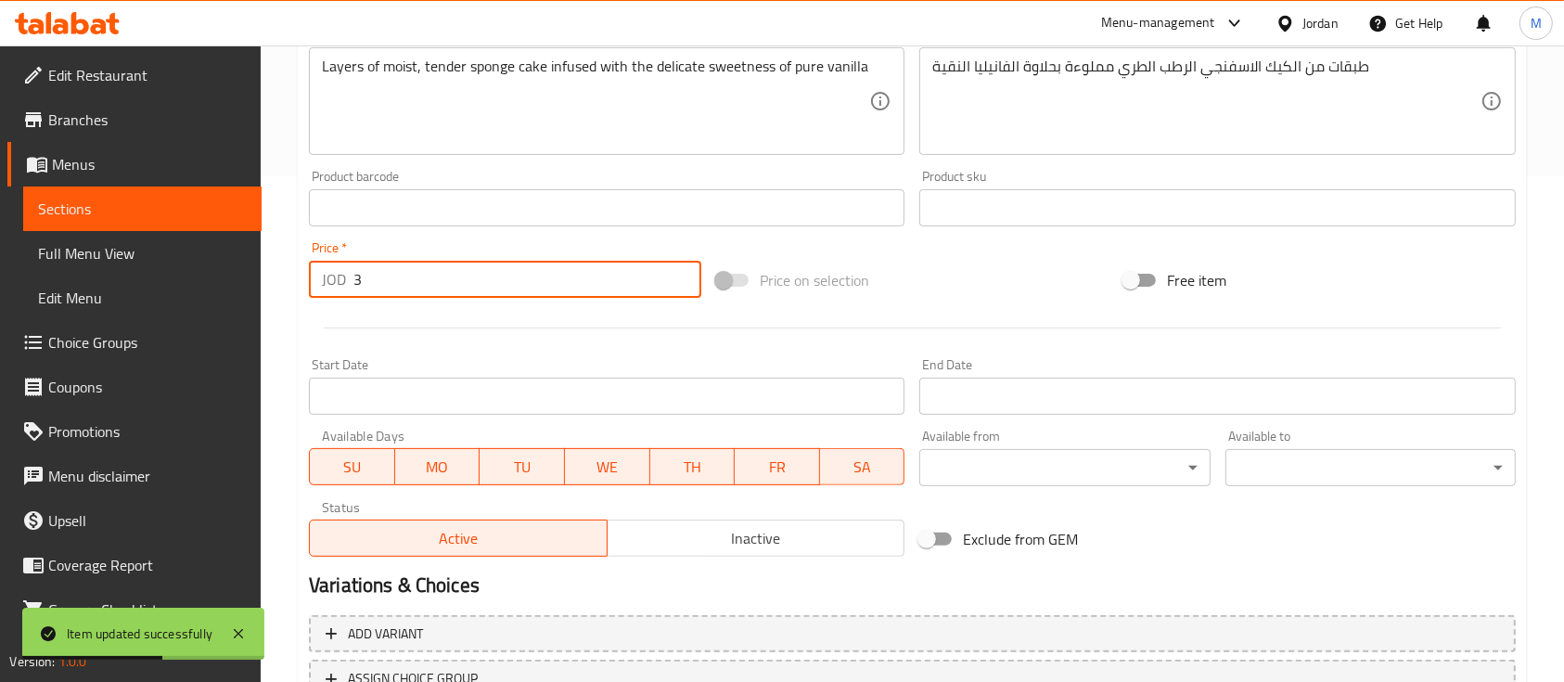
scroll to position [655, 0]
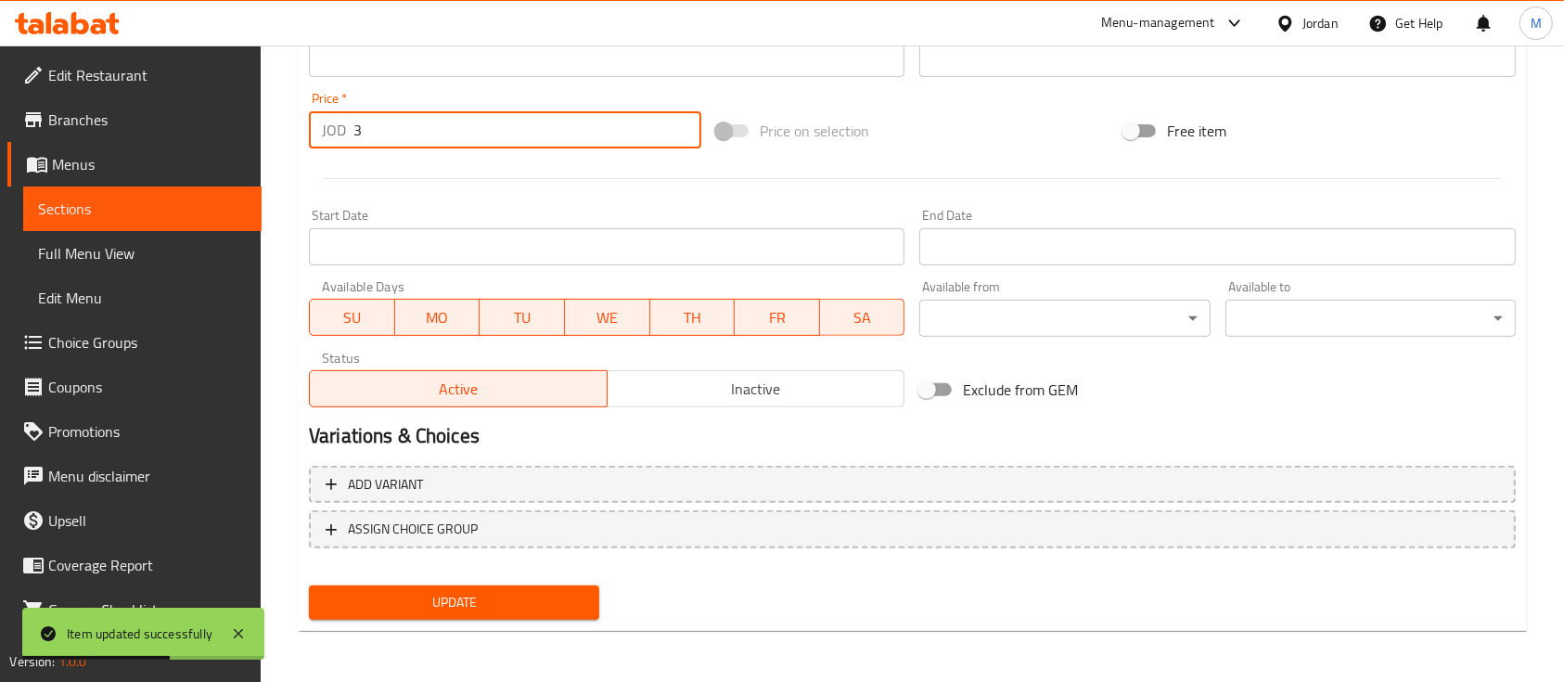
type input "3"
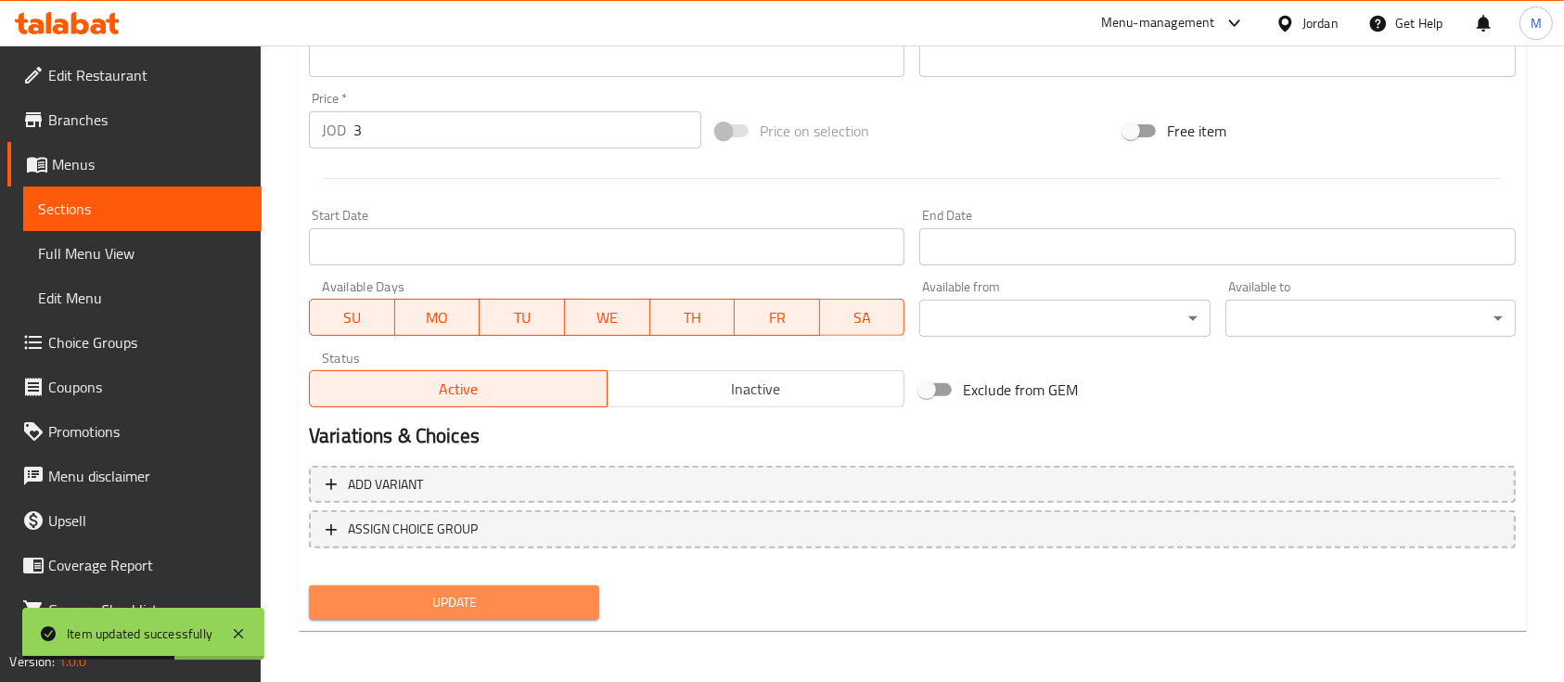
click at [493, 598] on span "Update" at bounding box center [454, 602] width 261 height 23
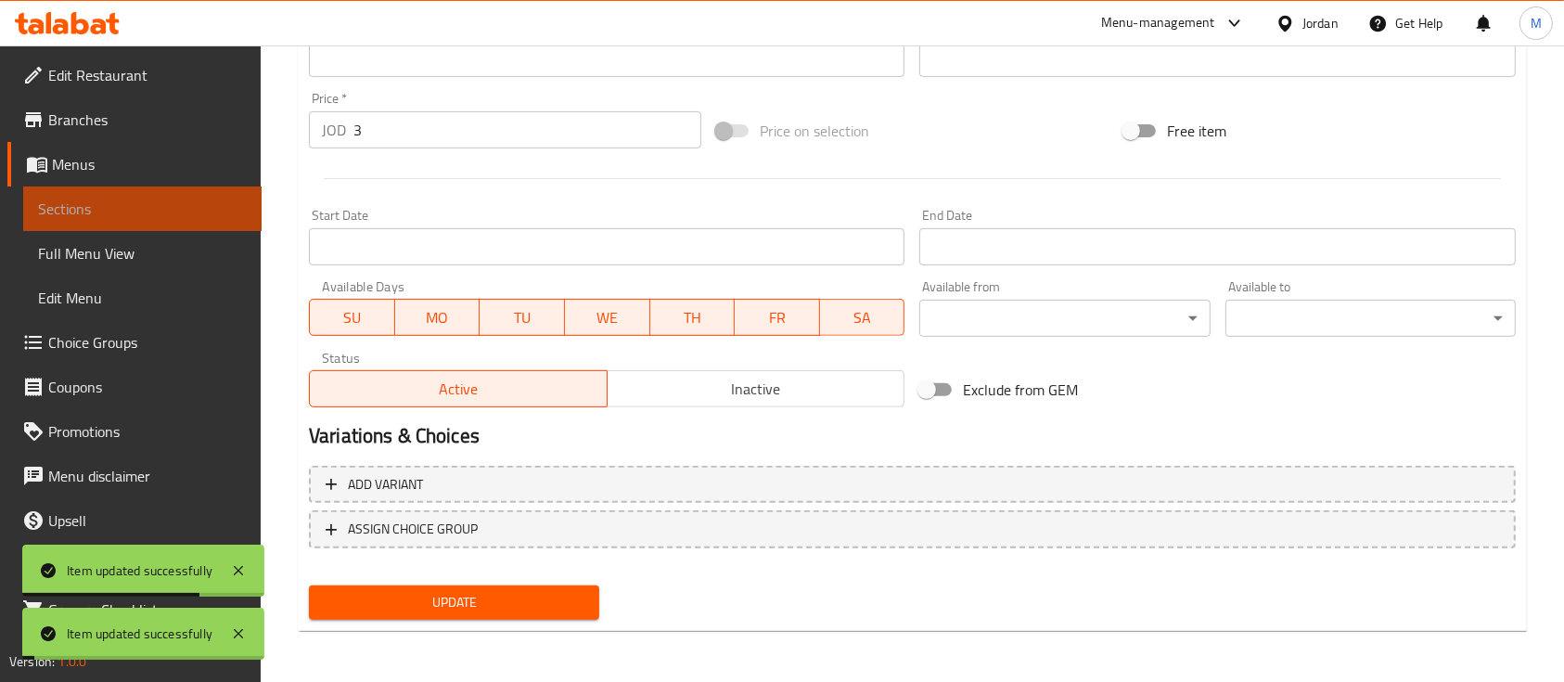
click at [162, 213] on span "Sections" at bounding box center [142, 209] width 209 height 22
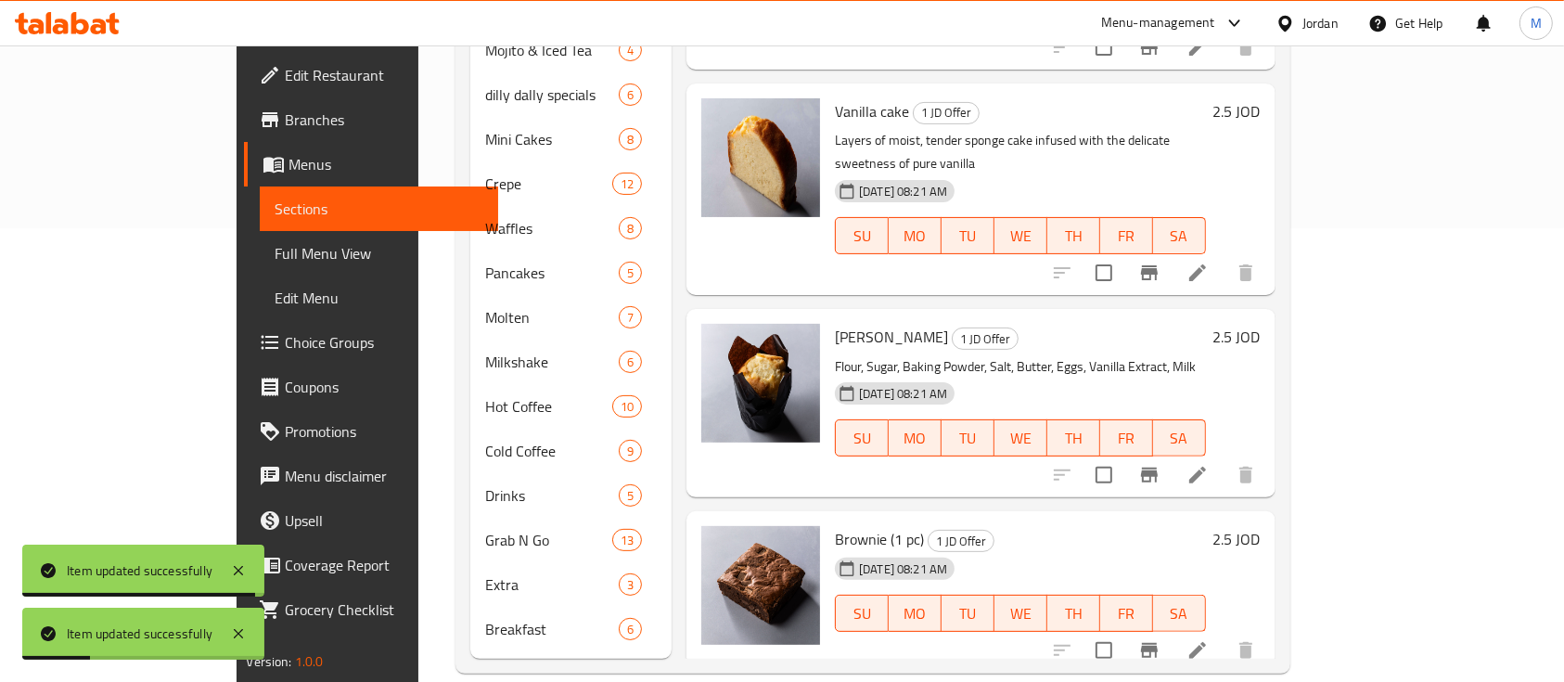
scroll to position [742, 0]
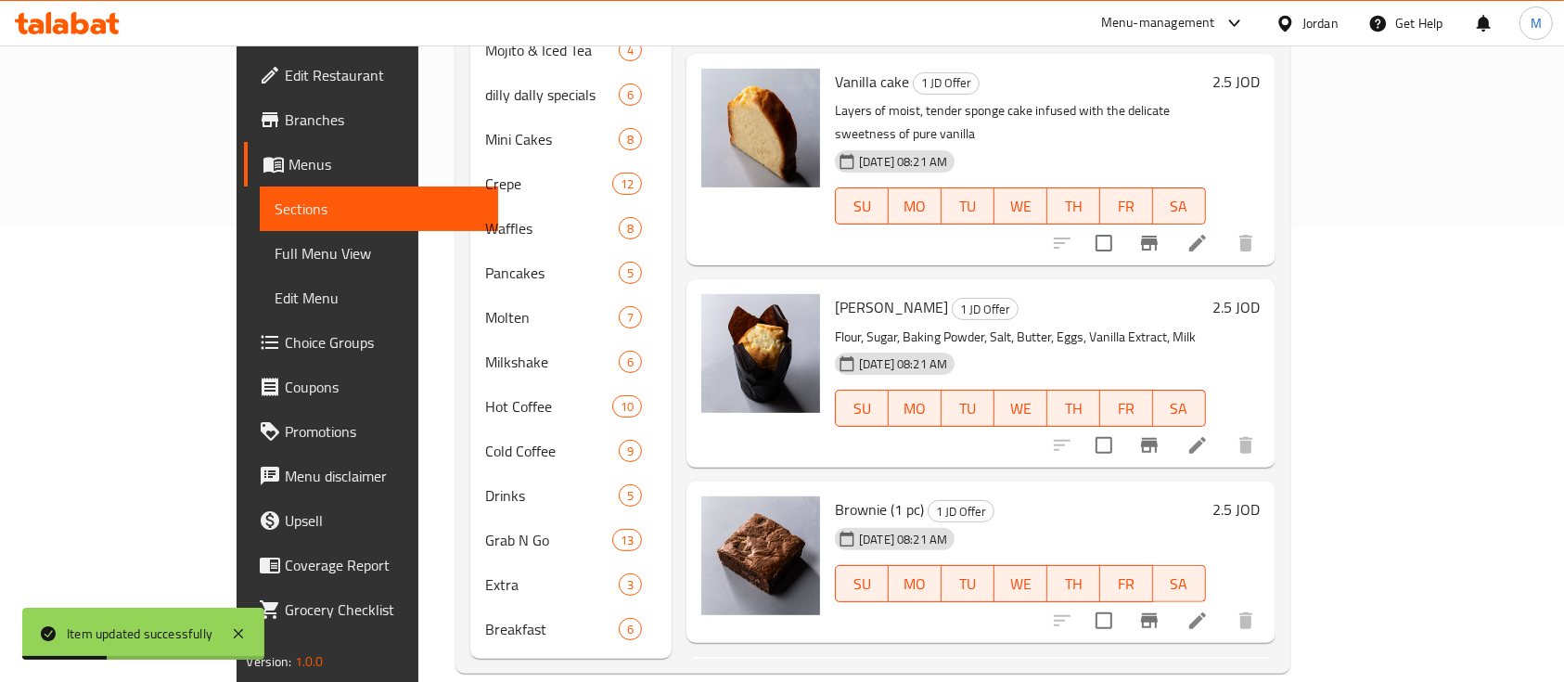
click at [1224, 429] on li at bounding box center [1198, 445] width 52 height 33
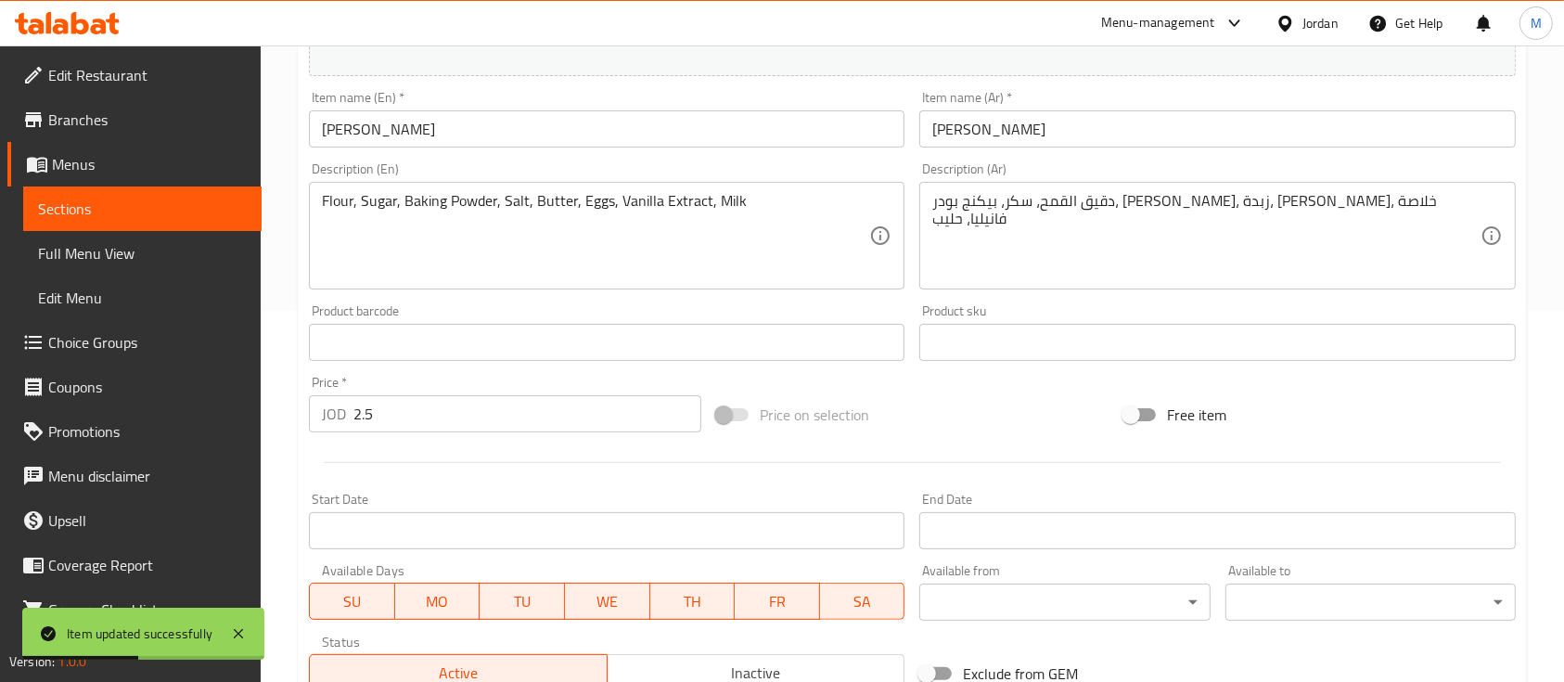
click at [449, 418] on input "2.5" at bounding box center [527, 413] width 348 height 37
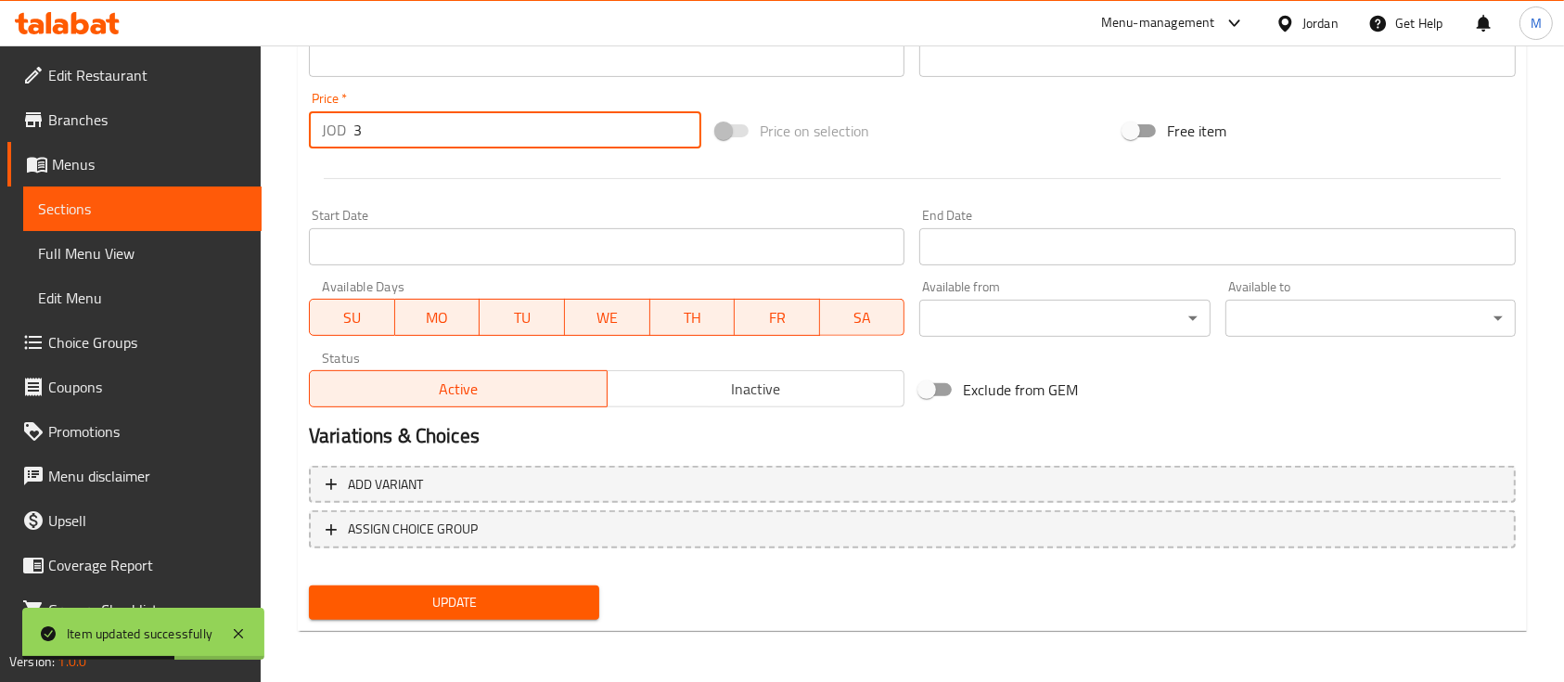
type input "3"
click at [470, 600] on span "Update" at bounding box center [454, 602] width 261 height 23
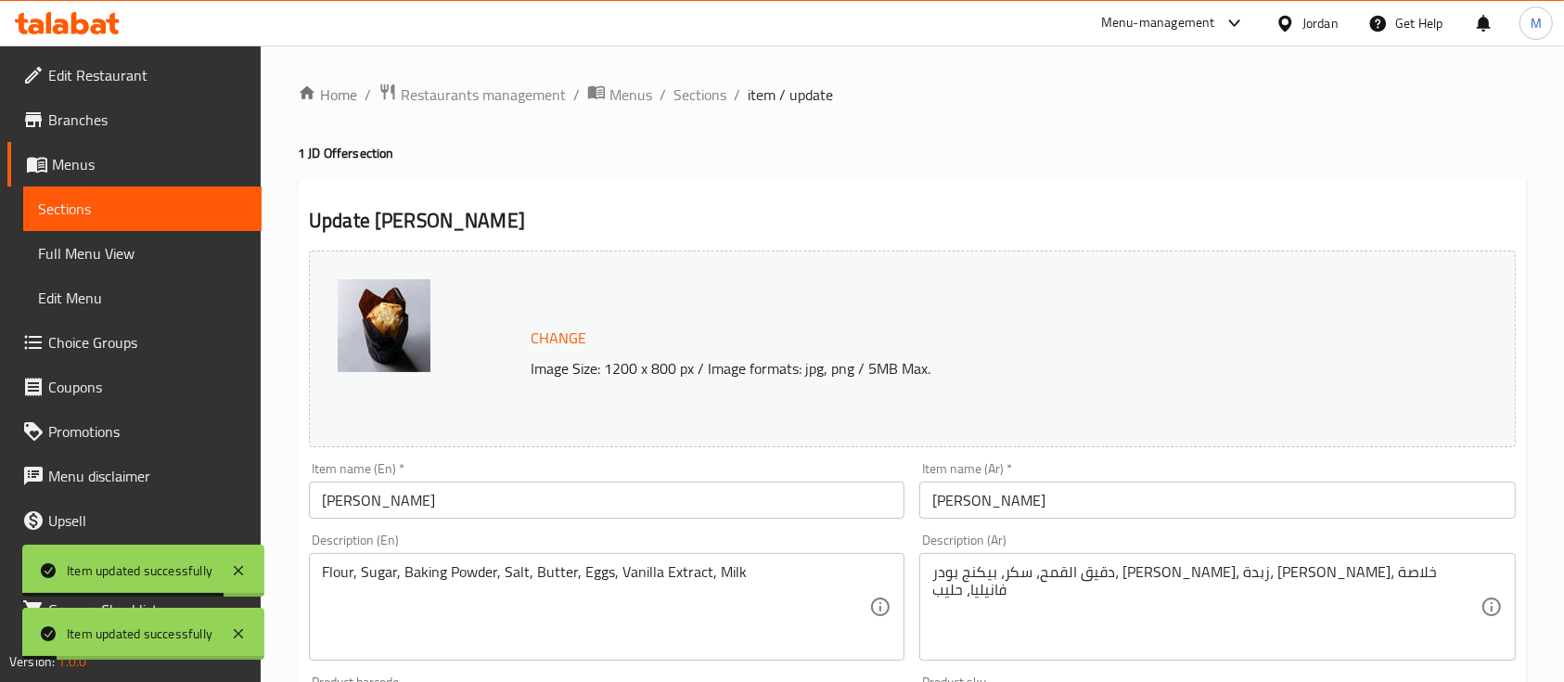
click at [148, 210] on span "Sections" at bounding box center [142, 209] width 209 height 22
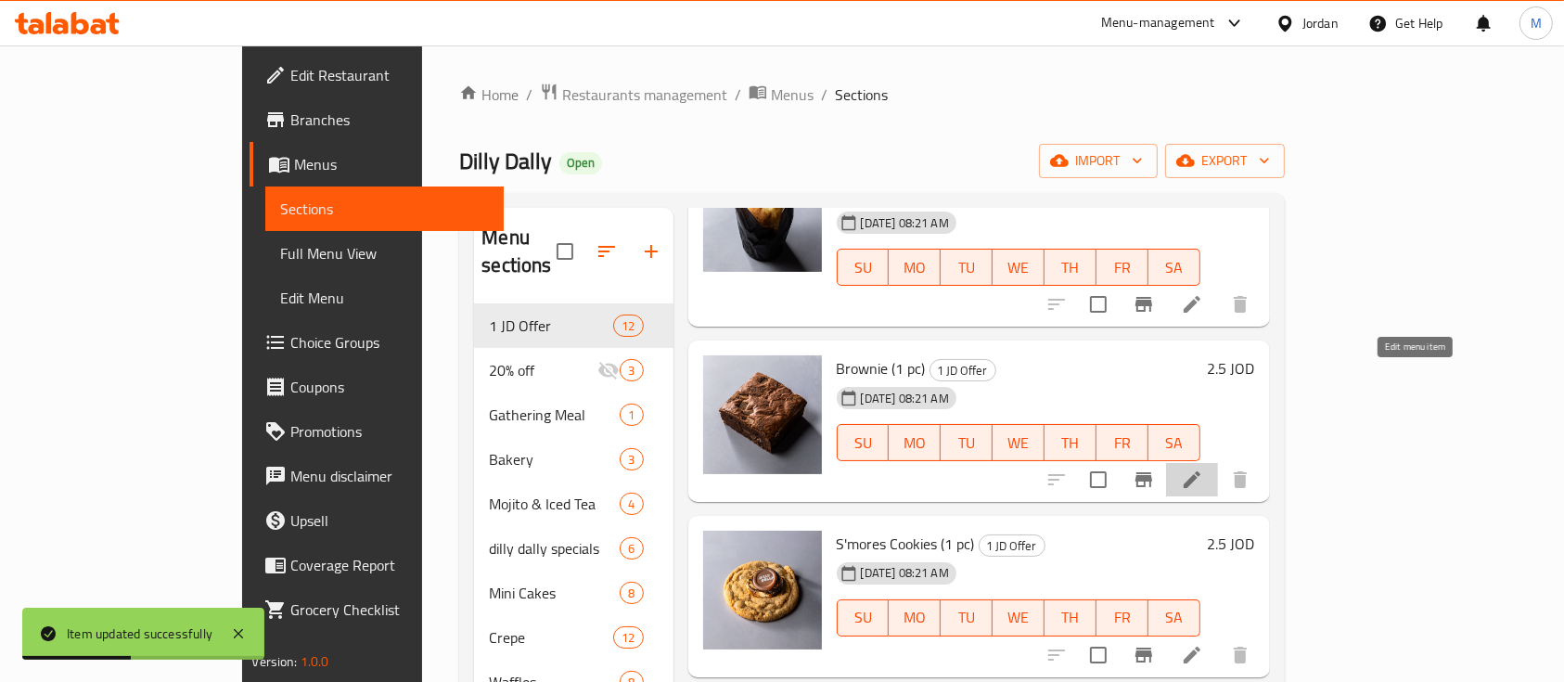
click at [1203, 469] on icon at bounding box center [1192, 480] width 22 height 22
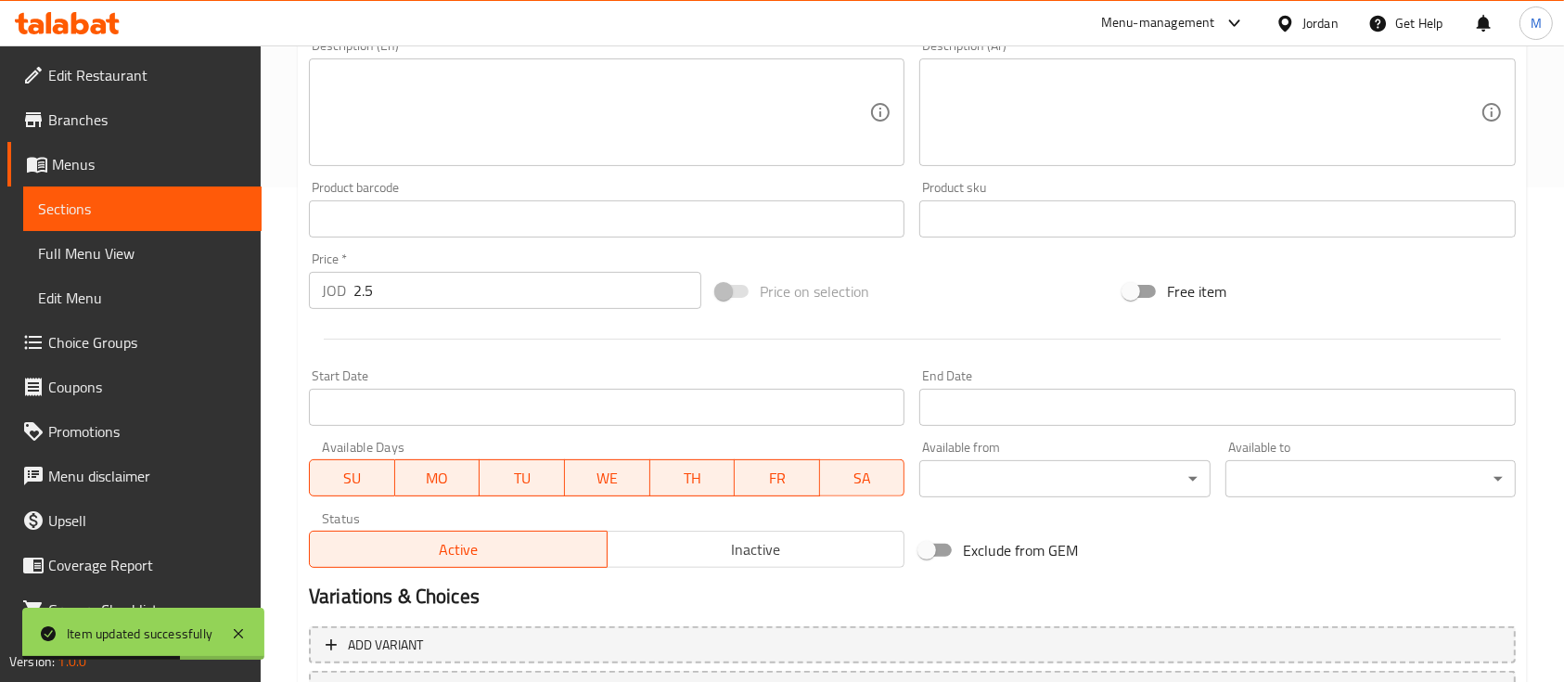
click at [453, 294] on input "2.5" at bounding box center [527, 290] width 348 height 37
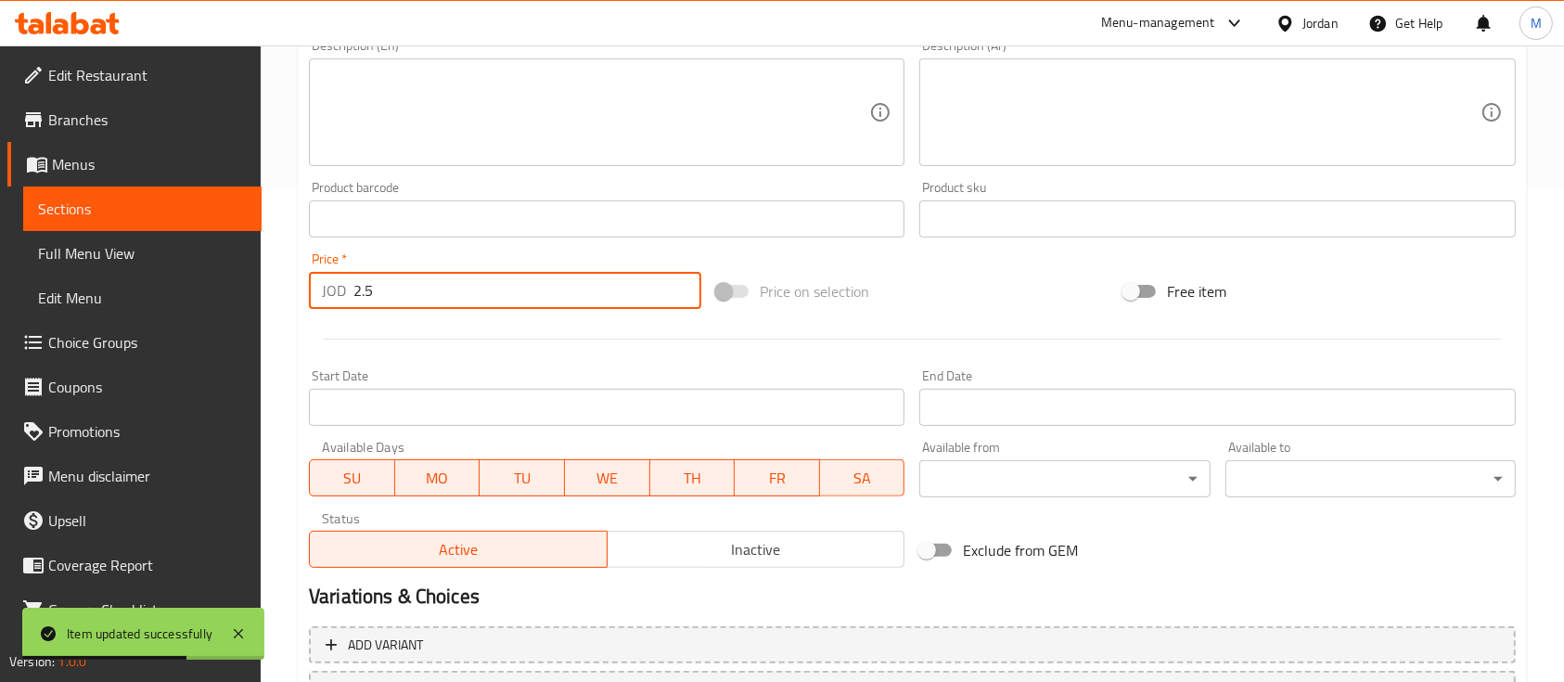
click at [452, 294] on input "2.5" at bounding box center [527, 290] width 348 height 37
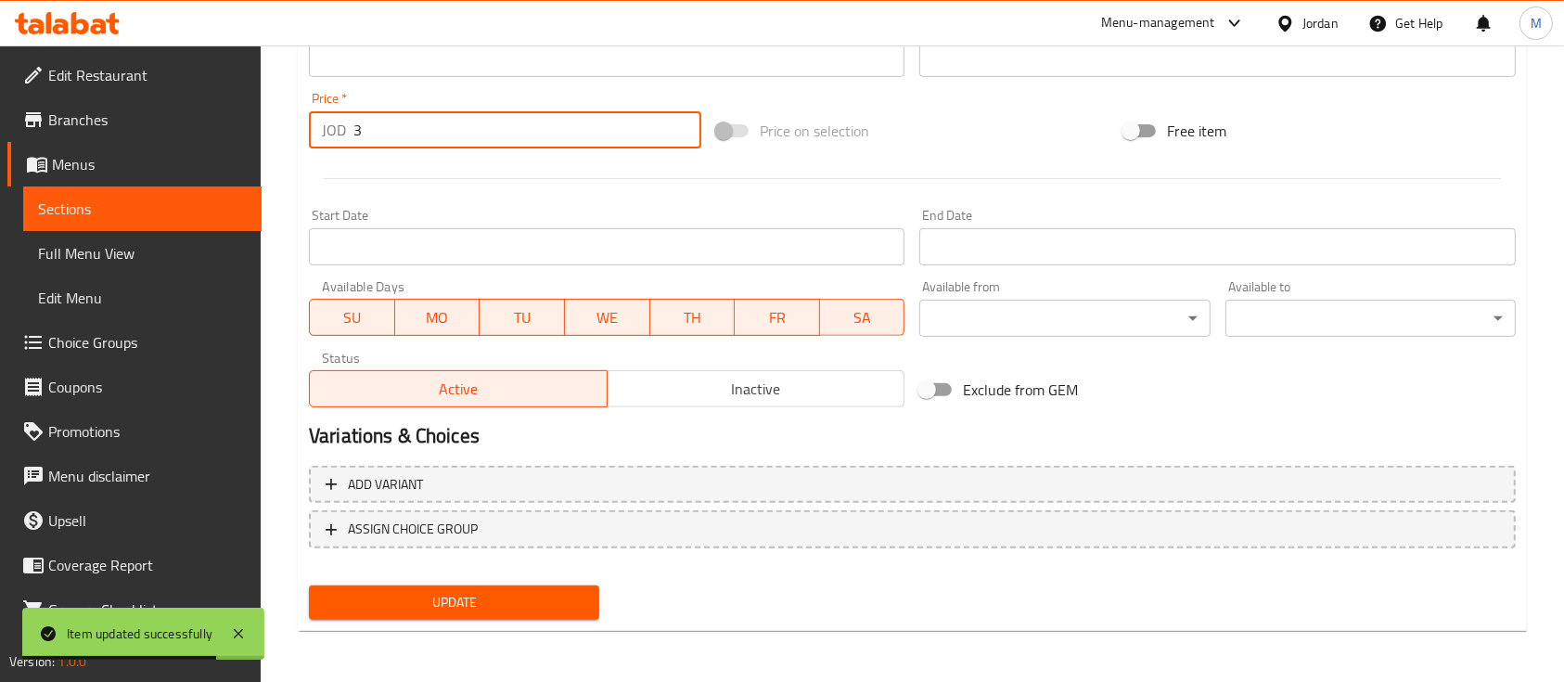
type input "3"
click at [492, 594] on span "Update" at bounding box center [454, 602] width 261 height 23
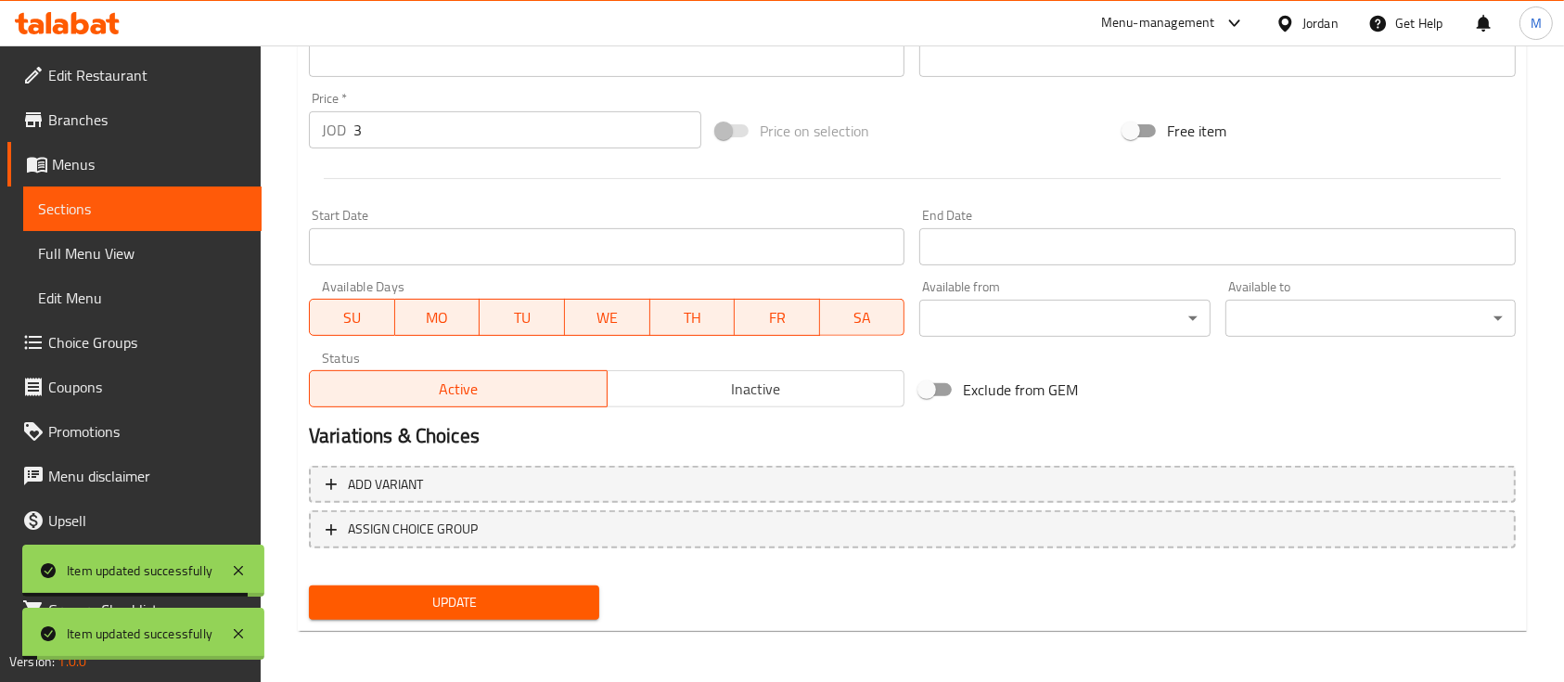
click at [157, 211] on span "Sections" at bounding box center [142, 209] width 209 height 22
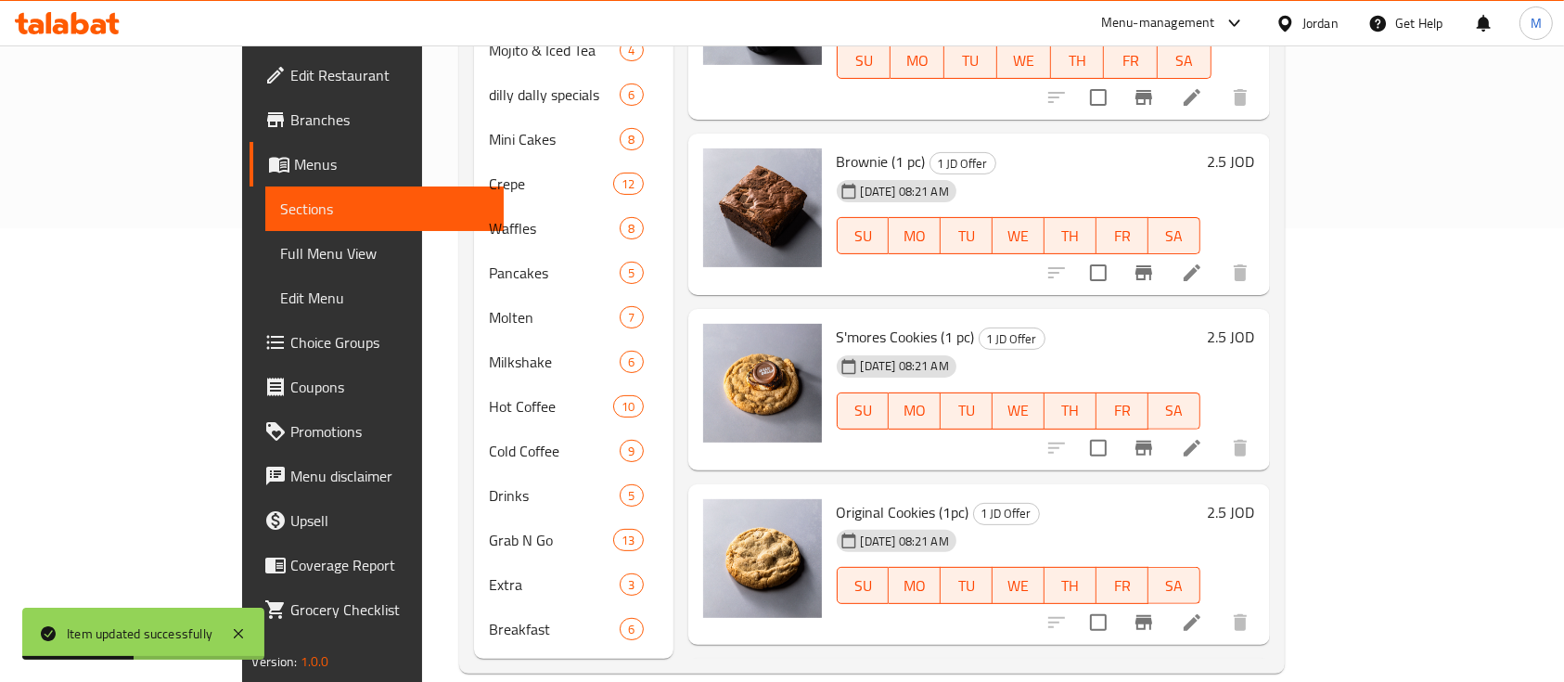
click at [1201, 440] on icon at bounding box center [1192, 448] width 17 height 17
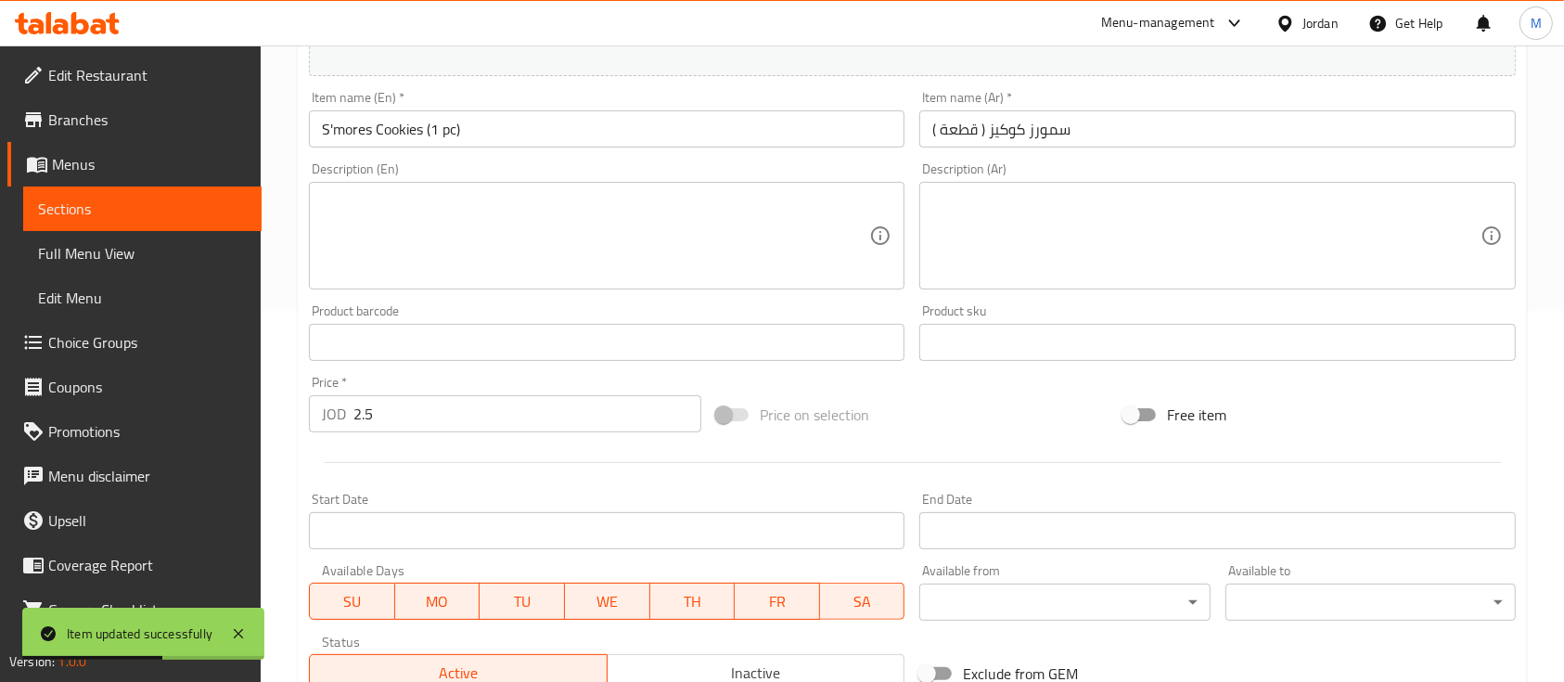
click at [491, 412] on input "2.5" at bounding box center [527, 413] width 348 height 37
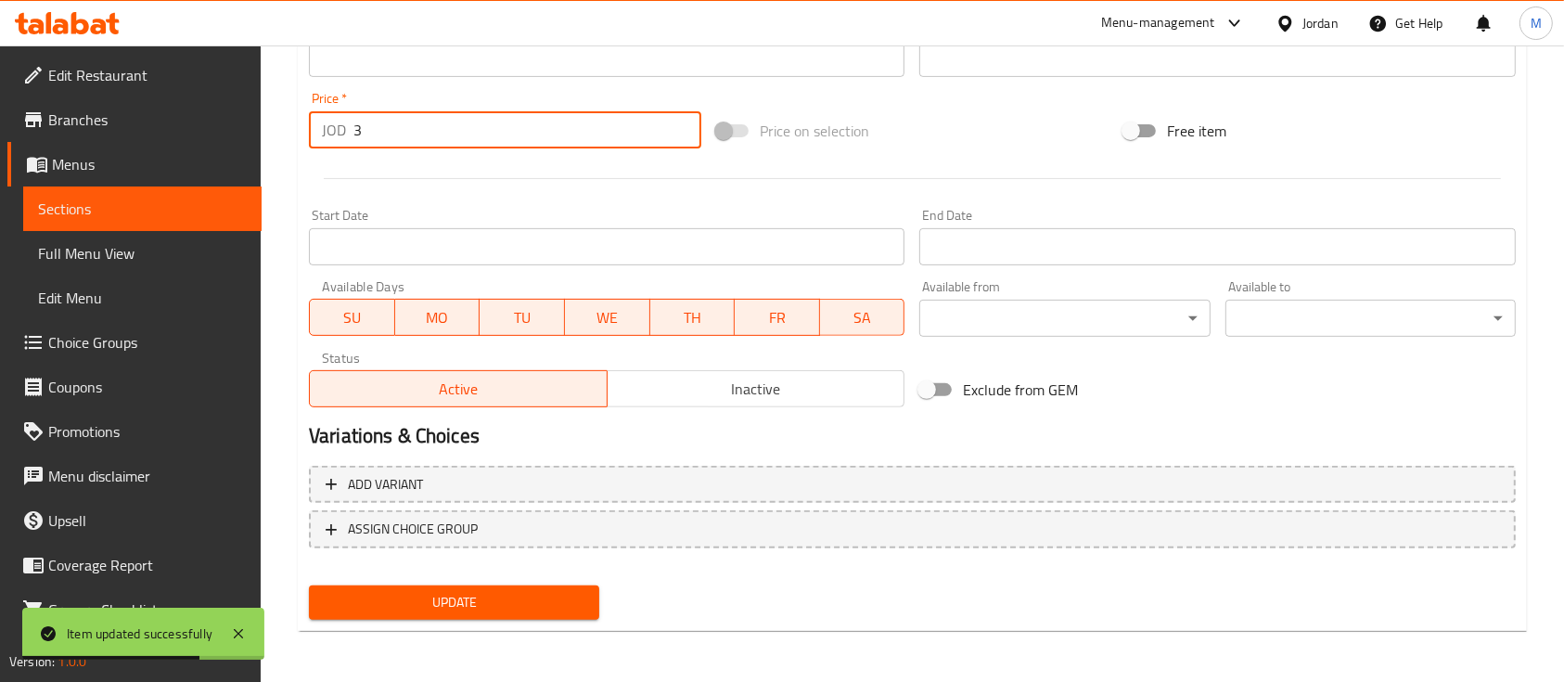
type input "3"
click at [540, 603] on span "Update" at bounding box center [454, 602] width 261 height 23
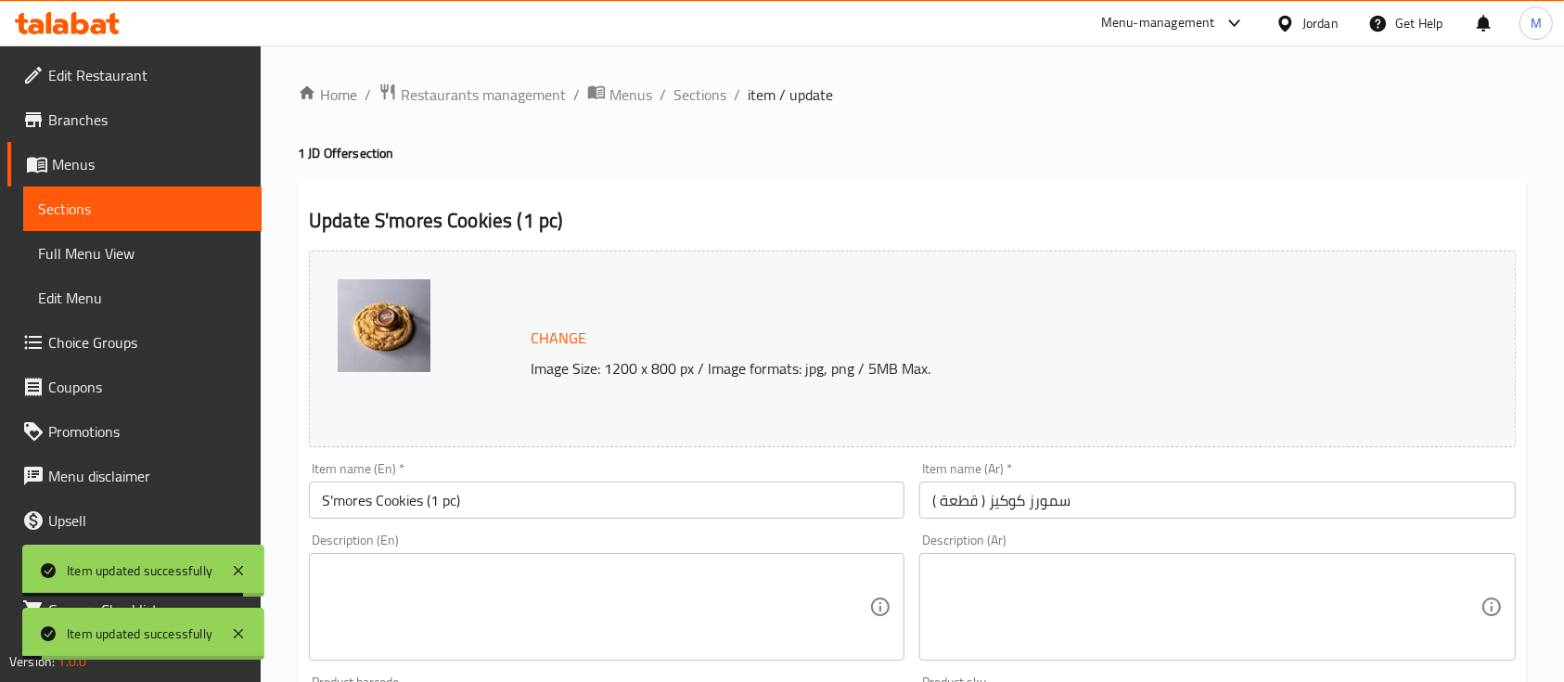
click at [160, 204] on span "Sections" at bounding box center [142, 209] width 209 height 22
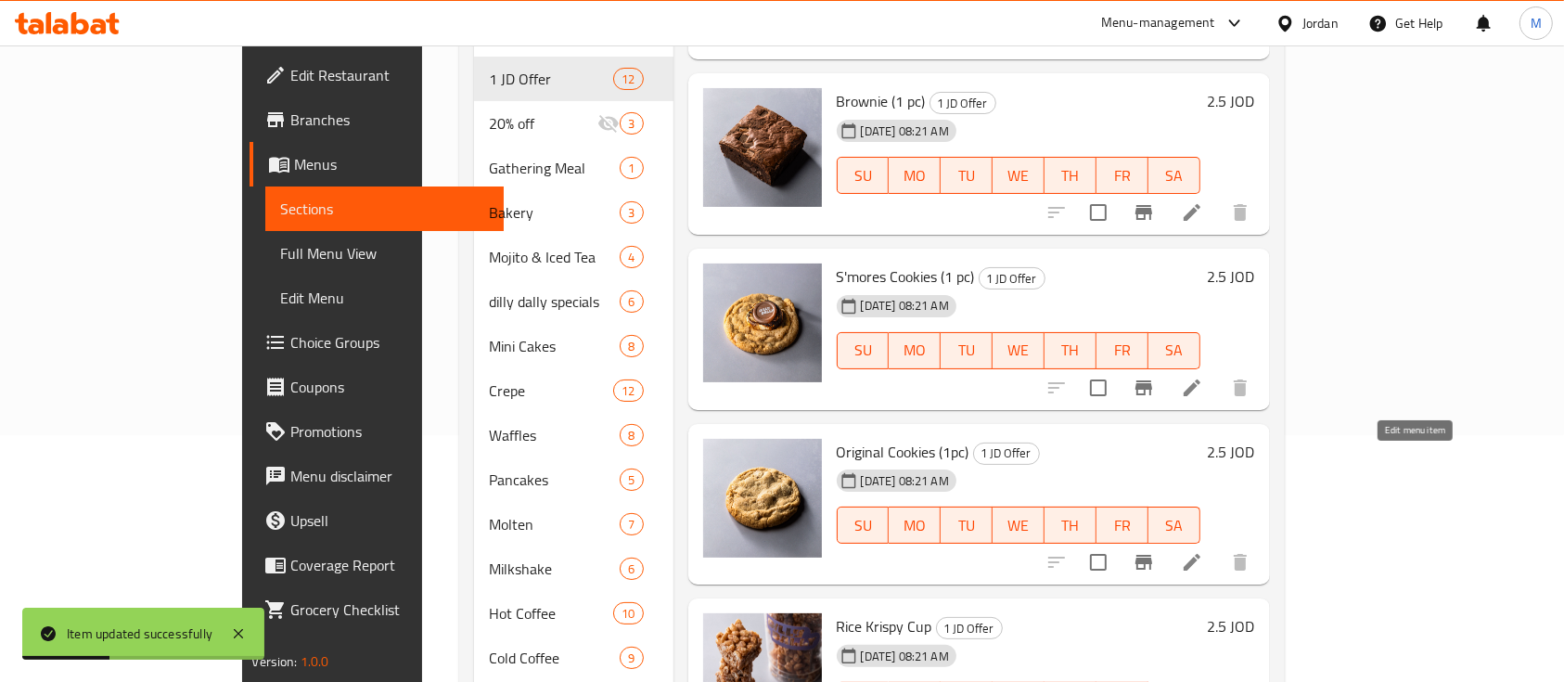
click at [1203, 551] on icon at bounding box center [1192, 562] width 22 height 22
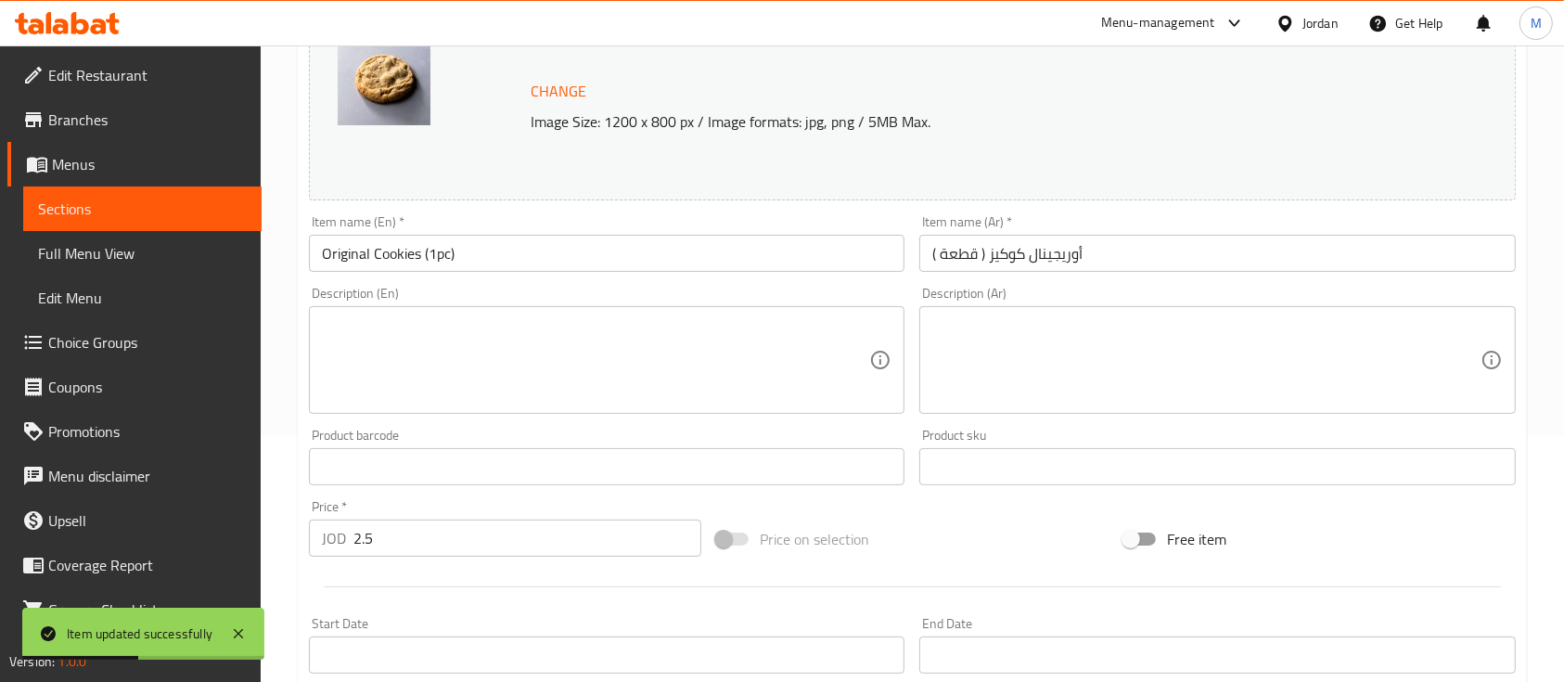
click at [462, 530] on input "2.5" at bounding box center [527, 538] width 348 height 37
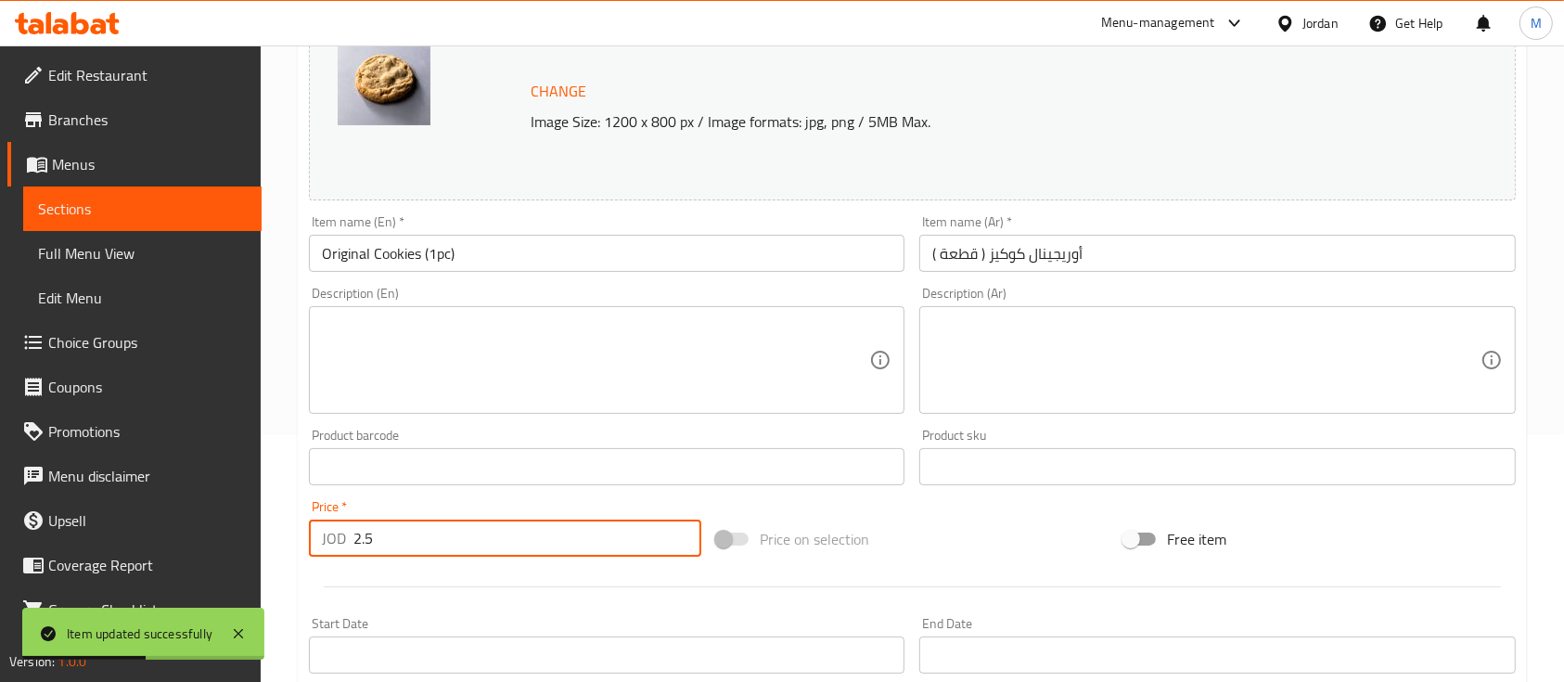
click at [462, 530] on input "2.5" at bounding box center [527, 538] width 348 height 37
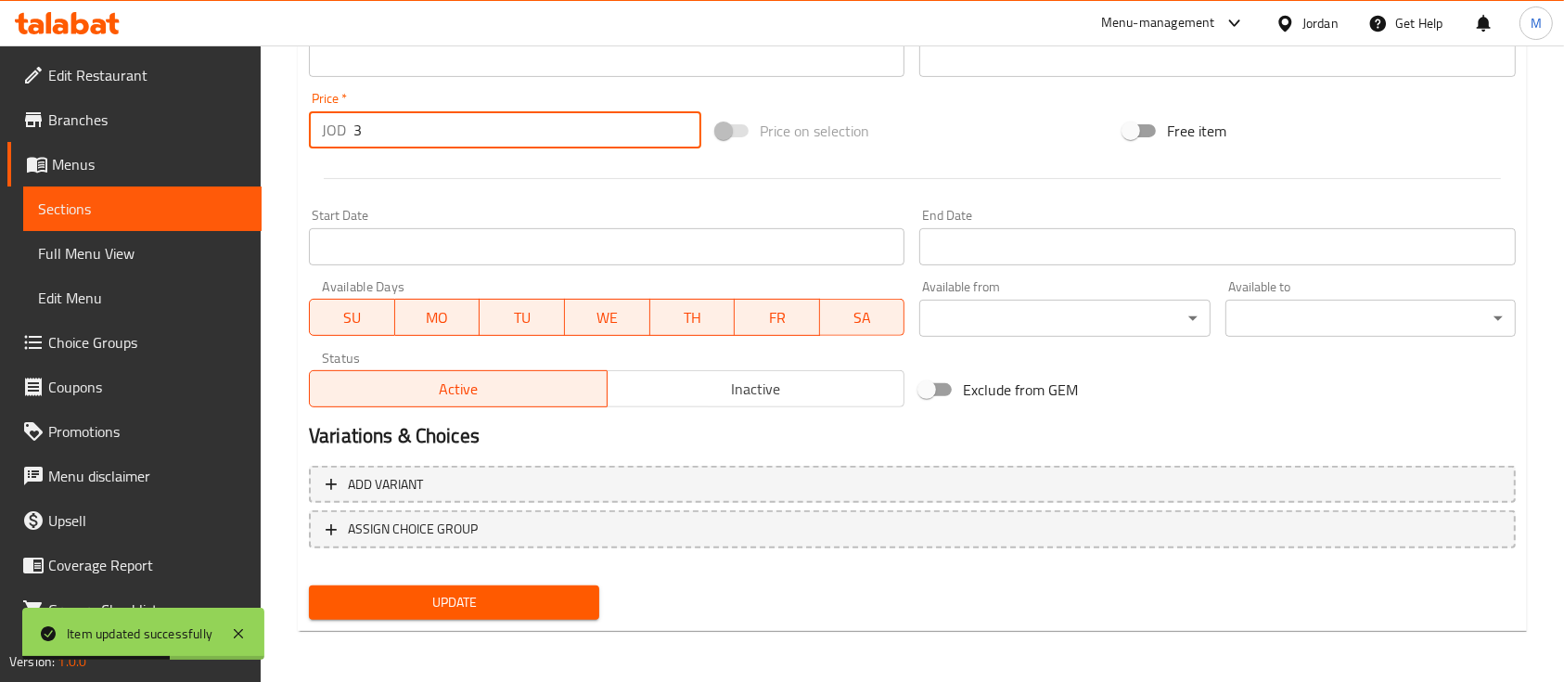
type input "3"
click at [470, 604] on span "Update" at bounding box center [454, 602] width 261 height 23
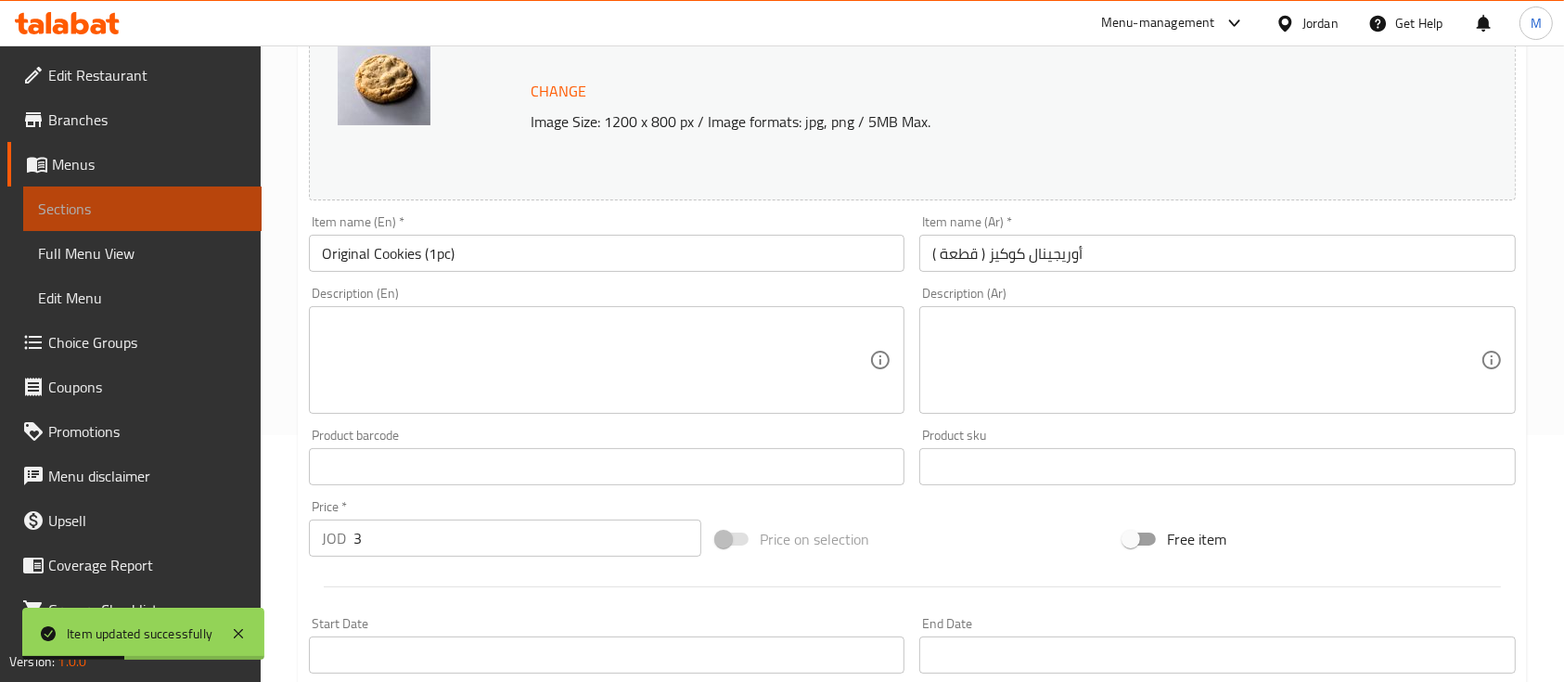
click at [177, 204] on span "Sections" at bounding box center [142, 209] width 209 height 22
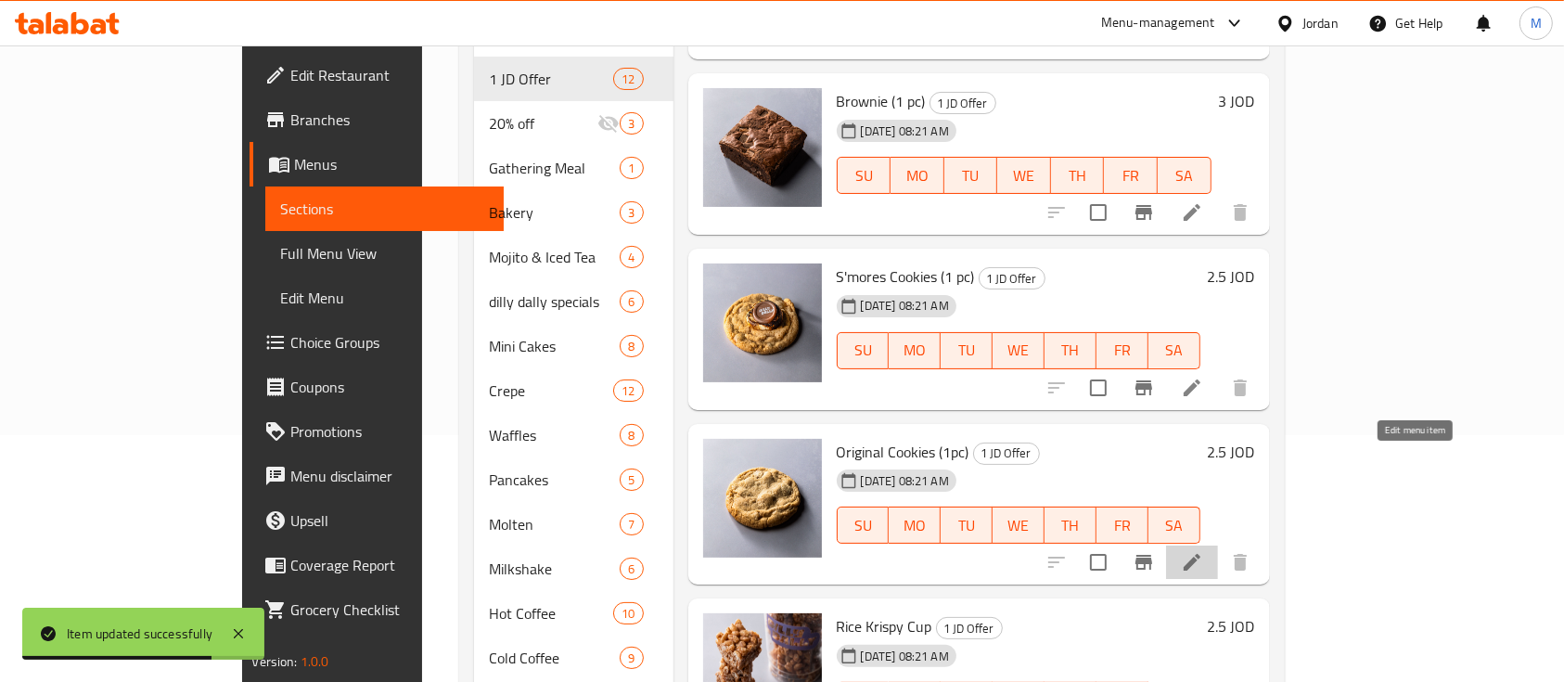
click at [1203, 551] on icon at bounding box center [1192, 562] width 22 height 22
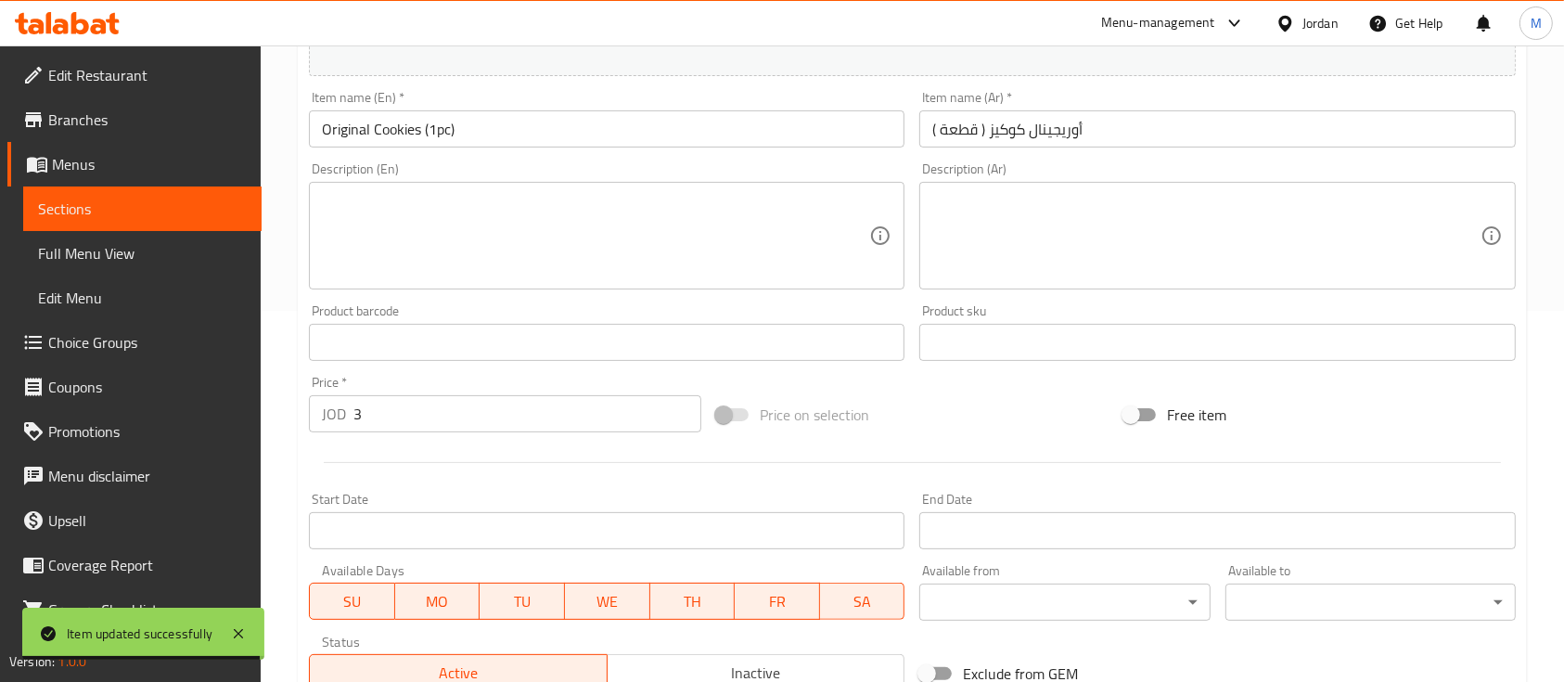
click at [226, 207] on span "Sections" at bounding box center [142, 209] width 209 height 22
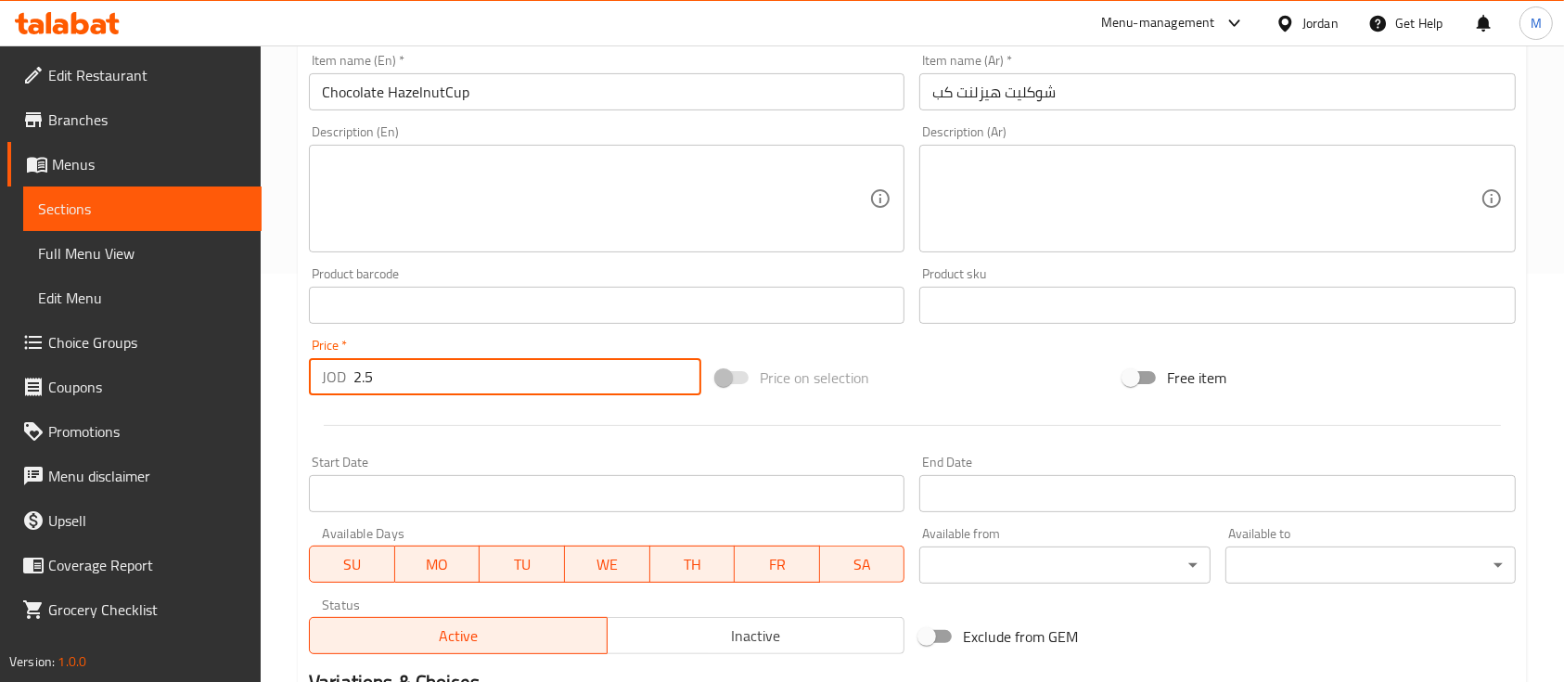
click at [460, 381] on input "2.5" at bounding box center [527, 376] width 348 height 37
click at [458, 381] on input "2.5" at bounding box center [527, 376] width 348 height 37
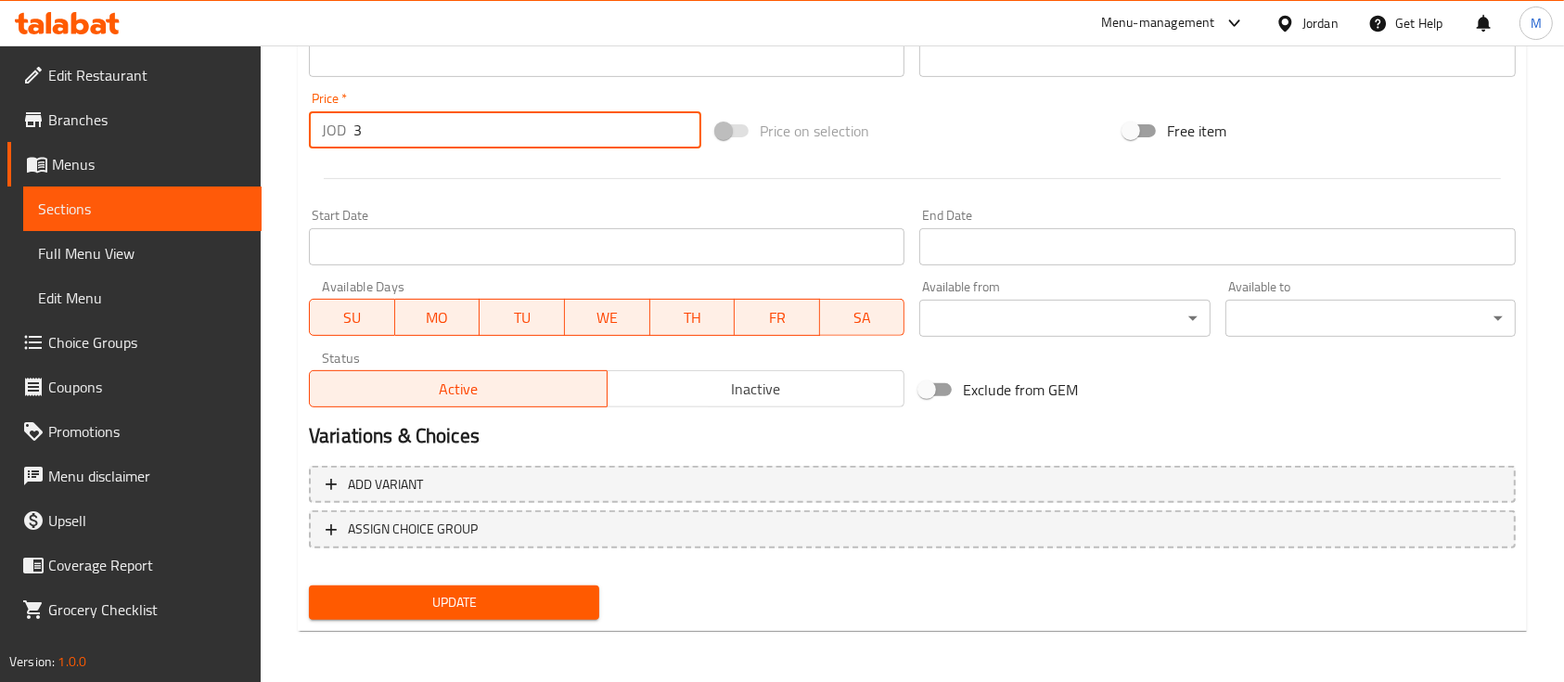
type input "3"
click at [553, 605] on span "Update" at bounding box center [454, 602] width 261 height 23
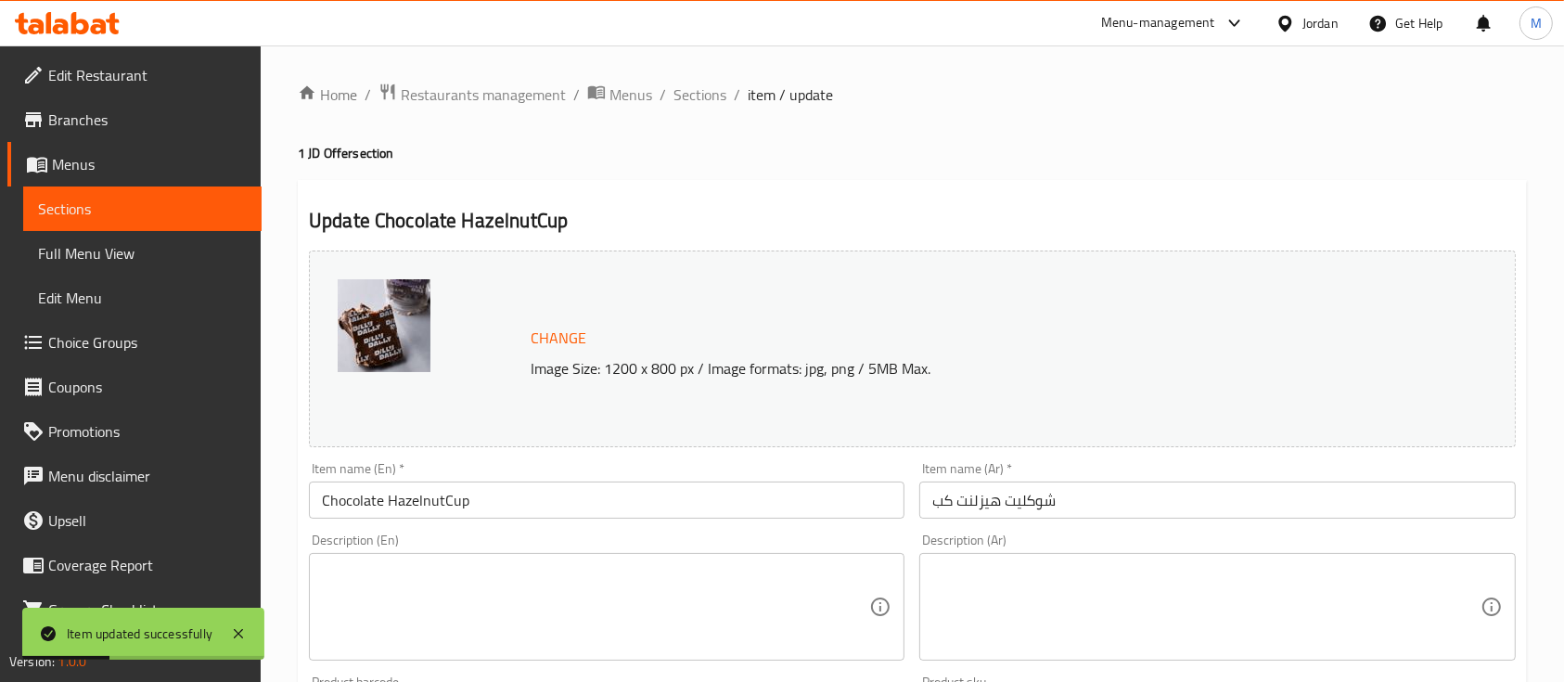
click at [477, 78] on div "Home / Restaurants management / Menus / Sections / item / update 1 JD Offer sec…" at bounding box center [913, 691] width 1304 height 1292
click at [478, 89] on span "Restaurants management" at bounding box center [483, 95] width 165 height 22
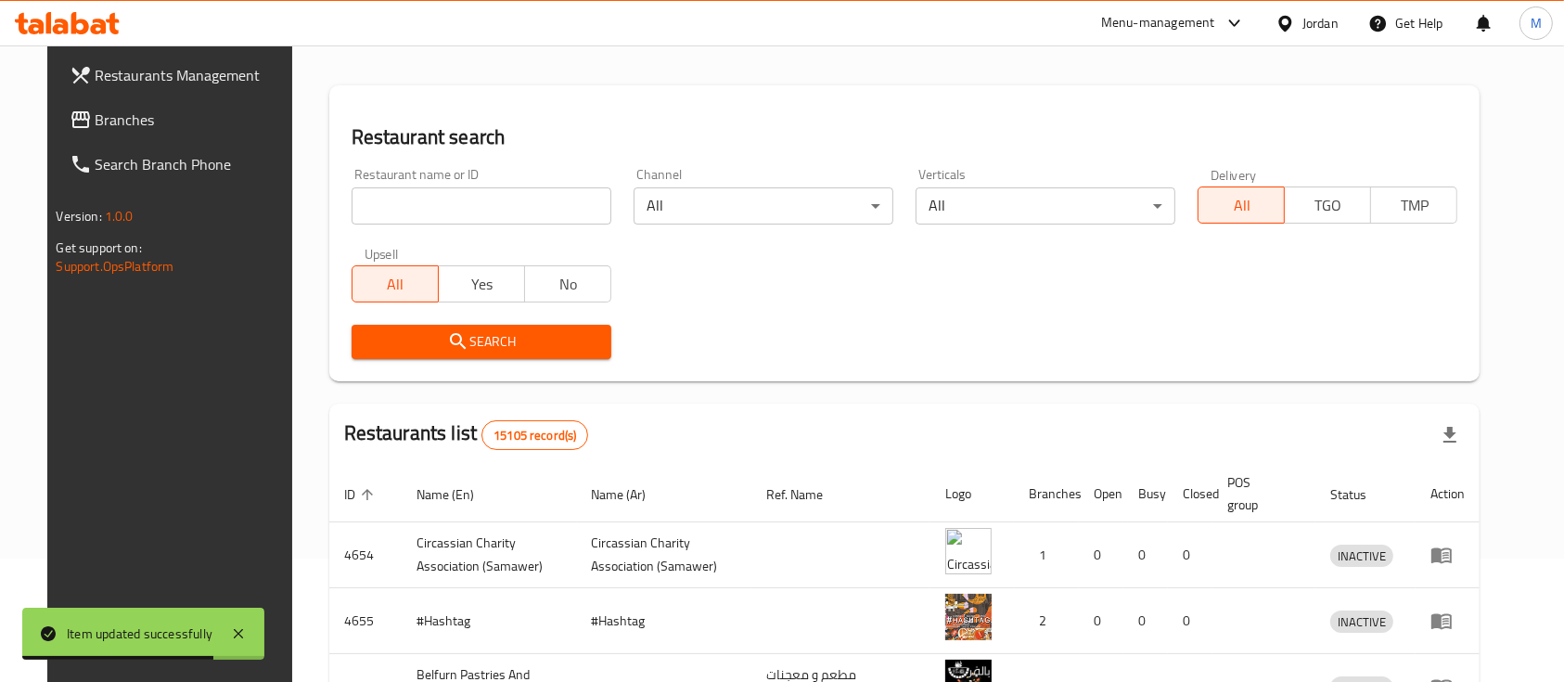
click at [555, 181] on div "Restaurant name or ID Restaurant name or ID" at bounding box center [482, 196] width 260 height 57
click at [539, 201] on input "search" at bounding box center [482, 205] width 260 height 37
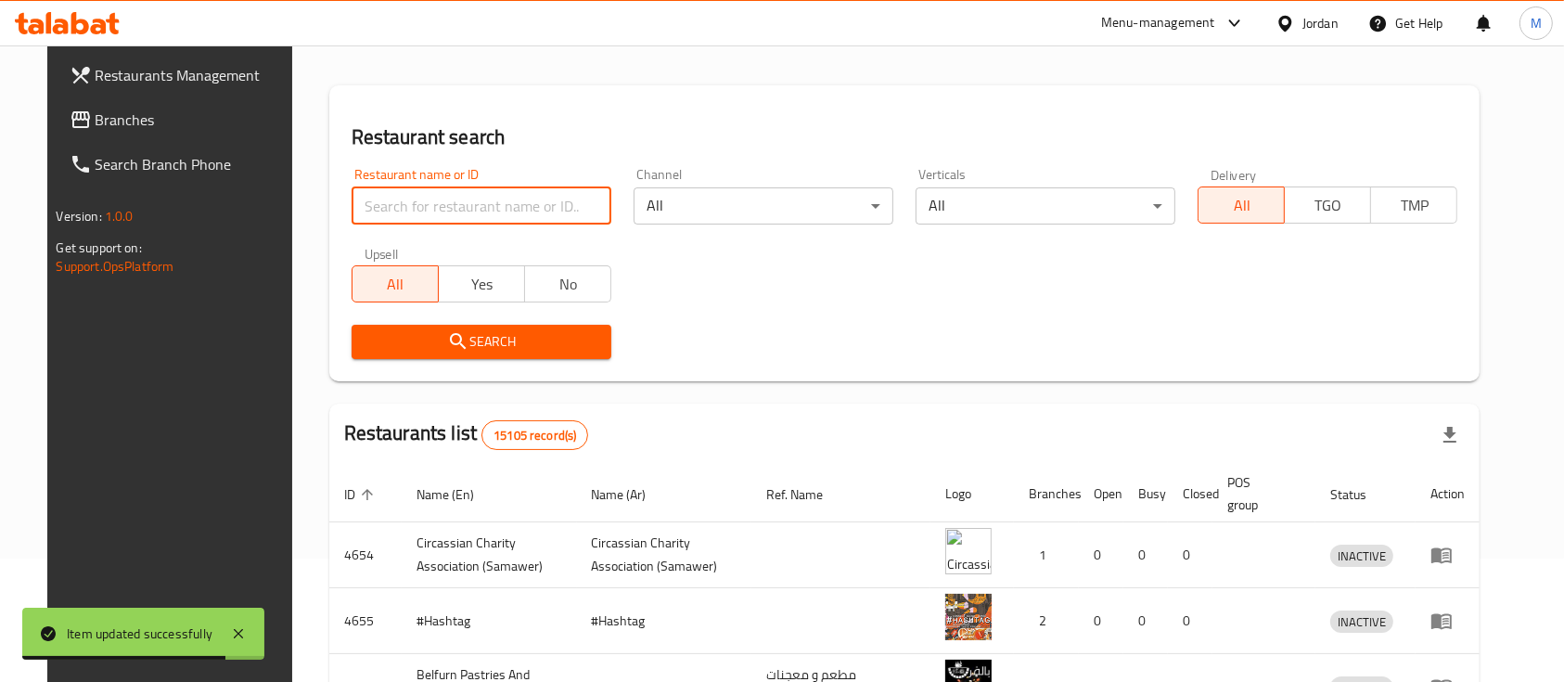
paste input "685626"
type input "685626"
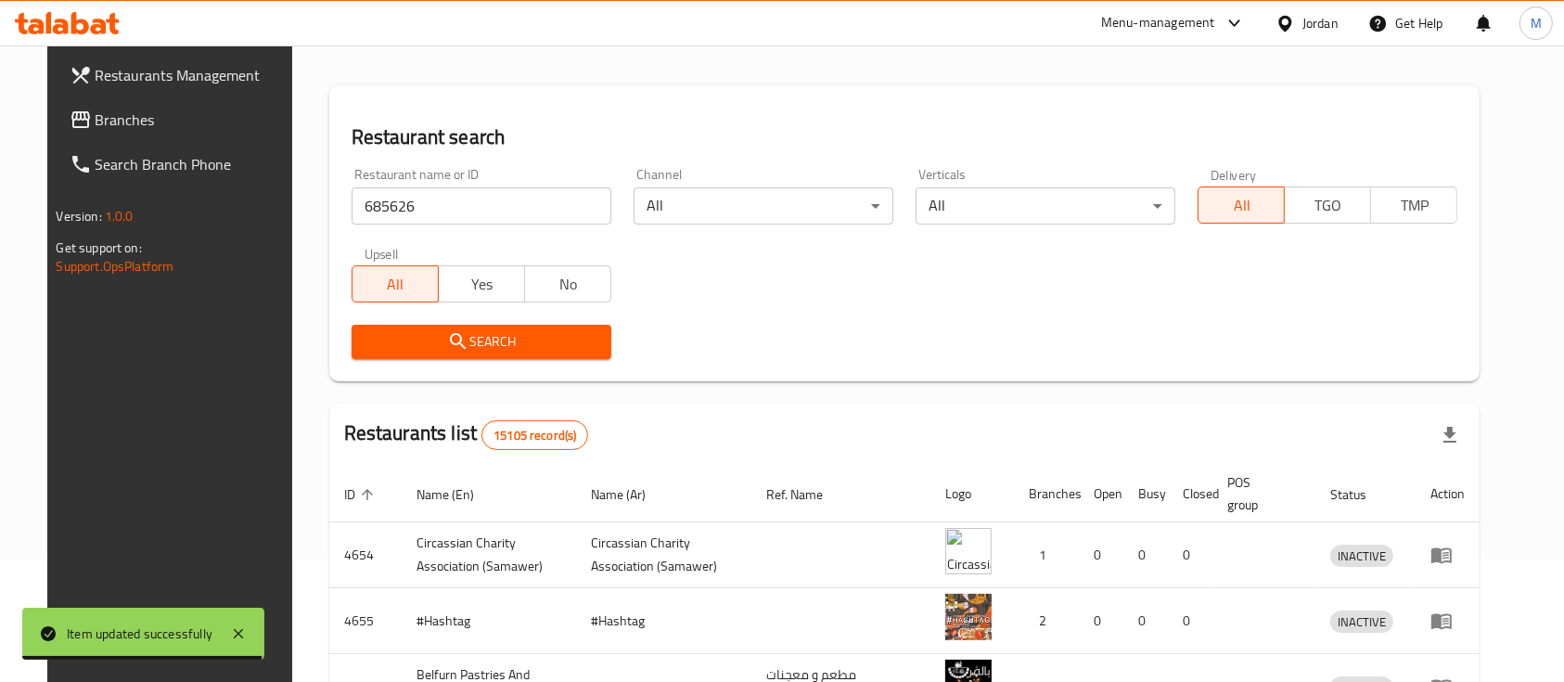
click at [470, 340] on span "Search" at bounding box center [481, 341] width 230 height 23
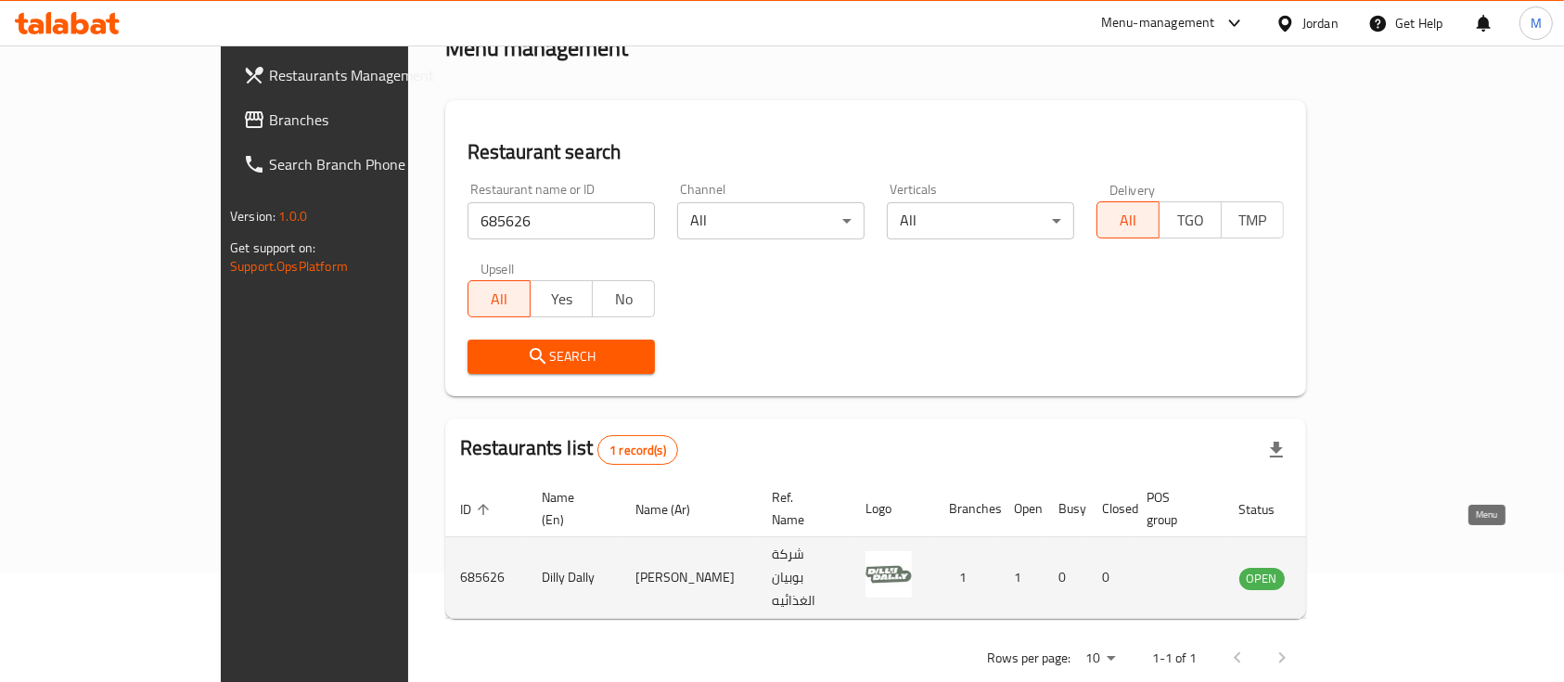
click at [1371, 567] on link "enhanced table" at bounding box center [1354, 578] width 34 height 22
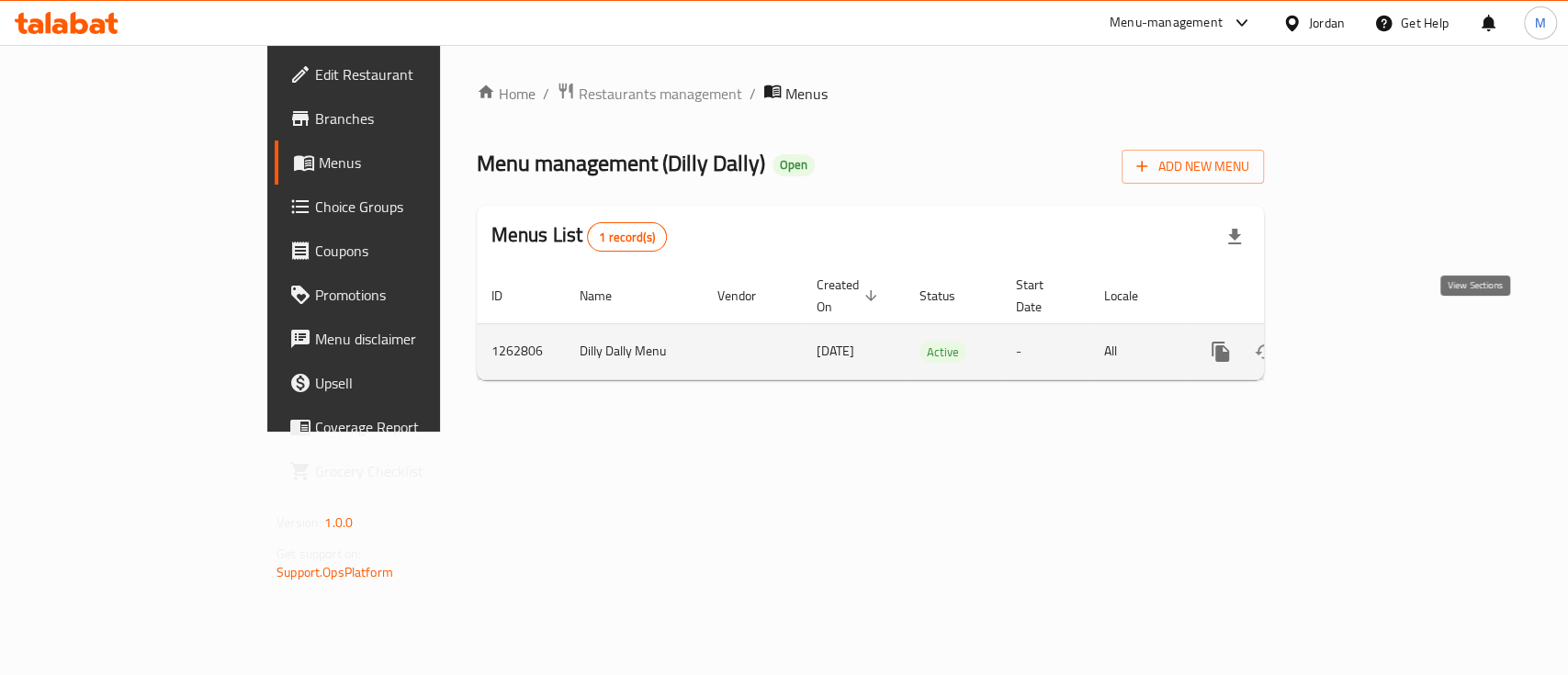
click at [1361, 343] on icon "enhanced table" at bounding box center [1352, 351] width 17 height 17
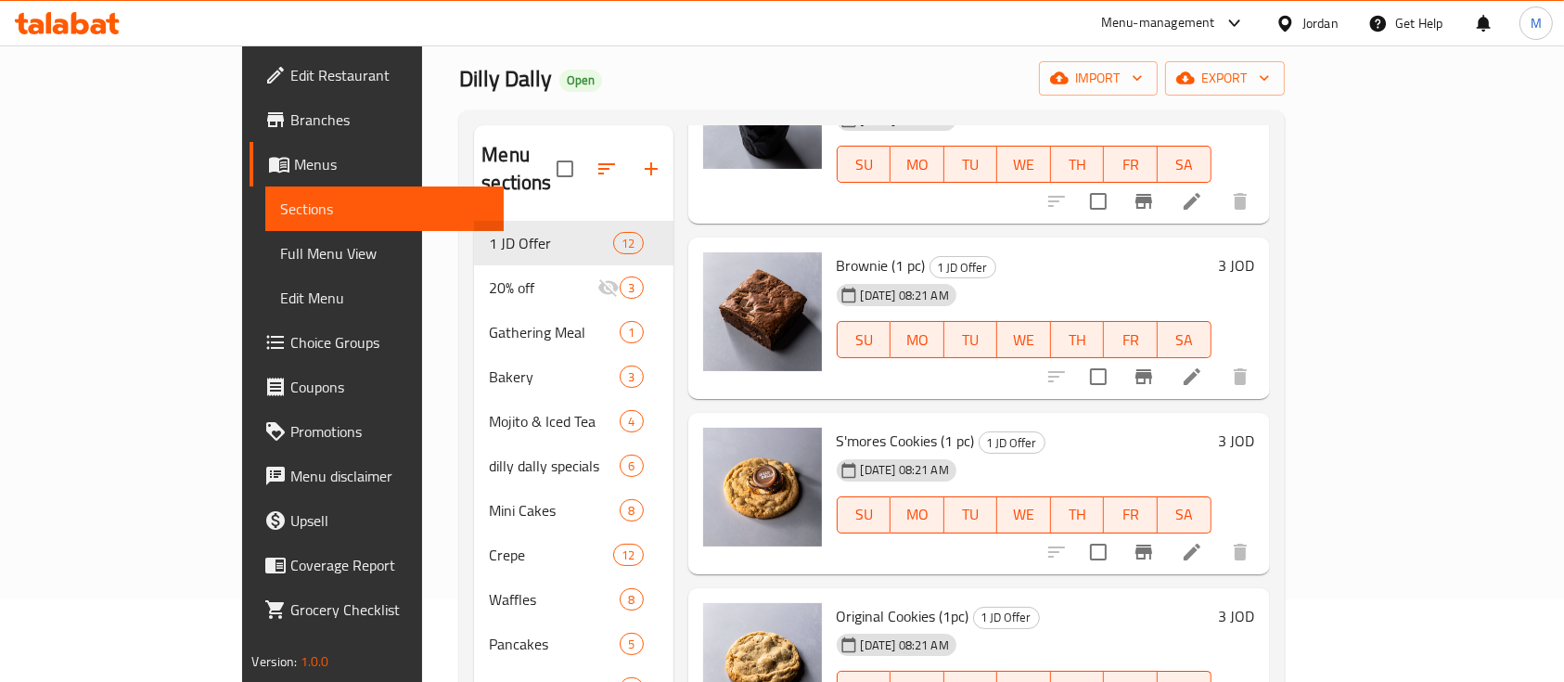
scroll to position [454, 0]
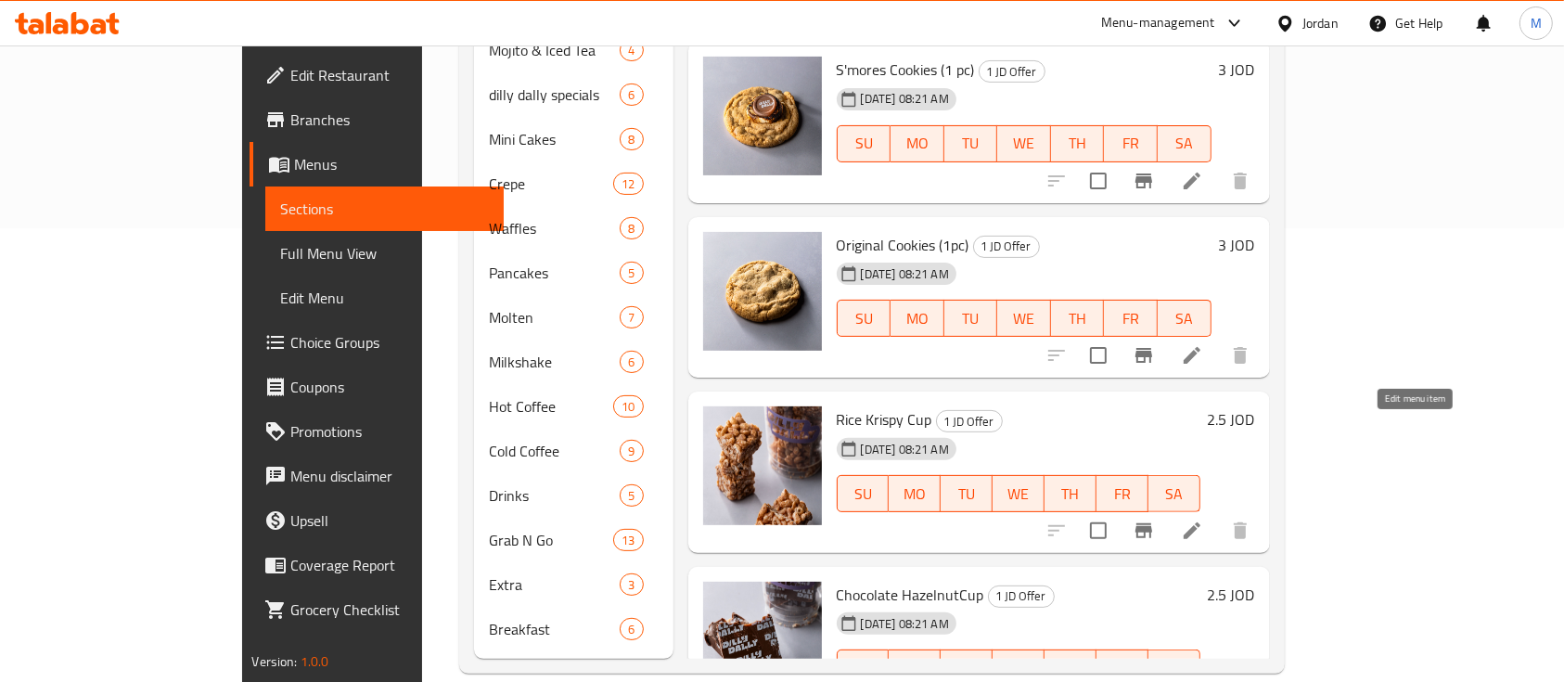
click at [1201, 522] on icon at bounding box center [1192, 530] width 17 height 17
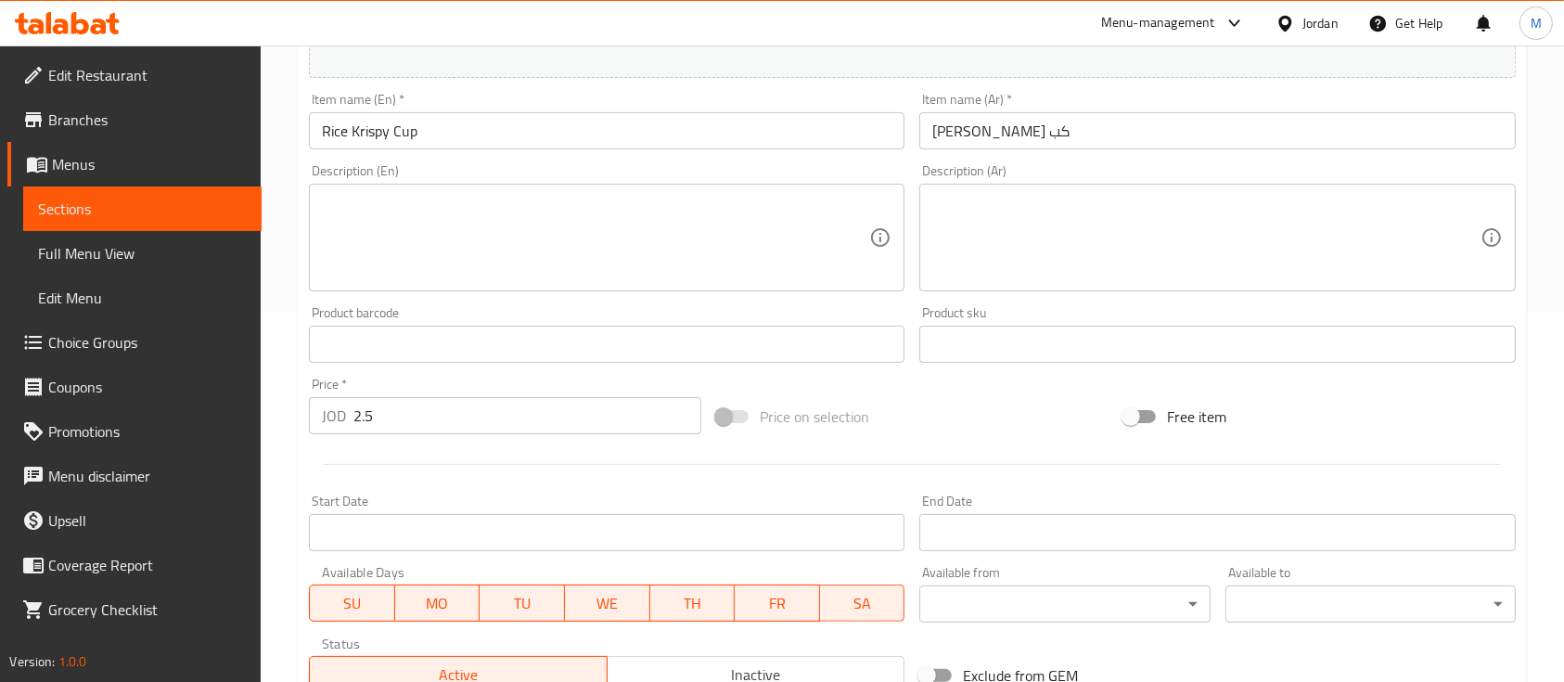
scroll to position [371, 0]
click at [614, 421] on input "2.5" at bounding box center [527, 413] width 348 height 37
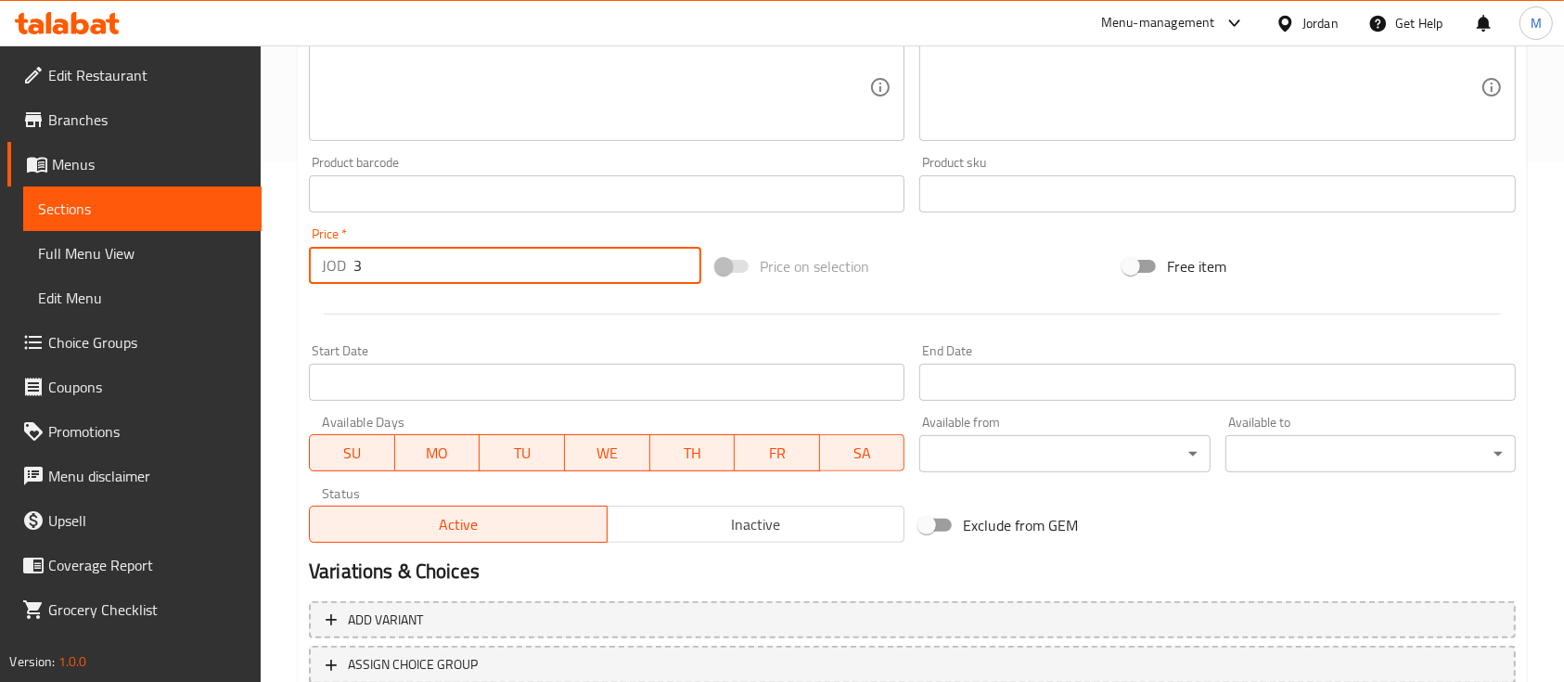
scroll to position [655, 0]
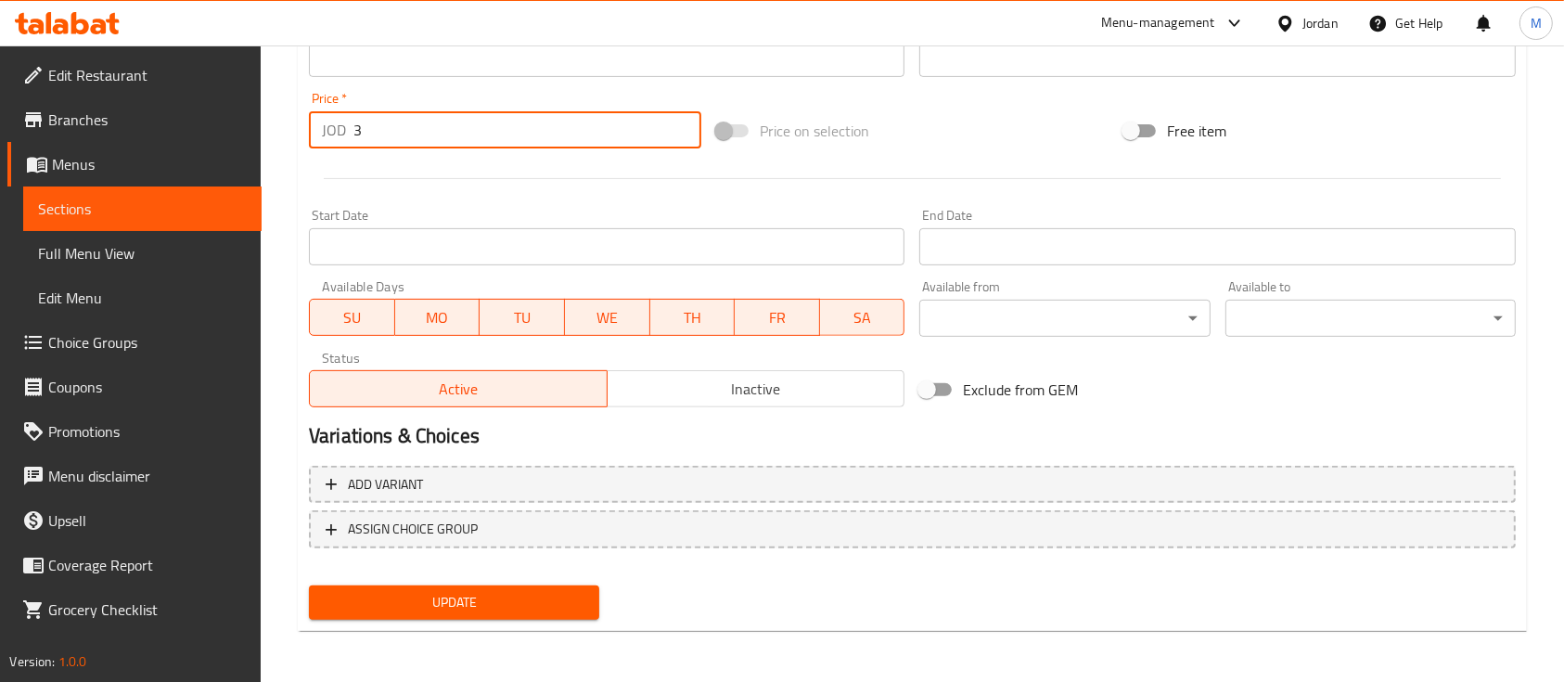
type input "3"
click at [567, 597] on span "Update" at bounding box center [454, 602] width 261 height 23
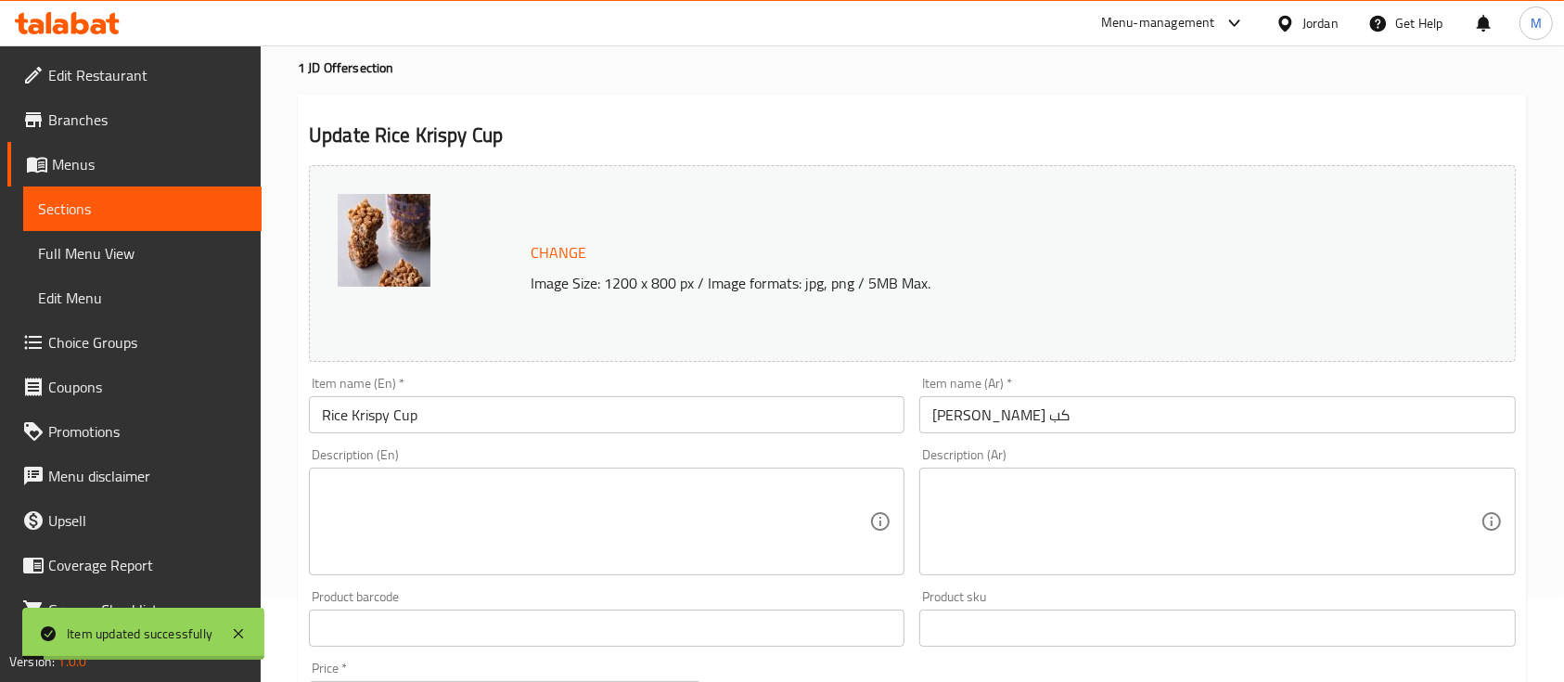
scroll to position [0, 0]
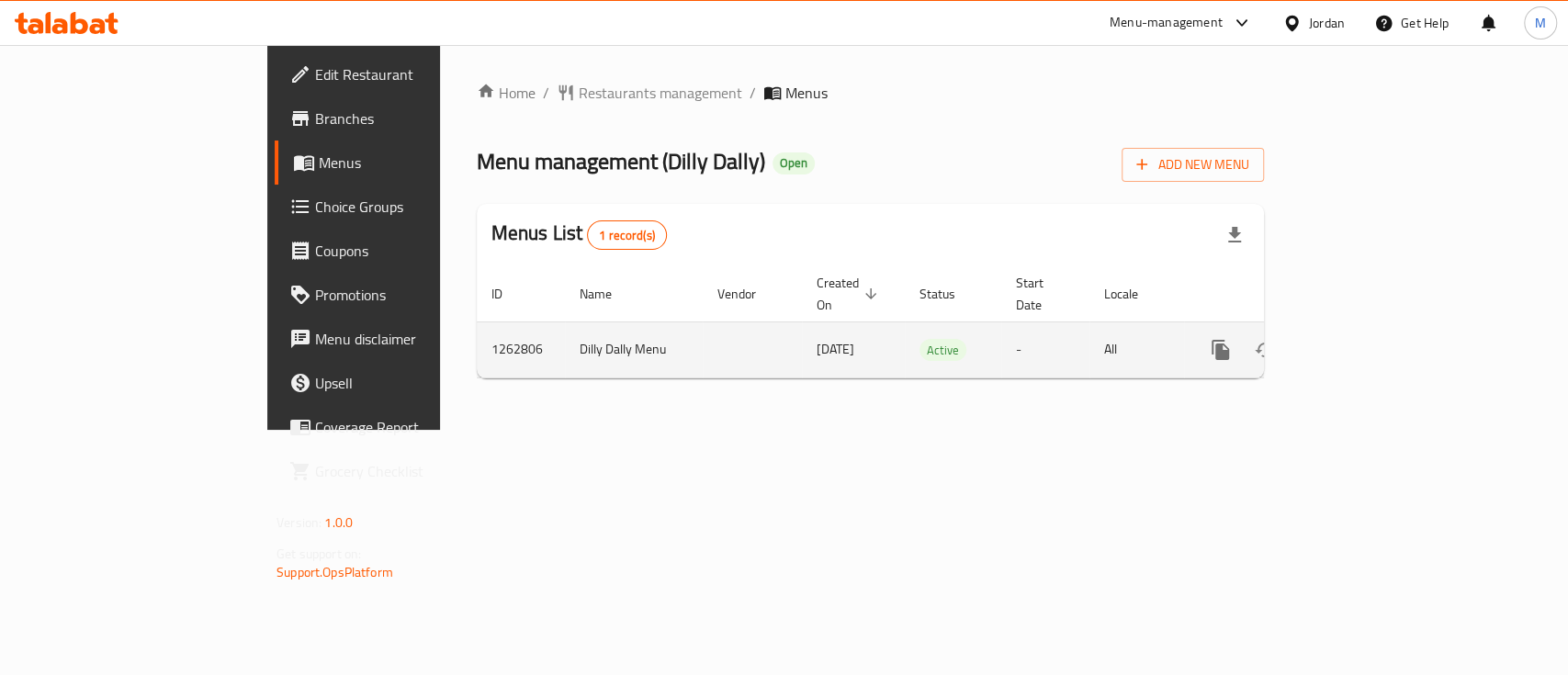
click at [1361, 341] on icon "enhanced table" at bounding box center [1352, 349] width 17 height 17
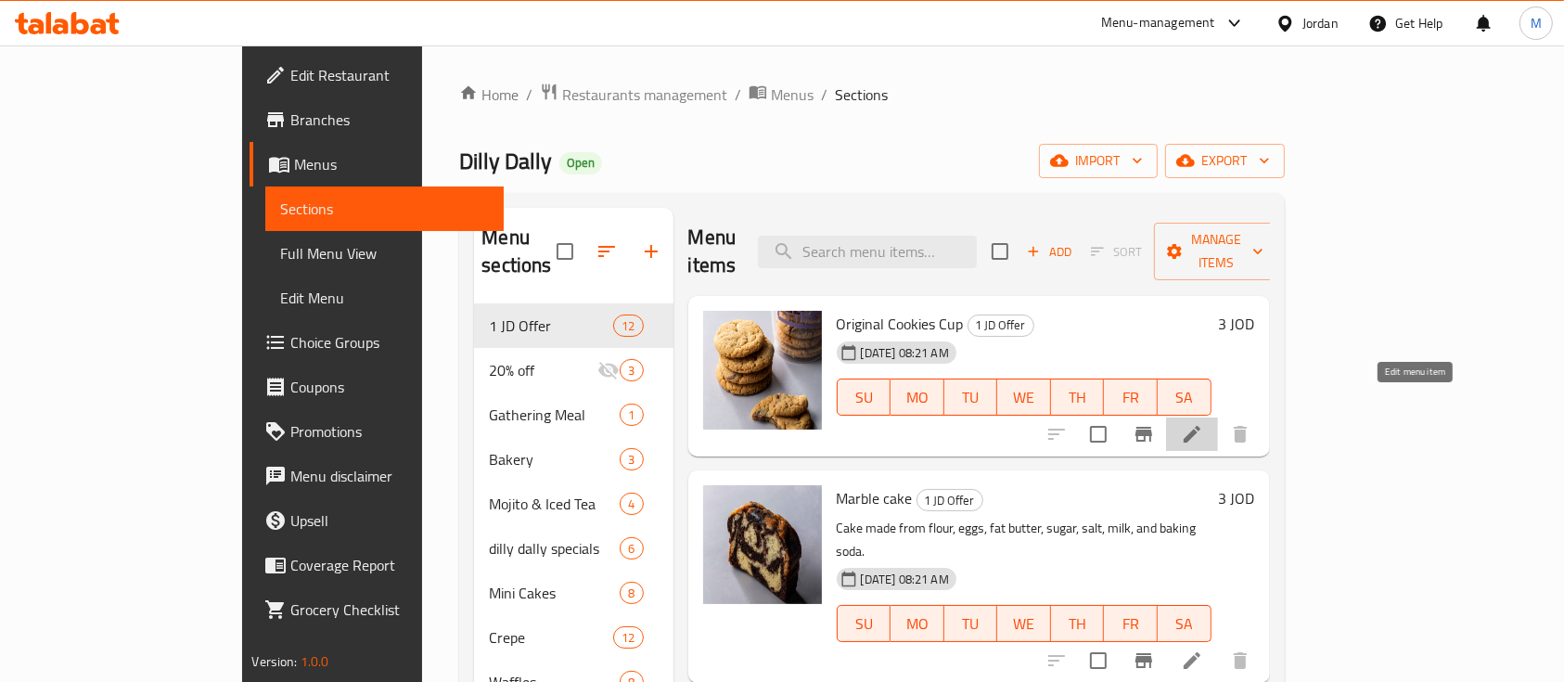
click at [1201, 426] on icon at bounding box center [1192, 434] width 17 height 17
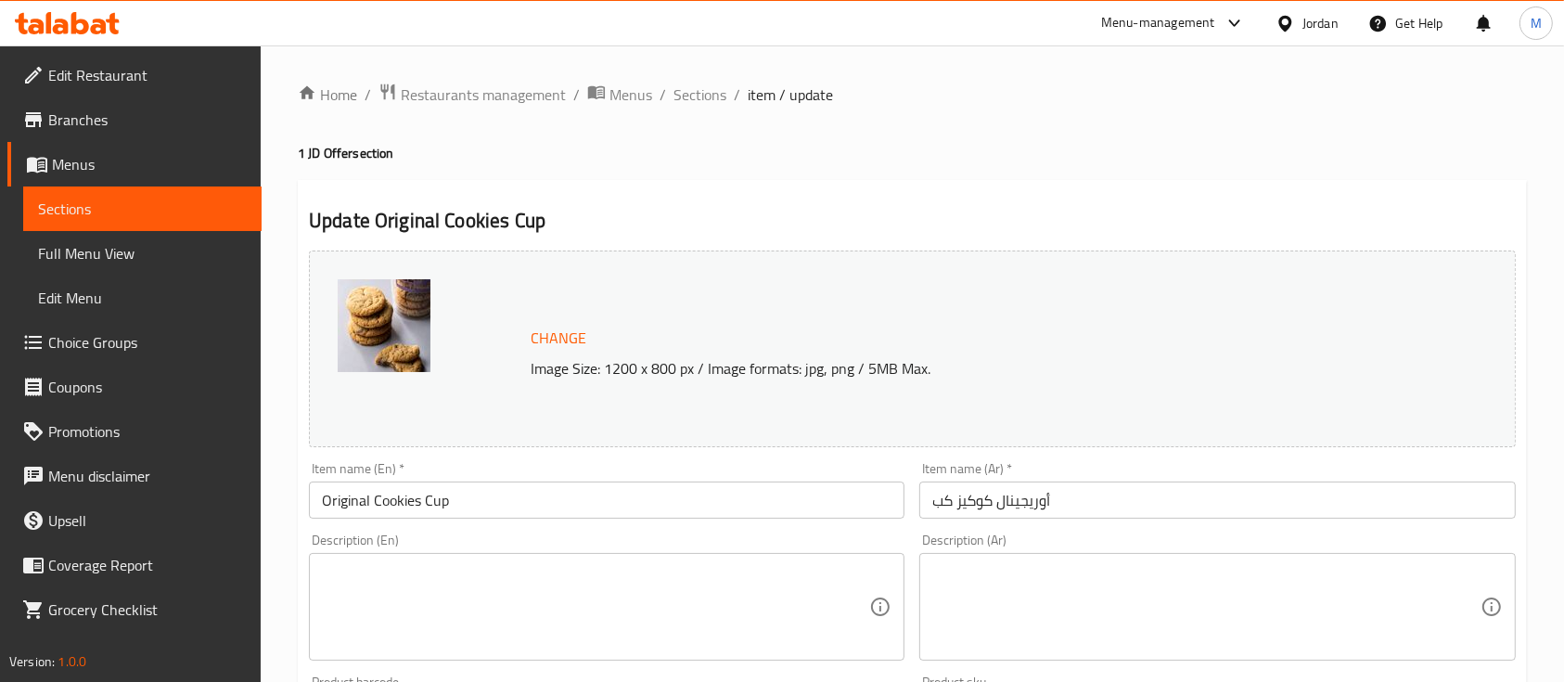
click at [1398, 109] on div "Home / Restaurants management / Menus / Sections / item / update 1 JD Offer sec…" at bounding box center [912, 692] width 1229 height 1218
click at [90, 115] on span "Branches" at bounding box center [147, 120] width 199 height 22
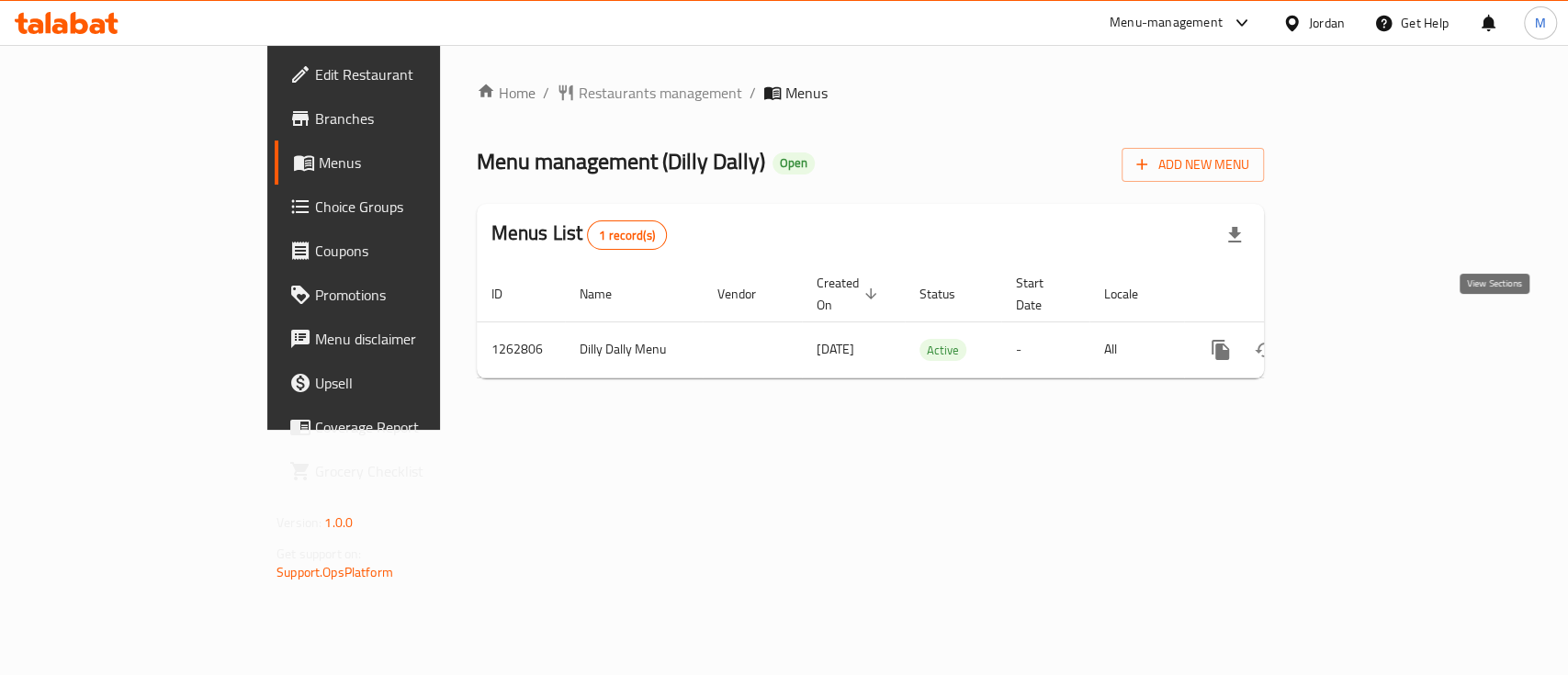
click at [1364, 338] on icon "enhanced table" at bounding box center [1352, 349] width 22 height 22
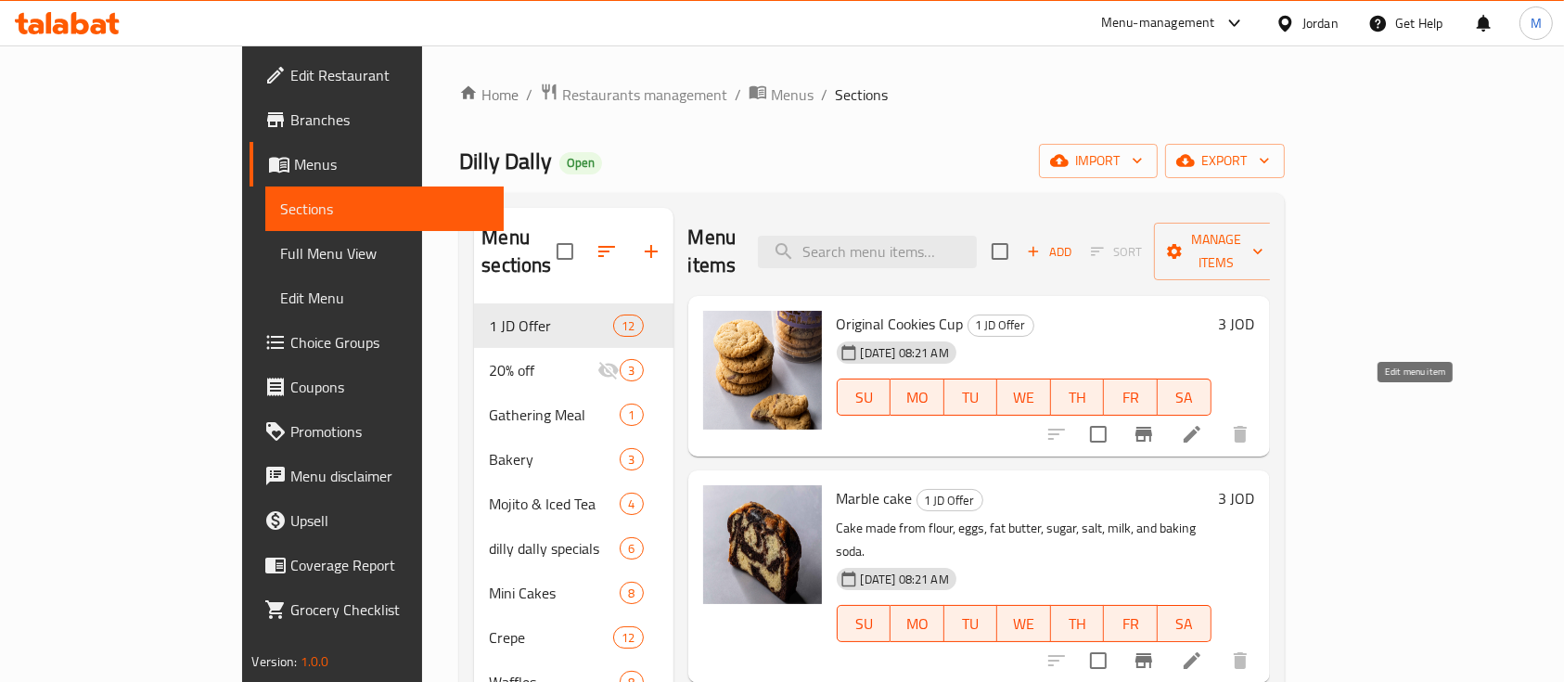
click at [1203, 423] on icon at bounding box center [1192, 434] width 22 height 22
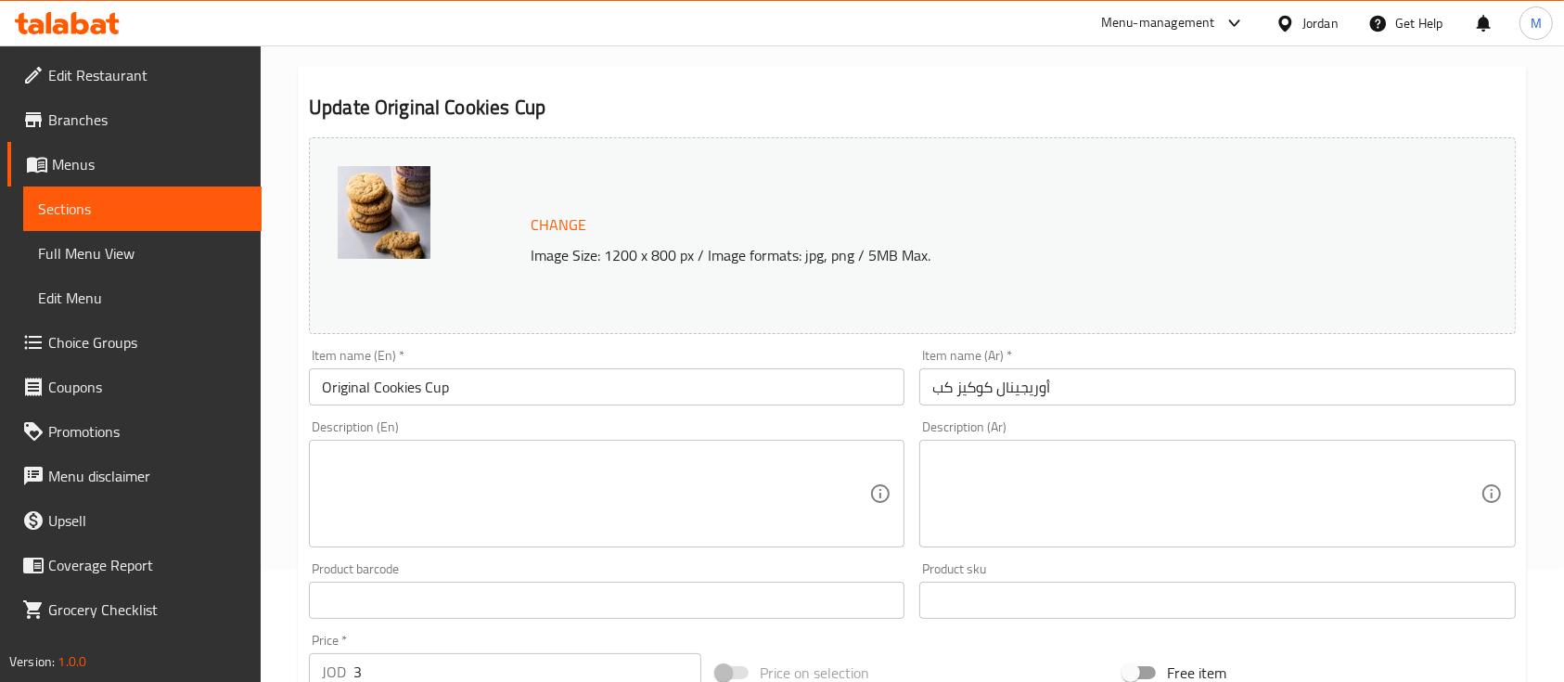
scroll to position [371, 0]
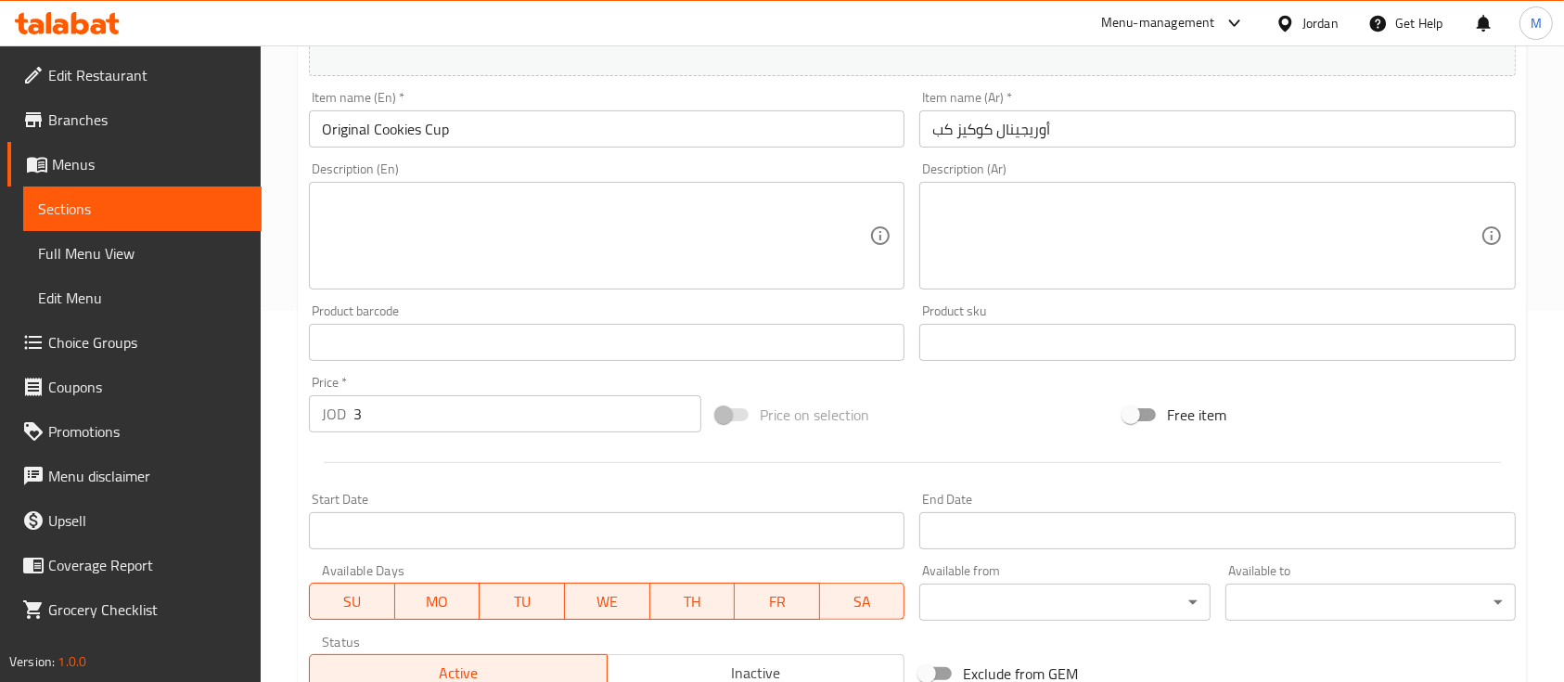
click at [503, 417] on input "3" at bounding box center [527, 413] width 348 height 37
click at [503, 416] on input "3" at bounding box center [527, 413] width 348 height 37
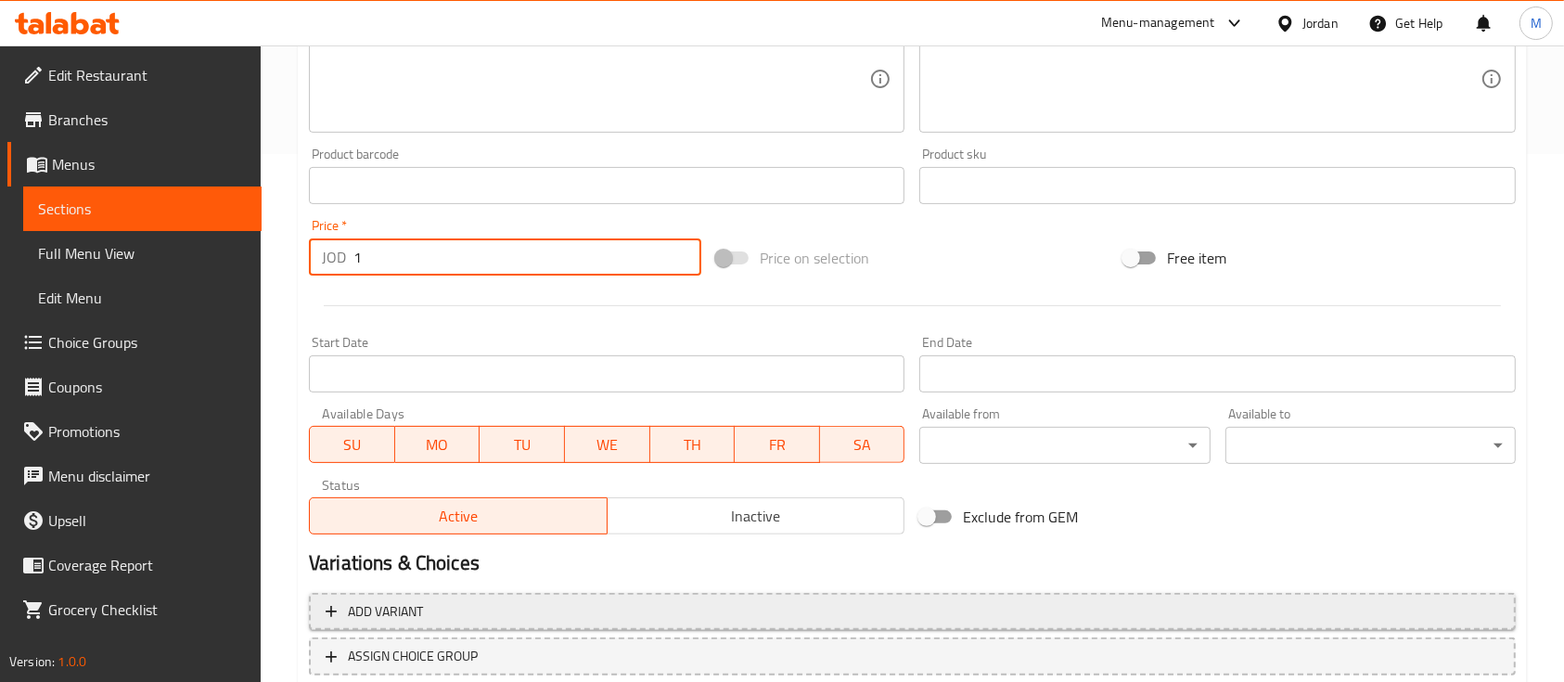
scroll to position [655, 0]
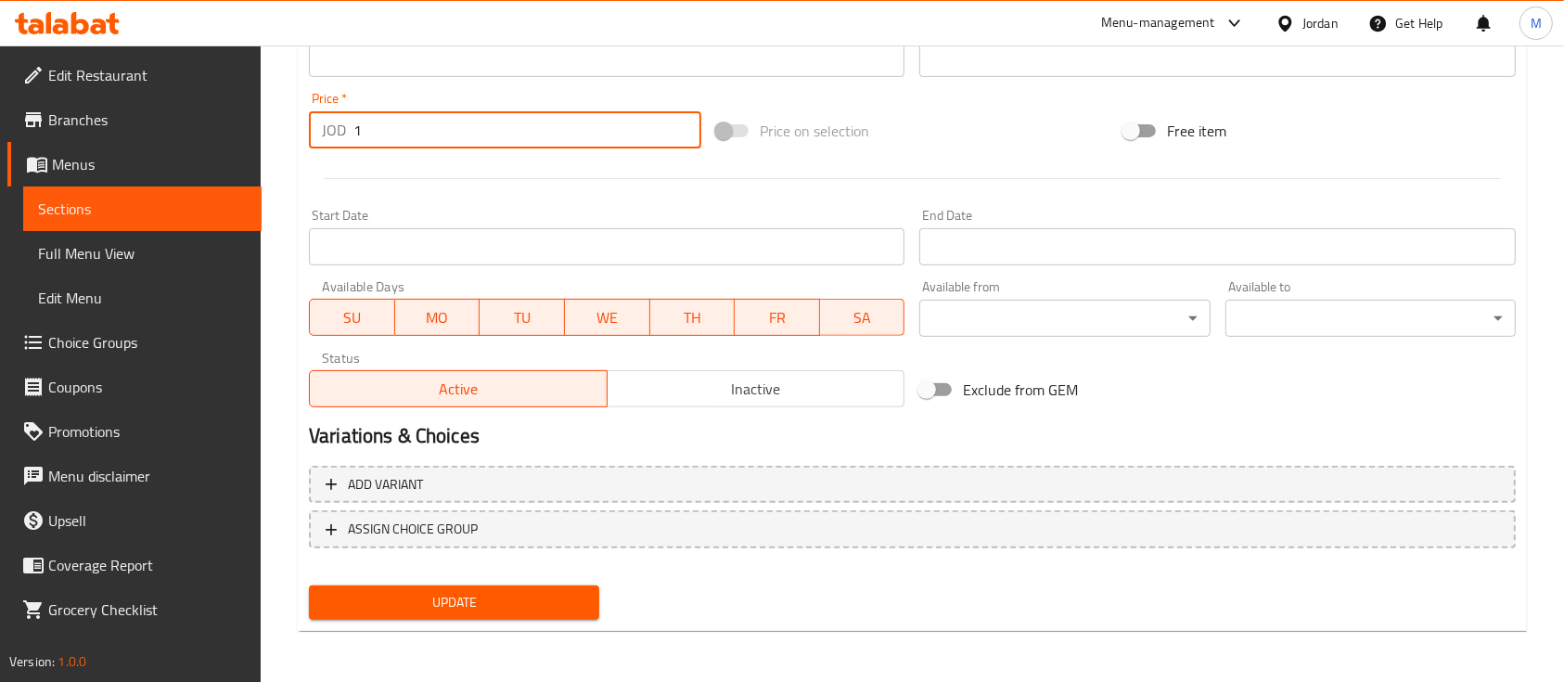
type input "1"
click at [533, 605] on span "Update" at bounding box center [454, 602] width 261 height 23
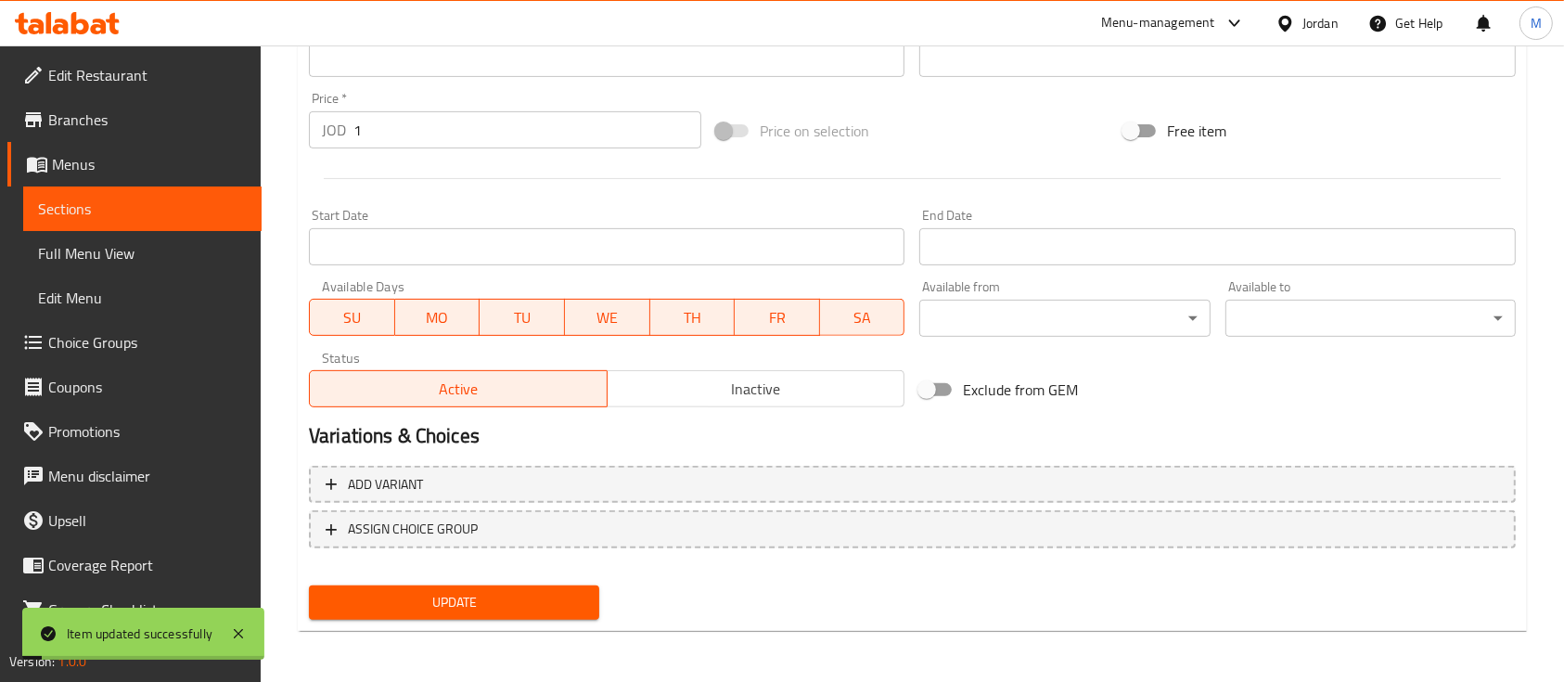
click at [143, 211] on span "Sections" at bounding box center [142, 209] width 209 height 22
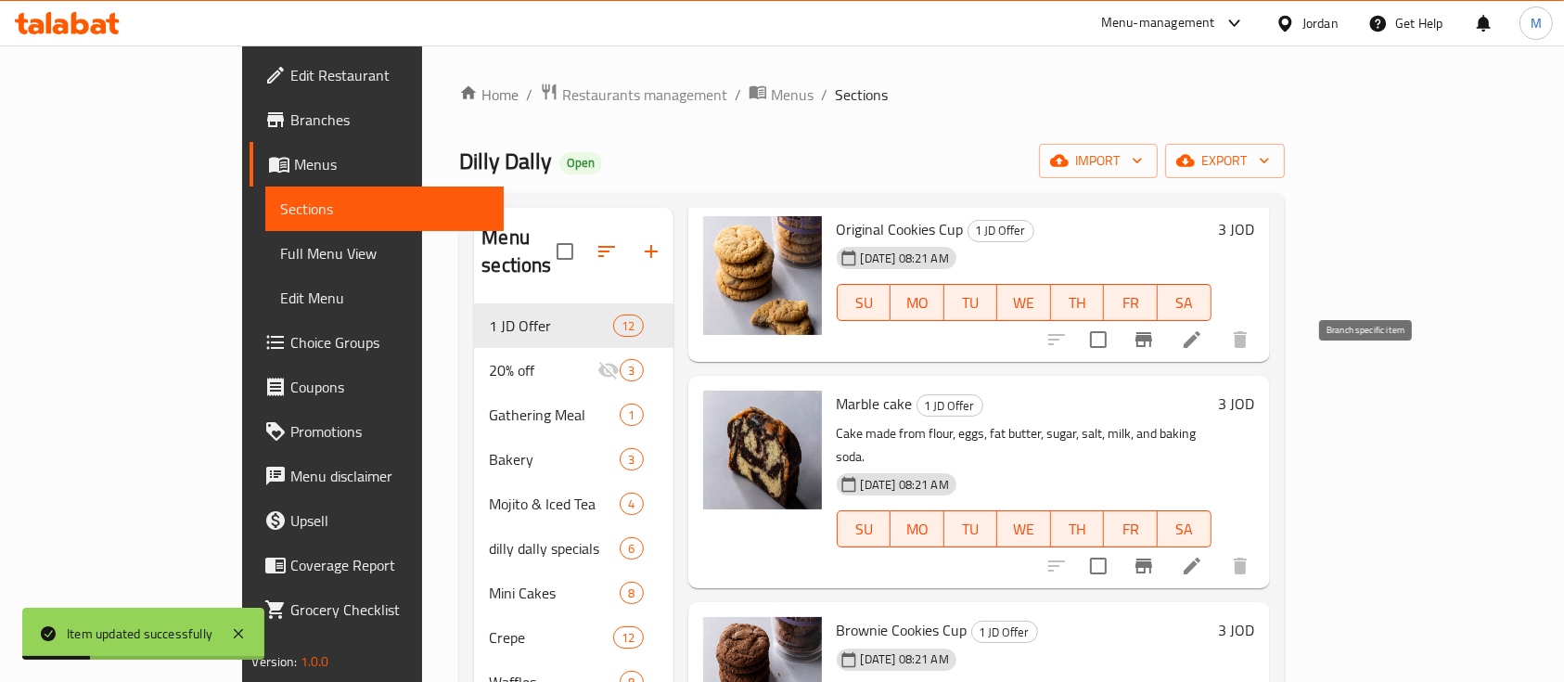
scroll to position [247, 0]
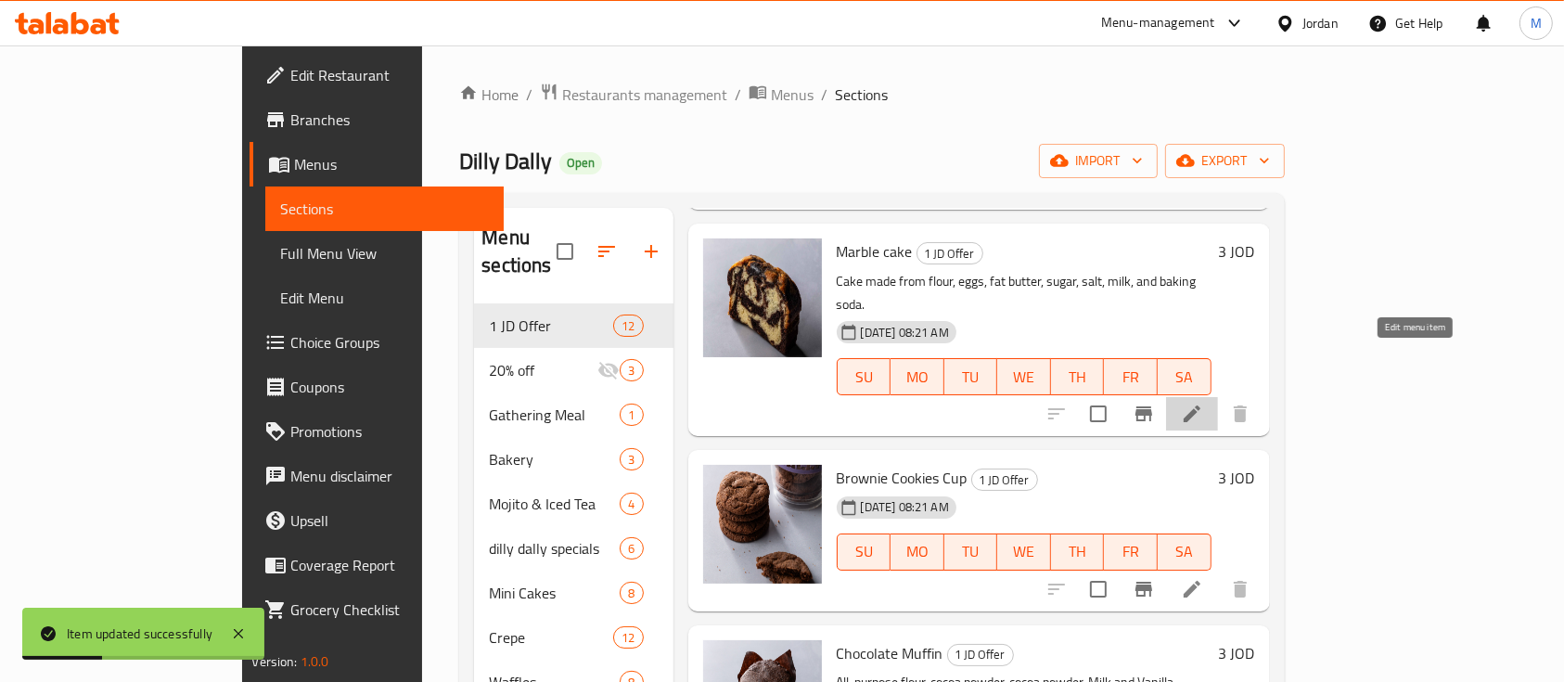
click at [1201, 405] on icon at bounding box center [1192, 413] width 17 height 17
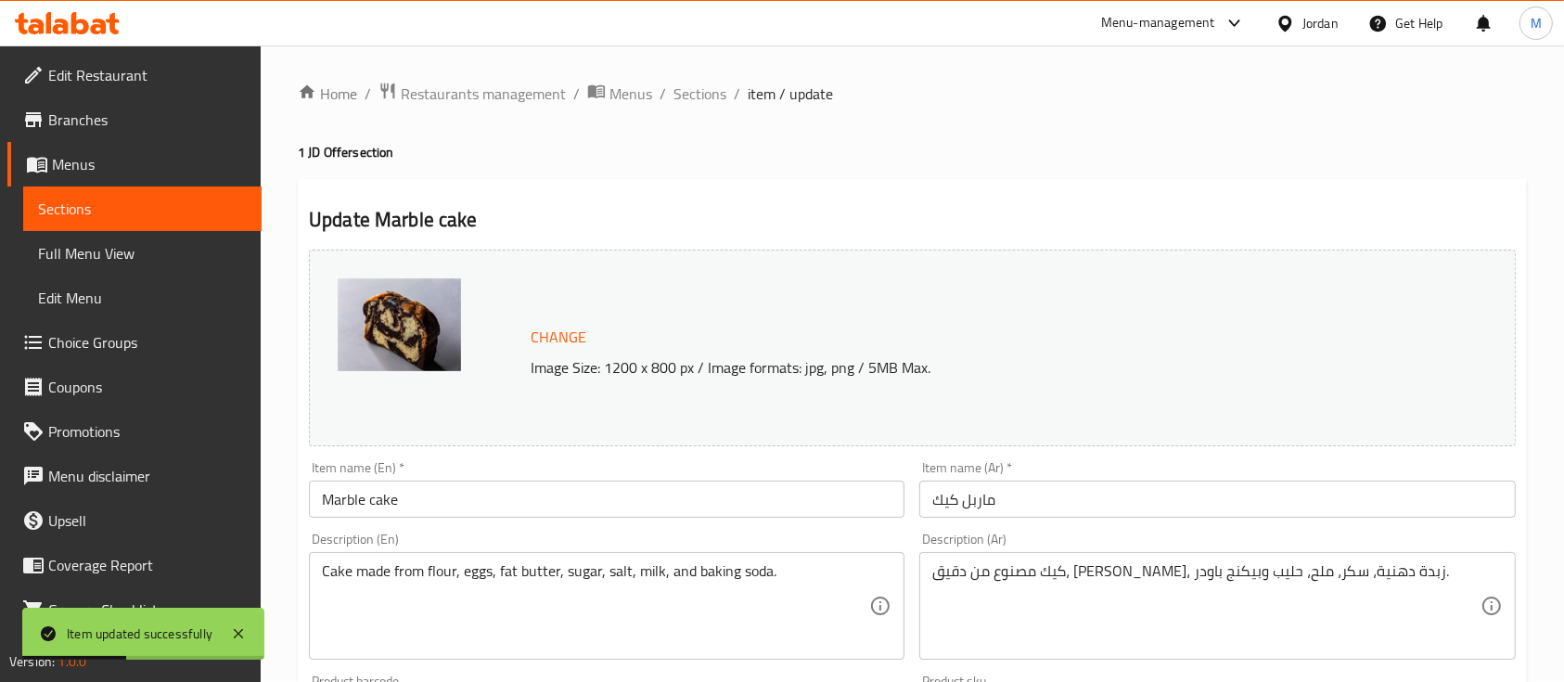
scroll to position [247, 0]
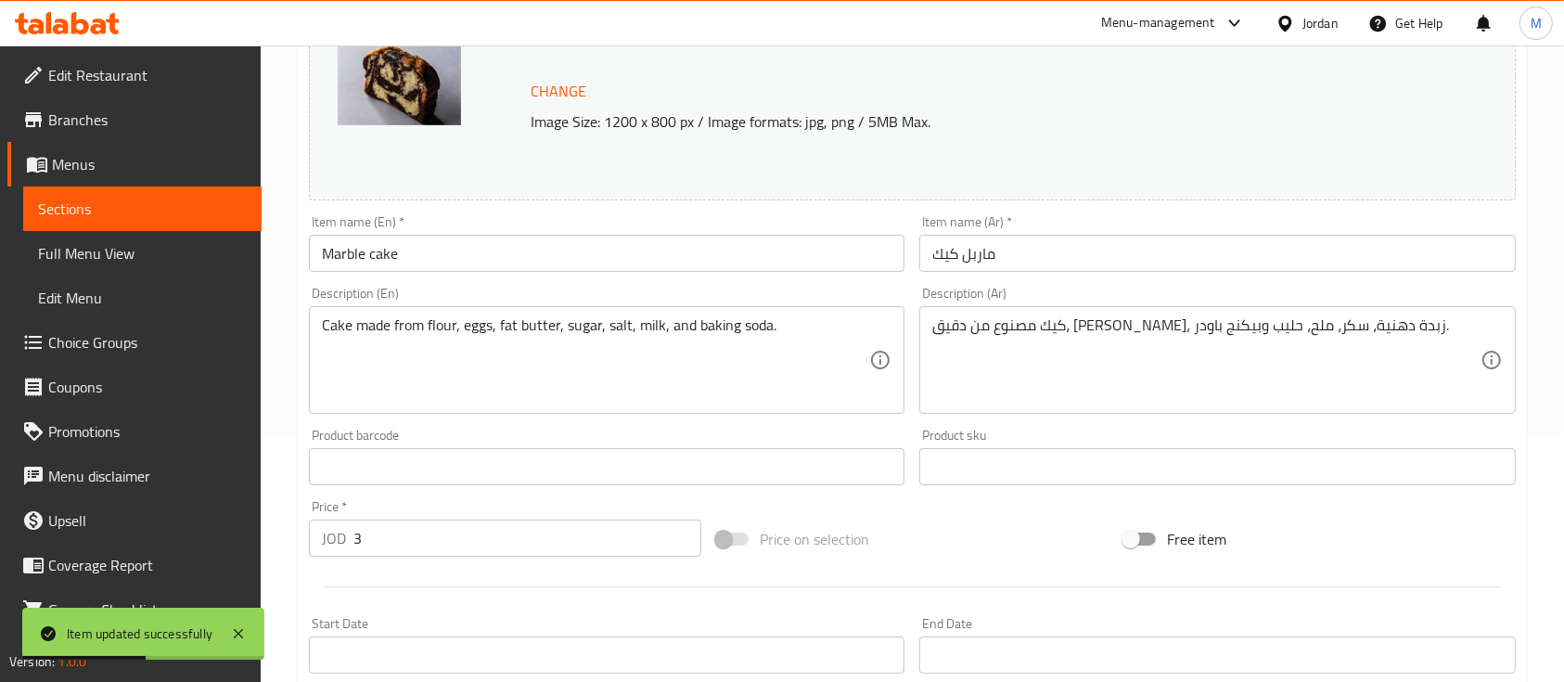
click at [429, 538] on input "3" at bounding box center [527, 538] width 348 height 37
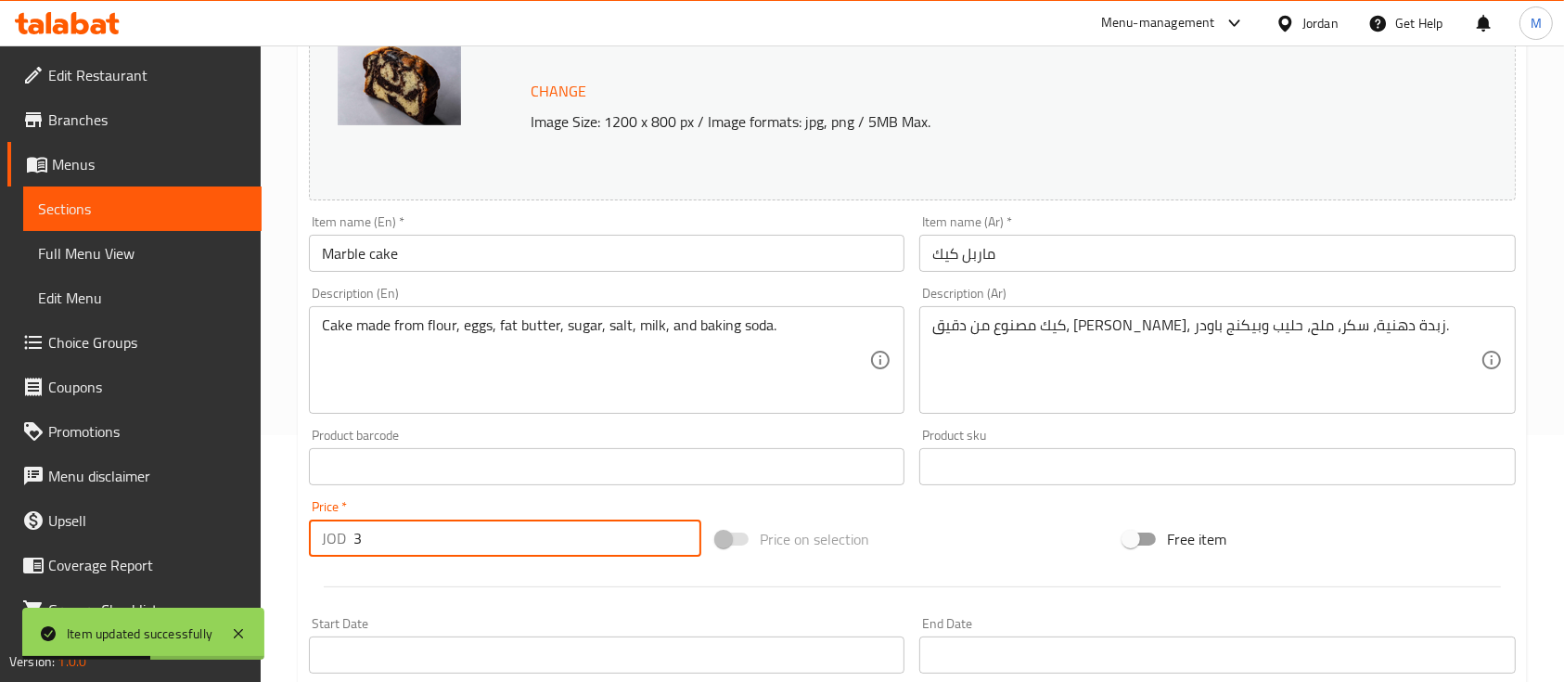
click at [429, 538] on input "3" at bounding box center [527, 538] width 348 height 37
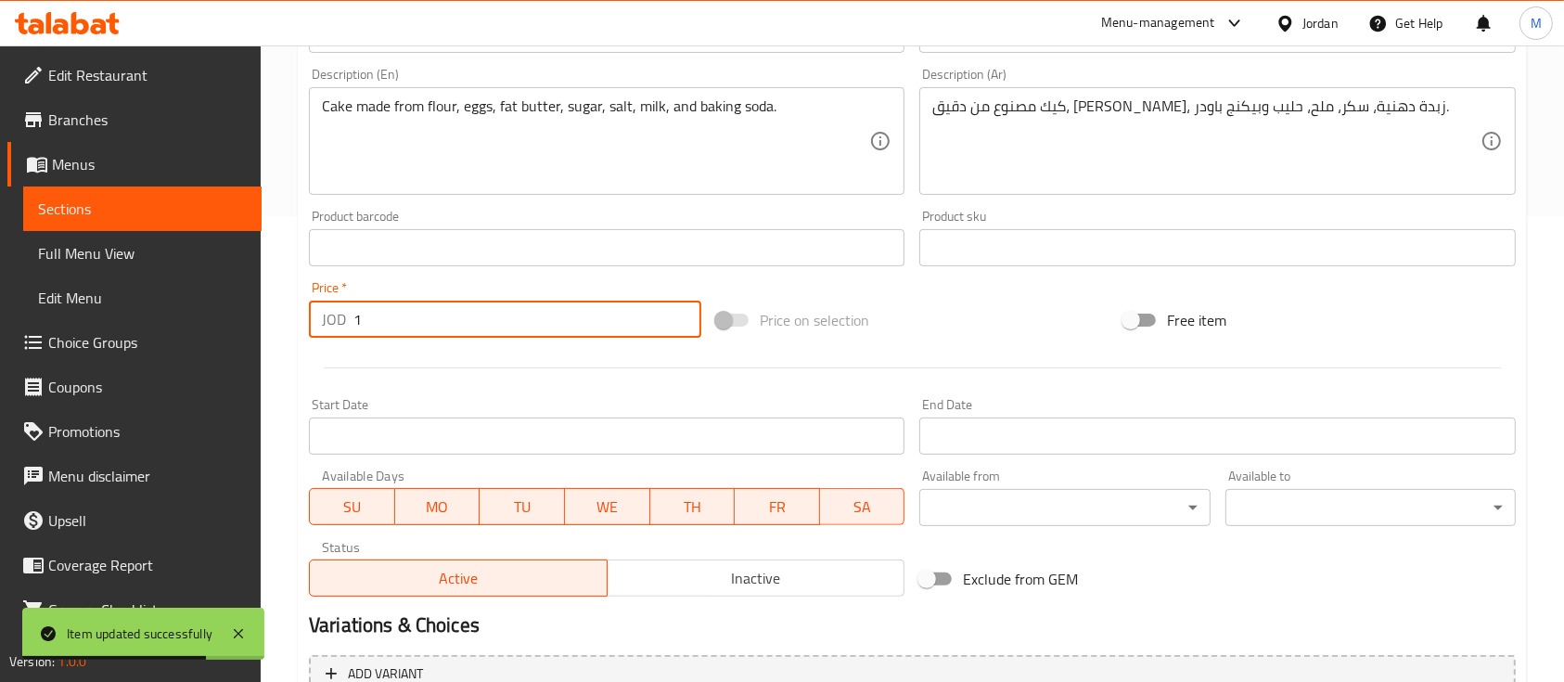
scroll to position [655, 0]
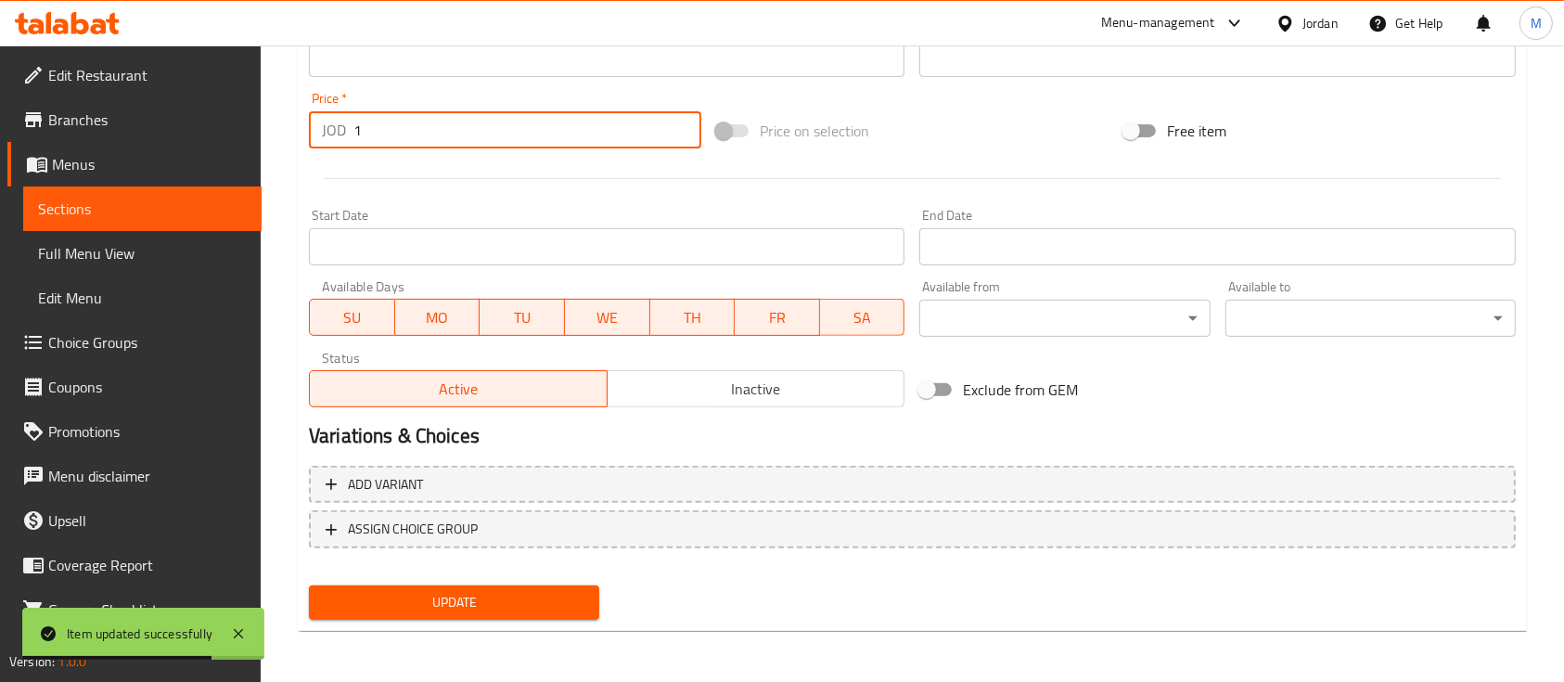
type input "1"
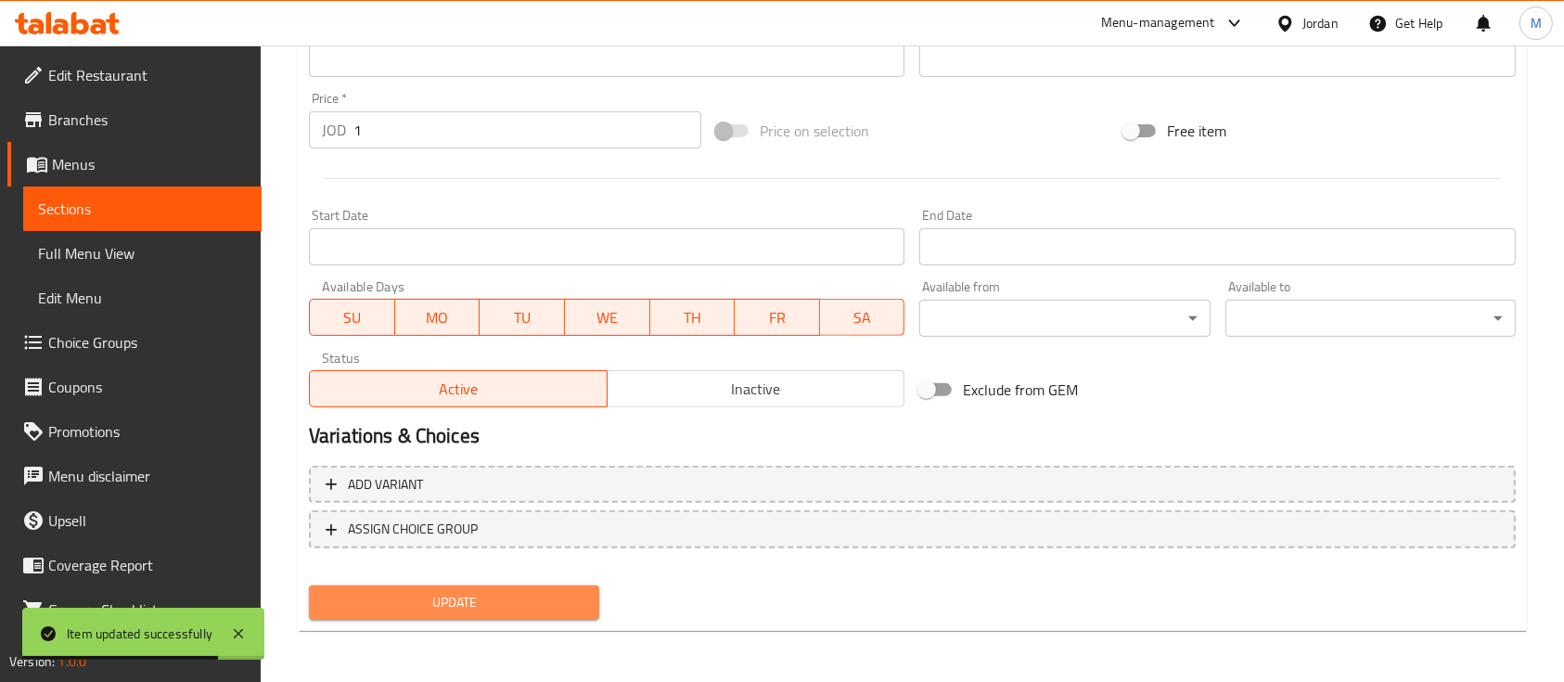
click at [564, 600] on span "Update" at bounding box center [454, 602] width 261 height 23
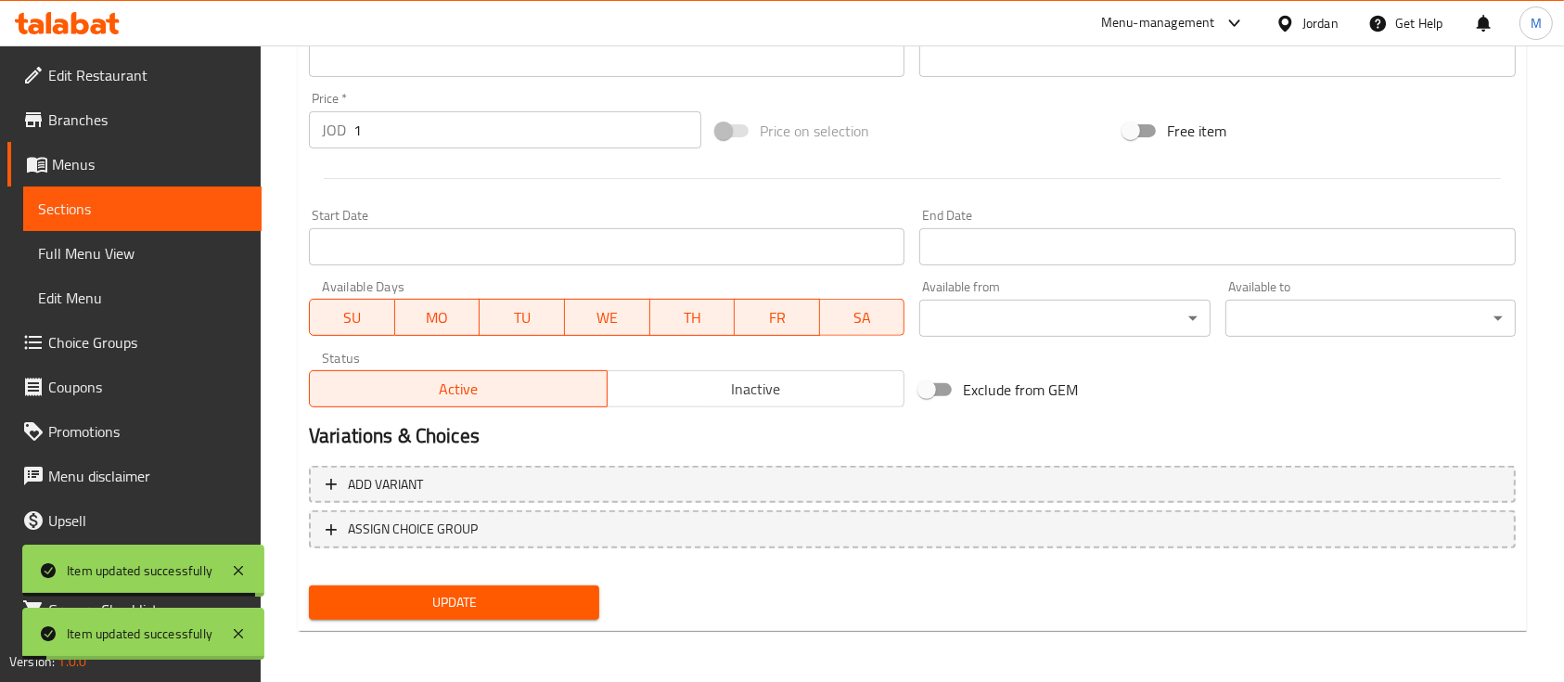
click at [162, 212] on span "Sections" at bounding box center [142, 209] width 209 height 22
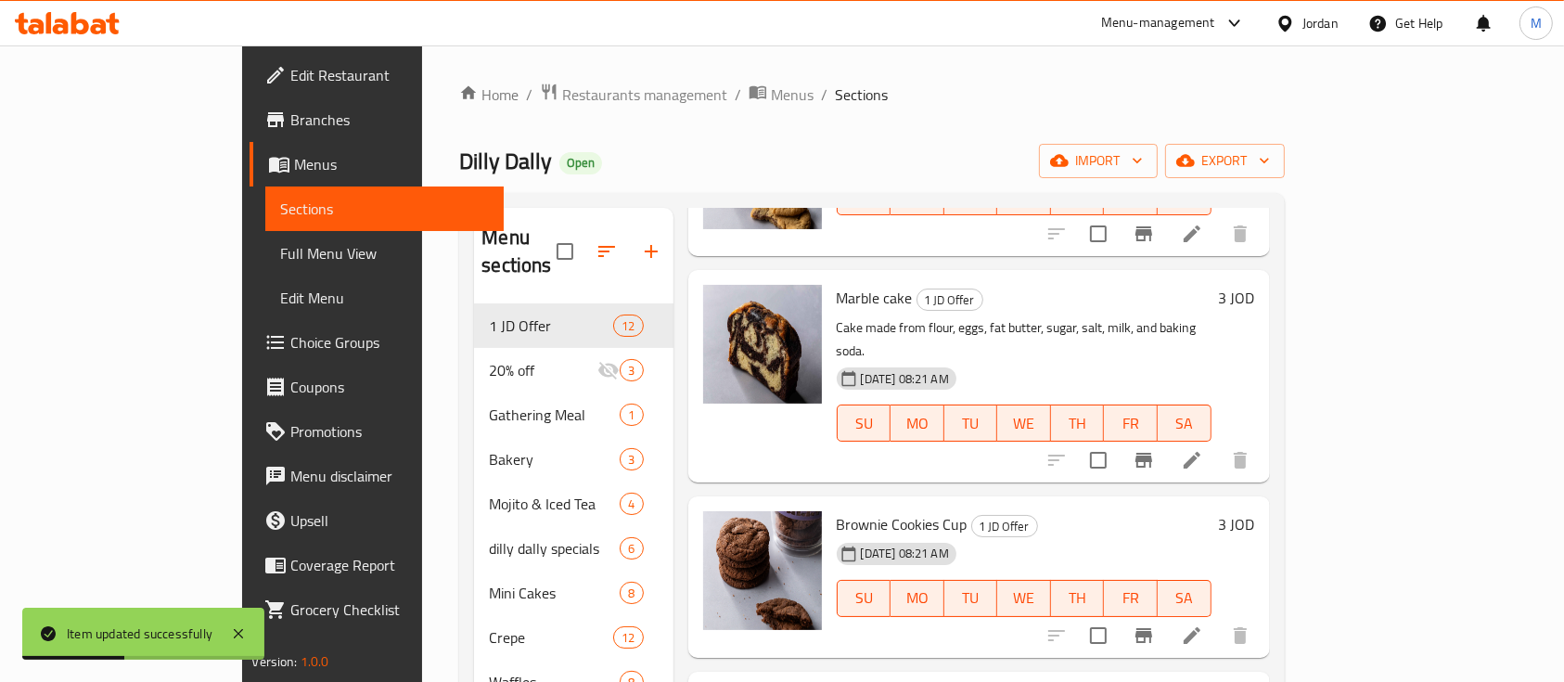
scroll to position [247, 0]
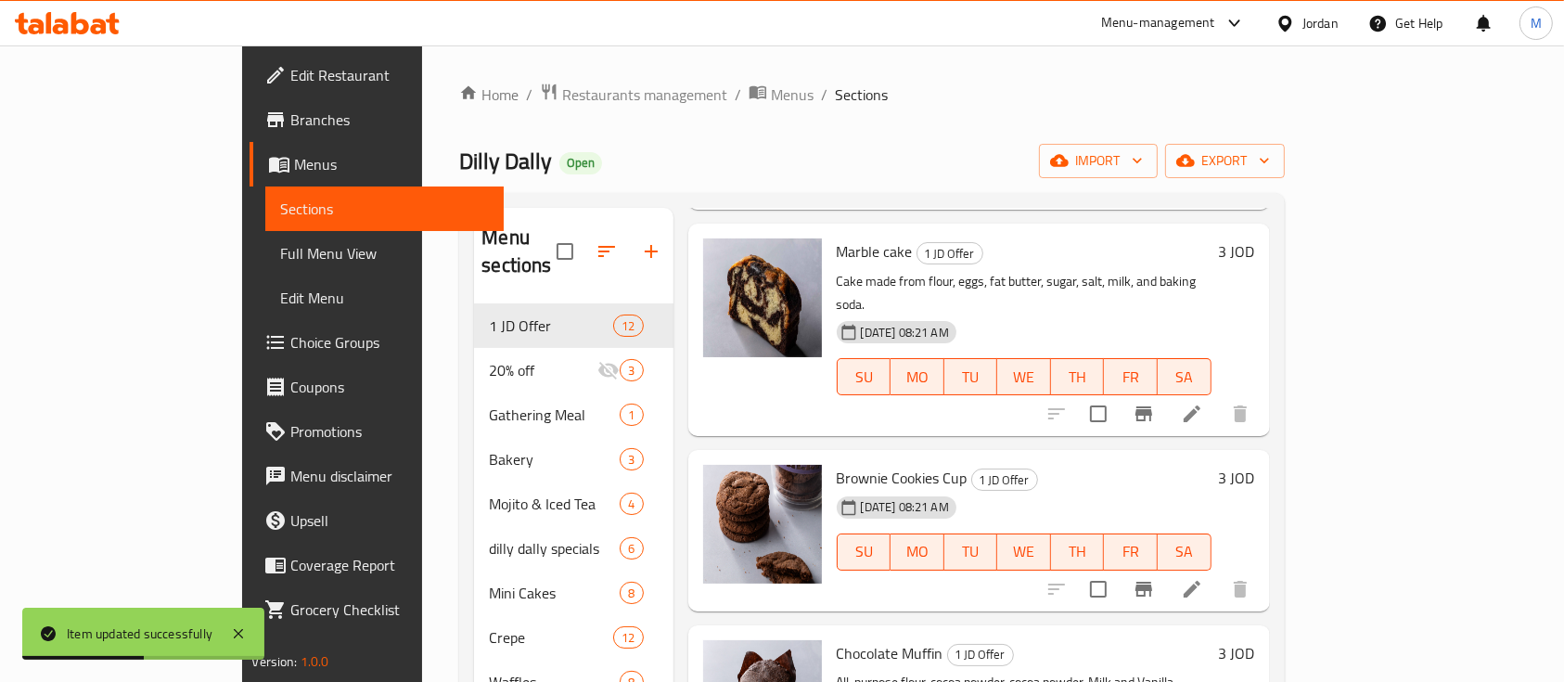
click at [1201, 580] on icon at bounding box center [1192, 588] width 17 height 17
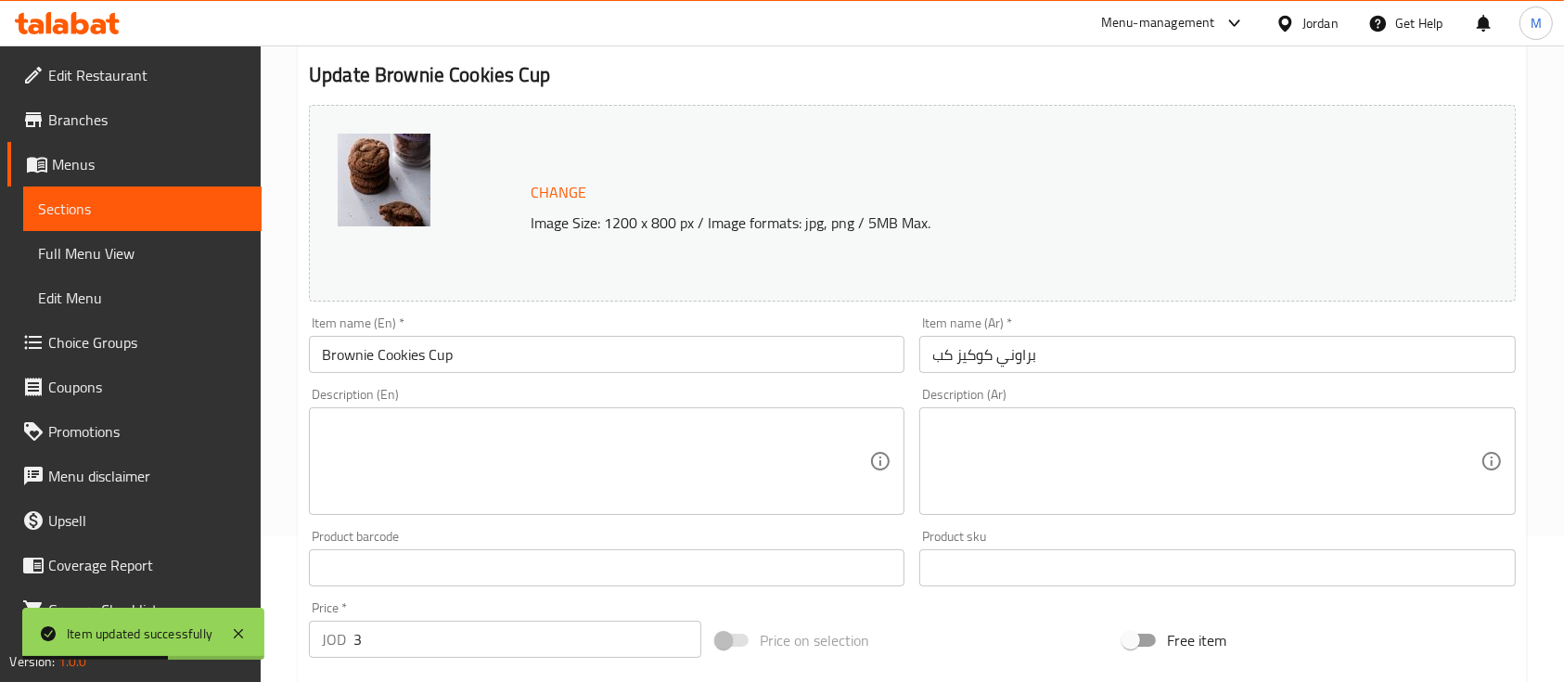
scroll to position [247, 0]
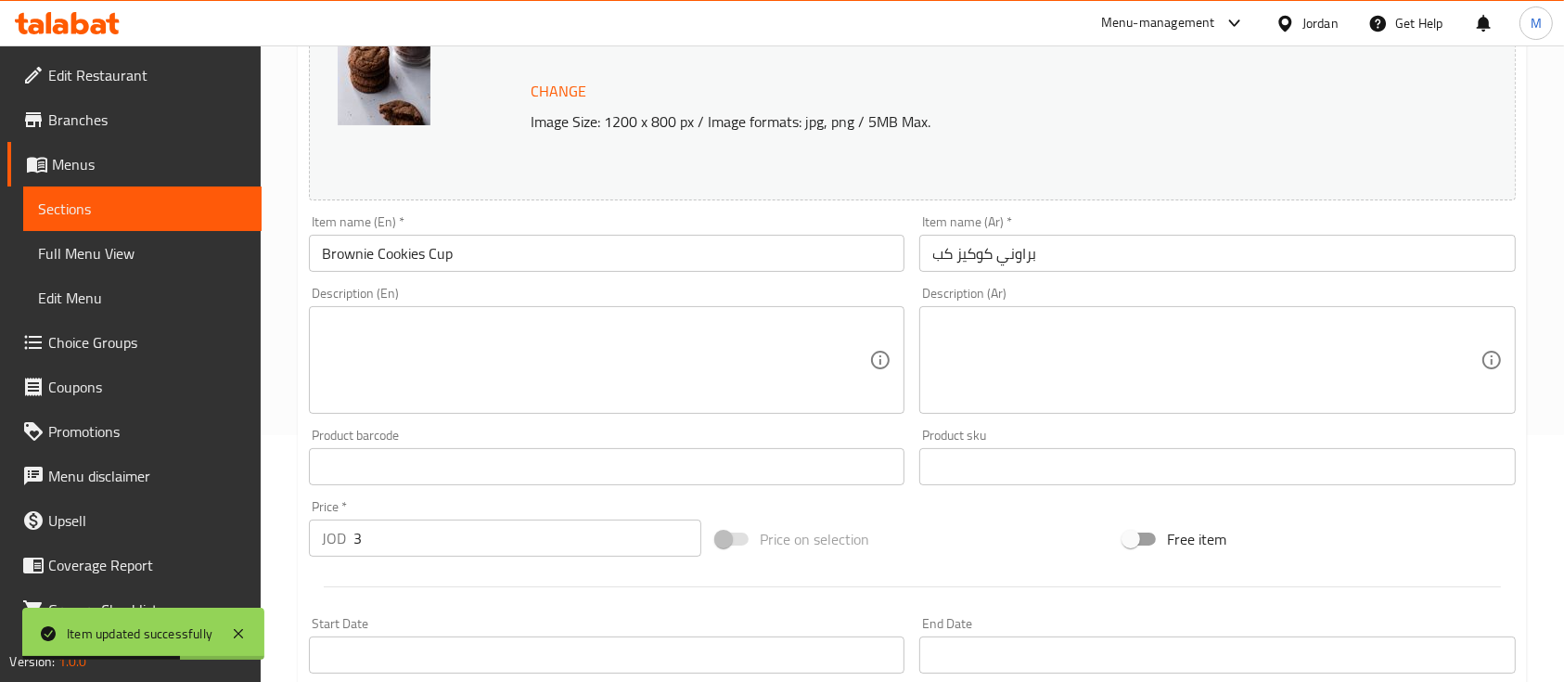
click at [443, 528] on input "3" at bounding box center [527, 538] width 348 height 37
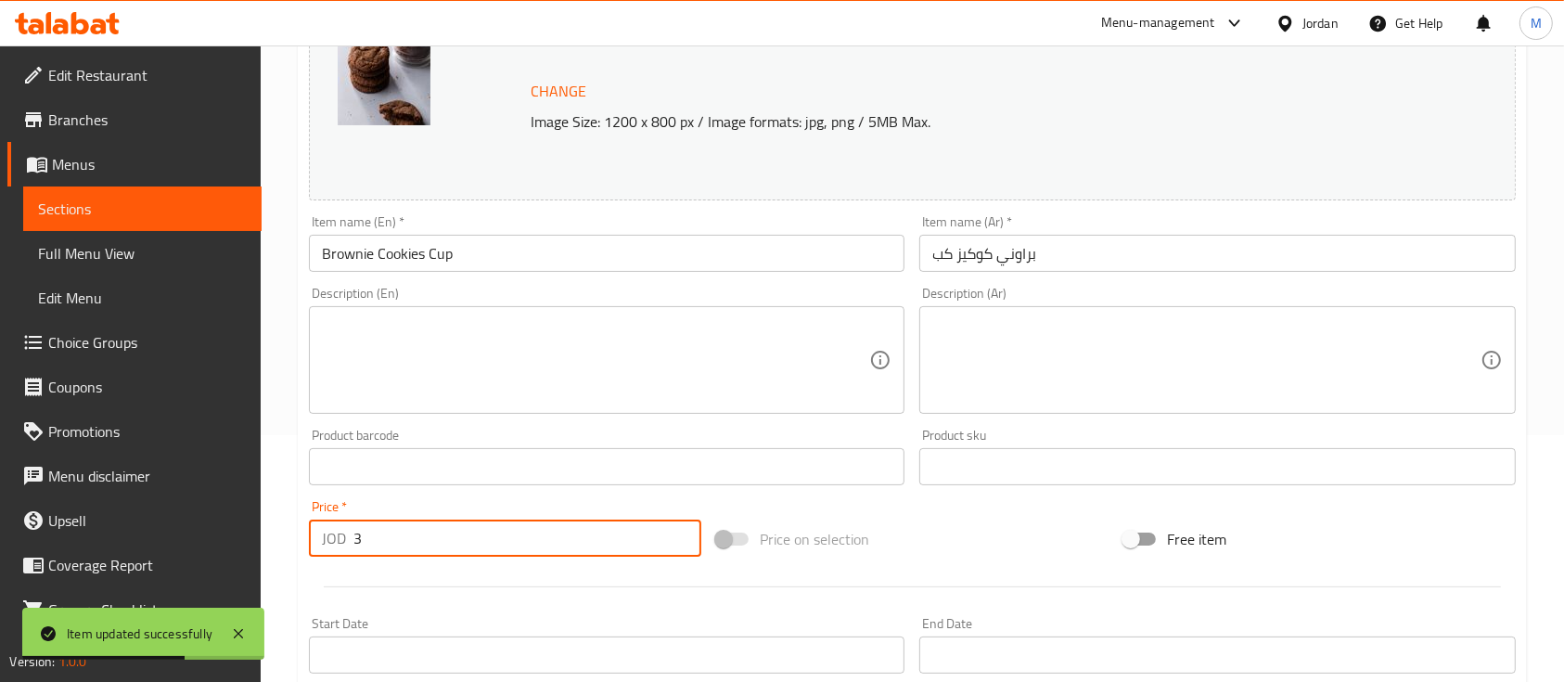
click at [443, 528] on input "3" at bounding box center [527, 538] width 348 height 37
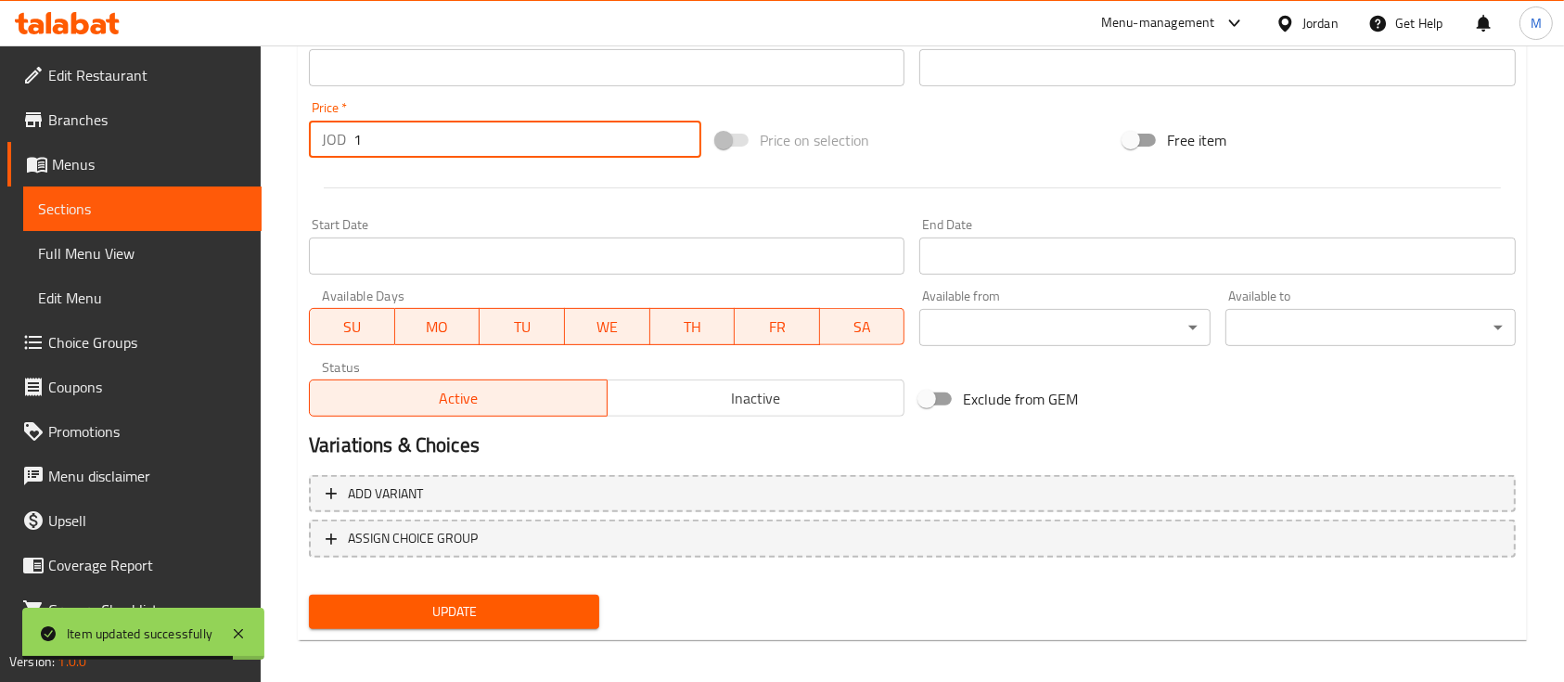
scroll to position [655, 0]
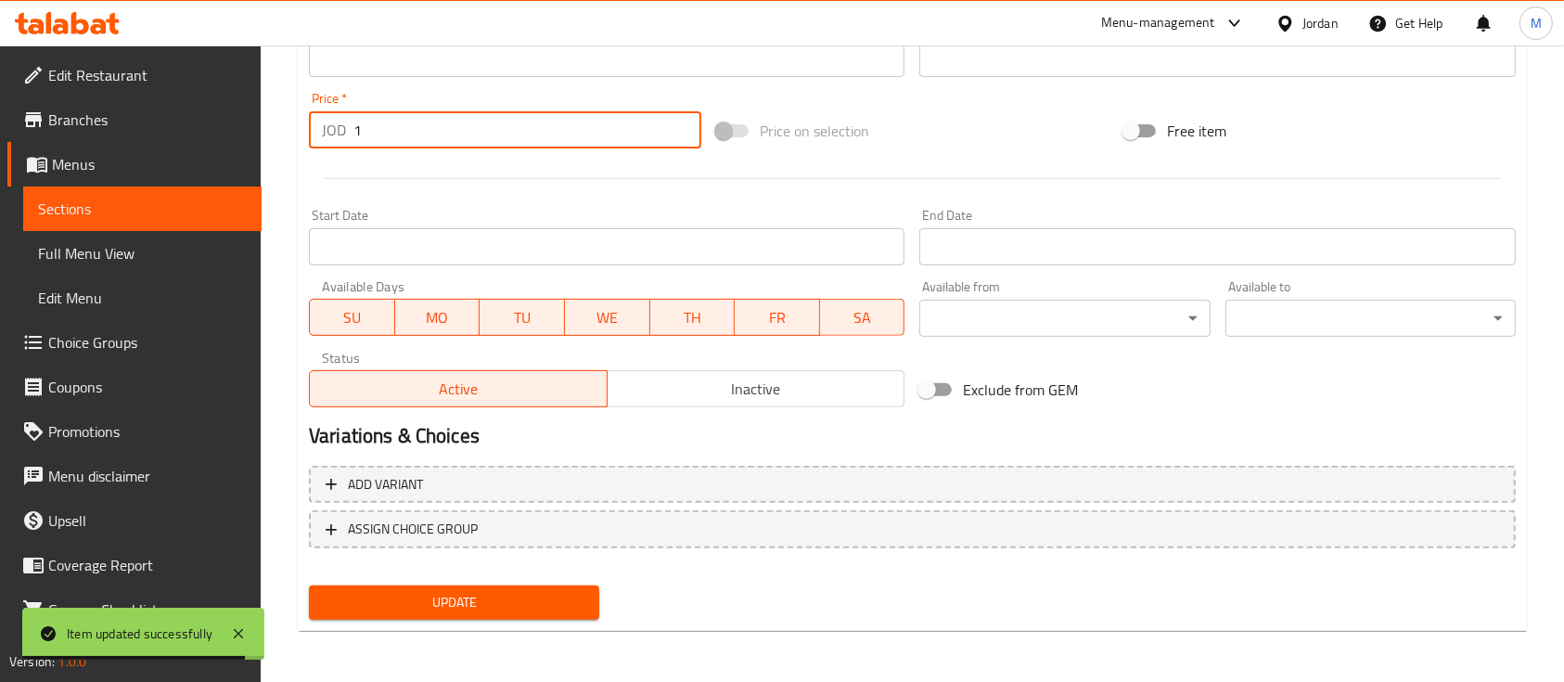
type input "1"
click at [571, 597] on span "Update" at bounding box center [454, 602] width 261 height 23
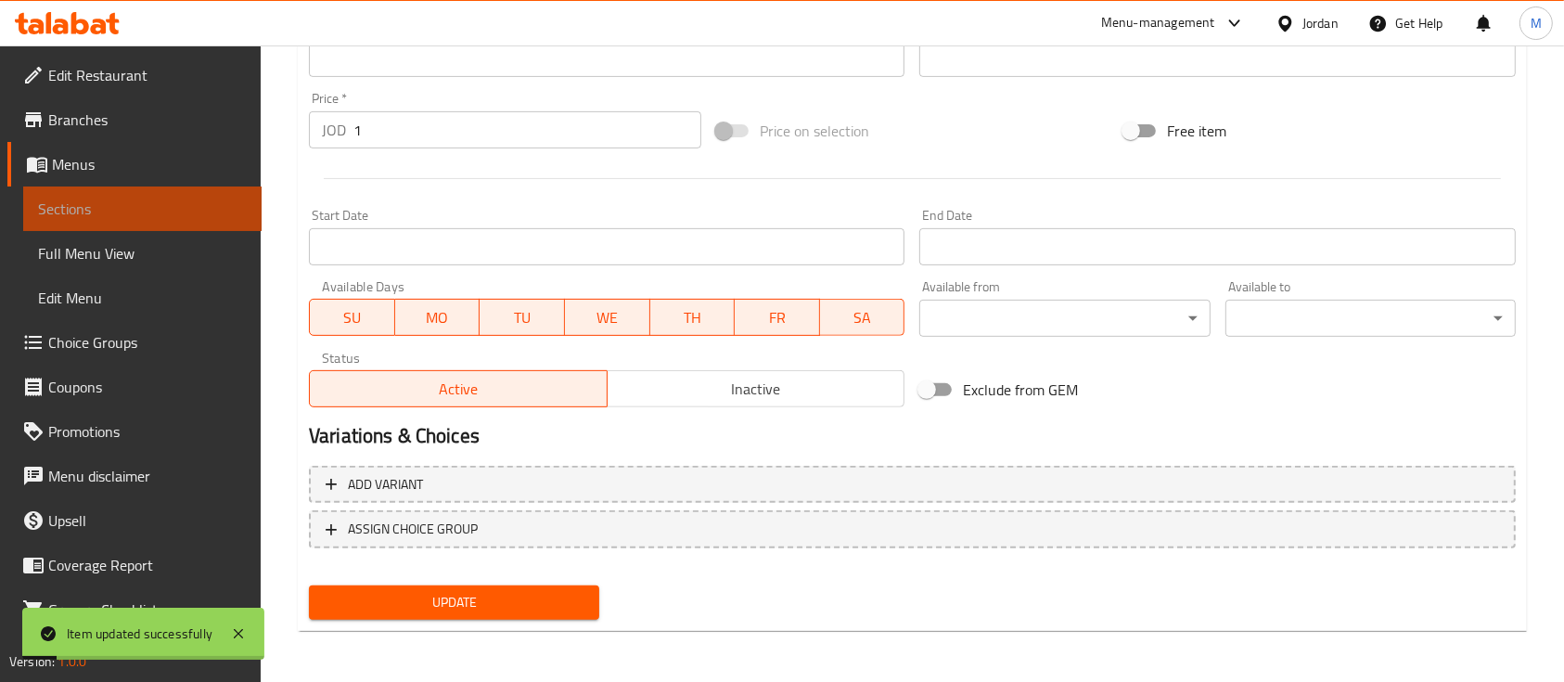
click at [211, 197] on link "Sections" at bounding box center [142, 208] width 238 height 45
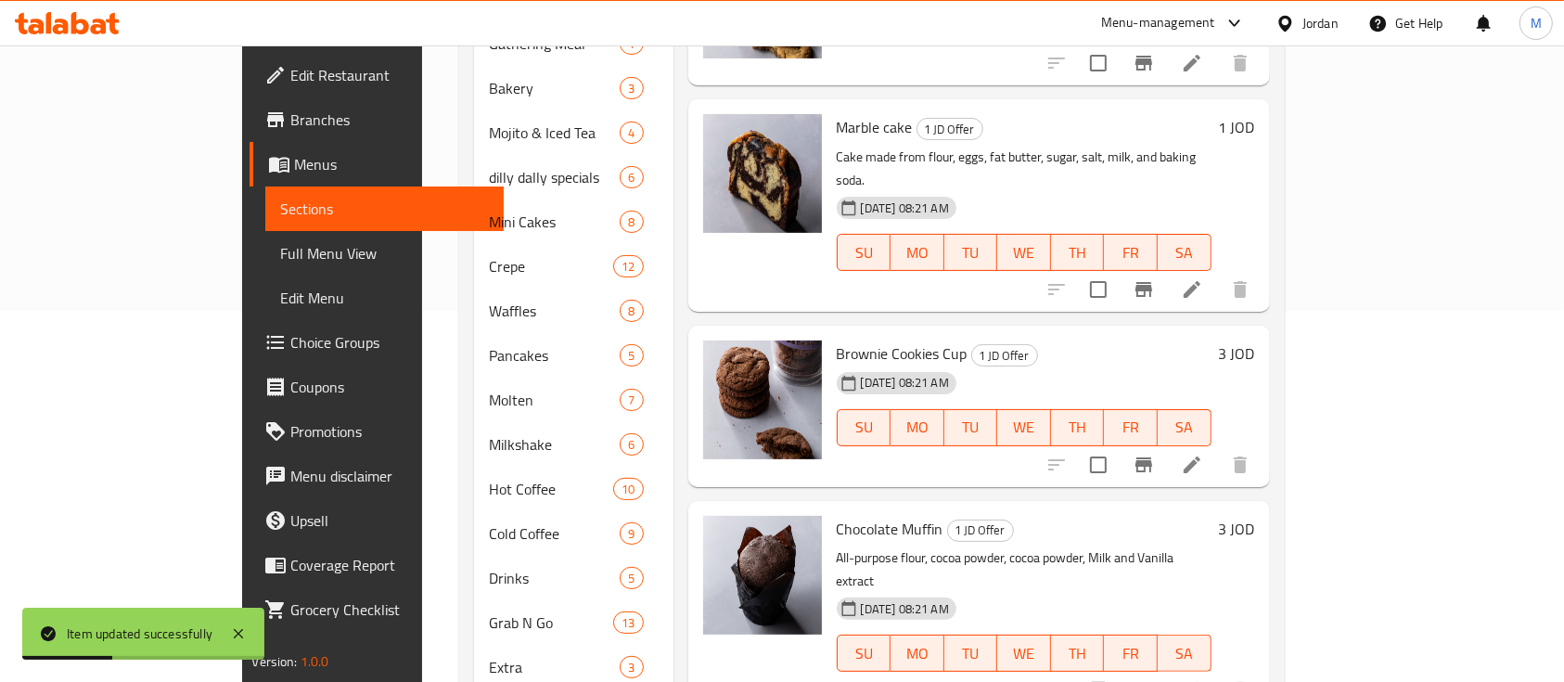
scroll to position [123, 0]
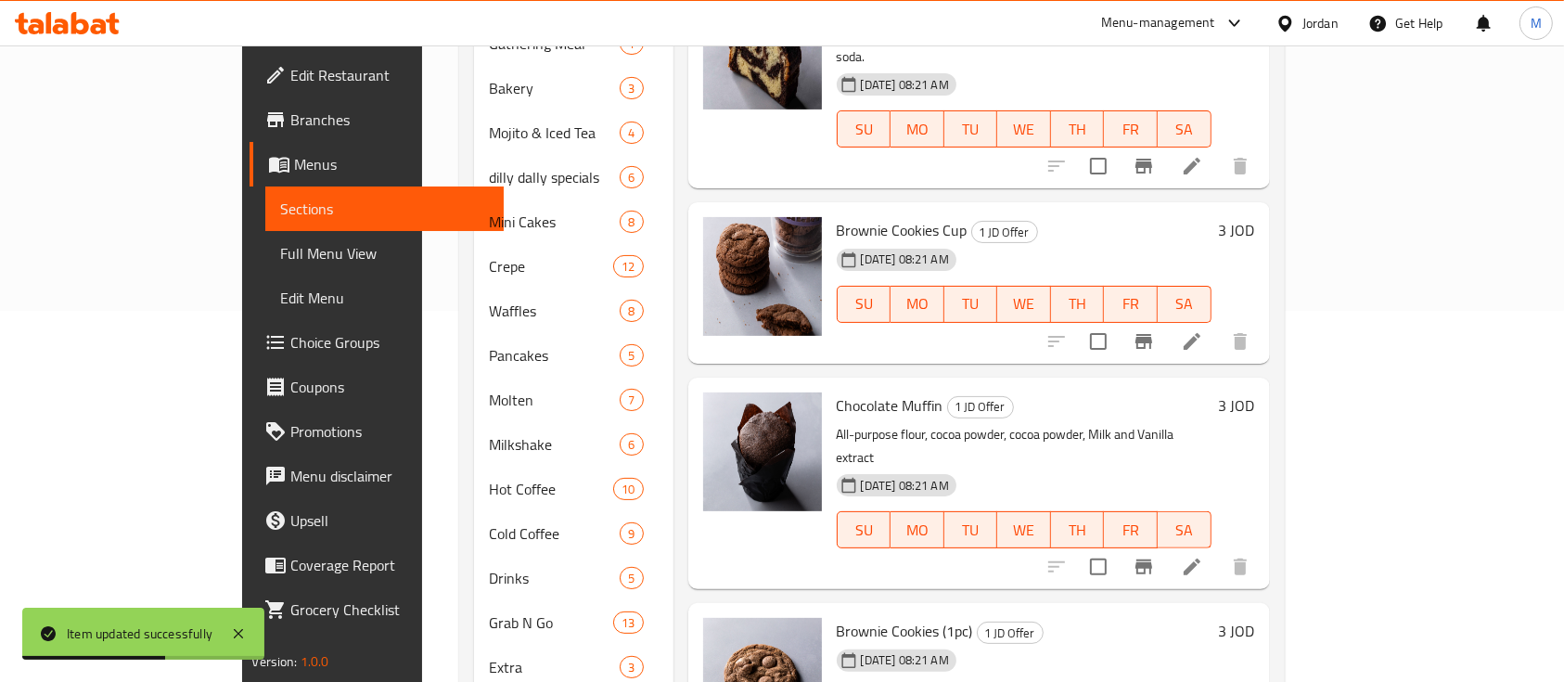
click at [1203, 556] on icon at bounding box center [1192, 567] width 22 height 22
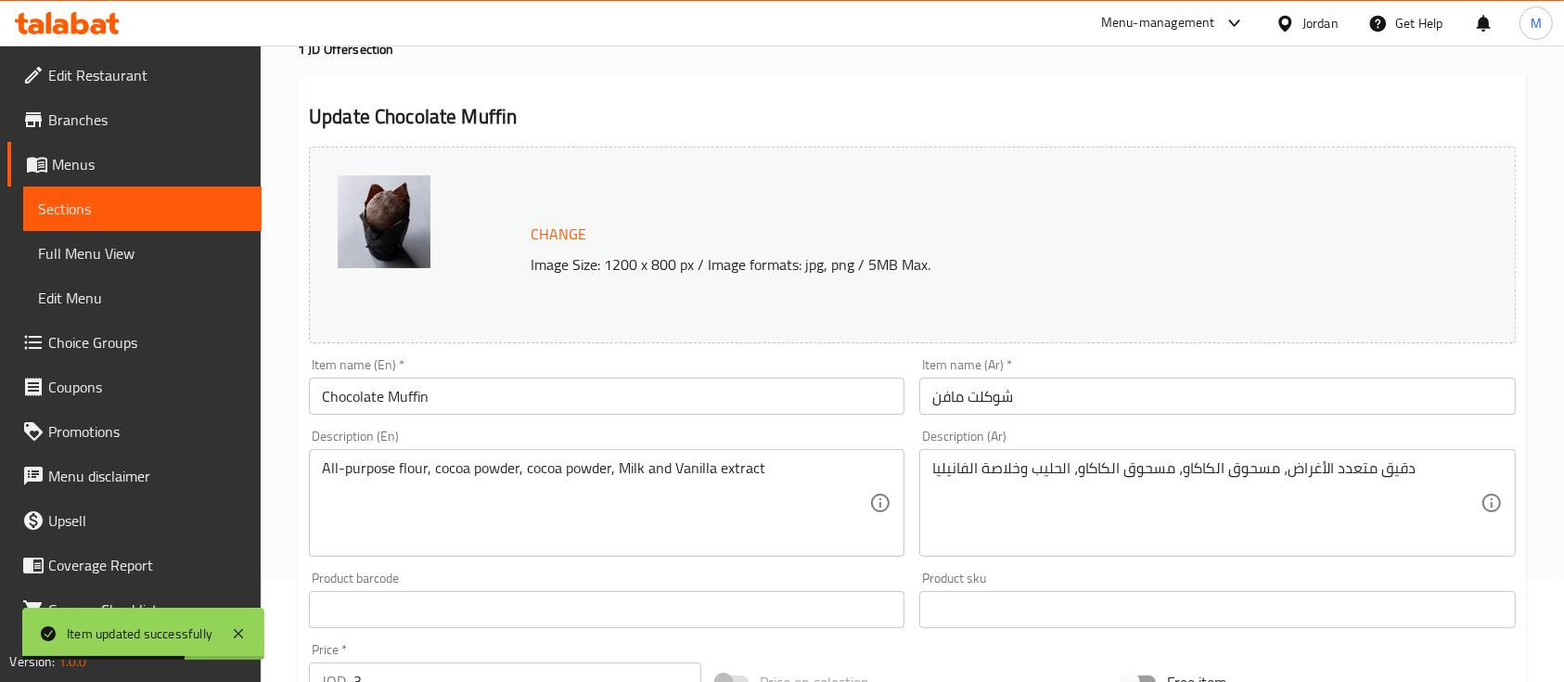
scroll to position [247, 0]
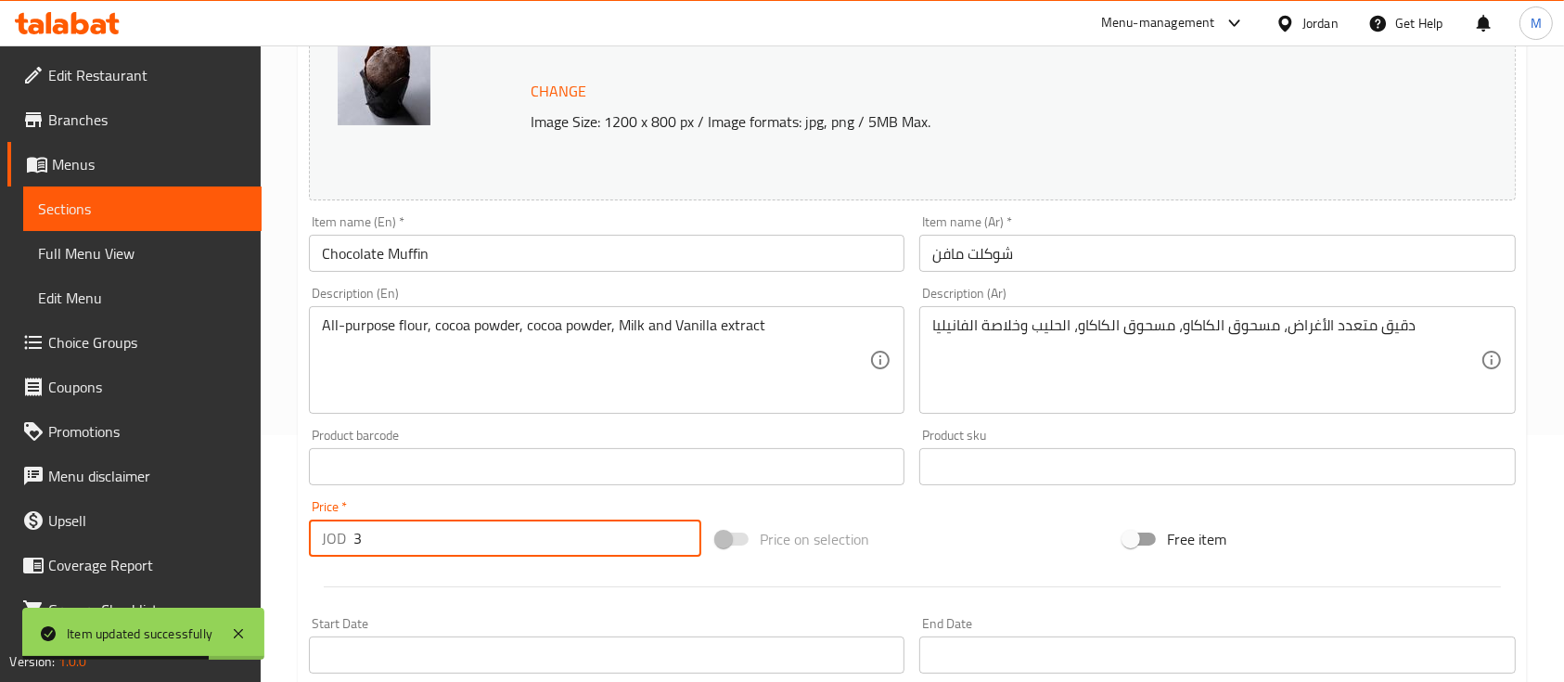
click at [430, 533] on input "3" at bounding box center [527, 538] width 348 height 37
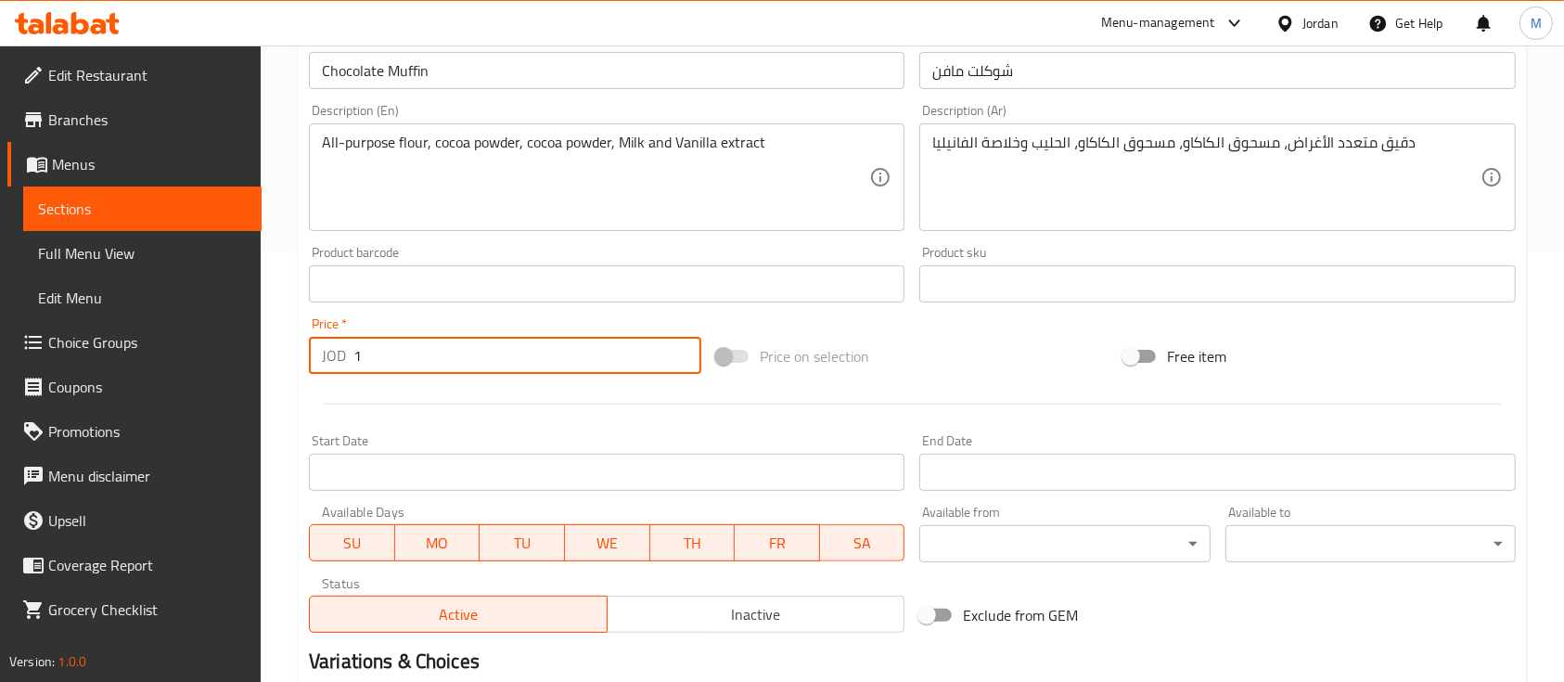
scroll to position [655, 0]
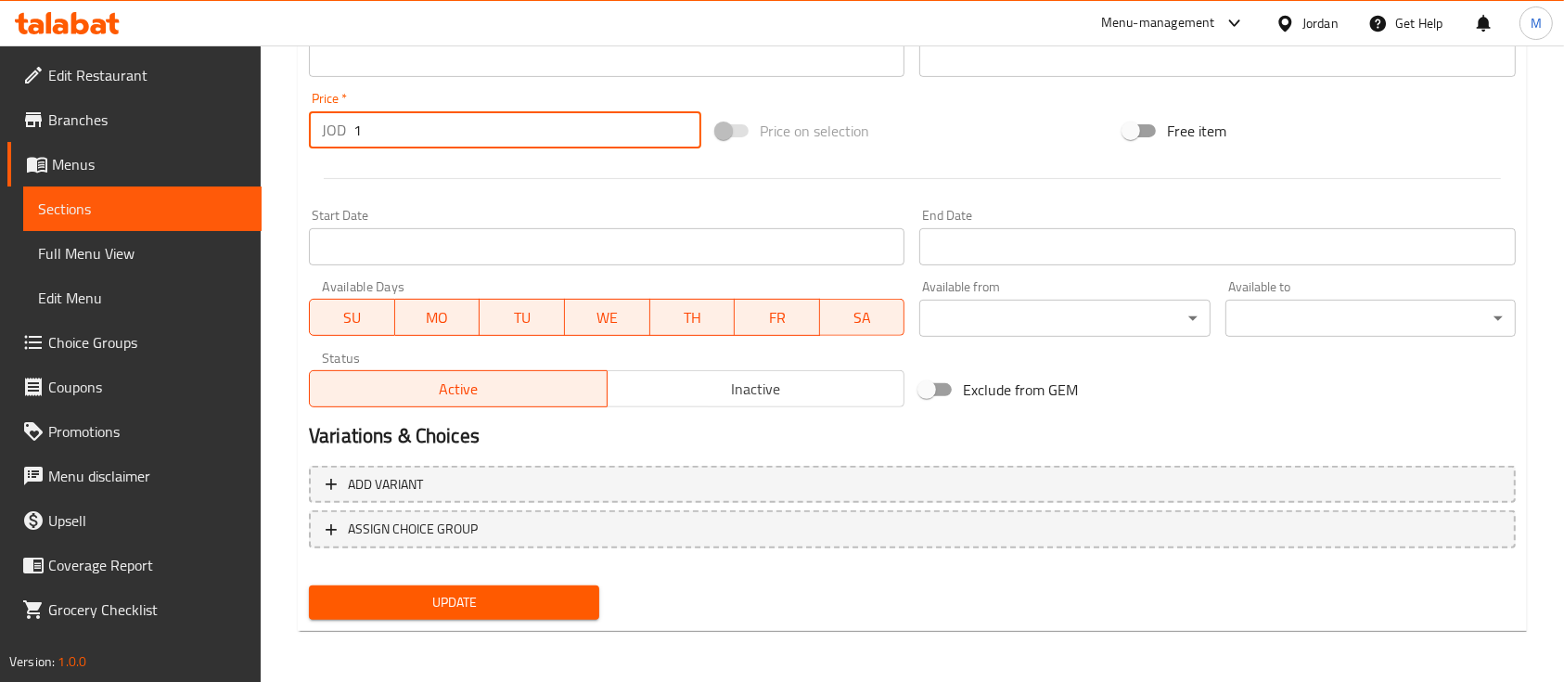
type input "1"
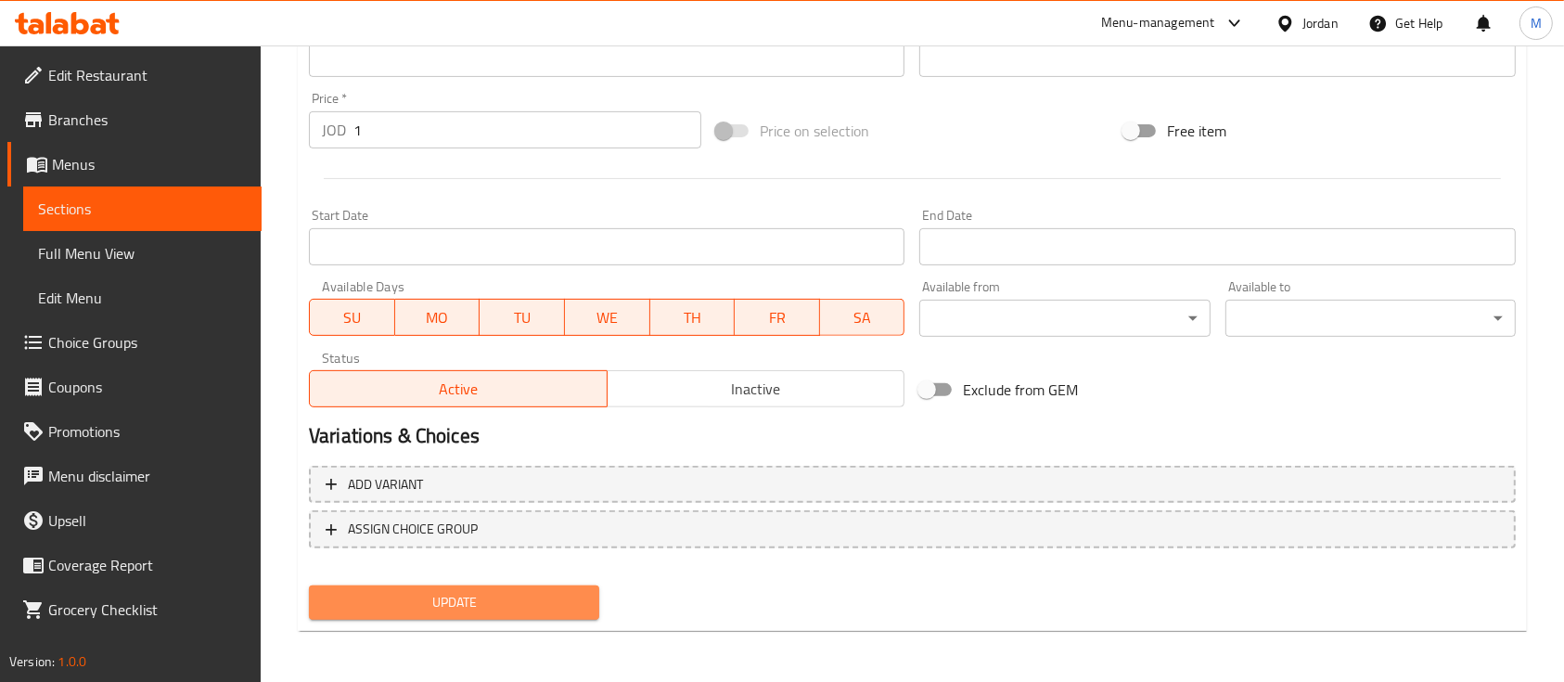
click at [559, 605] on span "Update" at bounding box center [454, 602] width 261 height 23
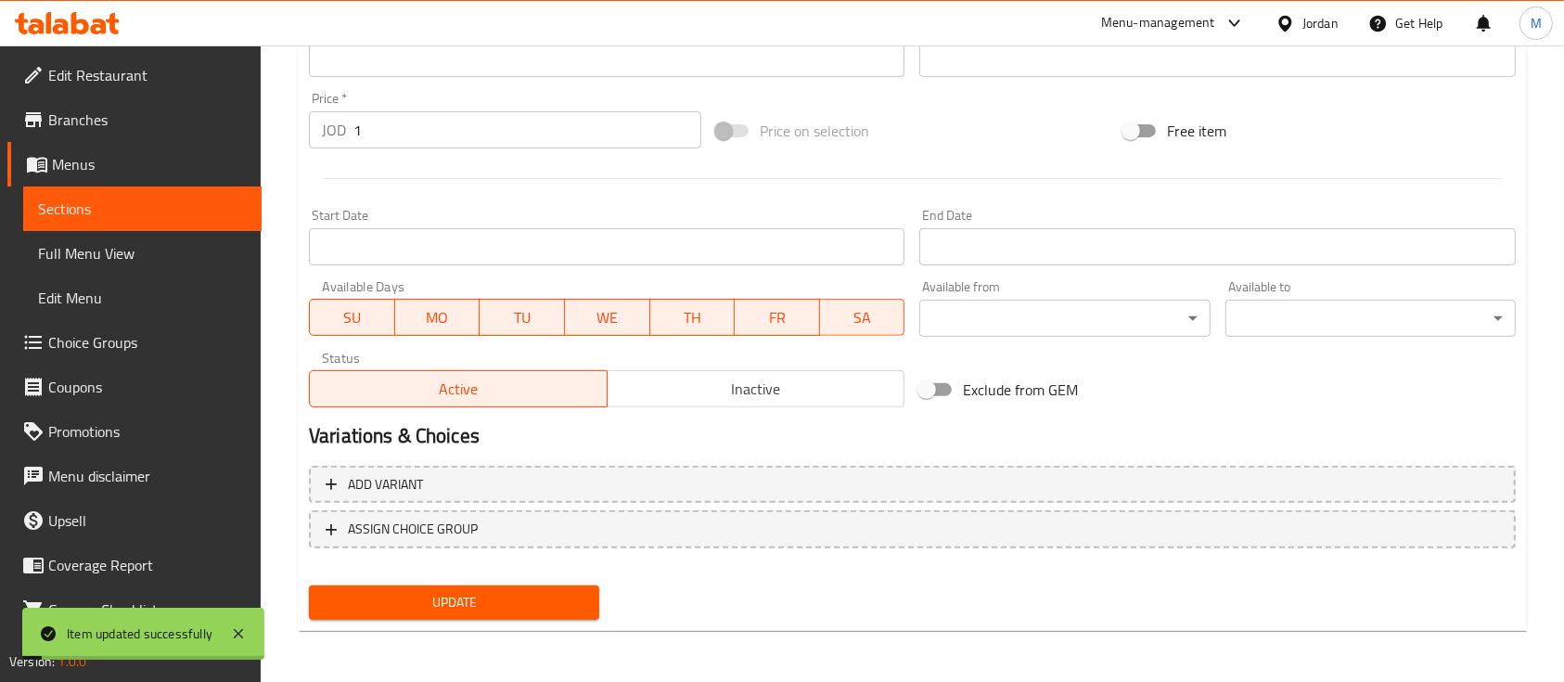
click at [153, 207] on span "Sections" at bounding box center [142, 209] width 209 height 22
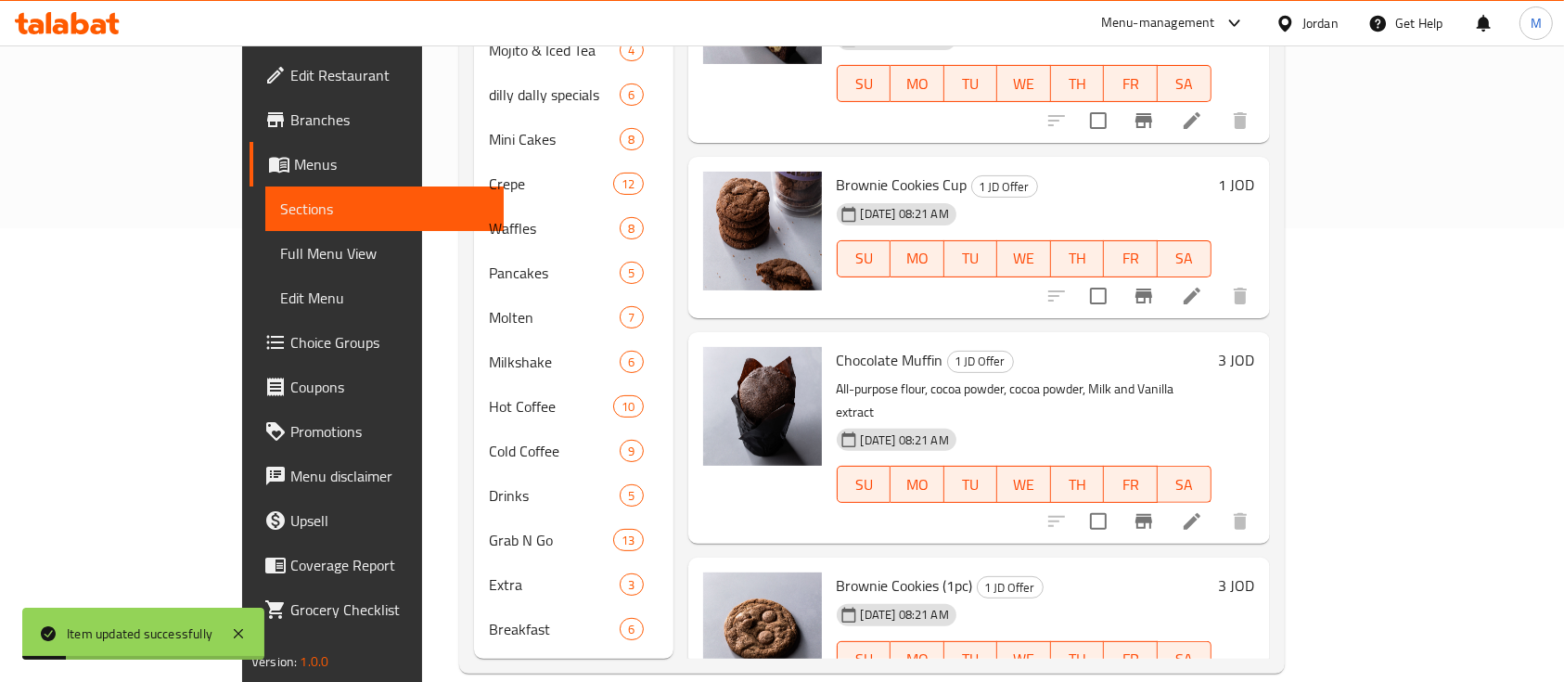
scroll to position [247, 0]
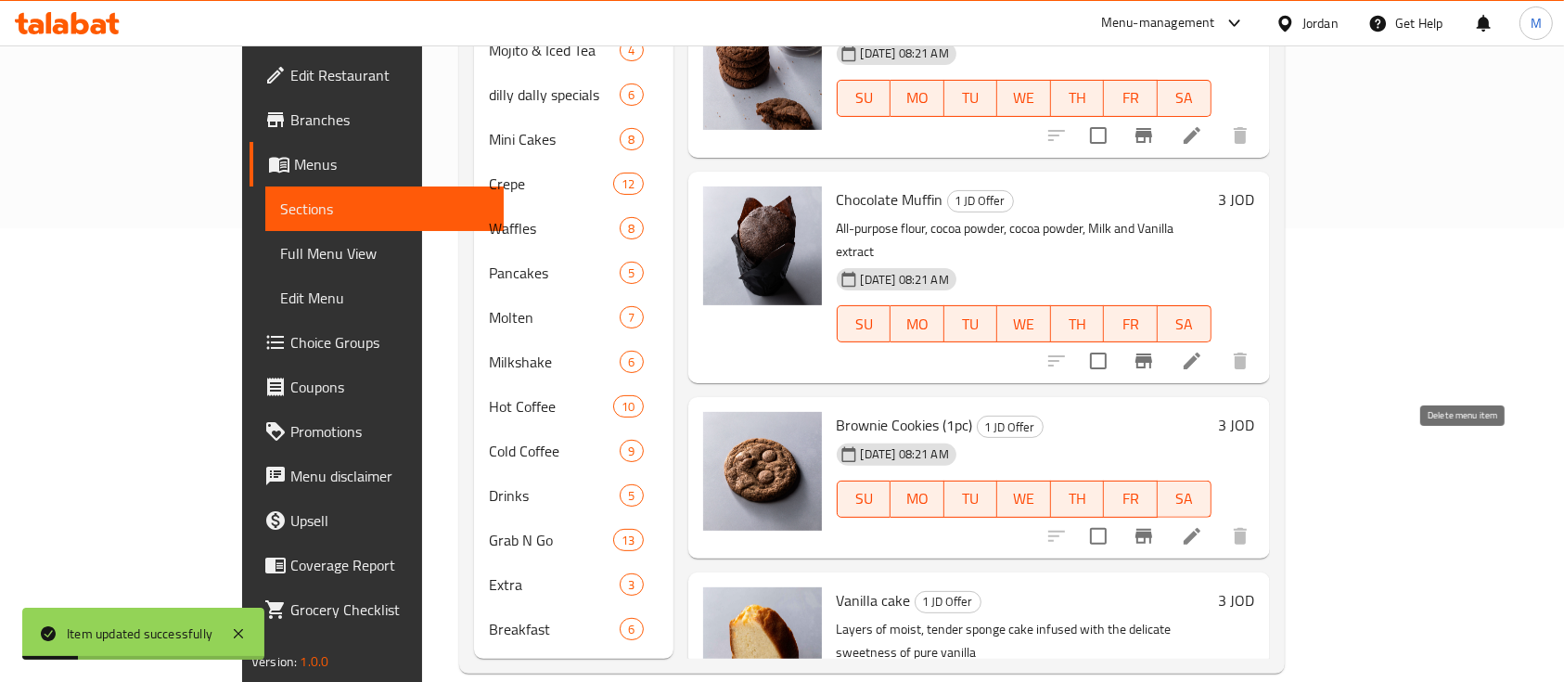
click at [1263, 514] on div at bounding box center [1148, 536] width 228 height 45
click at [1218, 520] on li at bounding box center [1192, 536] width 52 height 33
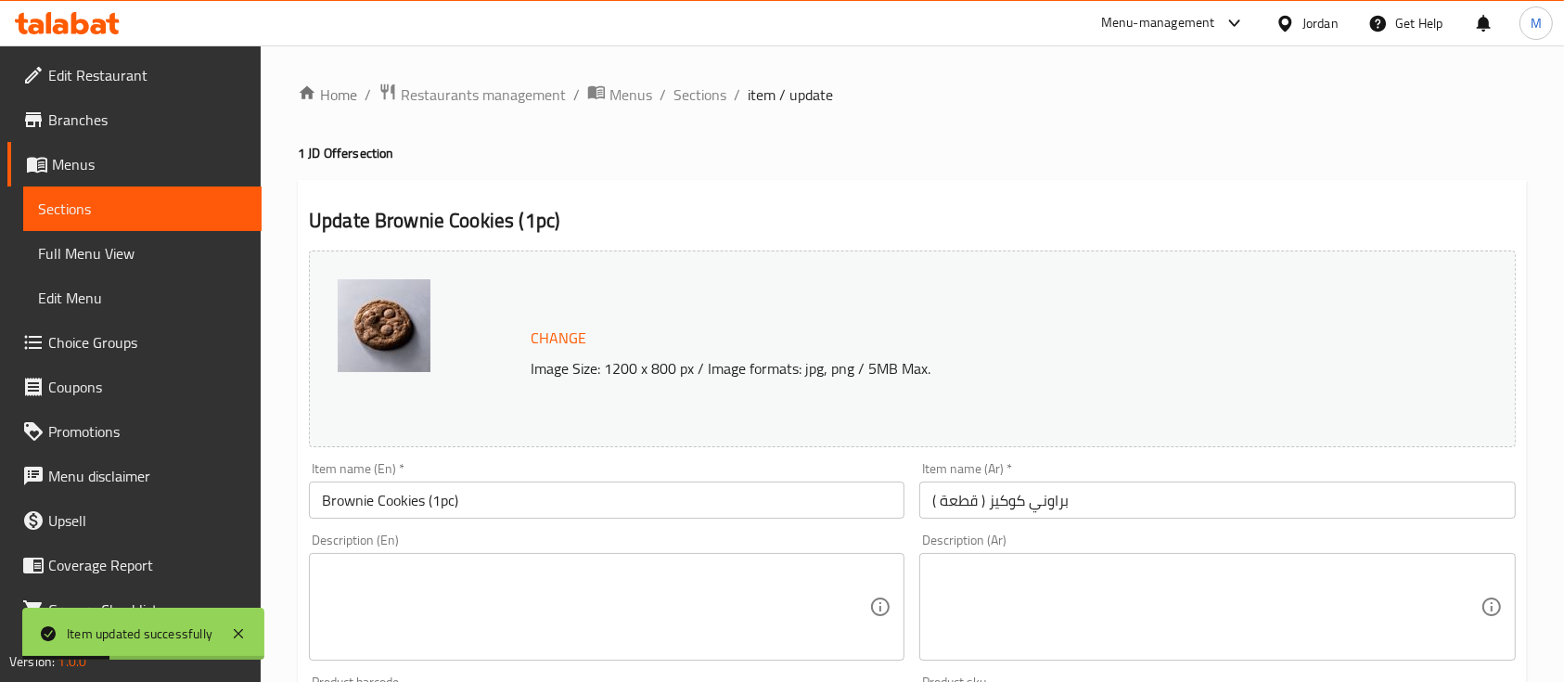
scroll to position [618, 0]
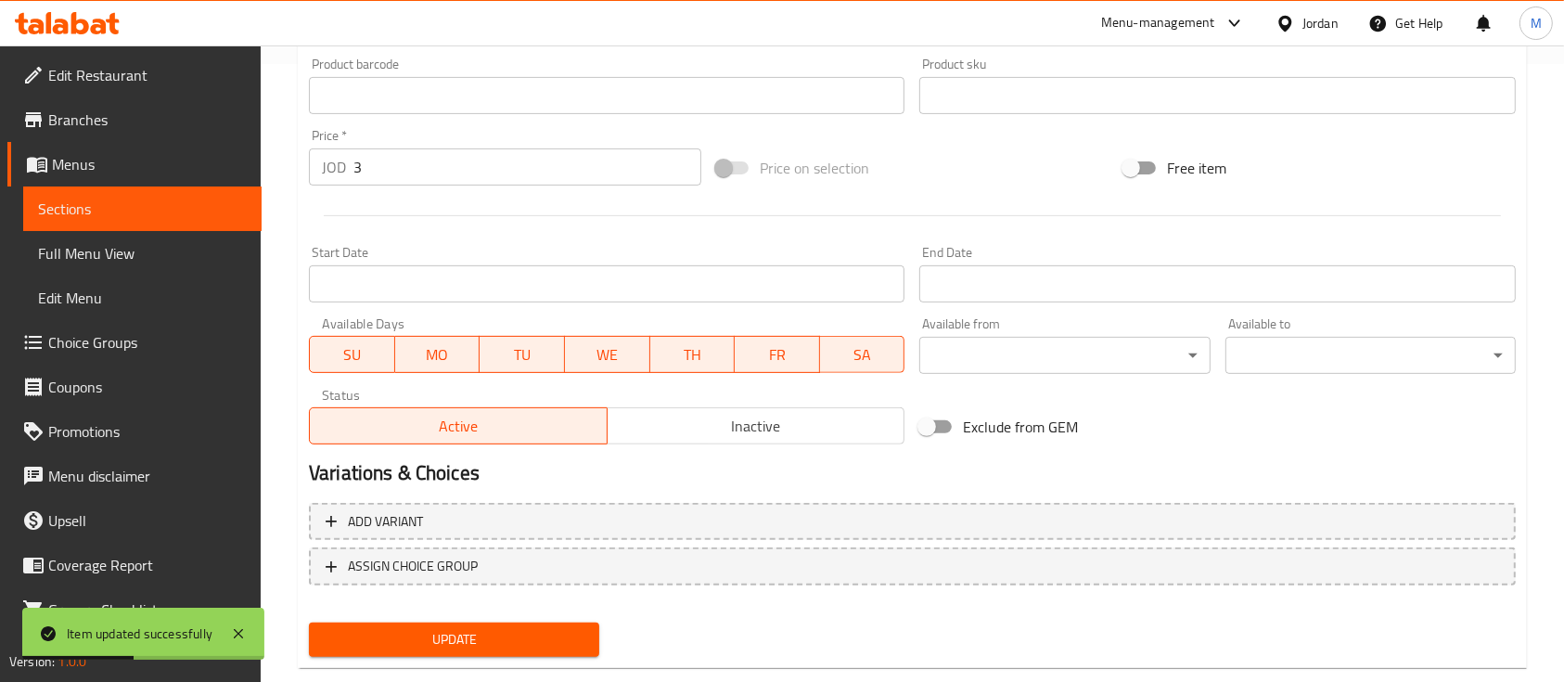
click at [487, 170] on input "3" at bounding box center [527, 166] width 348 height 37
type input "1"
click at [433, 642] on span "Update" at bounding box center [454, 639] width 261 height 23
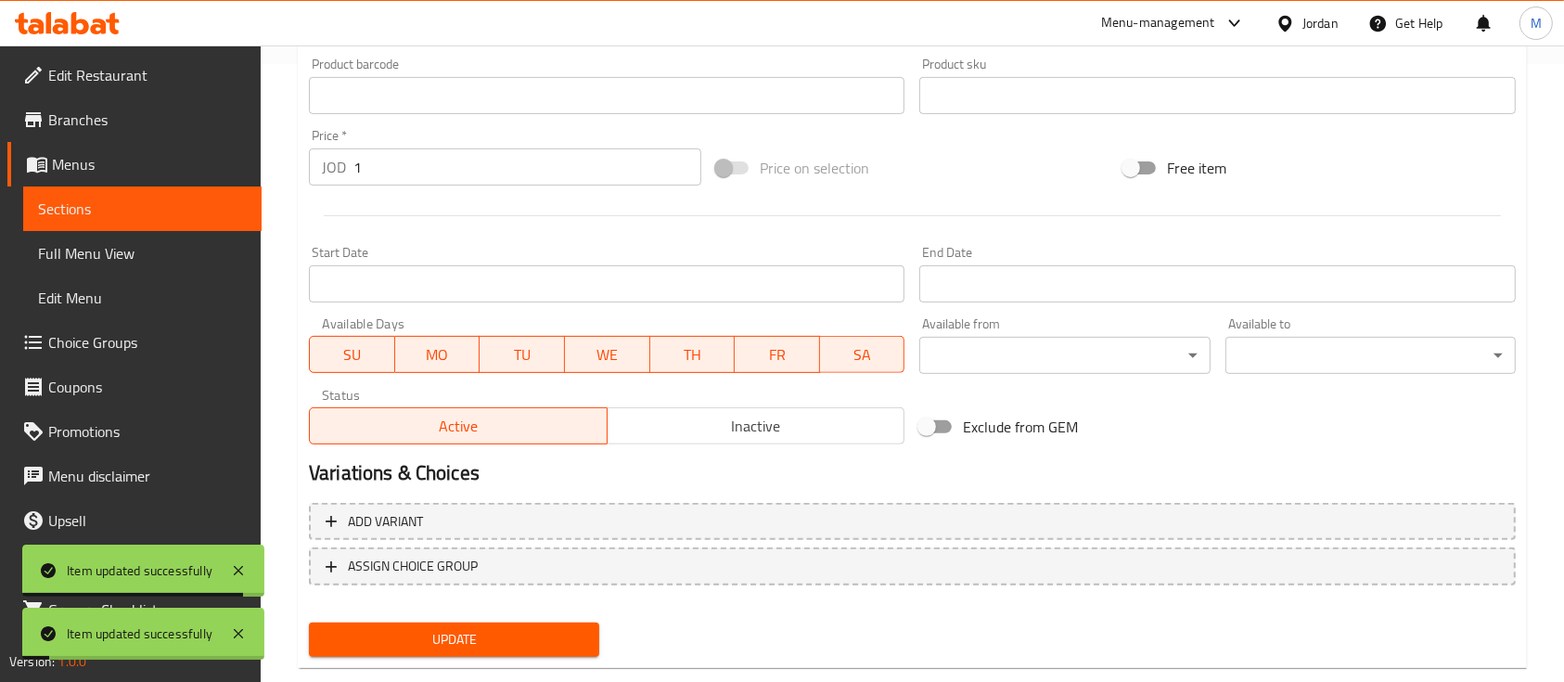
click at [175, 204] on span "Sections" at bounding box center [142, 209] width 209 height 22
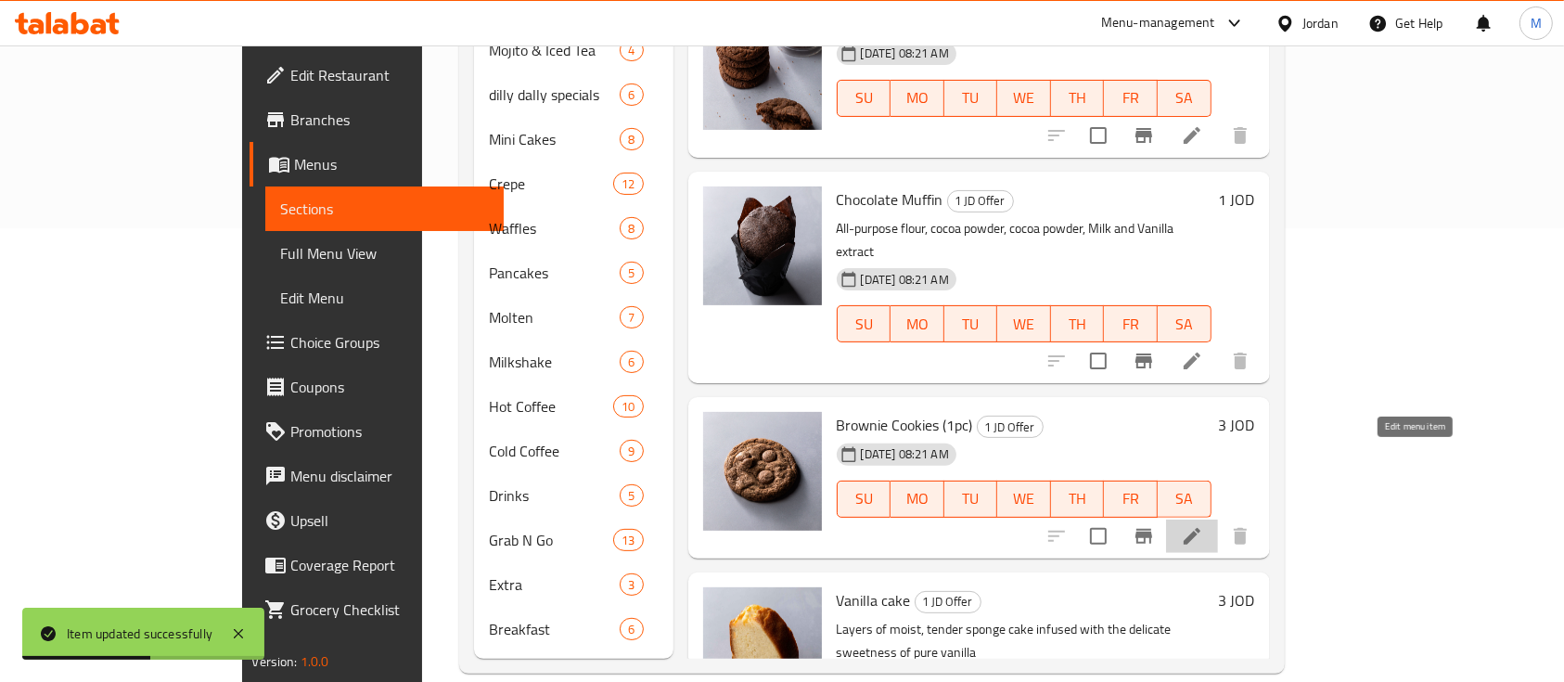
click at [1203, 525] on icon at bounding box center [1192, 536] width 22 height 22
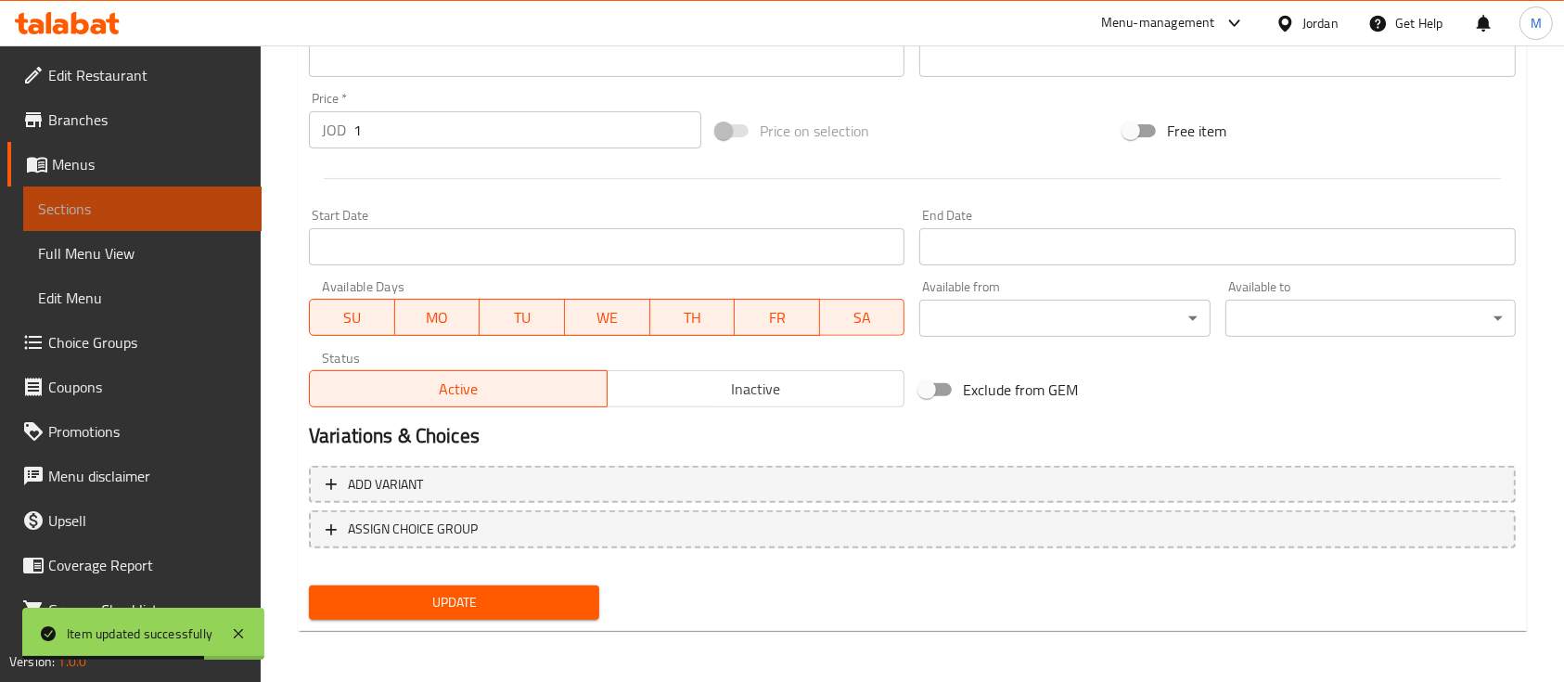
click at [199, 204] on span "Sections" at bounding box center [142, 209] width 209 height 22
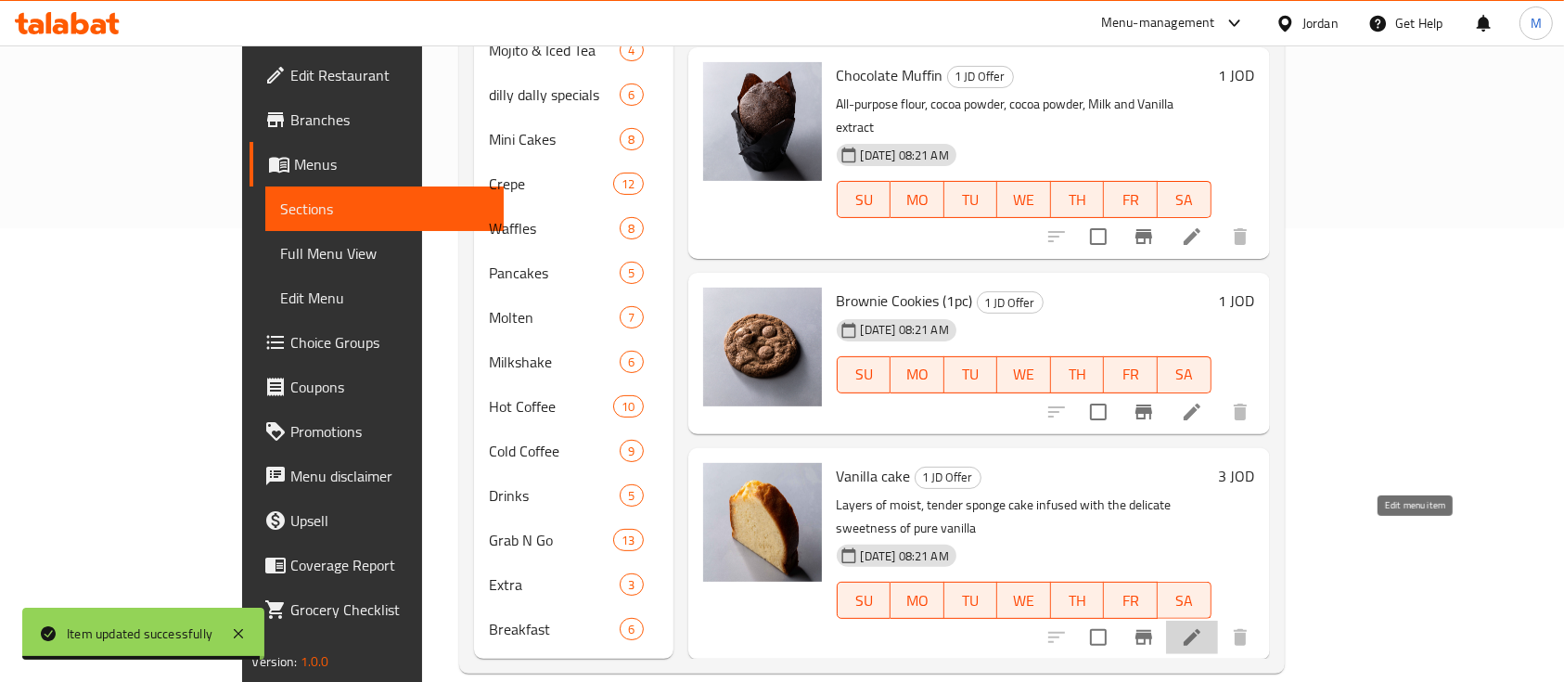
click at [1201, 629] on icon at bounding box center [1192, 637] width 17 height 17
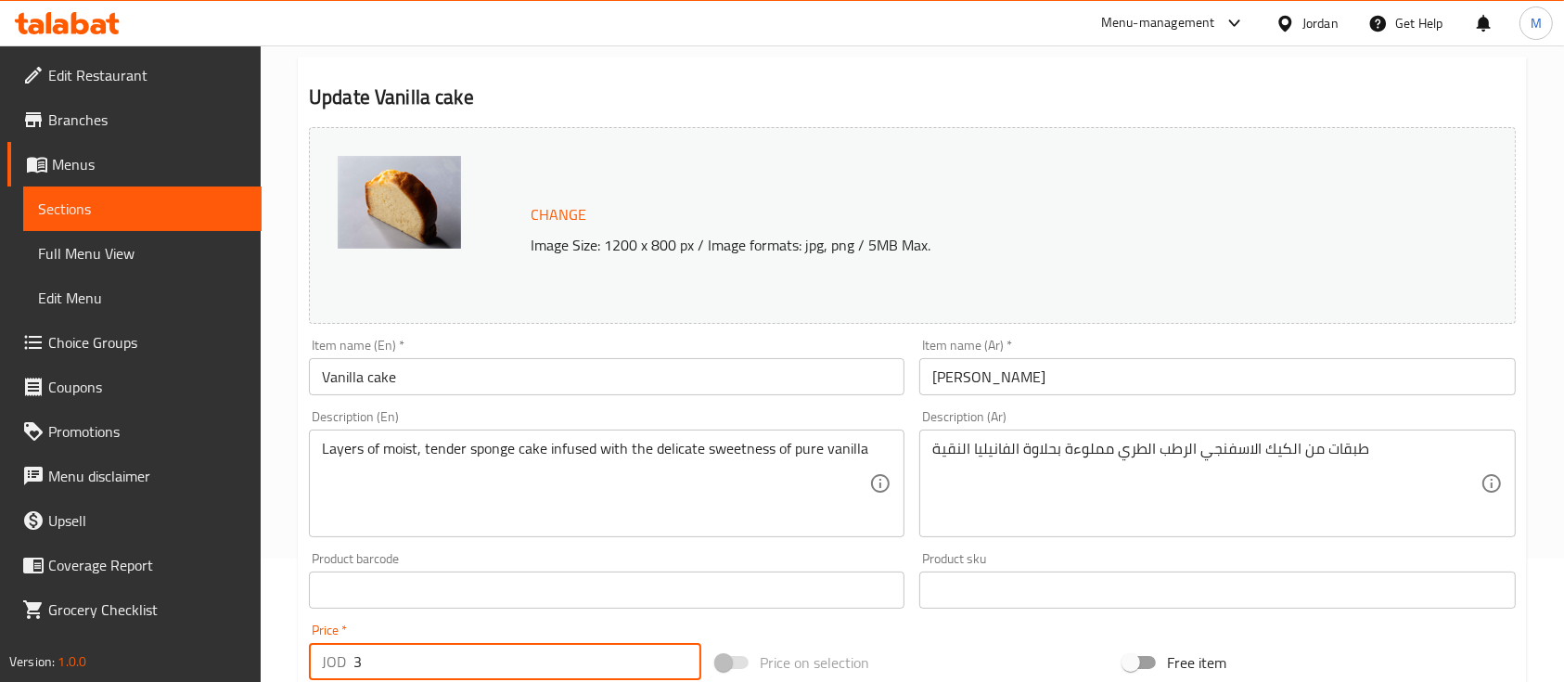
click at [456, 667] on input "3" at bounding box center [527, 661] width 348 height 37
click at [460, 664] on input "3" at bounding box center [527, 661] width 348 height 37
click at [467, 649] on input "3" at bounding box center [527, 661] width 348 height 37
click at [465, 649] on input "3" at bounding box center [527, 661] width 348 height 37
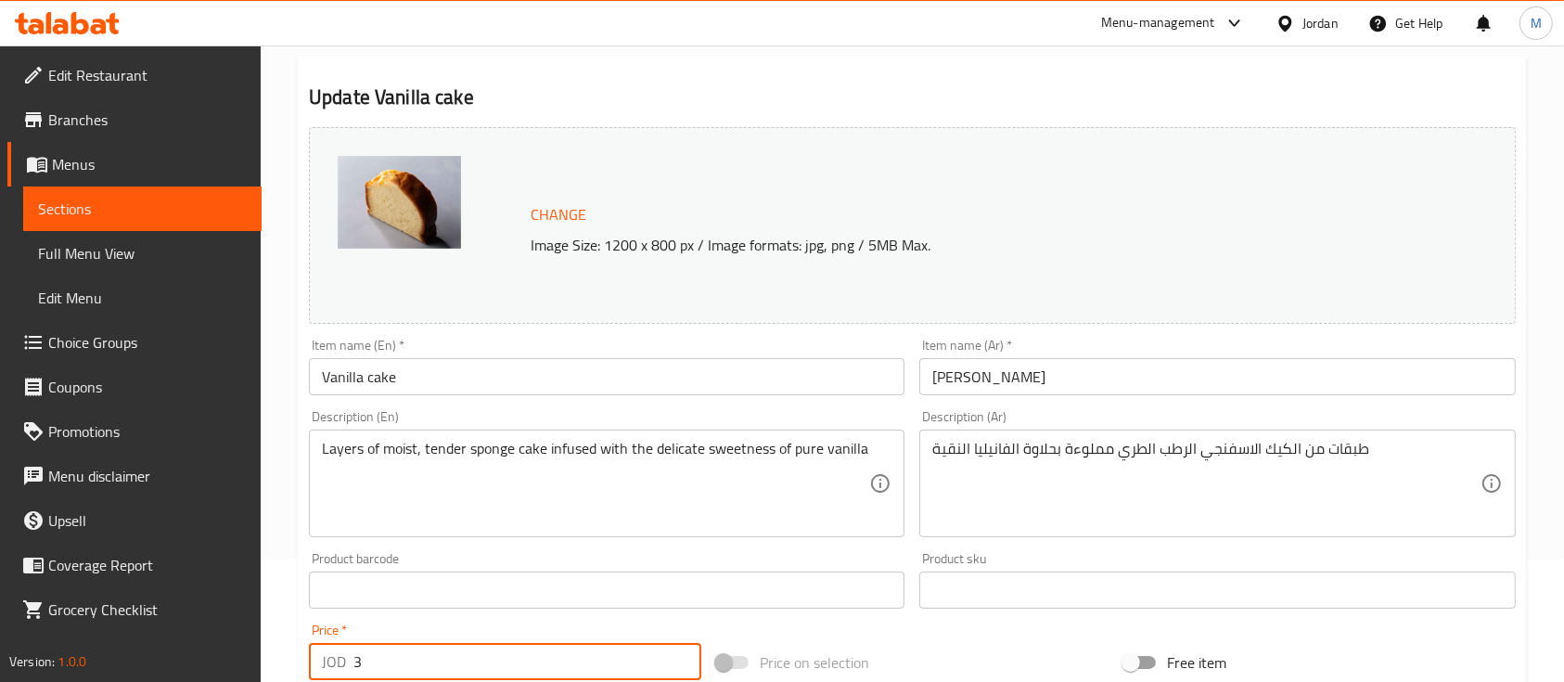
click at [465, 649] on input "3" at bounding box center [527, 661] width 348 height 37
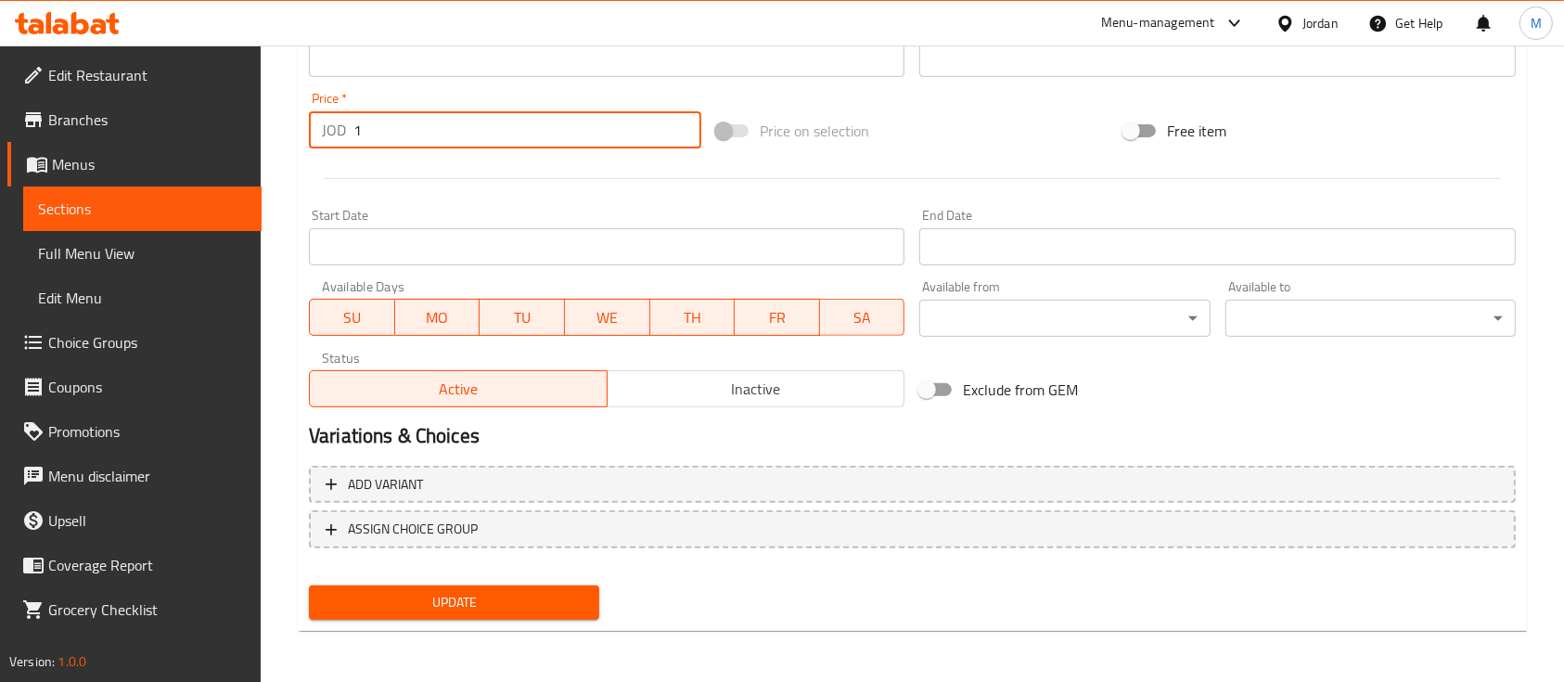
type input "1"
click at [524, 597] on span "Update" at bounding box center [454, 602] width 261 height 23
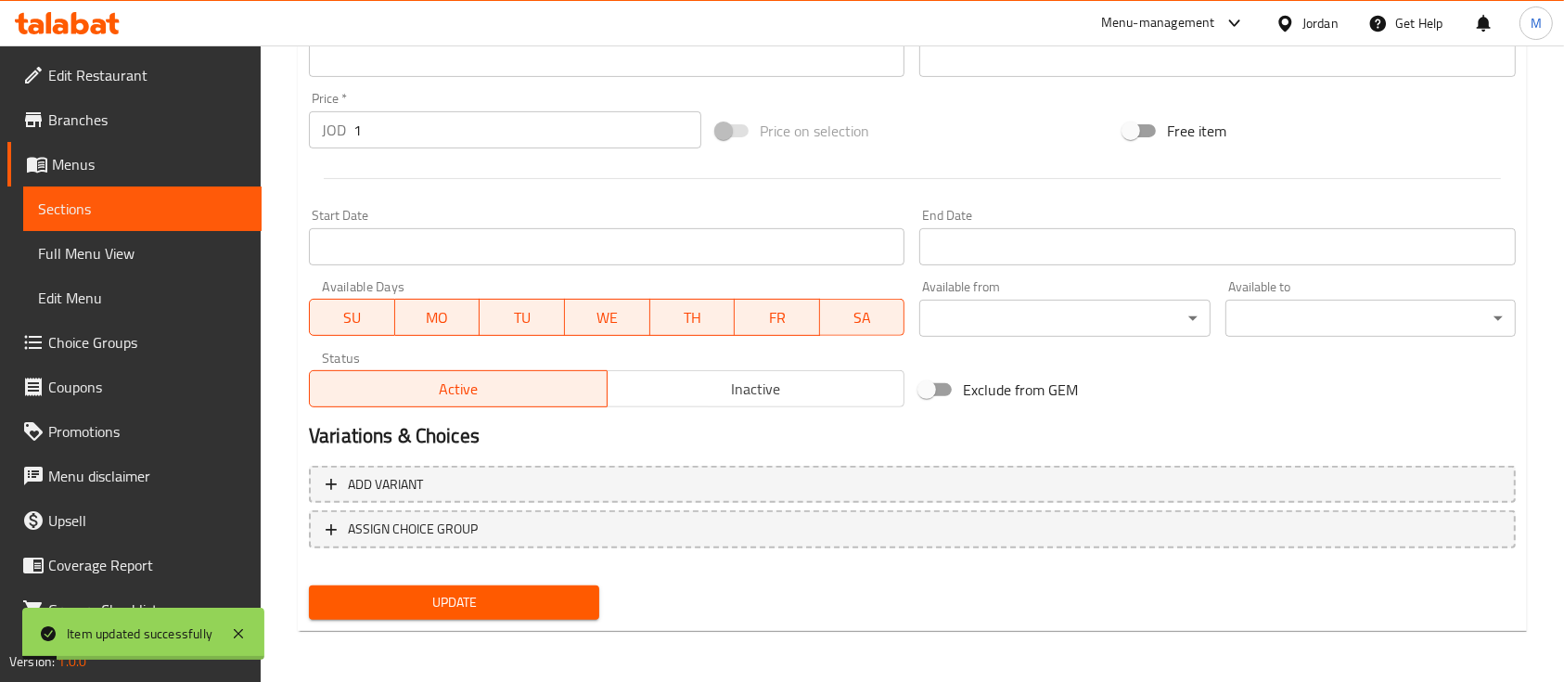
click at [186, 206] on span "Sections" at bounding box center [142, 209] width 209 height 22
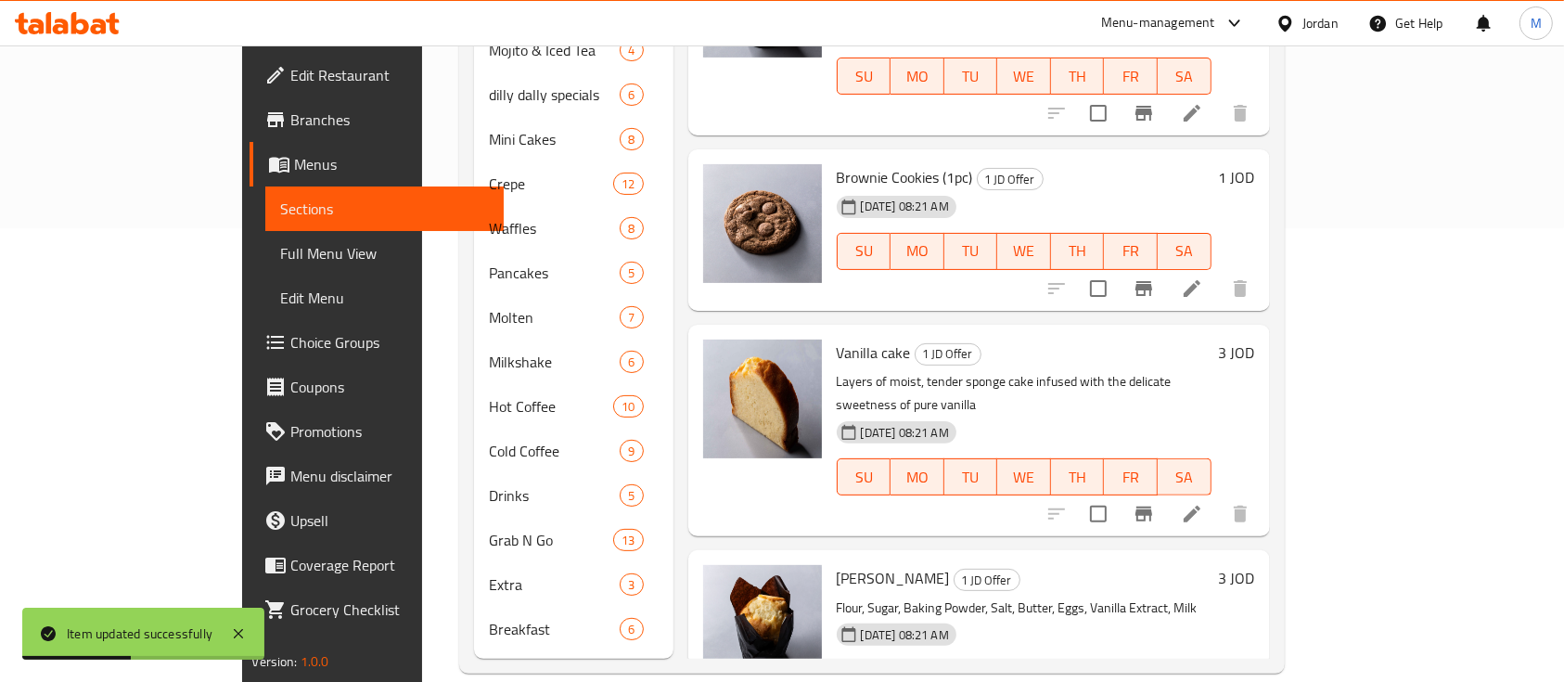
click at [1203, 503] on icon at bounding box center [1192, 514] width 22 height 22
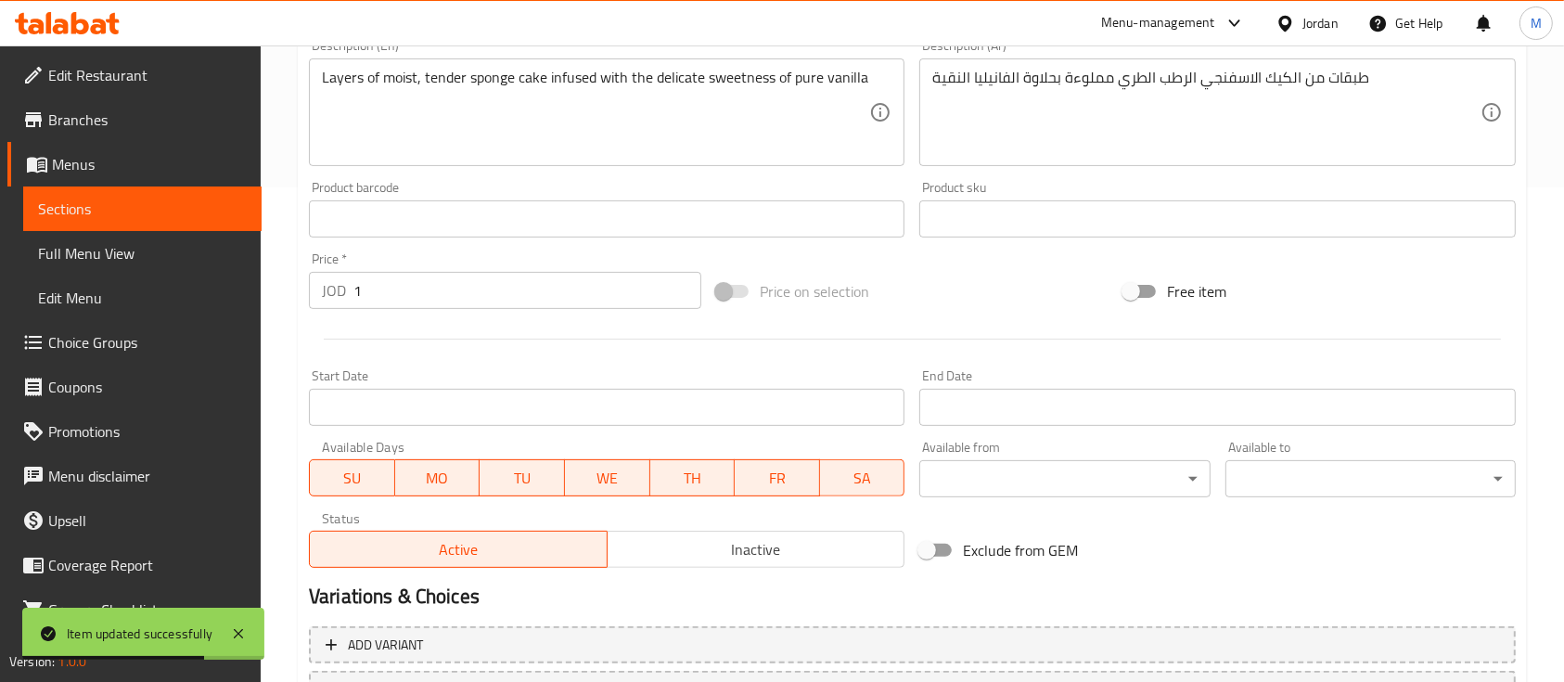
click at [177, 212] on span "Sections" at bounding box center [142, 209] width 209 height 22
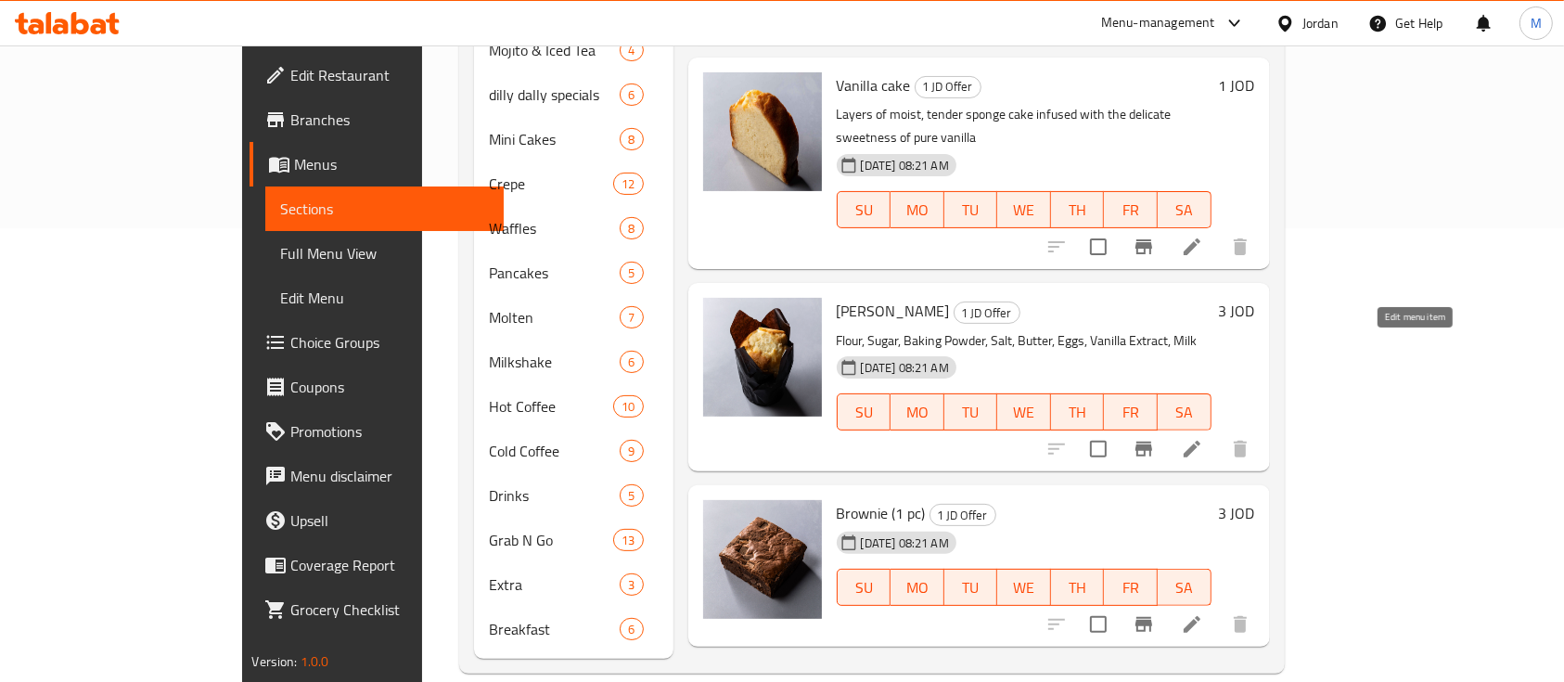
click at [1203, 438] on icon at bounding box center [1192, 449] width 22 height 22
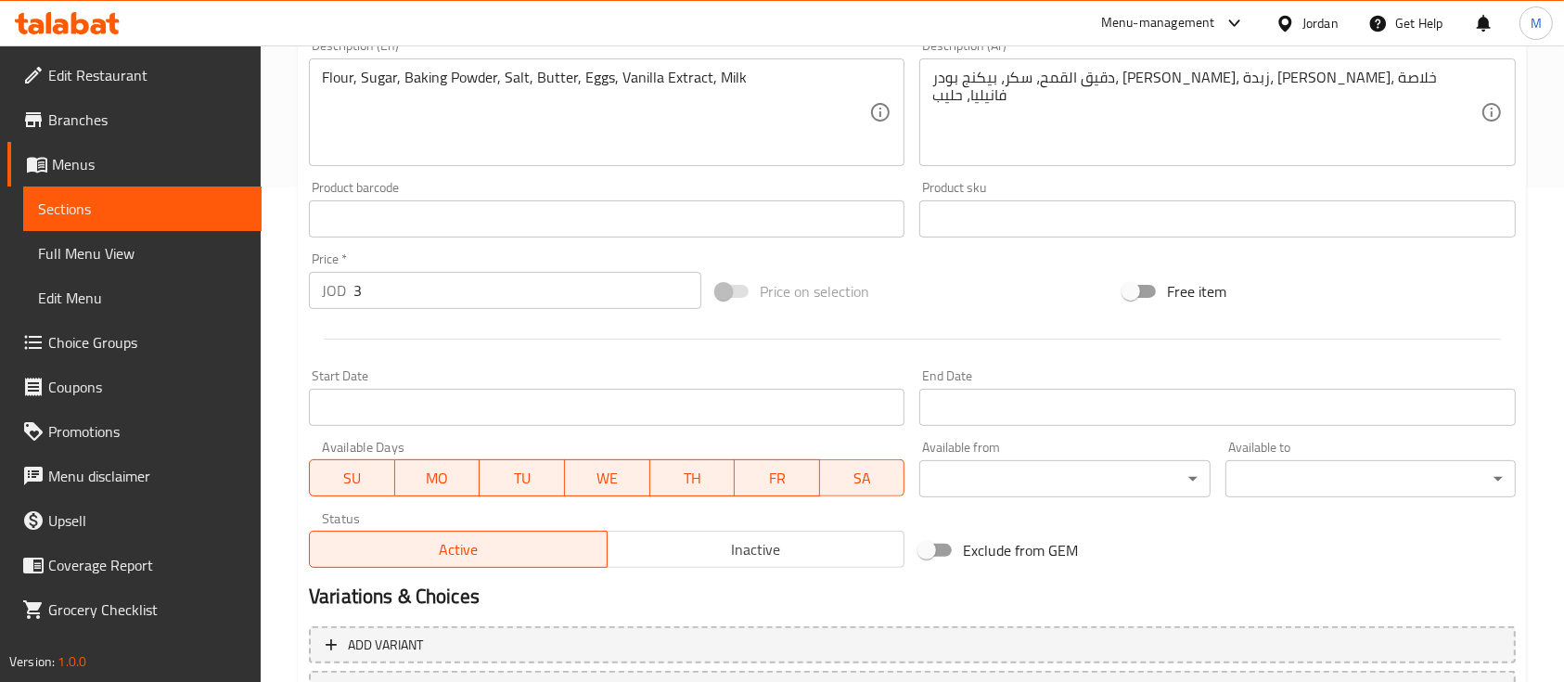
click at [392, 281] on input "3" at bounding box center [527, 290] width 348 height 37
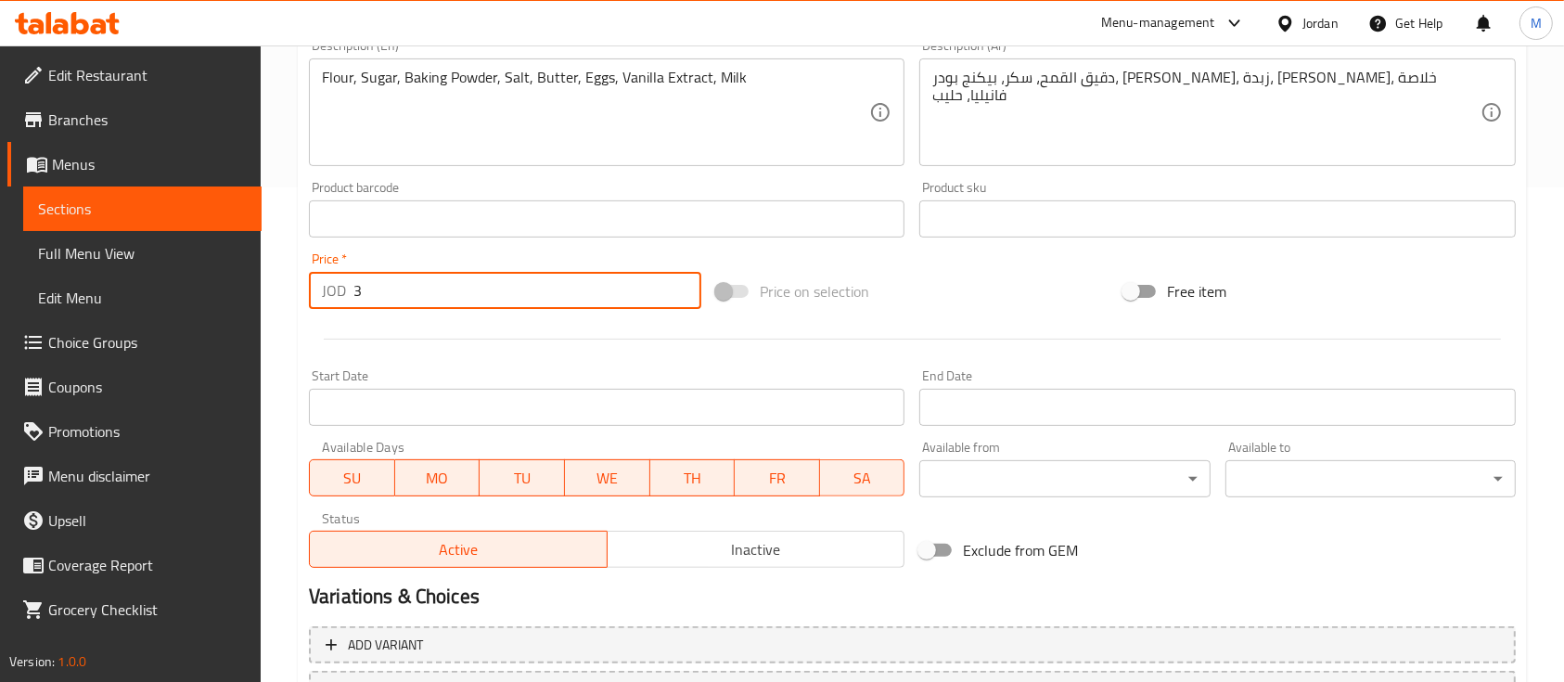
click at [392, 281] on input "3" at bounding box center [527, 290] width 348 height 37
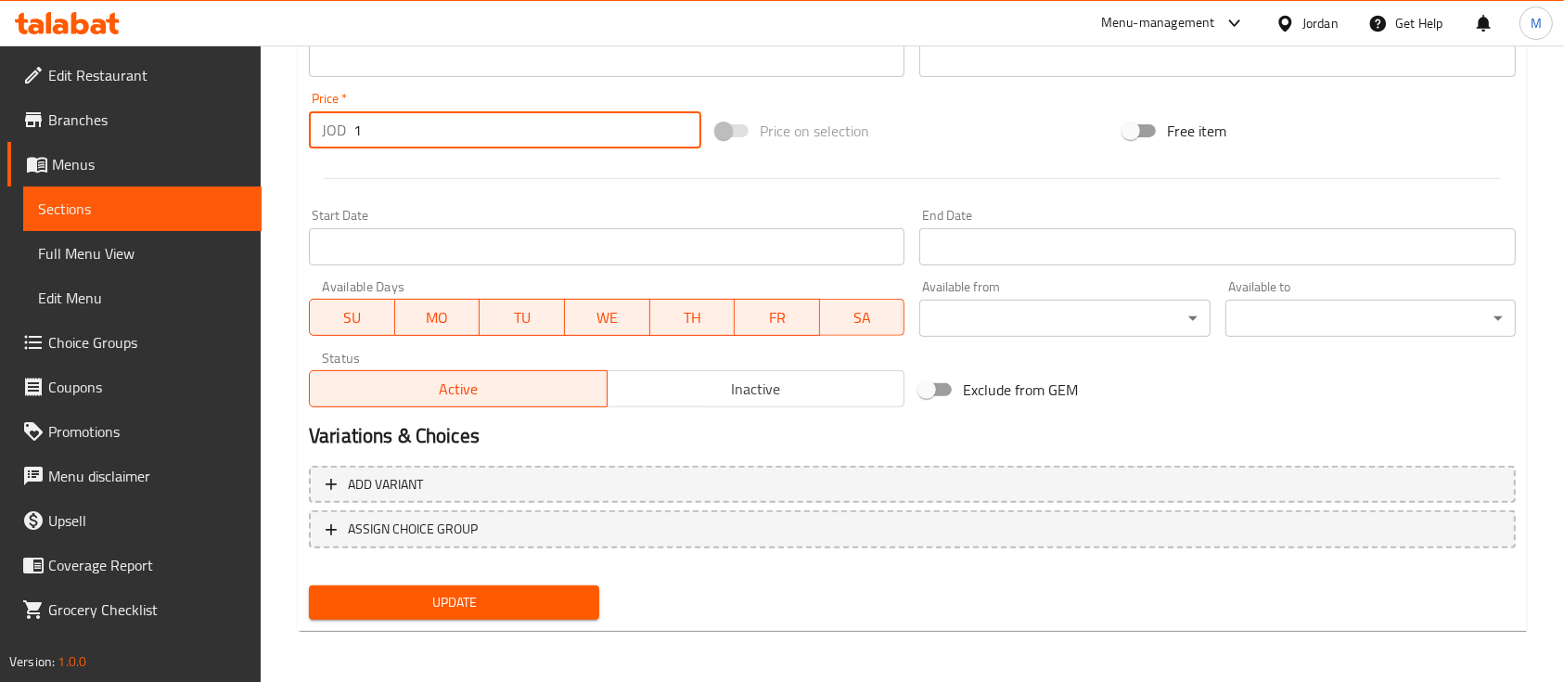
type input "1"
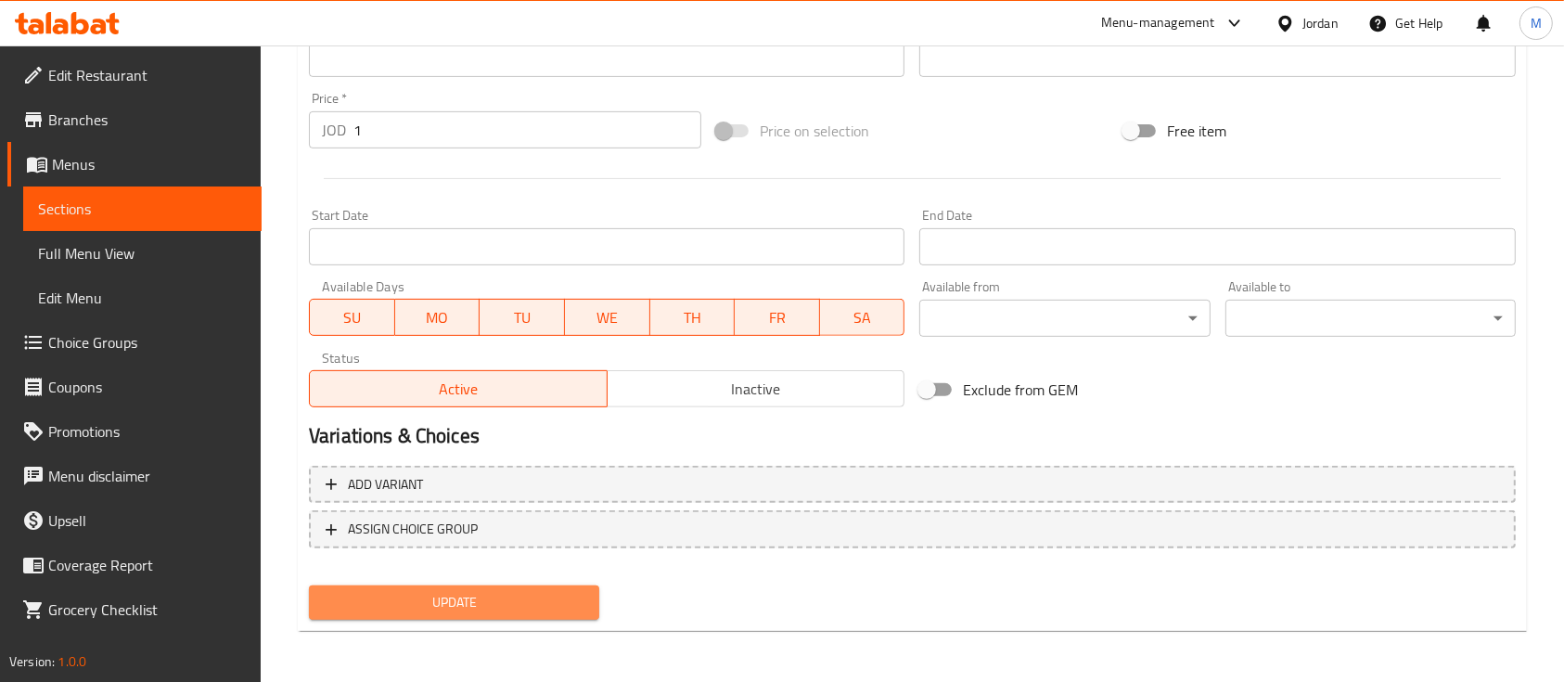
click at [512, 591] on span "Update" at bounding box center [454, 602] width 261 height 23
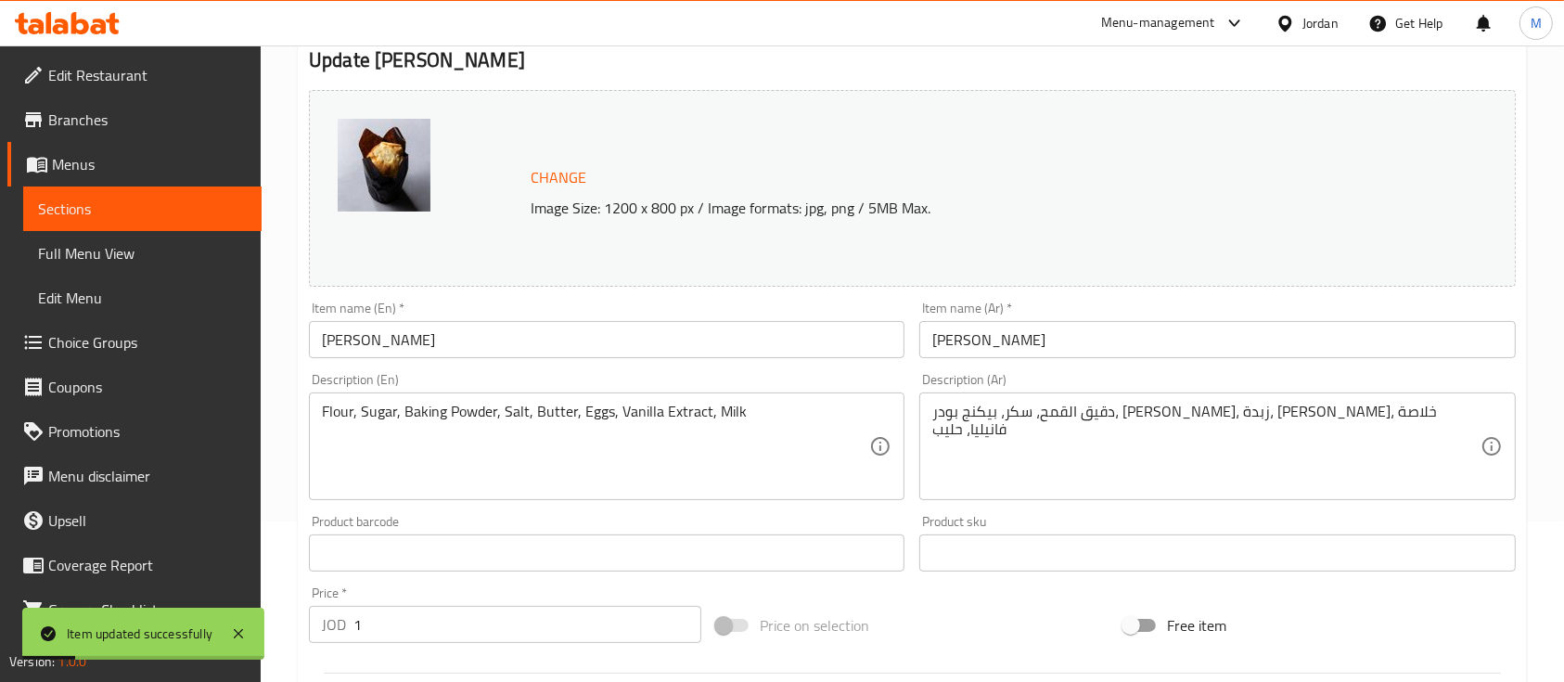
click at [154, 196] on link "Sections" at bounding box center [142, 208] width 238 height 45
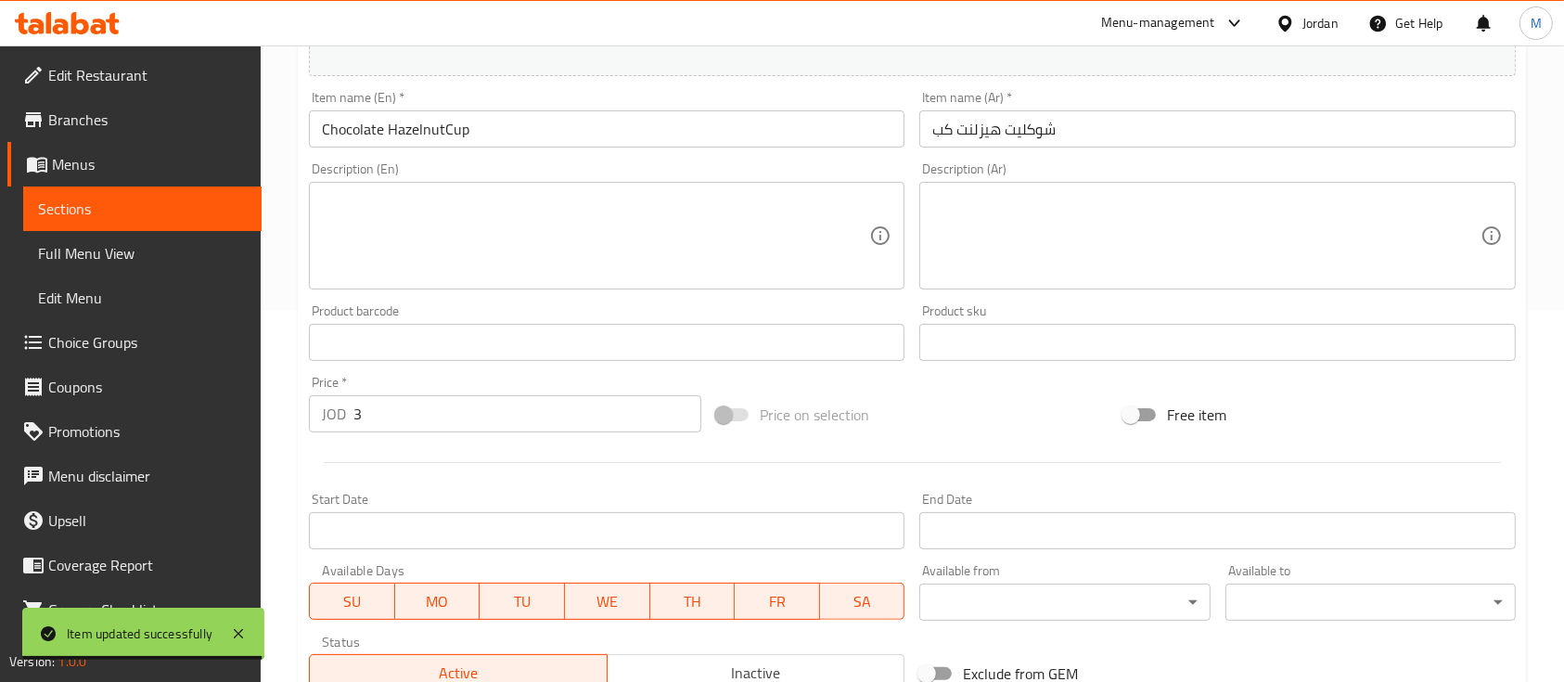
click at [420, 420] on input "3" at bounding box center [527, 413] width 348 height 37
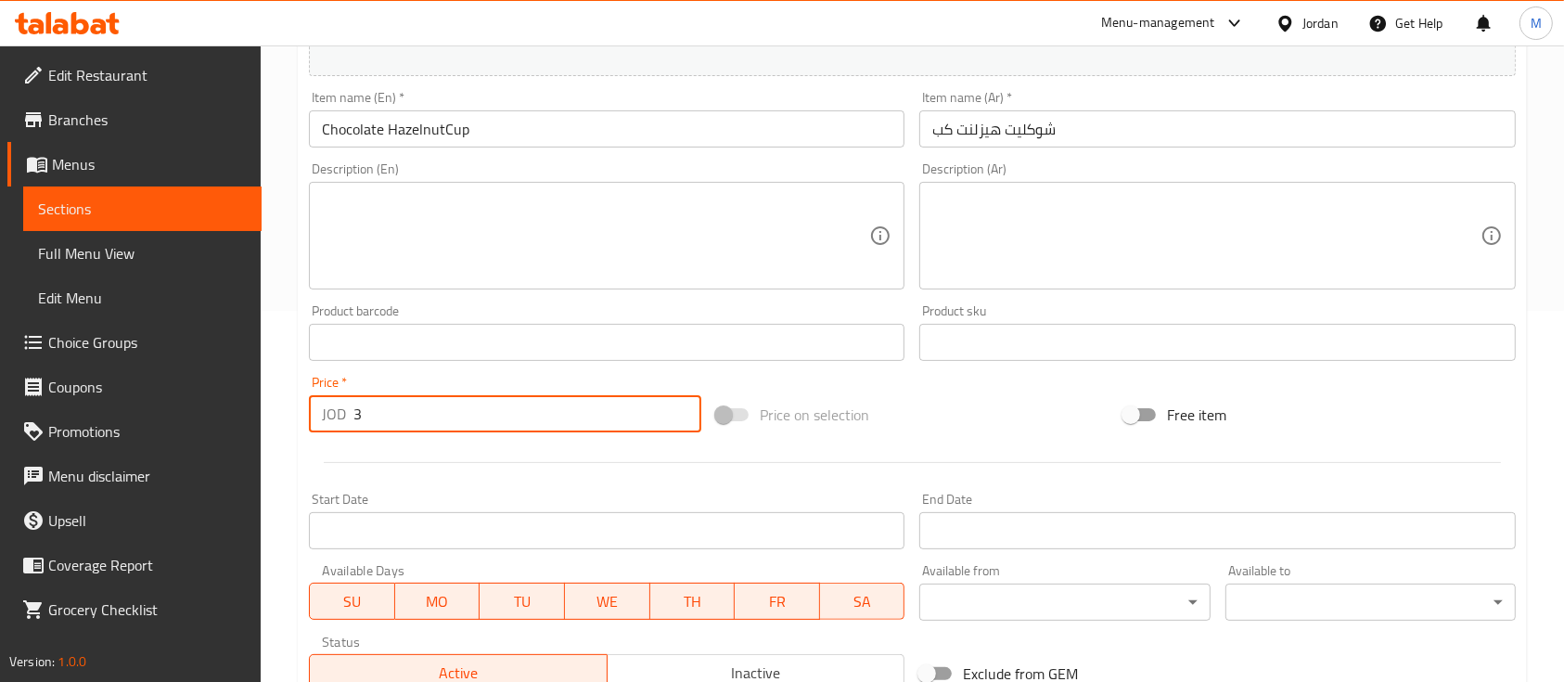
click at [419, 420] on input "3" at bounding box center [527, 413] width 348 height 37
click at [418, 422] on input "3" at bounding box center [527, 413] width 348 height 37
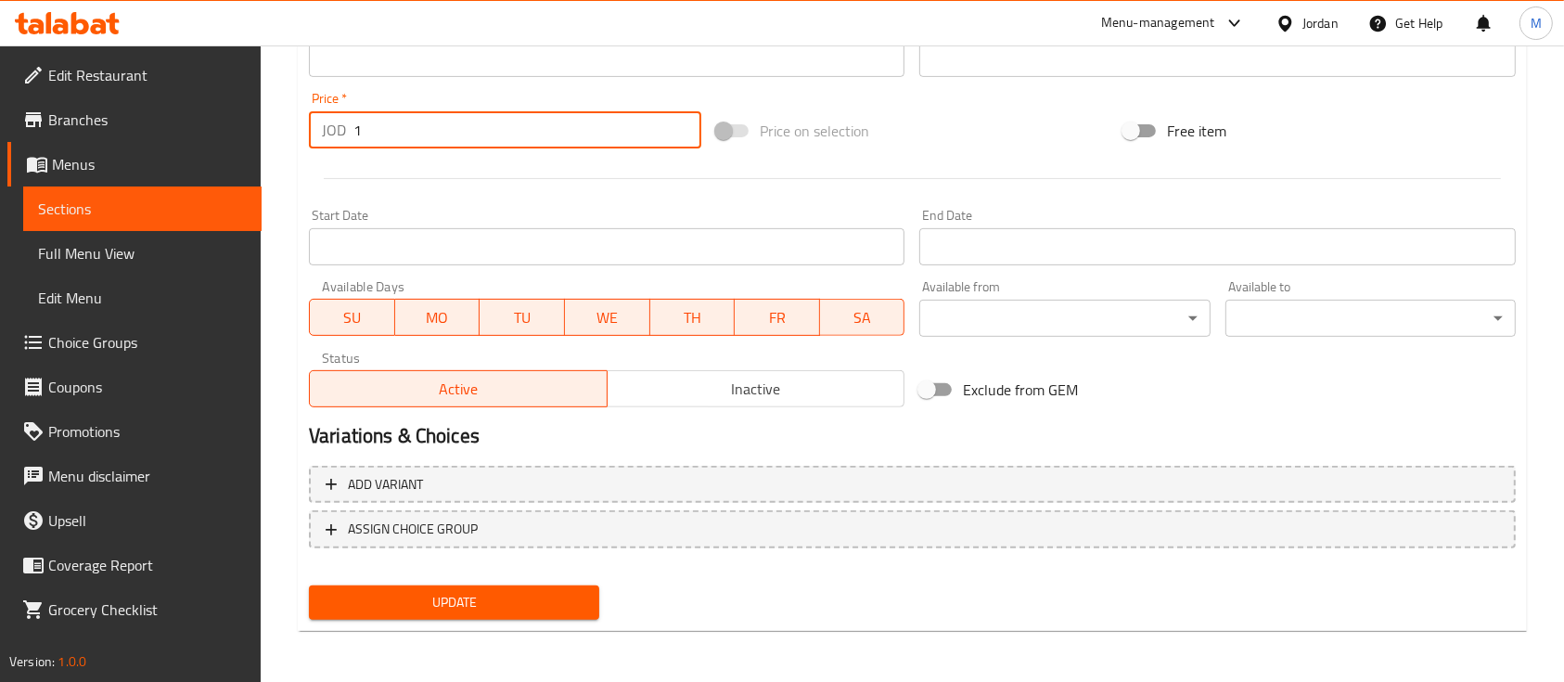
type input "1"
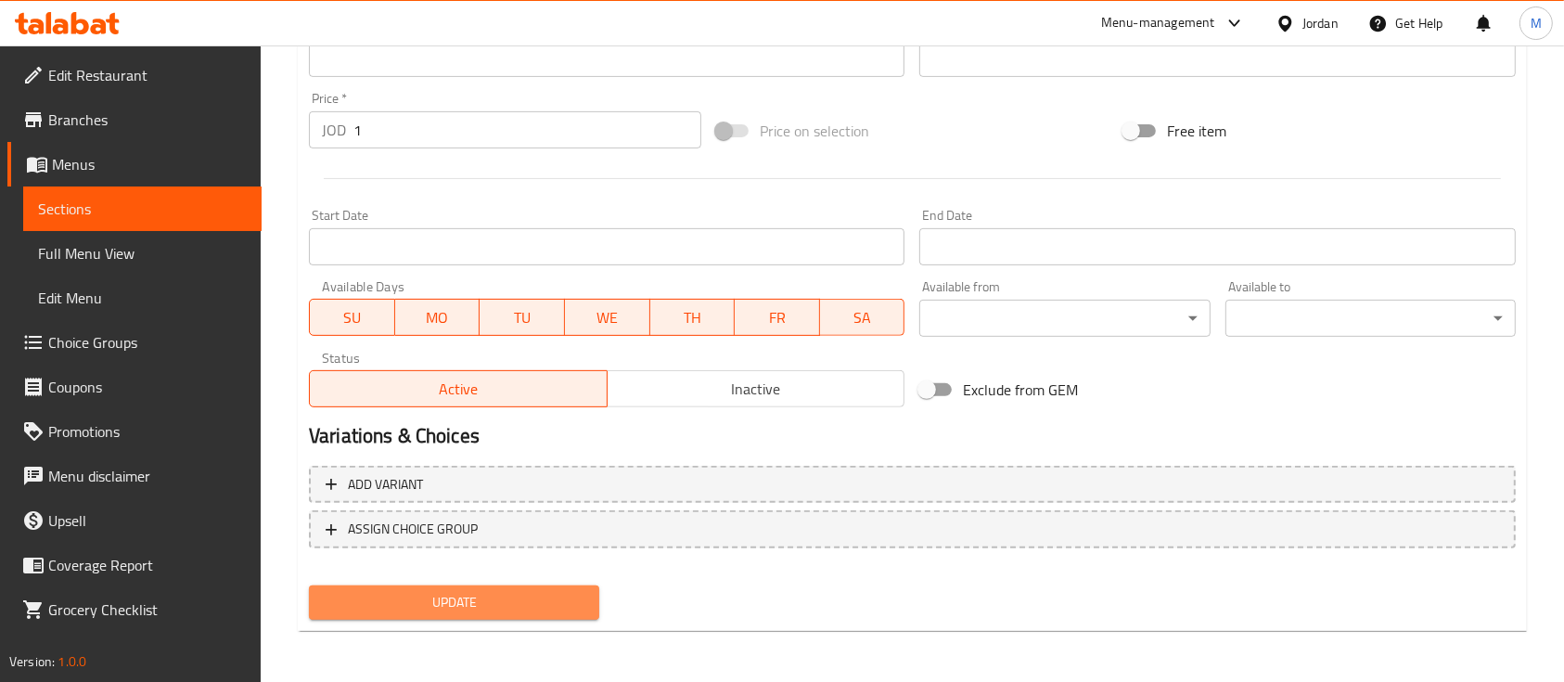
click at [484, 595] on span "Update" at bounding box center [454, 602] width 261 height 23
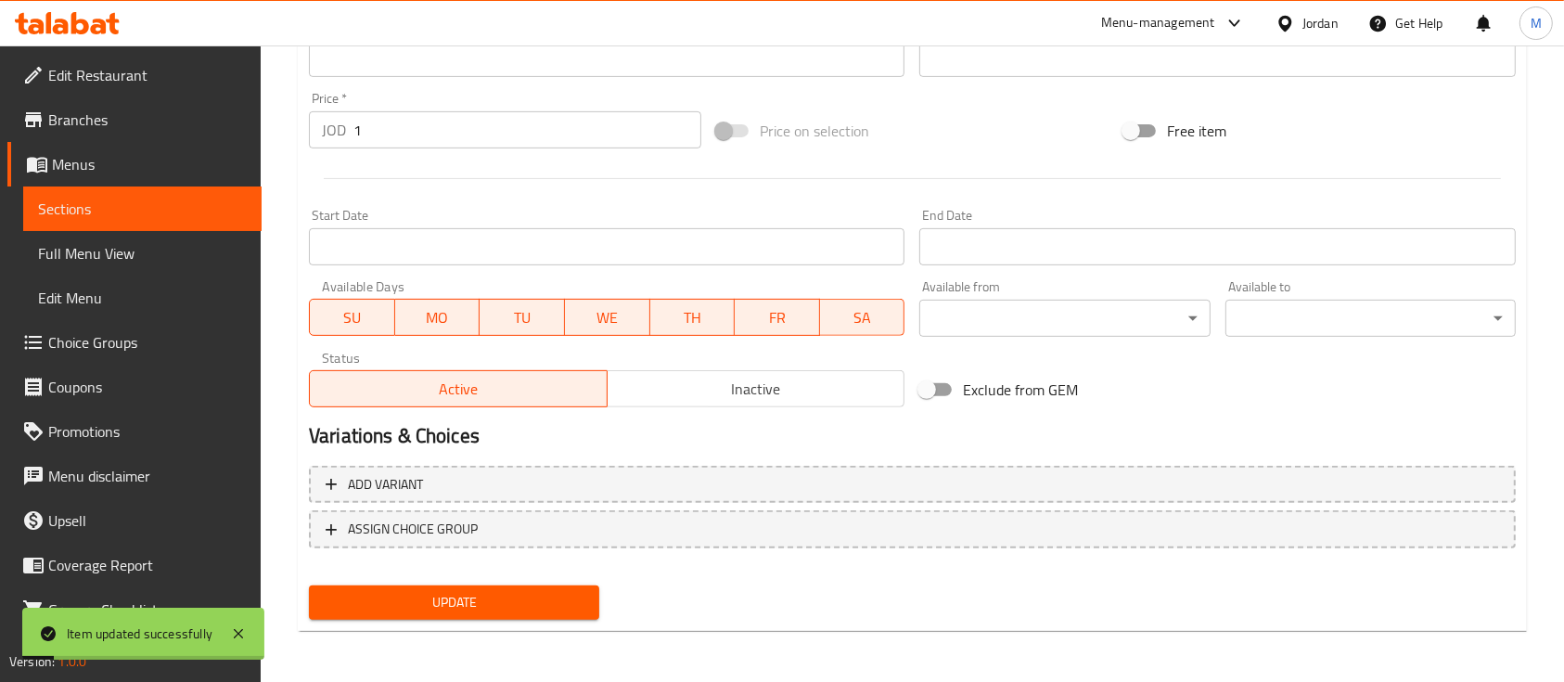
click at [173, 204] on span "Sections" at bounding box center [142, 209] width 209 height 22
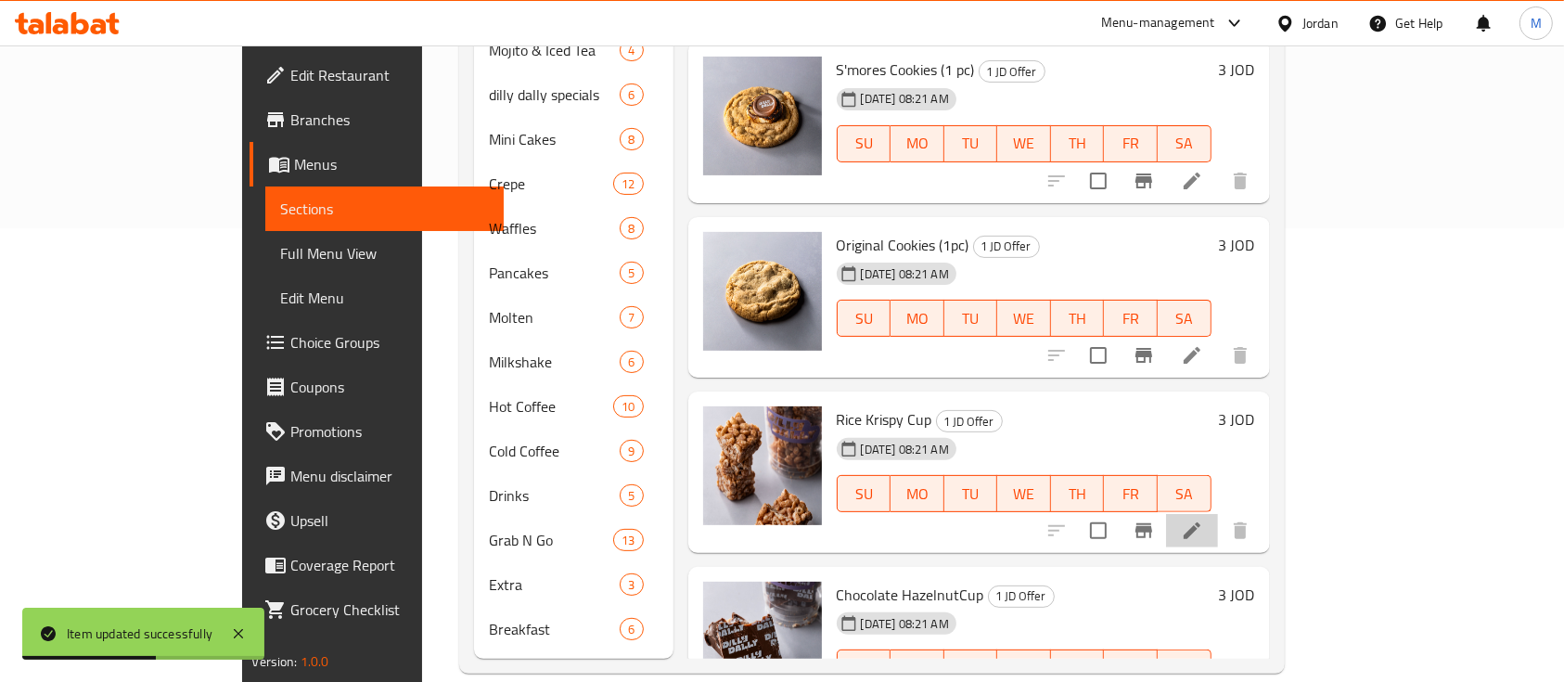
click at [1203, 520] on icon at bounding box center [1192, 531] width 22 height 22
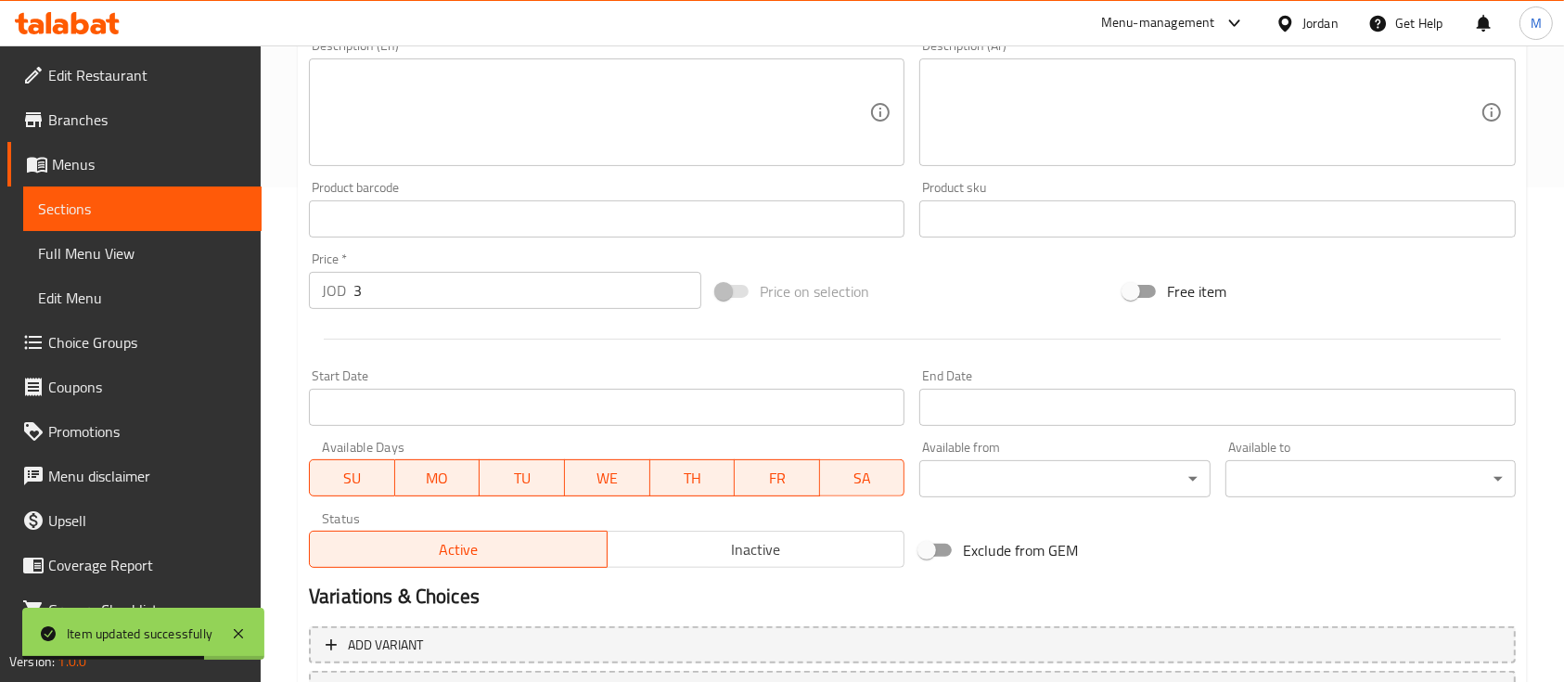
click at [377, 296] on input "3" at bounding box center [527, 290] width 348 height 37
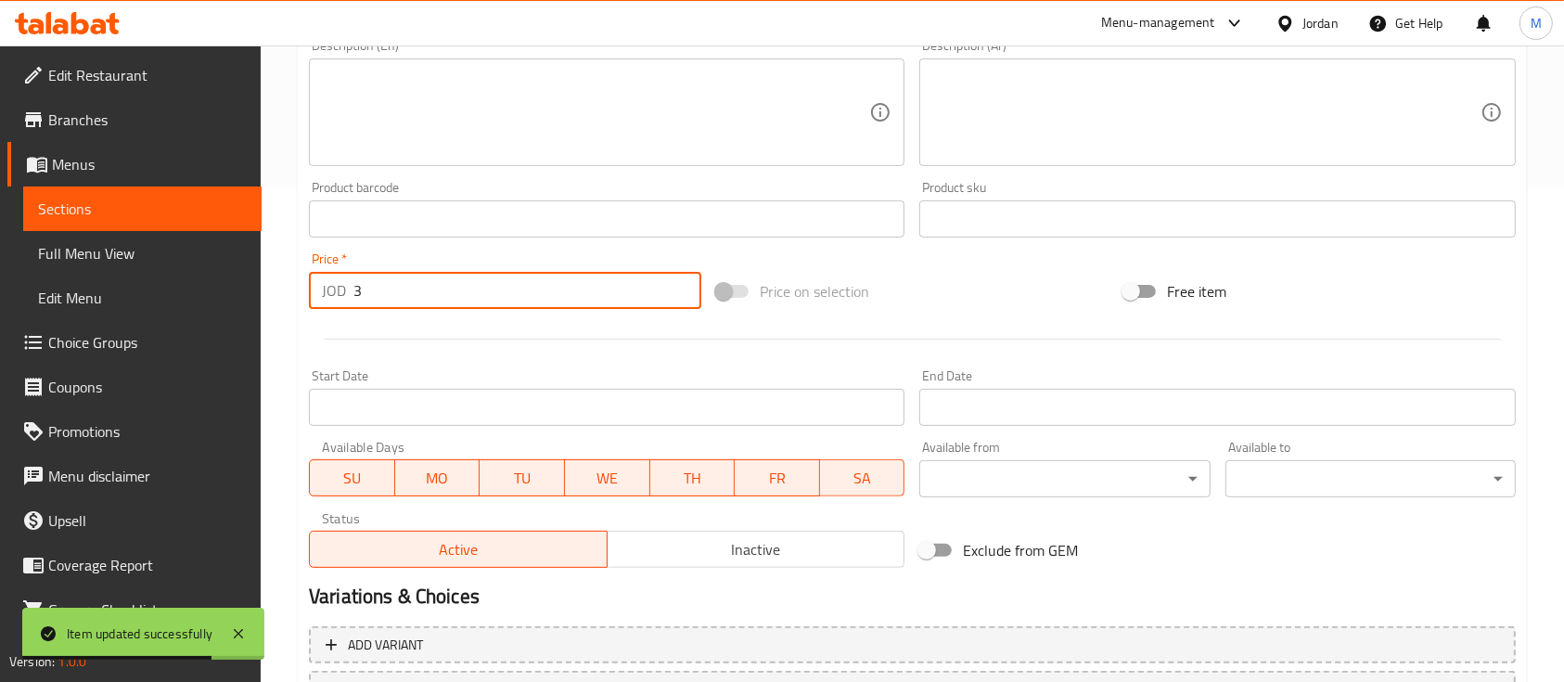
click at [377, 296] on input "3" at bounding box center [527, 290] width 348 height 37
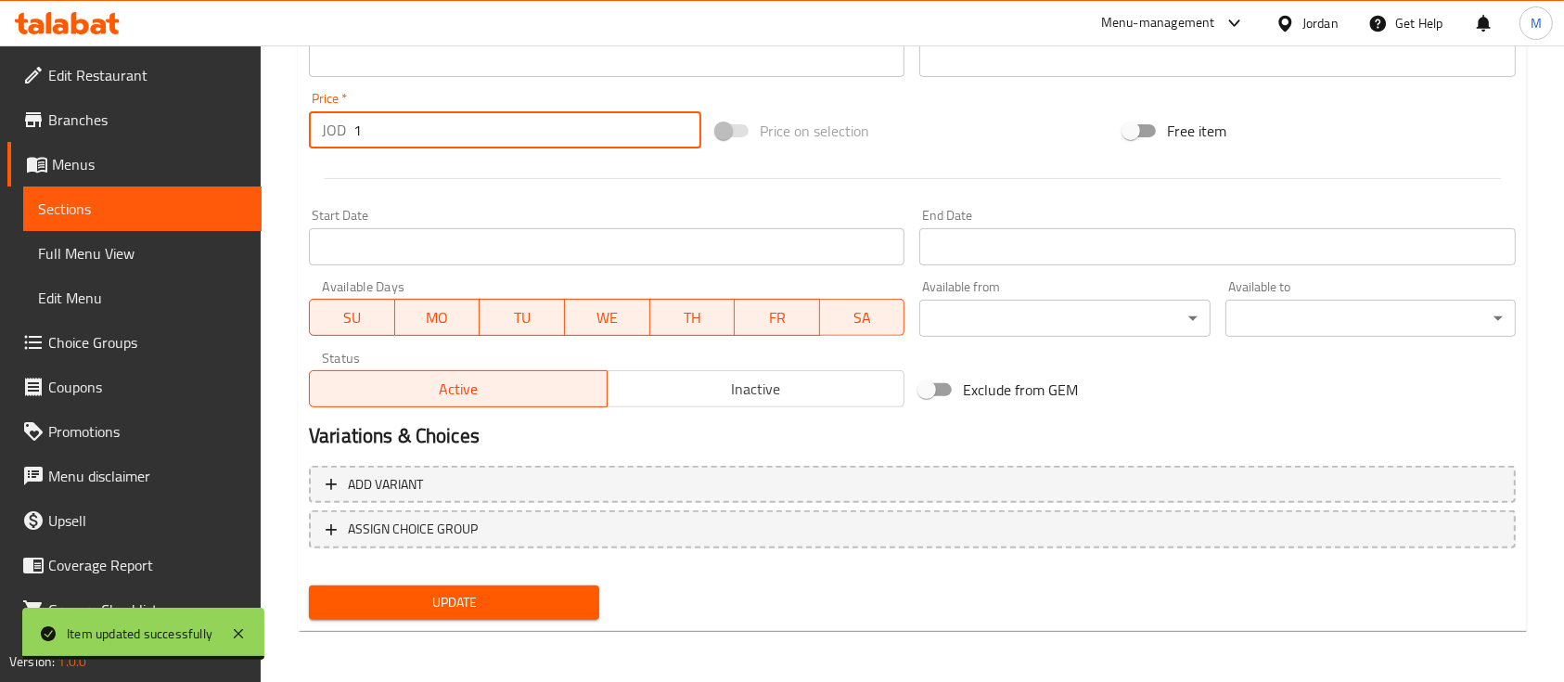
type input "1"
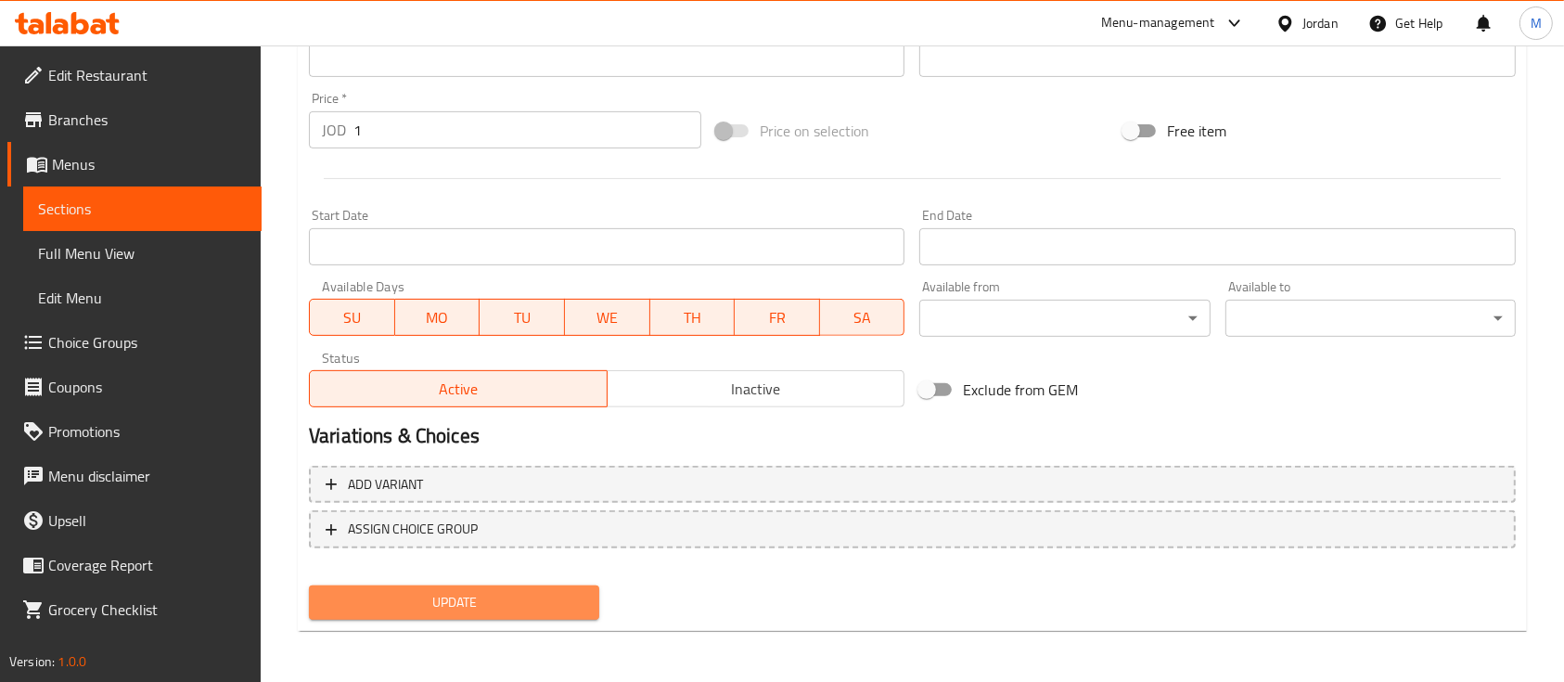
click at [539, 602] on span "Update" at bounding box center [454, 602] width 261 height 23
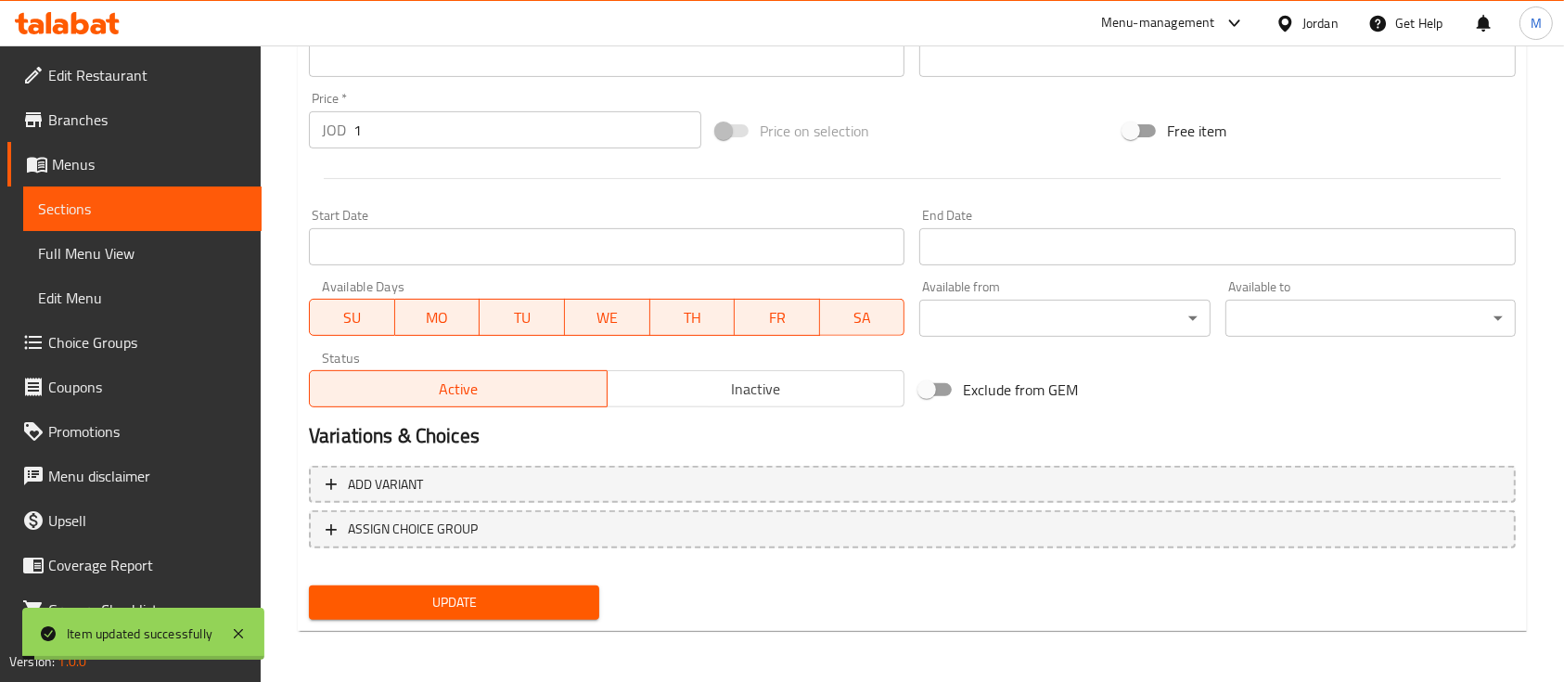
click at [171, 203] on span "Sections" at bounding box center [142, 209] width 209 height 22
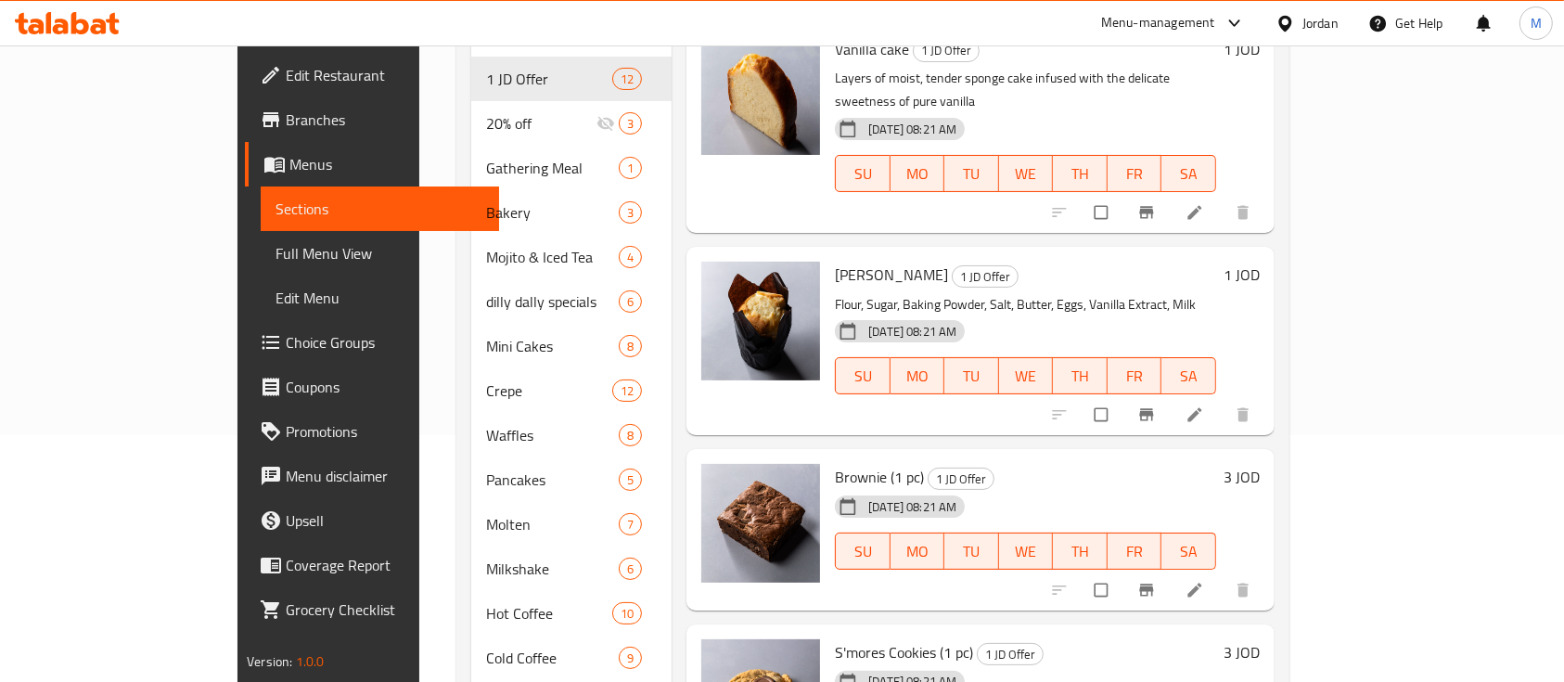
scroll to position [1113, 0]
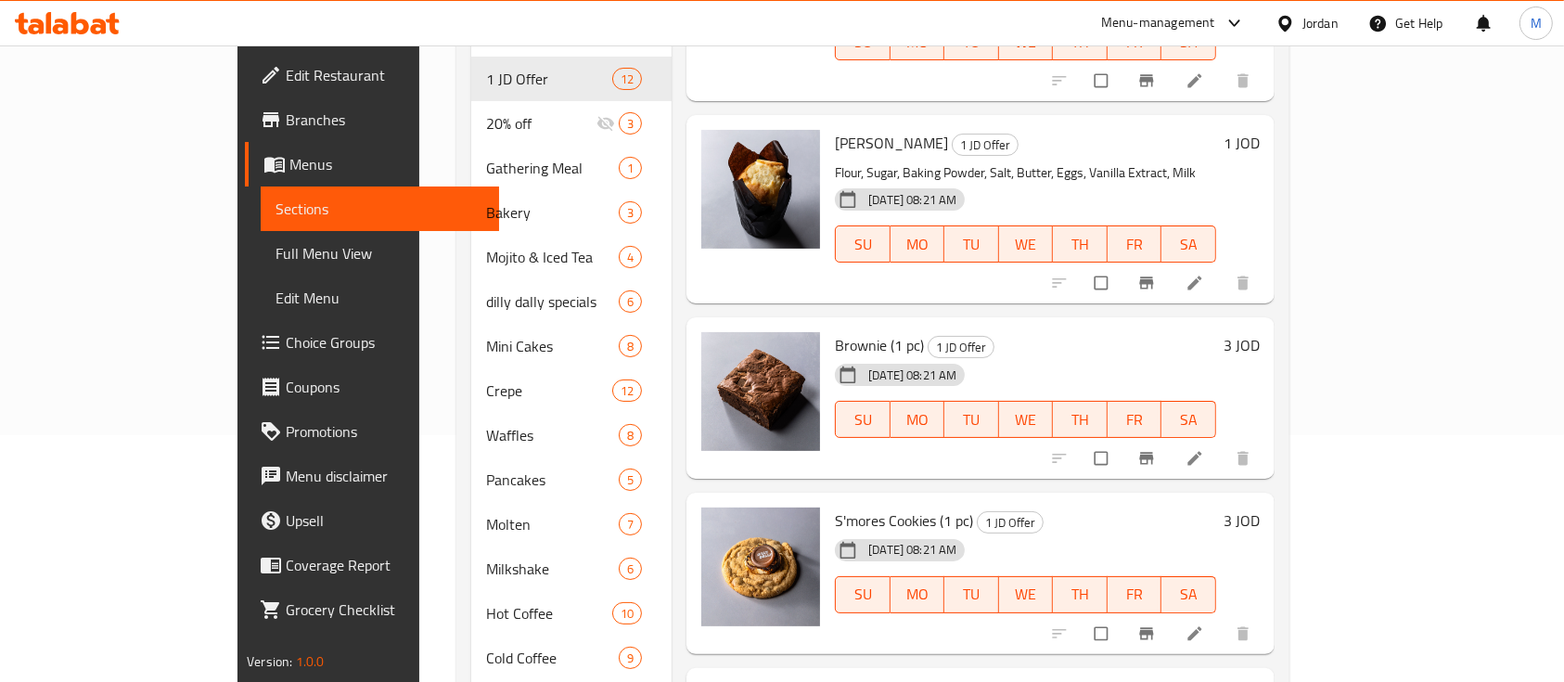
click at [1223, 443] on li at bounding box center [1197, 458] width 52 height 30
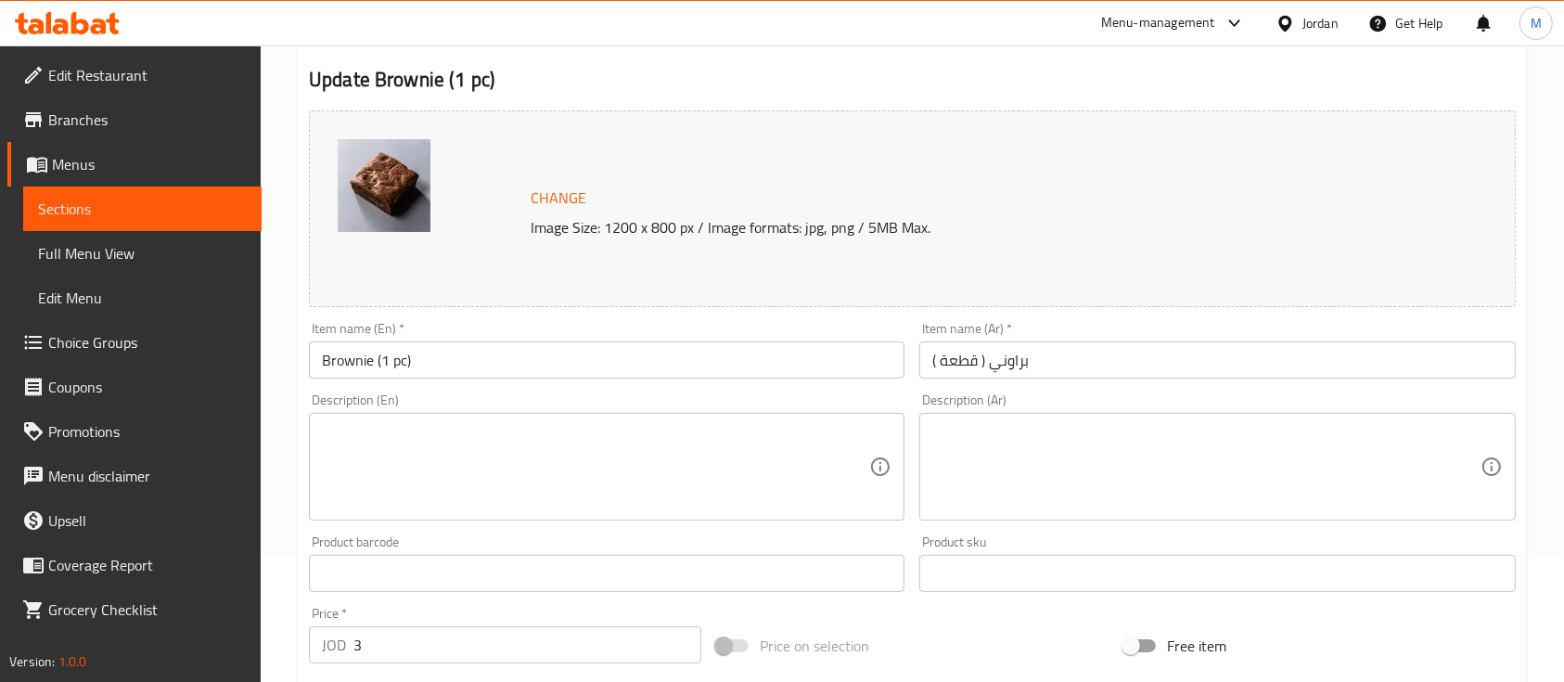
scroll to position [371, 0]
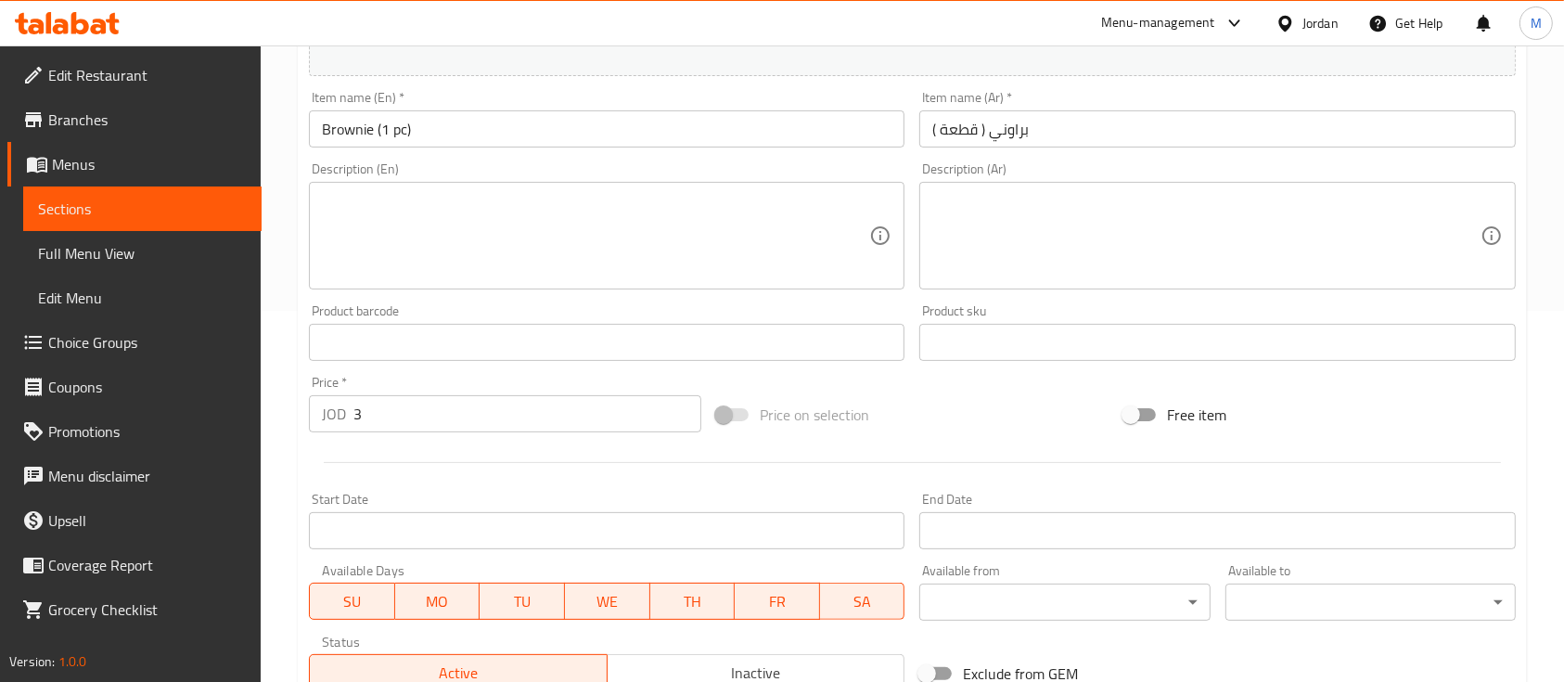
click at [411, 419] on input "3" at bounding box center [527, 413] width 348 height 37
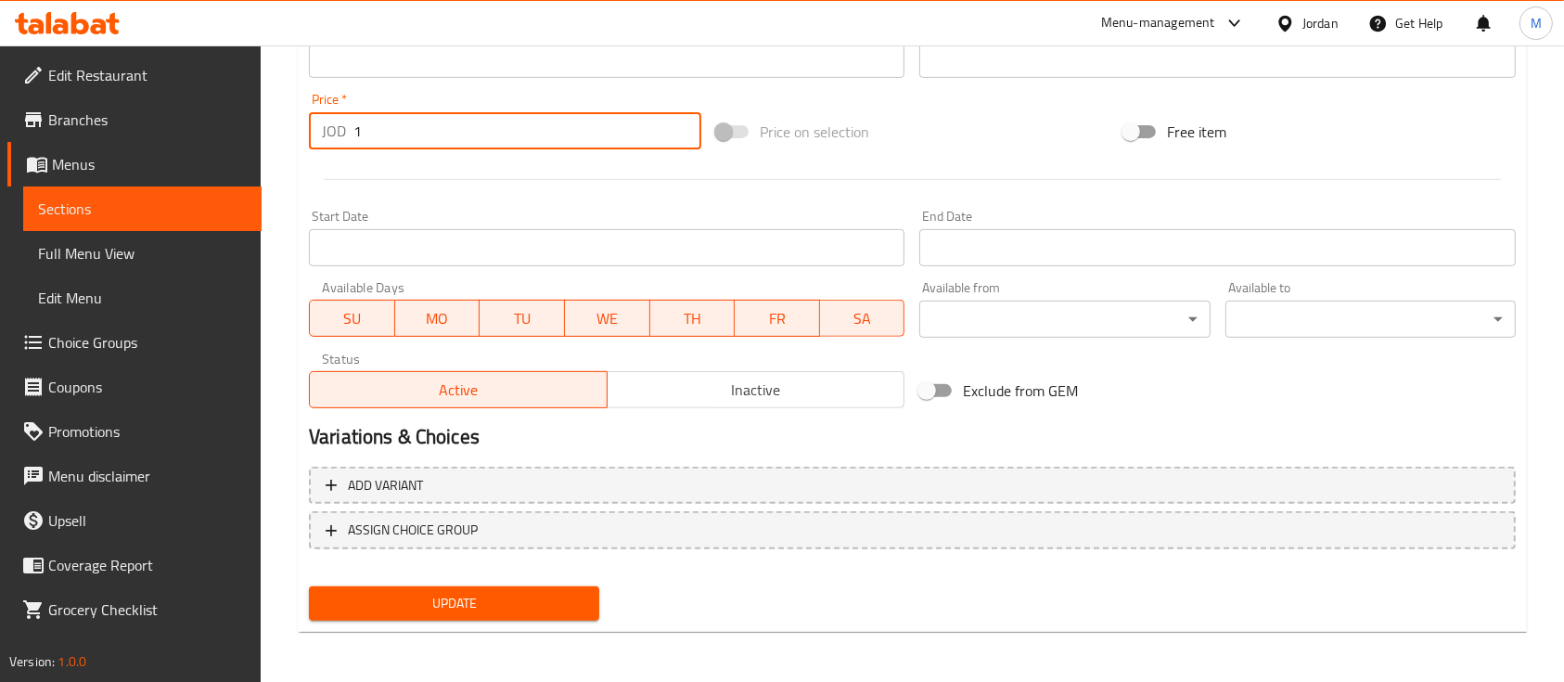
scroll to position [655, 0]
type input "1"
click at [451, 578] on div "Update" at bounding box center [454, 602] width 305 height 49
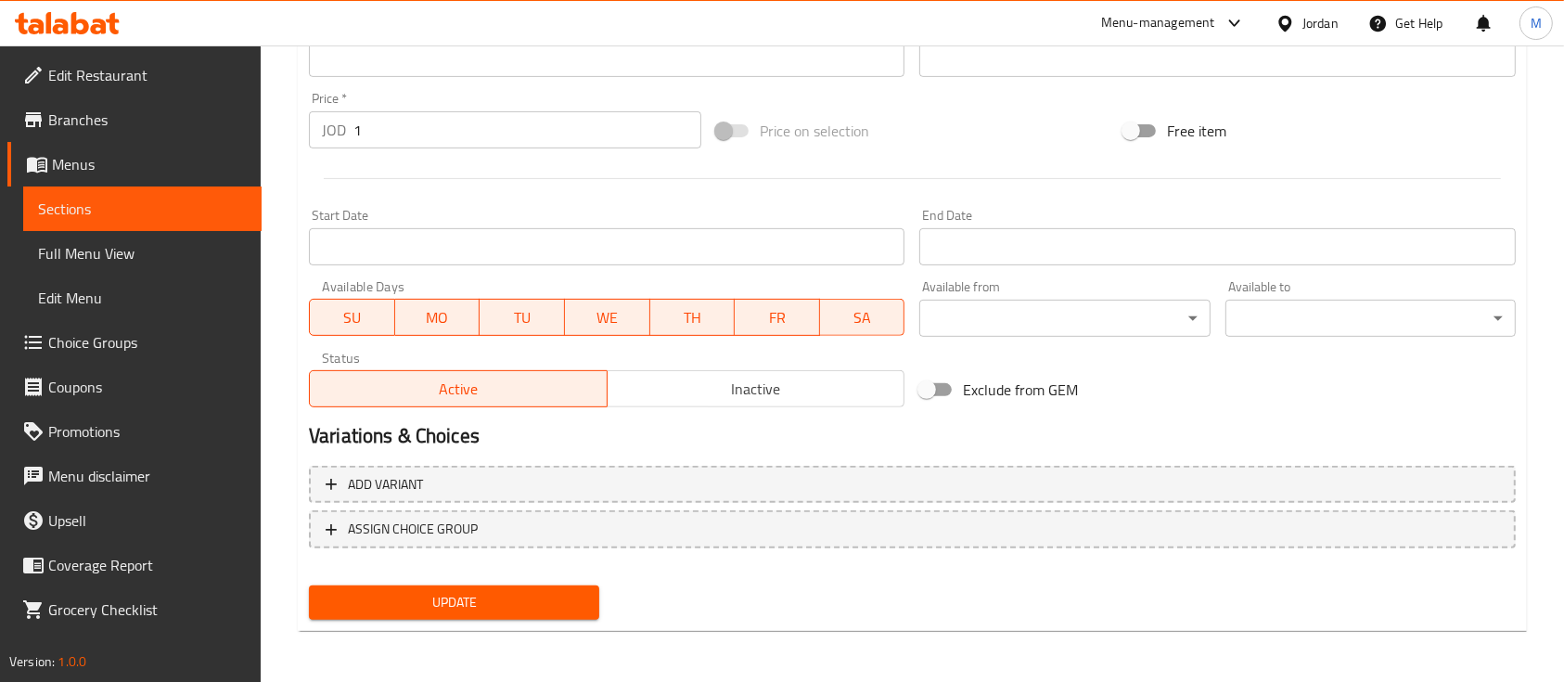
click at [455, 591] on span "Update" at bounding box center [454, 602] width 261 height 23
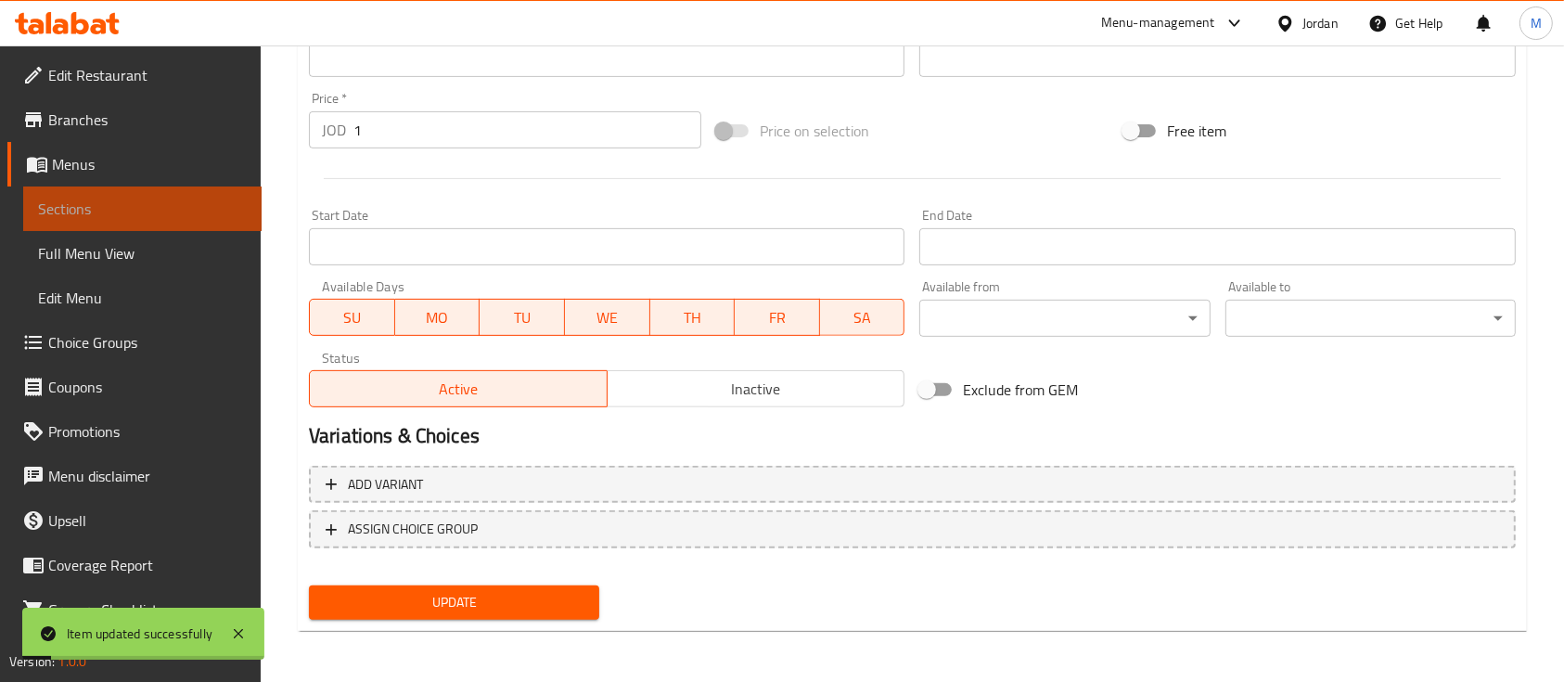
click at [162, 206] on span "Sections" at bounding box center [142, 209] width 209 height 22
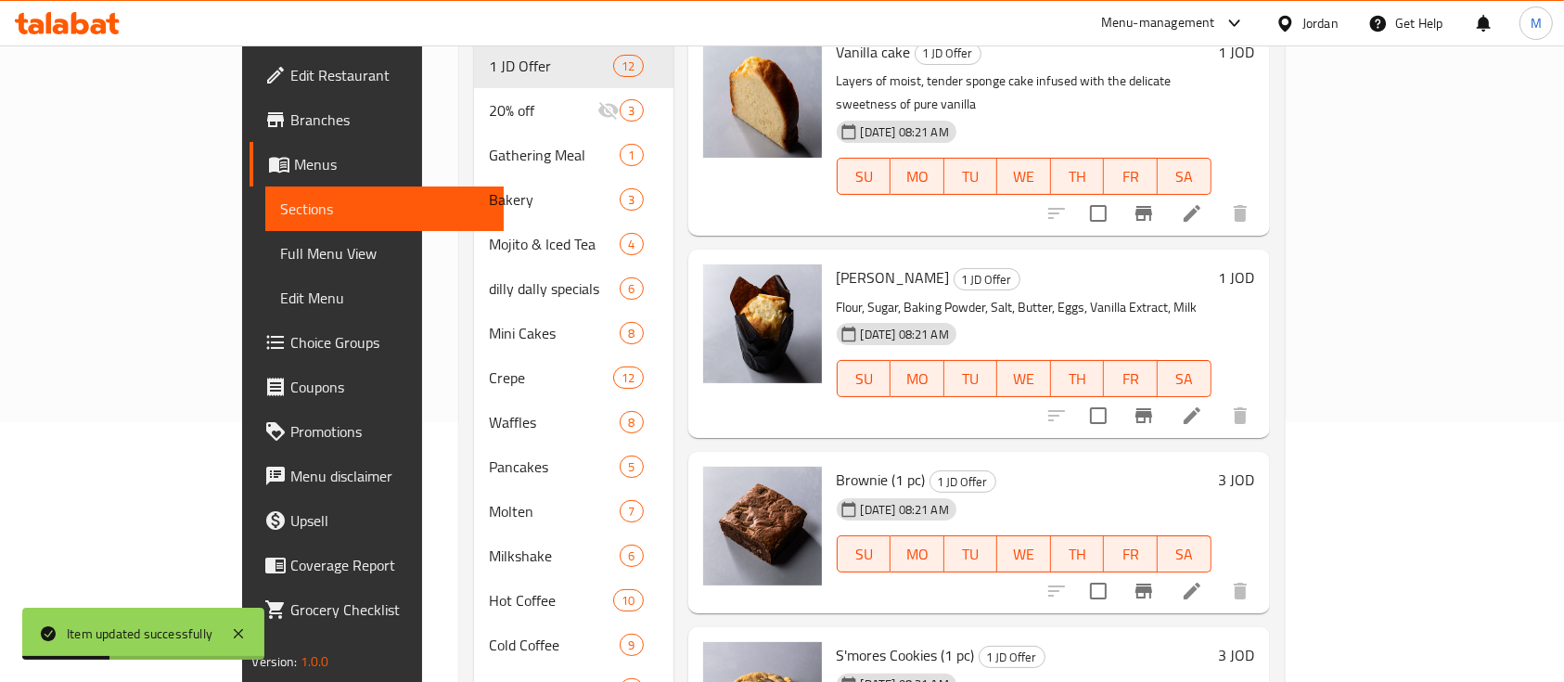
scroll to position [1113, 0]
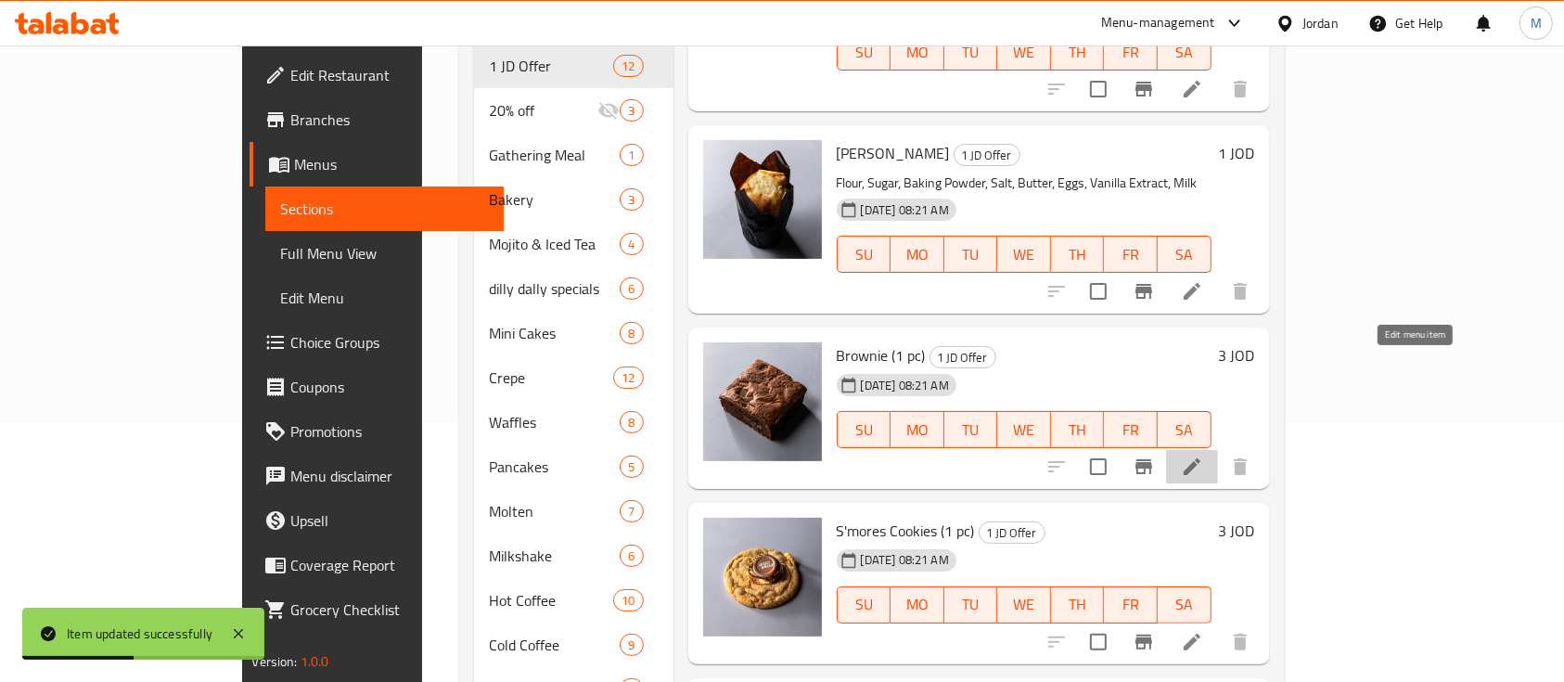
click at [1201, 458] on icon at bounding box center [1192, 466] width 17 height 17
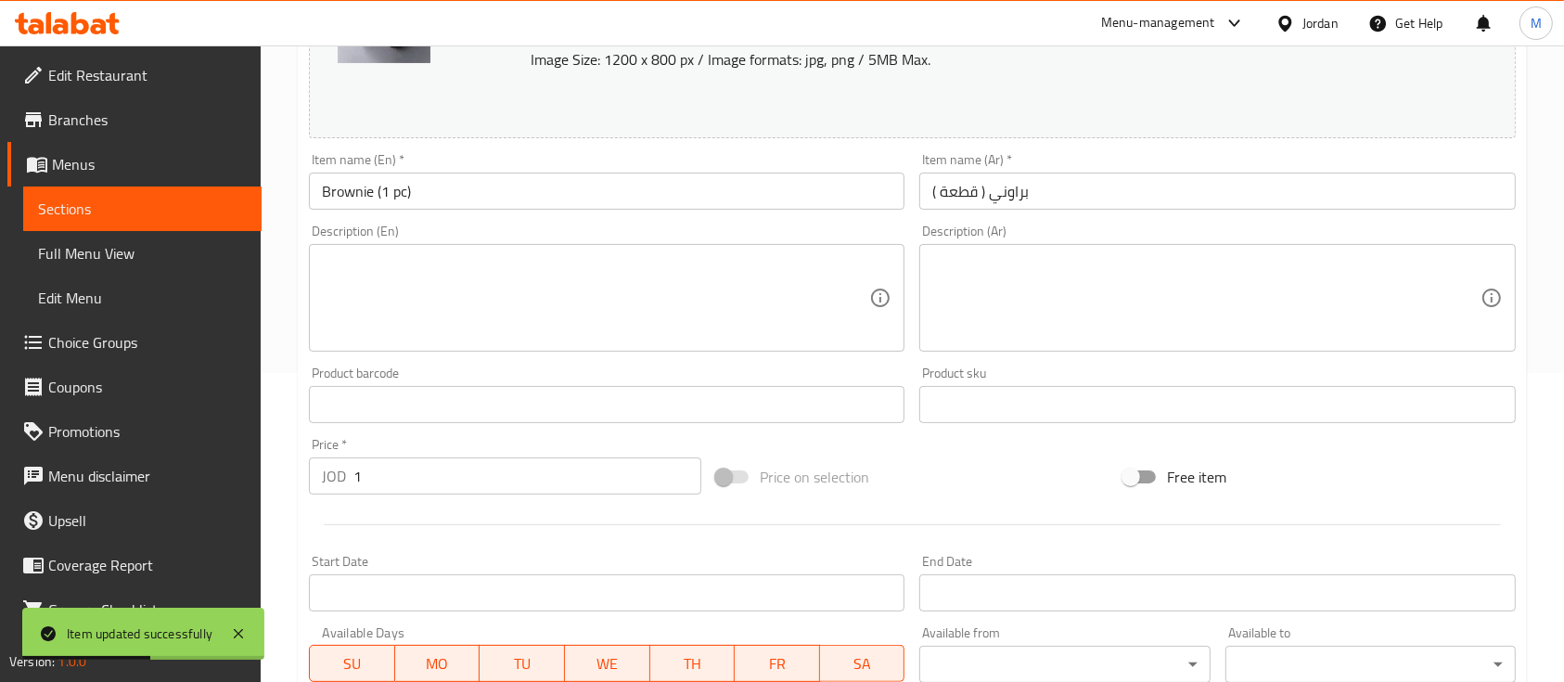
scroll to position [371, 0]
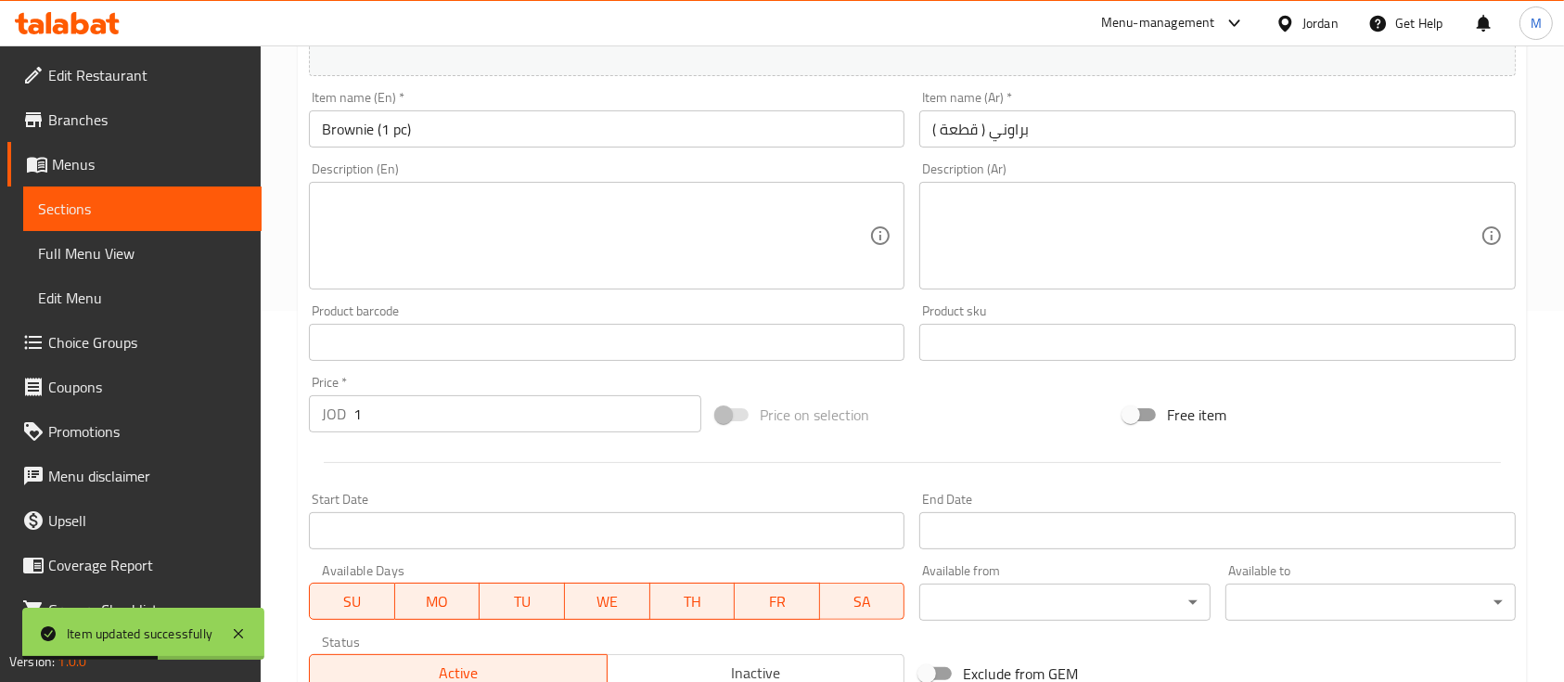
click at [460, 427] on input "1" at bounding box center [527, 413] width 348 height 37
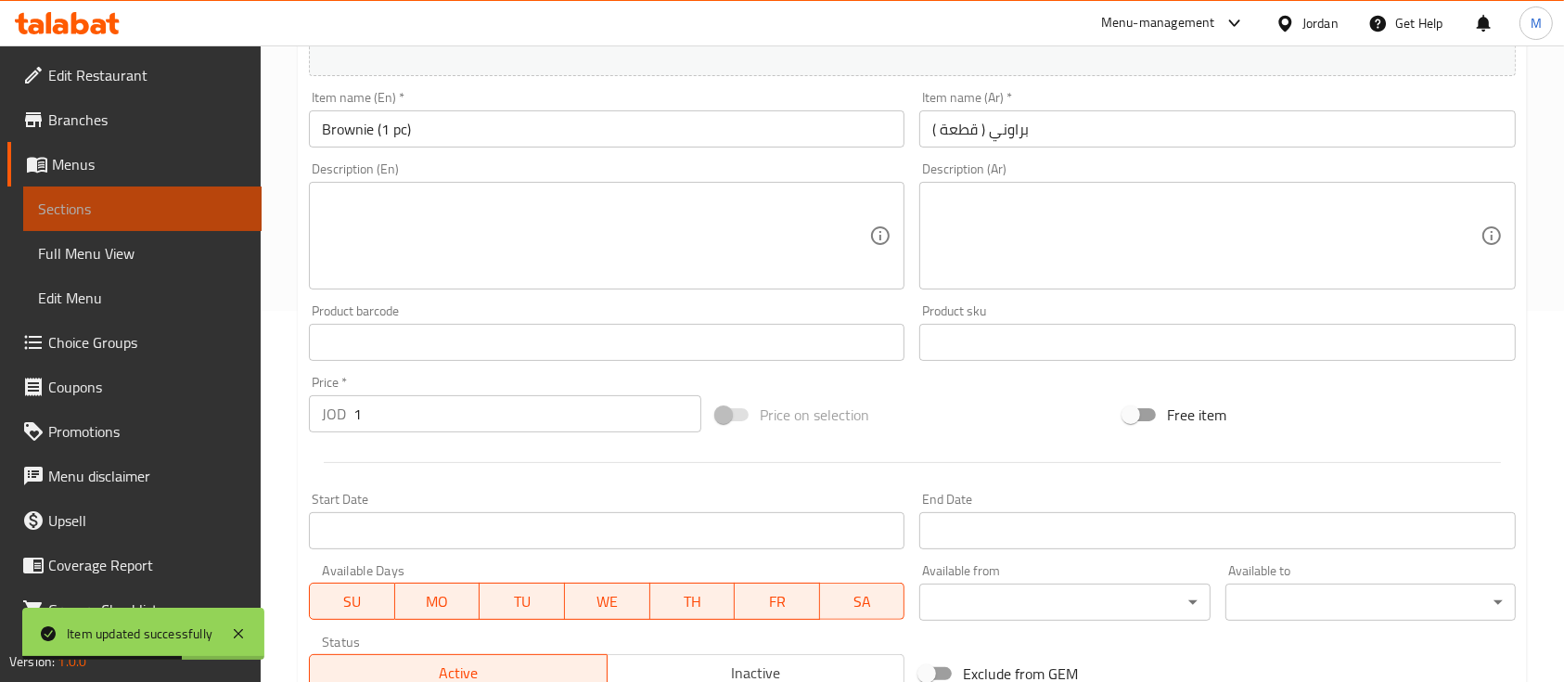
click at [144, 204] on span "Sections" at bounding box center [142, 209] width 209 height 22
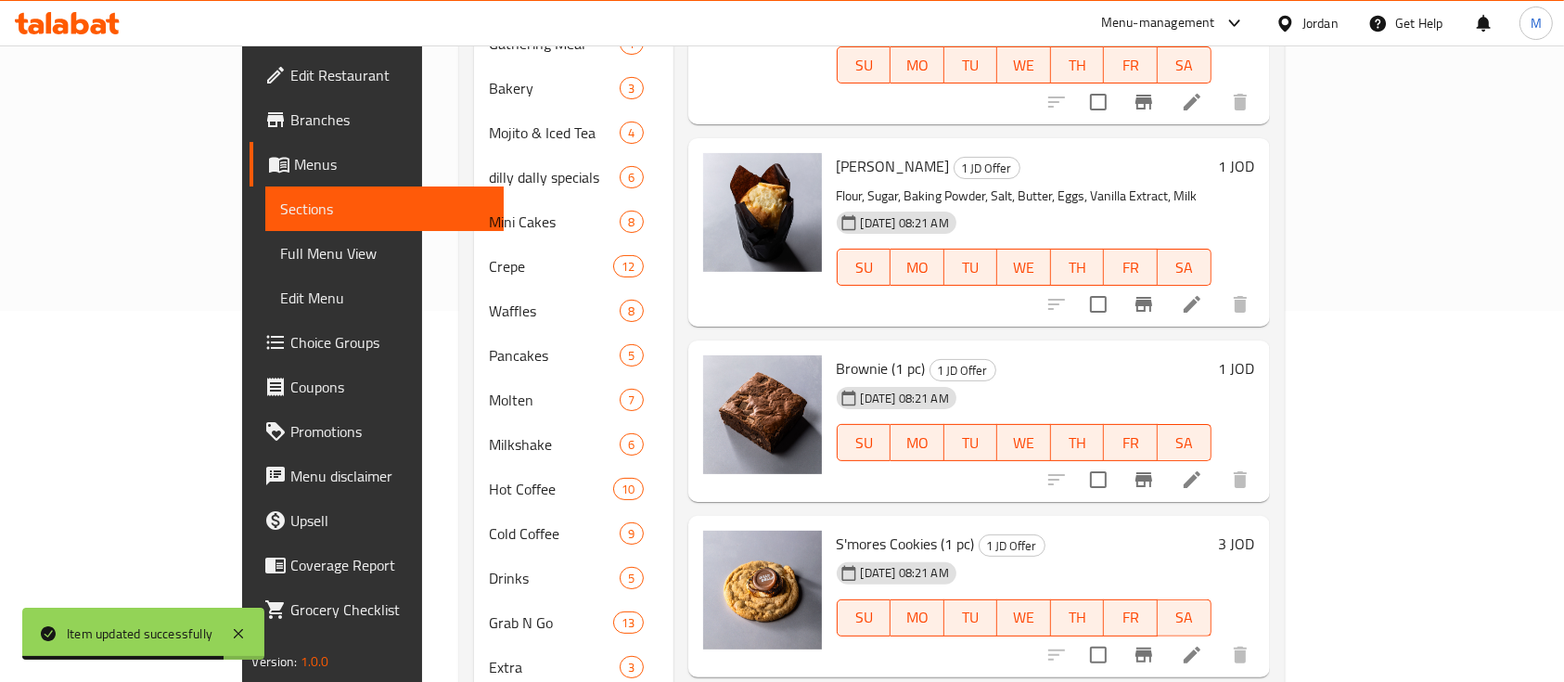
scroll to position [1360, 0]
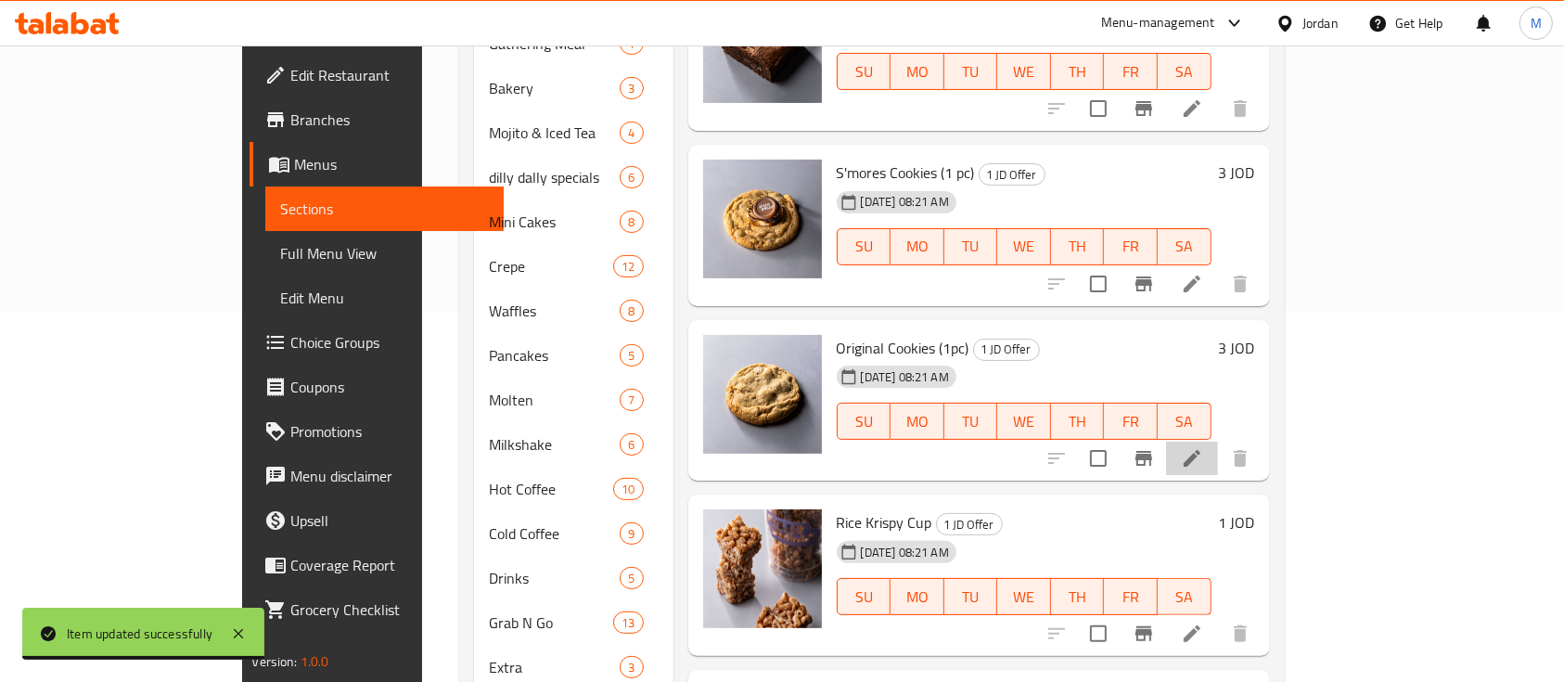
click at [1218, 442] on li at bounding box center [1192, 458] width 52 height 33
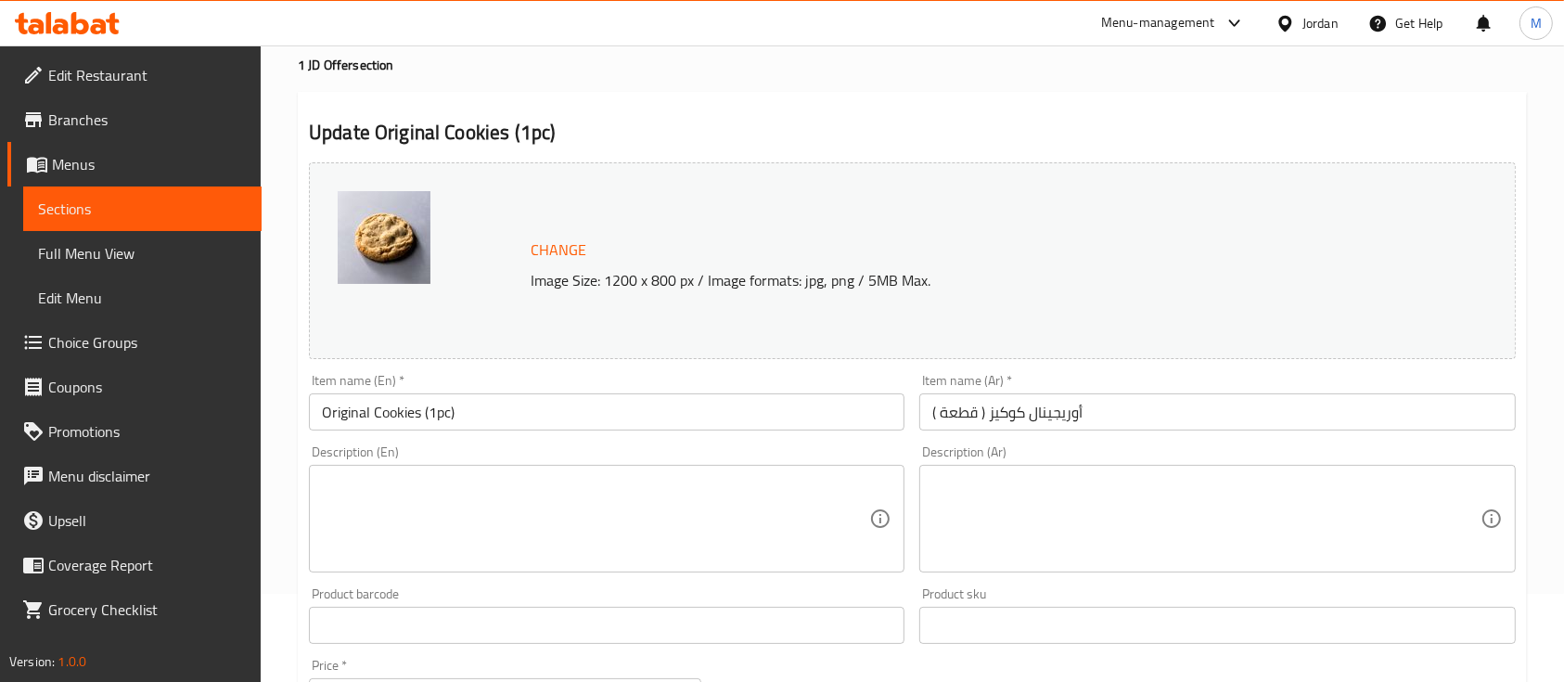
scroll to position [123, 0]
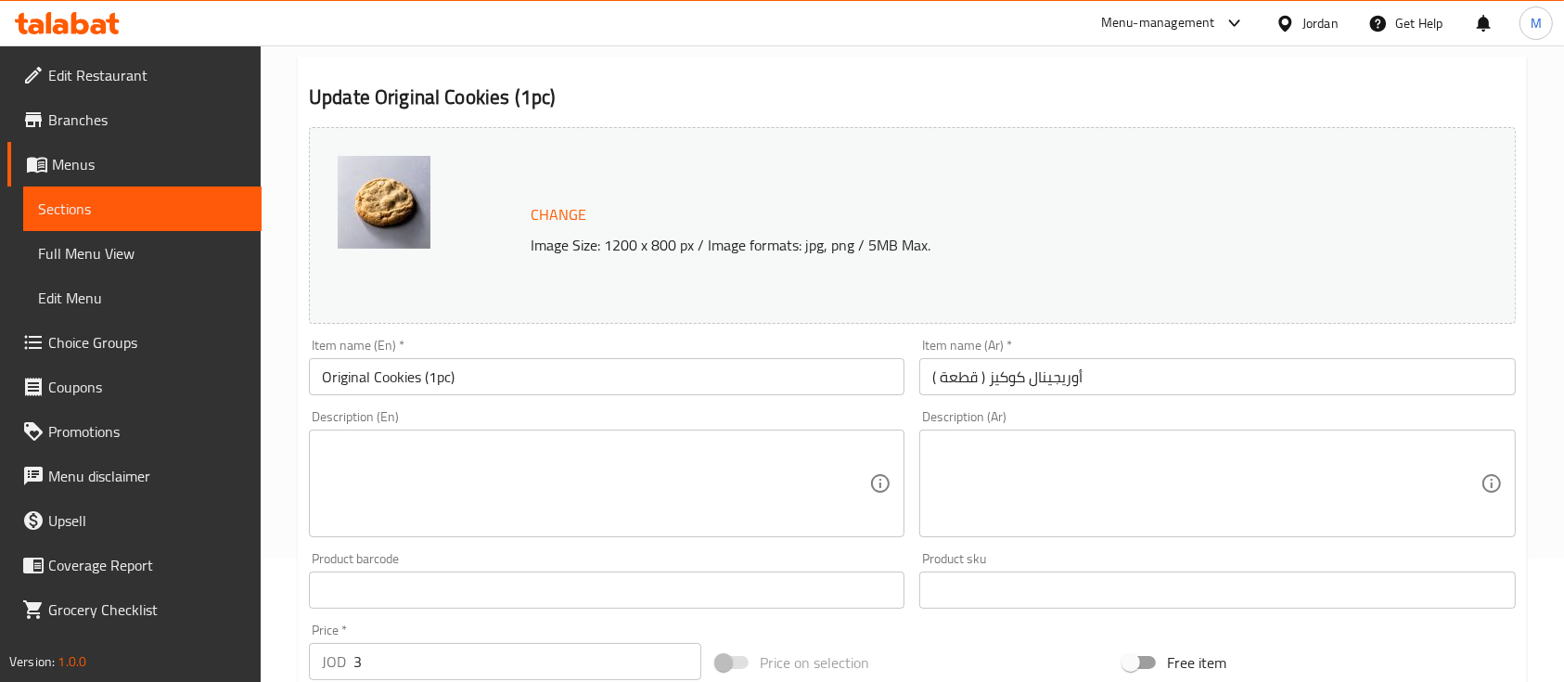
click at [449, 661] on input "3" at bounding box center [527, 661] width 348 height 37
click at [449, 660] on input "3" at bounding box center [527, 661] width 348 height 37
click at [449, 659] on input "3" at bounding box center [527, 661] width 348 height 37
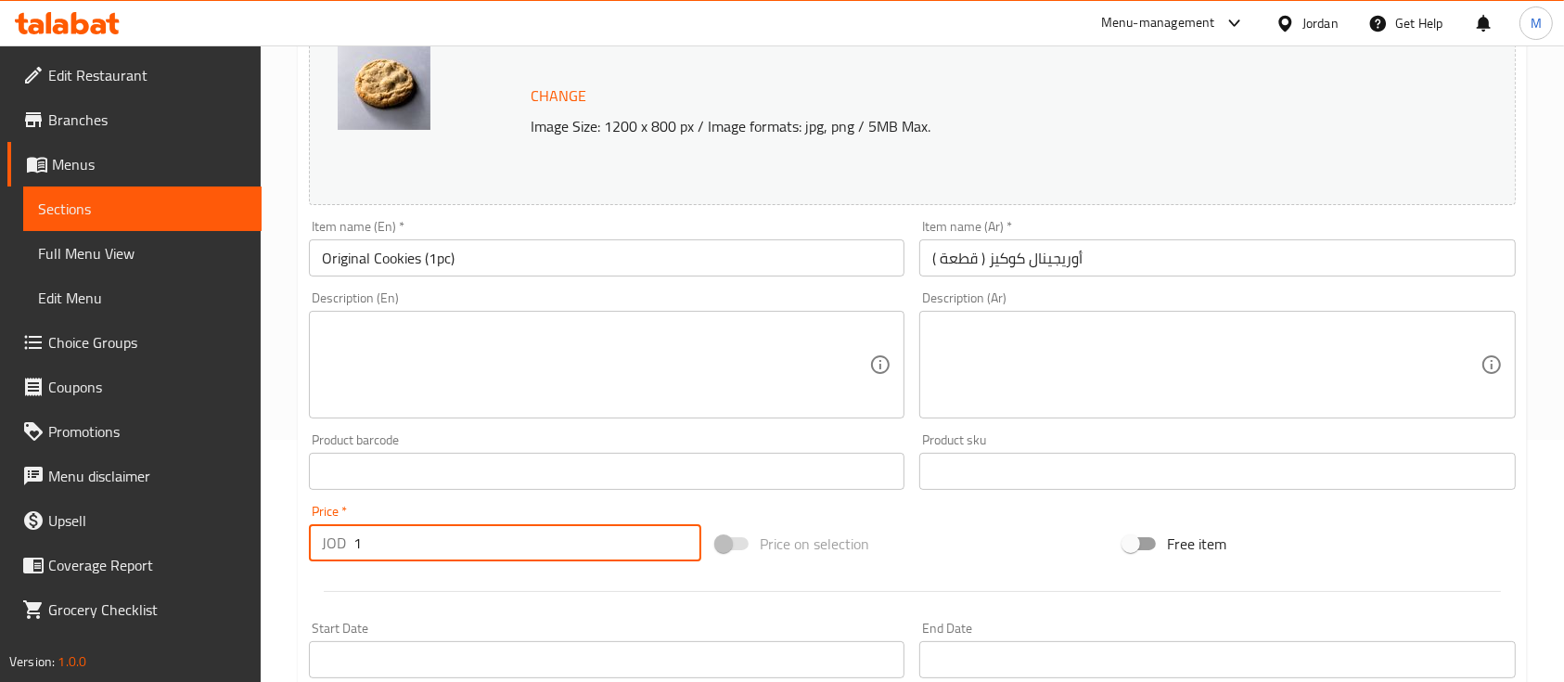
scroll to position [655, 0]
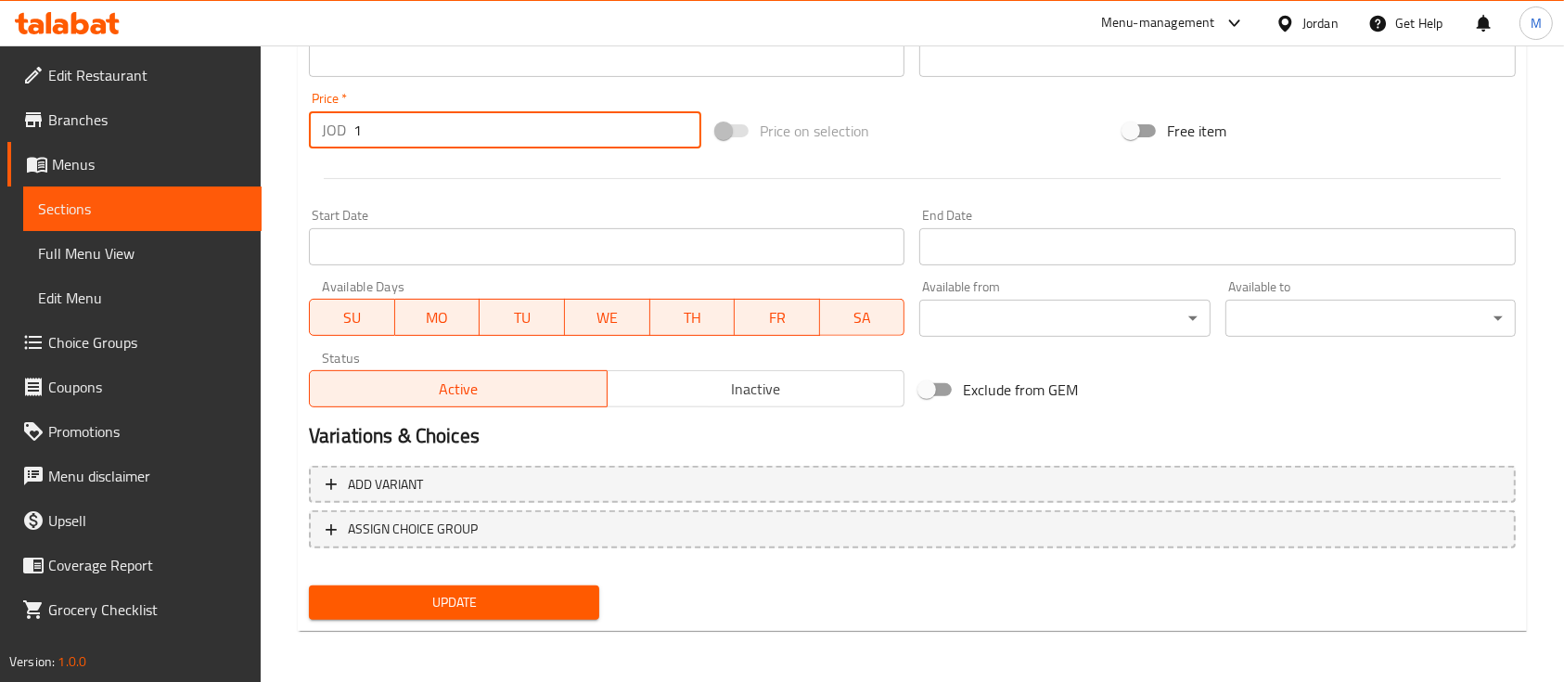
type input "1"
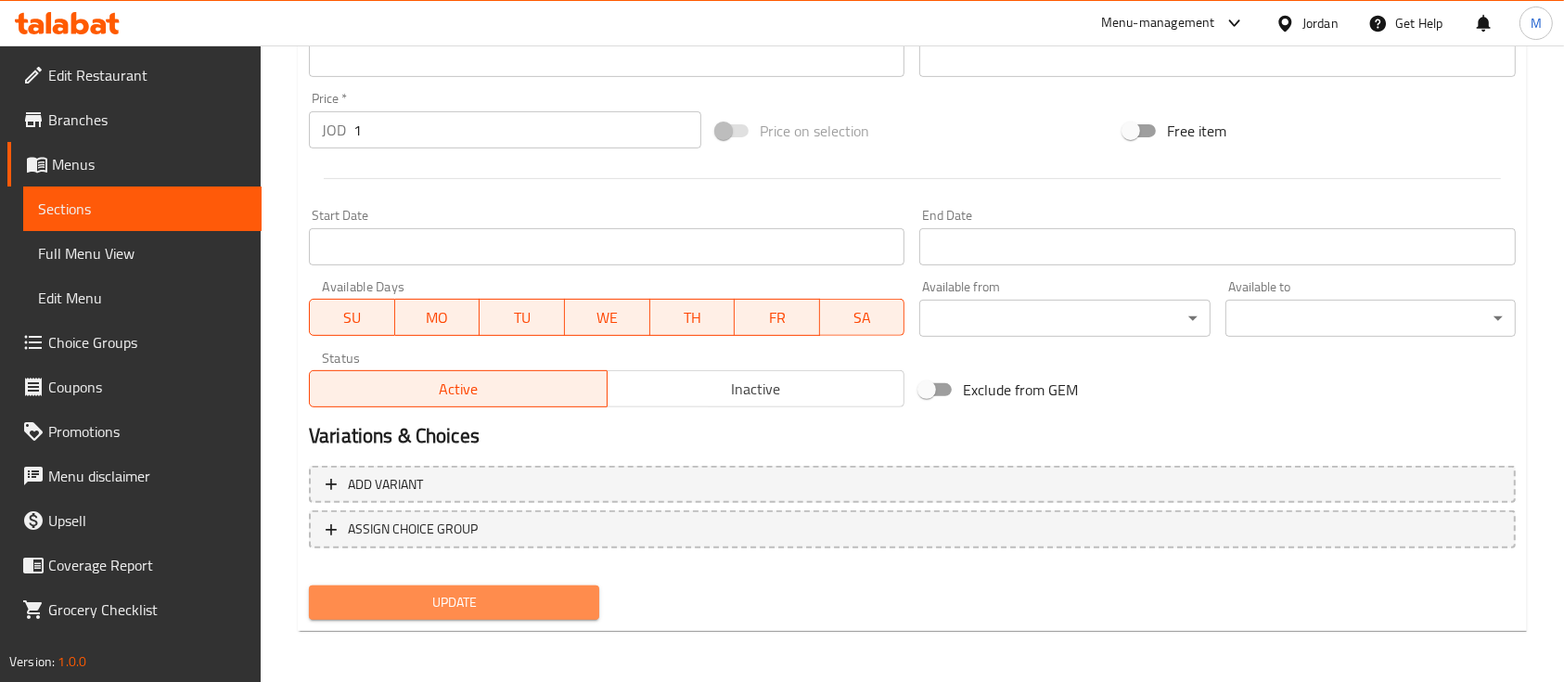
click at [548, 607] on span "Update" at bounding box center [454, 602] width 261 height 23
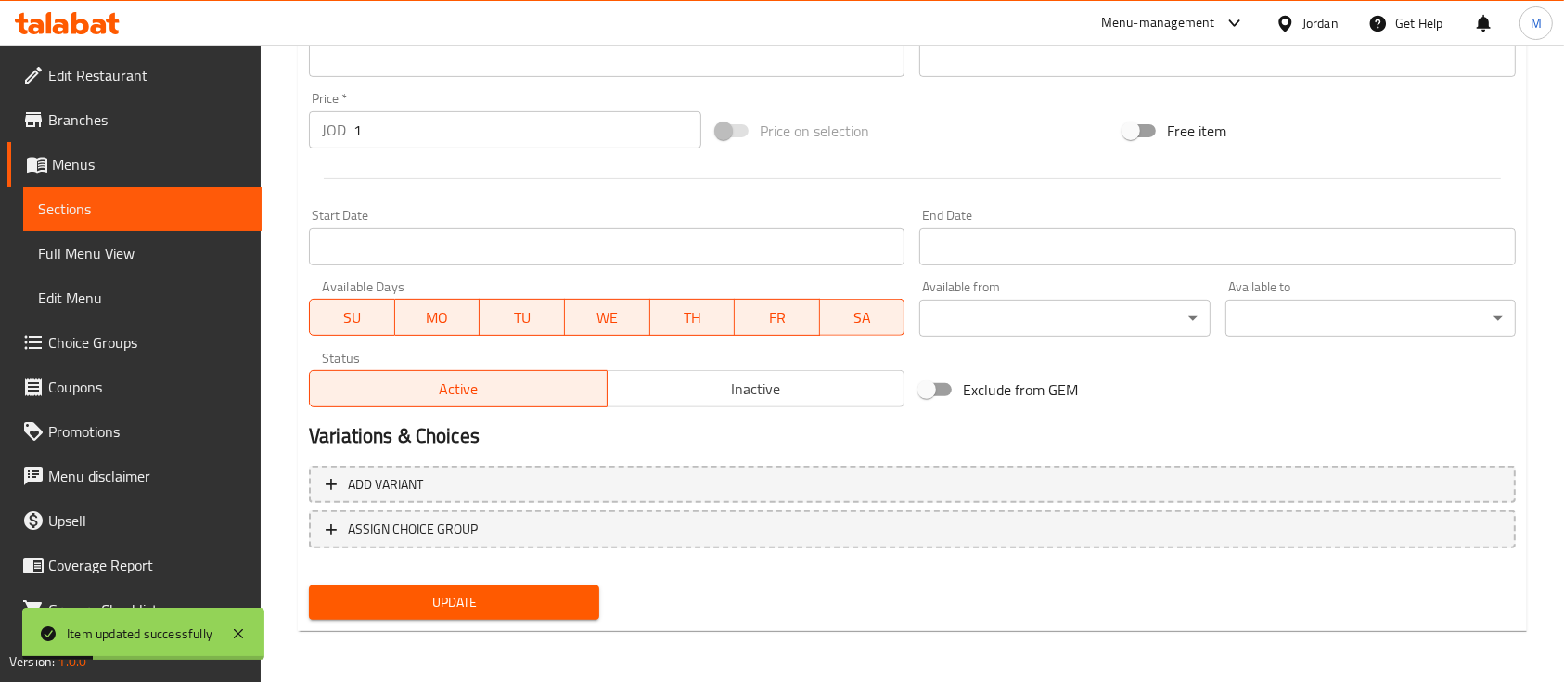
click at [159, 210] on span "Sections" at bounding box center [142, 209] width 209 height 22
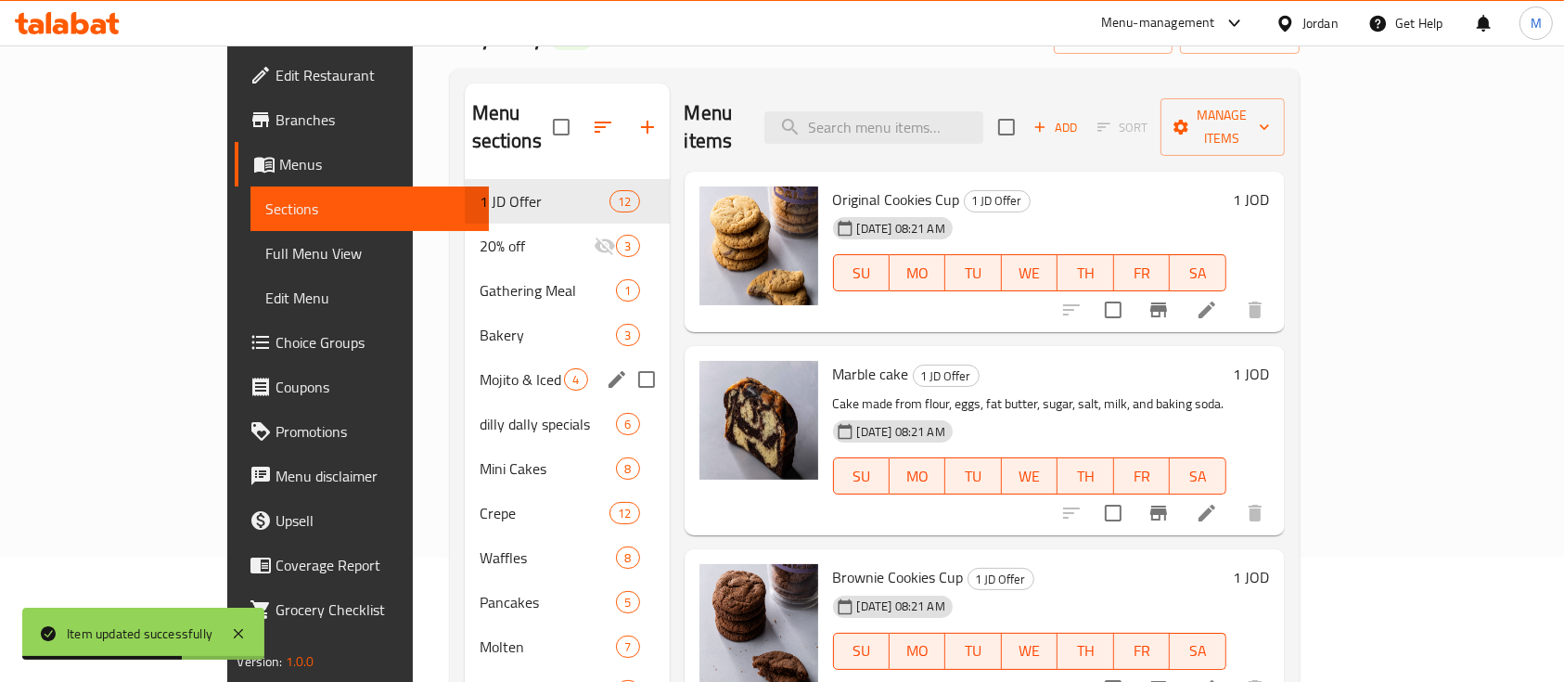
scroll to position [371, 0]
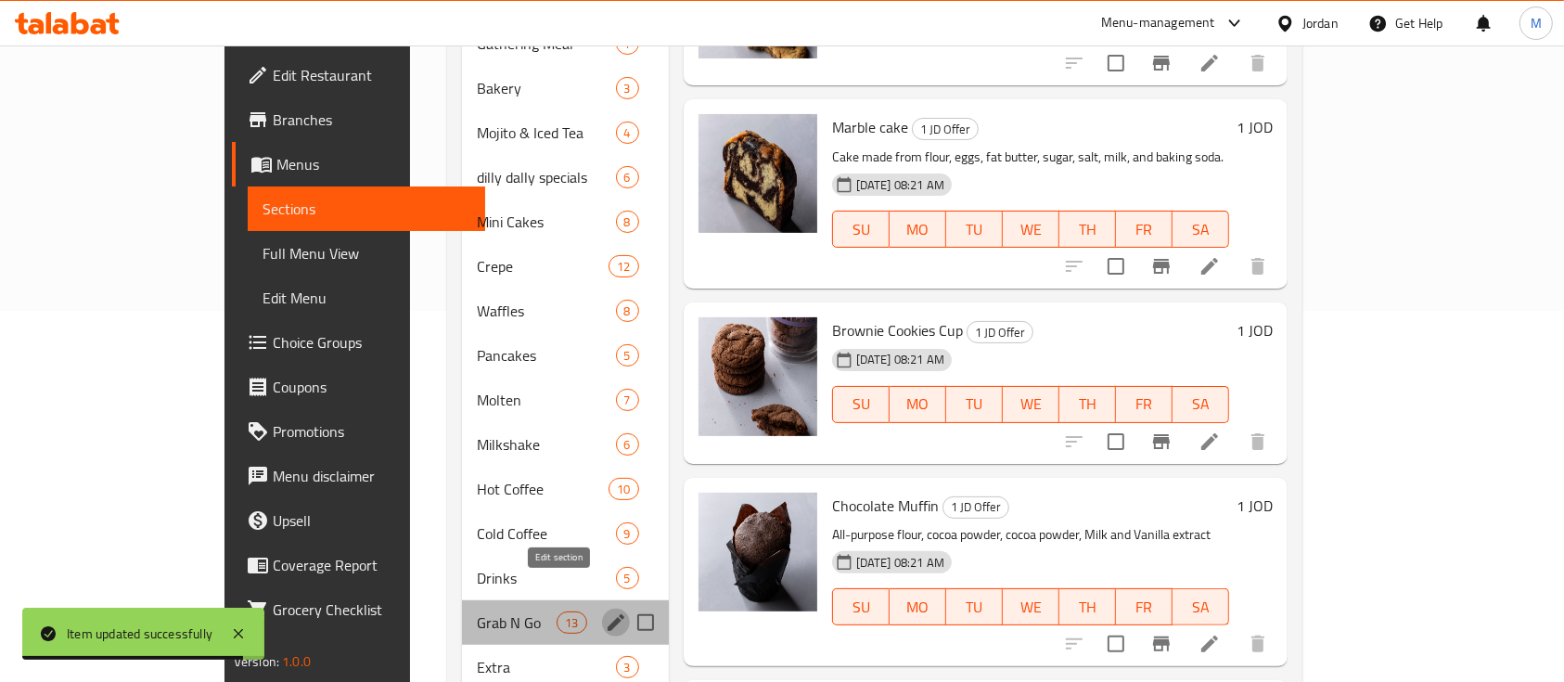
click at [608, 614] on icon "edit" at bounding box center [616, 622] width 17 height 17
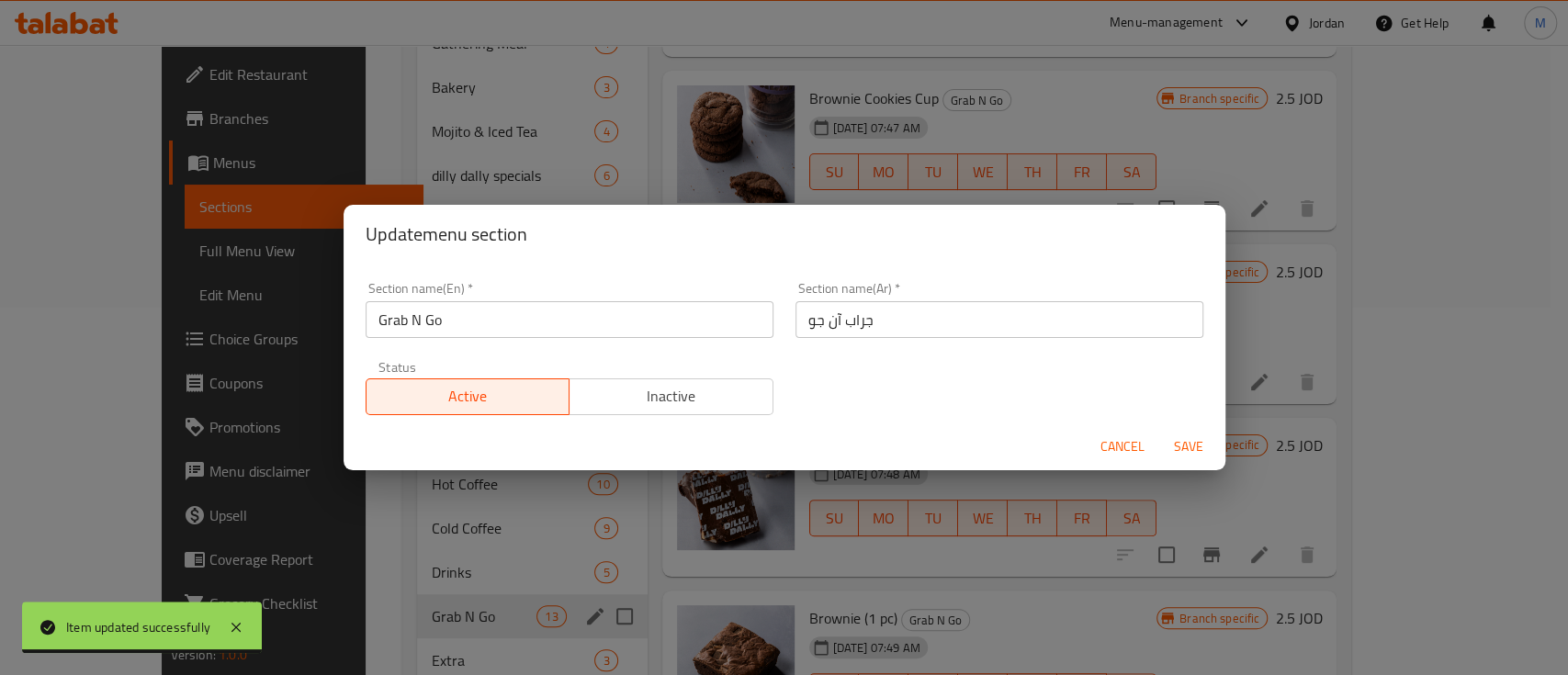
click at [646, 398] on span "Inactive" at bounding box center [671, 396] width 189 height 27
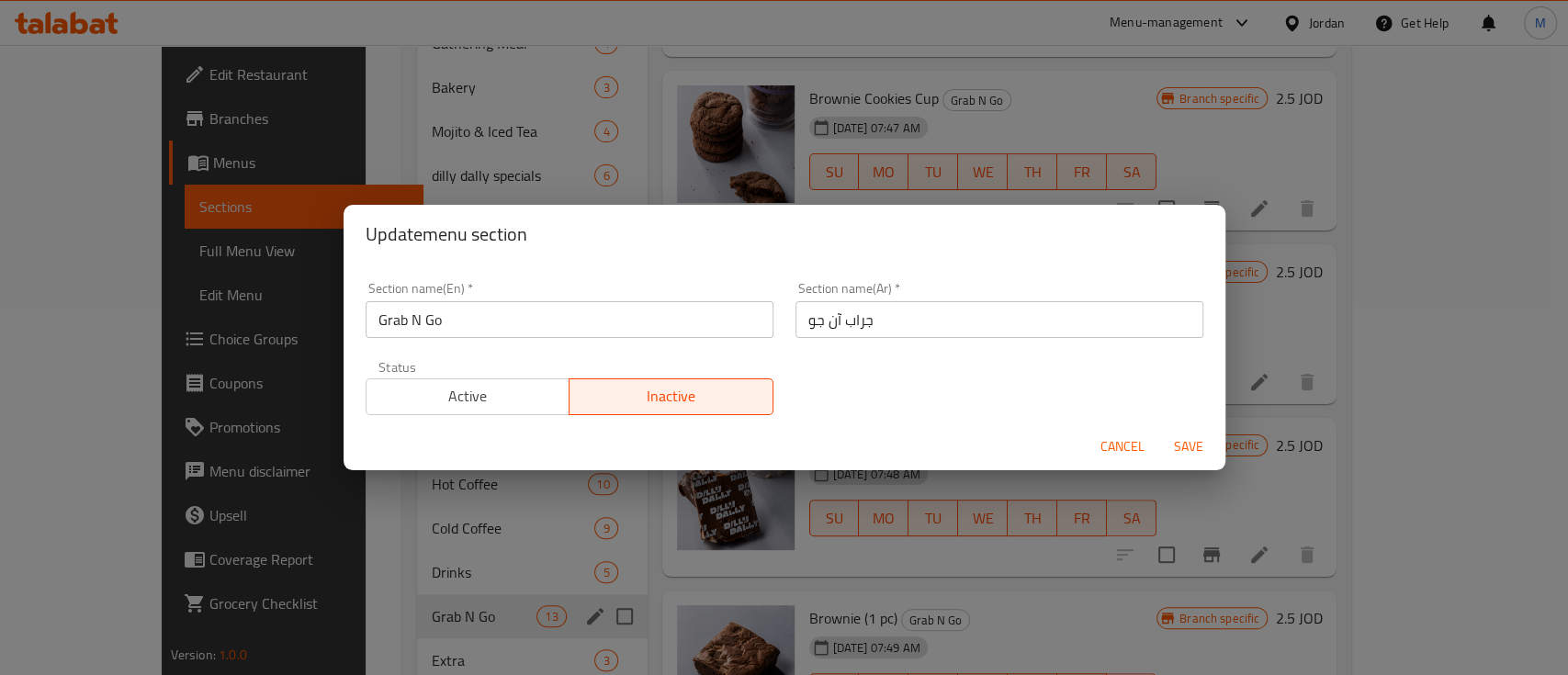
click at [1197, 438] on span "Save" at bounding box center [1188, 446] width 45 height 23
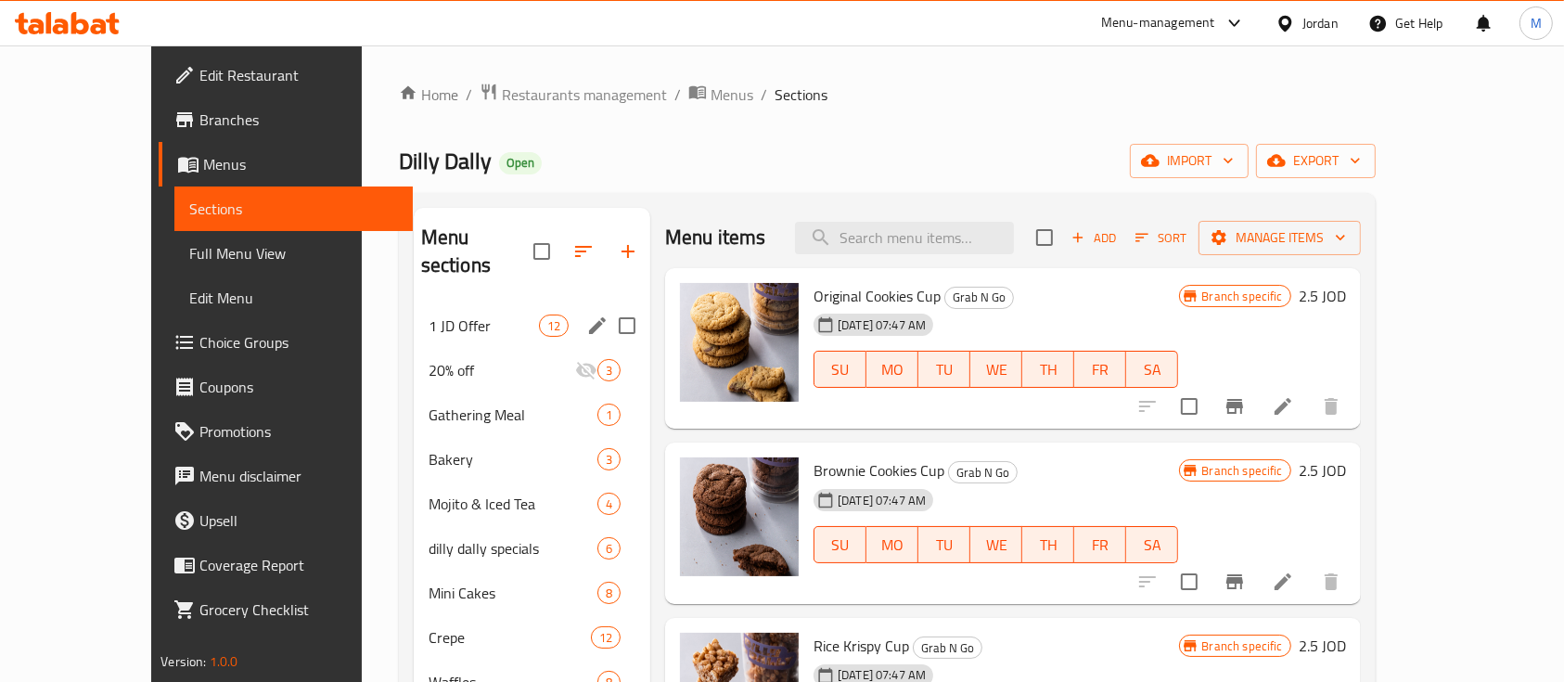
click at [429, 315] on span "1 JD Offer" at bounding box center [484, 326] width 110 height 22
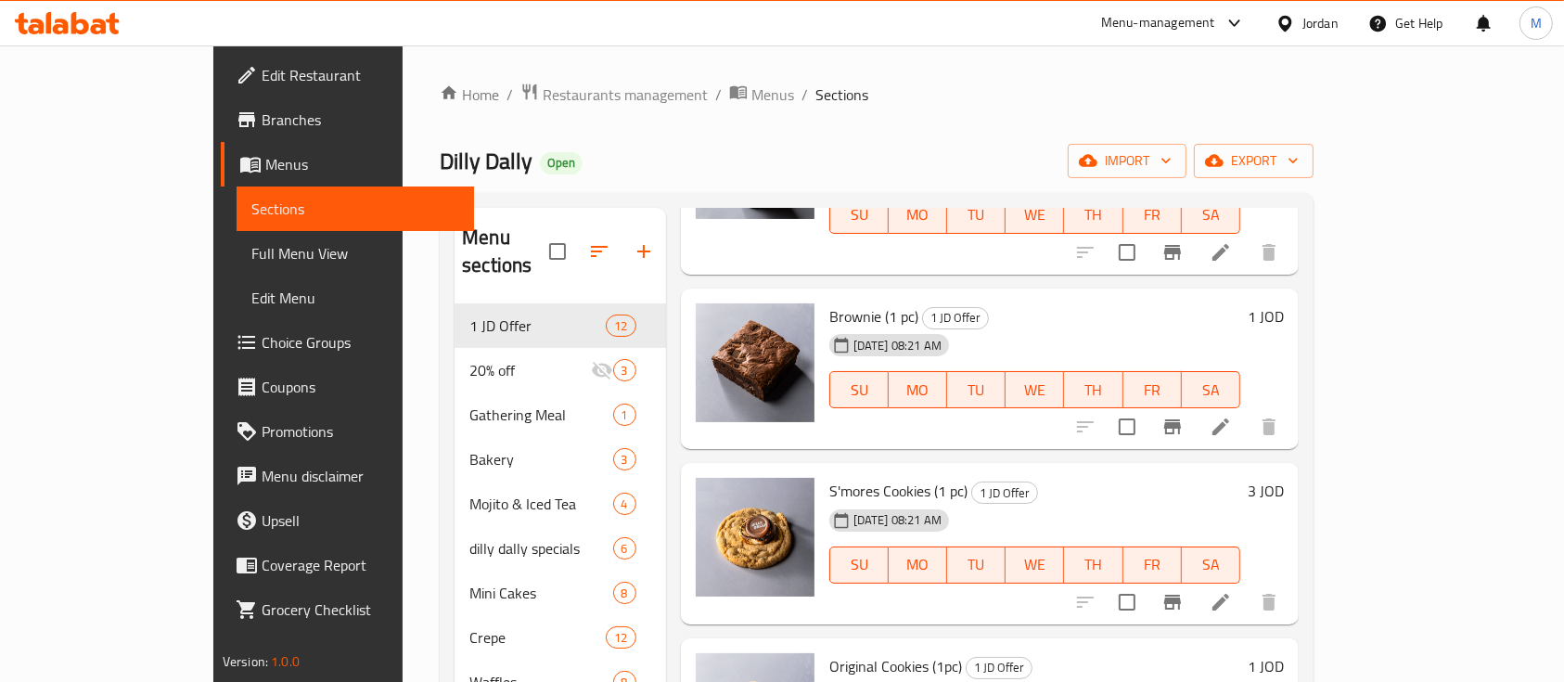
scroll to position [1381, 0]
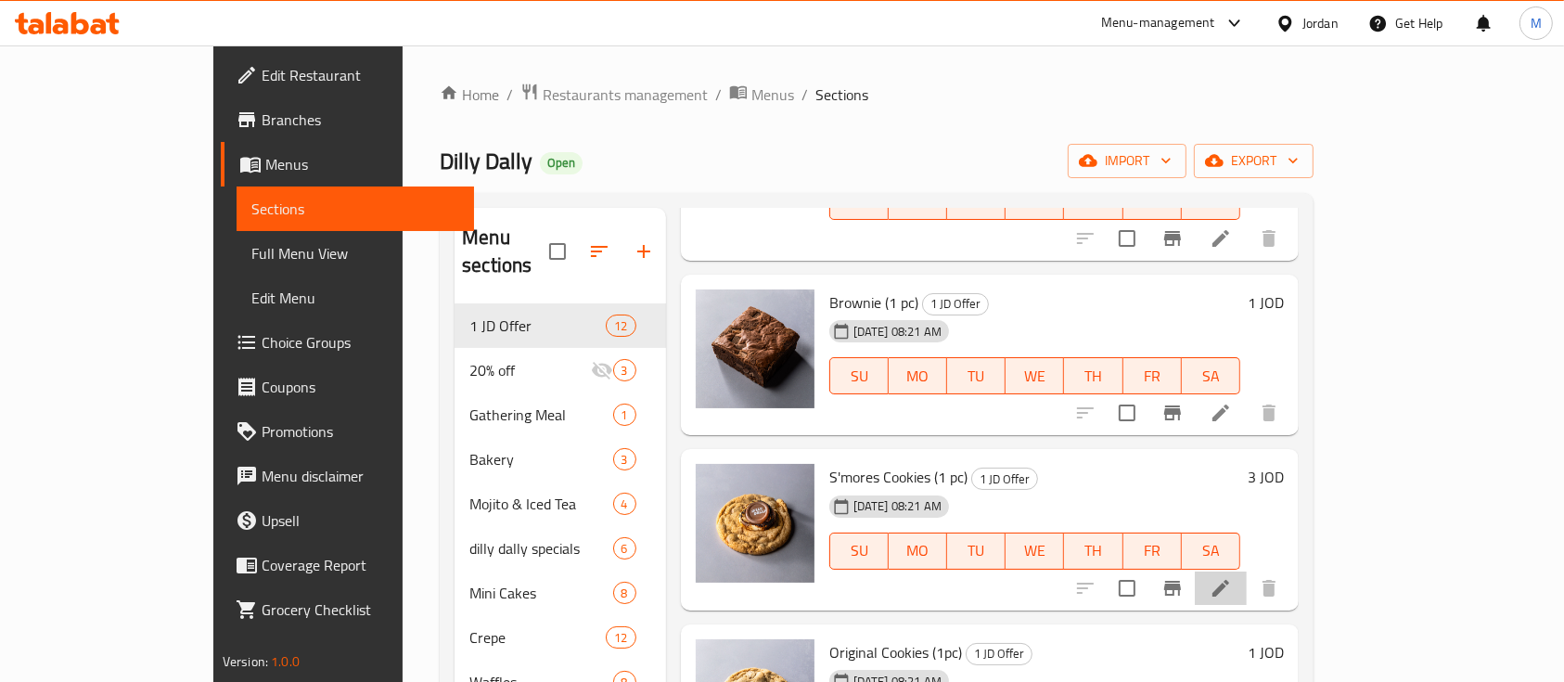
click at [1247, 572] on li at bounding box center [1221, 588] width 52 height 33
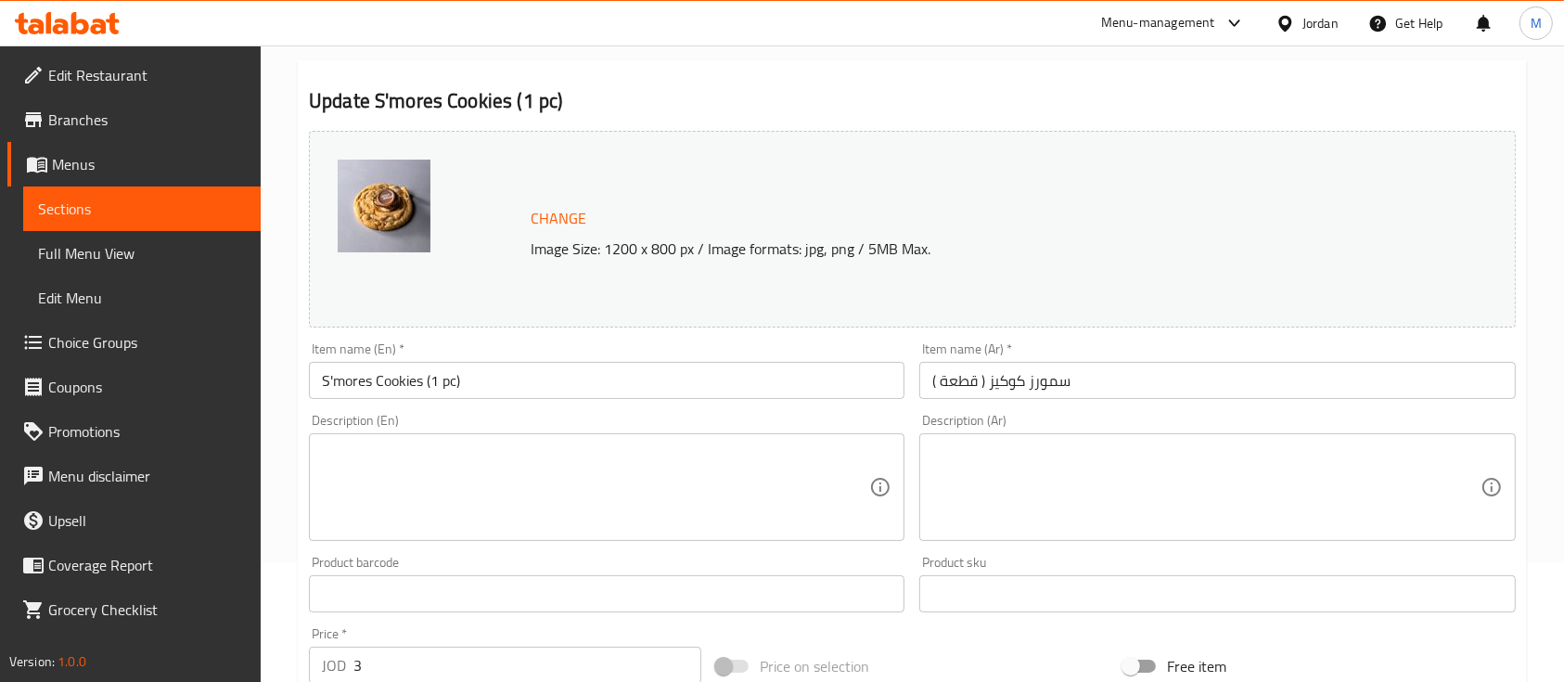
scroll to position [371, 0]
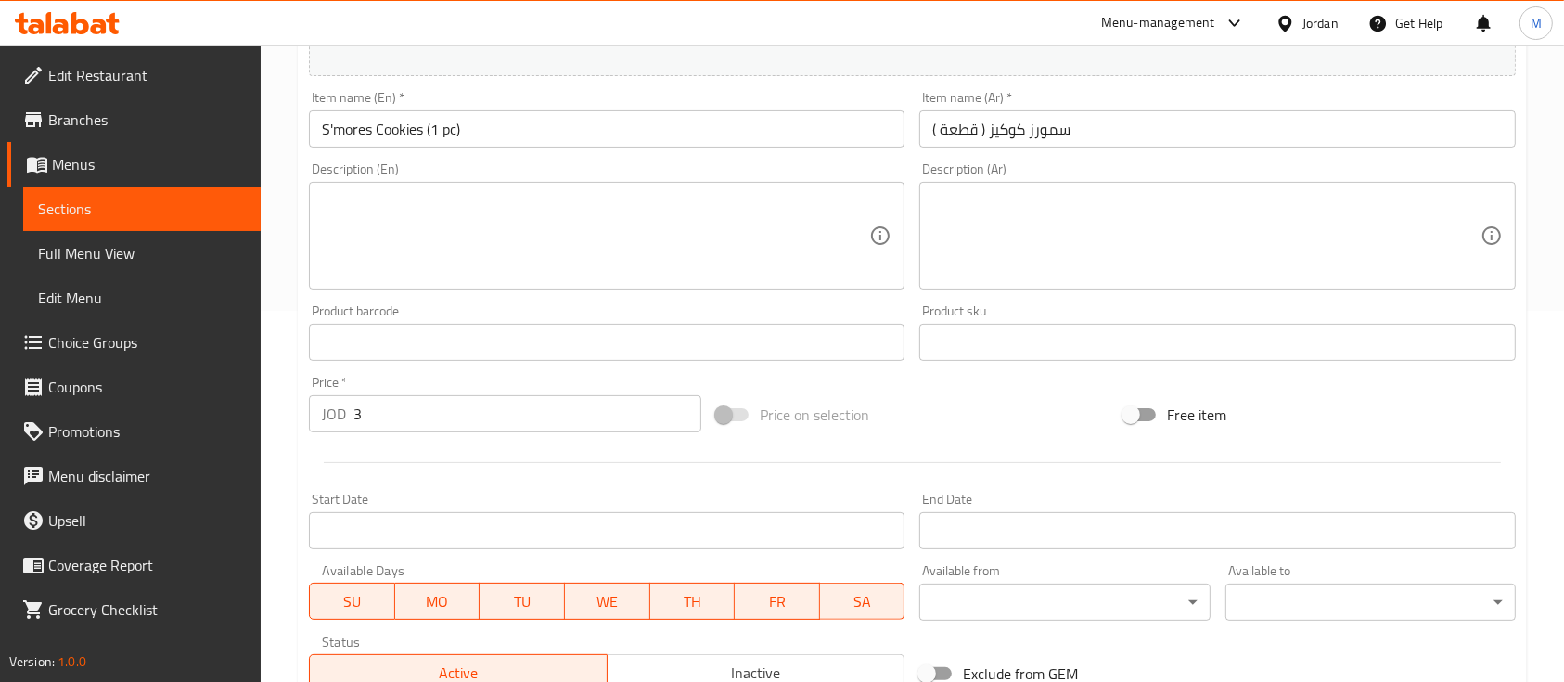
click at [438, 405] on input "3" at bounding box center [527, 413] width 348 height 37
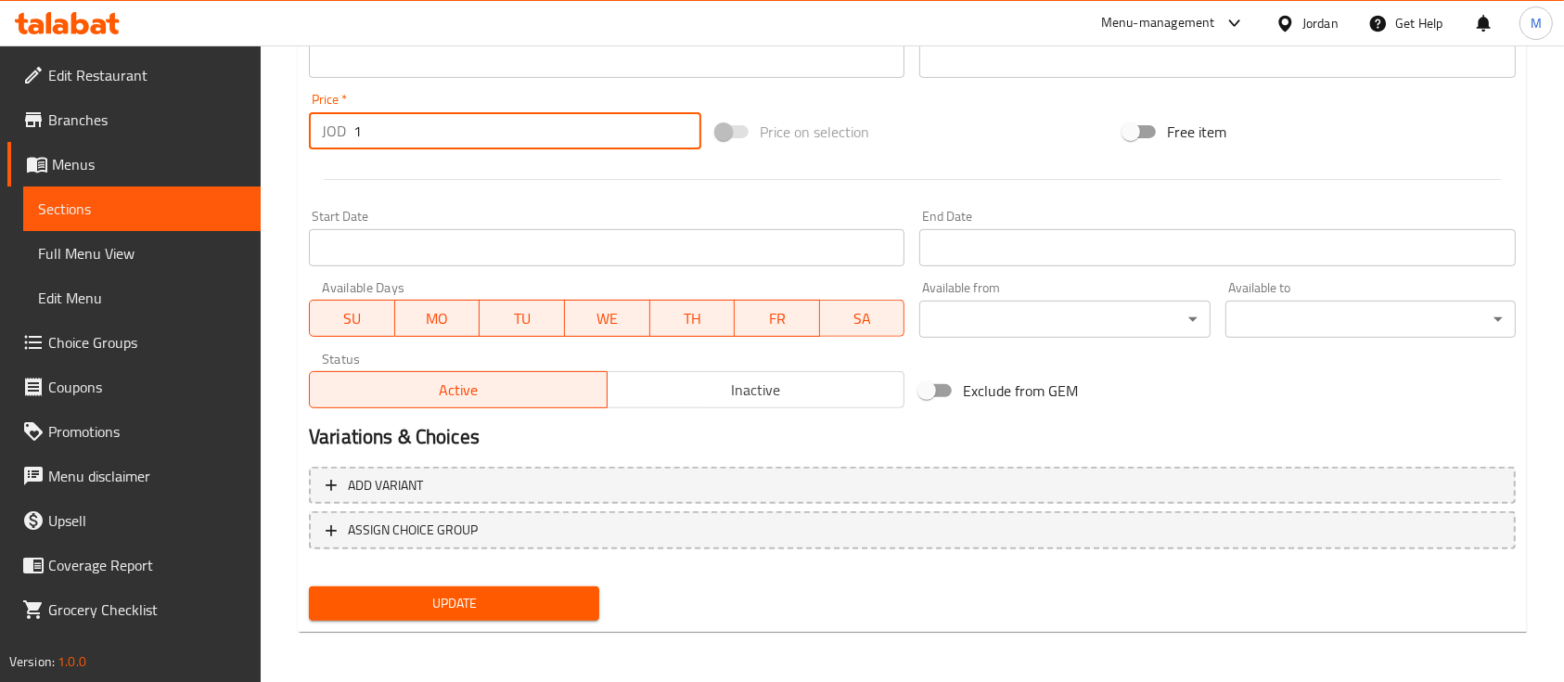
scroll to position [655, 0]
type input "1"
click at [498, 604] on span "Update" at bounding box center [454, 602] width 261 height 23
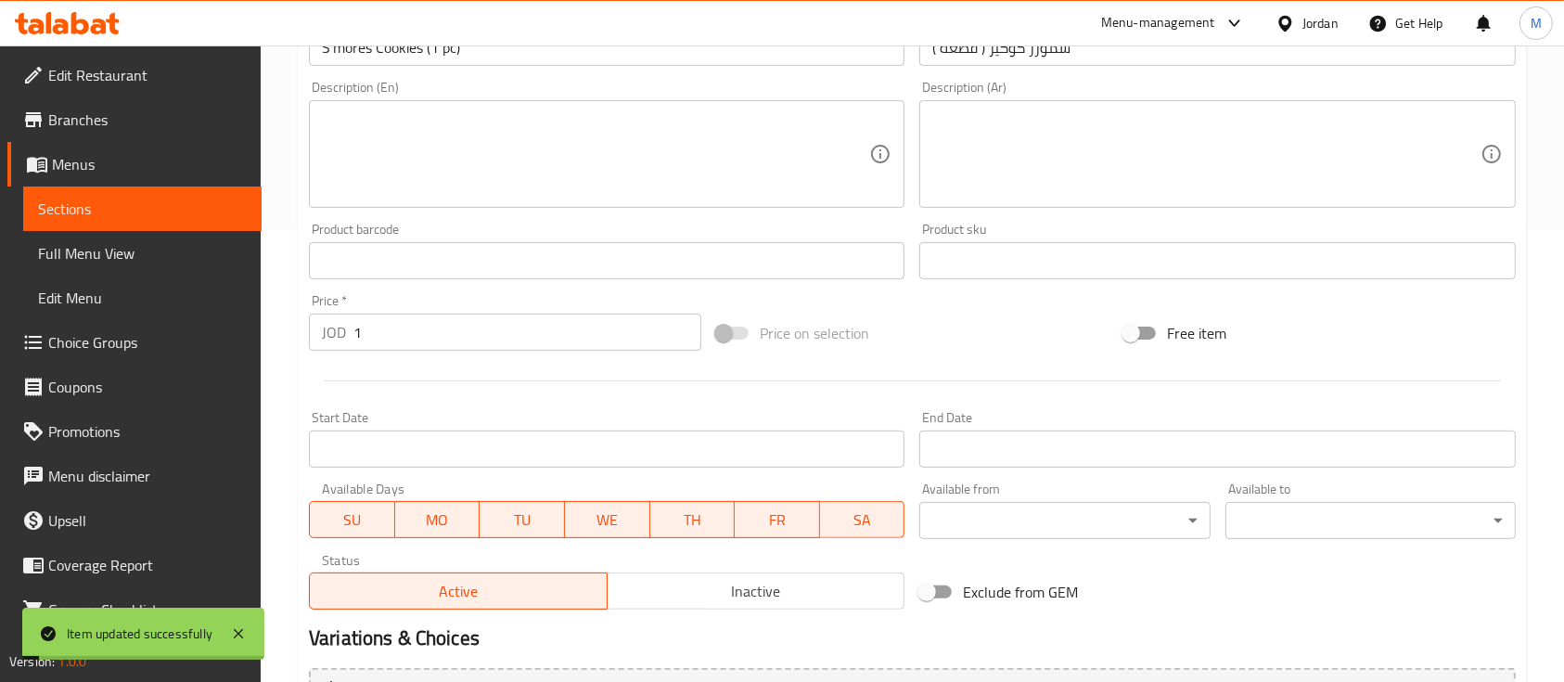
scroll to position [284, 0]
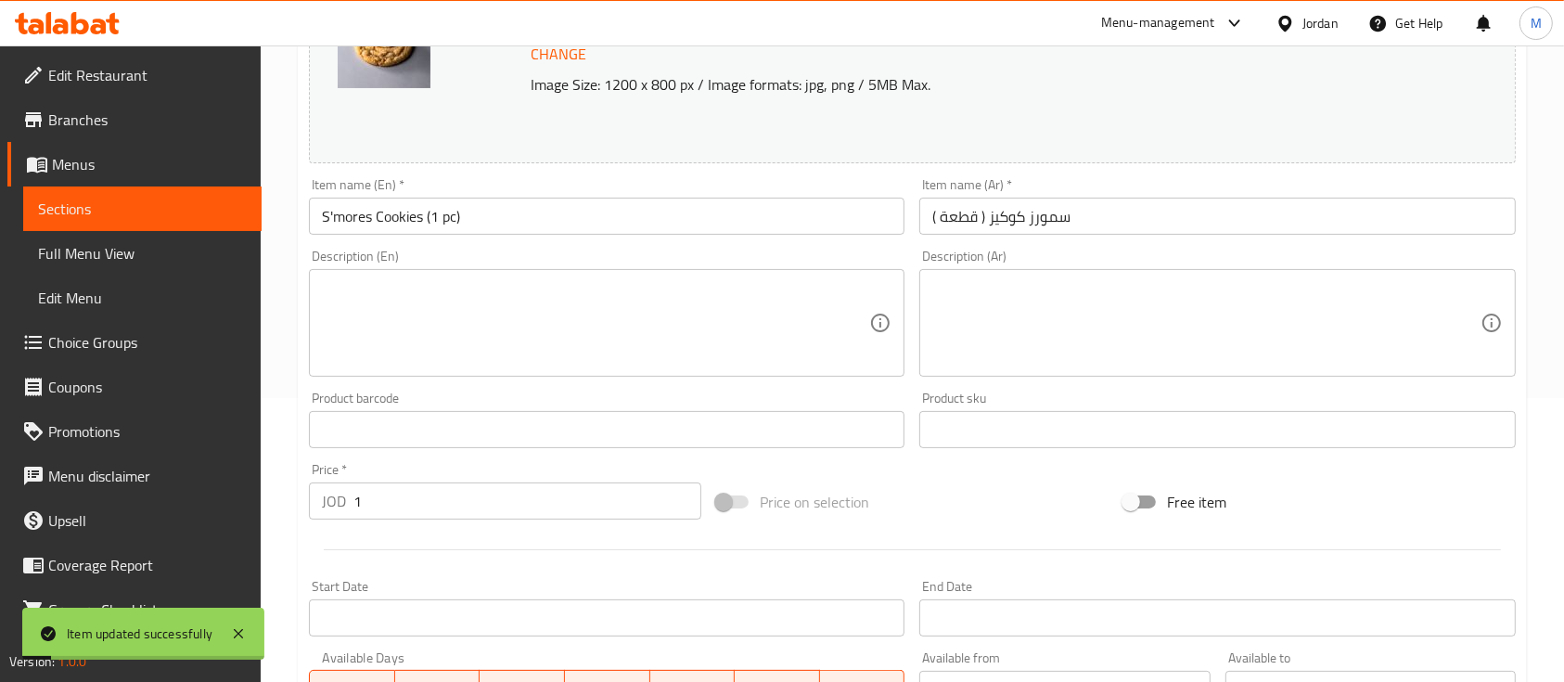
click at [146, 204] on span "Sections" at bounding box center [142, 209] width 209 height 22
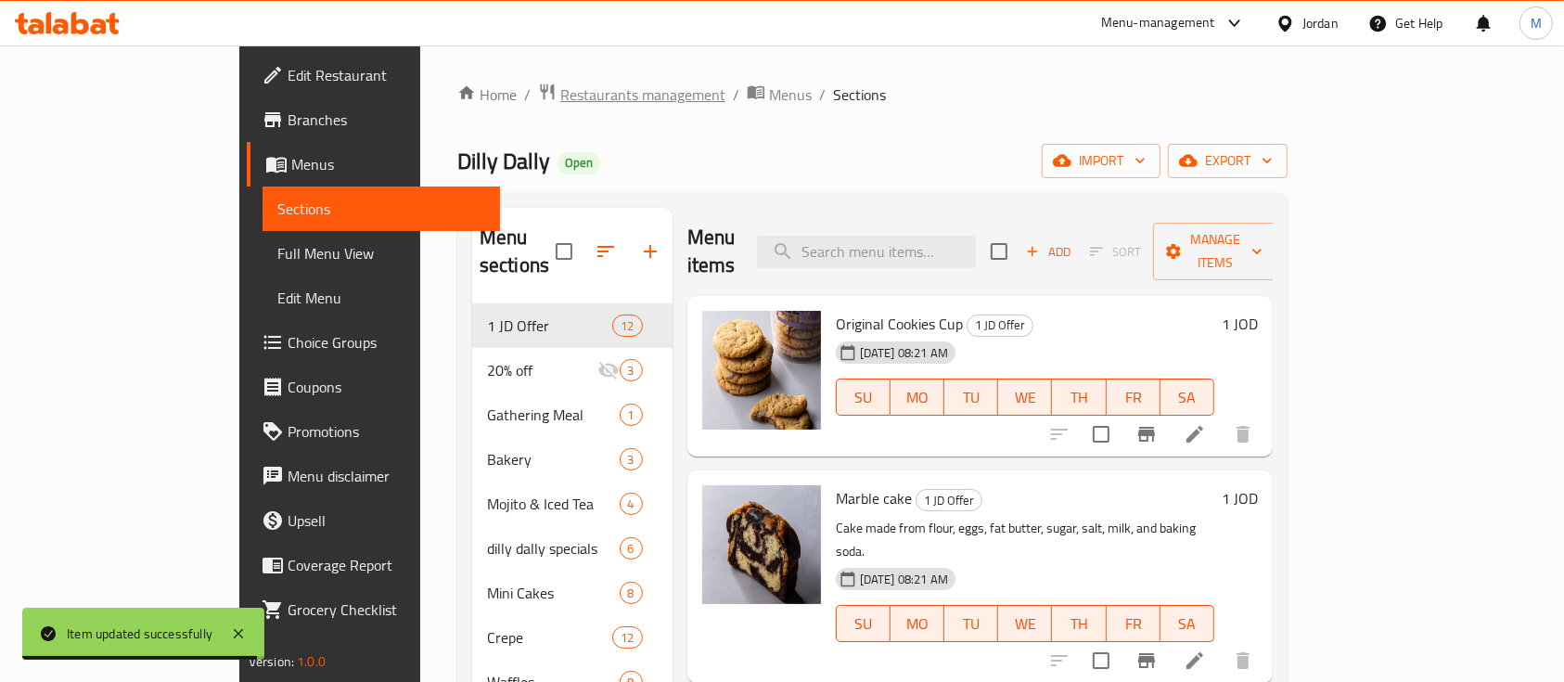
click at [560, 101] on span "Restaurants management" at bounding box center [642, 95] width 165 height 22
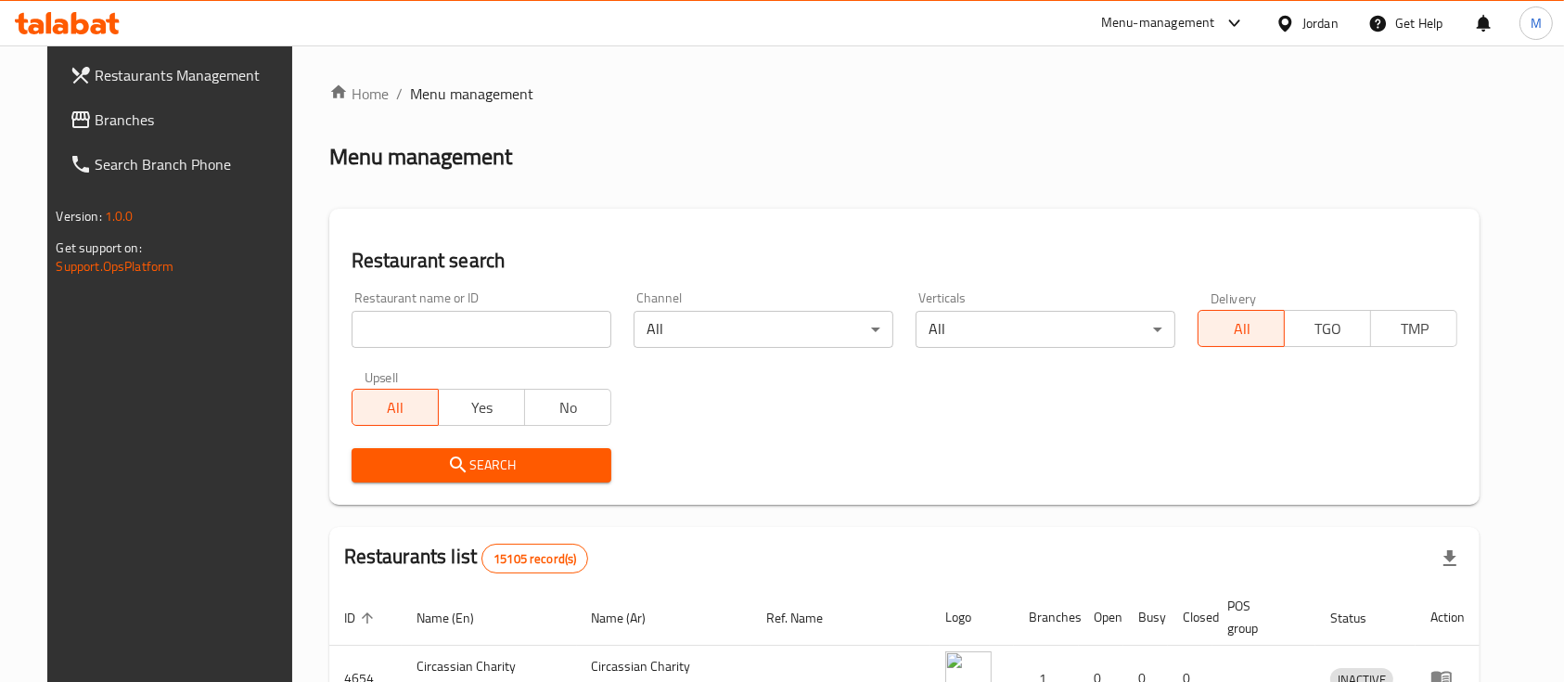
click at [1167, 35] on div "Menu-management" at bounding box center [1173, 23] width 174 height 45
click at [1171, 21] on div "Menu-management" at bounding box center [1158, 23] width 114 height 22
click at [1041, 202] on div "Restaurant-Management" at bounding box center [1056, 205] width 146 height 20
